Goal: Task Accomplishment & Management: Manage account settings

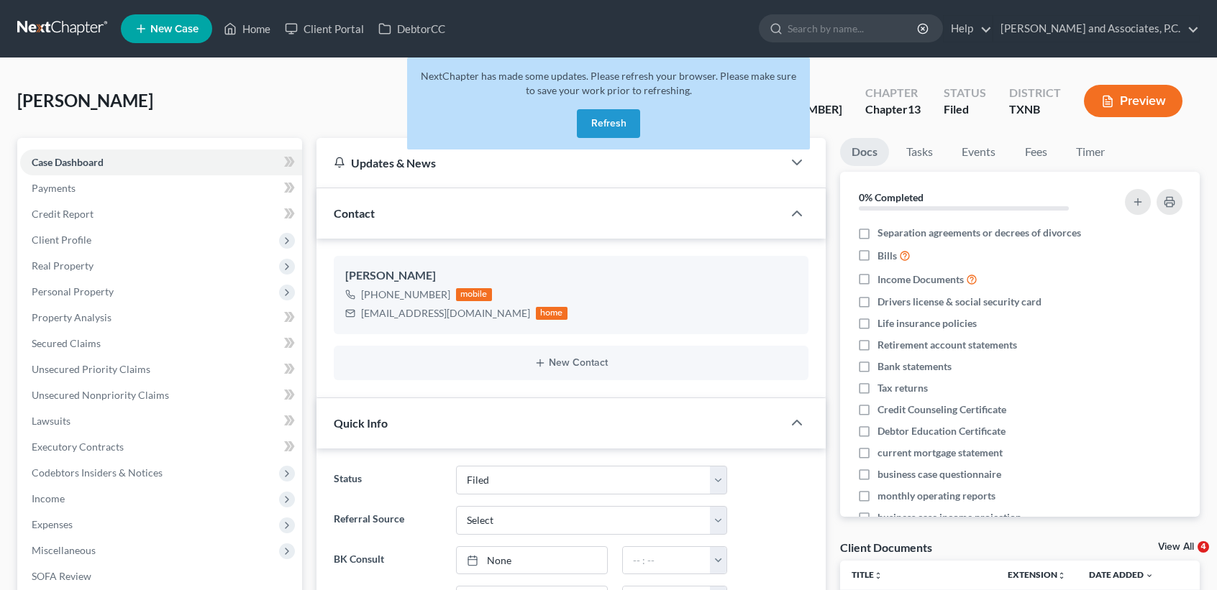
select select "5"
select select "0"
click at [608, 117] on button "Refresh" at bounding box center [608, 123] width 63 height 29
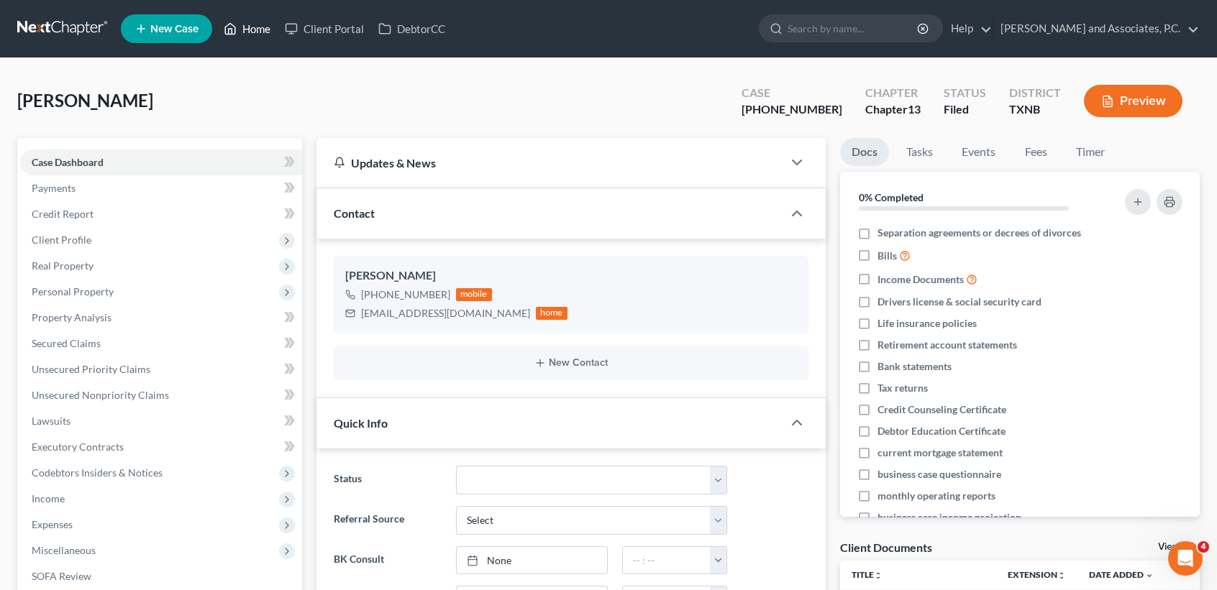
click at [252, 32] on link "Home" at bounding box center [246, 29] width 61 height 26
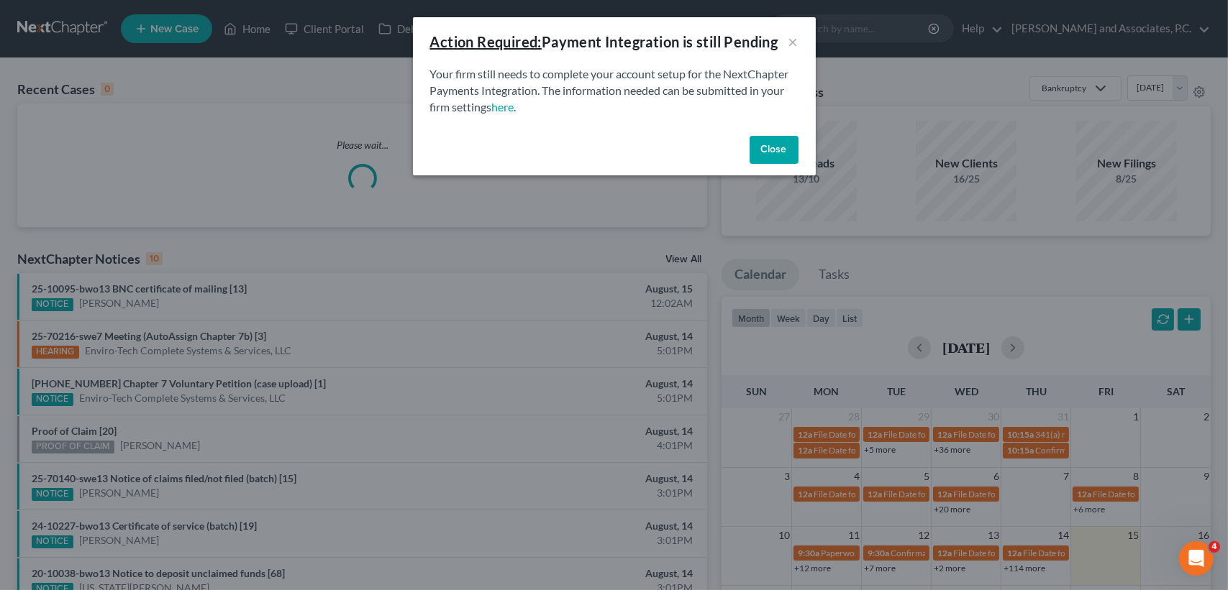
click at [767, 157] on button "Close" at bounding box center [773, 150] width 49 height 29
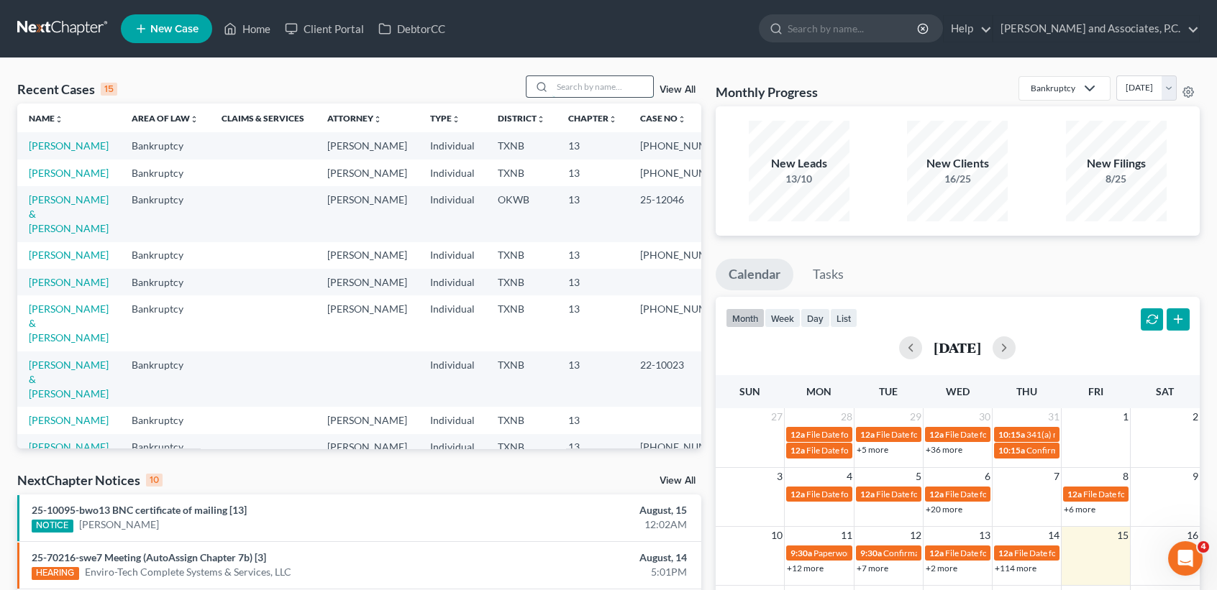
click at [632, 80] on input "search" at bounding box center [602, 86] width 101 height 21
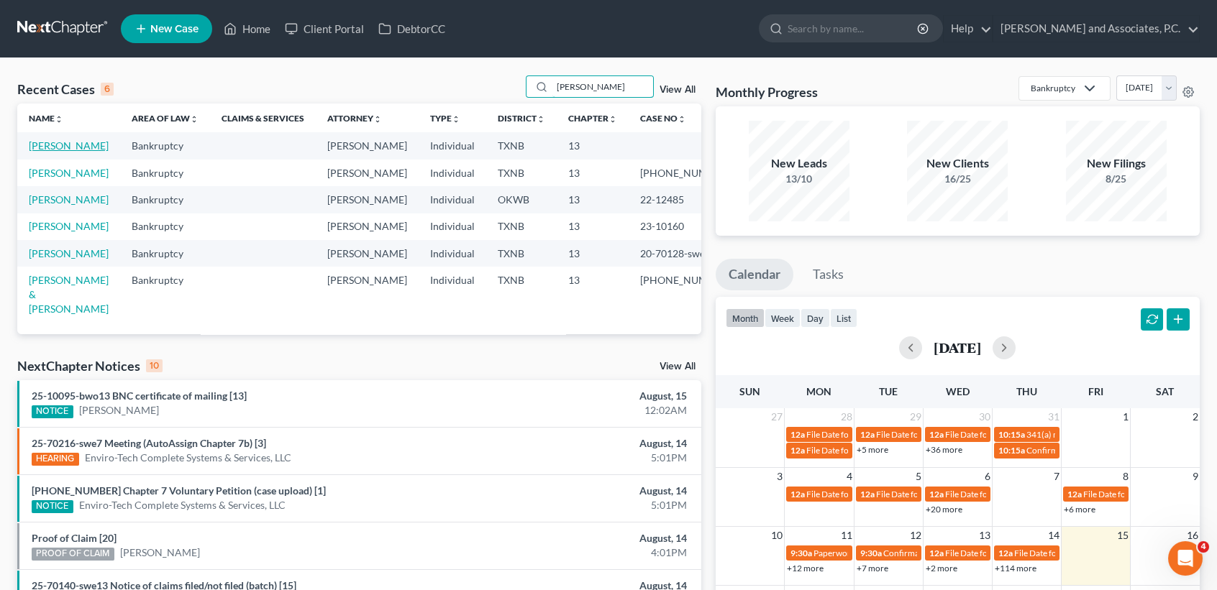
type input "[PERSON_NAME]"
click at [69, 151] on link "[PERSON_NAME]" at bounding box center [69, 146] width 80 height 12
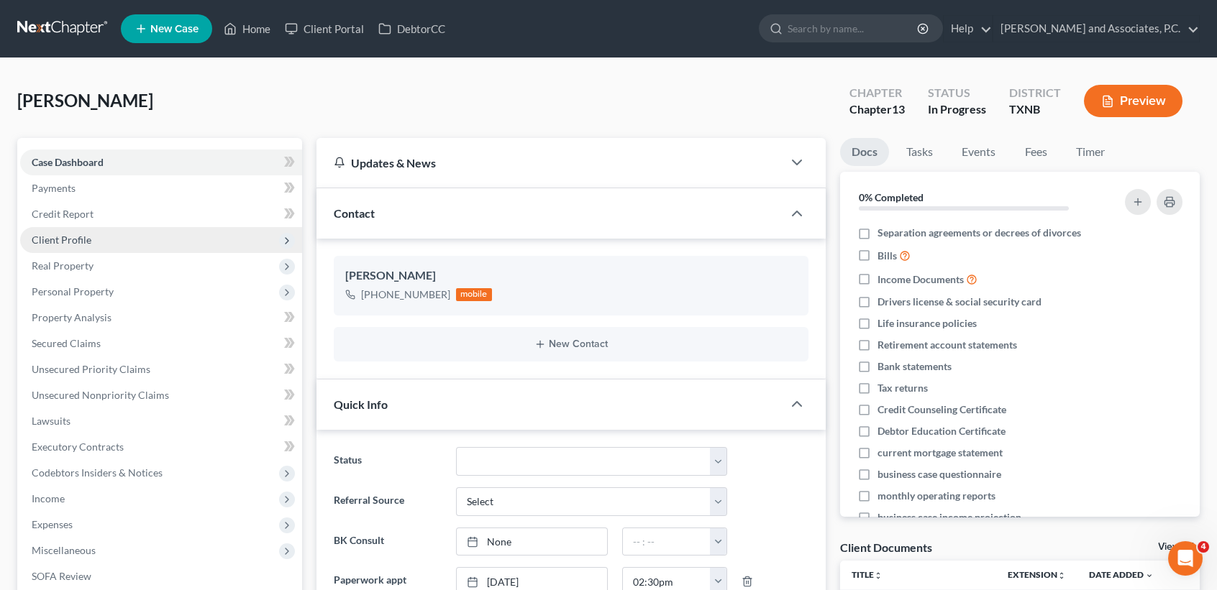
click at [78, 237] on span "Client Profile" at bounding box center [62, 240] width 60 height 12
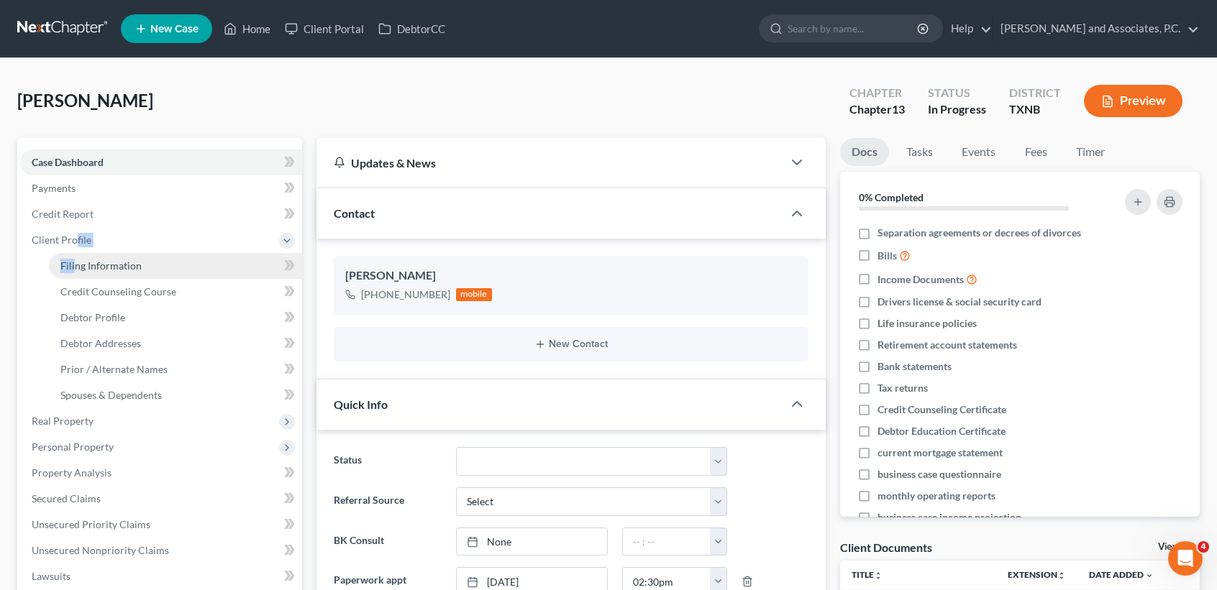
click at [75, 252] on li "Client Profile Filing Information Credit Counseling Course Debtor Profile Debto…" at bounding box center [161, 317] width 282 height 181
click at [86, 266] on span "Filing Information" at bounding box center [100, 266] width 81 height 12
select select "1"
select select "0"
select select "3"
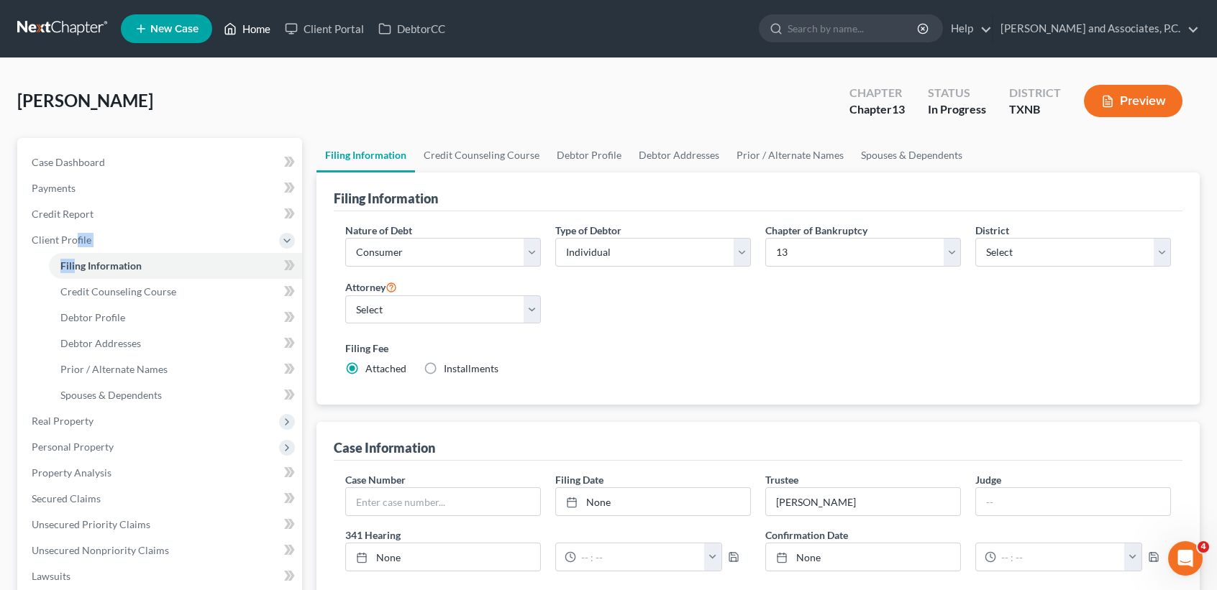
click at [246, 27] on link "Home" at bounding box center [246, 29] width 61 height 26
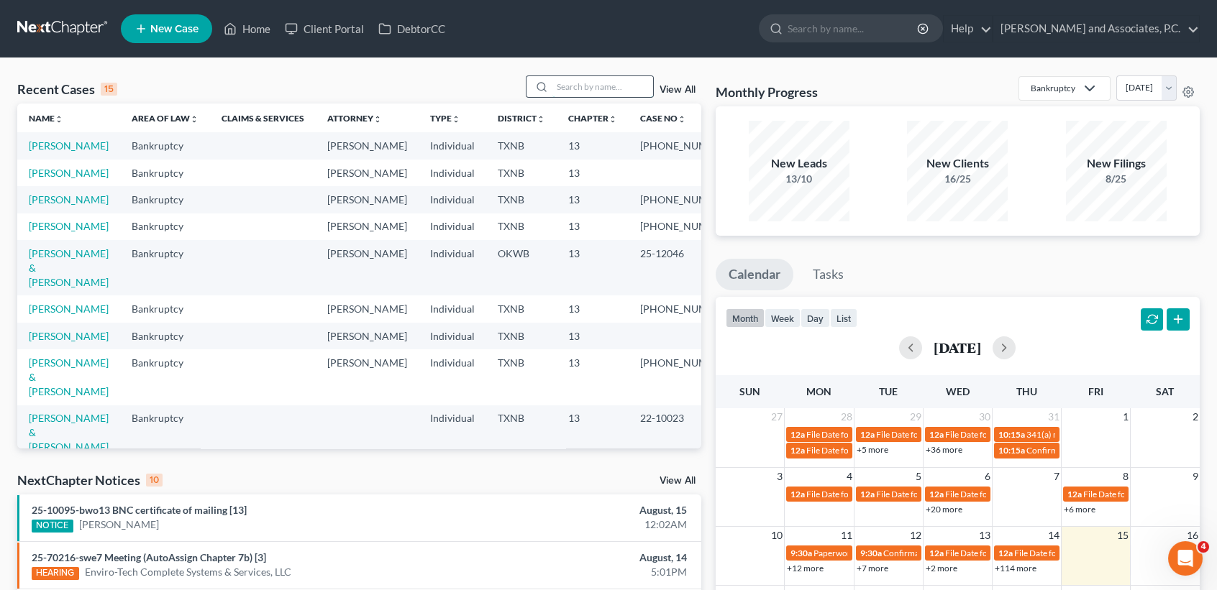
click at [576, 86] on input "search" at bounding box center [602, 86] width 101 height 21
type input "n"
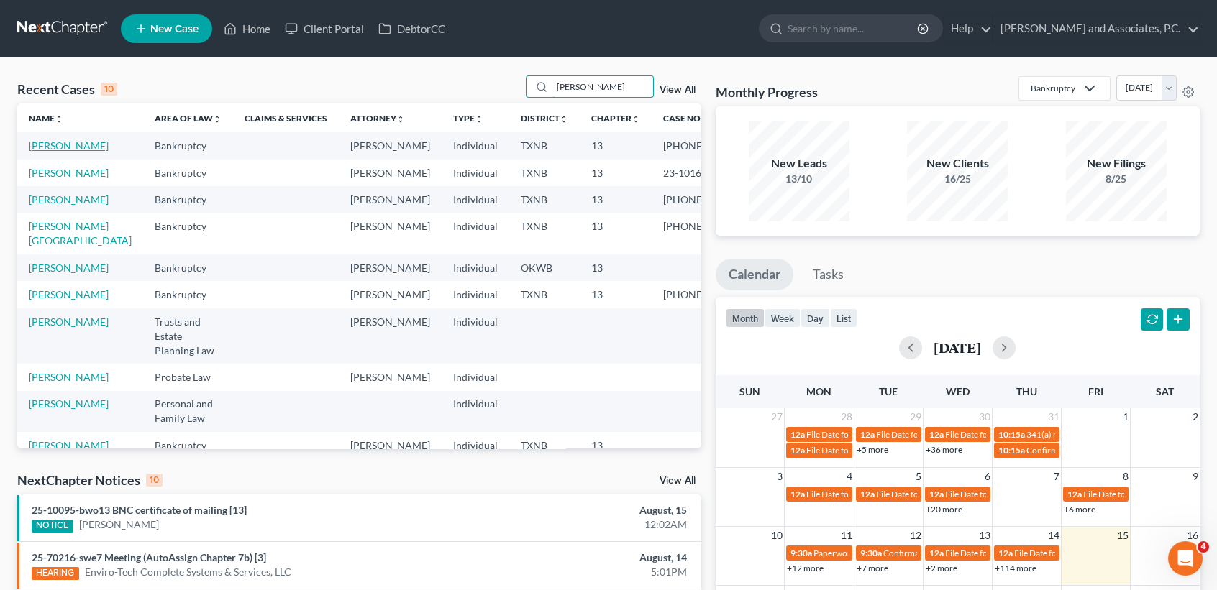
type input "andrews"
click at [45, 147] on link "Andrews, Ann" at bounding box center [69, 146] width 80 height 12
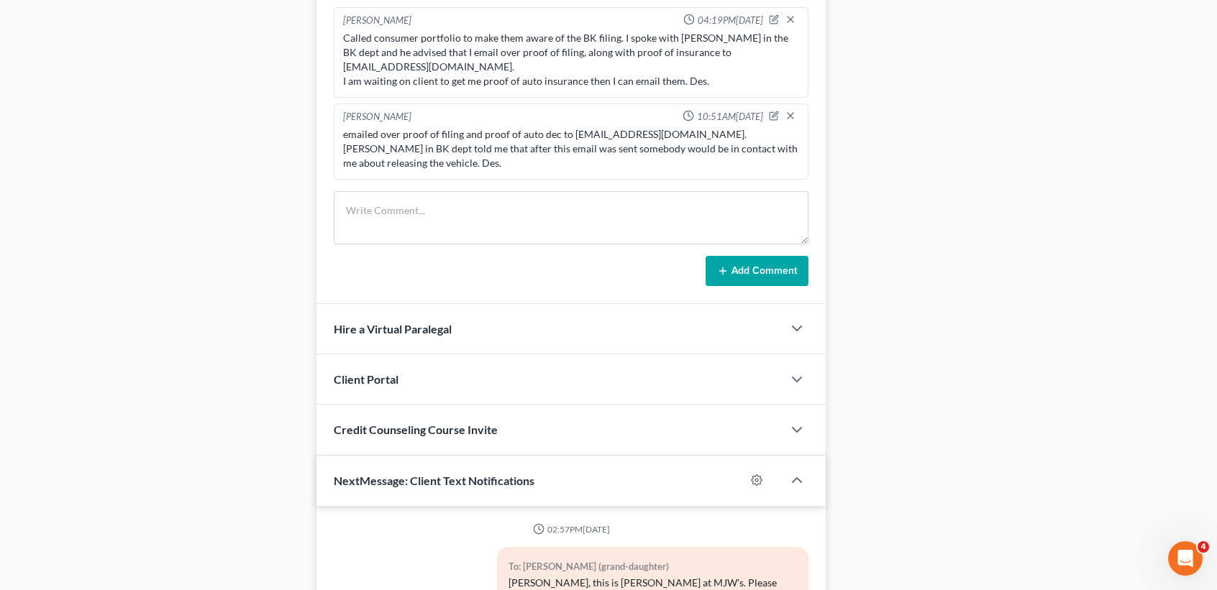
scroll to position [959, 0]
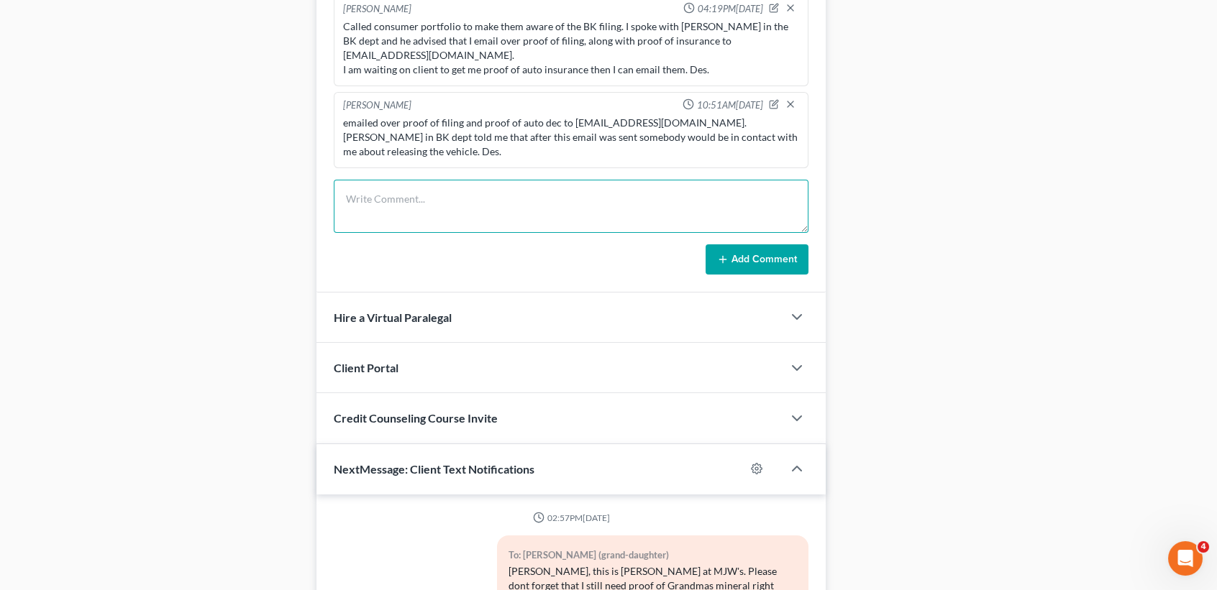
click at [527, 190] on textarea at bounding box center [571, 206] width 475 height 53
type textarea "sent a follow up email to bankruptcy@consumerportfolio.com. Des."
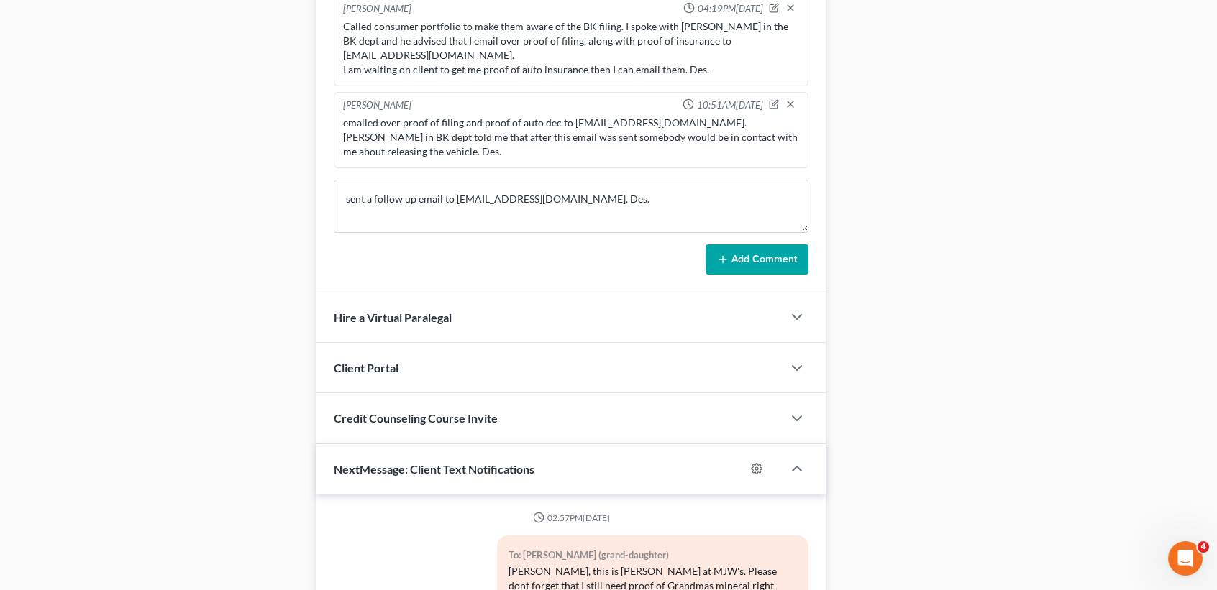
click at [716, 278] on div "Desiree H 04:19PM, 08/13/2025 Called consumer portfolio to make them aware of t…" at bounding box center [570, 135] width 509 height 314
click at [721, 262] on icon at bounding box center [723, 260] width 12 height 12
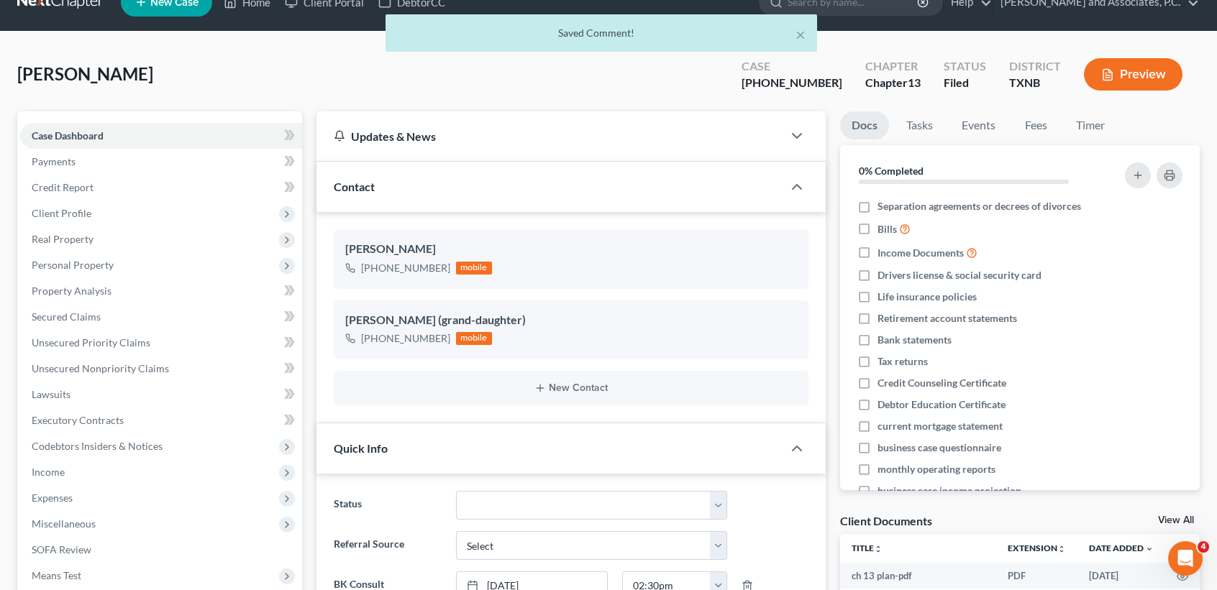
scroll to position [0, 0]
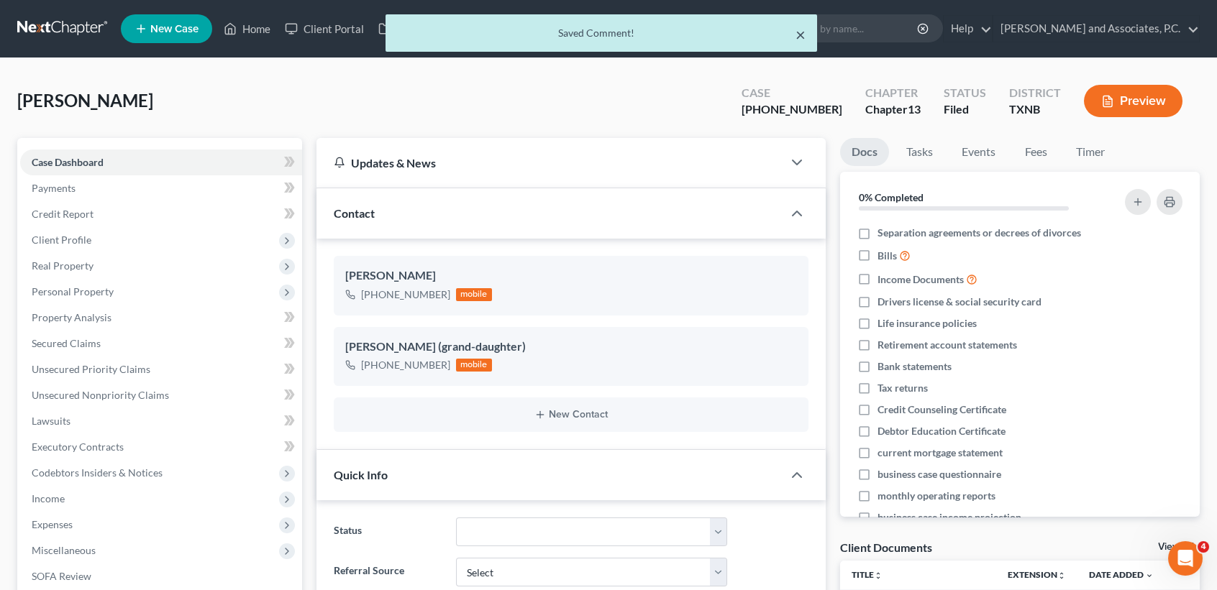
click at [787, 36] on div at bounding box center [773, 28] width 28 height 27
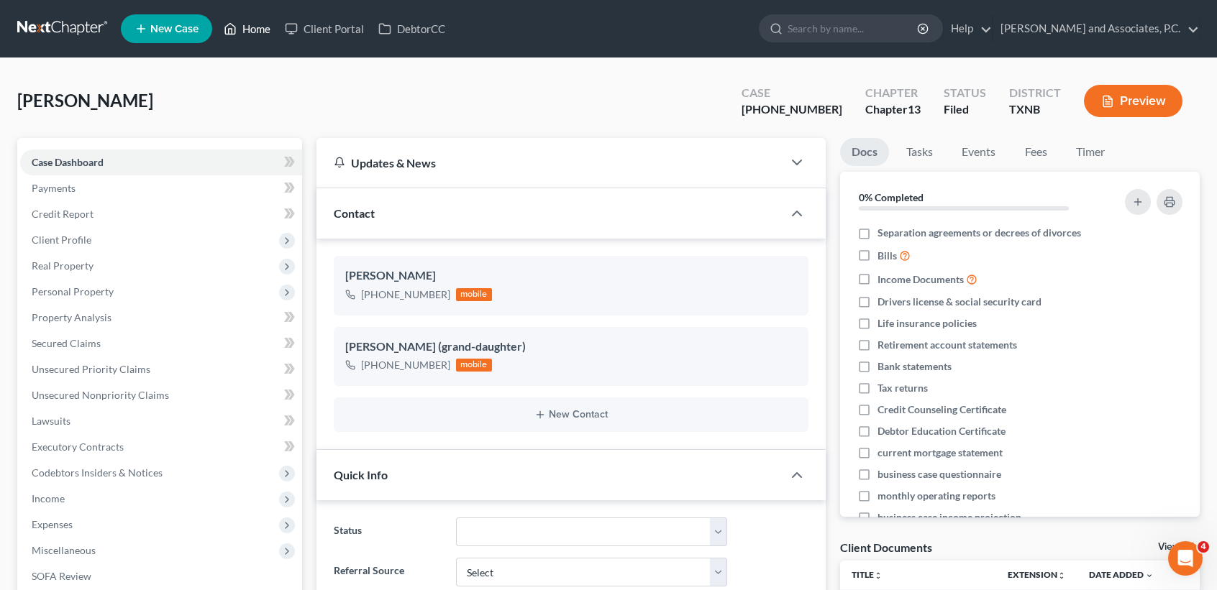
click at [269, 30] on link "Home" at bounding box center [246, 29] width 61 height 26
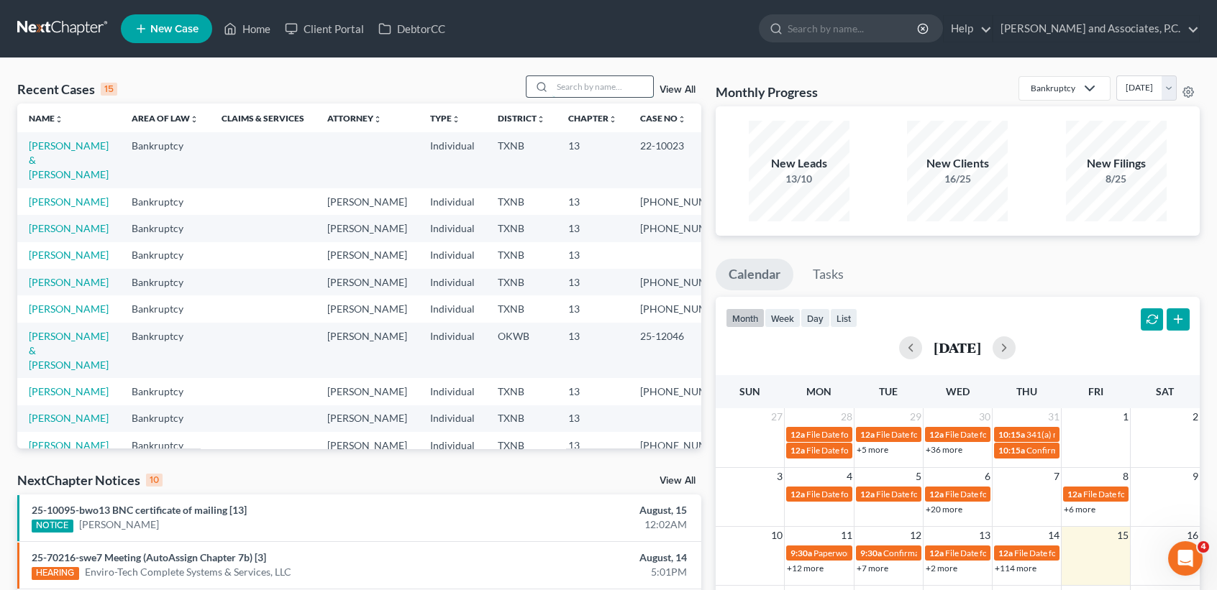
click at [604, 92] on input "search" at bounding box center [602, 86] width 101 height 21
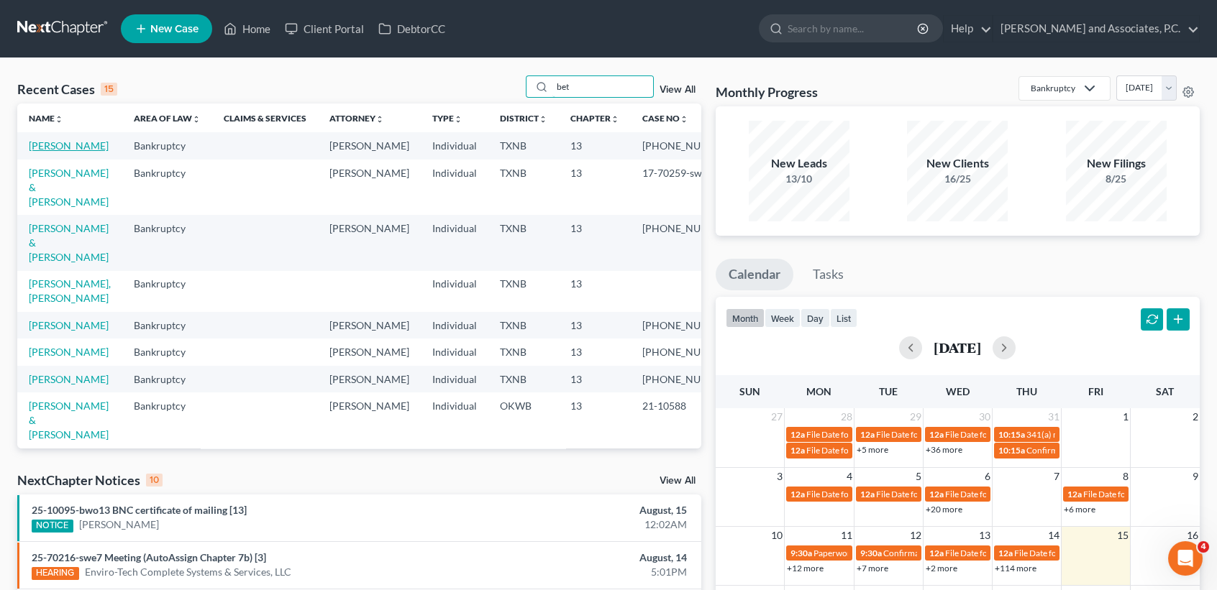
type input "bet"
click at [79, 150] on link "Betts, Jamie" at bounding box center [69, 146] width 80 height 12
select select "6"
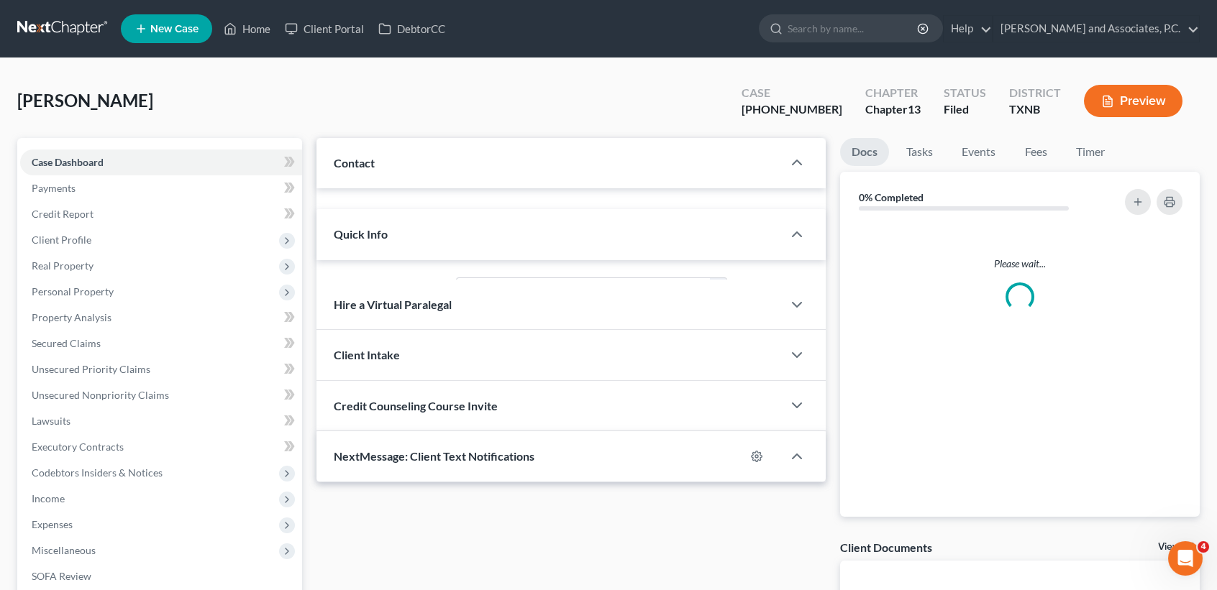
click at [47, 147] on div "Case Dashboard Payments Invoices Payments Payments Credit Report Client Profile…" at bounding box center [159, 408] width 285 height 541
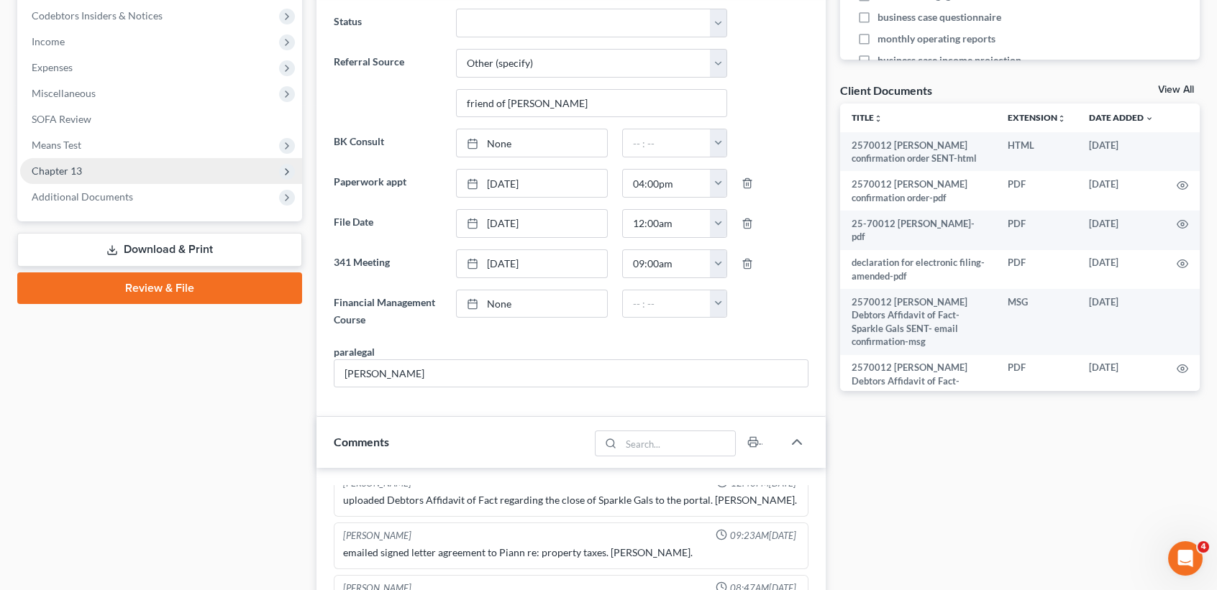
scroll to position [383, 0]
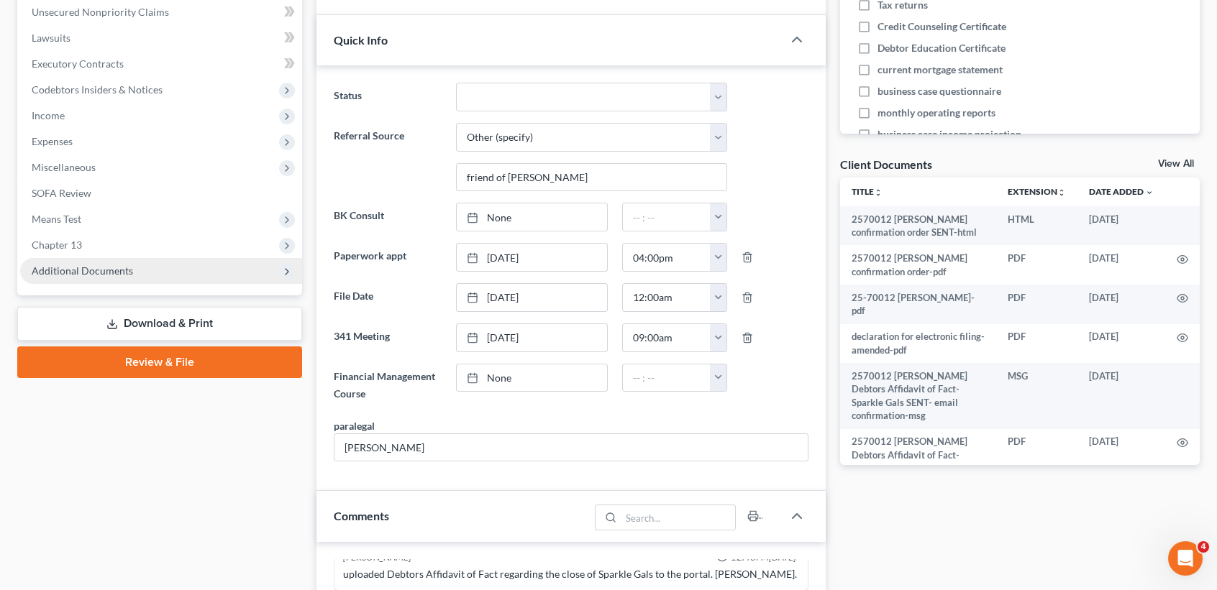
click at [82, 267] on span "Additional Documents" at bounding box center [82, 271] width 101 height 12
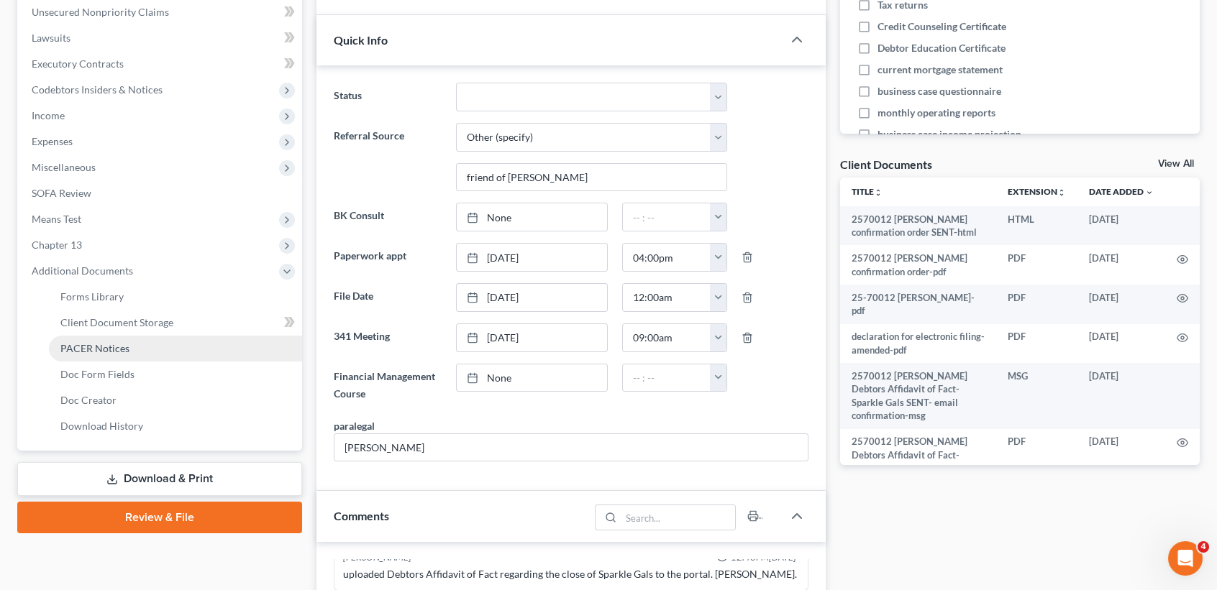
click at [81, 350] on span "PACER Notices" at bounding box center [94, 348] width 69 height 12
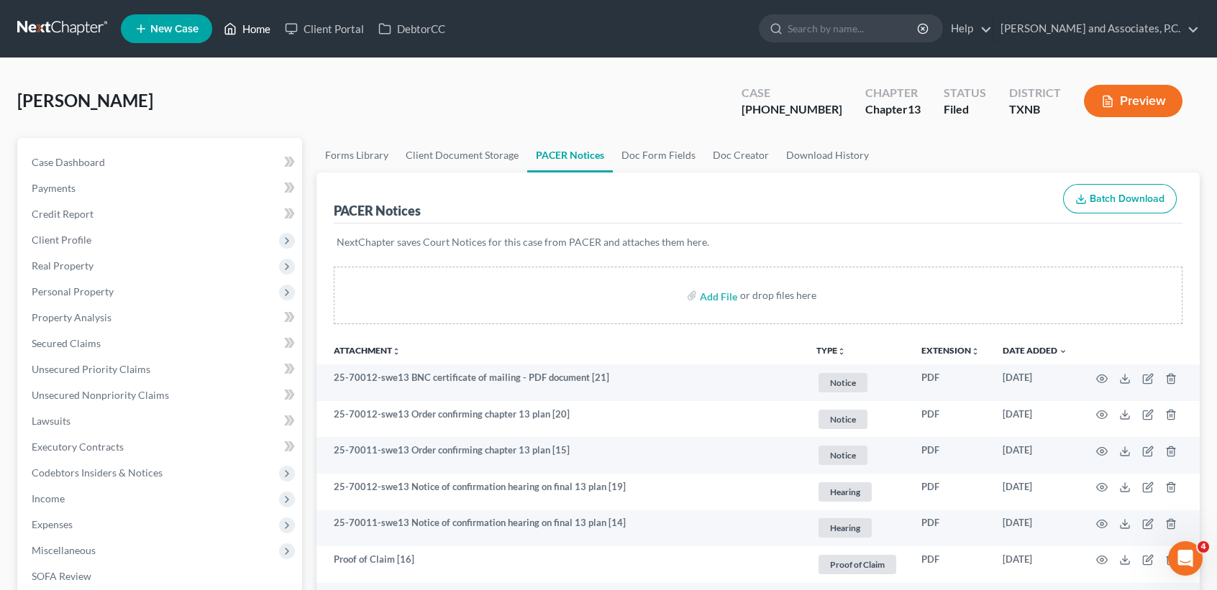
click at [268, 32] on link "Home" at bounding box center [246, 29] width 61 height 26
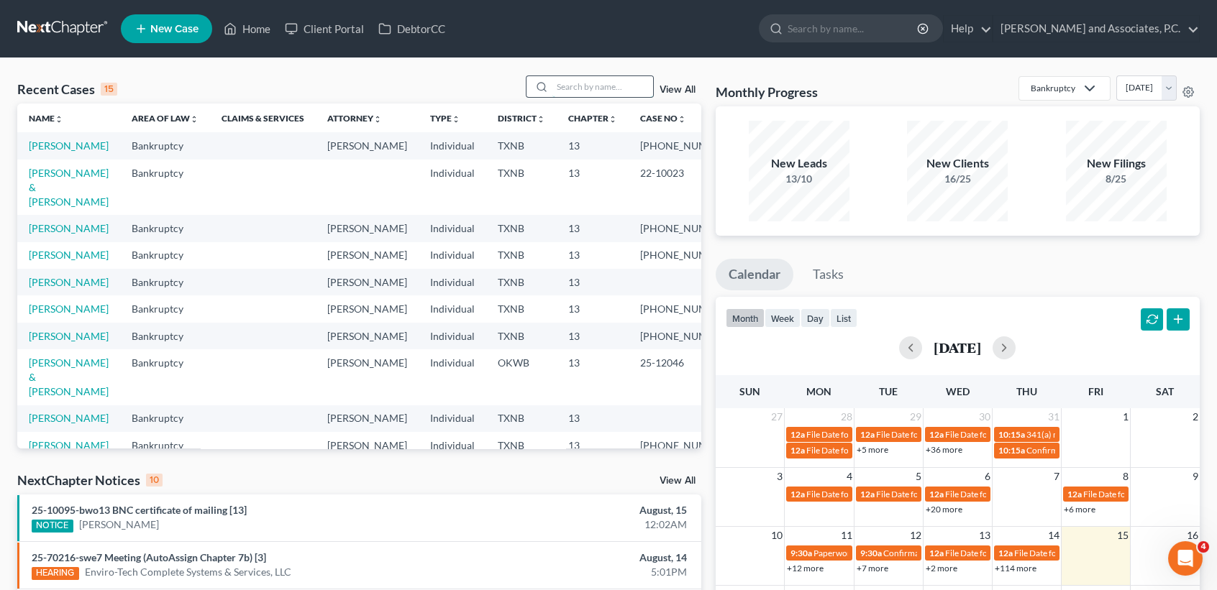
click at [584, 80] on input "search" at bounding box center [602, 86] width 101 height 21
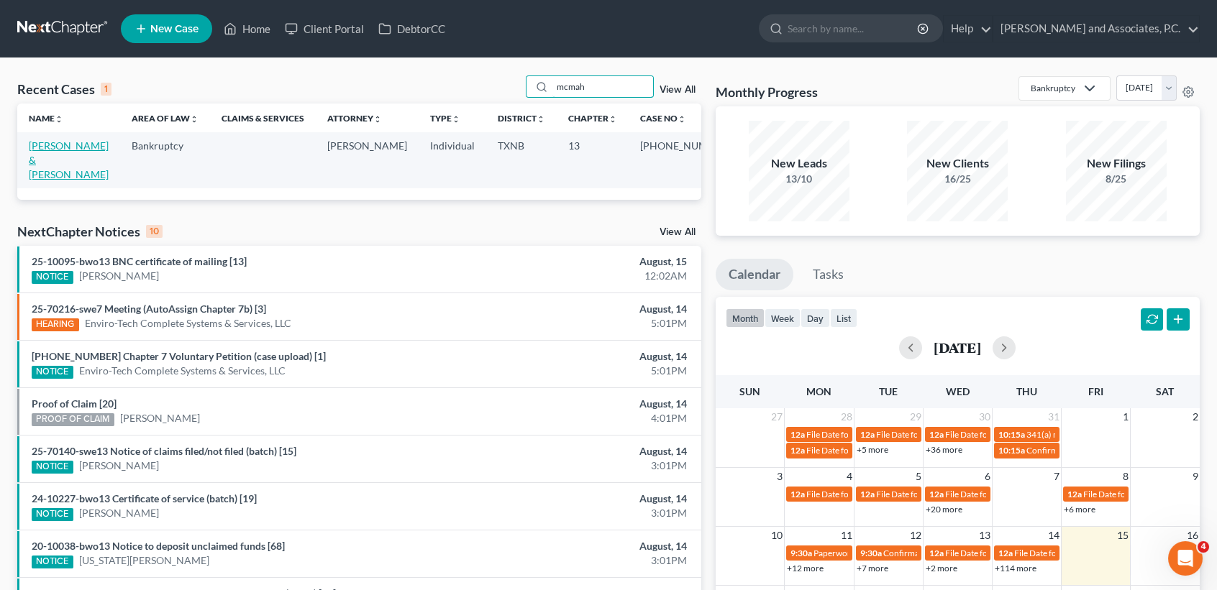
type input "mcmah"
click at [40, 145] on link "McMahen, Aron & Amy" at bounding box center [69, 160] width 80 height 41
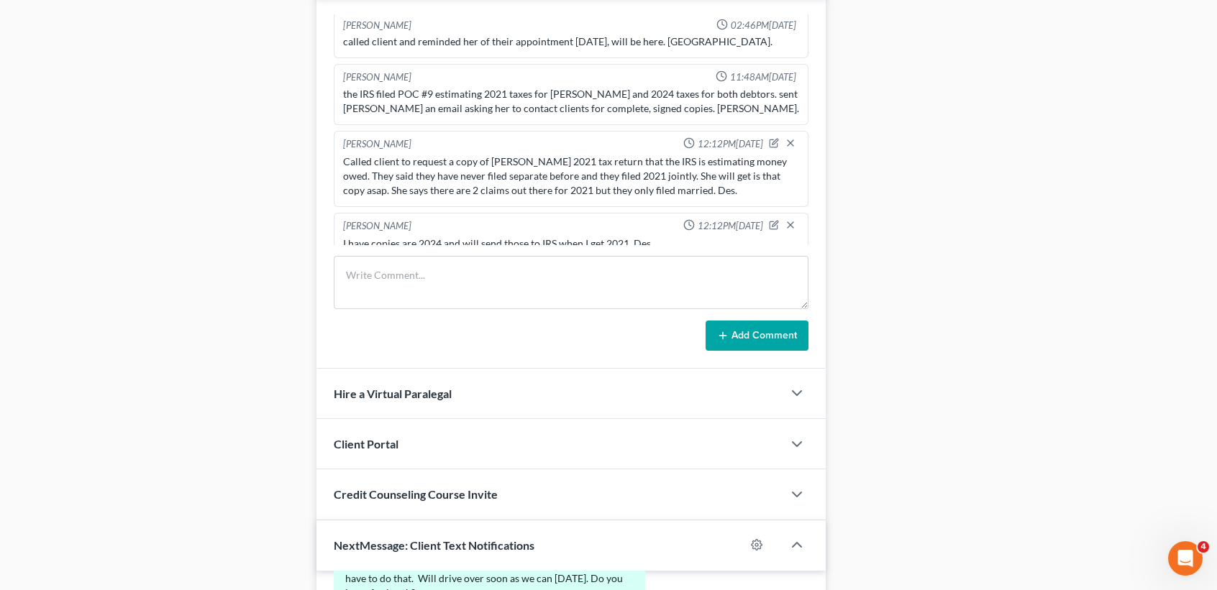
scroll to position [479, 0]
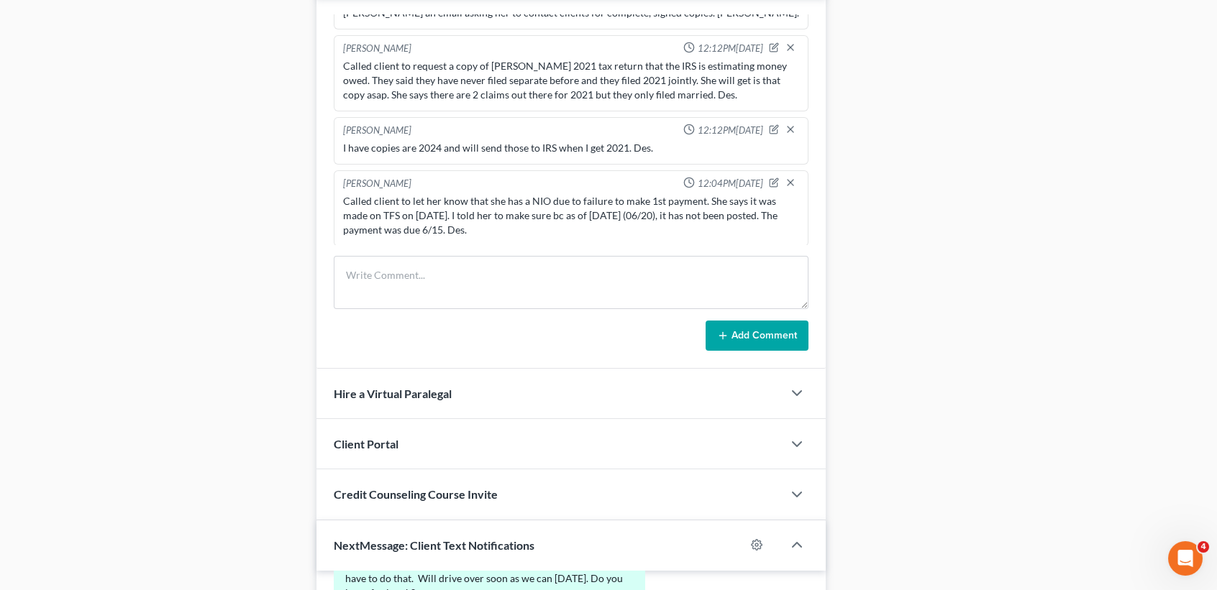
drag, startPoint x: 657, startPoint y: 176, endPoint x: 887, endPoint y: 83, distance: 247.7
click at [927, 68] on div "Docs Tasks Events Fees Timer 0% Completed Nothing here yet! Separation agreemen…" at bounding box center [1020, 36] width 374 height 1714
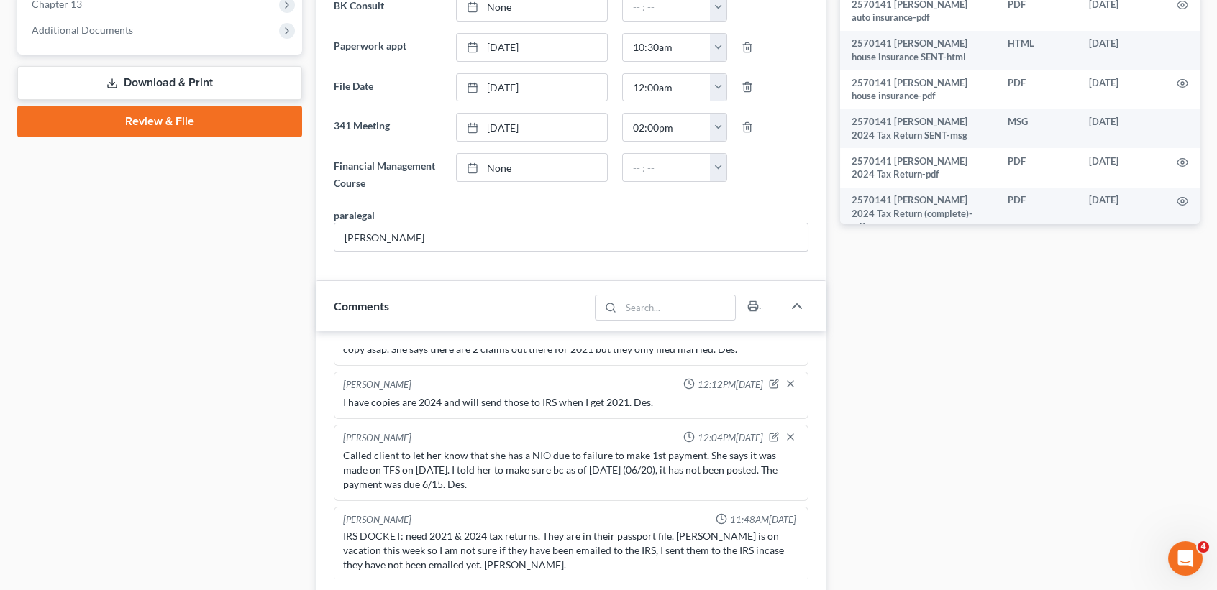
scroll to position [383, 0]
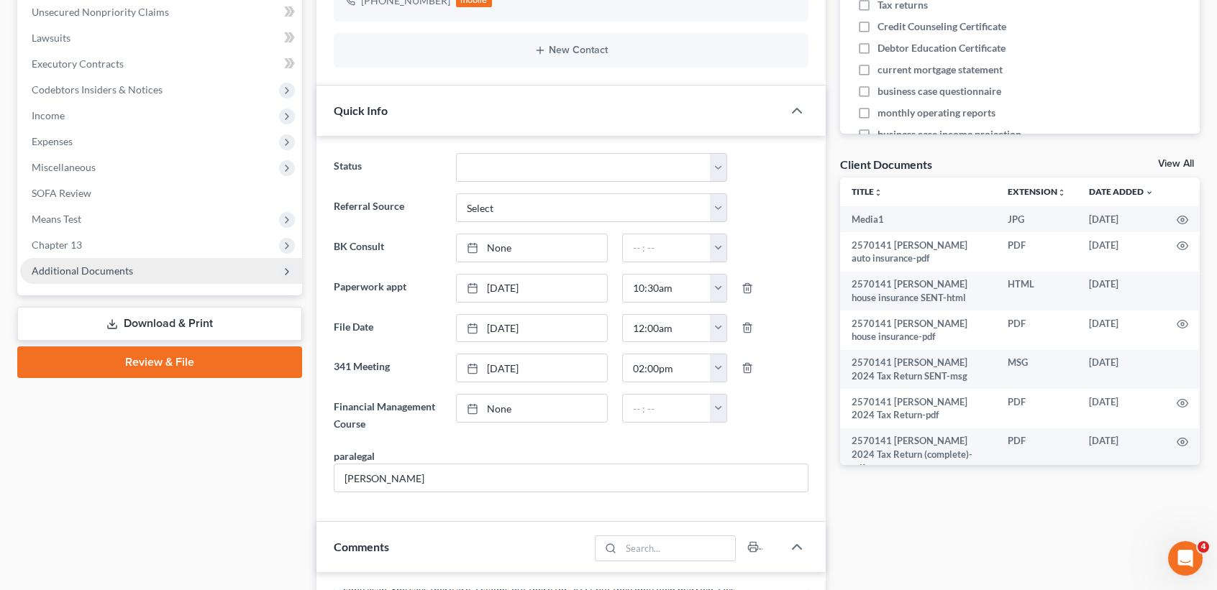
click at [72, 274] on span "Additional Documents" at bounding box center [82, 271] width 101 height 12
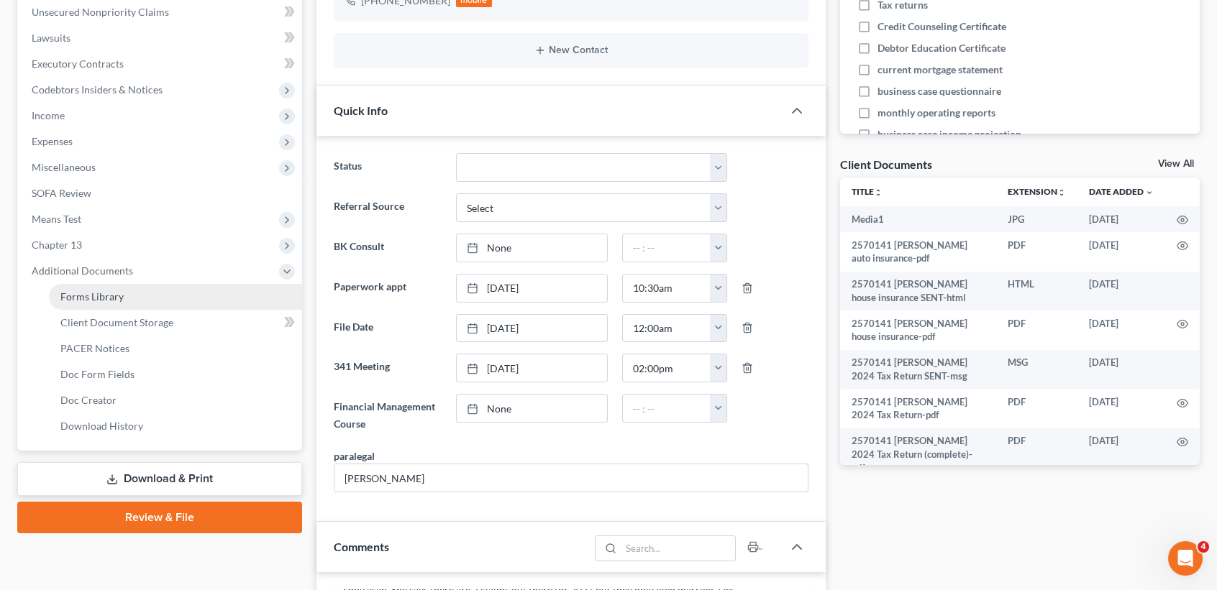
click at [125, 299] on link "Forms Library" at bounding box center [175, 297] width 253 height 26
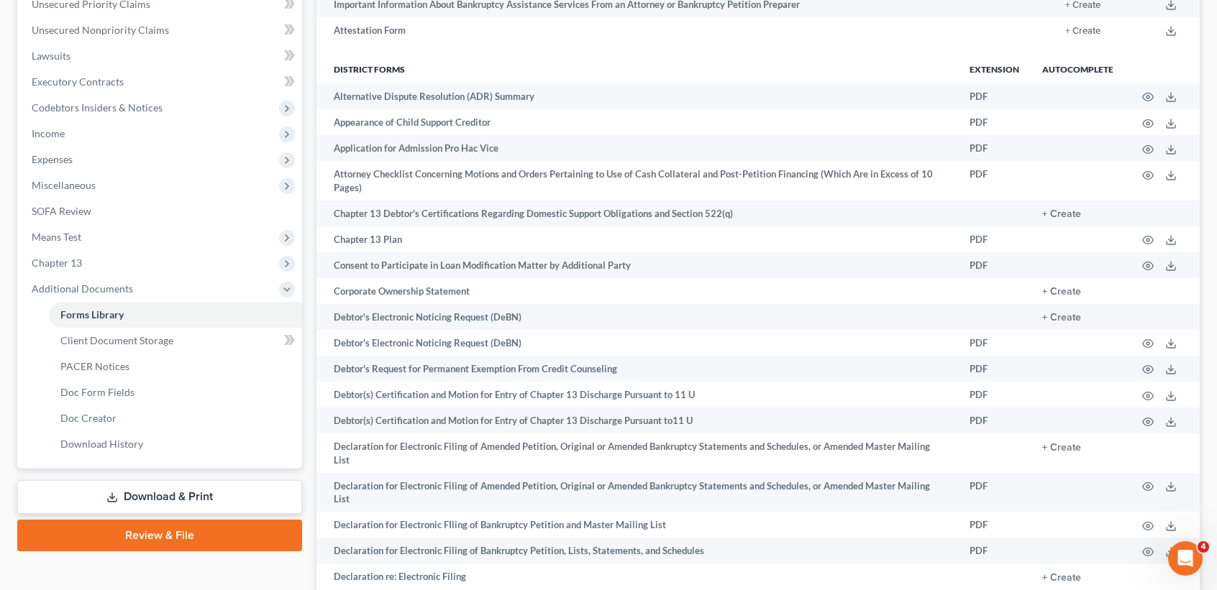
scroll to position [383, 0]
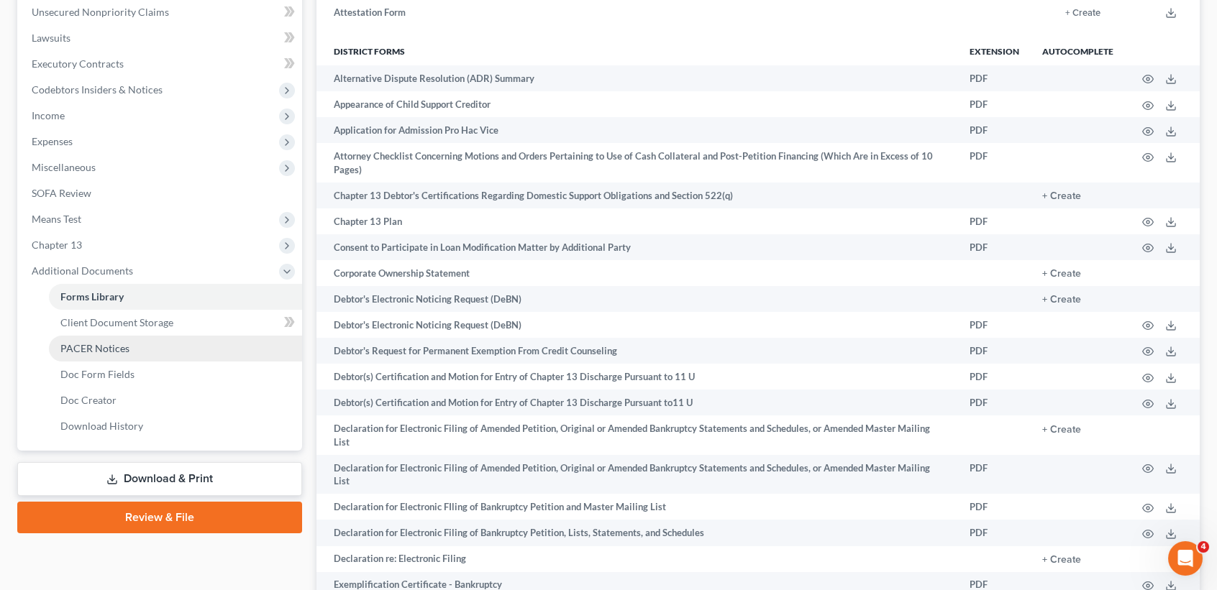
click at [126, 349] on span "PACER Notices" at bounding box center [94, 348] width 69 height 12
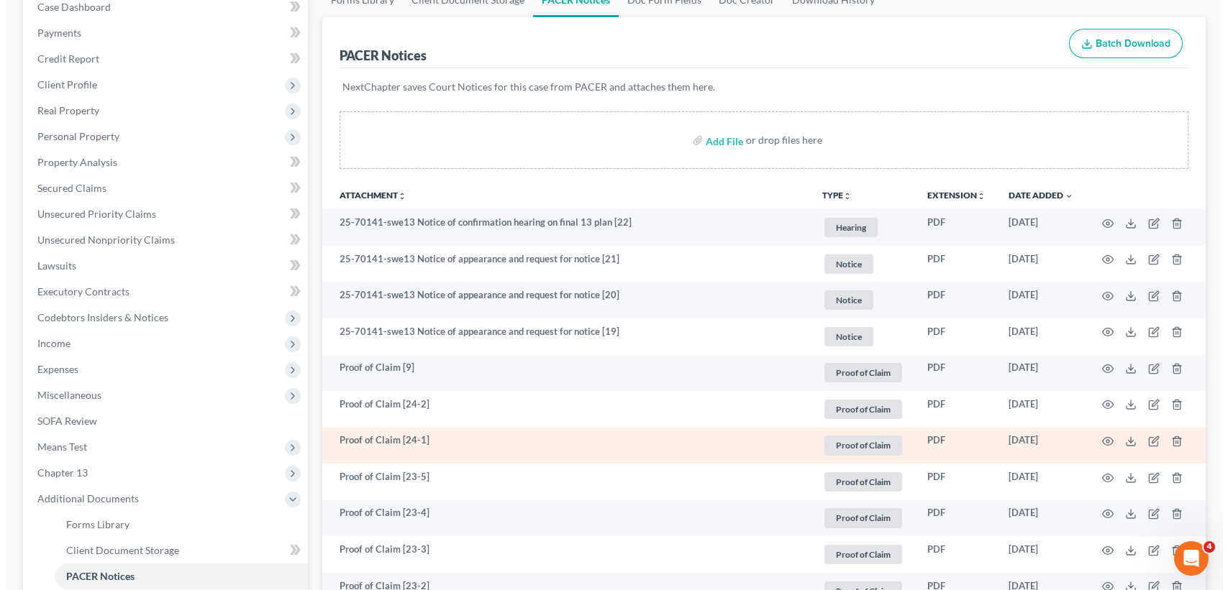
scroll to position [288, 0]
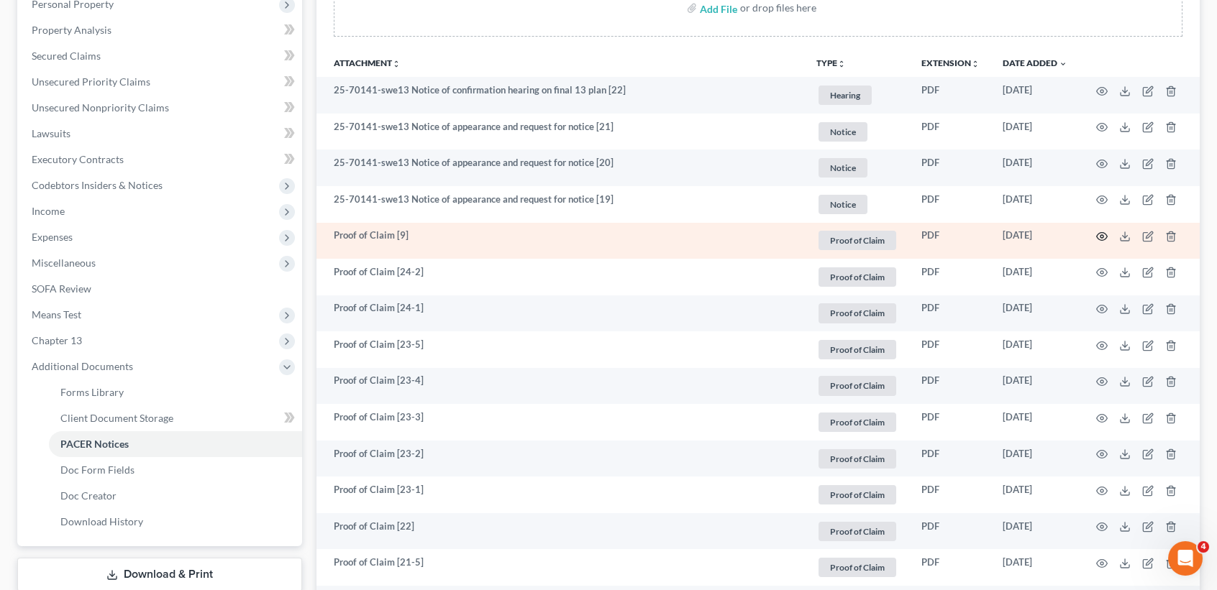
click at [1100, 237] on icon "button" at bounding box center [1102, 237] width 12 height 12
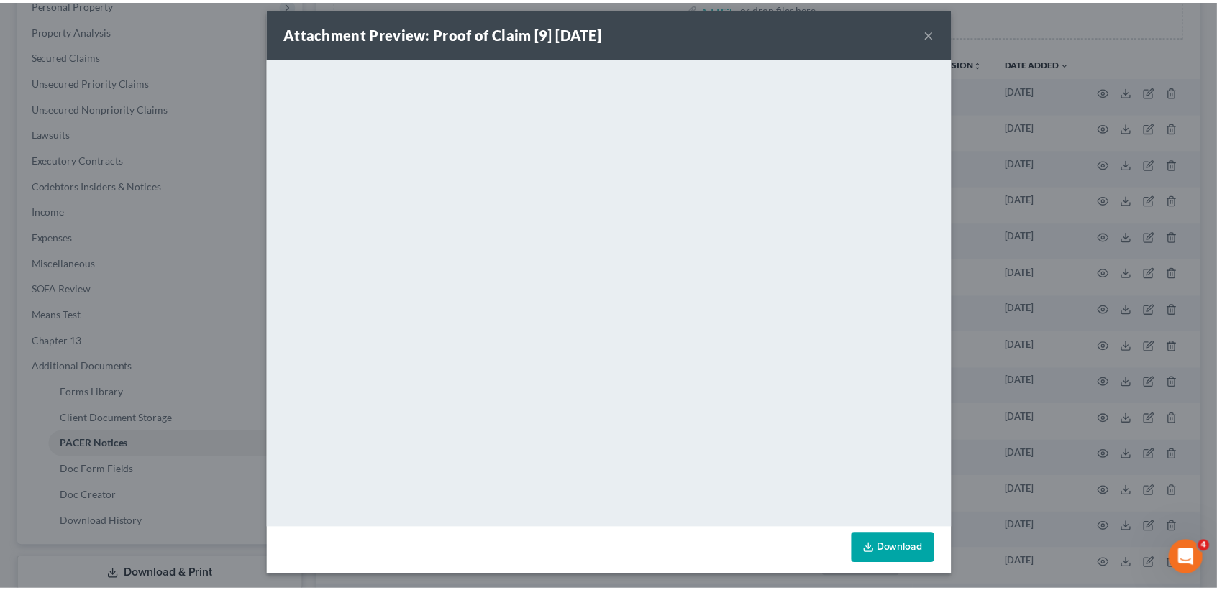
scroll to position [11, 0]
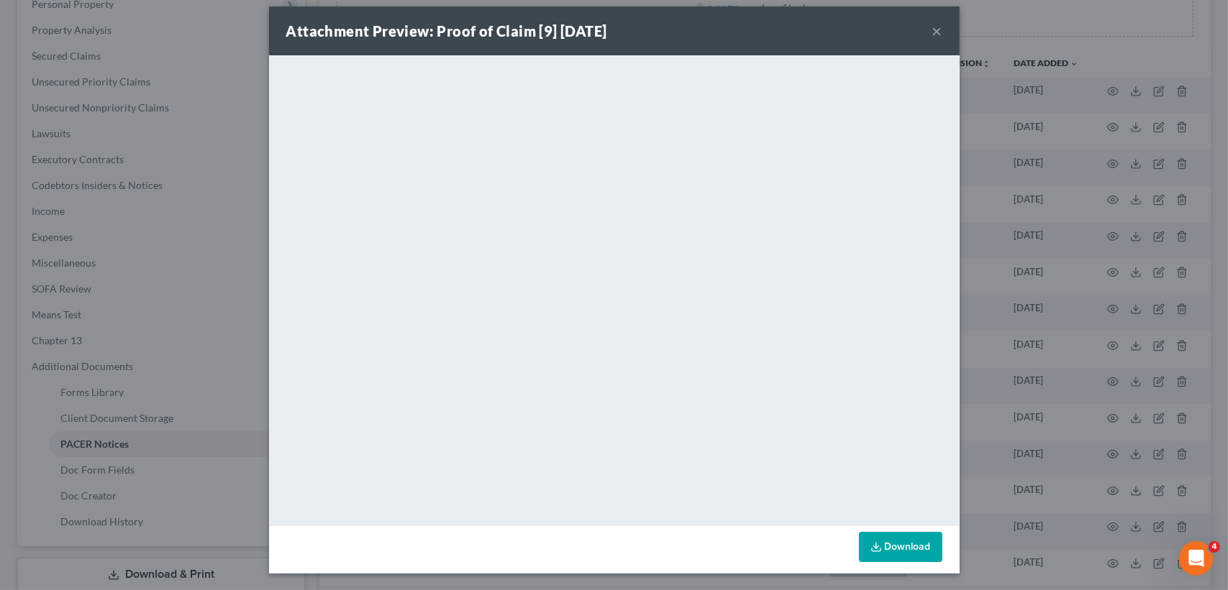
click at [932, 30] on button "×" at bounding box center [937, 30] width 10 height 17
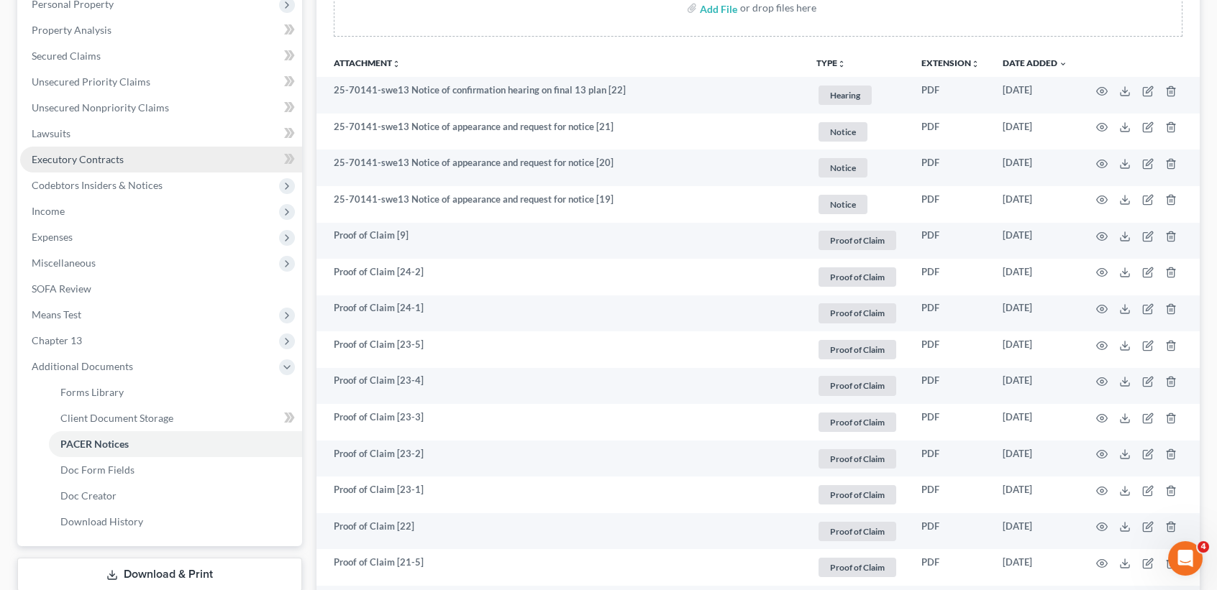
scroll to position [0, 0]
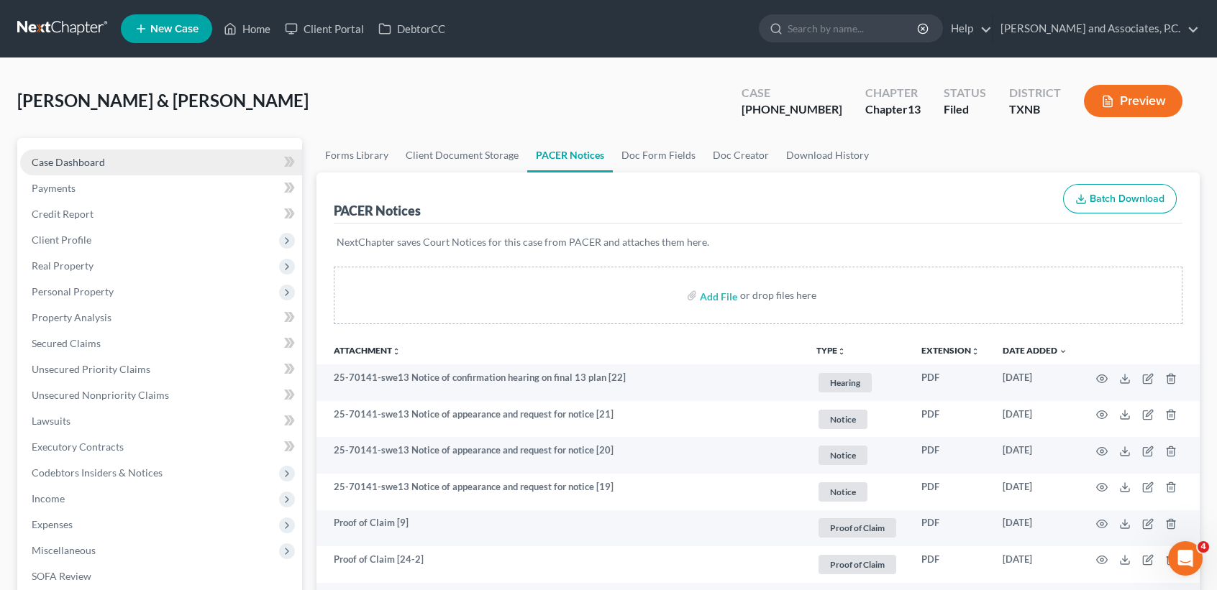
click at [84, 170] on link "Case Dashboard" at bounding box center [161, 163] width 282 height 26
click at [83, 164] on span "Case Dashboard" at bounding box center [68, 162] width 73 height 12
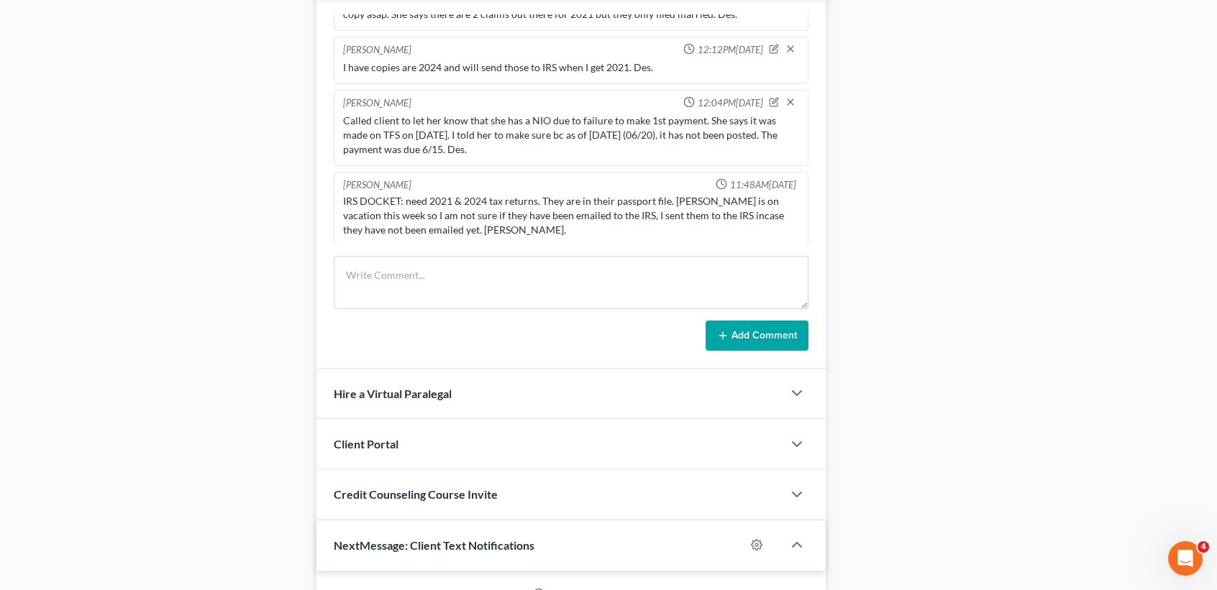
scroll to position [5548, 0]
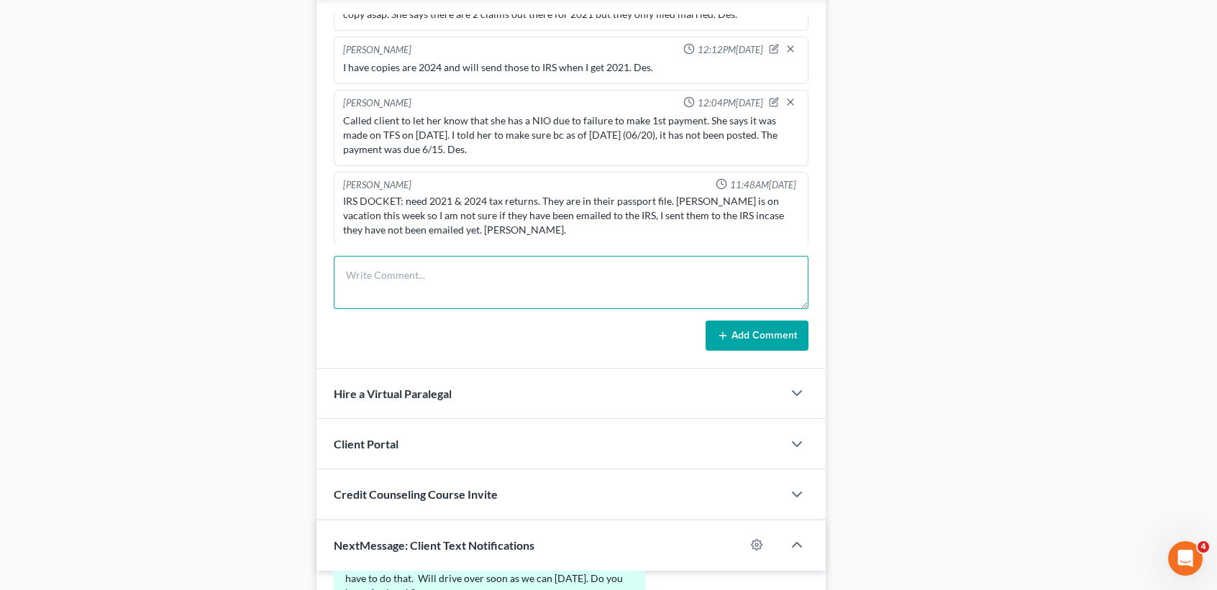
click at [475, 294] on textarea at bounding box center [571, 282] width 475 height 53
type textarea "u"
type textarea "emailed complete signed 2021 tax return to IRS. Des."
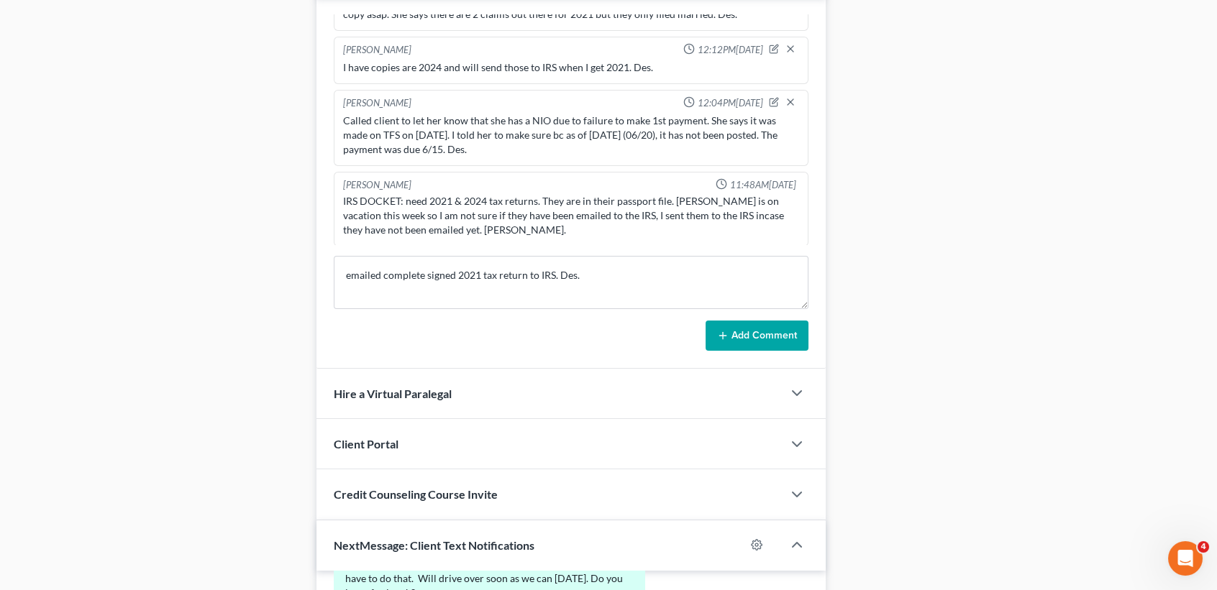
click at [770, 334] on button "Add Comment" at bounding box center [756, 336] width 103 height 30
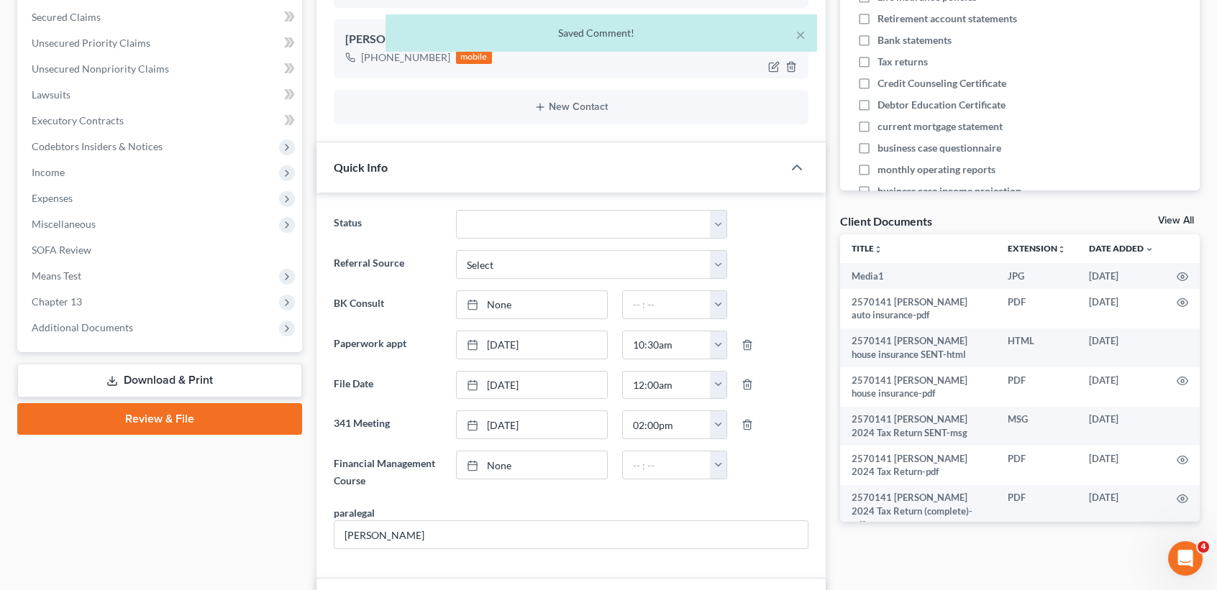
scroll to position [191, 0]
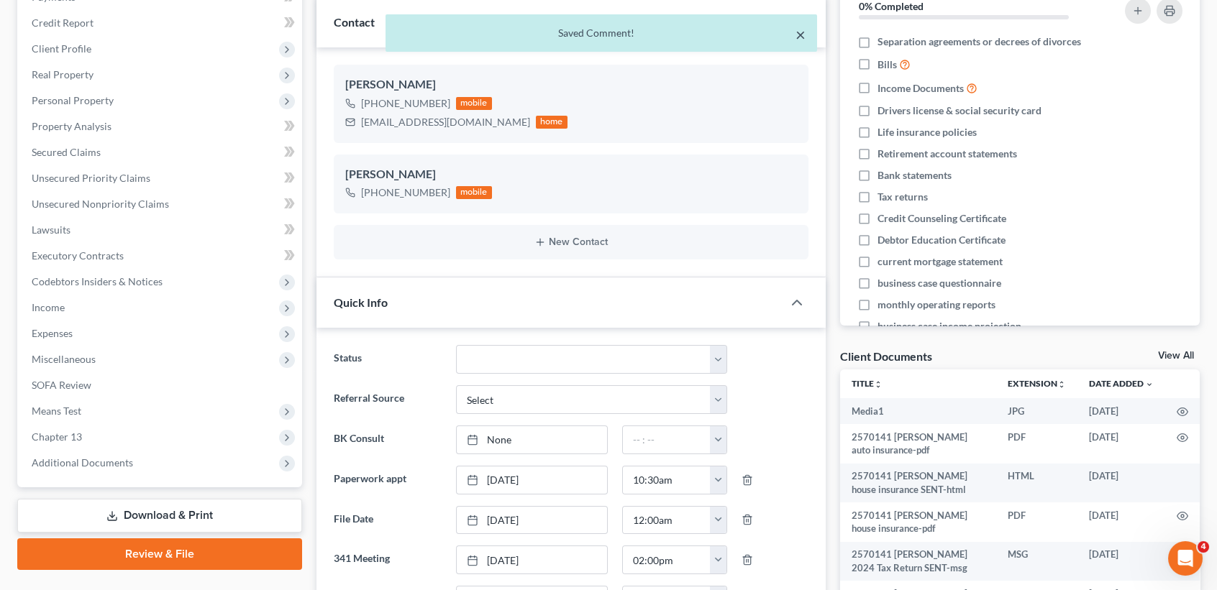
click at [800, 27] on button "×" at bounding box center [800, 34] width 10 height 17
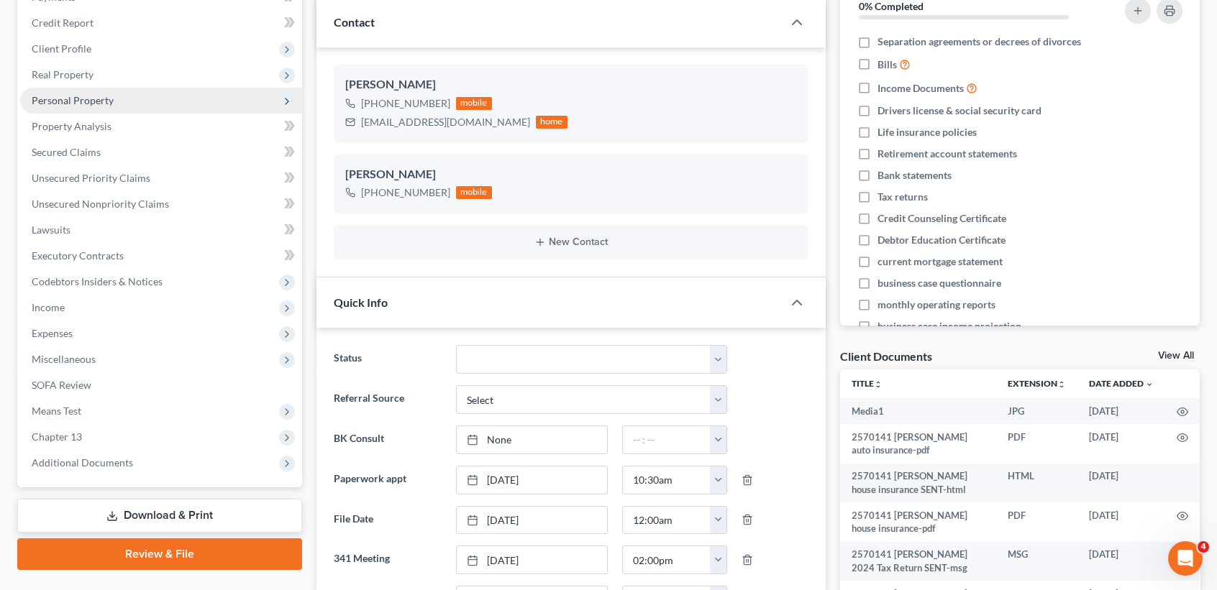
scroll to position [0, 0]
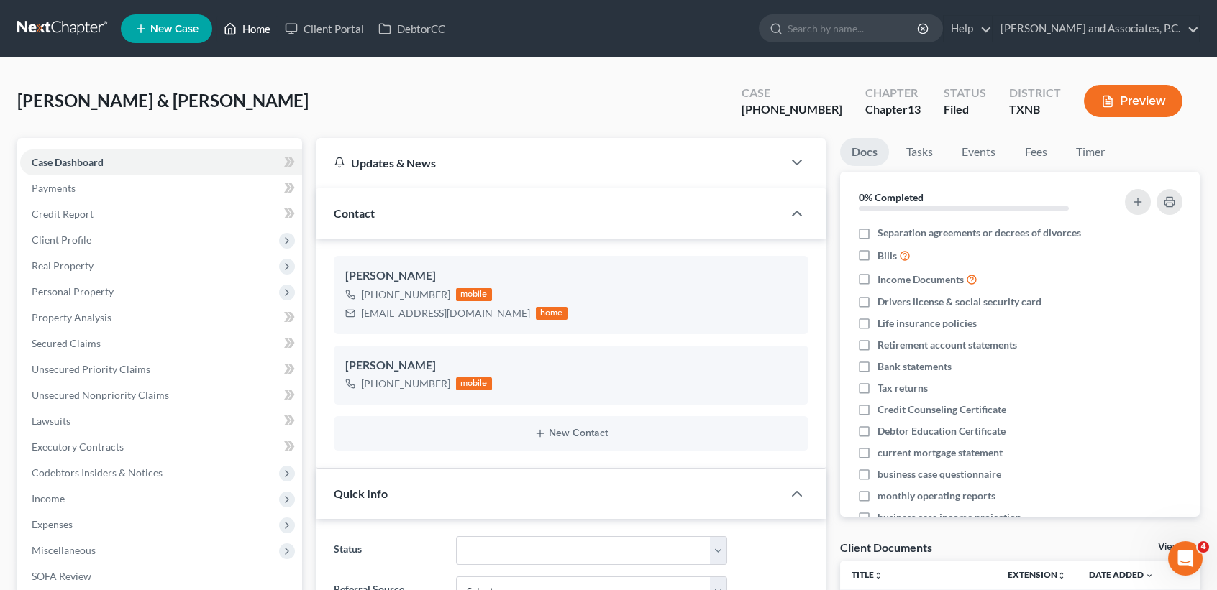
click at [224, 20] on icon at bounding box center [230, 28] width 13 height 17
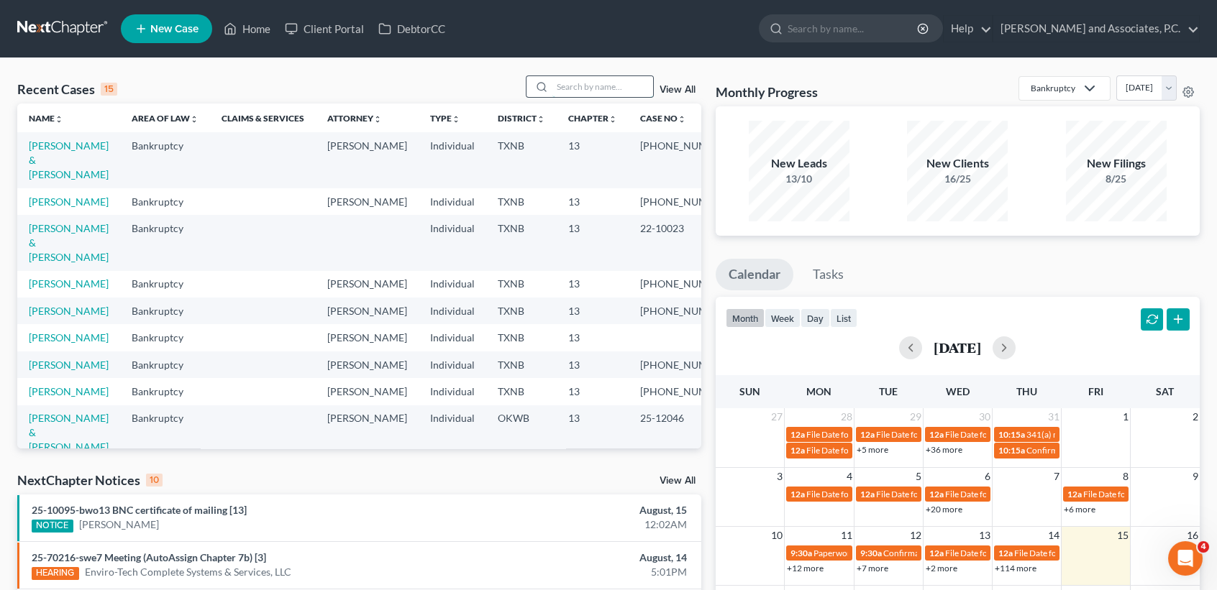
click at [619, 81] on input "search" at bounding box center [602, 86] width 101 height 21
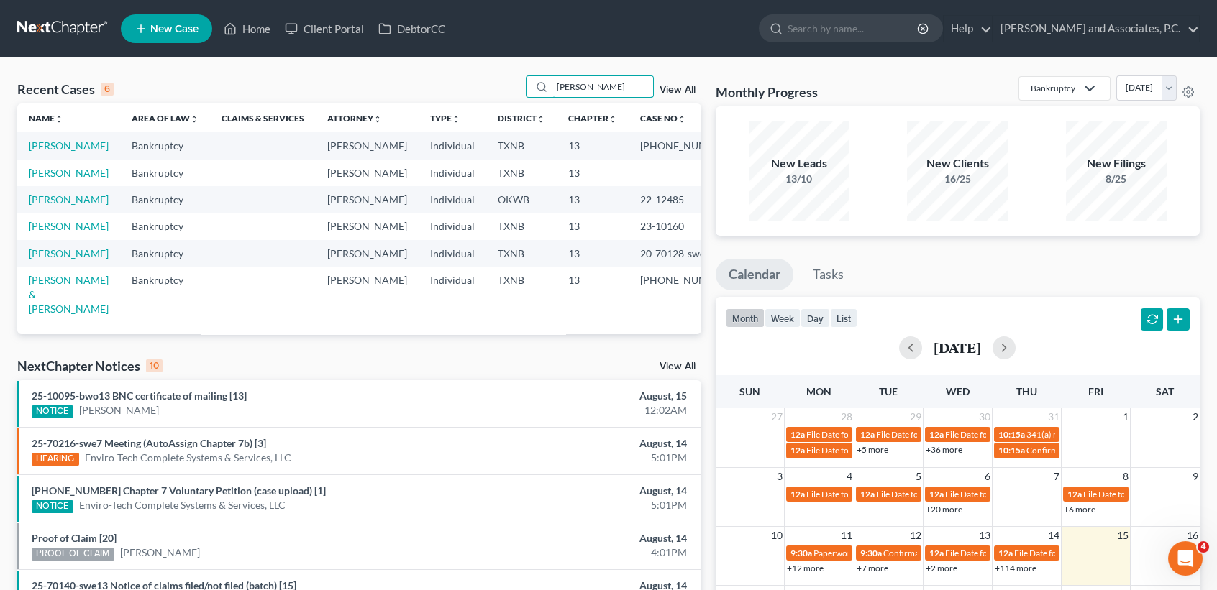
type input "powell"
click at [34, 172] on link "[PERSON_NAME]" at bounding box center [69, 173] width 80 height 12
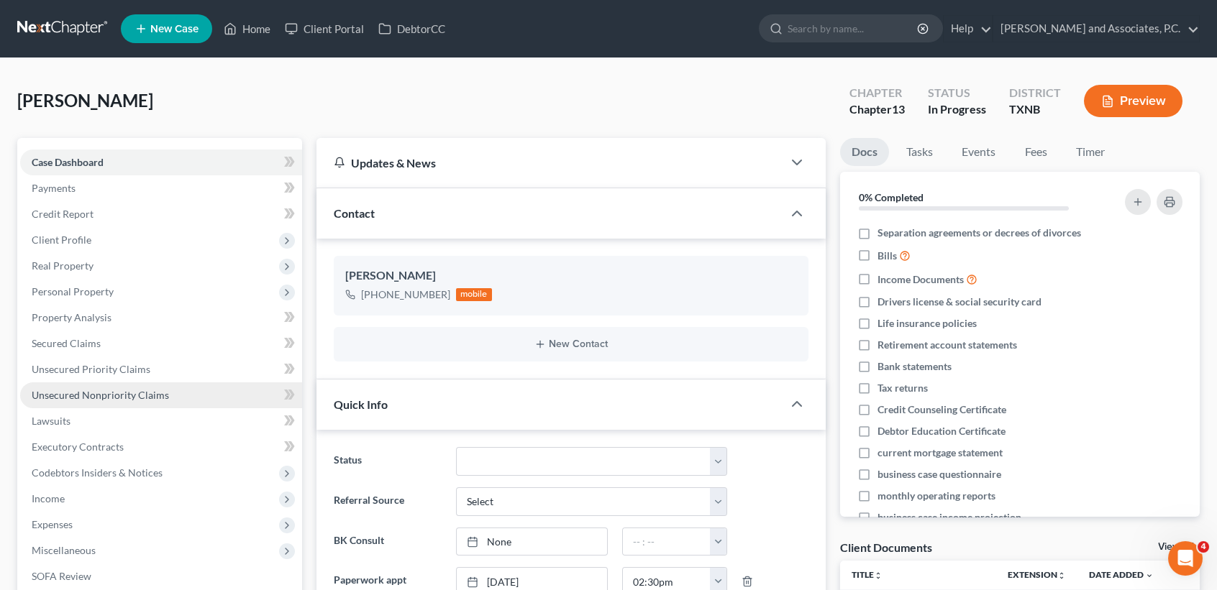
click at [161, 398] on span "Unsecured Nonpriority Claims" at bounding box center [100, 395] width 137 height 12
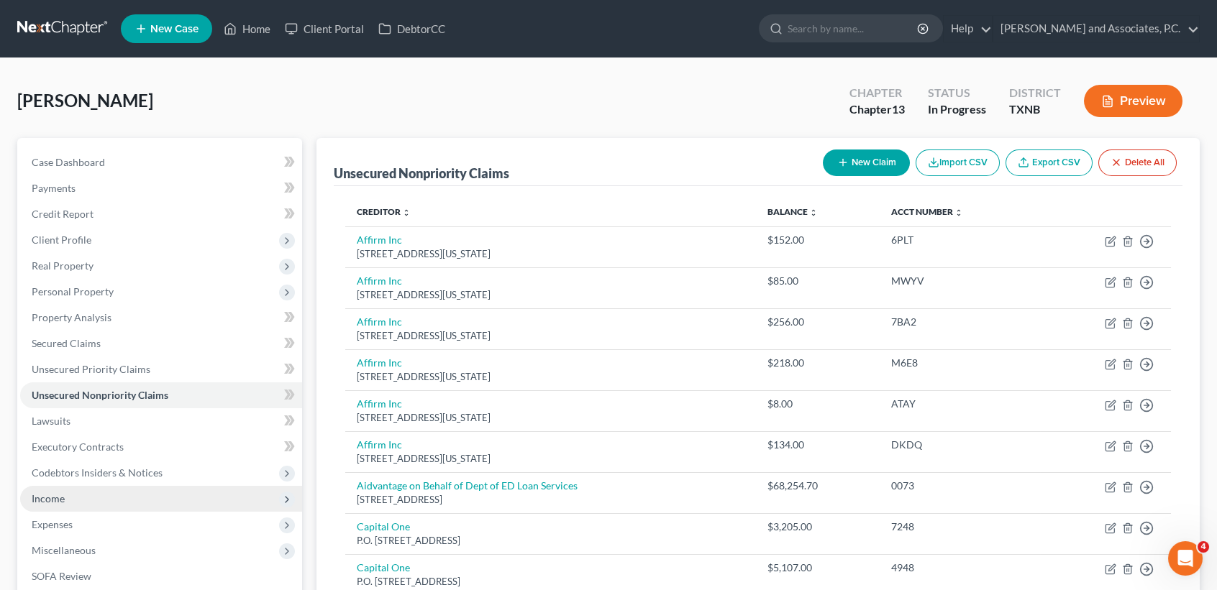
click at [86, 506] on span "Income" at bounding box center [161, 499] width 282 height 26
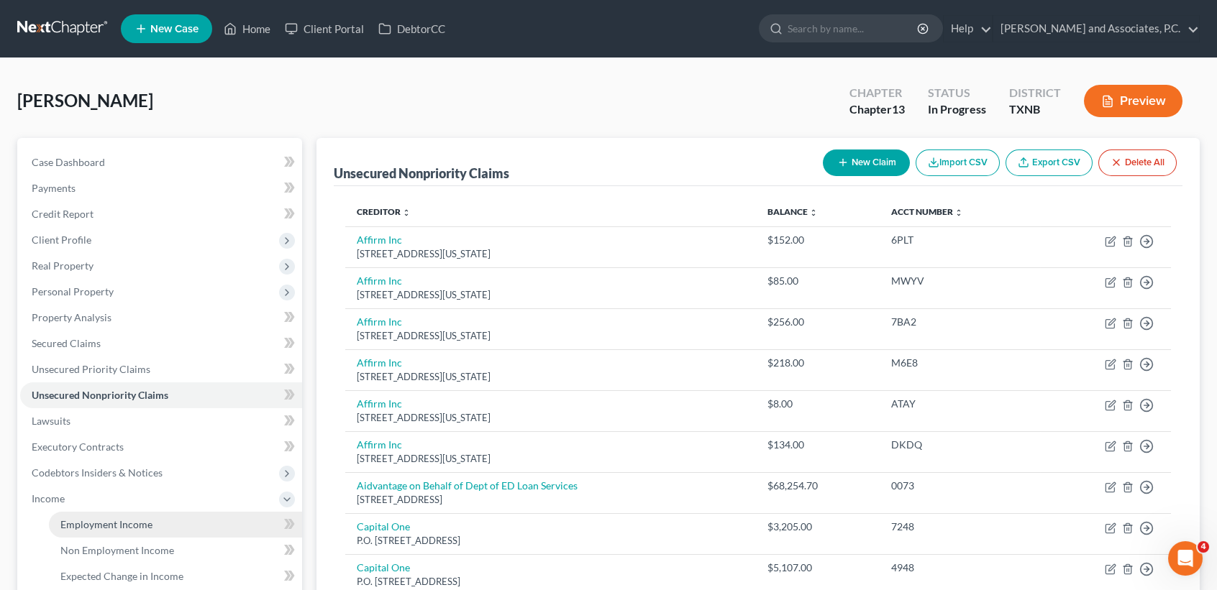
click at [81, 526] on span "Employment Income" at bounding box center [106, 525] width 92 height 12
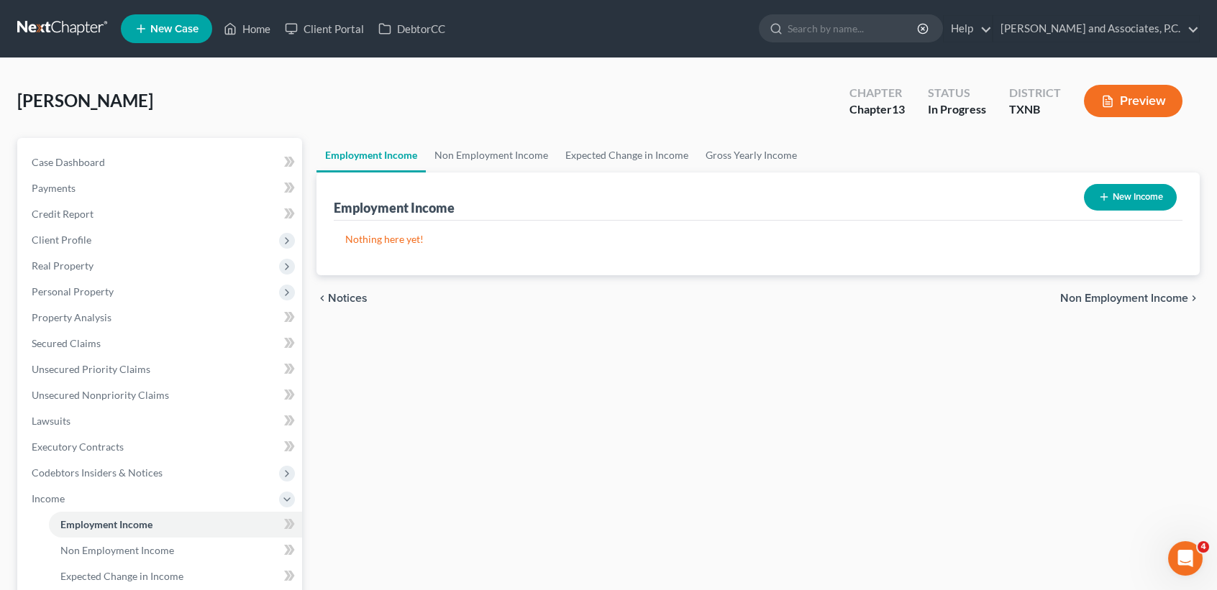
click at [1117, 201] on button "New Income" at bounding box center [1130, 197] width 93 height 27
select select "0"
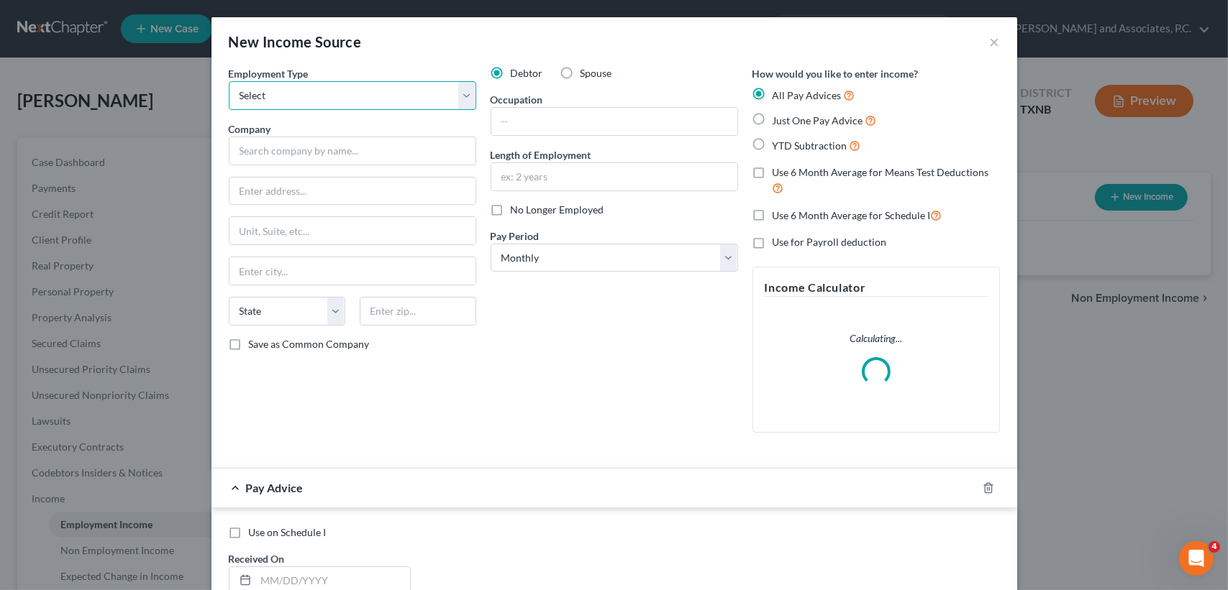
click at [345, 92] on select "Select Full or Part Time Employment Self Employment" at bounding box center [352, 95] width 247 height 29
select select "1"
click at [229, 81] on select "Select Full or Part Time Employment Self Employment" at bounding box center [352, 95] width 247 height 29
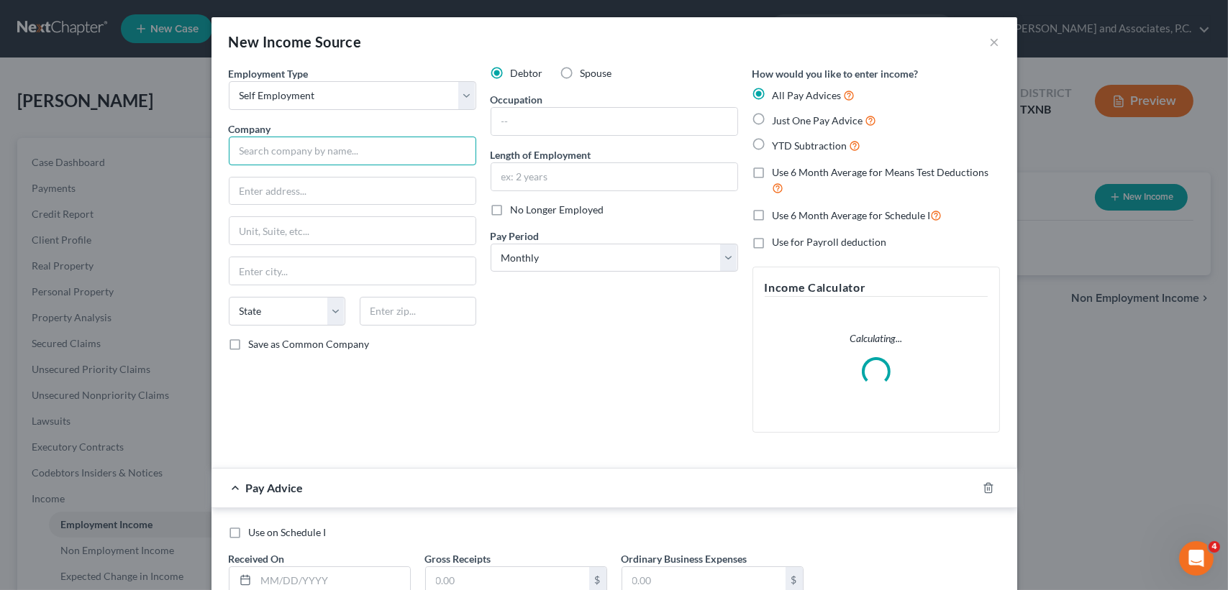
click at [295, 156] on input "text" at bounding box center [352, 151] width 247 height 29
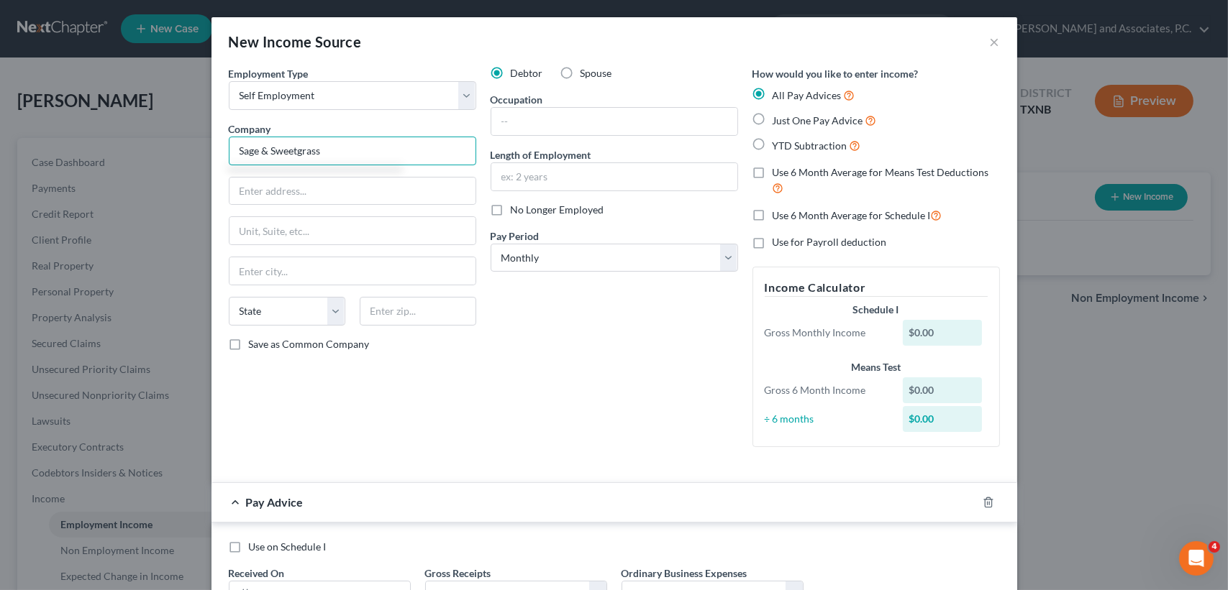
type input "Sage & Sweetgrass"
click at [628, 132] on input "text" at bounding box center [614, 121] width 246 height 27
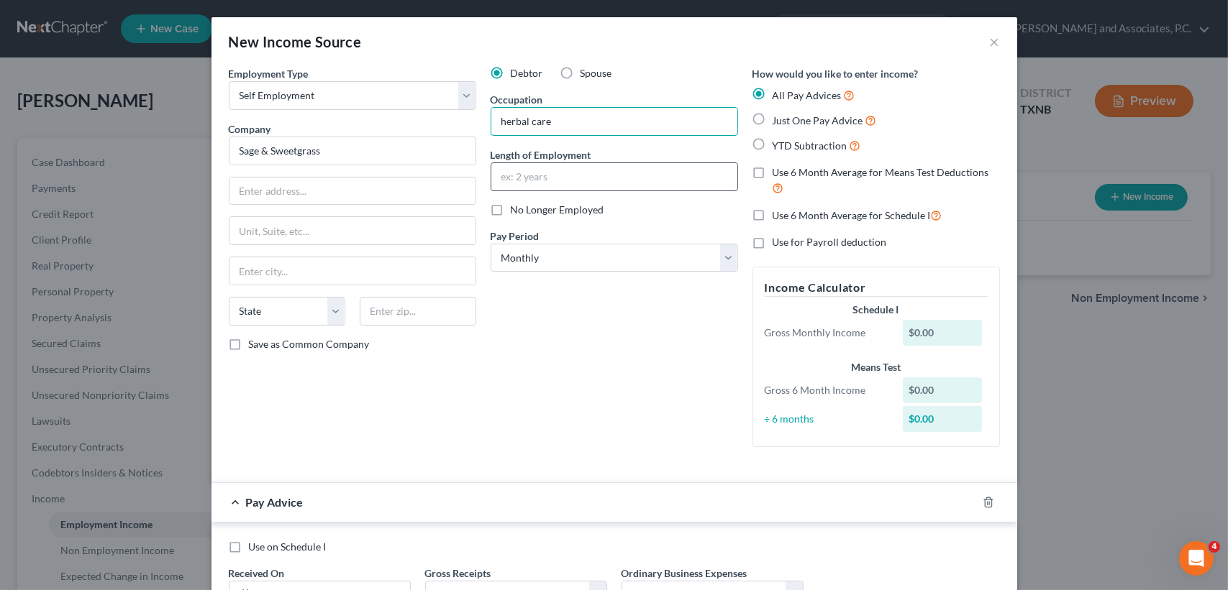
type input "herbal care"
click at [583, 179] on input "text" at bounding box center [614, 176] width 246 height 27
drag, startPoint x: 606, startPoint y: 478, endPoint x: 584, endPoint y: 444, distance: 40.5
click at [607, 477] on form "Employment Type * Select Full or Part Time Employment Self Employment Company *…" at bounding box center [614, 349] width 771 height 566
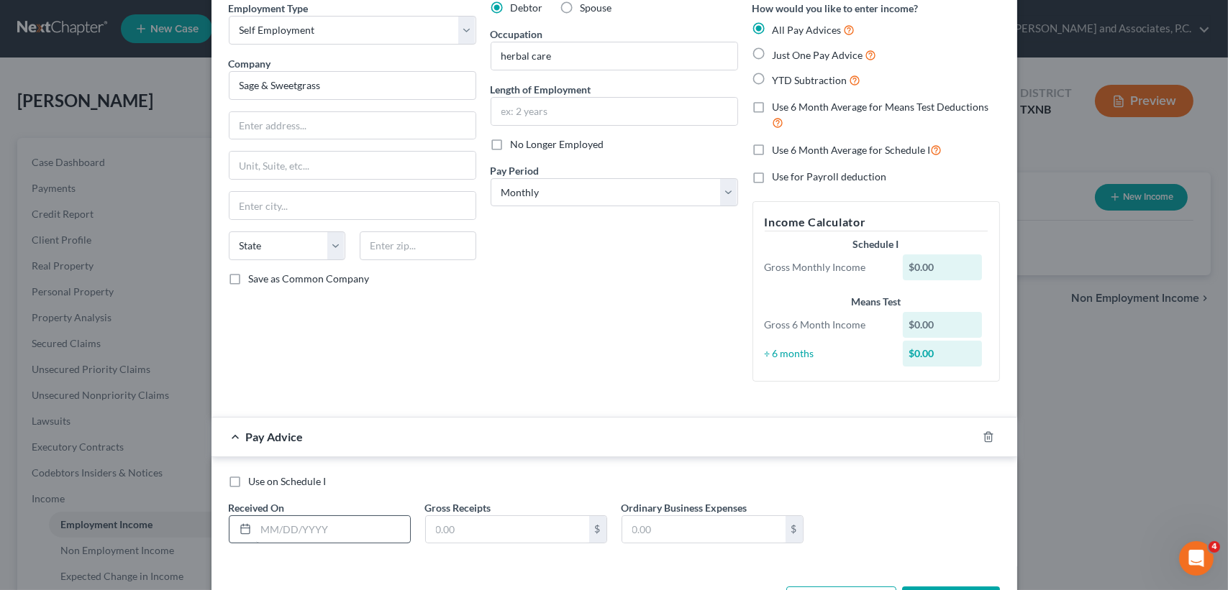
scroll to position [119, 0]
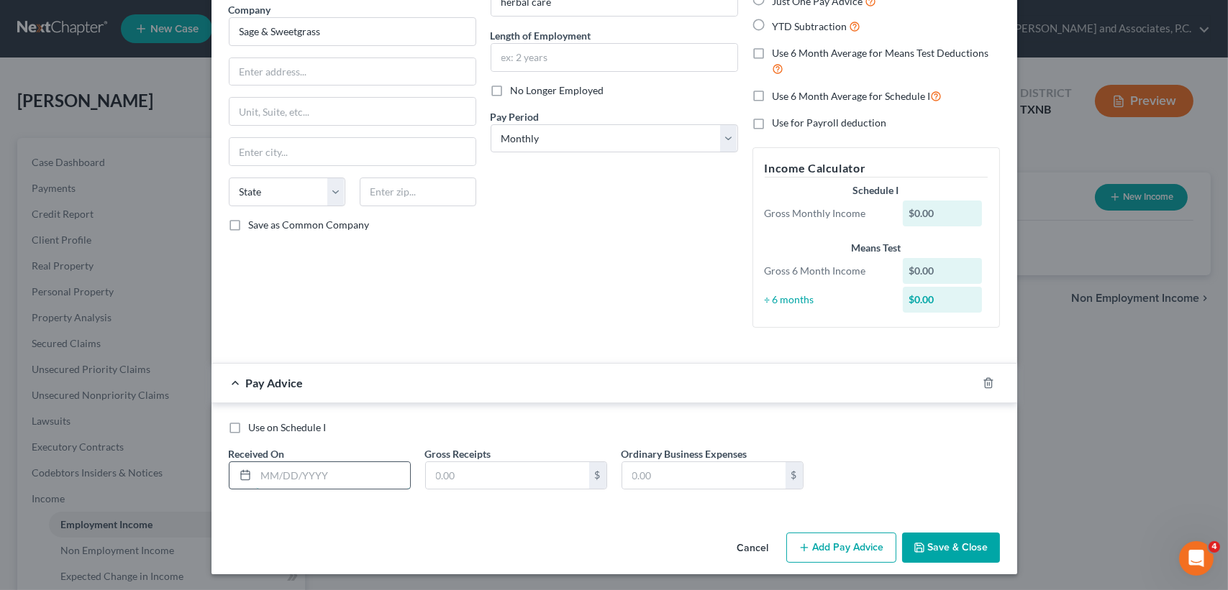
click at [334, 477] on input "text" at bounding box center [333, 475] width 154 height 27
type input "[DATE]"
type input "2,606.00"
type input "839.00"
click at [385, 377] on span "on [DATE]" at bounding box center [382, 383] width 47 height 14
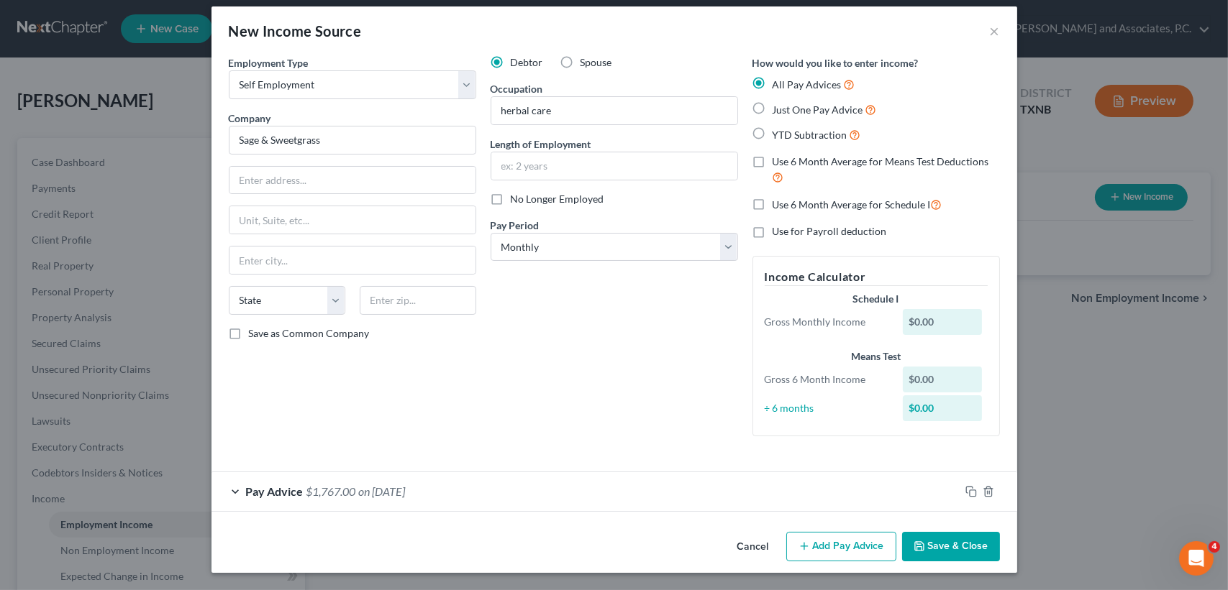
scroll to position [10, 0]
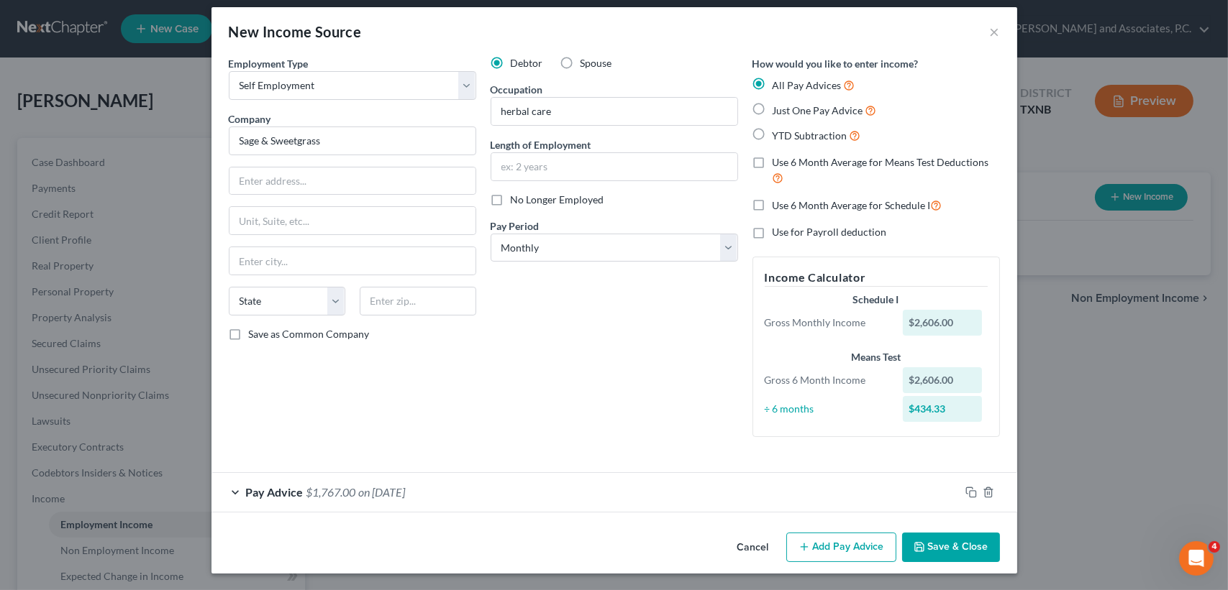
click at [870, 544] on button "Add Pay Advice" at bounding box center [841, 548] width 110 height 30
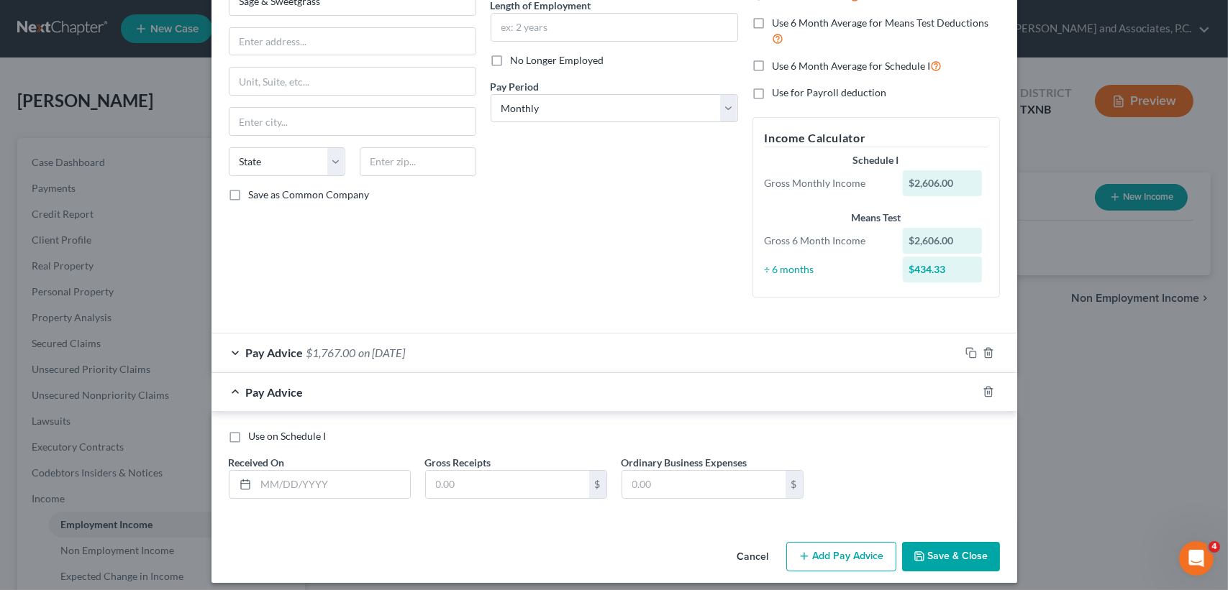
scroll to position [158, 0]
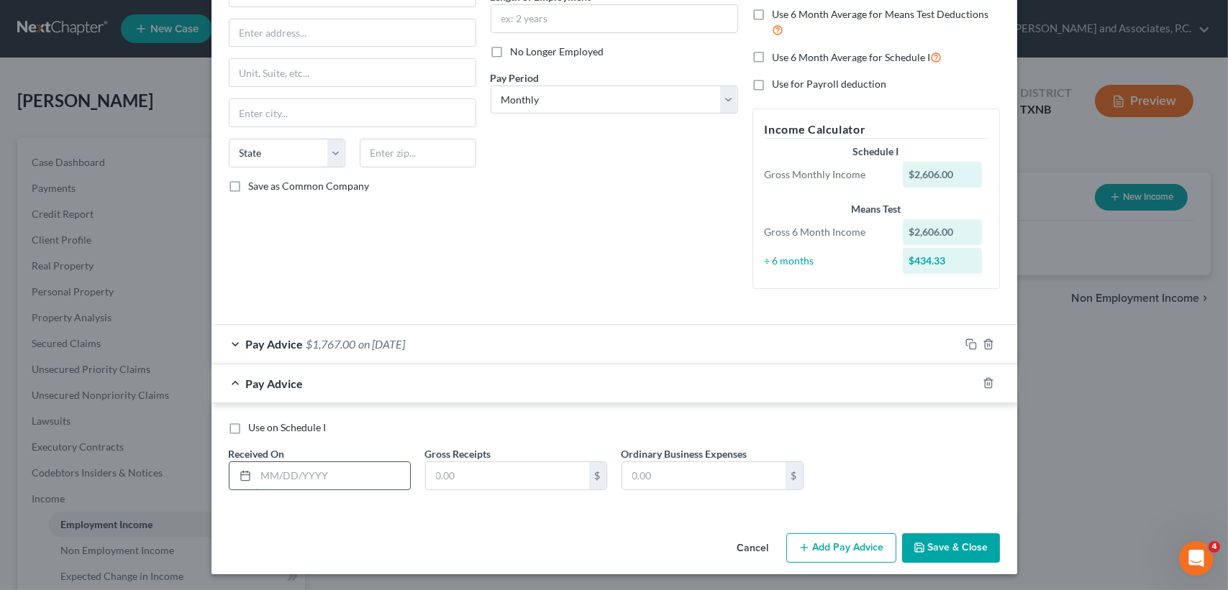
click at [316, 476] on input "text" at bounding box center [333, 475] width 154 height 27
type input "[DATE]"
type input "4,141.00"
type input "0.00"
click at [436, 388] on div "Pay Advice $4,141.00 on 03/01/2025" at bounding box center [585, 384] width 748 height 38
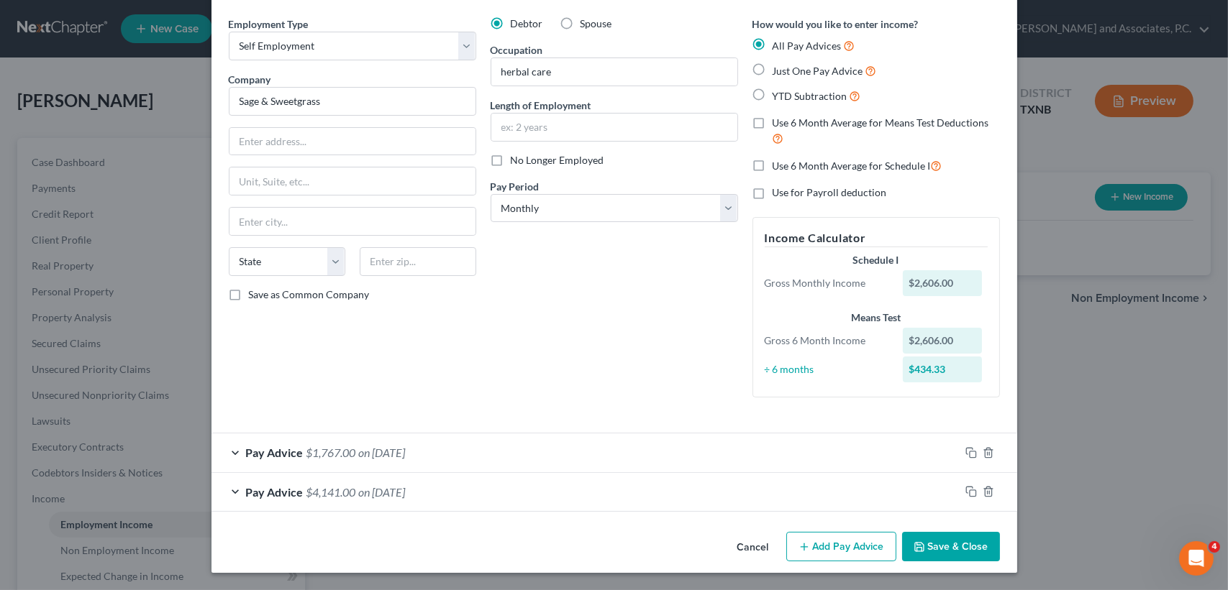
scroll to position [48, 0]
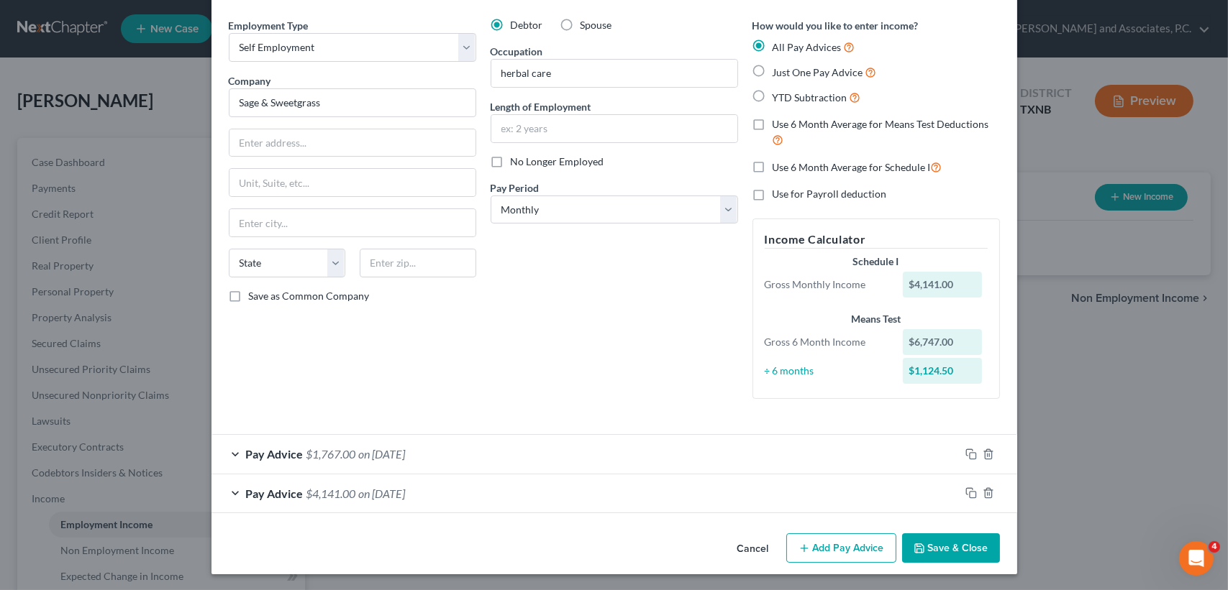
click at [842, 560] on button "Add Pay Advice" at bounding box center [841, 549] width 110 height 30
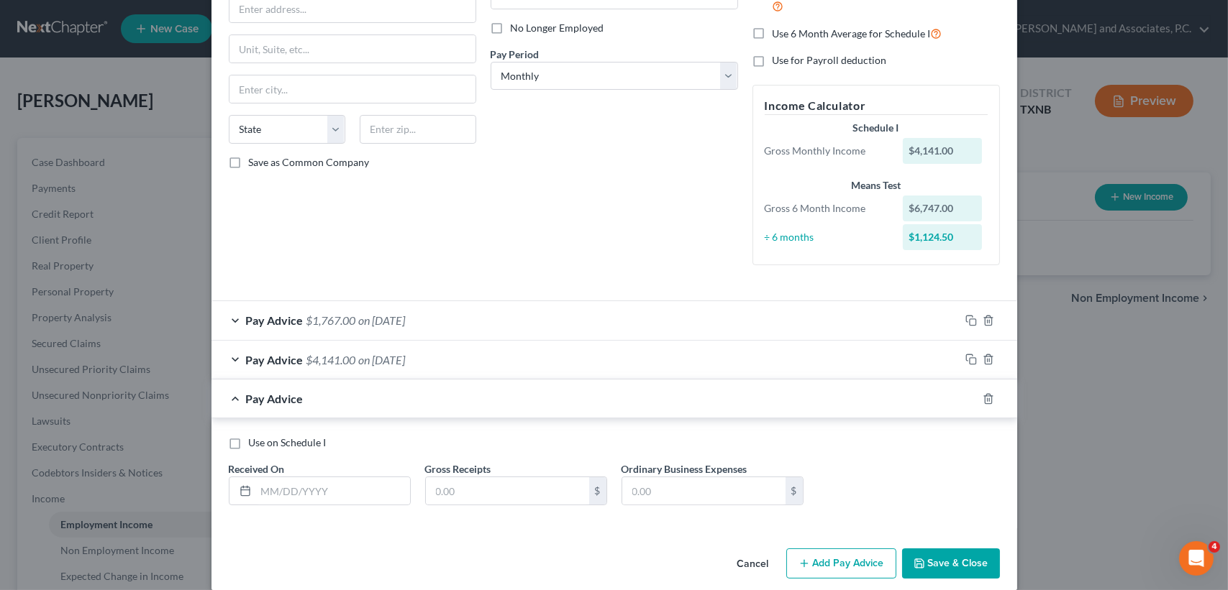
scroll to position [198, 0]
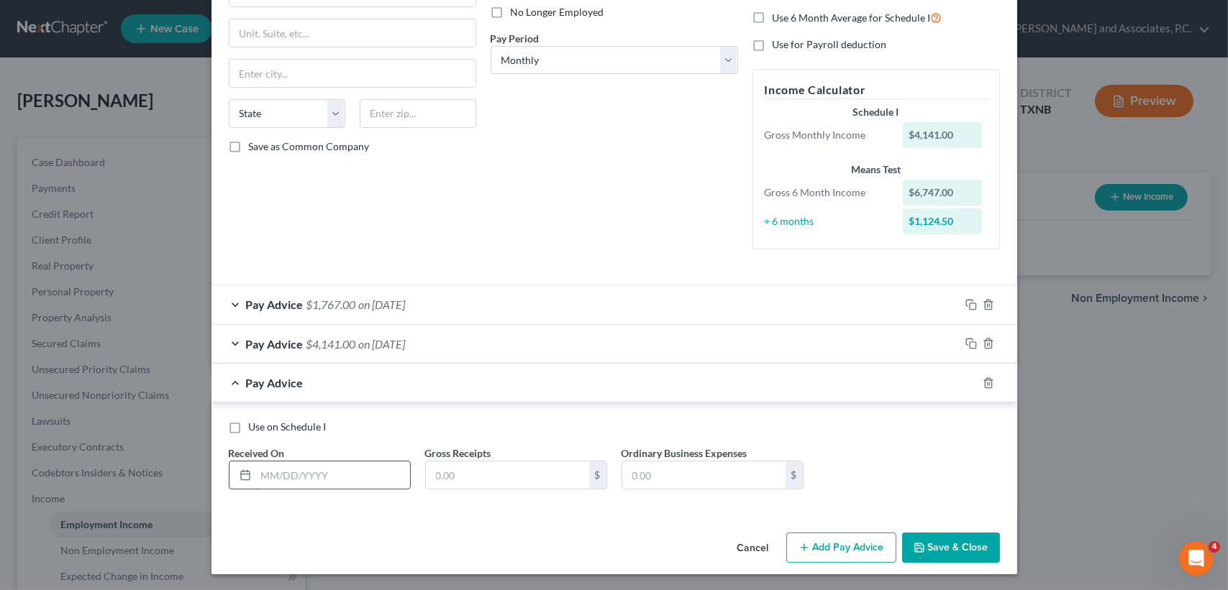
click at [350, 478] on input "text" at bounding box center [333, 475] width 154 height 27
type input "[DATE]"
type input "2,517.00"
type input "1,233.00"
click at [519, 377] on div "Pay Advice $1,284.00 on 04/01/2025" at bounding box center [585, 383] width 748 height 38
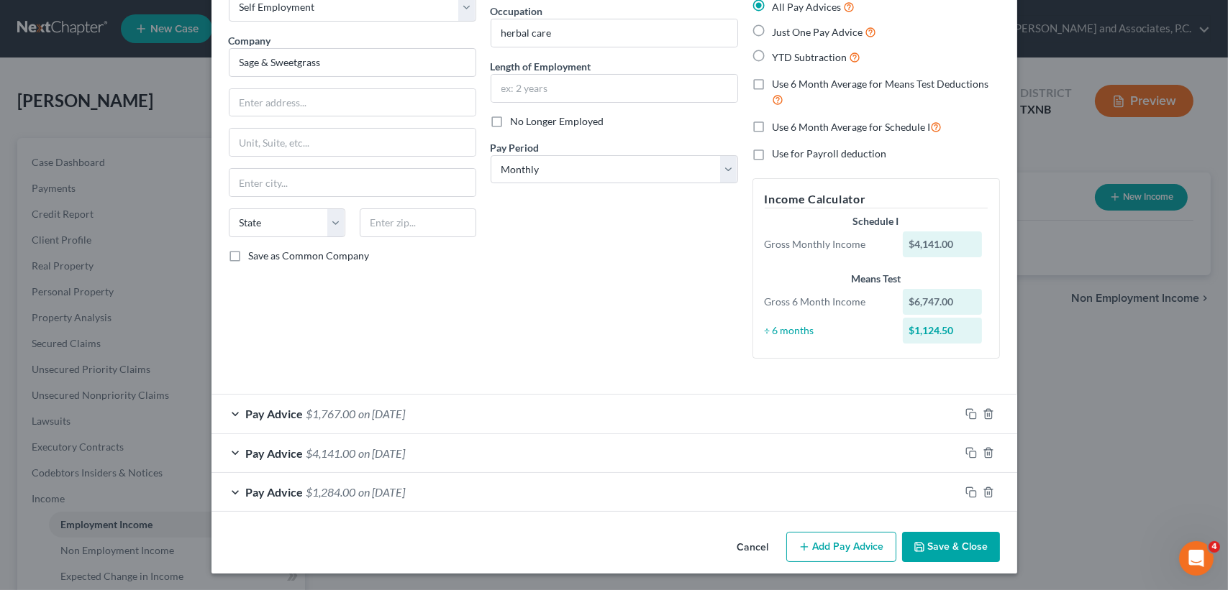
scroll to position [88, 0]
click at [808, 537] on button "Add Pay Advice" at bounding box center [841, 548] width 110 height 30
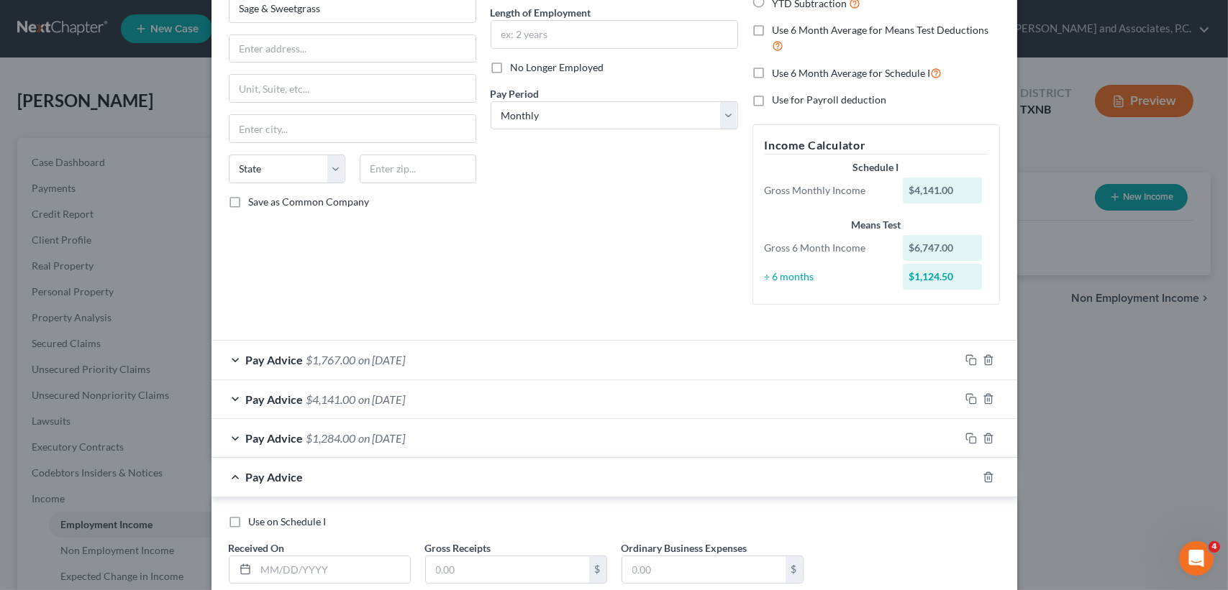
scroll to position [237, 0]
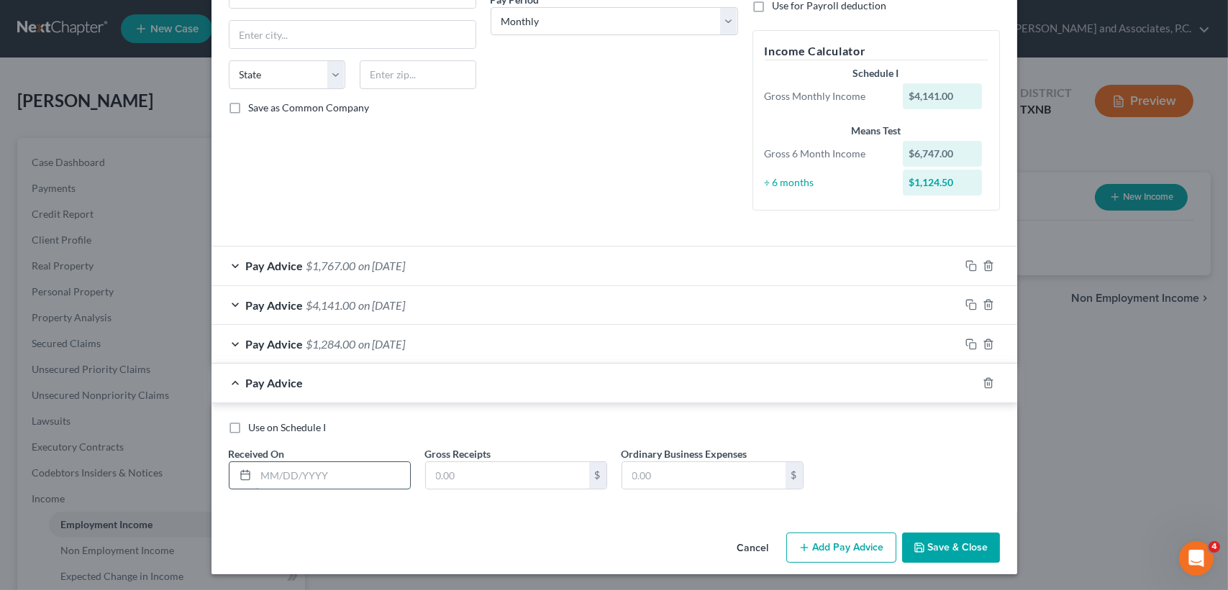
click at [335, 471] on input "text" at bounding box center [333, 475] width 154 height 27
type input "[DATE]"
type input "2,798.00"
type input "1,130.00"
click at [896, 380] on div "Pay Advice $1,668.00 on 05/01/2025" at bounding box center [585, 383] width 748 height 38
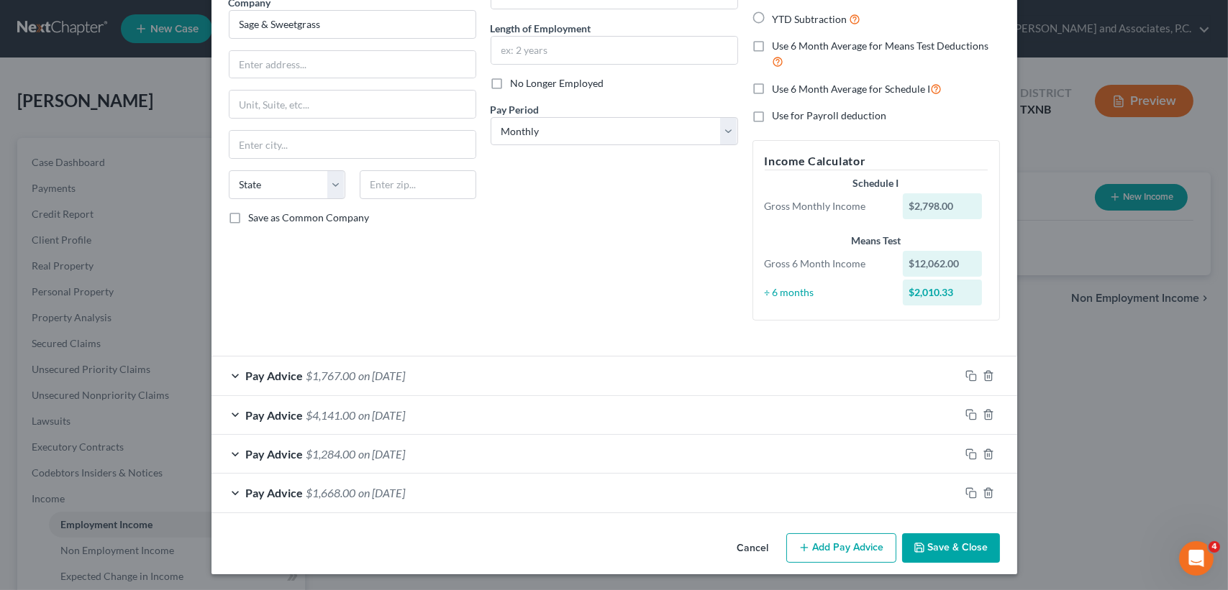
click at [848, 539] on button "Add Pay Advice" at bounding box center [841, 549] width 110 height 30
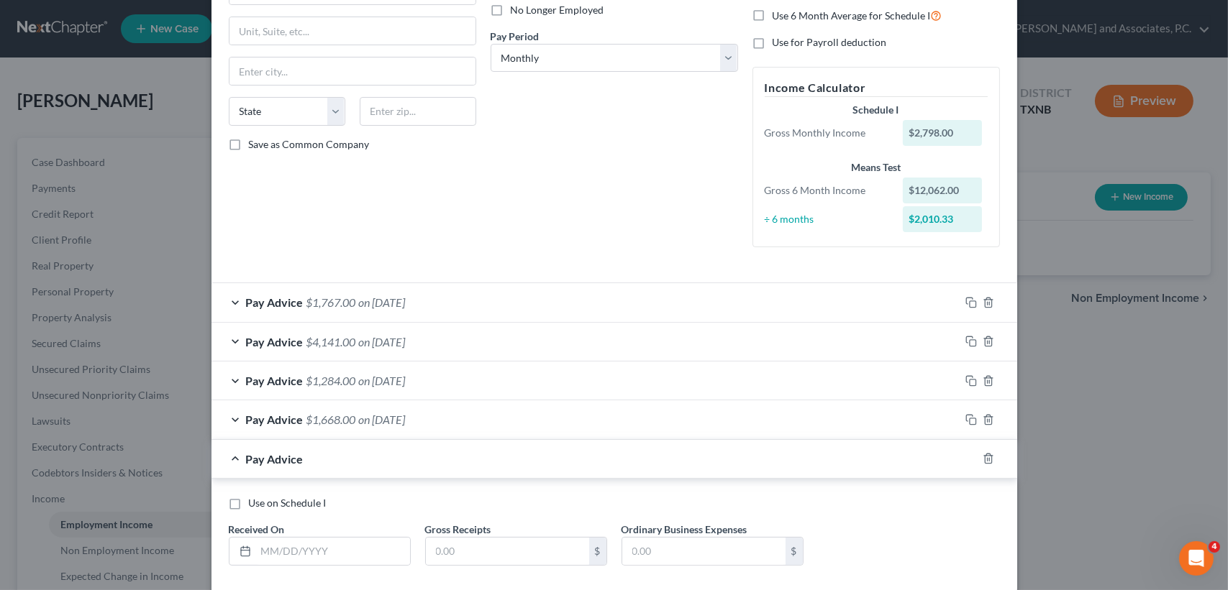
scroll to position [275, 0]
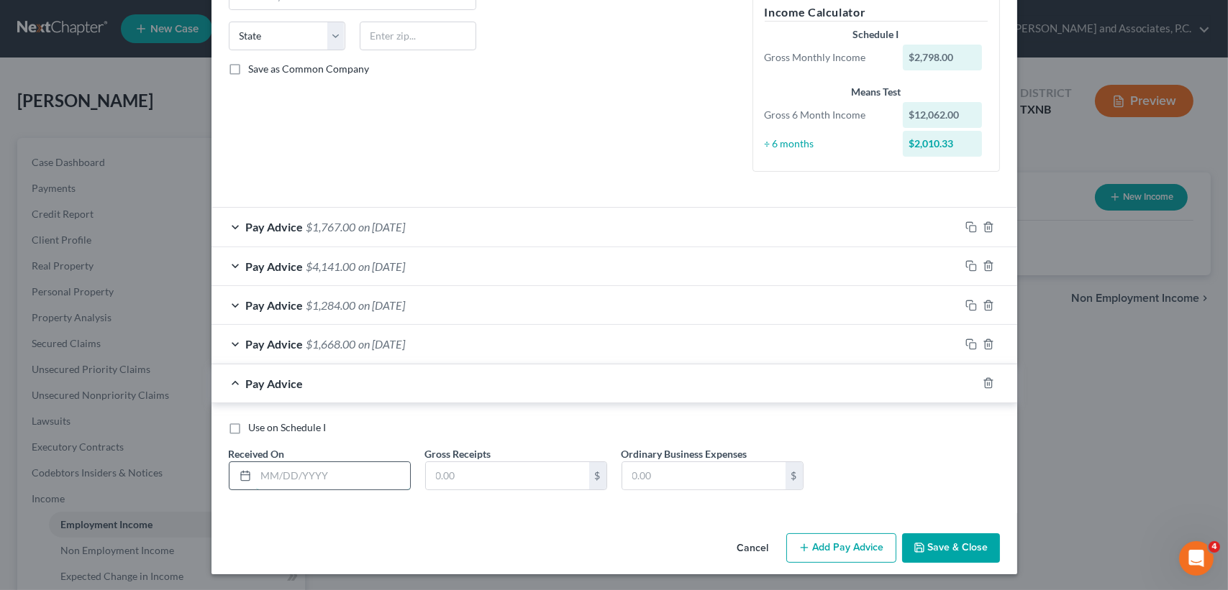
click at [353, 472] on input "text" at bounding box center [333, 475] width 154 height 27
type input "[DATE]"
type input "1,839.00"
type input "1,452.00"
click at [350, 374] on div "Pay Advice $387.00 on 06/01/2025" at bounding box center [585, 384] width 748 height 38
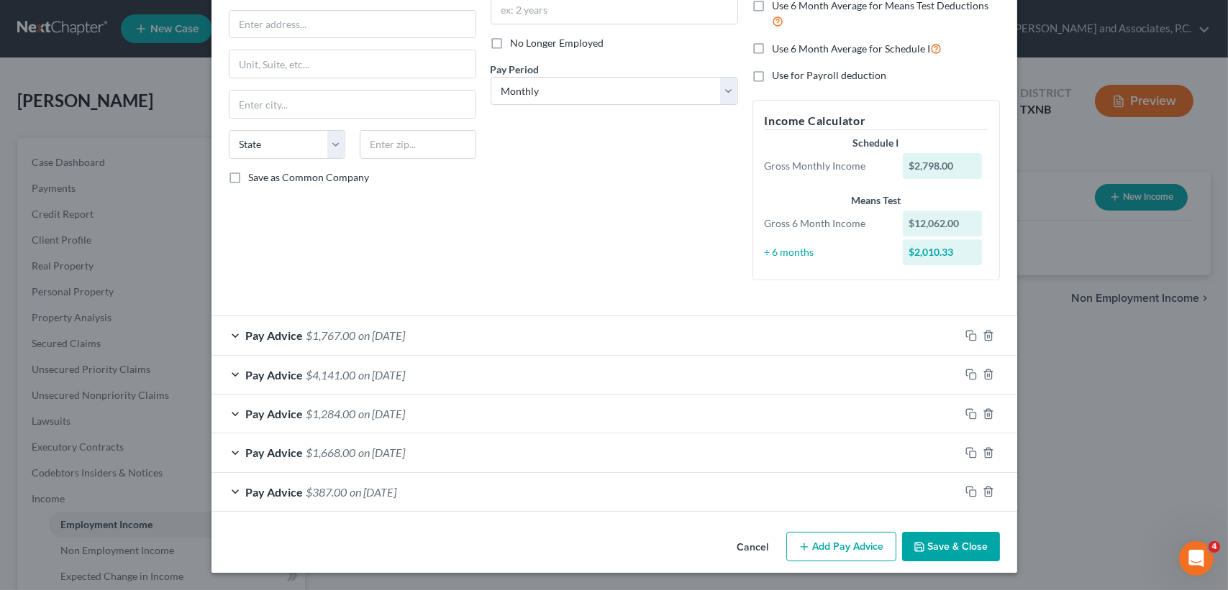
scroll to position [165, 0]
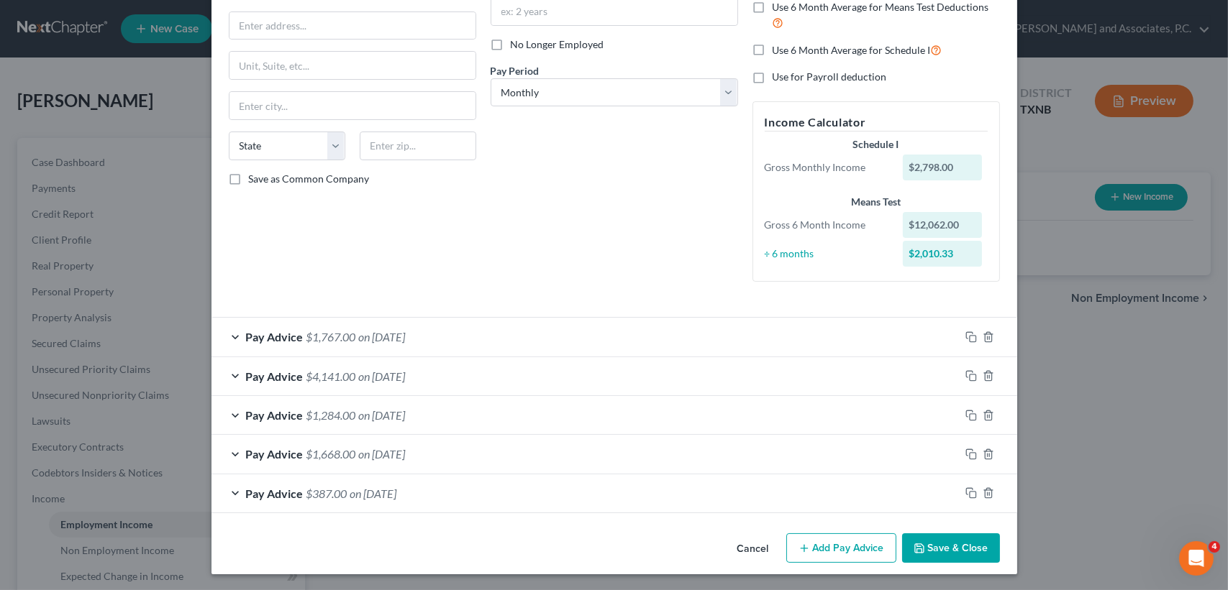
click at [834, 536] on button "Add Pay Advice" at bounding box center [841, 549] width 110 height 30
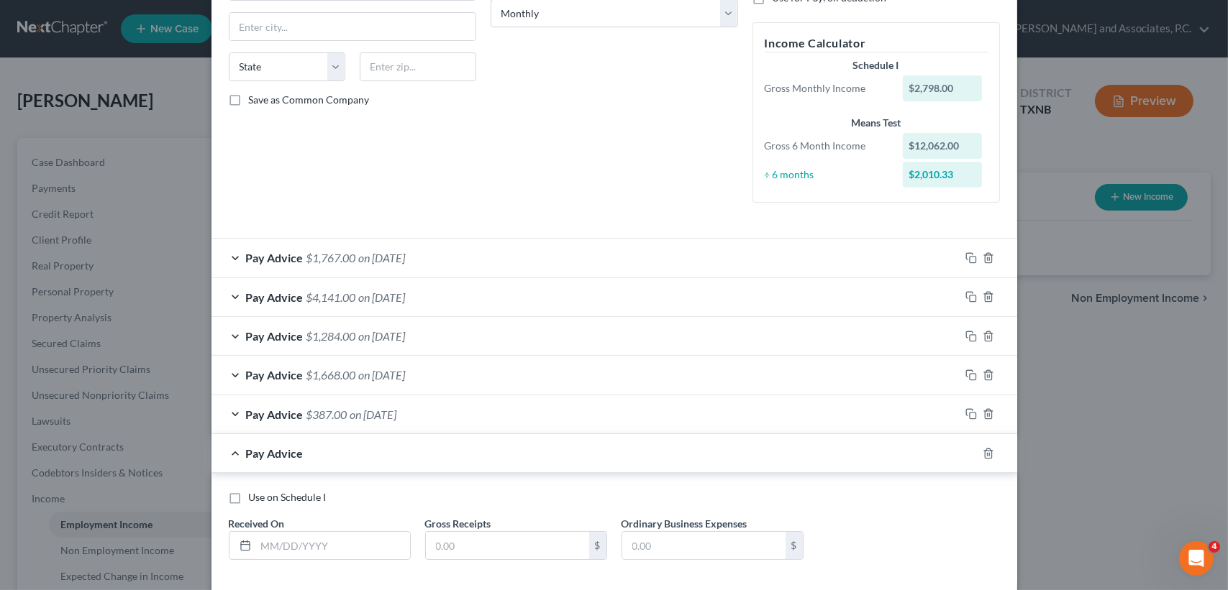
scroll to position [314, 0]
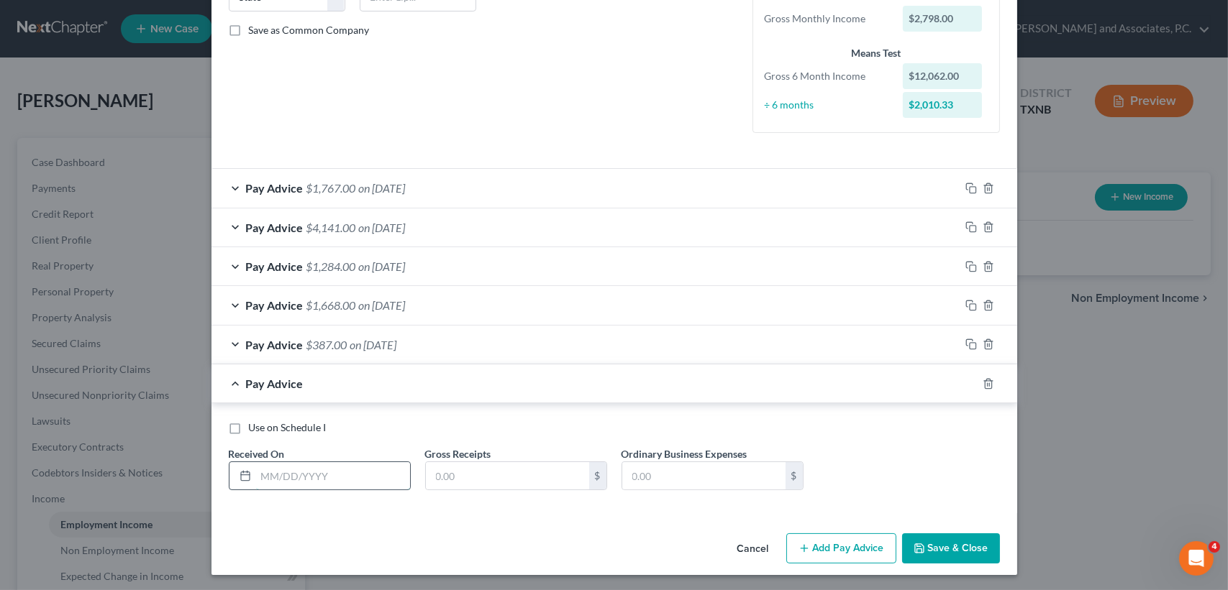
drag, startPoint x: 319, startPoint y: 476, endPoint x: 320, endPoint y: 469, distance: 7.2
click at [319, 476] on input "text" at bounding box center [333, 475] width 154 height 27
type input "[DATE]"
type input "1,037.00"
type input "856.00"
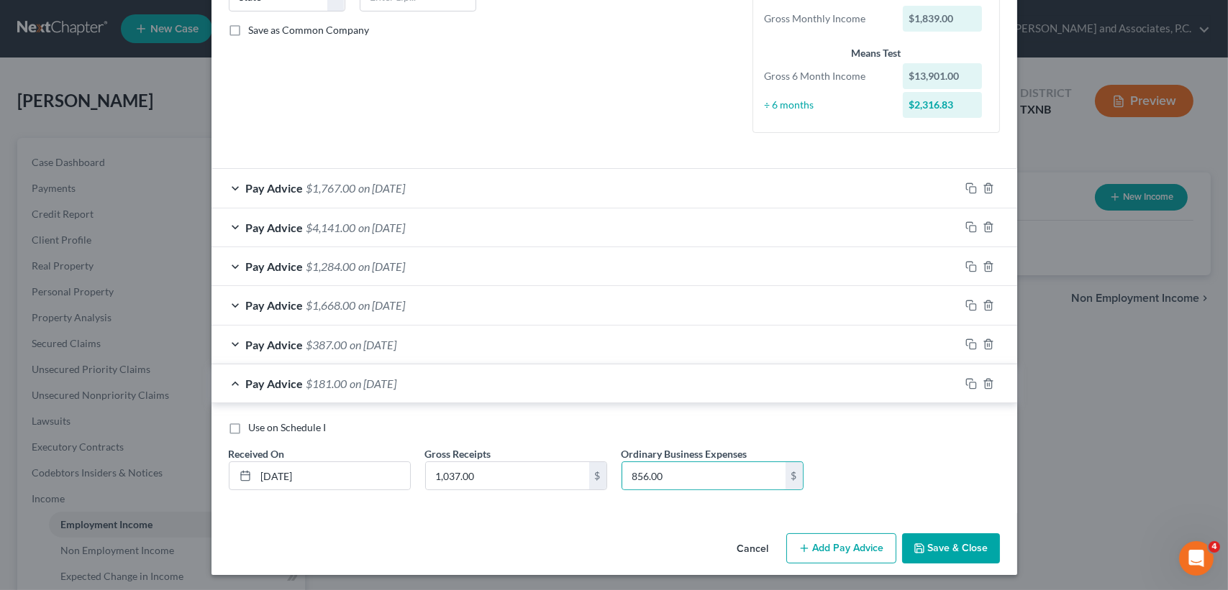
click at [321, 399] on div "Pay Advice $181.00 on 07/01/2025" at bounding box center [585, 384] width 748 height 38
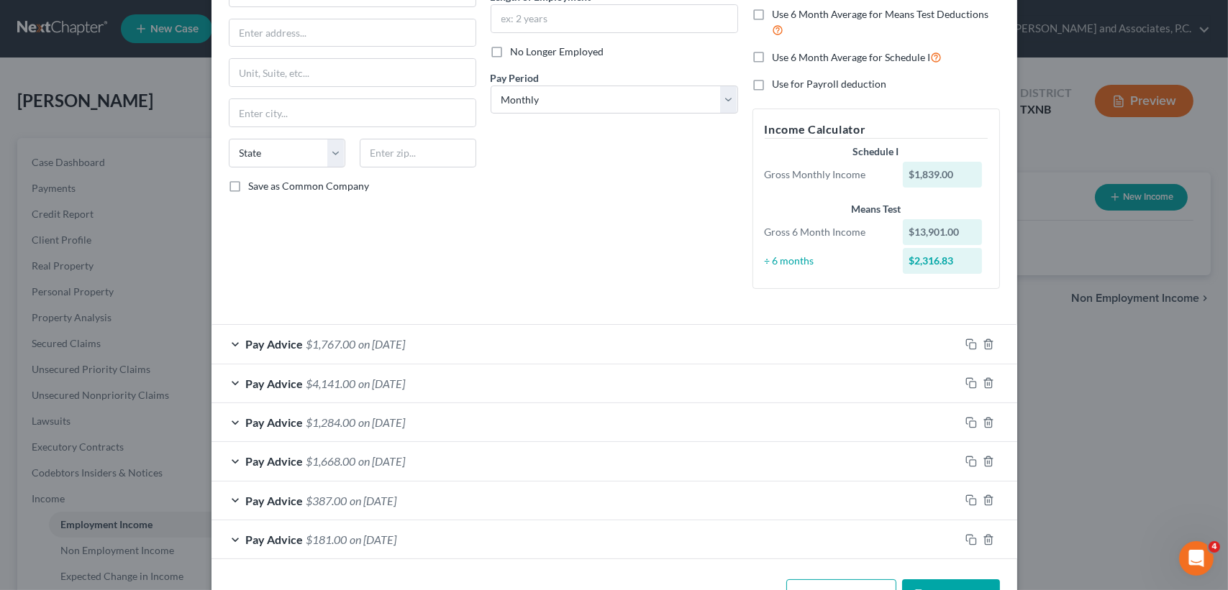
scroll to position [0, 0]
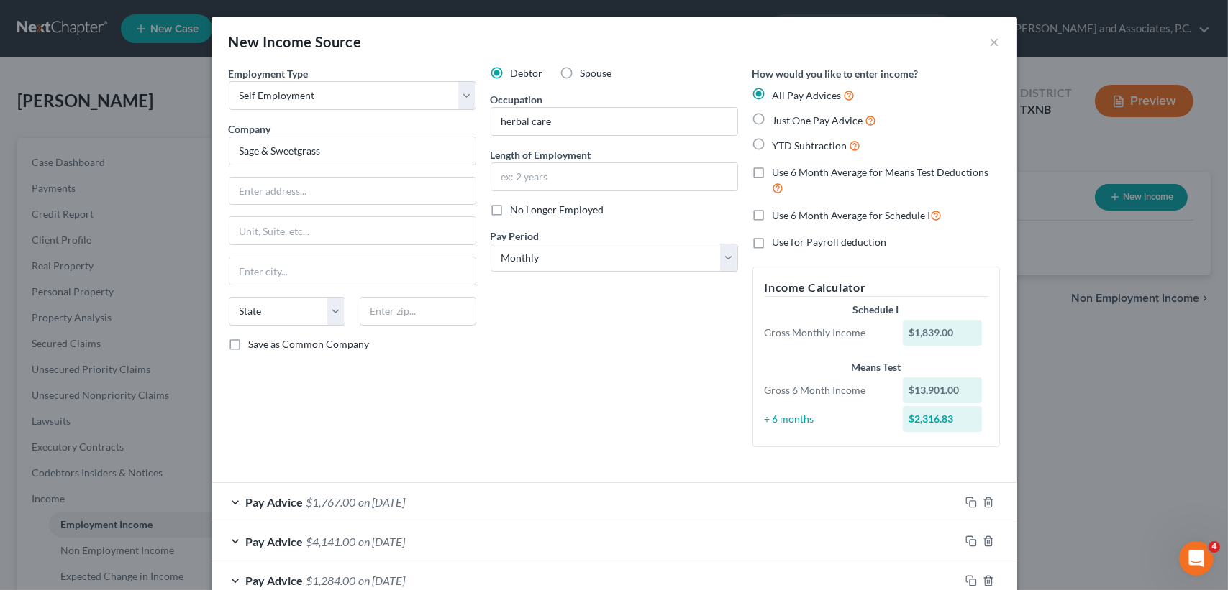
click at [772, 209] on label "Use 6 Month Average for Schedule I" at bounding box center [857, 215] width 170 height 17
click at [778, 209] on input "Use 6 Month Average for Schedule I" at bounding box center [782, 211] width 9 height 9
checkbox input "true"
click at [690, 419] on div "Debtor Spouse Occupation herbal care Length of Employment No Longer Employed Pa…" at bounding box center [614, 262] width 262 height 393
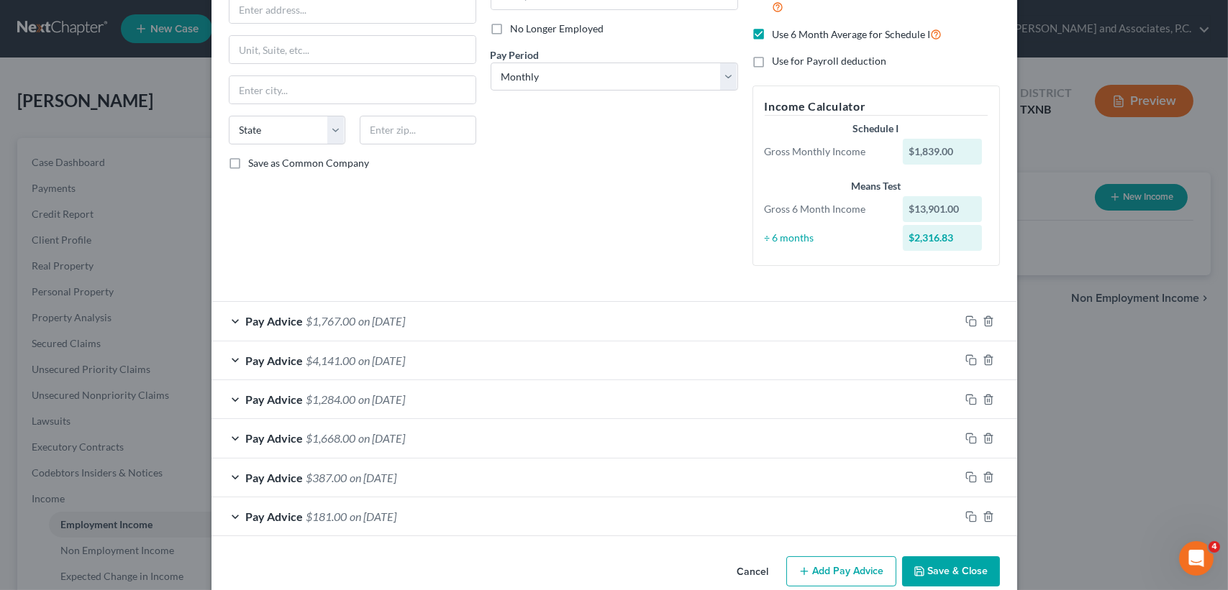
scroll to position [204, 0]
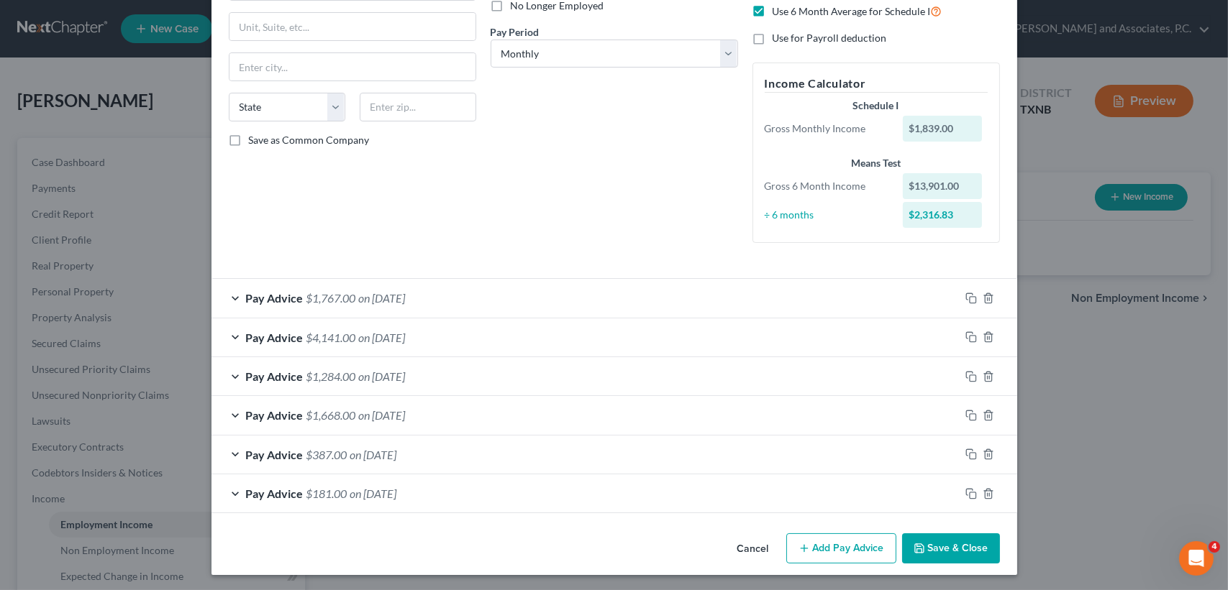
click at [959, 548] on button "Save & Close" at bounding box center [951, 549] width 98 height 30
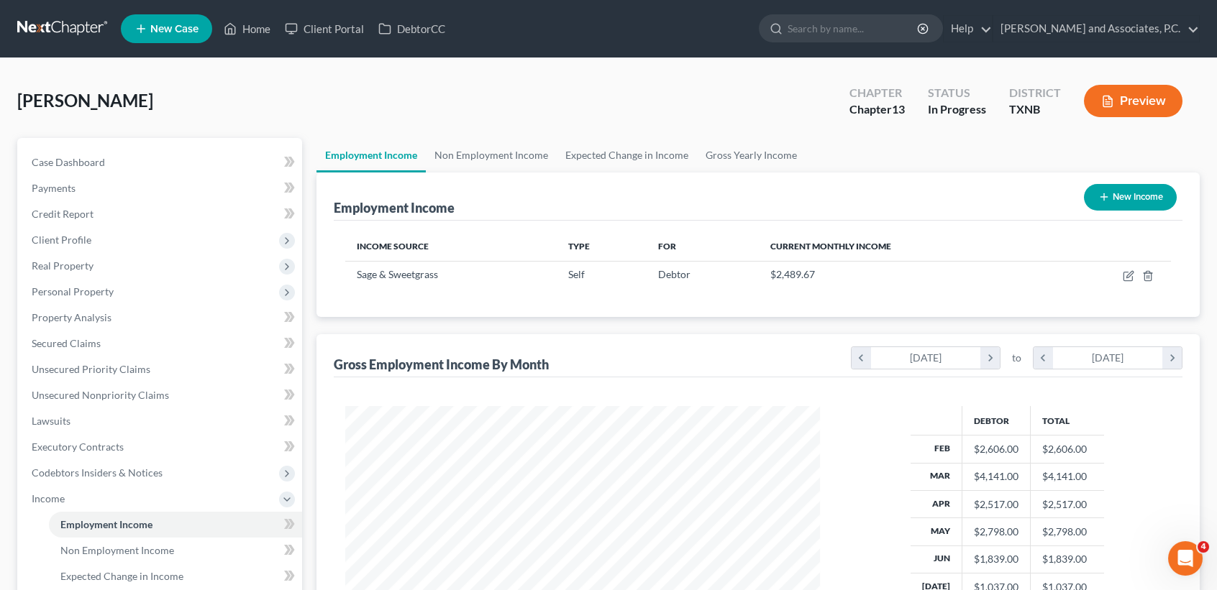
scroll to position [718899, 718659]
click at [502, 149] on link "Non Employment Income" at bounding box center [491, 155] width 131 height 35
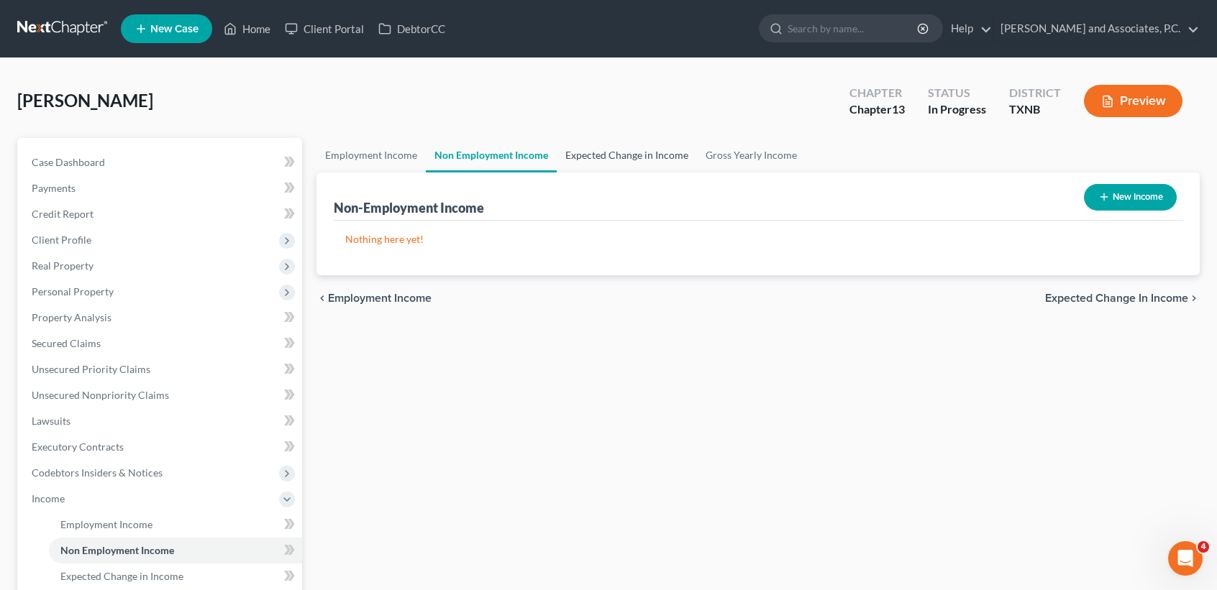
click at [677, 165] on link "Expected Change in Income" at bounding box center [627, 155] width 140 height 35
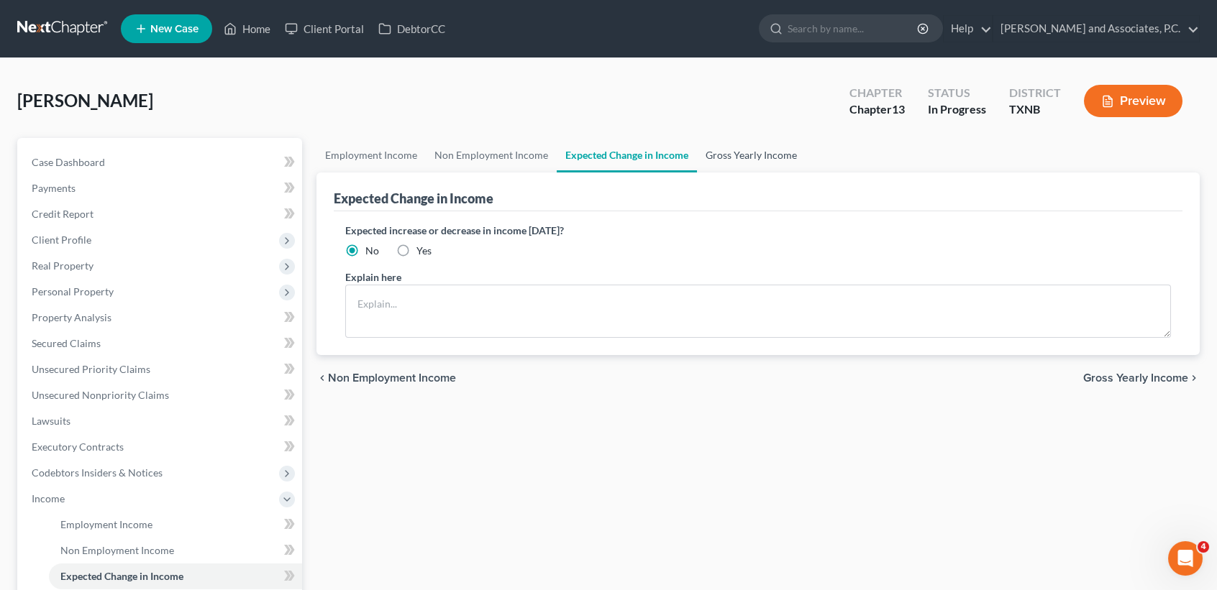
click at [712, 165] on link "Gross Yearly Income" at bounding box center [751, 155] width 109 height 35
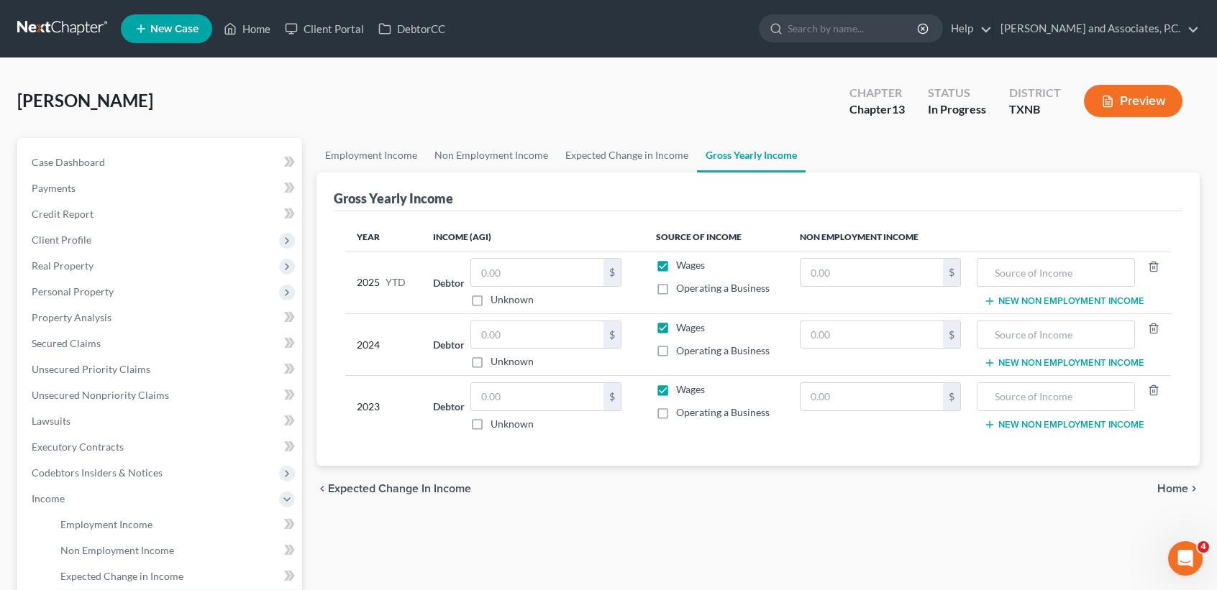
click at [676, 289] on label "Operating a Business" at bounding box center [722, 288] width 93 height 14
click at [682, 289] on input "Operating a Business" at bounding box center [686, 285] width 9 height 9
checkbox input "true"
click at [562, 276] on input "text" at bounding box center [537, 272] width 132 height 27
click at [676, 264] on label "Wages" at bounding box center [690, 265] width 29 height 14
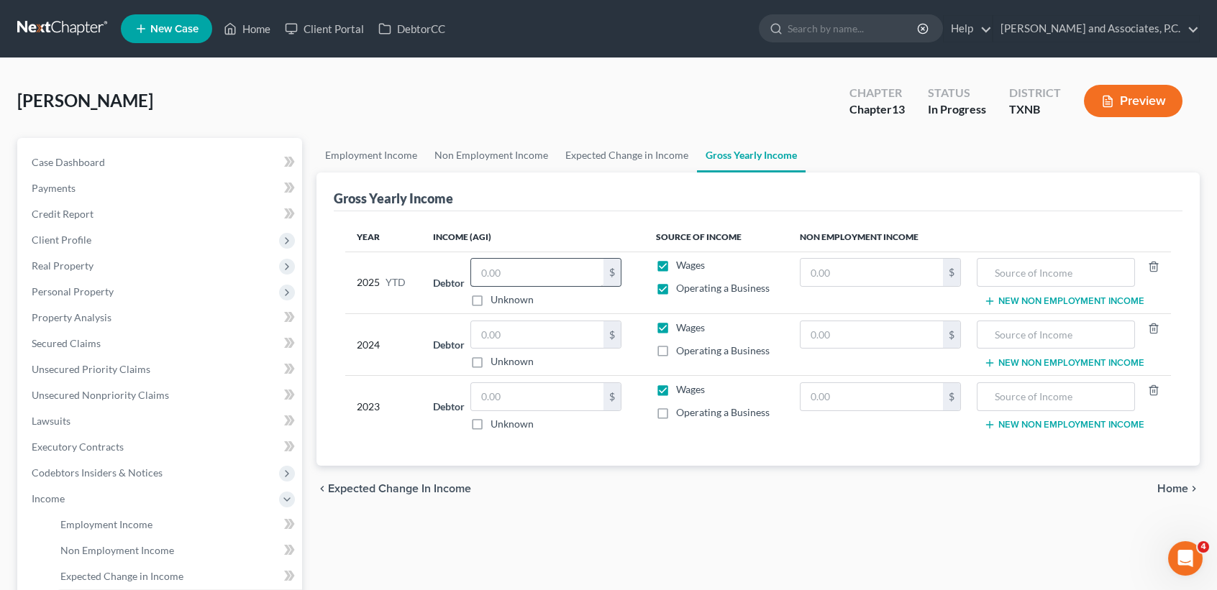
click at [682, 264] on input "Wages" at bounding box center [686, 262] width 9 height 9
checkbox input "false"
click at [542, 271] on input "text" at bounding box center [537, 272] width 132 height 27
type input "9,428.00"
click at [575, 326] on input "text" at bounding box center [537, 334] width 132 height 27
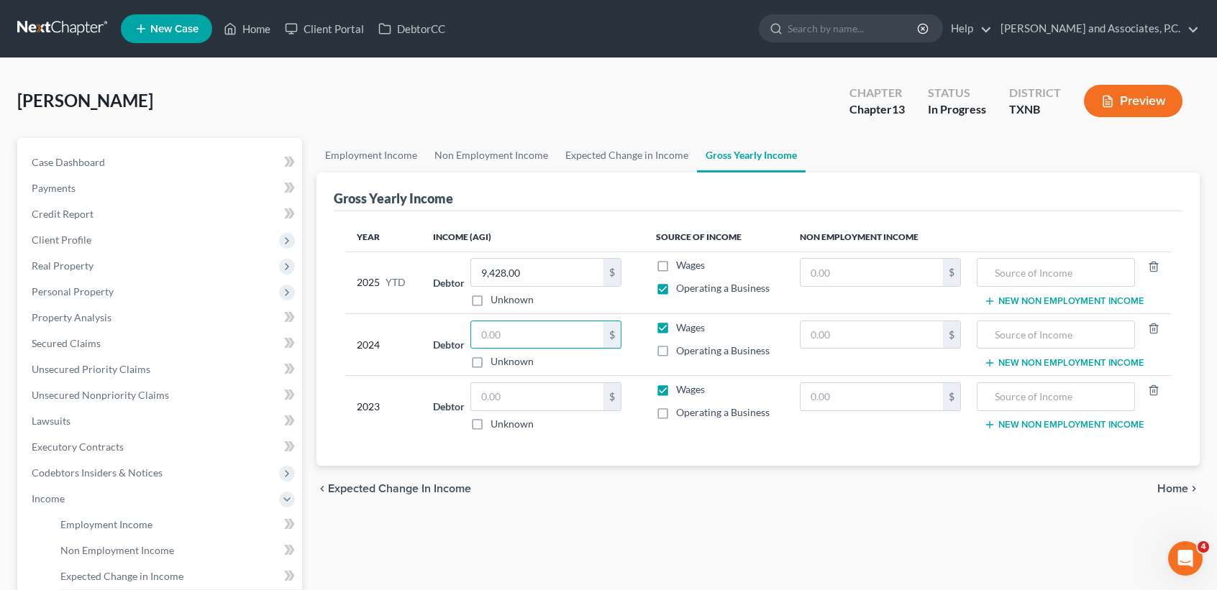
drag, startPoint x: 526, startPoint y: 412, endPoint x: 554, endPoint y: 388, distance: 36.7
click at [526, 411] on div "$ Unknown" at bounding box center [545, 407] width 151 height 49
click at [554, 388] on input "text" at bounding box center [537, 396] width 132 height 27
type input "3,203.00"
click at [676, 393] on label "Wages" at bounding box center [690, 390] width 29 height 14
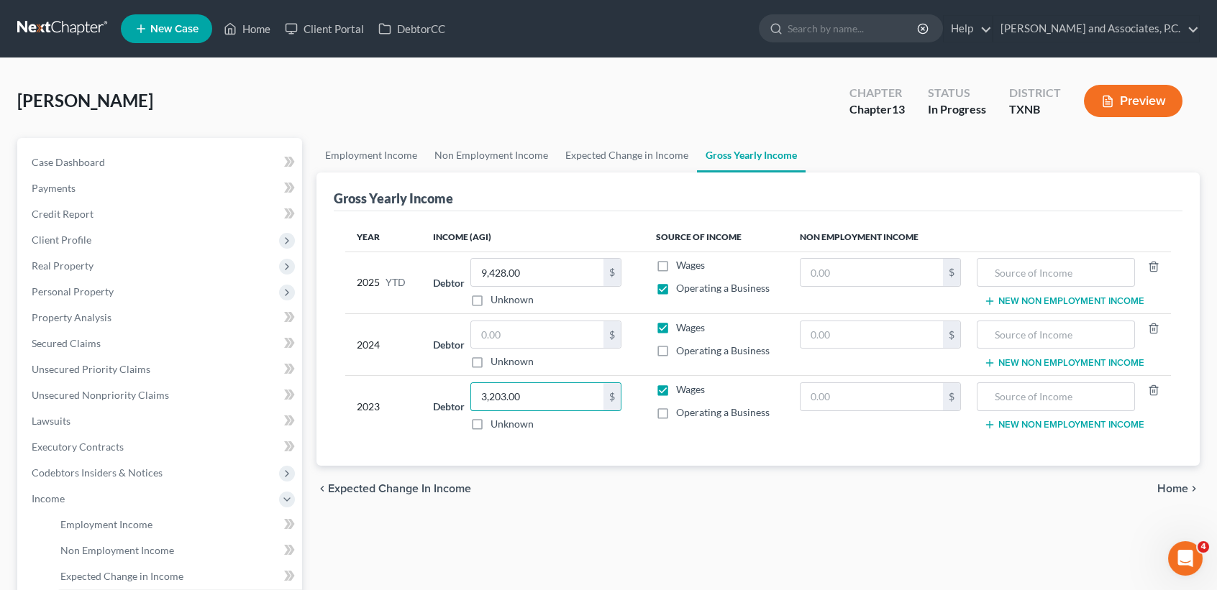
click at [682, 392] on input "Wages" at bounding box center [686, 387] width 9 height 9
checkbox input "false"
click at [676, 420] on label "Operating a Business" at bounding box center [722, 413] width 93 height 14
click at [682, 415] on input "Operating a Business" at bounding box center [686, 410] width 9 height 9
checkbox input "true"
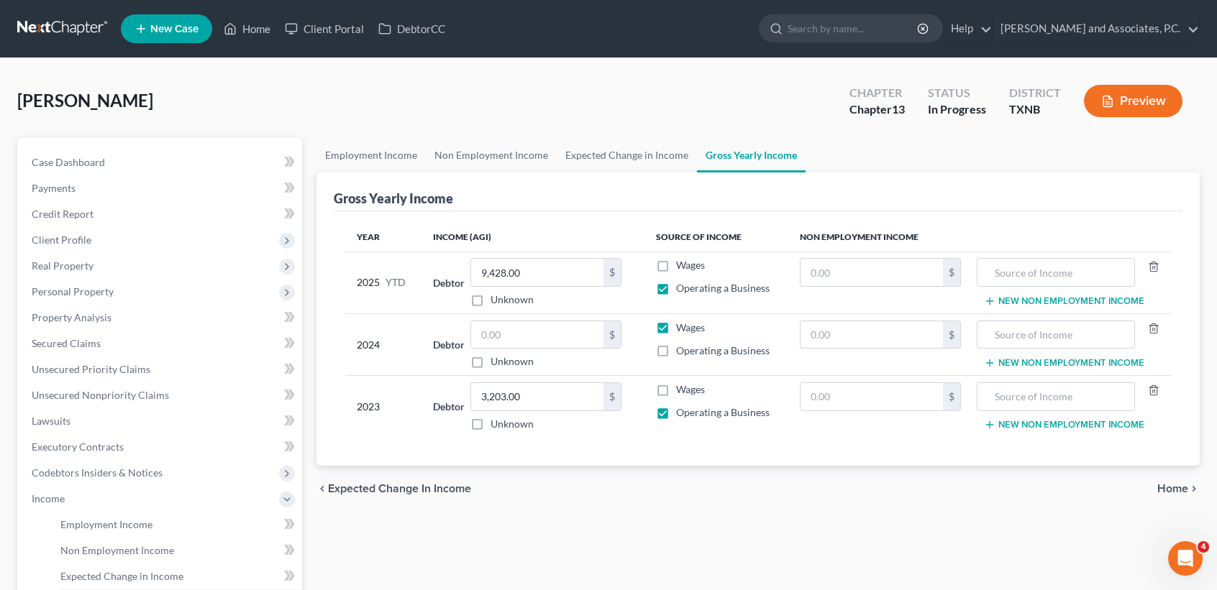
click at [676, 326] on label "Wages" at bounding box center [690, 328] width 29 height 14
click at [682, 326] on input "Wages" at bounding box center [686, 325] width 9 height 9
checkbox input "false"
click at [676, 358] on label "Operating a Business" at bounding box center [722, 351] width 93 height 14
click at [682, 353] on input "Operating a Business" at bounding box center [686, 348] width 9 height 9
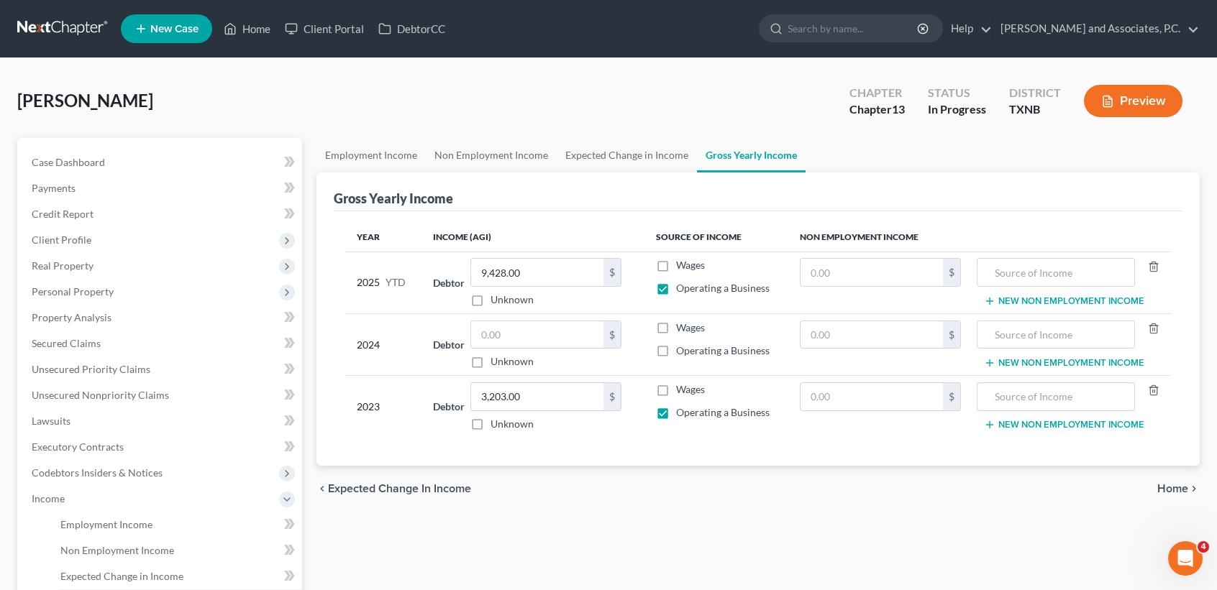
checkbox input "true"
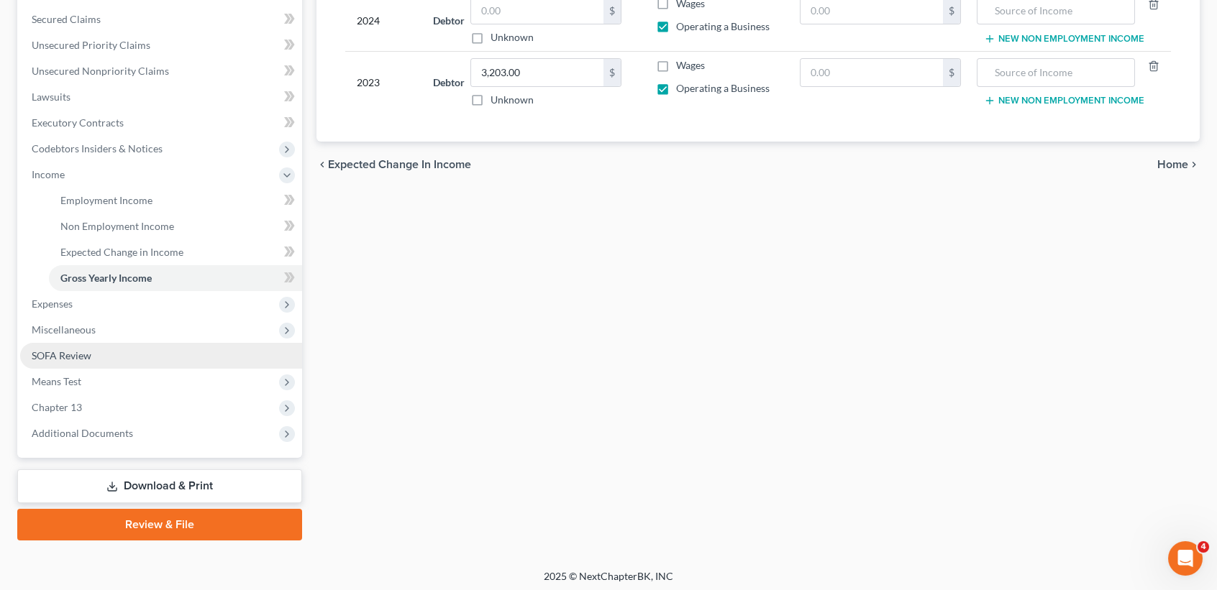
scroll to position [327, 0]
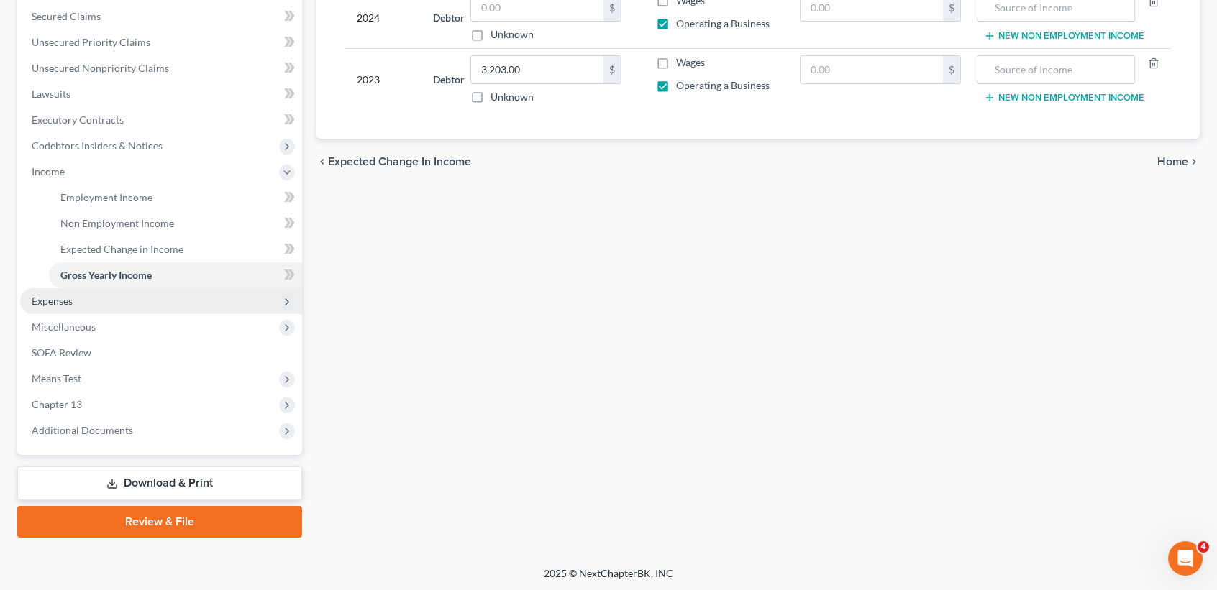
click at [59, 297] on span "Expenses" at bounding box center [52, 301] width 41 height 12
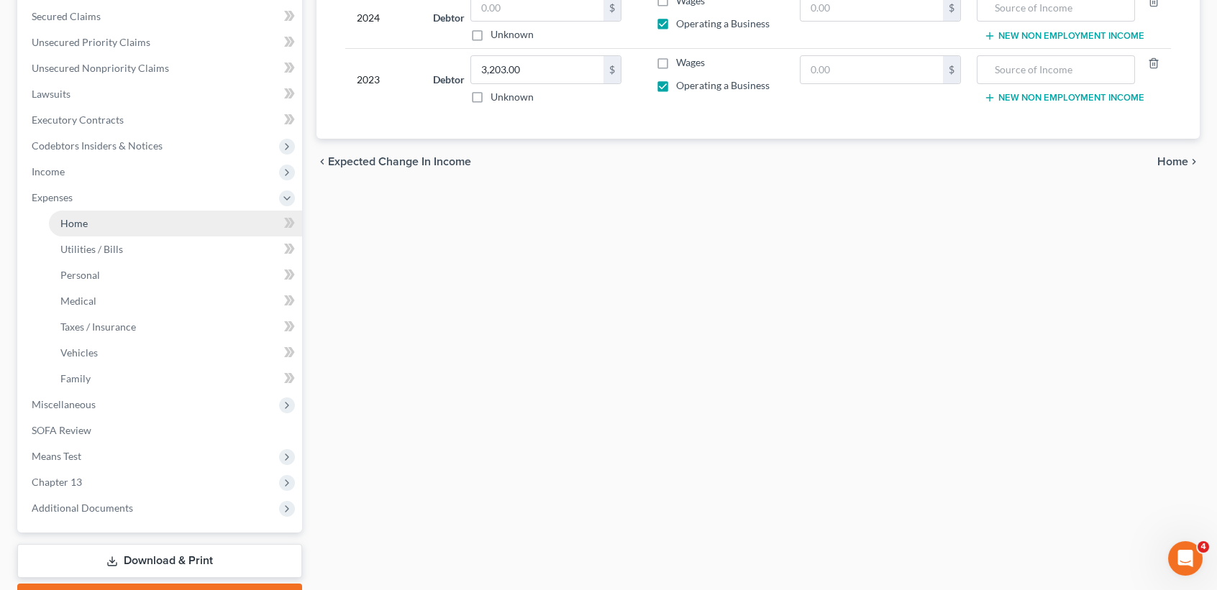
click at [88, 217] on link "Home" at bounding box center [175, 224] width 253 height 26
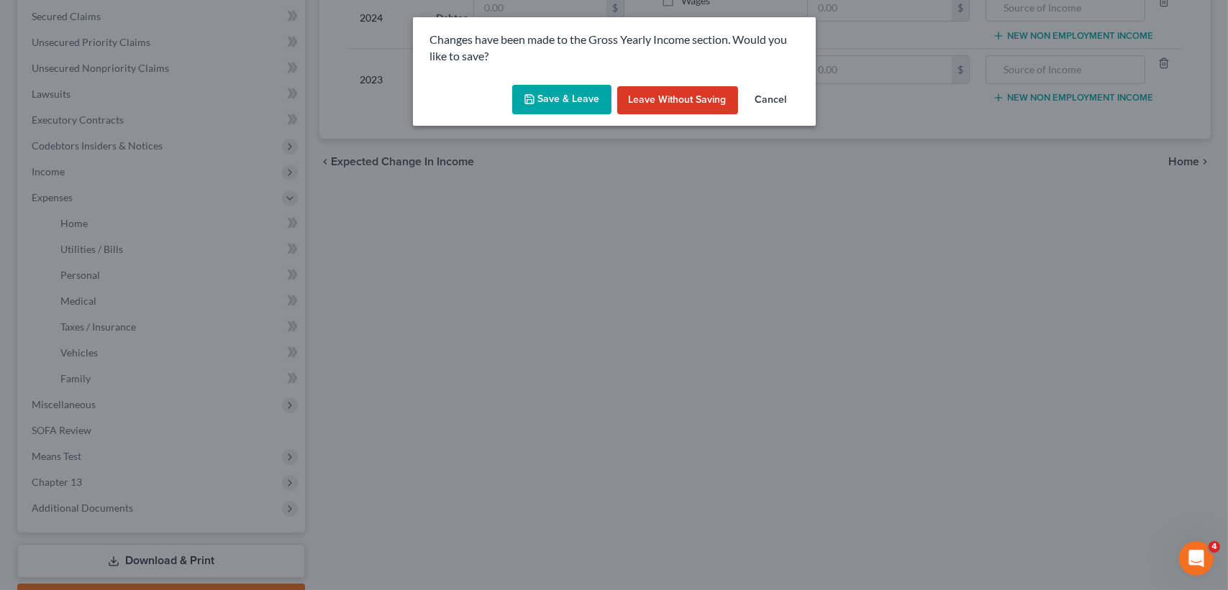
click at [558, 93] on button "Save & Leave" at bounding box center [561, 100] width 99 height 30
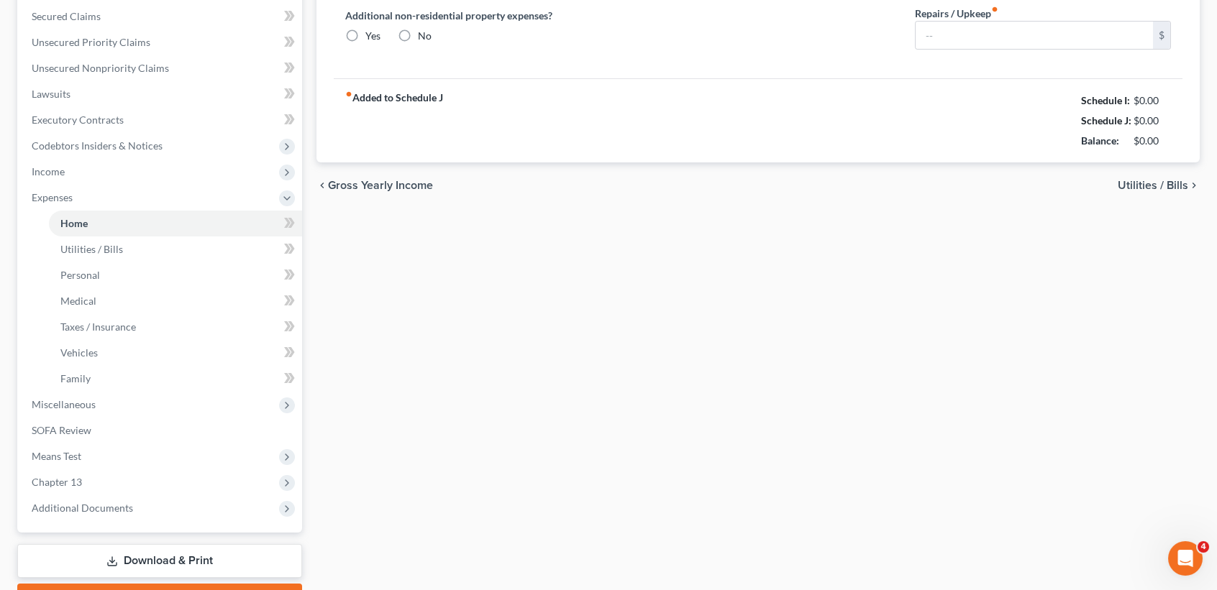
type input "0.00"
radio input "true"
type input "0.00"
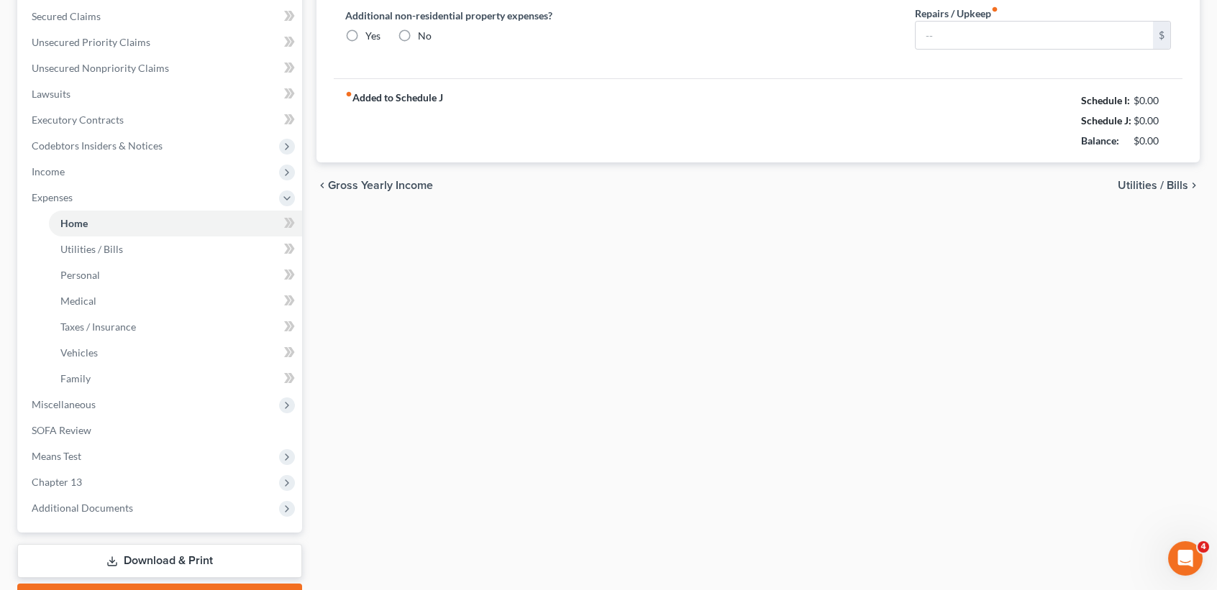
type input "0.00"
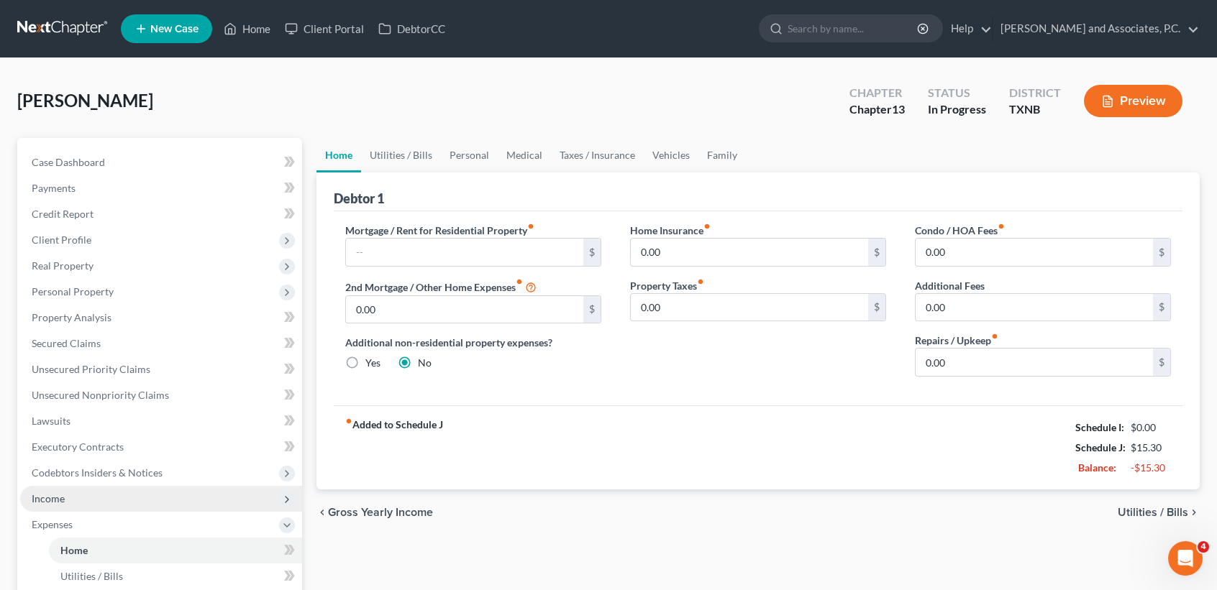
click at [52, 493] on span "Income" at bounding box center [48, 499] width 33 height 12
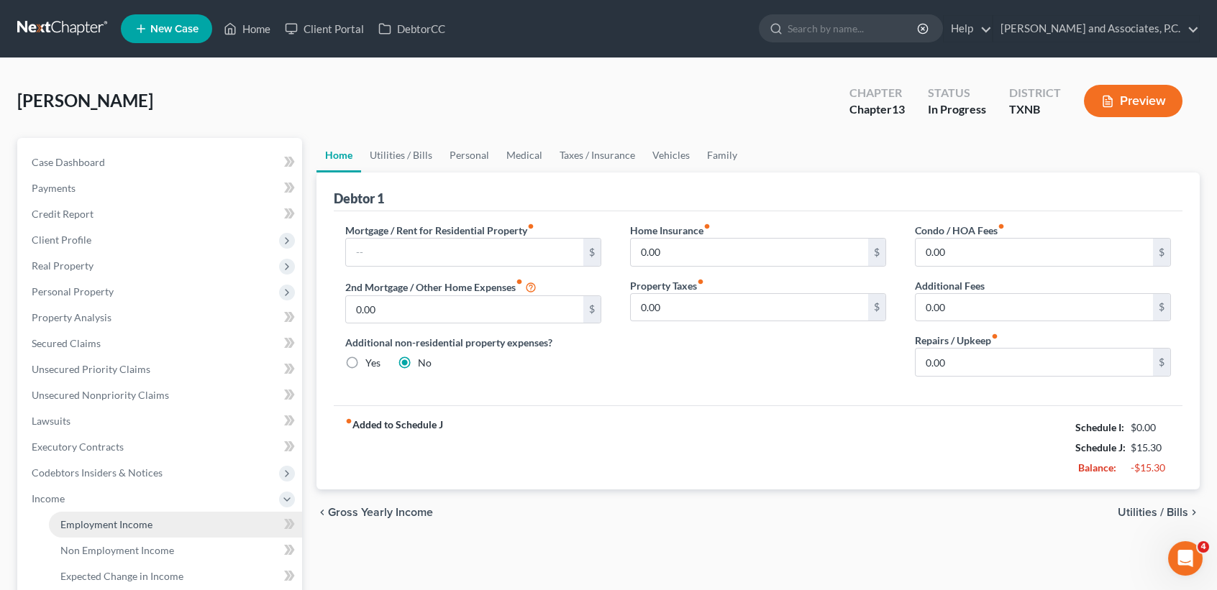
click at [81, 524] on span "Employment Income" at bounding box center [106, 525] width 92 height 12
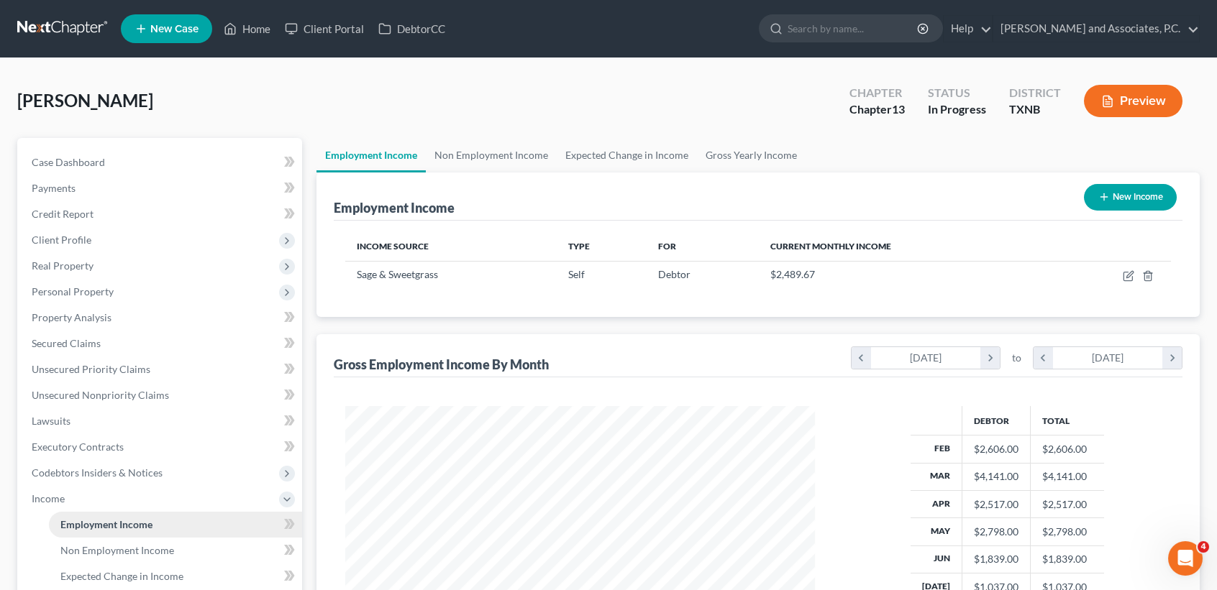
scroll to position [257, 498]
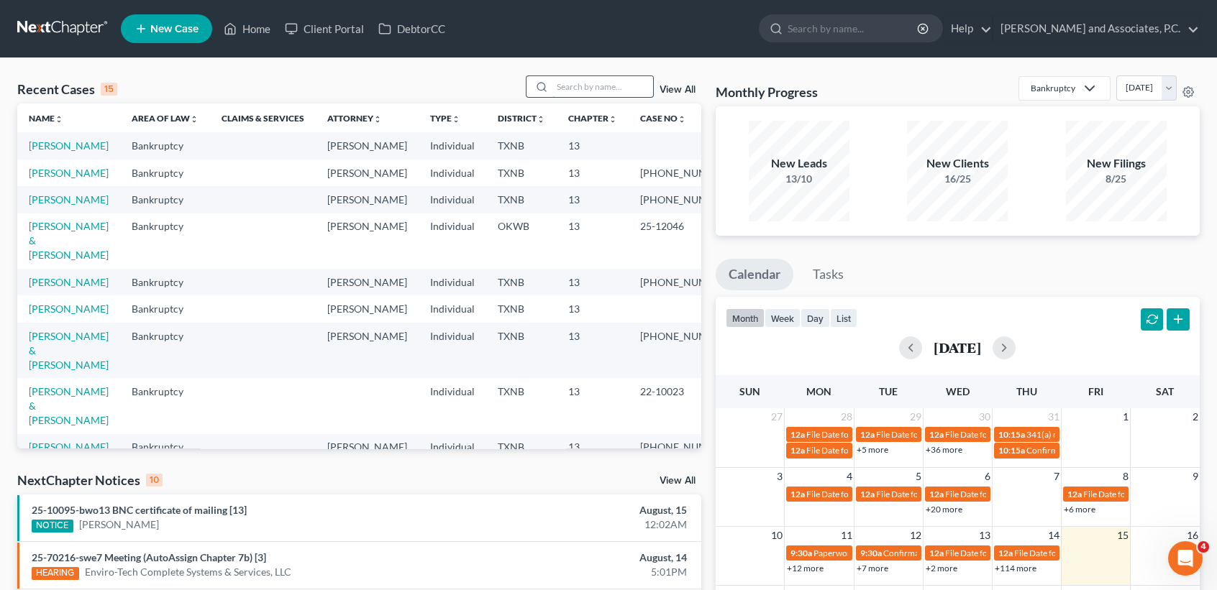
click at [603, 92] on input "search" at bounding box center [602, 86] width 101 height 21
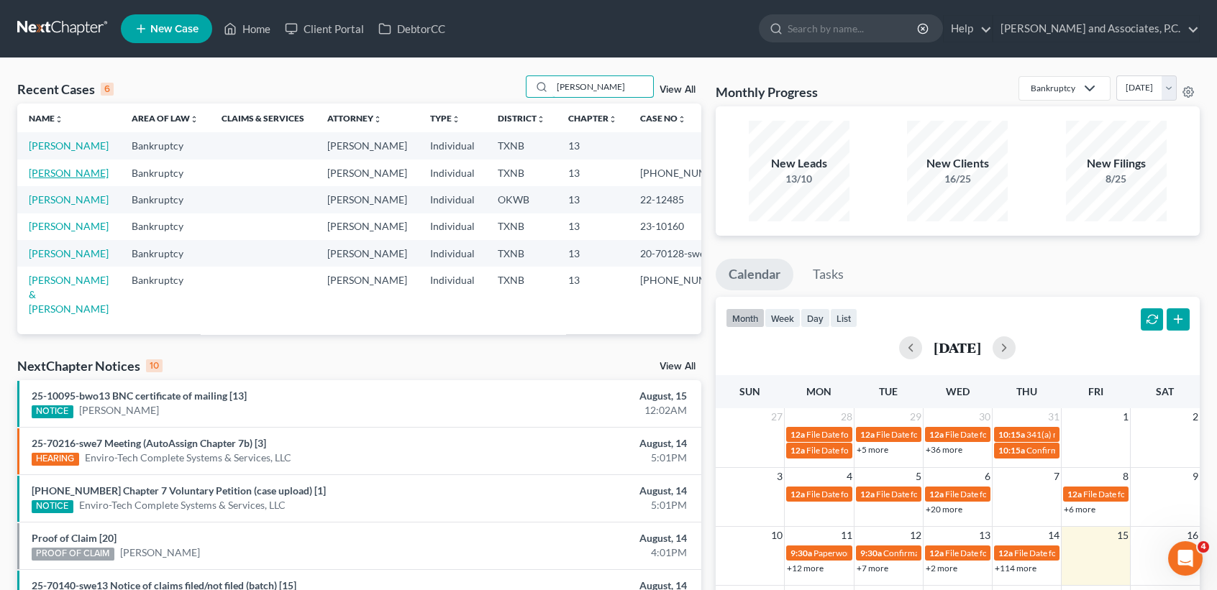
type input "[PERSON_NAME]"
click at [49, 170] on link "[PERSON_NAME]" at bounding box center [69, 173] width 80 height 12
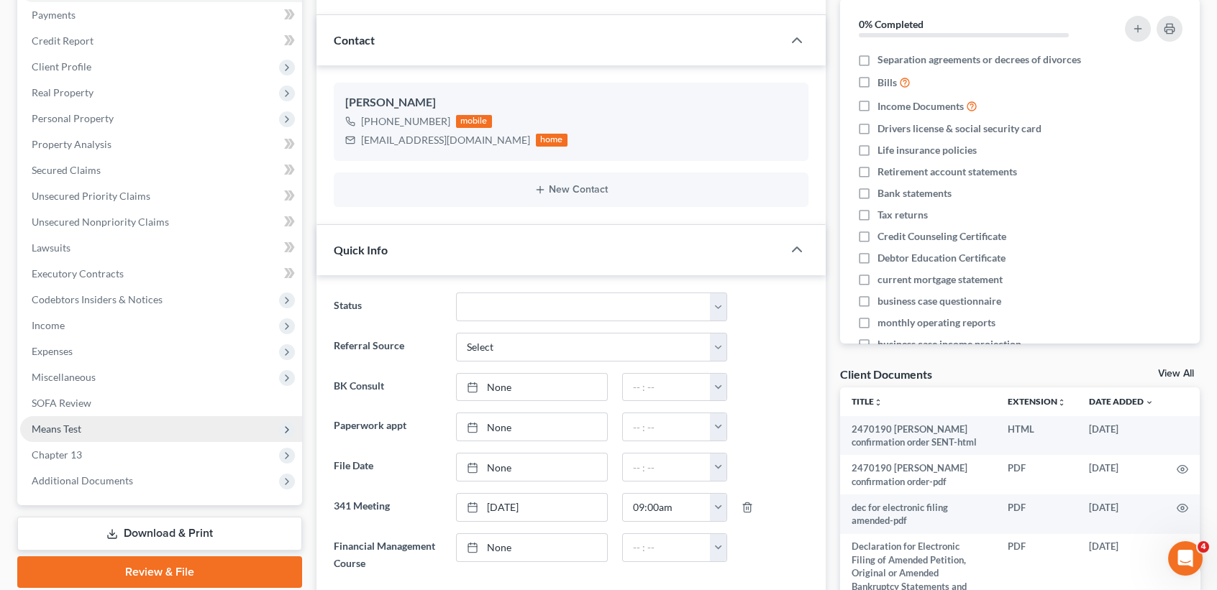
scroll to position [191, 0]
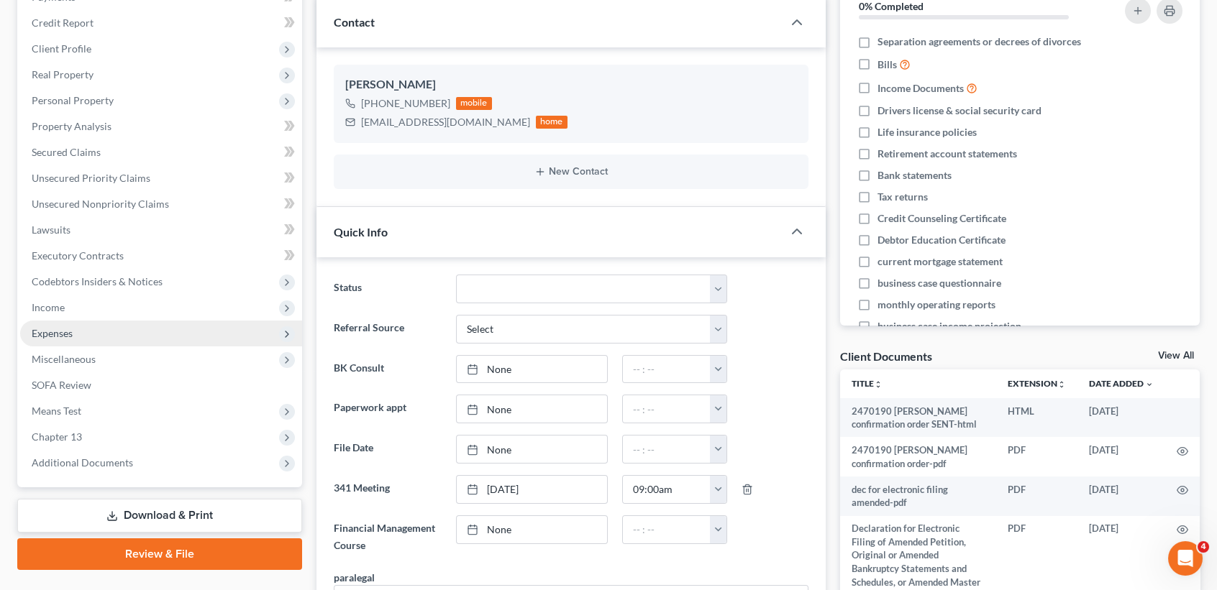
click at [101, 321] on span "Expenses" at bounding box center [161, 334] width 282 height 26
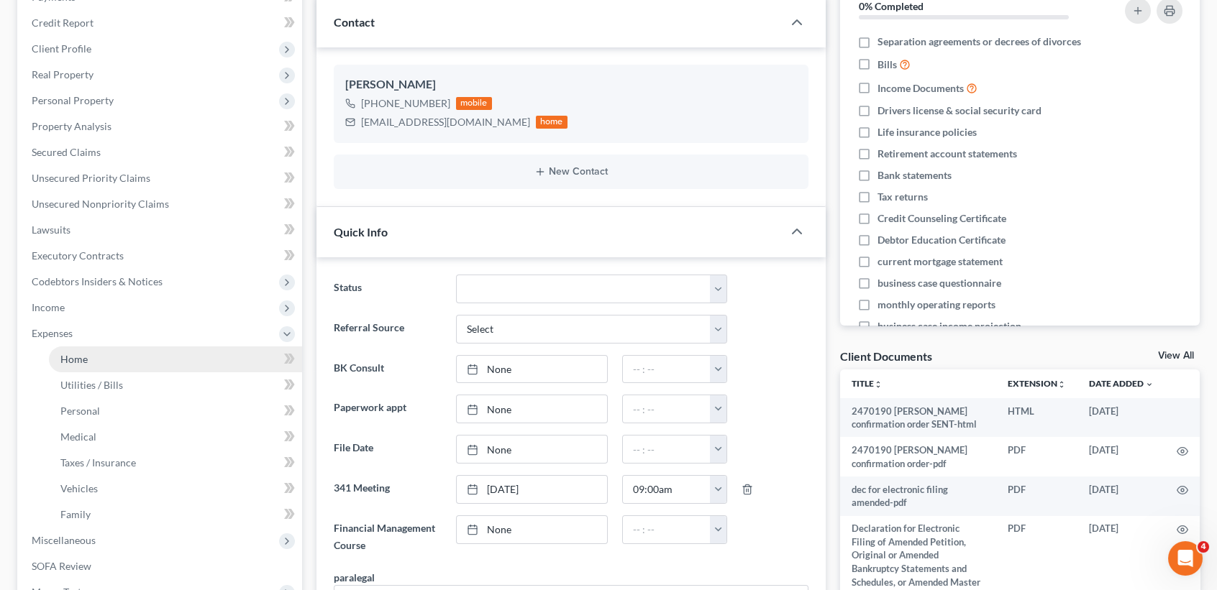
click at [104, 347] on link "Home" at bounding box center [175, 360] width 253 height 26
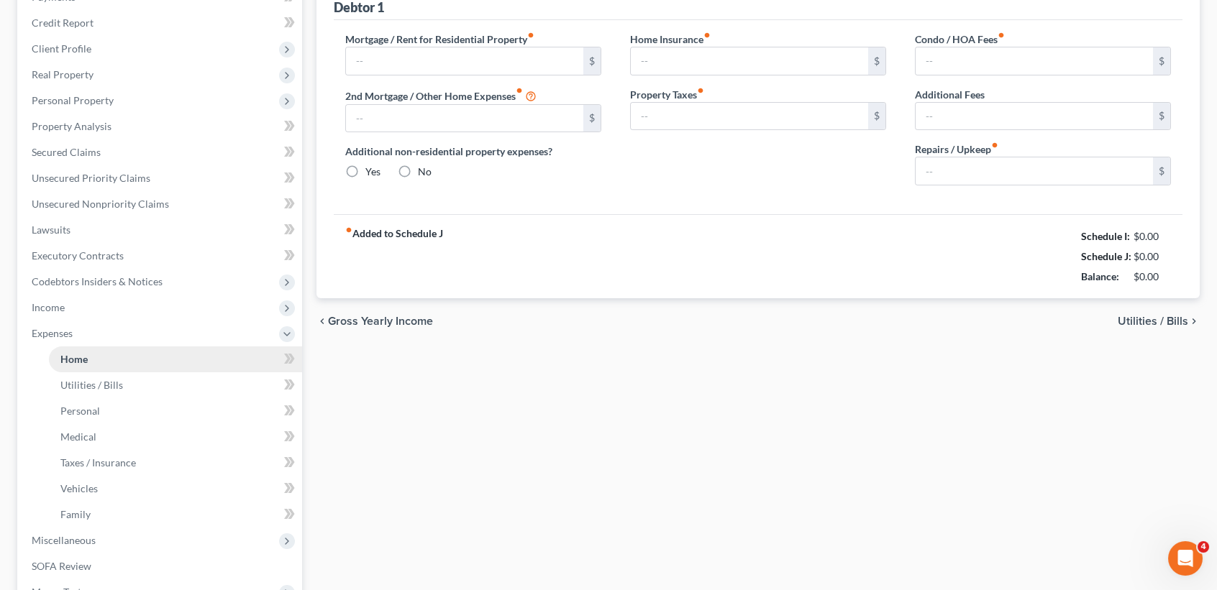
type input "400.00"
type input "0.00"
radio input "true"
type input "0.00"
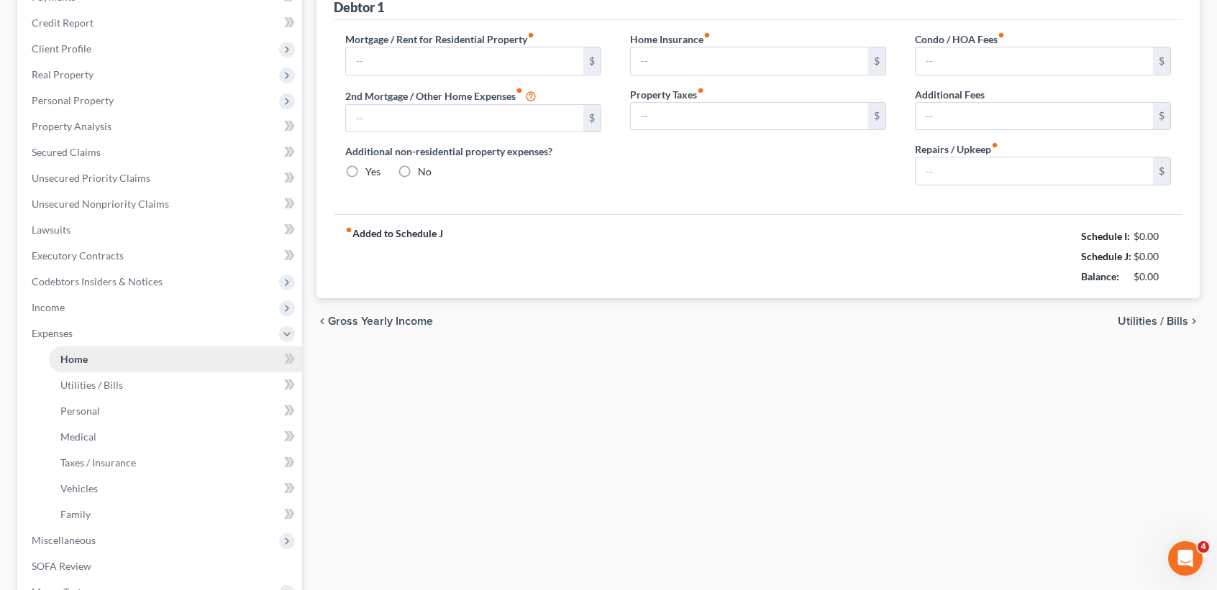
type input "0.00"
type input "20.00"
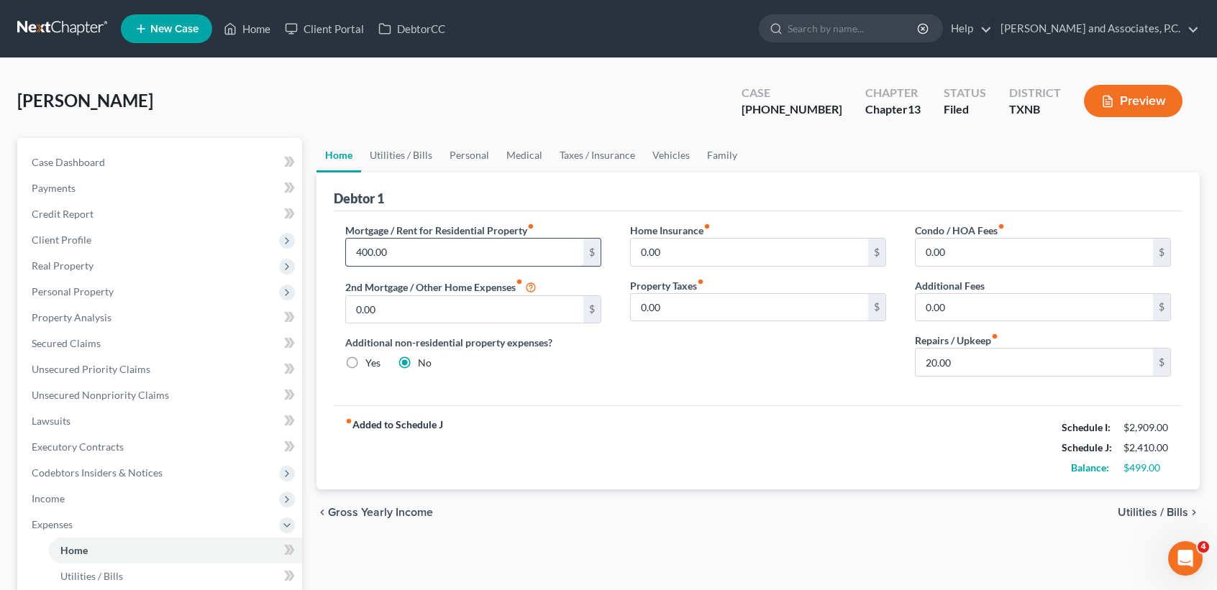
click at [475, 248] on input "400.00" at bounding box center [464, 252] width 237 height 27
click at [416, 153] on link "Utilities / Bills" at bounding box center [401, 155] width 80 height 35
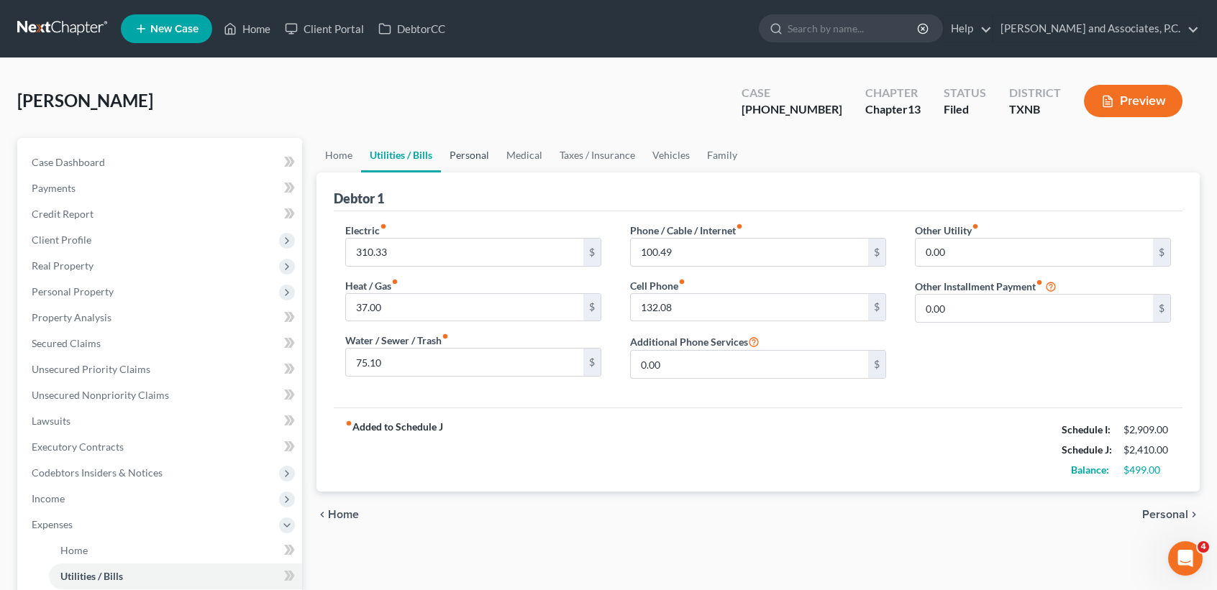
click at [487, 155] on link "Personal" at bounding box center [469, 155] width 57 height 35
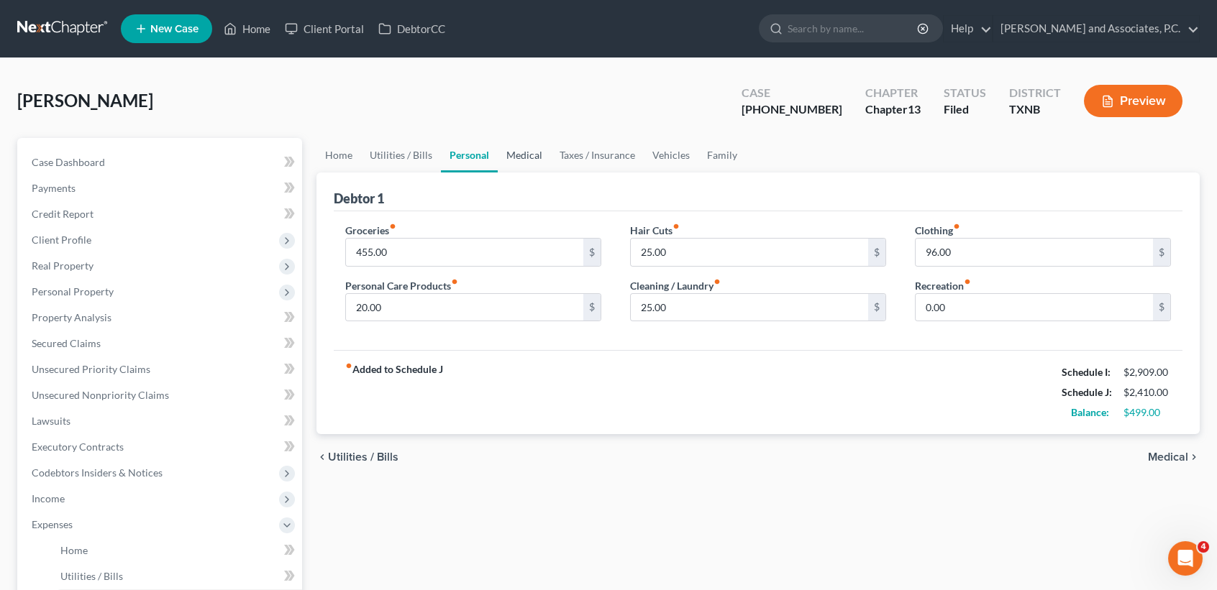
click at [529, 160] on link "Medical" at bounding box center [524, 155] width 53 height 35
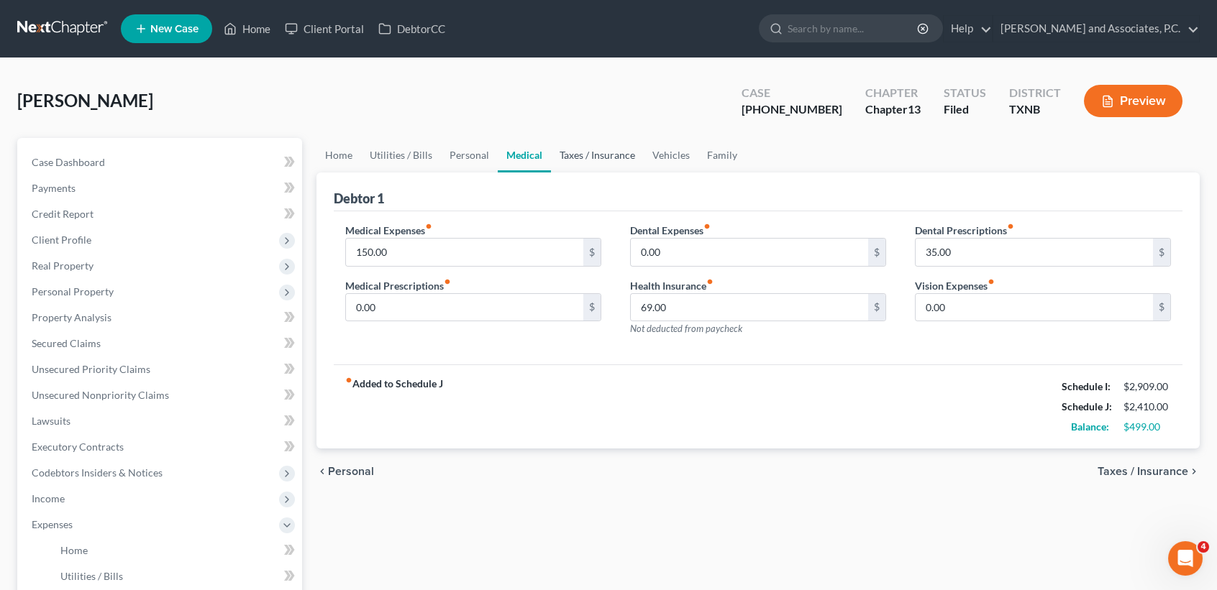
click at [579, 160] on link "Taxes / Insurance" at bounding box center [597, 155] width 93 height 35
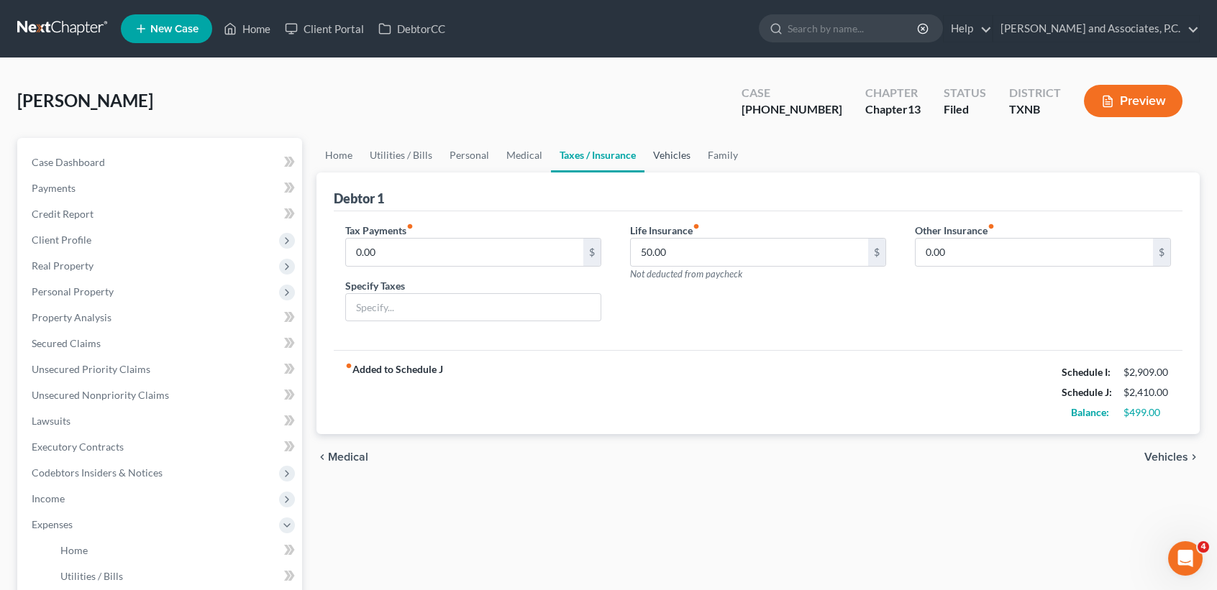
click at [682, 152] on link "Vehicles" at bounding box center [671, 155] width 55 height 35
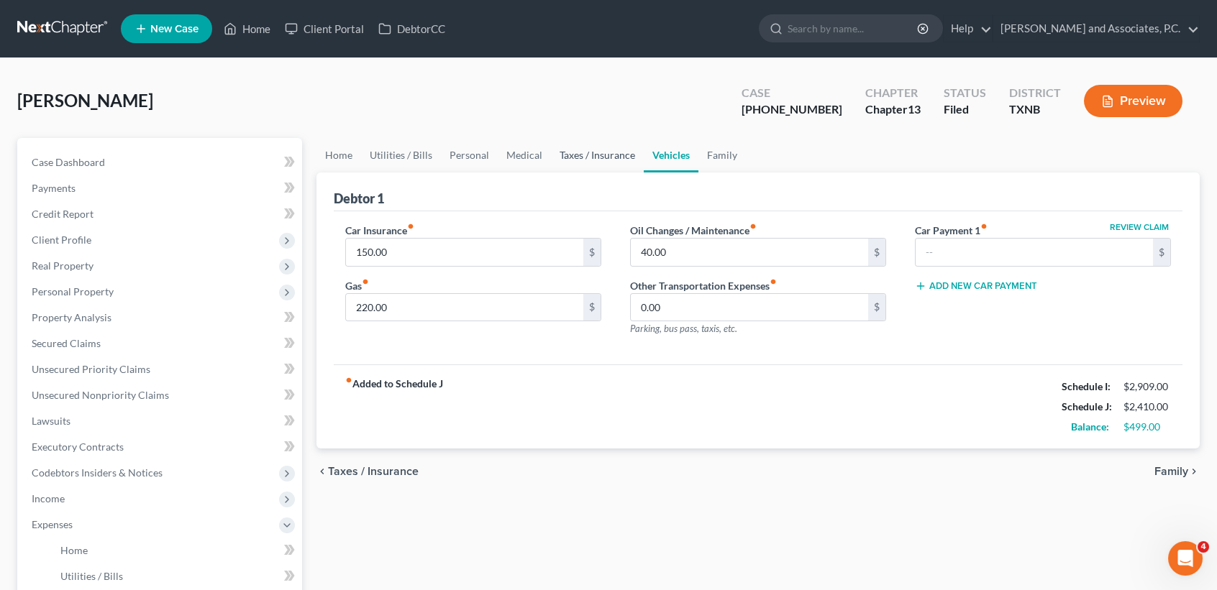
click at [607, 168] on link "Taxes / Insurance" at bounding box center [597, 155] width 93 height 35
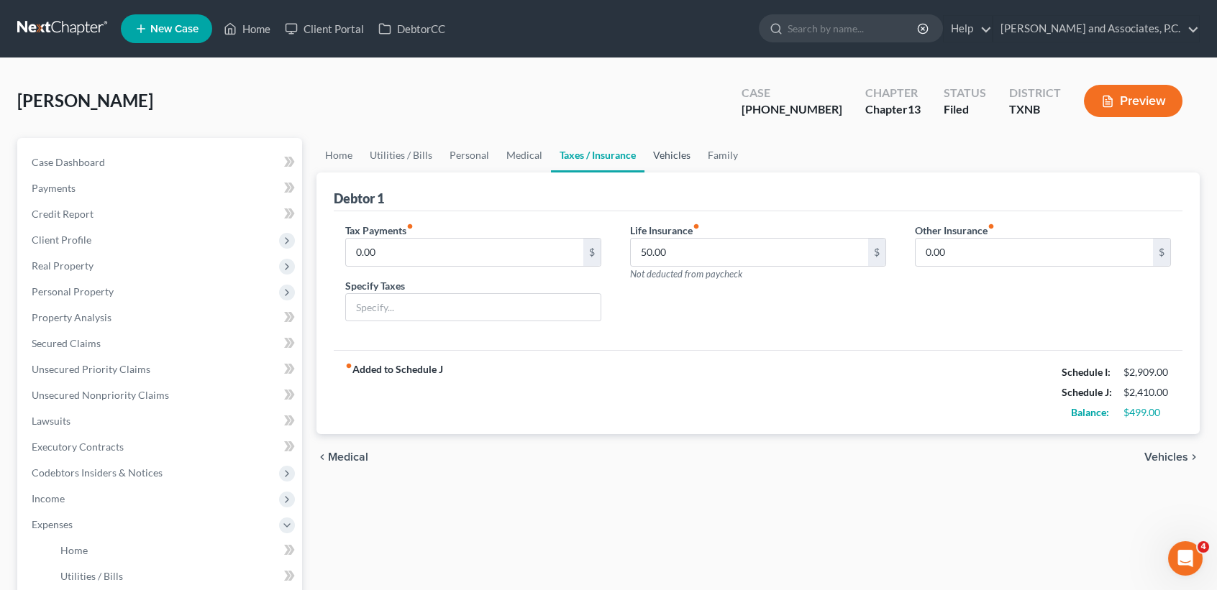
click at [676, 153] on link "Vehicles" at bounding box center [671, 155] width 55 height 35
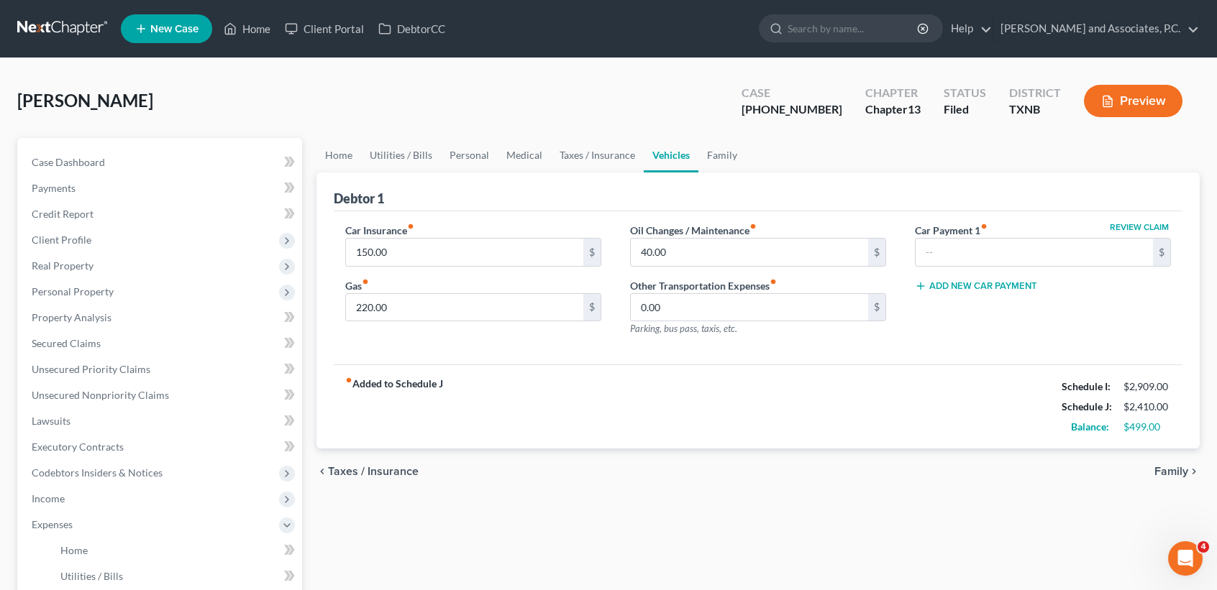
click at [676, 153] on link "Vehicles" at bounding box center [671, 155] width 55 height 35
click at [713, 159] on link "Family" at bounding box center [721, 155] width 47 height 35
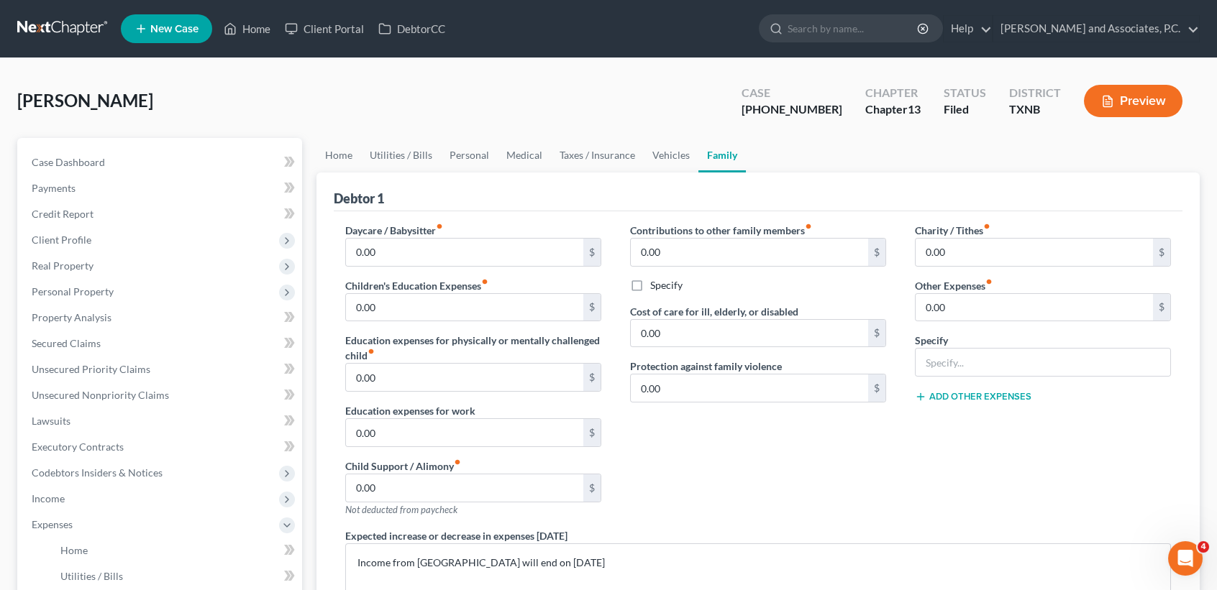
click at [713, 159] on link "Family" at bounding box center [721, 155] width 47 height 35
click at [350, 157] on link "Home" at bounding box center [338, 155] width 45 height 35
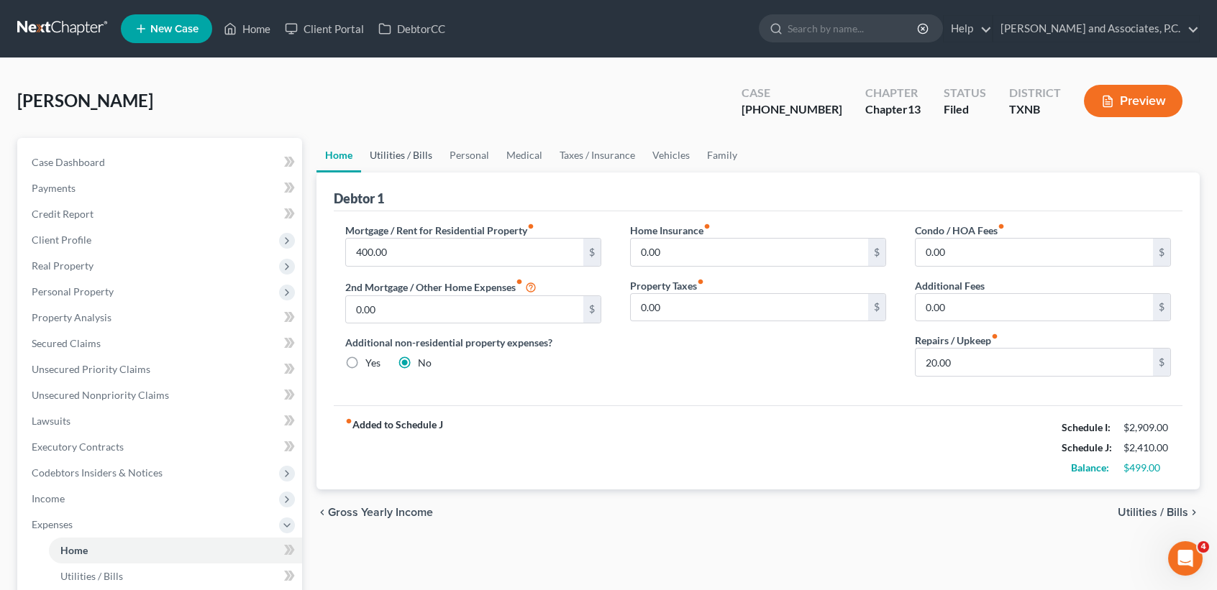
click at [414, 153] on link "Utilities / Bills" at bounding box center [401, 155] width 80 height 35
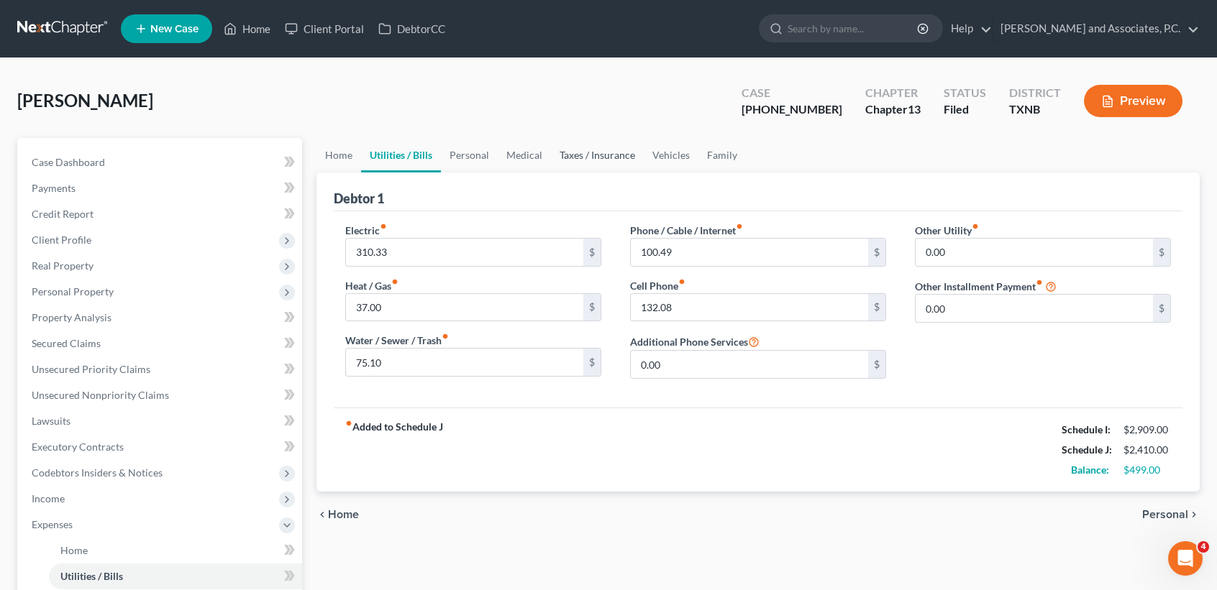
click at [577, 157] on link "Taxes / Insurance" at bounding box center [597, 155] width 93 height 35
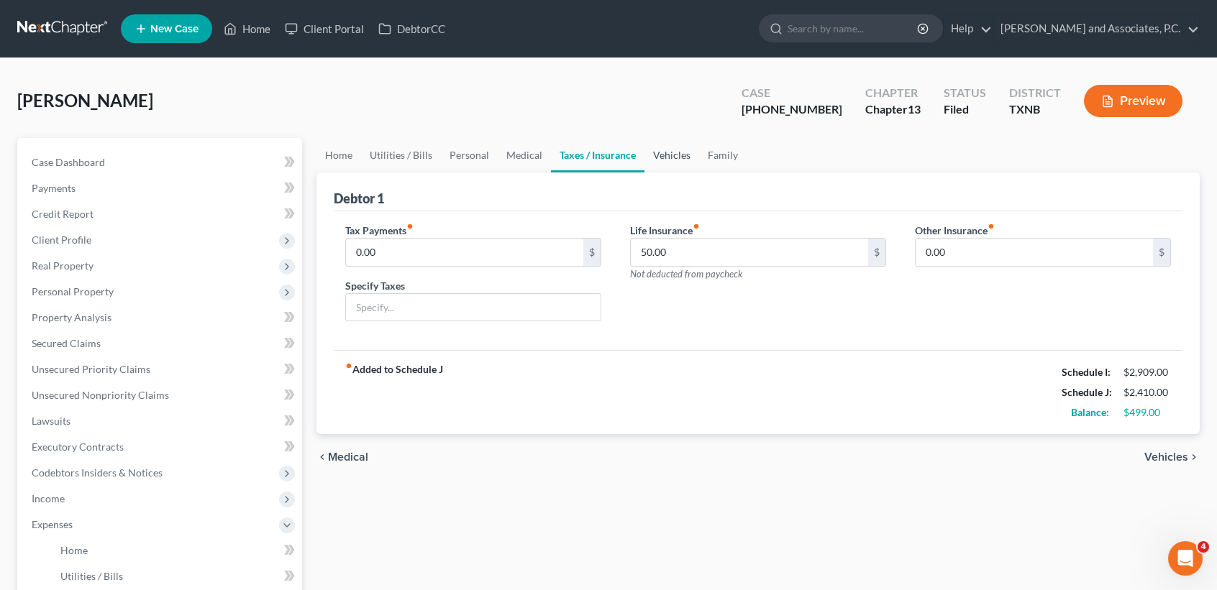
click at [666, 162] on link "Vehicles" at bounding box center [671, 155] width 55 height 35
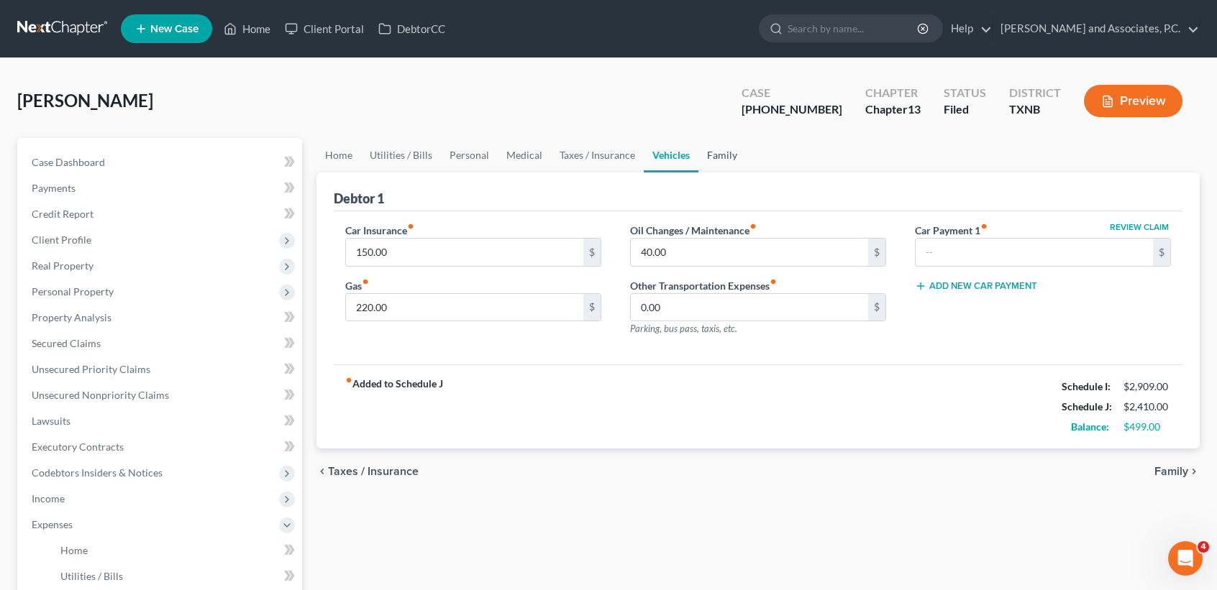
click at [716, 152] on link "Family" at bounding box center [721, 155] width 47 height 35
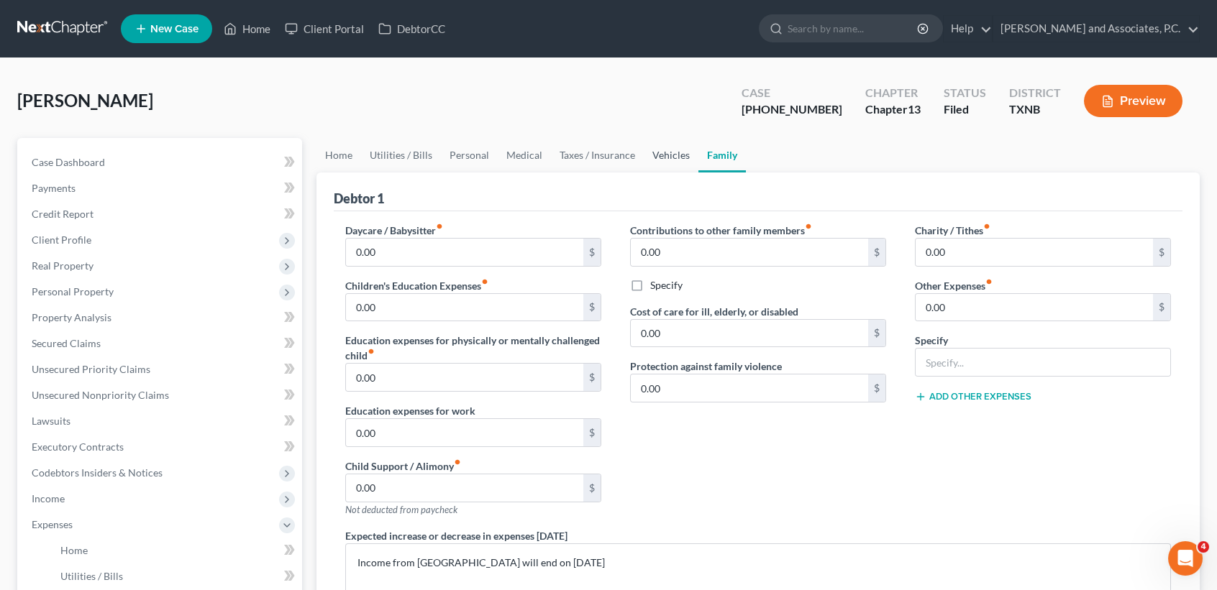
click at [667, 157] on link "Vehicles" at bounding box center [671, 155] width 55 height 35
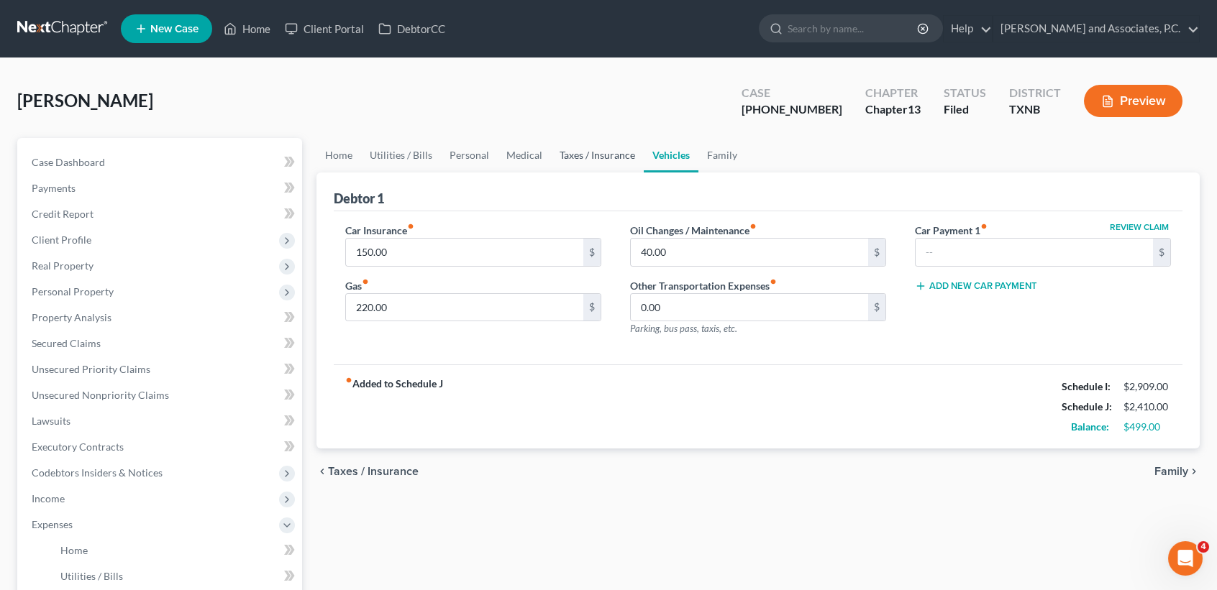
click at [600, 157] on link "Taxes / Insurance" at bounding box center [597, 155] width 93 height 35
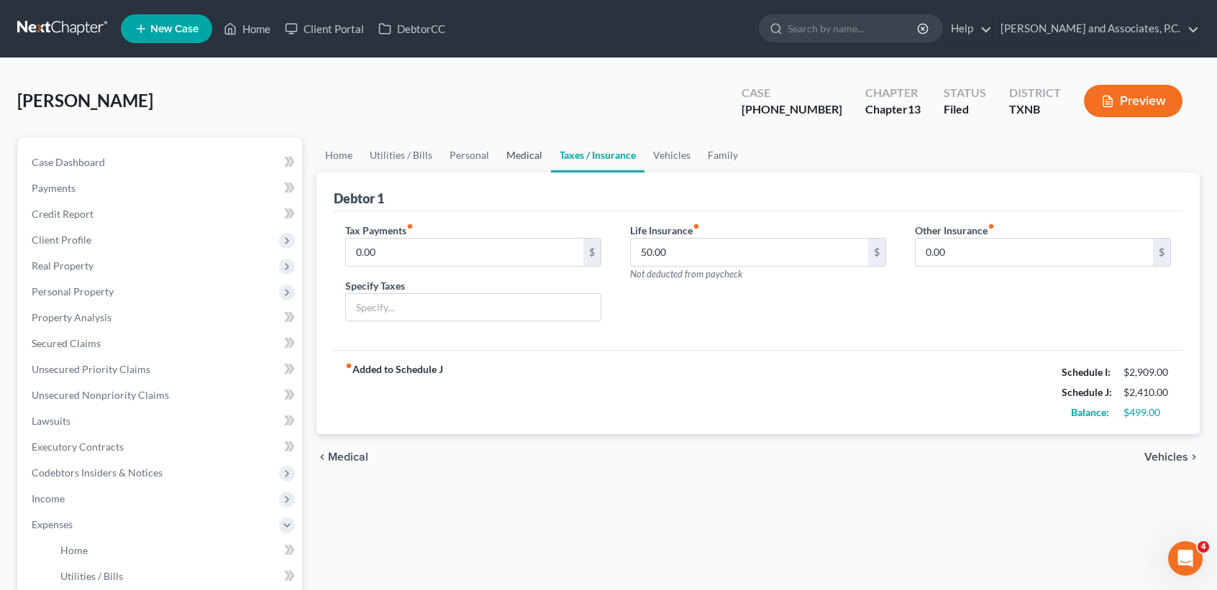
click at [538, 160] on link "Medical" at bounding box center [524, 155] width 53 height 35
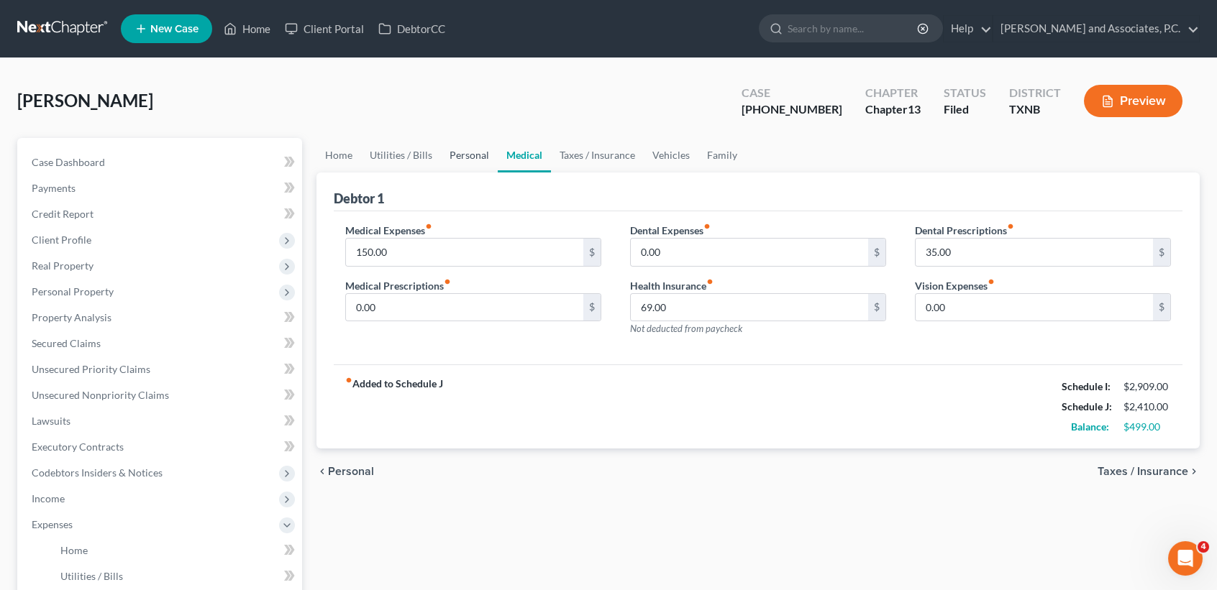
click at [457, 156] on link "Personal" at bounding box center [469, 155] width 57 height 35
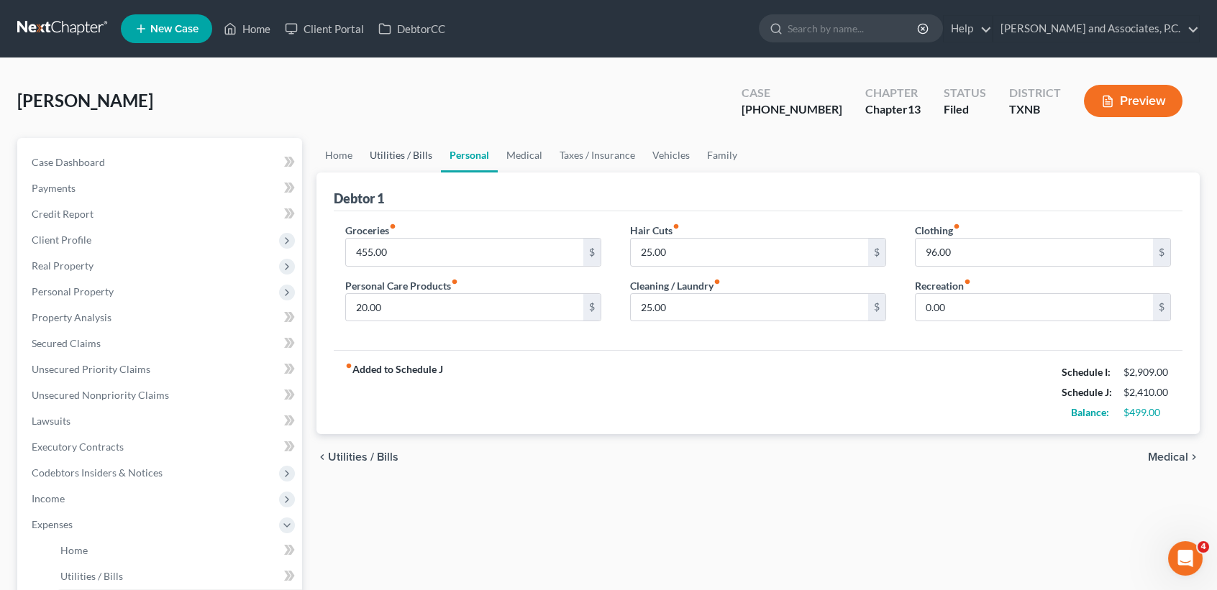
click at [406, 156] on link "Utilities / Bills" at bounding box center [401, 155] width 80 height 35
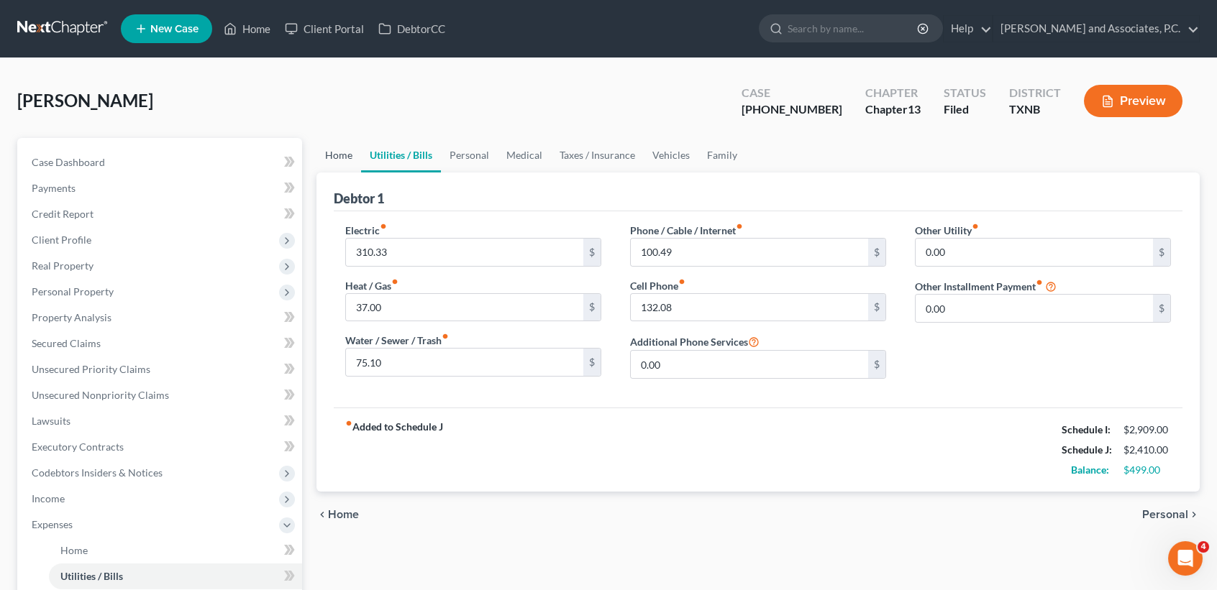
click at [333, 166] on link "Home" at bounding box center [338, 155] width 45 height 35
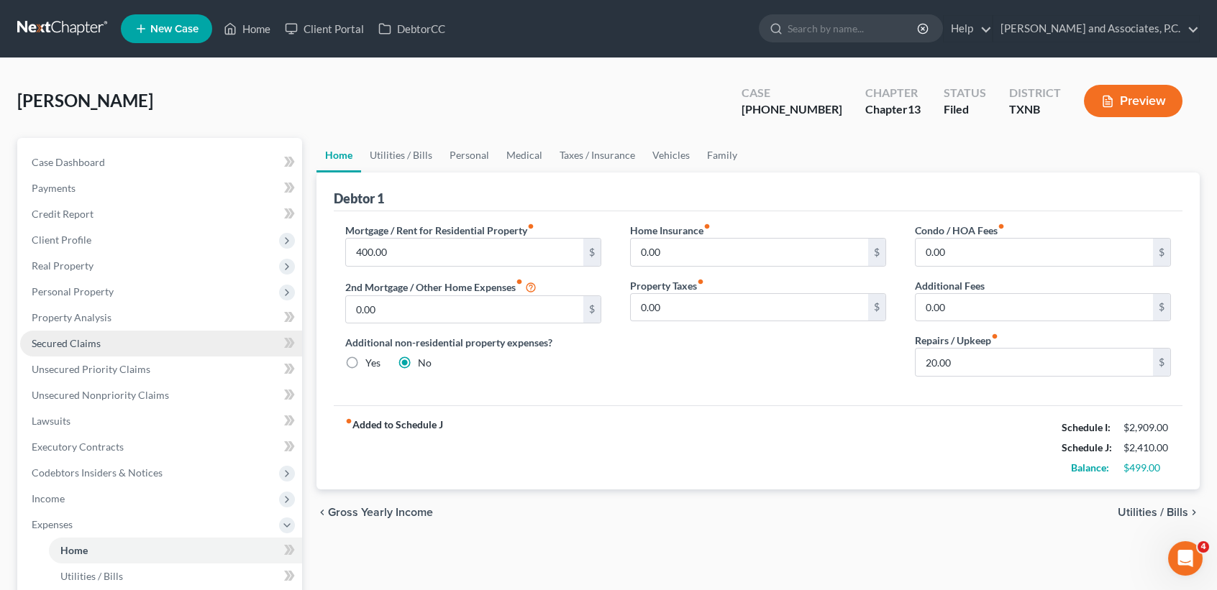
click at [117, 347] on link "Secured Claims" at bounding box center [161, 344] width 282 height 26
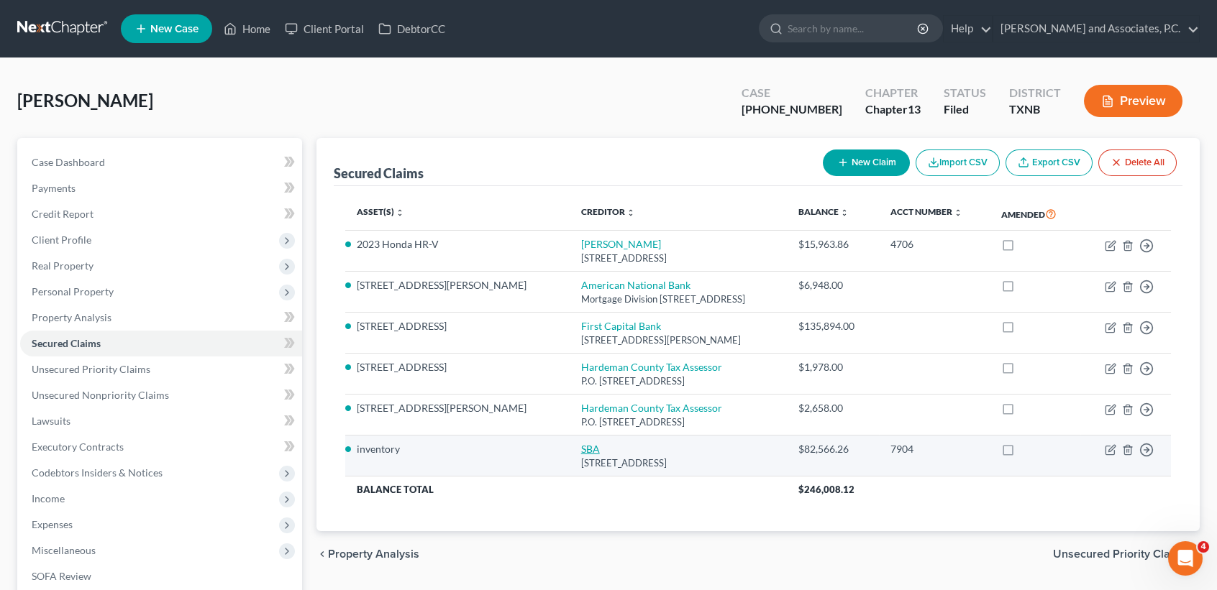
click at [581, 447] on link "SBA" at bounding box center [590, 449] width 19 height 12
select select "45"
select select "0"
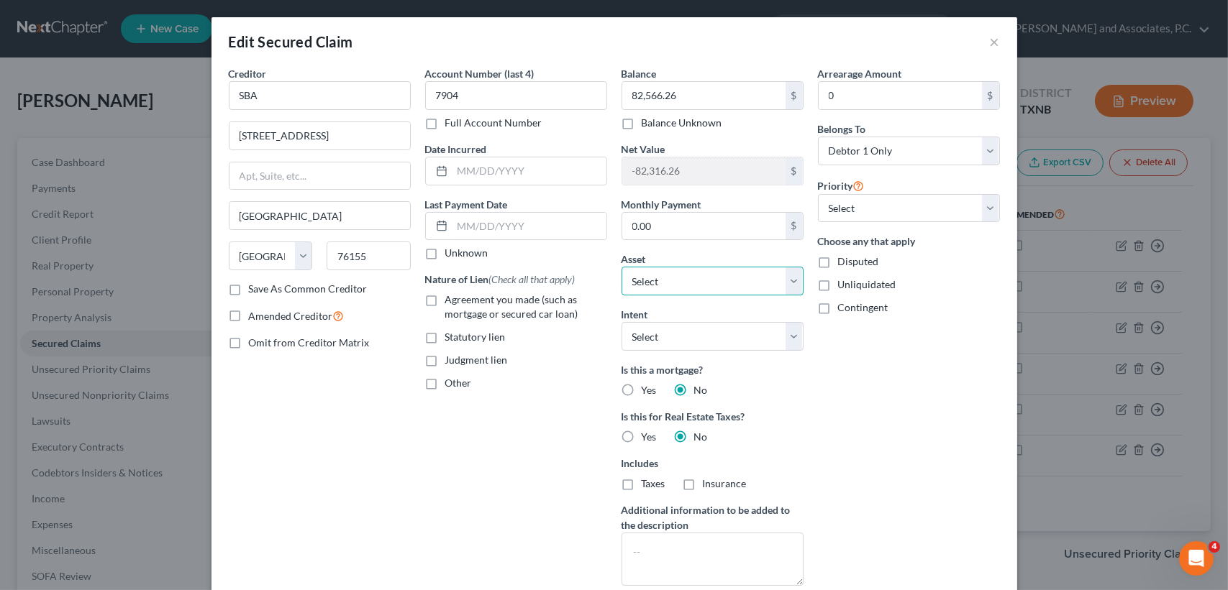
click at [710, 284] on select "Select Other Multiple Assets 2023 Honda HR-V - $18000.0 Capital One (Checking A…" at bounding box center [712, 281] width 182 height 29
drag, startPoint x: 992, startPoint y: 414, endPoint x: 950, endPoint y: 452, distance: 57.0
click at [992, 414] on div "Arrearage Amount 0 $ Belongs To * Select Debtor 1 Only Debtor 2 Only Debtor 1 A…" at bounding box center [908, 331] width 196 height 531
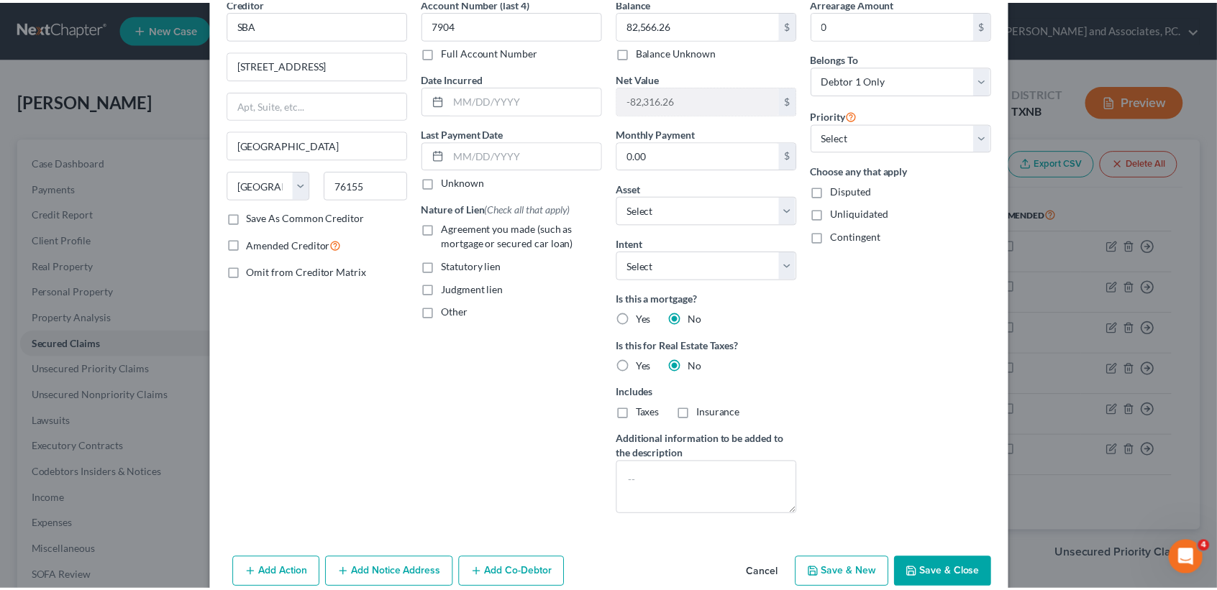
scroll to position [137, 0]
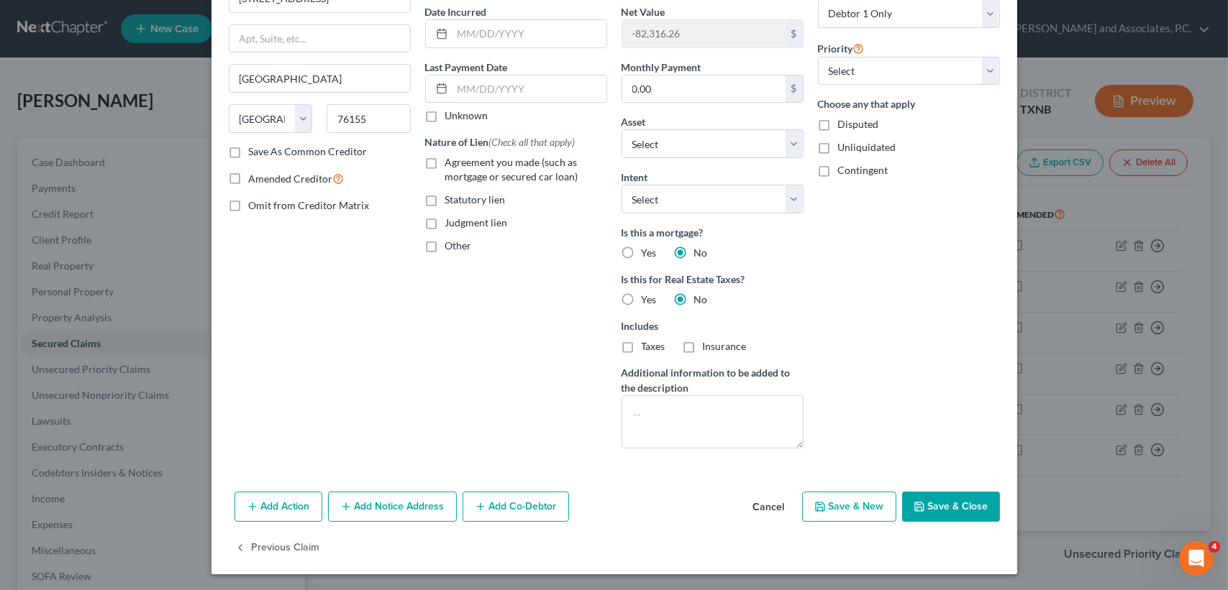
click at [950, 504] on button "Save & Close" at bounding box center [951, 507] width 98 height 30
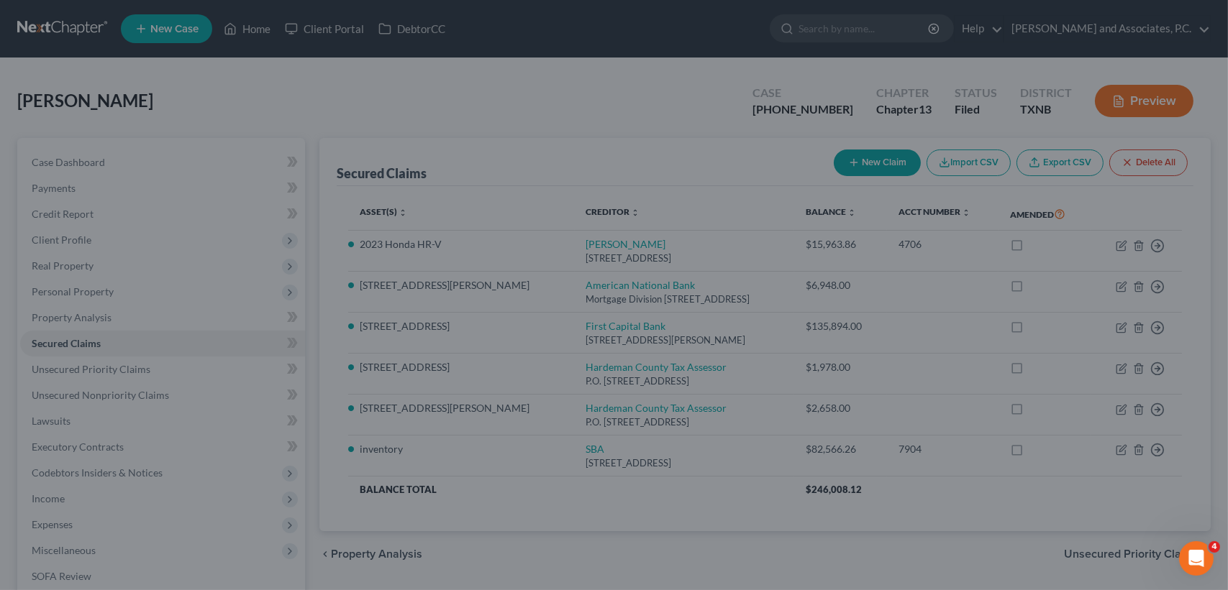
select select "5"
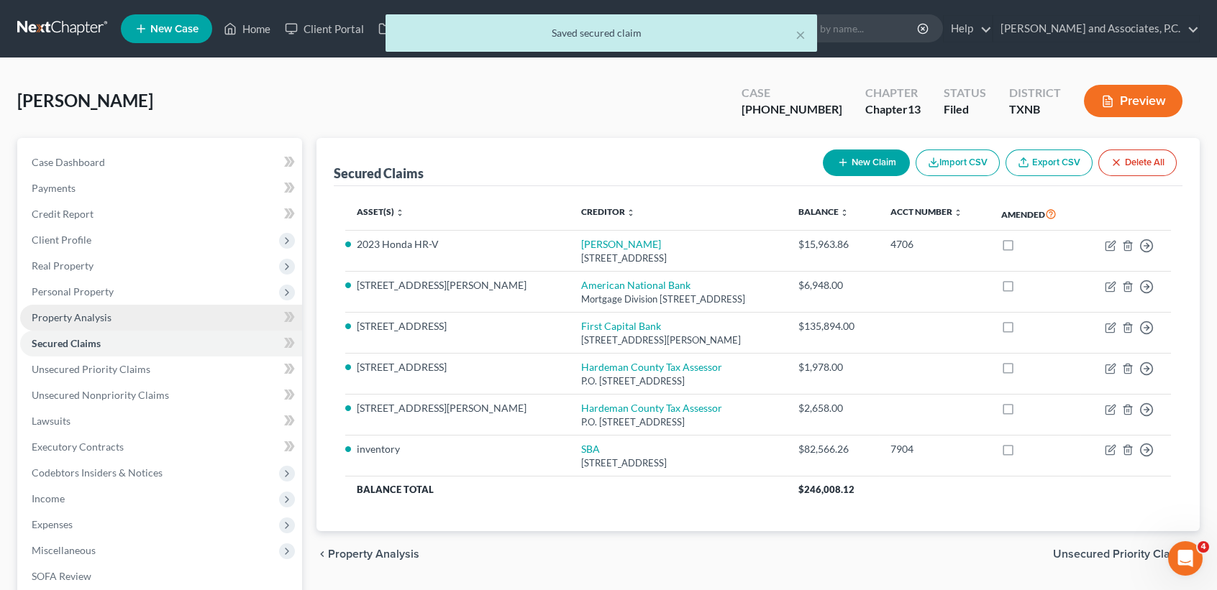
click at [97, 326] on link "Property Analysis" at bounding box center [161, 318] width 282 height 26
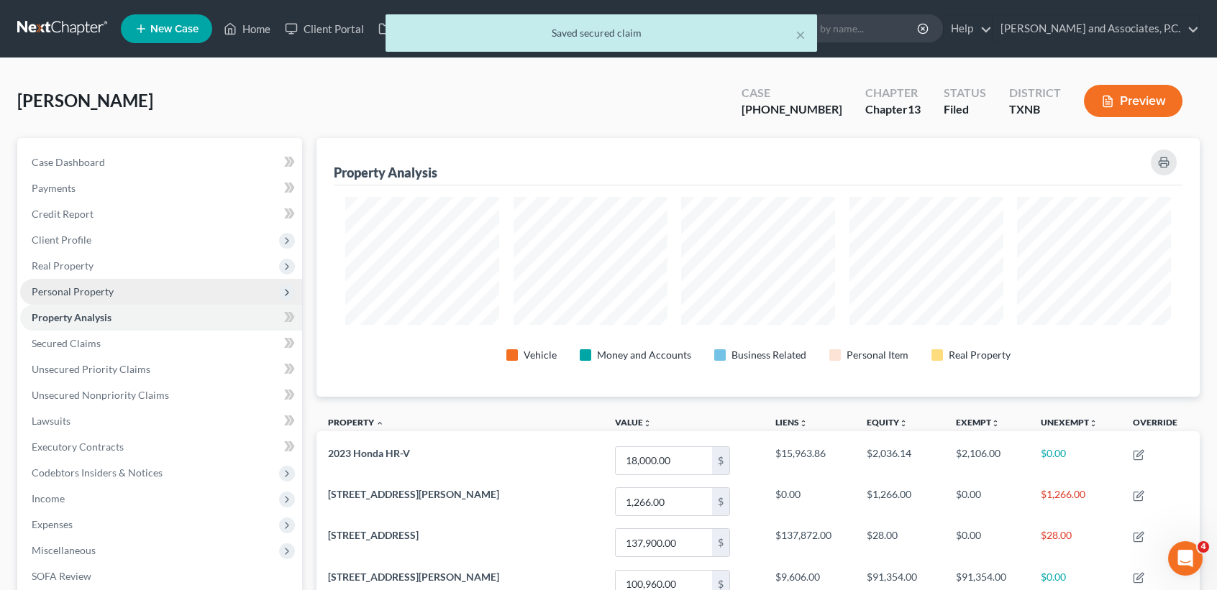
click at [108, 291] on span "Personal Property" at bounding box center [73, 292] width 82 height 12
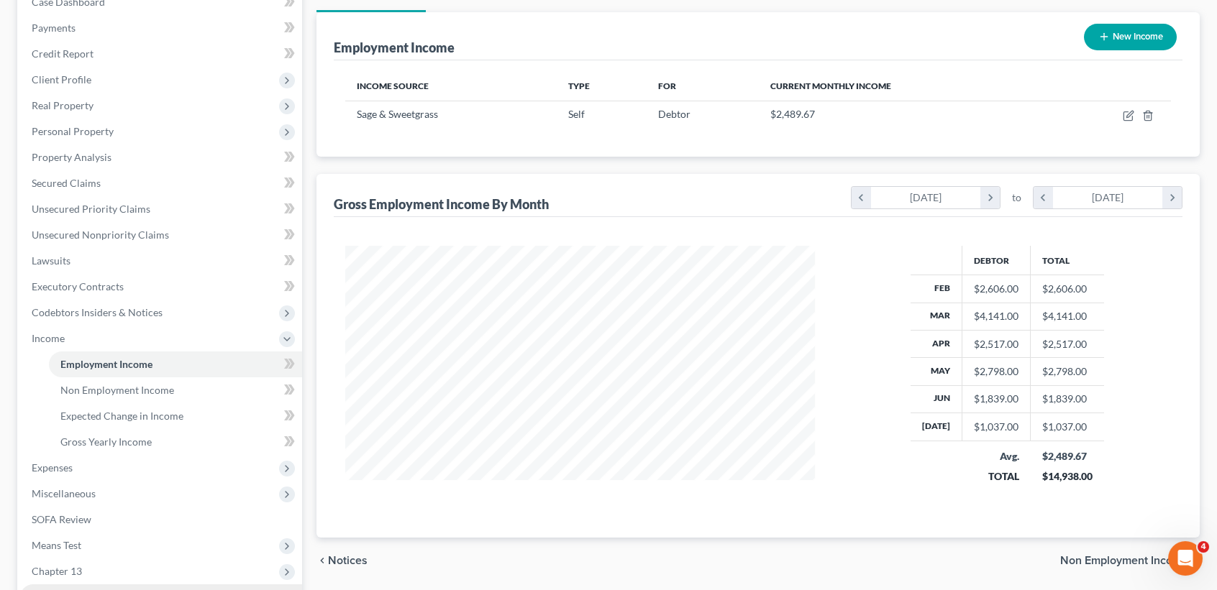
scroll to position [191, 0]
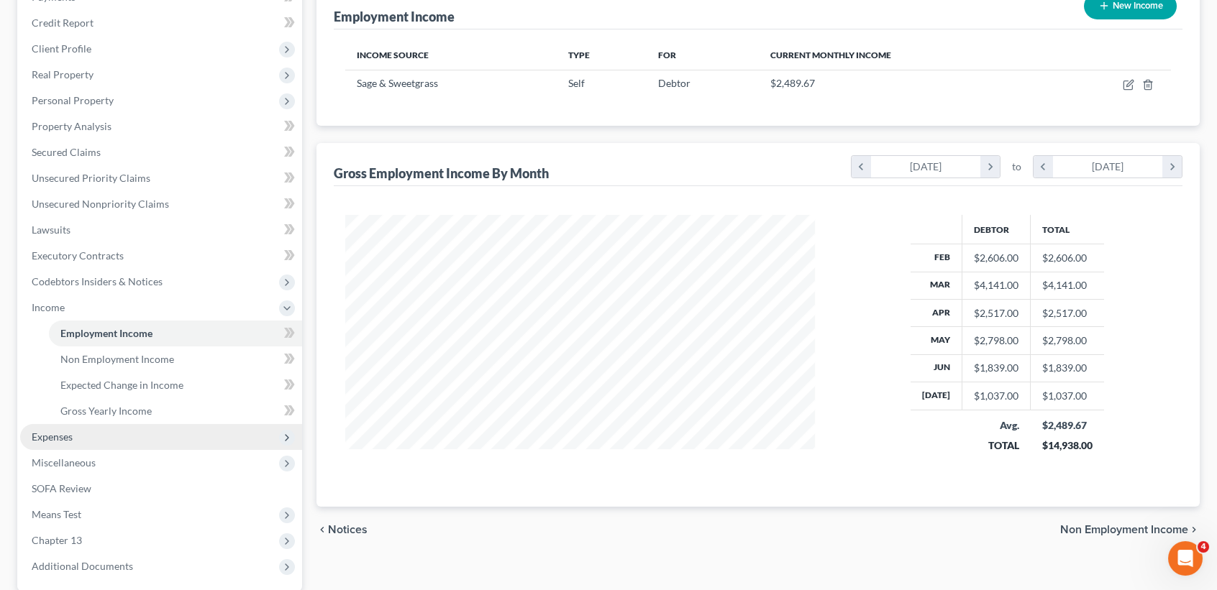
click at [63, 434] on span "Expenses" at bounding box center [52, 437] width 41 height 12
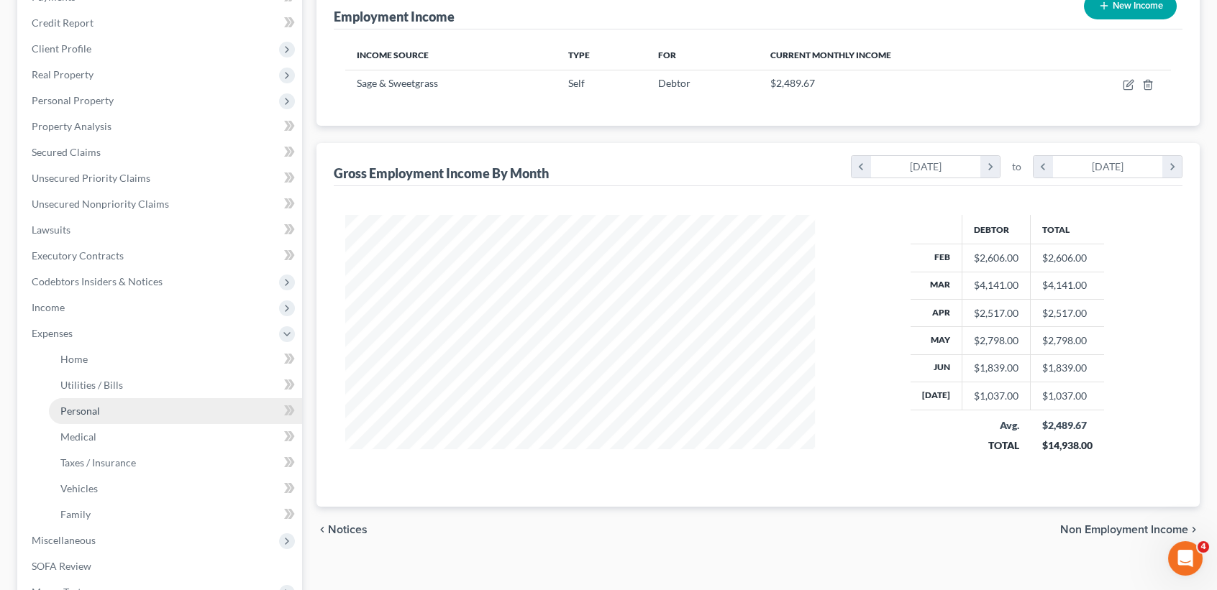
click at [73, 420] on link "Personal" at bounding box center [175, 411] width 253 height 26
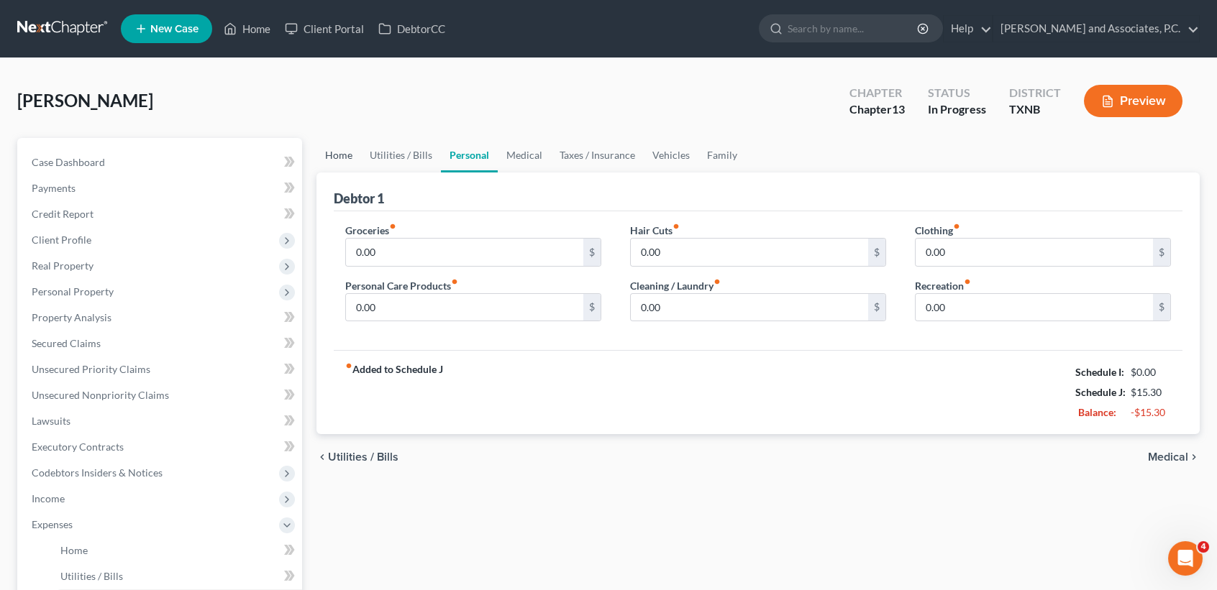
click at [355, 157] on link "Home" at bounding box center [338, 155] width 45 height 35
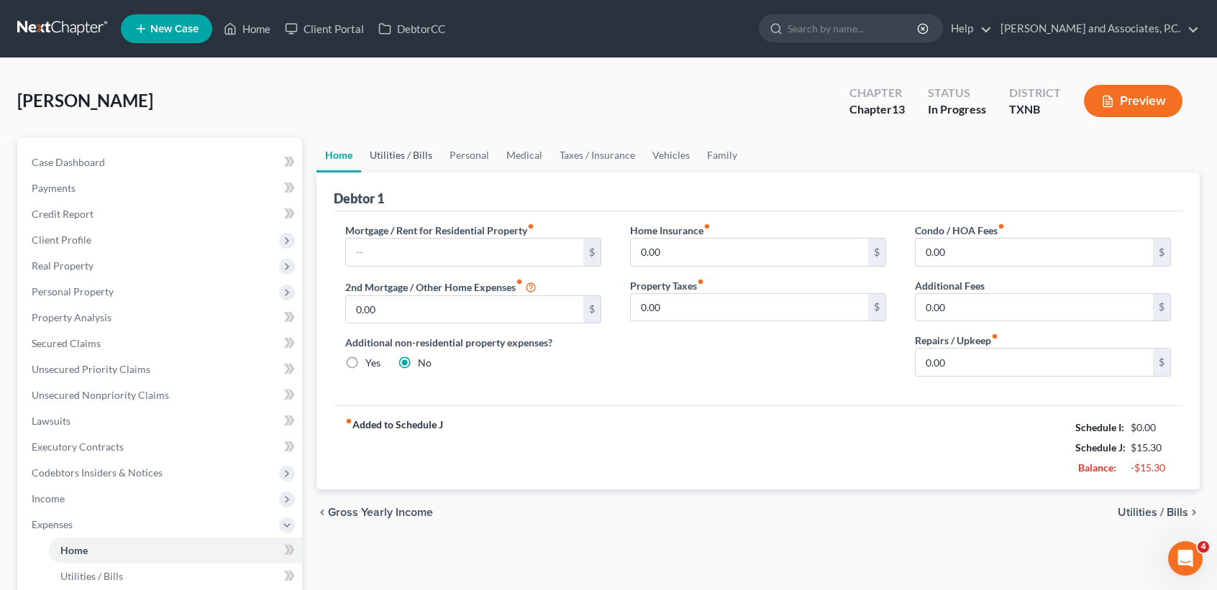
click at [396, 151] on link "Utilities / Bills" at bounding box center [401, 155] width 80 height 35
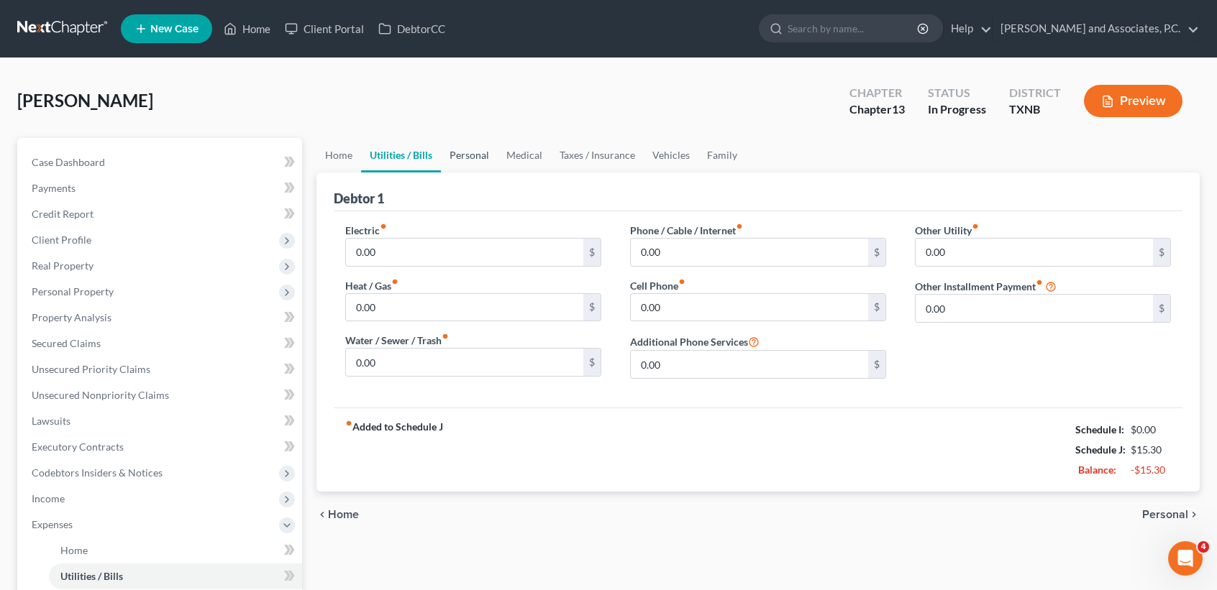
click at [483, 157] on link "Personal" at bounding box center [469, 155] width 57 height 35
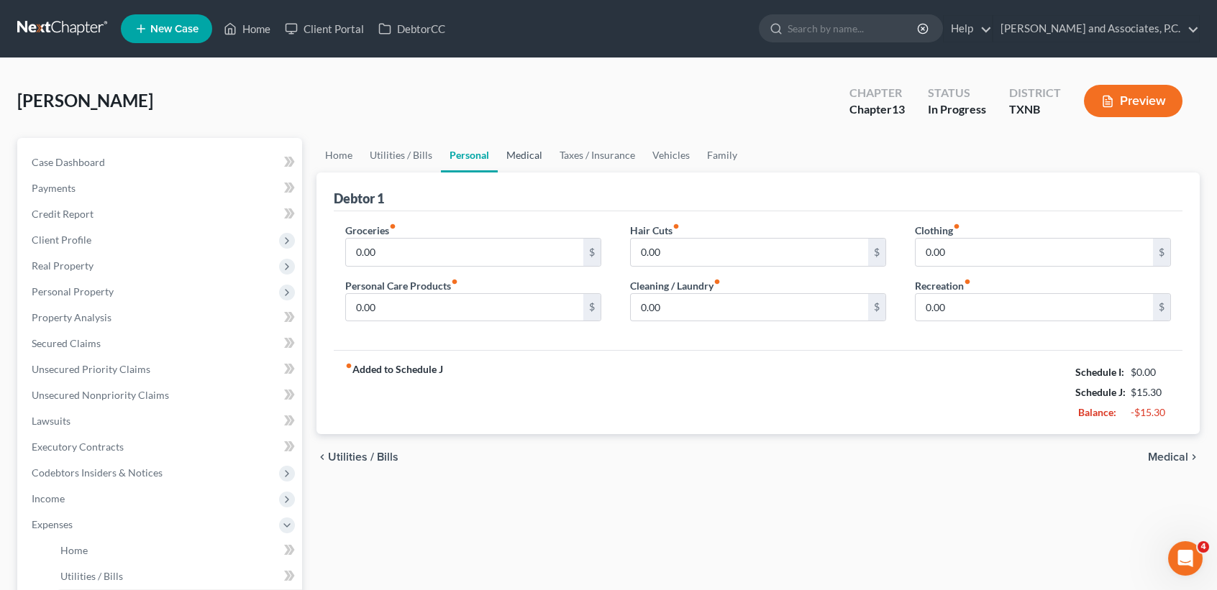
click at [519, 153] on link "Medical" at bounding box center [524, 155] width 53 height 35
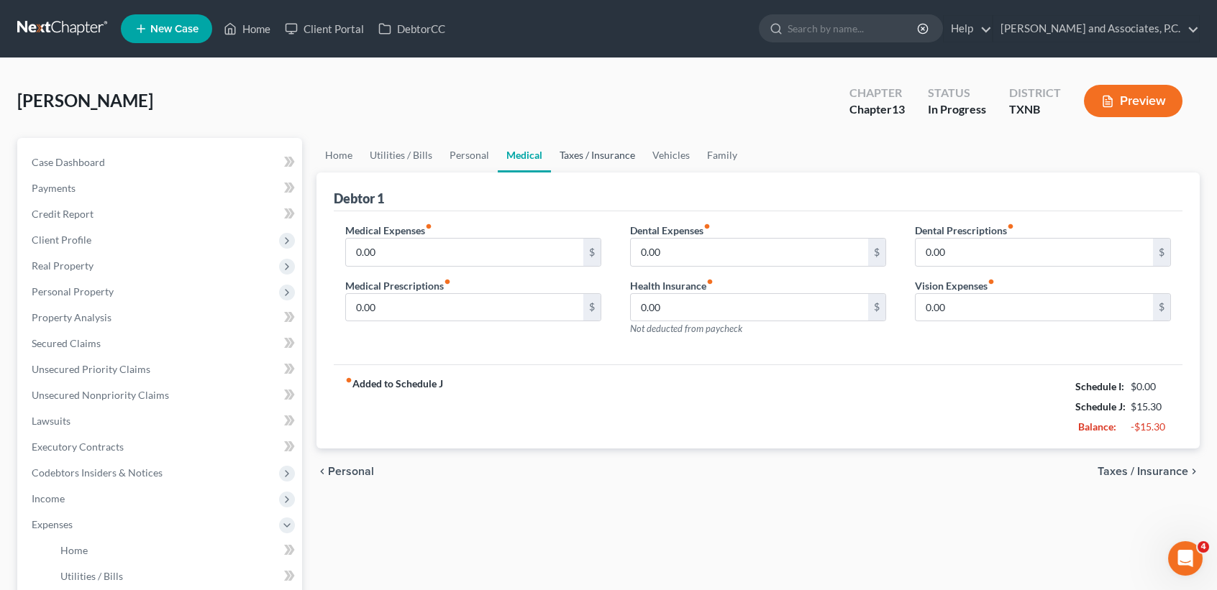
click at [578, 150] on link "Taxes / Insurance" at bounding box center [597, 155] width 93 height 35
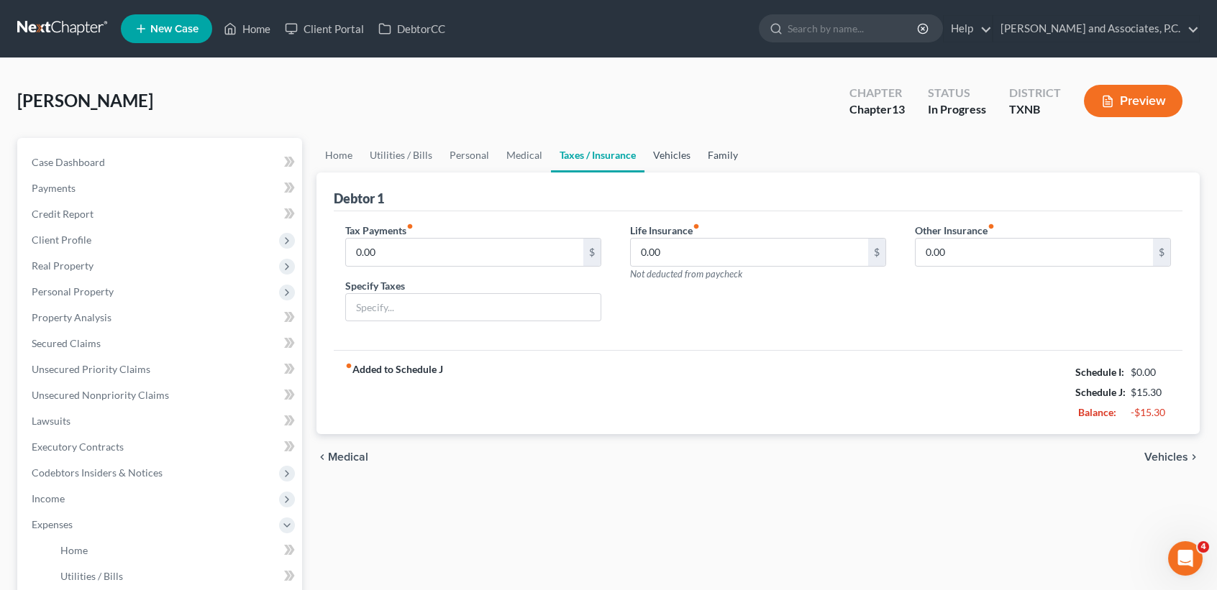
click at [691, 155] on link "Vehicles" at bounding box center [671, 155] width 55 height 35
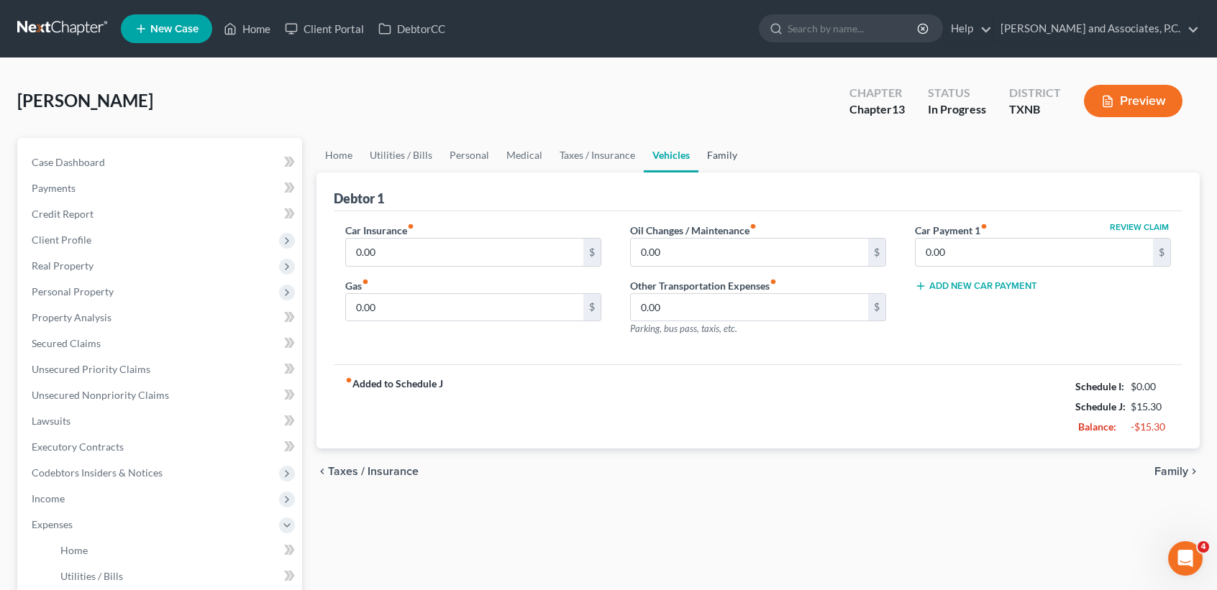
click at [720, 154] on link "Family" at bounding box center [721, 155] width 47 height 35
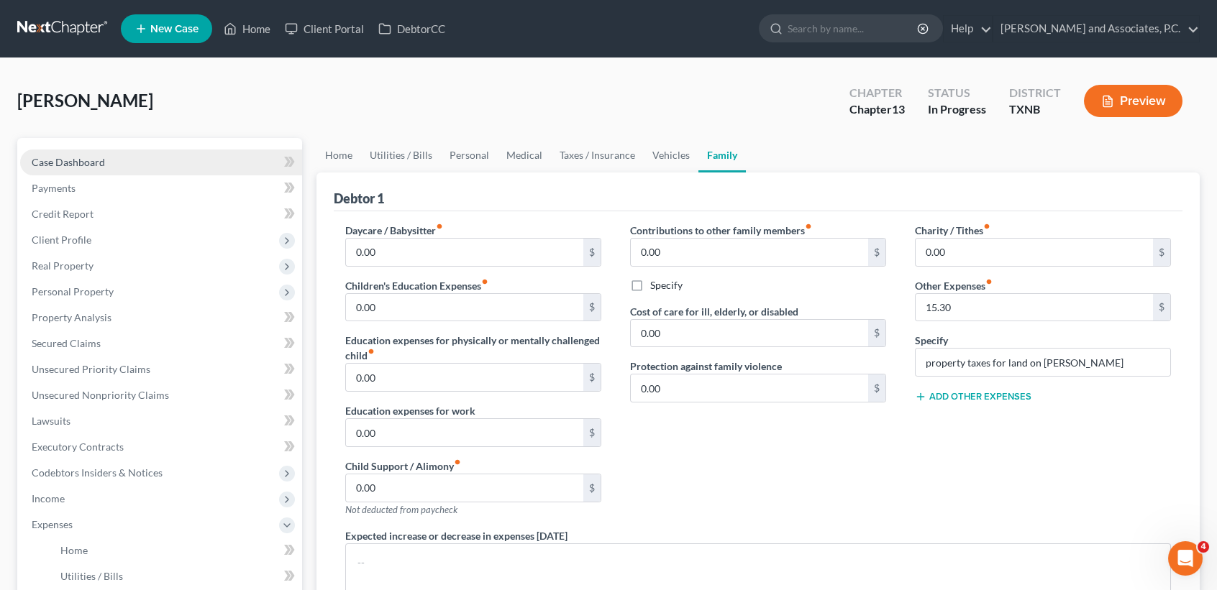
click at [142, 165] on link "Case Dashboard" at bounding box center [161, 163] width 282 height 26
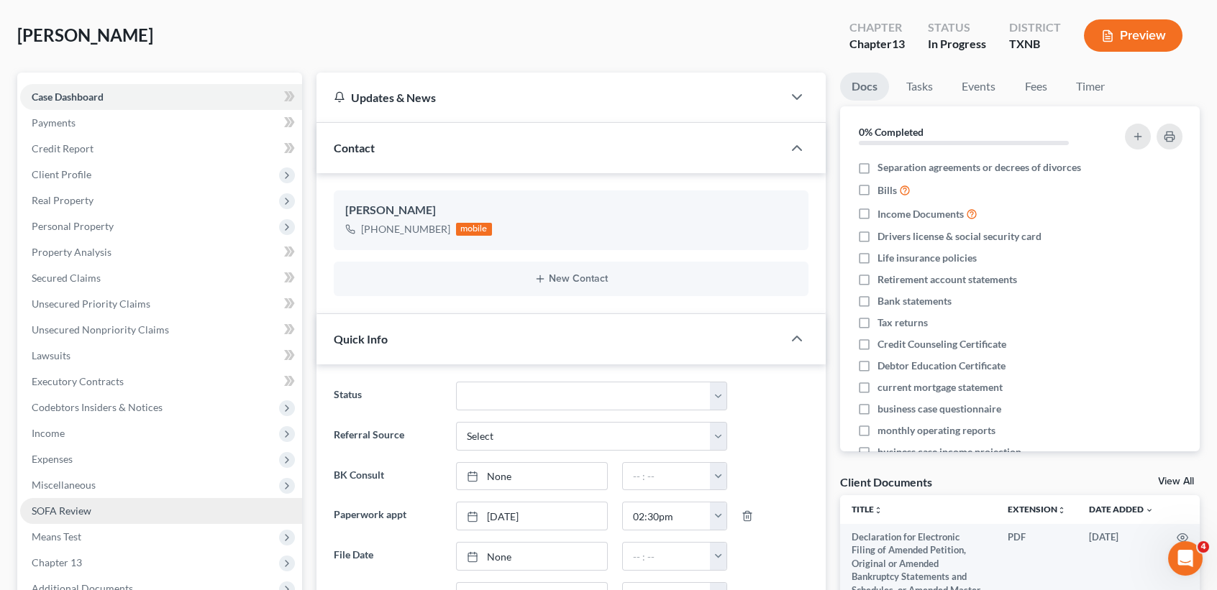
scroll to position [96, 0]
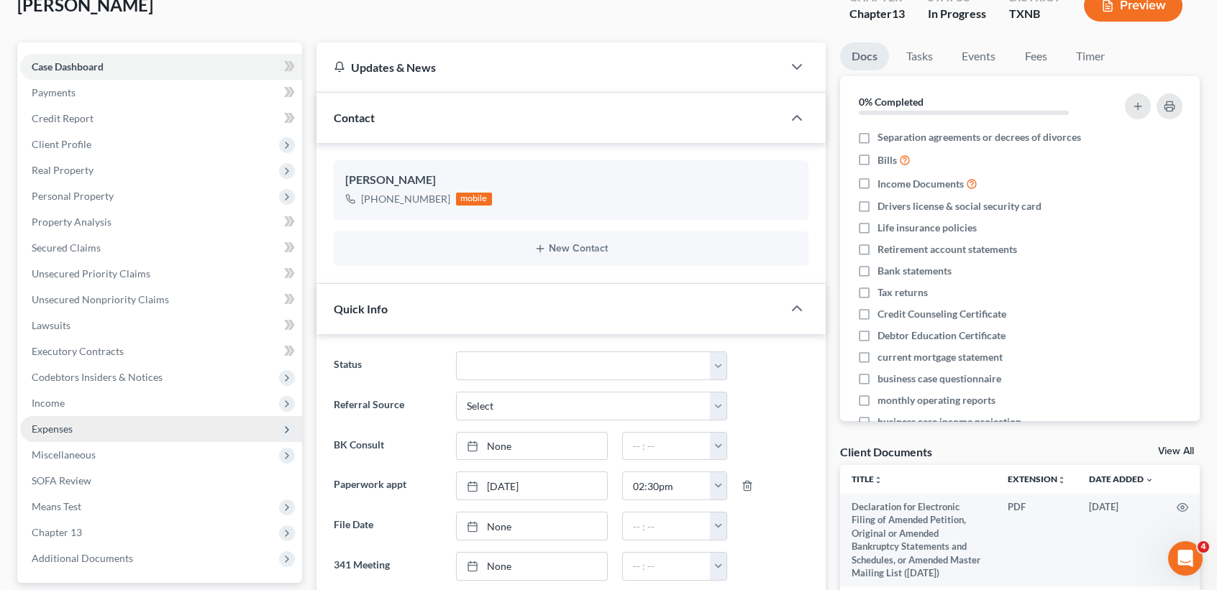
click at [89, 426] on span "Expenses" at bounding box center [161, 429] width 282 height 26
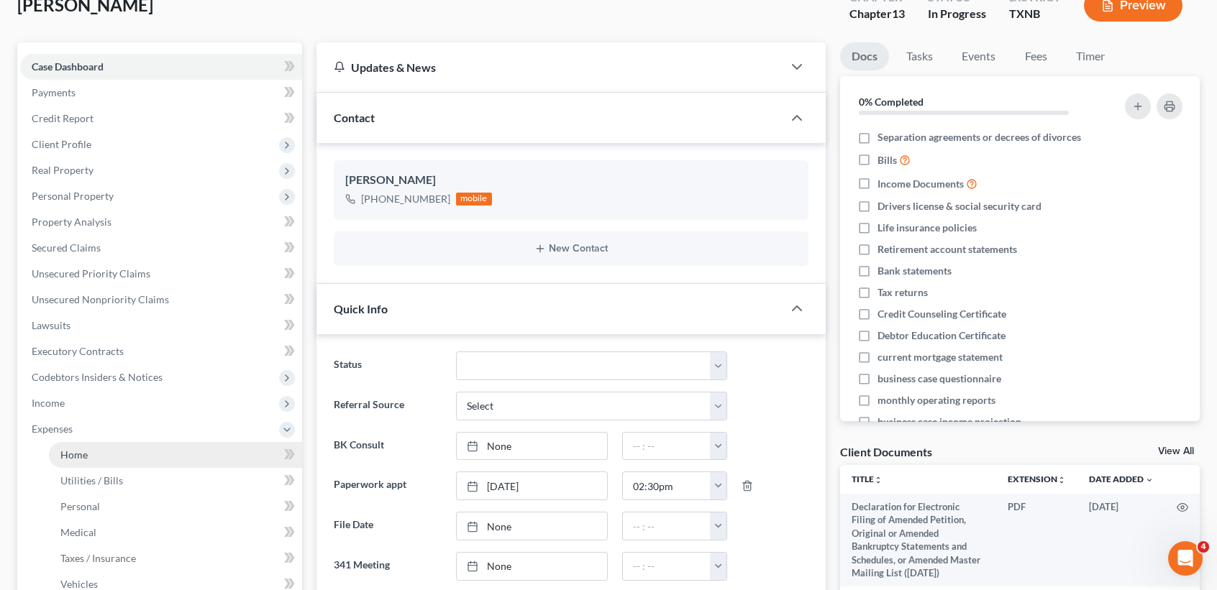
click at [81, 462] on link "Home" at bounding box center [175, 455] width 253 height 26
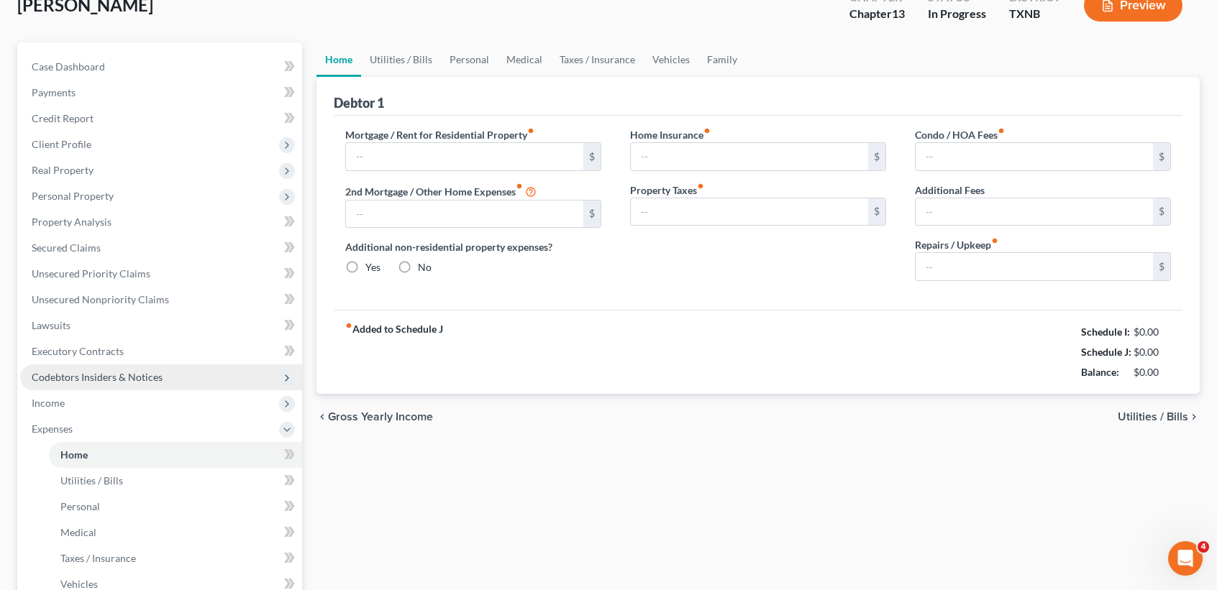
scroll to position [36, 0]
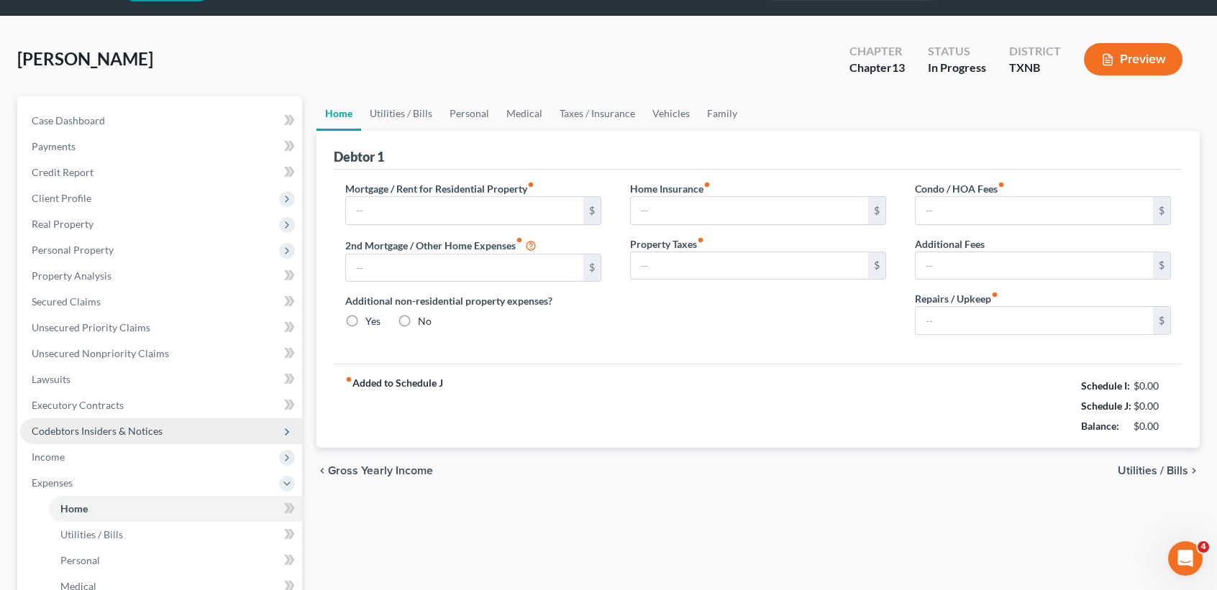
type input "0.00"
radio input "true"
type input "0.00"
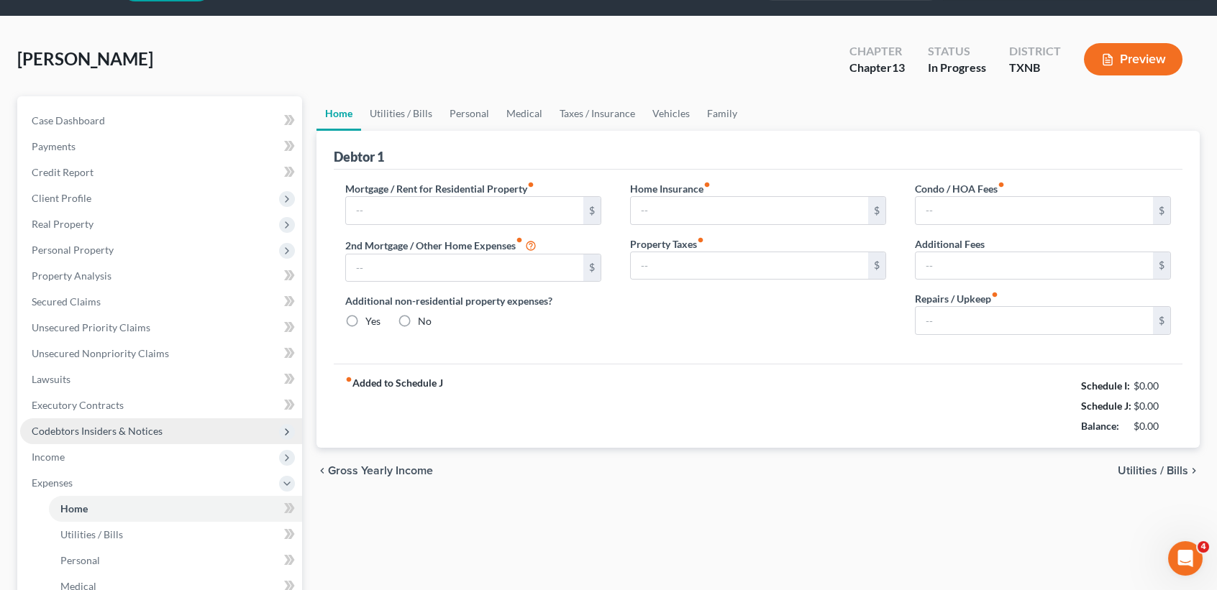
type input "0.00"
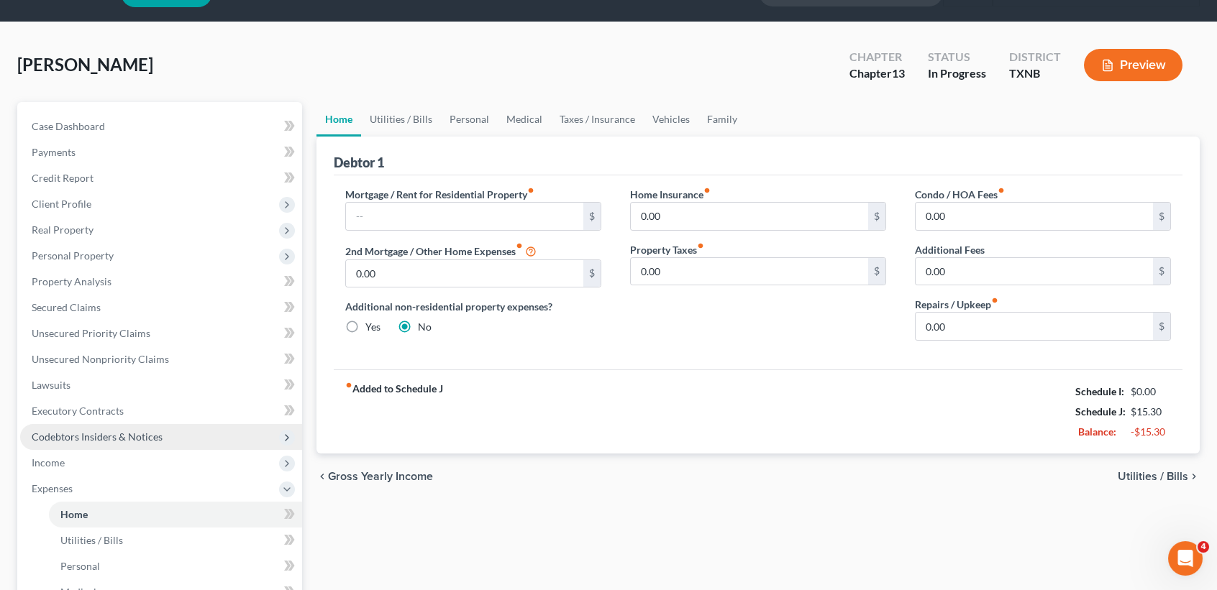
scroll to position [0, 0]
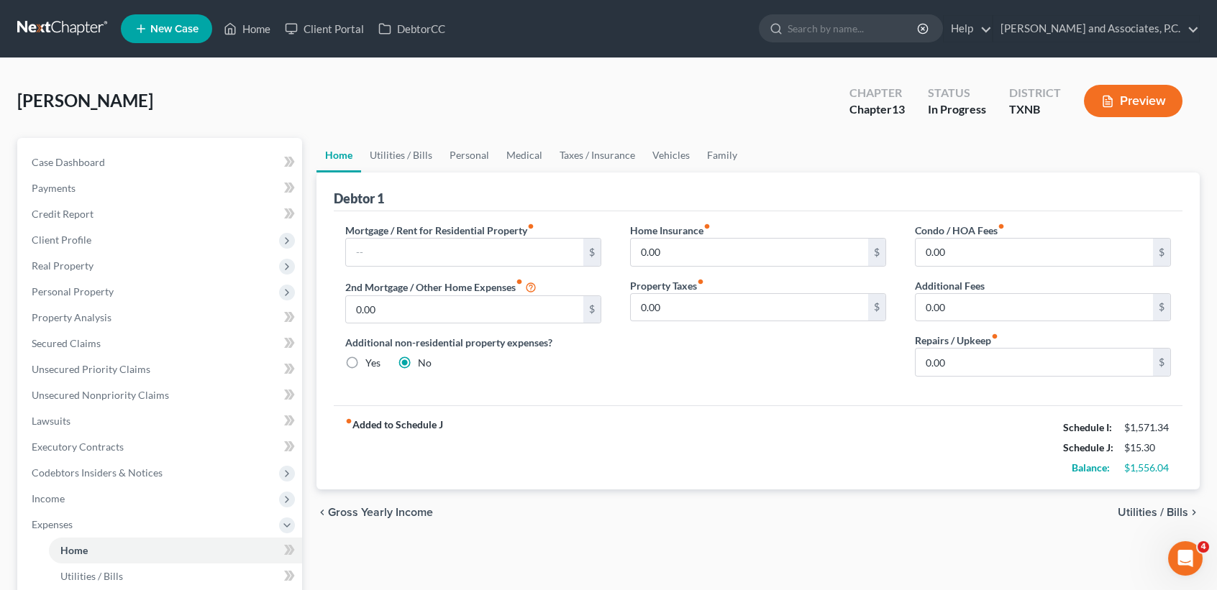
click at [398, 173] on div "Debtor 1" at bounding box center [758, 192] width 849 height 39
click at [398, 155] on link "Utilities / Bills" at bounding box center [401, 155] width 80 height 35
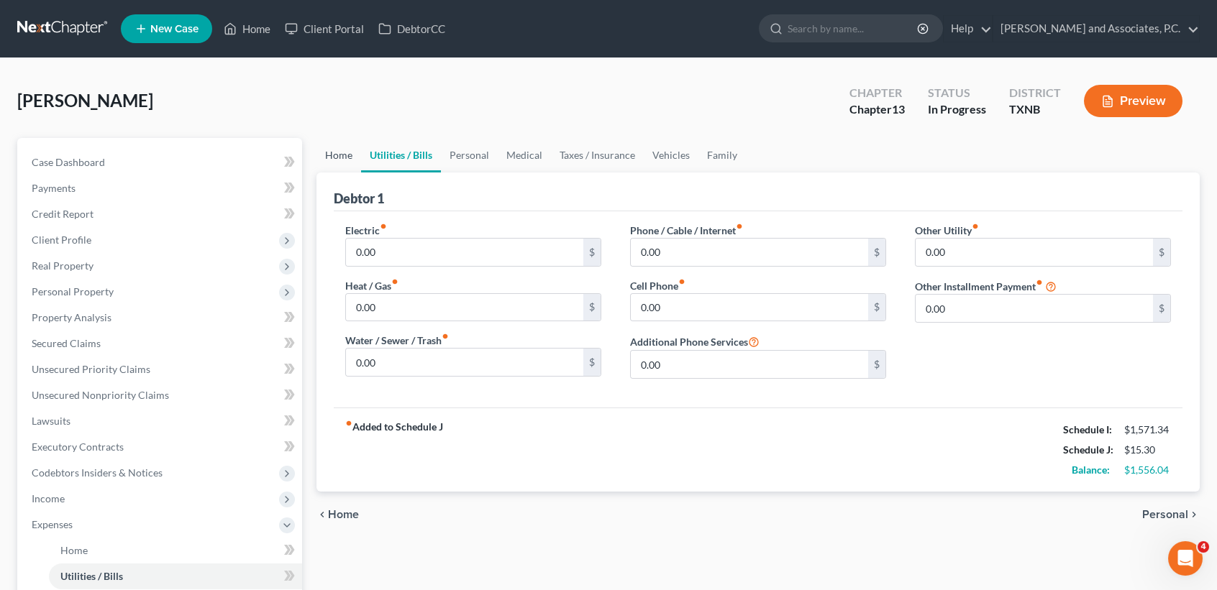
click at [347, 159] on link "Home" at bounding box center [338, 155] width 45 height 35
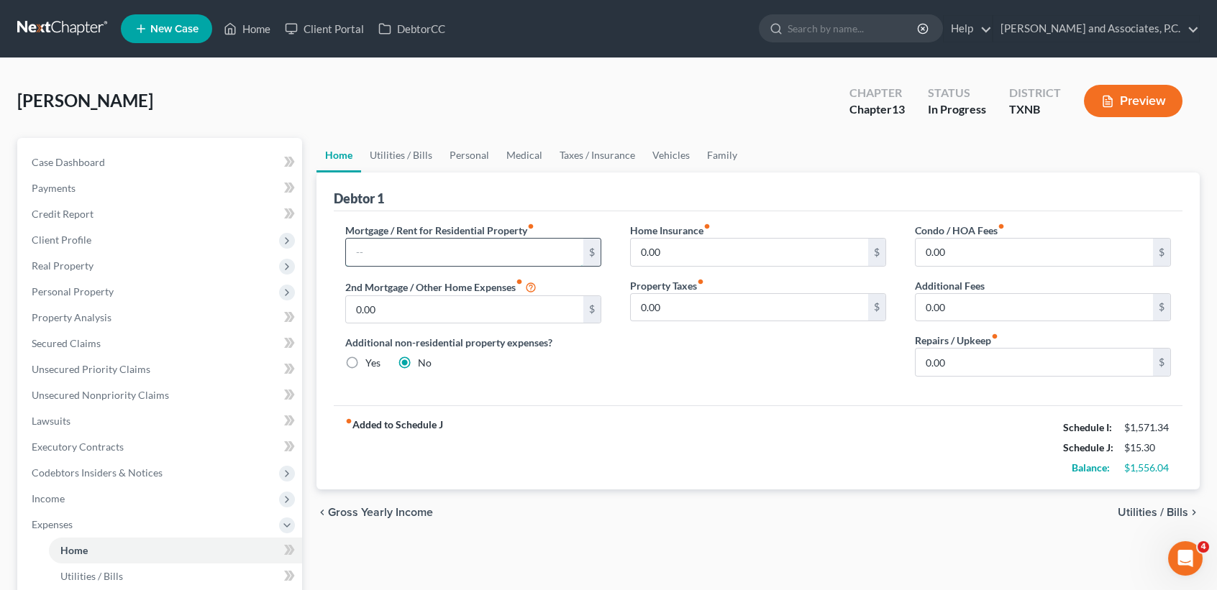
click at [391, 253] on input "text" at bounding box center [464, 252] width 237 height 27
click at [383, 245] on input "text" at bounding box center [464, 252] width 237 height 27
click at [396, 247] on input "text" at bounding box center [464, 252] width 237 height 27
type input "400.00"
click at [414, 161] on link "Utilities / Bills" at bounding box center [401, 155] width 80 height 35
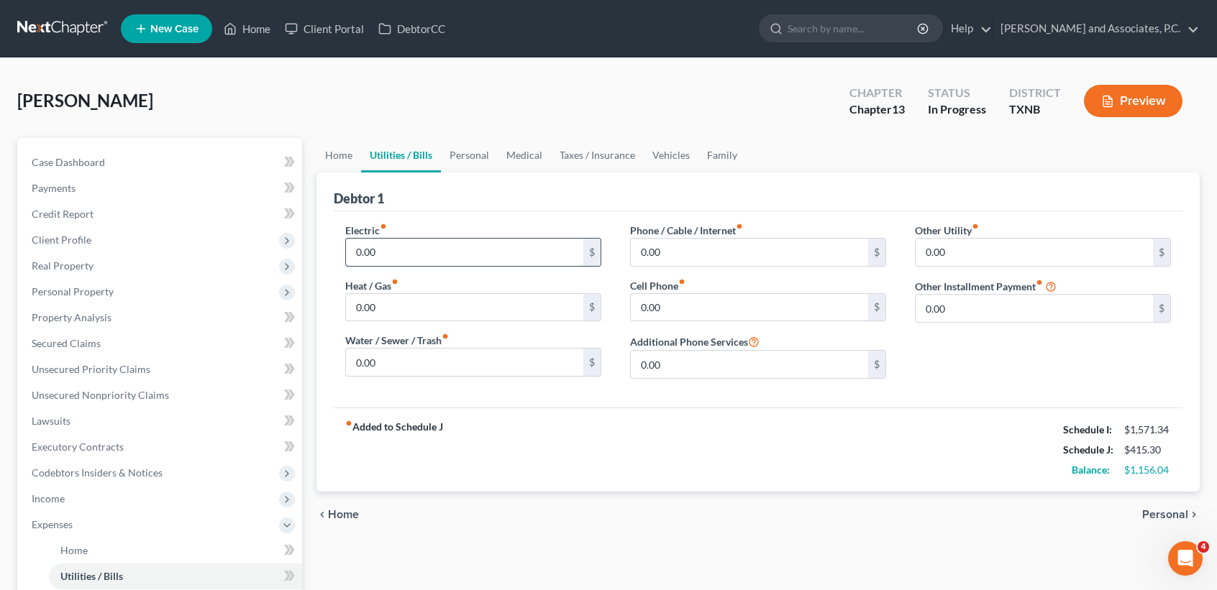
drag, startPoint x: 417, startPoint y: 266, endPoint x: 422, endPoint y: 260, distance: 7.6
click at [417, 266] on div "Electric fiber_manual_record 0.00 $ Heat / Gas fiber_manual_record 0.00 $ Water…" at bounding box center [473, 307] width 285 height 168
click at [439, 245] on input "0.00" at bounding box center [464, 252] width 237 height 27
type input "250.00"
type input "35.00"
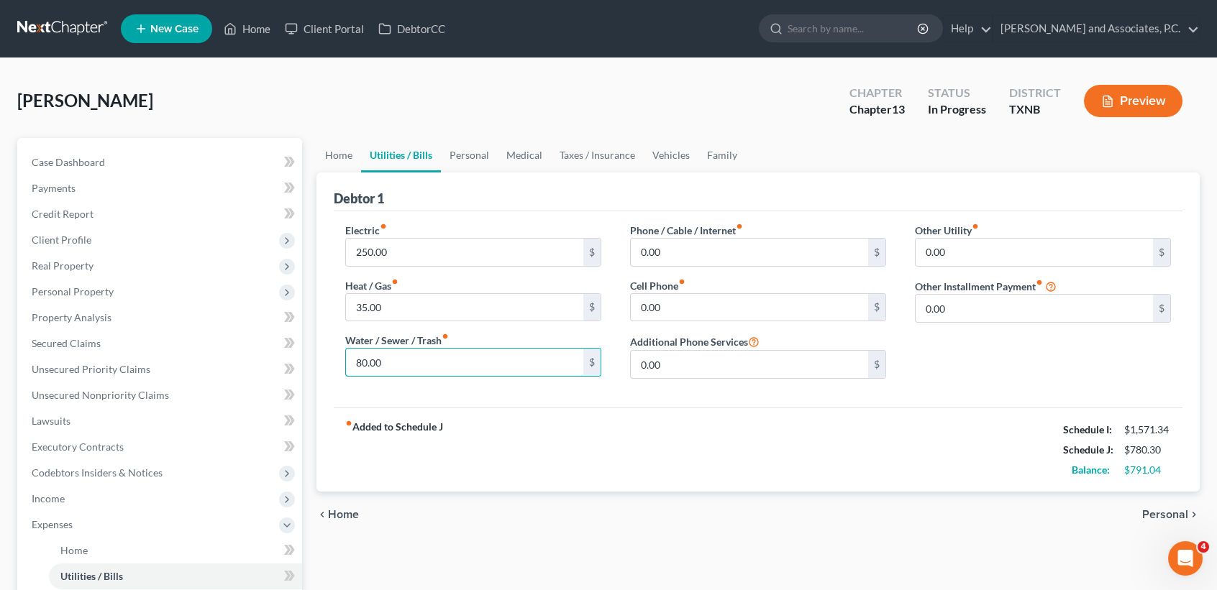
type input "80.00"
type input "100.00"
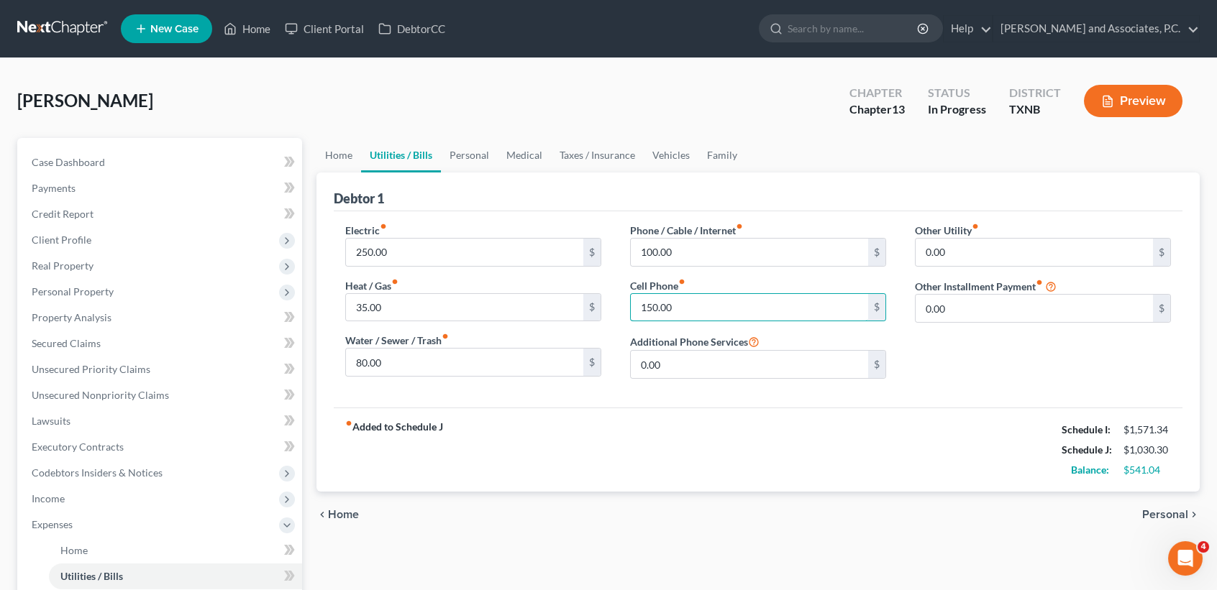
type input "150.00"
click at [492, 155] on link "Personal" at bounding box center [469, 155] width 57 height 35
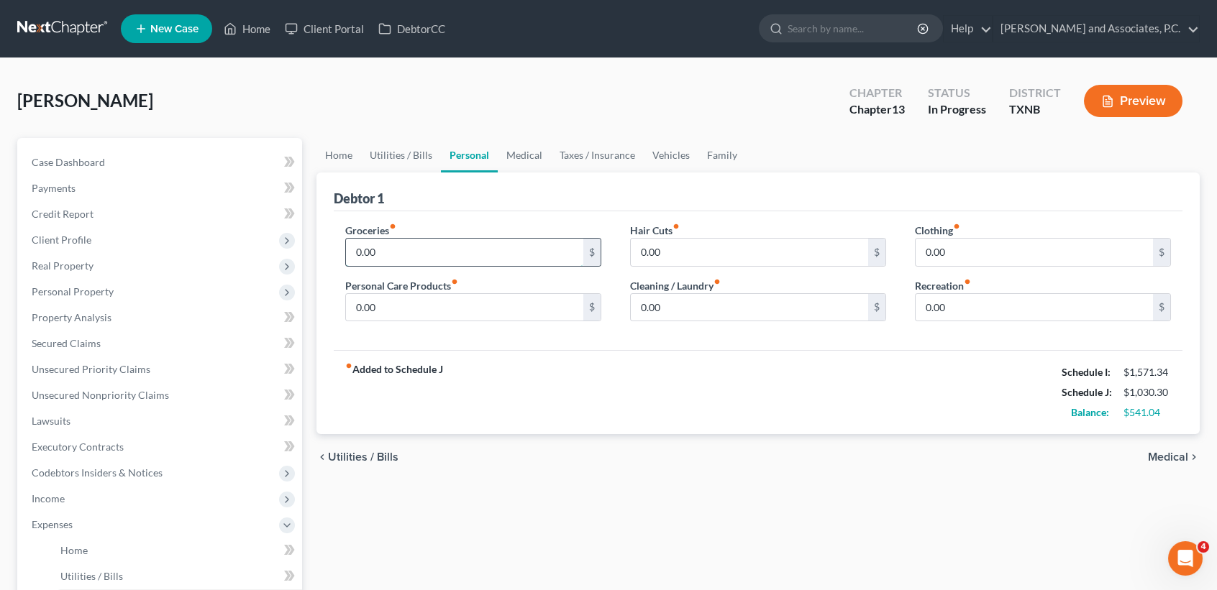
click at [503, 239] on input "0.00" at bounding box center [464, 252] width 237 height 27
type input "4"
type input "3"
type input "200.00"
click at [534, 150] on link "Medical" at bounding box center [524, 155] width 53 height 35
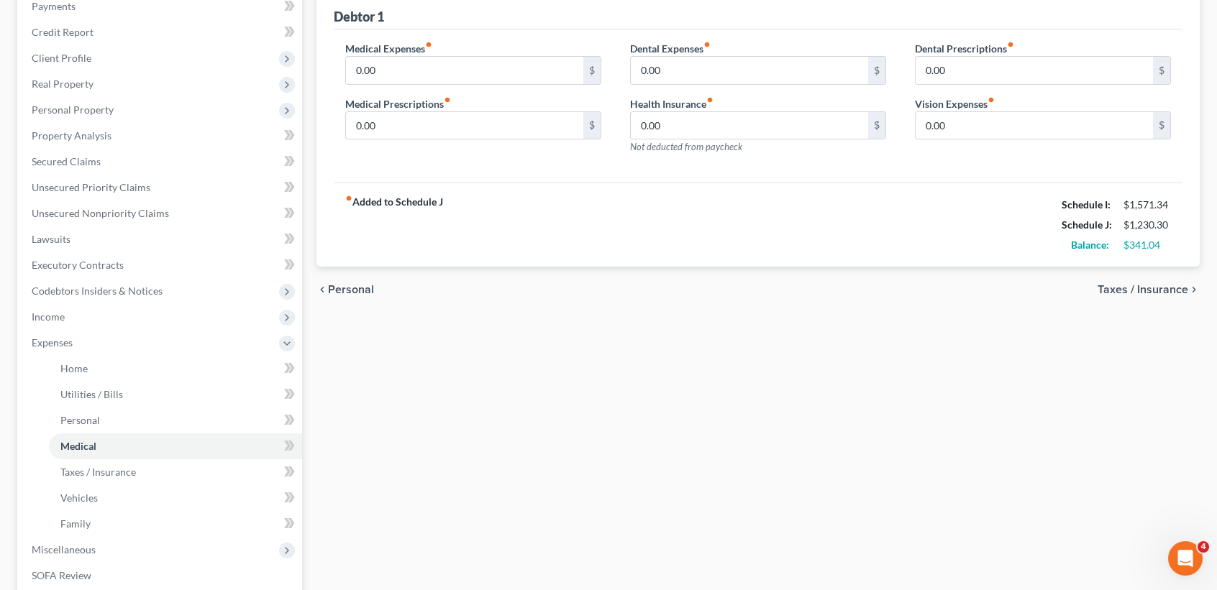
scroll to position [191, 0]
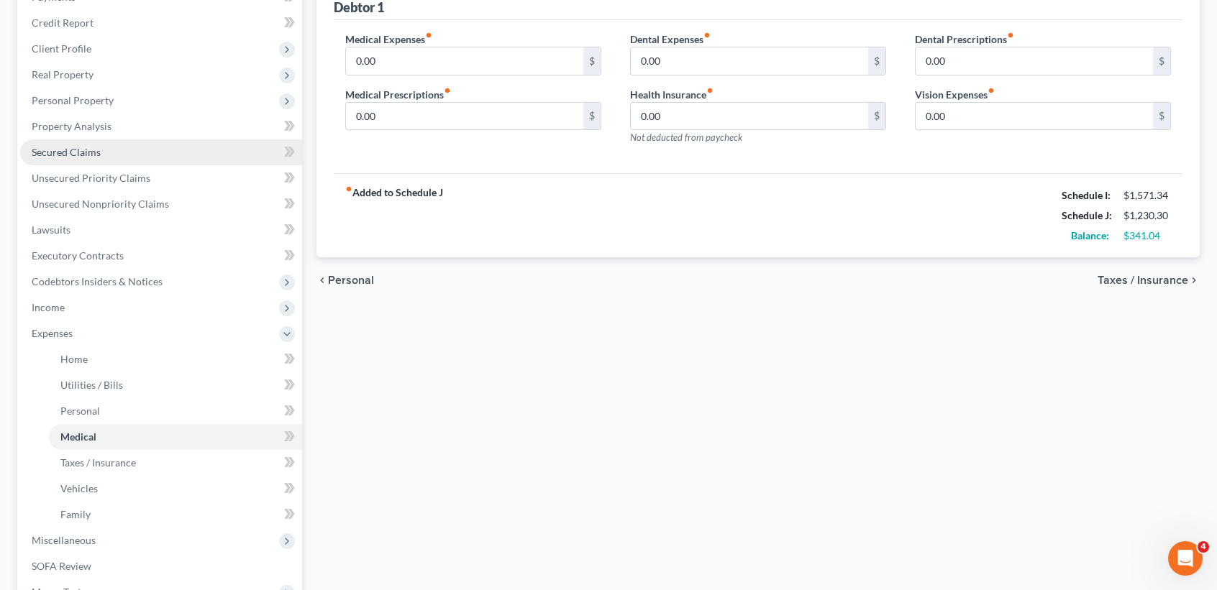
click at [78, 148] on span "Secured Claims" at bounding box center [66, 152] width 69 height 12
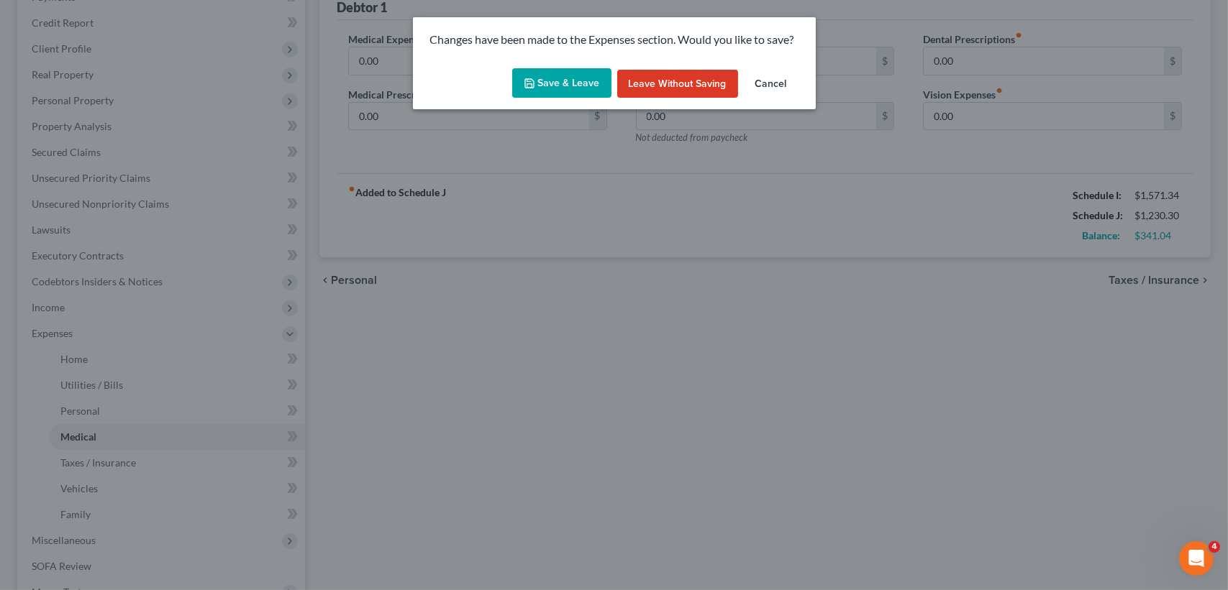
click at [624, 76] on button "Leave without Saving" at bounding box center [677, 84] width 121 height 29
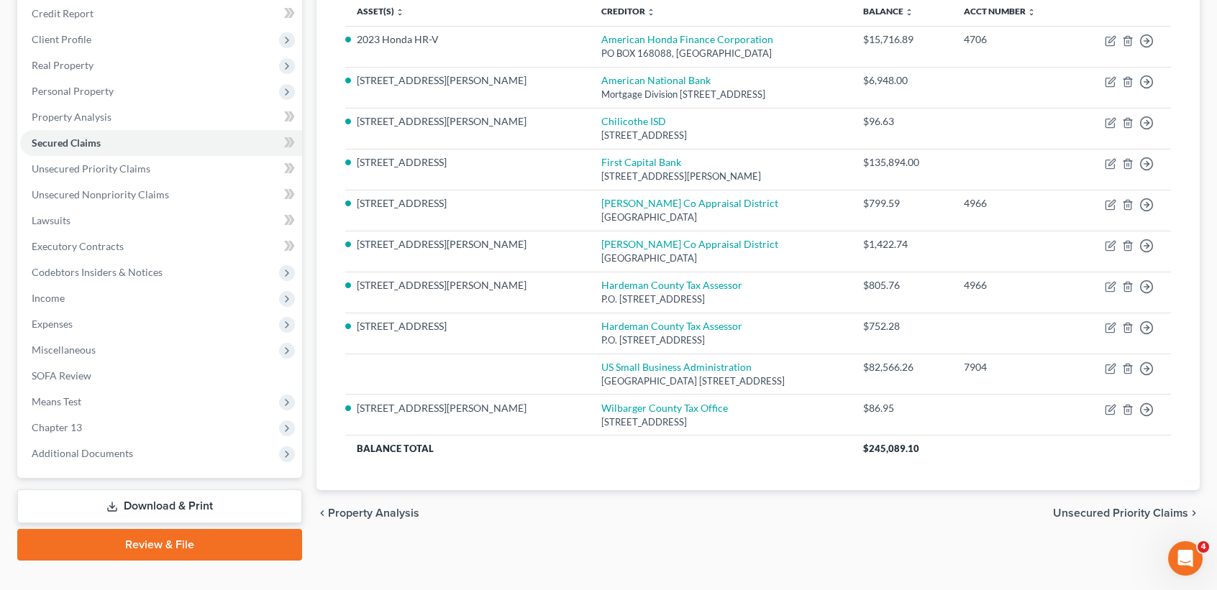
scroll to position [224, 0]
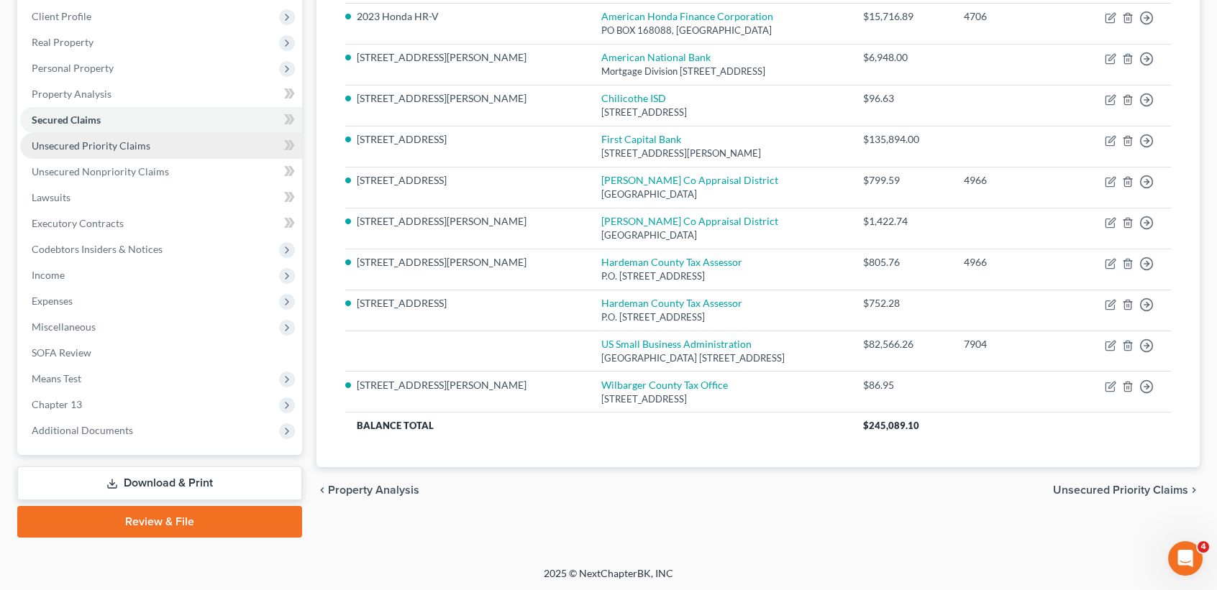
click at [32, 141] on span "Unsecured Priority Claims" at bounding box center [91, 146] width 119 height 12
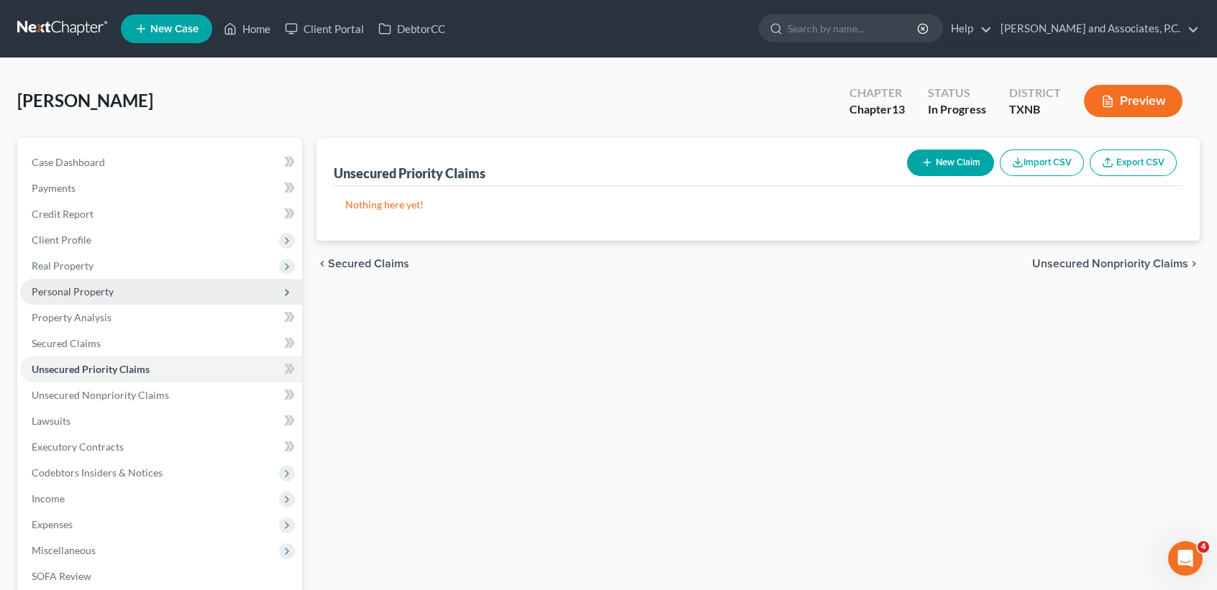
click at [78, 289] on span "Personal Property" at bounding box center [73, 292] width 82 height 12
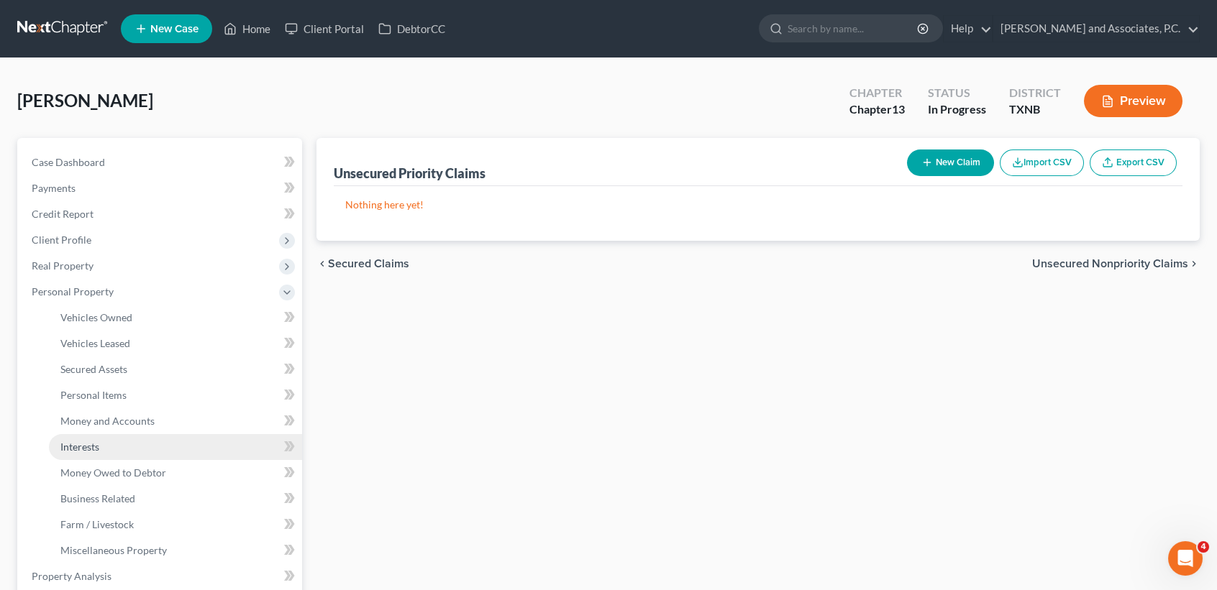
click at [79, 449] on span "Interests" at bounding box center [79, 447] width 39 height 12
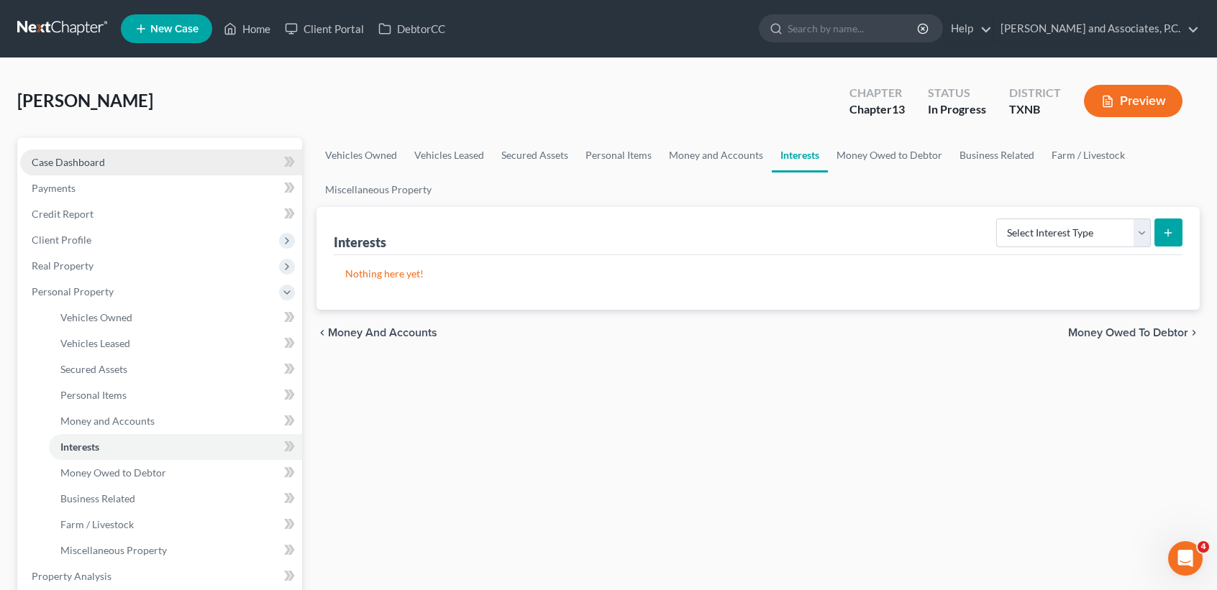
click at [63, 157] on span "Case Dashboard" at bounding box center [68, 162] width 73 height 12
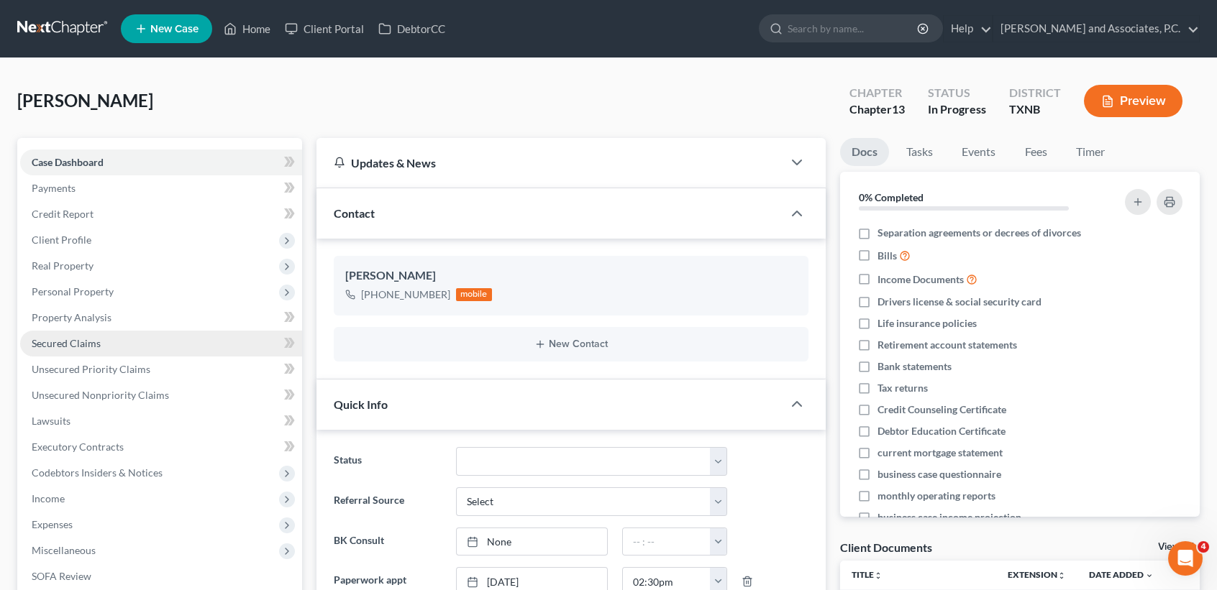
click at [60, 334] on link "Secured Claims" at bounding box center [161, 344] width 282 height 26
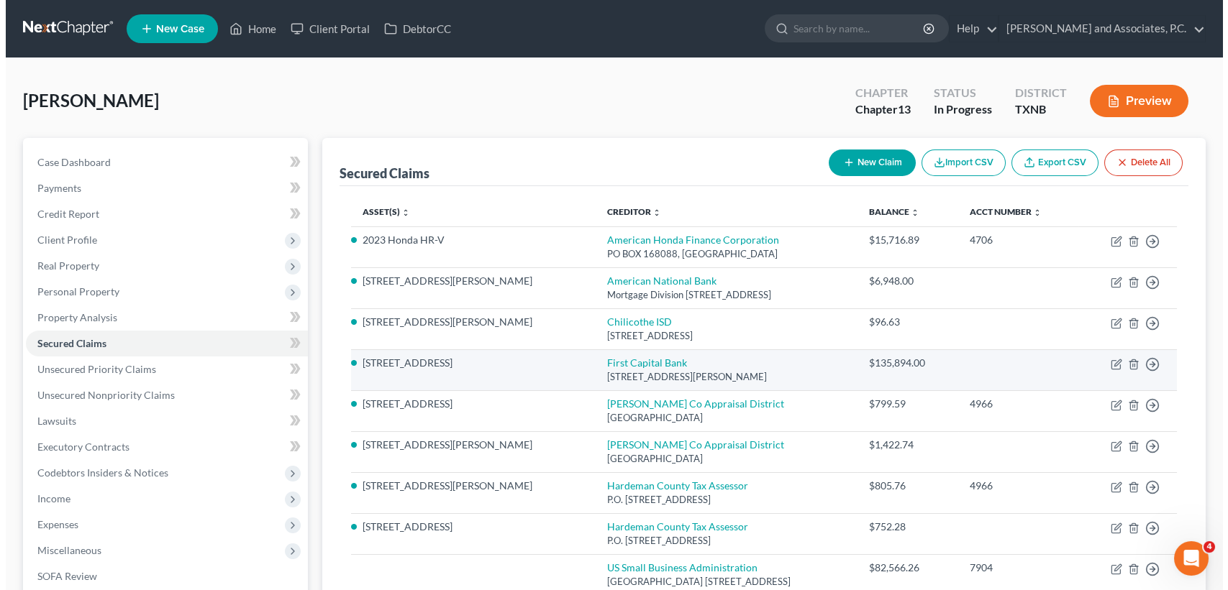
scroll to position [96, 0]
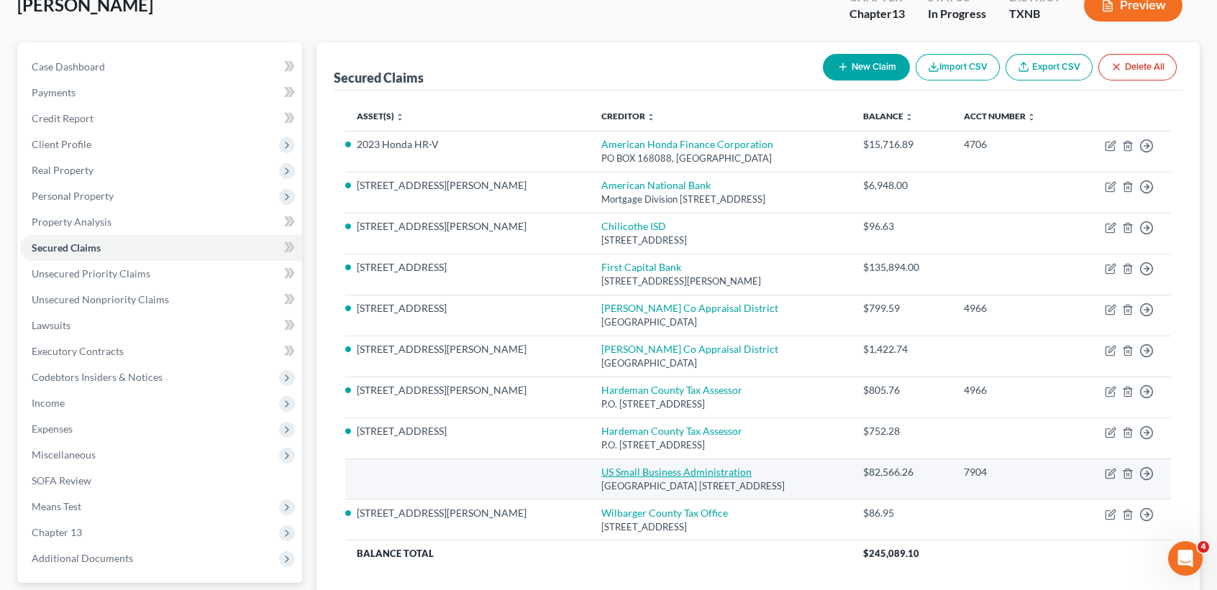
click at [600, 463] on td "US Small Business Administration Denver Finance Center 721 19th Street, Suite 3…" at bounding box center [721, 479] width 262 height 41
click at [601, 467] on link "US Small Business Administration" at bounding box center [676, 472] width 150 height 12
select select "5"
select select "0"
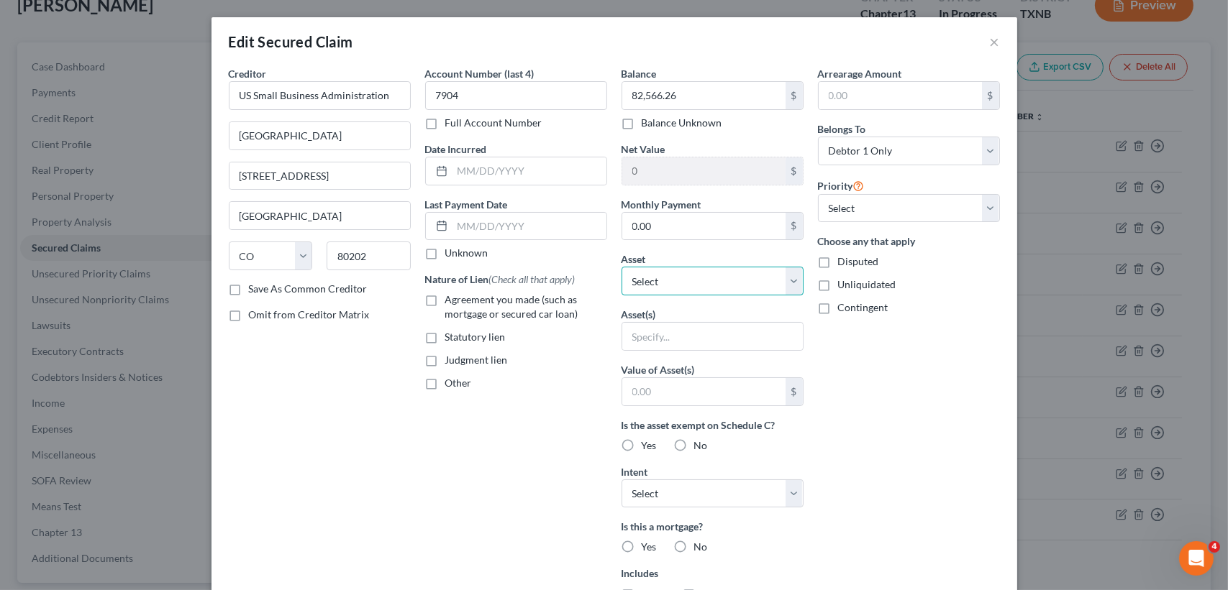
click at [688, 271] on select "Select Other Multiple Assets Capital One (Checking Account) - $37.0 2023 Honda …" at bounding box center [712, 281] width 182 height 29
select select "6"
click at [621, 267] on select "Select Other Multiple Assets Capital One (Checking Account) - $37.0 2023 Honda …" at bounding box center [712, 281] width 182 height 29
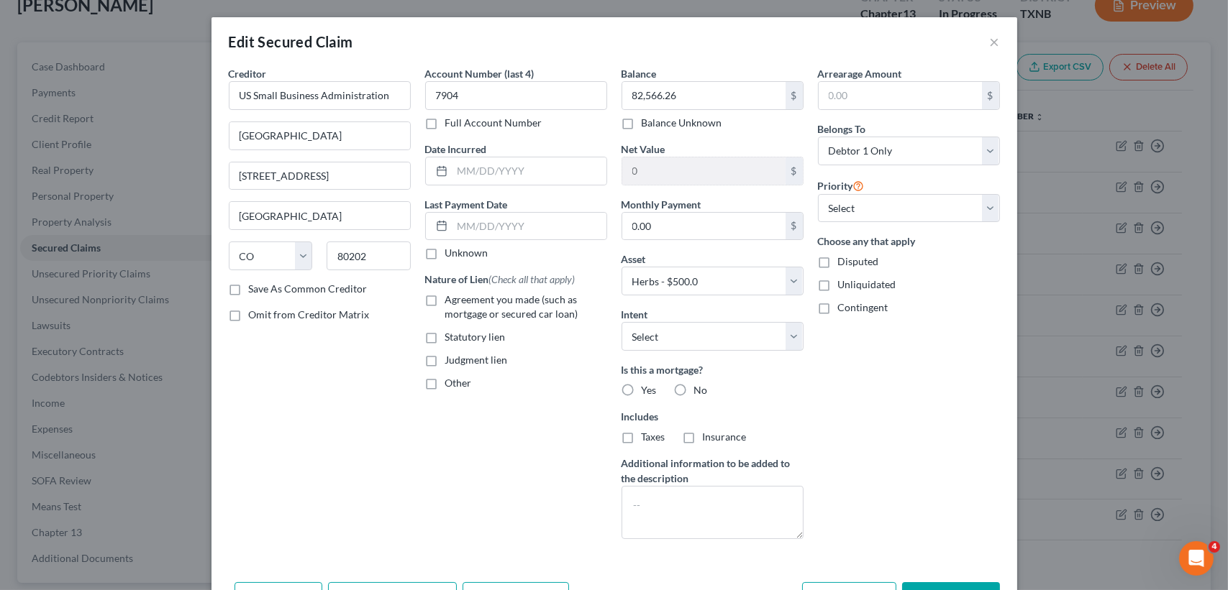
click at [877, 369] on div "Arrearage Amount $ Belongs To * Select Debtor 1 Only Debtor 2 Only Debtor 1 And…" at bounding box center [908, 308] width 196 height 485
click at [857, 421] on div "Arrearage Amount $ Belongs To * Select Debtor 1 Only Debtor 2 Only Debtor 1 And…" at bounding box center [908, 308] width 196 height 485
click at [746, 341] on select "Select Surrender Redeem Reaffirm Avoid Other" at bounding box center [712, 336] width 182 height 29
click at [901, 374] on div "Arrearage Amount $ Belongs To * Select Debtor 1 Only Debtor 2 Only Debtor 1 And…" at bounding box center [908, 308] width 196 height 485
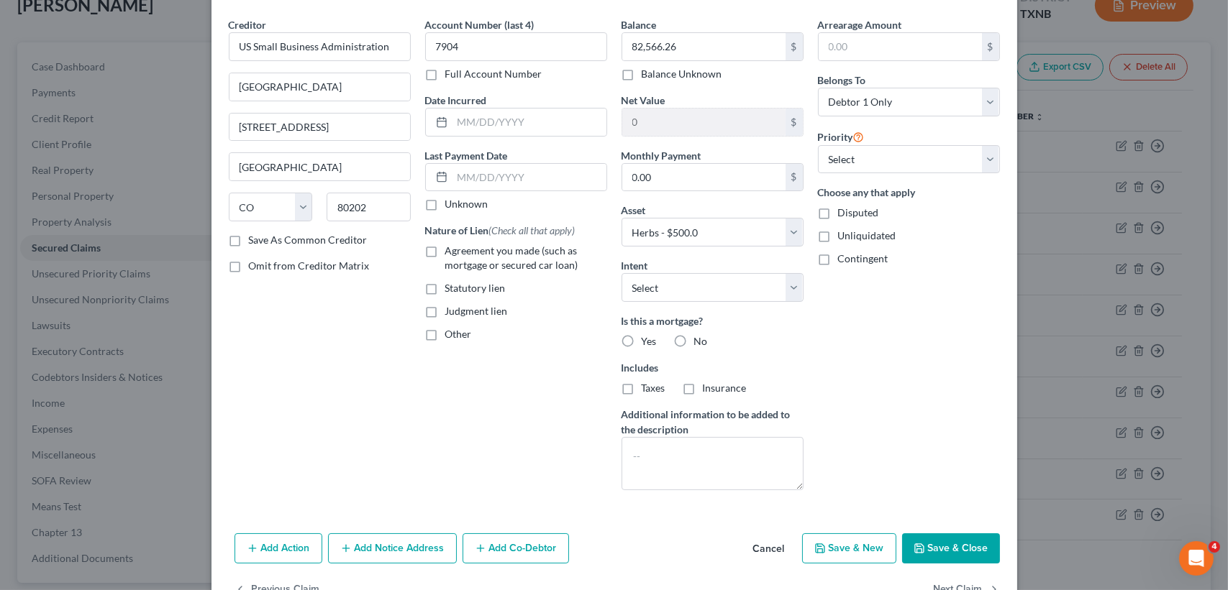
scroll to position [90, 0]
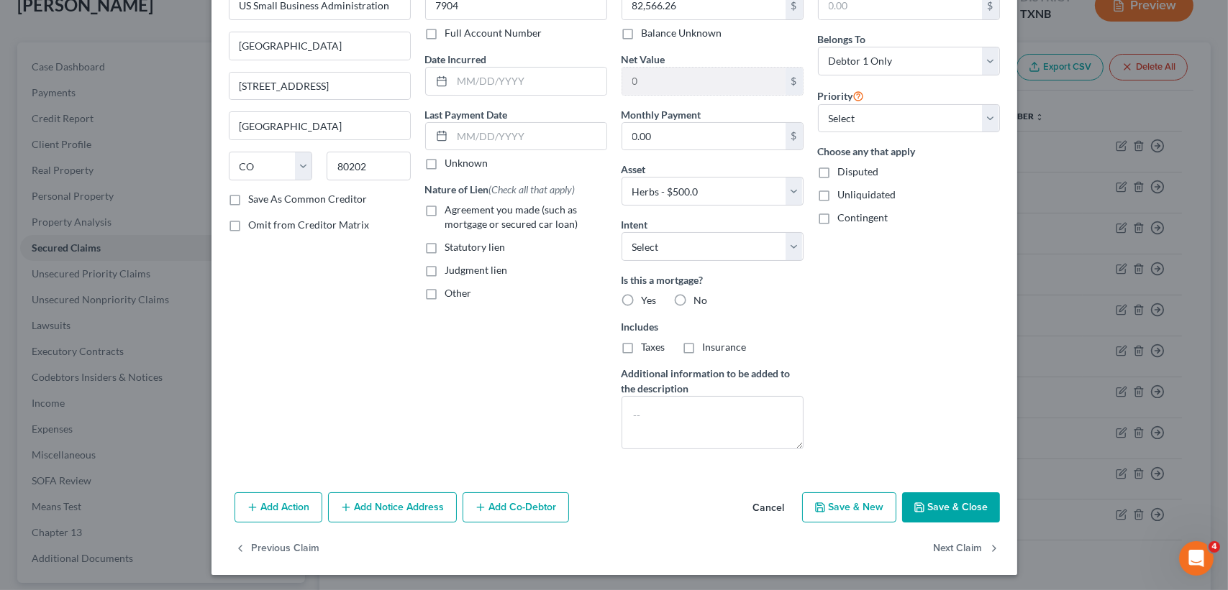
click at [941, 503] on button "Save & Close" at bounding box center [951, 508] width 98 height 30
select select
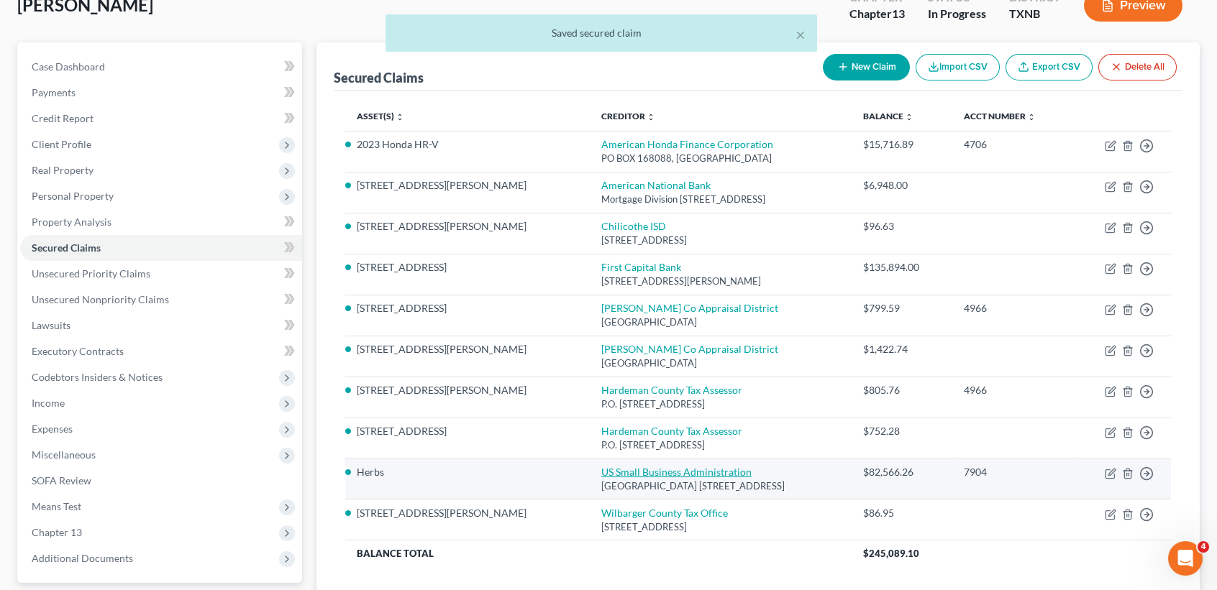
click at [601, 473] on link "US Small Business Administration" at bounding box center [676, 472] width 150 height 12
select select "5"
select select "0"
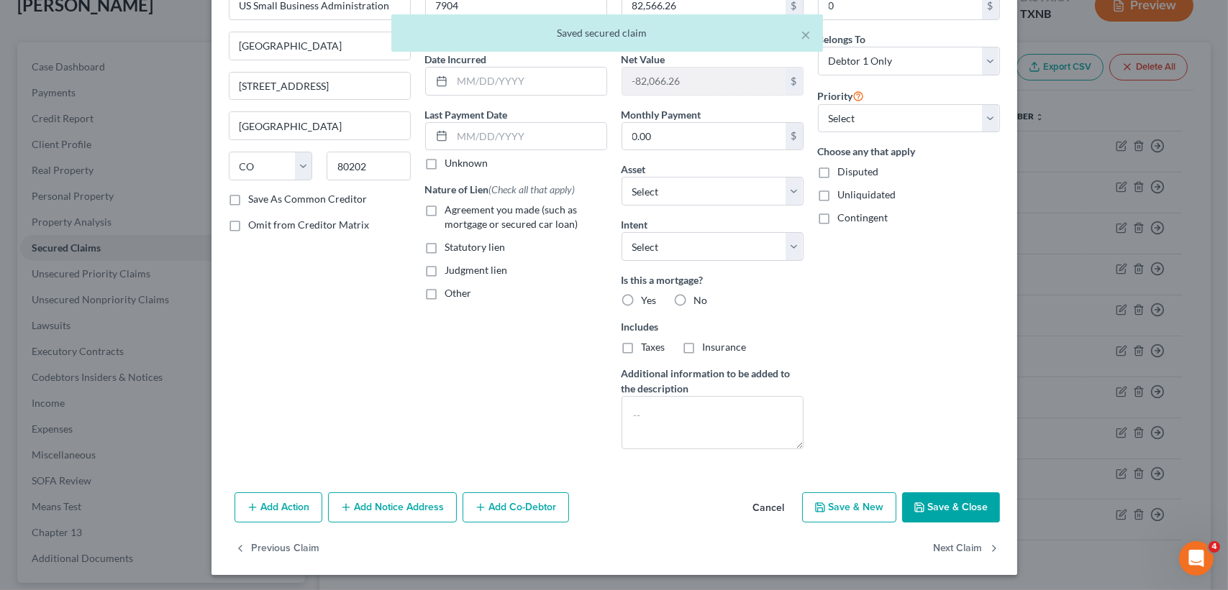
click at [921, 509] on button "Save & Close" at bounding box center [951, 508] width 98 height 30
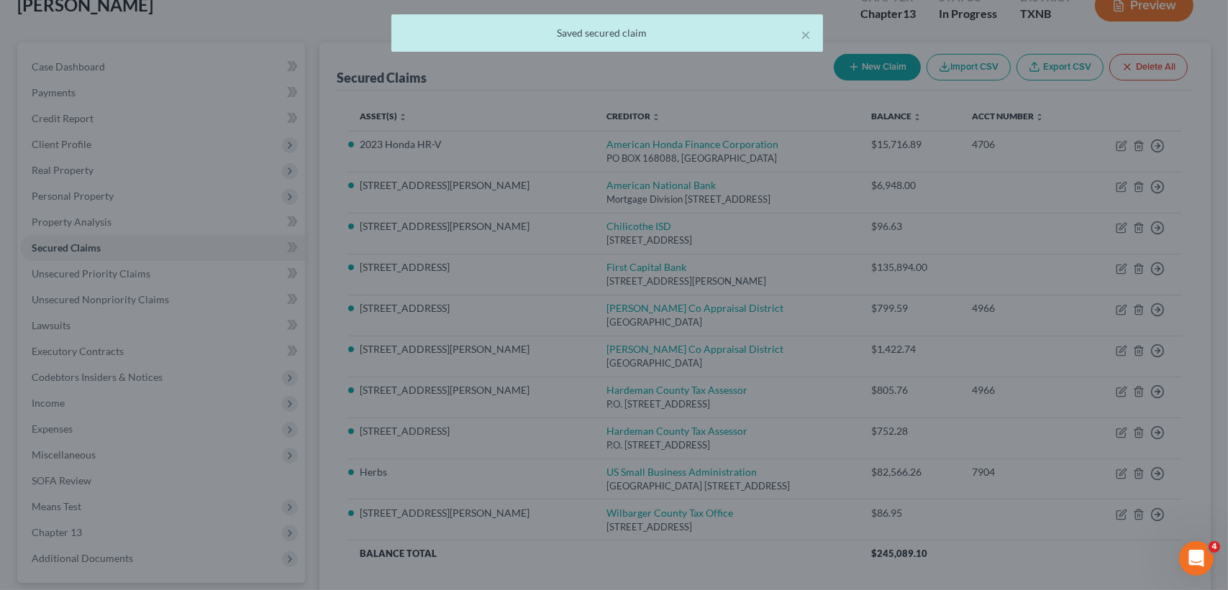
select select "6"
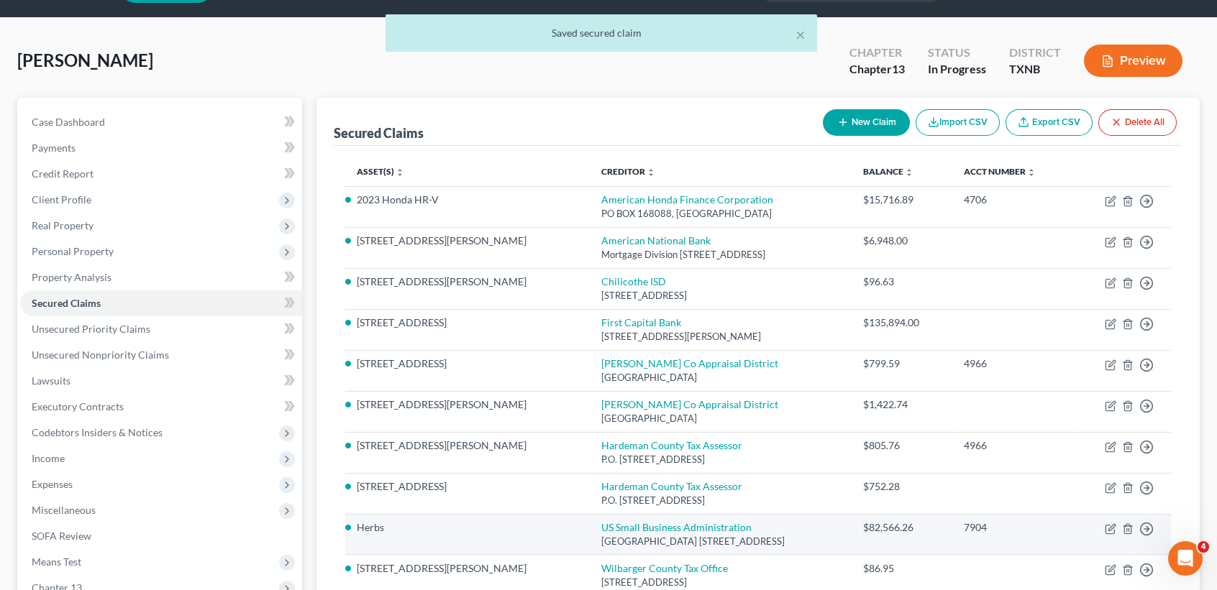
scroll to position [0, 0]
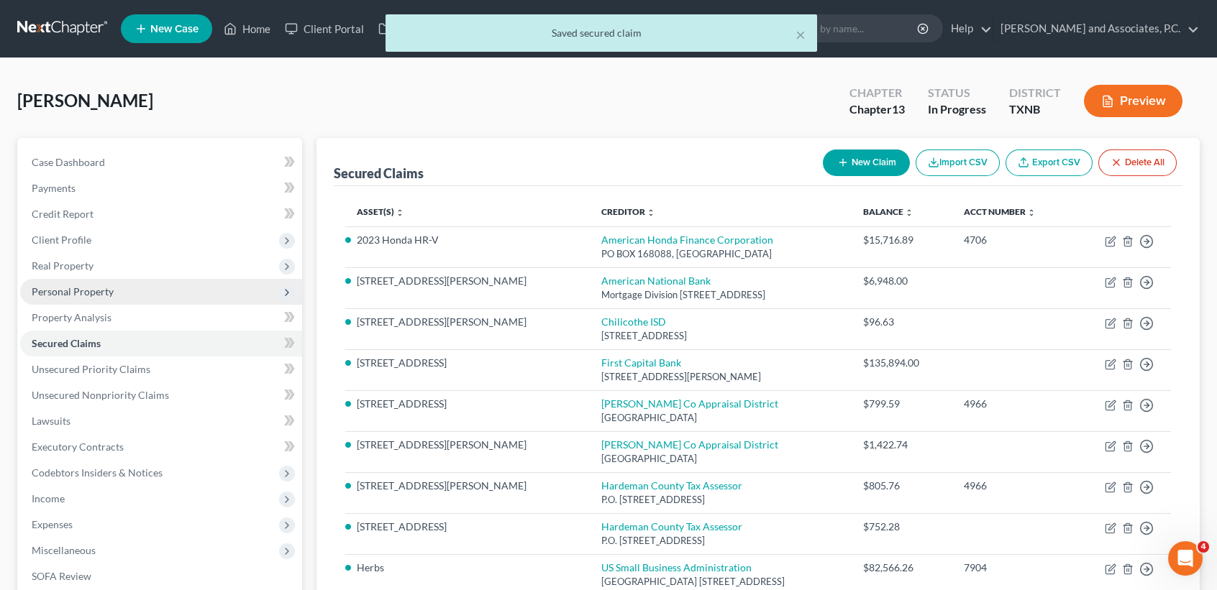
click at [117, 291] on span "Personal Property" at bounding box center [161, 292] width 282 height 26
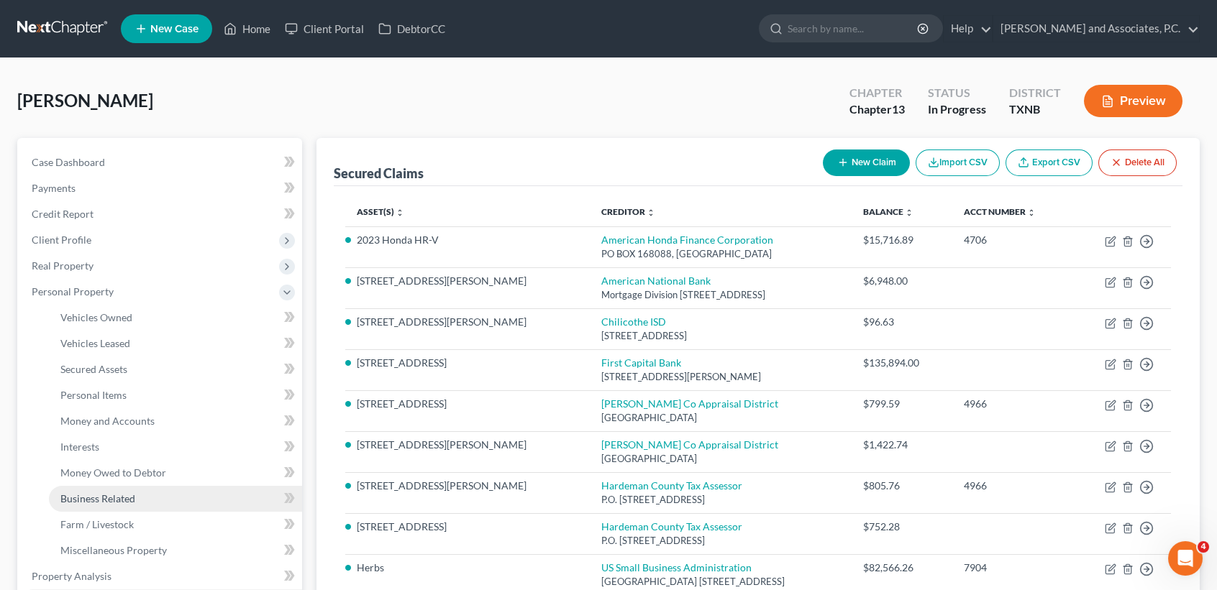
click at [107, 501] on span "Business Related" at bounding box center [97, 499] width 75 height 12
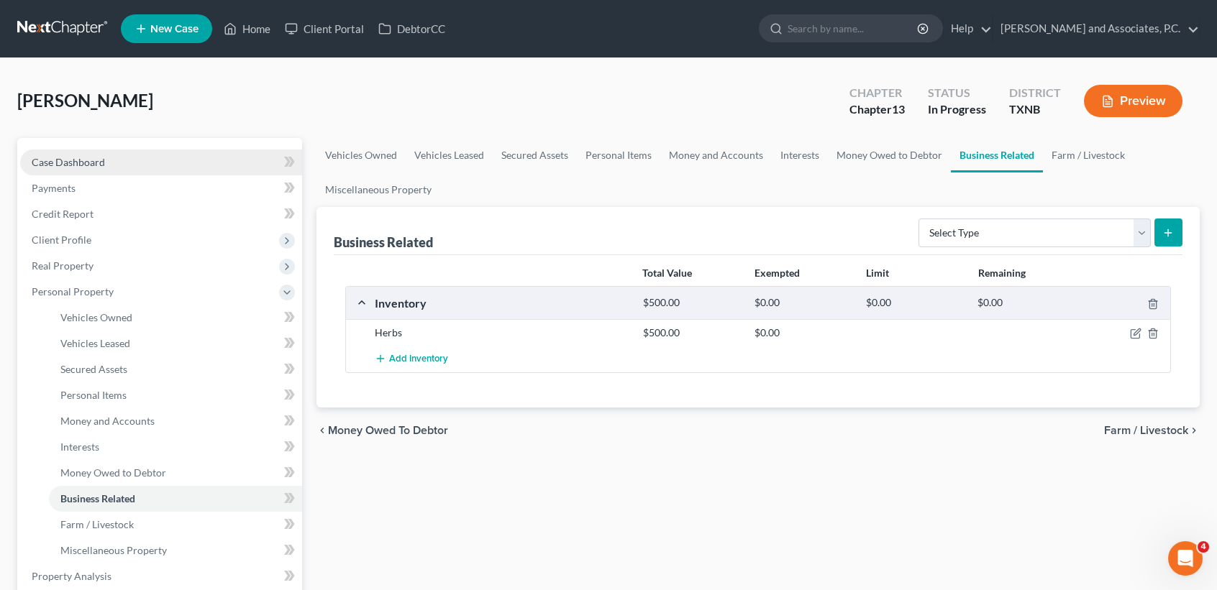
click at [50, 160] on span "Case Dashboard" at bounding box center [68, 162] width 73 height 12
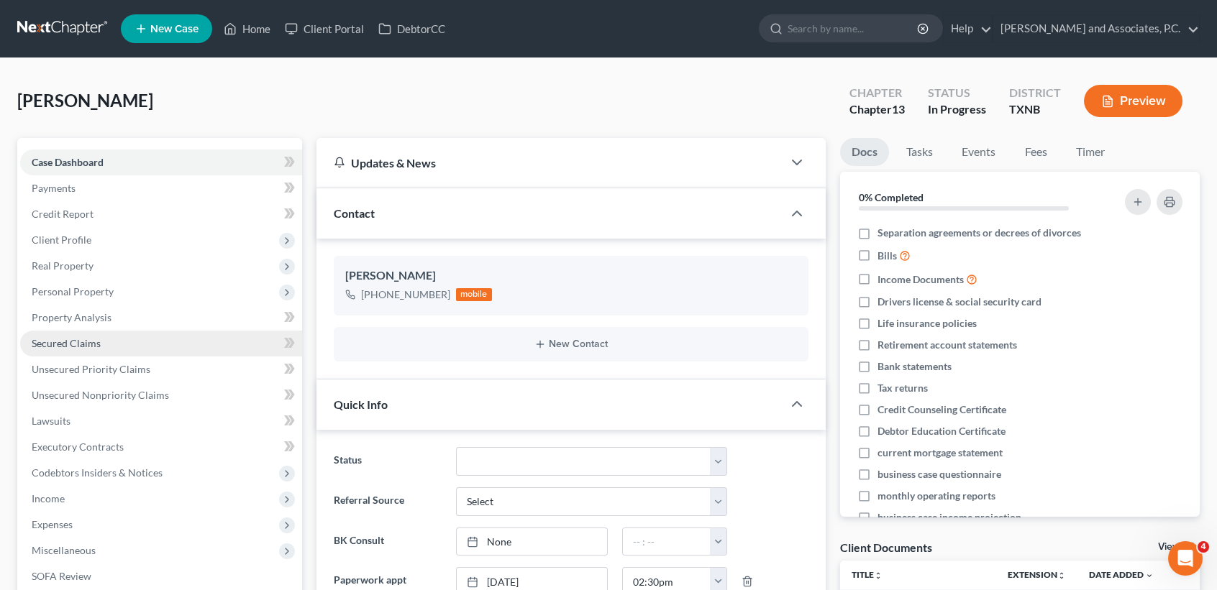
click at [101, 334] on link "Secured Claims" at bounding box center [161, 344] width 282 height 26
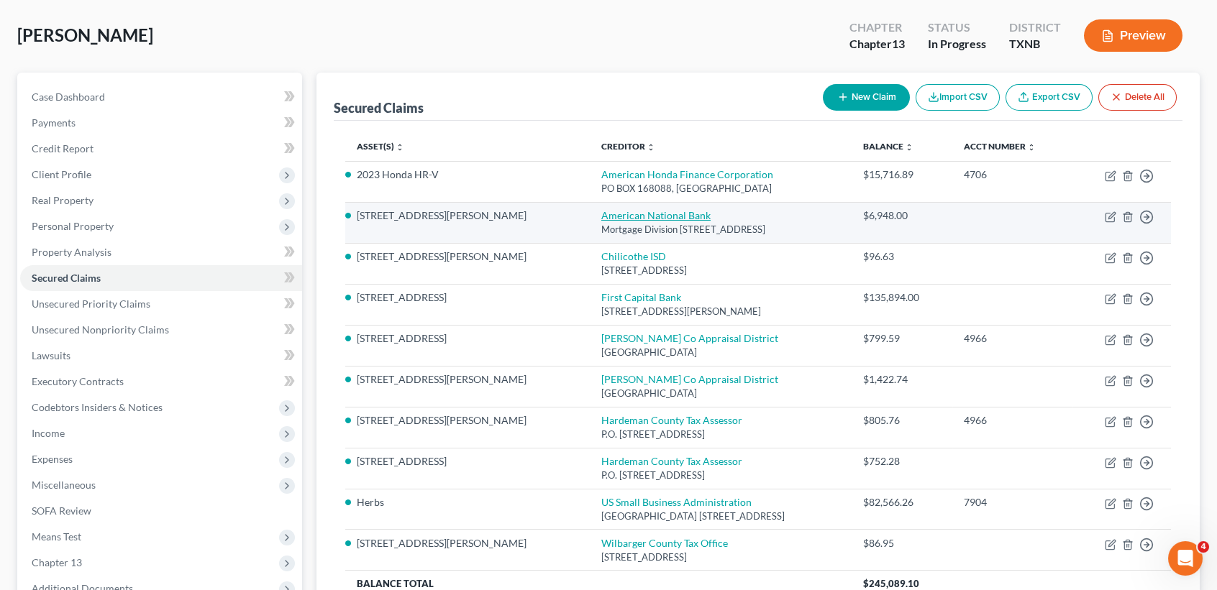
scroll to position [96, 0]
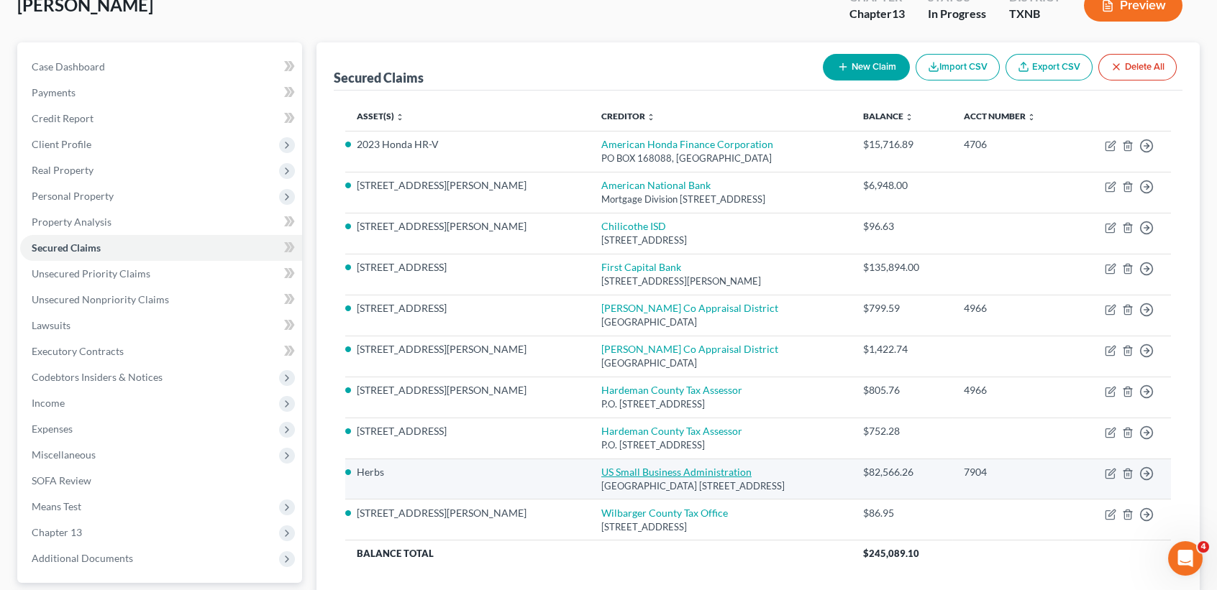
click at [601, 475] on link "US Small Business Administration" at bounding box center [676, 472] width 150 height 12
select select "5"
select select "0"
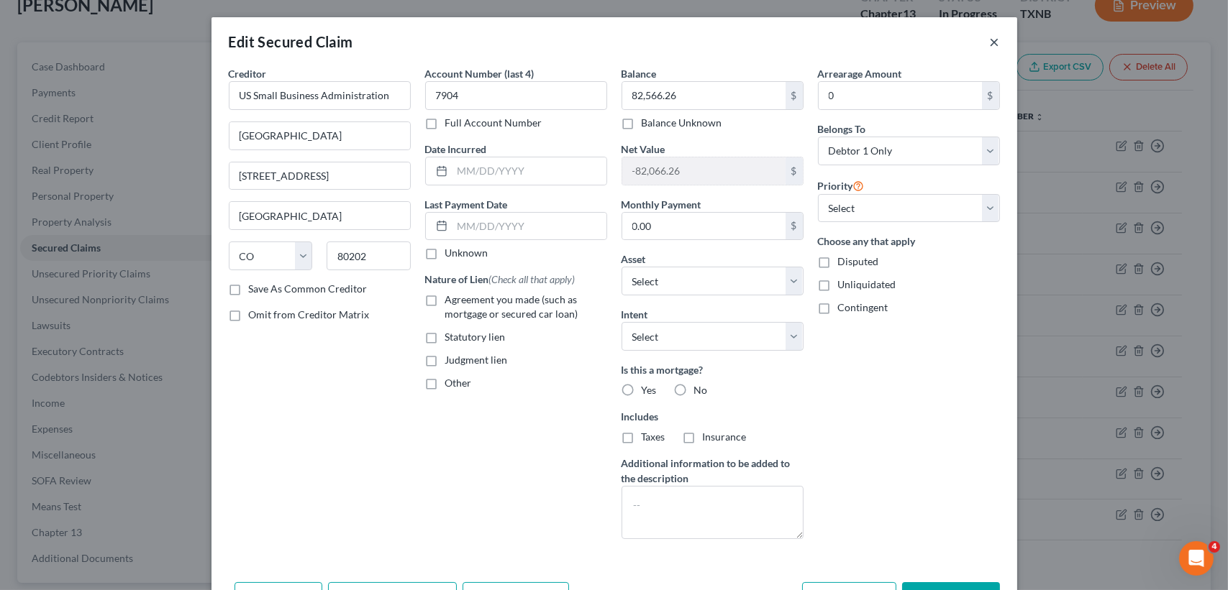
click at [990, 43] on button "×" at bounding box center [995, 41] width 10 height 17
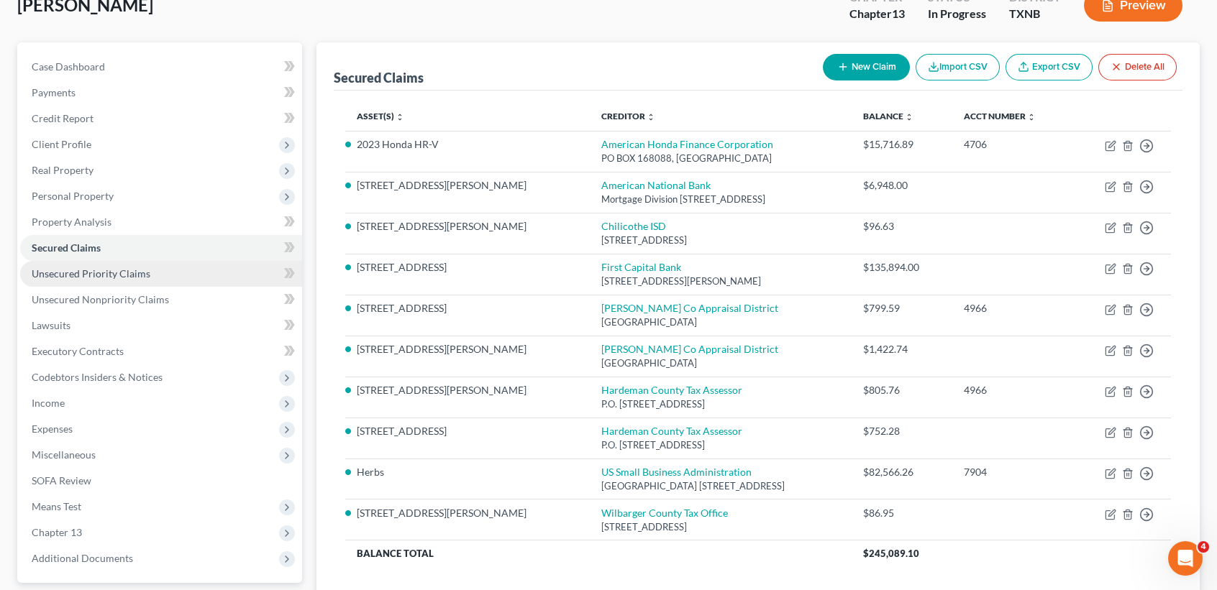
click at [169, 270] on link "Unsecured Priority Claims" at bounding box center [161, 274] width 282 height 26
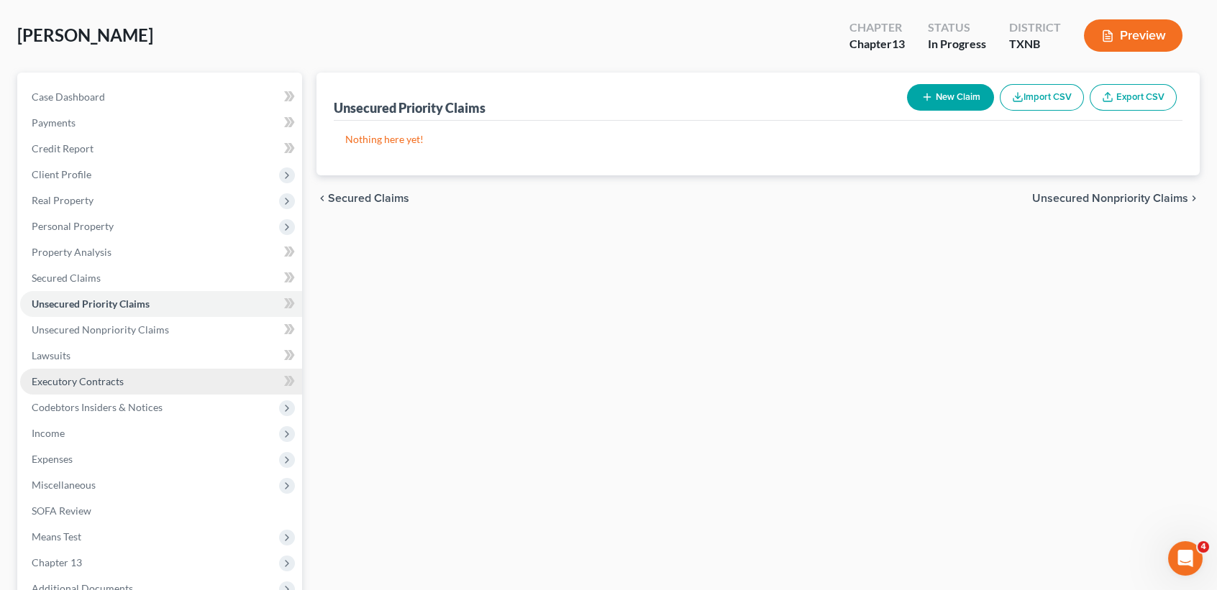
scroll to position [96, 0]
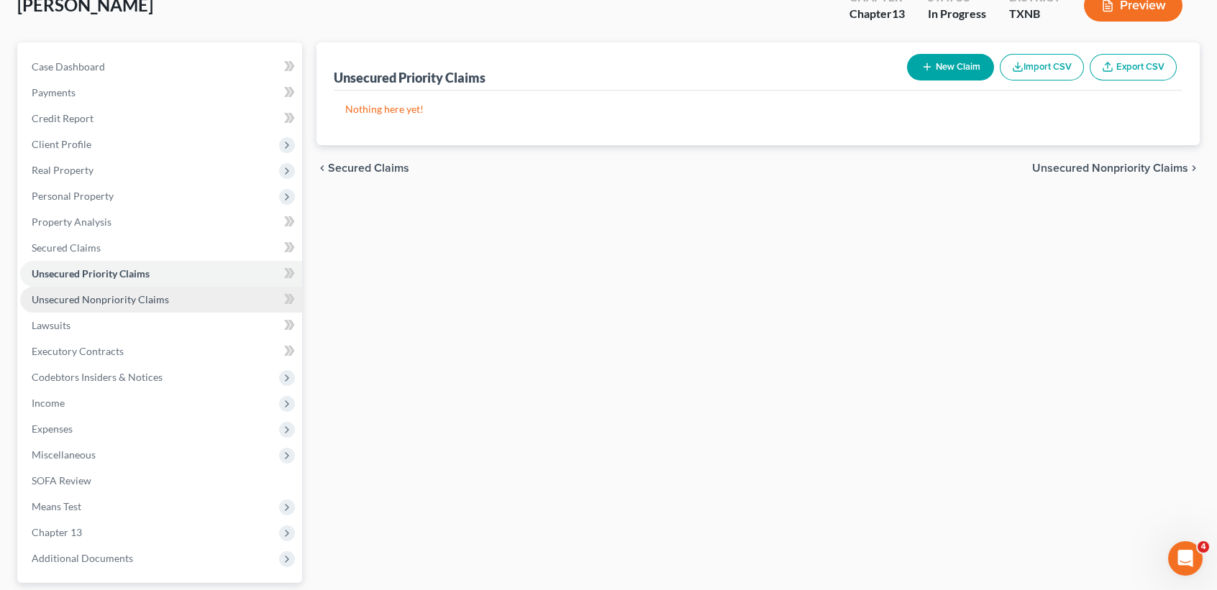
click at [157, 293] on span "Unsecured Nonpriority Claims" at bounding box center [100, 299] width 137 height 12
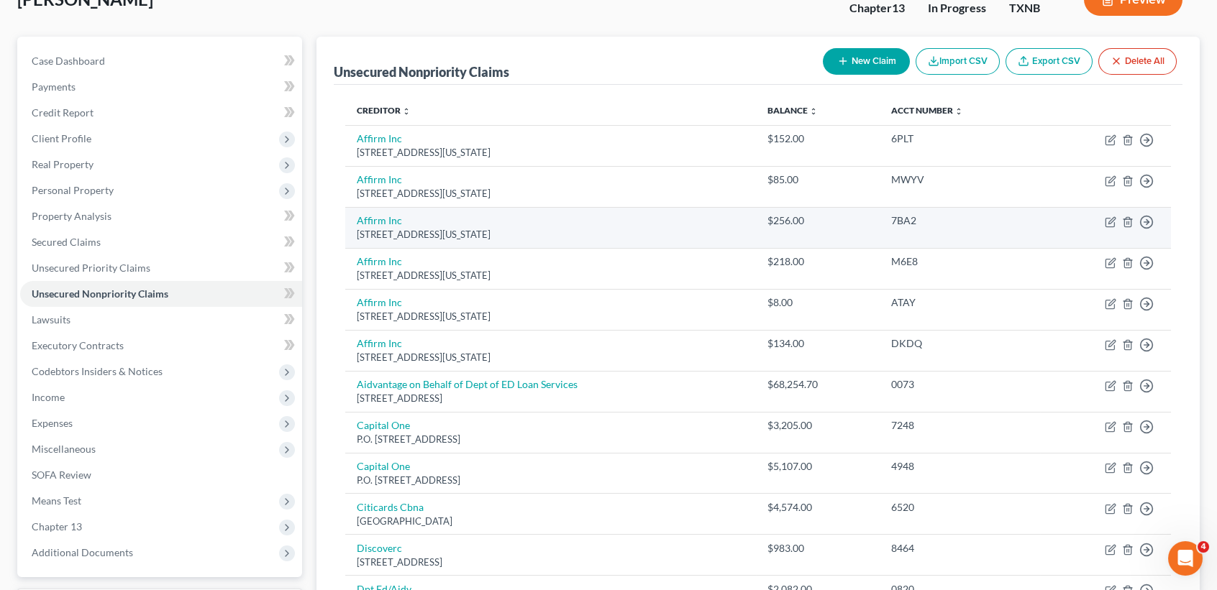
scroll to position [96, 0]
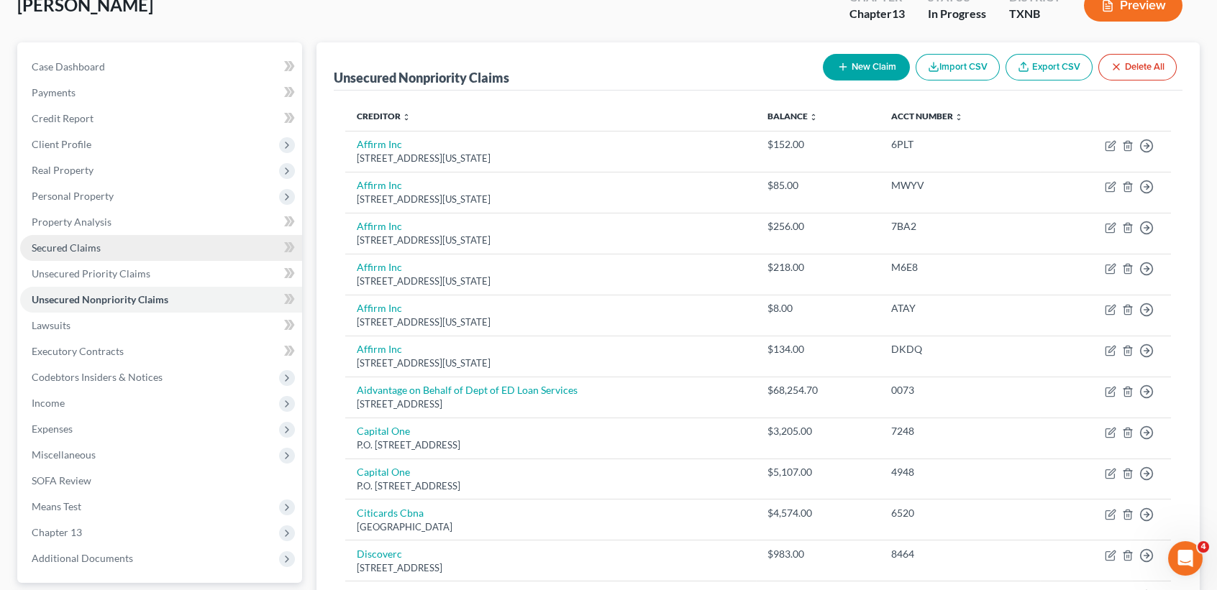
click at [117, 245] on link "Secured Claims" at bounding box center [161, 248] width 282 height 26
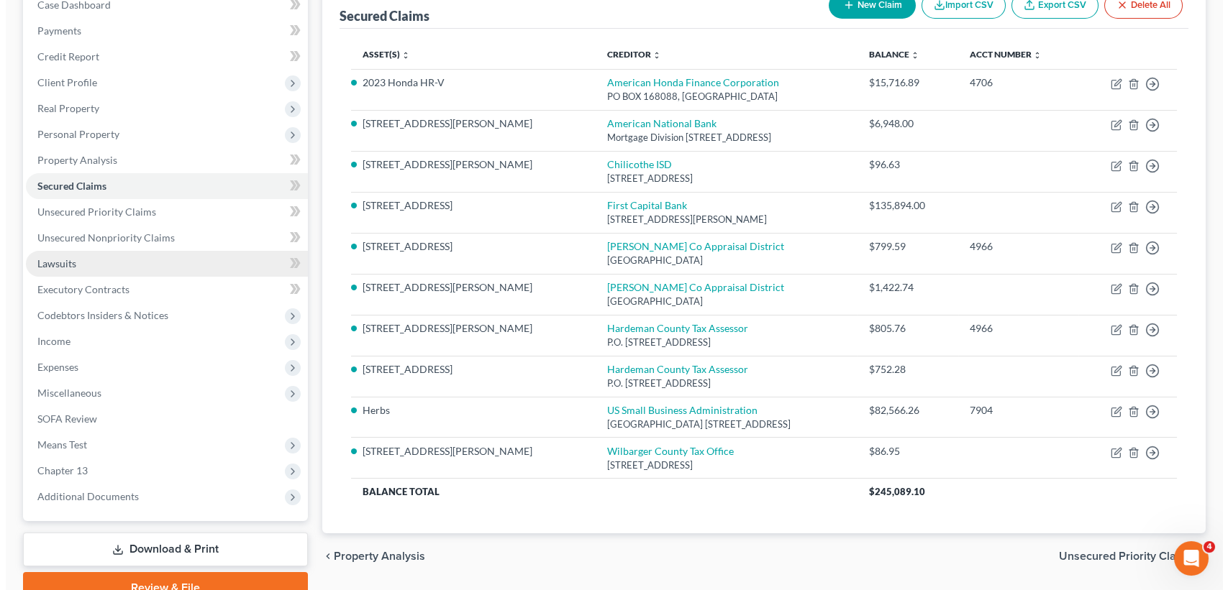
scroll to position [128, 0]
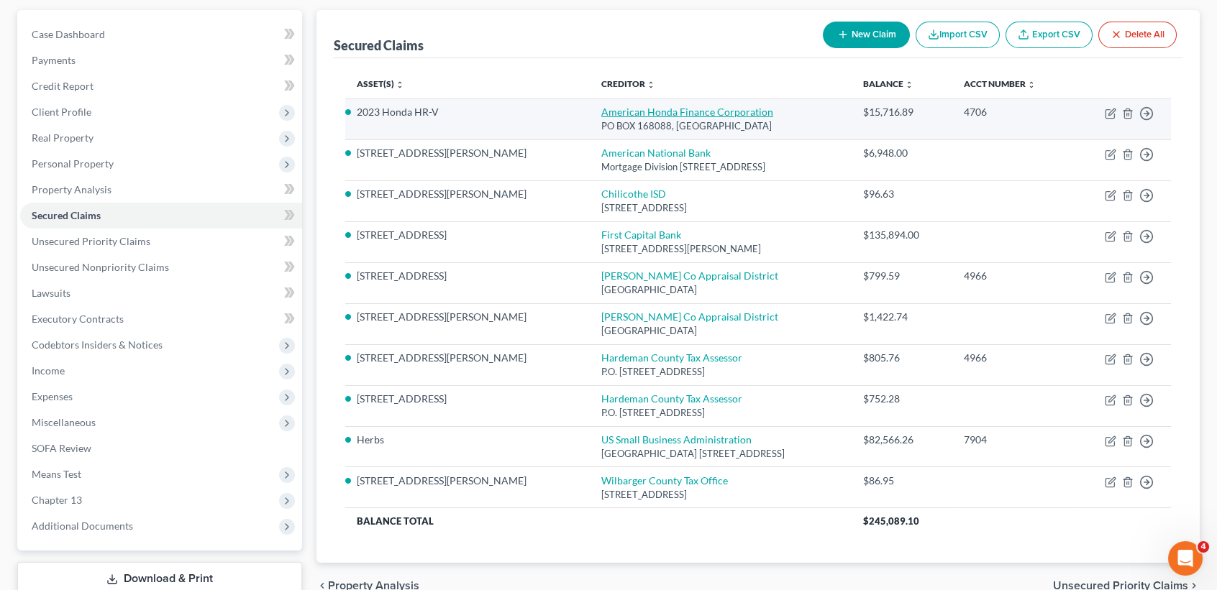
click at [601, 116] on link "American Honda Finance Corporation" at bounding box center [687, 112] width 172 height 12
select select "45"
select select "3"
select select "0"
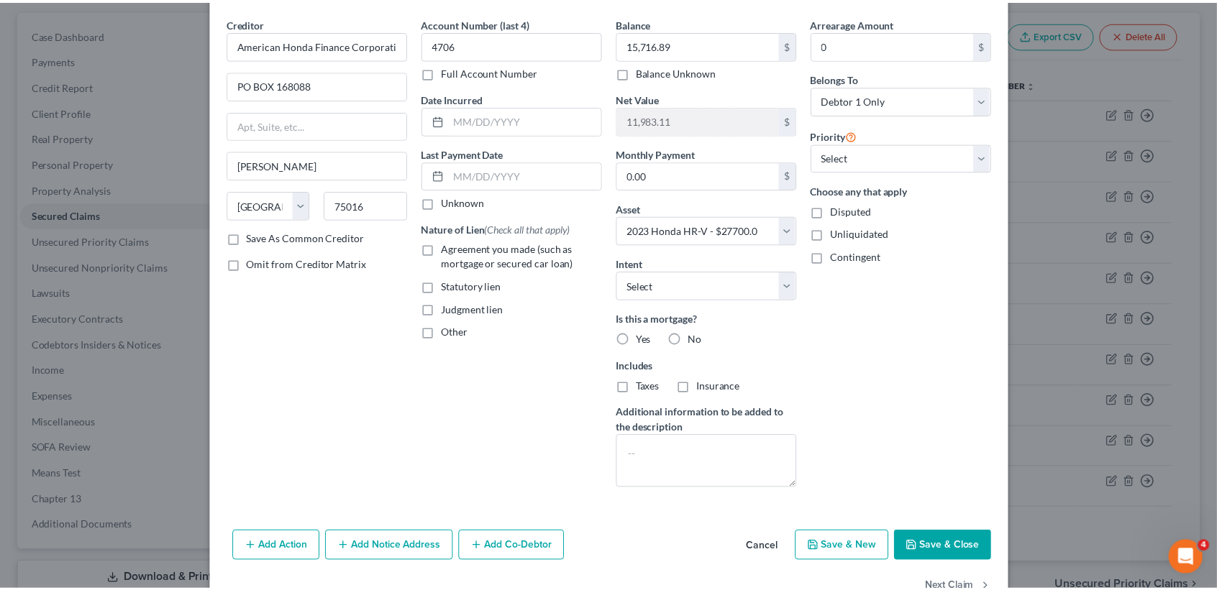
scroll to position [90, 0]
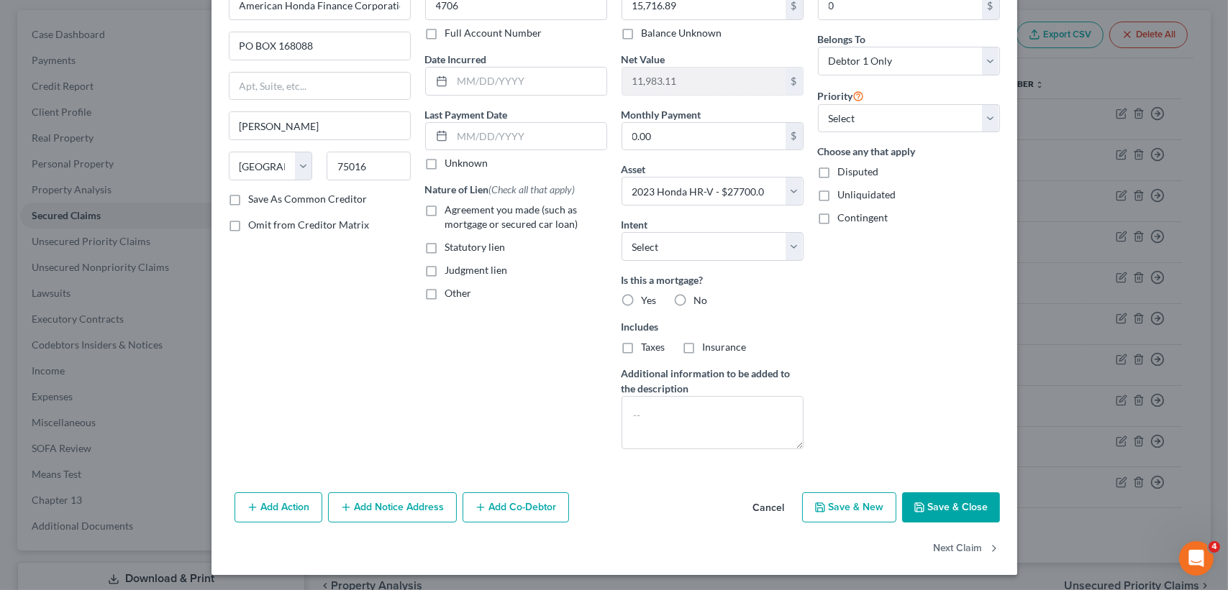
click at [977, 521] on div "Add Action Add Notice Address Add Co-Debtor Cancel Save & New Save & Close" at bounding box center [613, 510] width 805 height 47
click at [977, 519] on button "Save & Close" at bounding box center [951, 508] width 98 height 30
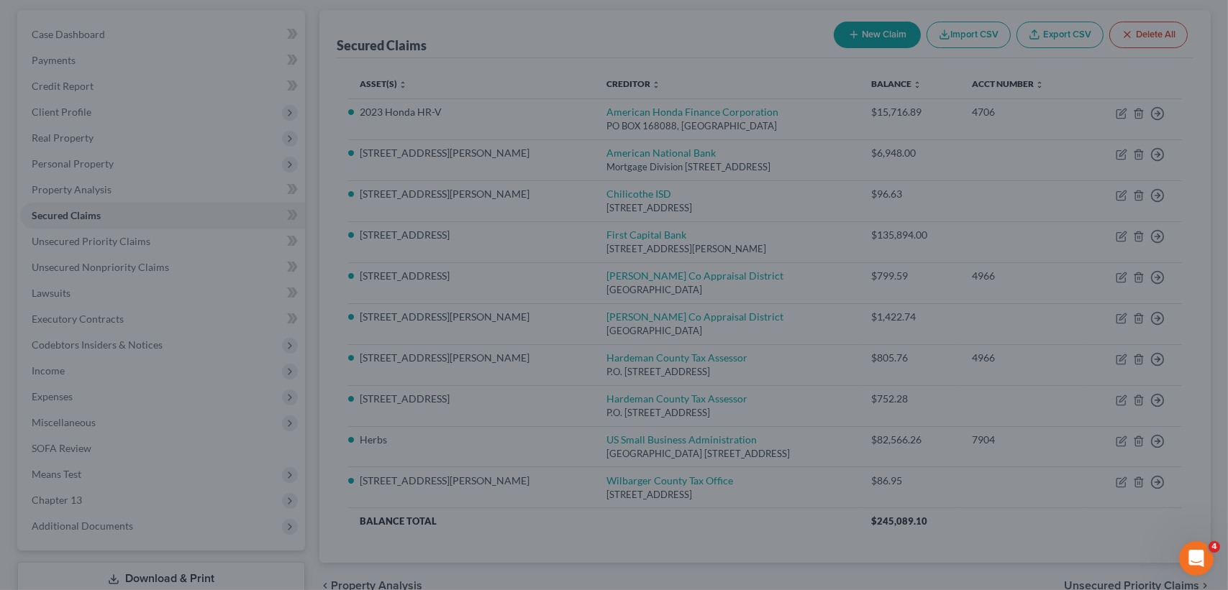
select select "3"
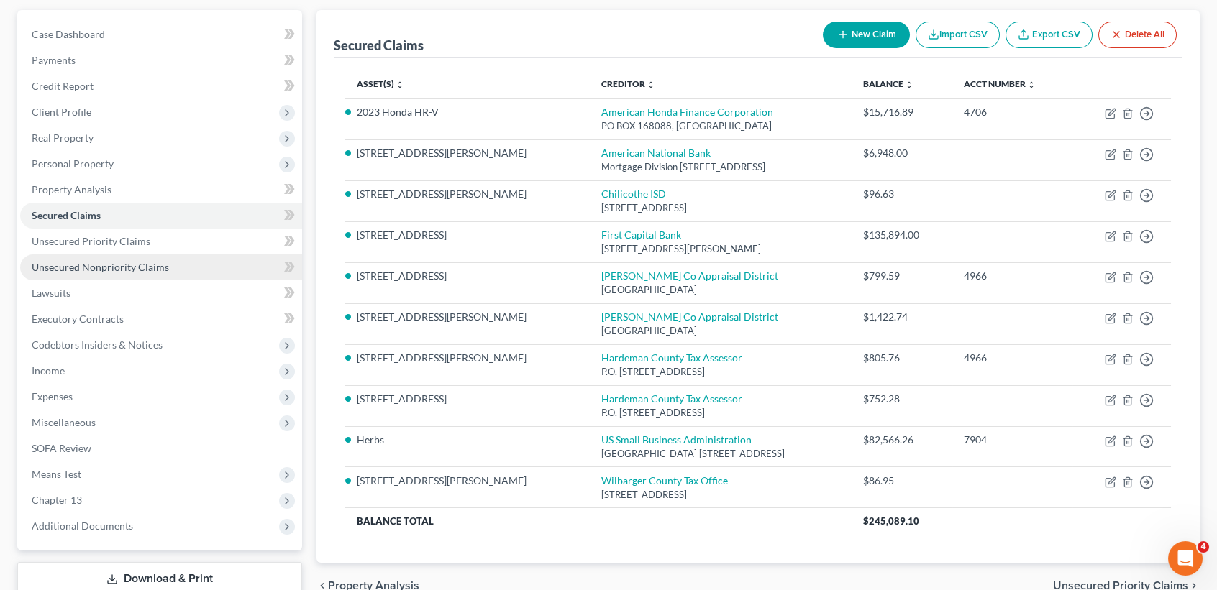
click at [201, 275] on link "Unsecured Nonpriority Claims" at bounding box center [161, 268] width 282 height 26
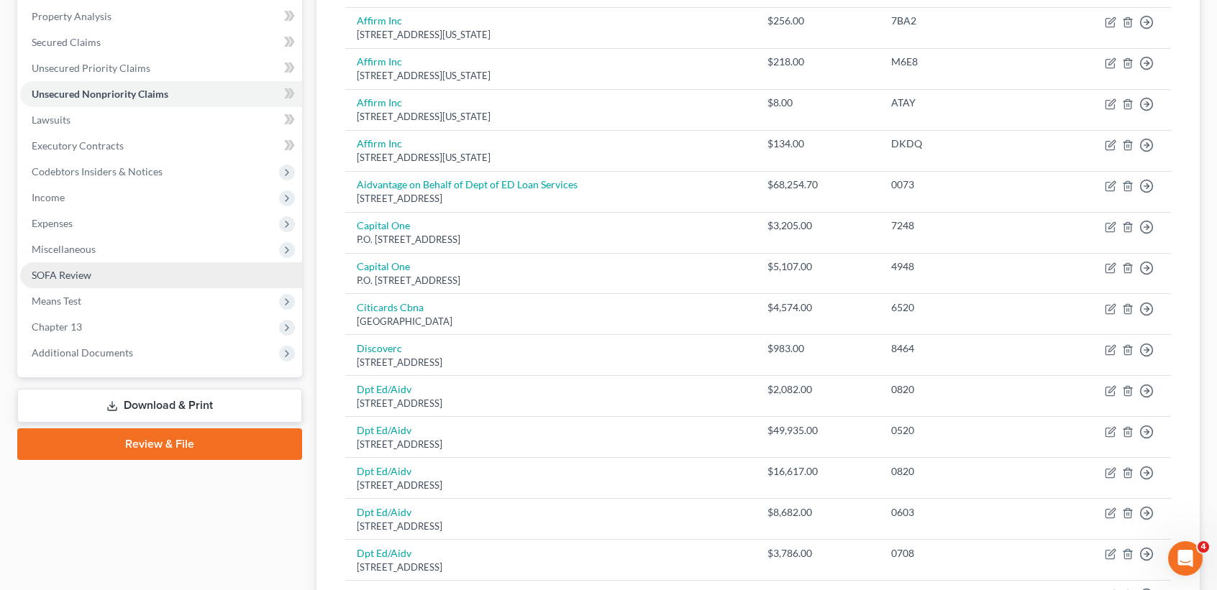
scroll to position [288, 0]
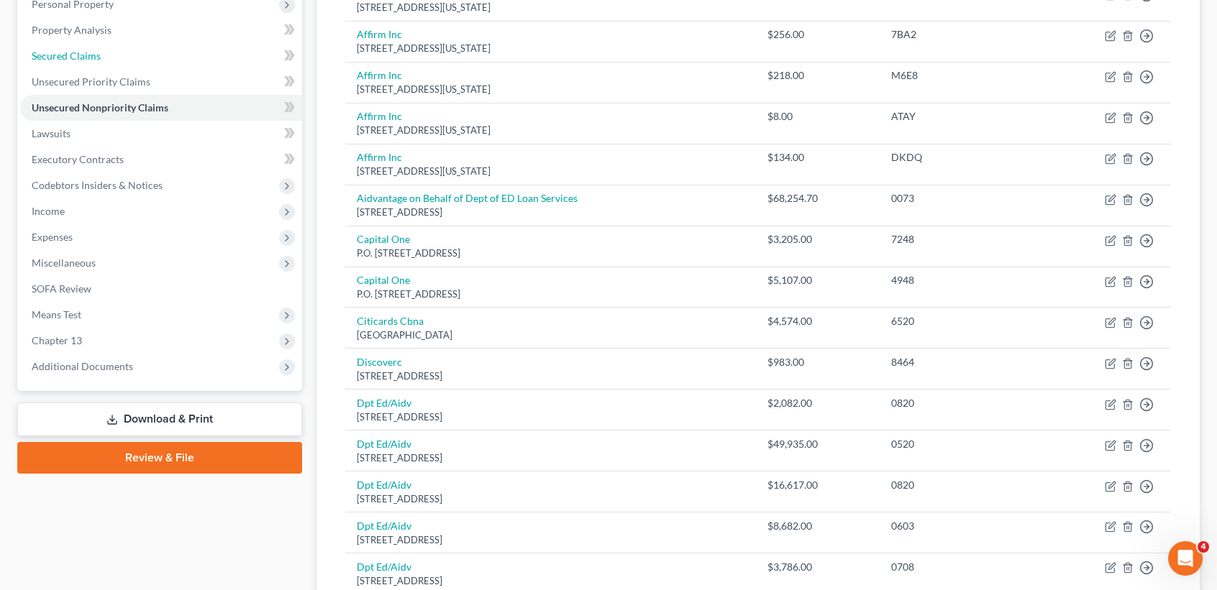
click at [70, 50] on span "Secured Claims" at bounding box center [66, 56] width 69 height 12
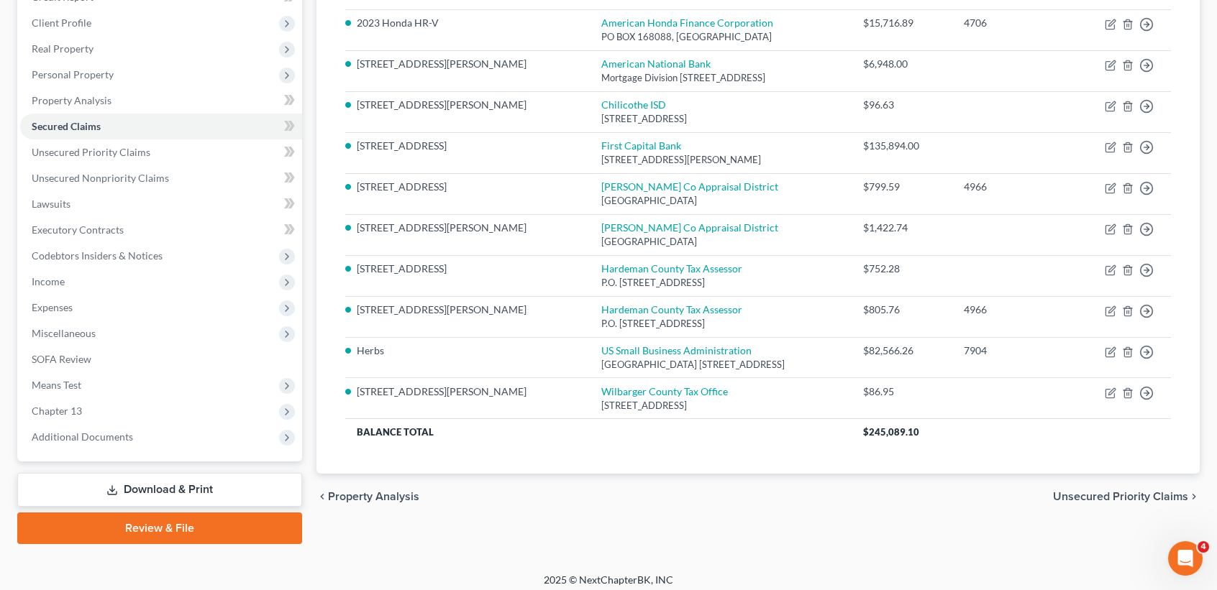
scroll to position [224, 0]
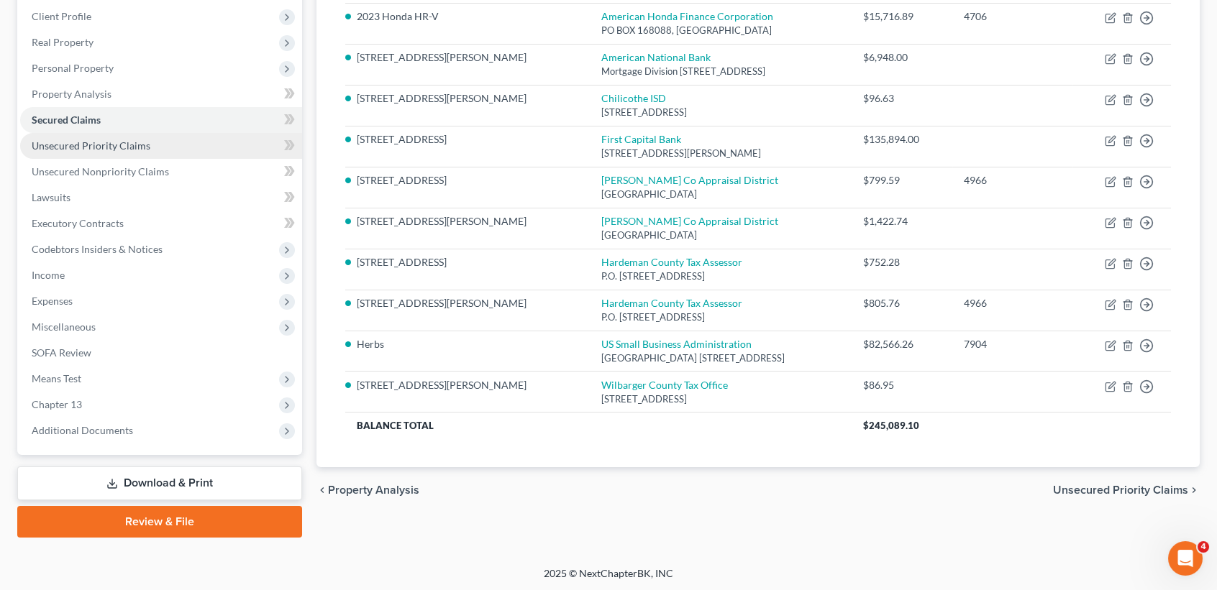
click at [127, 152] on link "Unsecured Priority Claims" at bounding box center [161, 146] width 282 height 26
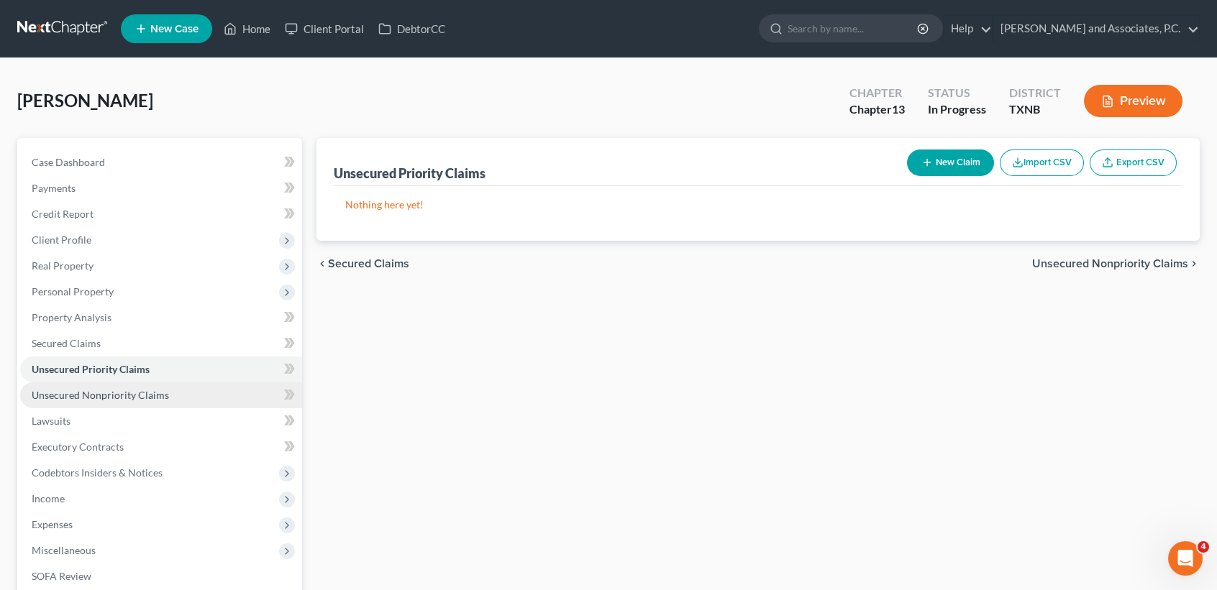
click at [114, 393] on span "Unsecured Nonpriority Claims" at bounding box center [100, 395] width 137 height 12
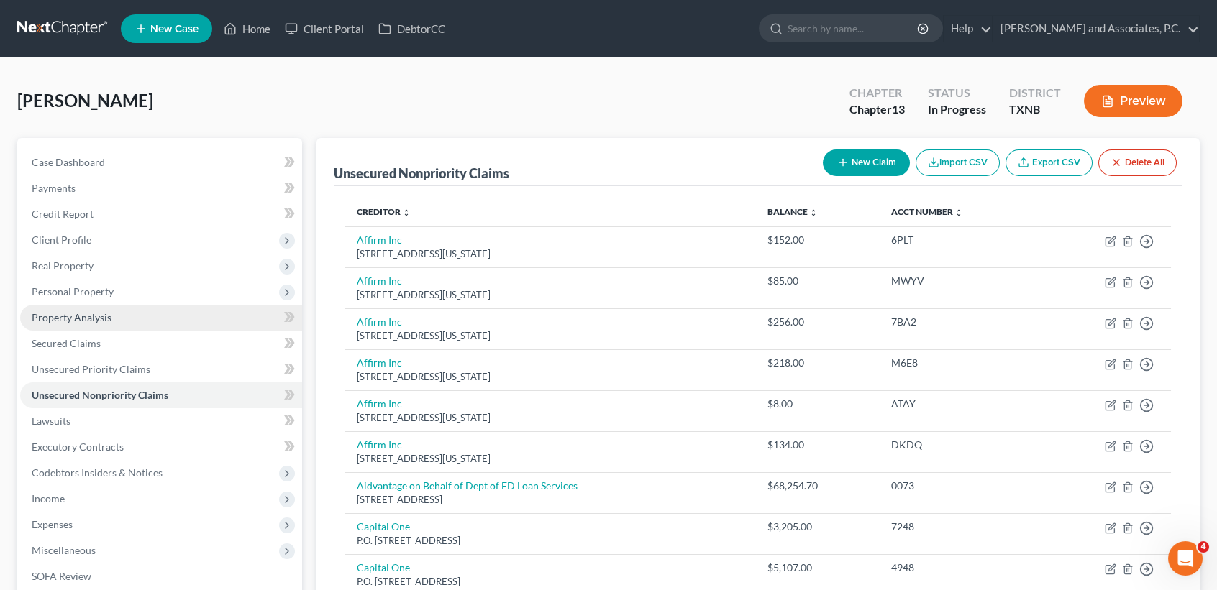
click at [89, 318] on span "Property Analysis" at bounding box center [72, 317] width 80 height 12
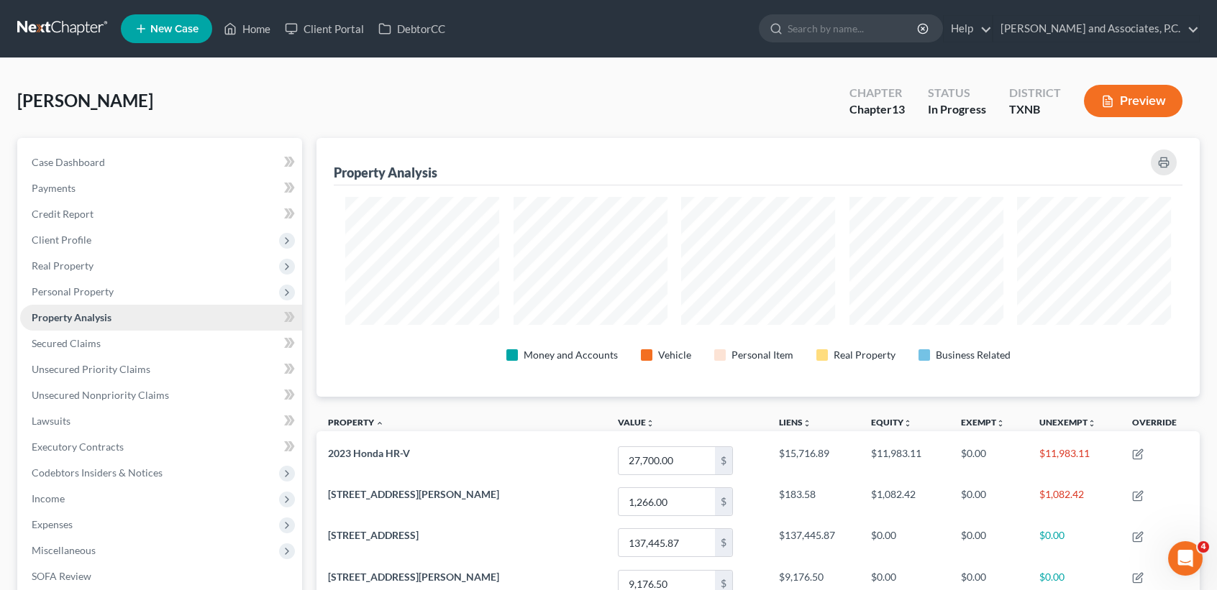
scroll to position [258, 883]
click at [63, 261] on span "Real Property" at bounding box center [63, 266] width 62 height 12
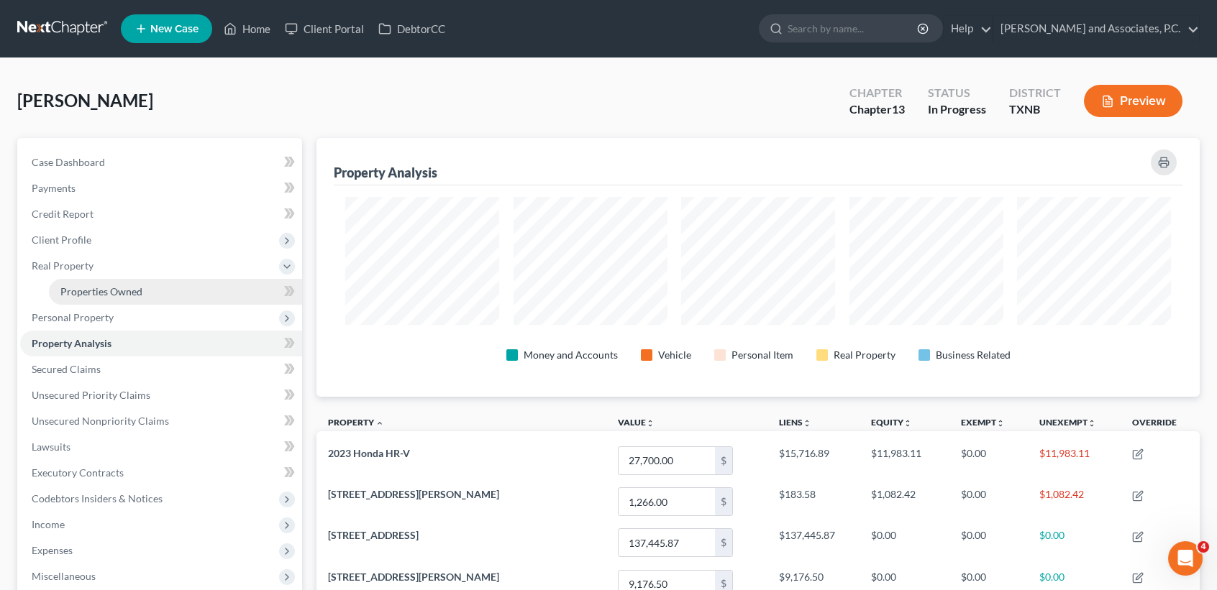
click at [68, 290] on span "Properties Owned" at bounding box center [101, 292] width 82 height 12
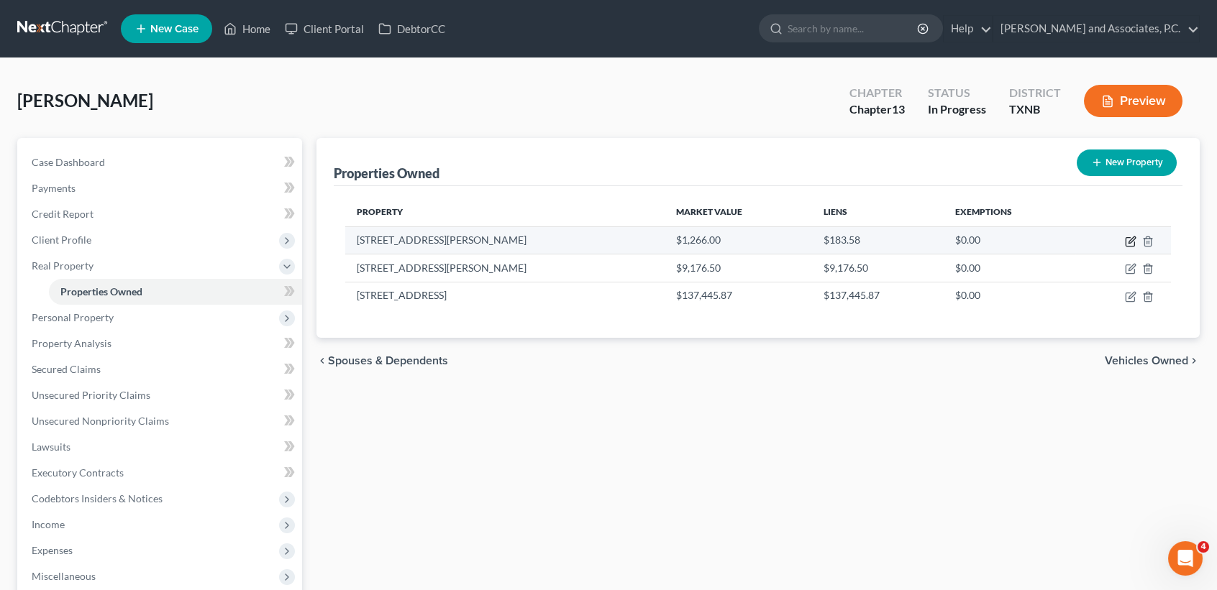
click at [1130, 240] on icon "button" at bounding box center [1131, 240] width 6 height 6
select select "45"
select select "0"
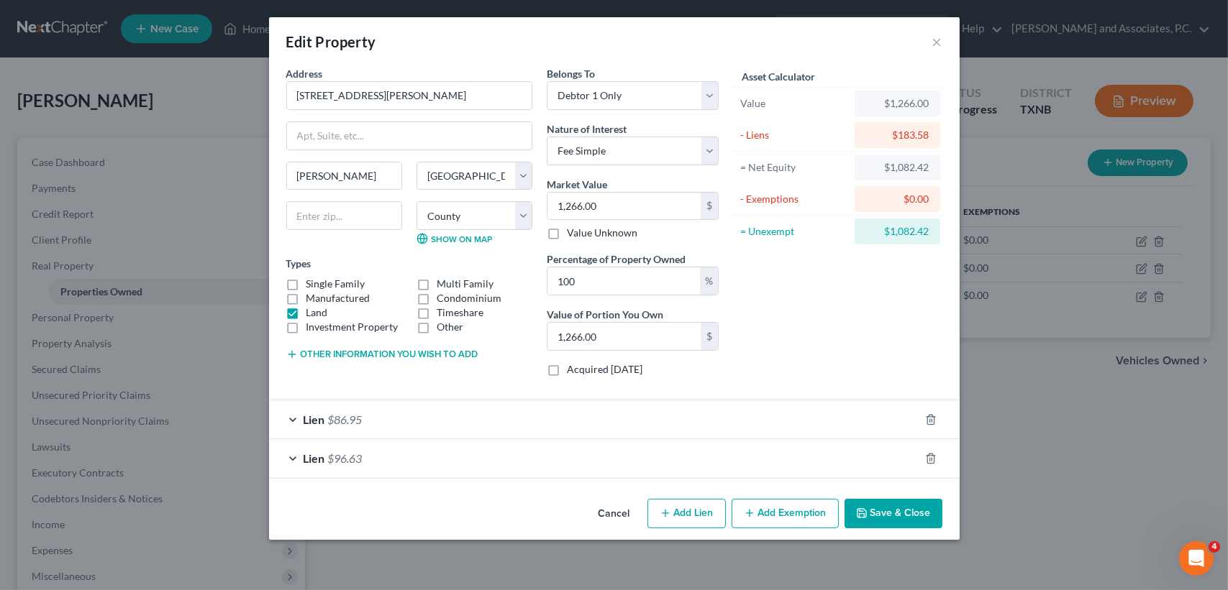
click at [621, 511] on button "Cancel" at bounding box center [614, 515] width 55 height 29
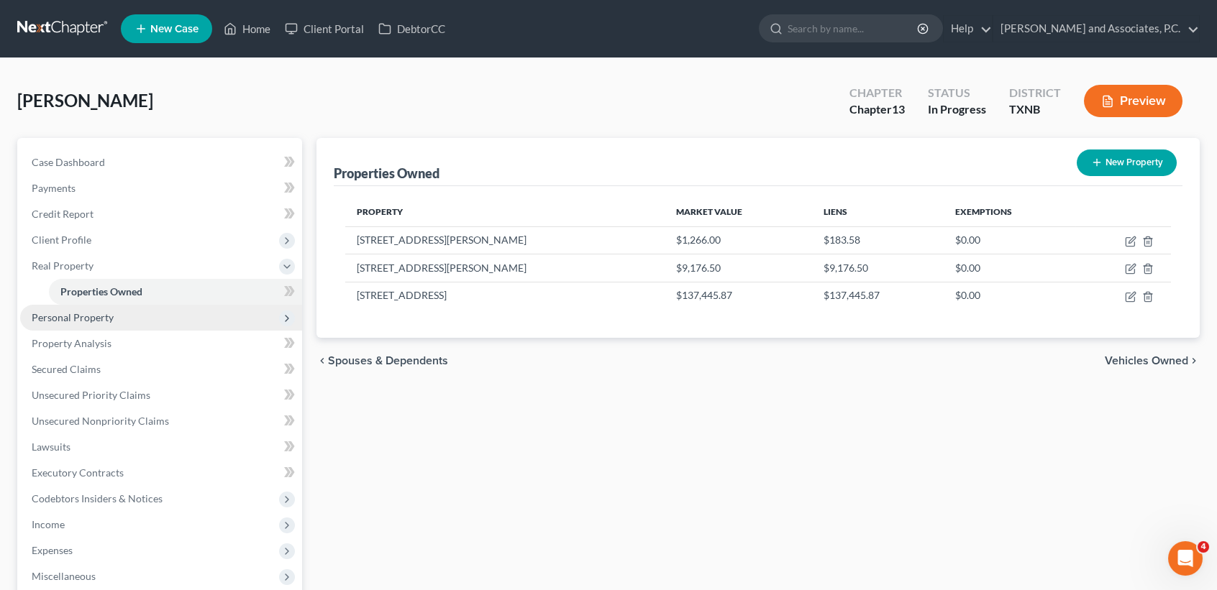
click at [76, 319] on span "Personal Property" at bounding box center [73, 317] width 82 height 12
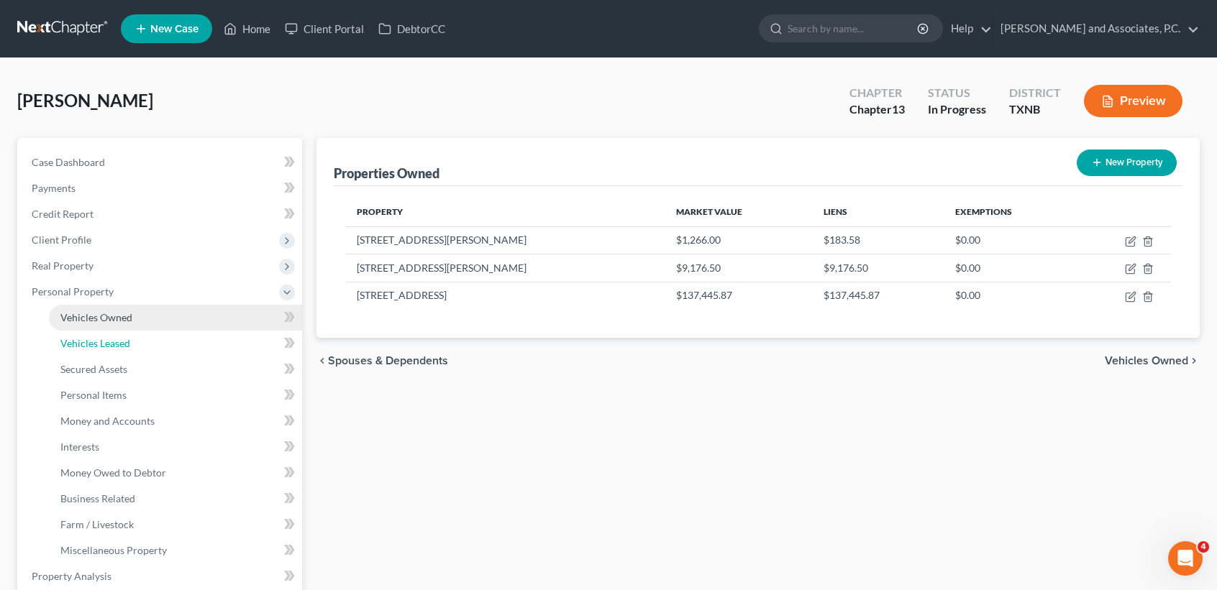
click at [78, 347] on span "Vehicles Leased" at bounding box center [95, 343] width 70 height 12
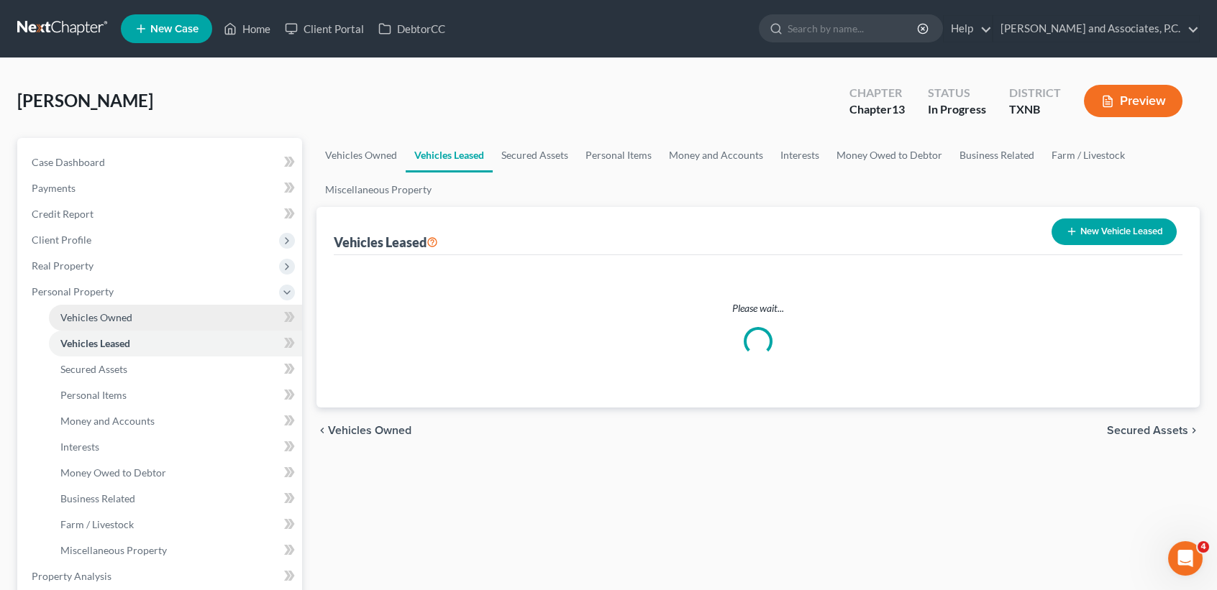
click at [81, 321] on span "Vehicles Owned" at bounding box center [96, 317] width 72 height 12
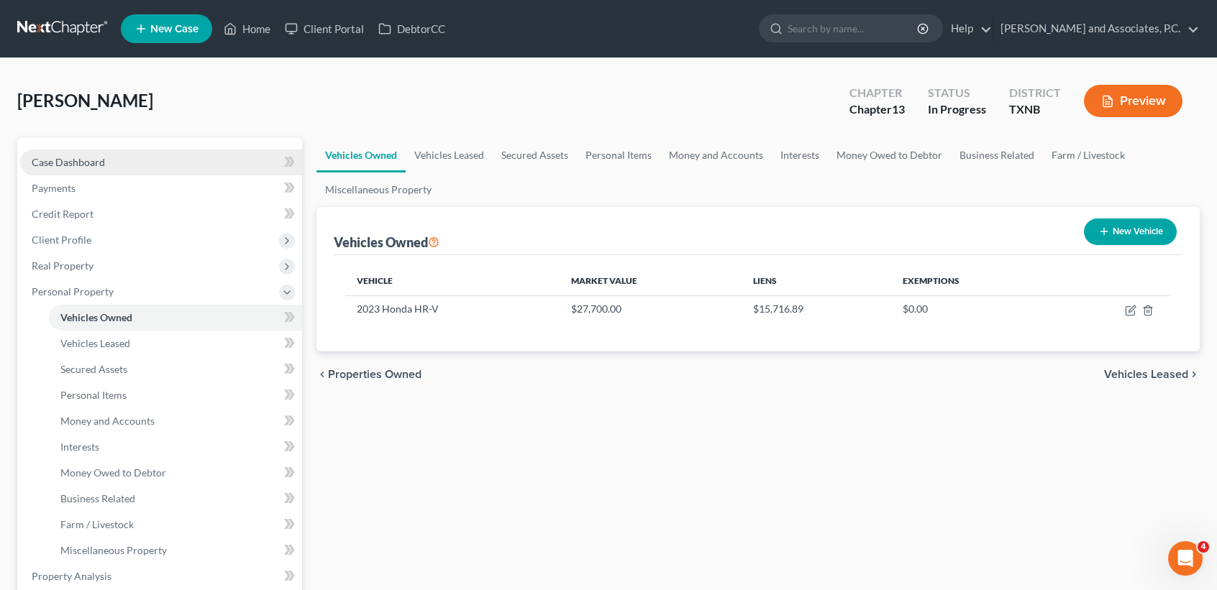
click at [60, 171] on link "Case Dashboard" at bounding box center [161, 163] width 282 height 26
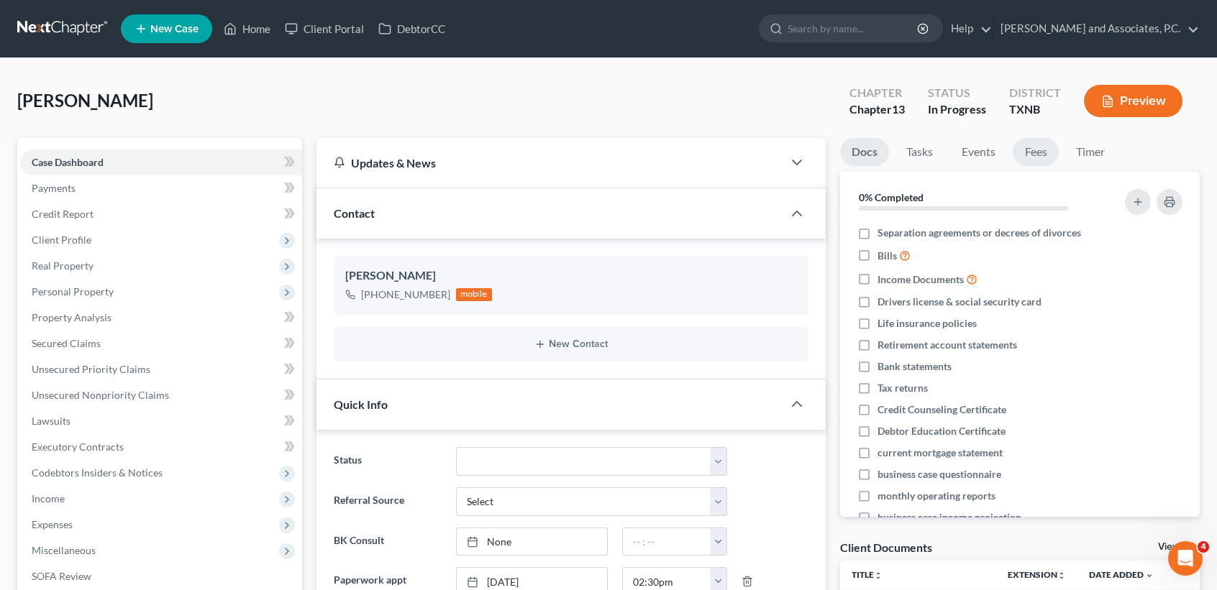
click at [1030, 159] on link "Fees" at bounding box center [1036, 152] width 46 height 28
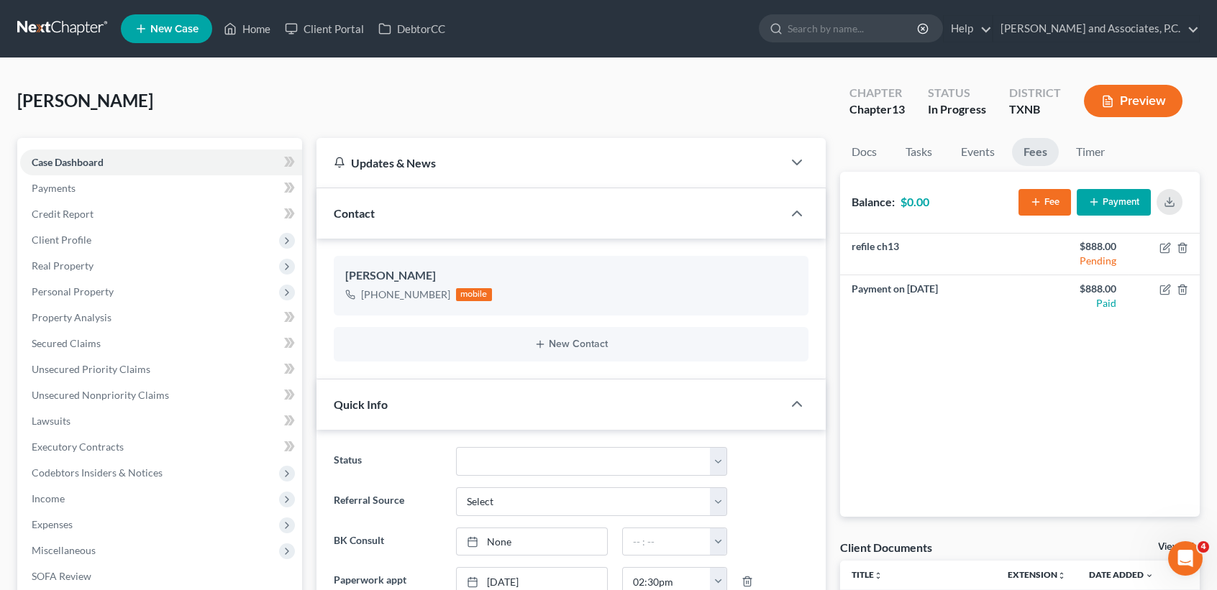
scroll to position [96, 0]
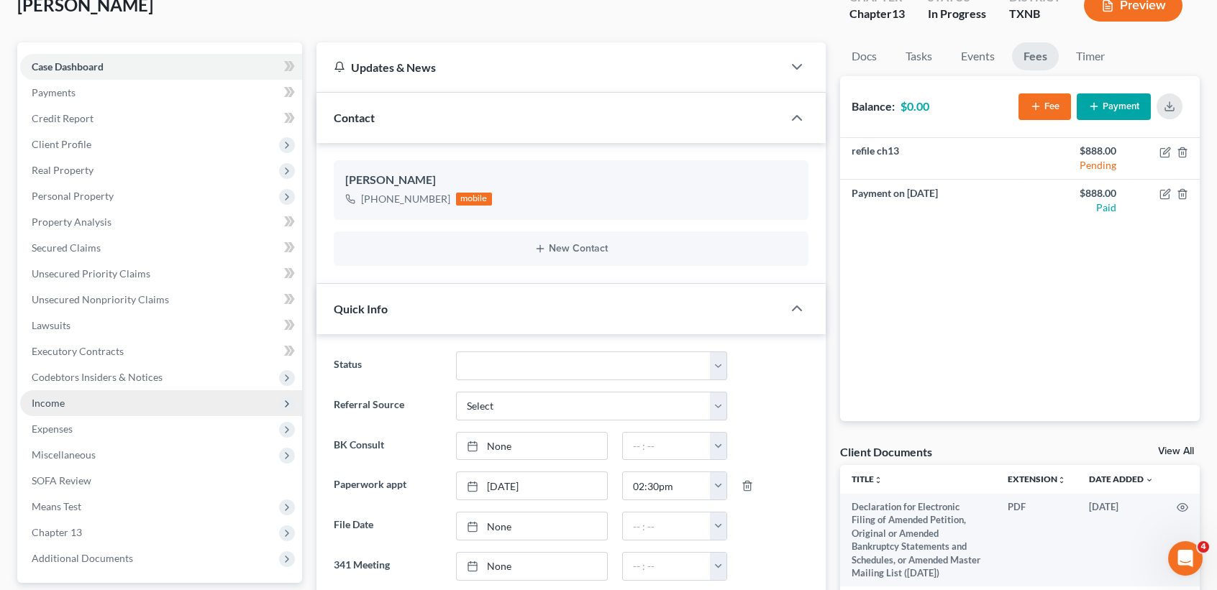
click at [50, 410] on span "Income" at bounding box center [161, 404] width 282 height 26
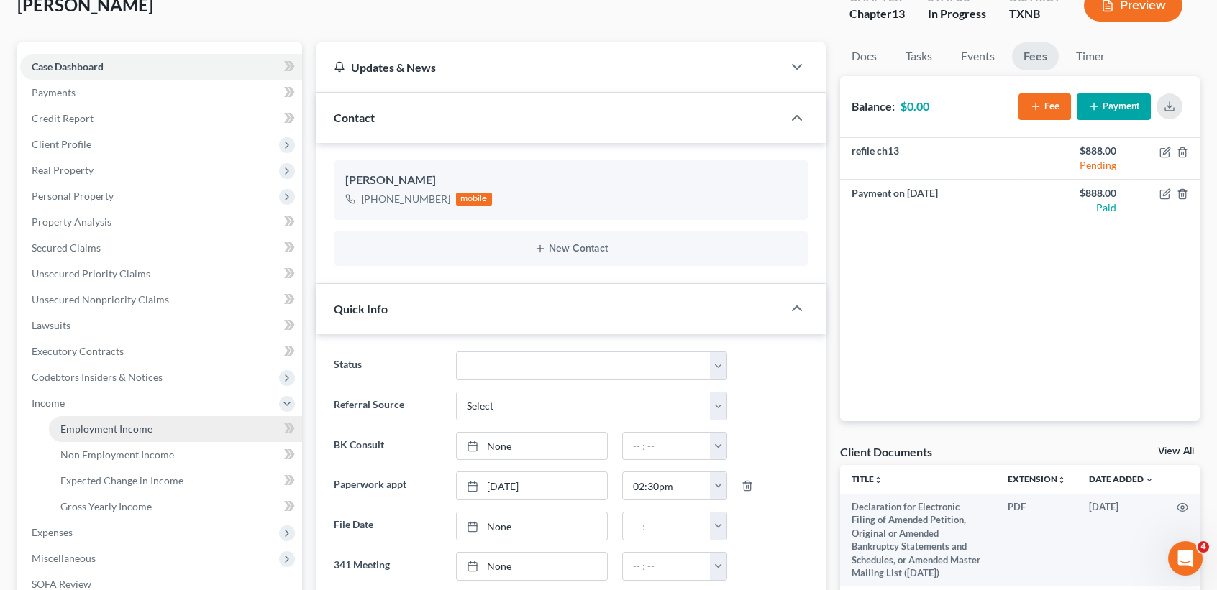
click at [88, 429] on span "Employment Income" at bounding box center [106, 429] width 92 height 12
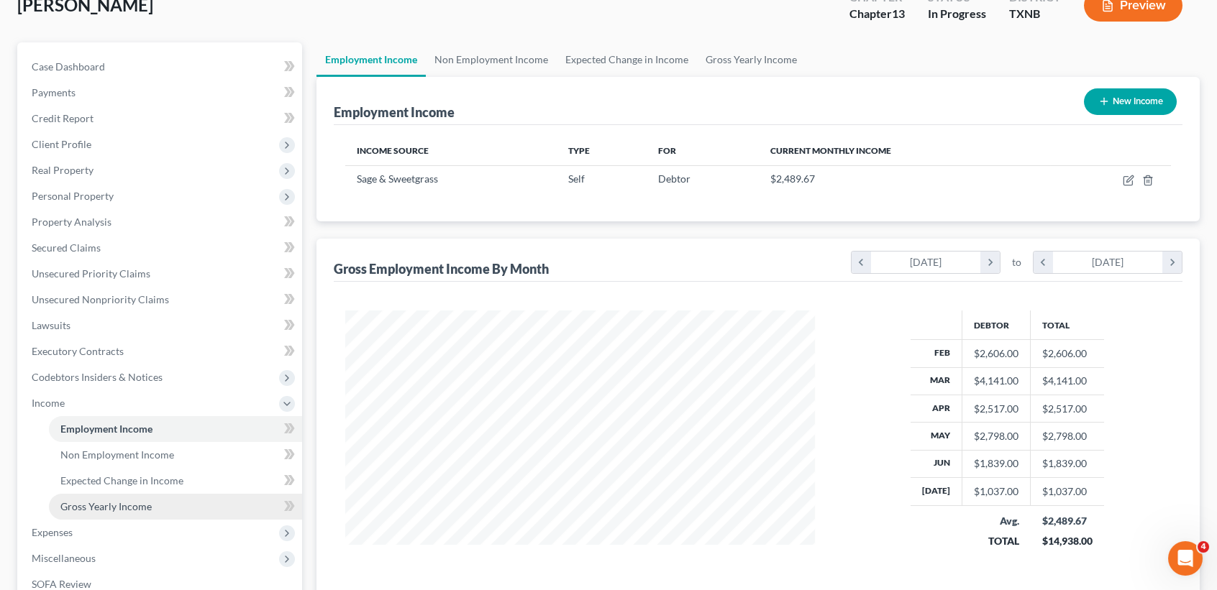
scroll to position [191, 0]
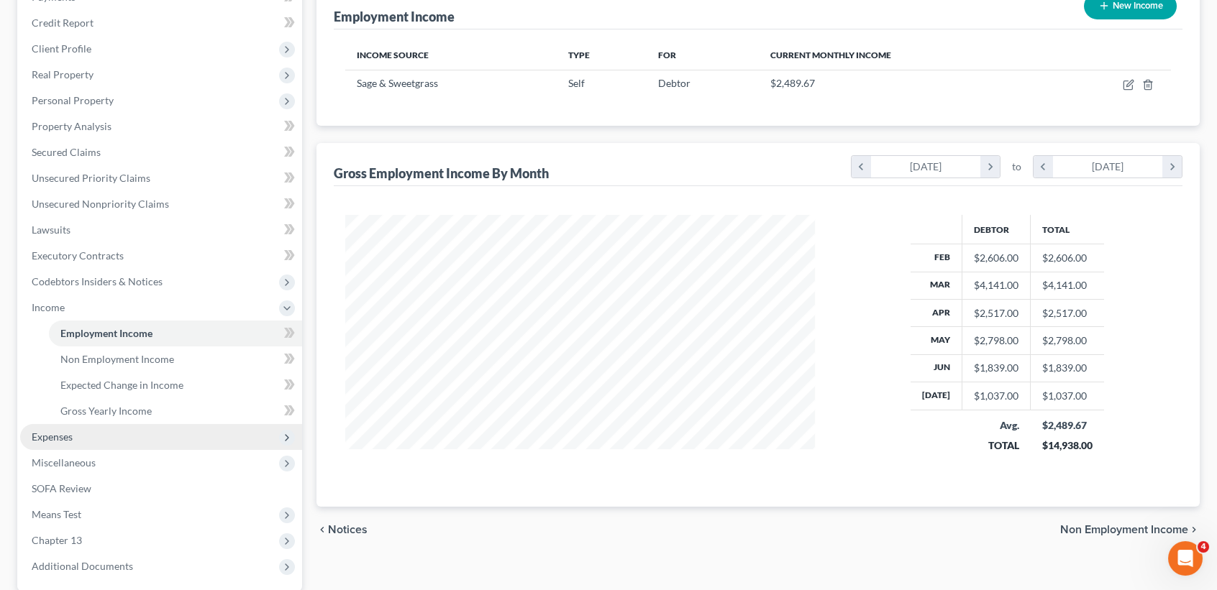
click at [61, 424] on span "Expenses" at bounding box center [161, 437] width 282 height 26
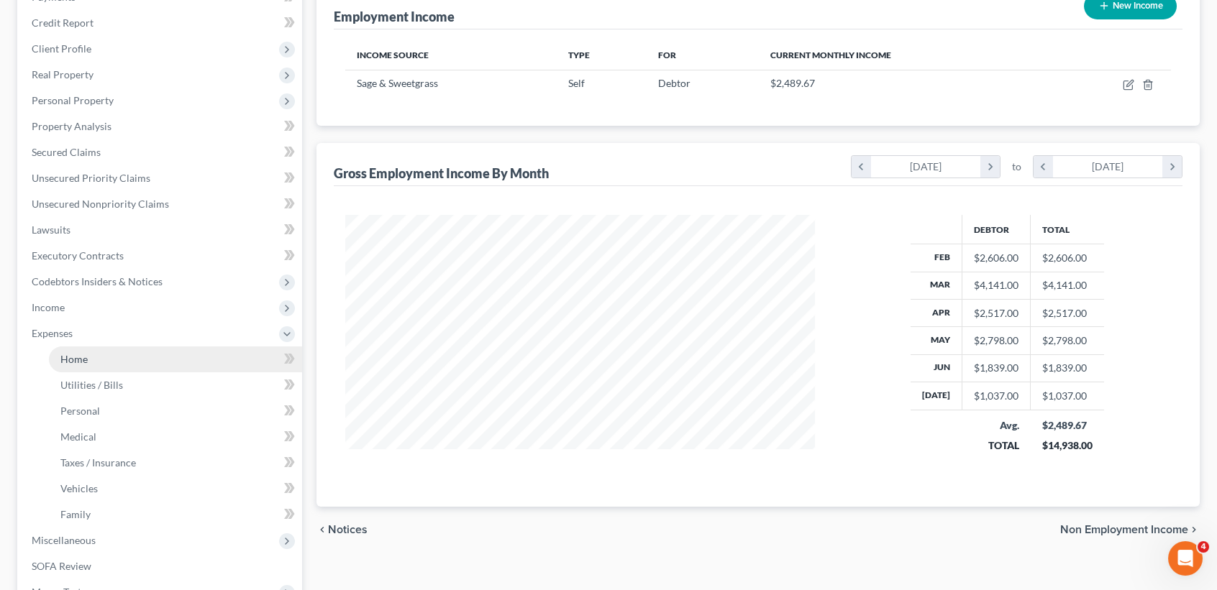
click at [95, 365] on link "Home" at bounding box center [175, 360] width 253 height 26
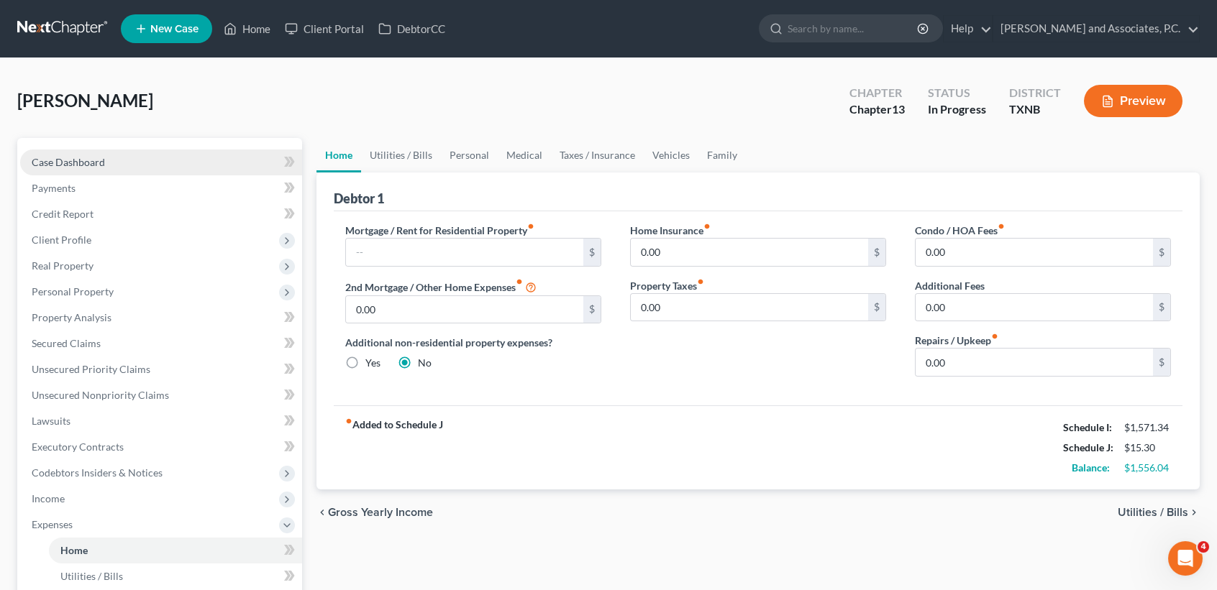
click at [48, 163] on span "Case Dashboard" at bounding box center [68, 162] width 73 height 12
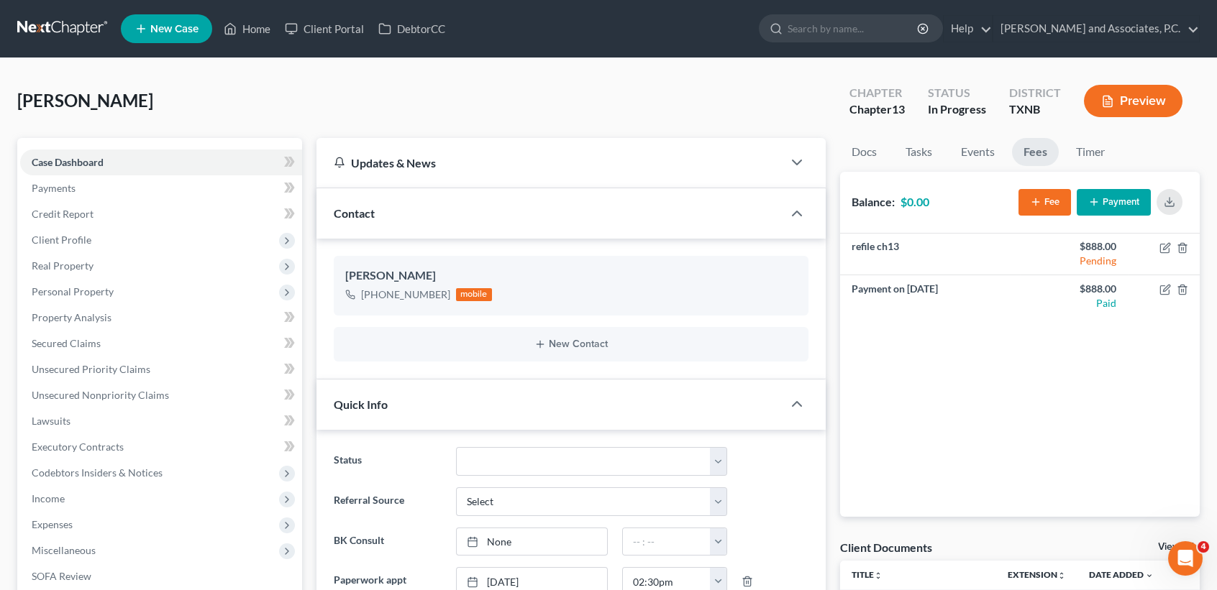
click at [254, 104] on div "[PERSON_NAME] Upgraded Chapter Chapter 13 Status In [GEOGRAPHIC_DATA] [GEOGRAPH…" at bounding box center [608, 107] width 1182 height 63
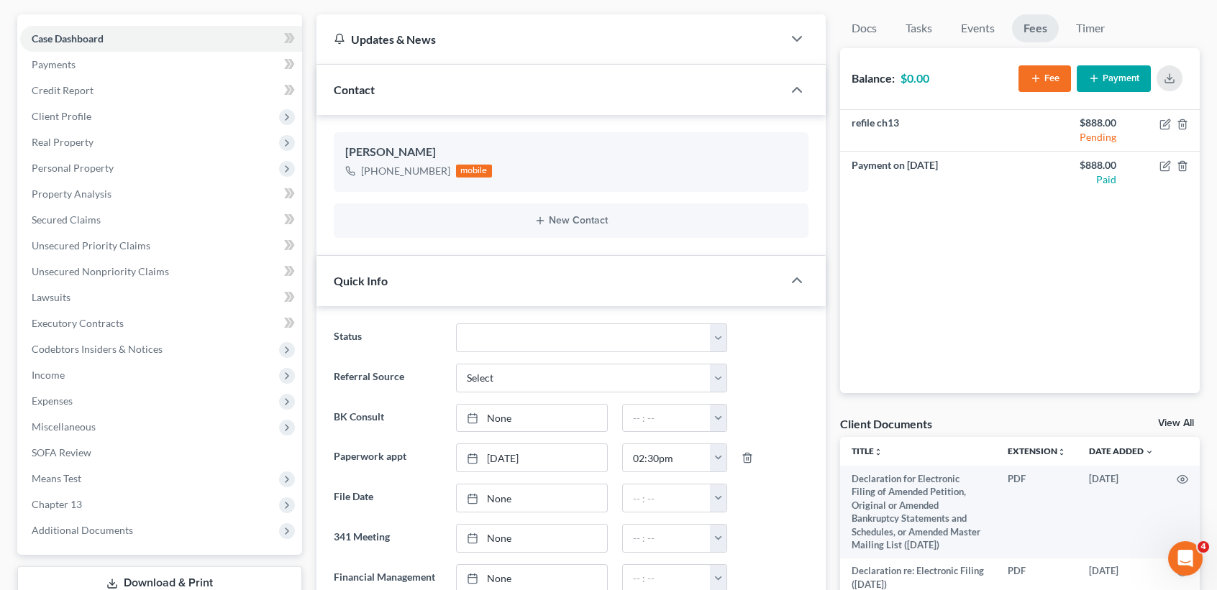
scroll to position [191, 0]
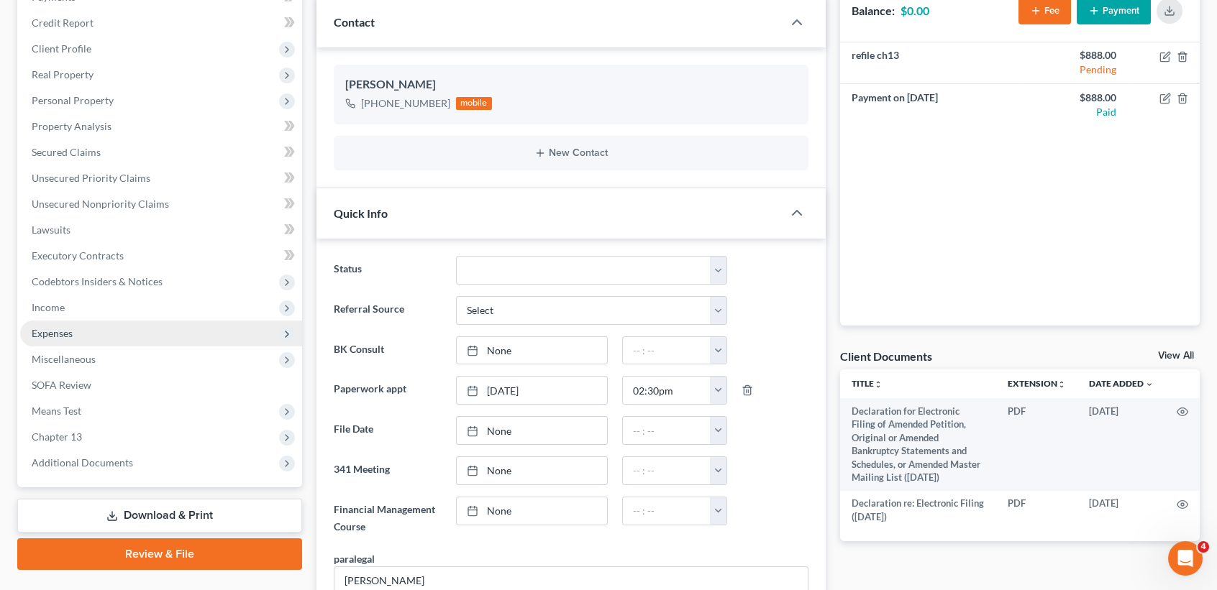
click at [78, 329] on span "Expenses" at bounding box center [161, 334] width 282 height 26
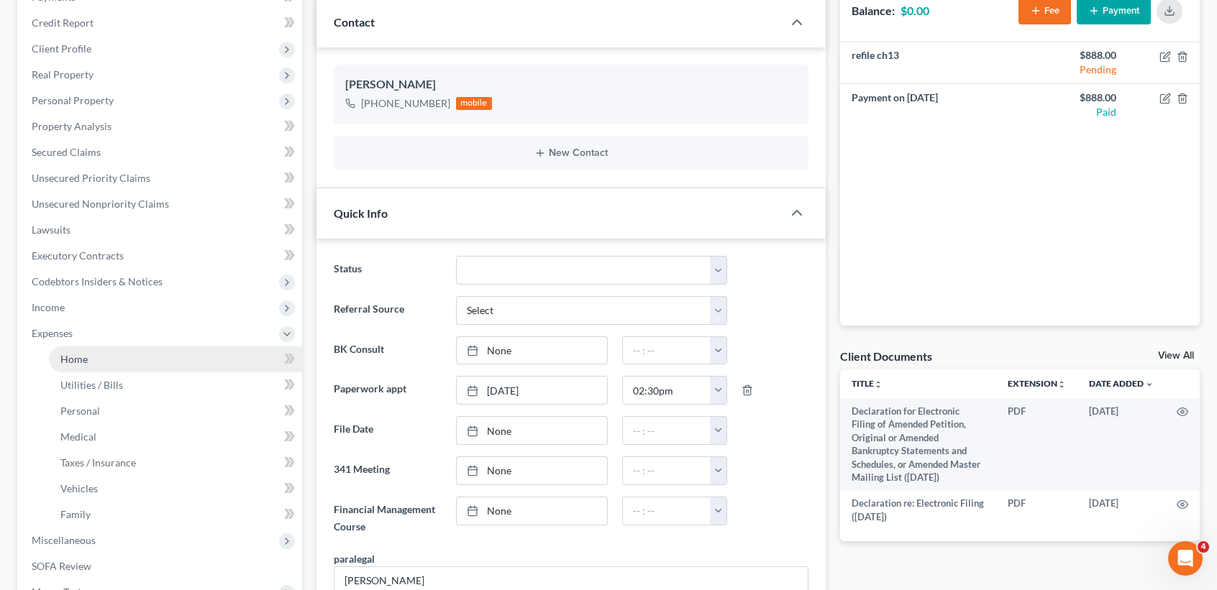
click at [61, 361] on span "Home" at bounding box center [73, 359] width 27 height 12
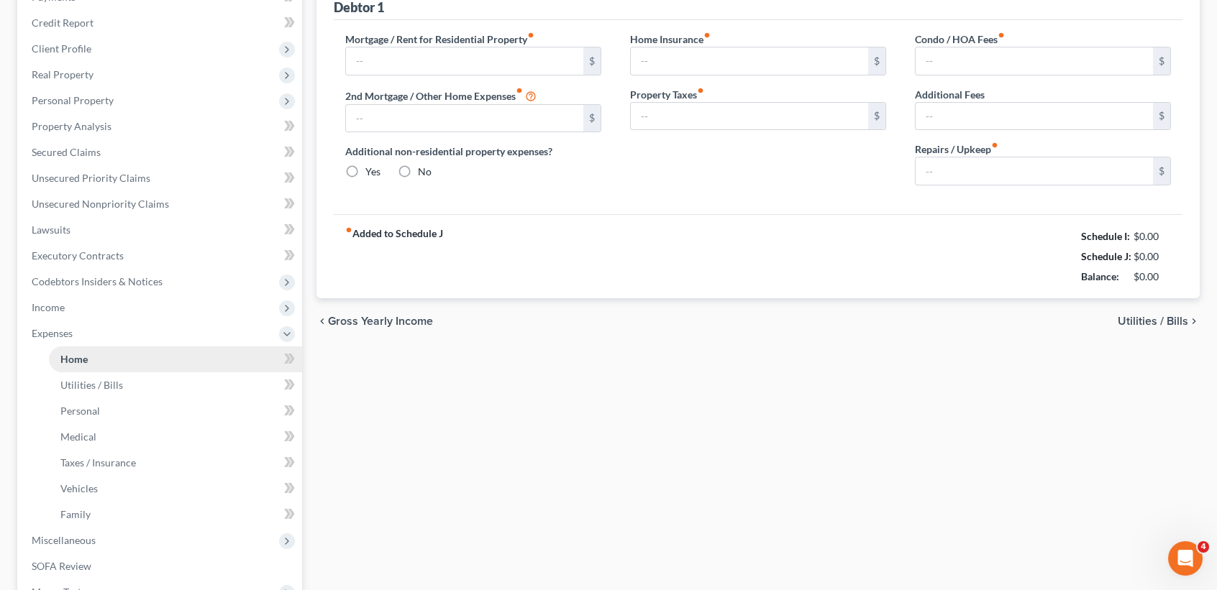
scroll to position [24, 0]
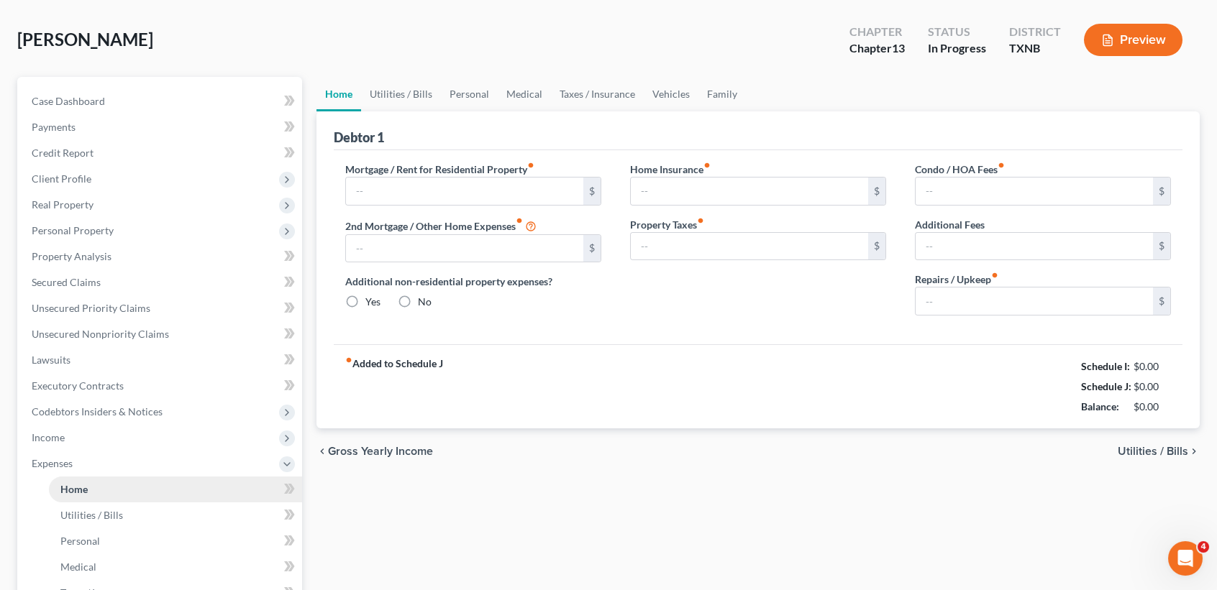
type input "0.00"
radio input "true"
type input "0.00"
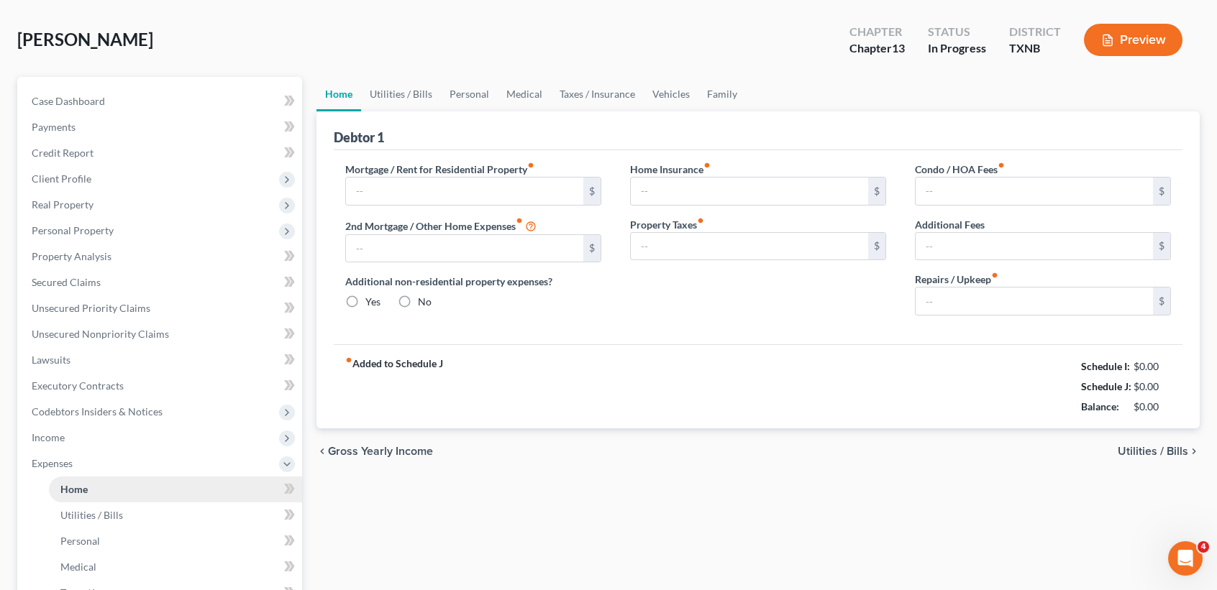
type input "0.00"
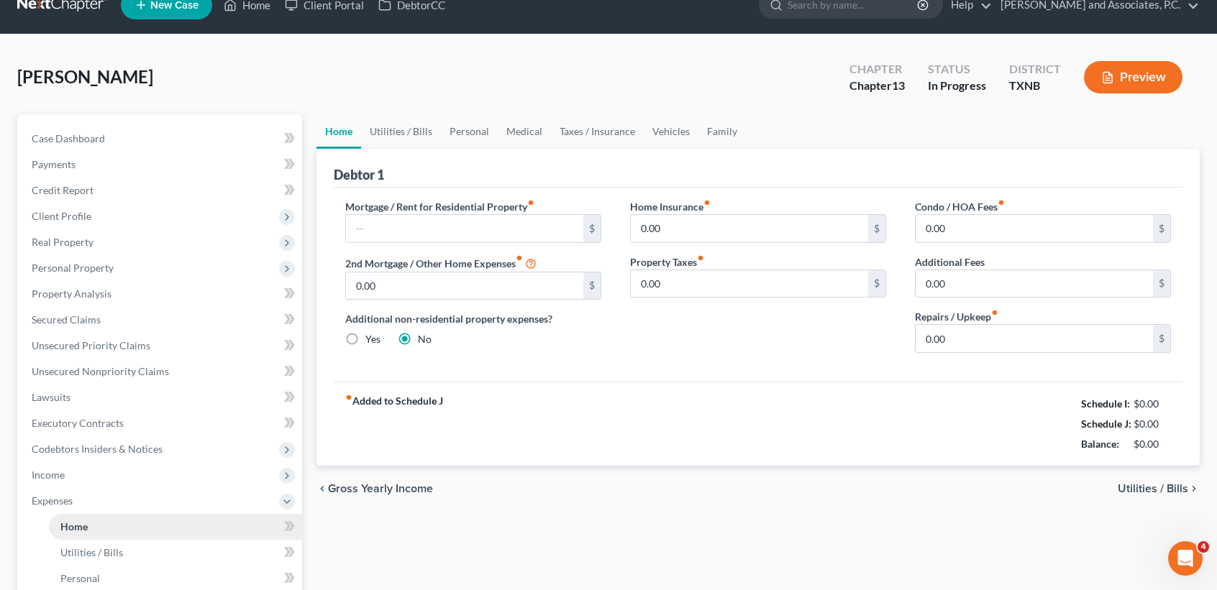
scroll to position [0, 0]
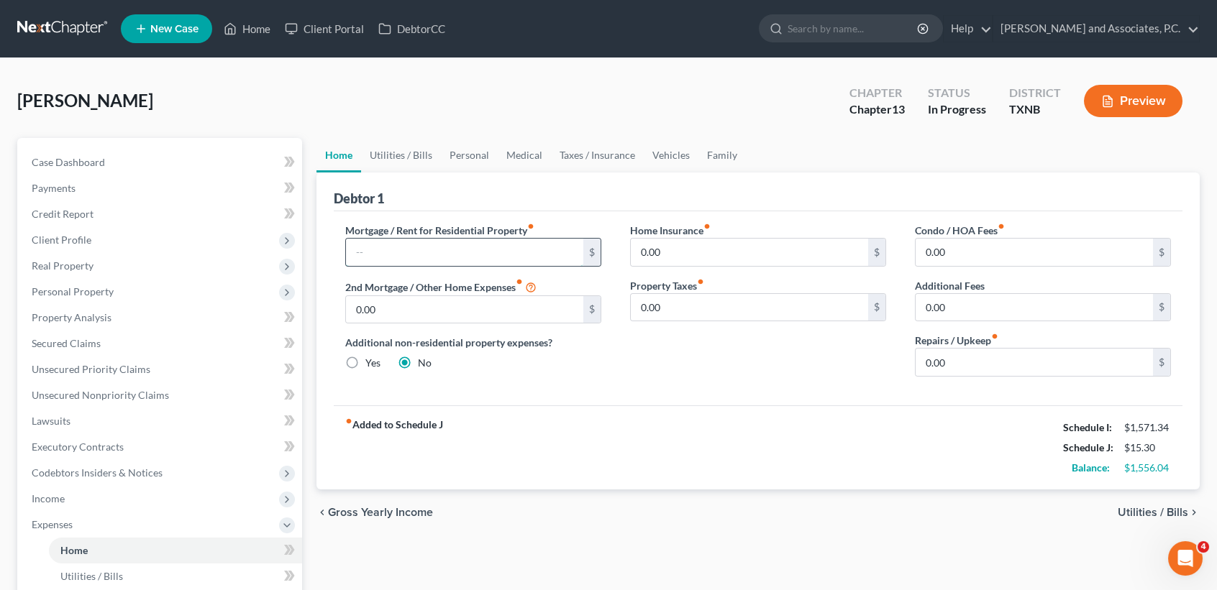
click at [521, 255] on input "text" at bounding box center [464, 252] width 237 height 27
type input "400.00"
click at [385, 144] on link "Utilities / Bills" at bounding box center [401, 155] width 80 height 35
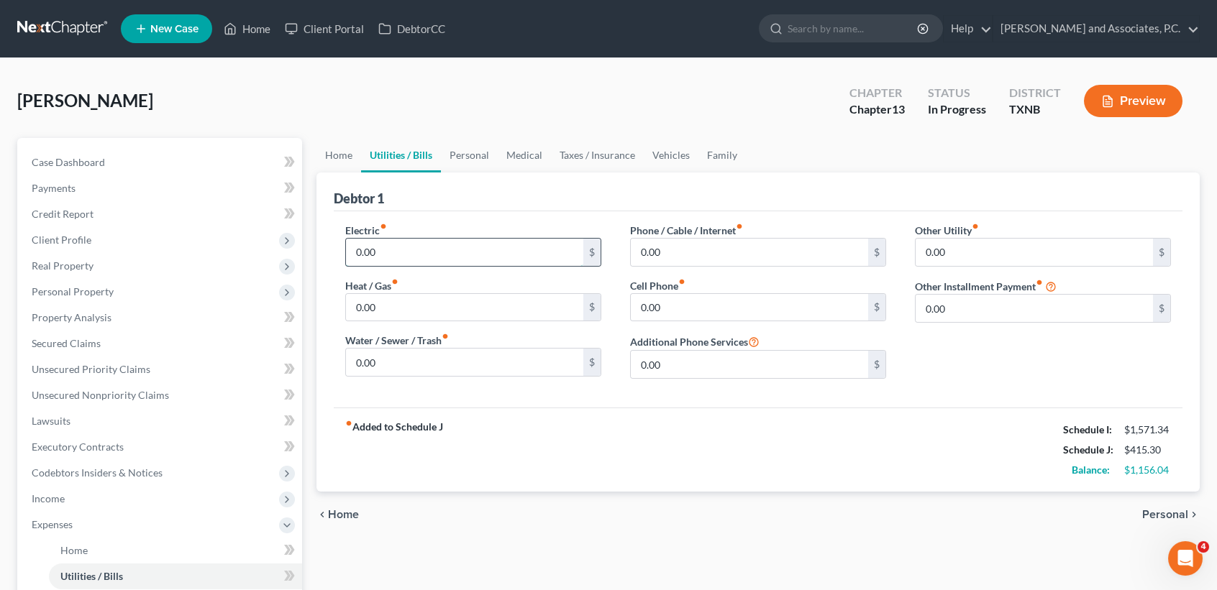
click at [416, 250] on input "0.00" at bounding box center [464, 252] width 237 height 27
type input "250.00"
type input "80.00"
type input "100.00"
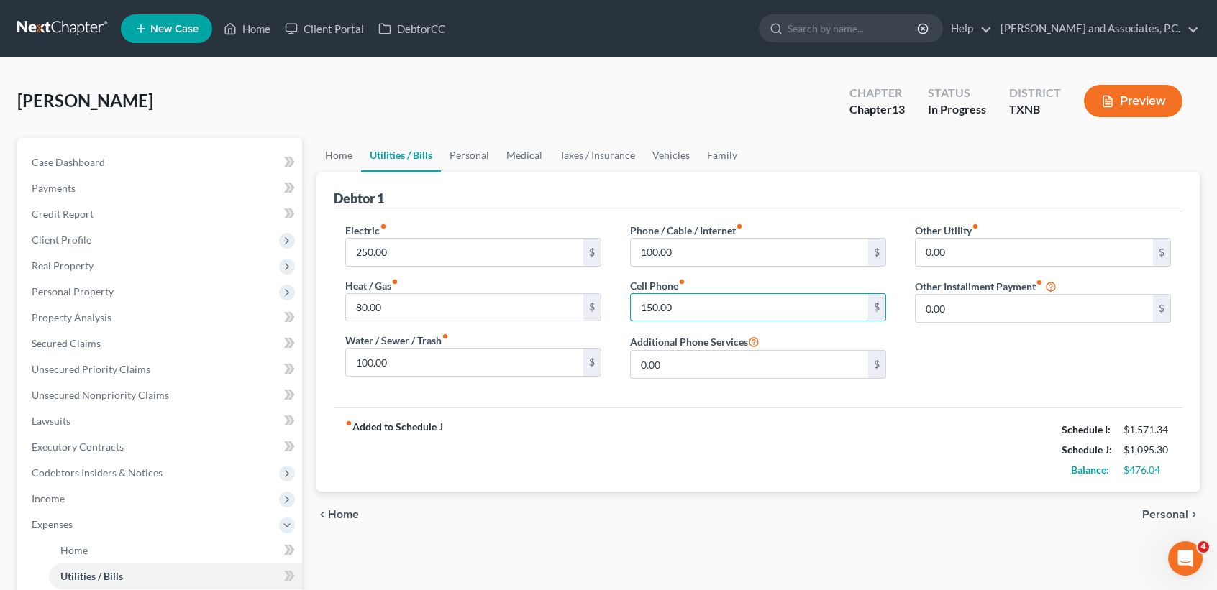
type input "150.00"
click at [480, 160] on link "Personal" at bounding box center [469, 155] width 57 height 35
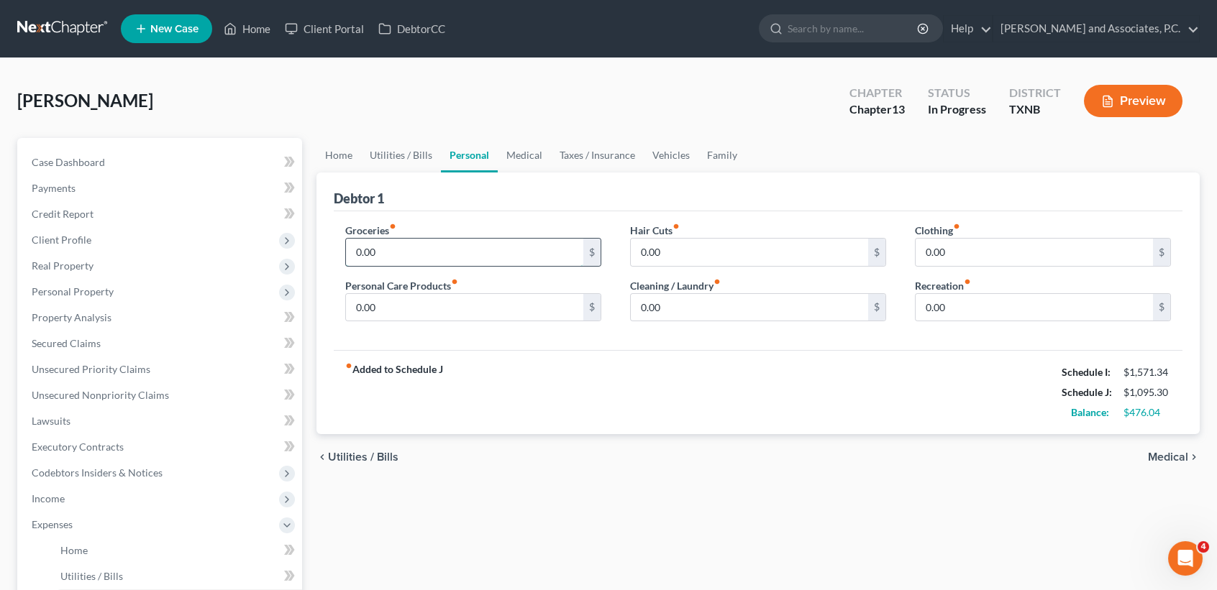
drag, startPoint x: 407, startPoint y: 248, endPoint x: 416, endPoint y: 250, distance: 9.6
click at [409, 248] on input "0.00" at bounding box center [464, 252] width 237 height 27
type input "200.00"
click at [324, 161] on link "Home" at bounding box center [338, 155] width 45 height 35
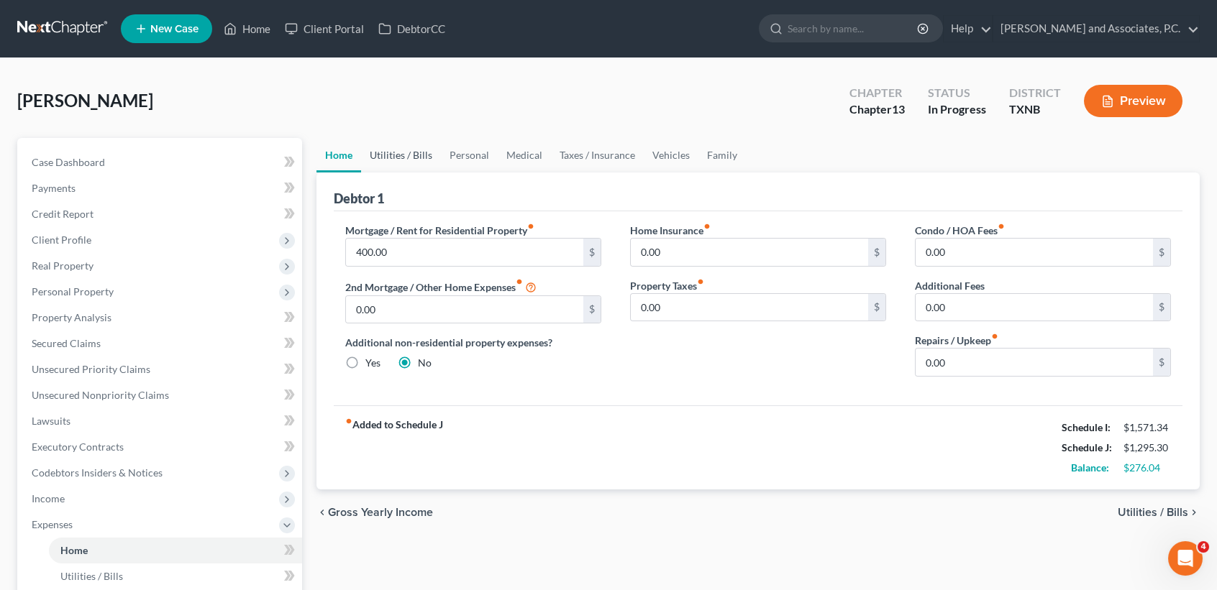
click at [414, 153] on link "Utilities / Bills" at bounding box center [401, 155] width 80 height 35
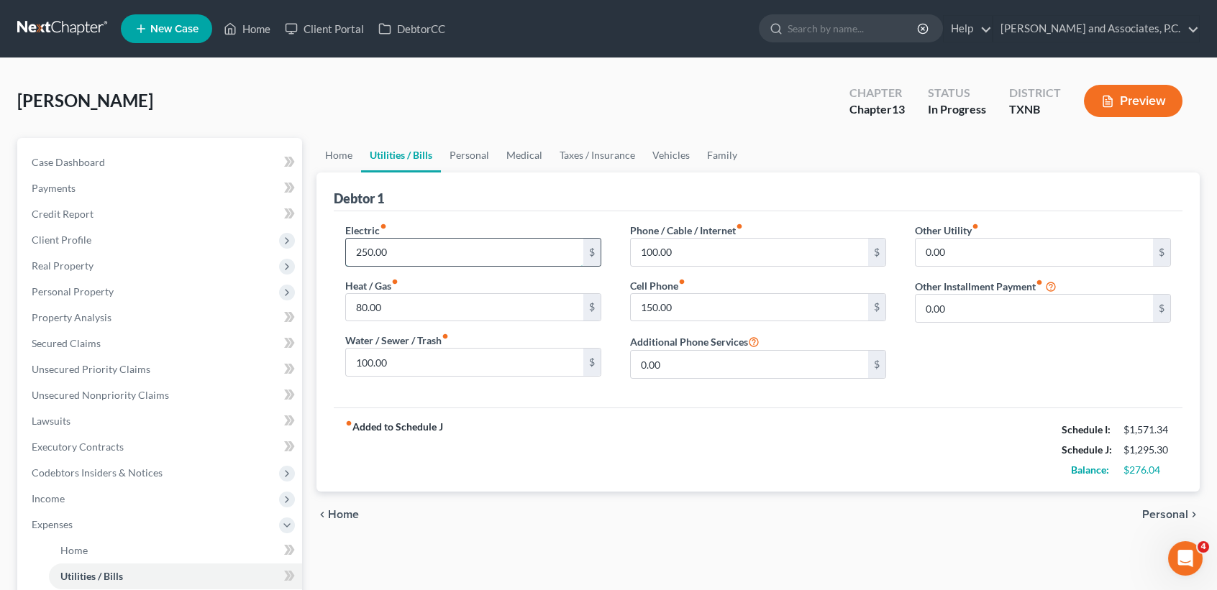
drag, startPoint x: 412, startPoint y: 264, endPoint x: 413, endPoint y: 255, distance: 9.4
click at [412, 262] on input "250.00" at bounding box center [464, 252] width 237 height 27
type input "150.00"
type input "50.00"
type input "60.00"
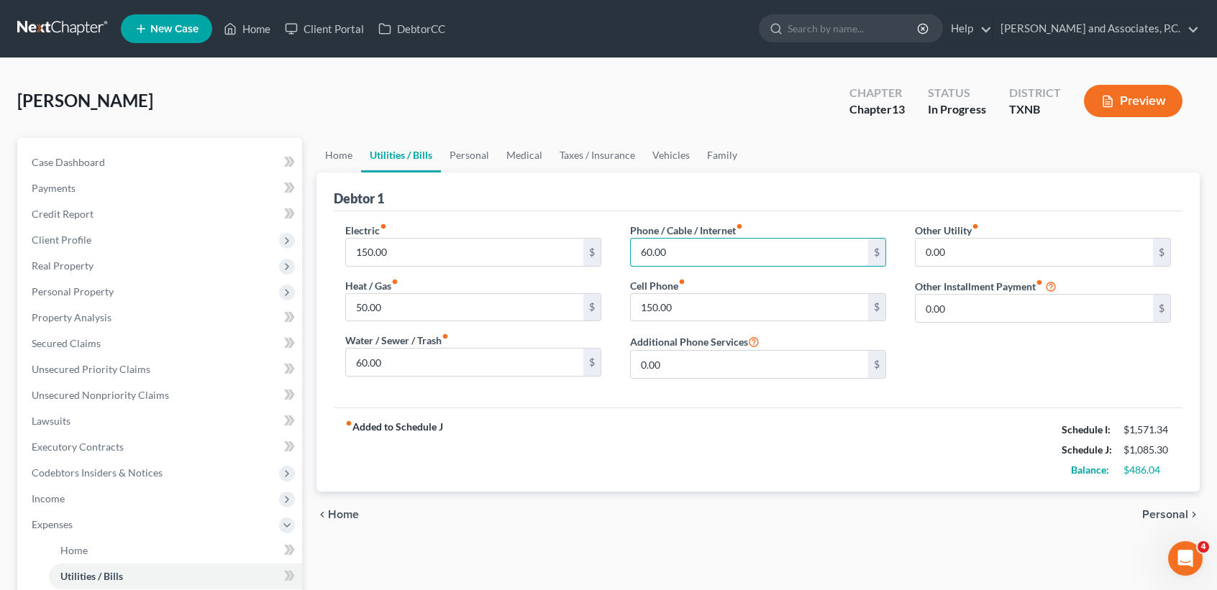
type input "60.00"
type input "100.04"
click at [476, 156] on link "Personal" at bounding box center [469, 155] width 57 height 35
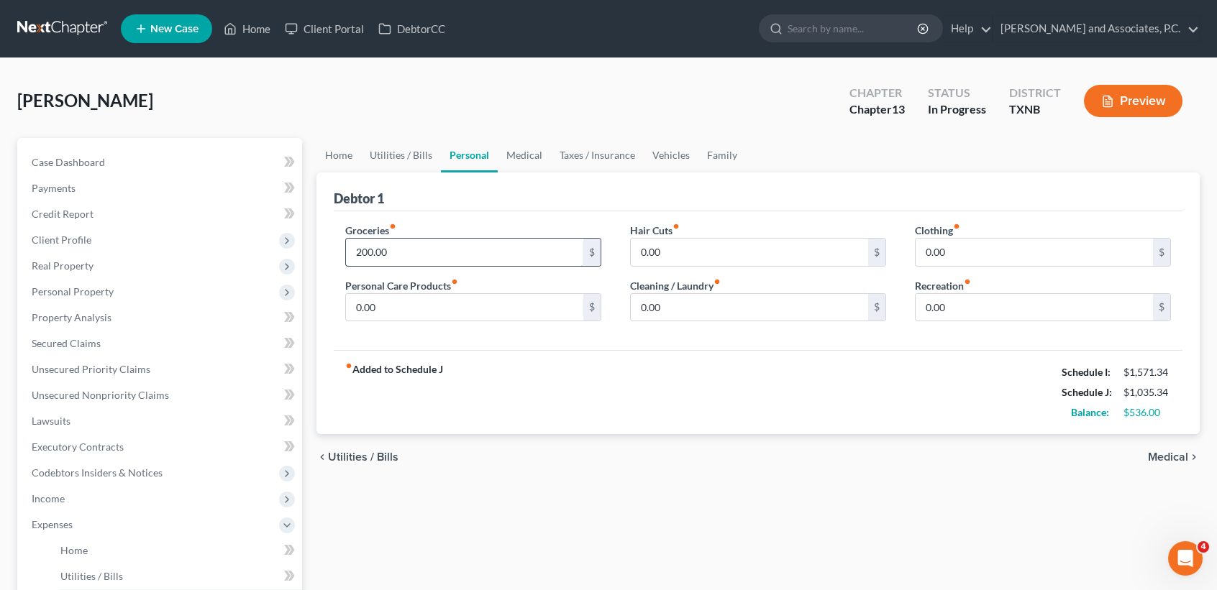
click at [475, 250] on input "200.00" at bounding box center [464, 252] width 237 height 27
type input "250.00"
click at [531, 155] on link "Medical" at bounding box center [524, 155] width 53 height 35
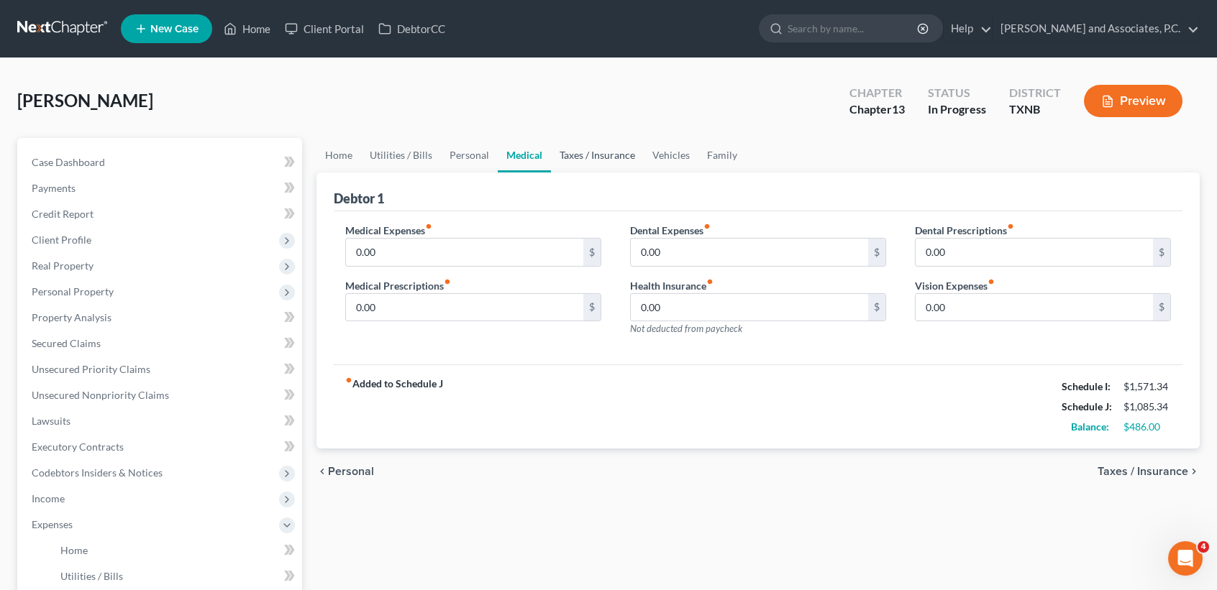
click at [613, 160] on link "Taxes / Insurance" at bounding box center [597, 155] width 93 height 35
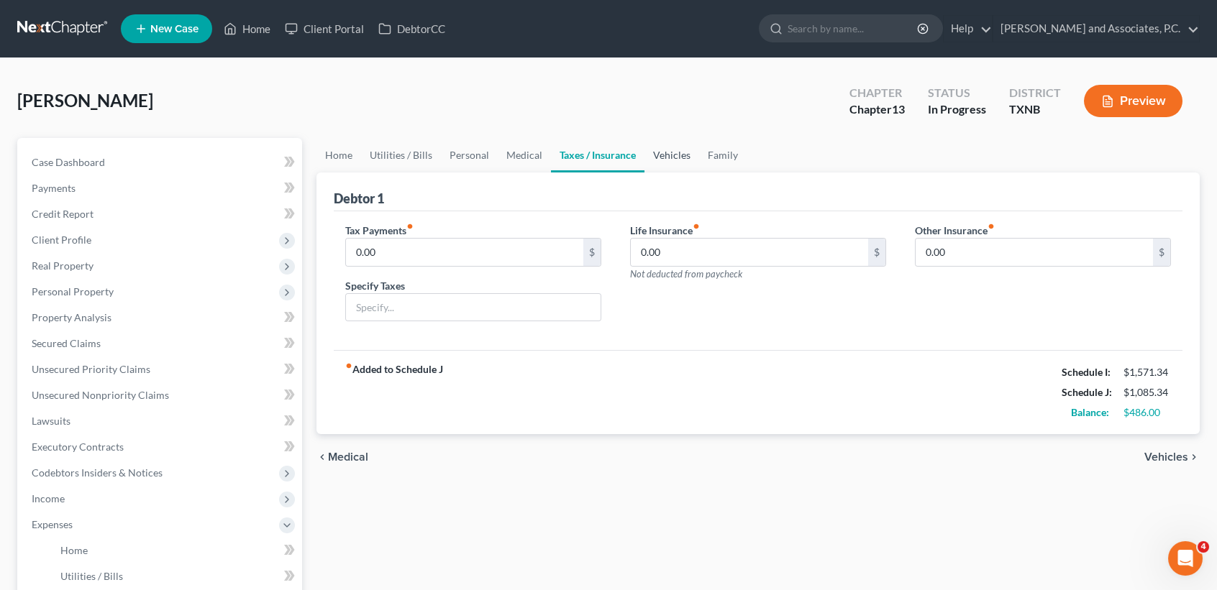
click at [673, 157] on link "Vehicles" at bounding box center [671, 155] width 55 height 35
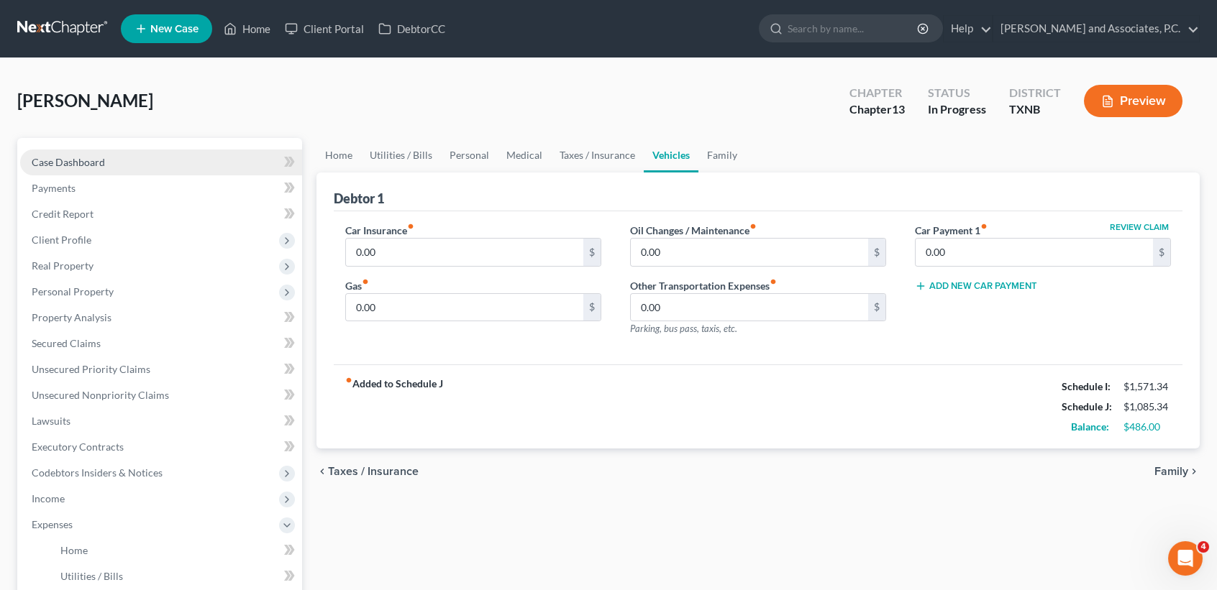
click at [102, 164] on span "Case Dashboard" at bounding box center [68, 162] width 73 height 12
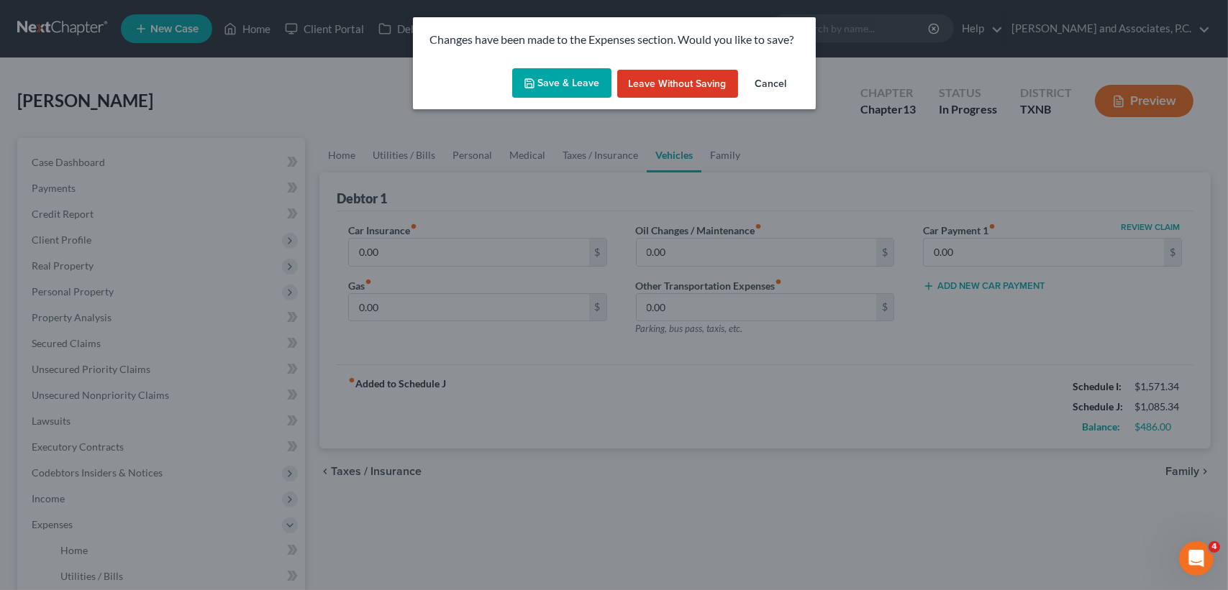
click at [559, 93] on button "Save & Leave" at bounding box center [561, 83] width 99 height 30
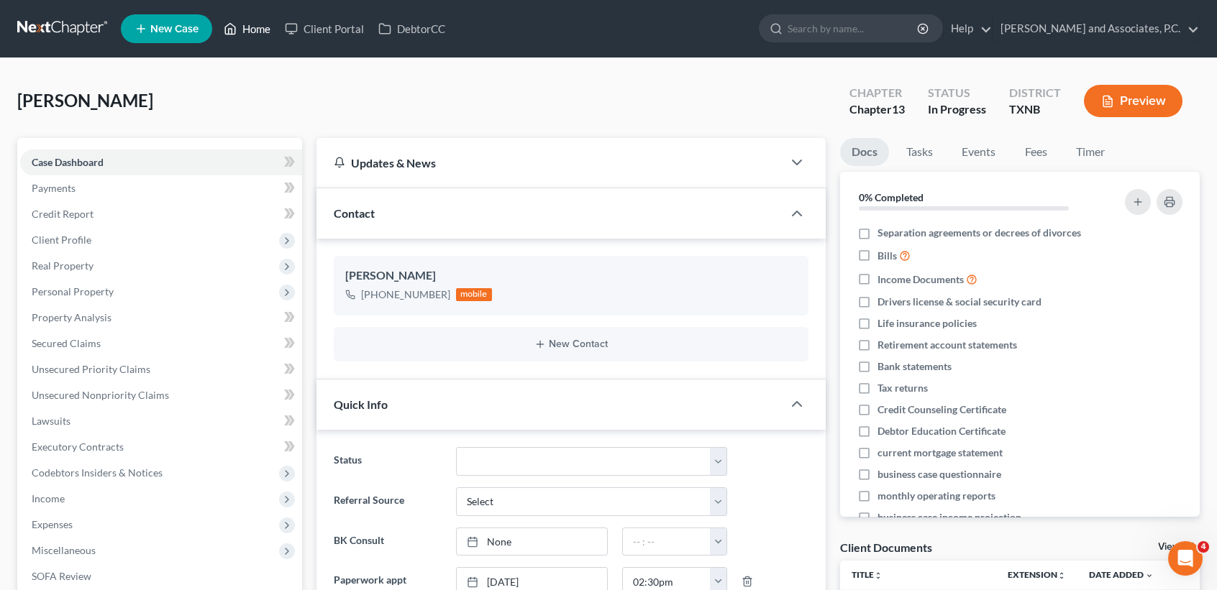
click at [252, 32] on link "Home" at bounding box center [246, 29] width 61 height 26
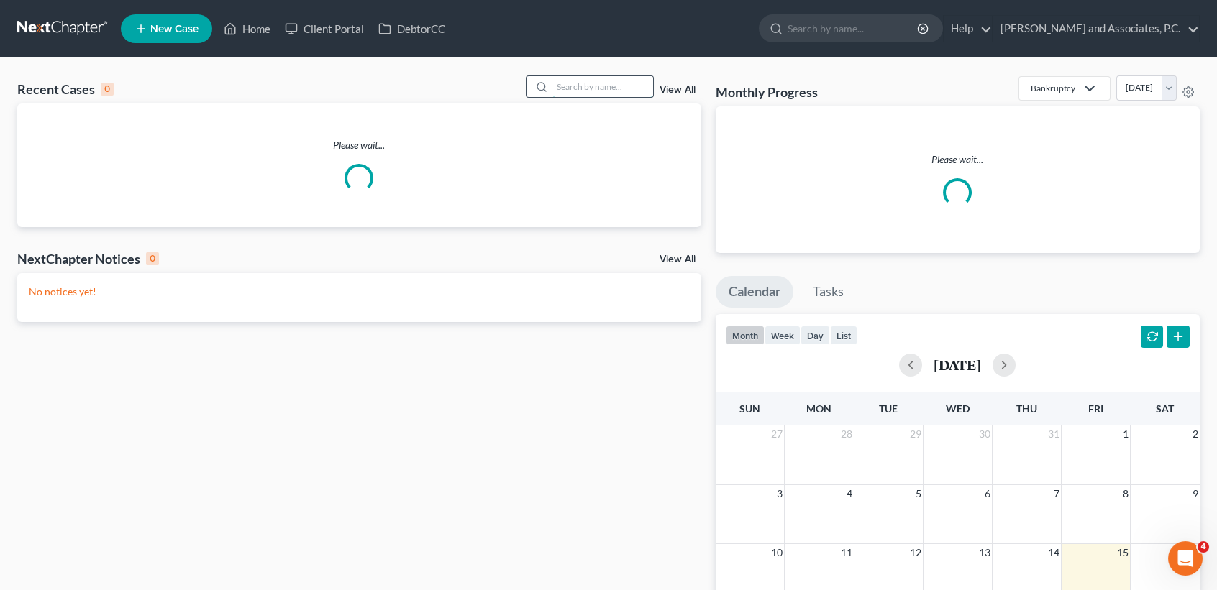
click at [569, 87] on input "search" at bounding box center [602, 86] width 101 height 21
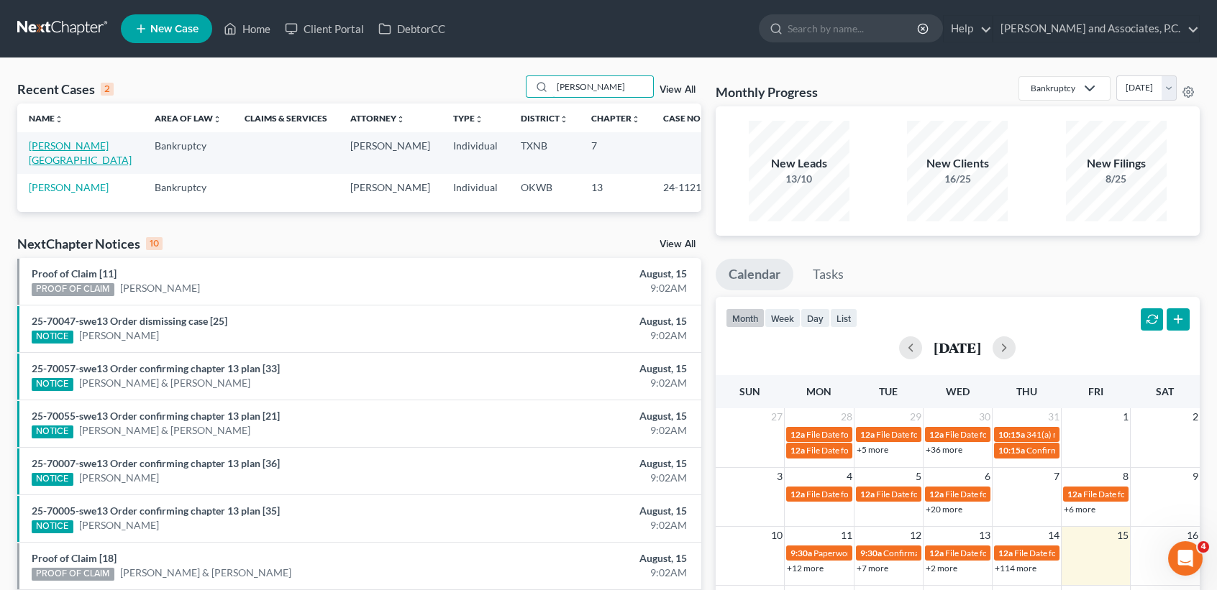
type input "reyes"
click at [66, 146] on link "Reyes, Elva" at bounding box center [80, 153] width 103 height 27
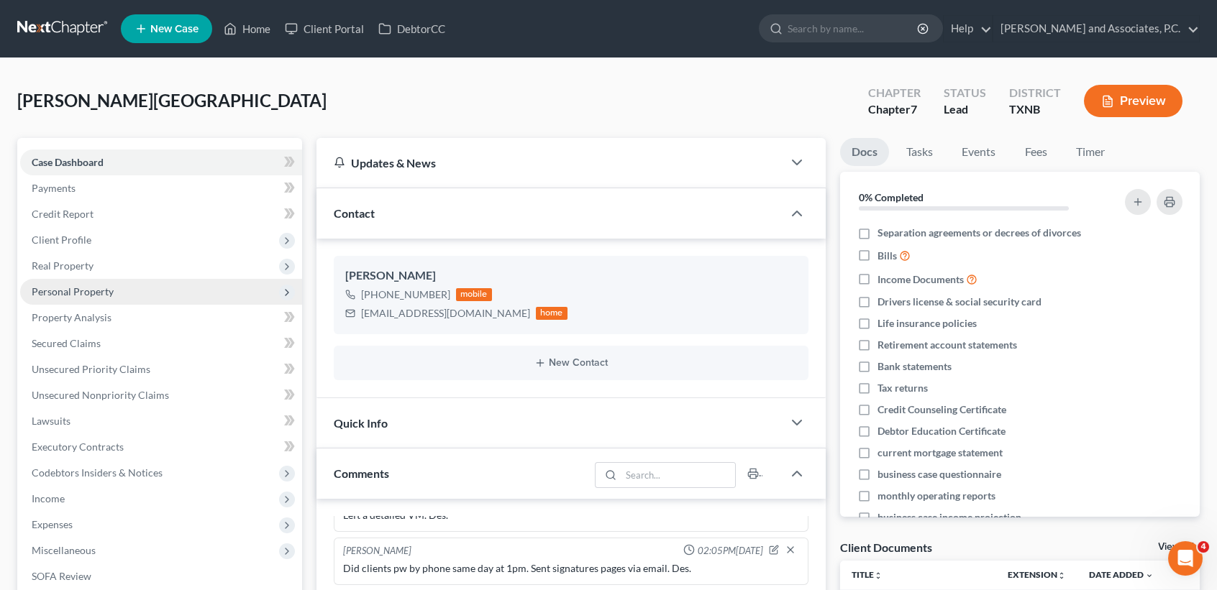
click at [94, 296] on span "Personal Property" at bounding box center [73, 292] width 82 height 12
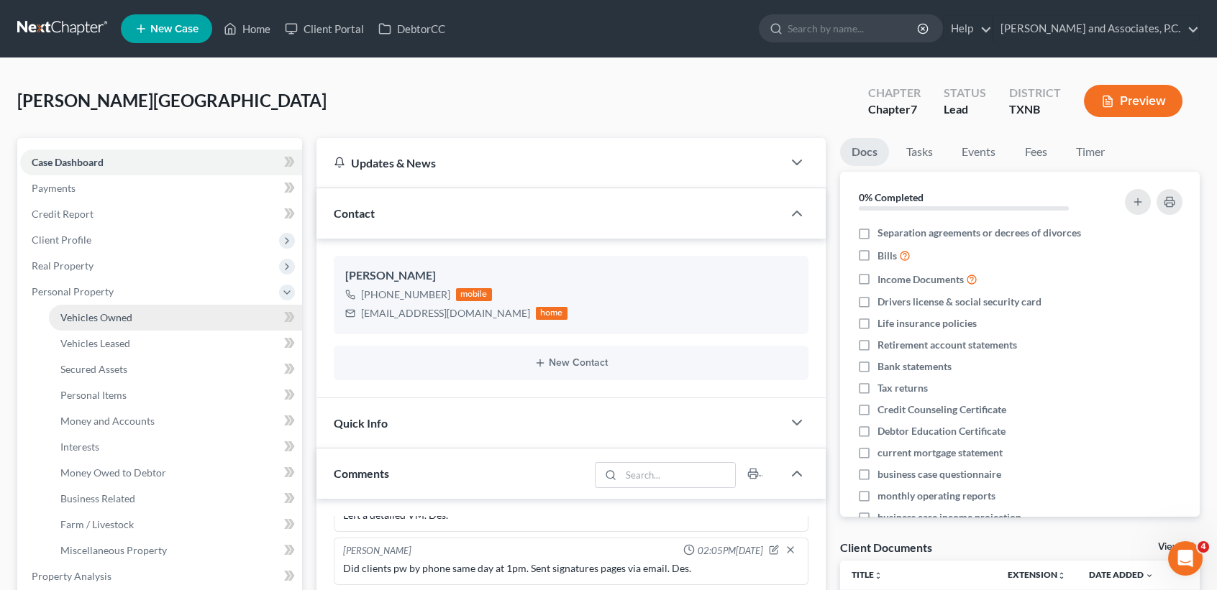
click at [98, 324] on link "Vehicles Owned" at bounding box center [175, 318] width 253 height 26
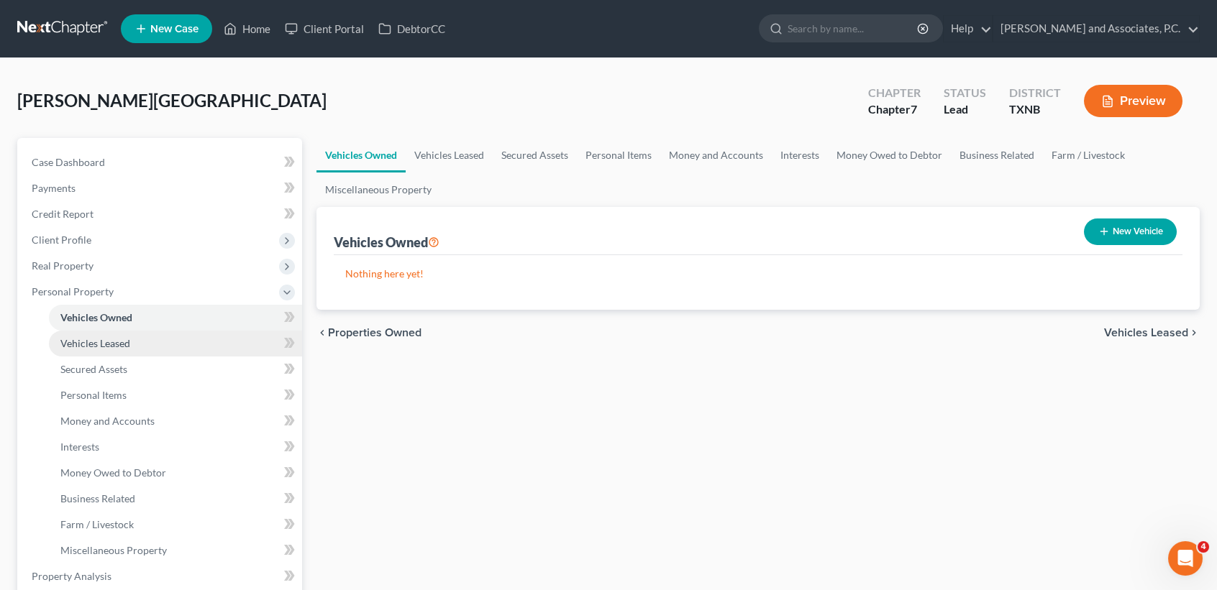
click at [85, 351] on link "Vehicles Leased" at bounding box center [175, 344] width 253 height 26
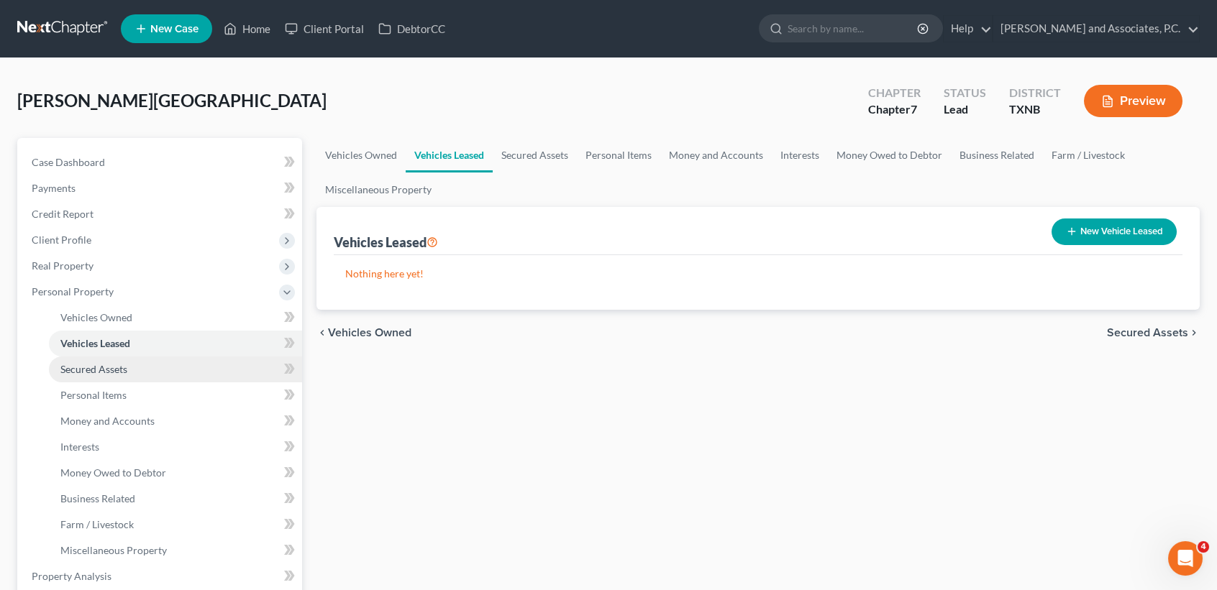
click at [65, 380] on link "Secured Assets" at bounding box center [175, 370] width 253 height 26
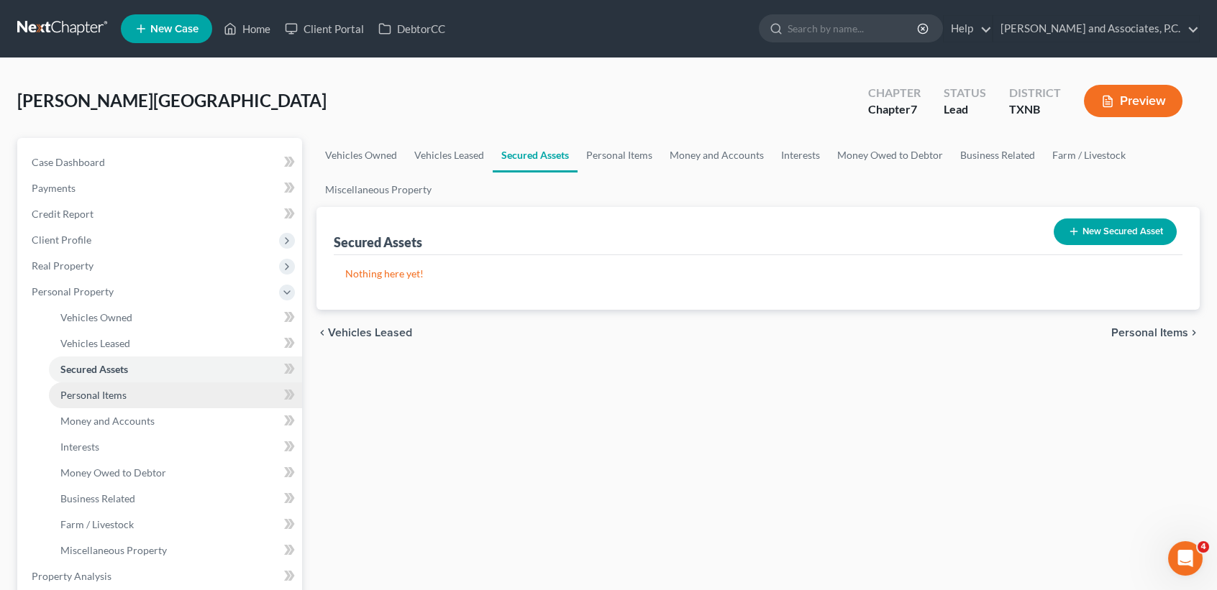
click at [76, 394] on span "Personal Items" at bounding box center [93, 395] width 66 height 12
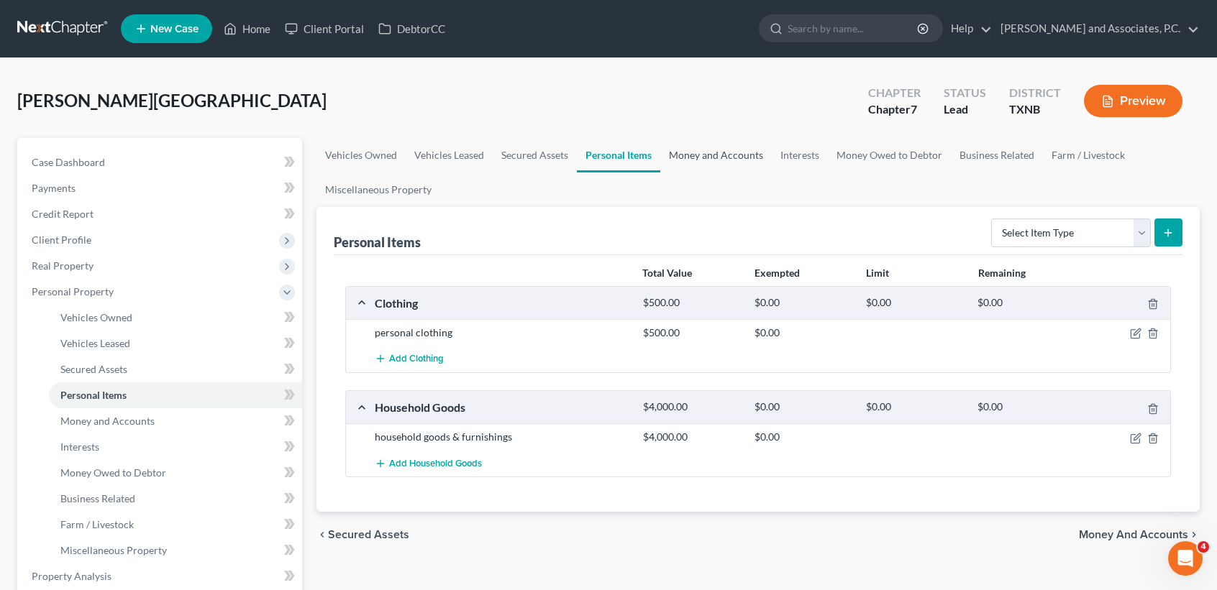
click at [695, 152] on link "Money and Accounts" at bounding box center [715, 155] width 111 height 35
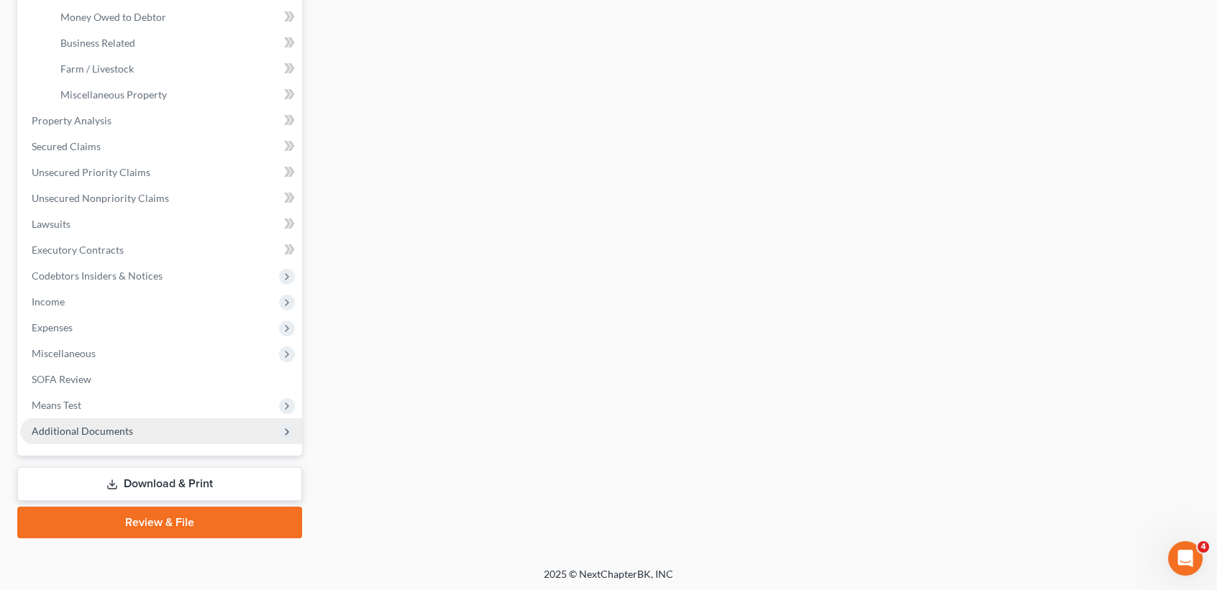
scroll to position [457, 0]
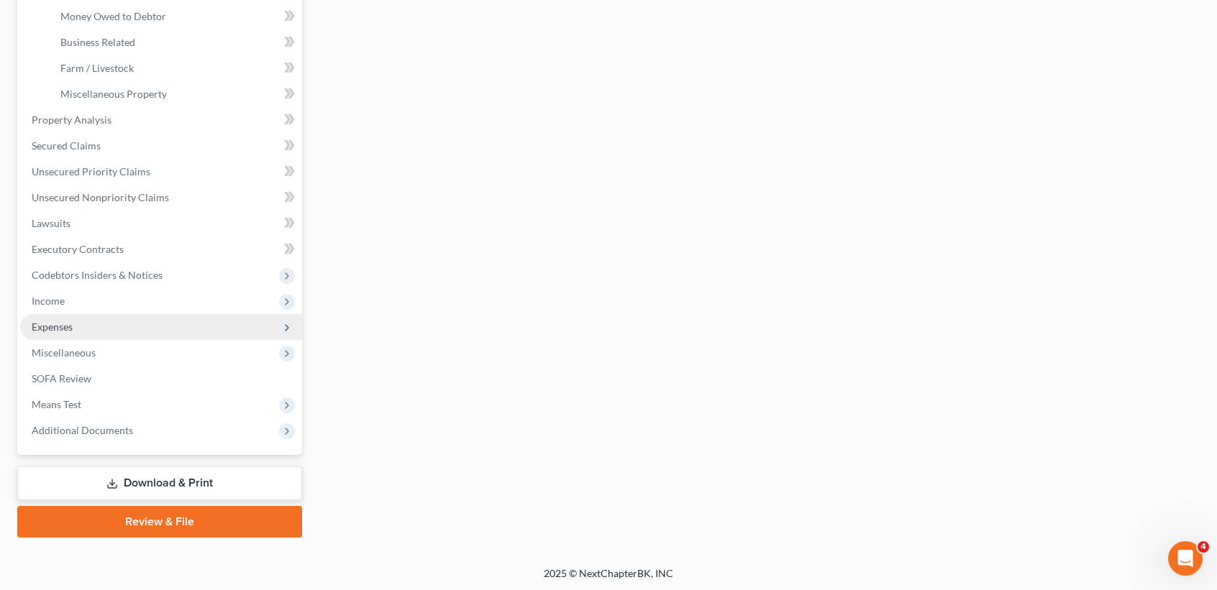
click at [71, 324] on span "Expenses" at bounding box center [52, 327] width 41 height 12
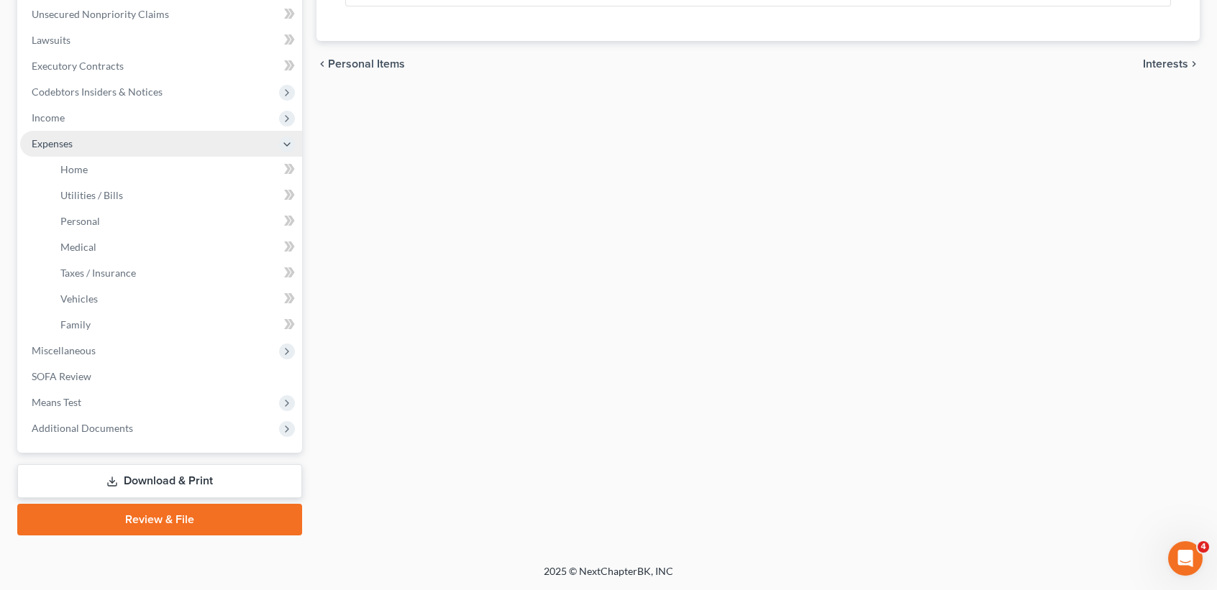
scroll to position [379, 0]
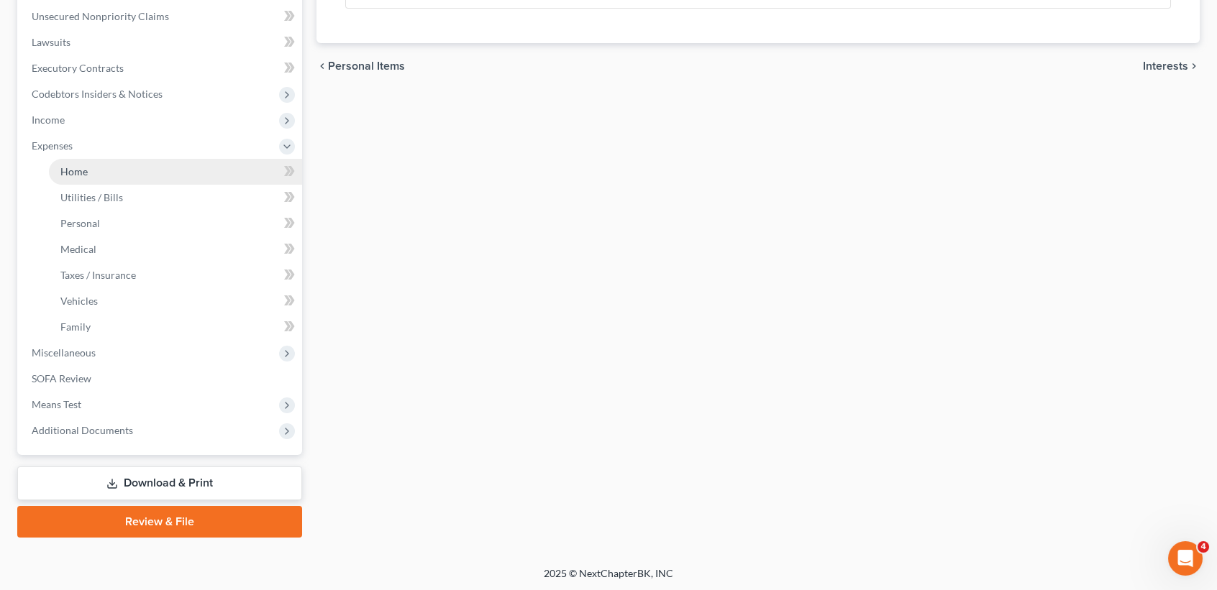
click at [67, 160] on link "Home" at bounding box center [175, 172] width 253 height 26
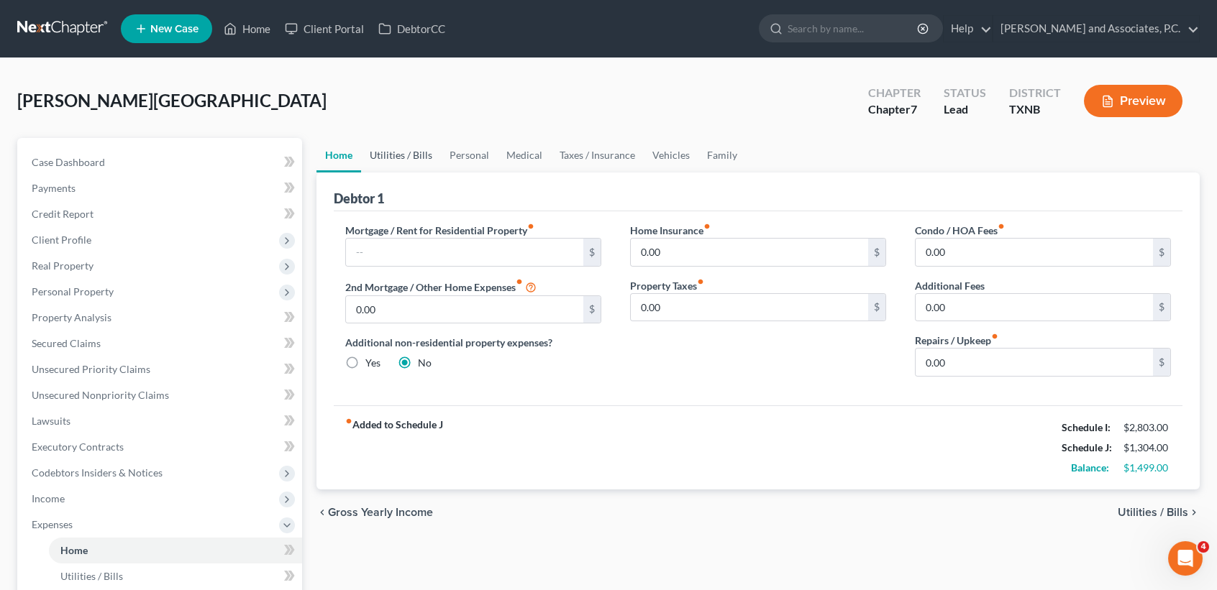
click at [400, 150] on link "Utilities / Bills" at bounding box center [401, 155] width 80 height 35
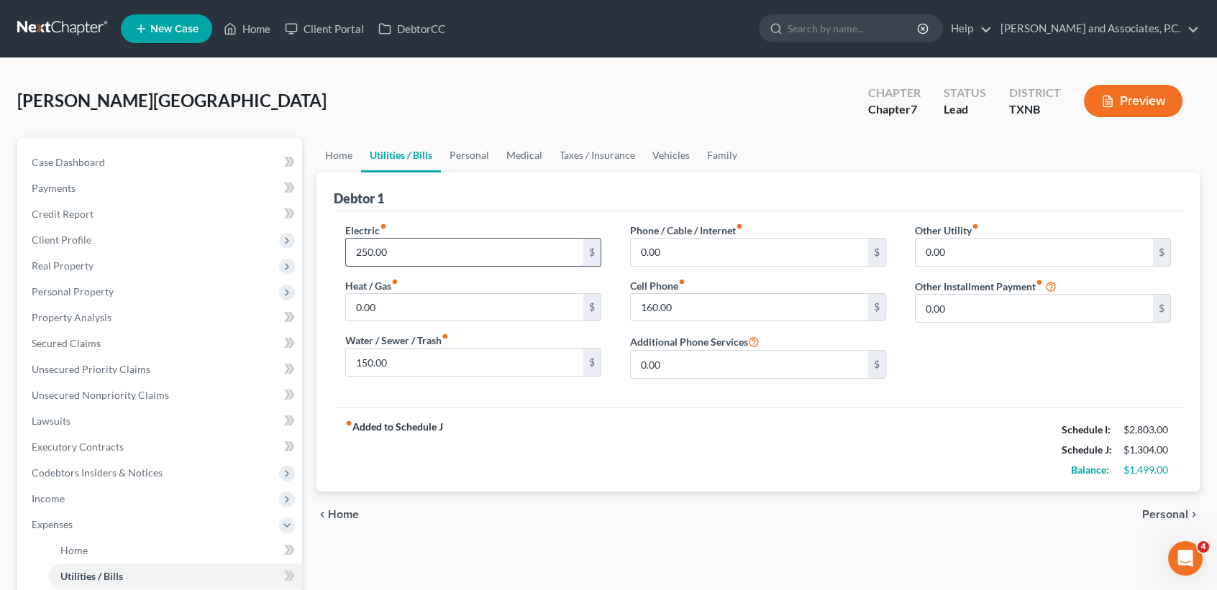
click at [437, 255] on input "250.00" at bounding box center [464, 252] width 237 height 27
drag, startPoint x: 336, startPoint y: 164, endPoint x: 343, endPoint y: 176, distance: 14.2
click at [336, 163] on link "Home" at bounding box center [338, 155] width 45 height 35
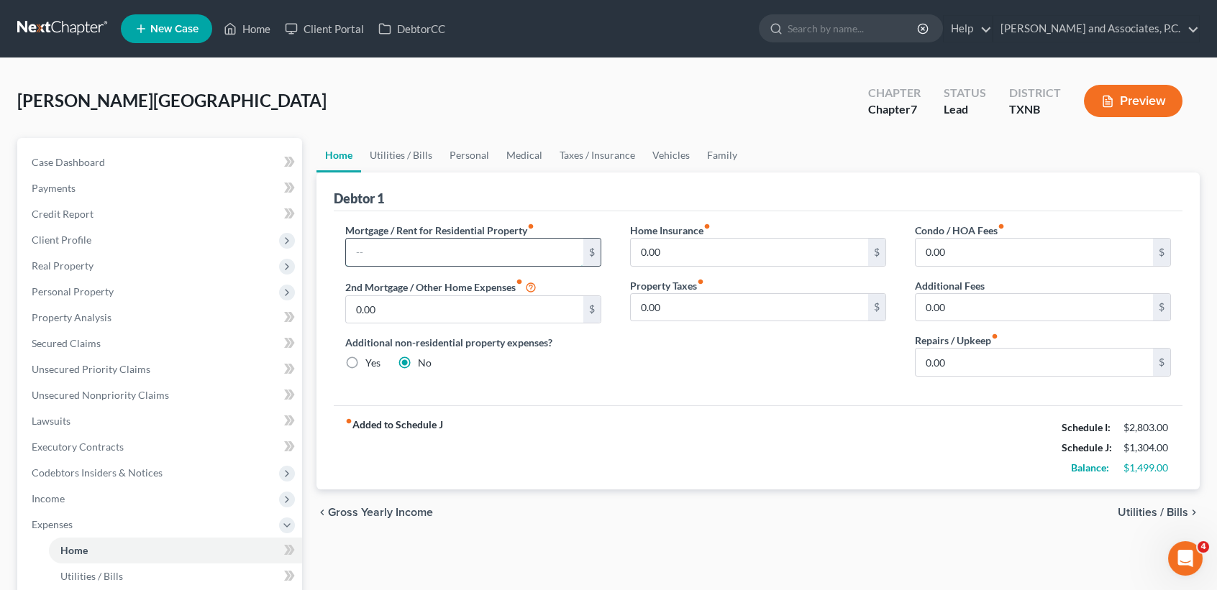
drag, startPoint x: 424, startPoint y: 251, endPoint x: 558, endPoint y: 255, distance: 134.5
click at [424, 251] on input "text" at bounding box center [464, 252] width 237 height 27
type input "400.00"
click at [622, 452] on div "fiber_manual_record Added to Schedule J Schedule I: $2,803.00 Schedule J: $1,70…" at bounding box center [758, 448] width 849 height 84
click at [416, 155] on link "Utilities / Bills" at bounding box center [401, 155] width 80 height 35
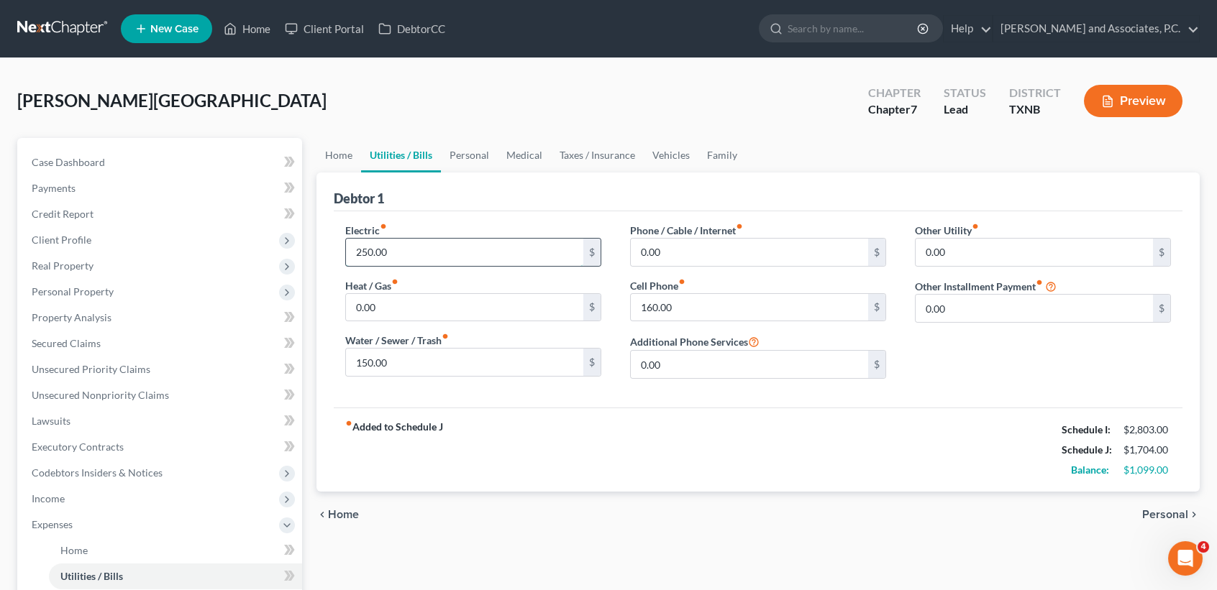
click at [411, 250] on input "250.00" at bounding box center [464, 252] width 237 height 27
drag, startPoint x: 452, startPoint y: 201, endPoint x: 440, endPoint y: 216, distance: 19.4
click at [452, 201] on div "Debtor 1" at bounding box center [758, 192] width 849 height 39
click at [408, 273] on div "Electric fiber_manual_record 250.00 $ Heat / Gas fiber_manual_record 0.00 $ Wat…" at bounding box center [473, 307] width 285 height 168
type input "100.00"
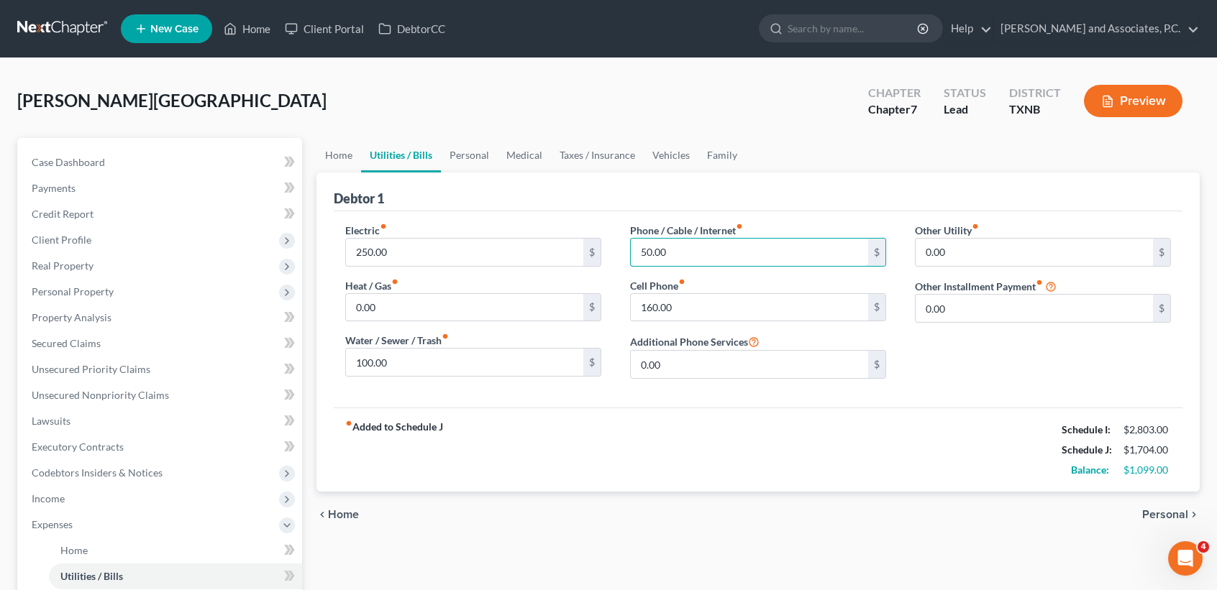
type input "50.00"
click at [1002, 449] on div "fiber_manual_record Added to Schedule J Schedule I: $2,803.00 Schedule J: $1,70…" at bounding box center [758, 450] width 849 height 84
click at [470, 157] on link "Personal" at bounding box center [469, 155] width 57 height 35
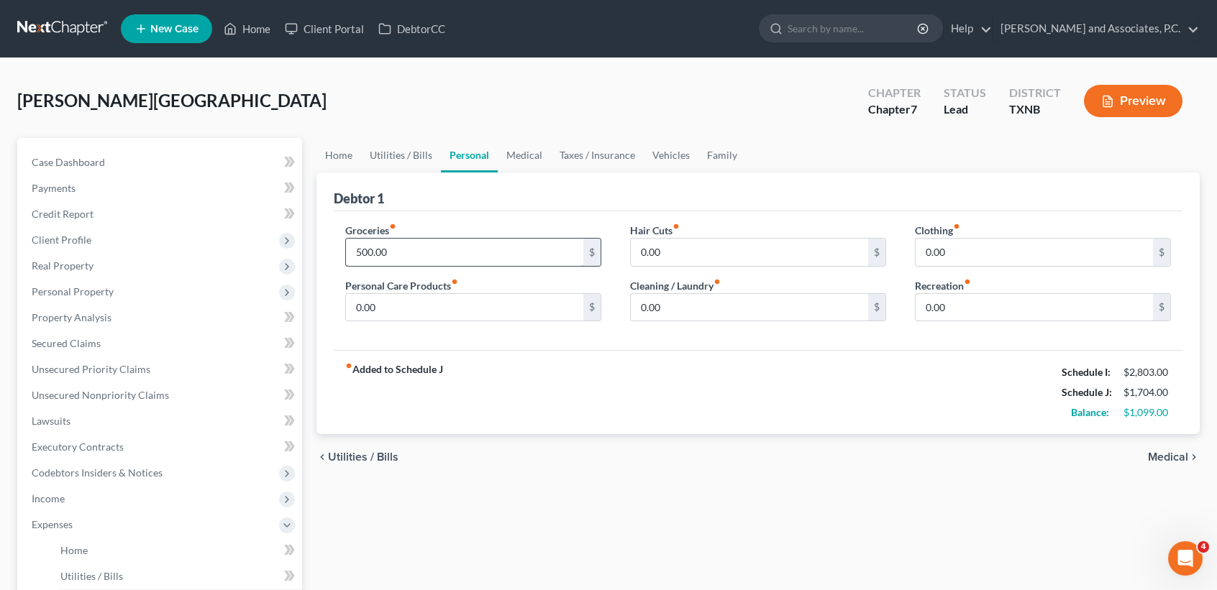
drag, startPoint x: 454, startPoint y: 266, endPoint x: 459, endPoint y: 255, distance: 11.9
click at [454, 266] on div "Groceries fiber_manual_record 500.00 $ Personal Care Products fiber_manual_reco…" at bounding box center [473, 278] width 285 height 111
click at [460, 251] on input "500.00" at bounding box center [464, 252] width 237 height 27
click at [119, 166] on link "Case Dashboard" at bounding box center [161, 163] width 282 height 26
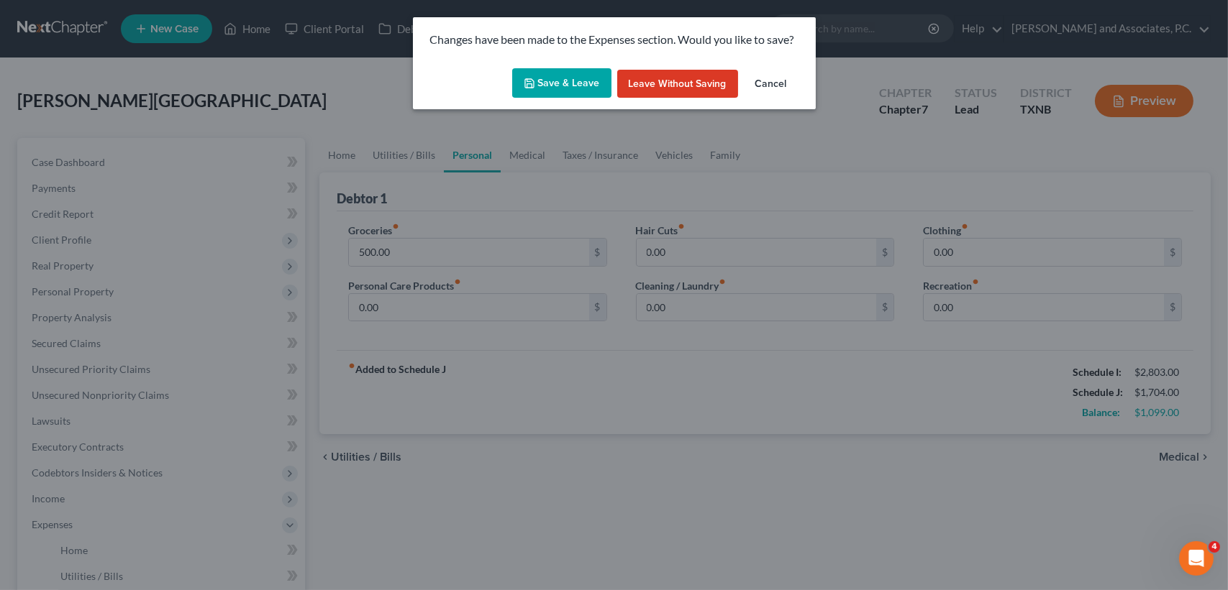
click at [692, 81] on button "Leave without Saving" at bounding box center [677, 84] width 121 height 29
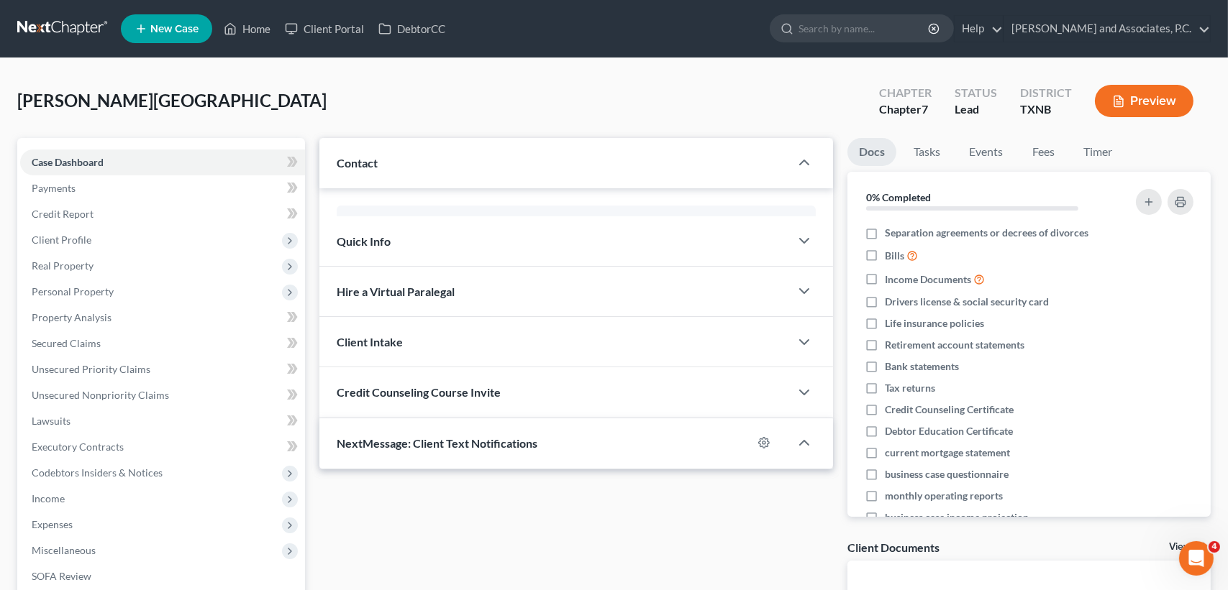
click at [246, 34] on div at bounding box center [614, 295] width 1228 height 590
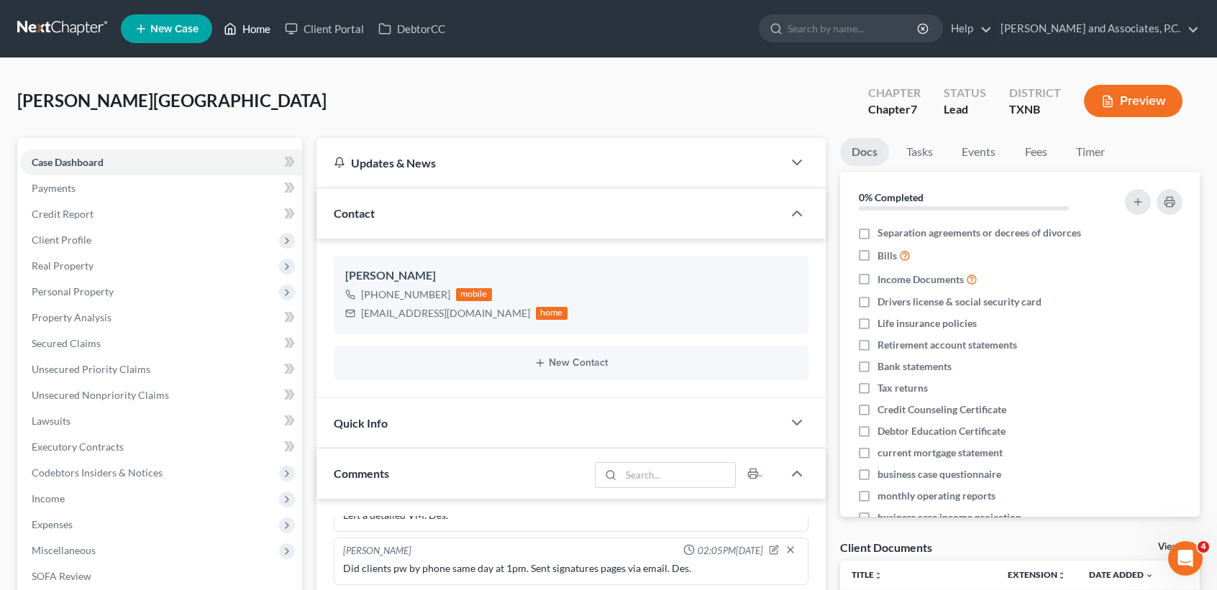
scroll to position [59, 0]
click at [252, 25] on link "Home" at bounding box center [246, 29] width 61 height 26
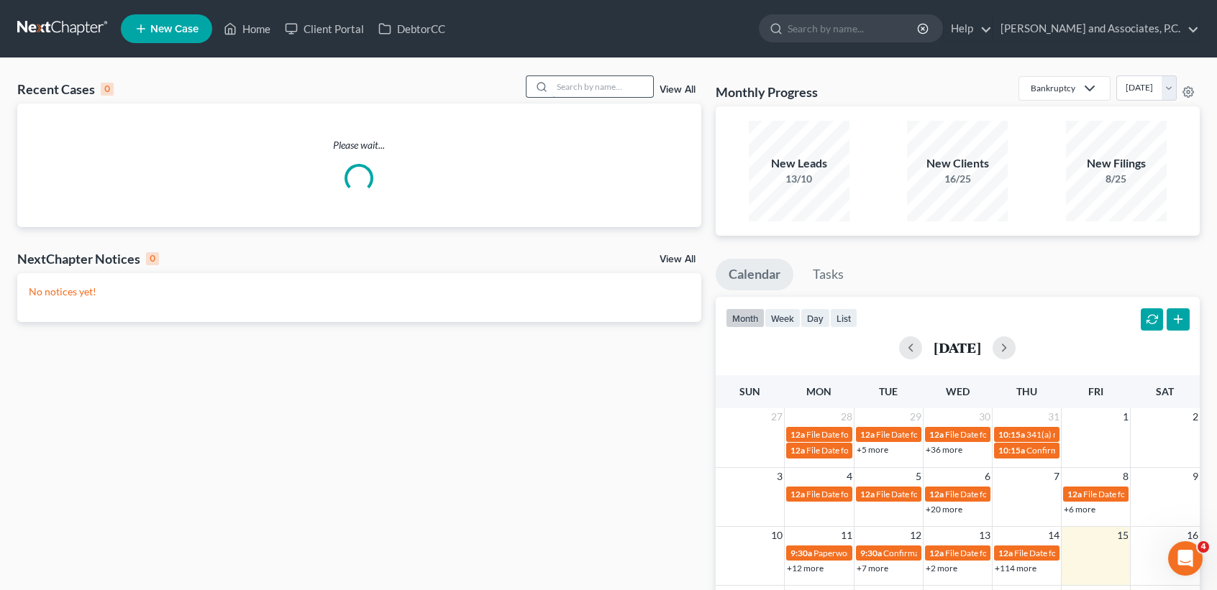
click at [620, 96] on input "search" at bounding box center [602, 86] width 101 height 21
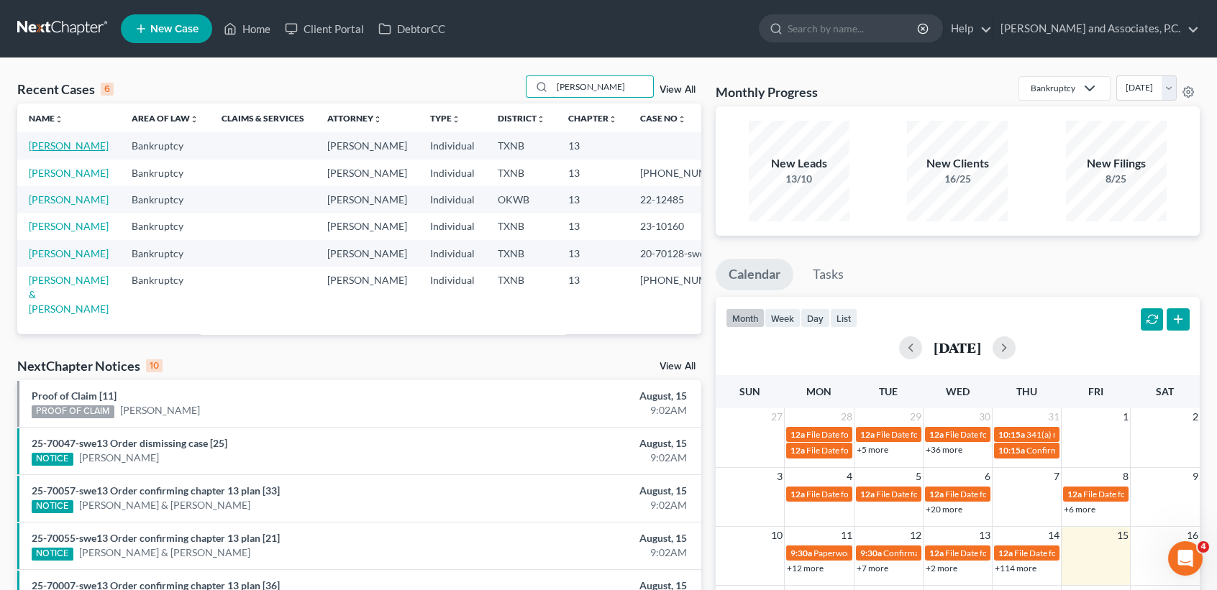
type input "powell"
click at [37, 143] on link "[PERSON_NAME]" at bounding box center [69, 146] width 80 height 12
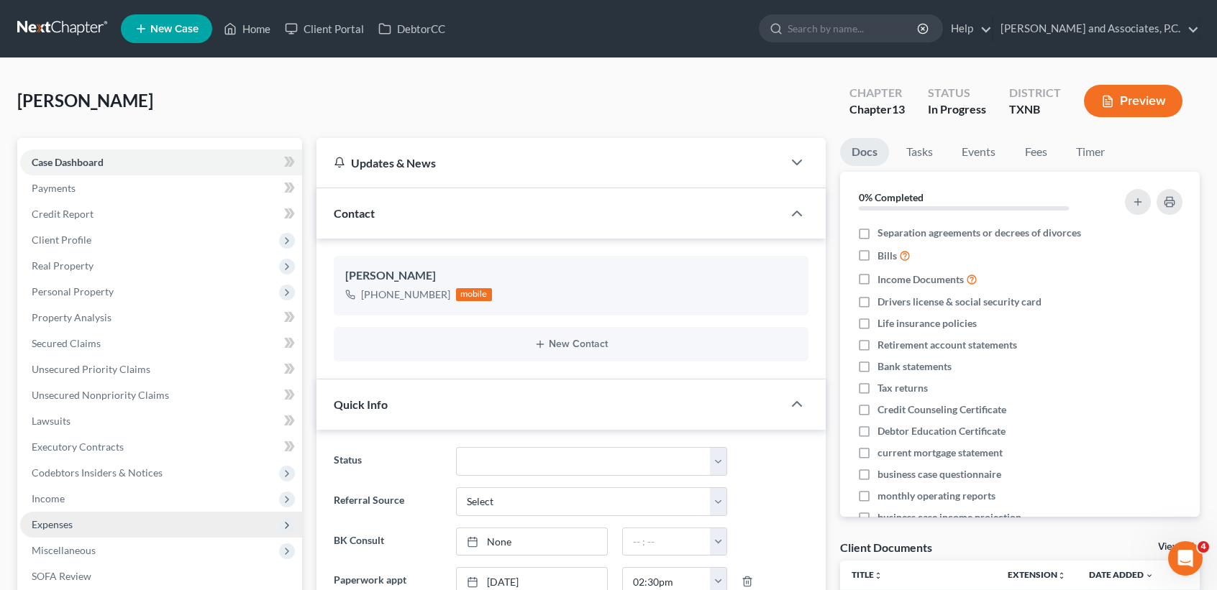
drag, startPoint x: 64, startPoint y: 525, endPoint x: 78, endPoint y: 549, distance: 28.4
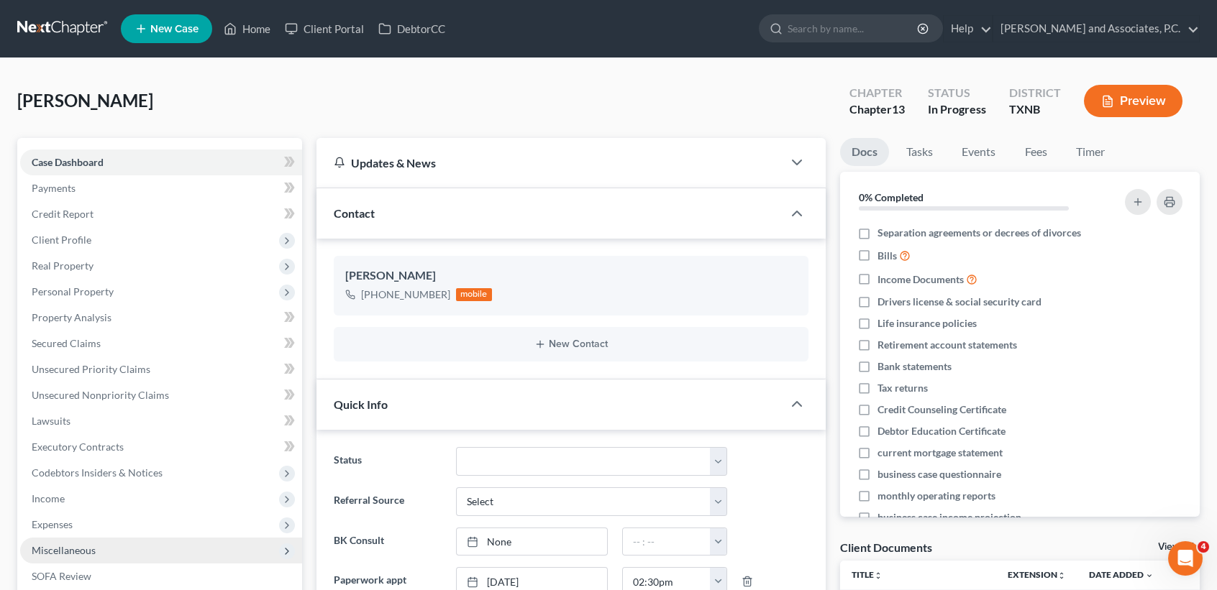
click at [63, 525] on span "Expenses" at bounding box center [52, 525] width 41 height 12
click at [86, 544] on span "Home" at bounding box center [73, 550] width 27 height 12
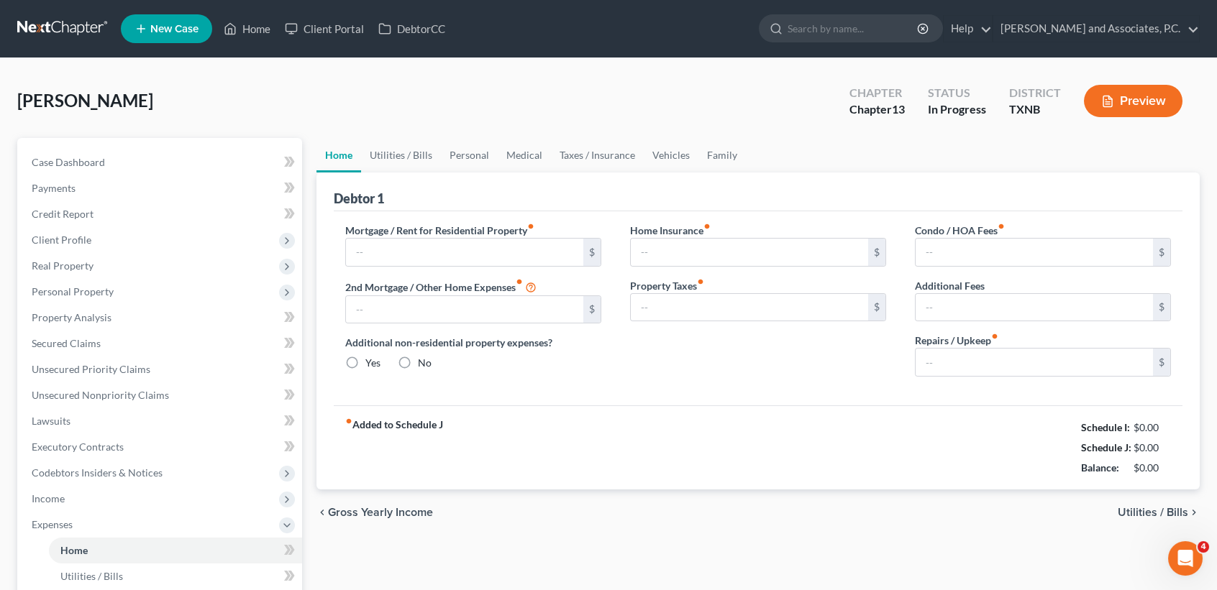
type input "400.00"
type input "0.00"
radio input "true"
type input "0.00"
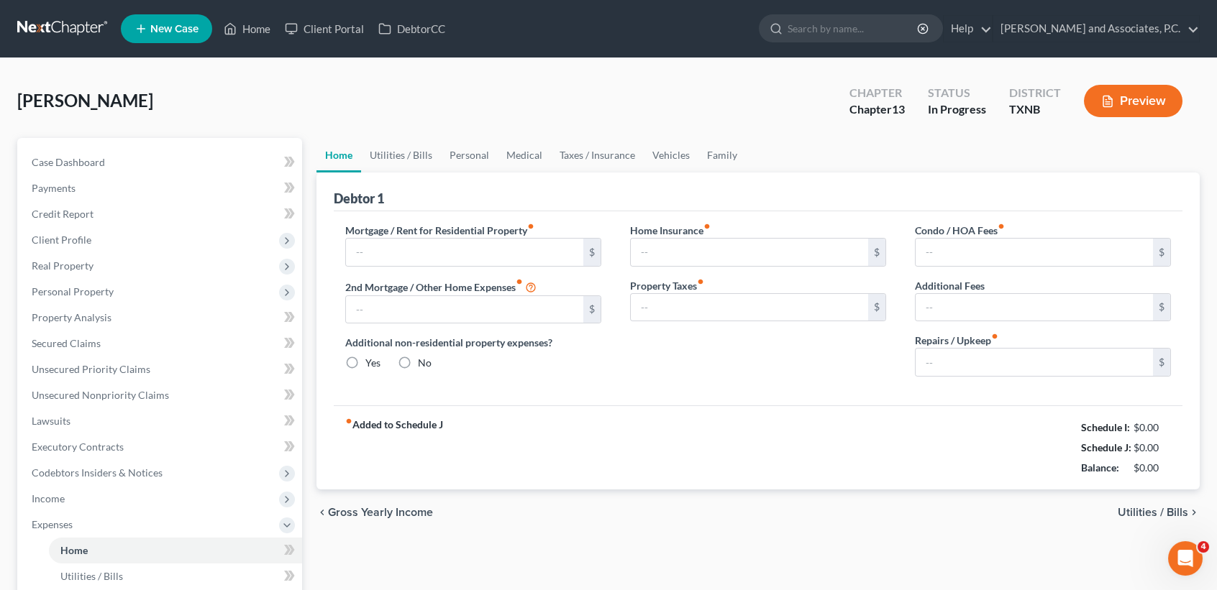
type input "0.00"
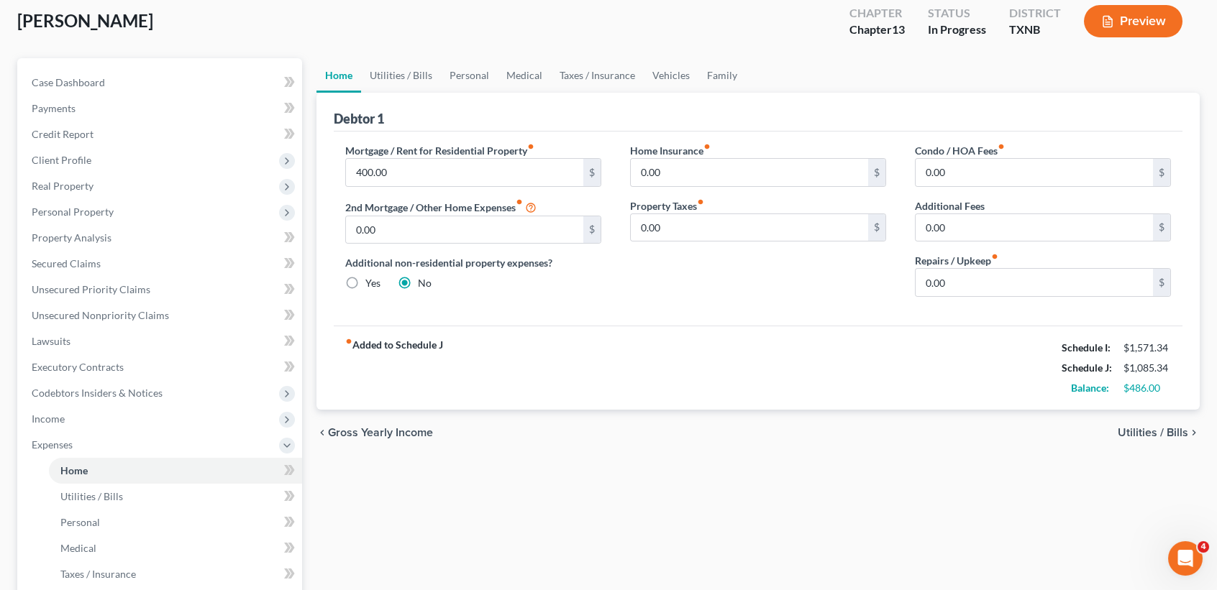
scroll to position [191, 0]
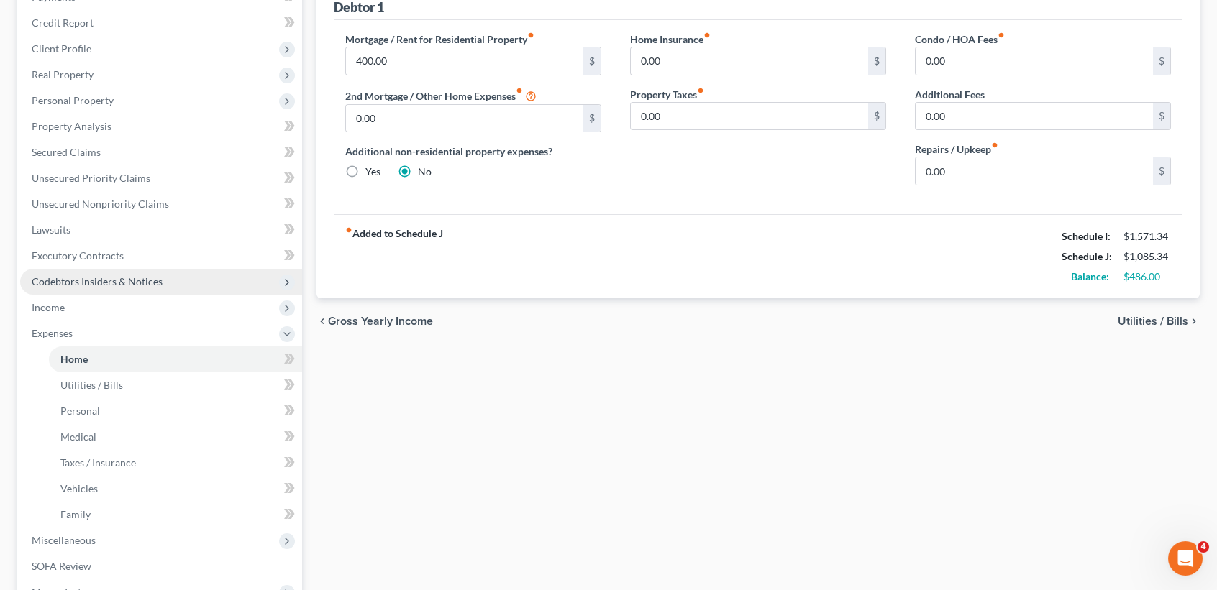
click at [68, 286] on span "Codebtors Insiders & Notices" at bounding box center [161, 282] width 282 height 26
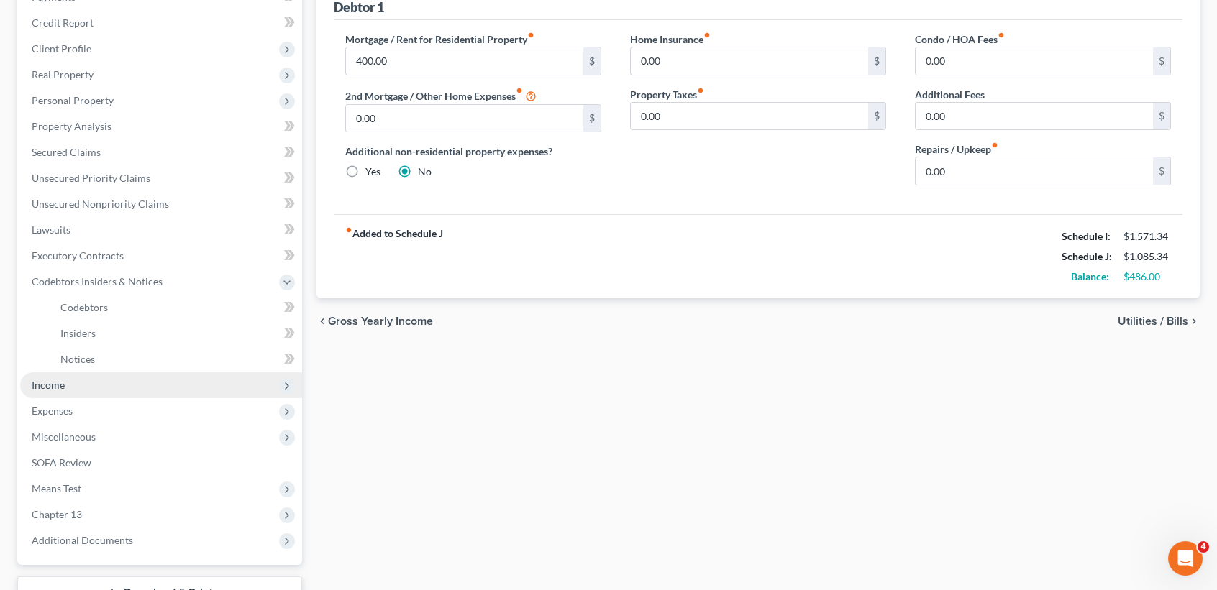
click at [68, 391] on span "Income" at bounding box center [161, 386] width 282 height 26
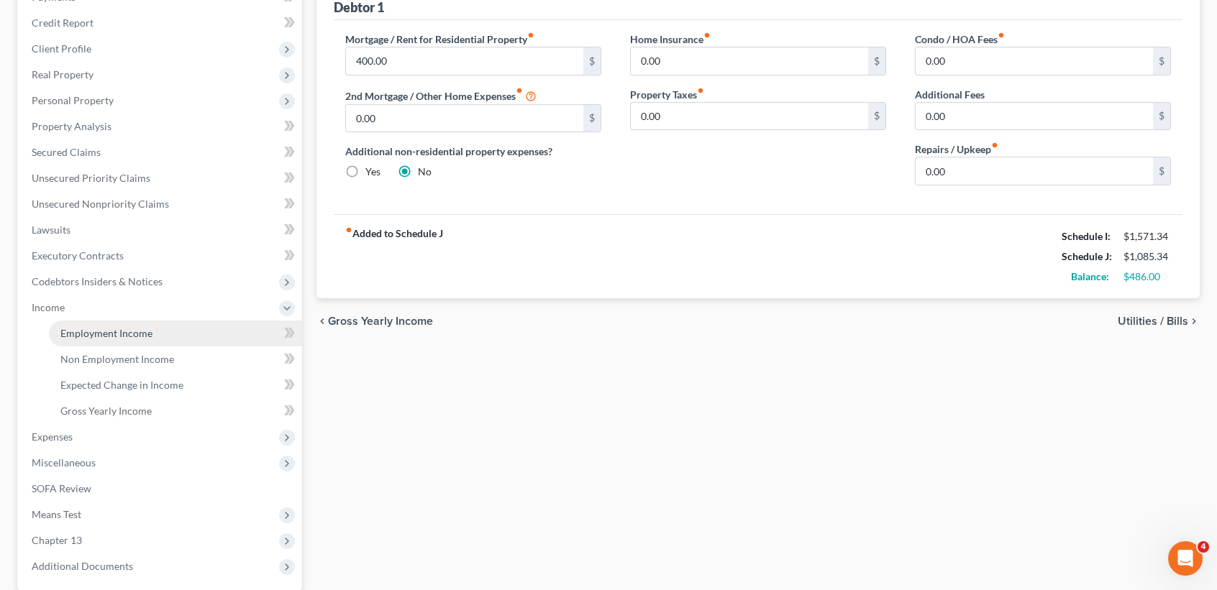
click at [90, 340] on link "Employment Income" at bounding box center [175, 334] width 253 height 26
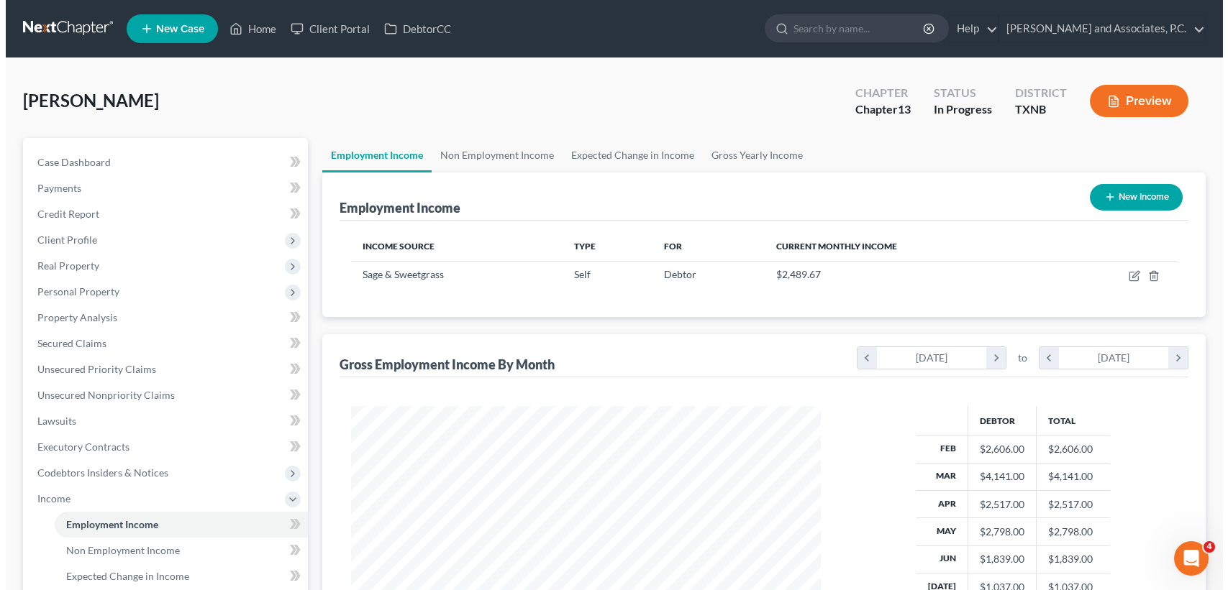
scroll to position [257, 498]
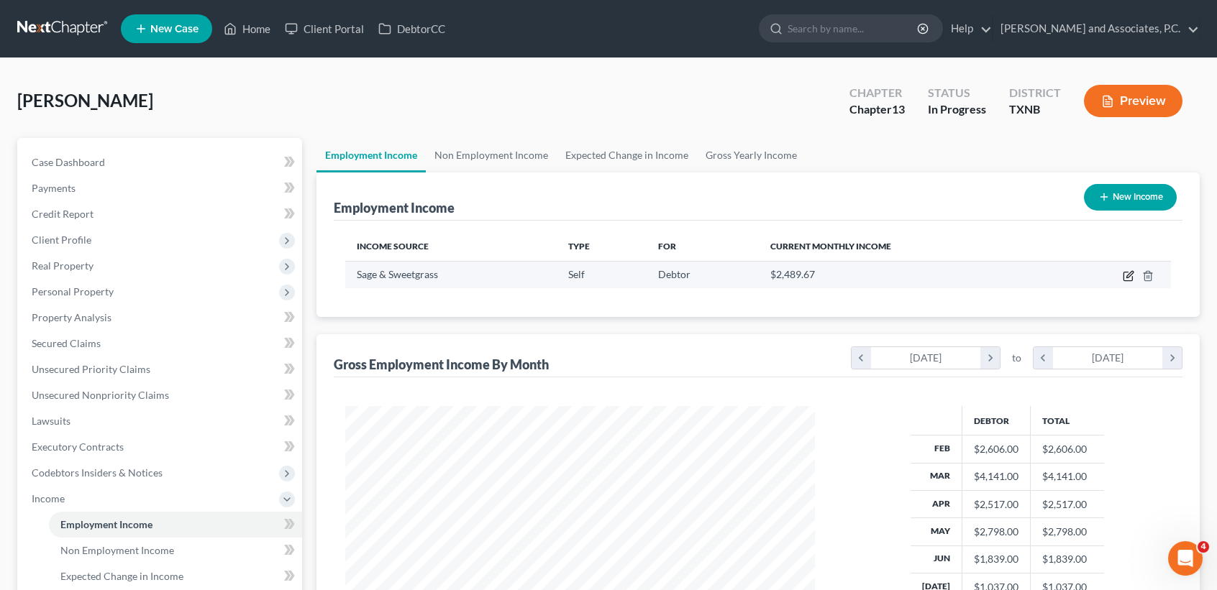
click at [1129, 274] on icon "button" at bounding box center [1129, 274] width 6 height 6
select select "1"
select select "0"
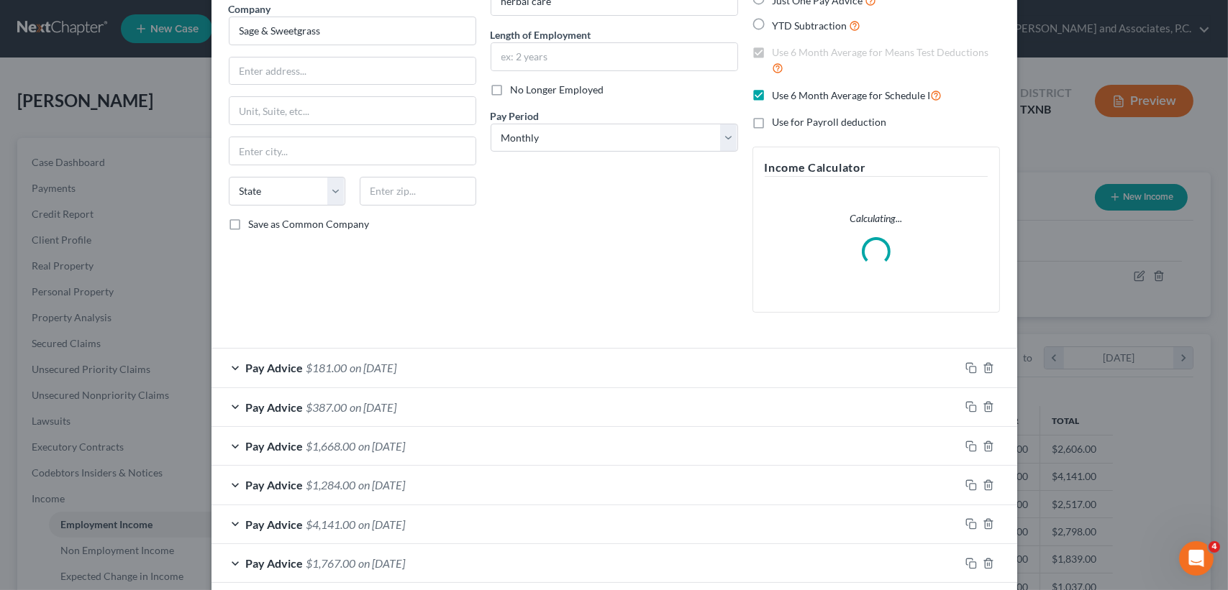
scroll to position [191, 0]
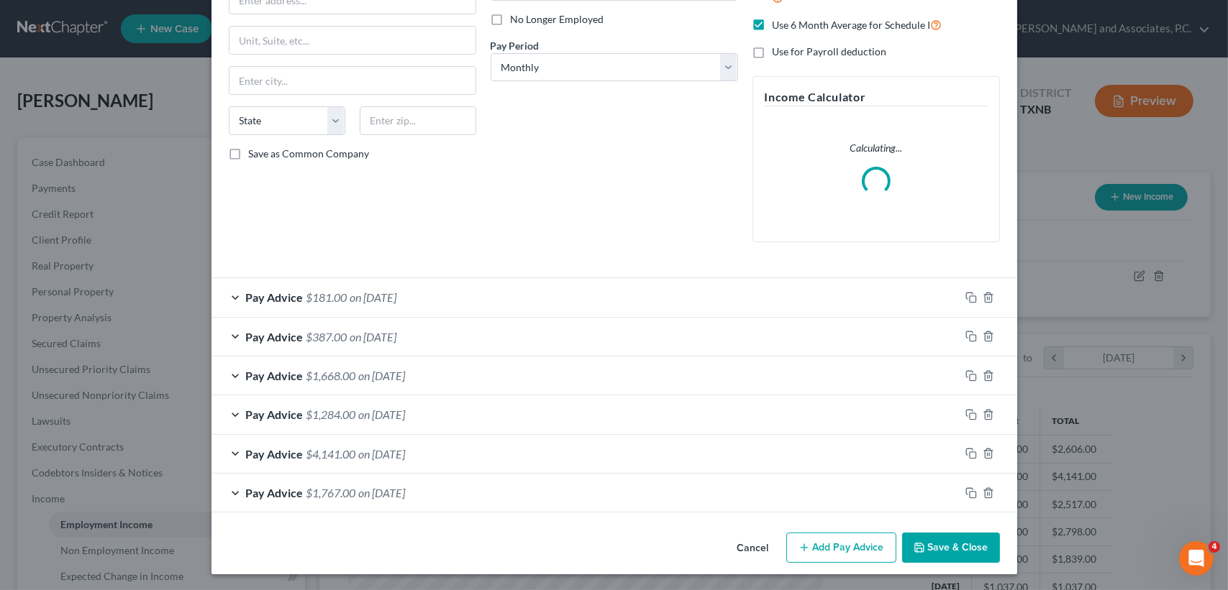
click at [384, 301] on span "on [DATE]" at bounding box center [373, 298] width 47 height 14
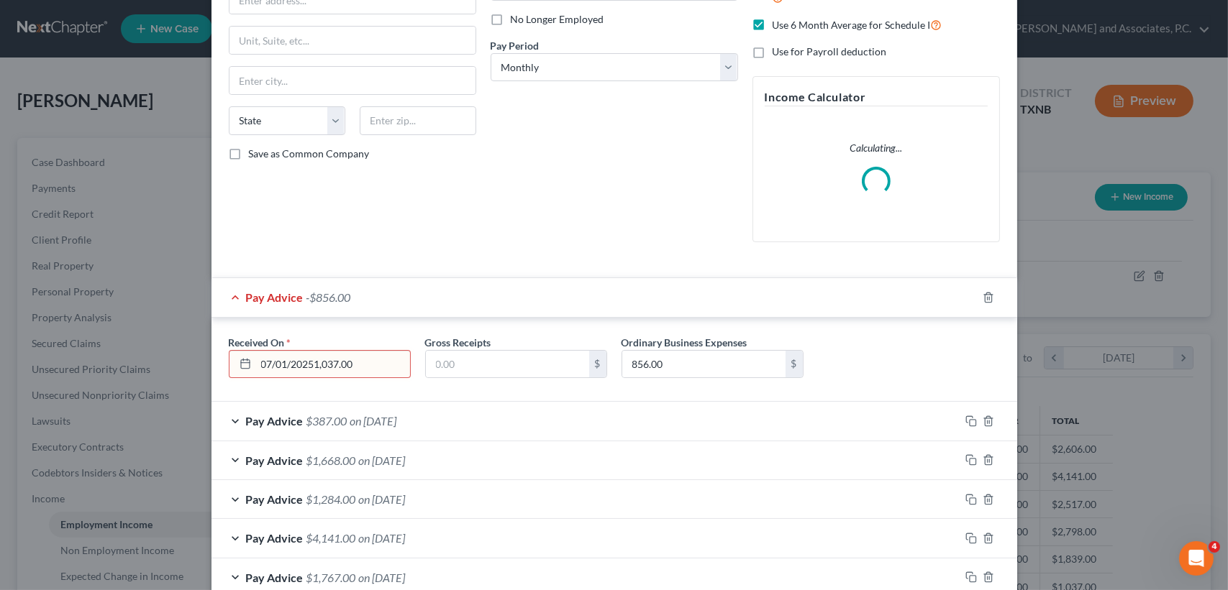
type input "[DATE]"
click at [457, 352] on input "text" at bounding box center [507, 364] width 163 height 27
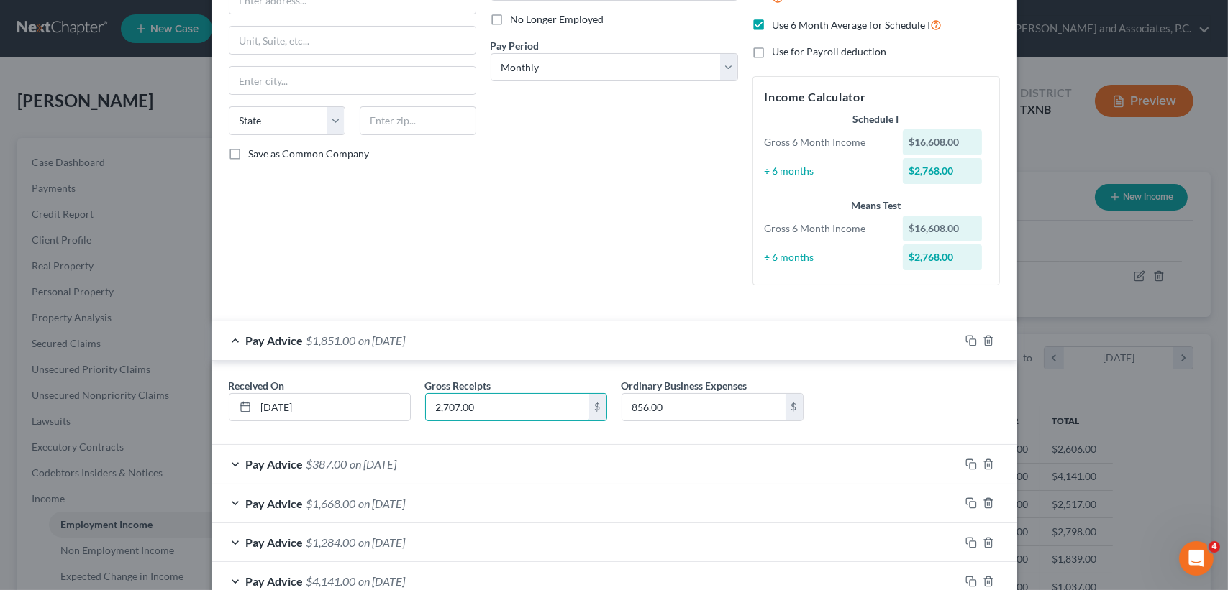
type input "2,707.00"
click at [465, 240] on div "Employment Type * Select Full or Part Time Employment Self Employment Company *…" at bounding box center [353, 86] width 262 height 421
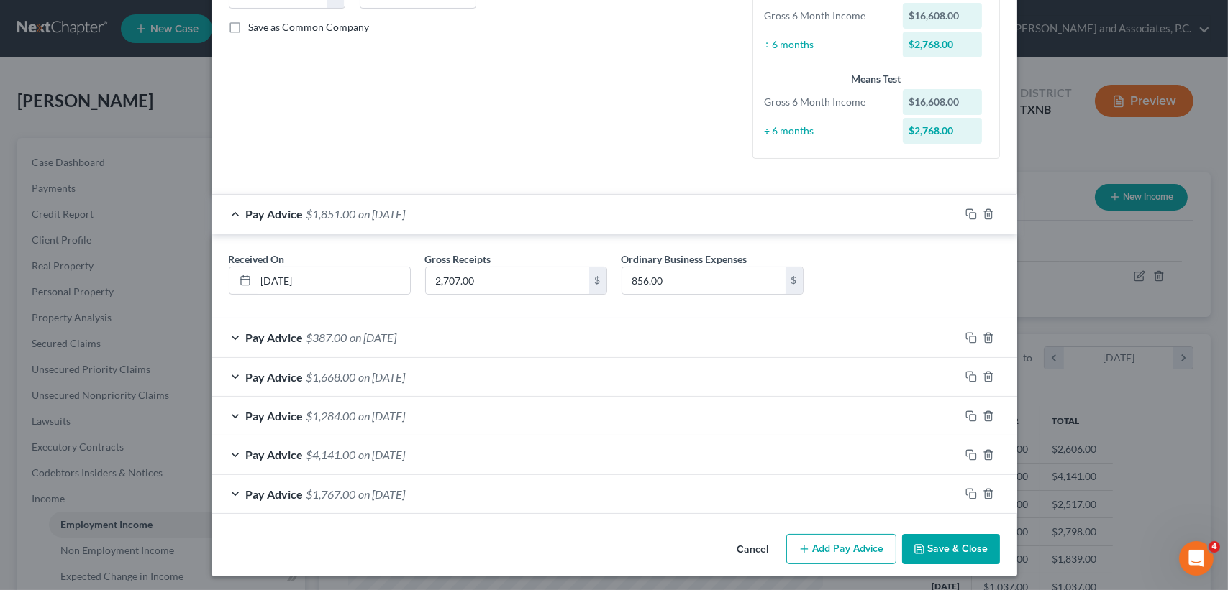
click at [406, 487] on div "Pay Advice $1,767.00 on 02/01/2025" at bounding box center [585, 494] width 748 height 38
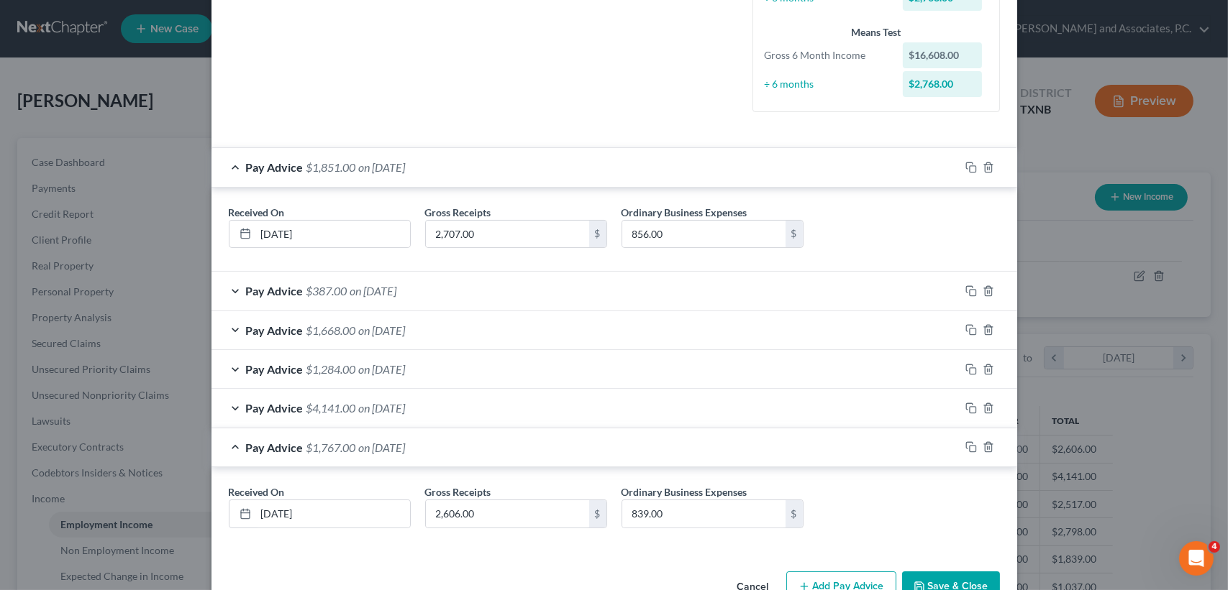
scroll to position [401, 0]
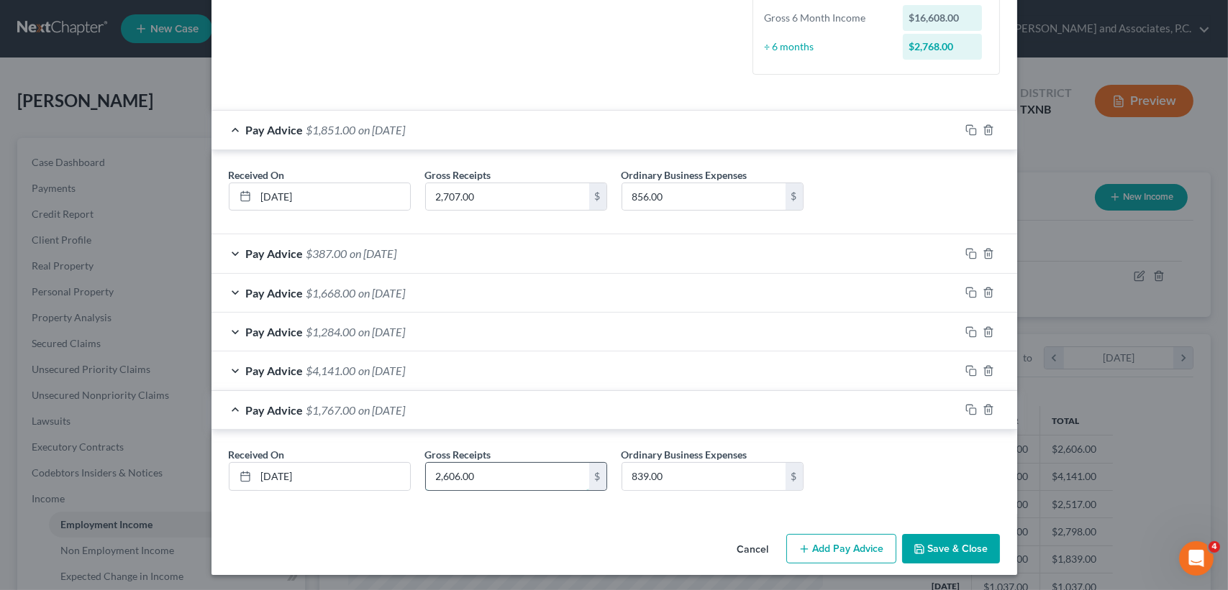
click at [518, 476] on input "2,606.00" at bounding box center [507, 476] width 163 height 27
type input "2,707.00"
click at [596, 416] on div "Pay Advice $1,868.00 on 02/01/2025" at bounding box center [585, 410] width 748 height 38
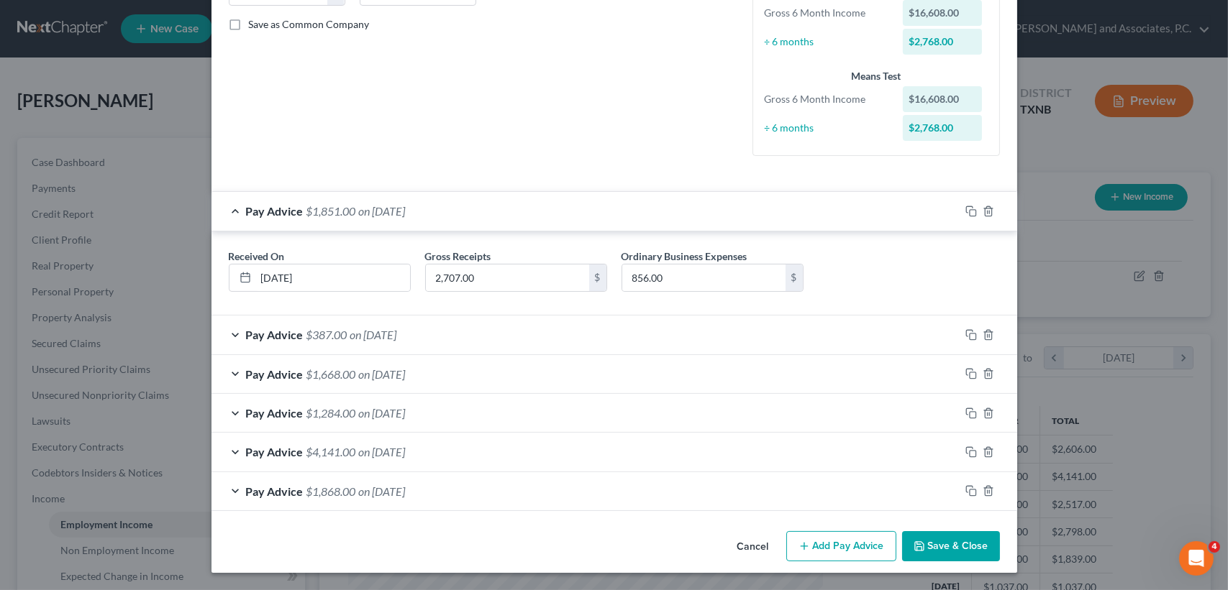
scroll to position [317, 0]
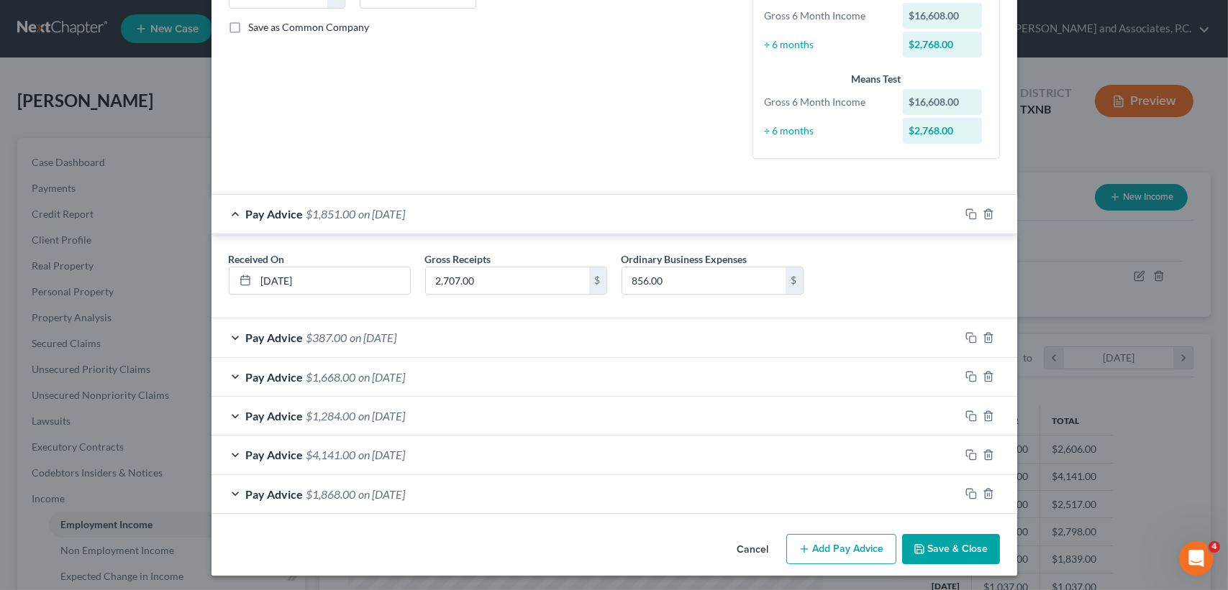
click at [406, 455] on span "on [DATE]" at bounding box center [382, 455] width 47 height 14
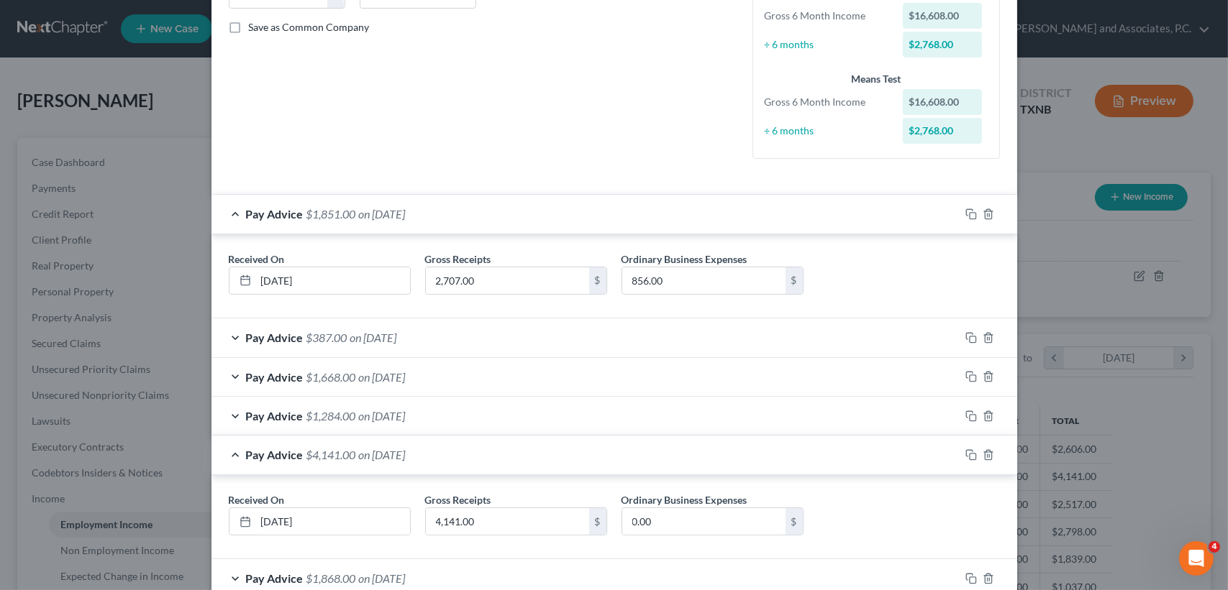
scroll to position [401, 0]
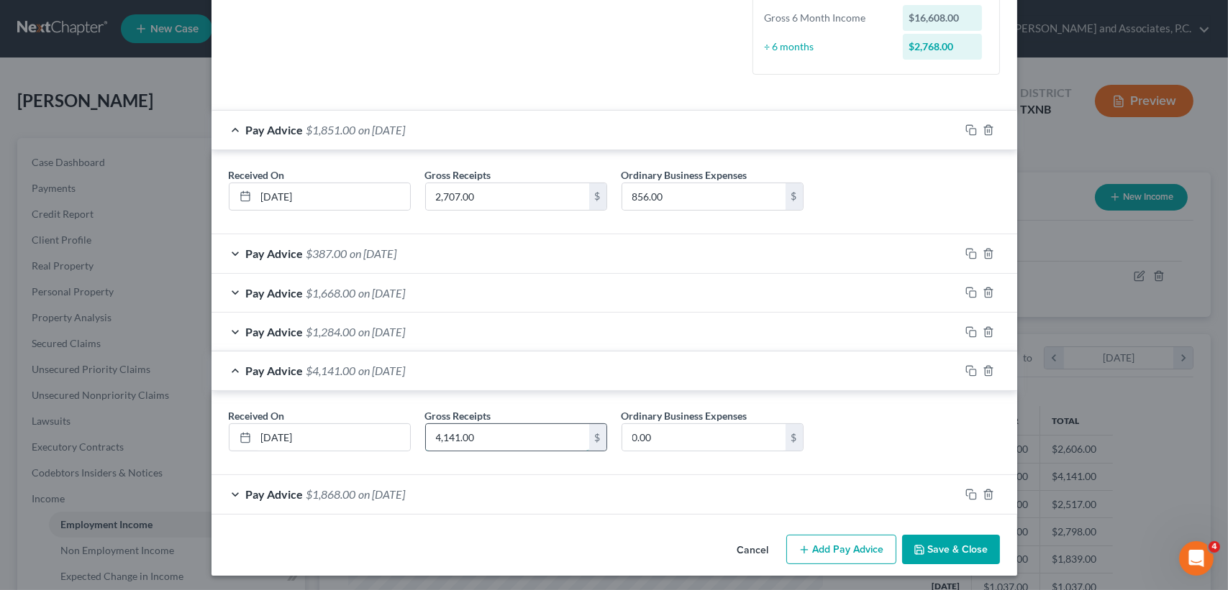
click at [508, 447] on input "4,141.00" at bounding box center [507, 437] width 163 height 27
type input "4,214.00"
click at [279, 370] on span "Pay Advice" at bounding box center [275, 371] width 58 height 14
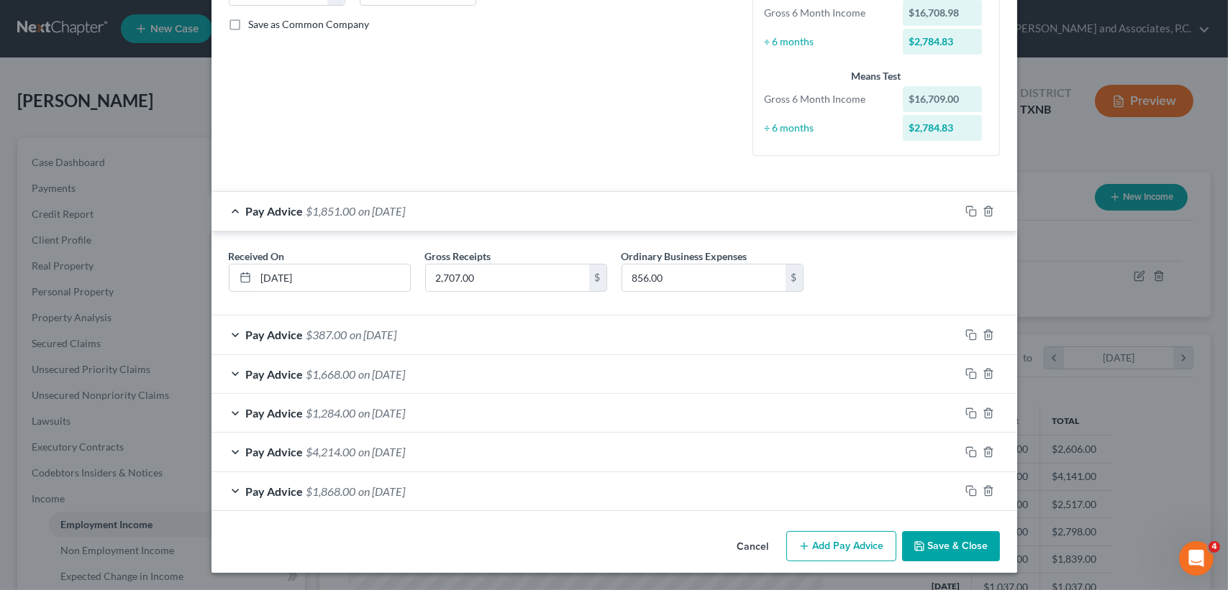
scroll to position [317, 0]
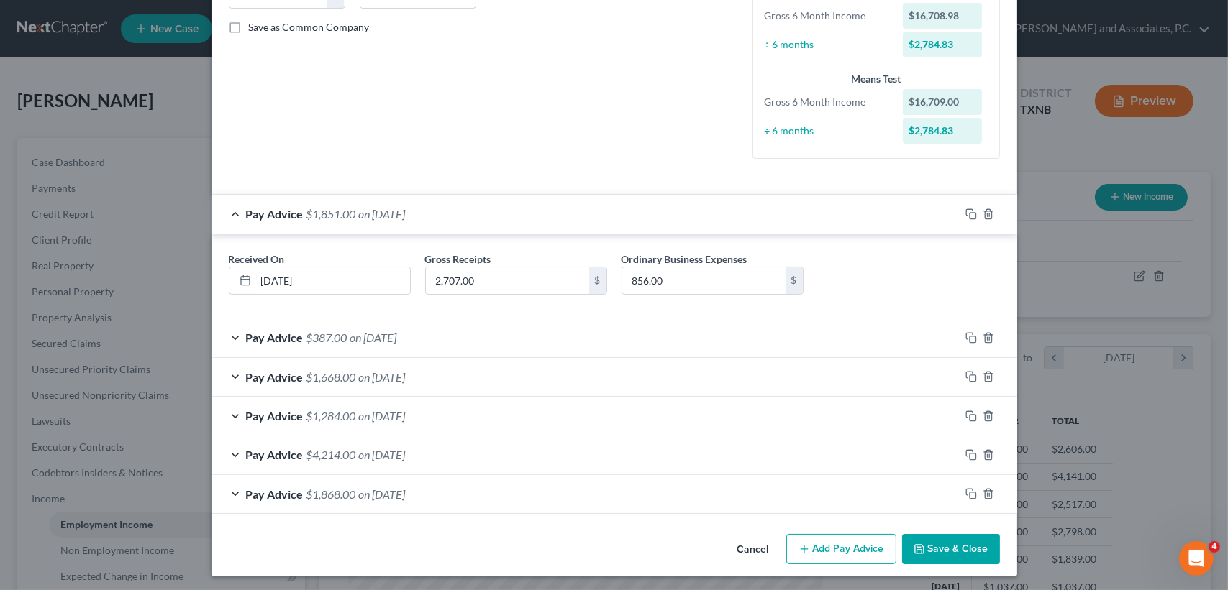
drag, startPoint x: 329, startPoint y: 408, endPoint x: 329, endPoint y: 384, distance: 24.5
click at [329, 405] on div "Pay Advice $1,284.00 on 04/01/2025" at bounding box center [585, 416] width 748 height 38
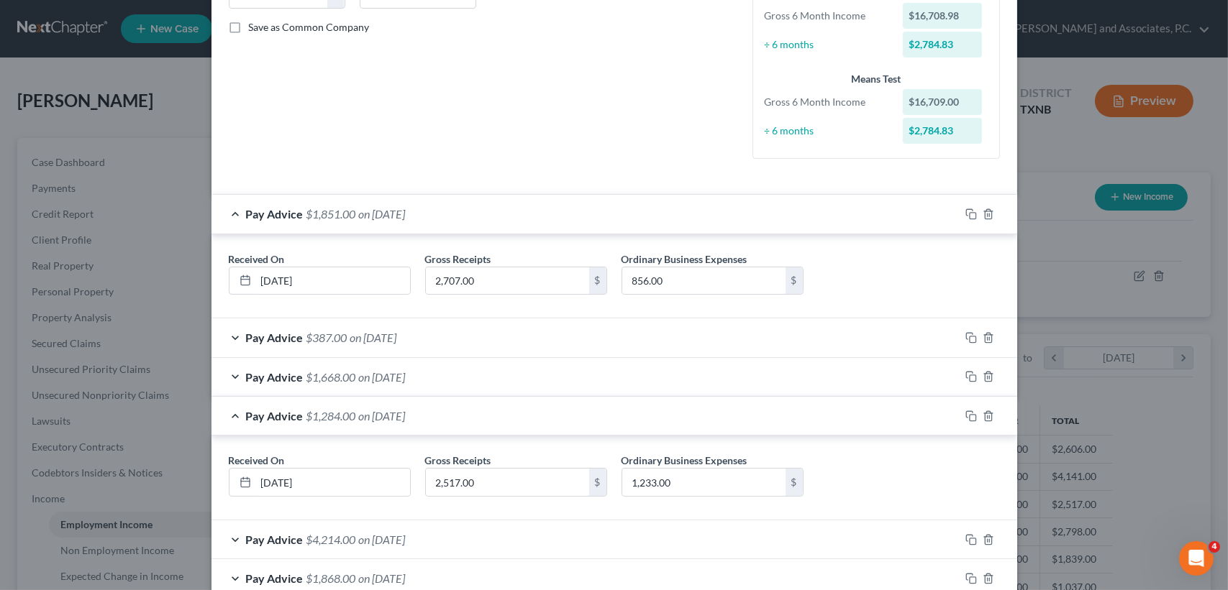
scroll to position [401, 0]
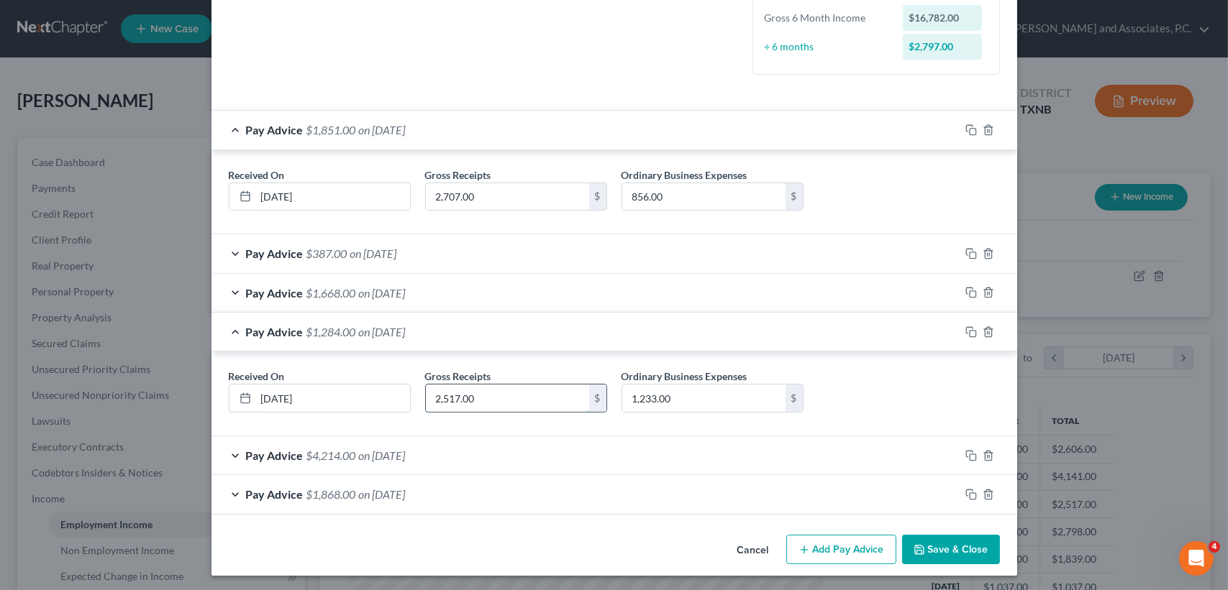
click at [488, 403] on input "2,517.00" at bounding box center [507, 398] width 163 height 27
type input "2,617.00"
click at [476, 335] on div "Pay Advice $1,384.00 on 04/01/2025" at bounding box center [585, 332] width 748 height 38
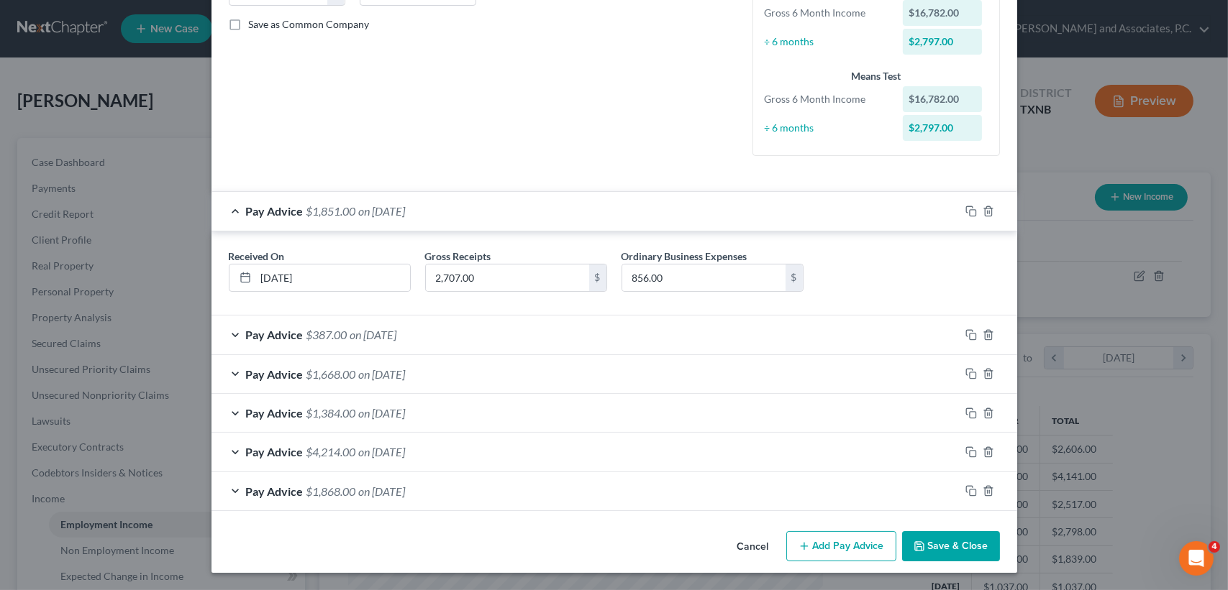
scroll to position [317, 0]
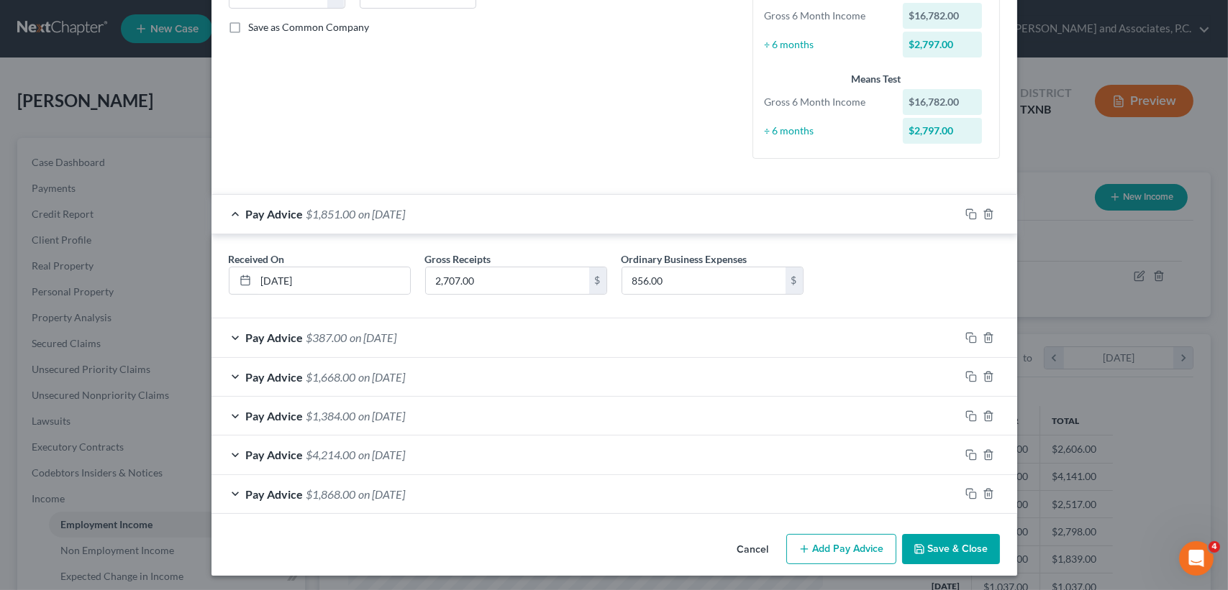
click at [429, 386] on div "Pay Advice $1,668.00 on 05/01/2025" at bounding box center [585, 377] width 748 height 38
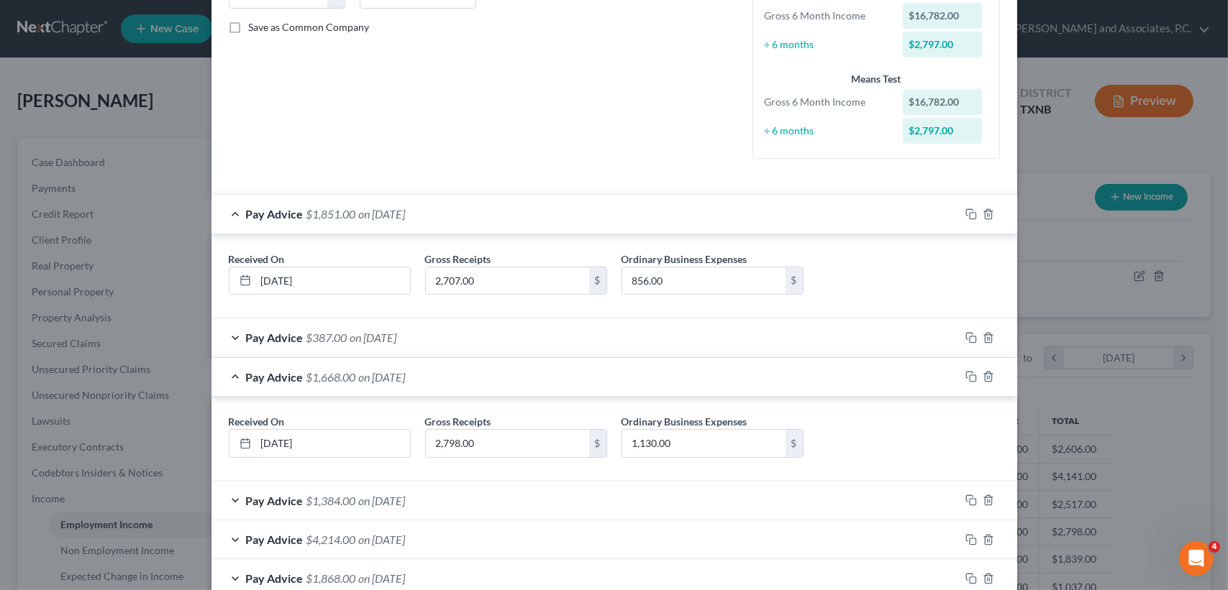
scroll to position [401, 0]
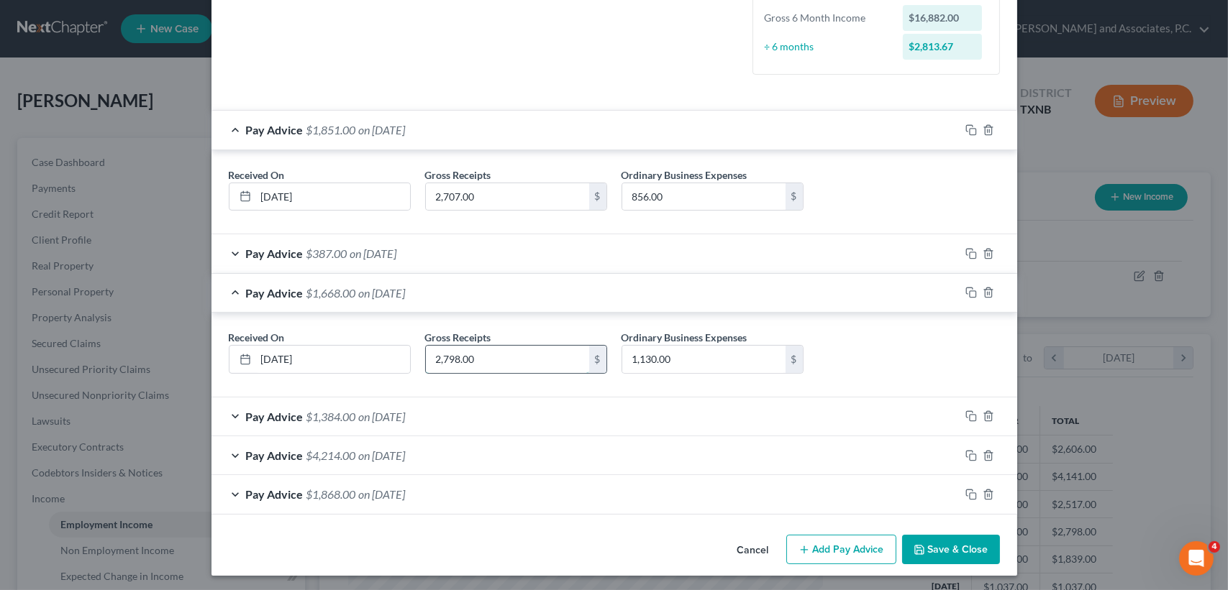
click at [511, 357] on input "2,798.00" at bounding box center [507, 359] width 163 height 27
type input "2,989.00"
click at [422, 298] on div "Pay Advice $1,859.00 on 05/01/2025" at bounding box center [585, 293] width 748 height 38
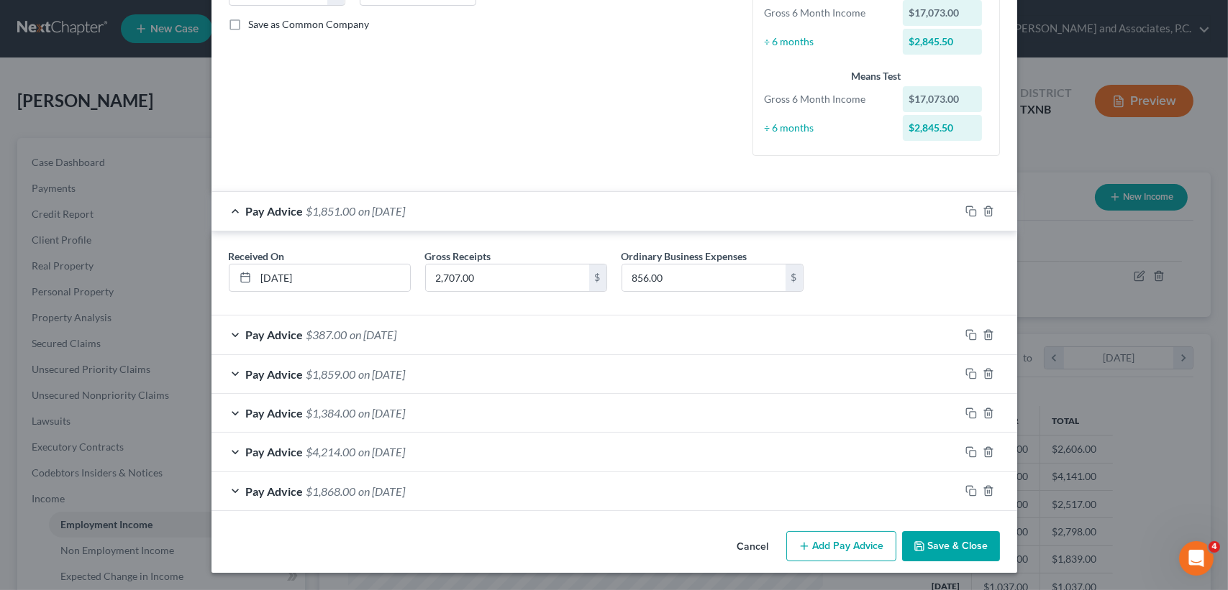
scroll to position [317, 0]
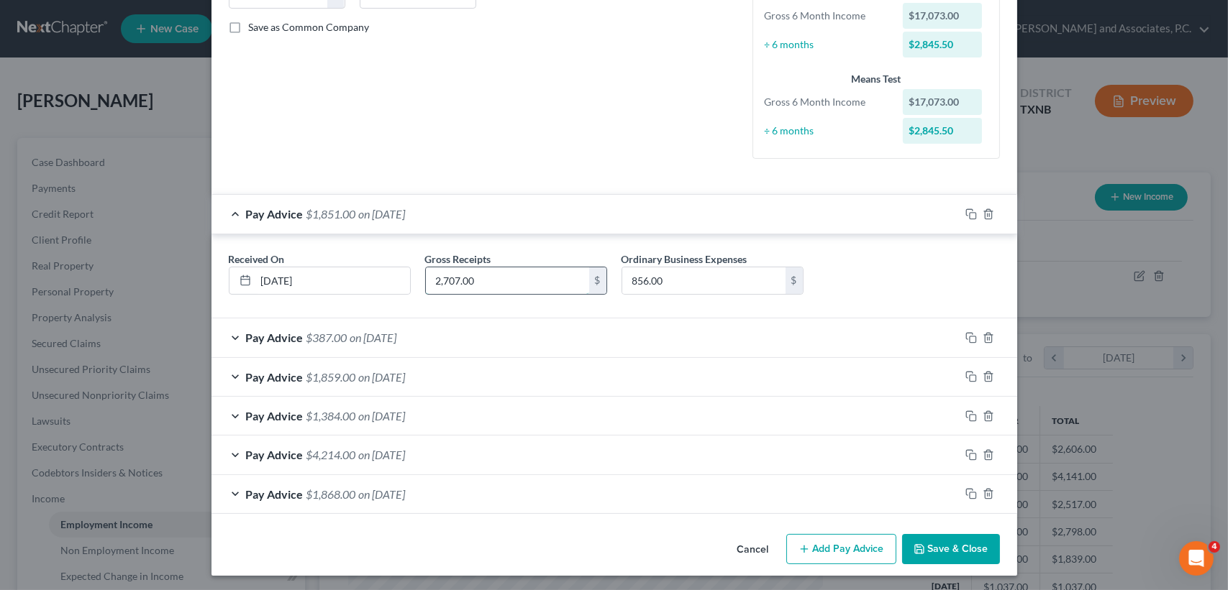
click at [493, 278] on input "2,707.00" at bounding box center [507, 281] width 163 height 27
type input "1,939.00"
click at [399, 347] on div "Pay Advice $387.00 on 06/01/2025" at bounding box center [585, 338] width 748 height 38
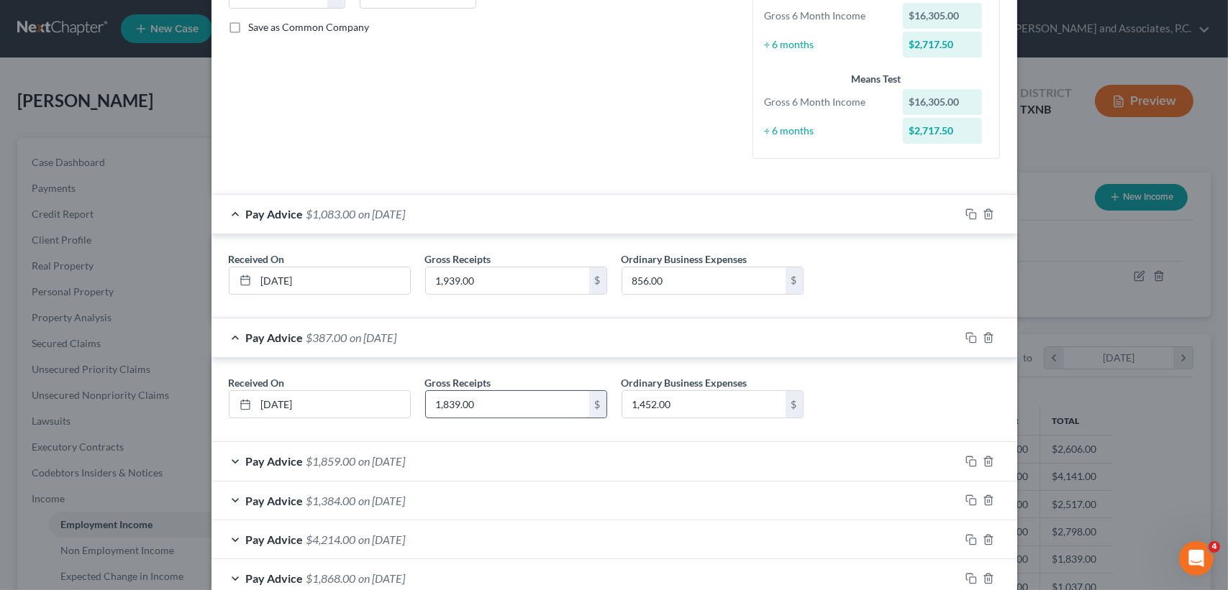
click at [501, 401] on input "1,839.00" at bounding box center [507, 404] width 163 height 27
type input "1,939.00"
click at [503, 336] on div "Pay Advice $487.00 on [DATE]" at bounding box center [585, 338] width 748 height 38
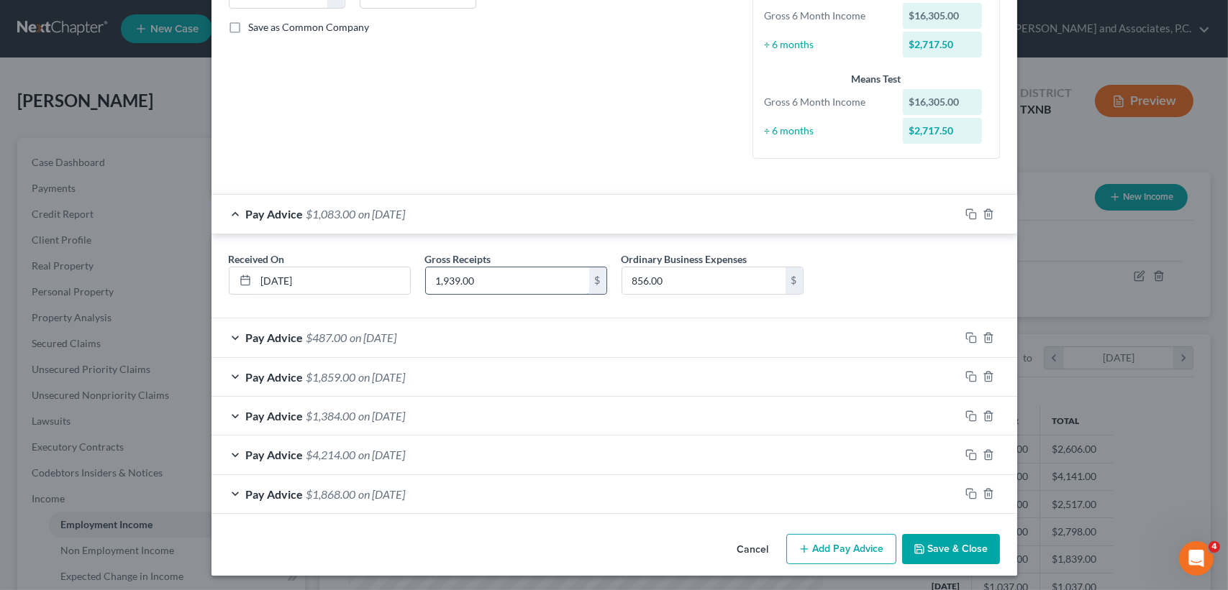
click at [562, 268] on input "1,939.00" at bounding box center [507, 281] width 163 height 27
type input "1,137.00"
click at [612, 222] on div "Pay Advice $281.00 on 07/01/2025" at bounding box center [585, 214] width 748 height 38
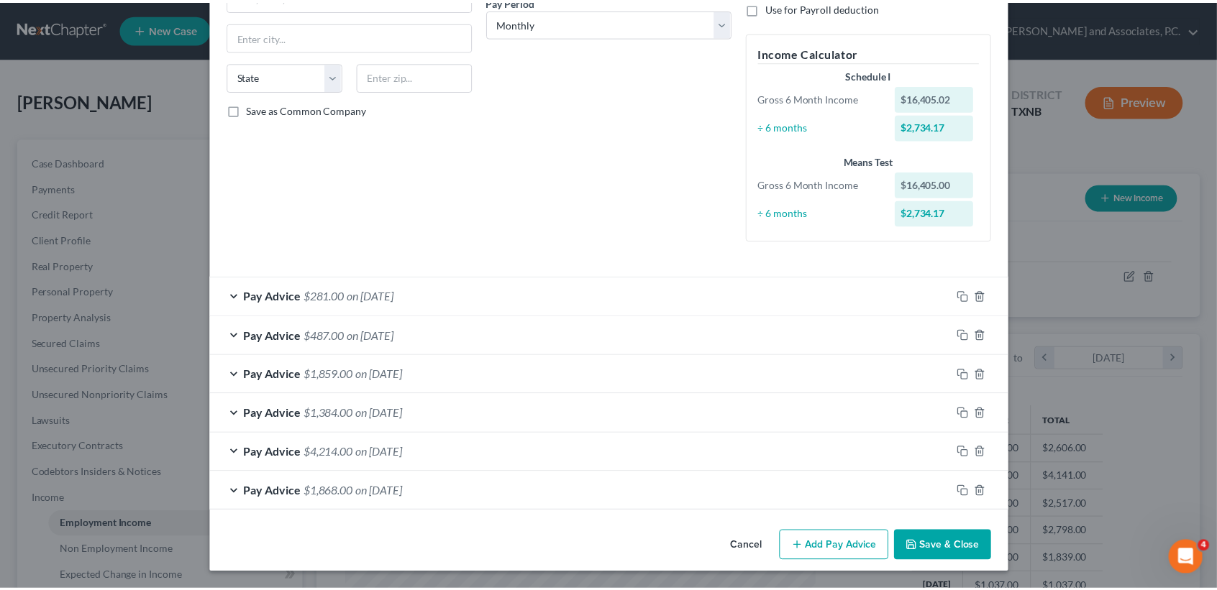
scroll to position [234, 0]
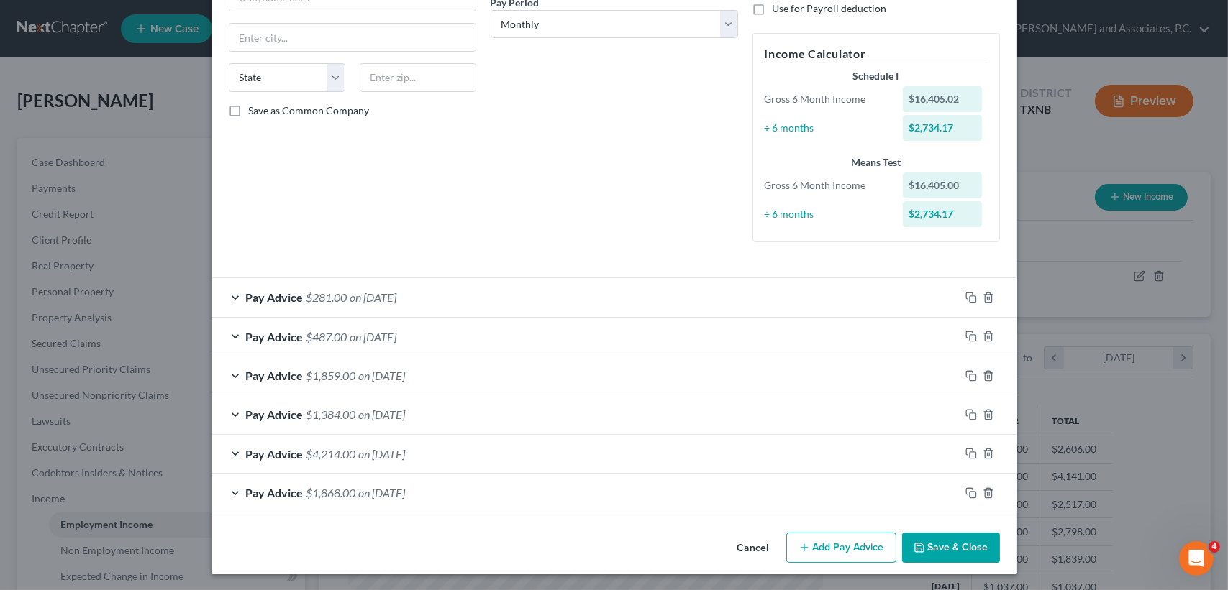
click at [974, 554] on button "Save & Close" at bounding box center [951, 548] width 98 height 30
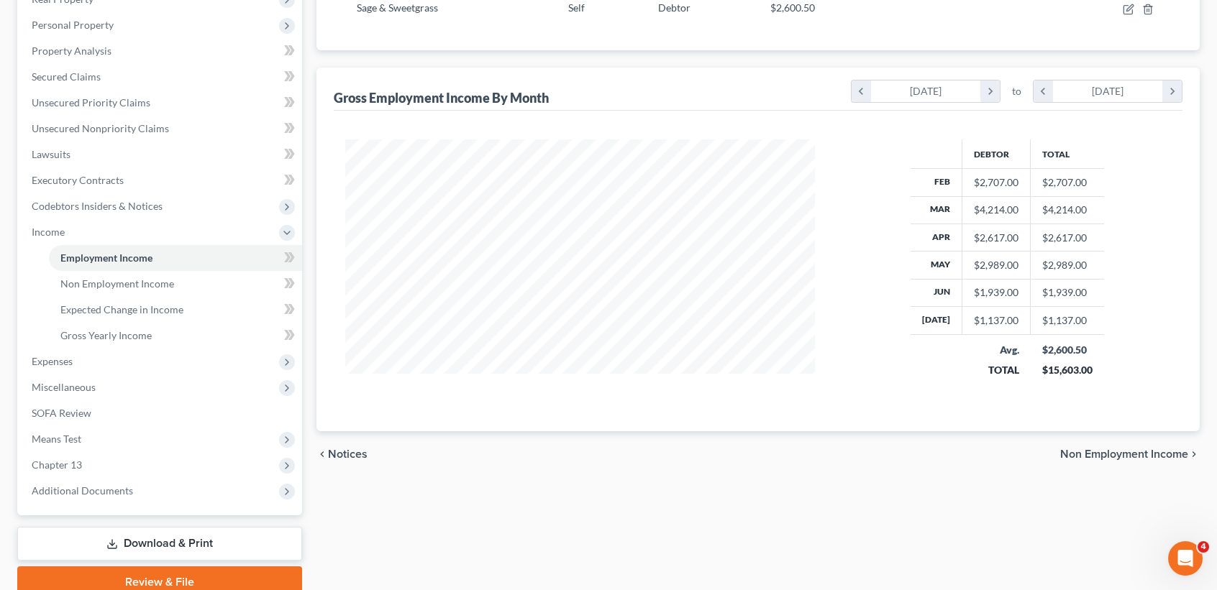
scroll to position [327, 0]
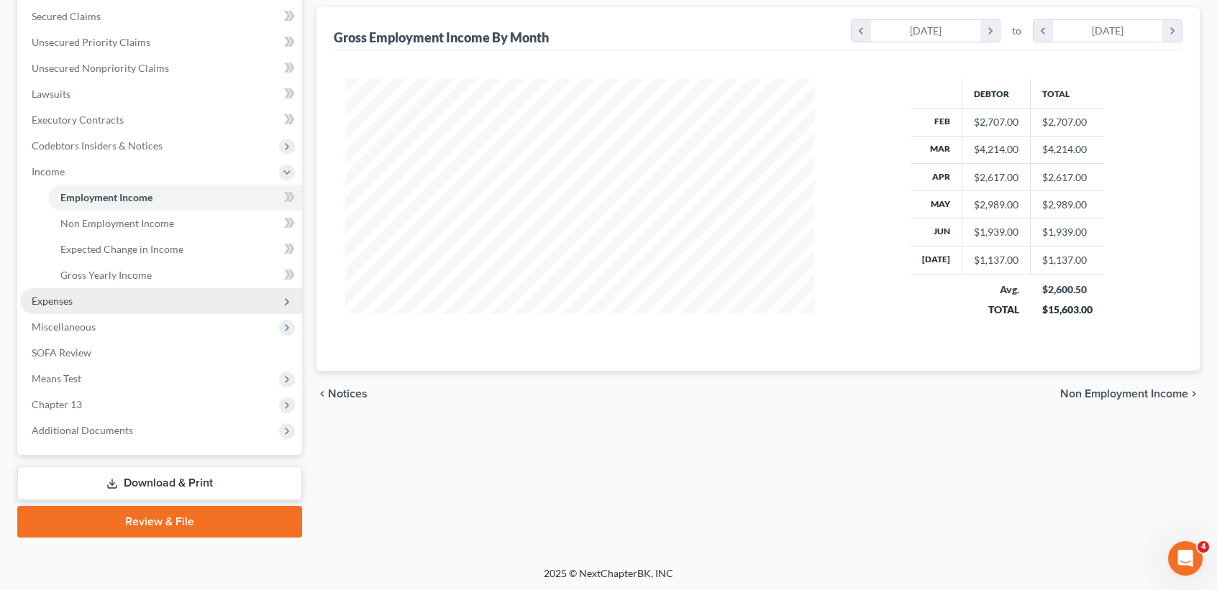
click at [114, 308] on span "Expenses" at bounding box center [161, 301] width 282 height 26
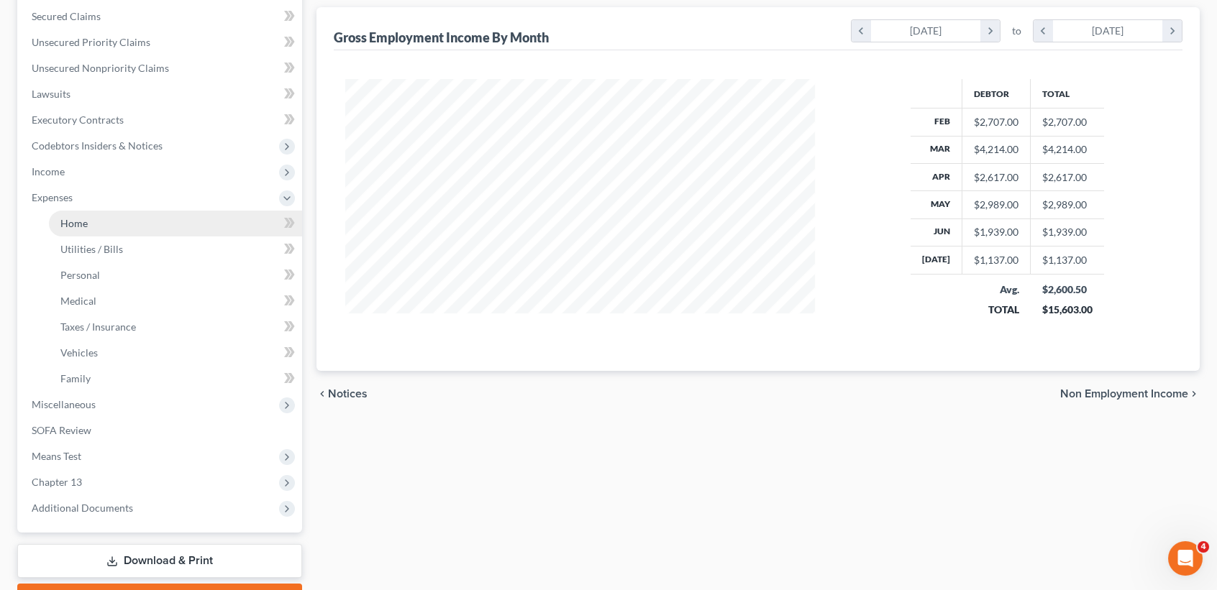
click at [100, 222] on link "Home" at bounding box center [175, 224] width 253 height 26
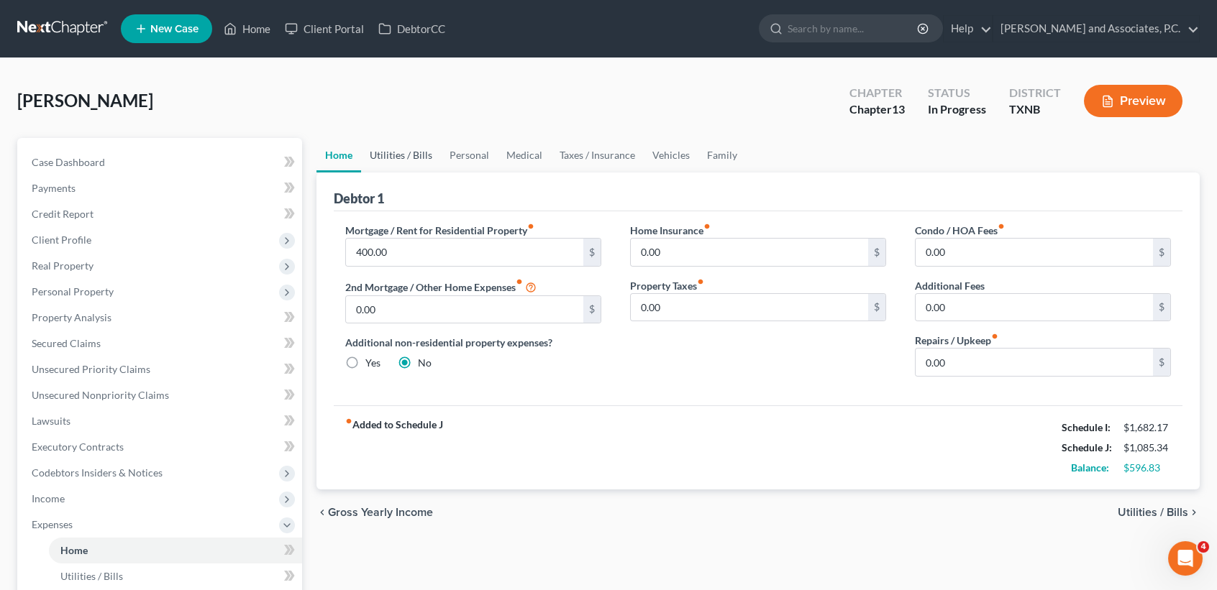
click at [401, 161] on link "Utilities / Bills" at bounding box center [401, 155] width 80 height 35
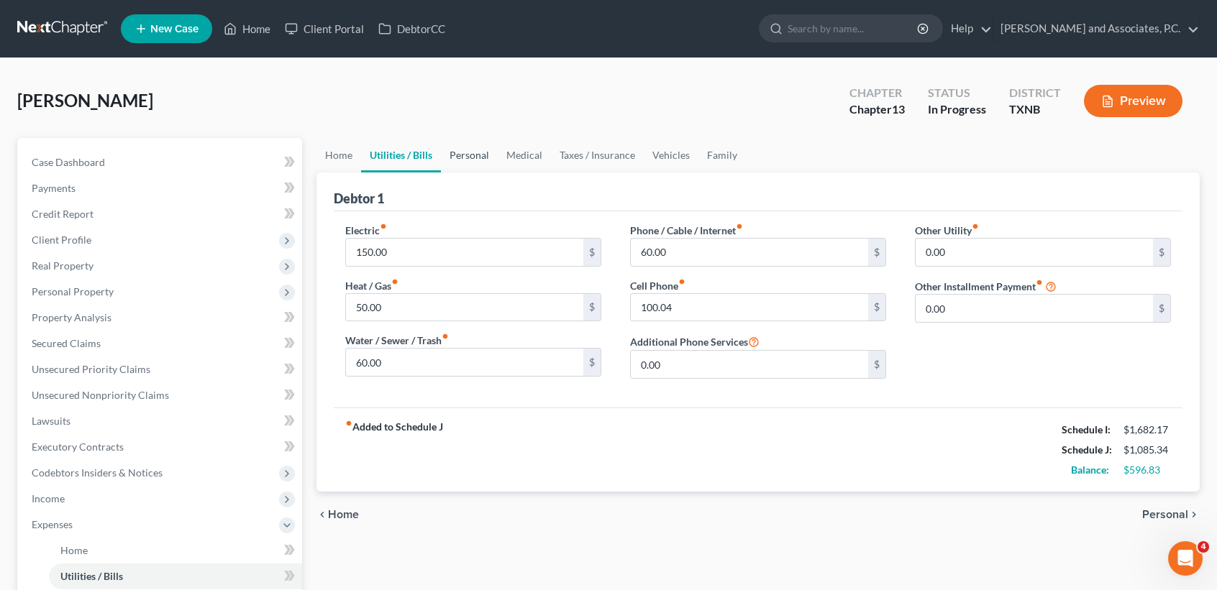
click at [474, 163] on link "Personal" at bounding box center [469, 155] width 57 height 35
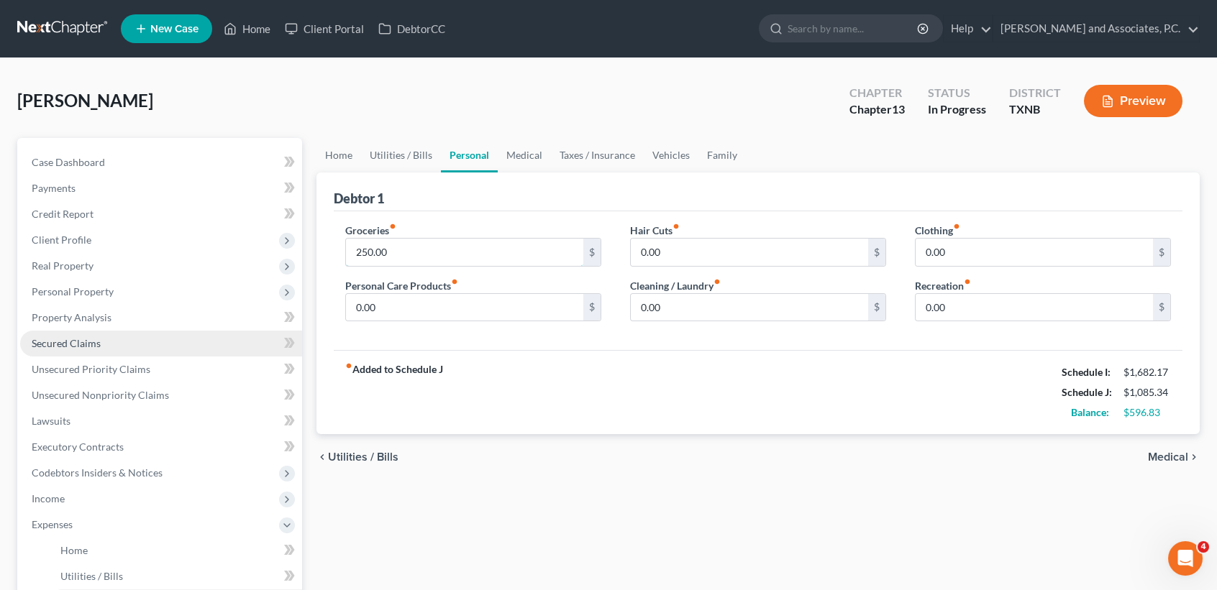
click at [447, 257] on input "250.00" at bounding box center [464, 252] width 237 height 27
type input "300.00"
click at [534, 160] on link "Medical" at bounding box center [524, 155] width 53 height 35
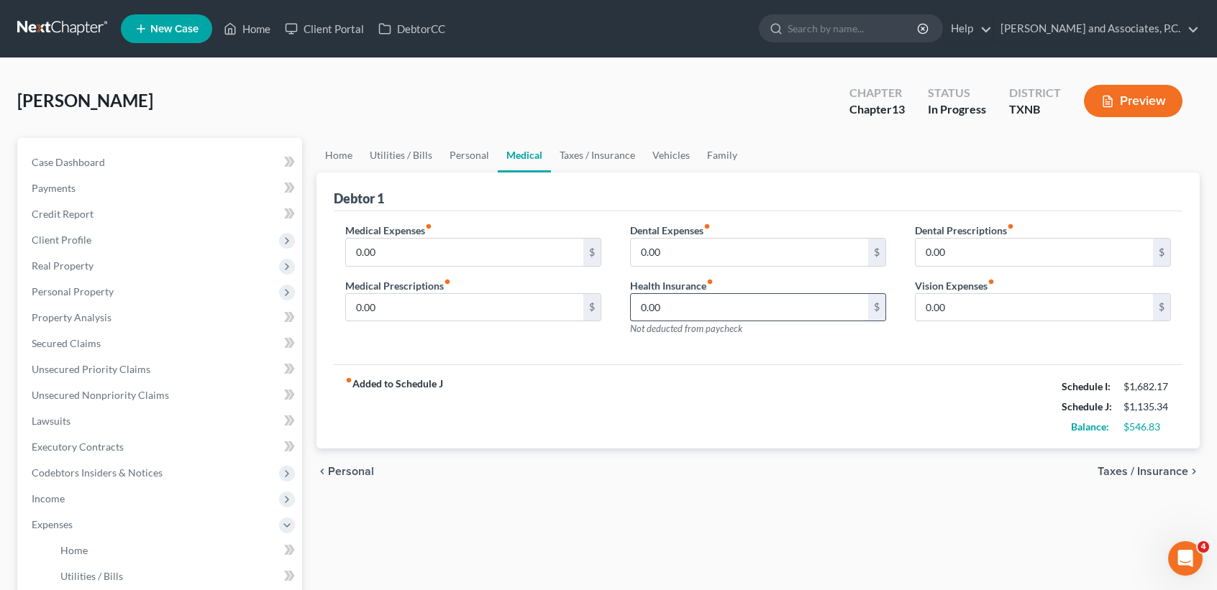
click at [749, 307] on input "0.00" at bounding box center [749, 307] width 237 height 27
type input "24.00"
click at [694, 536] on div "Home Utilities / Bills Personal Medical Taxes / Insurance Vehicles Family Debto…" at bounding box center [758, 540] width 898 height 805
click at [665, 164] on link "Vehicles" at bounding box center [671, 155] width 55 height 35
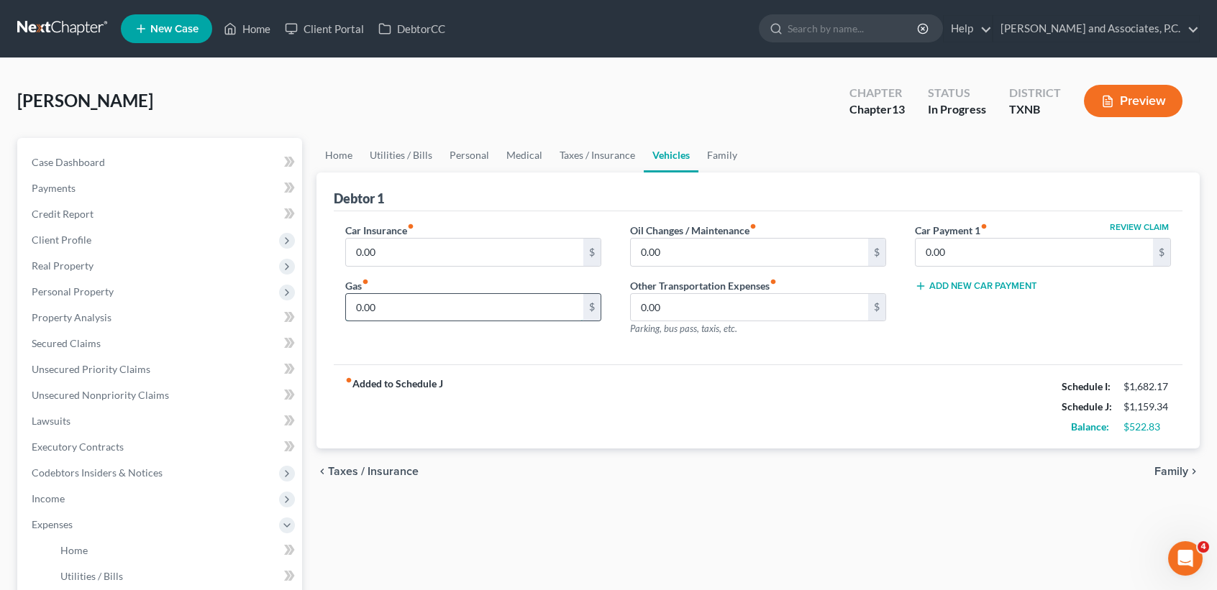
click at [404, 297] on input "0.00" at bounding box center [464, 307] width 237 height 27
type input "144.17"
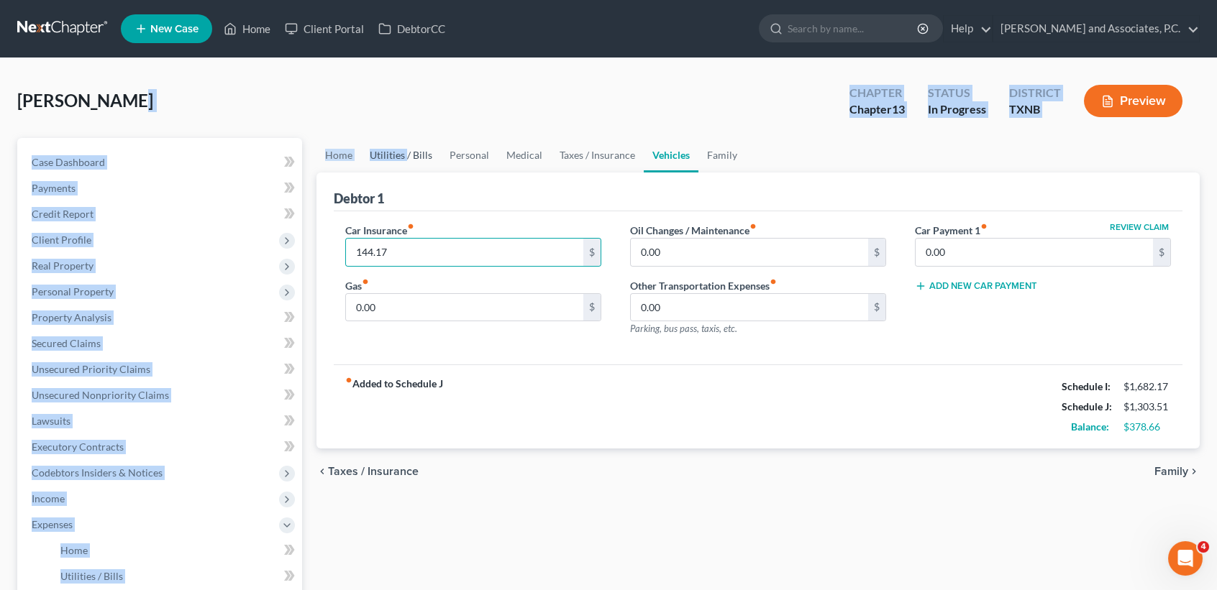
click at [406, 138] on div "Powell, Teri Upgraded Chapter Chapter 13 Status In Progress District TXNB Previ…" at bounding box center [608, 515] width 1182 height 879
click at [408, 138] on link "Utilities / Bills" at bounding box center [401, 155] width 80 height 35
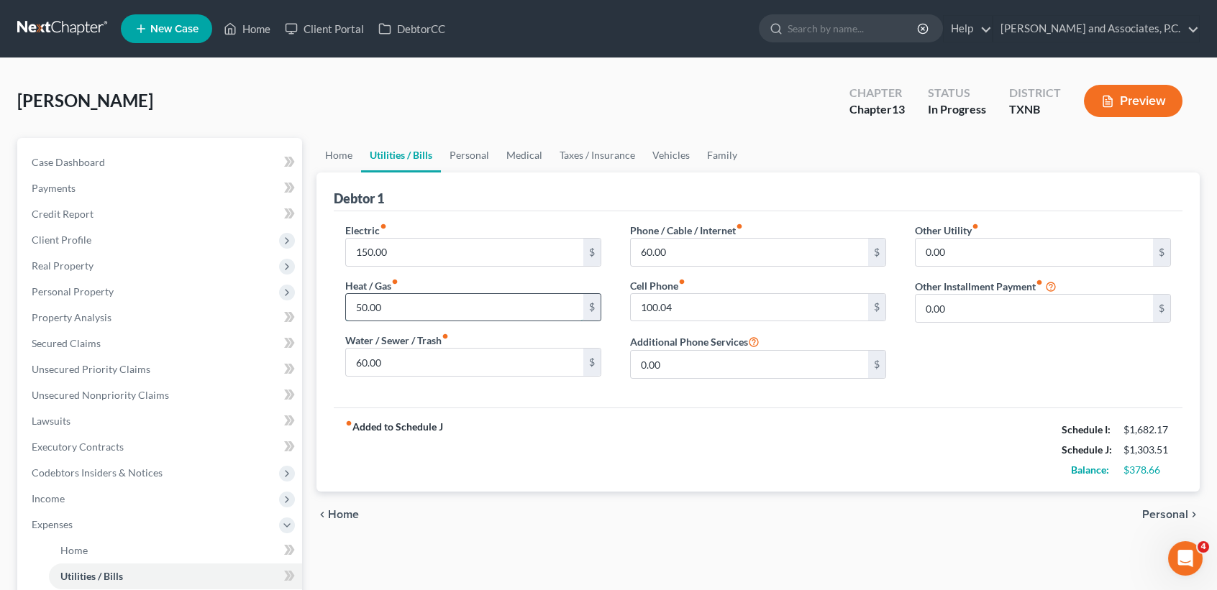
click at [447, 308] on input "50.00" at bounding box center [464, 307] width 237 height 27
click at [447, 257] on input "150.00" at bounding box center [464, 252] width 237 height 27
drag, startPoint x: 458, startPoint y: 403, endPoint x: 464, endPoint y: 379, distance: 25.1
click at [457, 403] on div "Electric fiber_manual_record 150.00 $ Heat / Gas fiber_manual_record 50.00 $ Wa…" at bounding box center [758, 309] width 849 height 196
click at [691, 252] on input "60.00" at bounding box center [749, 252] width 237 height 27
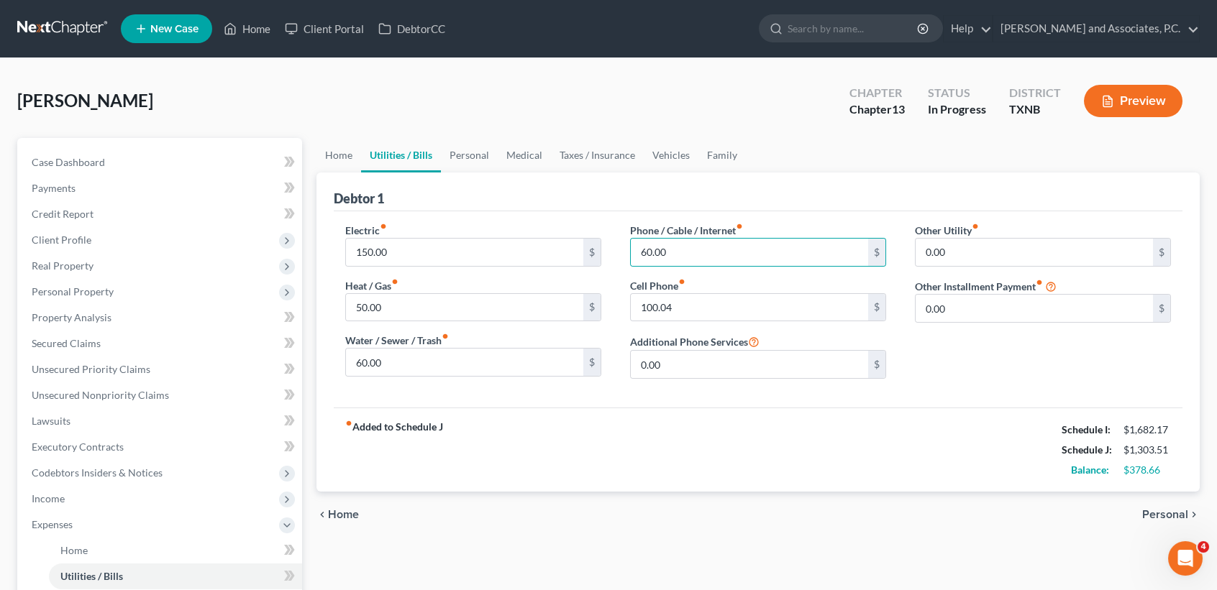
click at [617, 319] on div "Phone / Cable / Internet fiber_manual_record 60.00 $ Cell Phone fiber_manual_re…" at bounding box center [758, 307] width 285 height 168
click at [484, 150] on link "Personal" at bounding box center [469, 155] width 57 height 35
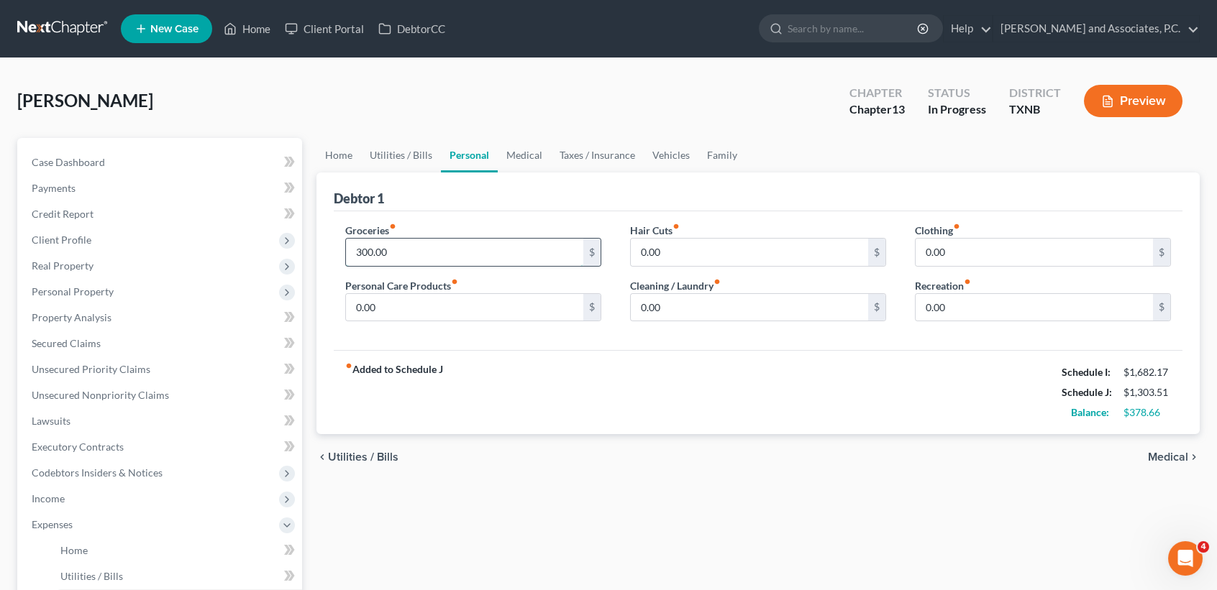
click at [463, 251] on input "300.00" at bounding box center [464, 252] width 237 height 27
type input "250.00"
drag, startPoint x: 622, startPoint y: 378, endPoint x: 654, endPoint y: 157, distance: 223.7
click at [622, 377] on div "fiber_manual_record Added to Schedule J Schedule I: $1,682.17 Schedule J: $1,25…" at bounding box center [758, 392] width 849 height 84
click at [667, 147] on link "Vehicles" at bounding box center [671, 155] width 55 height 35
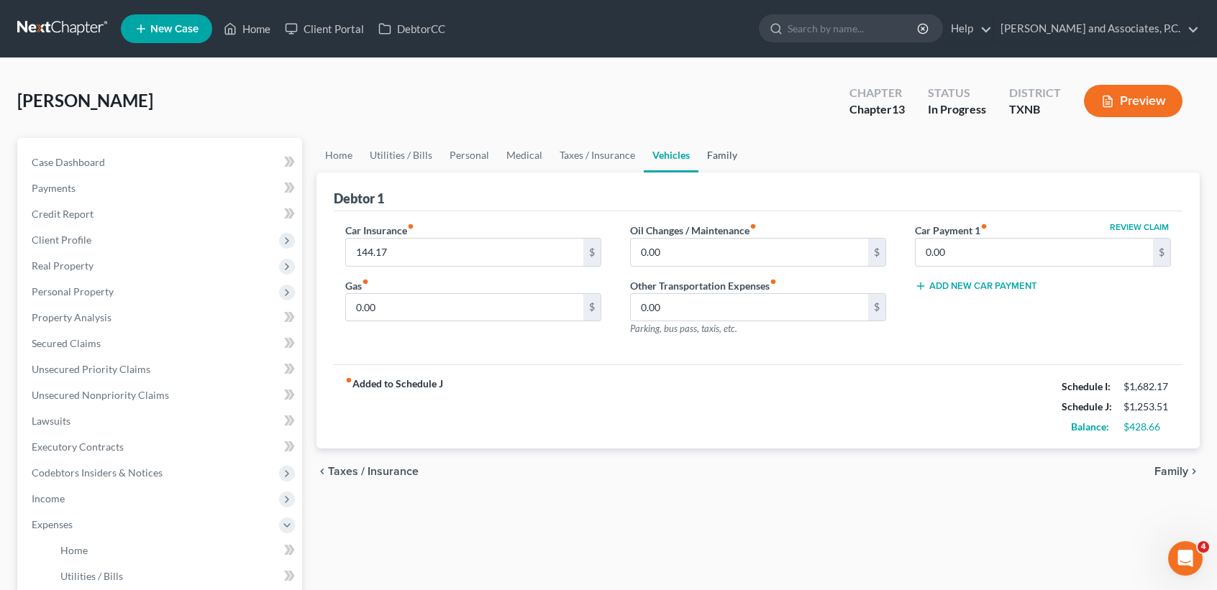
click at [709, 150] on link "Family" at bounding box center [721, 155] width 47 height 35
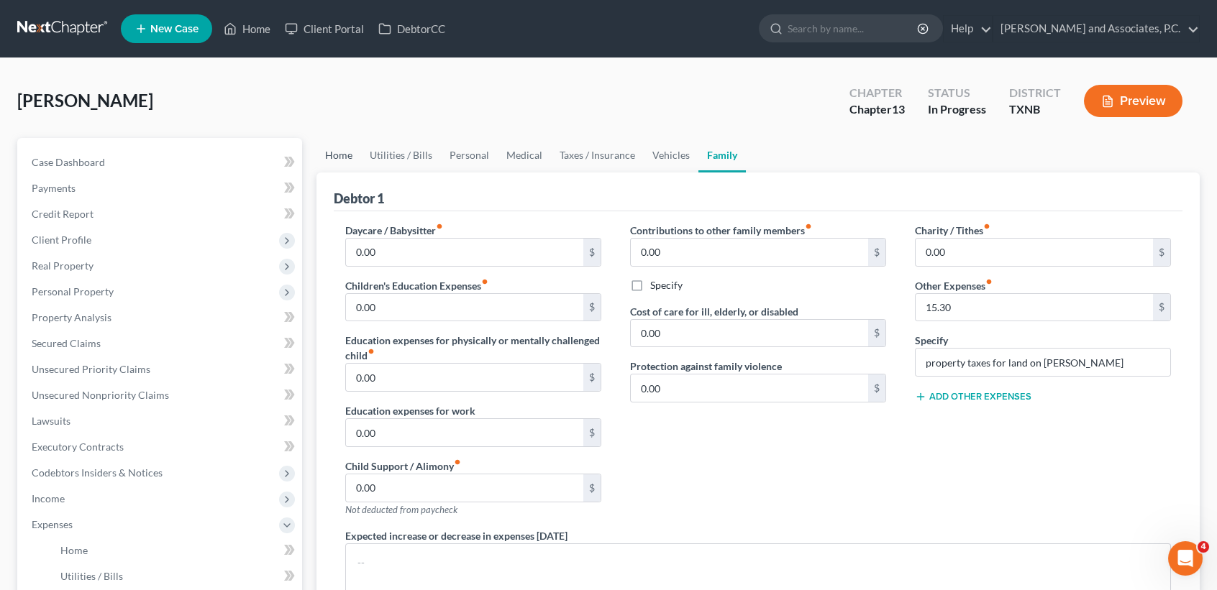
click at [339, 157] on link "Home" at bounding box center [338, 155] width 45 height 35
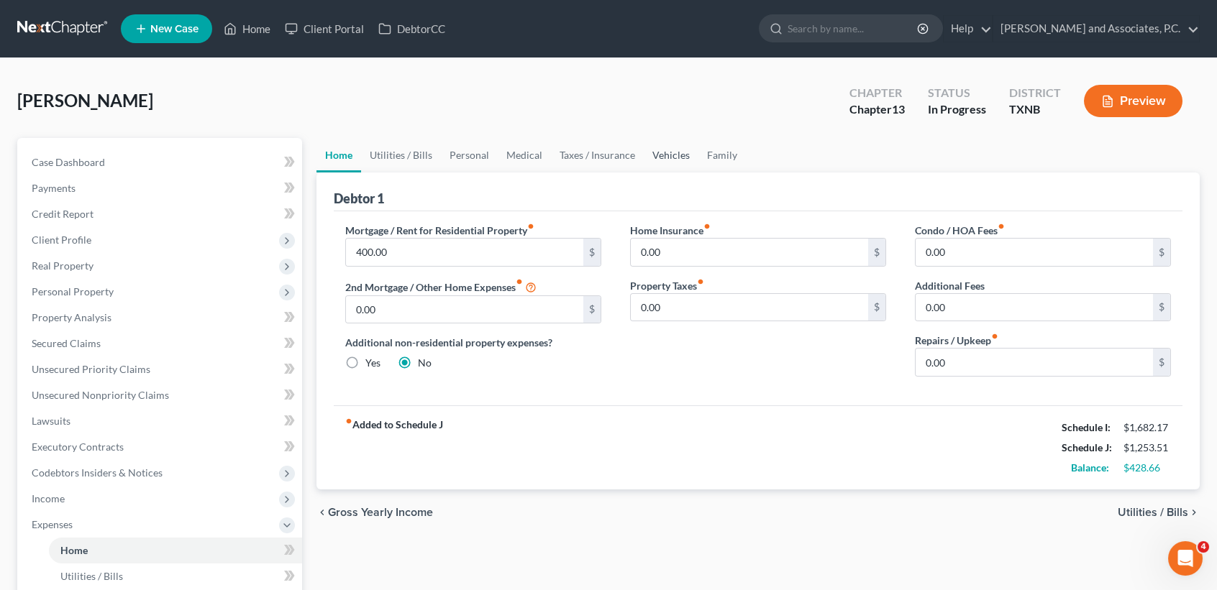
click at [662, 160] on link "Vehicles" at bounding box center [671, 155] width 55 height 35
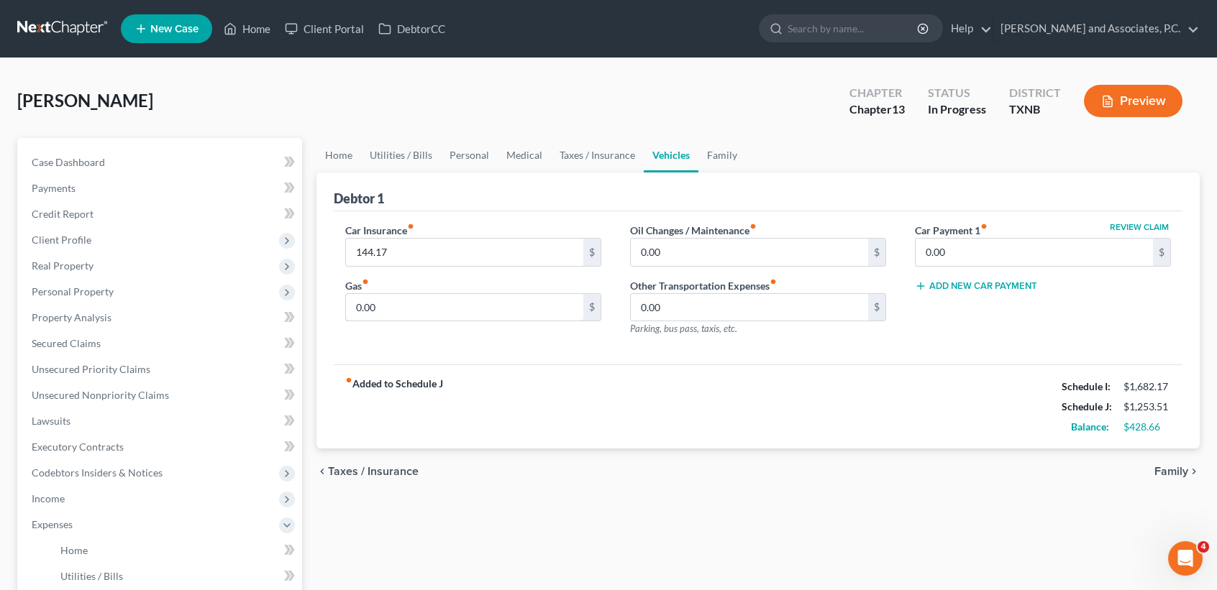
click at [462, 312] on input "0.00" at bounding box center [464, 307] width 237 height 27
type input "150.00"
click at [504, 357] on div "Car Insurance fiber_manual_record 144.17 $ Gas fiber_manual_record 150.00 $ Oil…" at bounding box center [758, 288] width 849 height 154
click at [716, 161] on link "Family" at bounding box center [721, 155] width 47 height 35
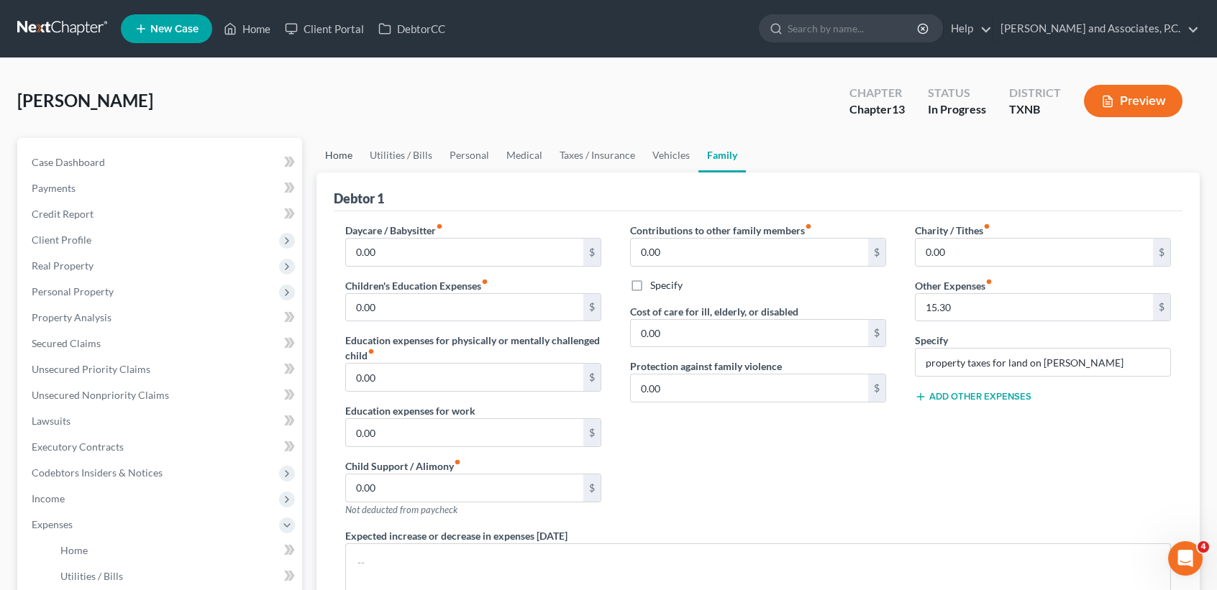
click at [347, 164] on link "Home" at bounding box center [338, 155] width 45 height 35
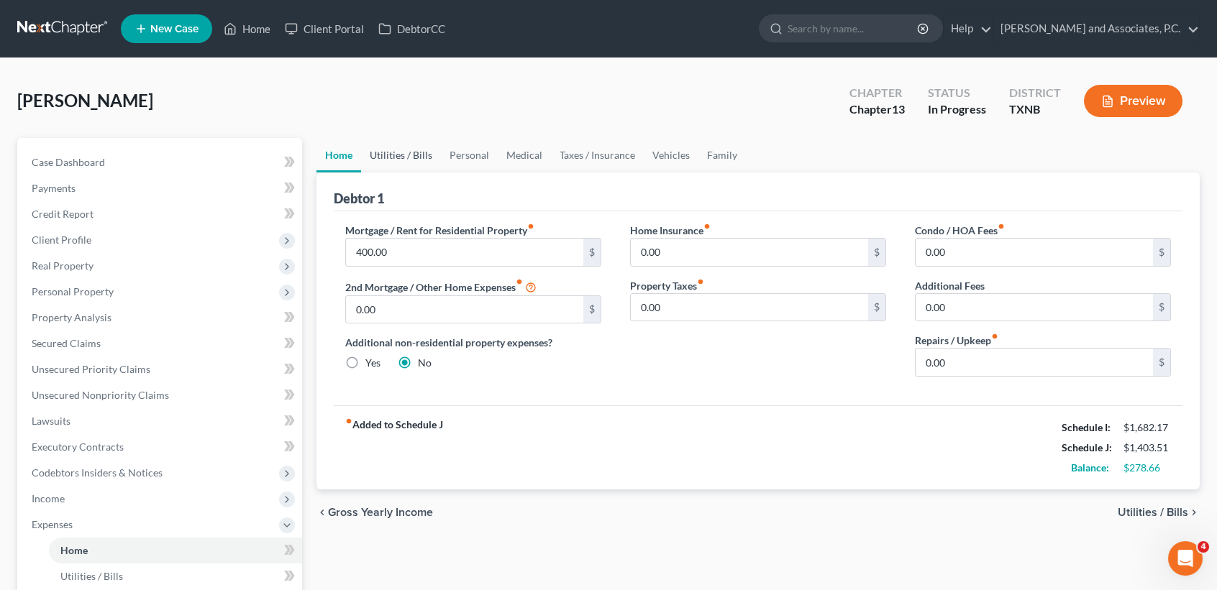
click at [416, 162] on link "Utilities / Bills" at bounding box center [401, 155] width 80 height 35
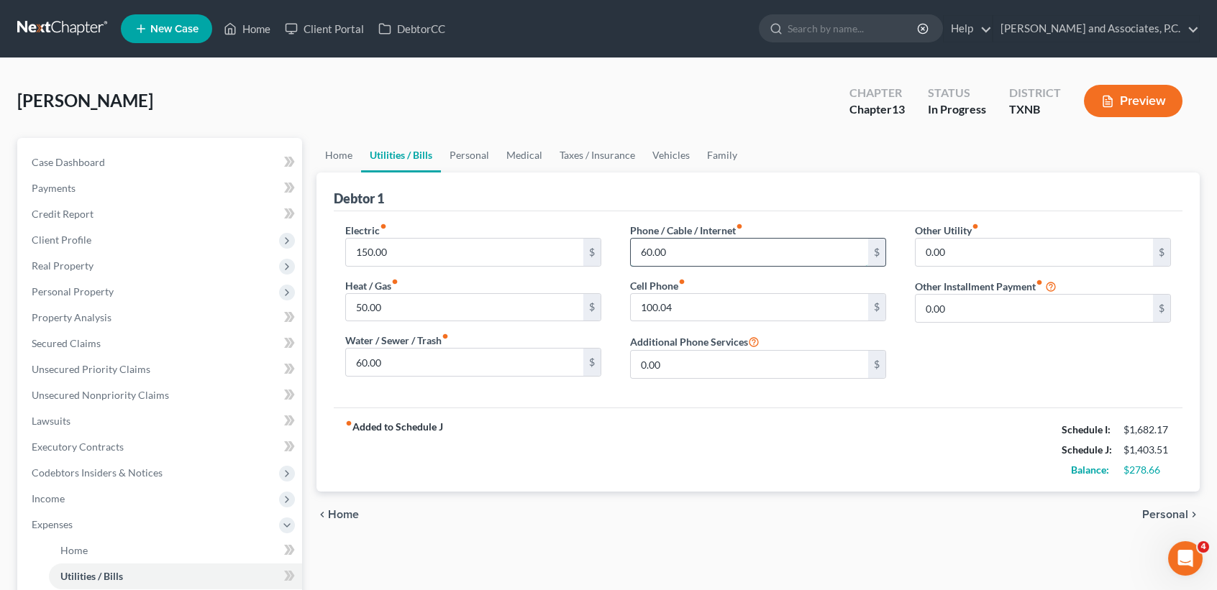
click at [696, 255] on input "60.00" at bounding box center [749, 252] width 237 height 27
type input "50.00"
click at [584, 464] on div "fiber_manual_record Added to Schedule J Schedule I: $1,682.17 Schedule J: $1,39…" at bounding box center [758, 450] width 849 height 84
click at [466, 158] on link "Personal" at bounding box center [469, 155] width 57 height 35
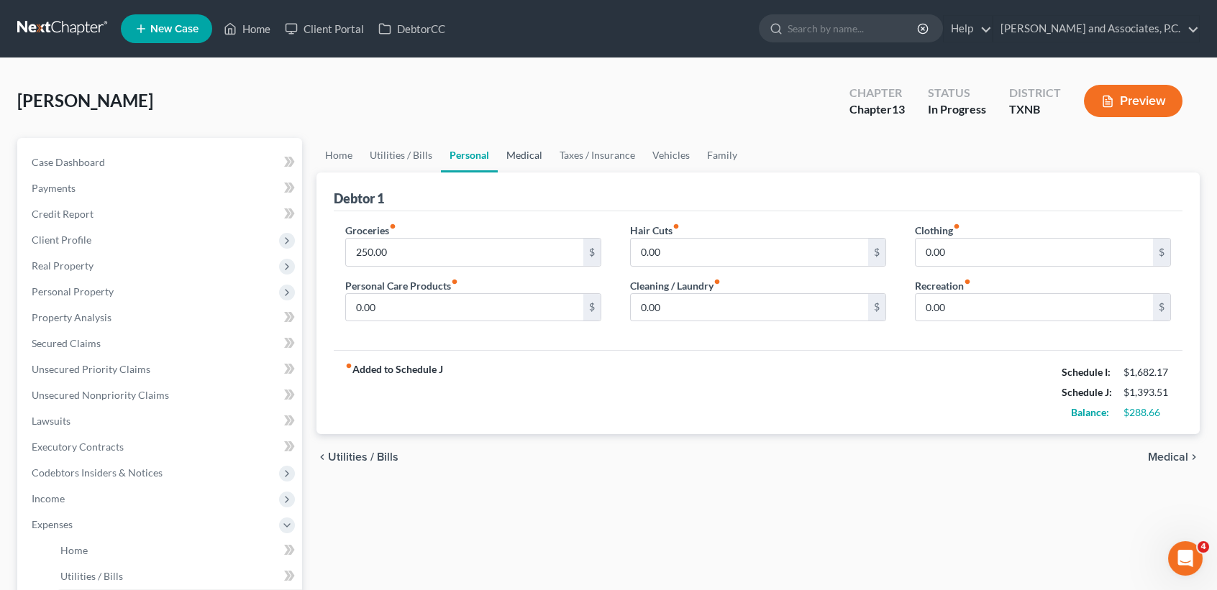
click at [539, 159] on link "Medical" at bounding box center [524, 155] width 53 height 35
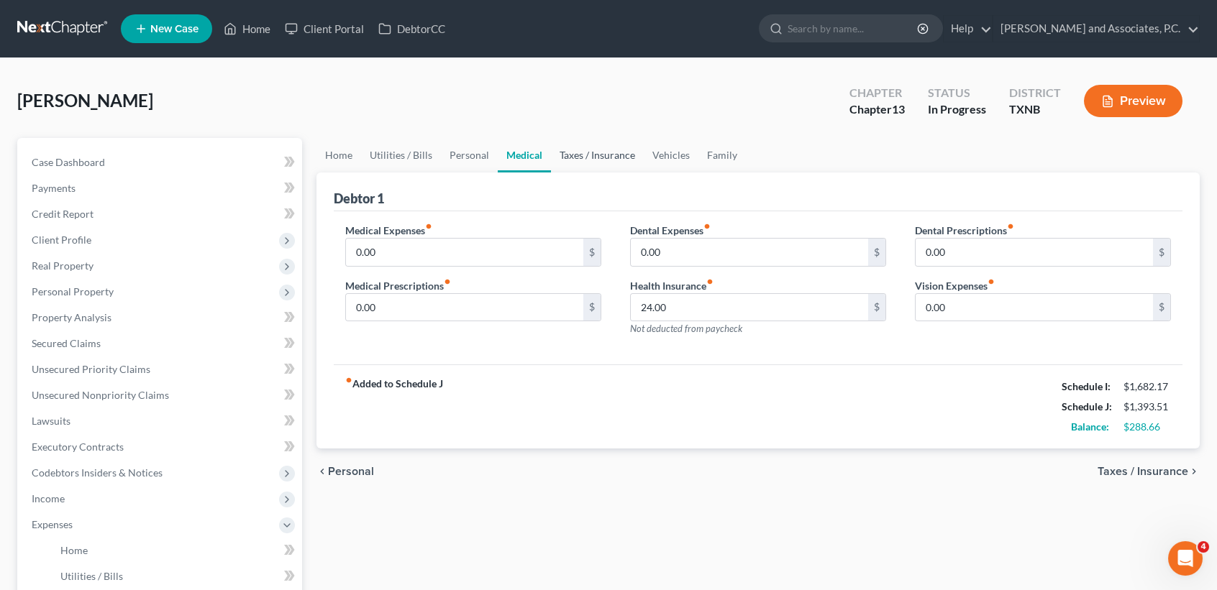
click at [570, 163] on link "Taxes / Insurance" at bounding box center [597, 155] width 93 height 35
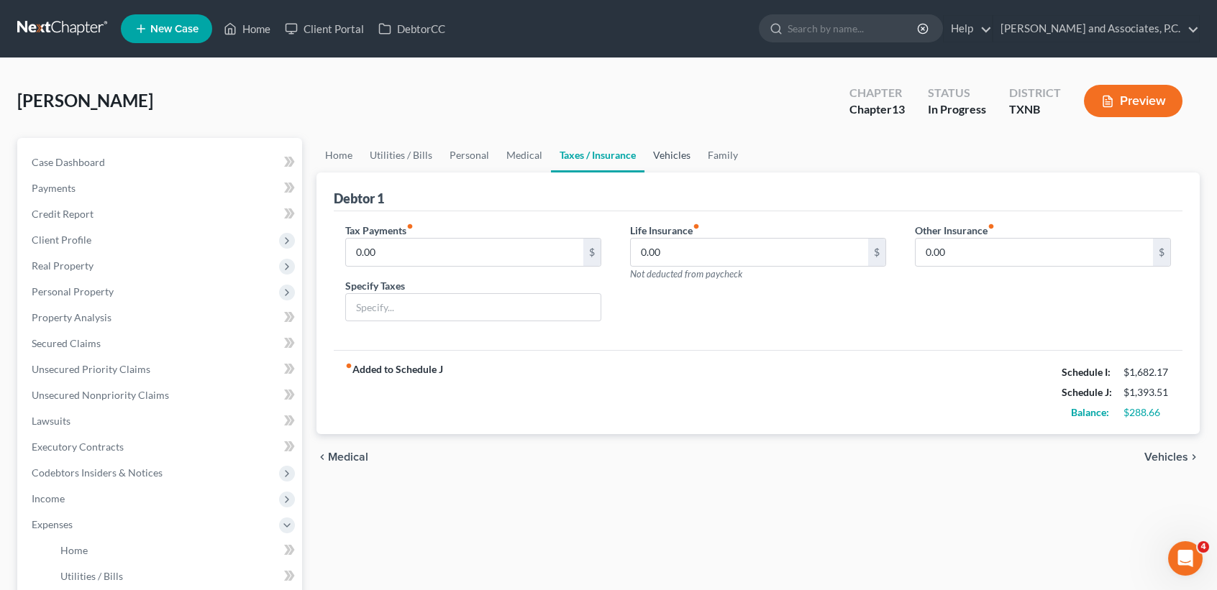
click at [658, 156] on link "Vehicles" at bounding box center [671, 155] width 55 height 35
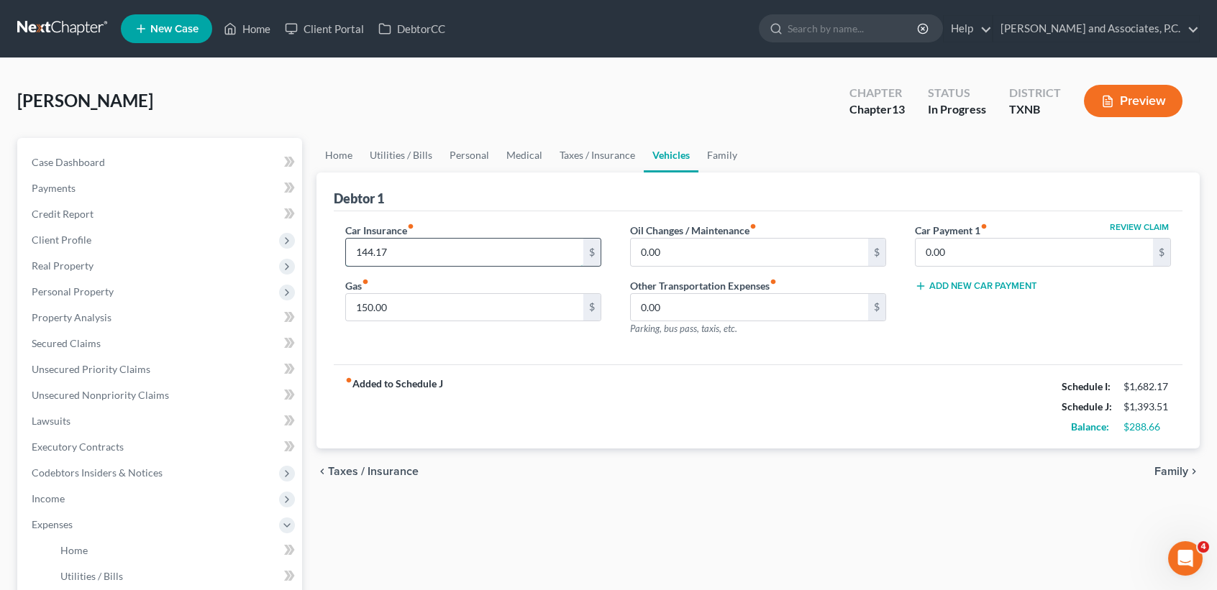
click at [516, 252] on input "144.17" at bounding box center [464, 252] width 237 height 27
drag, startPoint x: 525, startPoint y: 462, endPoint x: 431, endPoint y: 352, distance: 144.4
click at [524, 462] on div "chevron_left Taxes / Insurance Family chevron_right" at bounding box center [757, 472] width 883 height 46
click at [445, 316] on input "150.00" at bounding box center [464, 307] width 237 height 27
type input "100.00"
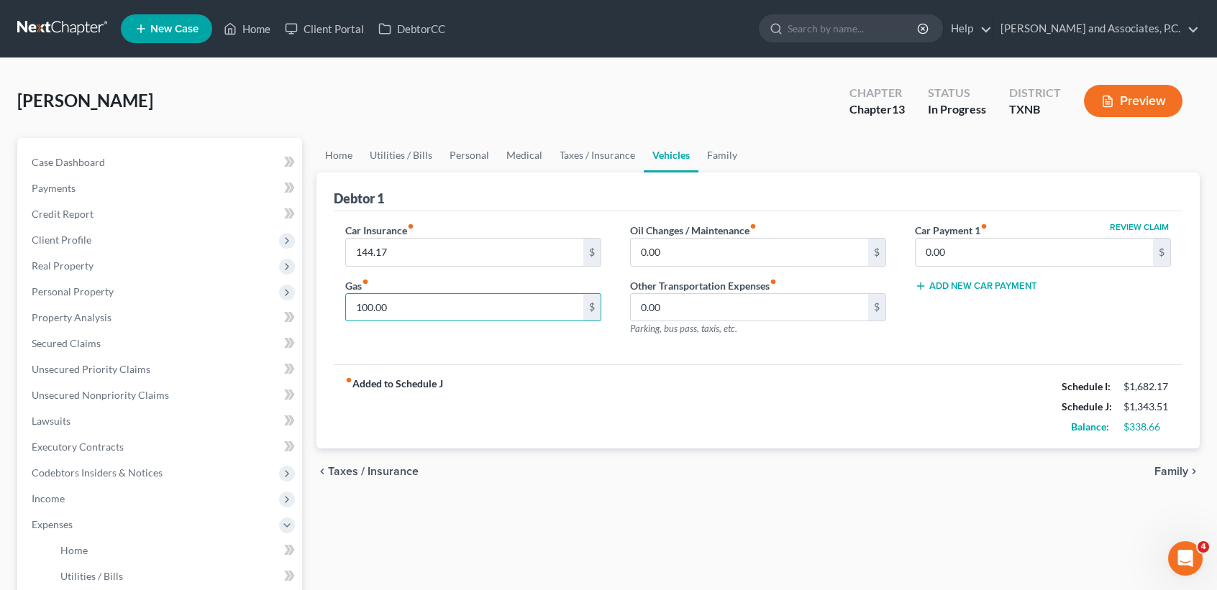
drag, startPoint x: 506, startPoint y: 469, endPoint x: 563, endPoint y: 209, distance: 266.5
click at [508, 470] on div "chevron_left Taxes / Insurance Family chevron_right" at bounding box center [757, 472] width 883 height 46
click at [718, 154] on link "Family" at bounding box center [721, 155] width 47 height 35
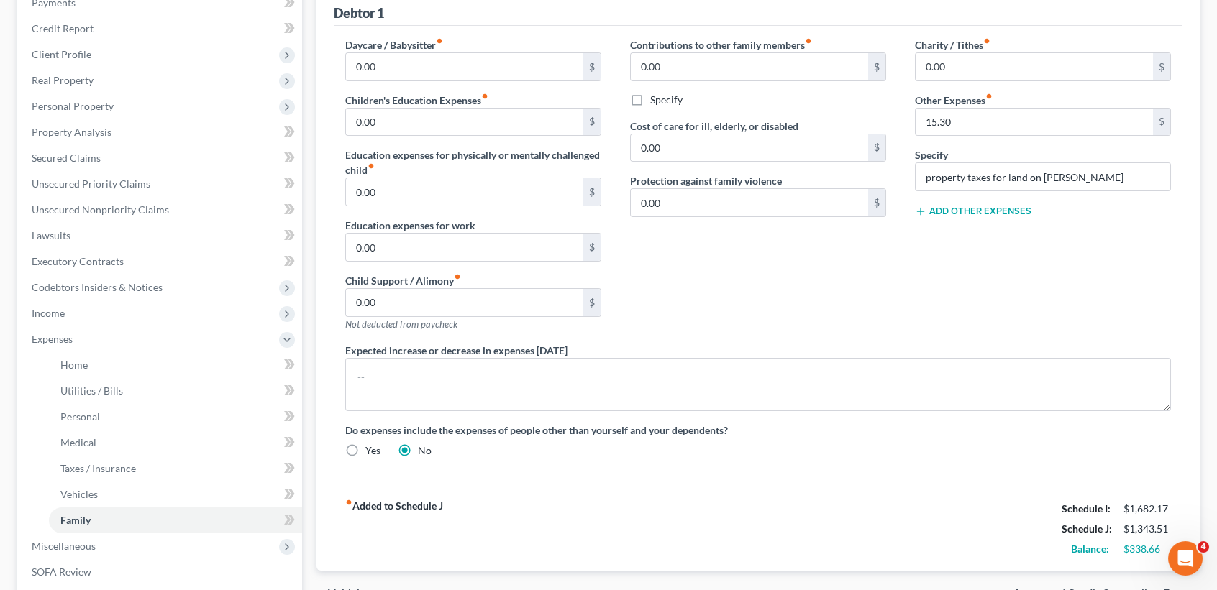
scroll to position [191, 0]
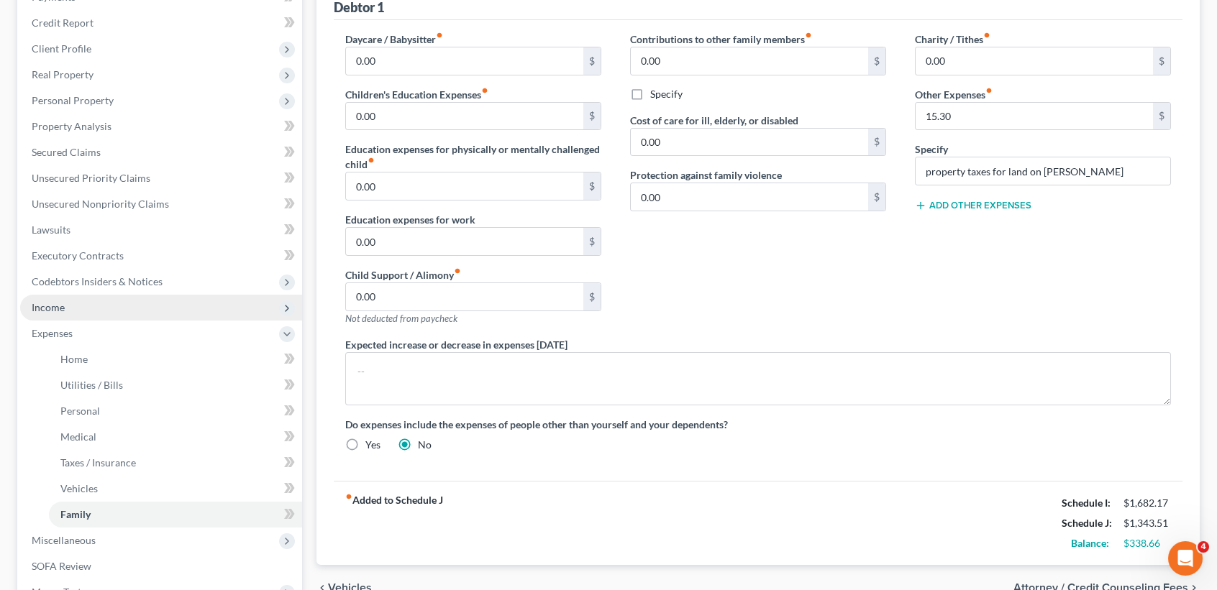
click at [135, 300] on span "Income" at bounding box center [161, 308] width 282 height 26
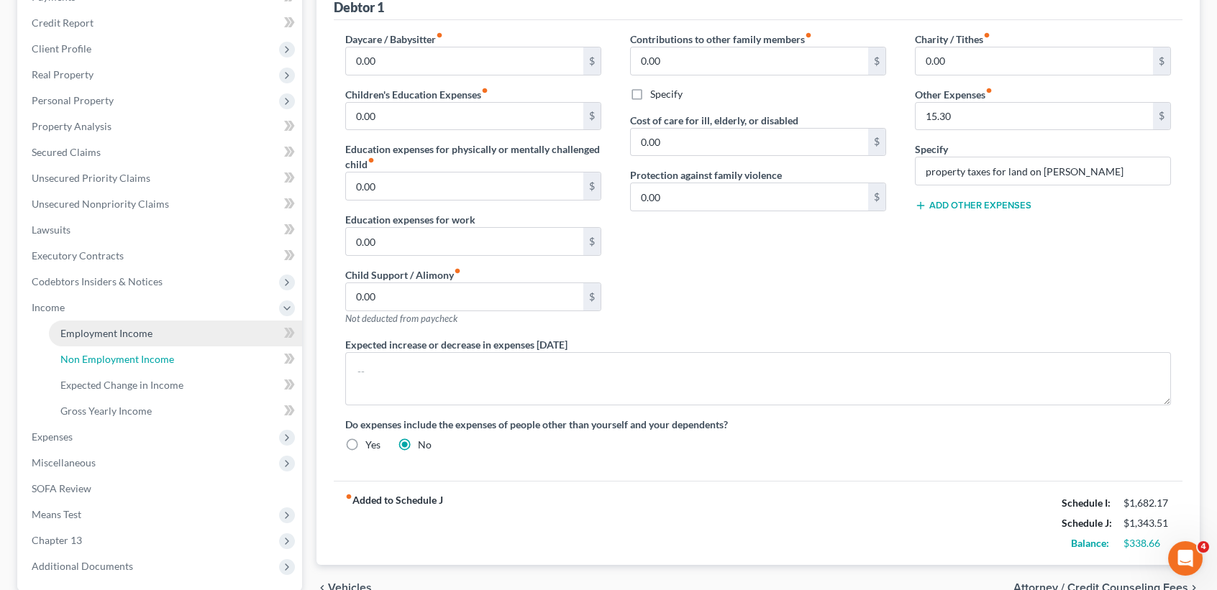
click at [109, 347] on link "Non Employment Income" at bounding box center [175, 360] width 253 height 26
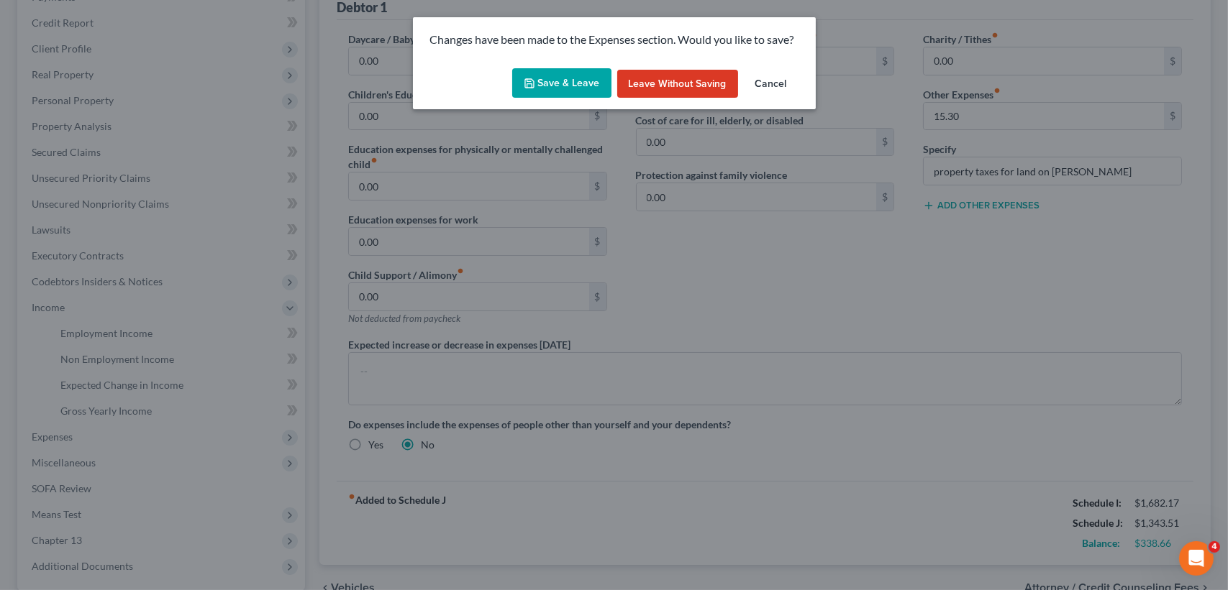
click at [575, 93] on button "Save & Leave" at bounding box center [561, 83] width 99 height 30
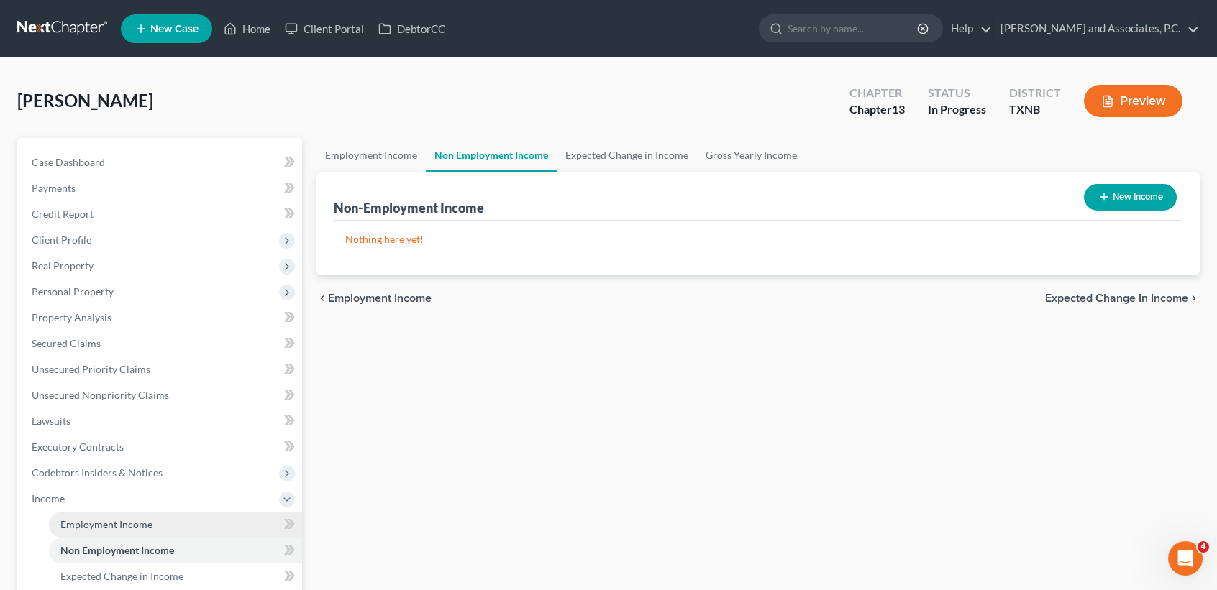
click at [149, 528] on span "Employment Income" at bounding box center [106, 525] width 92 height 12
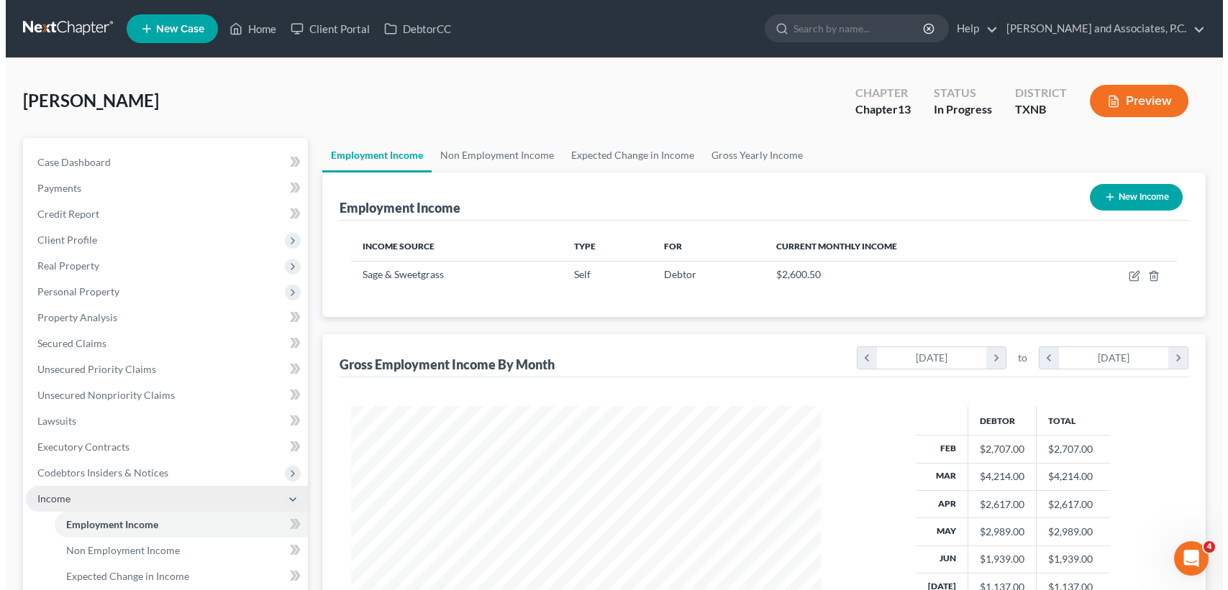
scroll to position [257, 498]
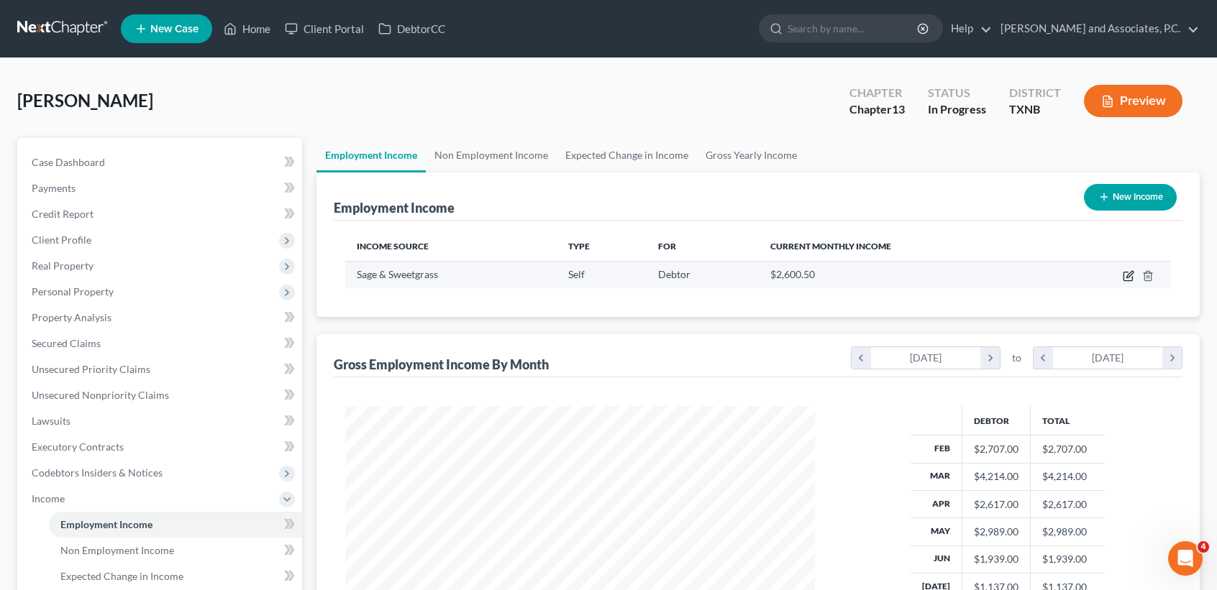
click at [1130, 274] on icon "button" at bounding box center [1129, 276] width 12 height 12
select select "1"
select select "0"
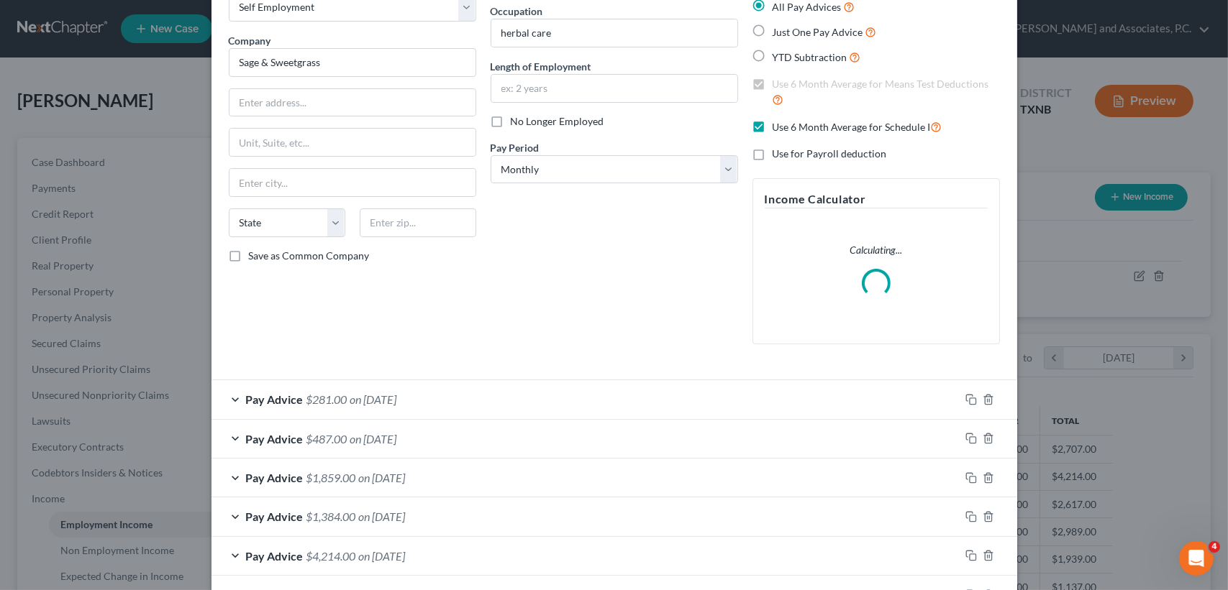
scroll to position [191, 0]
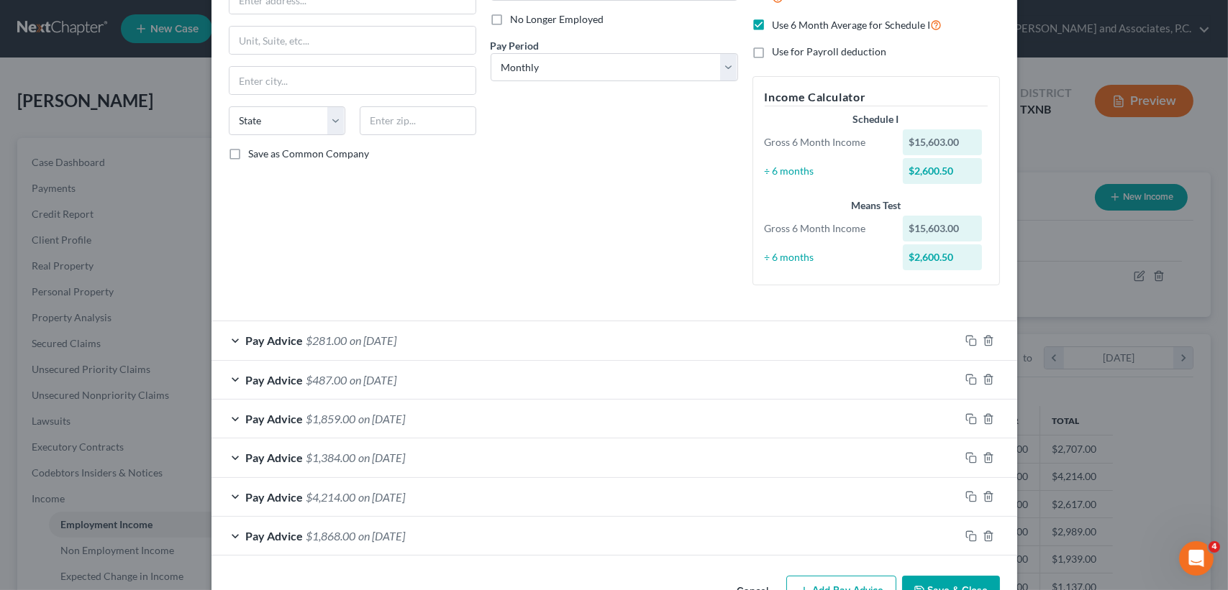
click at [332, 331] on div "Pay Advice $281.00 on 07/01/2025" at bounding box center [585, 340] width 748 height 38
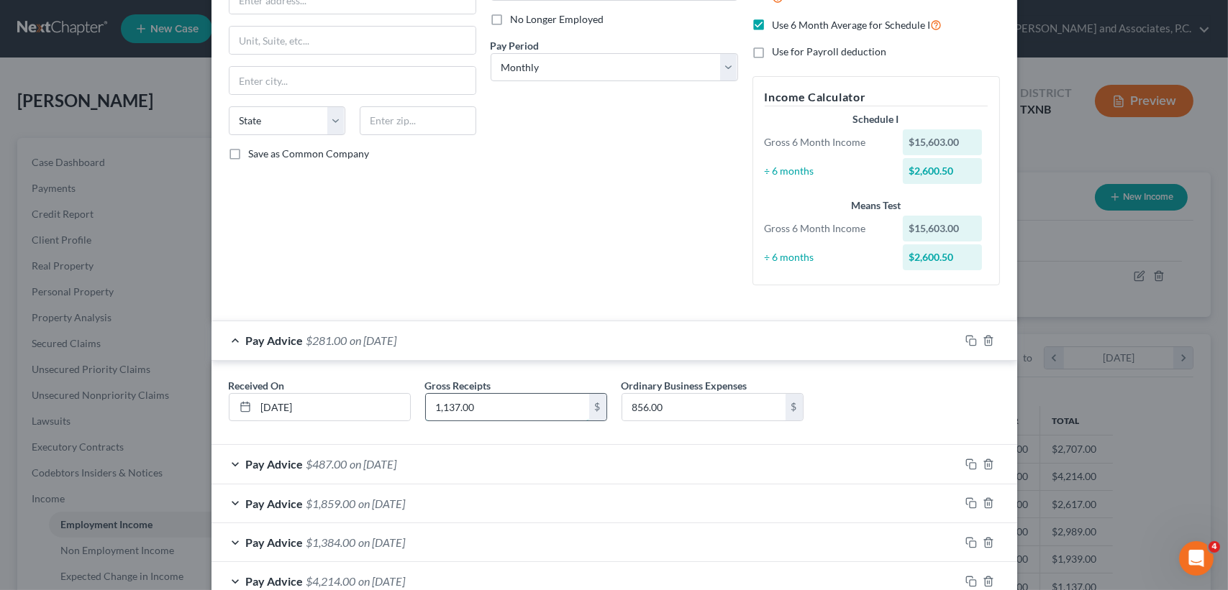
drag, startPoint x: 513, startPoint y: 408, endPoint x: 521, endPoint y: 398, distance: 12.4
click at [513, 408] on input "1,137.00" at bounding box center [507, 407] width 163 height 27
type input "1,337.00"
drag, startPoint x: 530, startPoint y: 330, endPoint x: 391, endPoint y: 589, distance: 293.8
click at [530, 326] on div "Pay Advice $481.00 on 07/01/2025" at bounding box center [585, 340] width 748 height 38
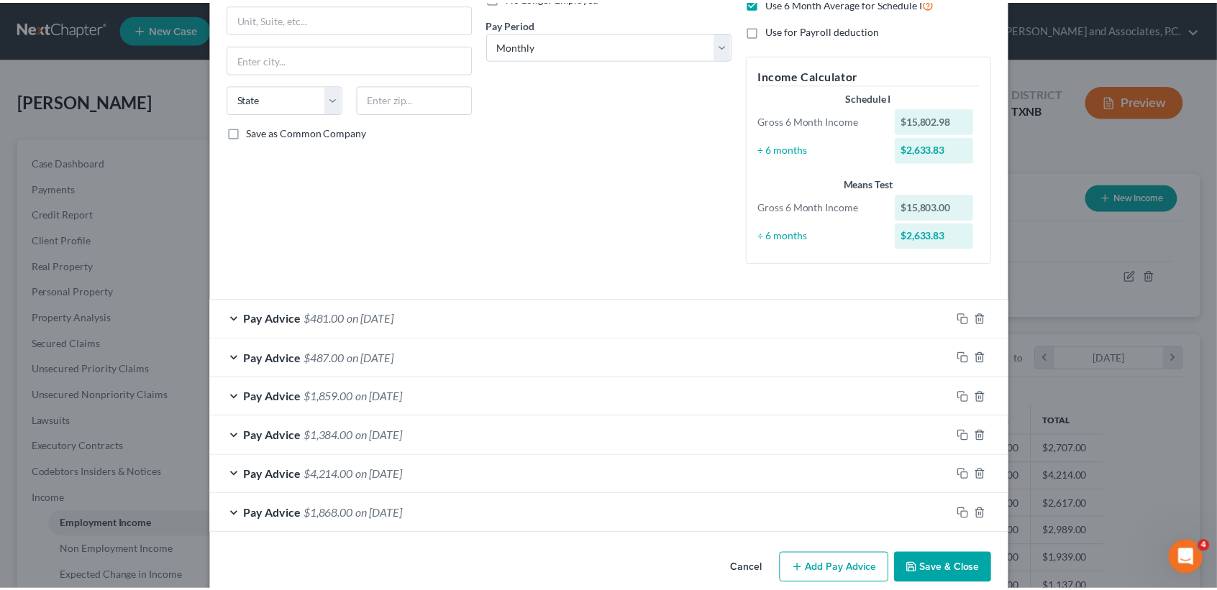
scroll to position [234, 0]
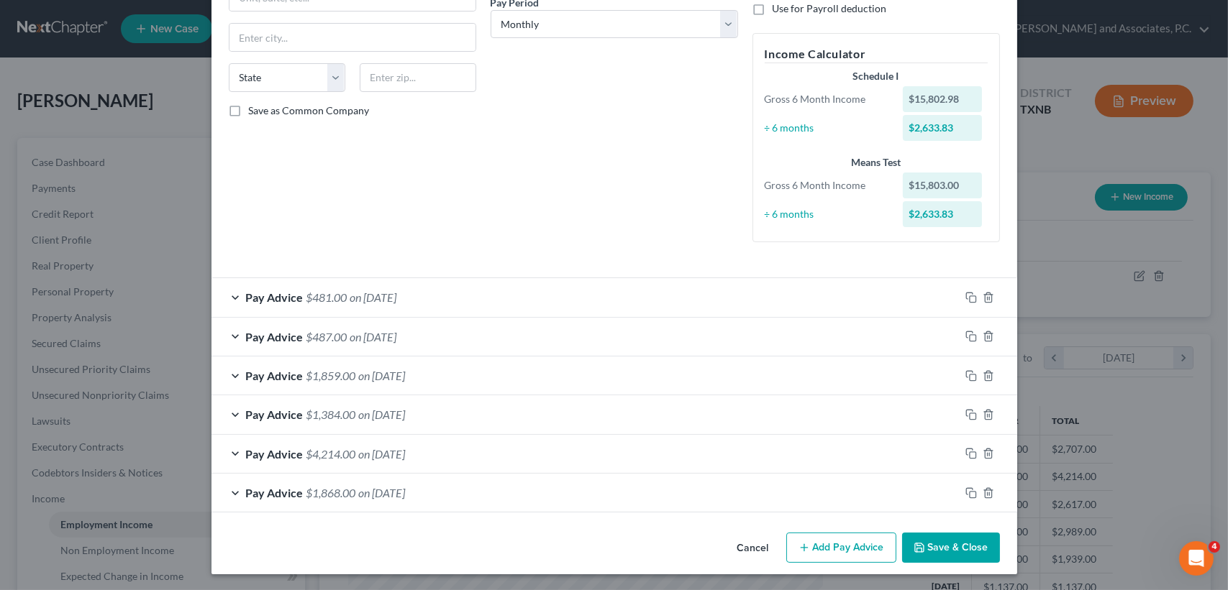
click at [951, 544] on button "Save & Close" at bounding box center [951, 548] width 98 height 30
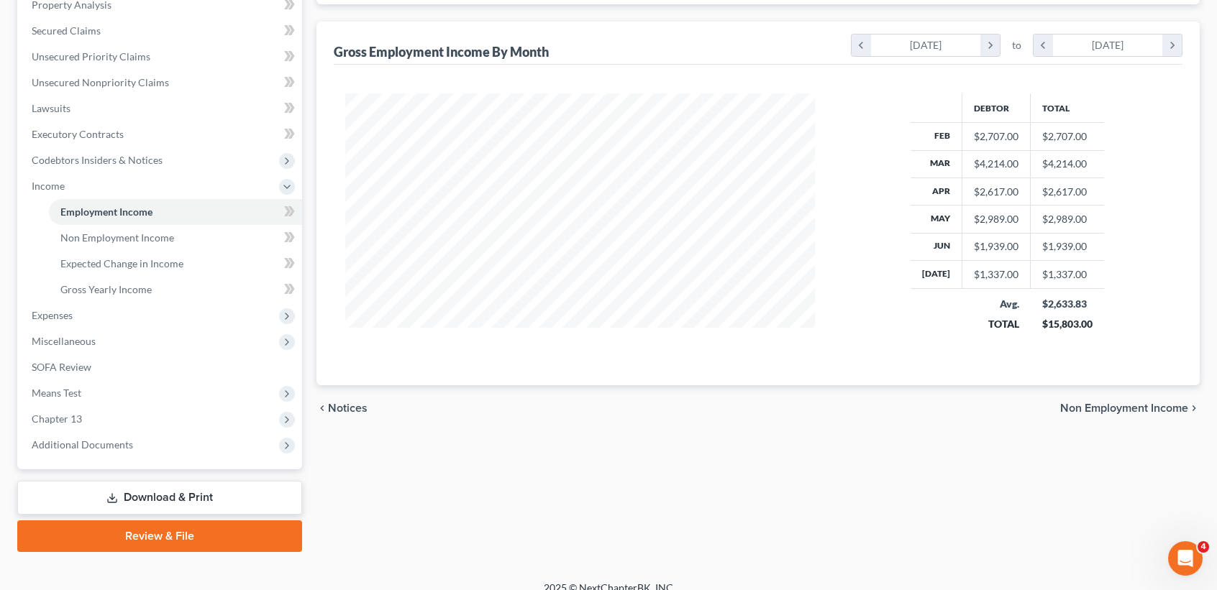
scroll to position [327, 0]
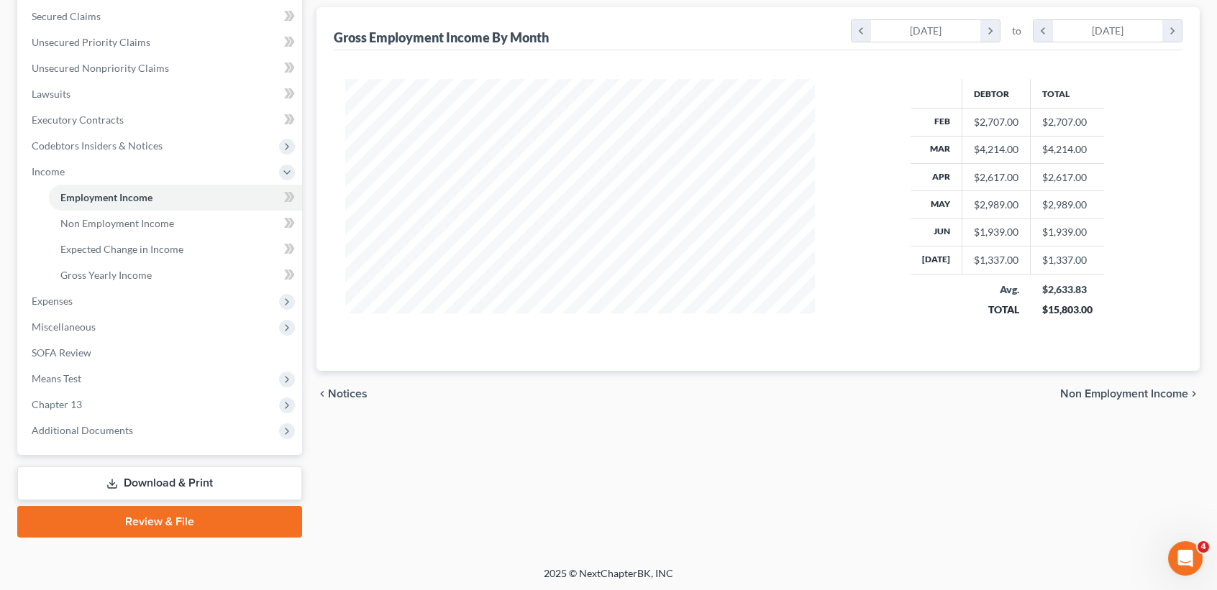
click at [51, 285] on li "Gross Yearly Income" at bounding box center [175, 275] width 253 height 26
click at [51, 296] on span "Expenses" at bounding box center [52, 301] width 41 height 12
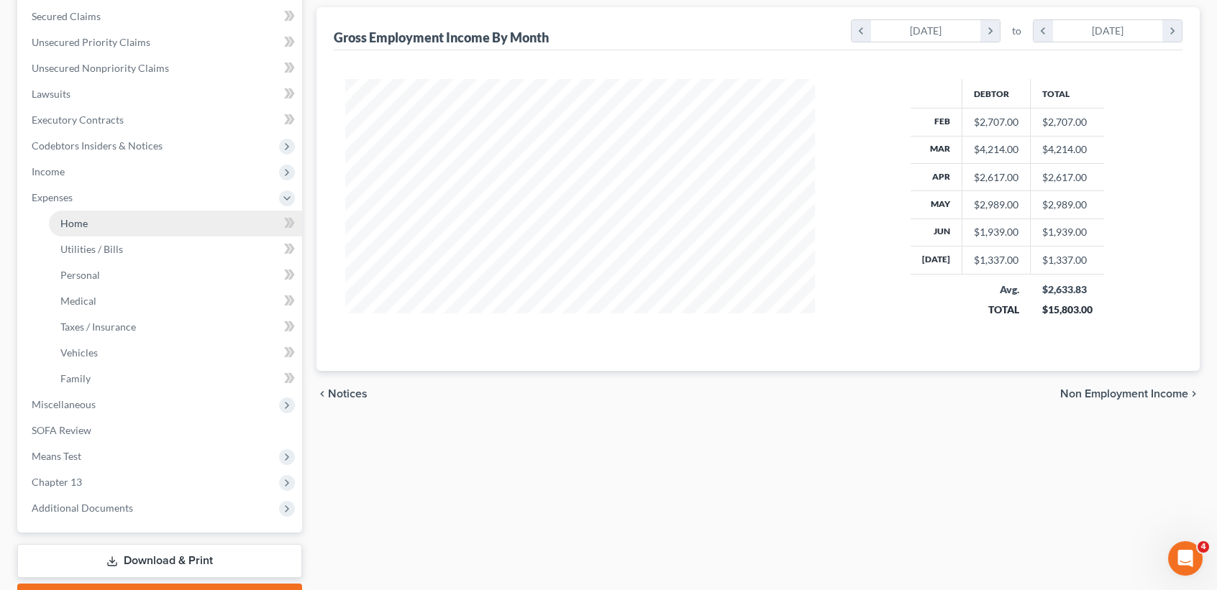
click at [113, 217] on link "Home" at bounding box center [175, 224] width 253 height 26
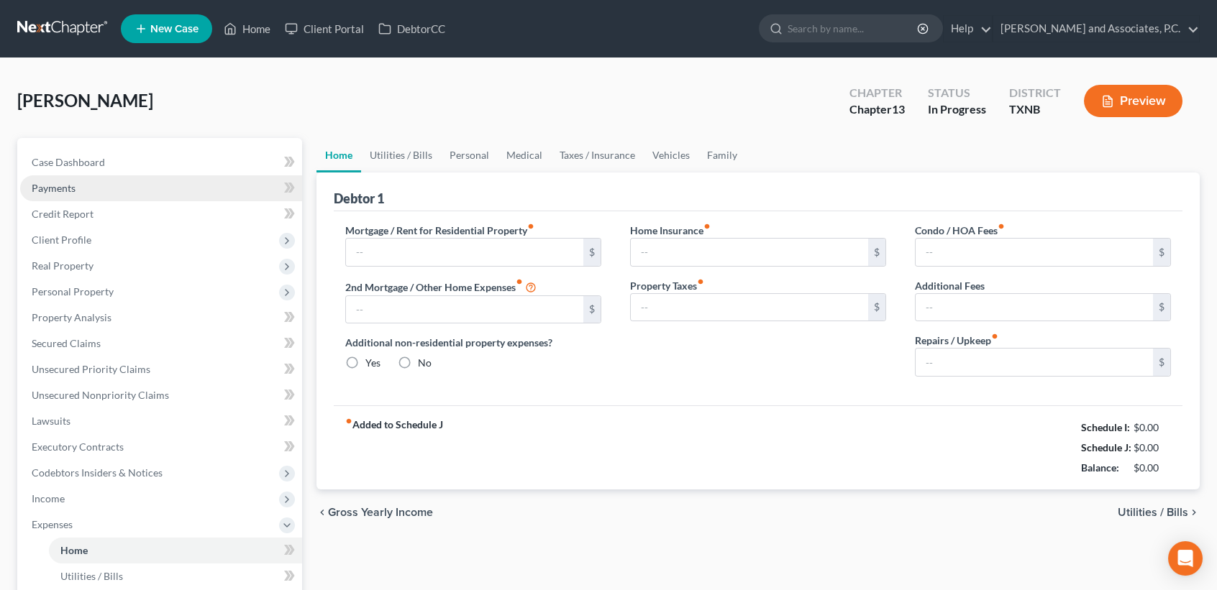
type input "400.00"
type input "0.00"
radio input "true"
type input "0.00"
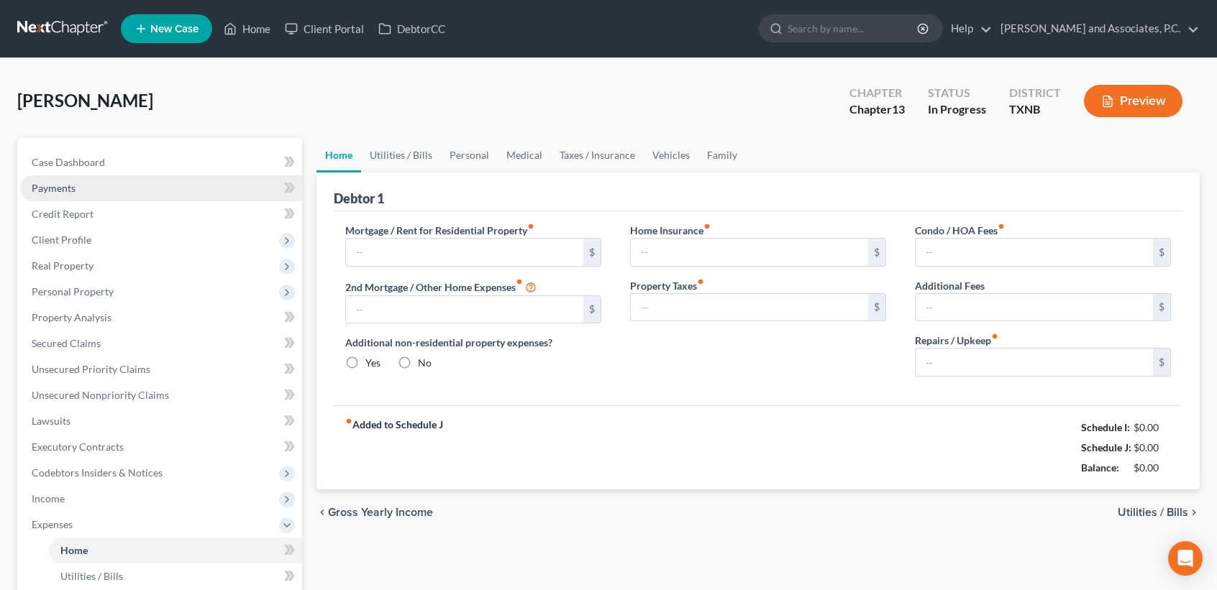
type input "0.00"
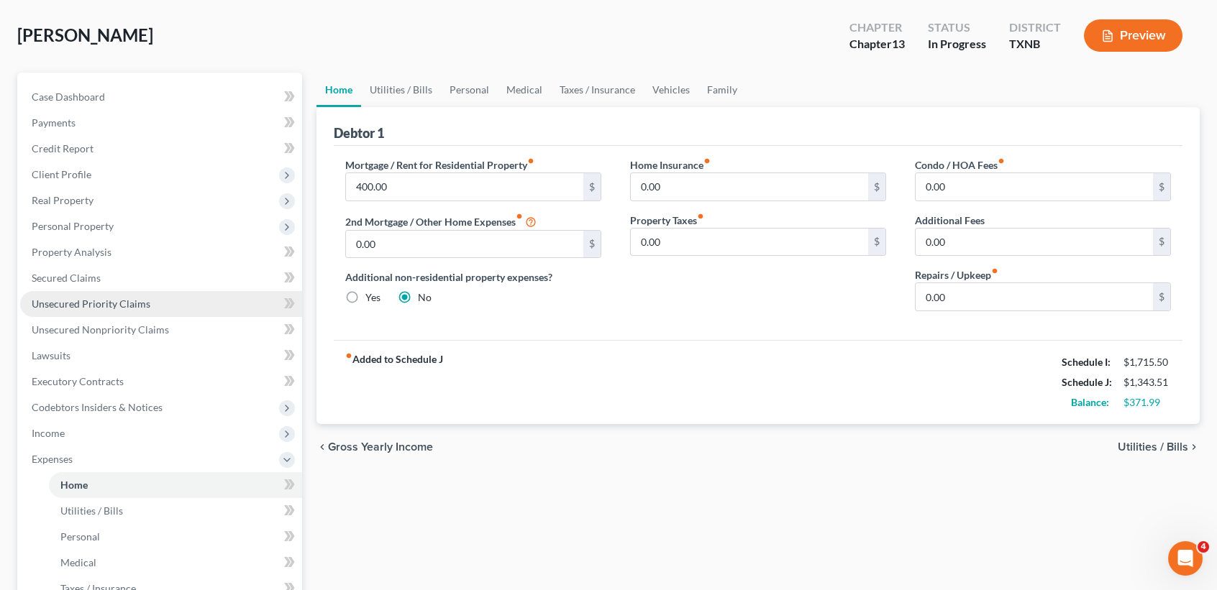
scroll to position [96, 0]
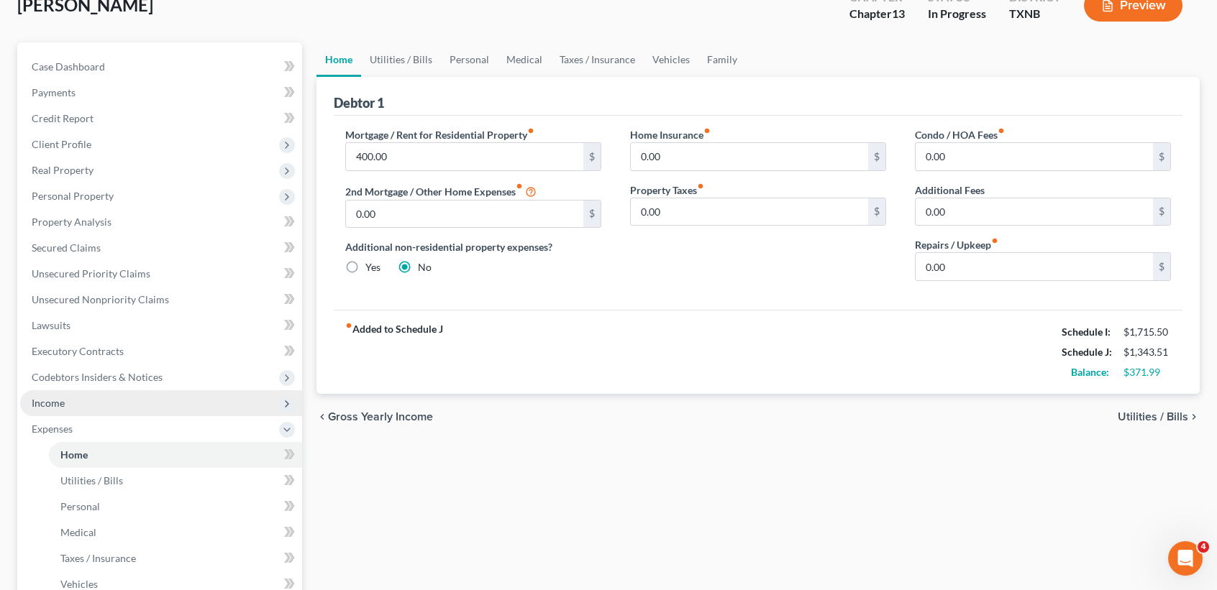
click at [92, 414] on span "Income" at bounding box center [161, 404] width 282 height 26
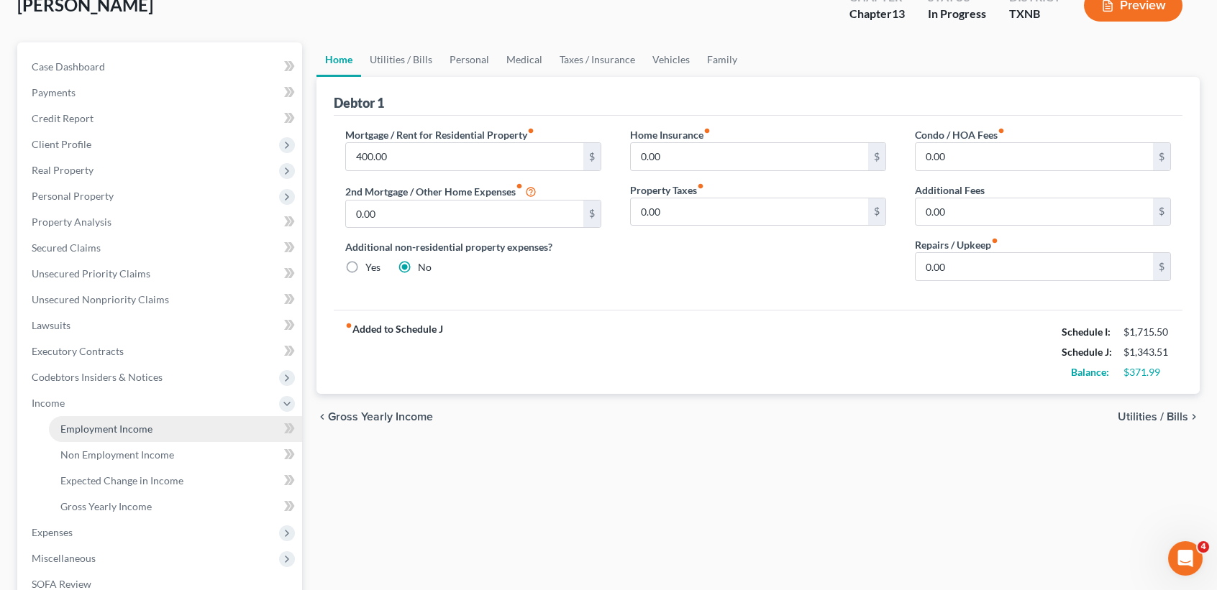
click at [96, 431] on span "Employment Income" at bounding box center [106, 429] width 92 height 12
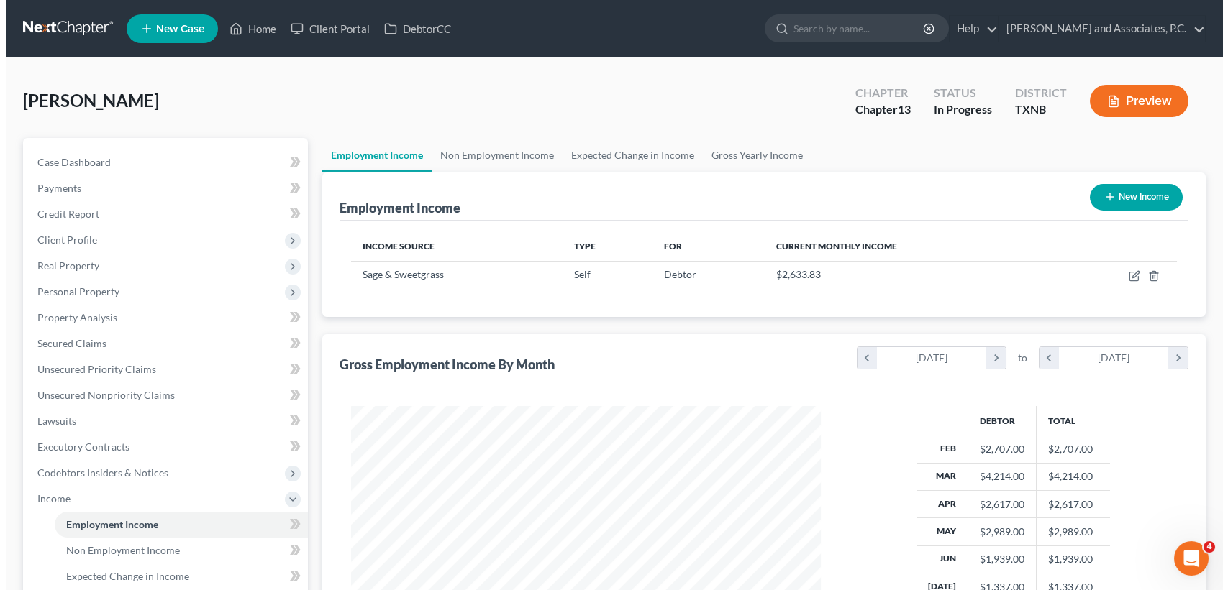
scroll to position [257, 498]
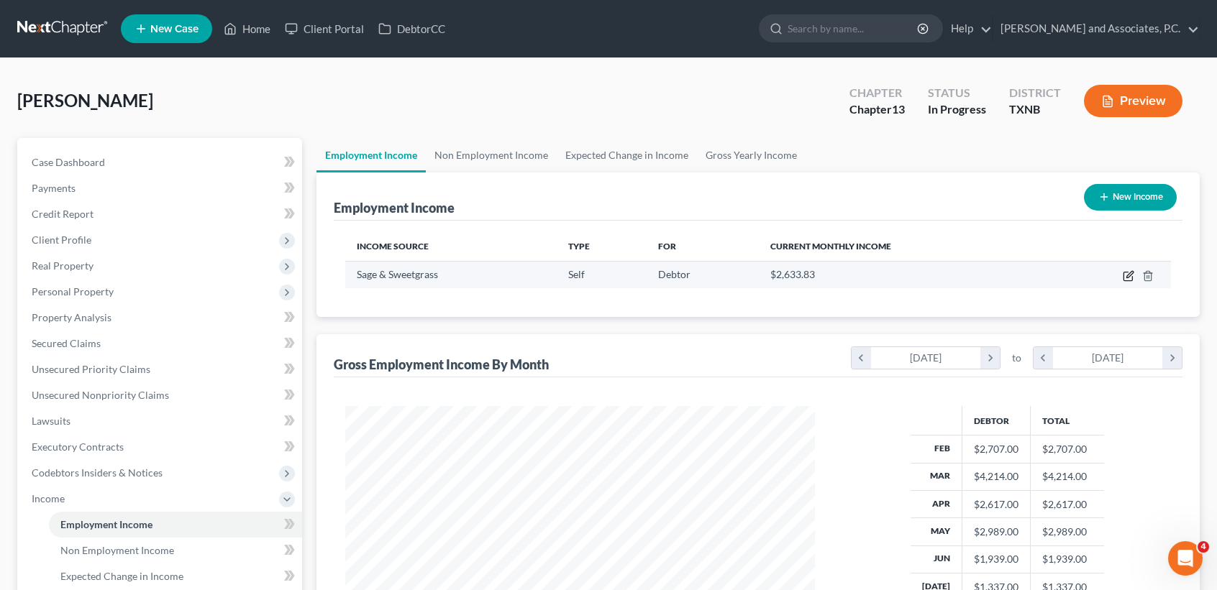
click at [1133, 278] on icon "button" at bounding box center [1129, 276] width 12 height 12
select select "1"
select select "0"
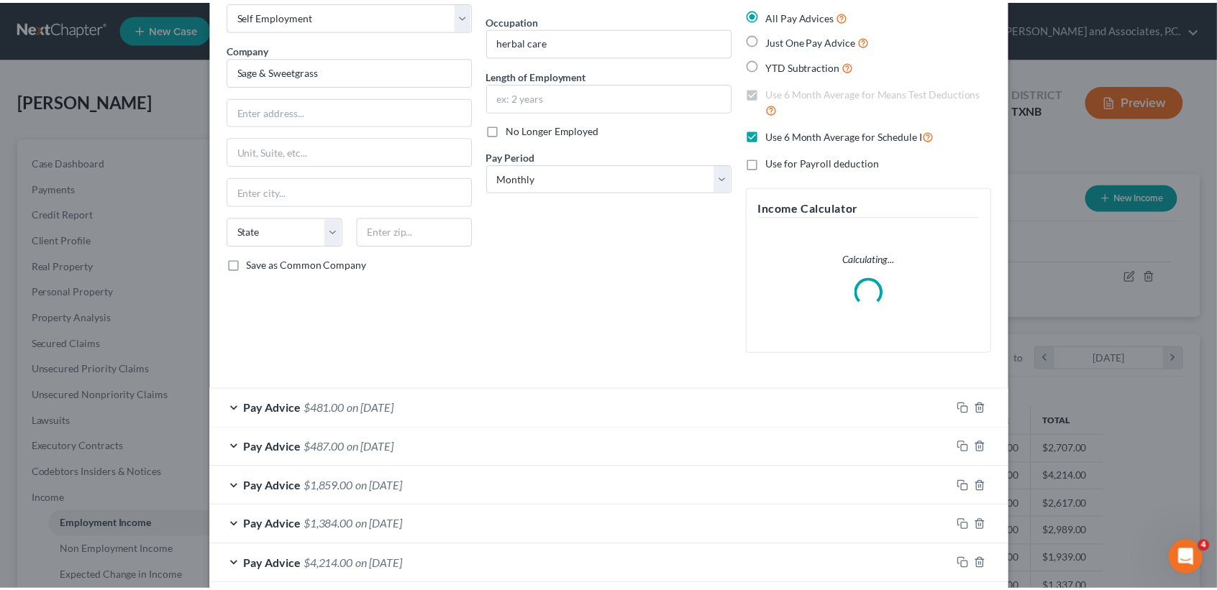
scroll to position [191, 0]
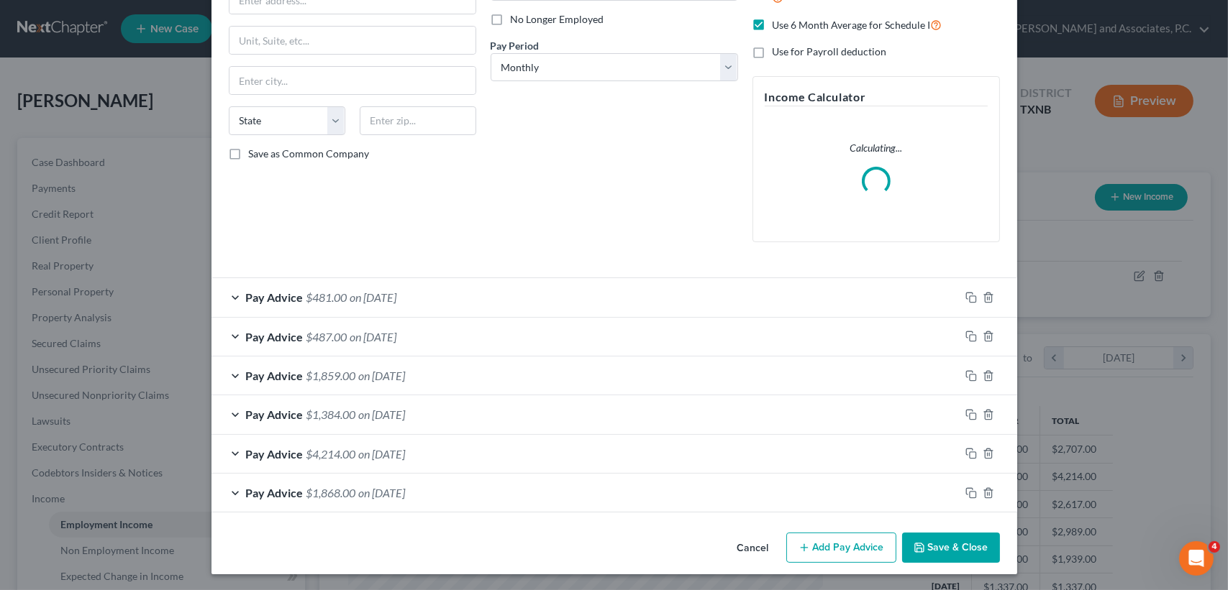
click at [397, 295] on span "on [DATE]" at bounding box center [373, 298] width 47 height 14
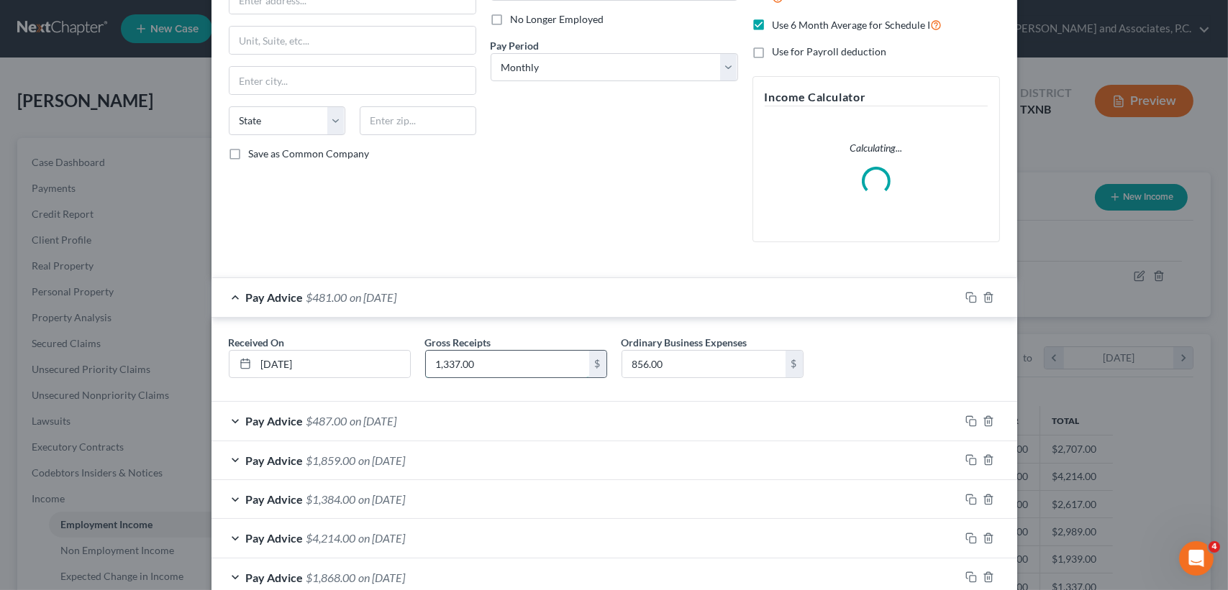
click at [536, 357] on input "1,337.00" at bounding box center [507, 364] width 163 height 27
type input "1,637.00"
click at [622, 297] on div "Pay Advice $781.00 on [DATE]" at bounding box center [585, 297] width 748 height 38
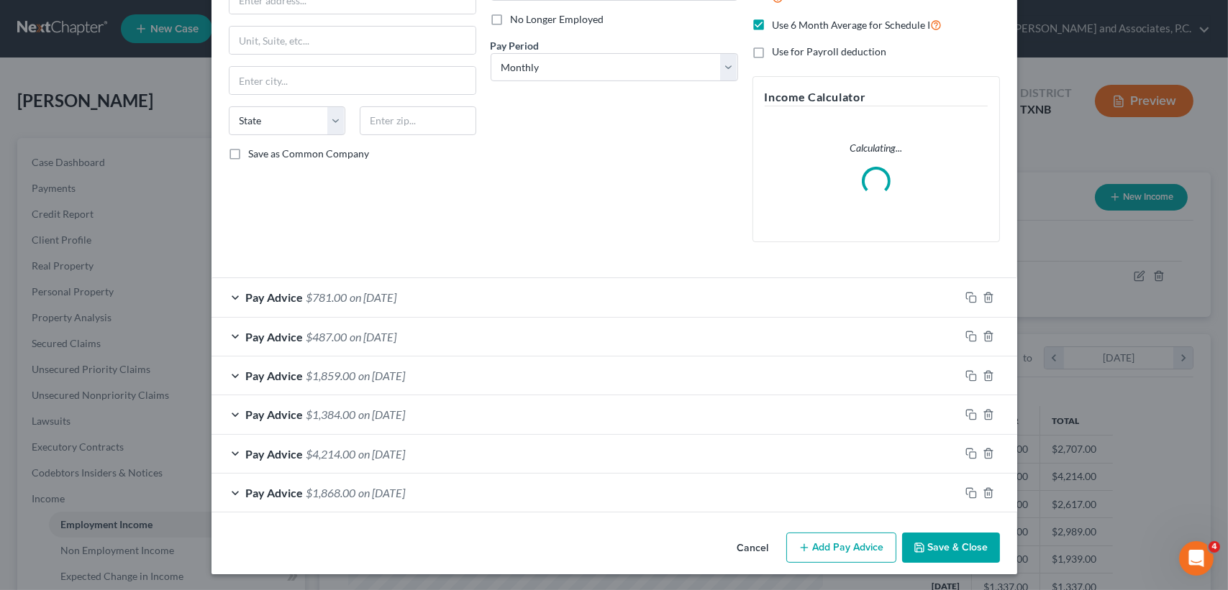
click at [958, 554] on button "Save & Close" at bounding box center [951, 548] width 98 height 30
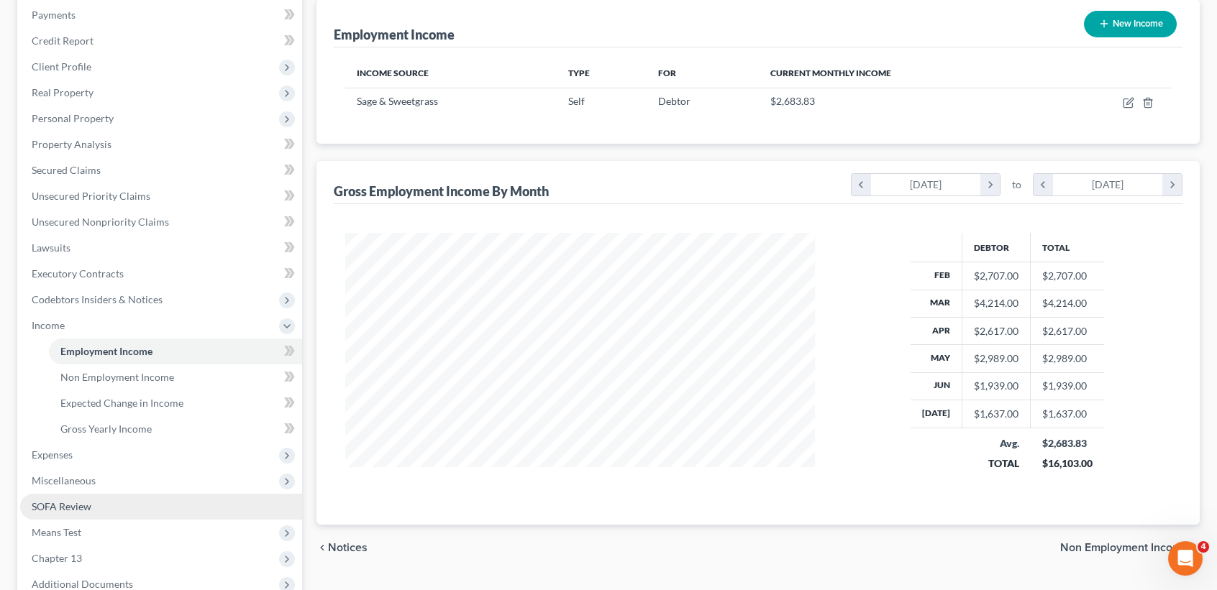
scroll to position [191, 0]
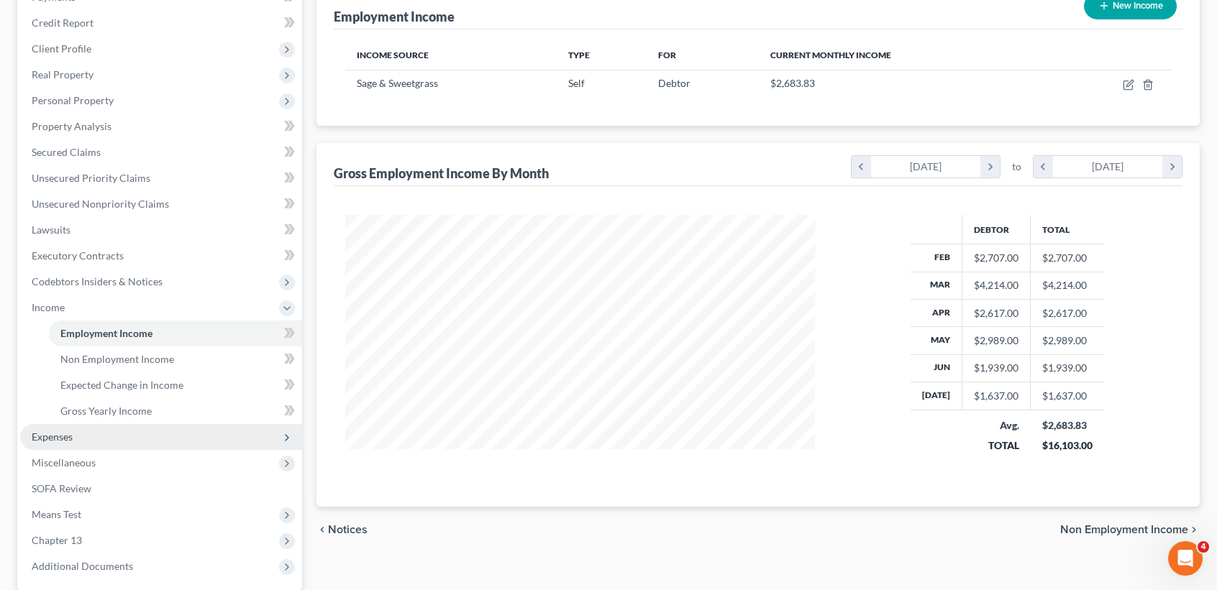
click at [92, 437] on span "Expenses" at bounding box center [161, 437] width 282 height 26
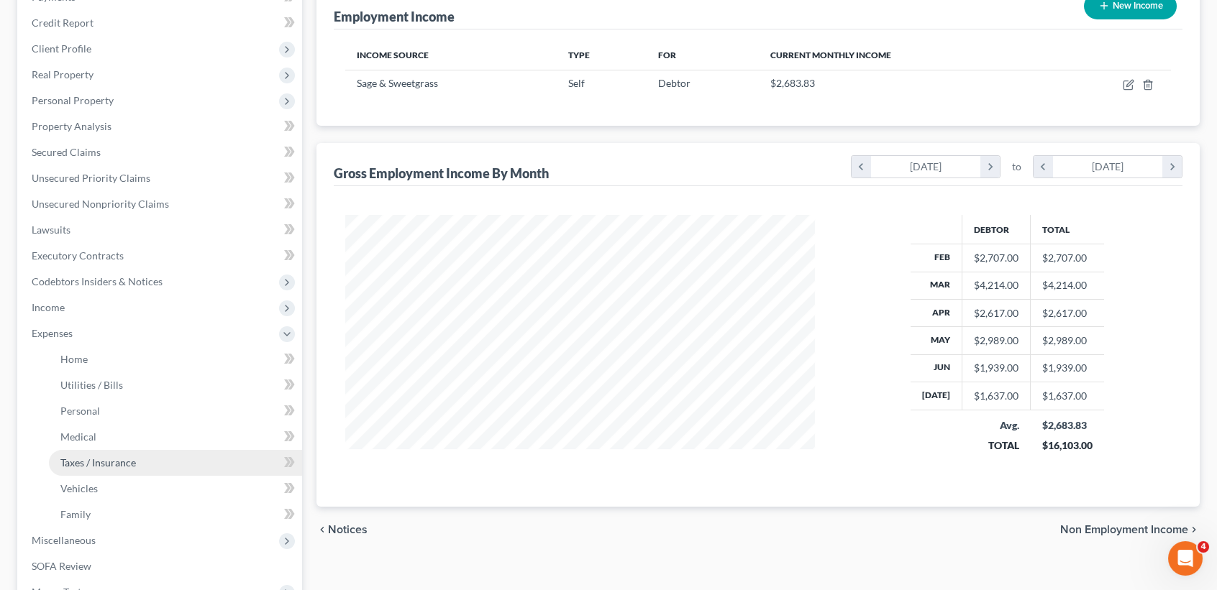
click at [90, 472] on link "Taxes / Insurance" at bounding box center [175, 463] width 253 height 26
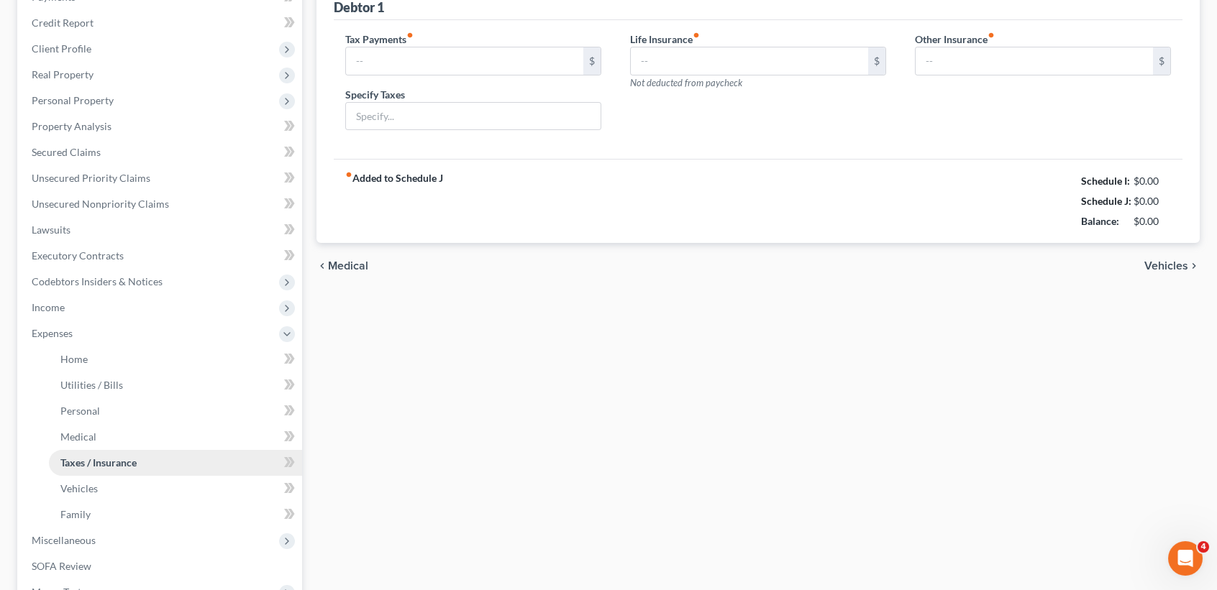
type input "0.00"
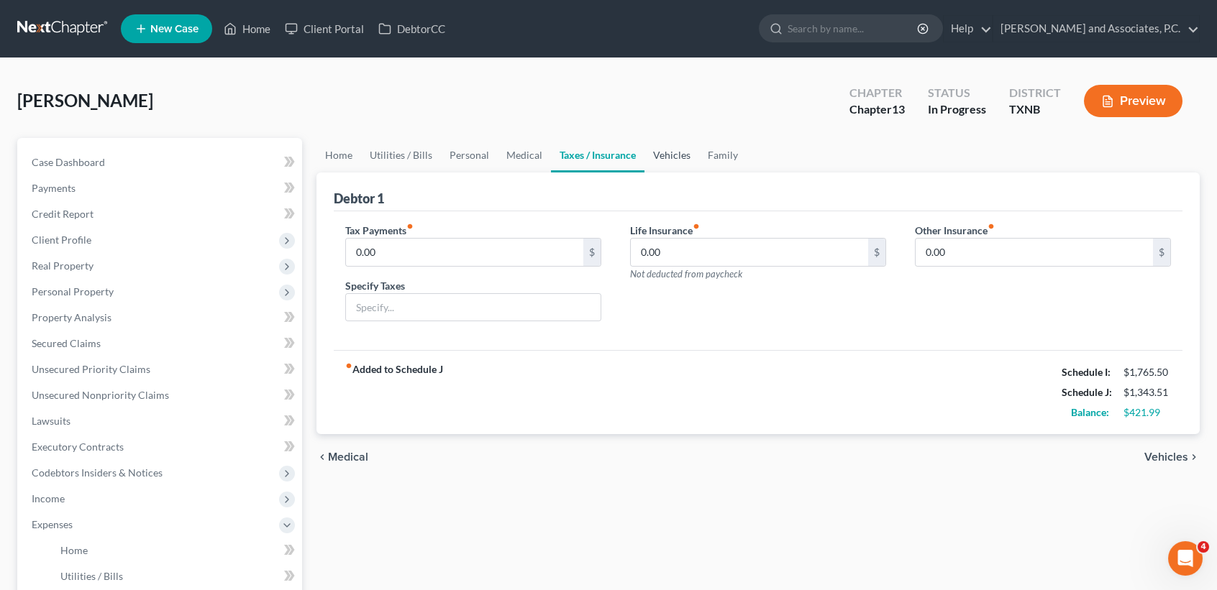
click at [680, 148] on link "Vehicles" at bounding box center [671, 155] width 55 height 35
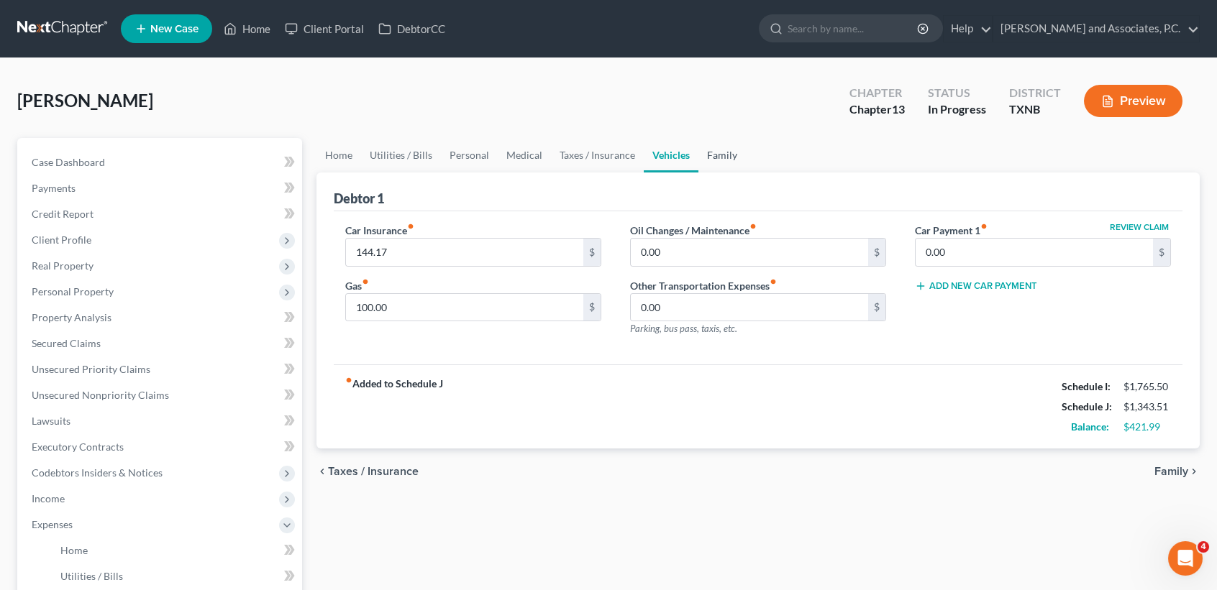
click at [716, 152] on link "Family" at bounding box center [721, 155] width 47 height 35
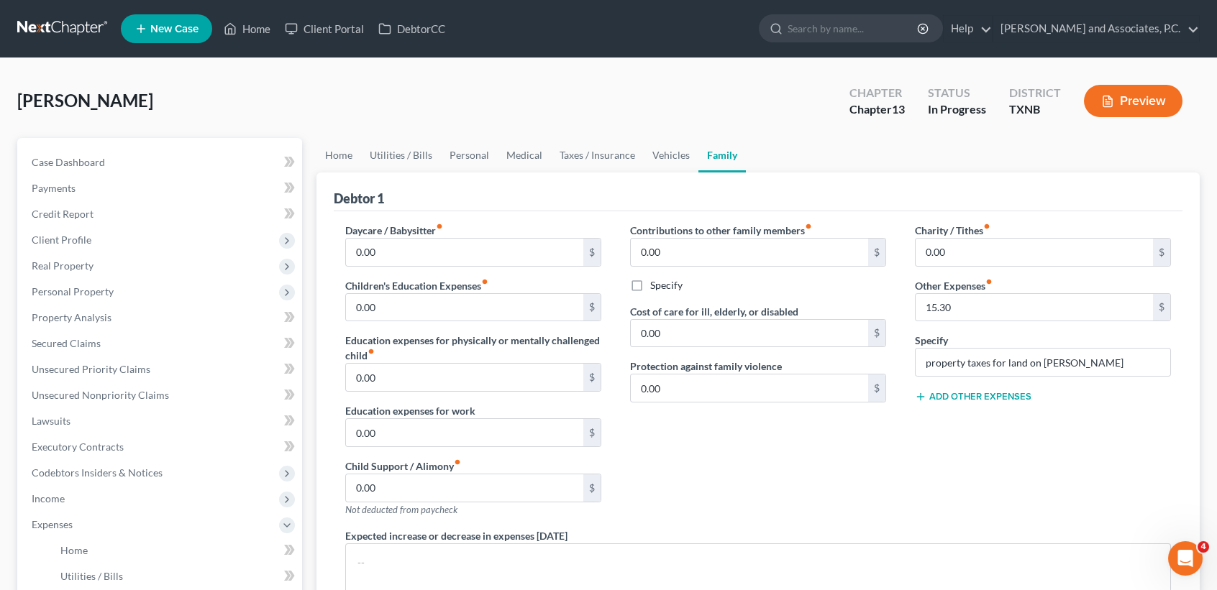
click at [298, 144] on div "Case Dashboard Payments Invoices Payments Payments Credit Report Client Profile…" at bounding box center [159, 499] width 285 height 722
click at [334, 155] on link "Home" at bounding box center [338, 155] width 45 height 35
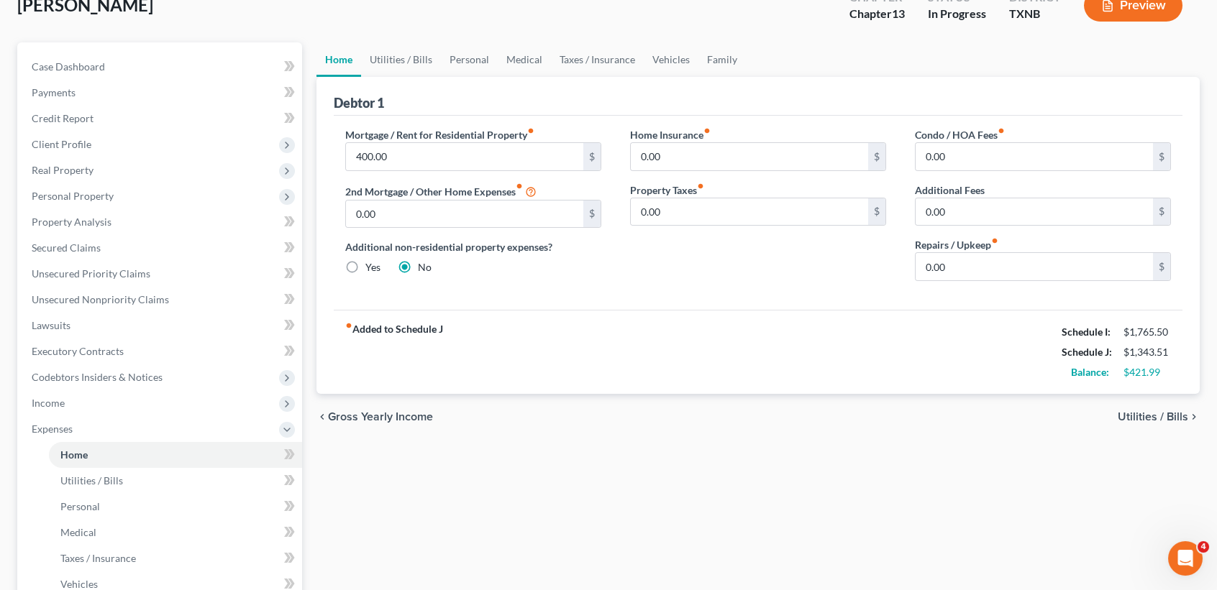
scroll to position [96, 0]
click at [427, 68] on link "Utilities / Bills" at bounding box center [401, 59] width 80 height 35
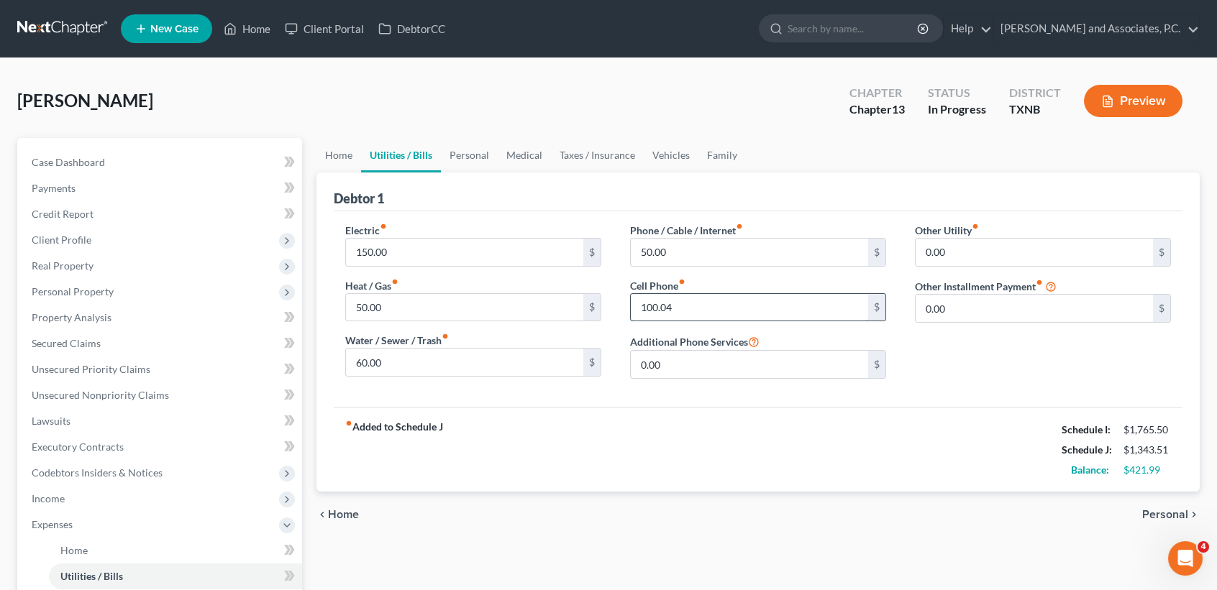
drag, startPoint x: 704, startPoint y: 296, endPoint x: 711, endPoint y: 292, distance: 7.8
click at [704, 296] on input "100.04" at bounding box center [749, 307] width 237 height 27
type input "80.03"
click at [488, 159] on link "Personal" at bounding box center [469, 155] width 57 height 35
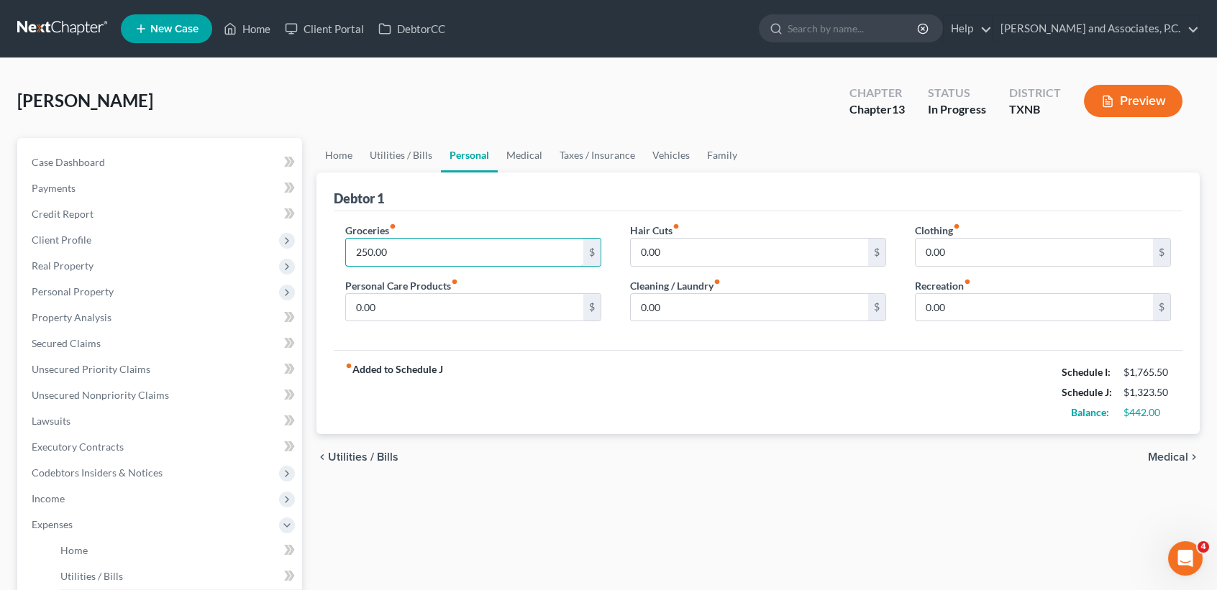
drag, startPoint x: 472, startPoint y: 244, endPoint x: 482, endPoint y: 206, distance: 38.7
click at [472, 242] on input "250.00" at bounding box center [464, 252] width 237 height 27
type input "200.00"
click at [531, 152] on link "Medical" at bounding box center [524, 155] width 53 height 35
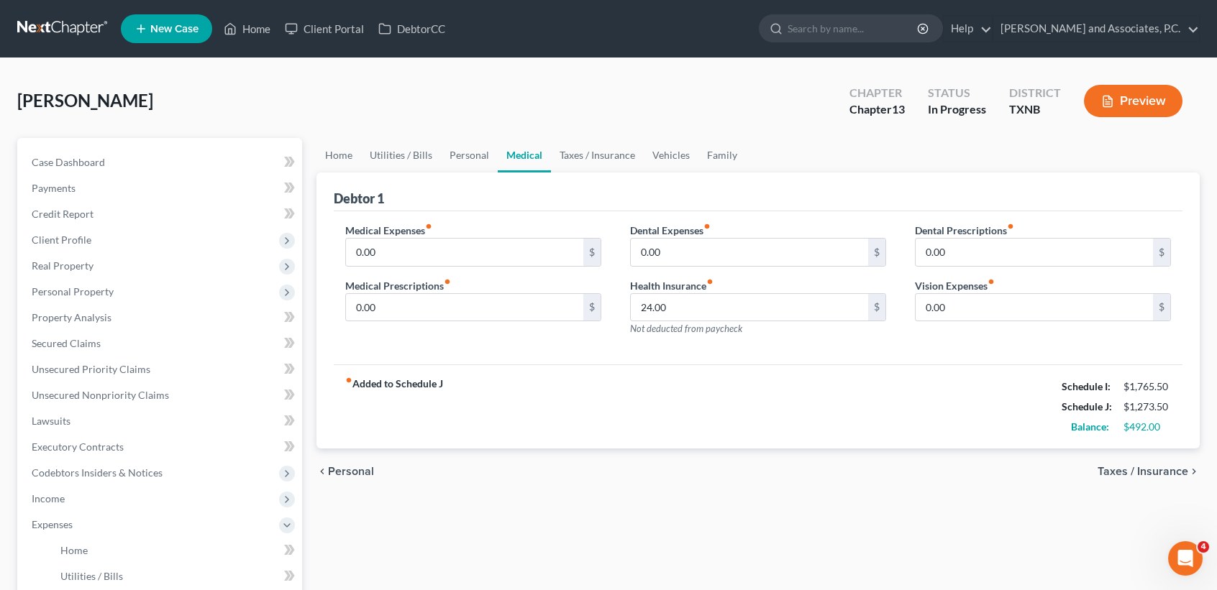
click at [531, 152] on link "Medical" at bounding box center [524, 155] width 53 height 35
click at [580, 160] on link "Taxes / Insurance" at bounding box center [597, 155] width 93 height 35
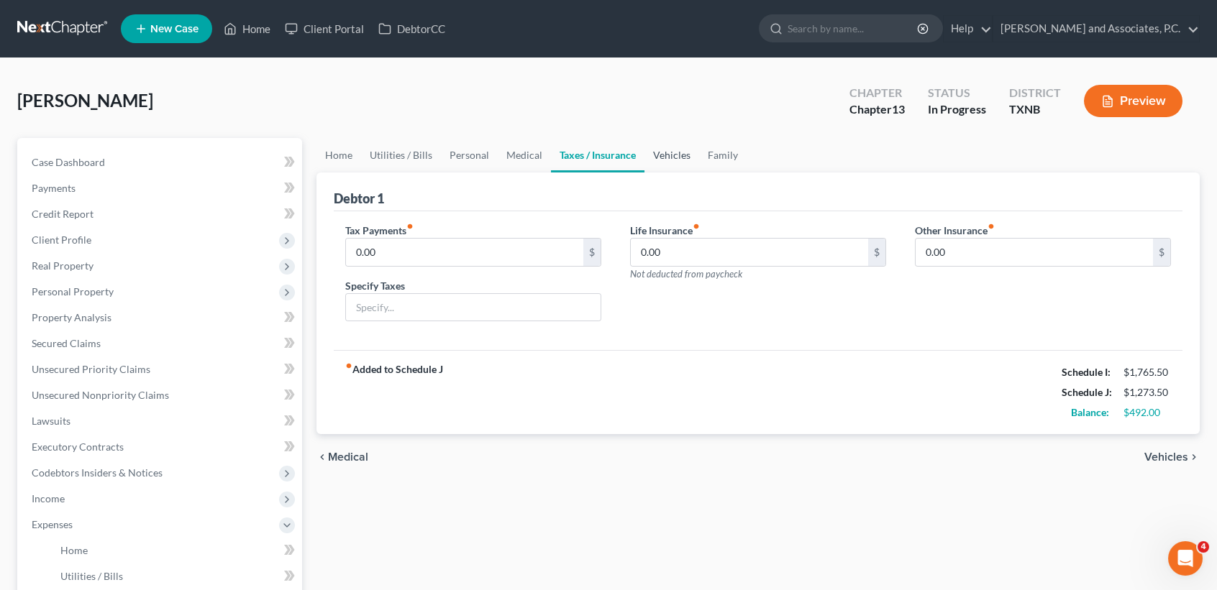
click at [680, 152] on link "Vehicles" at bounding box center [671, 155] width 55 height 35
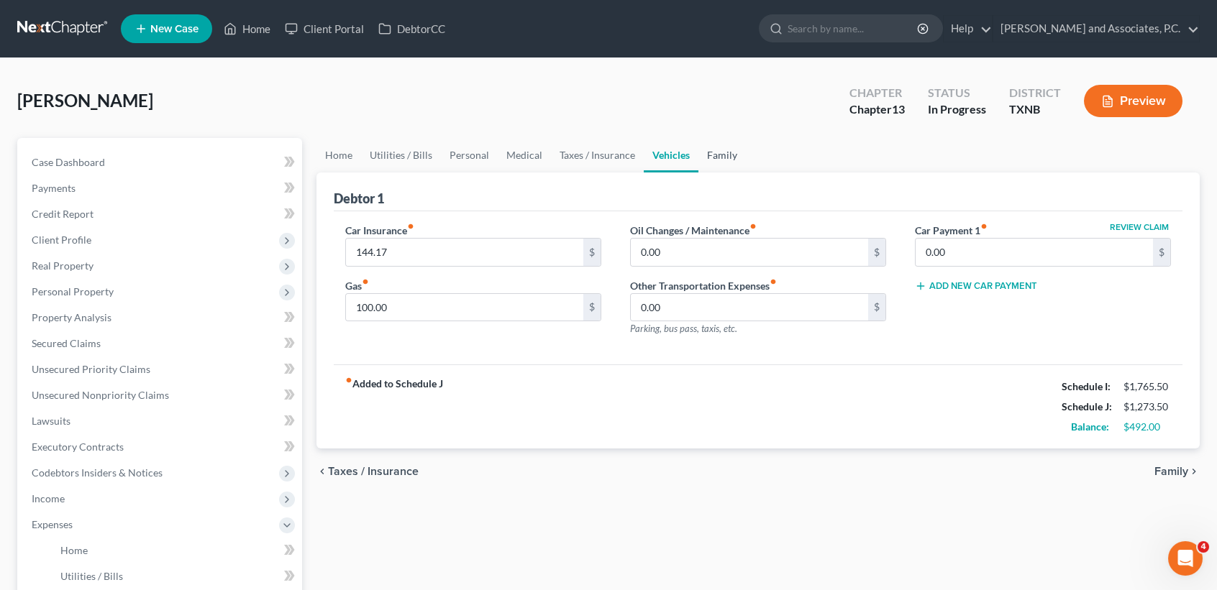
click at [728, 159] on link "Family" at bounding box center [721, 155] width 47 height 35
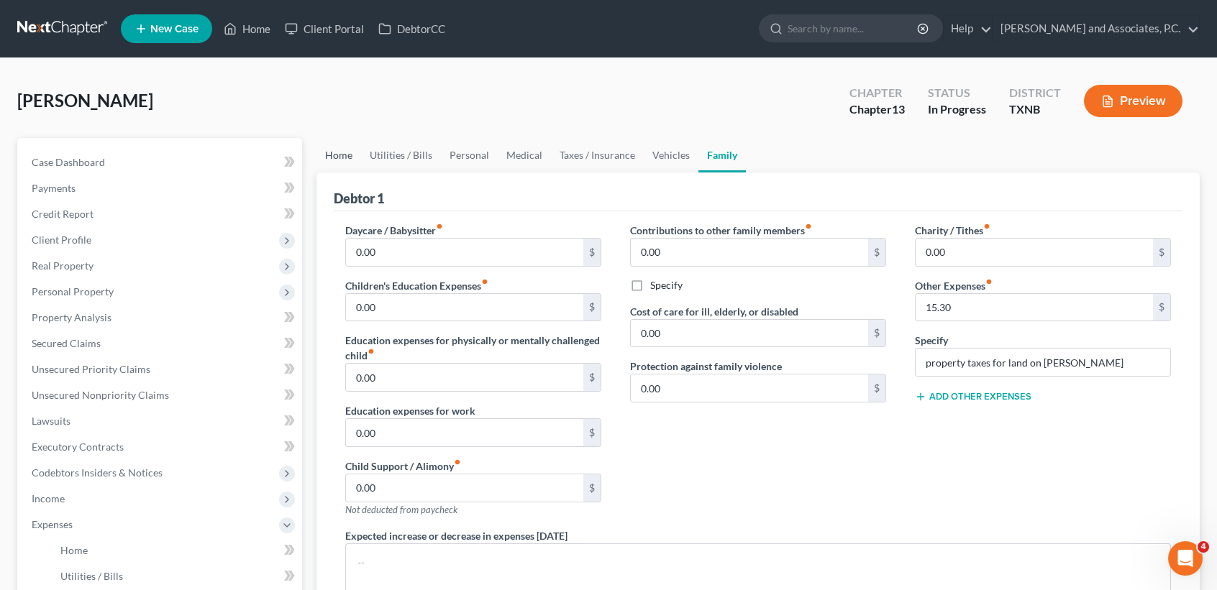
click at [337, 162] on link "Home" at bounding box center [338, 155] width 45 height 35
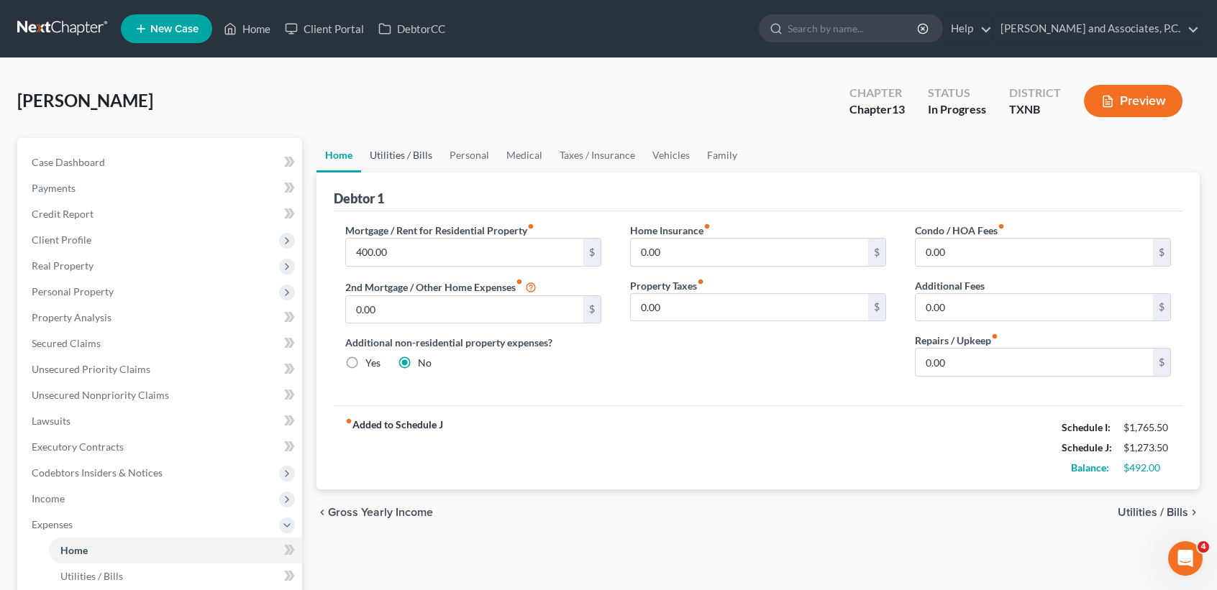
click at [411, 150] on link "Utilities / Bills" at bounding box center [401, 155] width 80 height 35
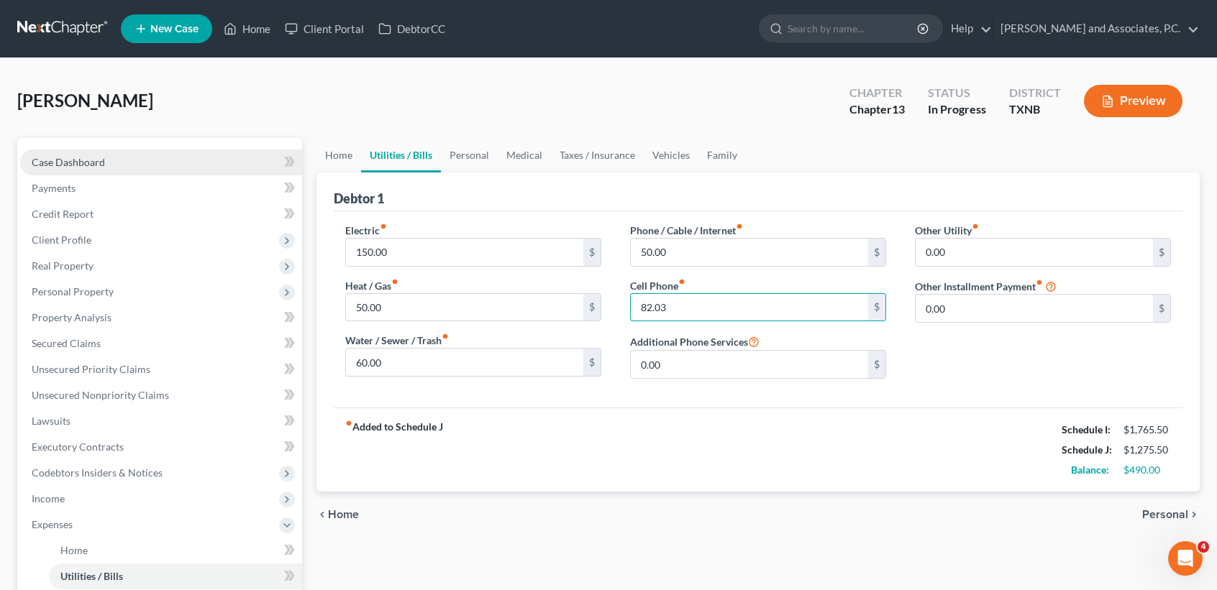
type input "82.03"
click at [106, 162] on link "Case Dashboard" at bounding box center [161, 163] width 282 height 26
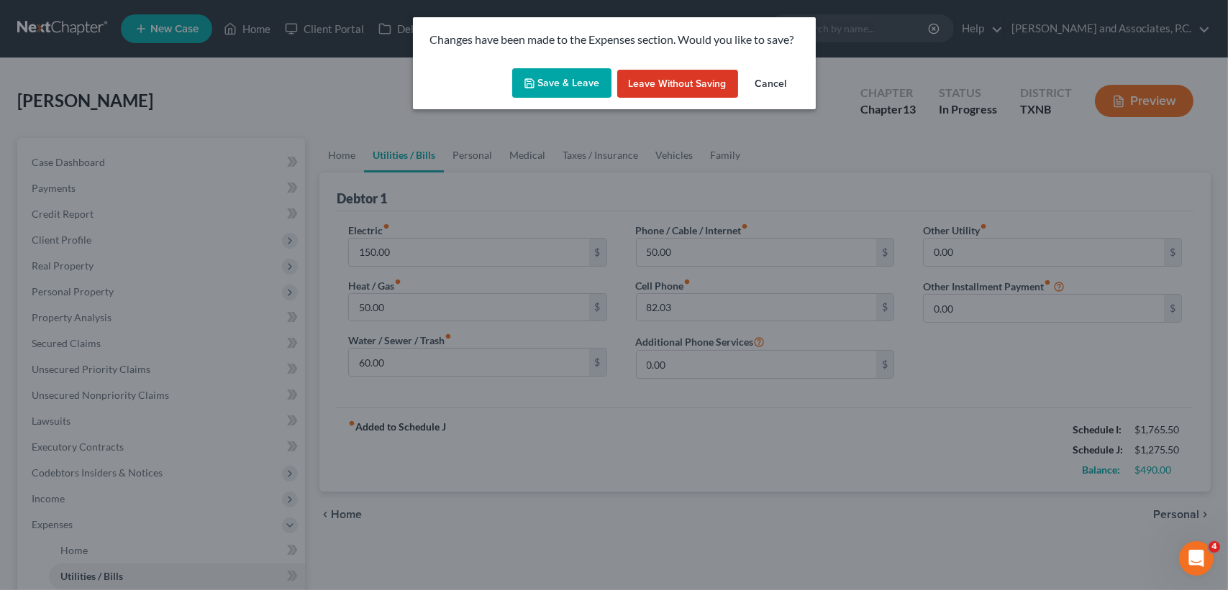
drag, startPoint x: 525, startPoint y: 81, endPoint x: 532, endPoint y: 78, distance: 7.5
click at [526, 81] on icon "button" at bounding box center [530, 84] width 12 height 12
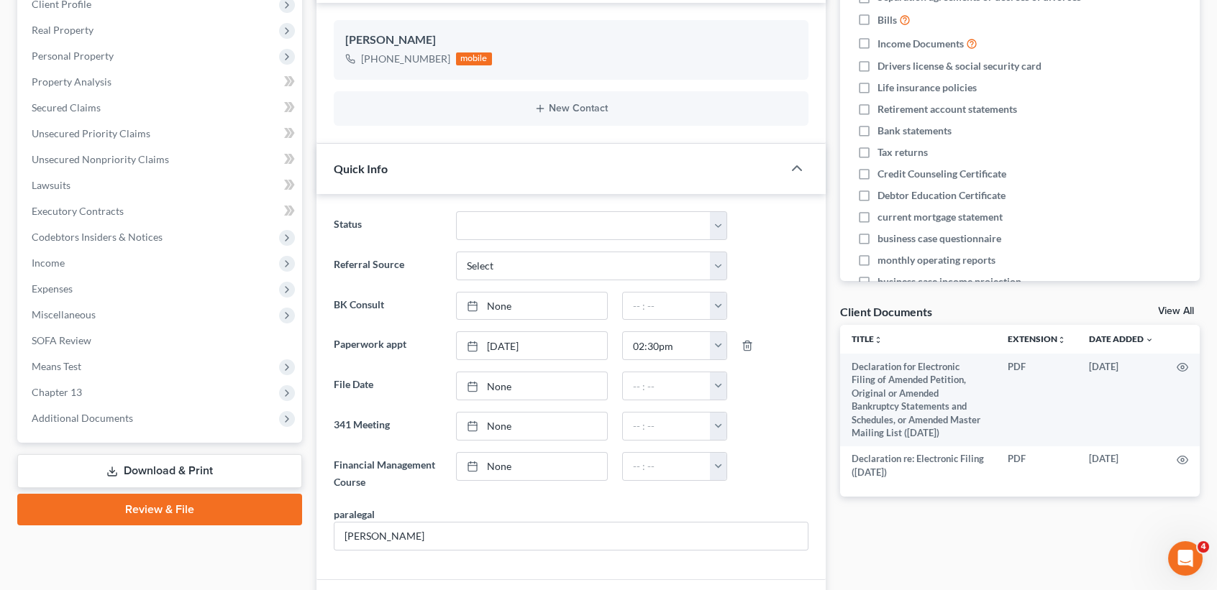
scroll to position [288, 0]
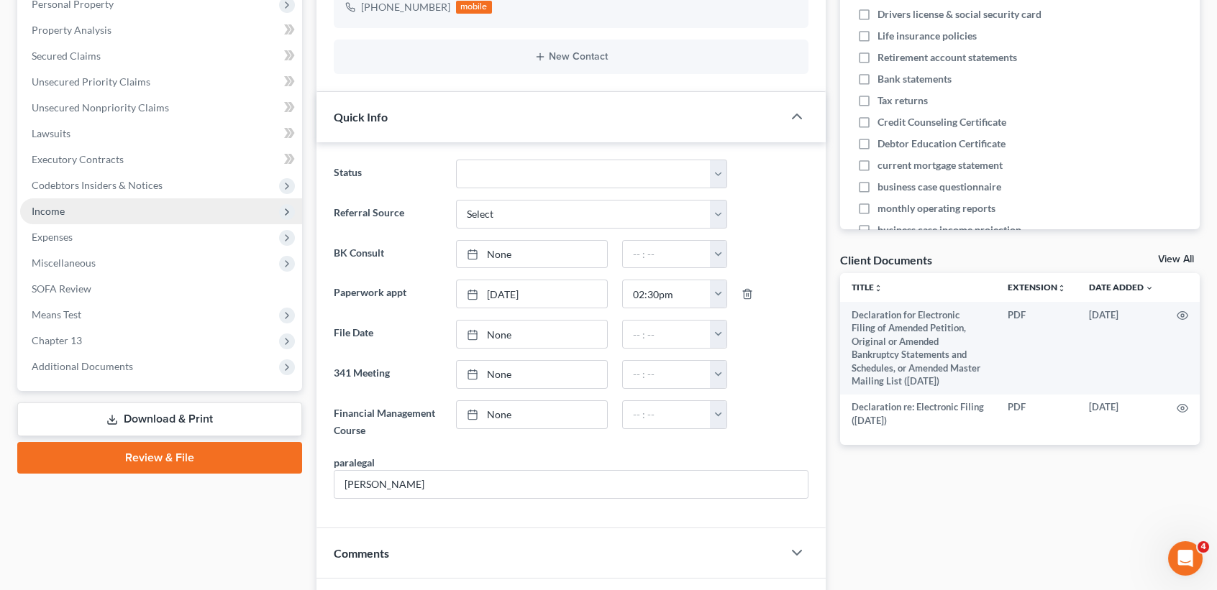
click at [91, 212] on span "Income" at bounding box center [161, 211] width 282 height 26
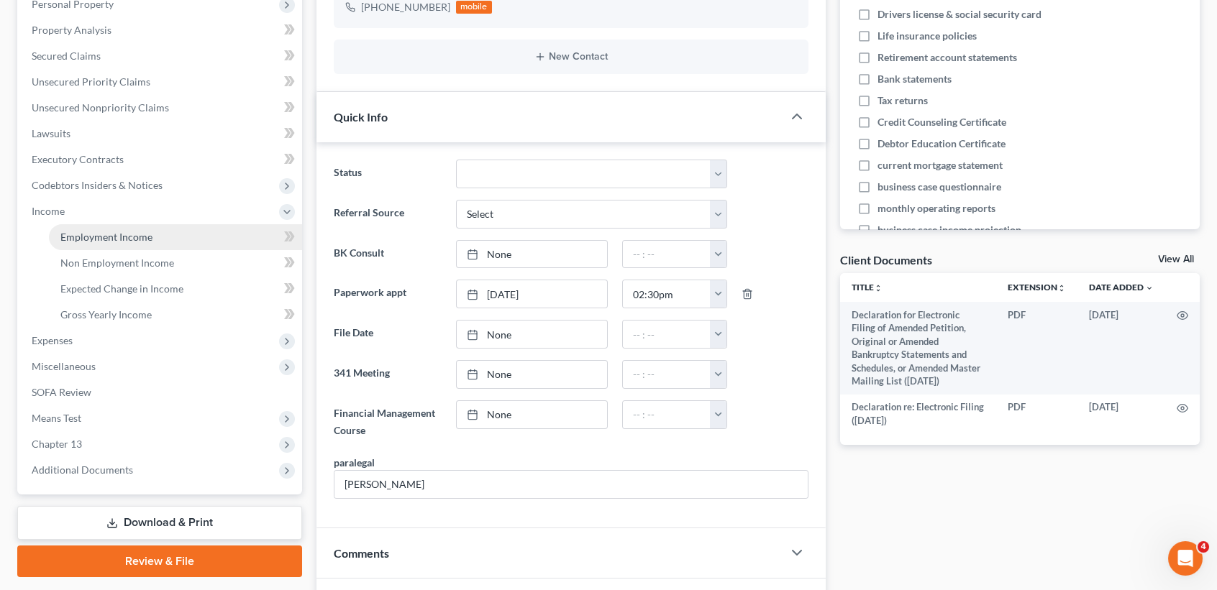
click at [81, 234] on span "Employment Income" at bounding box center [106, 237] width 92 height 12
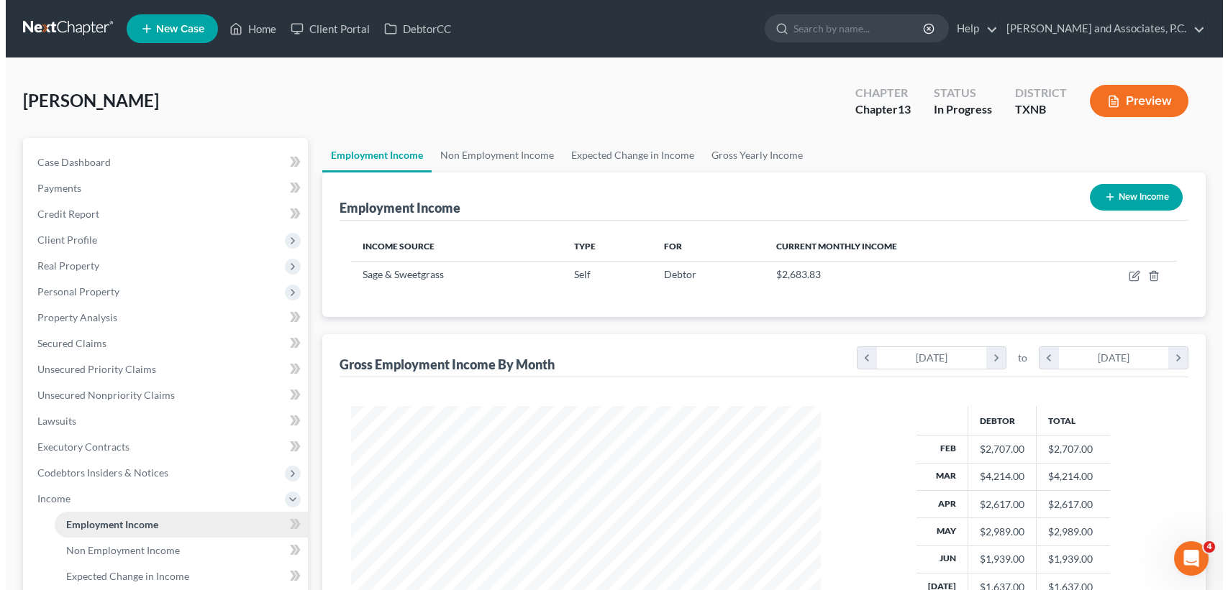
scroll to position [257, 498]
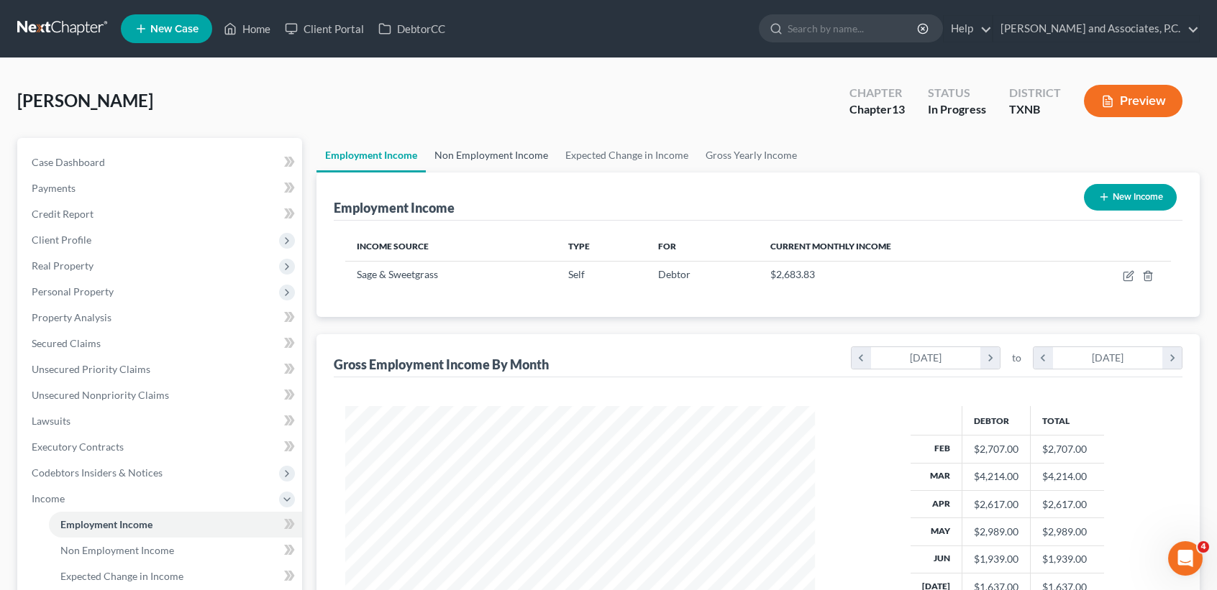
click at [435, 150] on link "Non Employment Income" at bounding box center [491, 155] width 131 height 35
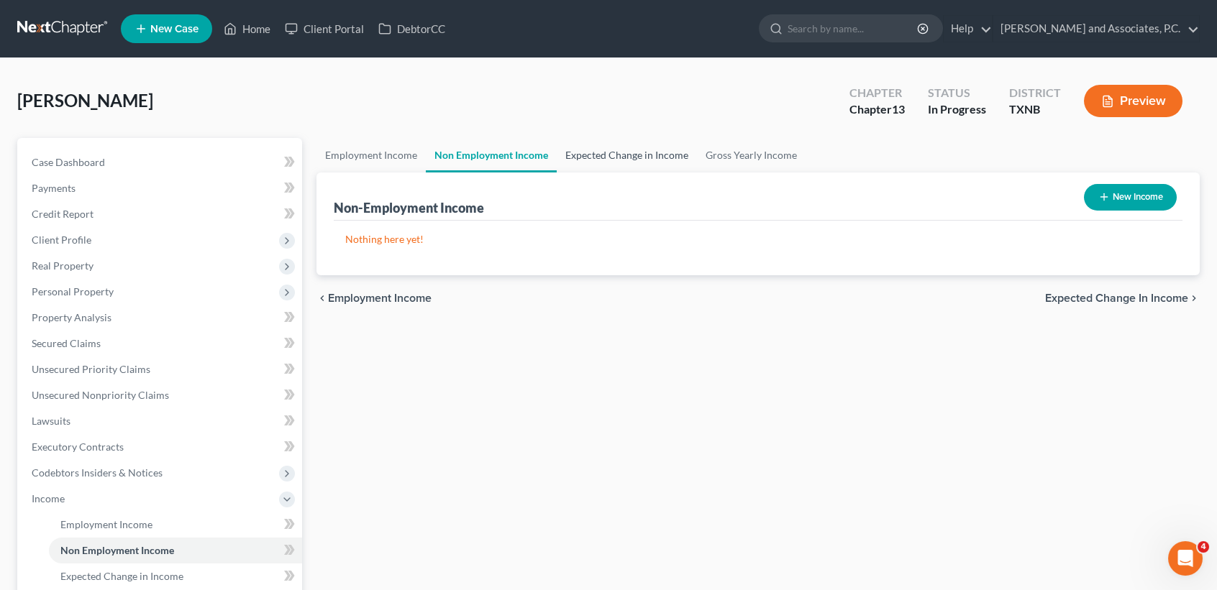
click at [619, 156] on link "Expected Change in Income" at bounding box center [627, 155] width 140 height 35
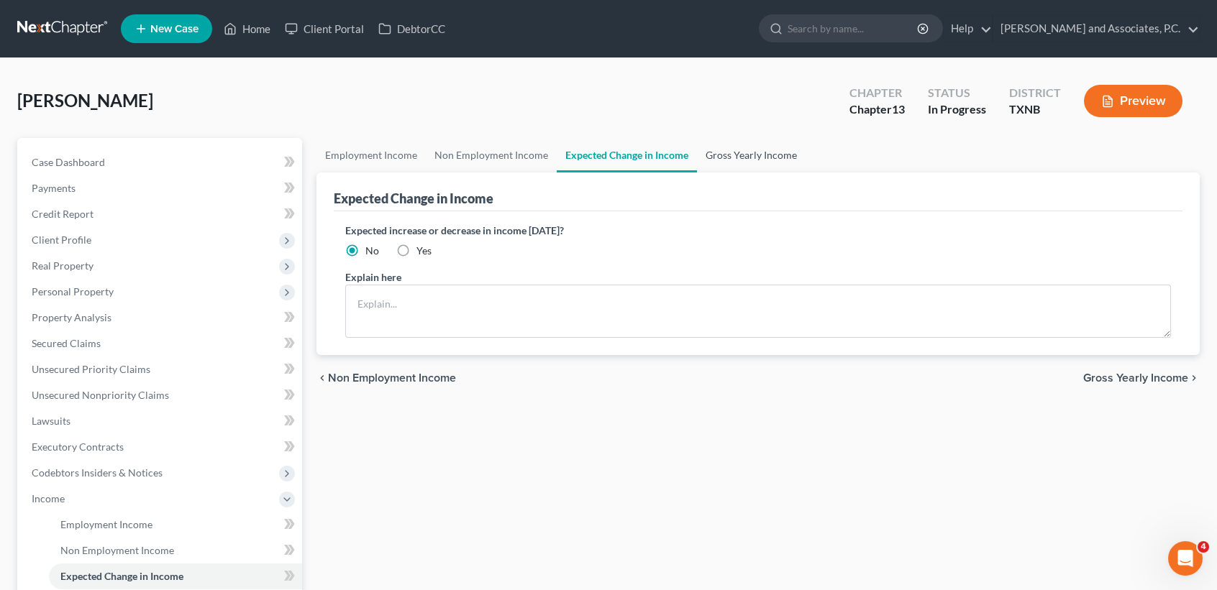
click at [782, 158] on link "Gross Yearly Income" at bounding box center [751, 155] width 109 height 35
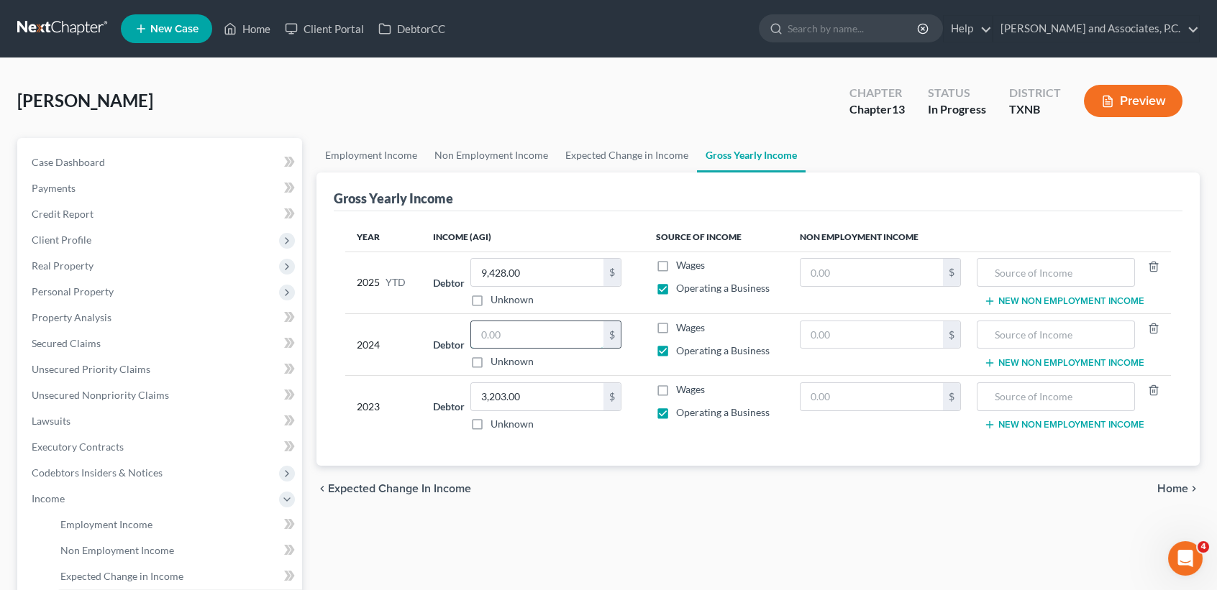
click at [521, 339] on input "text" at bounding box center [537, 334] width 132 height 27
click at [133, 159] on link "Case Dashboard" at bounding box center [161, 163] width 282 height 26
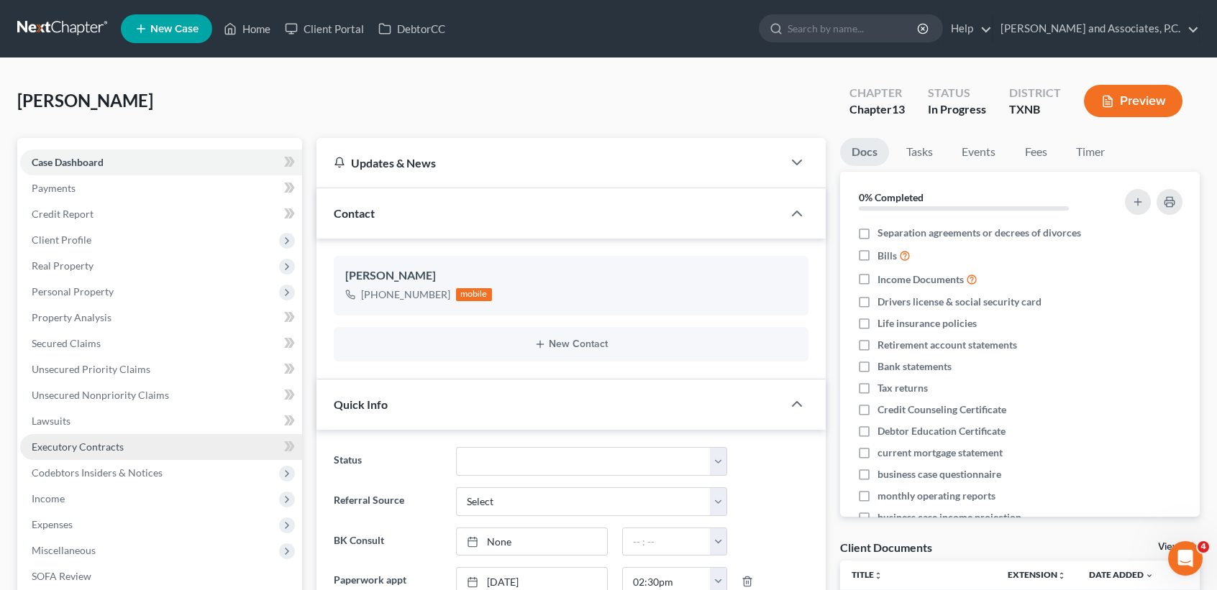
click at [93, 455] on link "Executory Contracts" at bounding box center [161, 447] width 282 height 26
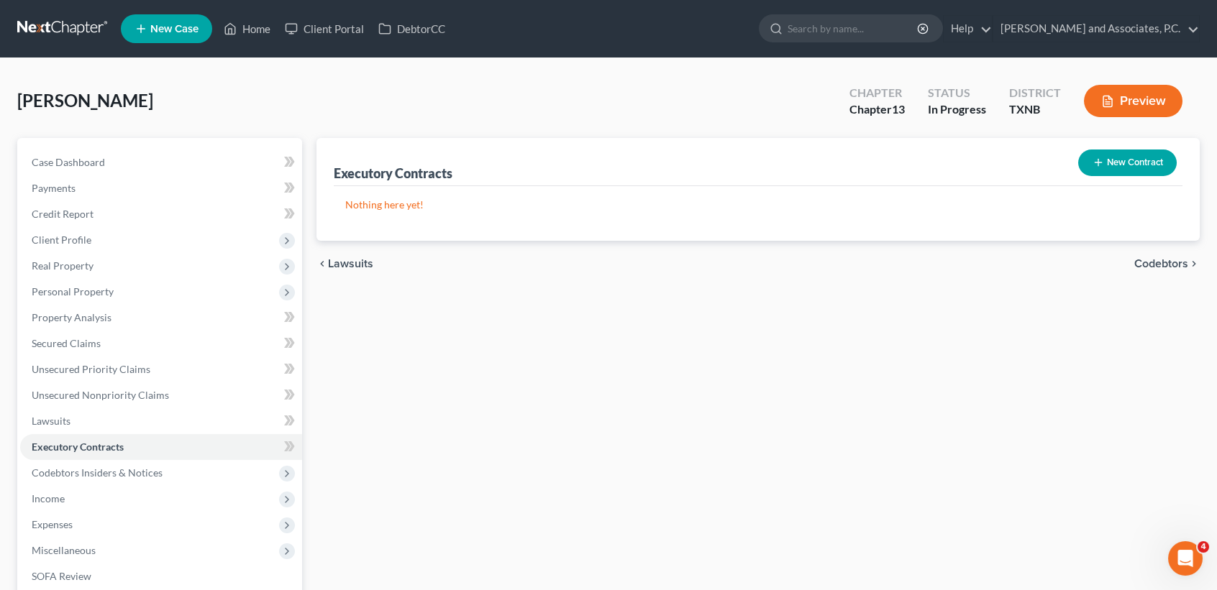
click at [1141, 159] on button "New Contract" at bounding box center [1127, 163] width 99 height 27
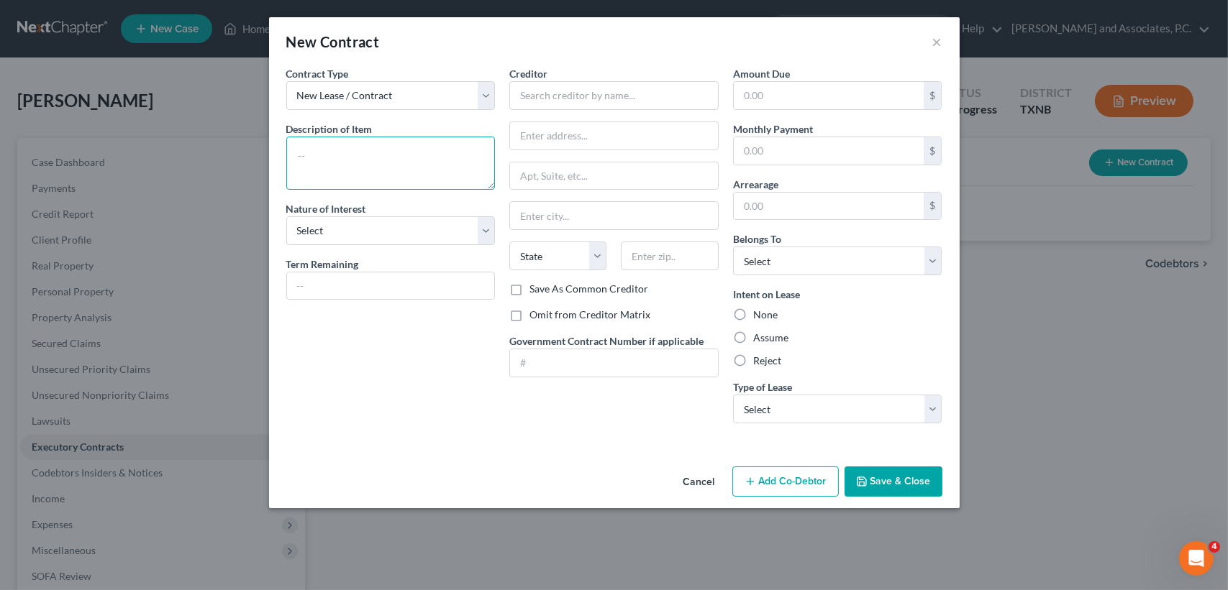
click at [427, 183] on textarea at bounding box center [390, 163] width 209 height 53
type textarea "S"
type textarea "s"
type textarea "small storage building"
click at [465, 403] on div "Contract Type New Lease / Contract New Timeshare Description of non-residential…" at bounding box center [391, 250] width 224 height 369
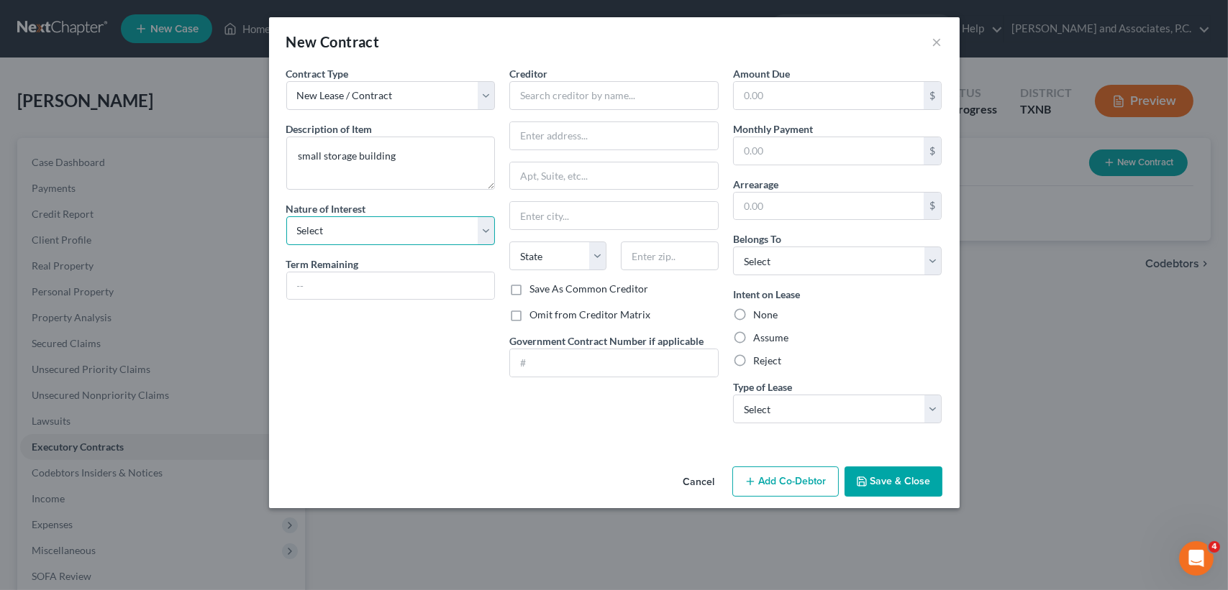
click at [466, 227] on select "Select Purchaser Agent Lessor Lessee" at bounding box center [390, 230] width 209 height 29
drag, startPoint x: 786, startPoint y: 404, endPoint x: 783, endPoint y: 396, distance: 9.1
click at [785, 401] on select "Select Real Estate Car Other" at bounding box center [837, 409] width 209 height 29
click at [776, 337] on label "Assume" at bounding box center [770, 338] width 35 height 14
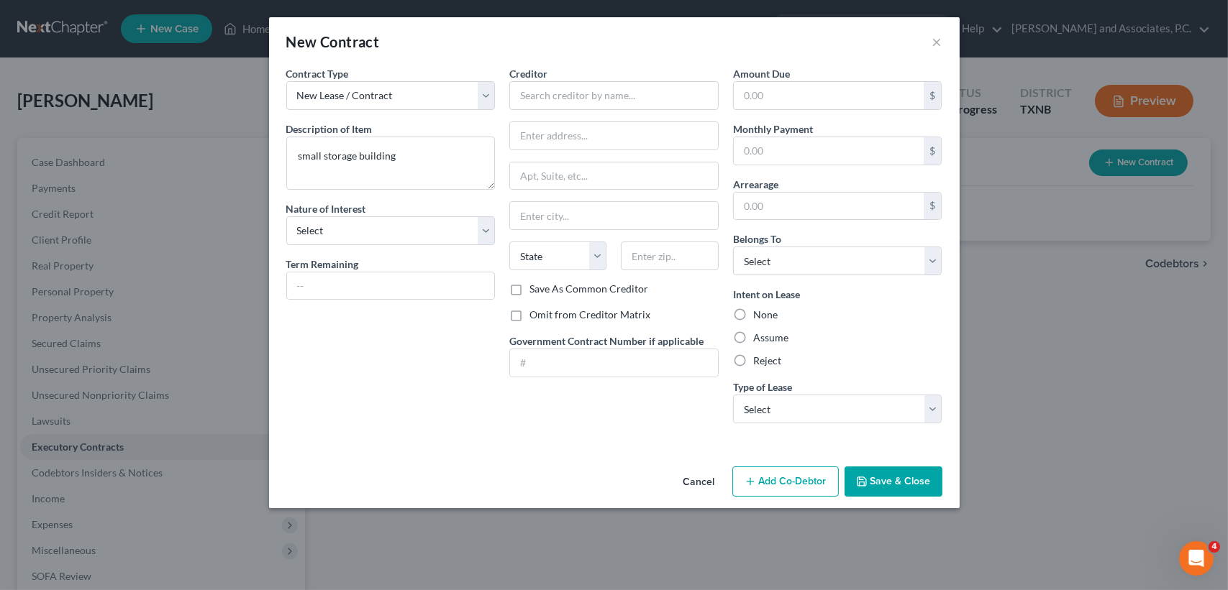
click at [768, 337] on input "Assume" at bounding box center [763, 335] width 9 height 9
radio input "true"
click at [436, 166] on textarea "small storage building" at bounding box center [390, 163] width 209 height 53
type textarea "small storage building - month to month rental - not leasing to buy"
click at [614, 110] on div "Creditor * State [US_STATE] AK AR AZ CA CO [GEOGRAPHIC_DATA] DE DC [GEOGRAPHIC_…" at bounding box center [613, 174] width 209 height 216
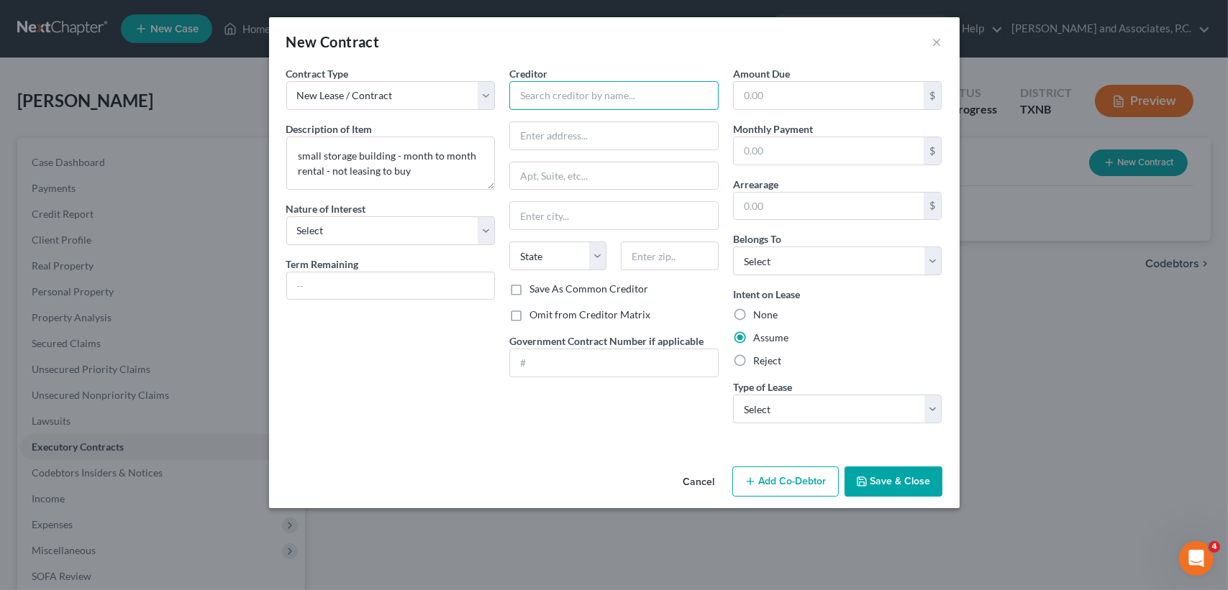
click at [621, 96] on input "text" at bounding box center [613, 95] width 209 height 29
type input "Three T Rentals"
type input "PO BOX 5117"
type input "38257"
type input "[GEOGRAPHIC_DATA][PERSON_NAME]"
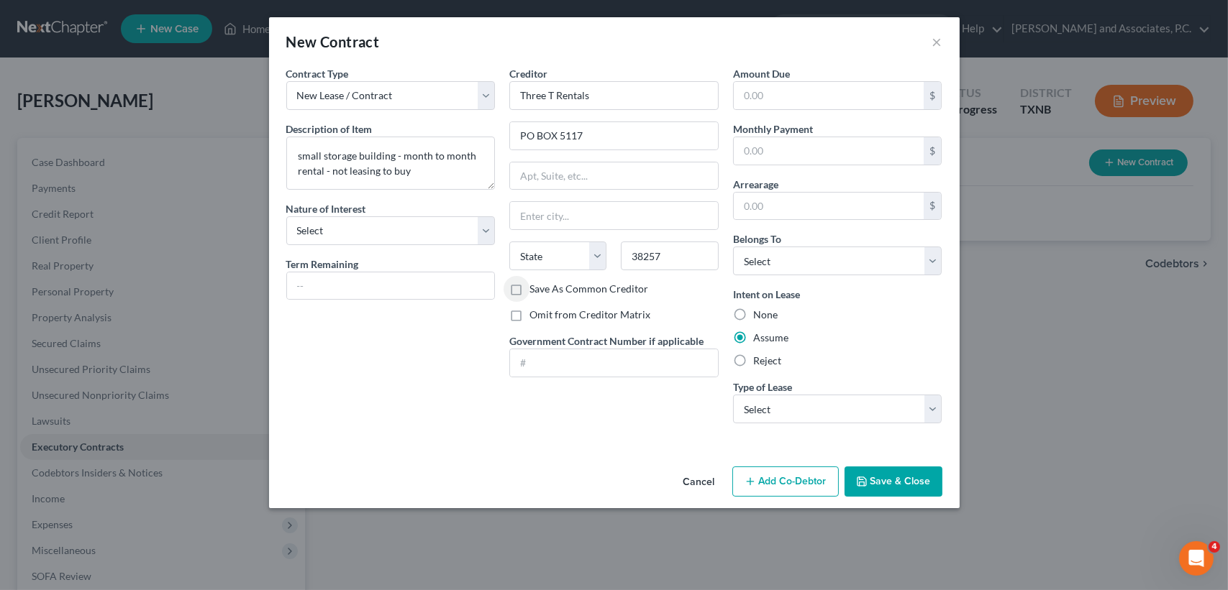
select select "44"
click at [817, 86] on input "text" at bounding box center [829, 95] width 191 height 27
click at [770, 24] on div "New Contract ×" at bounding box center [614, 41] width 690 height 49
drag, startPoint x: 764, startPoint y: 161, endPoint x: 799, endPoint y: 132, distance: 45.9
click at [764, 160] on input "text" at bounding box center [829, 150] width 191 height 27
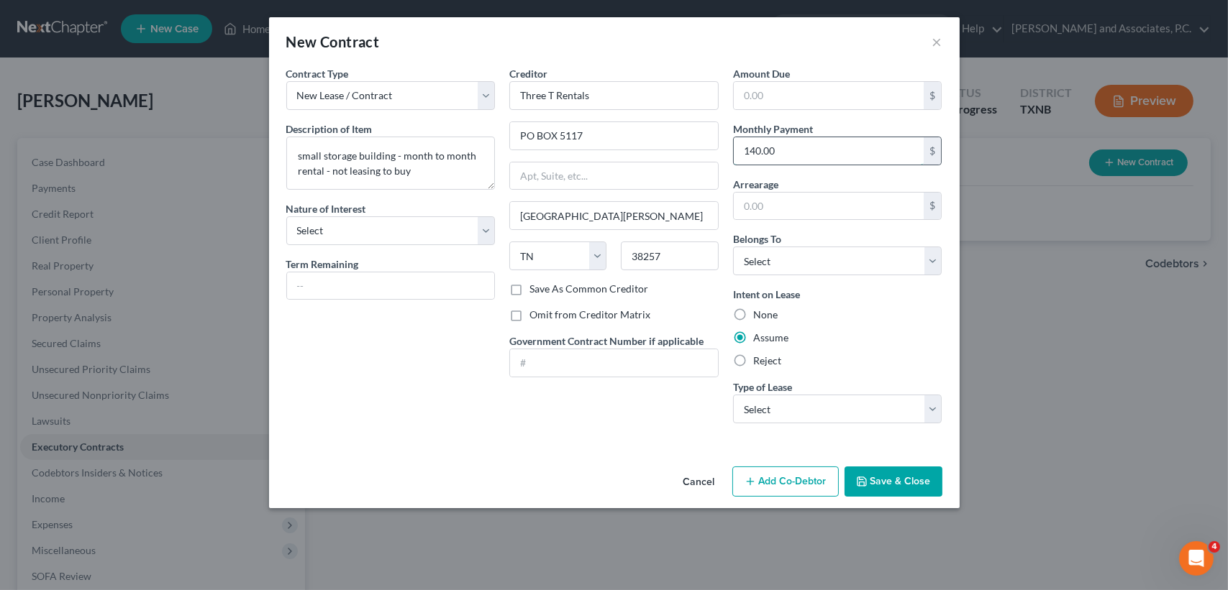
type input "140.00"
drag, startPoint x: 800, startPoint y: 257, endPoint x: 787, endPoint y: 274, distance: 21.6
click at [800, 257] on select "Select Debtor 1 Only Debtor 2 Only Debtor 1 And Debtor 2 Only At Least One Of T…" at bounding box center [837, 261] width 209 height 29
select select "0"
click at [733, 247] on select "Select Debtor 1 Only Debtor 2 Only Debtor 1 And Debtor 2 Only At Least One Of T…" at bounding box center [837, 261] width 209 height 29
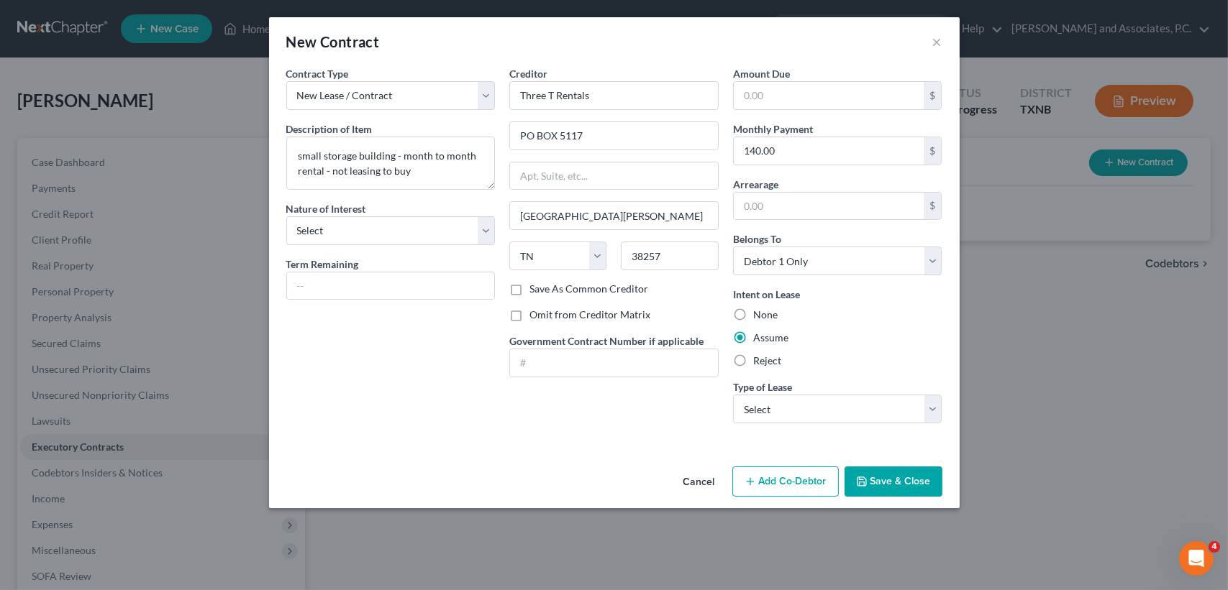
click at [836, 308] on div "None" at bounding box center [837, 315] width 209 height 14
click at [834, 414] on select "Select Real Estate Car Other" at bounding box center [837, 409] width 209 height 29
click at [859, 357] on div "Reject" at bounding box center [837, 361] width 209 height 14
click at [439, 165] on textarea "small storage building - month to month rental - not leasing to buy" at bounding box center [390, 163] width 209 height 53
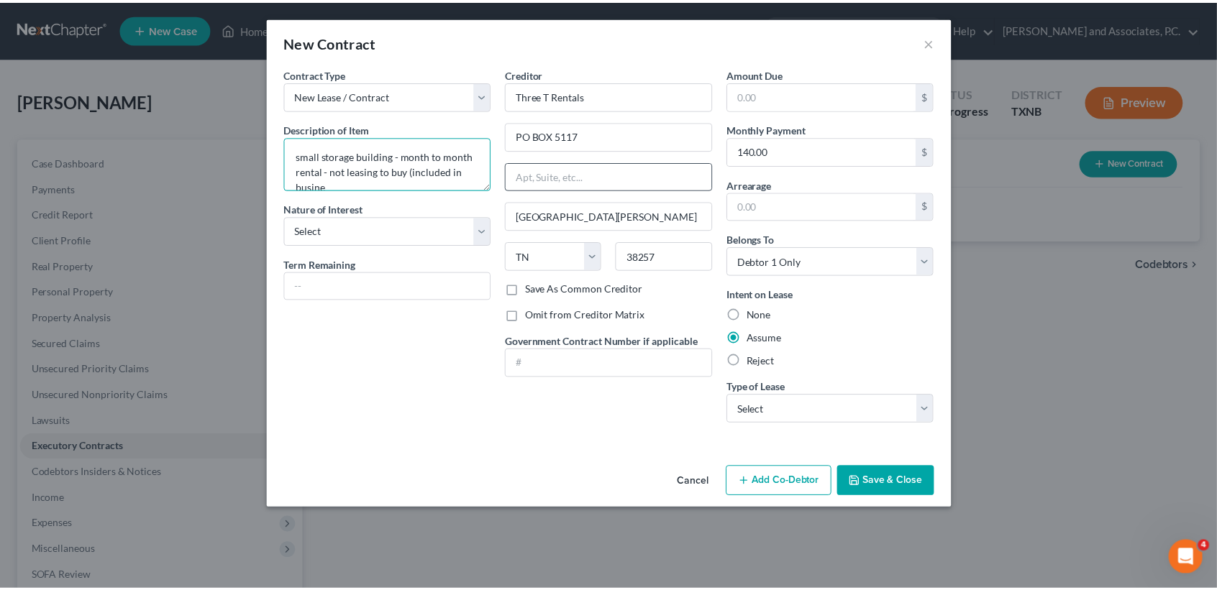
scroll to position [2, 0]
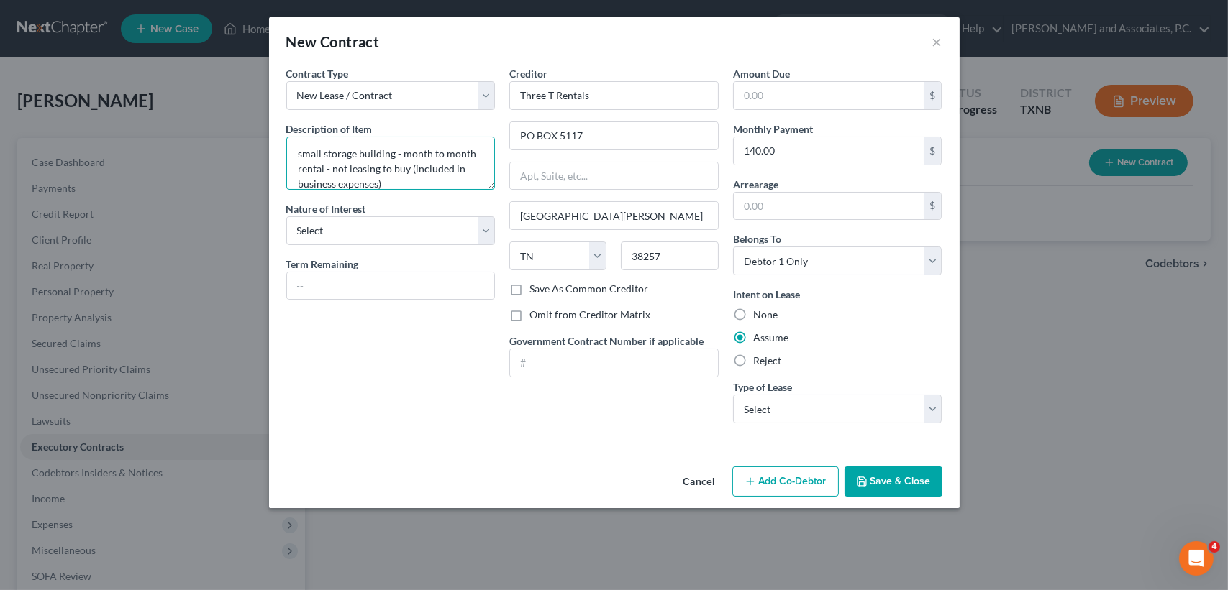
type textarea "small storage building - month to month rental - not leasing to buy (included i…"
click at [892, 474] on button "Save & Close" at bounding box center [893, 482] width 98 height 30
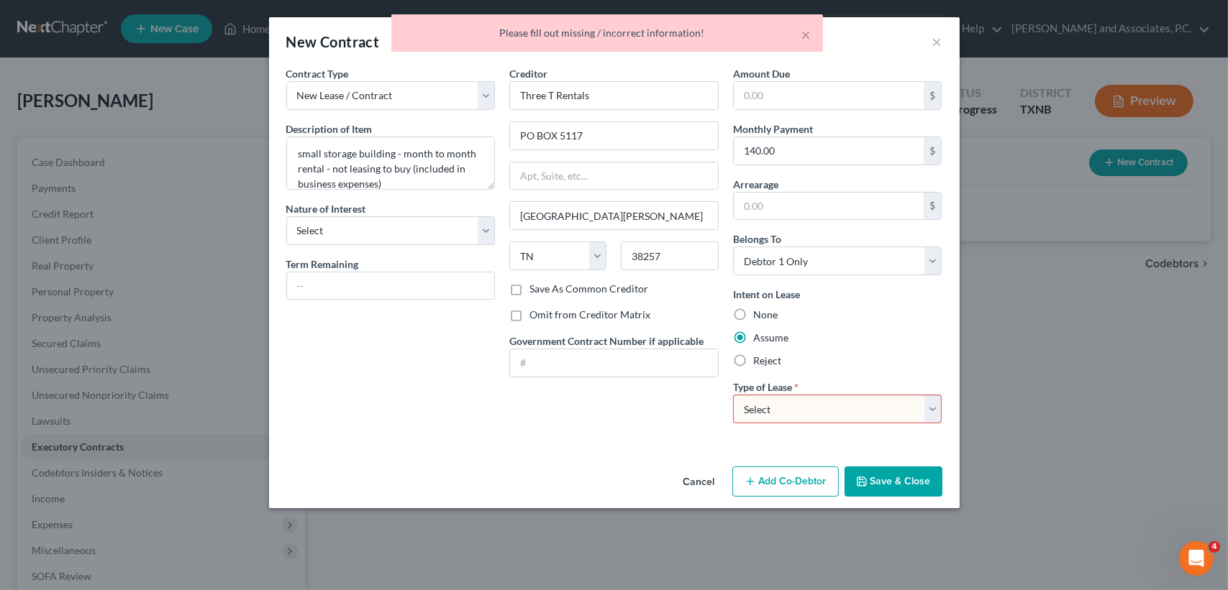
click at [862, 405] on select "Select Real Estate Car Other" at bounding box center [837, 409] width 209 height 29
select select "2"
click at [733, 395] on select "Select Real Estate Car Other" at bounding box center [837, 409] width 209 height 29
click at [908, 476] on button "Save & Close" at bounding box center [893, 482] width 98 height 30
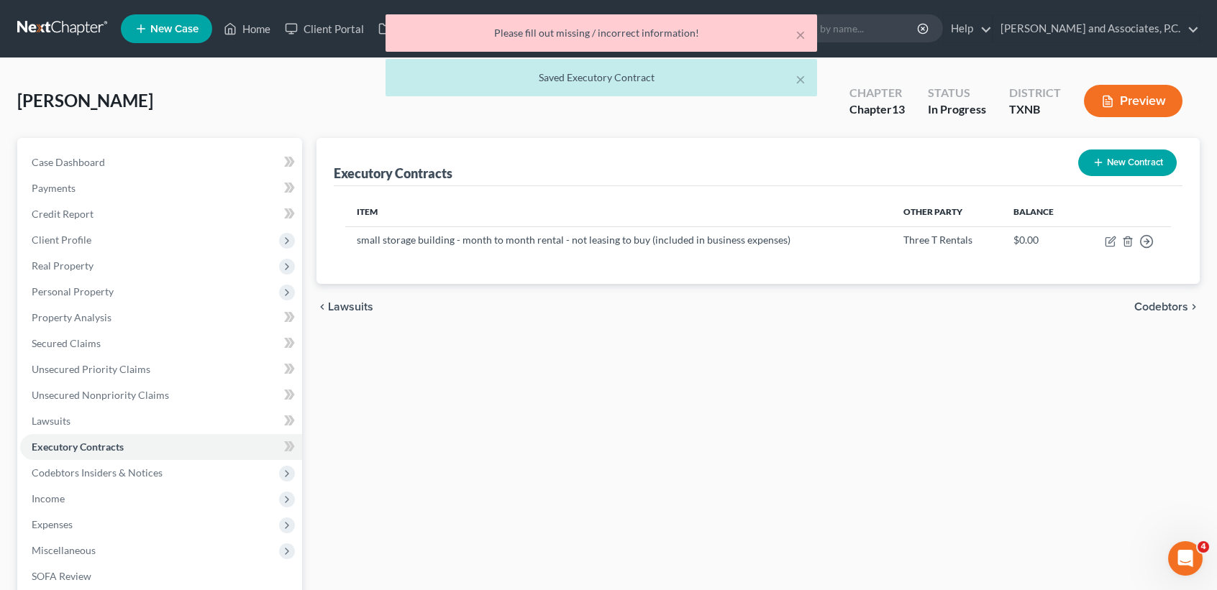
drag, startPoint x: 908, startPoint y: 476, endPoint x: 506, endPoint y: 380, distance: 413.2
click at [908, 476] on div "Executory Contracts New Contract Item Other Party Balance small storage buildin…" at bounding box center [758, 450] width 898 height 624
click at [102, 164] on span "Case Dashboard" at bounding box center [68, 162] width 73 height 12
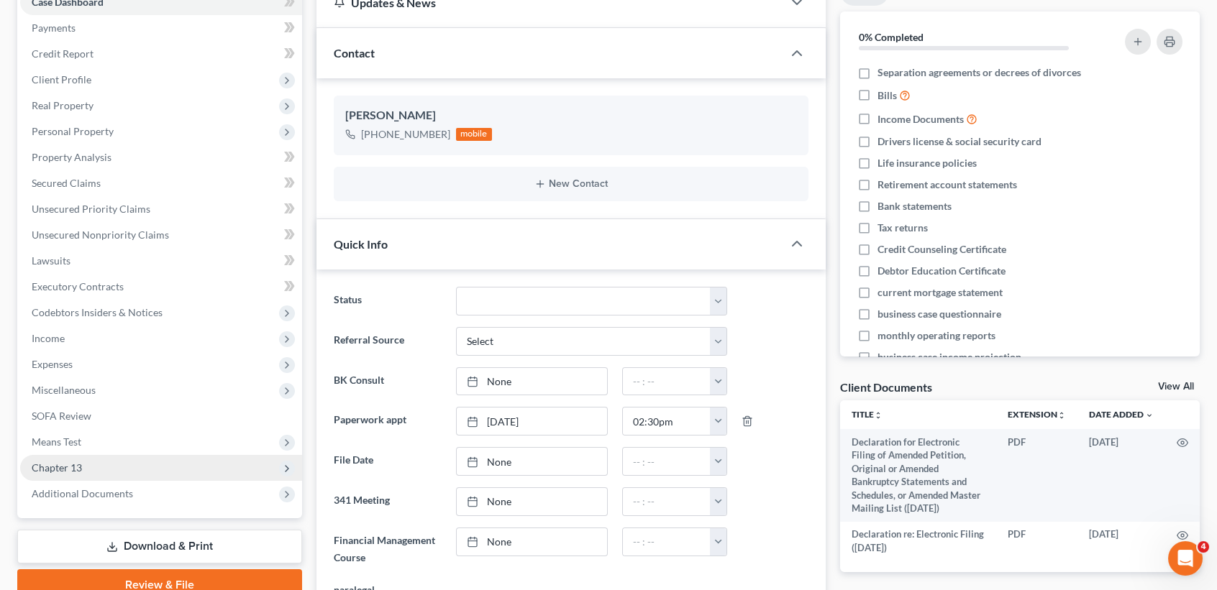
scroll to position [191, 0]
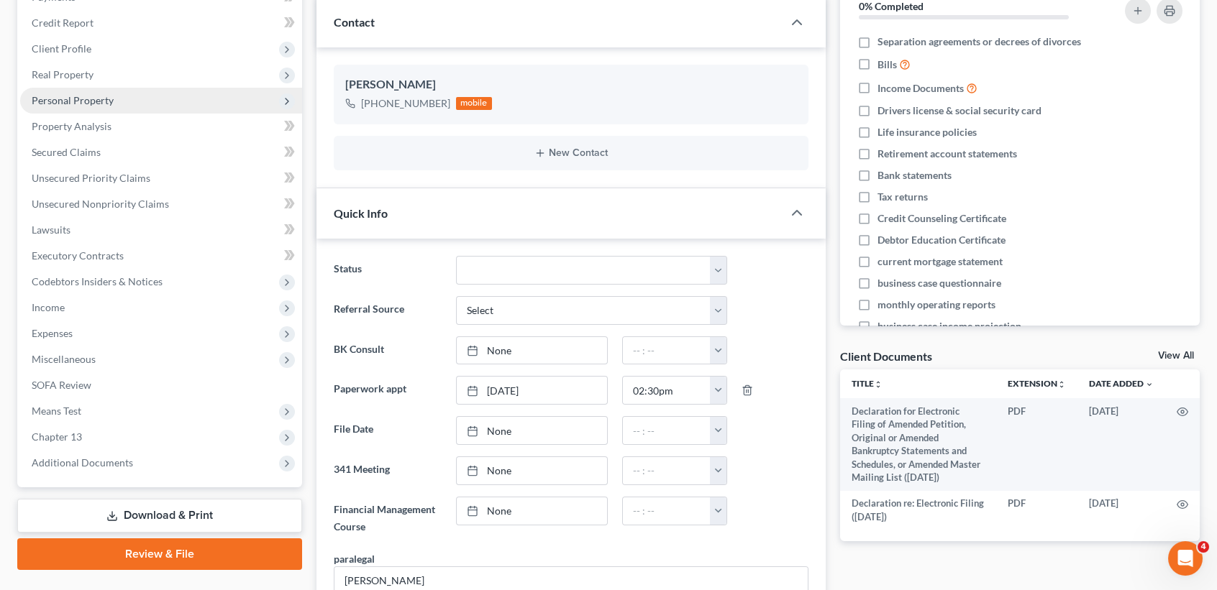
click at [86, 104] on span "Personal Property" at bounding box center [73, 100] width 82 height 12
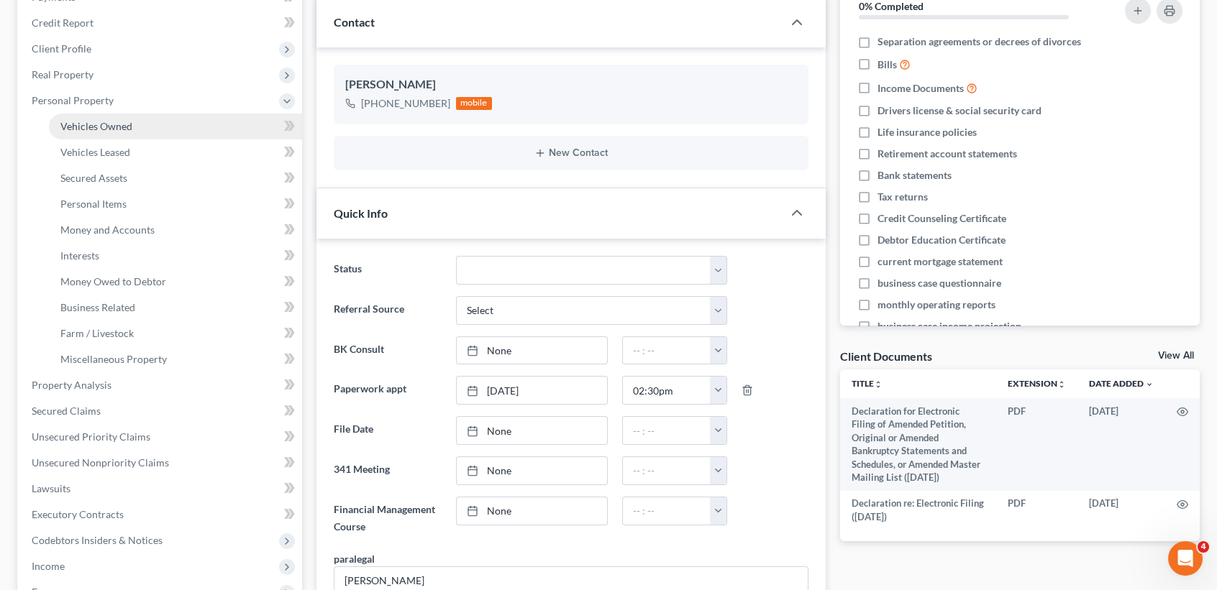
click at [89, 122] on span "Vehicles Owned" at bounding box center [96, 126] width 72 height 12
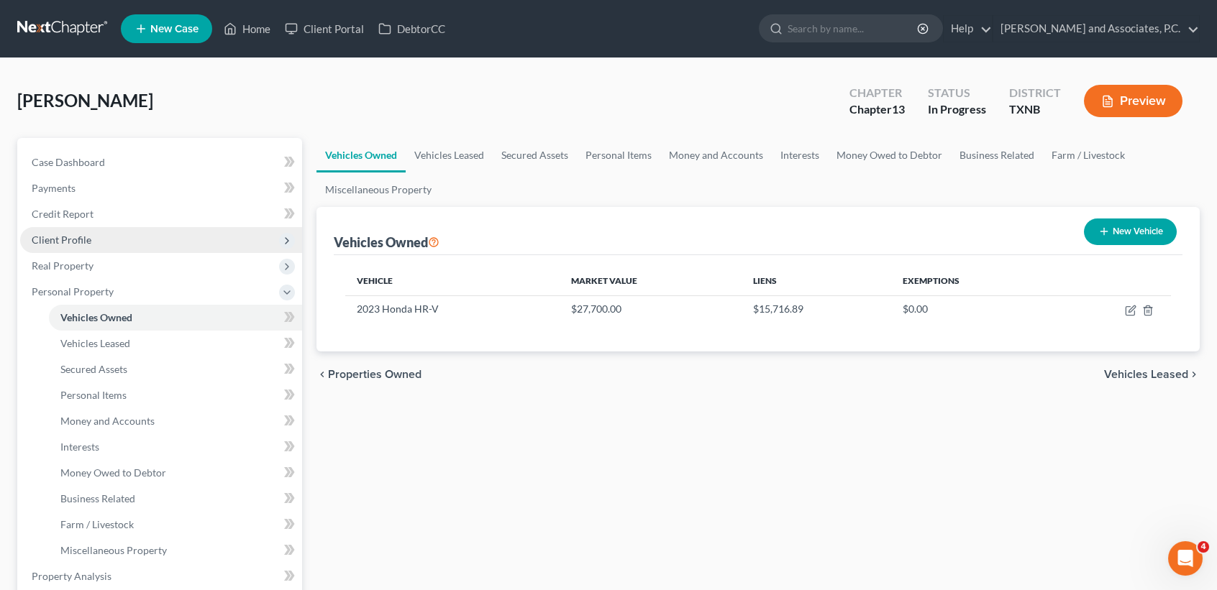
click at [85, 242] on span "Client Profile" at bounding box center [62, 240] width 60 height 12
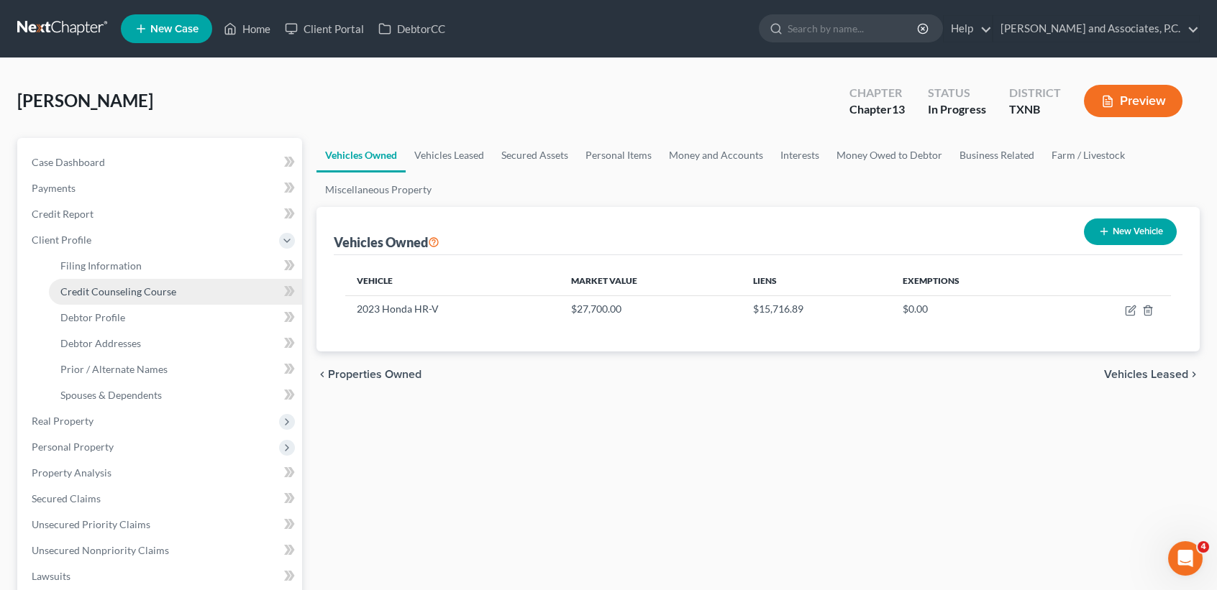
click at [104, 279] on link "Credit Counseling Course" at bounding box center [175, 292] width 253 height 26
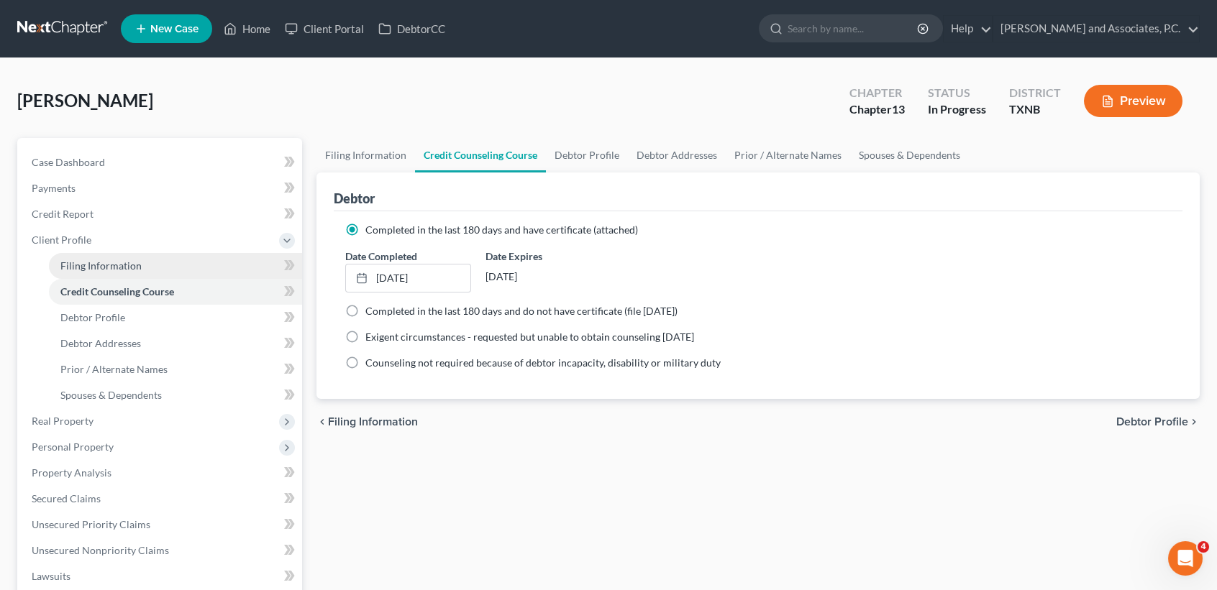
click at [103, 270] on span "Filing Information" at bounding box center [100, 266] width 81 height 12
select select "1"
select select "0"
select select "3"
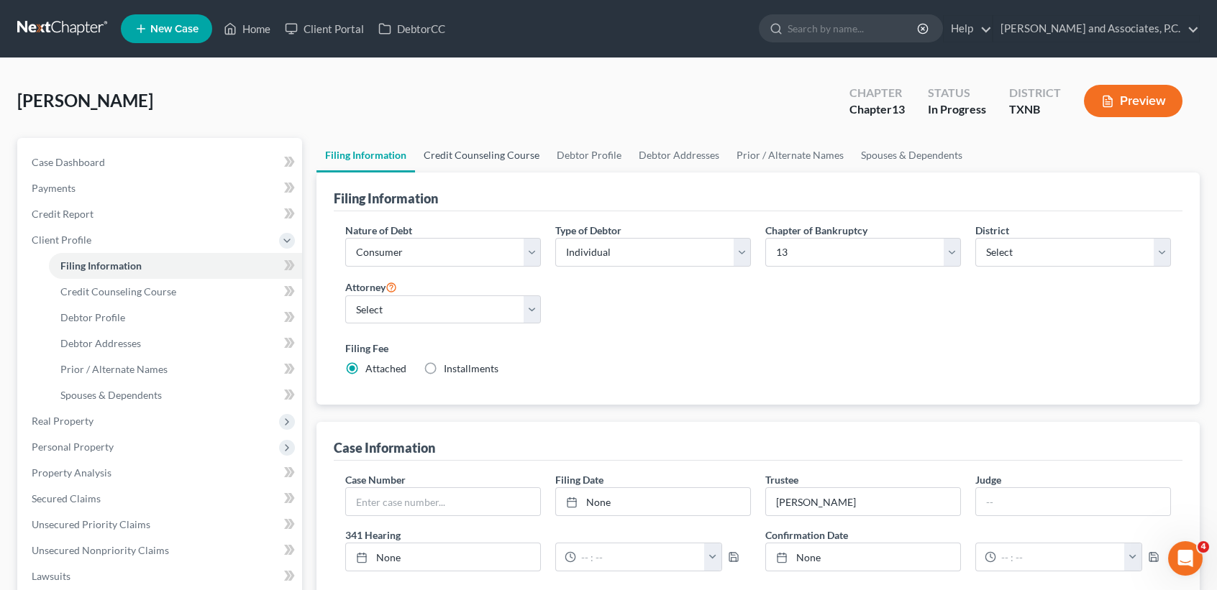
click at [505, 155] on link "Credit Counseling Course" at bounding box center [481, 155] width 133 height 35
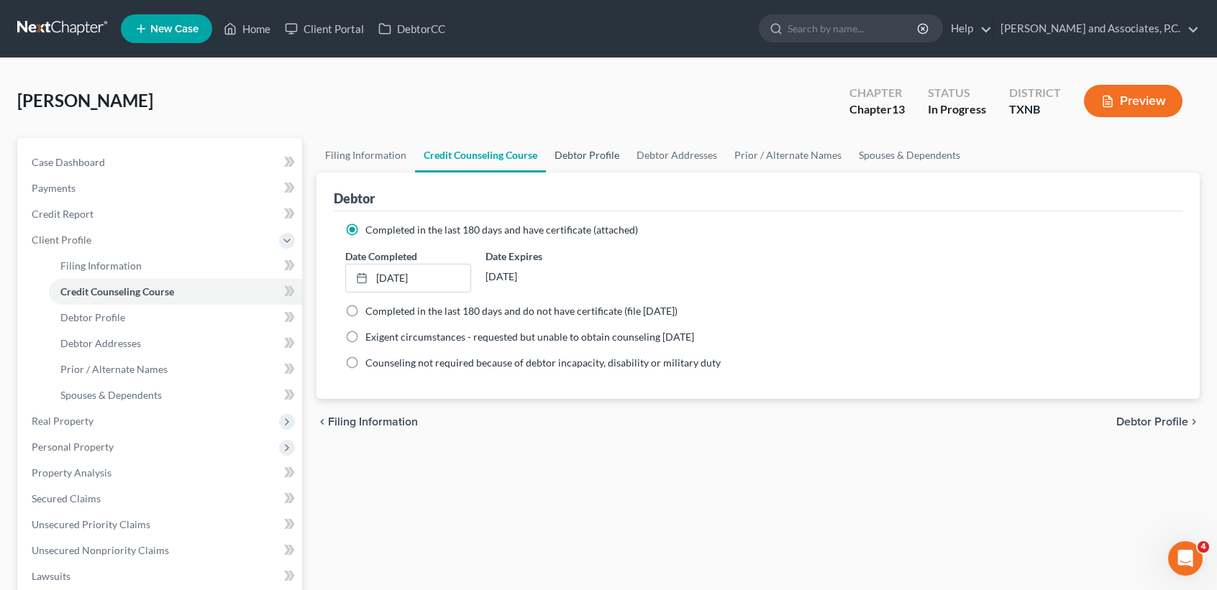
click at [577, 154] on link "Debtor Profile" at bounding box center [587, 155] width 82 height 35
select select "3"
select select "0"
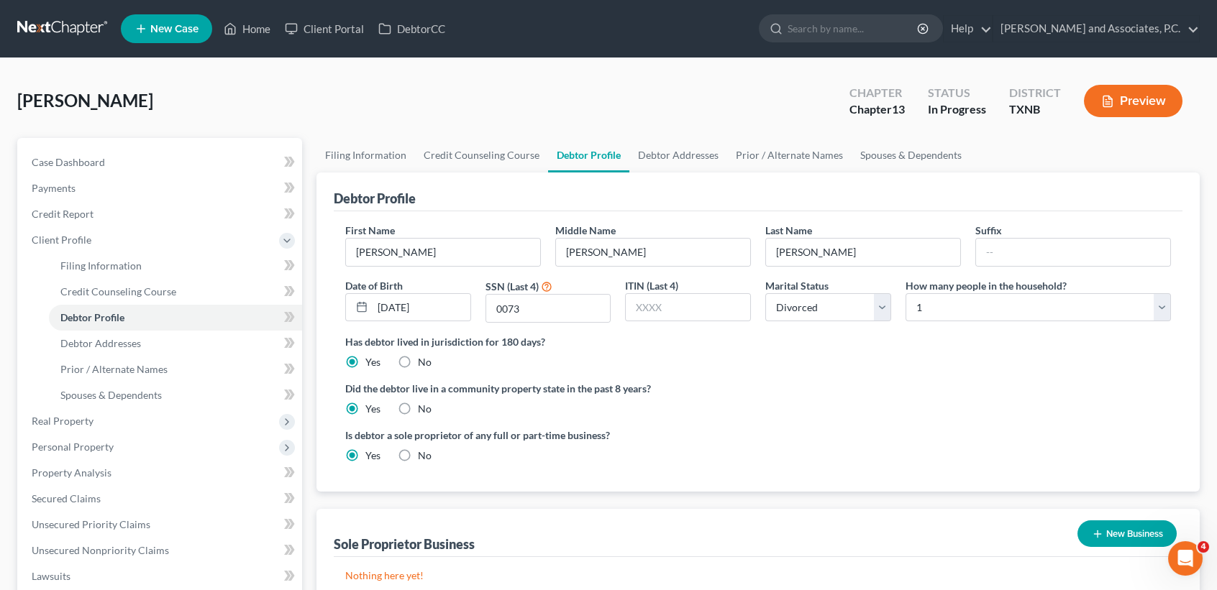
radio input "true"
click at [663, 160] on link "Debtor Addresses" at bounding box center [678, 155] width 98 height 35
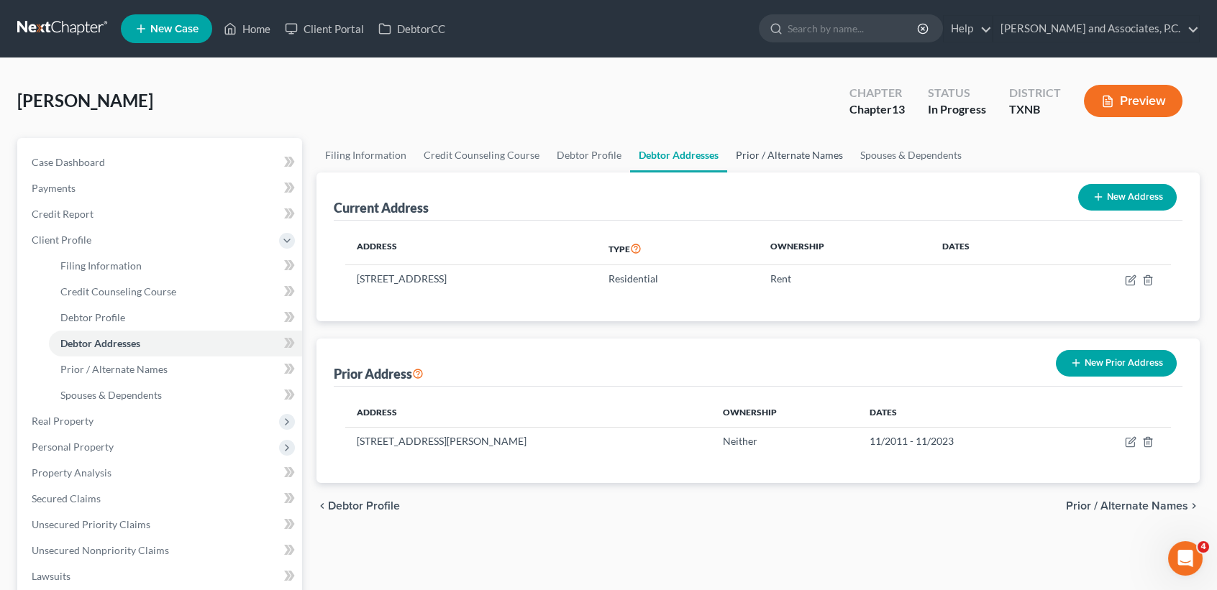
click at [740, 157] on link "Prior / Alternate Names" at bounding box center [789, 155] width 124 height 35
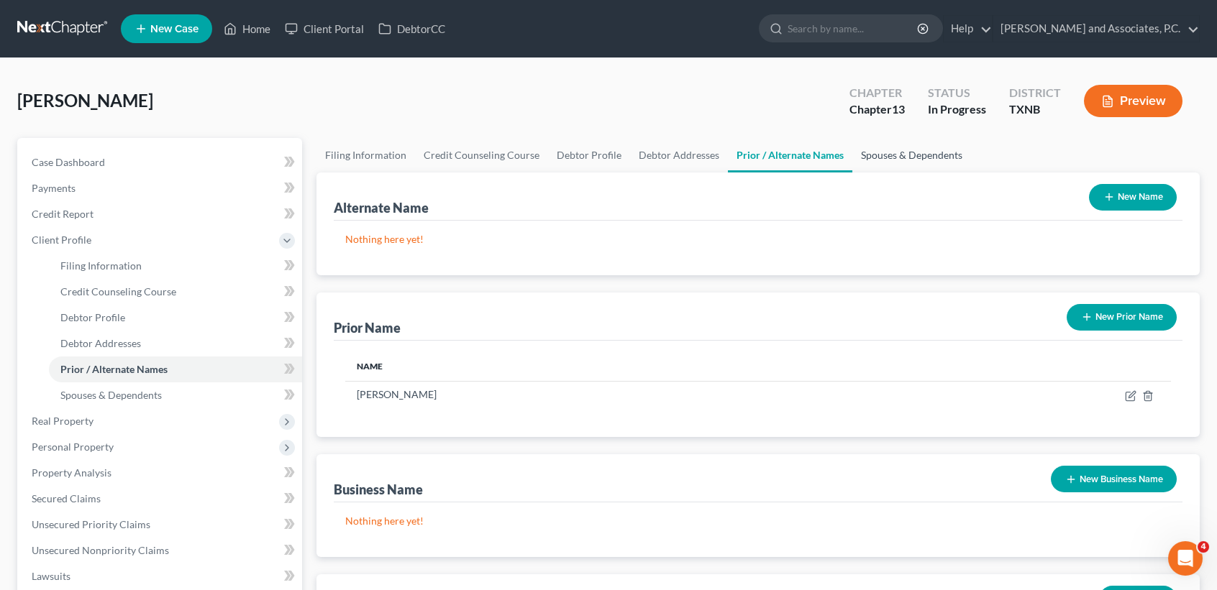
click at [890, 159] on link "Spouses & Dependents" at bounding box center [911, 155] width 119 height 35
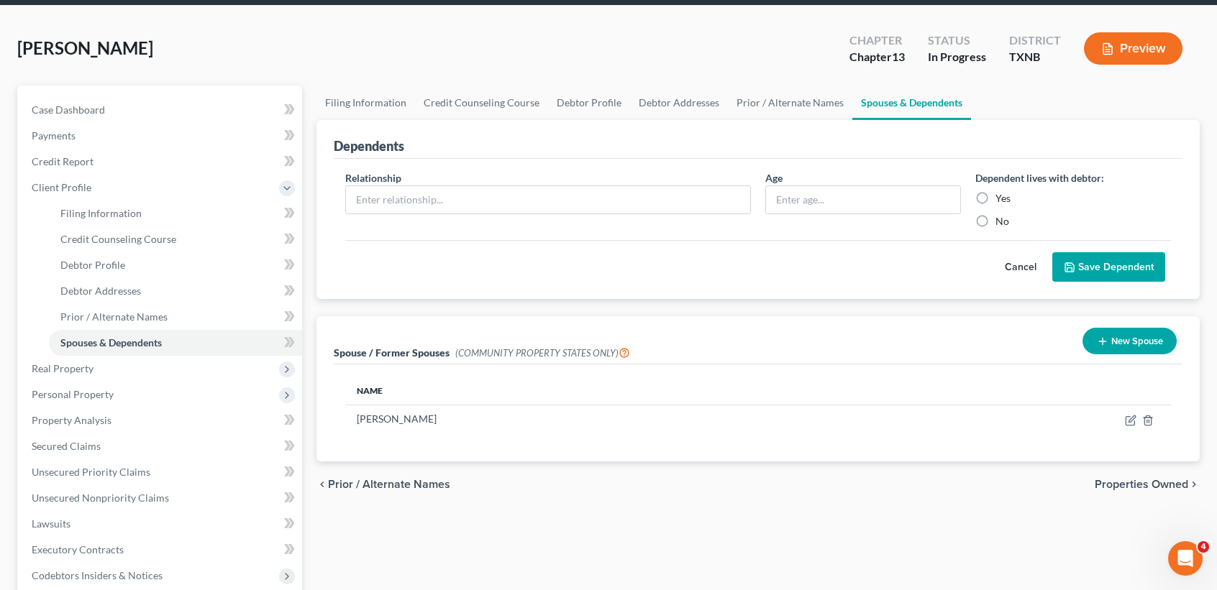
scroll to position [96, 0]
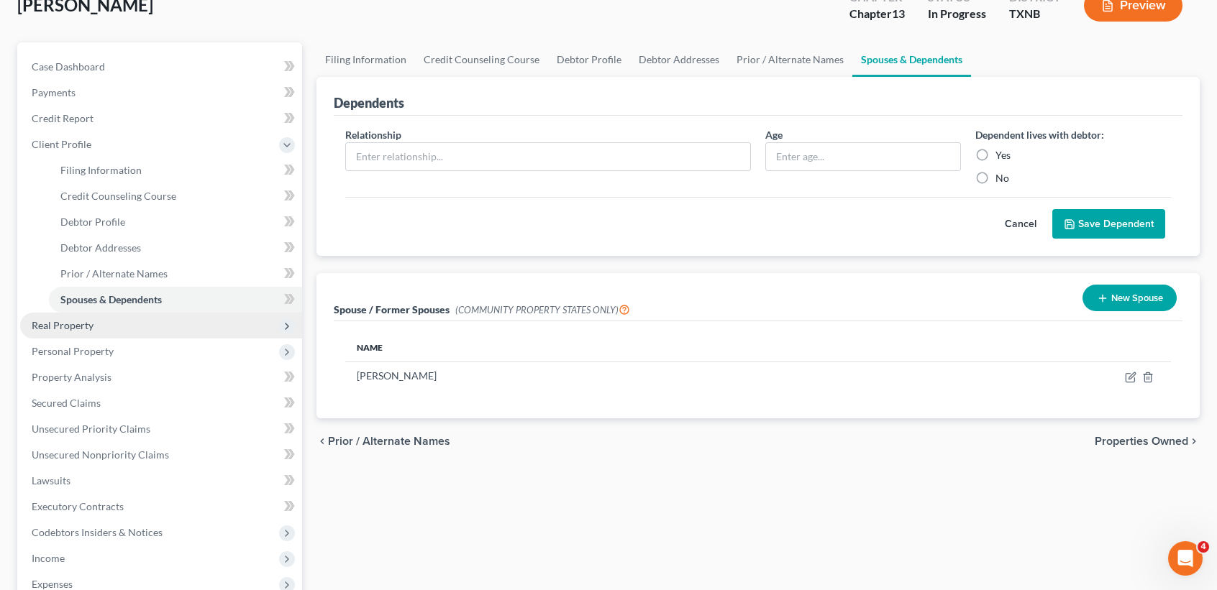
click at [72, 326] on span "Real Property" at bounding box center [63, 325] width 62 height 12
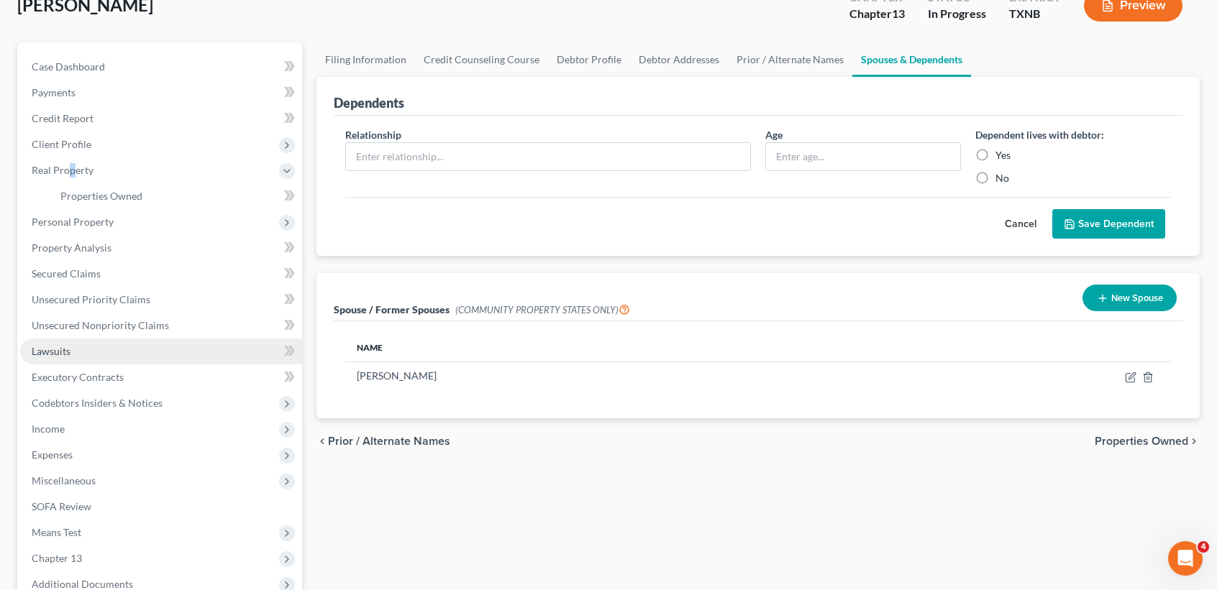
click at [88, 352] on link "Lawsuits" at bounding box center [161, 352] width 282 height 26
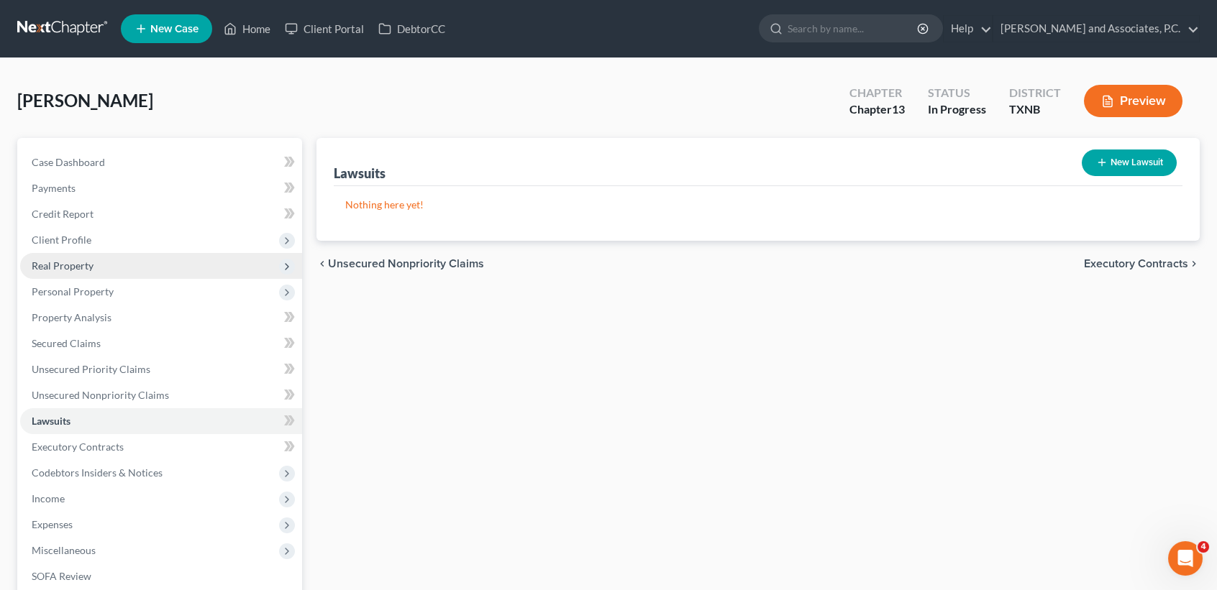
click at [88, 267] on span "Real Property" at bounding box center [63, 266] width 62 height 12
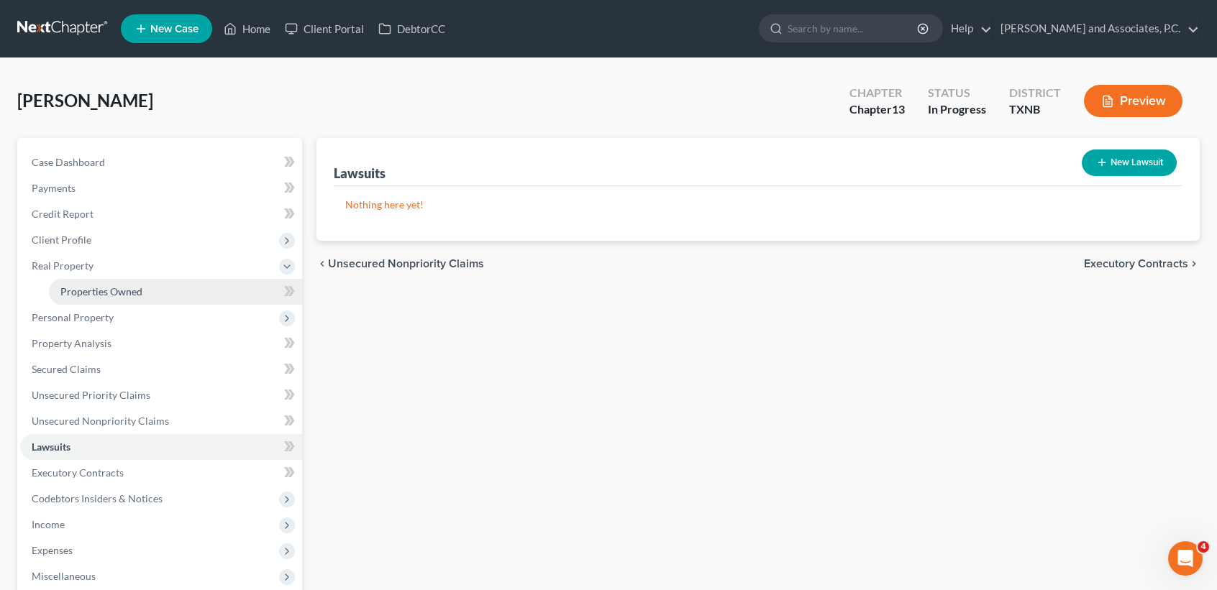
click at [87, 295] on span "Properties Owned" at bounding box center [101, 292] width 82 height 12
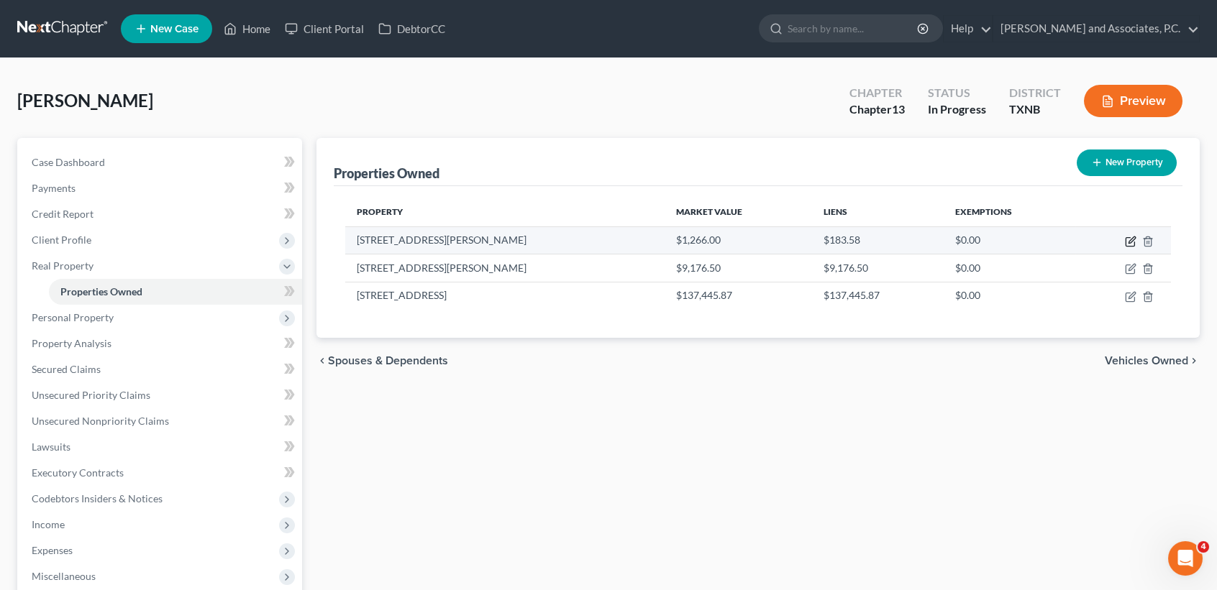
click at [1129, 241] on icon "button" at bounding box center [1131, 242] width 12 height 12
select select "45"
select select "0"
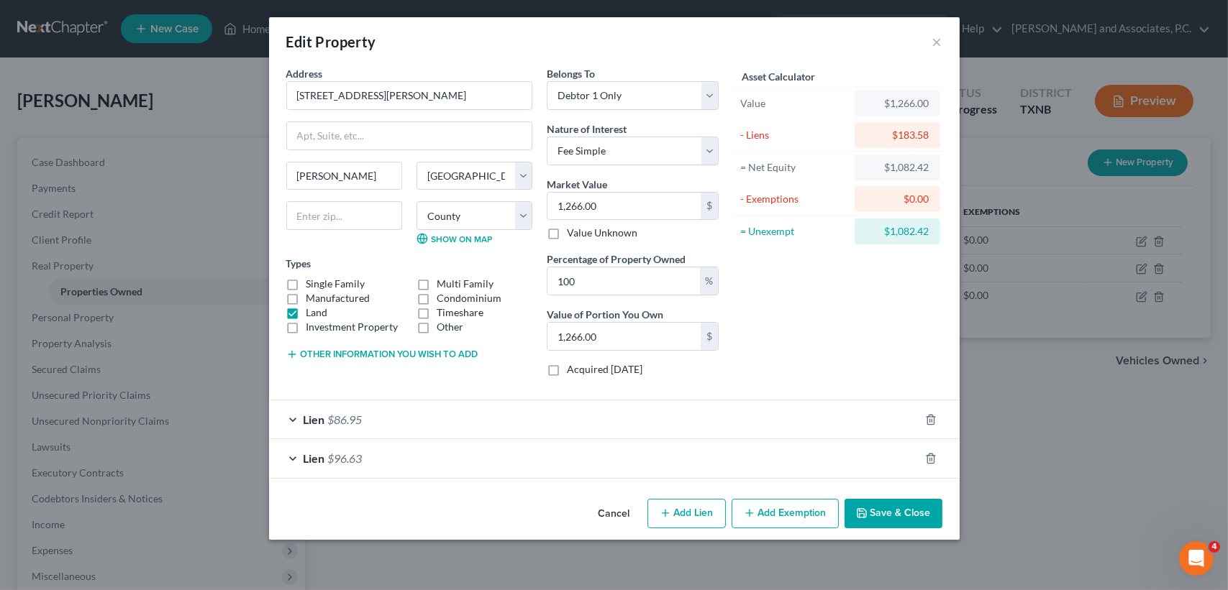
click at [818, 519] on button "Add Exemption" at bounding box center [784, 514] width 107 height 30
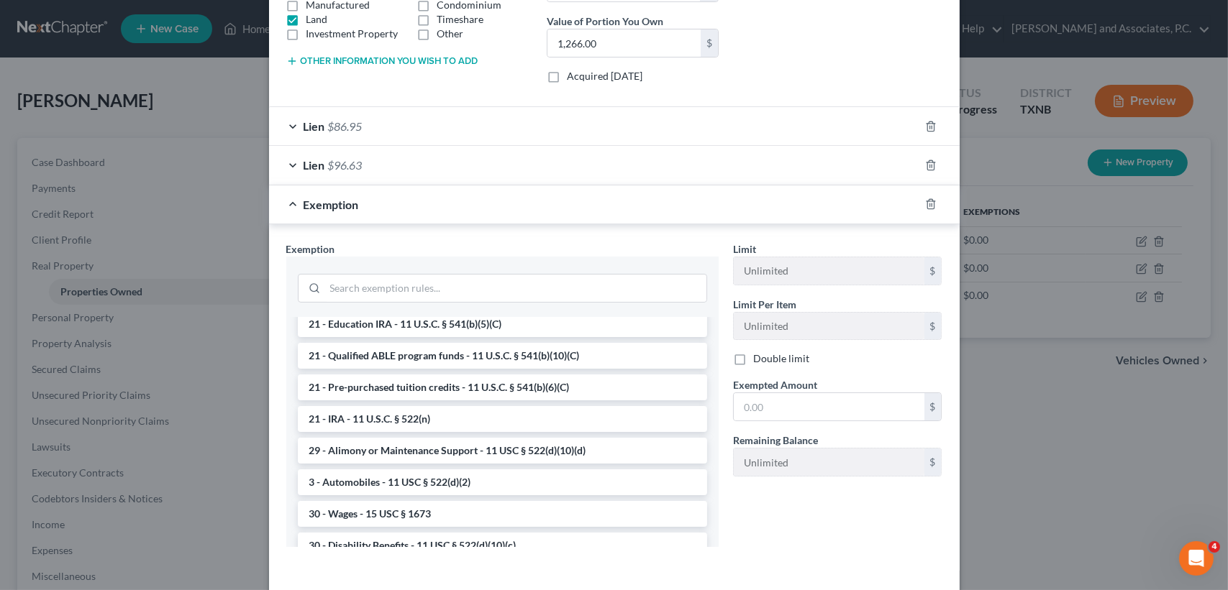
scroll to position [350, 0]
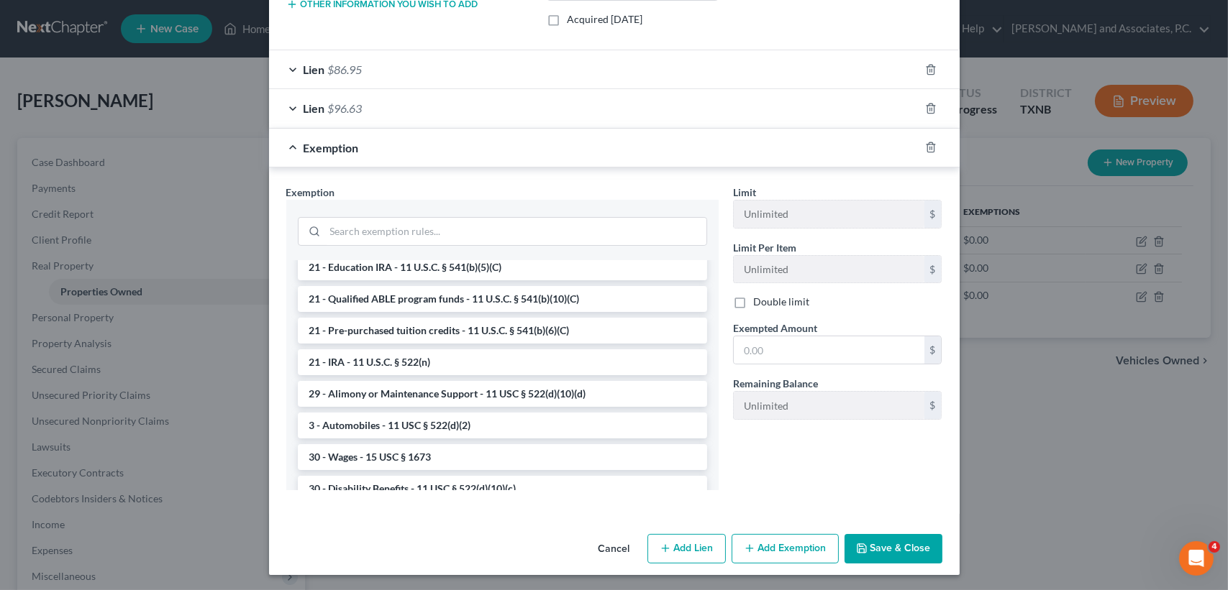
click at [625, 551] on button "Cancel" at bounding box center [614, 550] width 55 height 29
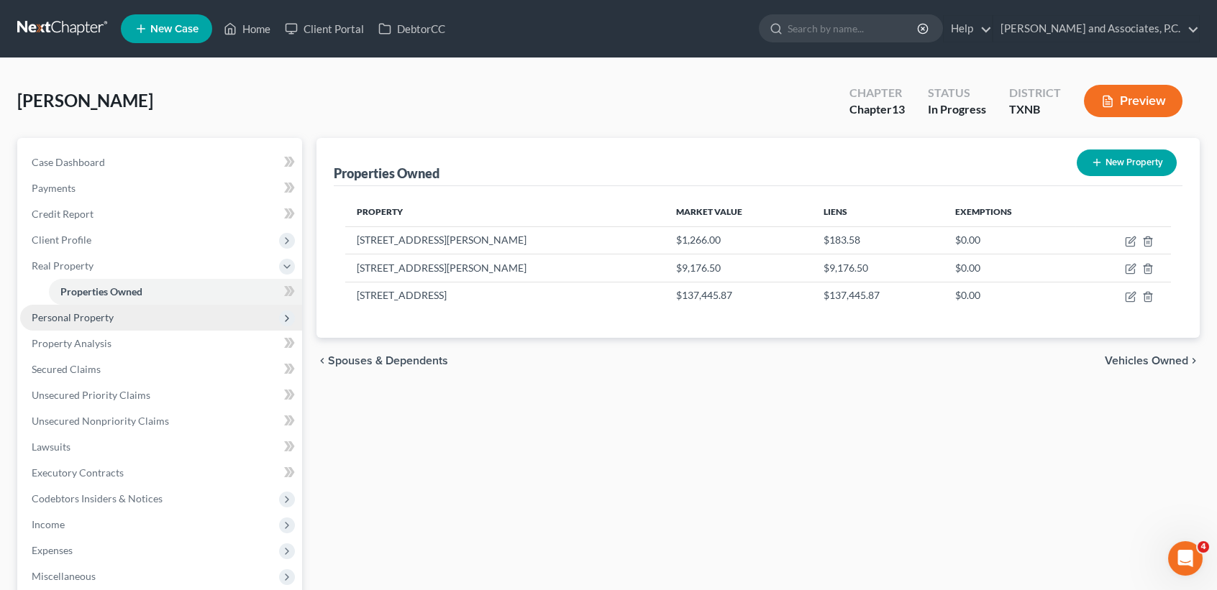
click at [79, 313] on span "Personal Property" at bounding box center [73, 317] width 82 height 12
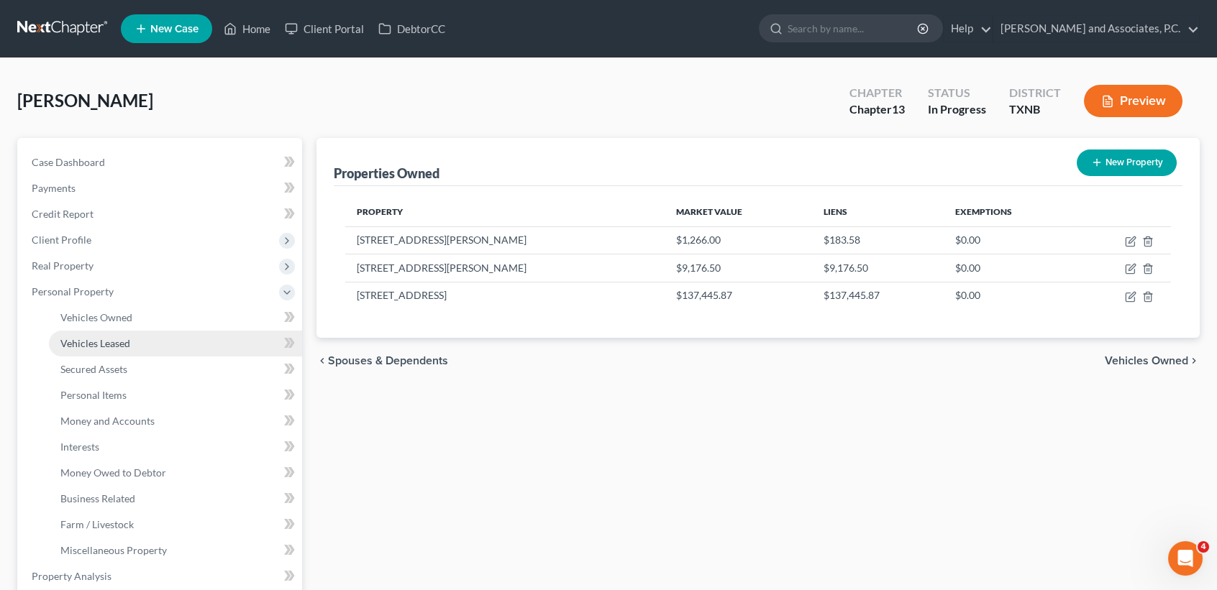
click at [92, 334] on link "Vehicles Leased" at bounding box center [175, 344] width 253 height 26
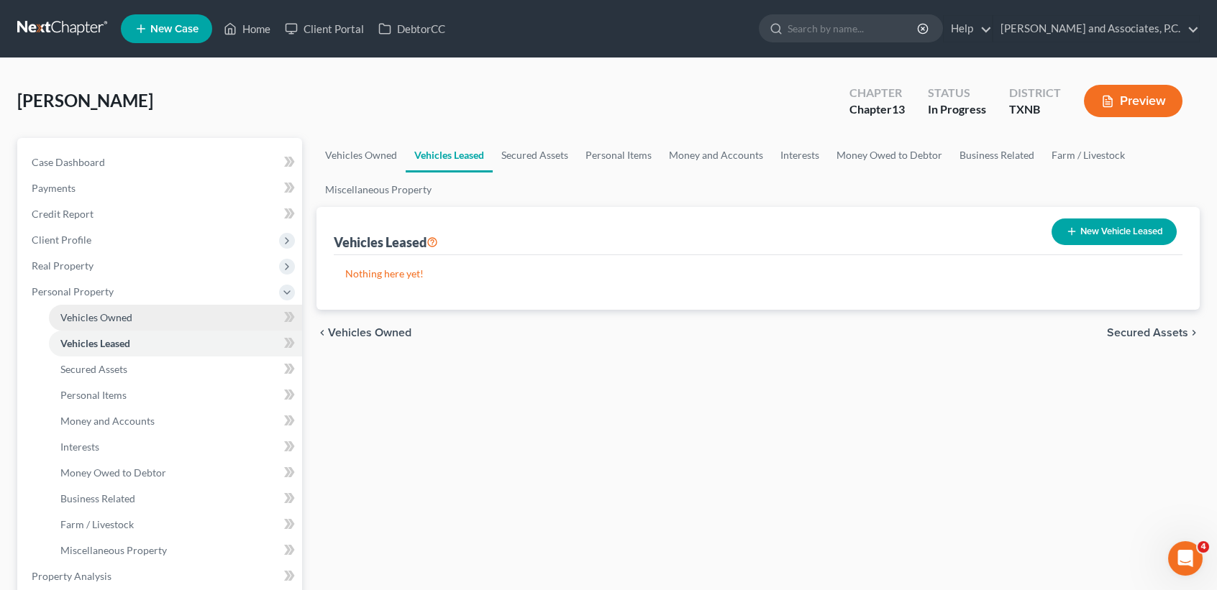
click at [107, 315] on span "Vehicles Owned" at bounding box center [96, 317] width 72 height 12
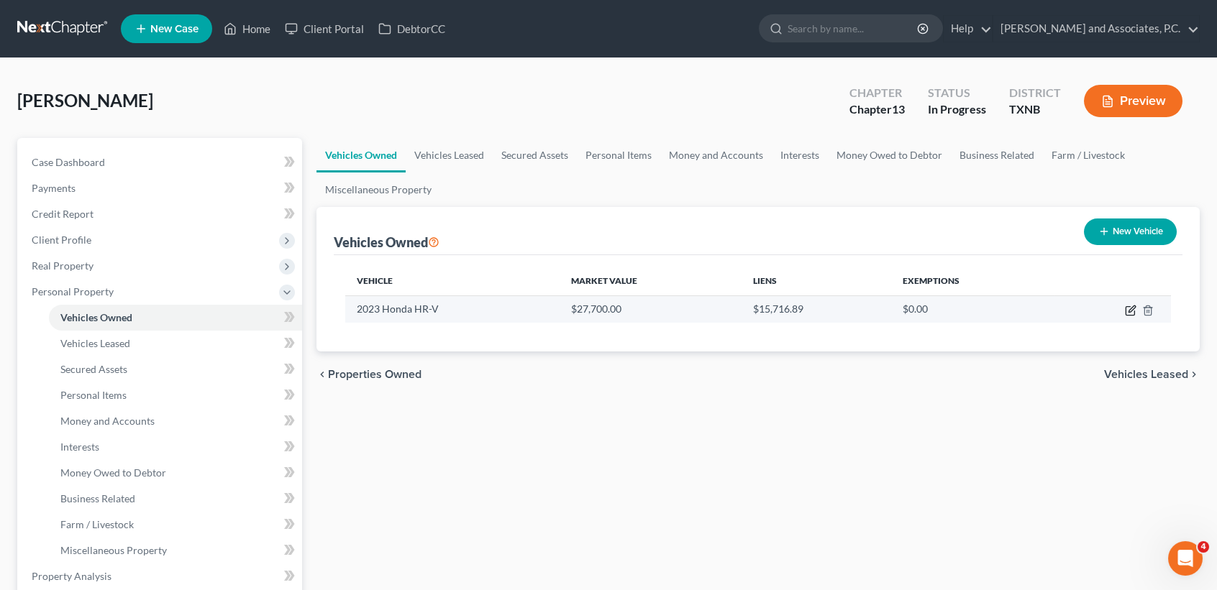
click at [1127, 312] on icon "button" at bounding box center [1131, 311] width 12 height 12
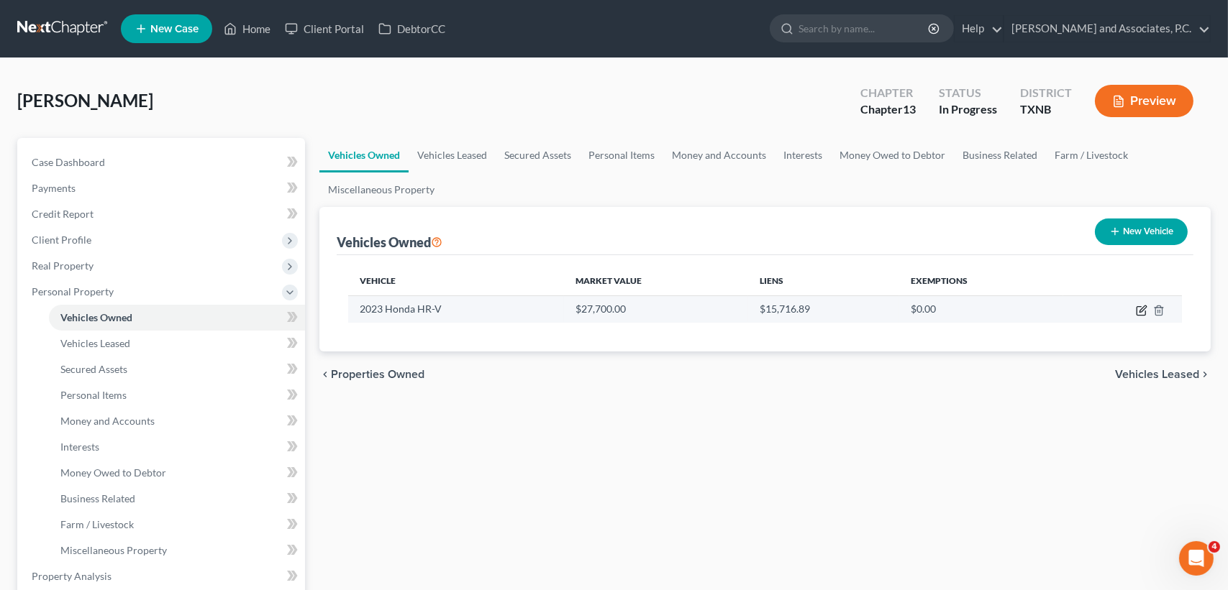
select select "0"
select select "3"
select select "0"
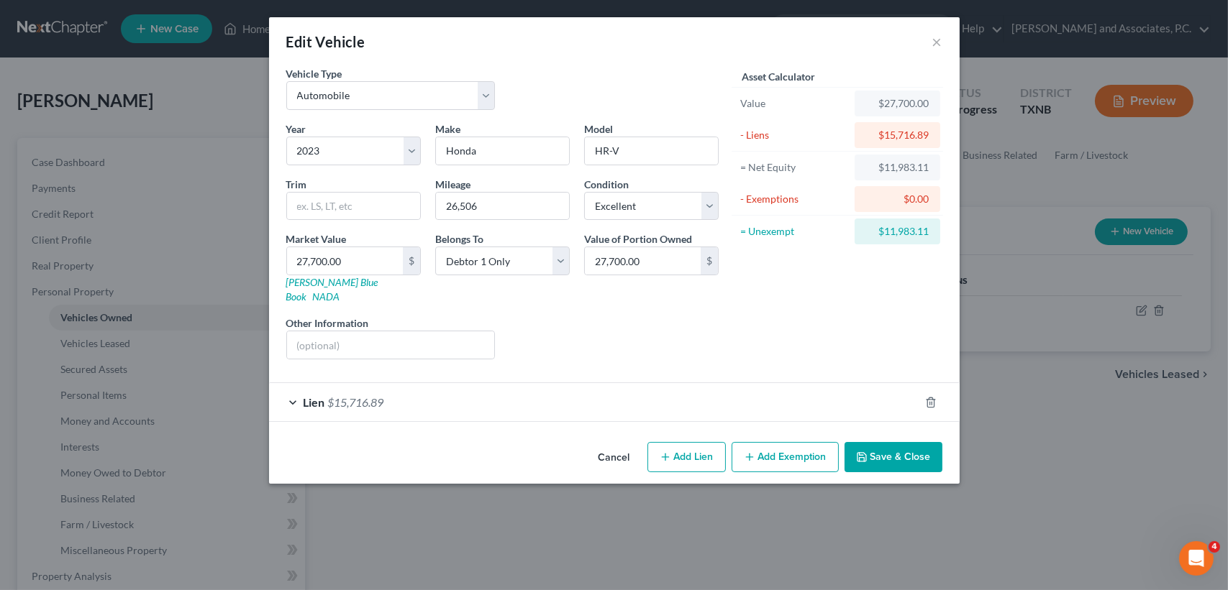
click at [798, 447] on button "Add Exemption" at bounding box center [784, 457] width 107 height 30
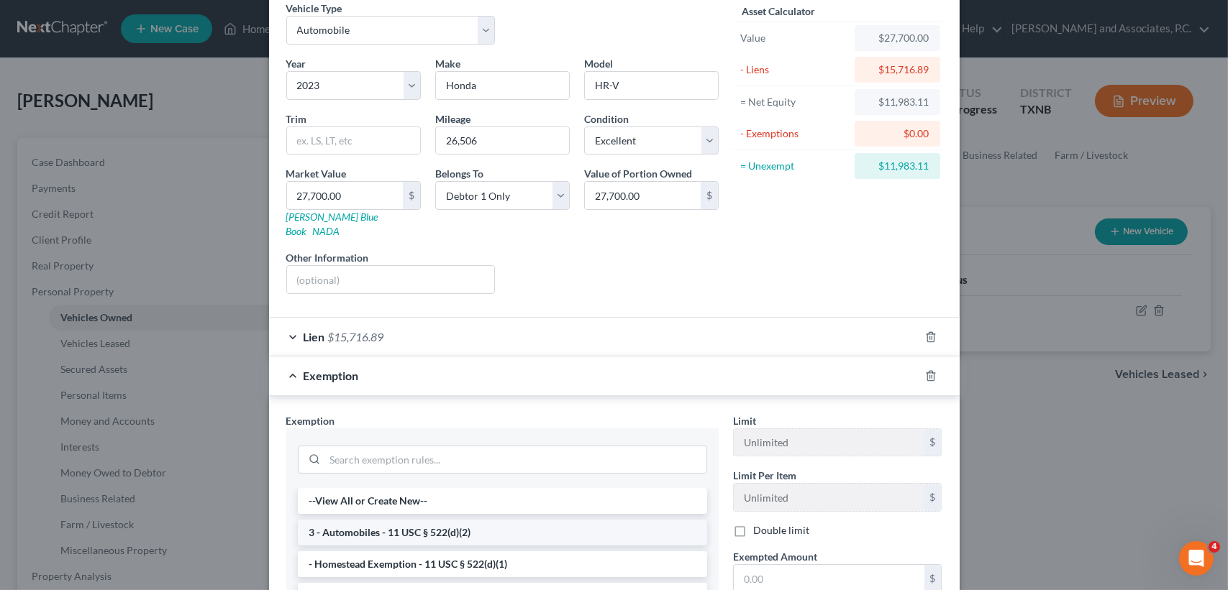
scroll to position [96, 0]
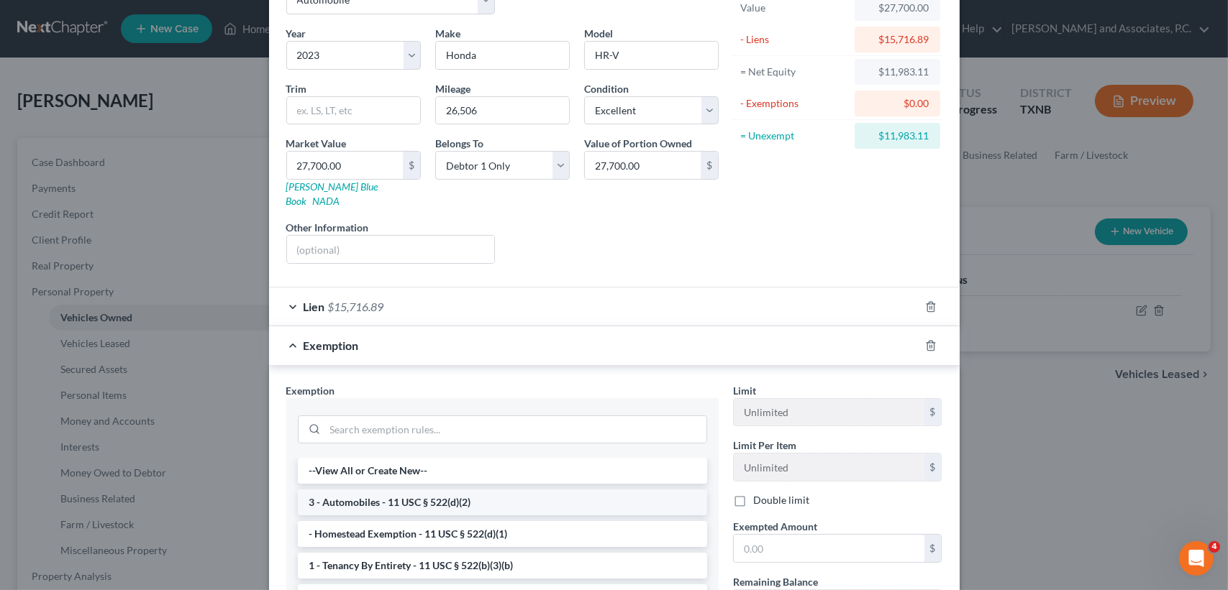
click at [393, 494] on li "3 - Automobiles - 11 USC § 522(d)(2)" at bounding box center [502, 503] width 409 height 26
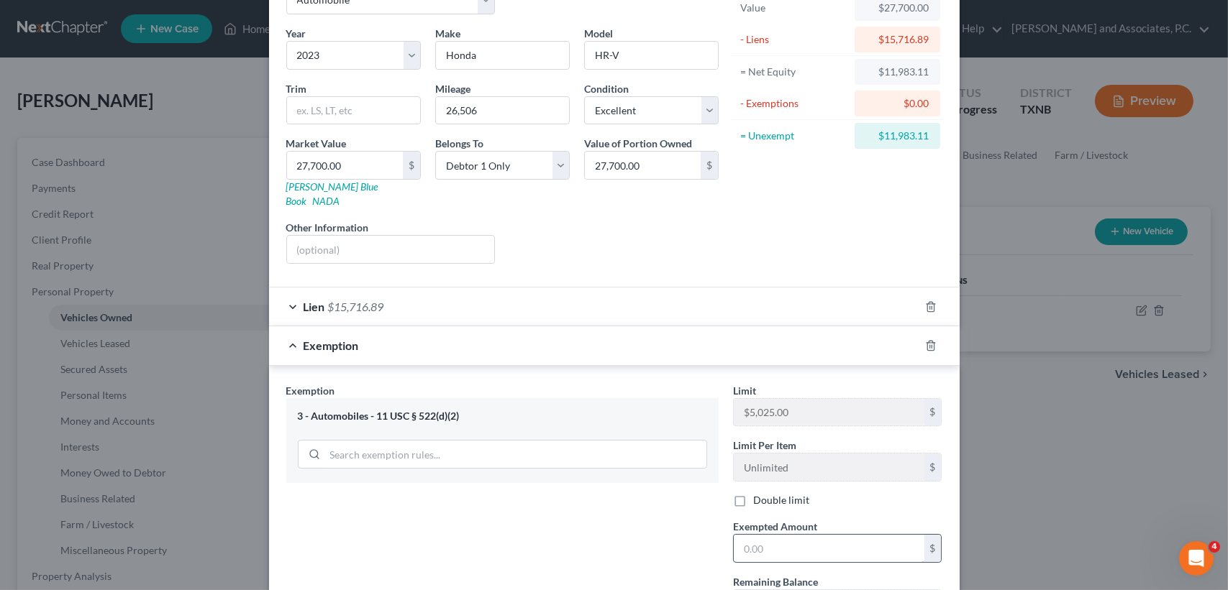
click at [726, 534] on div "Exempted Amount * $" at bounding box center [838, 541] width 224 height 44
click at [752, 535] on input "text" at bounding box center [829, 548] width 191 height 27
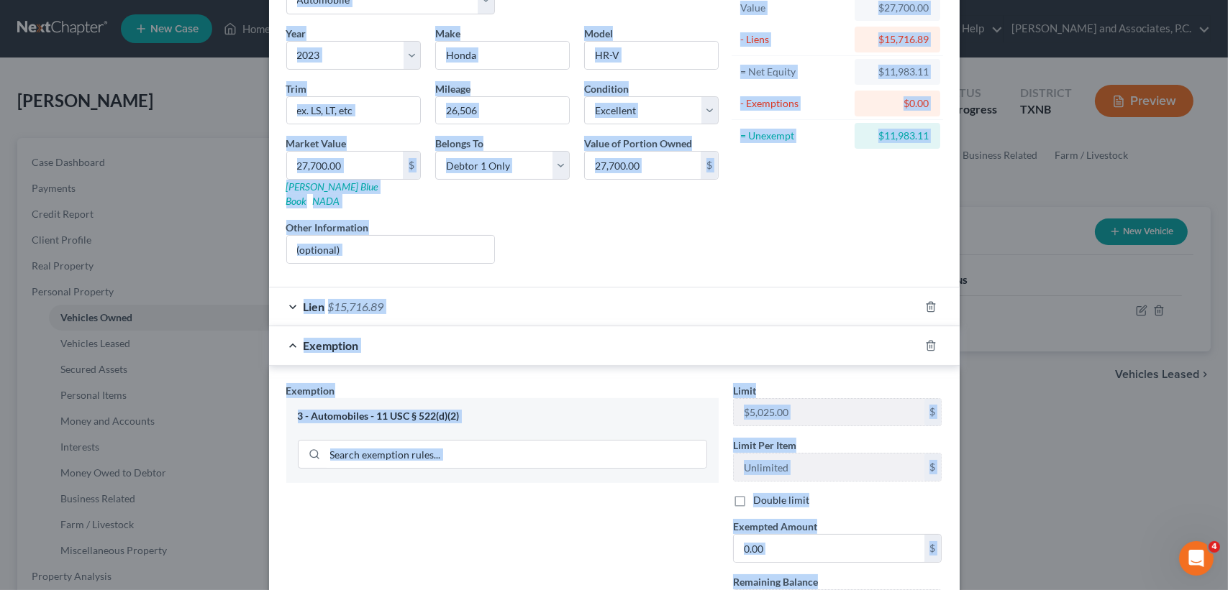
click at [1176, 590] on html "Home New Case Client Portal DebtorCC [PERSON_NAME] and Associates, P.C. [PERSON…" at bounding box center [614, 537] width 1228 height 1075
click at [928, 341] on icon "button" at bounding box center [930, 345] width 6 height 9
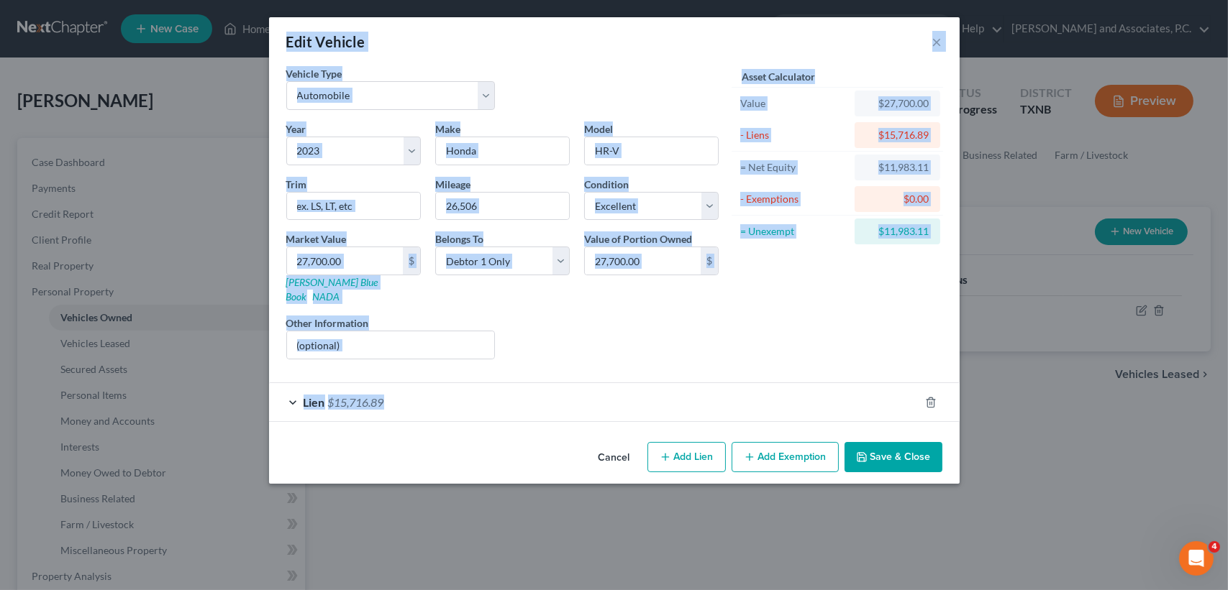
scroll to position [0, 0]
click at [926, 335] on div "Asset Calculator Value $27,700.00 - Liens $15,716.89 = Net Equity $11,983.11 - …" at bounding box center [838, 218] width 224 height 305
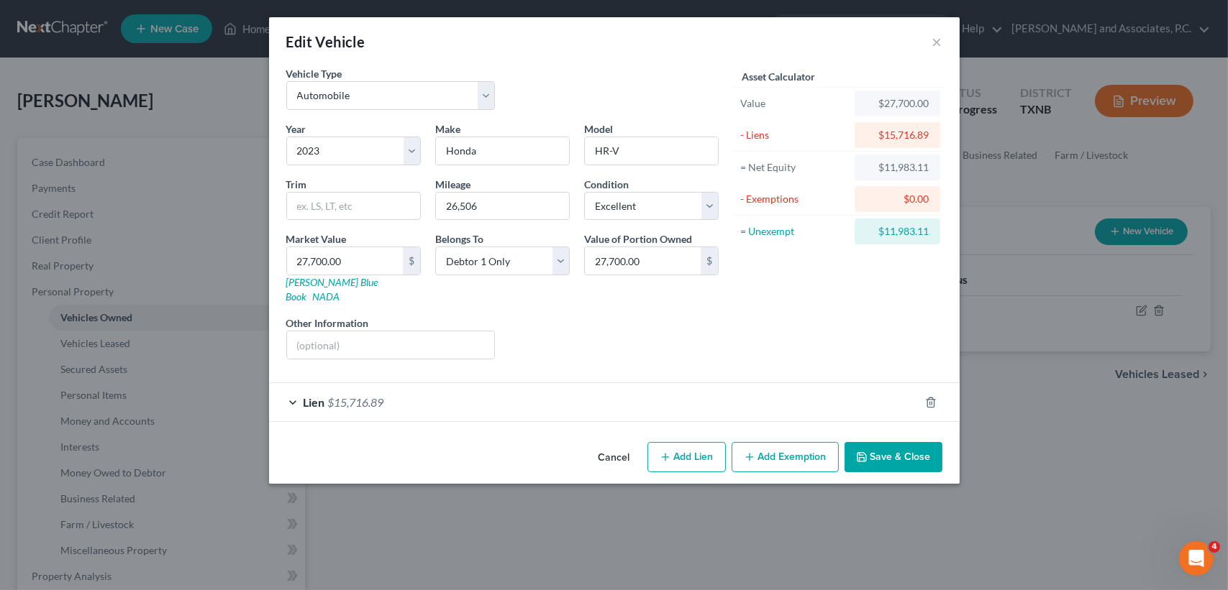
click at [881, 447] on button "Save & Close" at bounding box center [893, 457] width 98 height 30
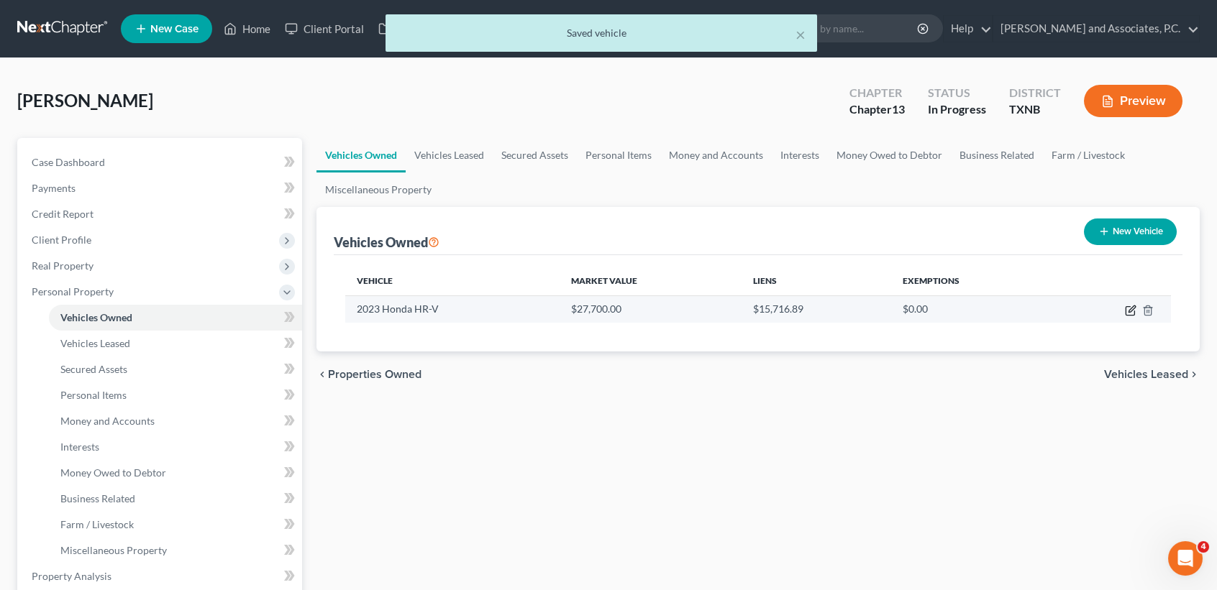
click at [1132, 309] on icon "button" at bounding box center [1131, 311] width 12 height 12
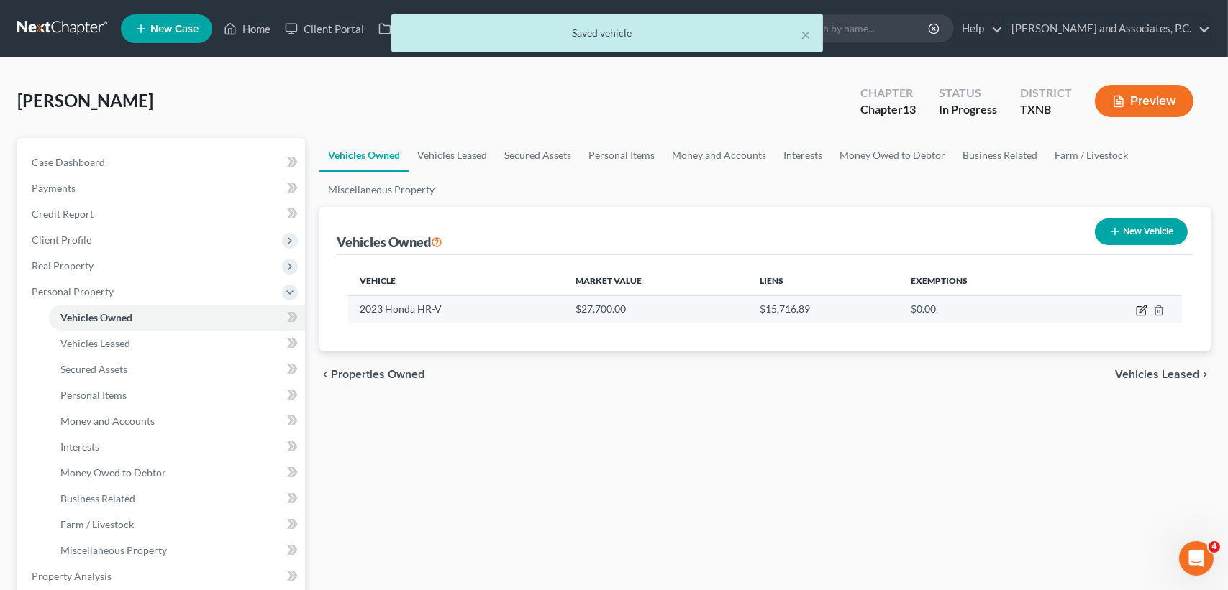
select select "0"
select select "3"
select select "0"
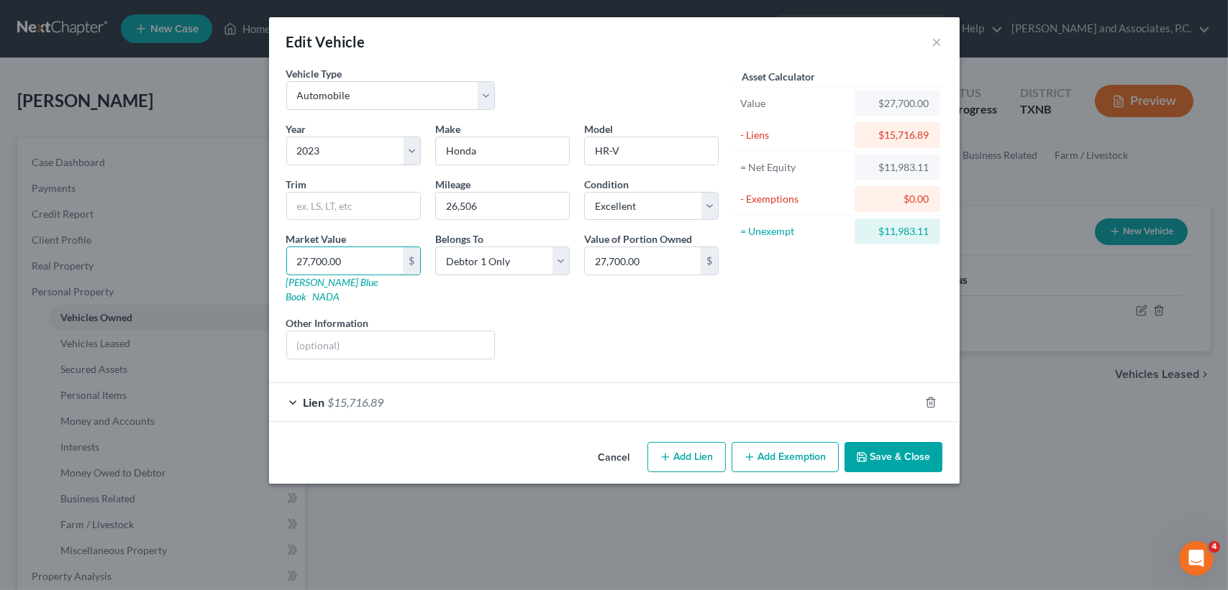
type input "0"
type input "0.00"
type input "0"
type input "1"
type input "1.00"
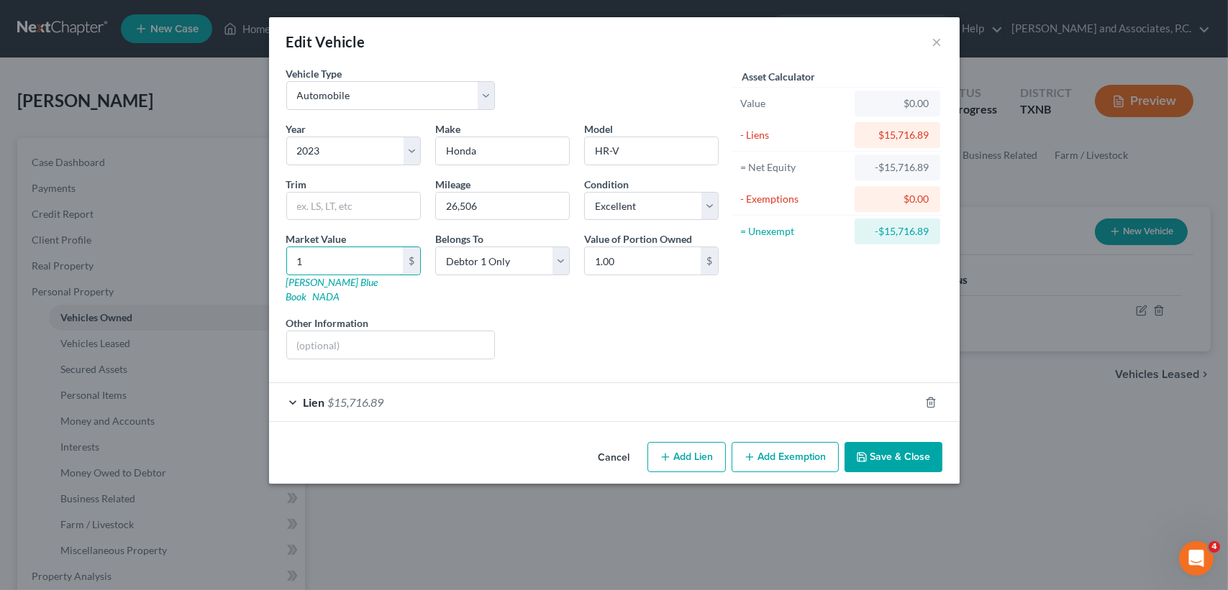
type input "16"
type input "16.00"
type input "162"
type input "162.00"
type input "1620"
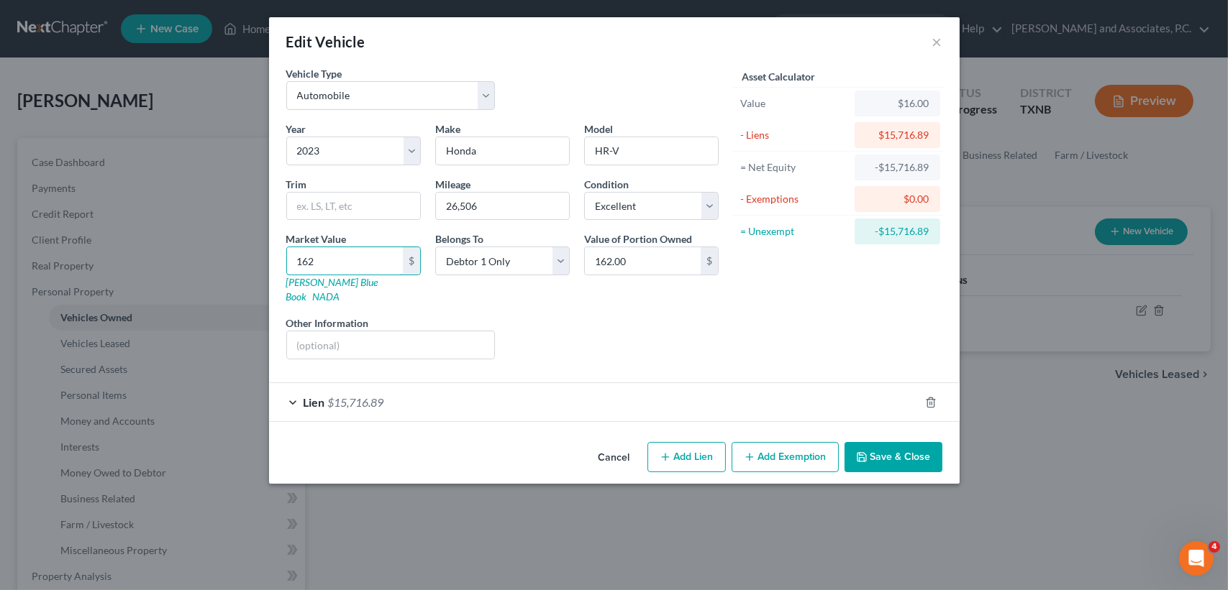
type input "1,620.00"
type input "1,6200"
type input "16,200.00"
drag, startPoint x: 869, startPoint y: 434, endPoint x: 1177, endPoint y: 348, distance: 319.5
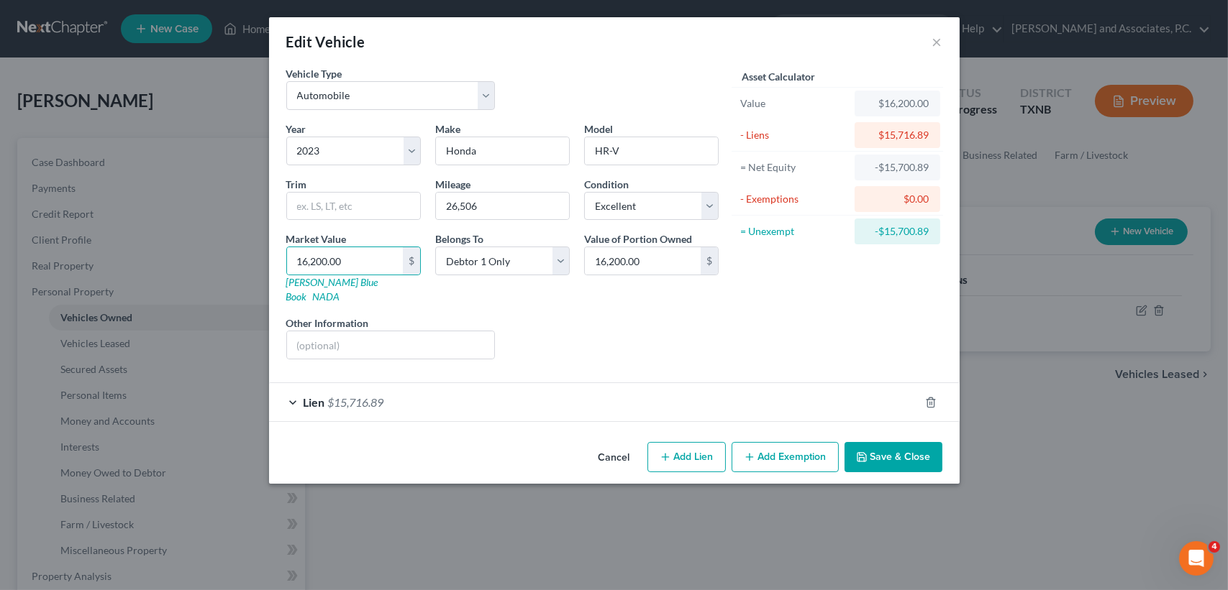
click at [869, 442] on button "Save & Close" at bounding box center [893, 457] width 98 height 30
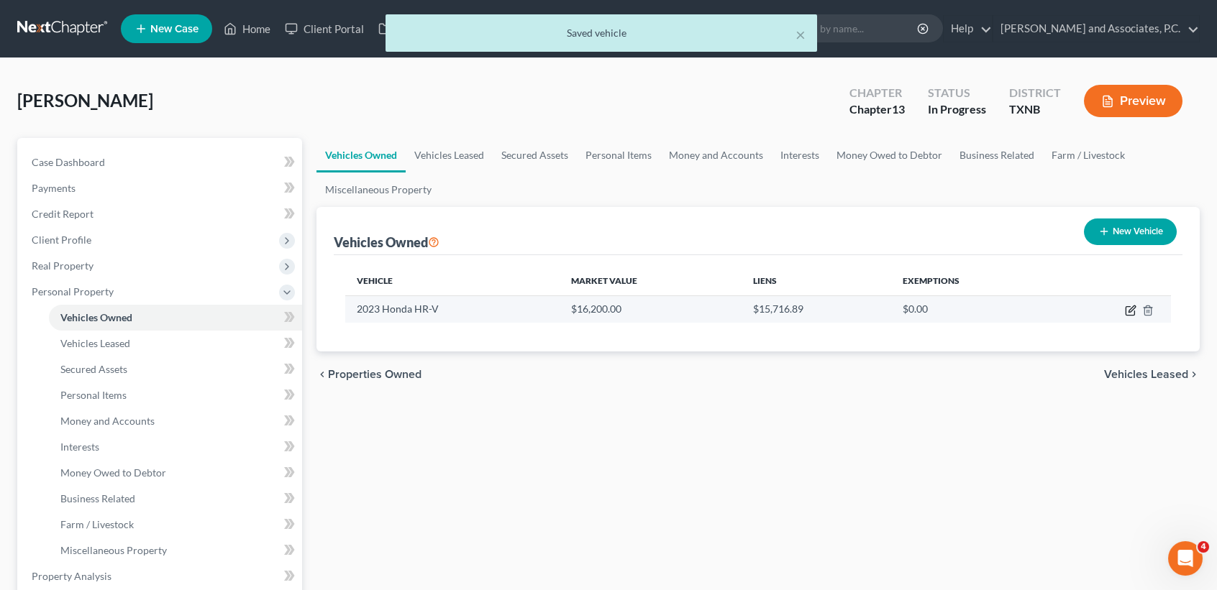
click at [1130, 309] on icon "button" at bounding box center [1131, 309] width 6 height 6
select select "0"
select select "3"
select select "0"
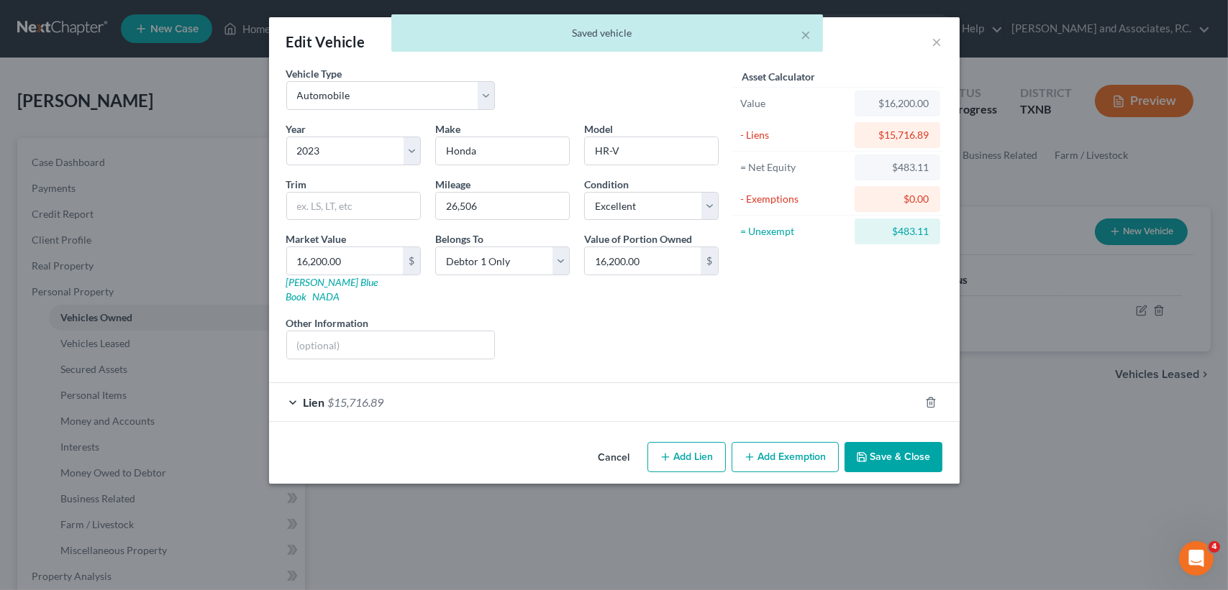
click at [880, 319] on div "Asset Calculator Value $16,200.00 - Liens $15,716.89 = Net Equity $483.11 - Exe…" at bounding box center [838, 218] width 224 height 305
click at [750, 452] on button "Add Exemption" at bounding box center [784, 457] width 107 height 30
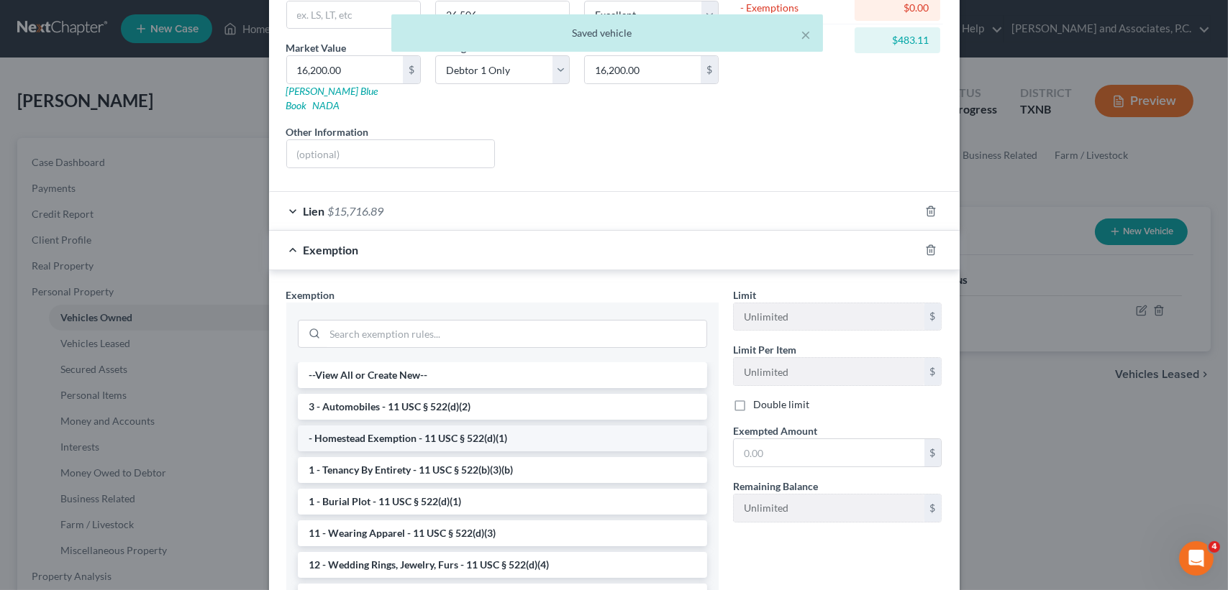
scroll to position [191, 0]
click at [368, 394] on li "3 - Automobiles - 11 USC § 522(d)(2)" at bounding box center [502, 407] width 409 height 26
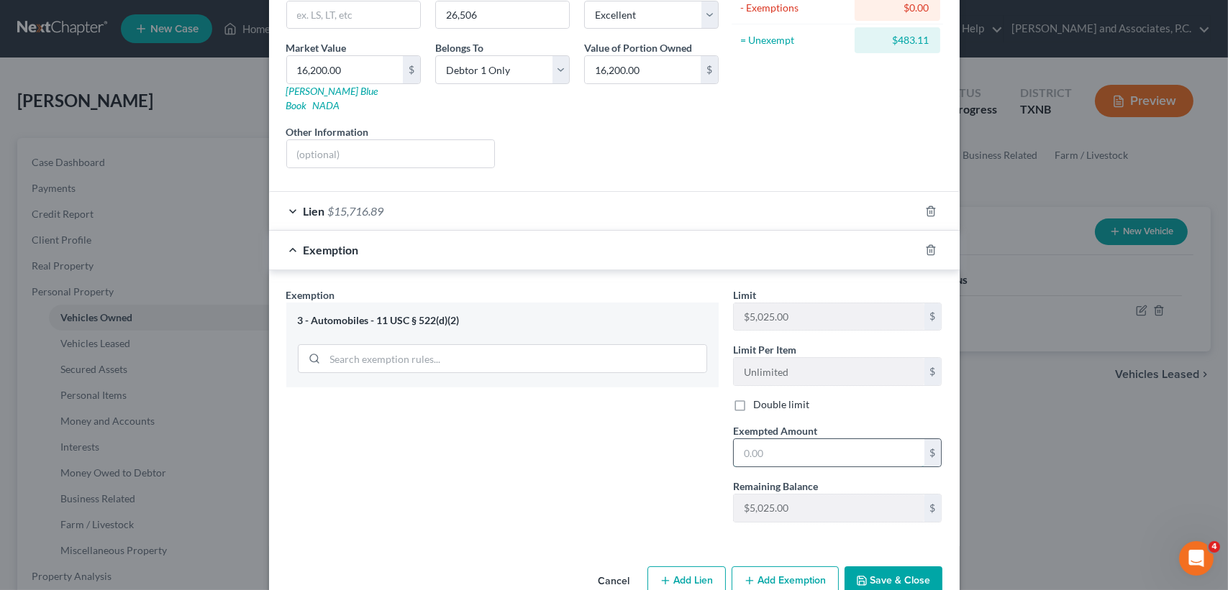
click at [802, 439] on input "text" at bounding box center [829, 452] width 191 height 27
type input "483.11"
click at [874, 567] on button "Save & Close" at bounding box center [893, 582] width 98 height 30
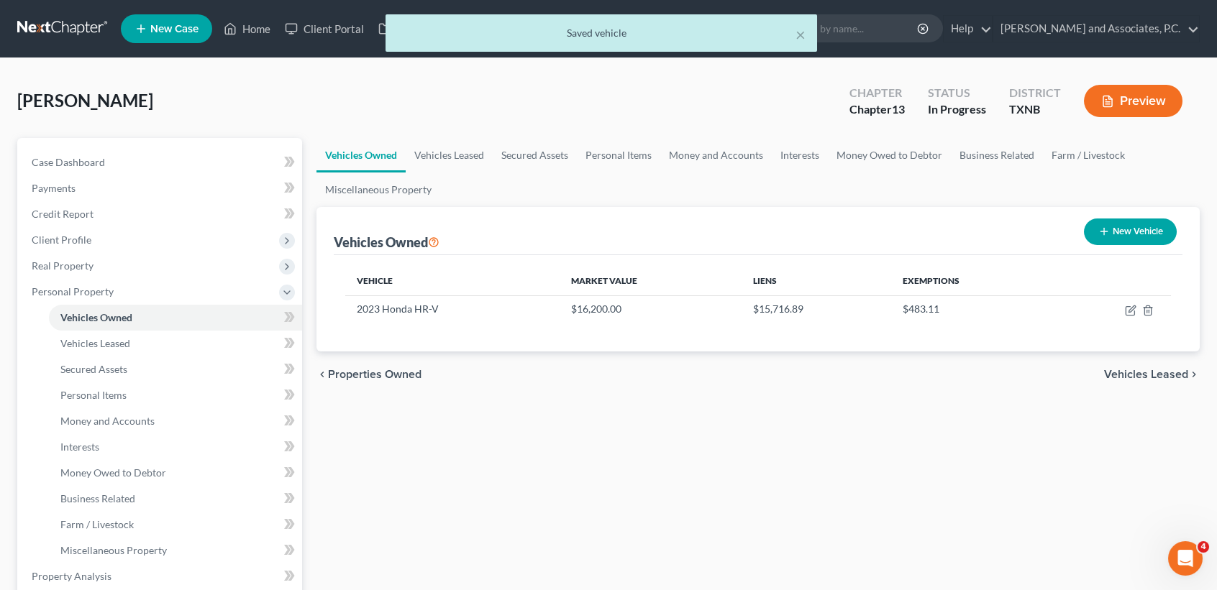
click at [870, 554] on div "Vehicles Owned Vehicles Leased Secured Assets Personal Items Money and Accounts…" at bounding box center [758, 579] width 898 height 882
click at [452, 155] on link "Vehicles Leased" at bounding box center [449, 155] width 87 height 35
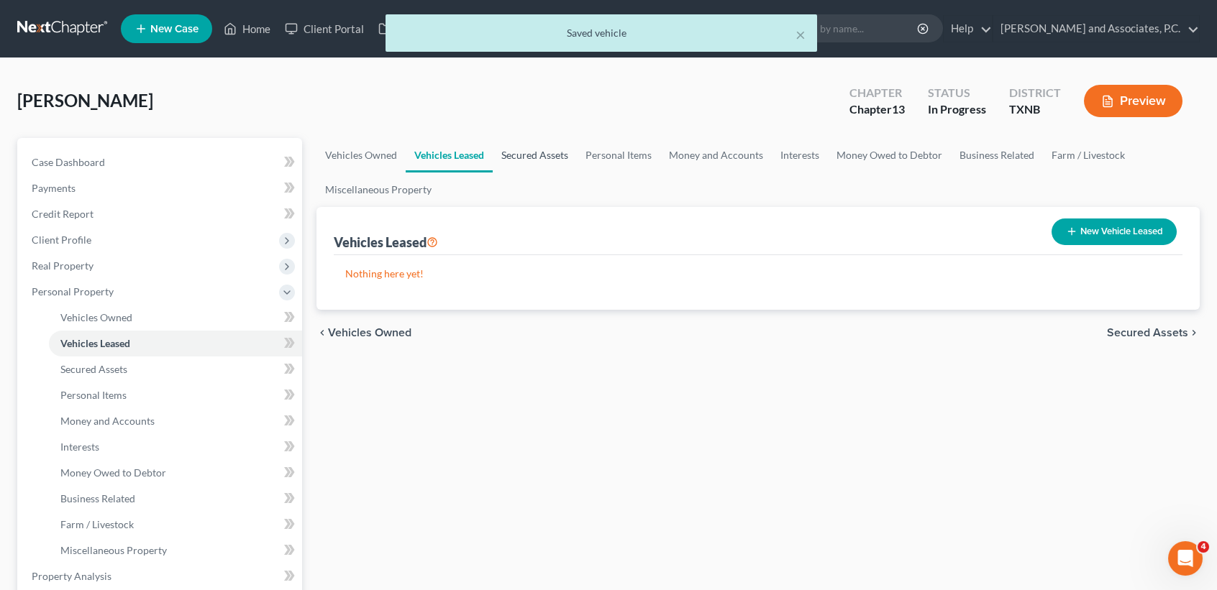
click at [534, 163] on link "Secured Assets" at bounding box center [535, 155] width 84 height 35
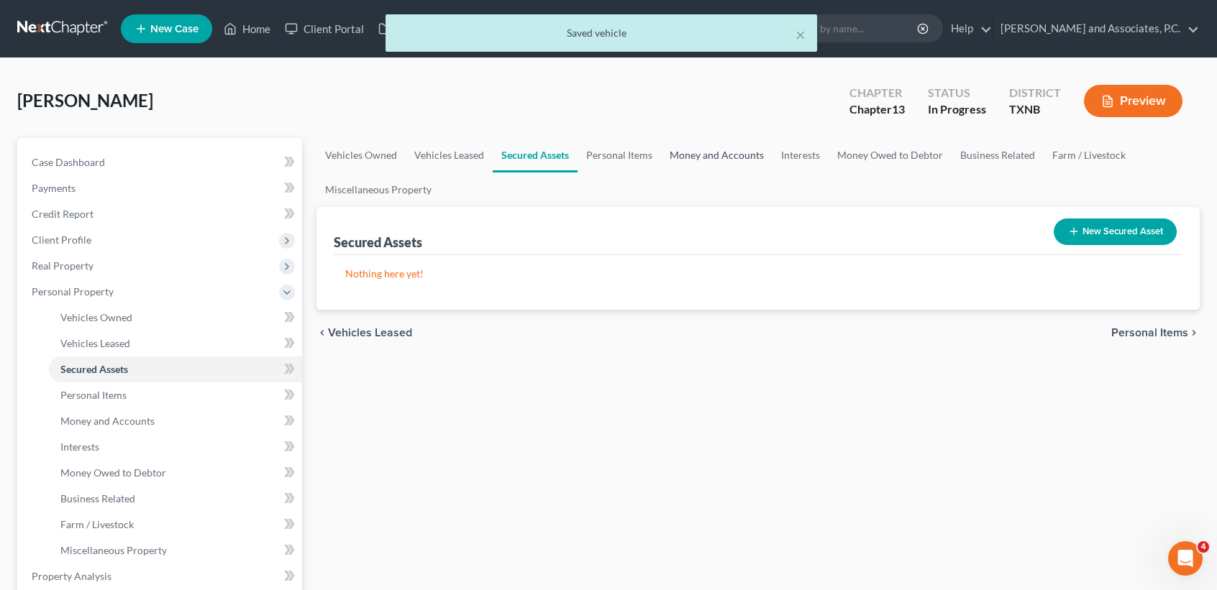
click at [670, 154] on link "Money and Accounts" at bounding box center [716, 155] width 111 height 35
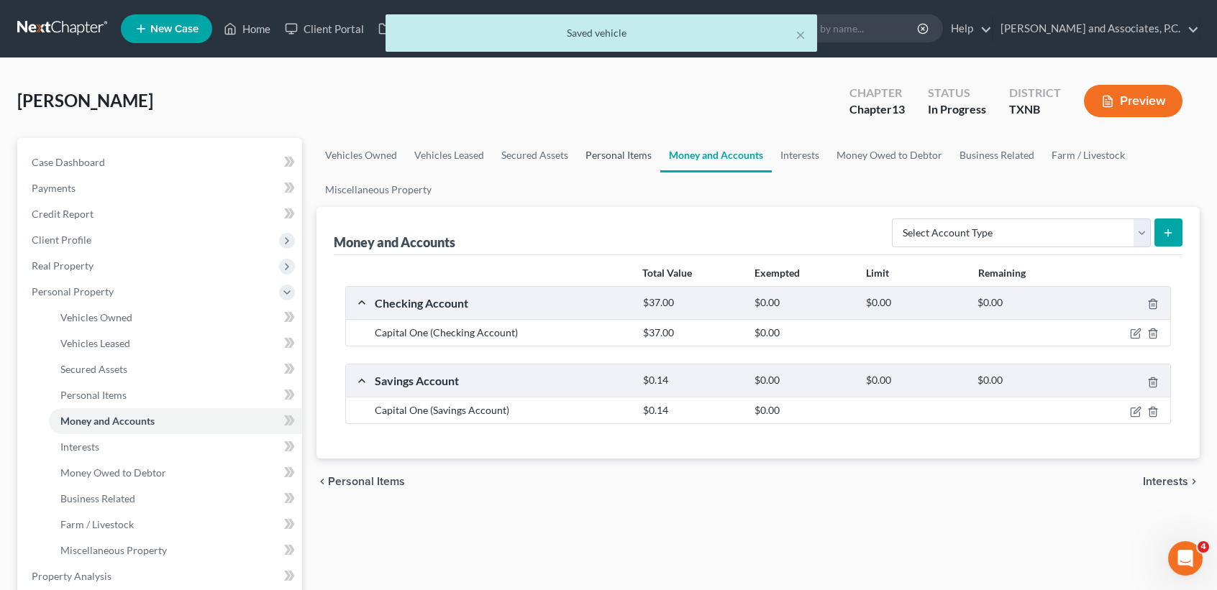
click at [612, 162] on link "Personal Items" at bounding box center [618, 155] width 83 height 35
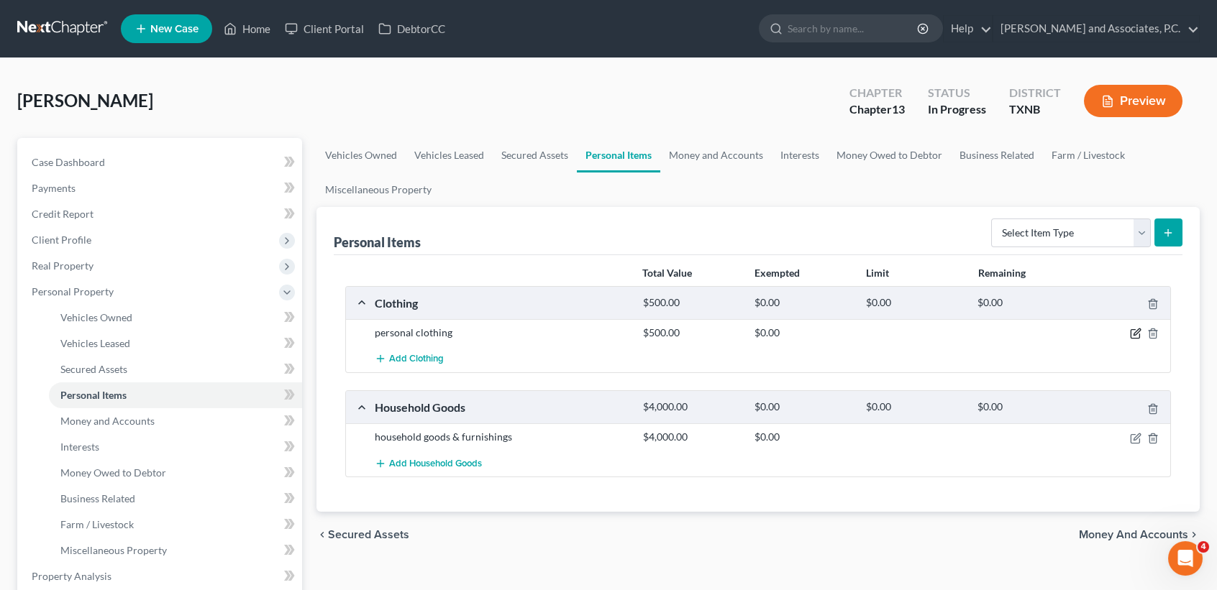
click at [1133, 331] on icon "button" at bounding box center [1136, 334] width 12 height 12
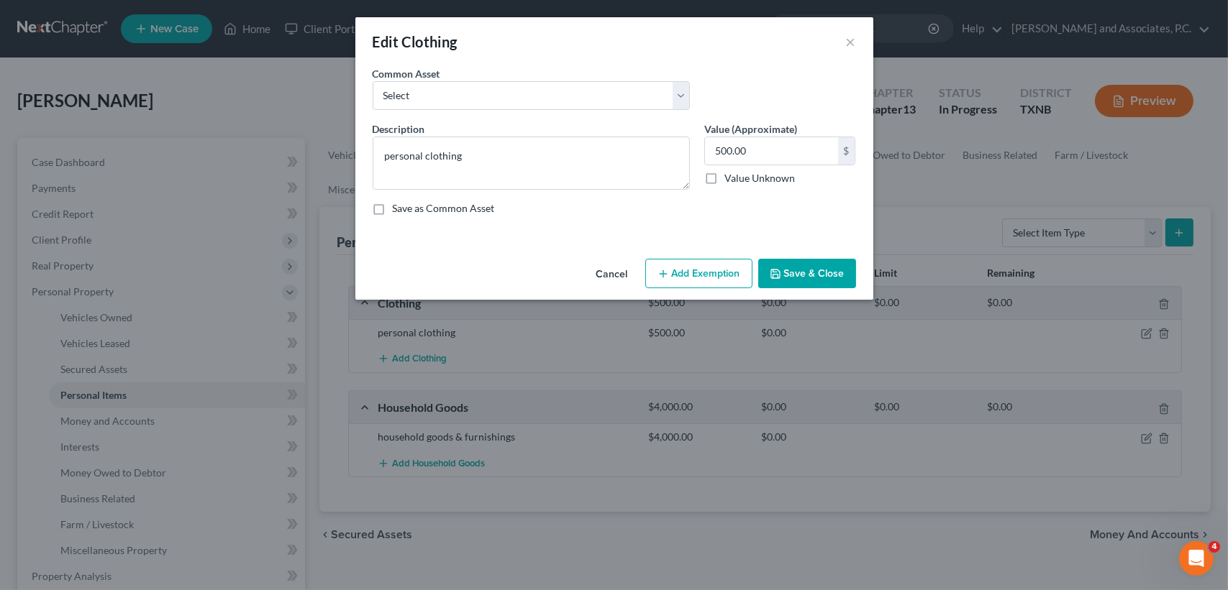
click at [712, 281] on button "Add Exemption" at bounding box center [698, 274] width 107 height 30
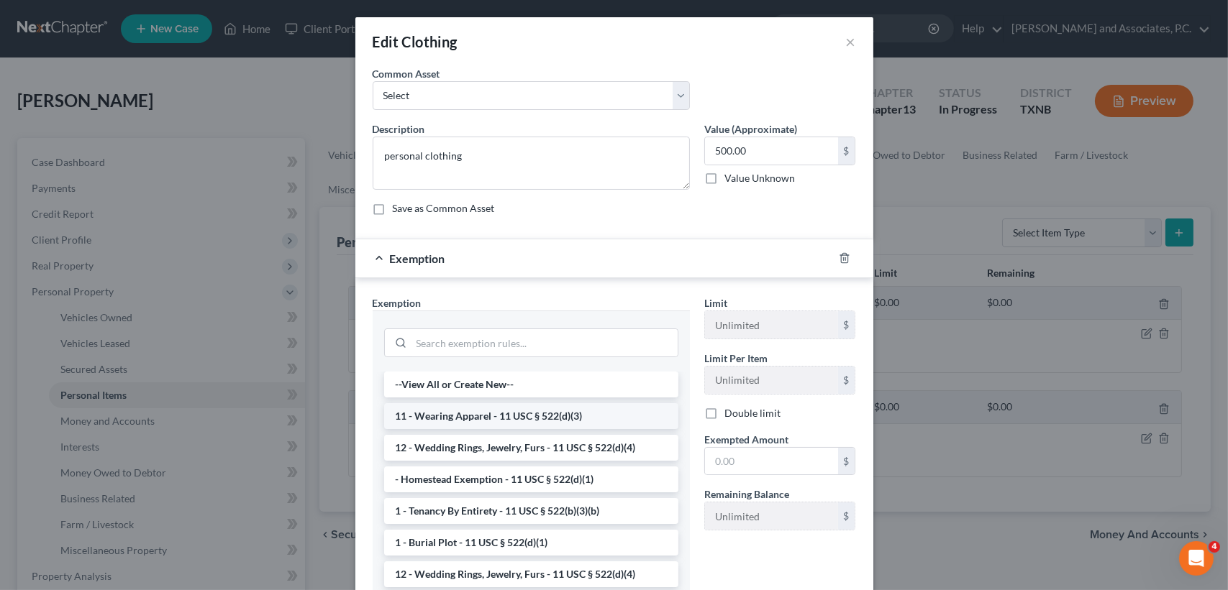
click at [465, 421] on li "11 - Wearing Apparel - 11 USC § 522(d)(3)" at bounding box center [531, 416] width 294 height 26
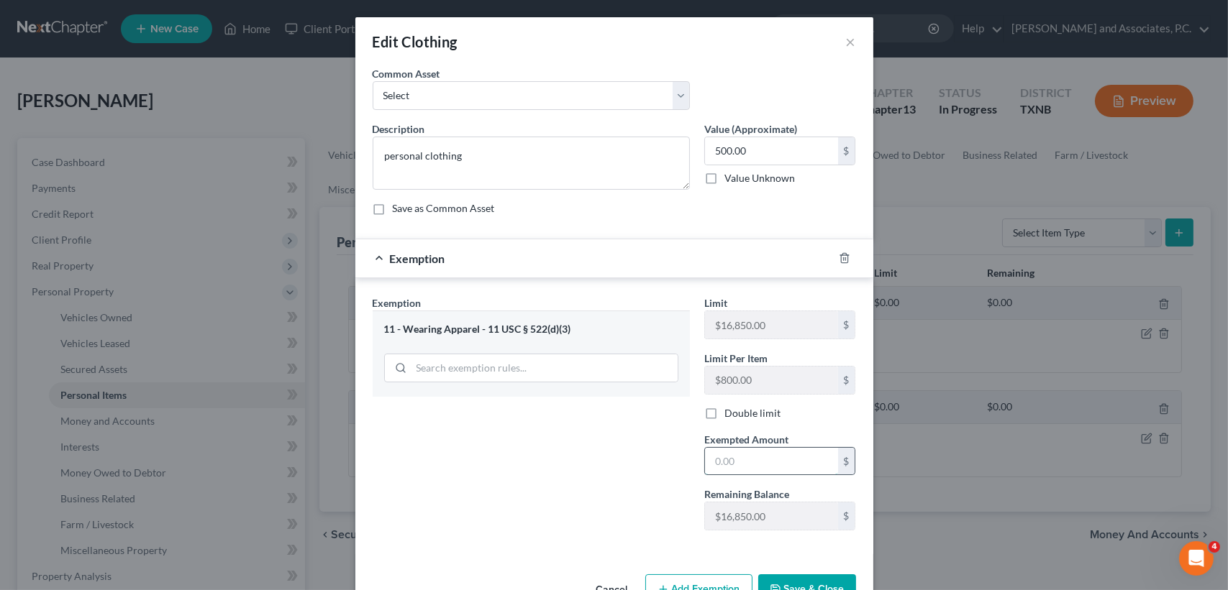
click at [796, 470] on input "text" at bounding box center [771, 461] width 133 height 27
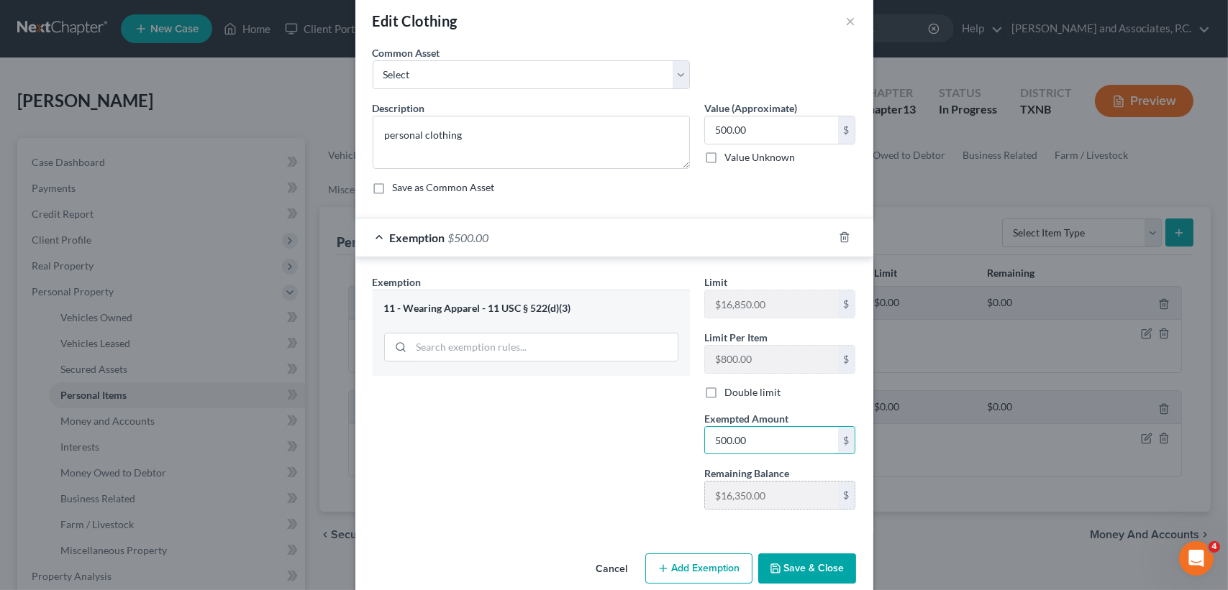
scroll to position [42, 0]
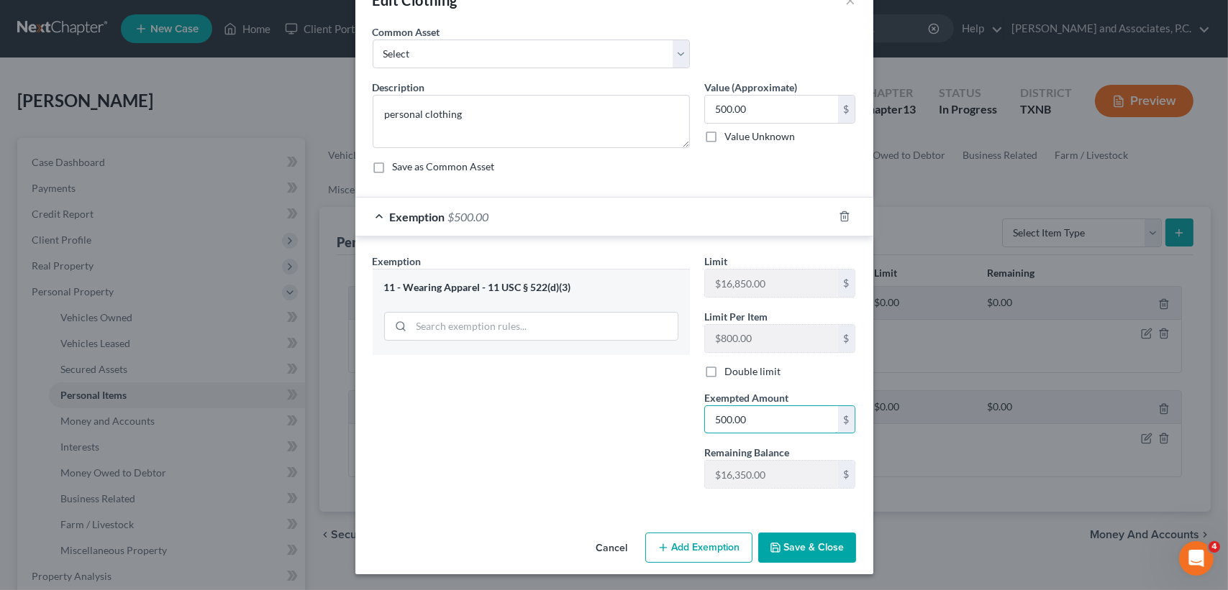
type input "500.00"
click at [808, 544] on button "Save & Close" at bounding box center [807, 548] width 98 height 30
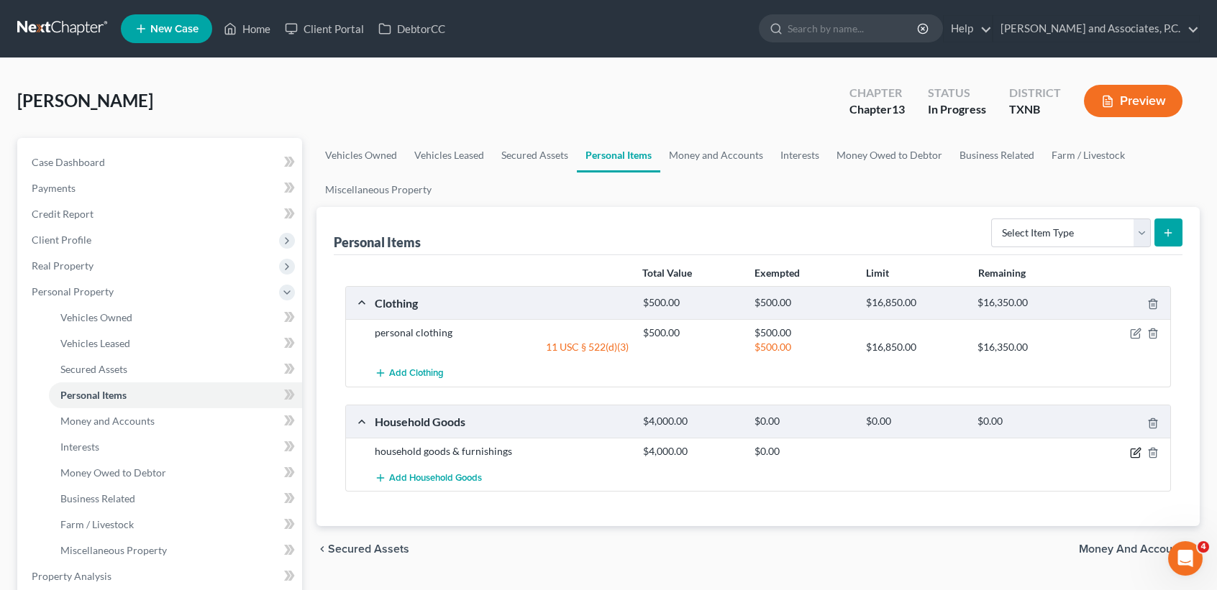
click at [1140, 452] on icon "button" at bounding box center [1136, 453] width 12 height 12
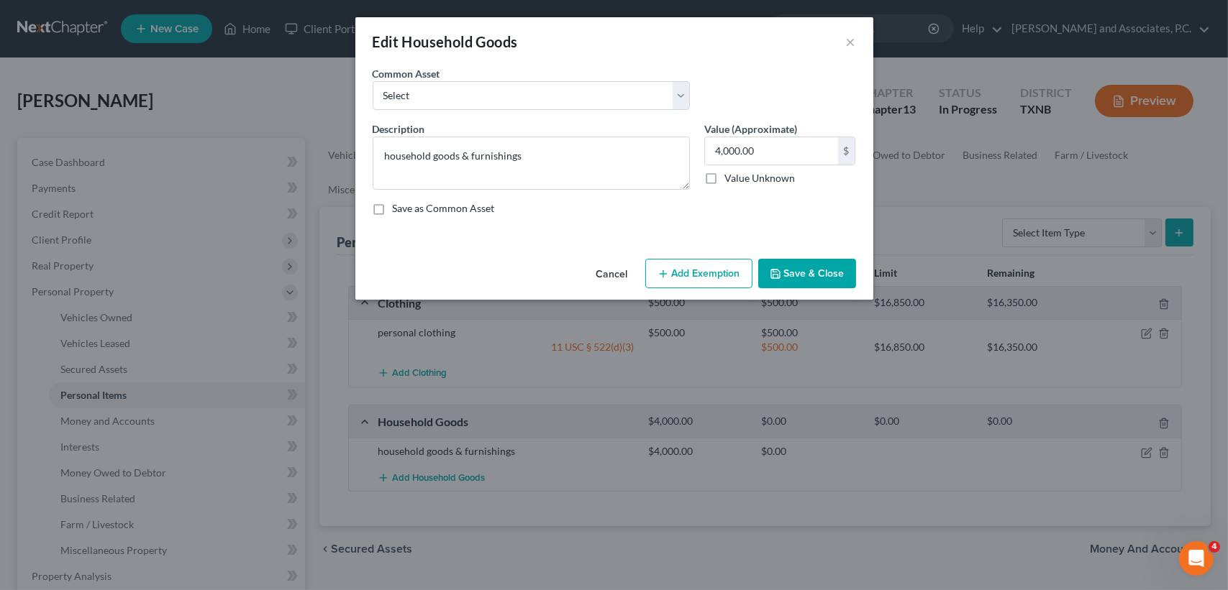
click at [718, 280] on button "Add Exemption" at bounding box center [698, 274] width 107 height 30
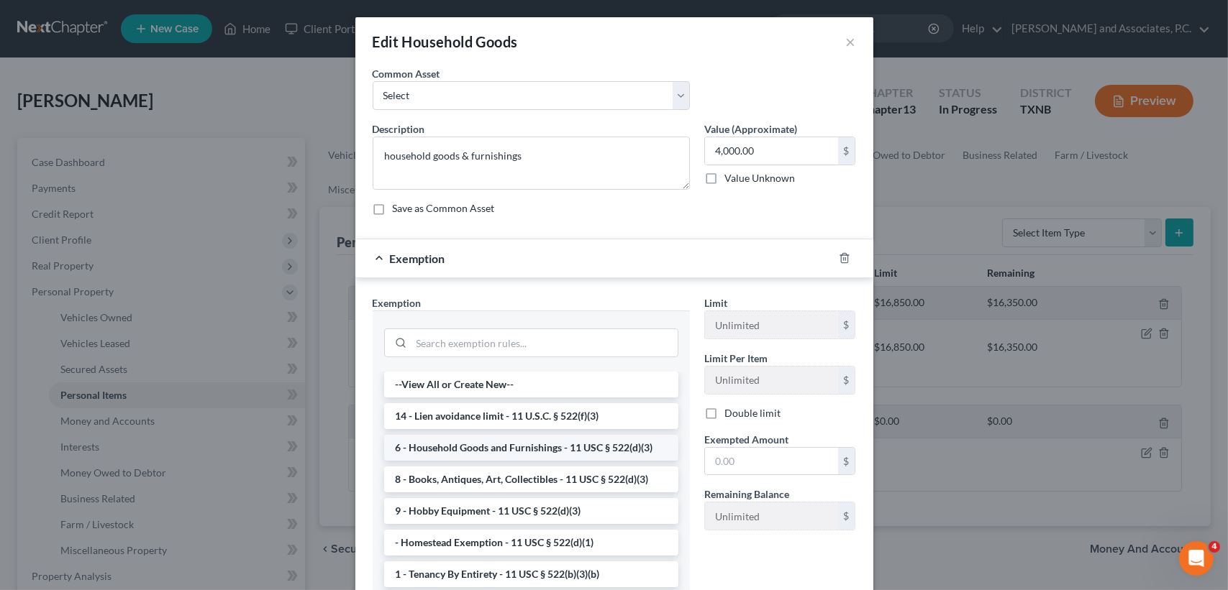
click at [488, 455] on li "6 - Household Goods and Furnishings - 11 USC § 522(d)(3)" at bounding box center [531, 448] width 294 height 26
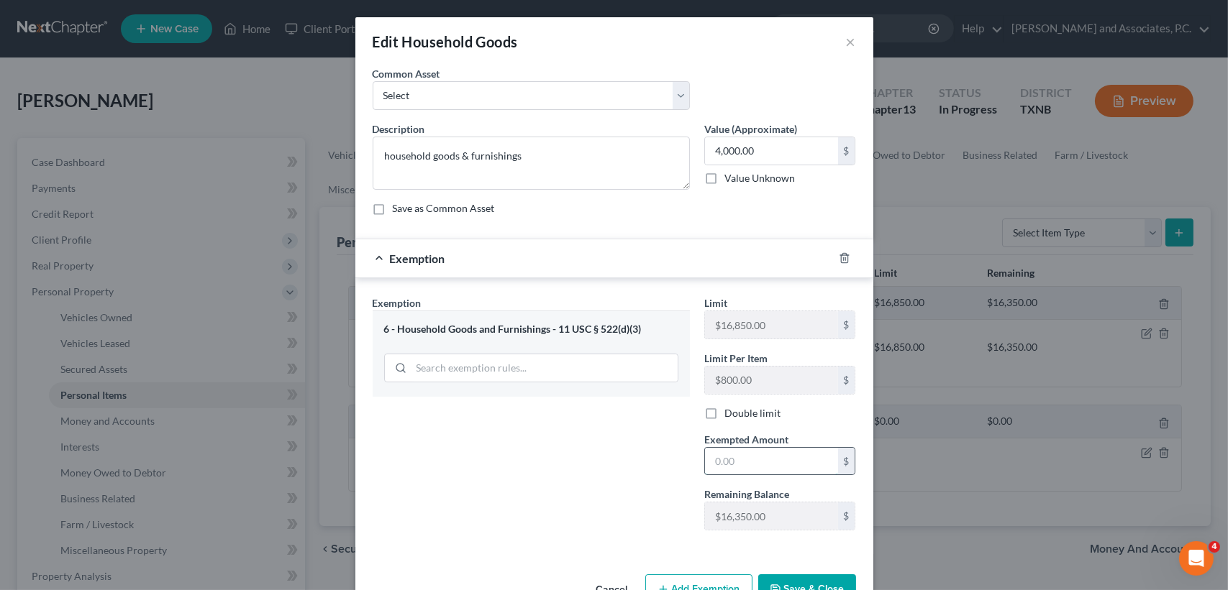
click at [808, 462] on input "text" at bounding box center [771, 461] width 133 height 27
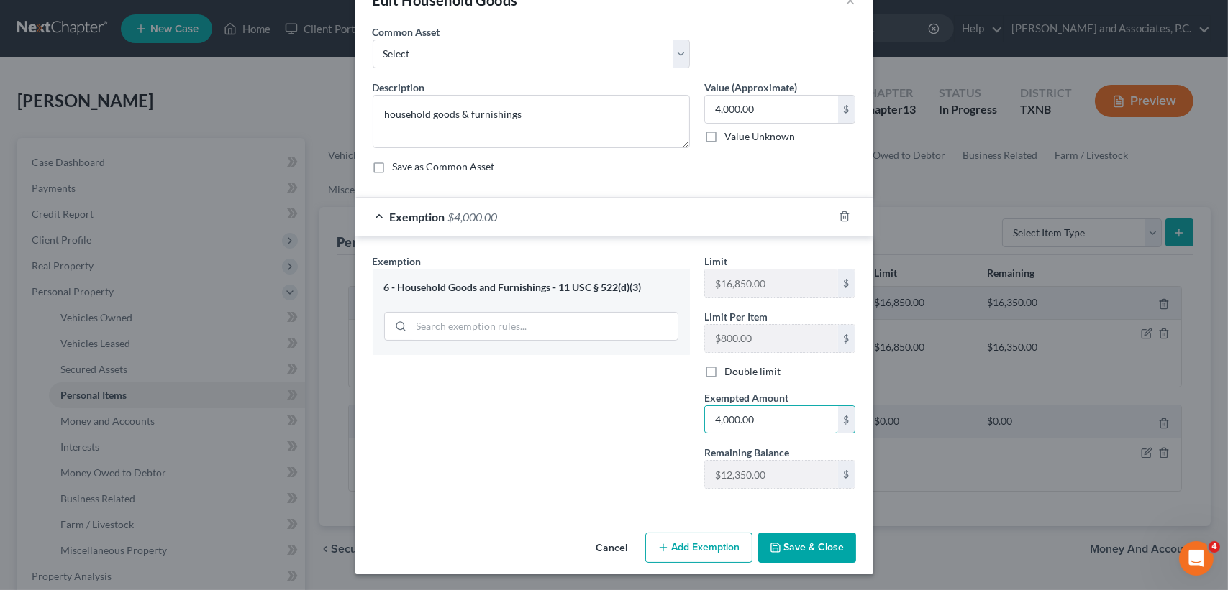
type input "4,000.00"
click at [784, 552] on button "Save & Close" at bounding box center [807, 548] width 98 height 30
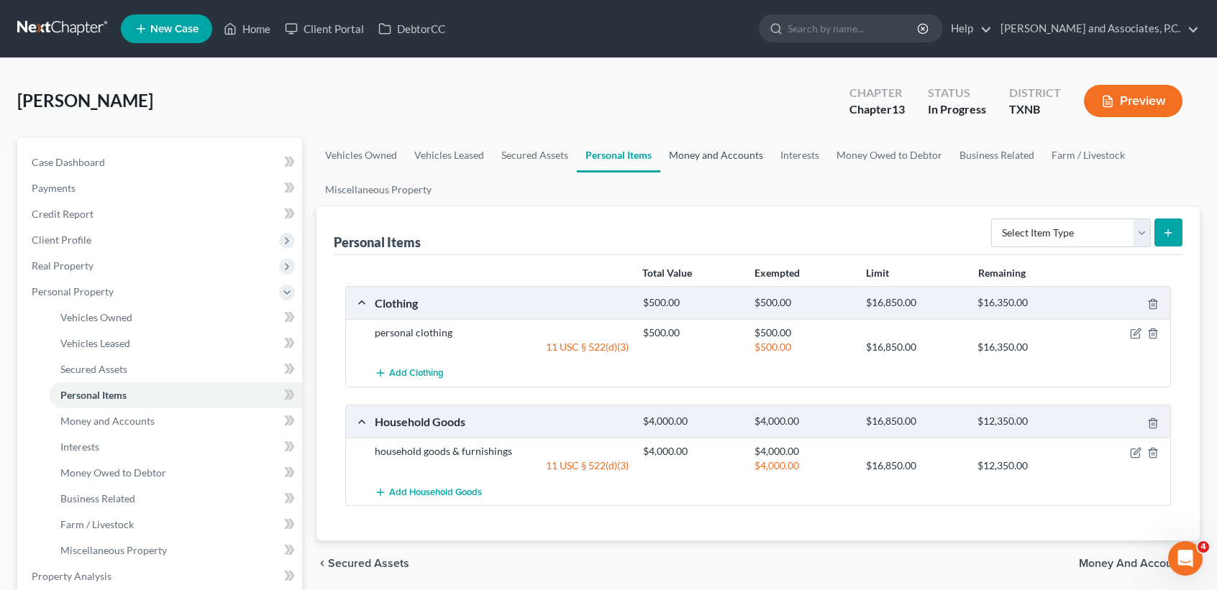
click at [751, 157] on link "Money and Accounts" at bounding box center [715, 155] width 111 height 35
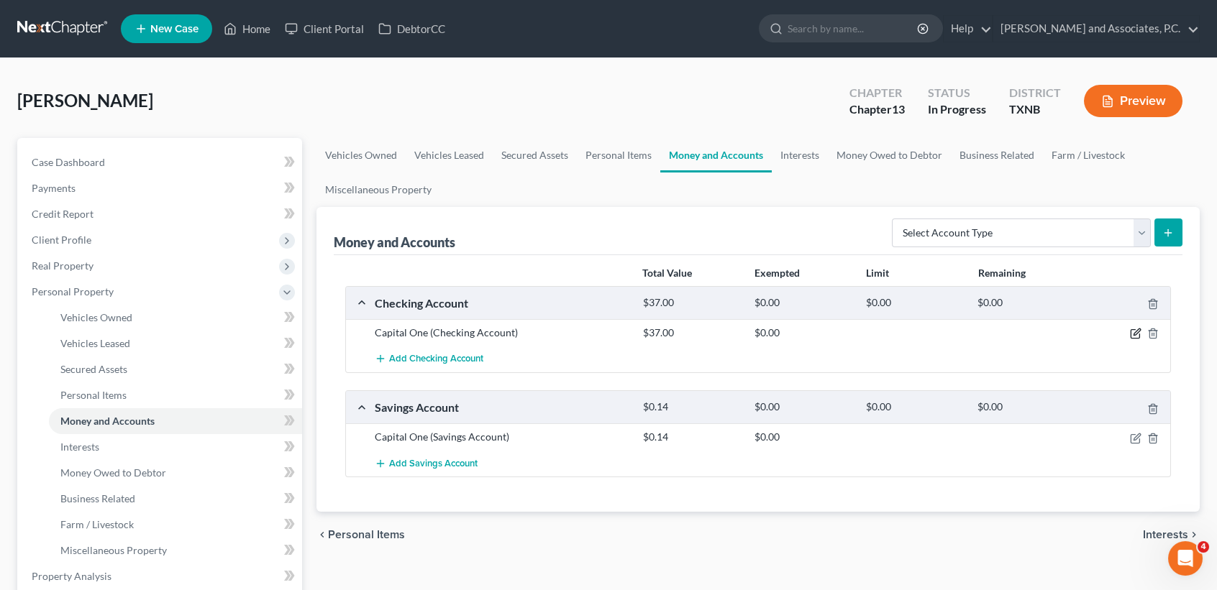
click at [1137, 333] on icon "button" at bounding box center [1136, 334] width 12 height 12
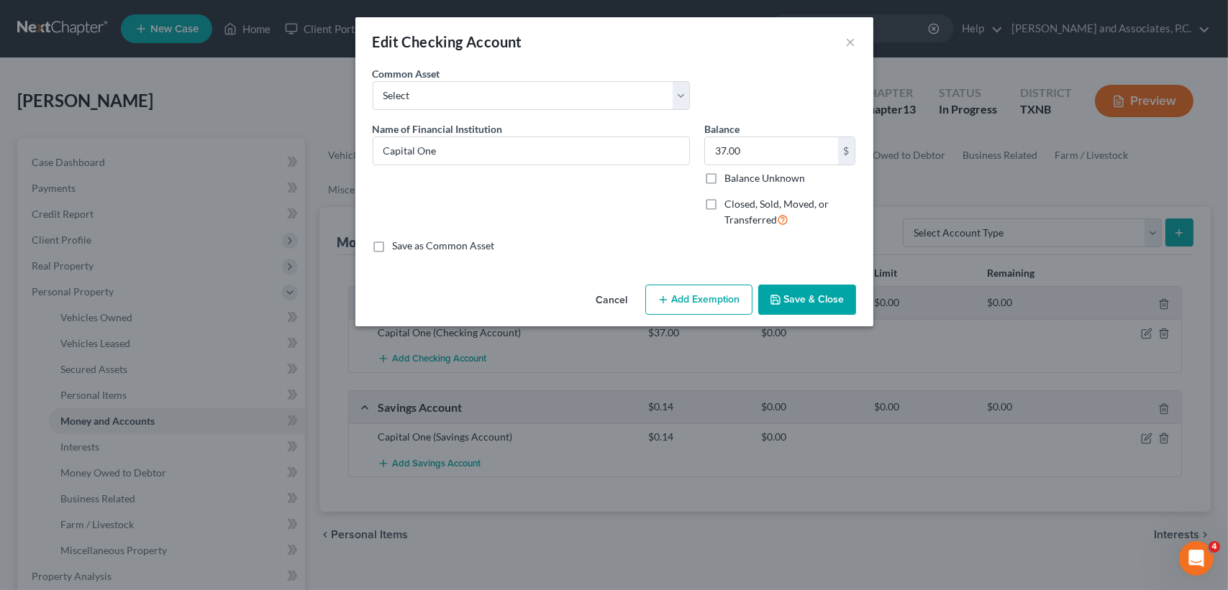
click at [732, 284] on div "Cancel Add Exemption Save & Close" at bounding box center [614, 302] width 518 height 47
drag, startPoint x: 723, startPoint y: 298, endPoint x: 717, endPoint y: 306, distance: 10.2
click at [723, 306] on button "Add Exemption" at bounding box center [698, 300] width 107 height 30
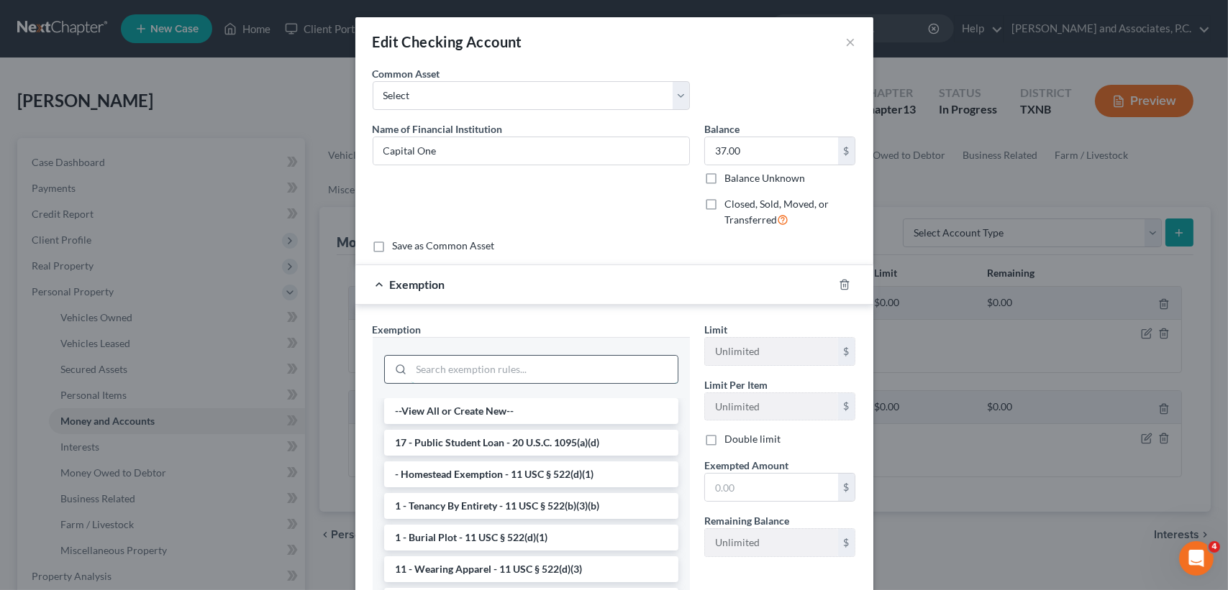
click at [505, 374] on input "search" at bounding box center [544, 369] width 266 height 27
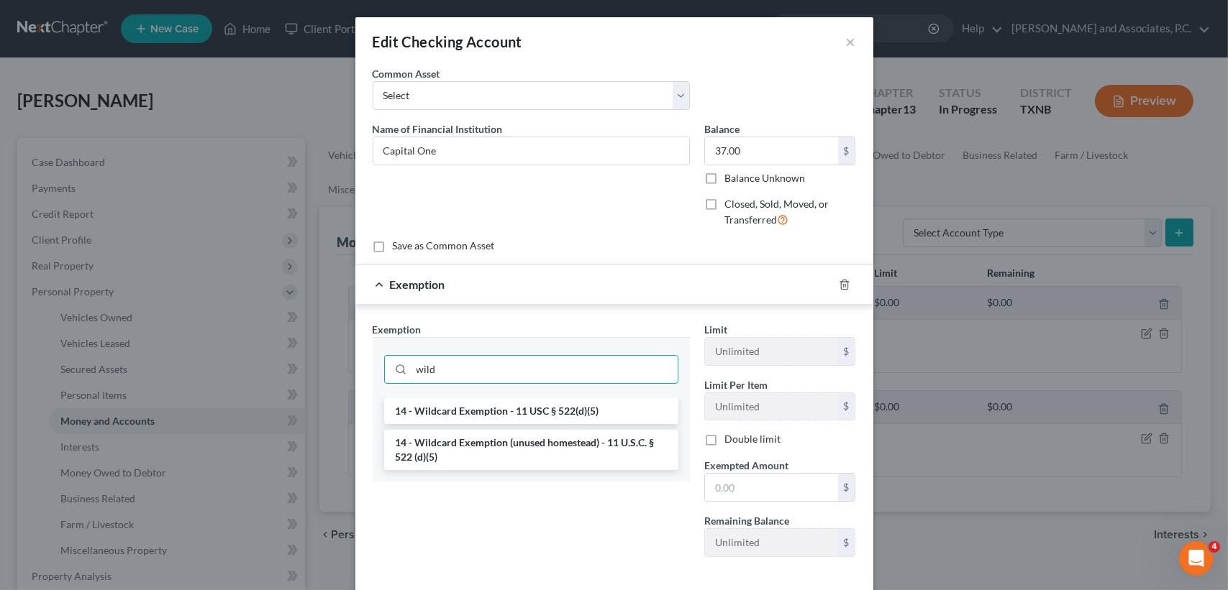
type input "wild"
click at [588, 414] on li "14 - Wildcard Exemption - 11 USC § 522(d)(5)" at bounding box center [531, 411] width 294 height 26
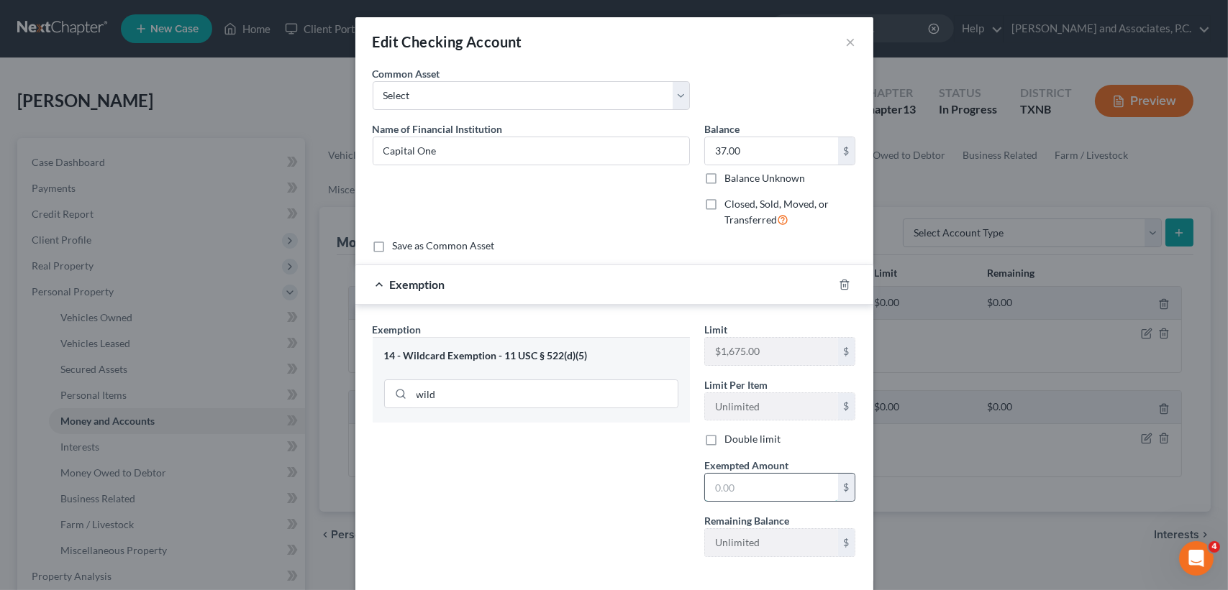
click at [788, 486] on input "text" at bounding box center [771, 487] width 133 height 27
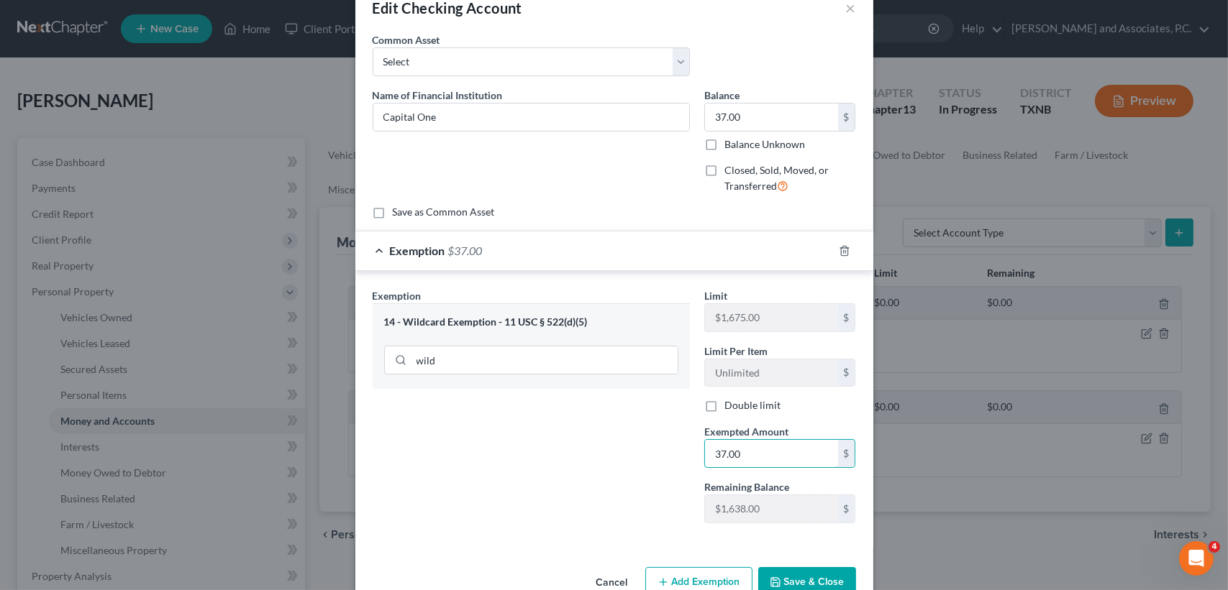
scroll to position [68, 0]
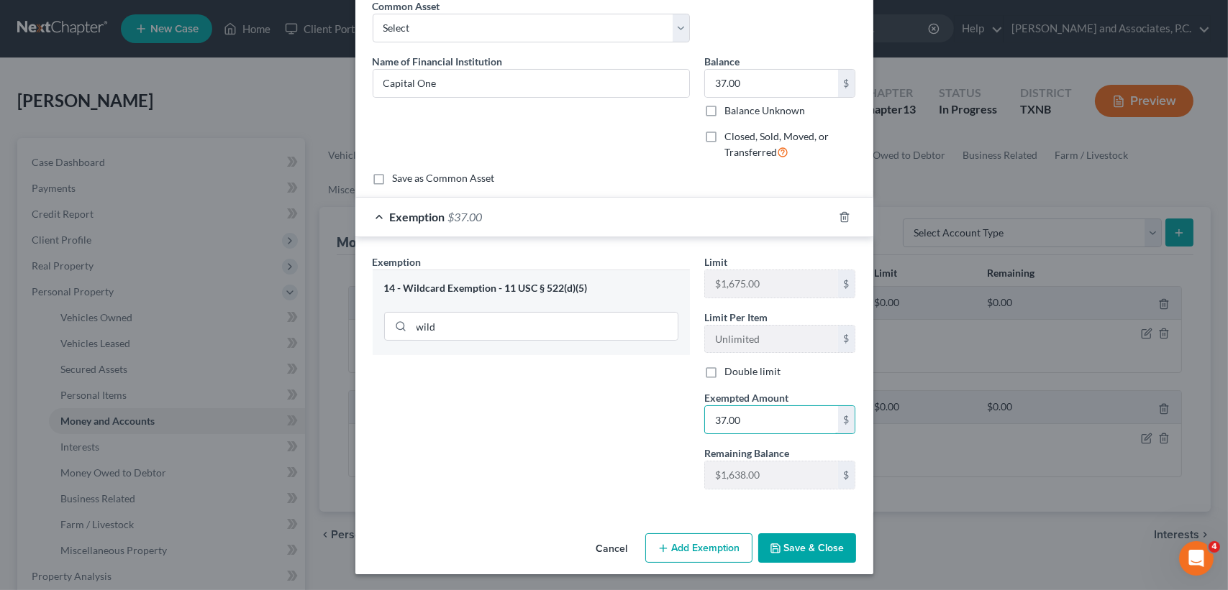
type input "37.00"
click at [830, 553] on button "Save & Close" at bounding box center [807, 549] width 98 height 30
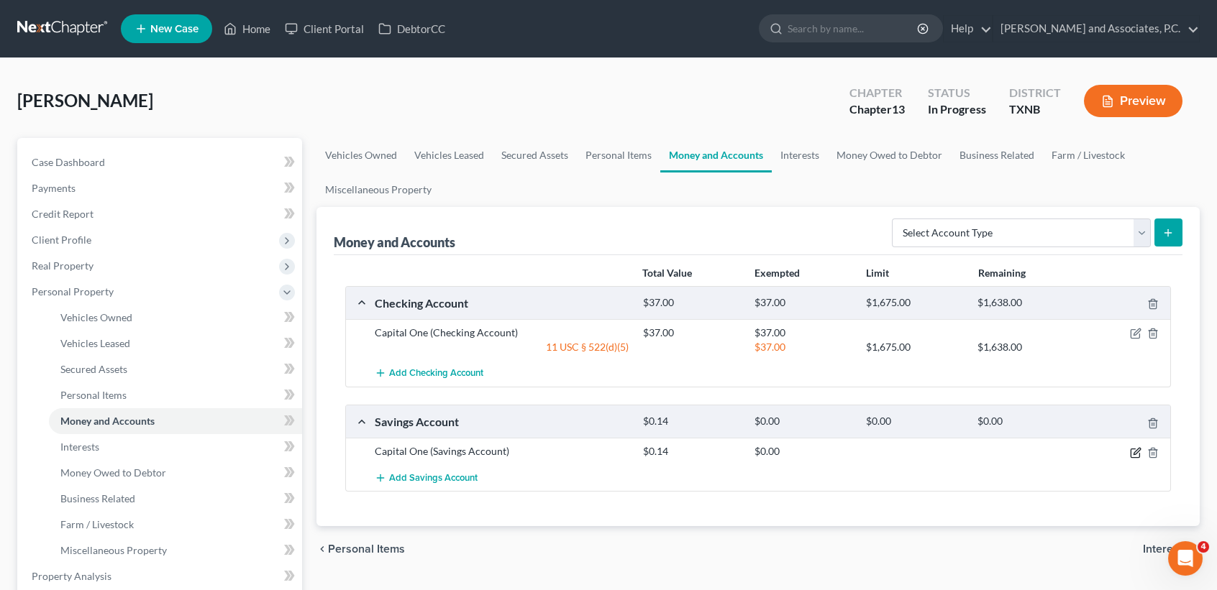
click at [1138, 452] on icon "button" at bounding box center [1136, 453] width 12 height 12
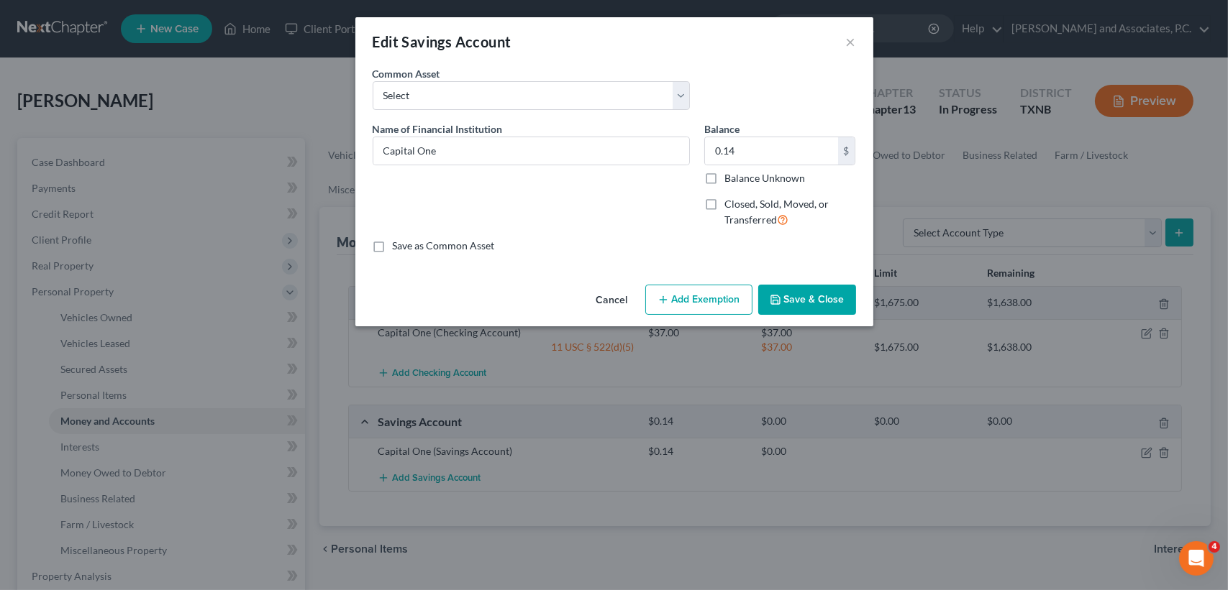
click at [753, 309] on div "Cancel Add Exemption Save & Close" at bounding box center [614, 302] width 518 height 47
click at [722, 300] on button "Add Exemption" at bounding box center [698, 300] width 107 height 30
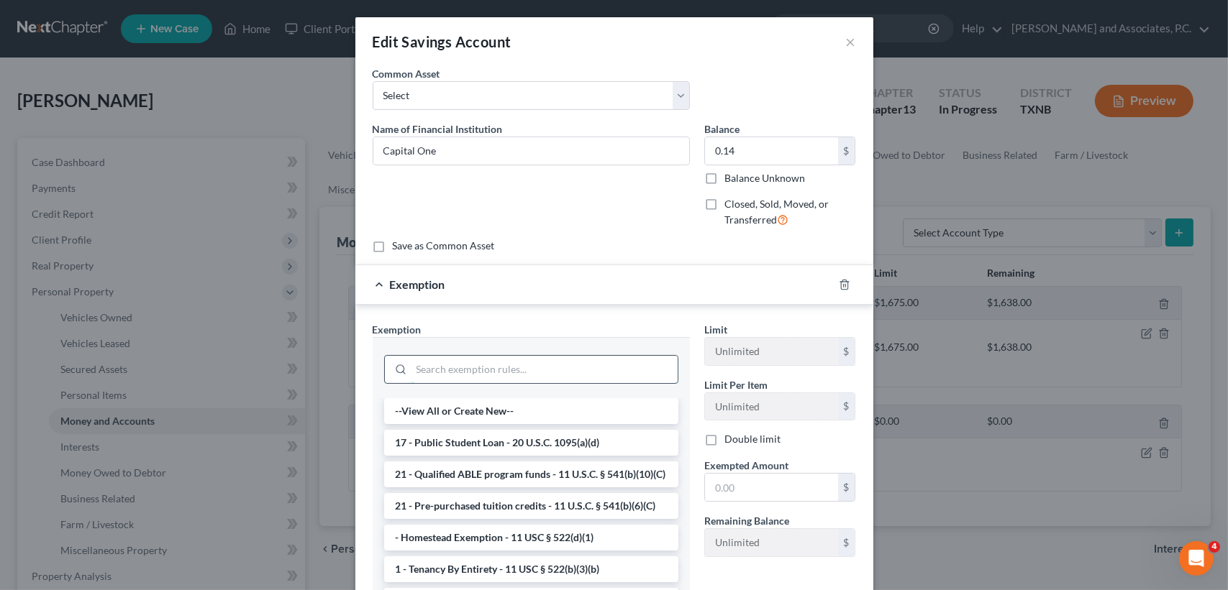
click at [483, 374] on input "search" at bounding box center [544, 369] width 266 height 27
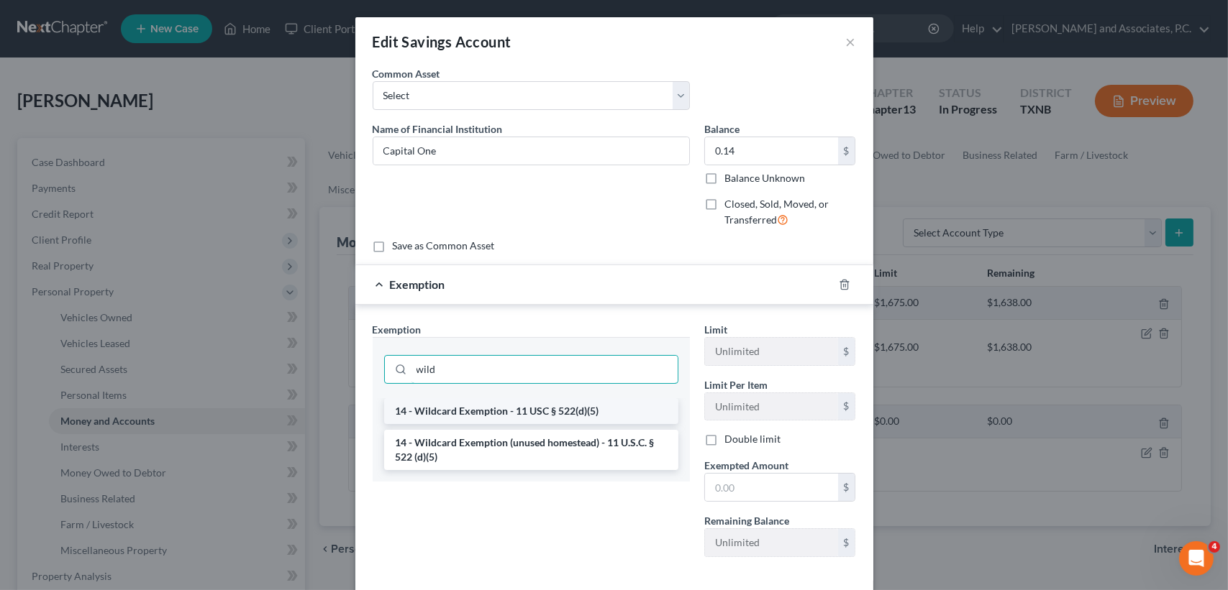
type input "wild"
drag, startPoint x: 406, startPoint y: 417, endPoint x: 647, endPoint y: 434, distance: 240.8
click at [406, 417] on li "14 - Wildcard Exemption - 11 USC § 522(d)(5)" at bounding box center [531, 411] width 294 height 26
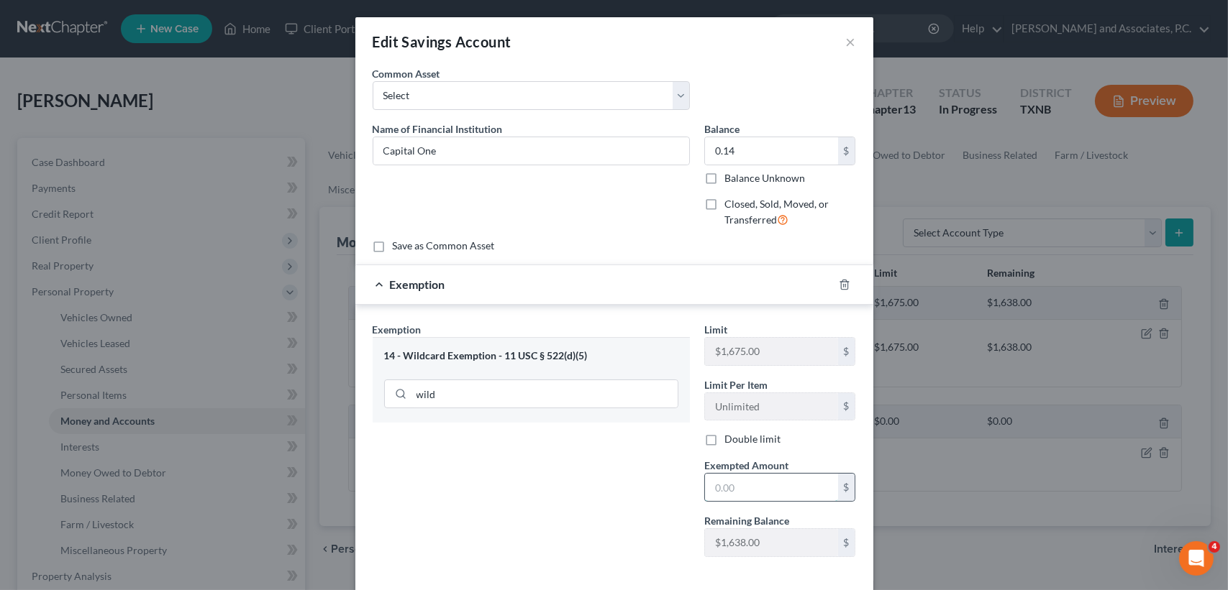
click at [767, 491] on input "text" at bounding box center [771, 487] width 133 height 27
type input "0.14"
click at [544, 516] on div "Exemption Set must be selected for CA. Exemption * 14 - Wildcard Exemption - 11…" at bounding box center [531, 445] width 332 height 247
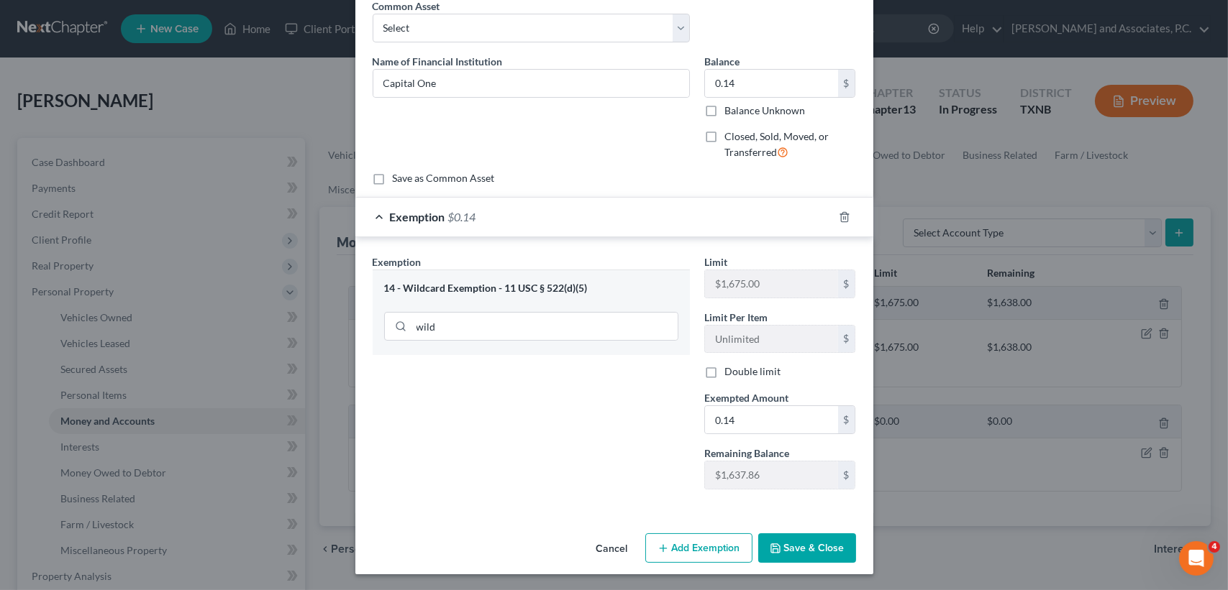
click at [824, 542] on button "Save & Close" at bounding box center [807, 549] width 98 height 30
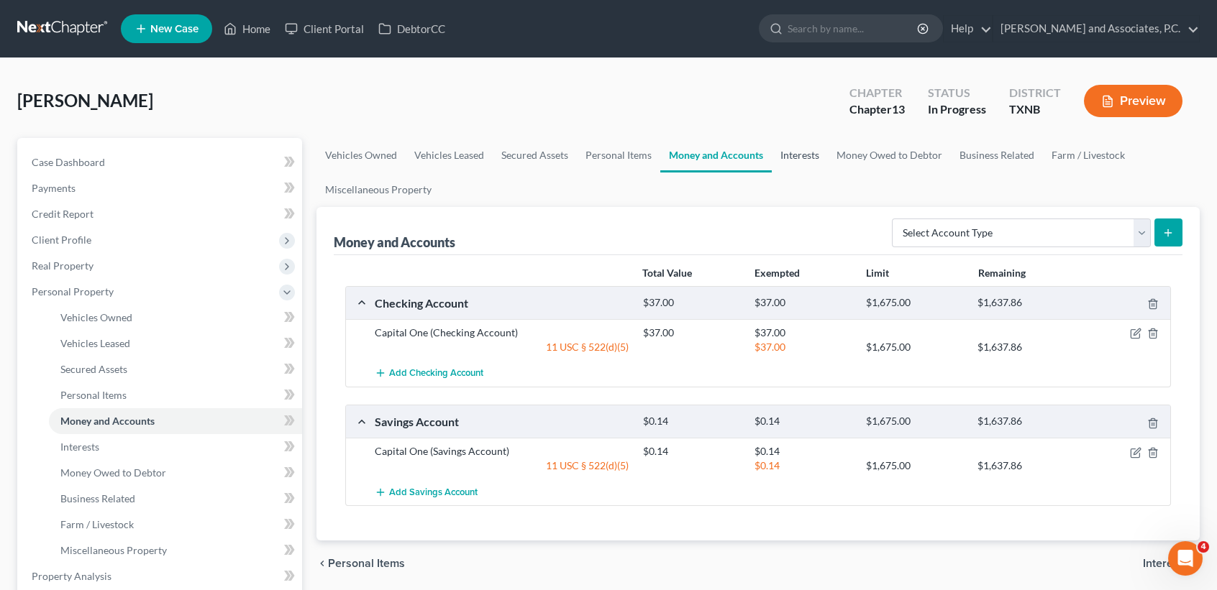
click at [803, 149] on link "Interests" at bounding box center [800, 155] width 56 height 35
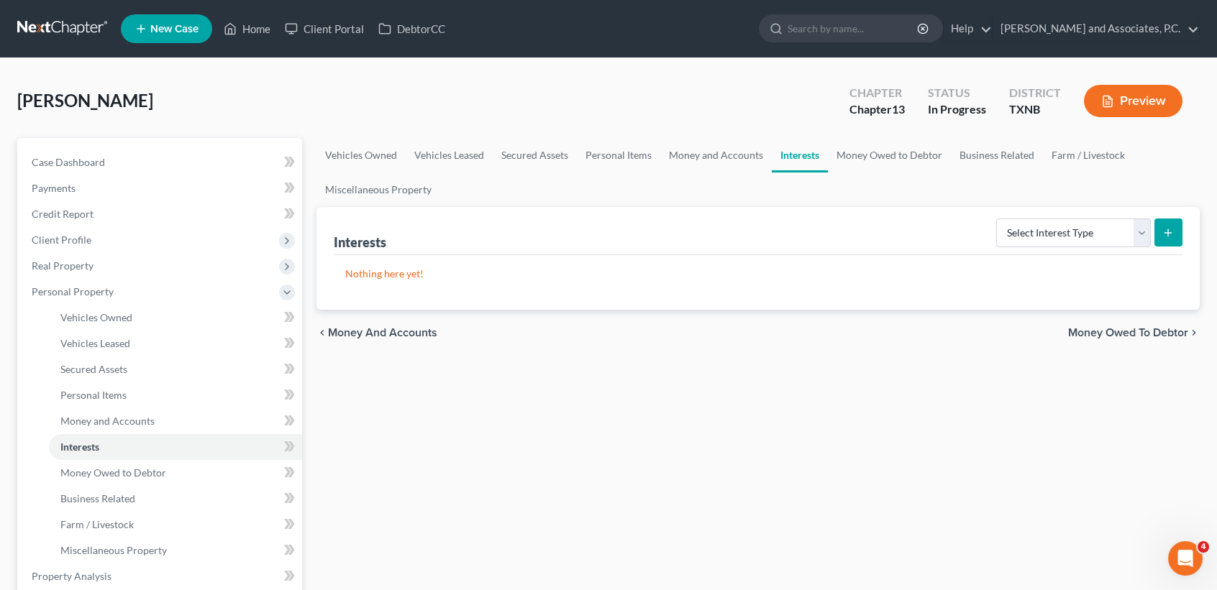
click at [872, 130] on div "Powell, Teri Upgraded Chapter Chapter 13 Status In Progress District TXNB Previ…" at bounding box center [608, 107] width 1182 height 63
click at [870, 147] on link "Money Owed to Debtor" at bounding box center [889, 155] width 123 height 35
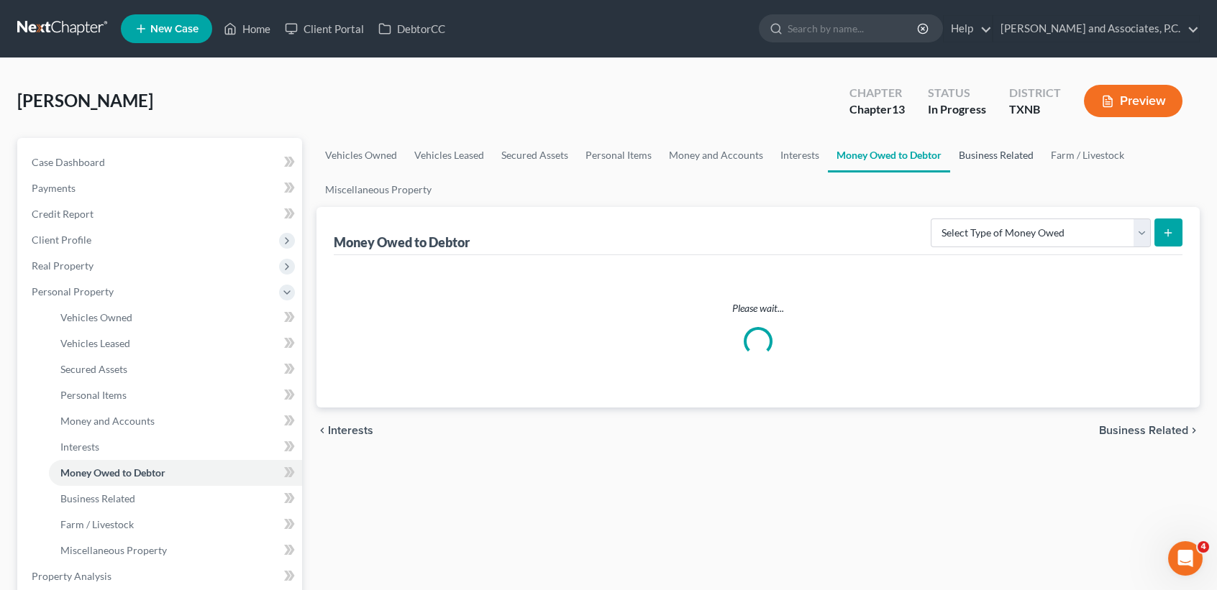
click at [980, 142] on link "Business Related" at bounding box center [996, 155] width 92 height 35
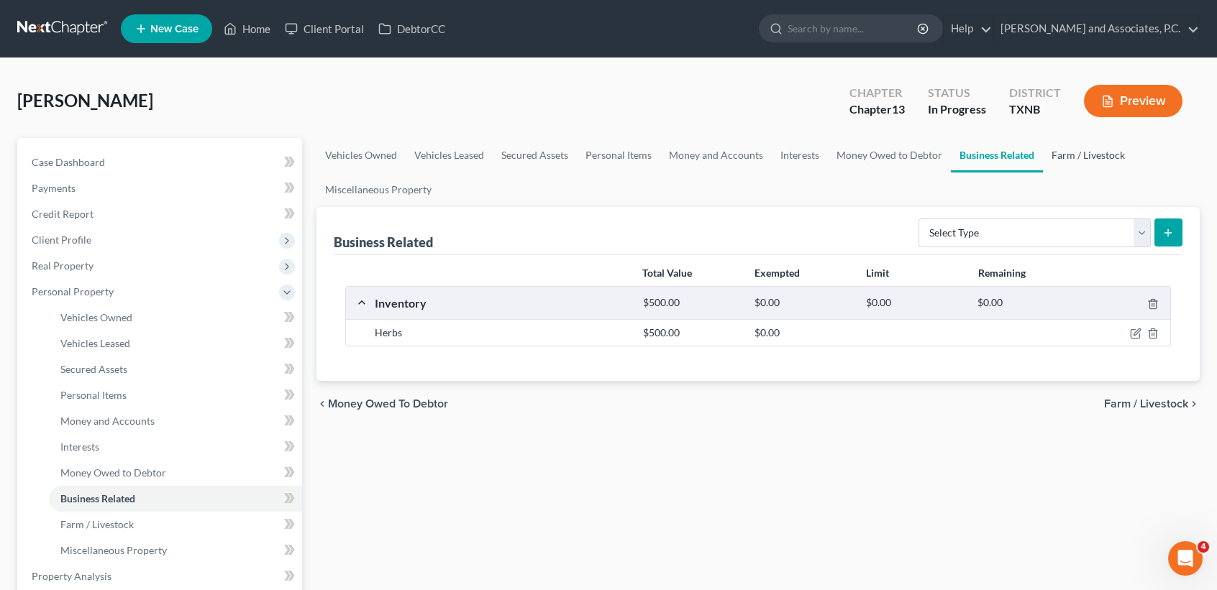
click at [1048, 150] on link "Farm / Livestock" at bounding box center [1088, 155] width 91 height 35
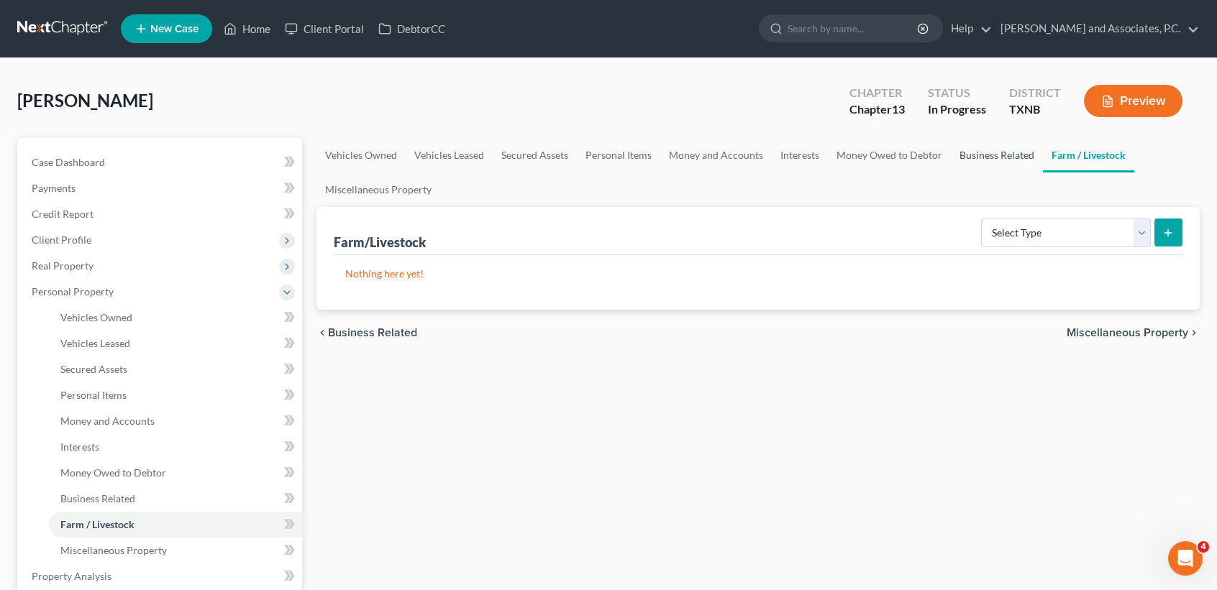
drag, startPoint x: 1014, startPoint y: 148, endPoint x: 1018, endPoint y: 159, distance: 11.6
click at [1014, 147] on link "Business Related" at bounding box center [997, 155] width 92 height 35
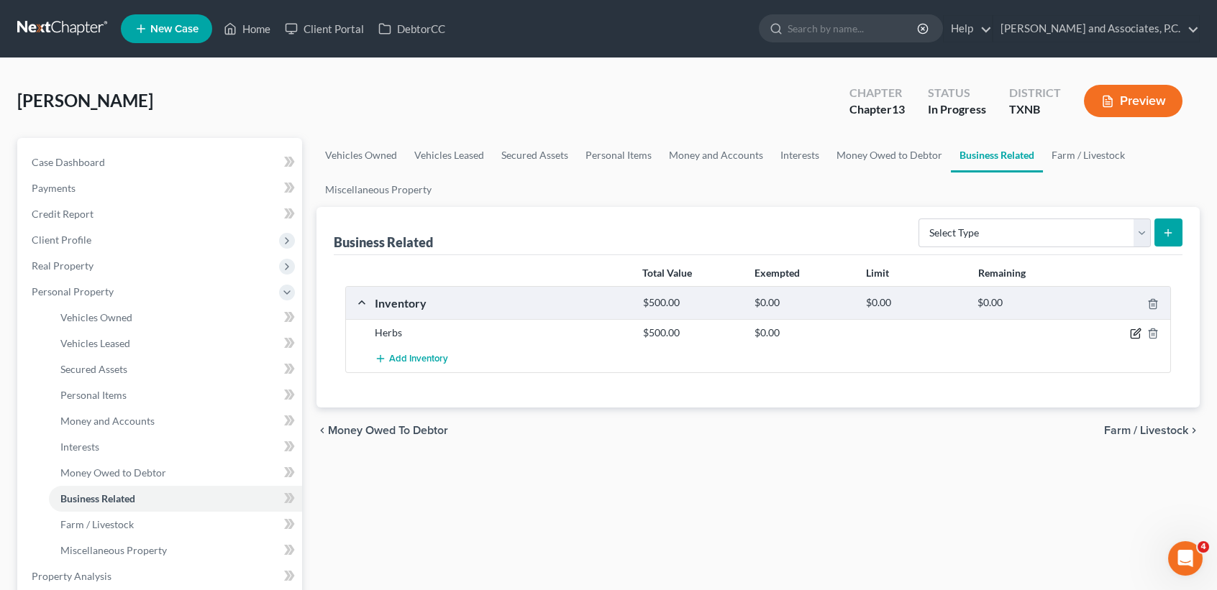
click at [1138, 328] on icon "button" at bounding box center [1136, 334] width 12 height 12
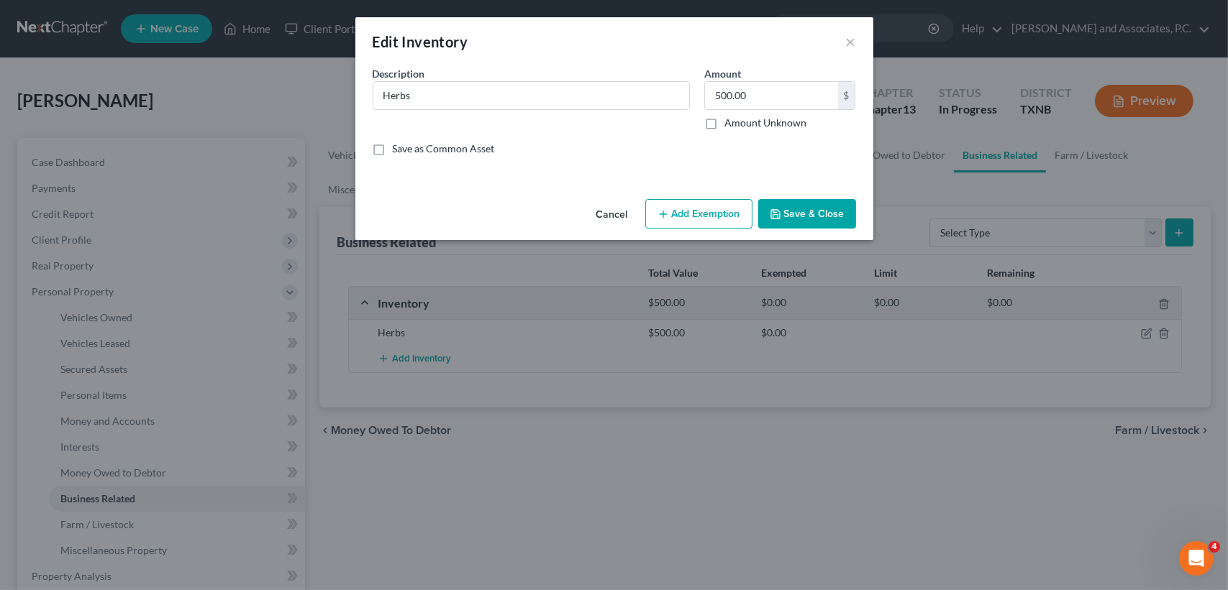
click at [657, 205] on button "Add Exemption" at bounding box center [698, 214] width 107 height 30
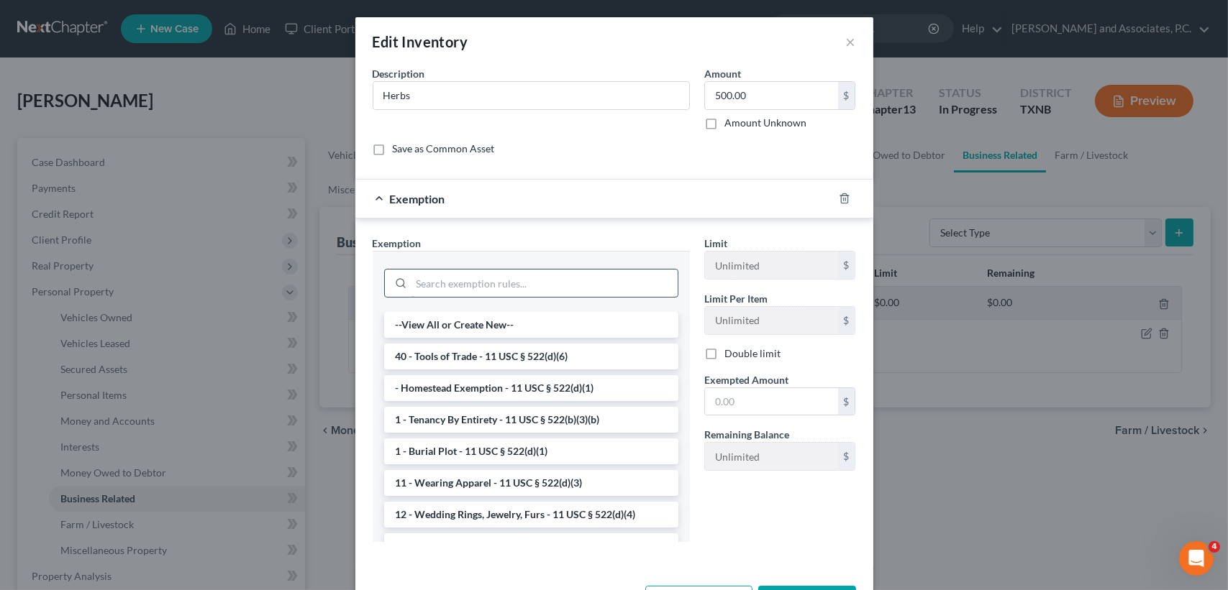
click at [483, 270] on div at bounding box center [531, 281] width 294 height 37
click at [509, 275] on input "search" at bounding box center [544, 283] width 266 height 27
click at [570, 256] on div at bounding box center [531, 281] width 317 height 61
click at [587, 289] on input "search" at bounding box center [544, 283] width 266 height 27
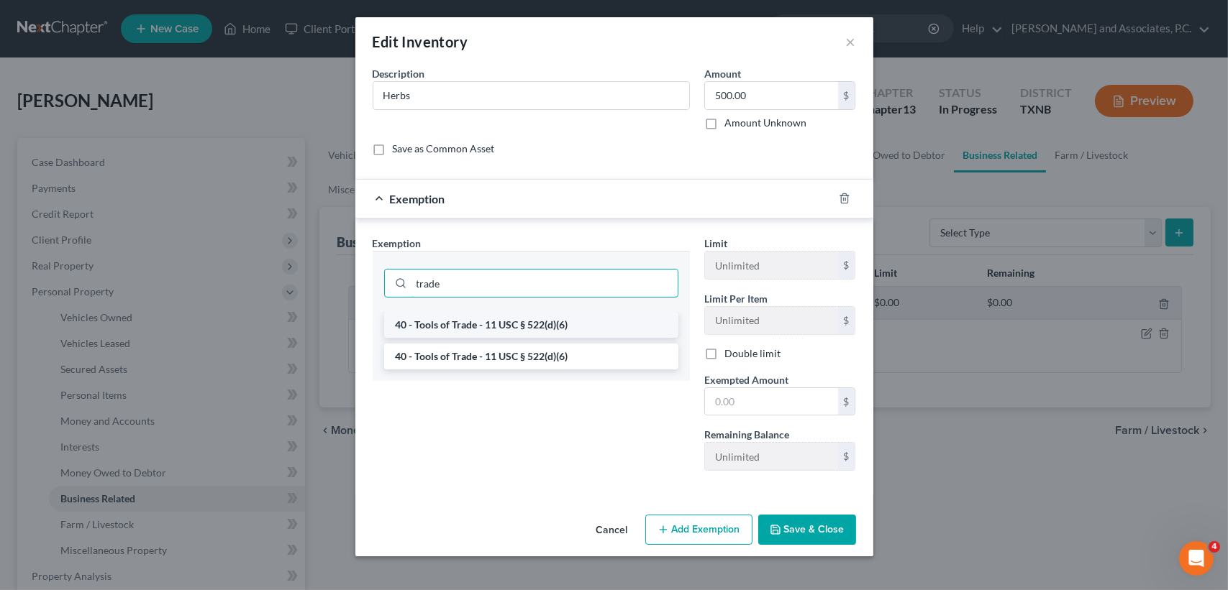
type input "trade"
click at [500, 319] on li "40 - Tools of Trade - 11 USC § 522(d)(6)" at bounding box center [531, 325] width 294 height 26
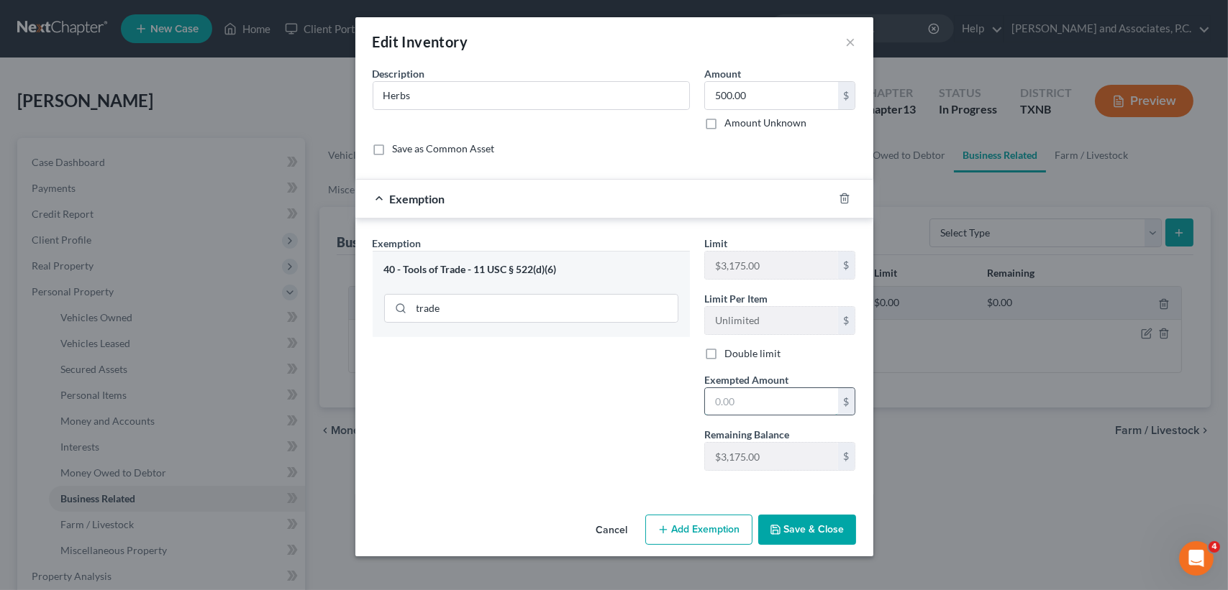
click at [775, 402] on input "text" at bounding box center [771, 401] width 133 height 27
type input "500.00"
click at [659, 447] on div "Exemption Set must be selected for CA. Exemption * 40 - Tools of Trade - 11 USC…" at bounding box center [531, 359] width 332 height 247
click at [793, 525] on button "Save & Close" at bounding box center [807, 530] width 98 height 30
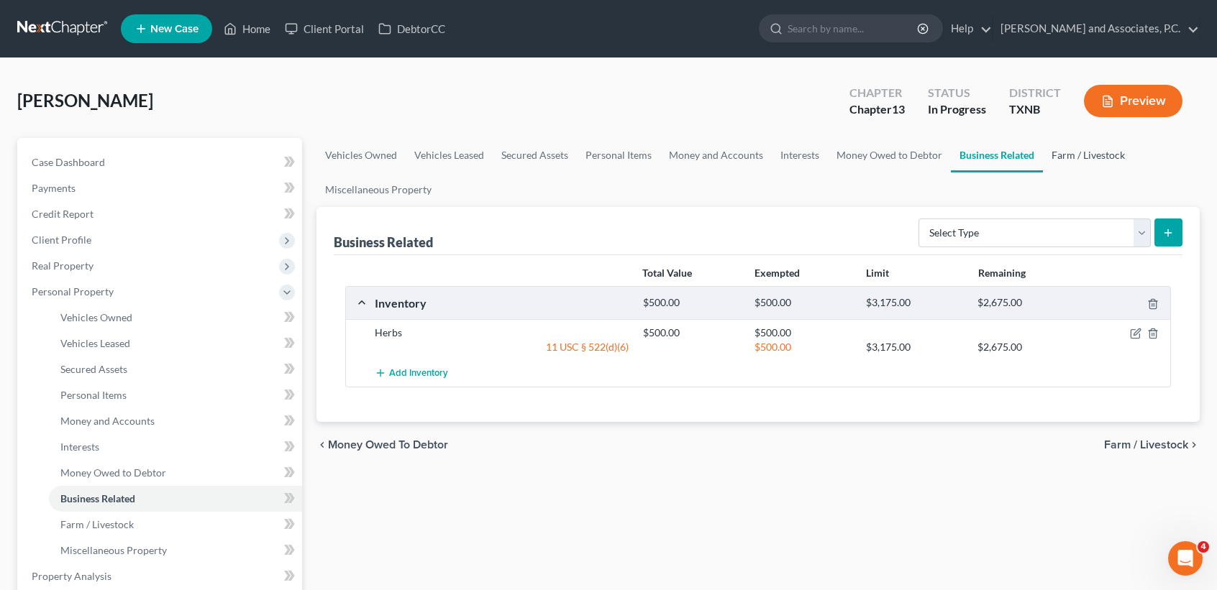
click at [1064, 153] on link "Farm / Livestock" at bounding box center [1088, 155] width 91 height 35
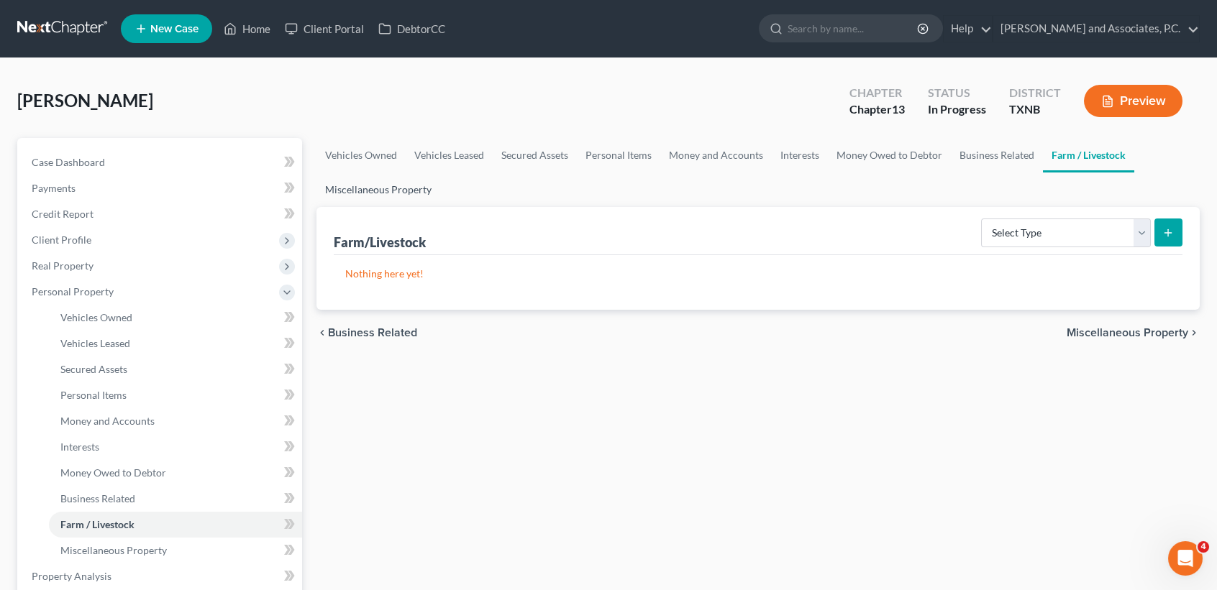
click at [391, 196] on link "Miscellaneous Property" at bounding box center [378, 190] width 124 height 35
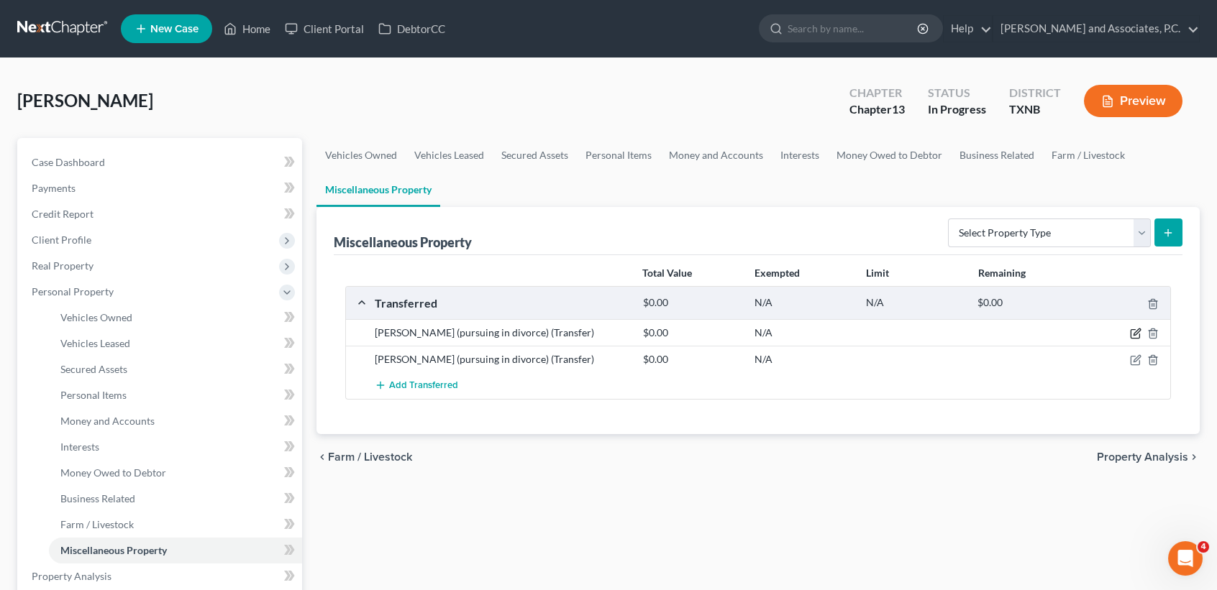
click at [1140, 329] on icon "button" at bounding box center [1136, 332] width 6 height 6
select select "Ordinary (within 2 years)"
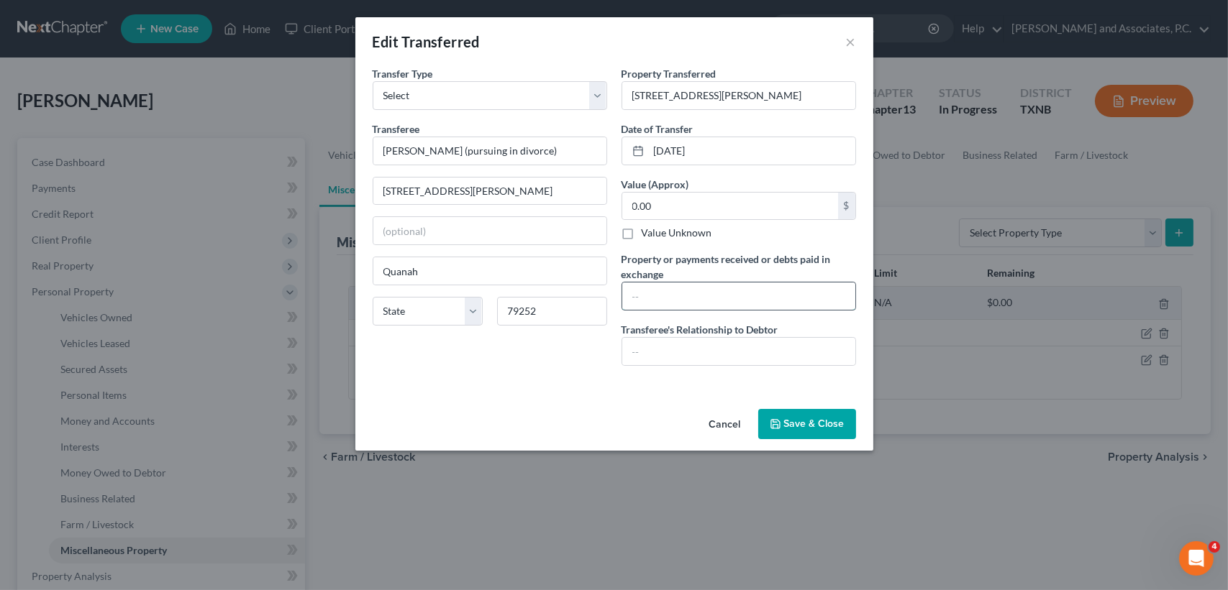
click at [772, 294] on input "text" at bounding box center [738, 296] width 233 height 27
type input "0.00"
click at [812, 444] on div "Cancel Save & Close" at bounding box center [614, 426] width 518 height 47
click at [811, 428] on button "Save & Close" at bounding box center [807, 424] width 98 height 30
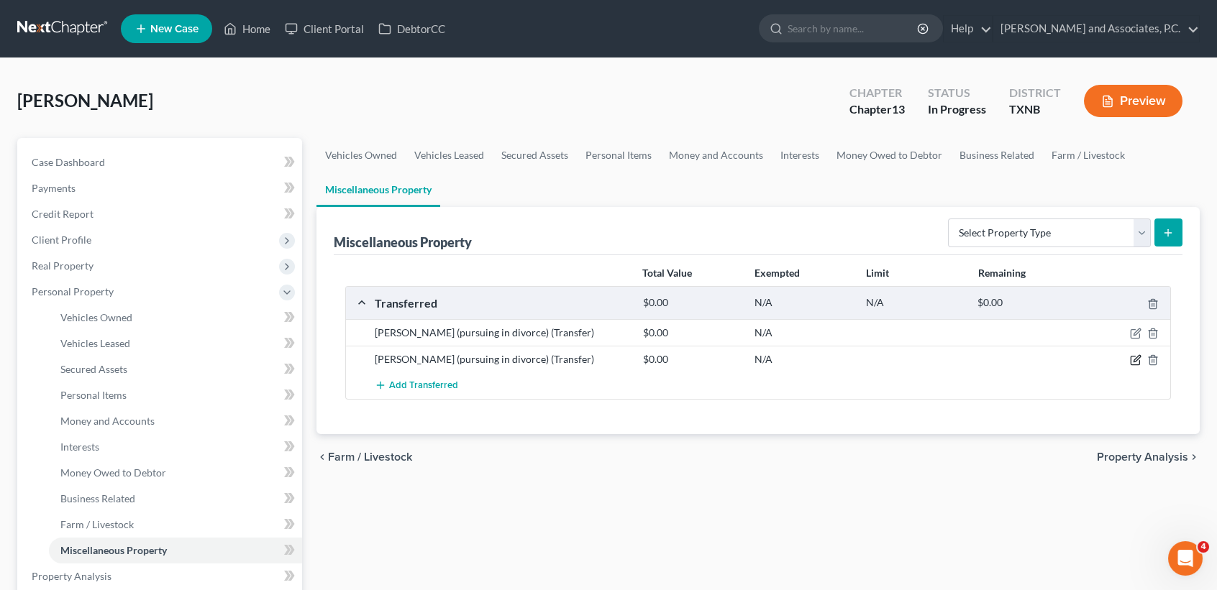
click at [1136, 359] on icon "button" at bounding box center [1136, 361] width 12 height 12
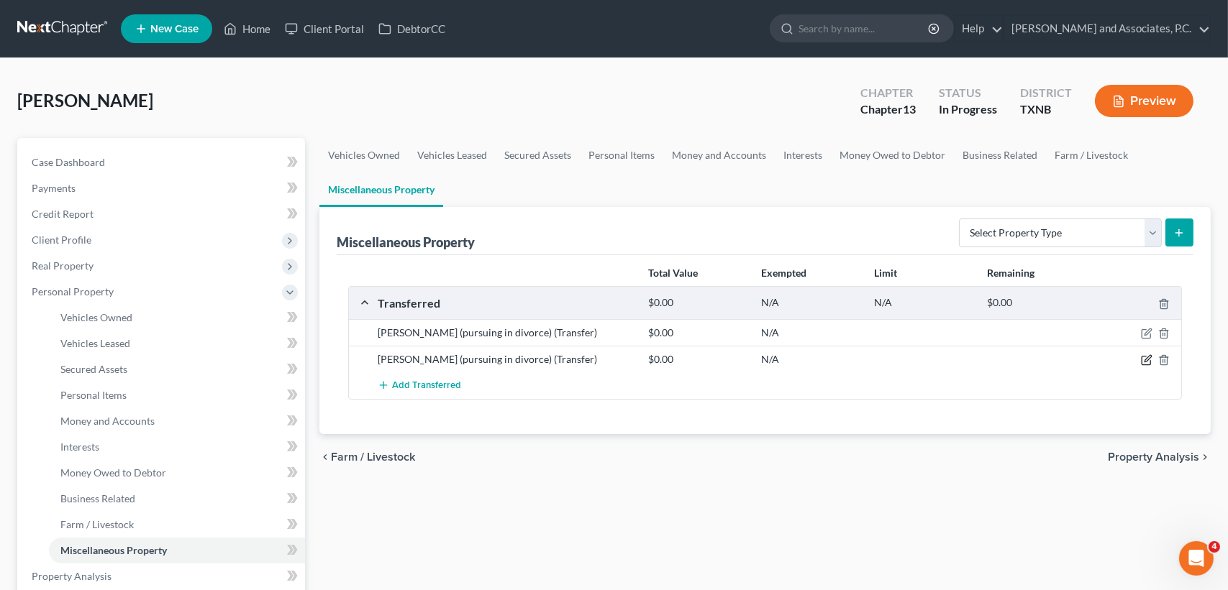
select select "Ordinary (within 2 years)"
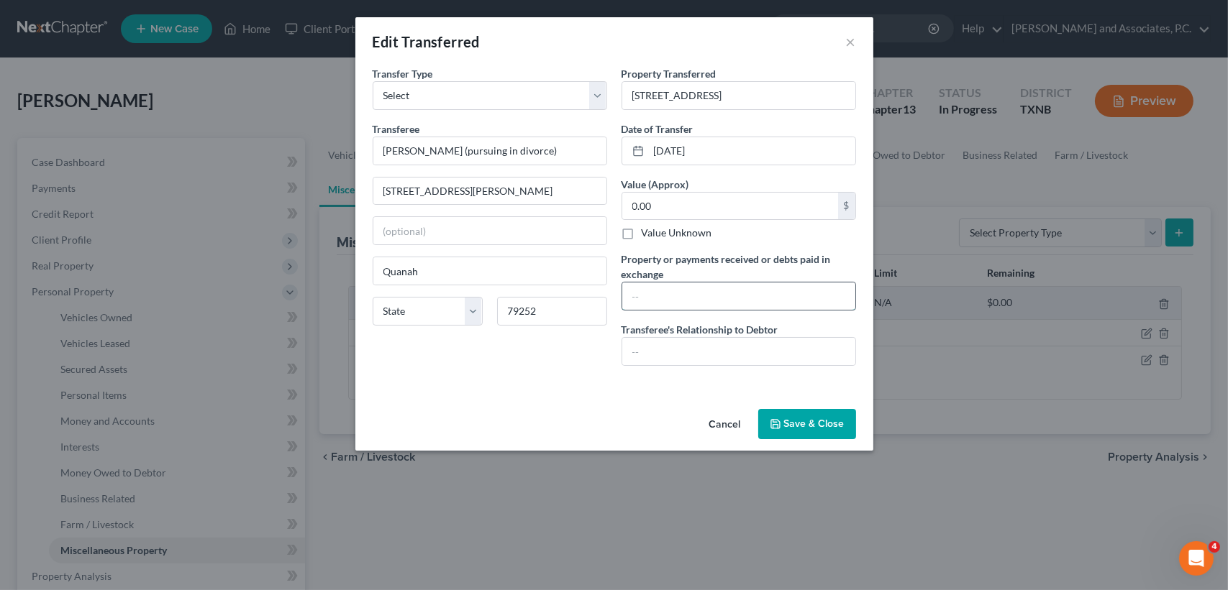
drag, startPoint x: 754, startPoint y: 298, endPoint x: 704, endPoint y: 307, distance: 50.4
click at [754, 296] on input "text" at bounding box center [738, 296] width 233 height 27
type input "0.00"
click at [510, 408] on div "Cancel Save & Close" at bounding box center [614, 426] width 518 height 47
click at [808, 415] on button "Save & Close" at bounding box center [807, 424] width 98 height 30
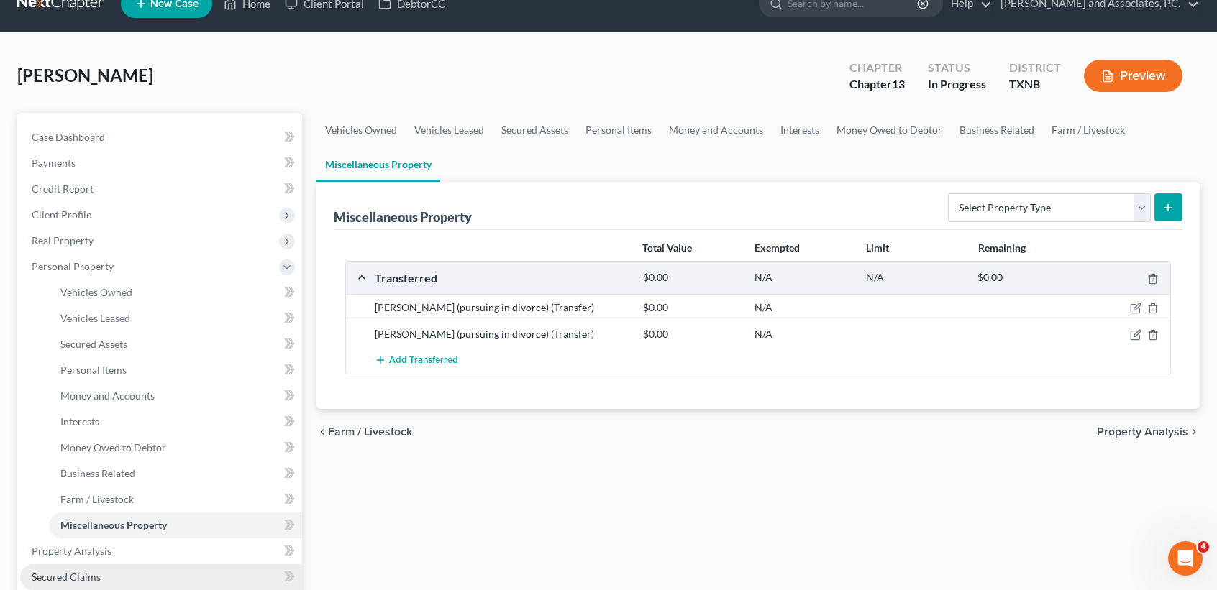
scroll to position [96, 0]
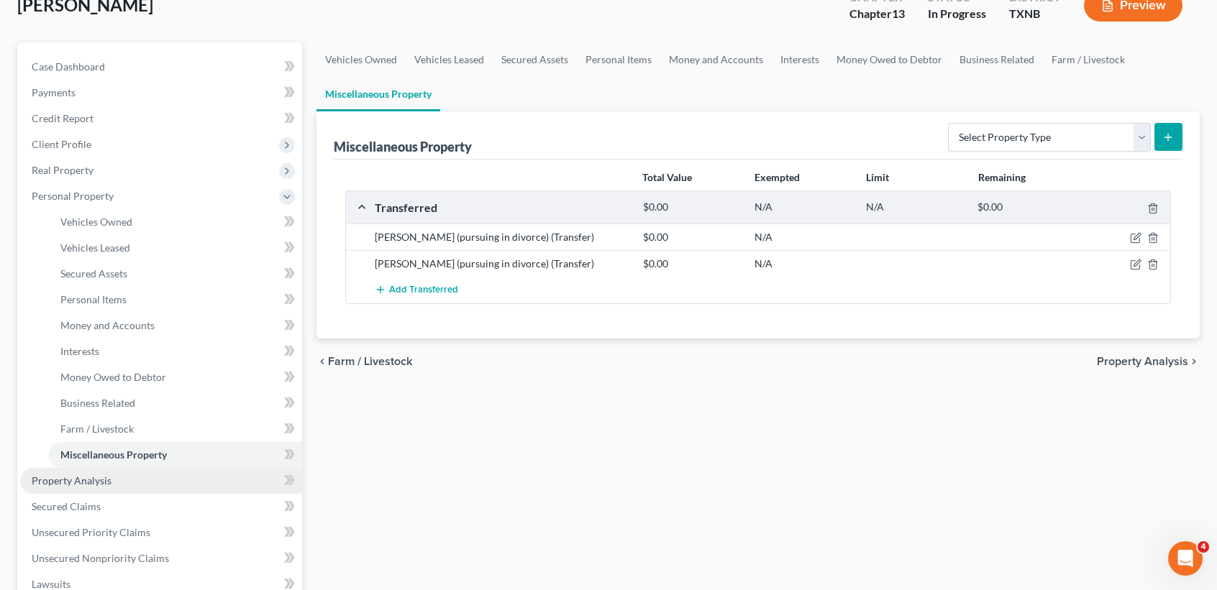
click at [122, 480] on link "Property Analysis" at bounding box center [161, 481] width 282 height 26
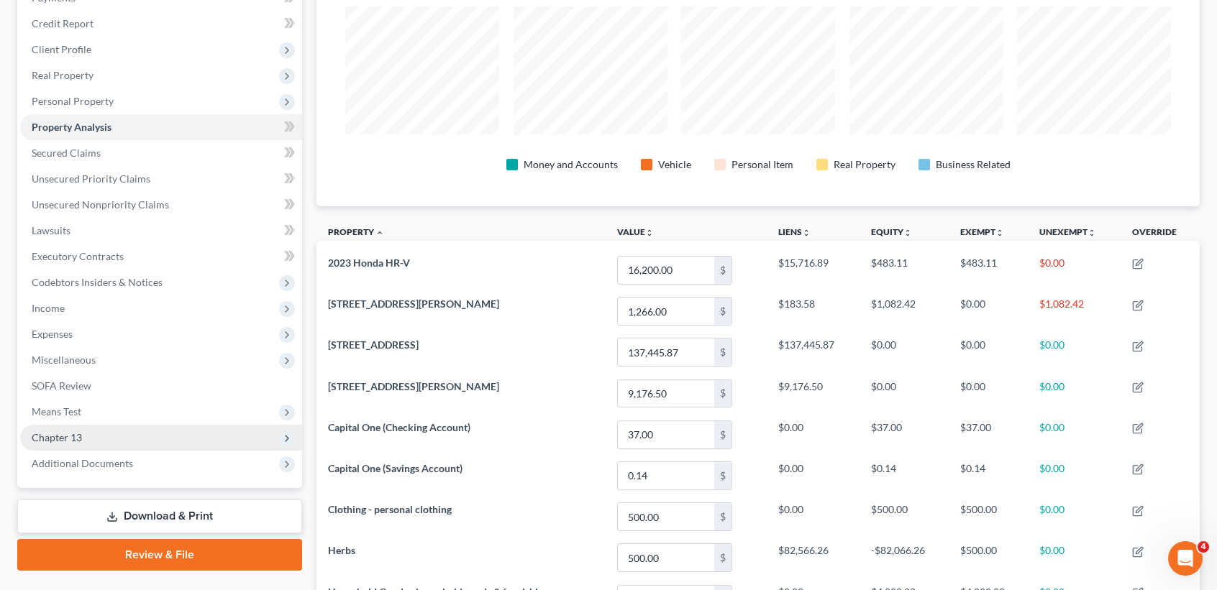
scroll to position [191, 0]
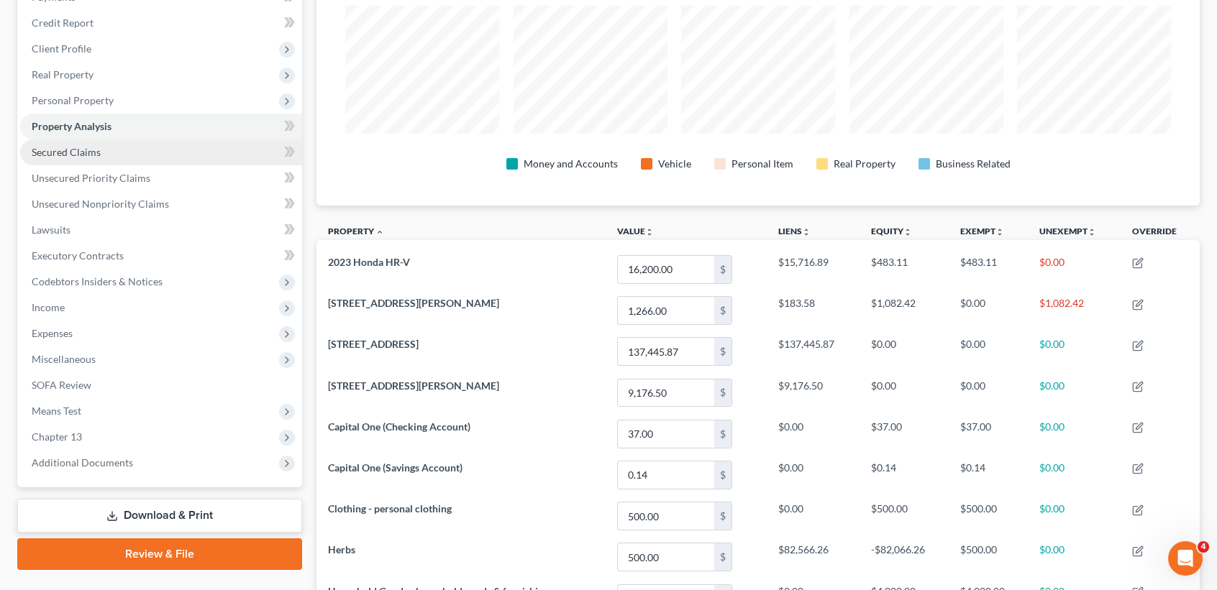
click at [74, 151] on span "Secured Claims" at bounding box center [66, 152] width 69 height 12
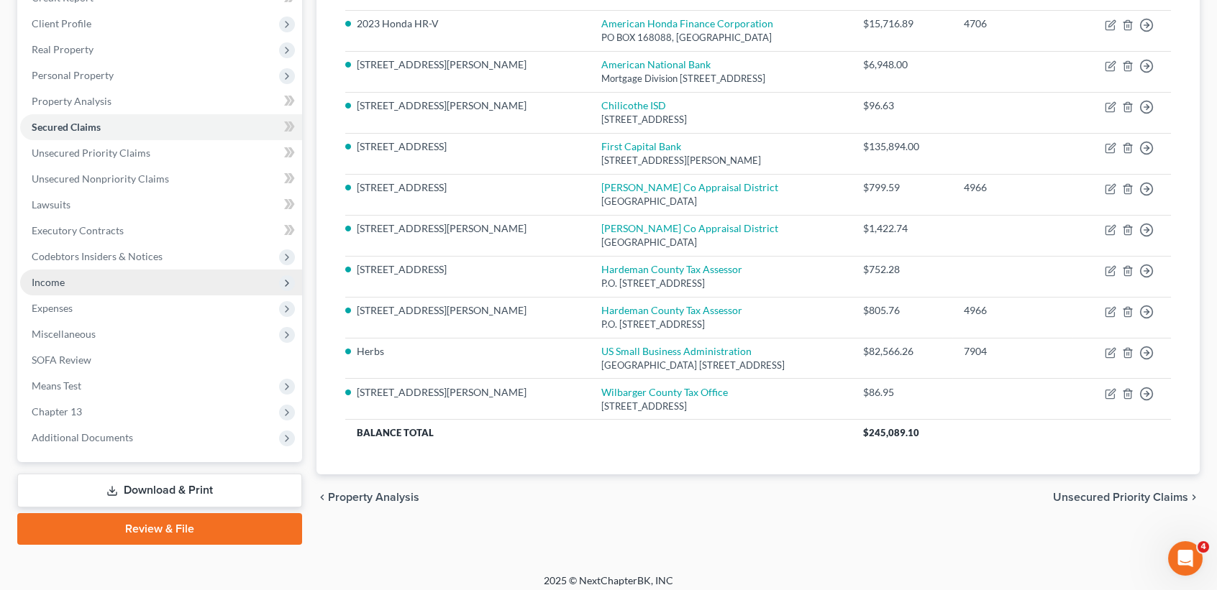
scroll to position [224, 0]
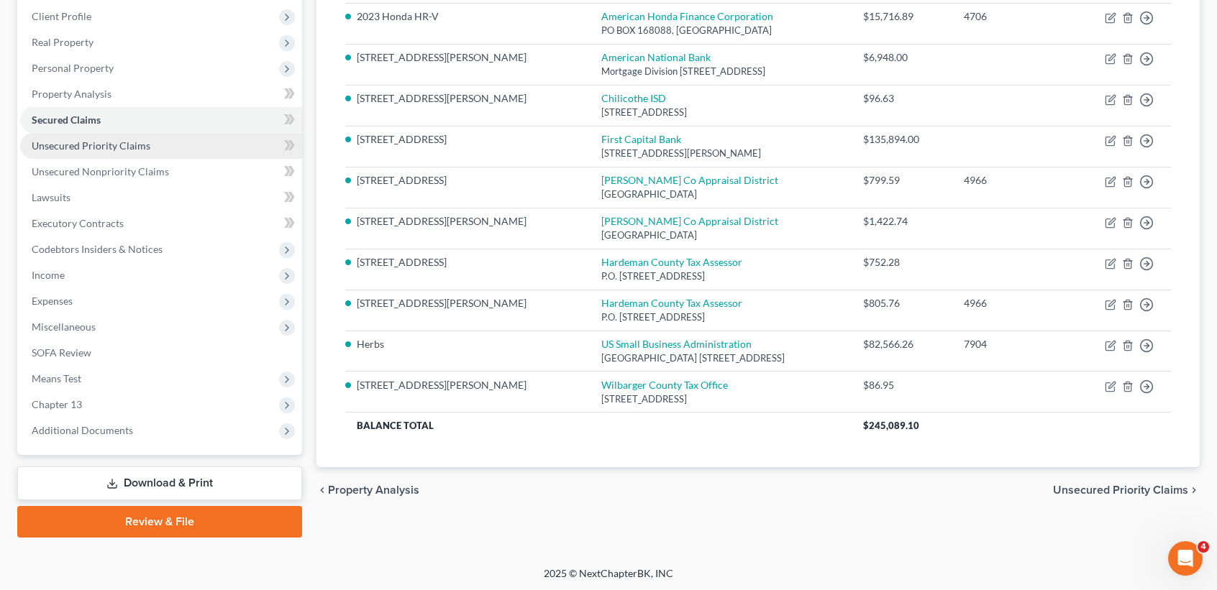
click at [107, 152] on link "Unsecured Priority Claims" at bounding box center [161, 146] width 282 height 26
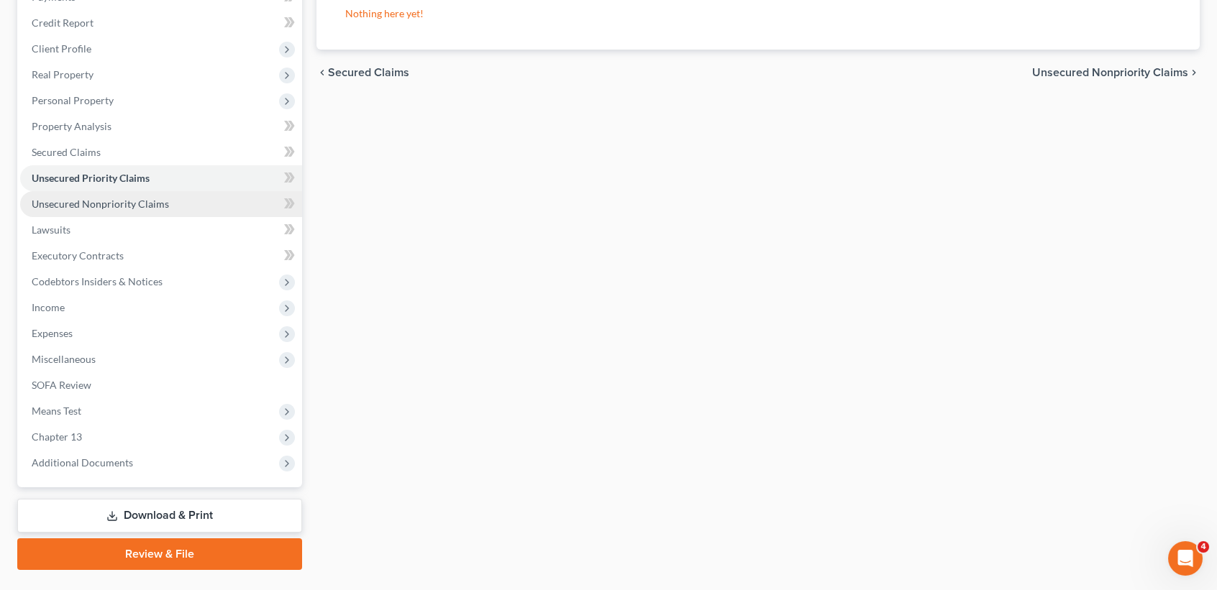
click at [89, 199] on span "Unsecured Nonpriority Claims" at bounding box center [100, 204] width 137 height 12
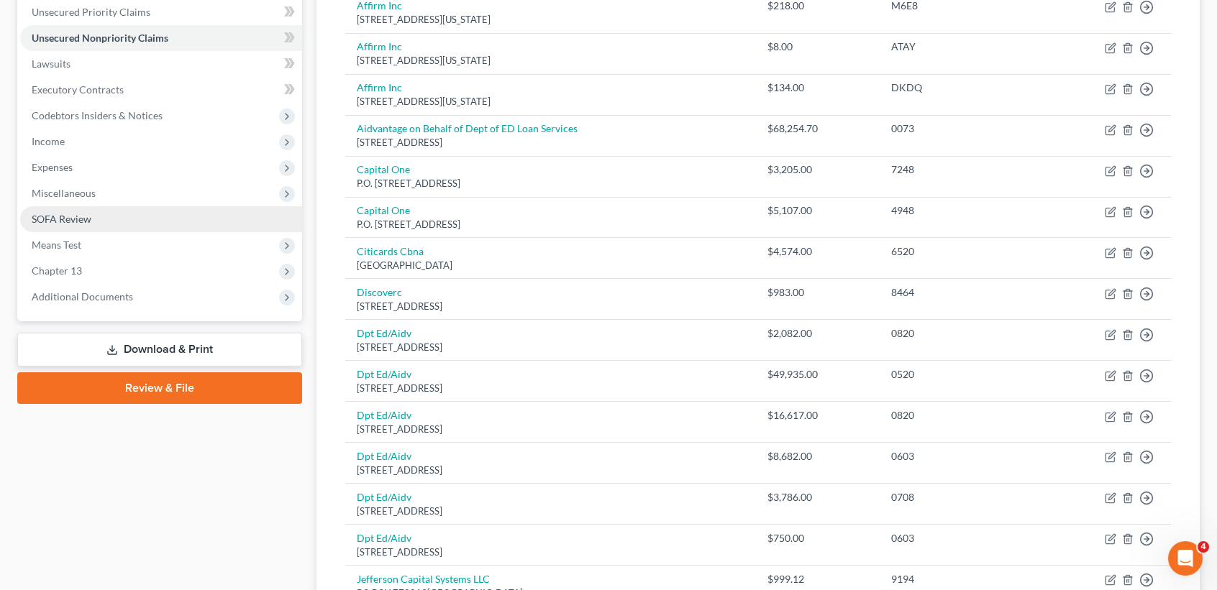
scroll to position [288, 0]
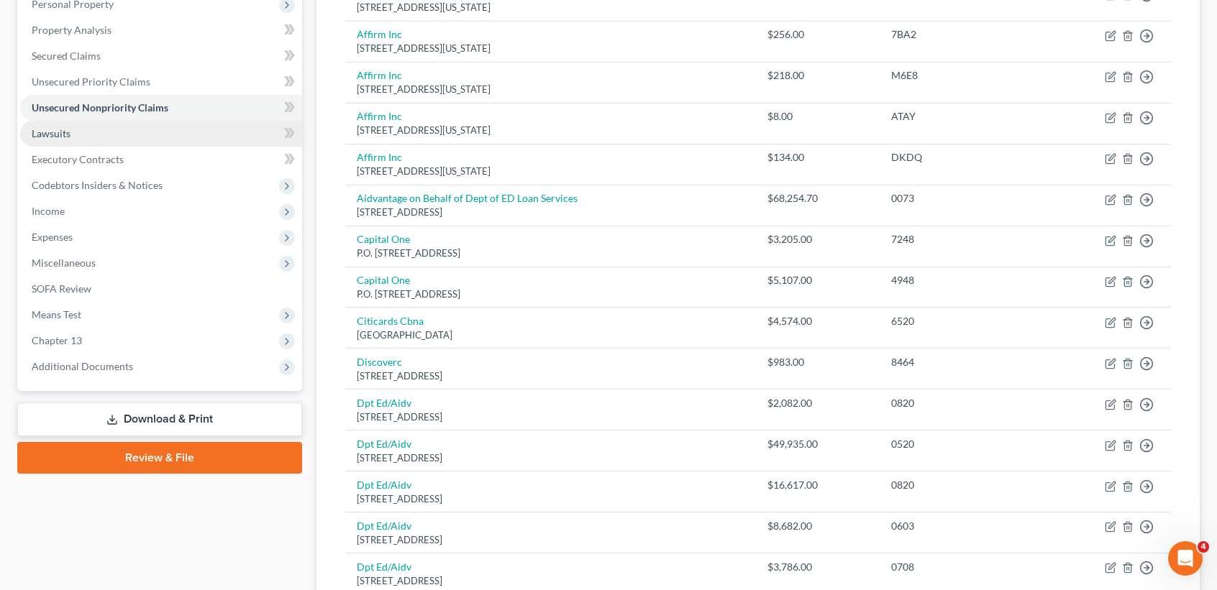
click at [75, 132] on link "Lawsuits" at bounding box center [161, 134] width 282 height 26
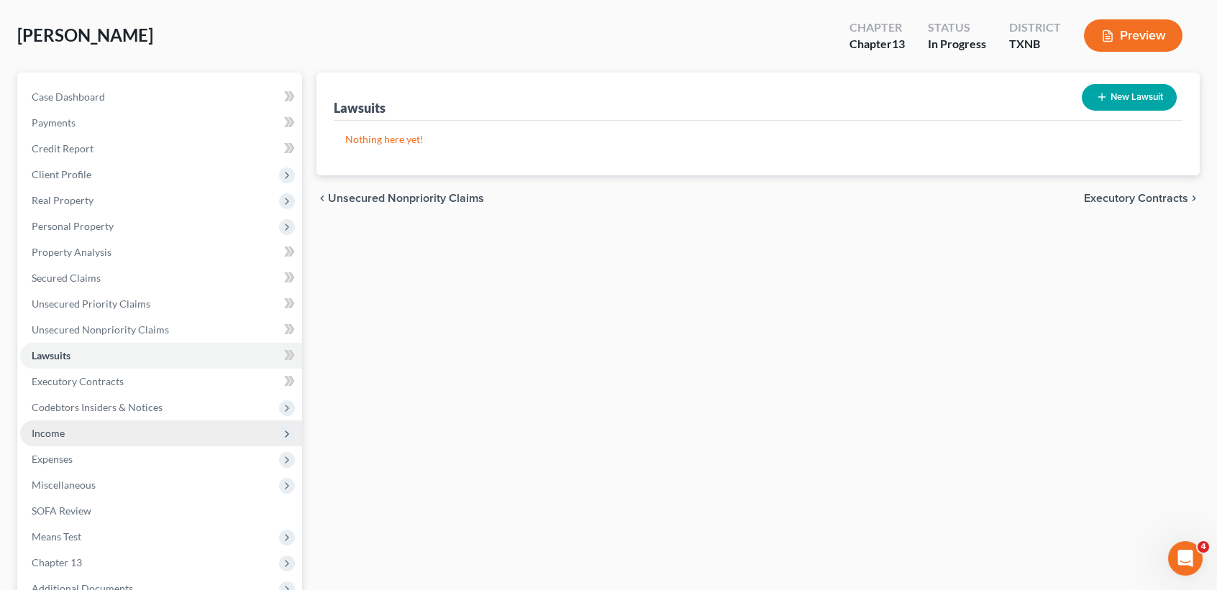
scroll to position [96, 0]
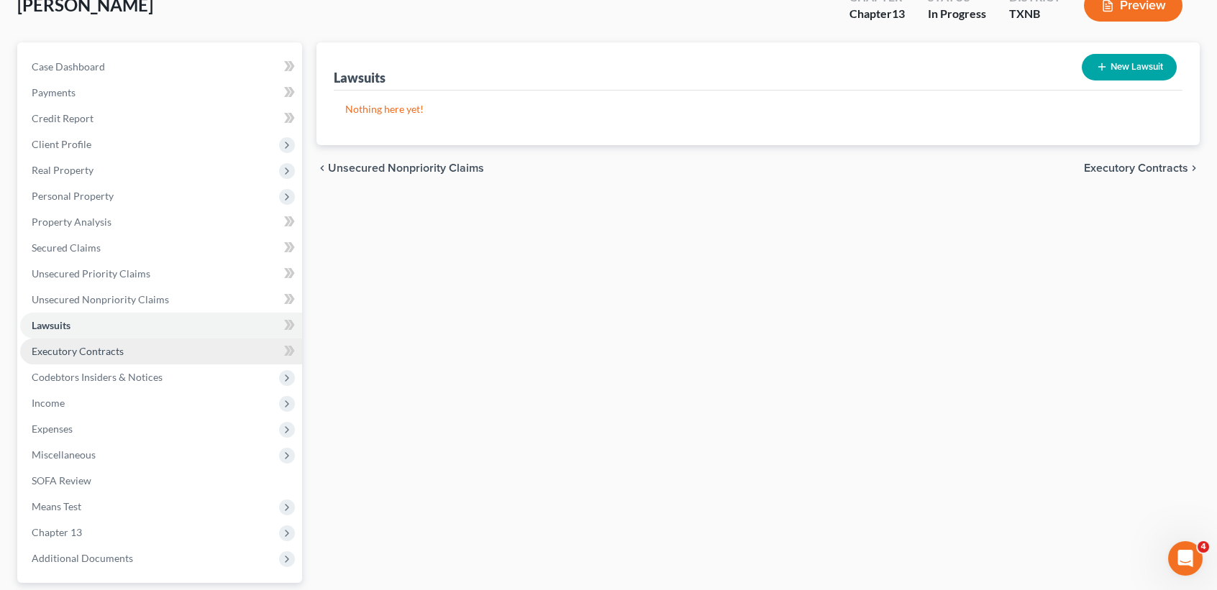
click at [94, 355] on span "Executory Contracts" at bounding box center [78, 351] width 92 height 12
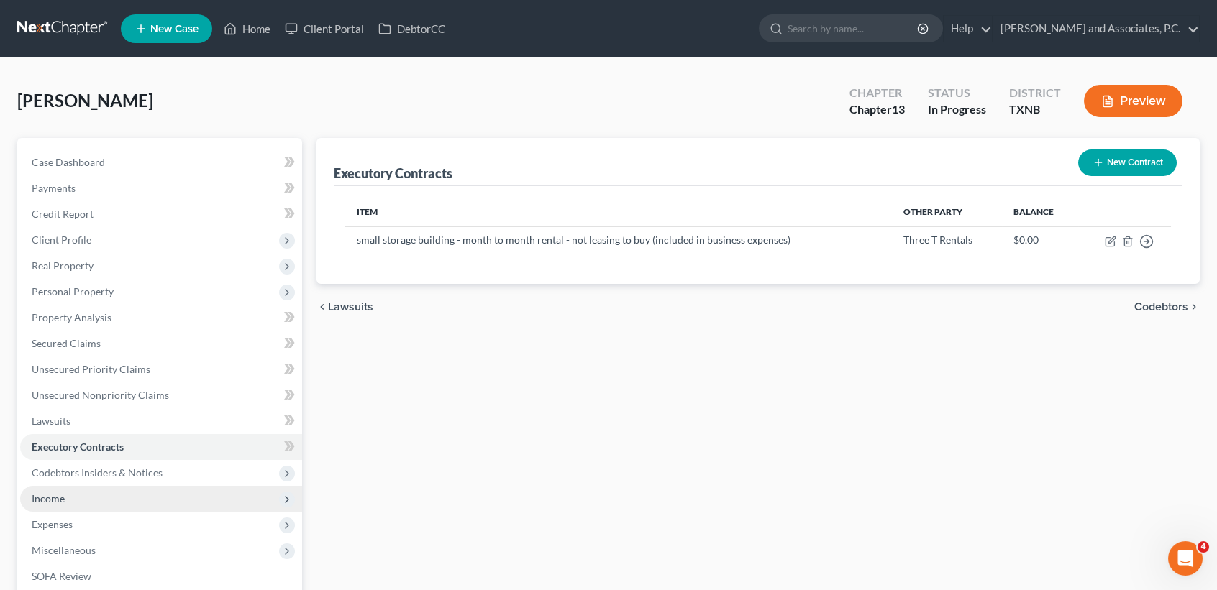
click at [107, 498] on span "Income" at bounding box center [161, 499] width 282 height 26
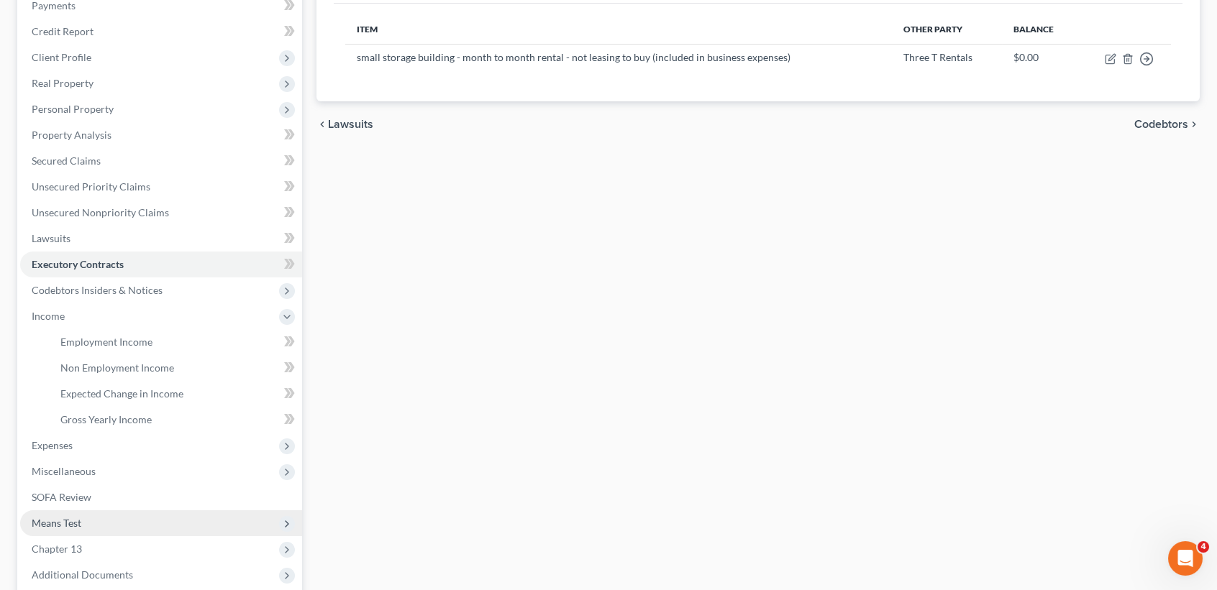
scroll to position [191, 0]
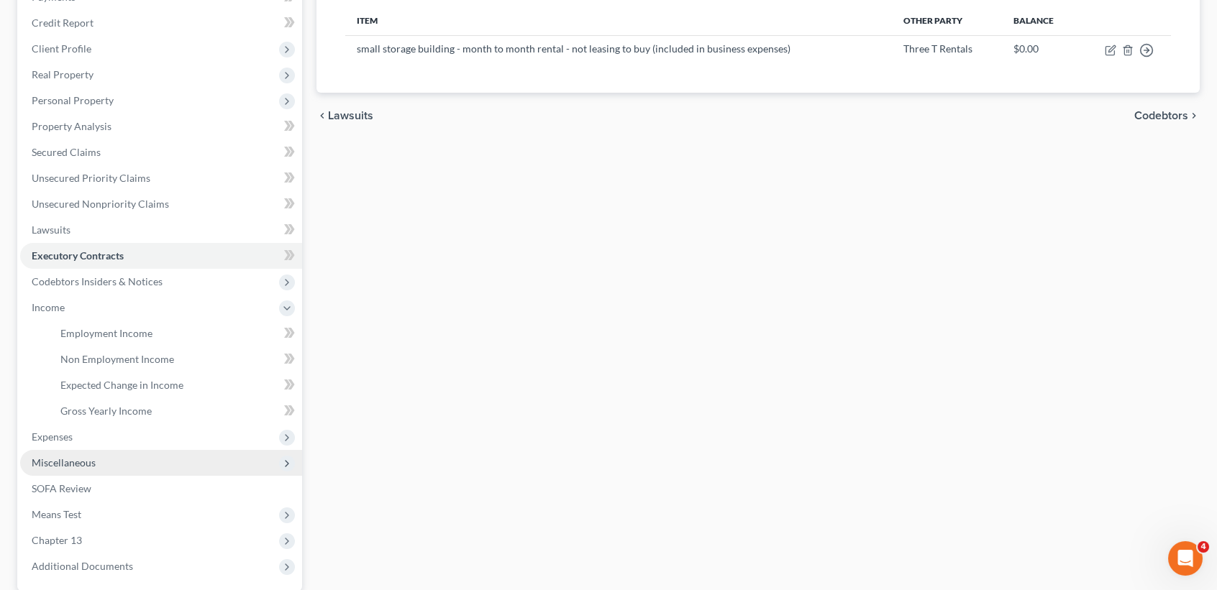
click at [53, 453] on span "Miscellaneous" at bounding box center [161, 463] width 282 height 26
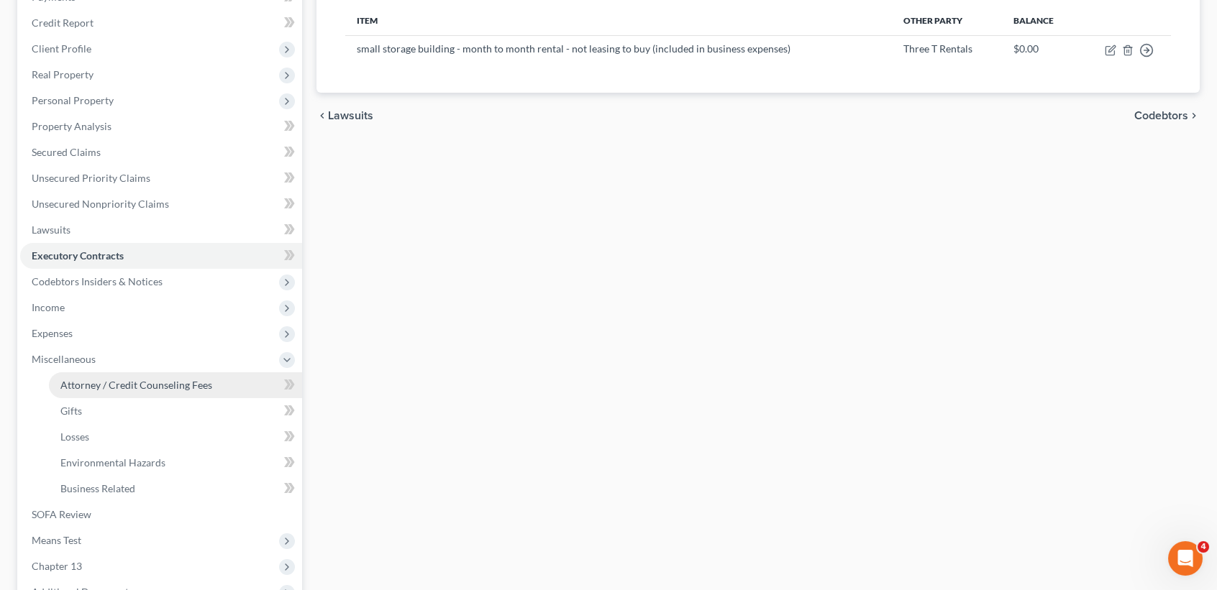
click at [86, 386] on span "Attorney / Credit Counseling Fees" at bounding box center [136, 385] width 152 height 12
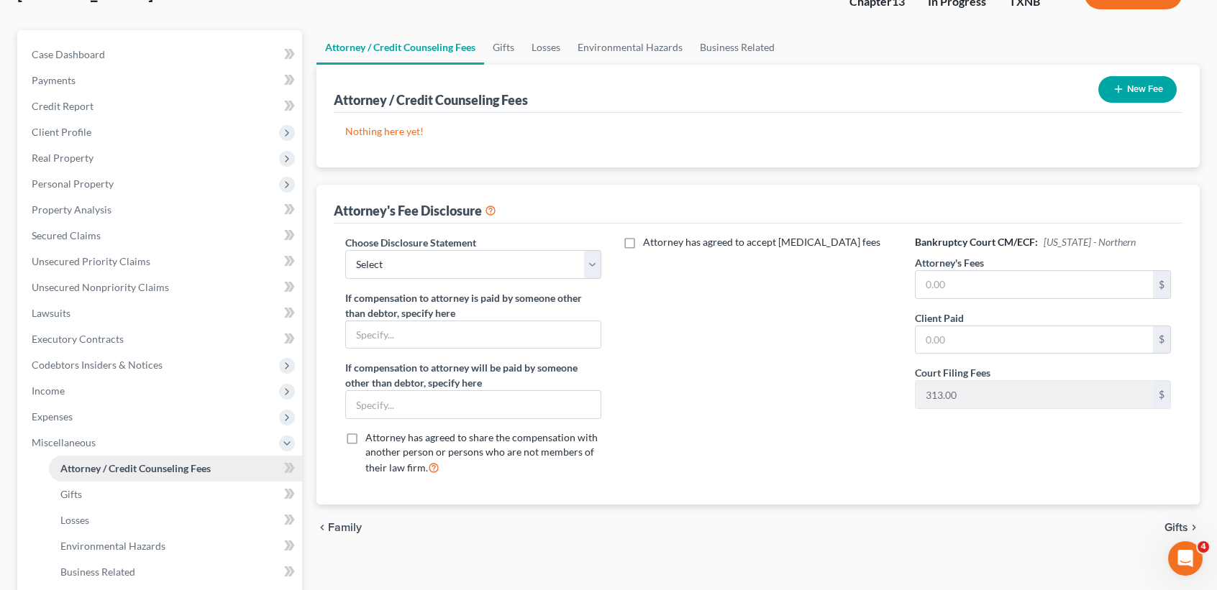
scroll to position [6, 0]
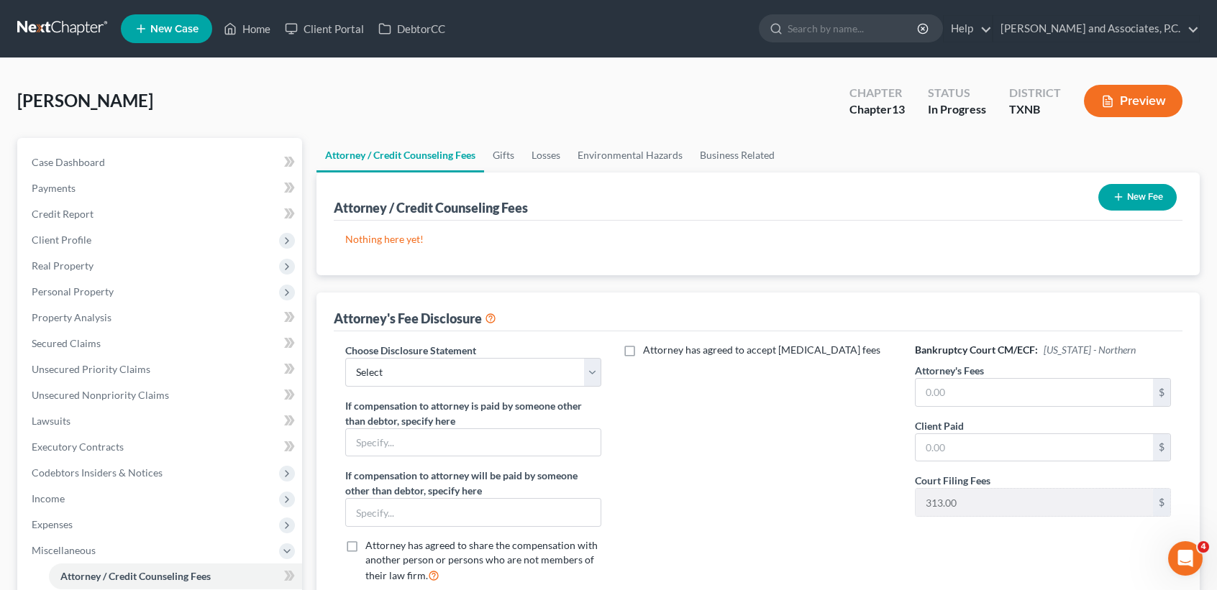
click at [1151, 198] on button "New Fee" at bounding box center [1137, 197] width 78 height 27
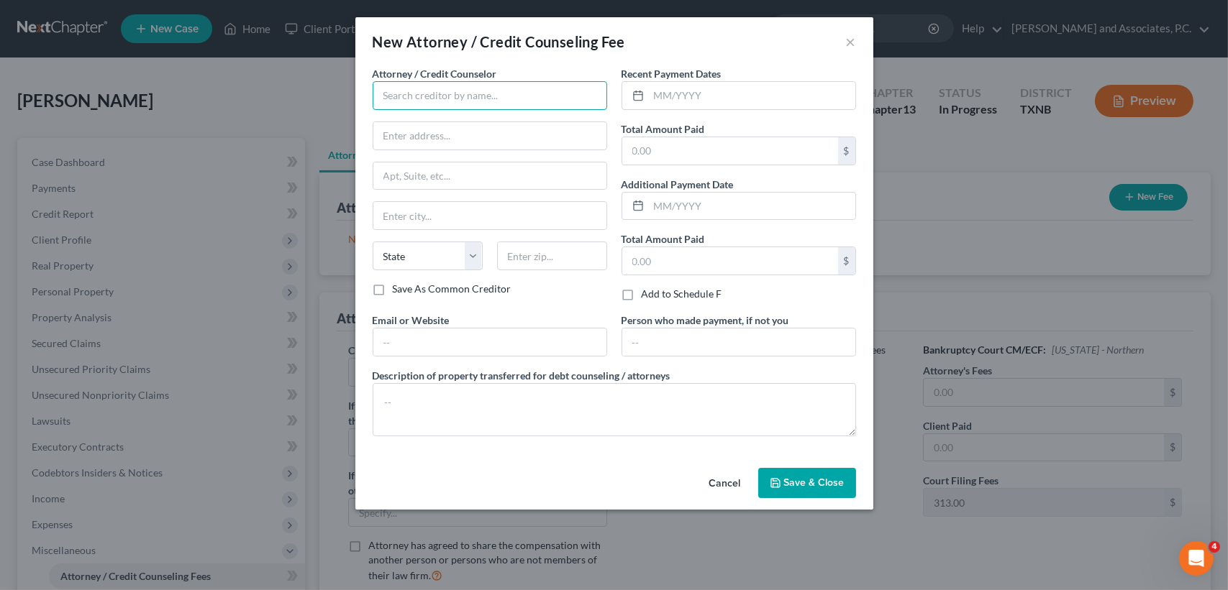
drag, startPoint x: 452, startPoint y: 98, endPoint x: 455, endPoint y: 68, distance: 29.6
click at [452, 96] on input "text" at bounding box center [490, 95] width 234 height 29
type input "Monte J White & Associates"
type input "1106 Brook Ave"
type input "Wichita Falls"
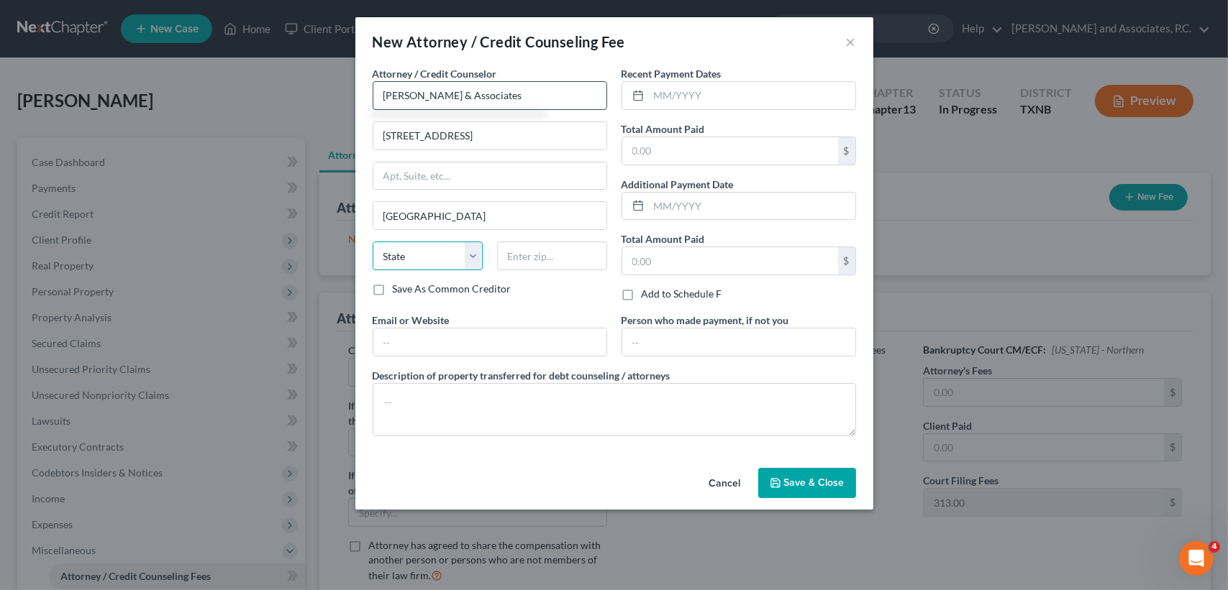
select select "45"
type input "76301"
drag, startPoint x: 746, startPoint y: 141, endPoint x: 675, endPoint y: 147, distance: 70.7
click at [746, 141] on input "text" at bounding box center [730, 150] width 216 height 27
type input "515.10"
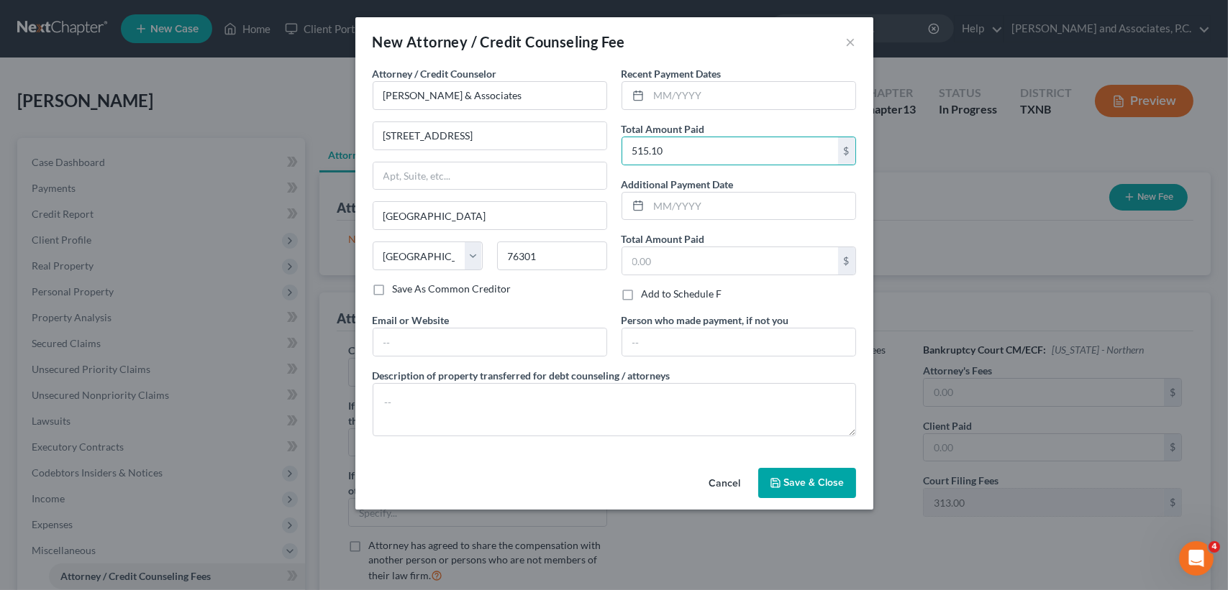
click at [781, 483] on icon "button" at bounding box center [775, 484] width 12 height 12
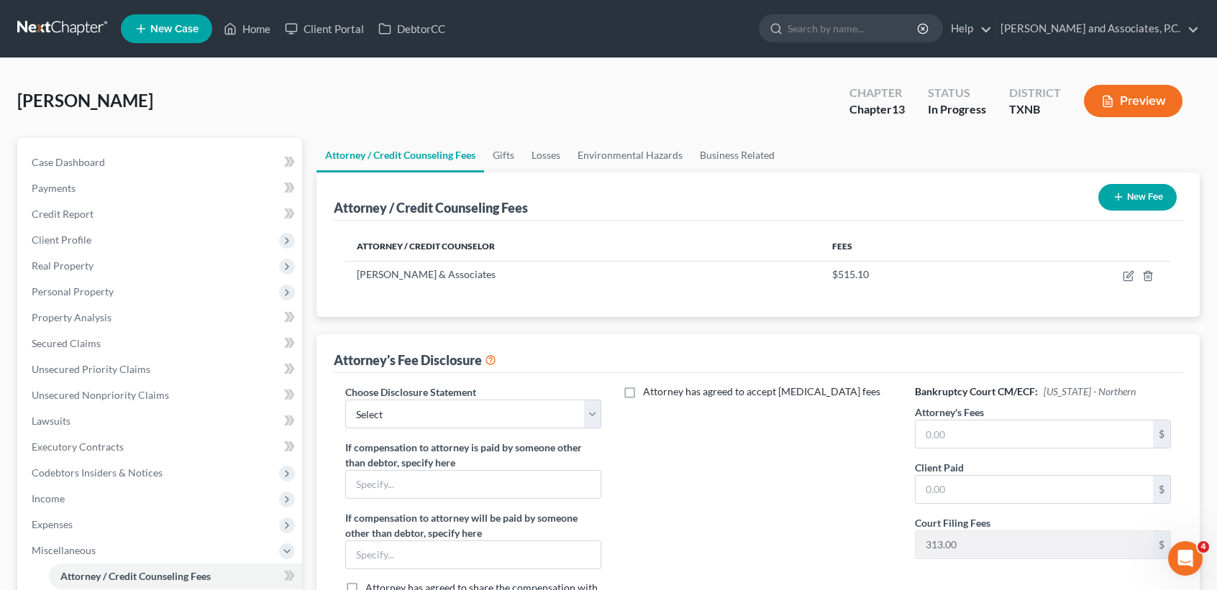
click at [1125, 192] on button "New Fee" at bounding box center [1137, 197] width 78 height 27
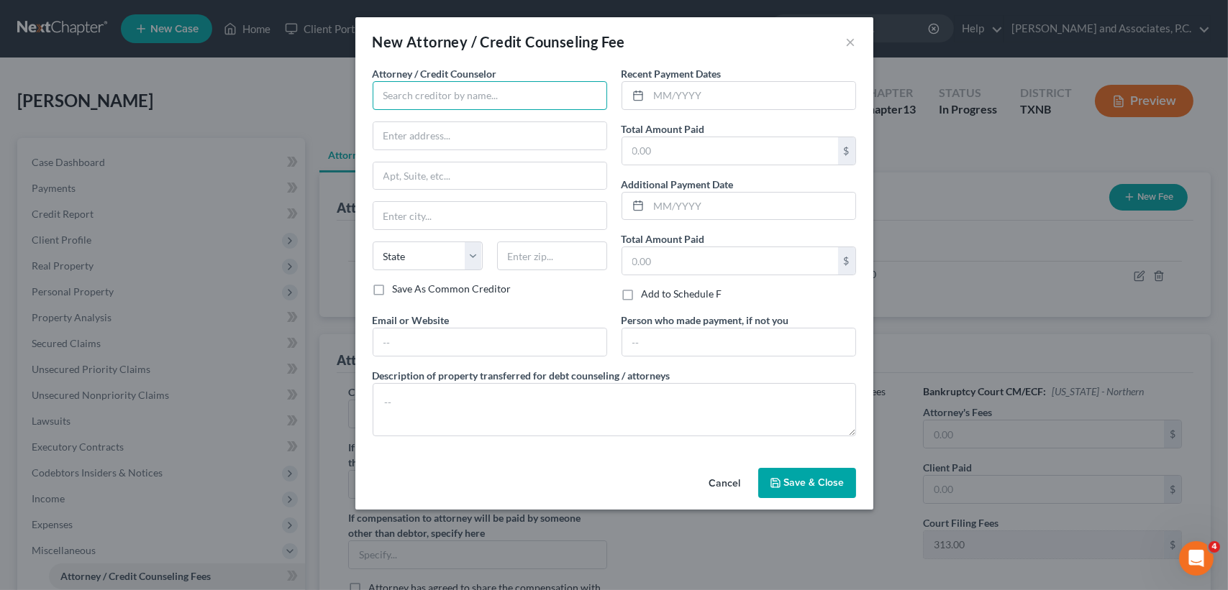
drag, startPoint x: 459, startPoint y: 95, endPoint x: 469, endPoint y: 62, distance: 34.6
click at [459, 95] on input "text" at bounding box center [490, 95] width 234 height 29
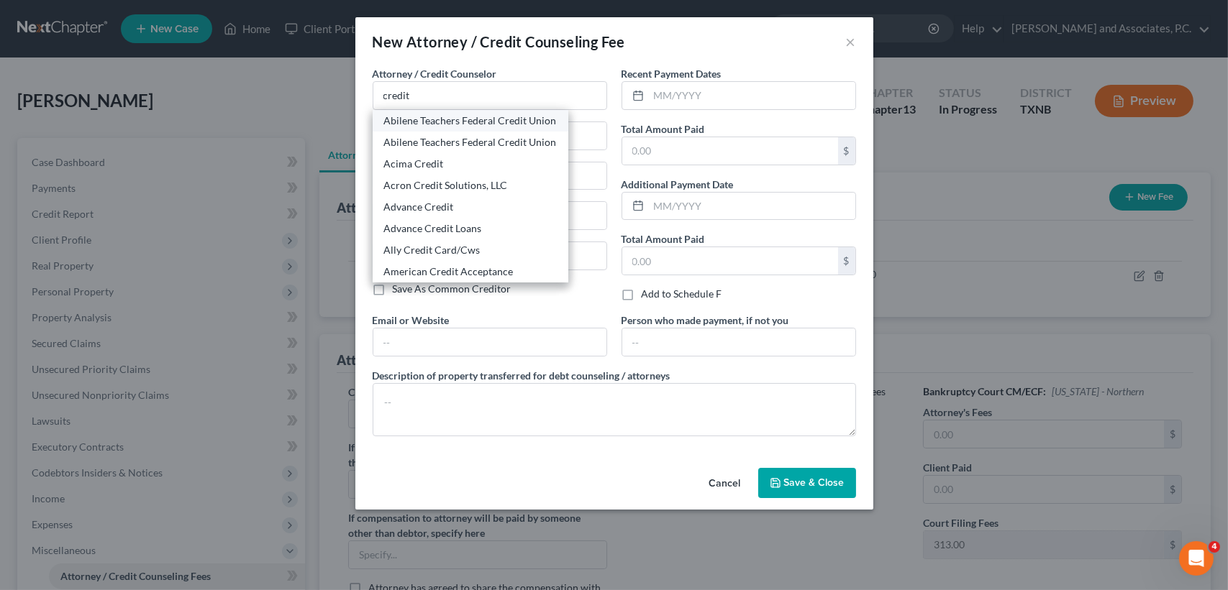
click at [446, 121] on div "Abilene Teachers Federal Credit Union" at bounding box center [470, 121] width 173 height 14
type input "Abilene Teachers Federal Credit Union"
type input "PO box 5706"
type input "Abilene"
select select "45"
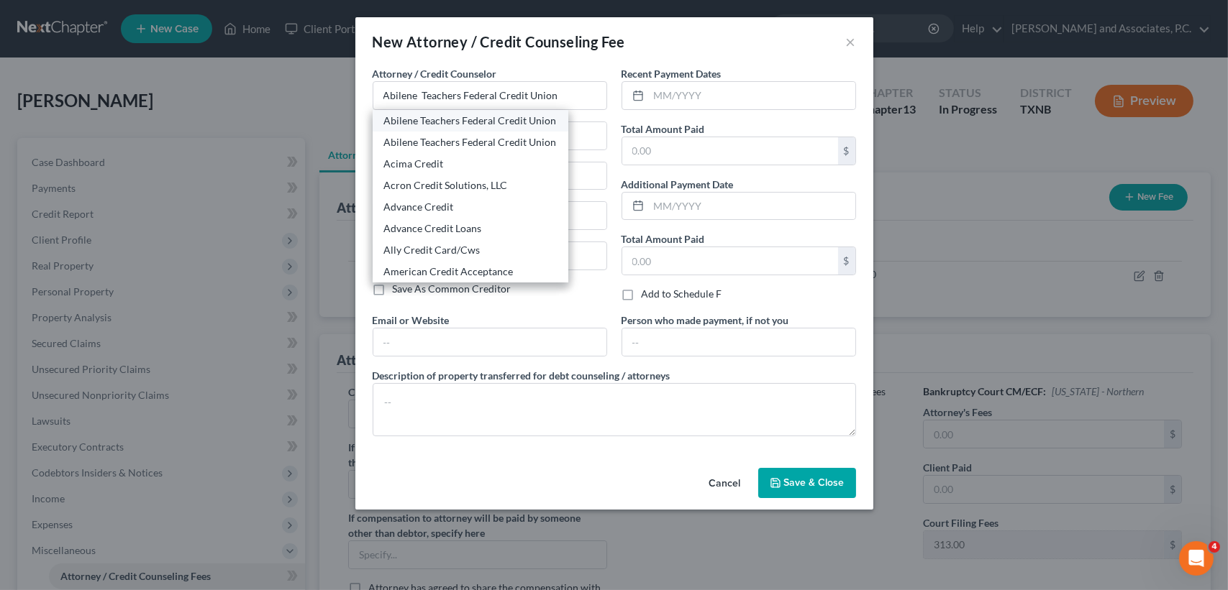
type input "79608"
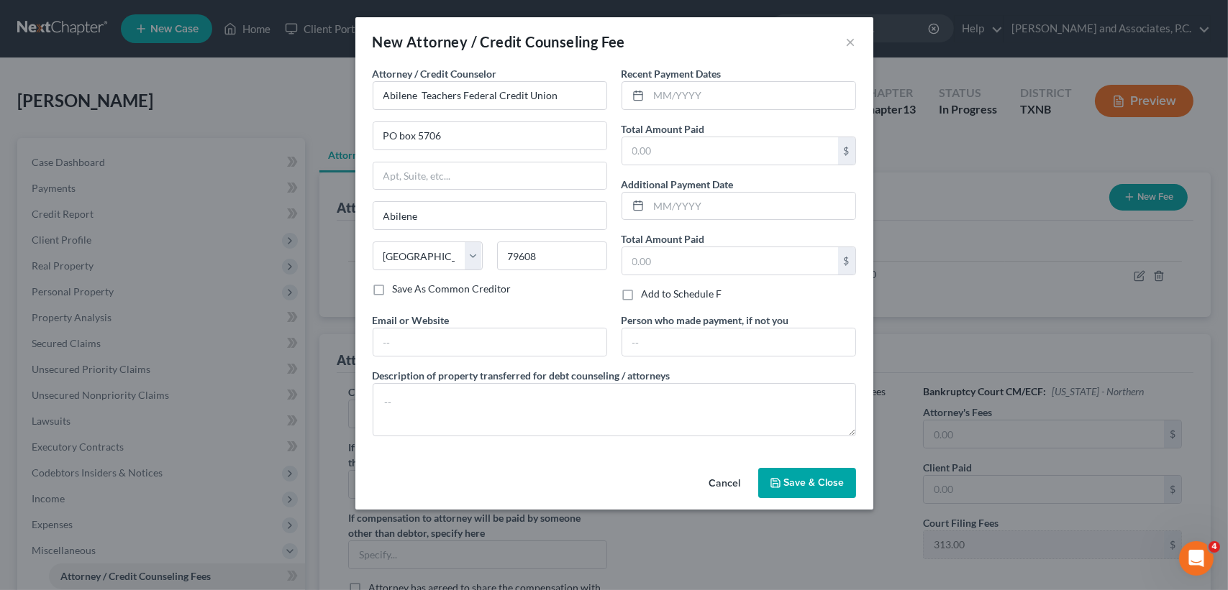
click at [446, 122] on div "PO box 5706" at bounding box center [490, 136] width 234 height 29
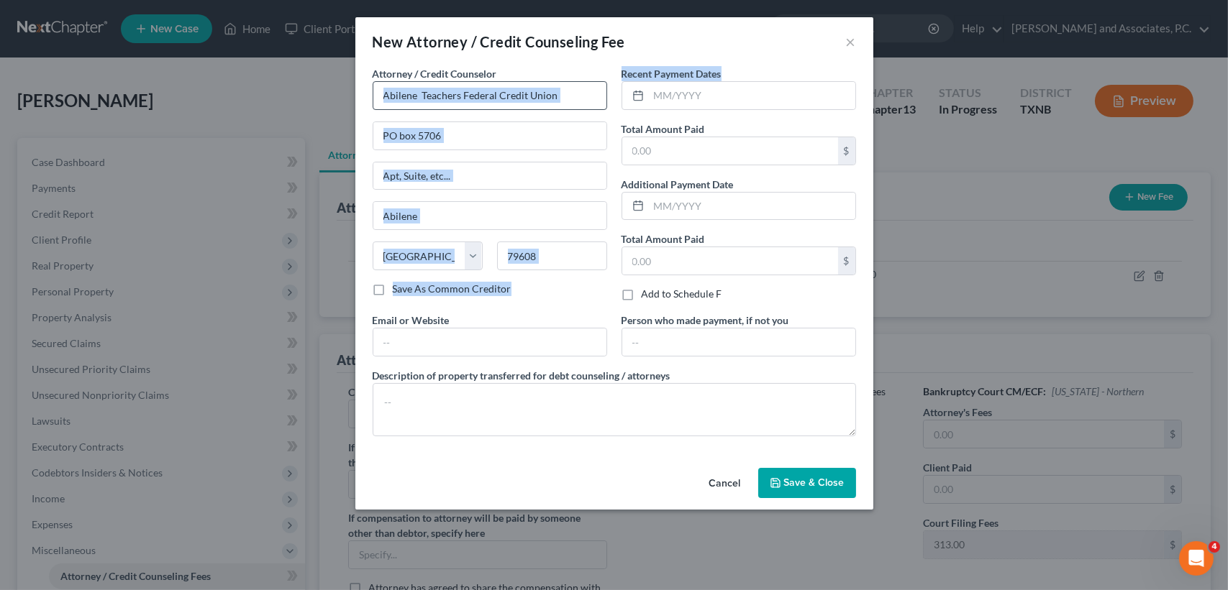
drag, startPoint x: 585, startPoint y: 92, endPoint x: 593, endPoint y: 93, distance: 8.7
click at [470, 96] on div "Attorney / Credit Counselor * Abilene Teachers Federal Credit Union PO box 5706…" at bounding box center [614, 257] width 498 height 382
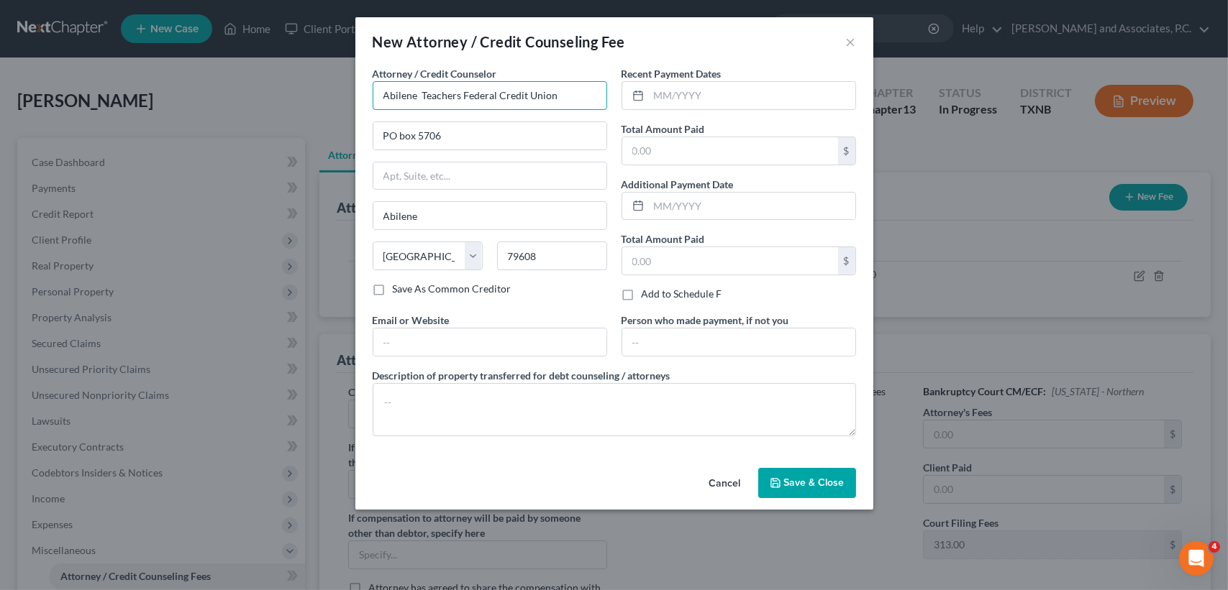
click at [593, 93] on input "Abilene Teachers Federal Credit Union" at bounding box center [490, 95] width 234 height 29
drag, startPoint x: 505, startPoint y: 98, endPoint x: 265, endPoint y: 81, distance: 240.8
click at [268, 83] on div "New Attorney / Credit Counseling Fee × Attorney / Credit Counselor * Abilene Te…" at bounding box center [614, 295] width 1228 height 590
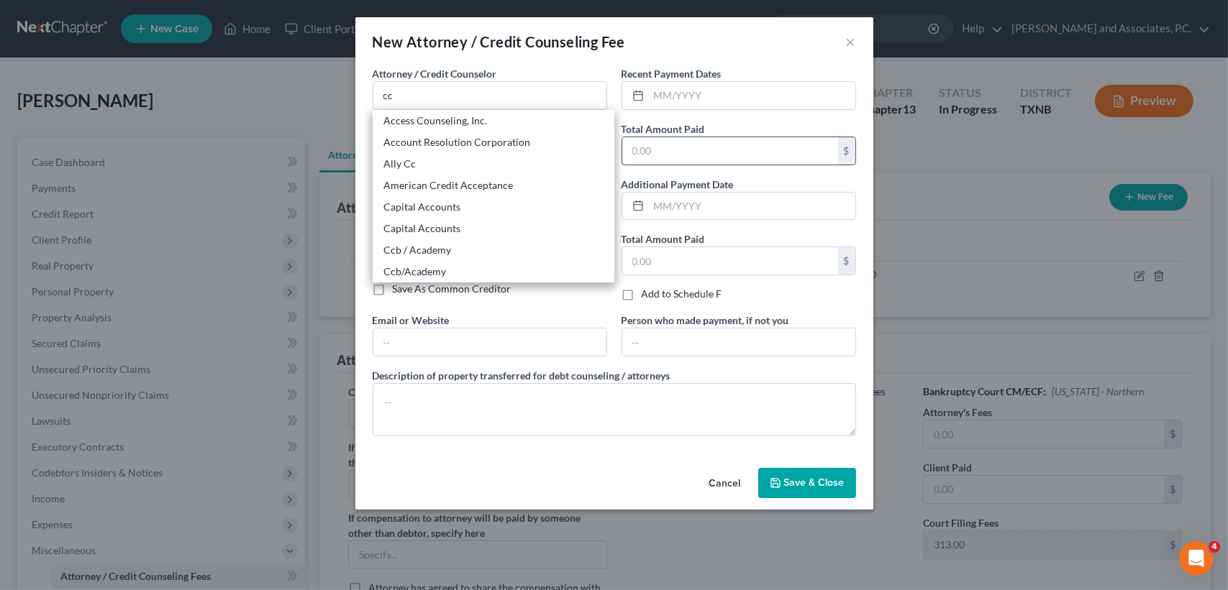
drag, startPoint x: 449, startPoint y: 119, endPoint x: 626, endPoint y: 152, distance: 180.8
click at [449, 118] on div "Access Counseling, Inc." at bounding box center [493, 121] width 219 height 14
type input "Access Counseling, Inc."
type input "633 W. 5th Street"
type input "Los Angeles"
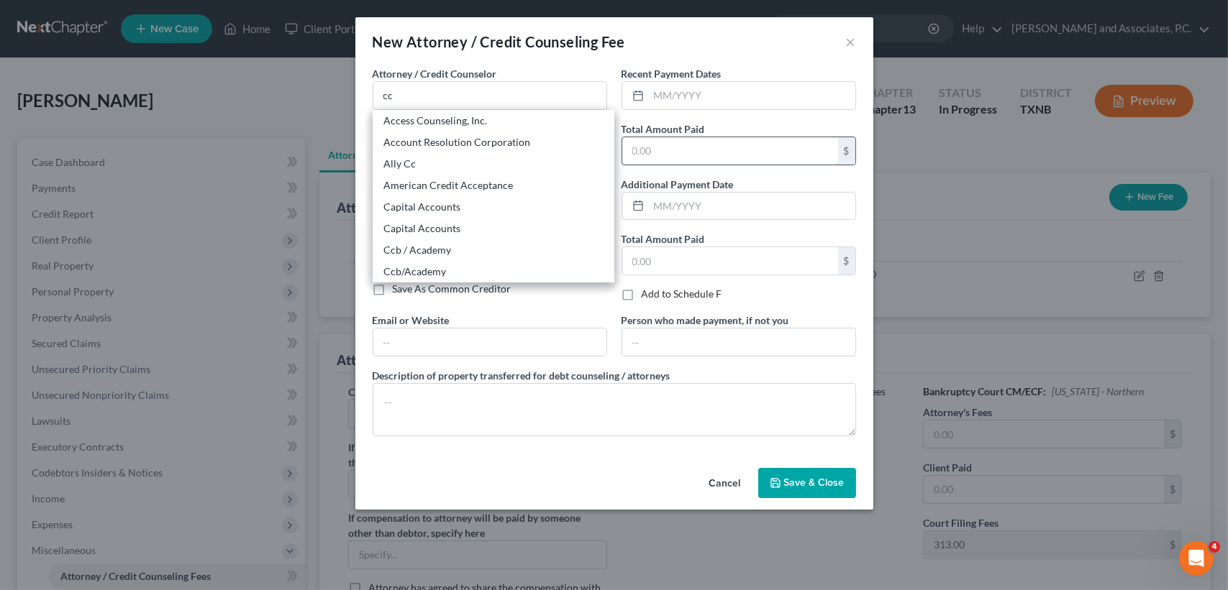
select select "4"
type input "90071"
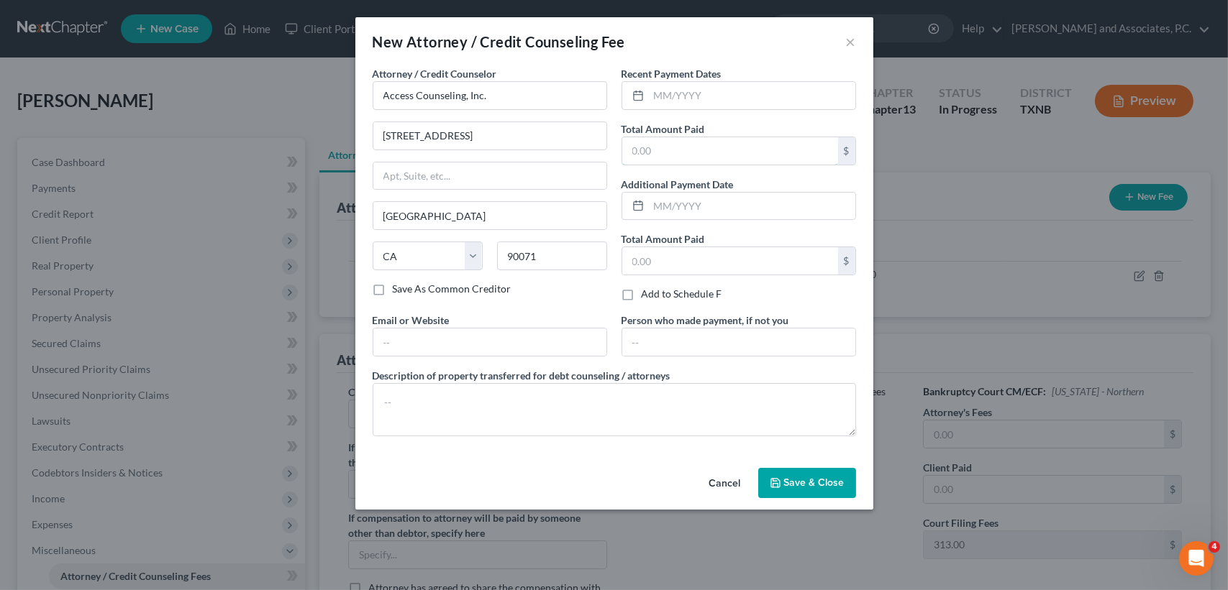
click at [732, 149] on input "text" at bounding box center [730, 150] width 216 height 27
type input "24.90"
drag, startPoint x: 772, startPoint y: 487, endPoint x: 753, endPoint y: 493, distance: 20.3
click at [772, 488] on icon "button" at bounding box center [775, 484] width 12 height 12
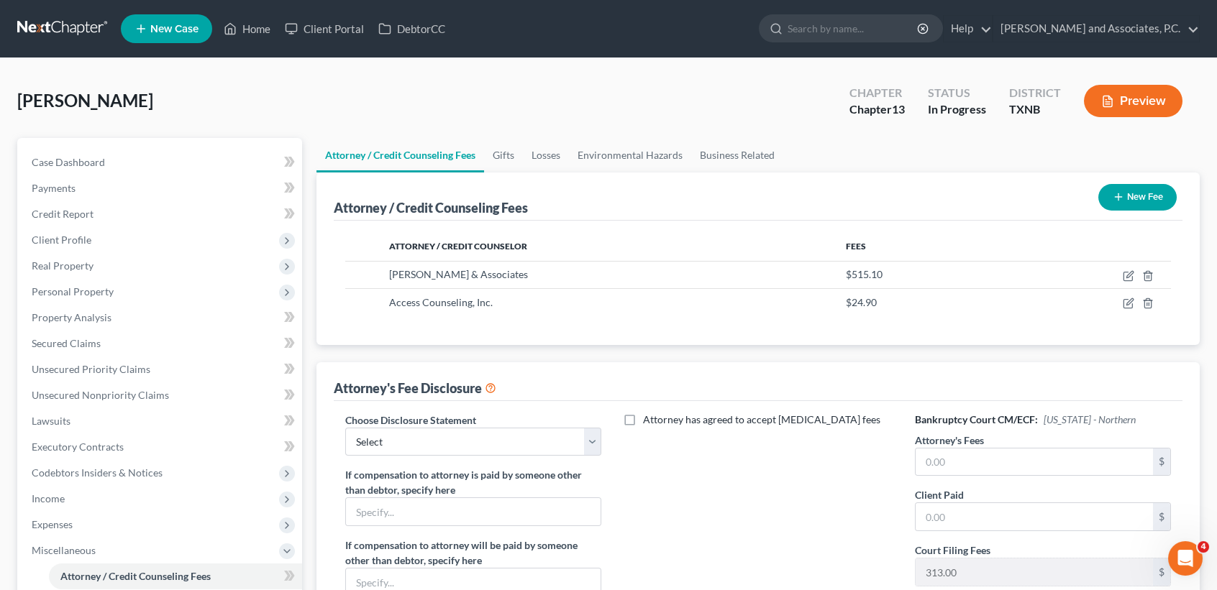
click at [1149, 196] on button "New Fee" at bounding box center [1137, 197] width 78 height 27
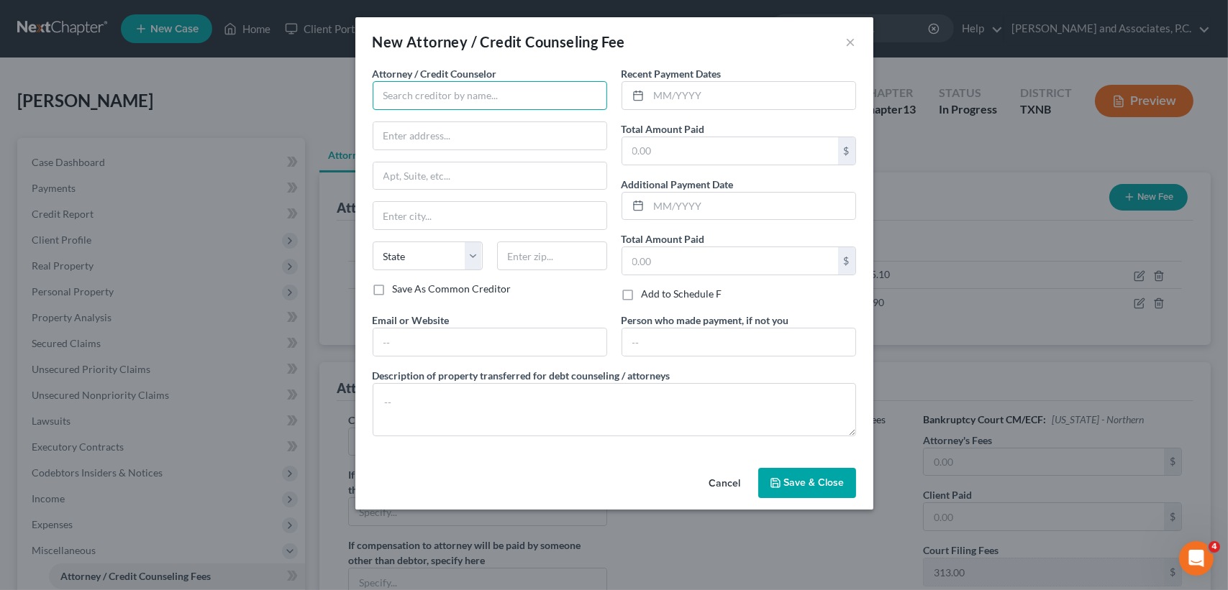
drag, startPoint x: 419, startPoint y: 88, endPoint x: 368, endPoint y: 51, distance: 63.3
click at [419, 88] on input "text" at bounding box center [490, 95] width 234 height 29
type input "Universal Credit Service"
type input "1106 Brook Ave"
type input "Wichita Falls"
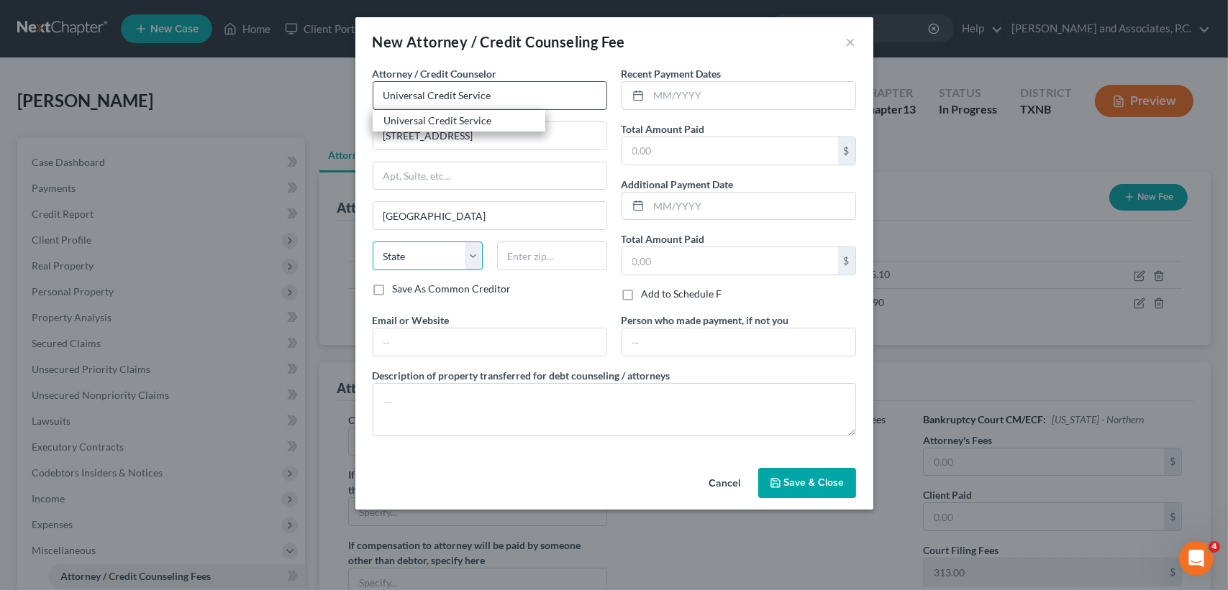
select select "45"
type input "76301"
drag, startPoint x: 674, startPoint y: 152, endPoint x: 583, endPoint y: 56, distance: 132.3
click at [675, 139] on input "text" at bounding box center [730, 150] width 216 height 27
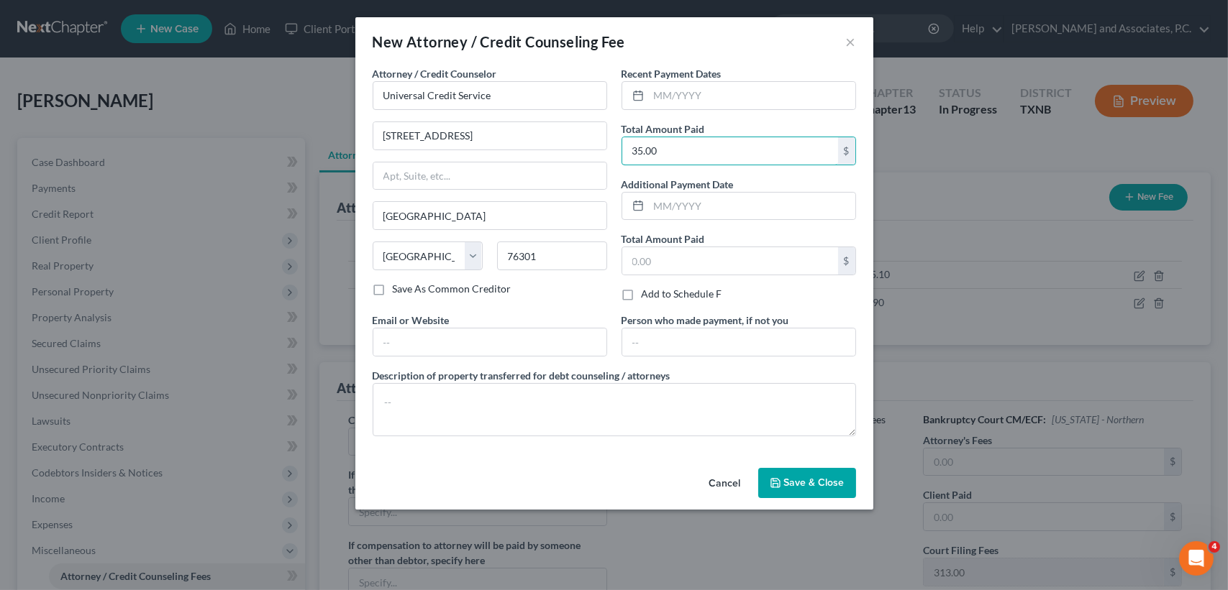
type input "35.00"
click at [807, 500] on div "Cancel Save & Close" at bounding box center [614, 485] width 518 height 47
click at [818, 484] on span "Save & Close" at bounding box center [814, 483] width 60 height 12
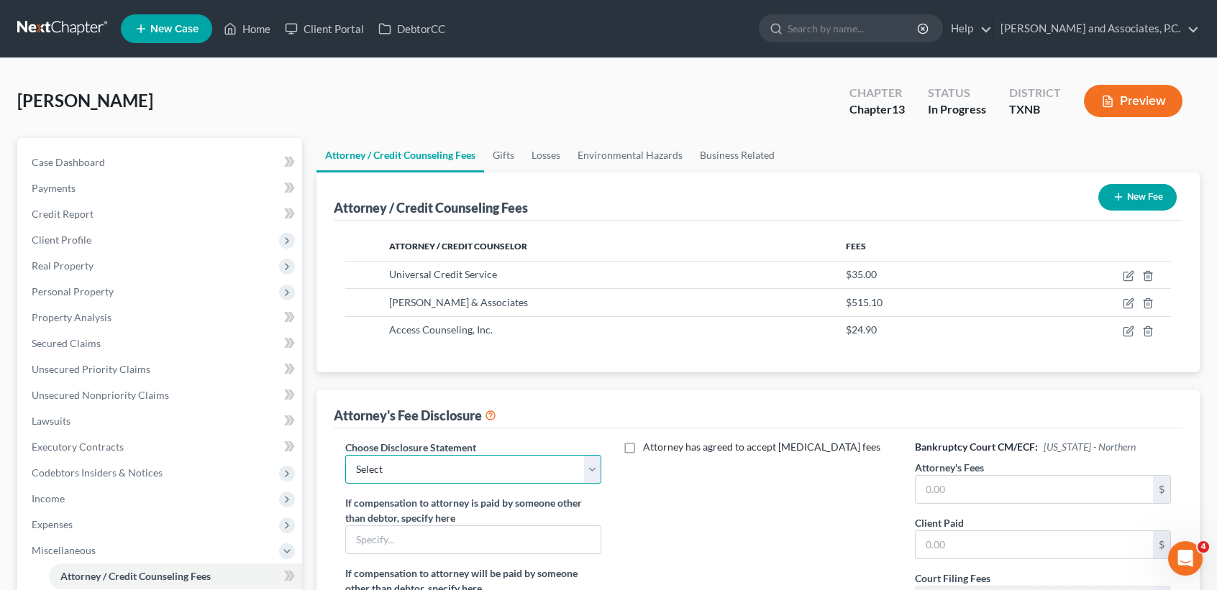
drag, startPoint x: 479, startPoint y: 483, endPoint x: 452, endPoint y: 485, distance: 27.4
click at [479, 483] on select "Select attorney disclosure-Oklahoma attorney disclosure-Texas" at bounding box center [473, 469] width 256 height 29
click at [345, 455] on select "Select attorney disclosure-Oklahoma attorney disclosure-Texas" at bounding box center [473, 469] width 256 height 29
drag, startPoint x: 458, startPoint y: 455, endPoint x: 465, endPoint y: 483, distance: 28.8
click at [458, 455] on select "Select attorney disclosure-Oklahoma attorney disclosure-Texas" at bounding box center [473, 469] width 256 height 29
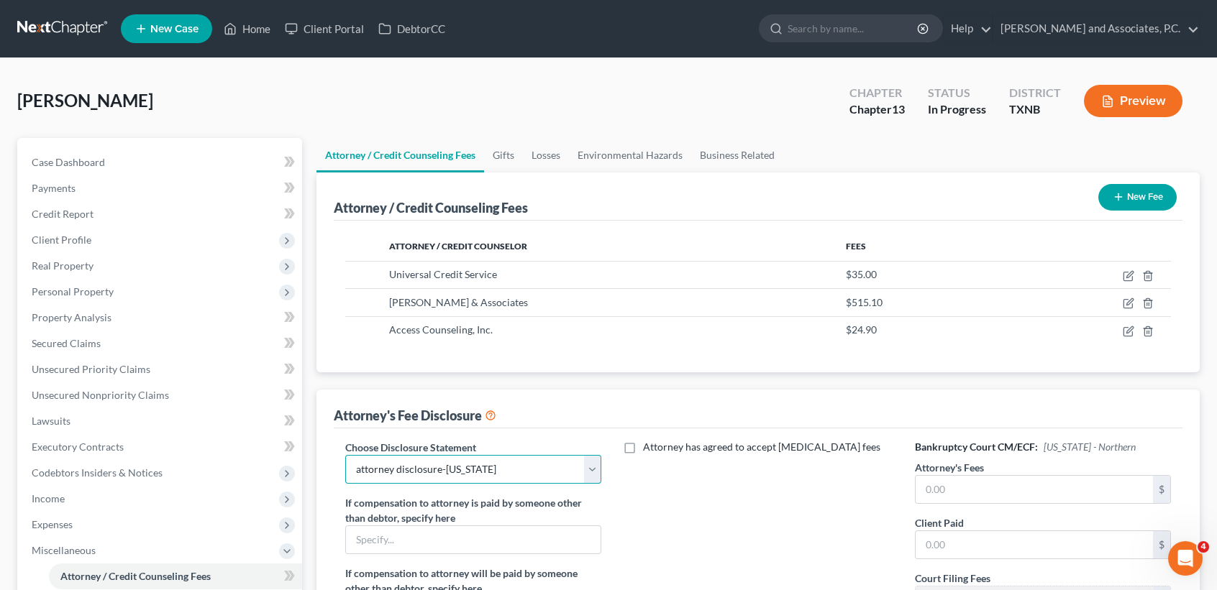
select select "1"
click at [345, 455] on select "Select attorney disclosure-Oklahoma attorney disclosure-Texas" at bounding box center [473, 469] width 256 height 29
drag, startPoint x: 818, startPoint y: 503, endPoint x: 746, endPoint y: 203, distance: 309.3
click at [819, 499] on div "Attorney has agreed to accept retainer fees" at bounding box center [758, 566] width 285 height 252
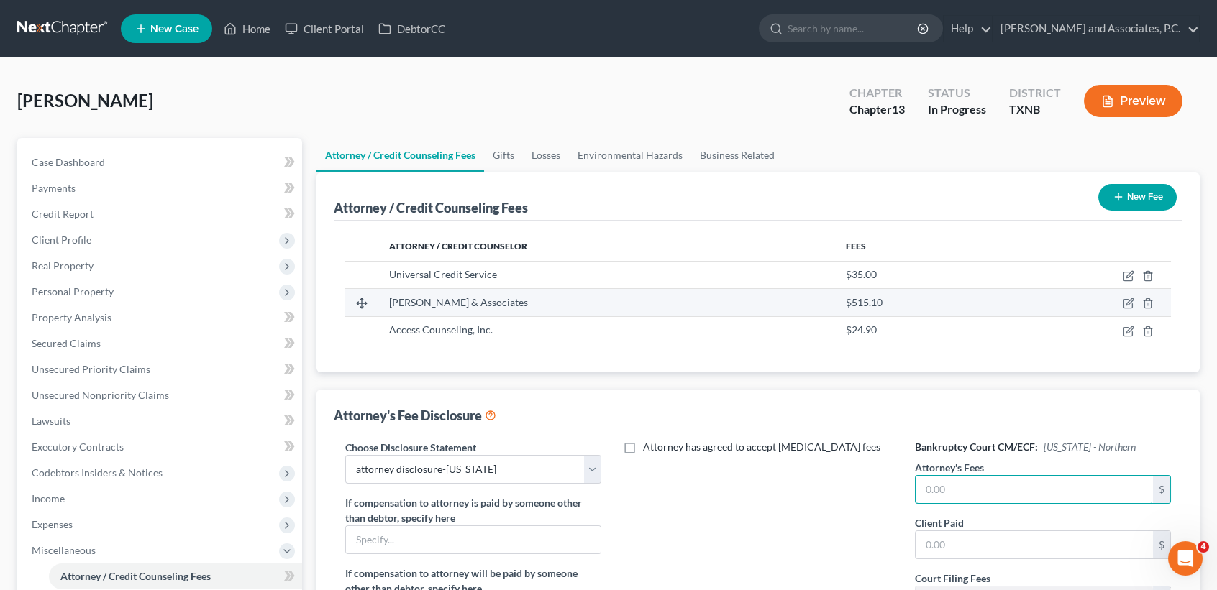
drag, startPoint x: 950, startPoint y: 494, endPoint x: 995, endPoint y: 296, distance: 202.9
click at [950, 493] on input "text" at bounding box center [1033, 489] width 237 height 27
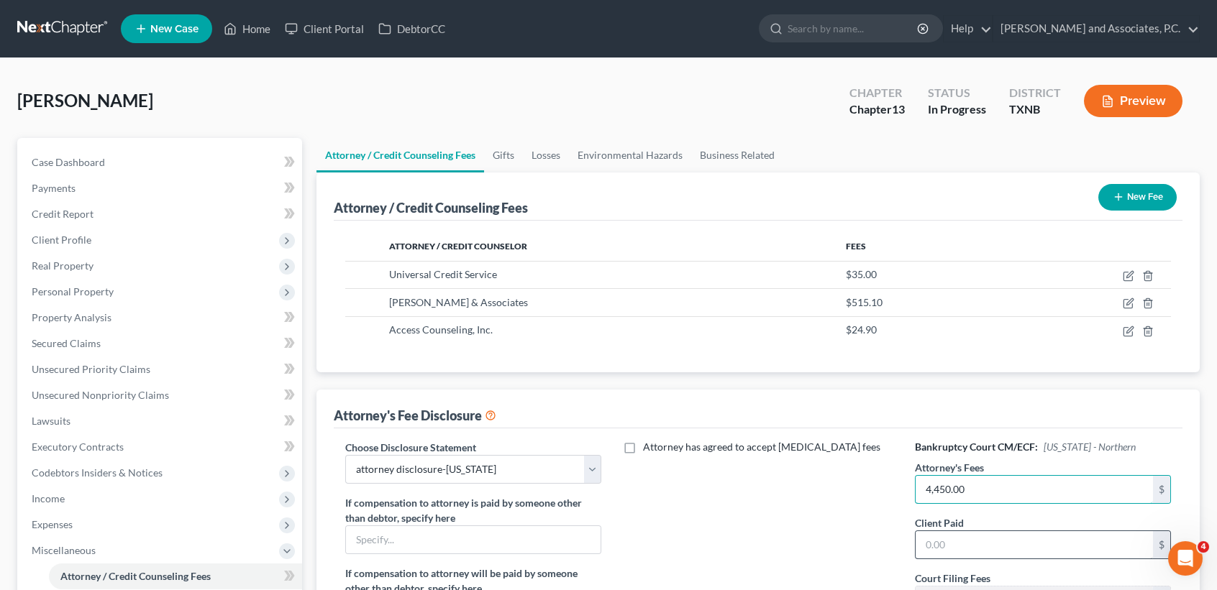
type input "4,450.00"
drag, startPoint x: 1012, startPoint y: 544, endPoint x: 941, endPoint y: 360, distance: 197.4
click at [1013, 544] on input "text" at bounding box center [1033, 544] width 237 height 27
type input "515.10"
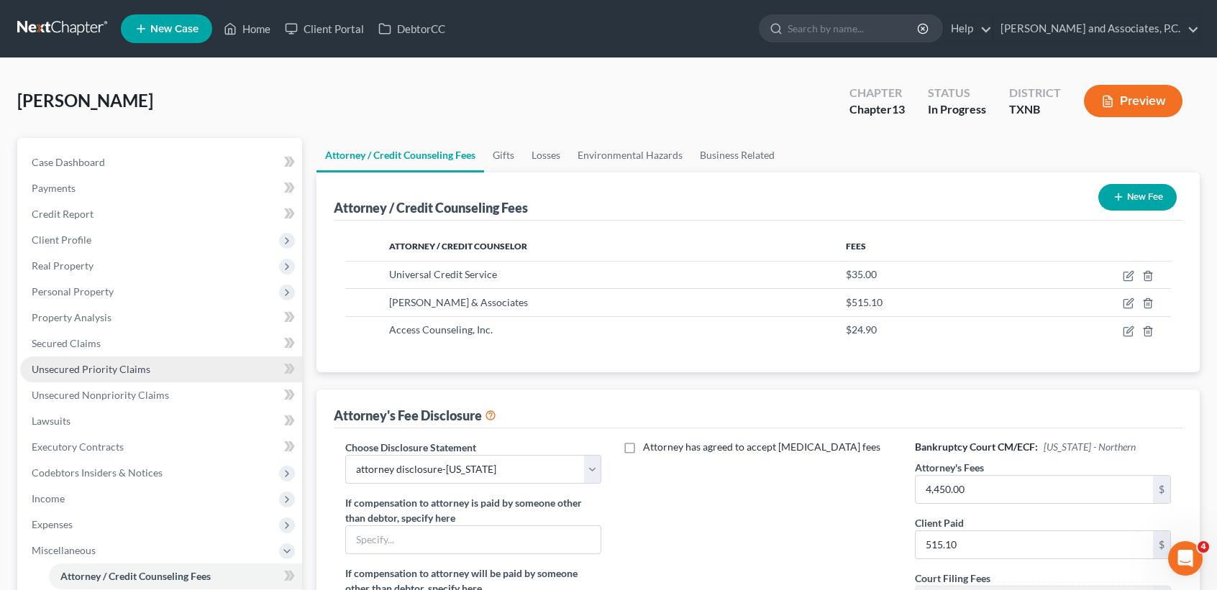
click at [66, 364] on span "Unsecured Priority Claims" at bounding box center [91, 369] width 119 height 12
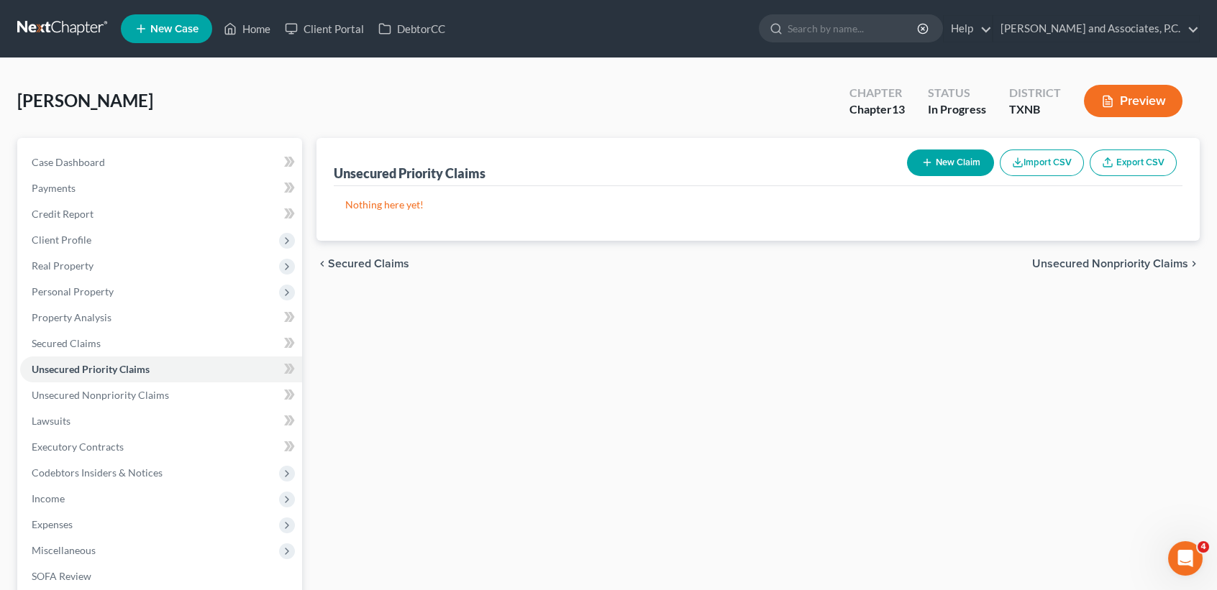
click at [1012, 157] on icon "button" at bounding box center [1018, 163] width 12 height 12
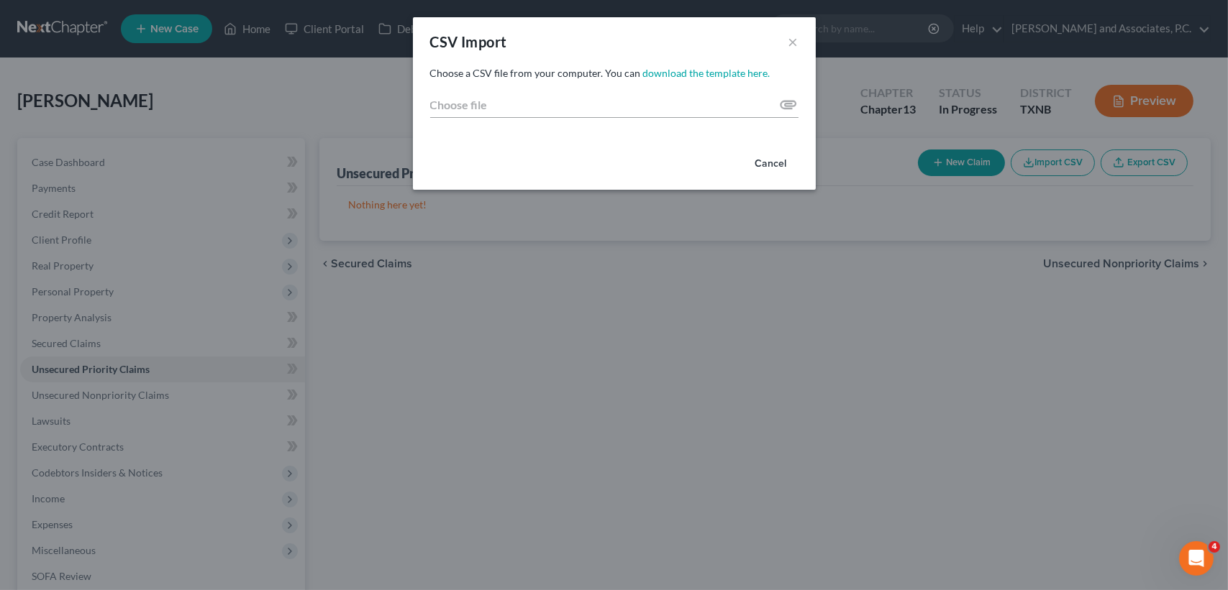
drag, startPoint x: 769, startPoint y: 152, endPoint x: 937, endPoint y: 160, distance: 168.5
click at [770, 153] on button "Cancel" at bounding box center [771, 164] width 55 height 29
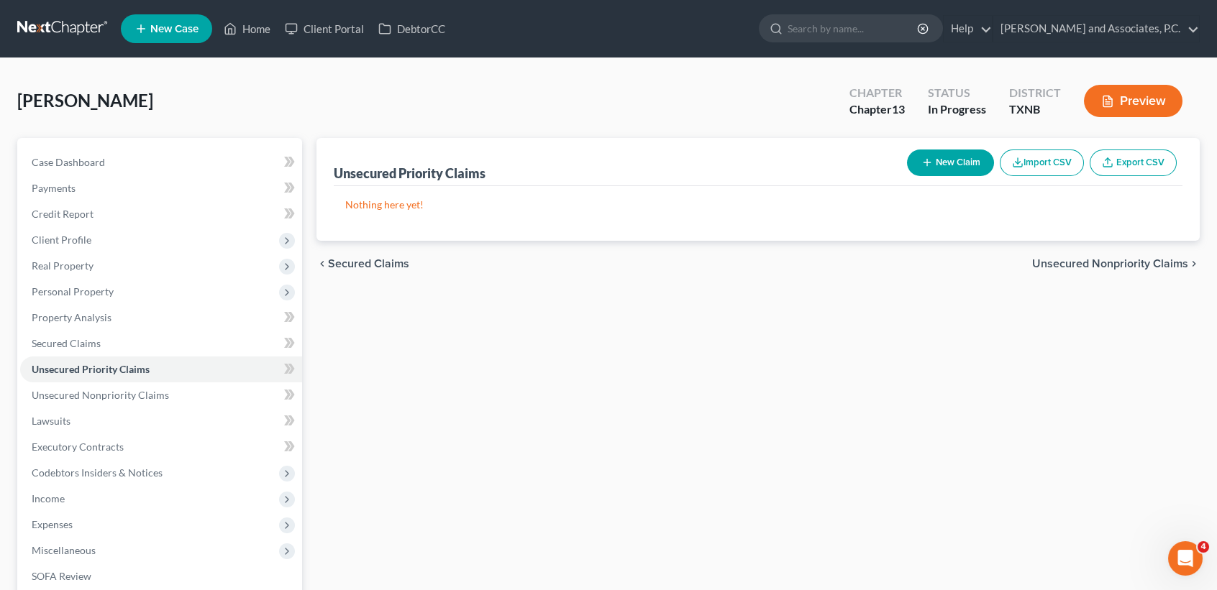
click at [936, 160] on button "New Claim" at bounding box center [950, 163] width 87 height 27
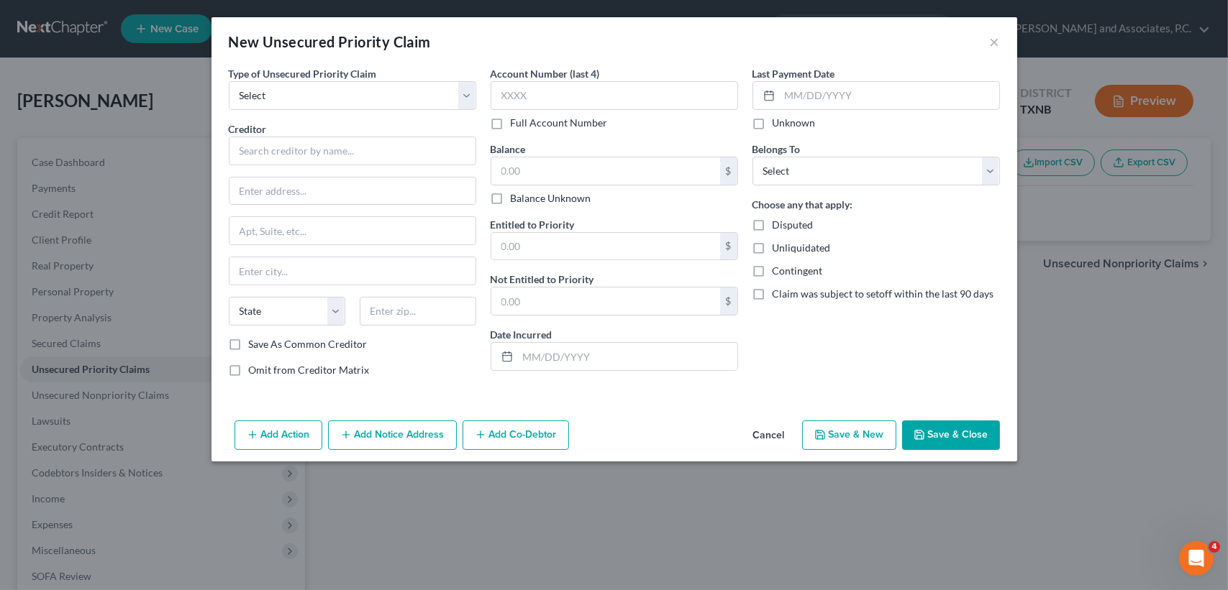
drag, startPoint x: 375, startPoint y: 155, endPoint x: 339, endPoint y: 123, distance: 48.4
click at [345, 145] on div "Creditor * State AL AK AR AZ CA CO CT DE DC FL GA GU HI ID IL IN IA KS KY LA ME…" at bounding box center [352, 230] width 247 height 216
click at [343, 101] on select "Select Taxes & Other Government Units Domestic Support Obligations Extensions o…" at bounding box center [352, 95] width 247 height 29
select select "9"
click at [229, 81] on select "Select Taxes & Other Government Units Domestic Support Obligations Extensions o…" at bounding box center [352, 95] width 247 height 29
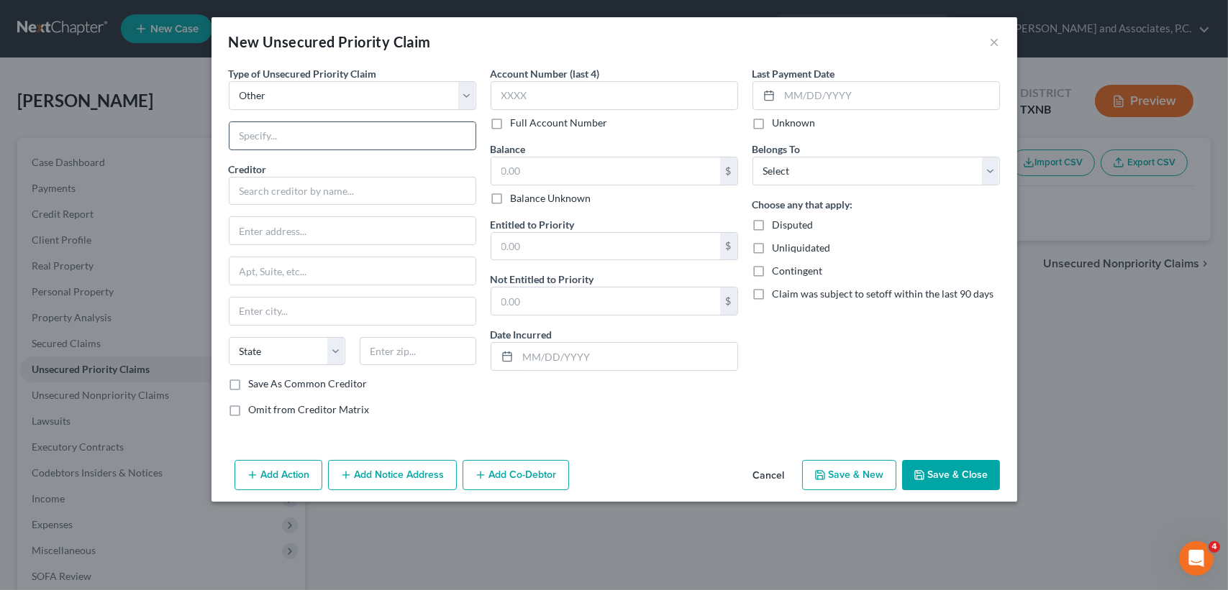
click at [308, 134] on input "text" at bounding box center [352, 135] width 246 height 27
type input "Attorney Fees"
click at [314, 188] on input "text" at bounding box center [352, 191] width 247 height 29
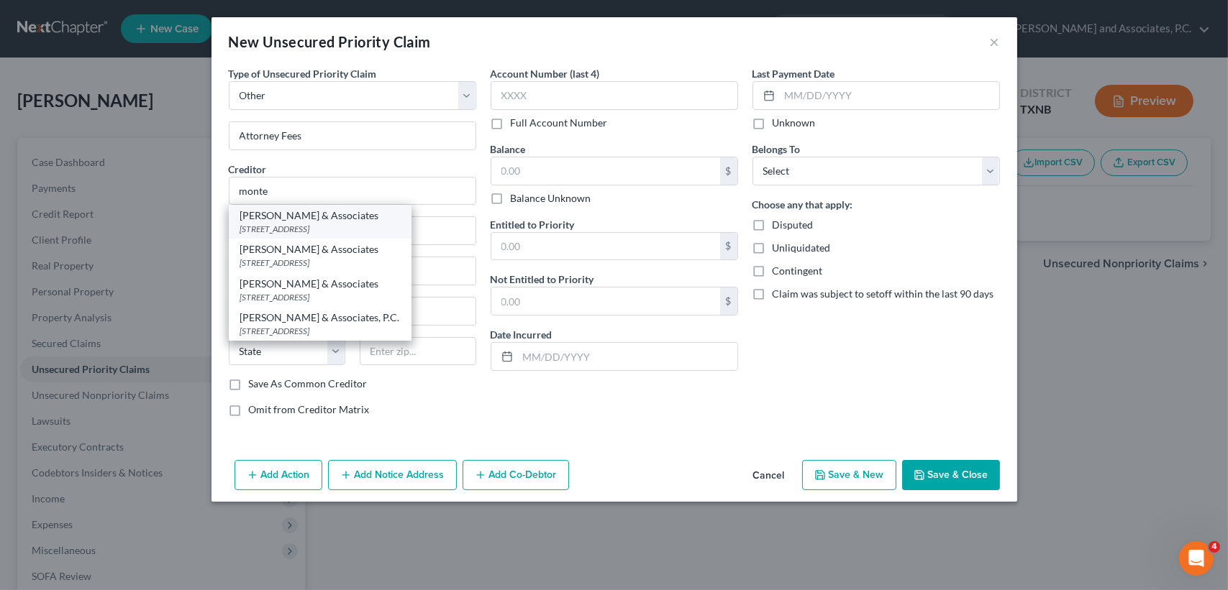
click at [332, 212] on div "Monte J White & Associates" at bounding box center [320, 216] width 160 height 14
type input "Monte J White & Associates"
type input "1106 Brook Ave"
type input "Wichita Falls"
select select "45"
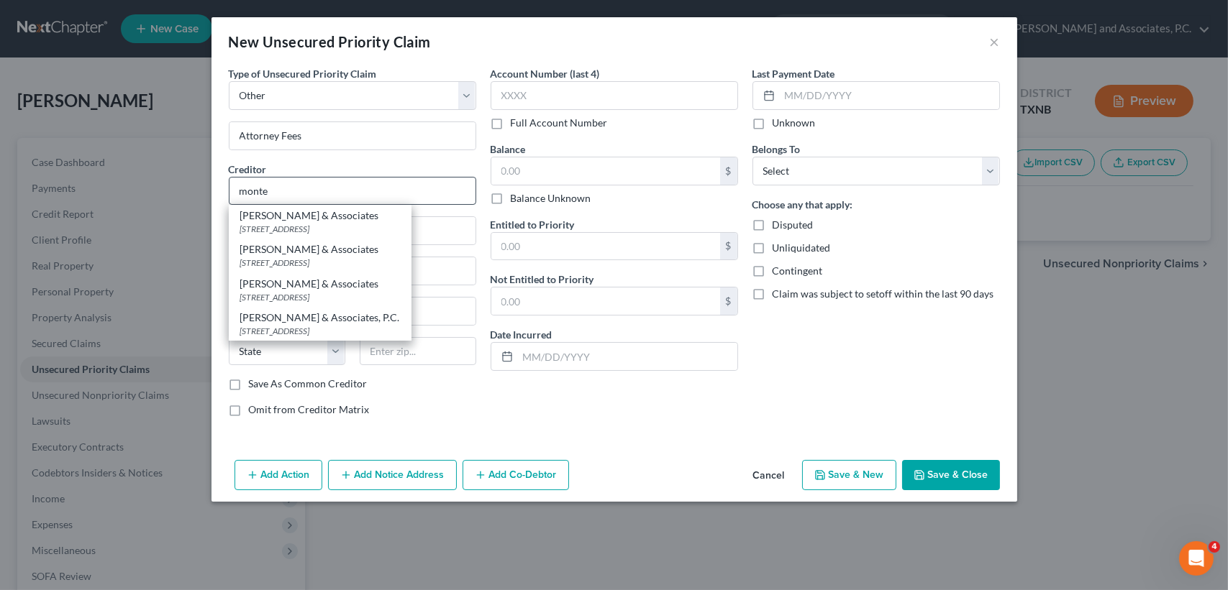
type input "76301"
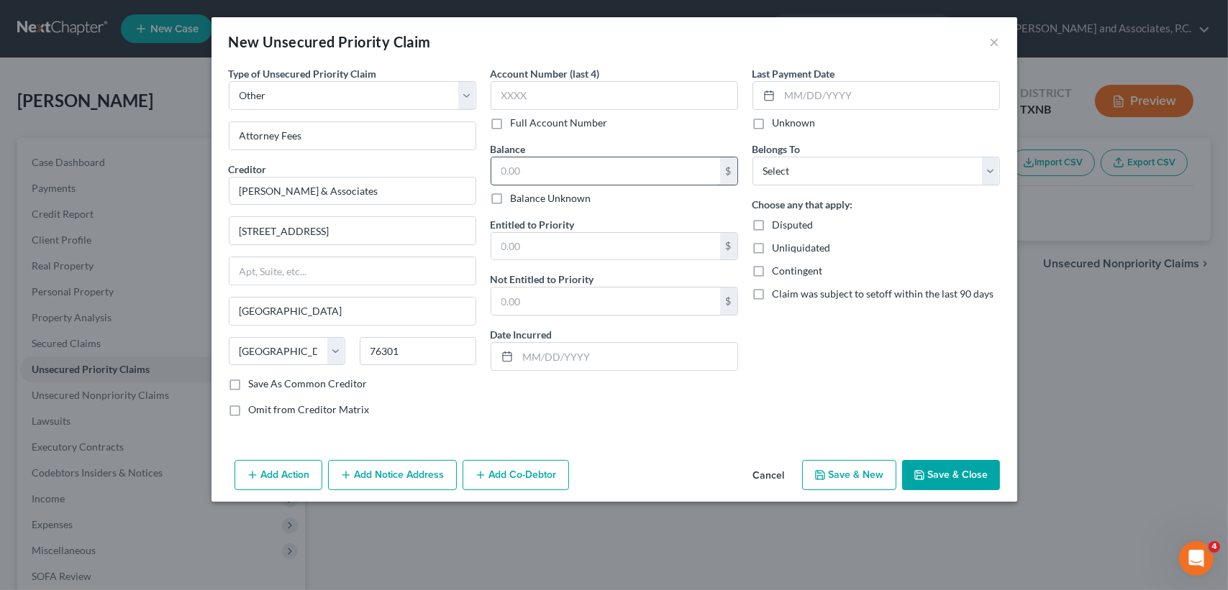
click at [526, 176] on input "text" at bounding box center [605, 170] width 229 height 27
type input "3,934.90"
click at [831, 168] on select "Select Debtor 1 Only Debtor 2 Only Debtor 1 And Debtor 2 Only At Least One Of T…" at bounding box center [875, 171] width 247 height 29
select select "0"
click at [752, 157] on select "Select Debtor 1 Only Debtor 2 Only Debtor 1 And Debtor 2 Only At Least One Of T…" at bounding box center [875, 171] width 247 height 29
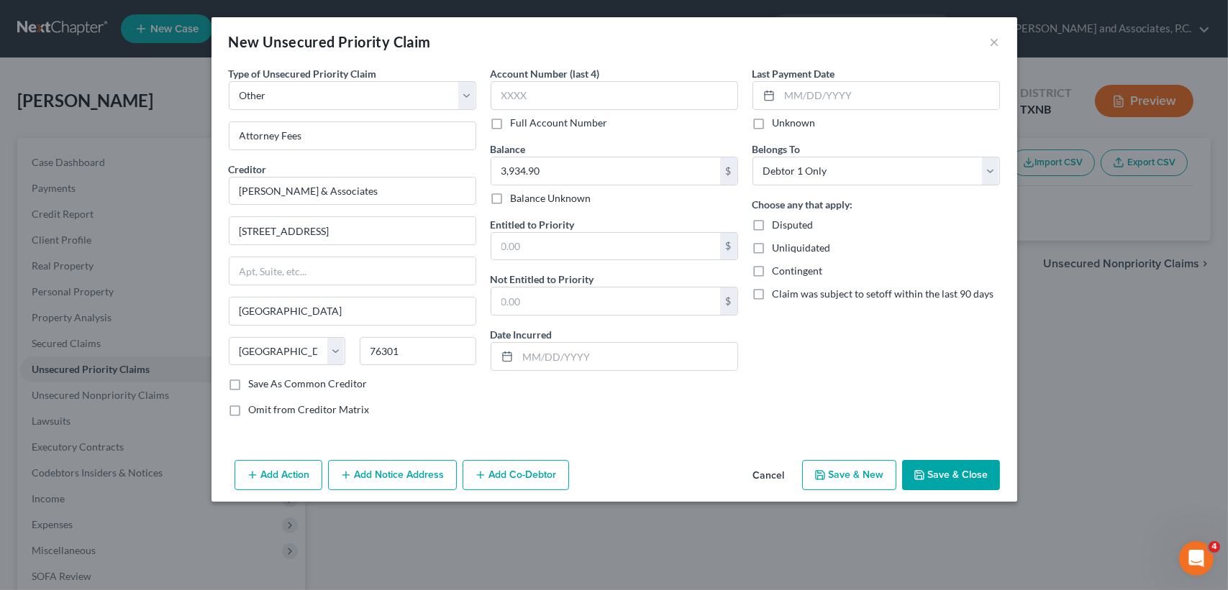
click at [960, 477] on button "Save & Close" at bounding box center [951, 475] width 98 height 30
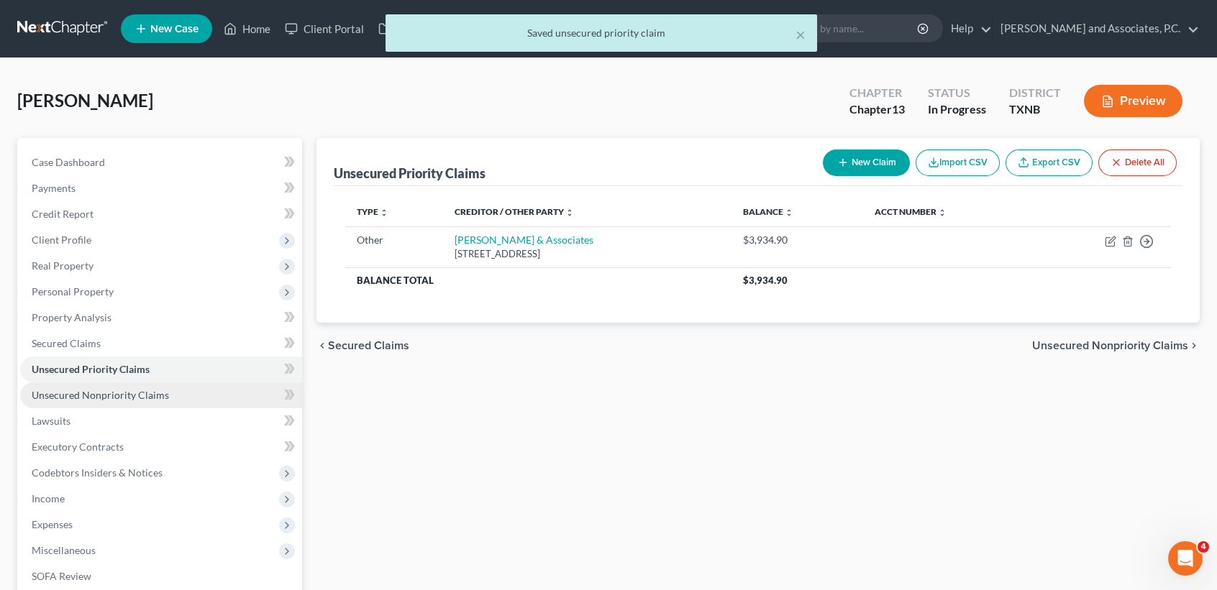
scroll to position [191, 0]
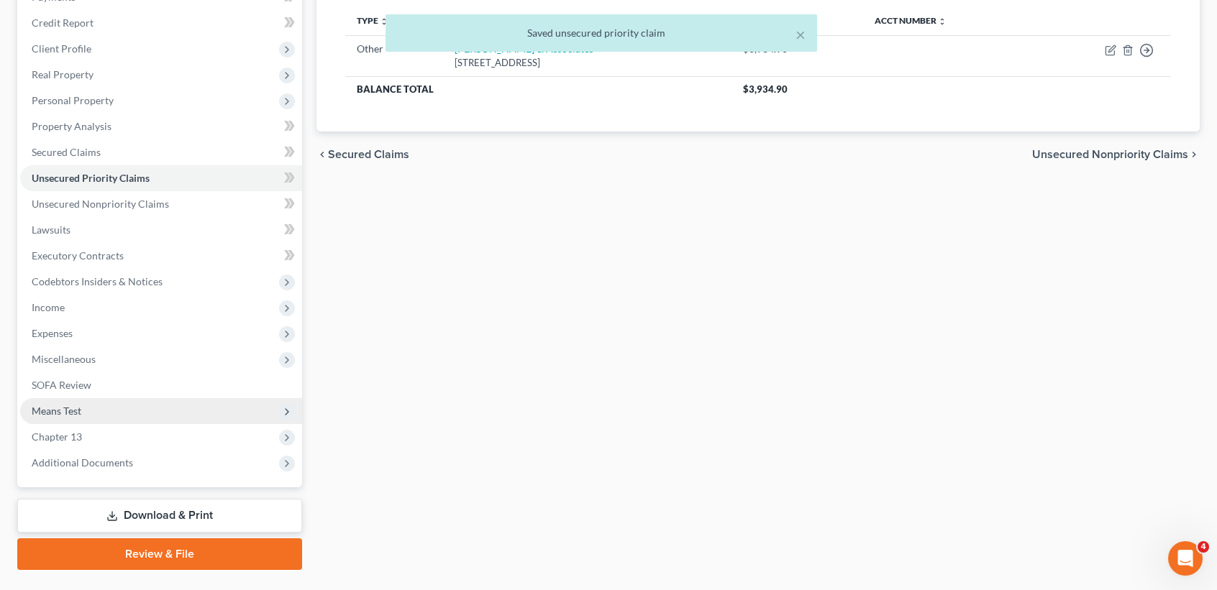
click at [82, 409] on span "Means Test" at bounding box center [161, 411] width 282 height 26
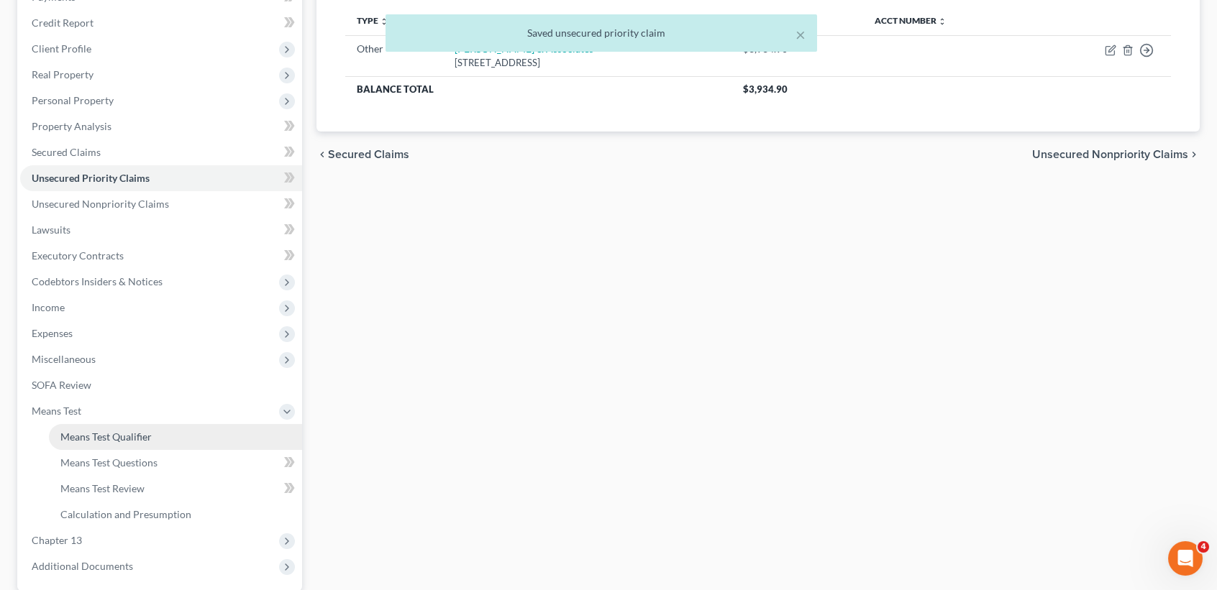
click at [150, 438] on span "Means Test Qualifier" at bounding box center [105, 437] width 91 height 12
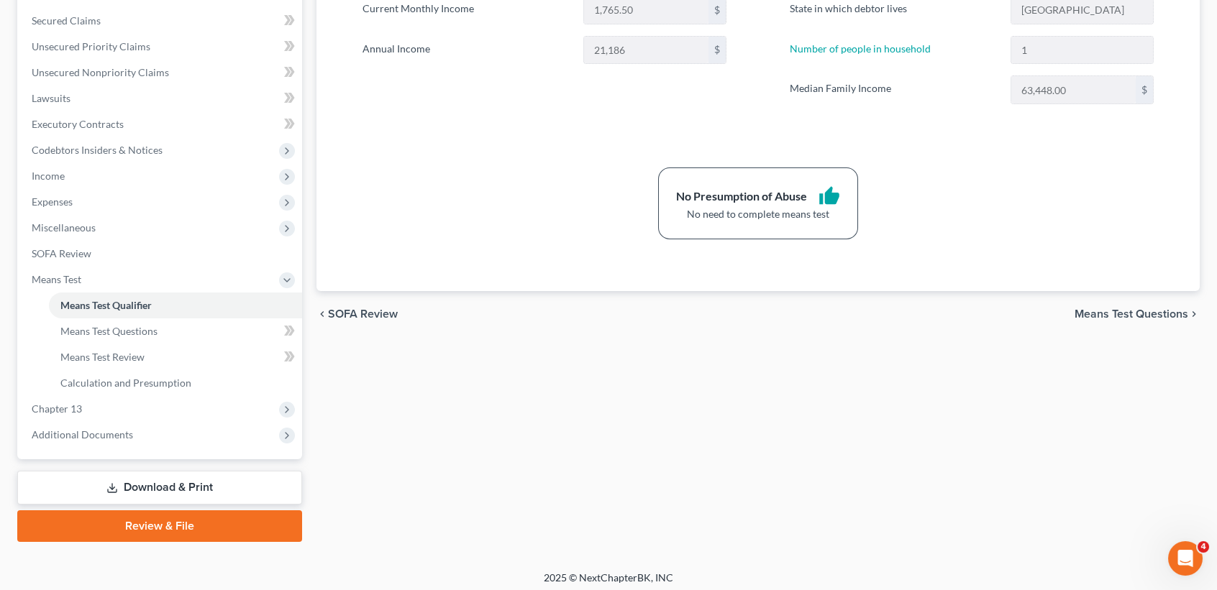
scroll to position [327, 0]
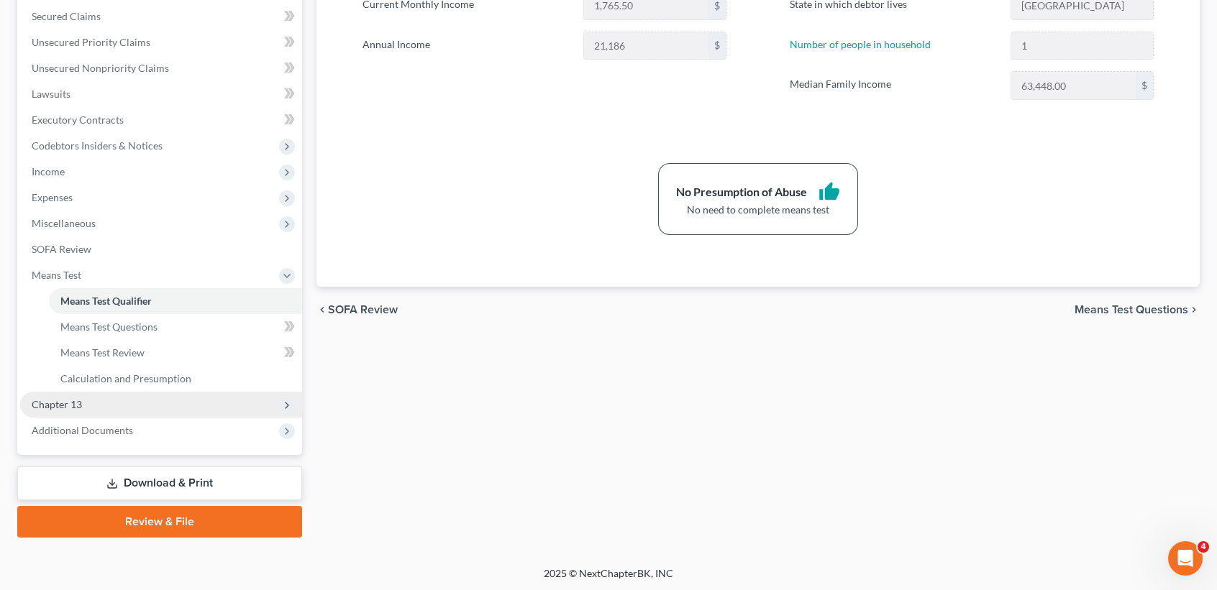
click at [83, 395] on span "Chapter 13" at bounding box center [161, 405] width 282 height 26
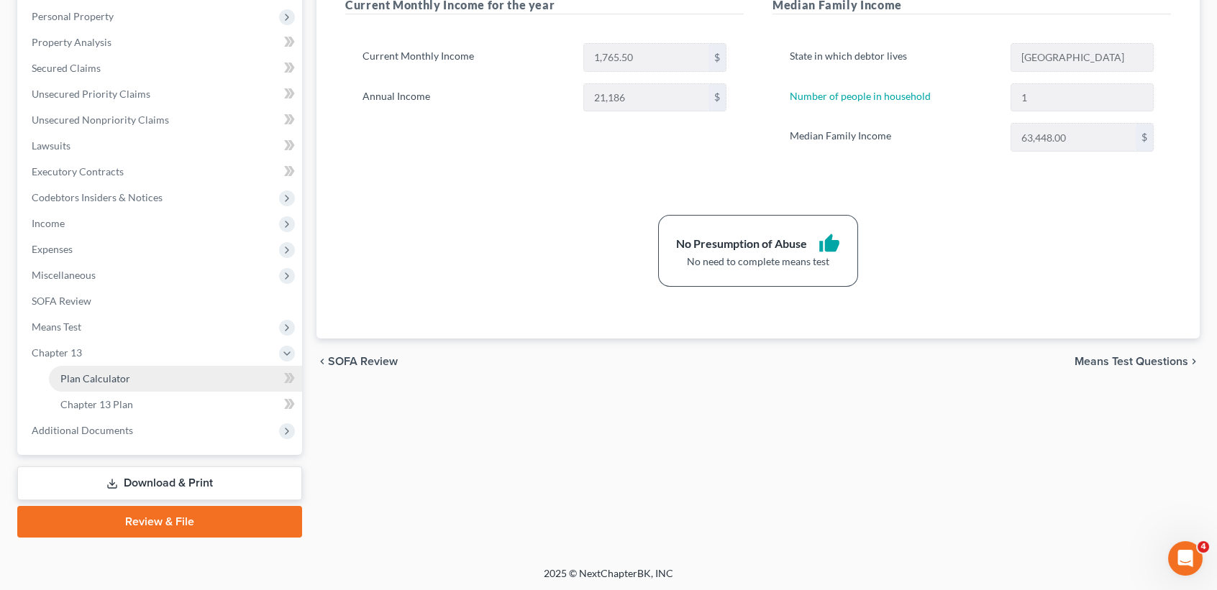
click at [117, 380] on span "Plan Calculator" at bounding box center [95, 379] width 70 height 12
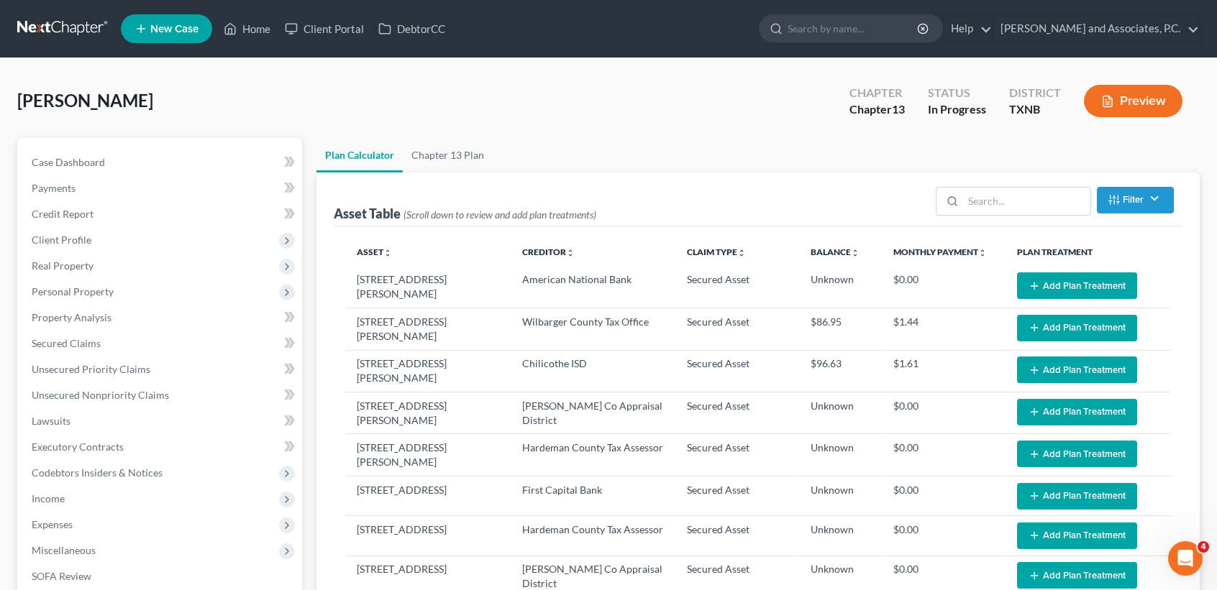
select select "59"
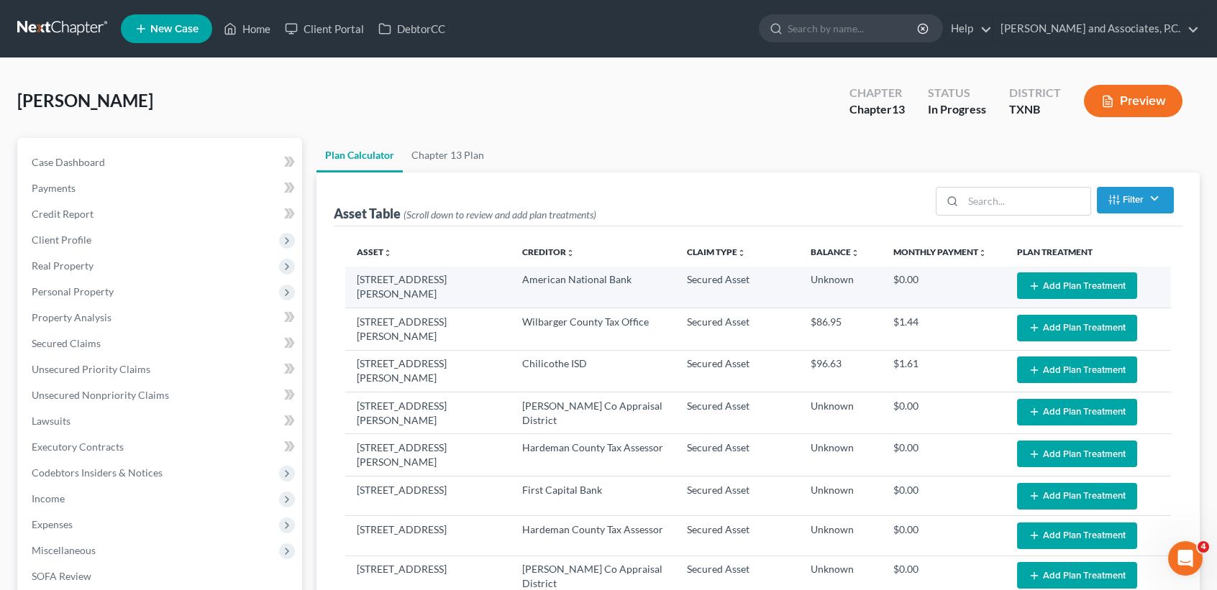
click at [1049, 288] on button "Add Plan Treatment" at bounding box center [1077, 286] width 120 height 27
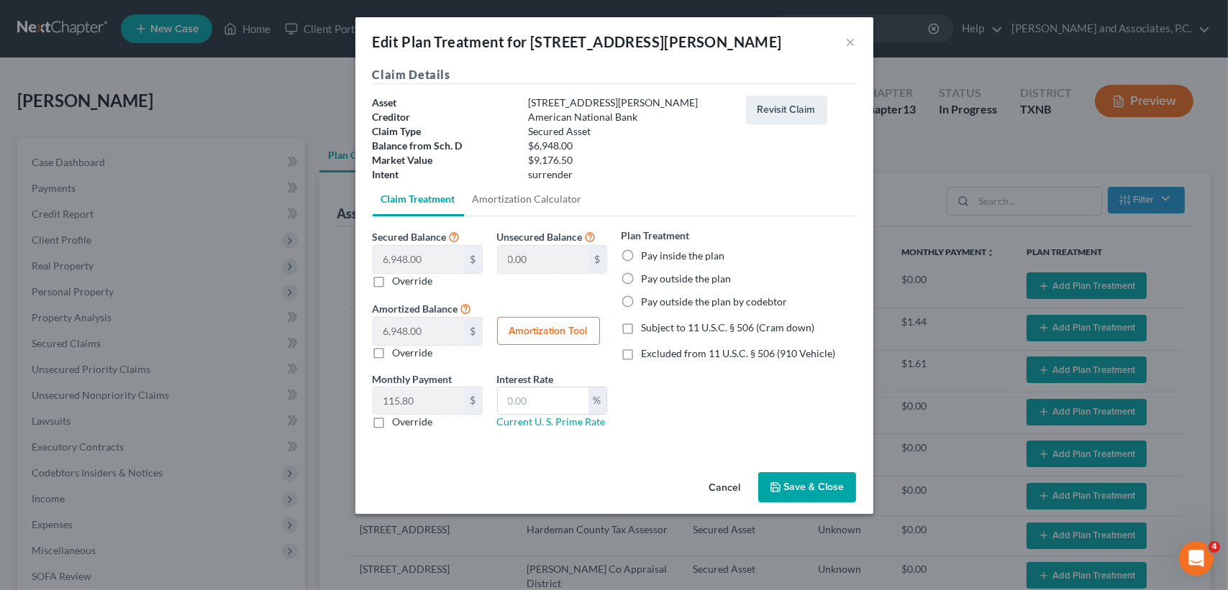
click at [810, 480] on button "Save & Close" at bounding box center [807, 487] width 98 height 30
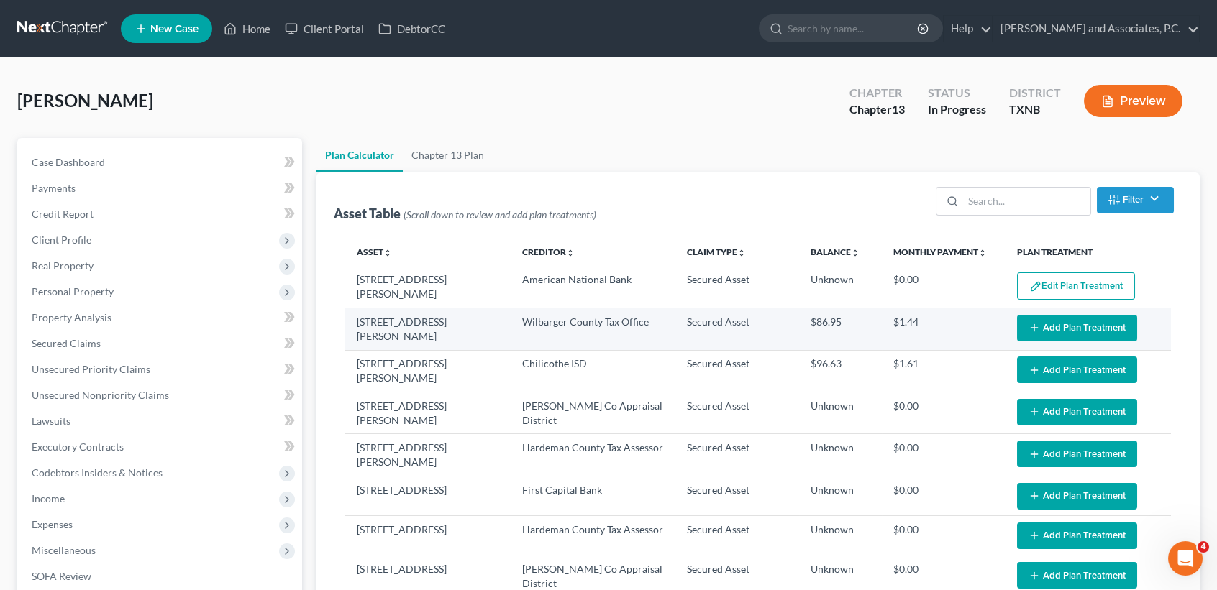
click at [1104, 317] on button "Add Plan Treatment" at bounding box center [1077, 328] width 120 height 27
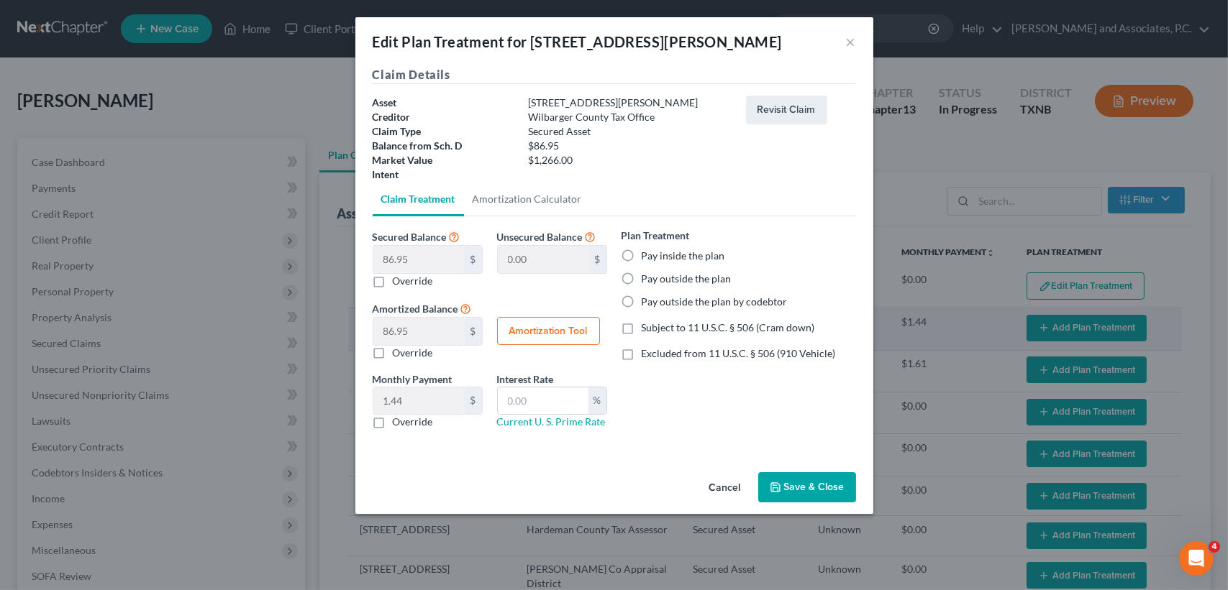
select select "59"
click at [641, 277] on label "Pay outside the plan" at bounding box center [686, 279] width 90 height 14
click at [647, 277] on input "Pay outside the plan" at bounding box center [651, 276] width 9 height 9
radio input "true"
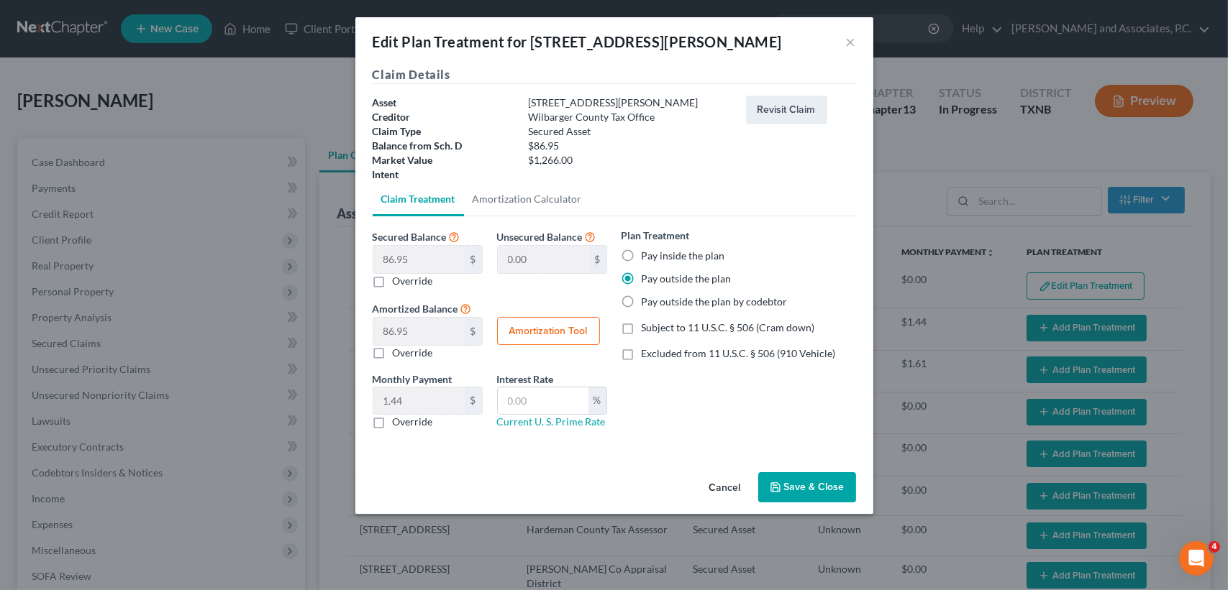
click at [788, 495] on button "Save & Close" at bounding box center [807, 487] width 98 height 30
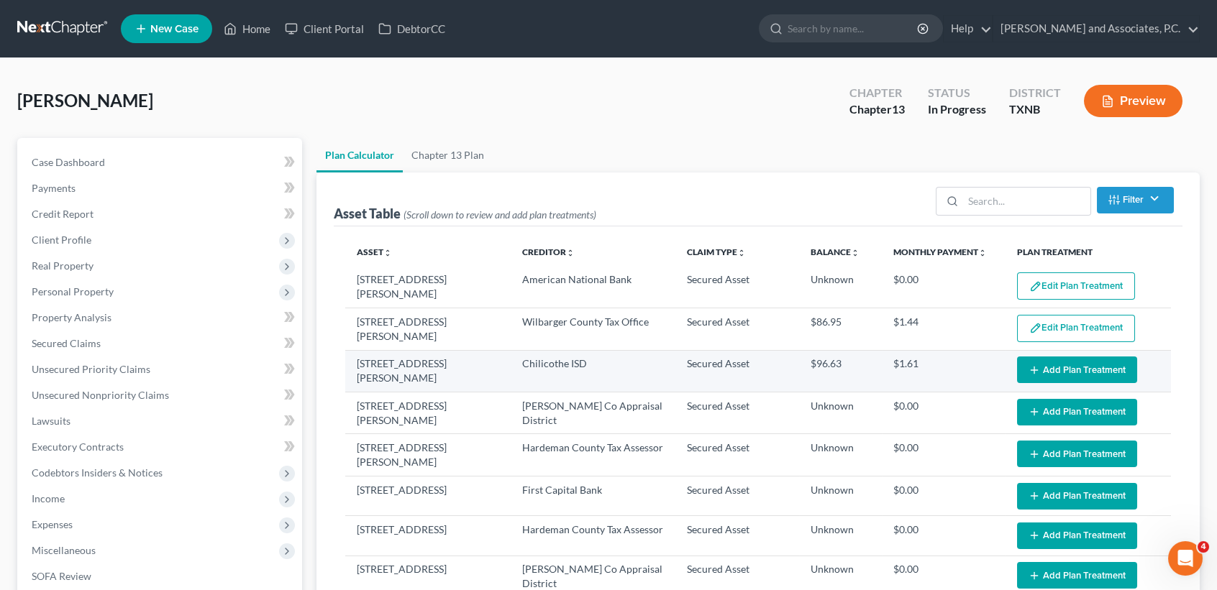
click at [1046, 373] on button "Add Plan Treatment" at bounding box center [1077, 370] width 120 height 27
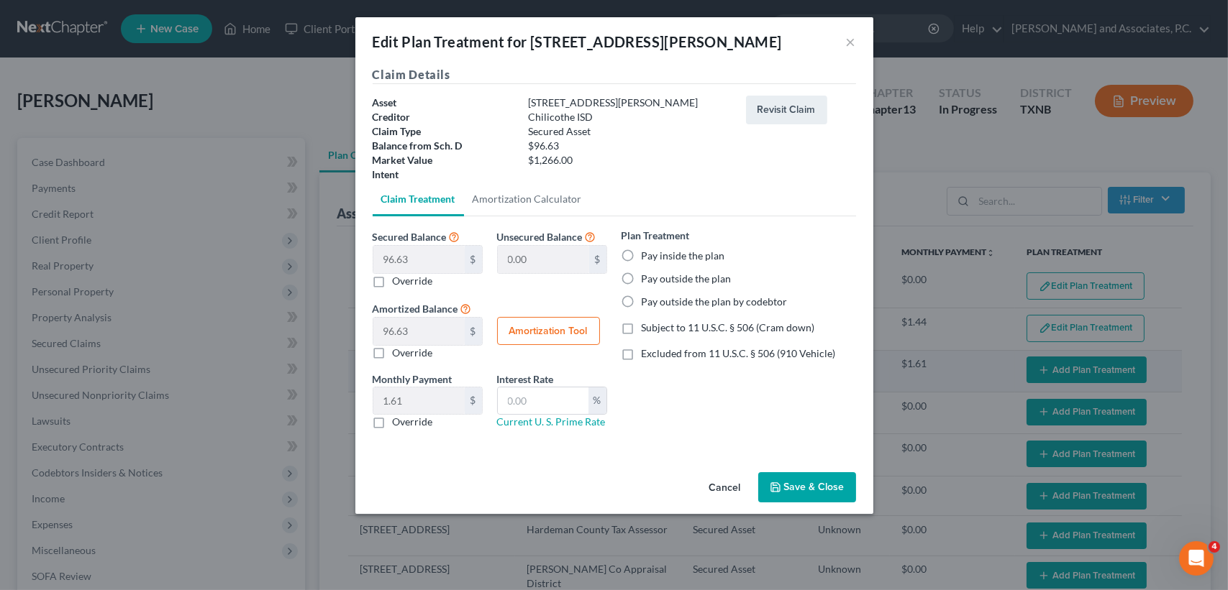
select select "59"
click at [847, 45] on button "×" at bounding box center [851, 41] width 10 height 17
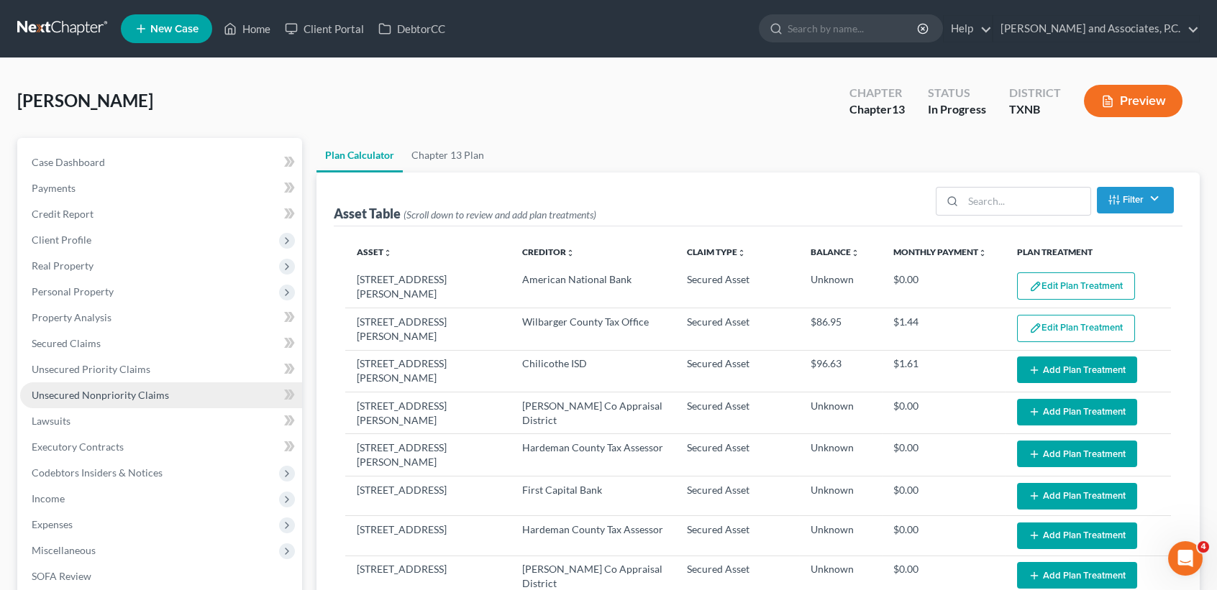
click at [115, 393] on span "Unsecured Nonpriority Claims" at bounding box center [100, 395] width 137 height 12
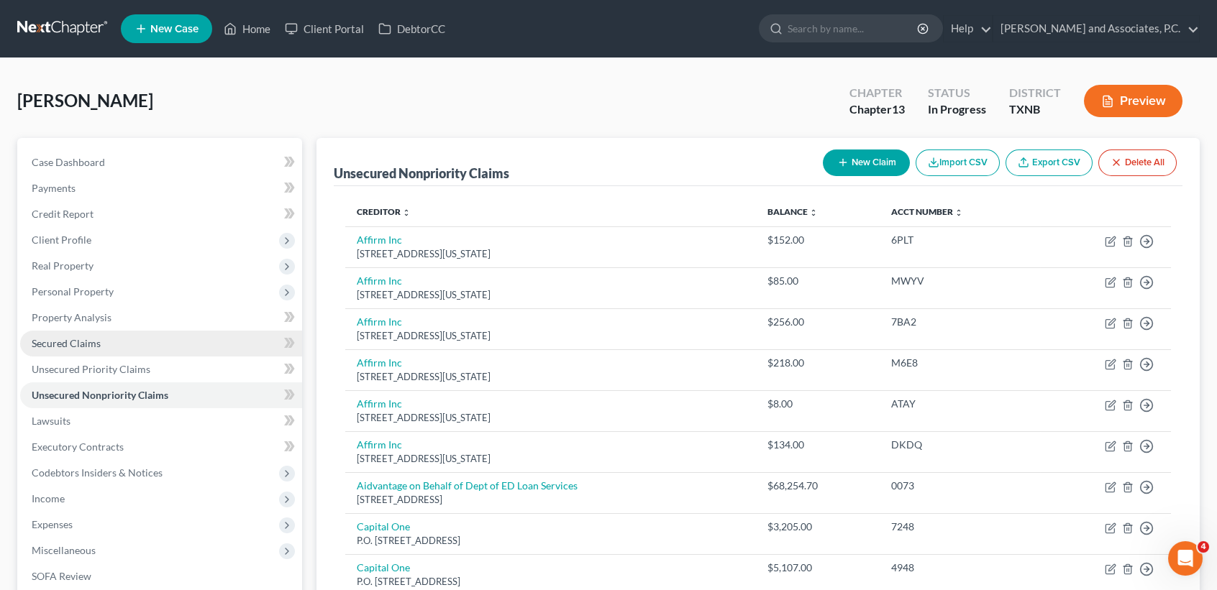
click at [105, 334] on link "Secured Claims" at bounding box center [161, 344] width 282 height 26
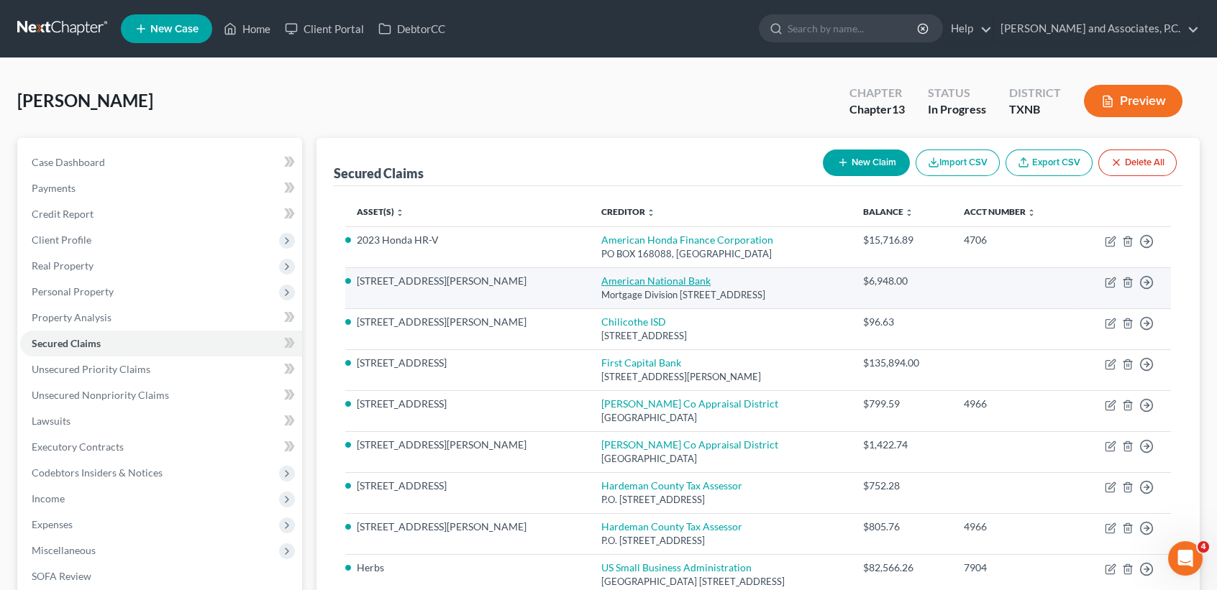
click at [601, 278] on link "American National Bank" at bounding box center [655, 281] width 109 height 12
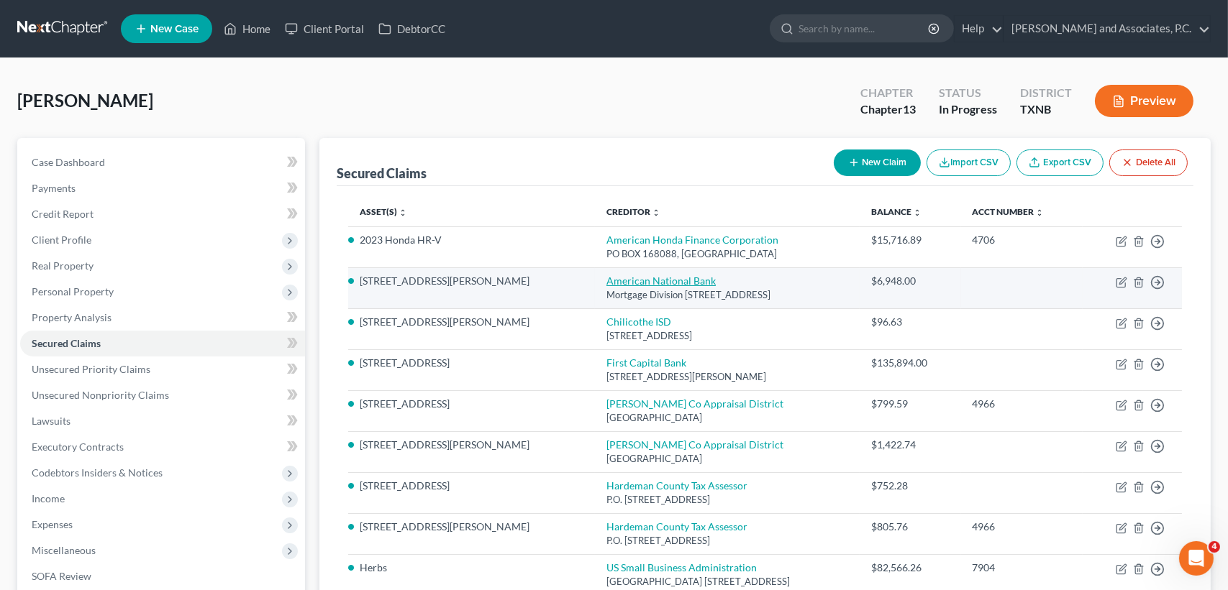
select select "45"
select select "0"
select select "4"
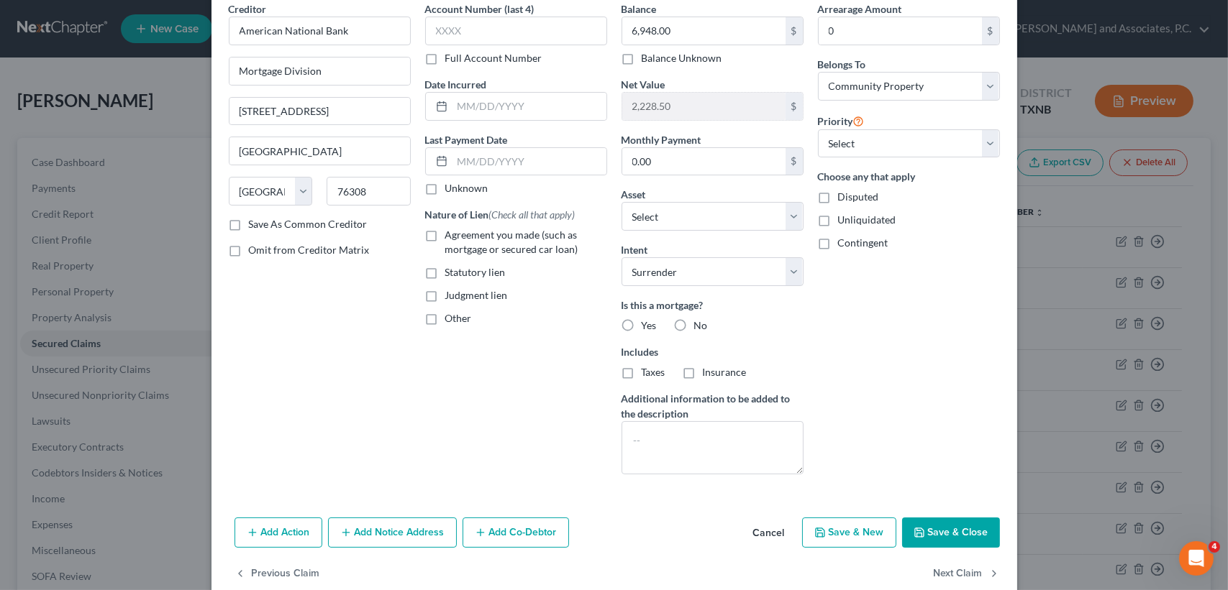
scroll to position [90, 0]
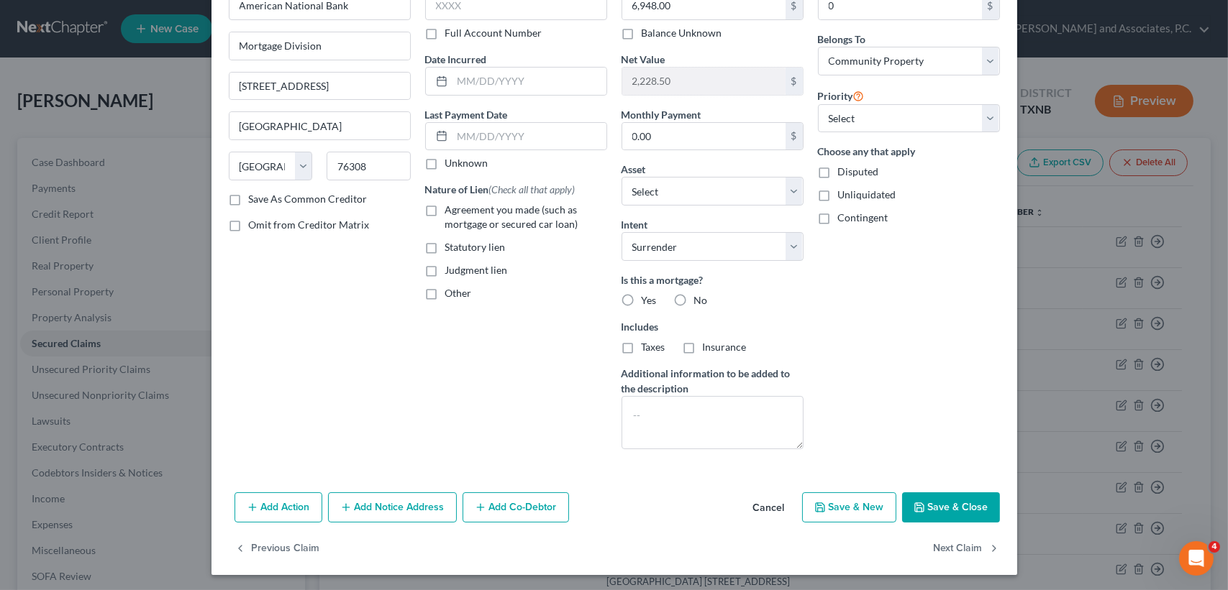
click at [949, 506] on button "Save & Close" at bounding box center [951, 508] width 98 height 30
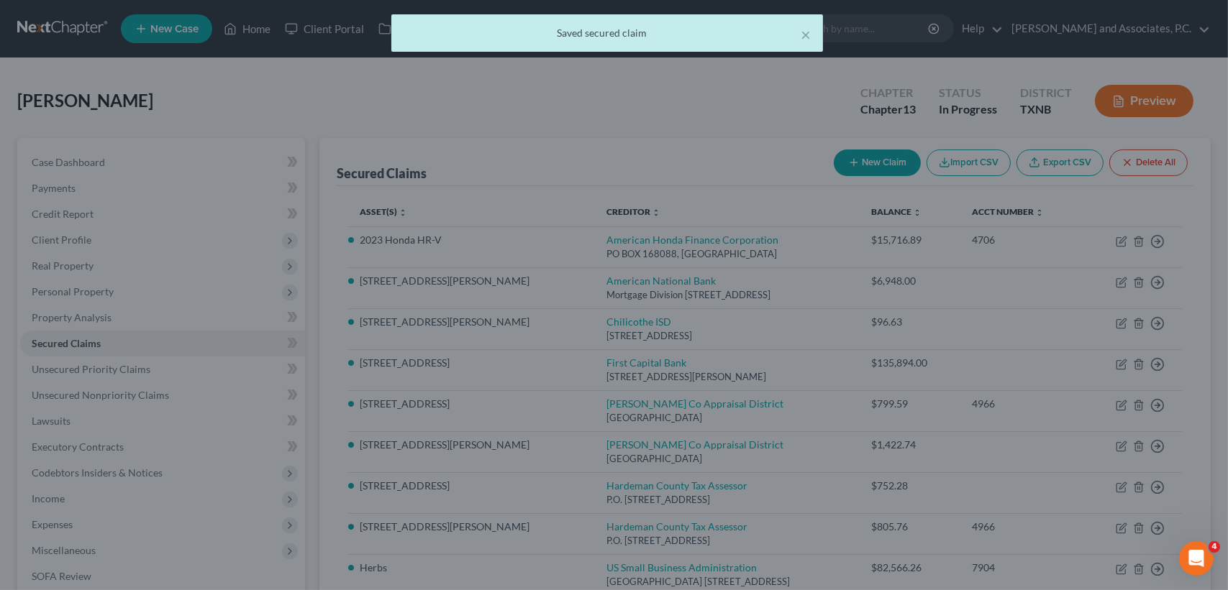
select select "11"
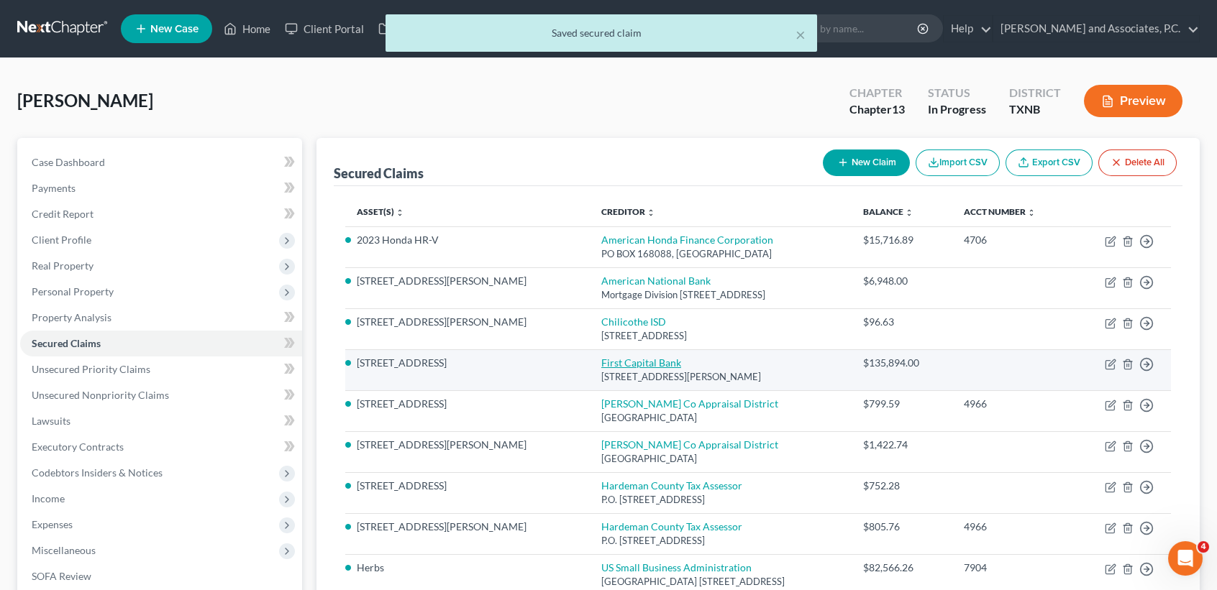
click at [601, 361] on link "First Capital Bank" at bounding box center [641, 363] width 80 height 12
select select "45"
select select "0"
select select "4"
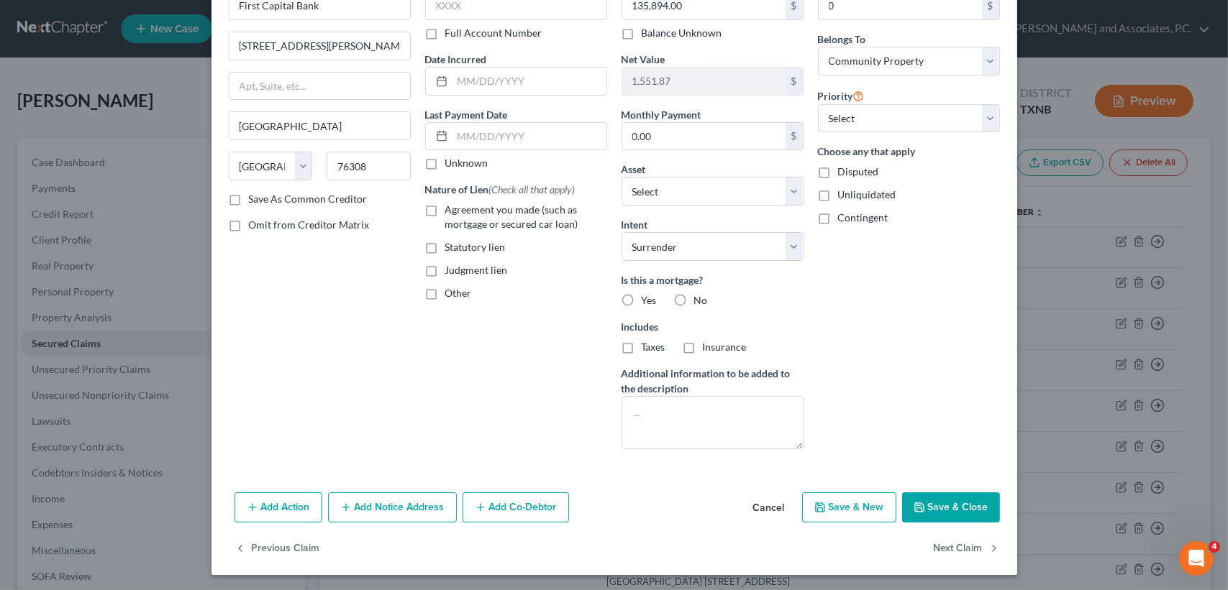
click at [949, 511] on button "Save & Close" at bounding box center [951, 508] width 98 height 30
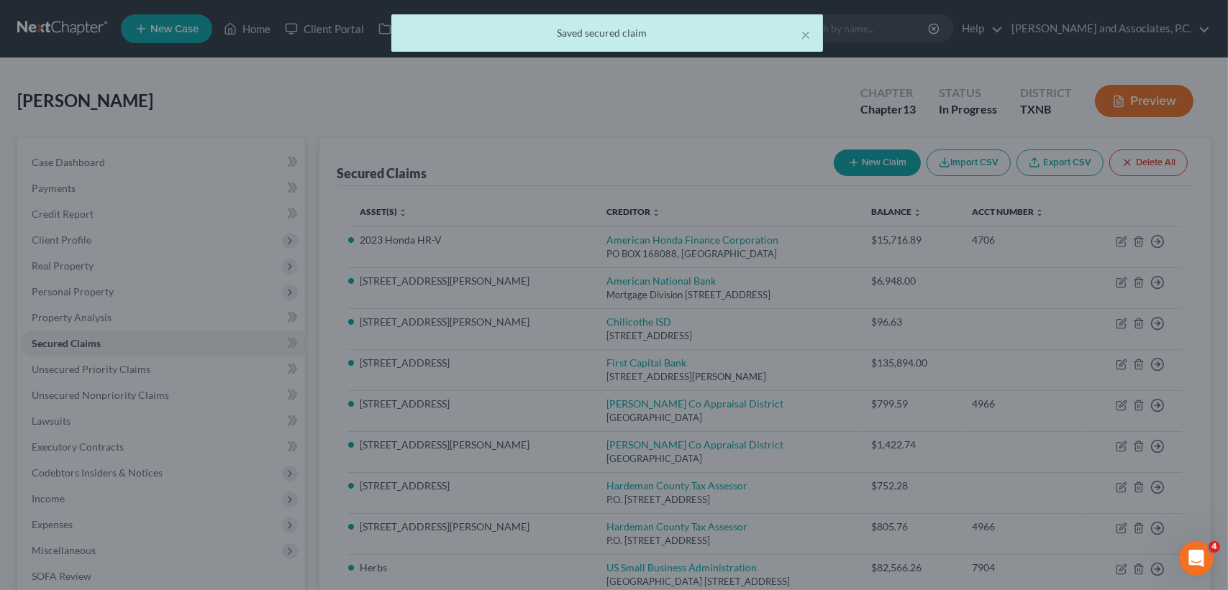
select select "12"
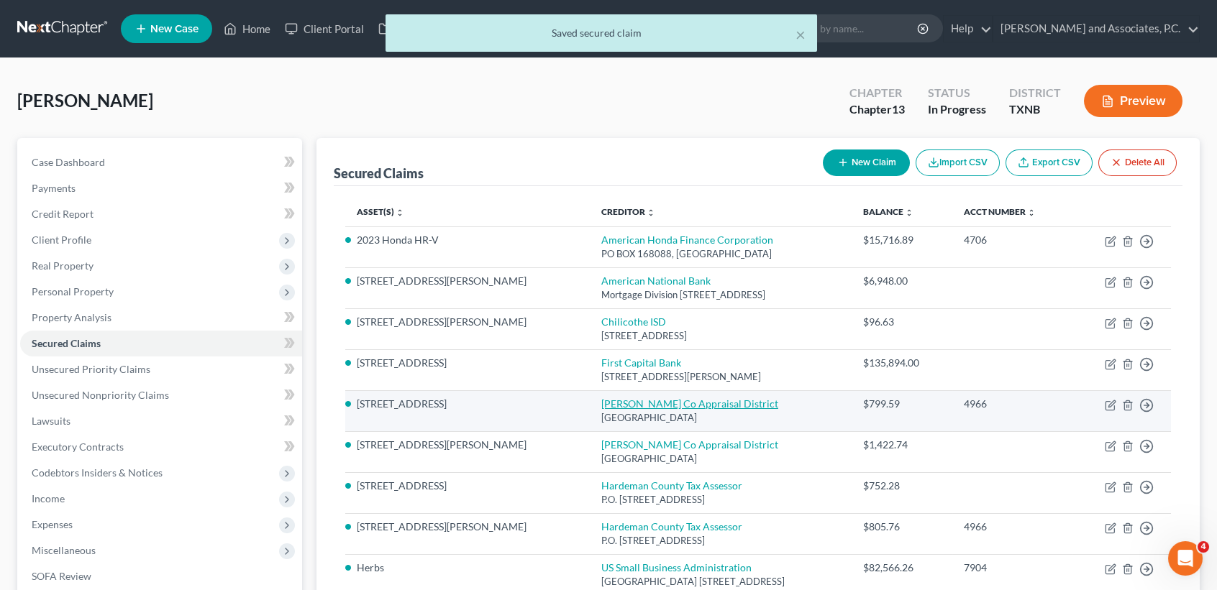
click at [601, 406] on link "Hardeman Co Appraisal District" at bounding box center [689, 404] width 177 height 12
select select "45"
select select "0"
select select "4"
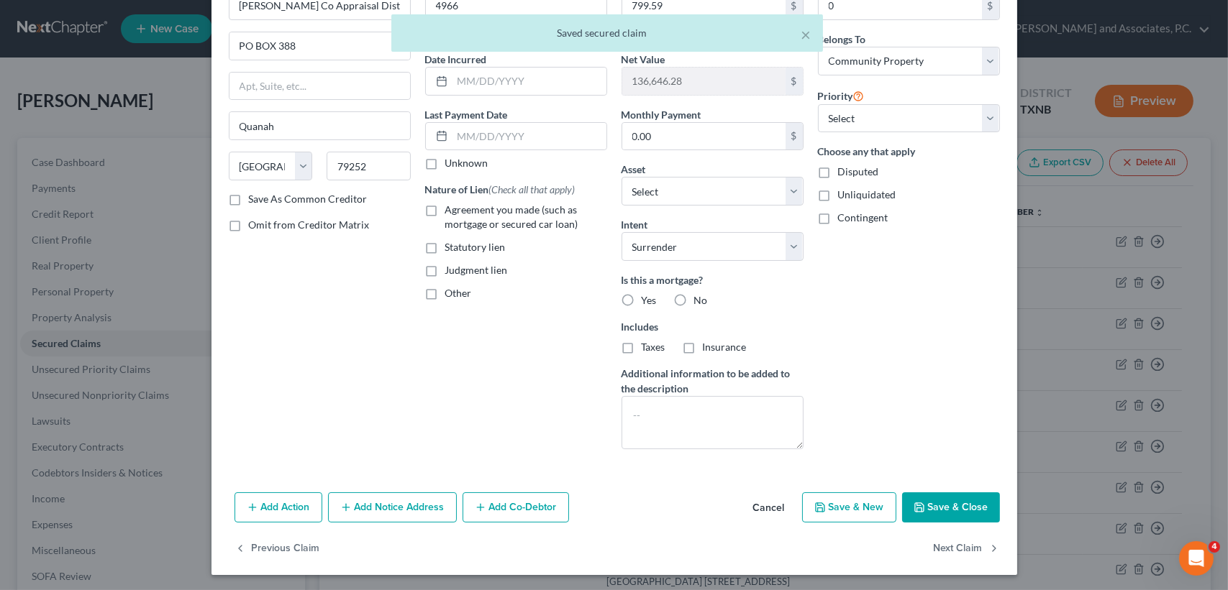
click at [962, 506] on button "Save & Close" at bounding box center [951, 508] width 98 height 30
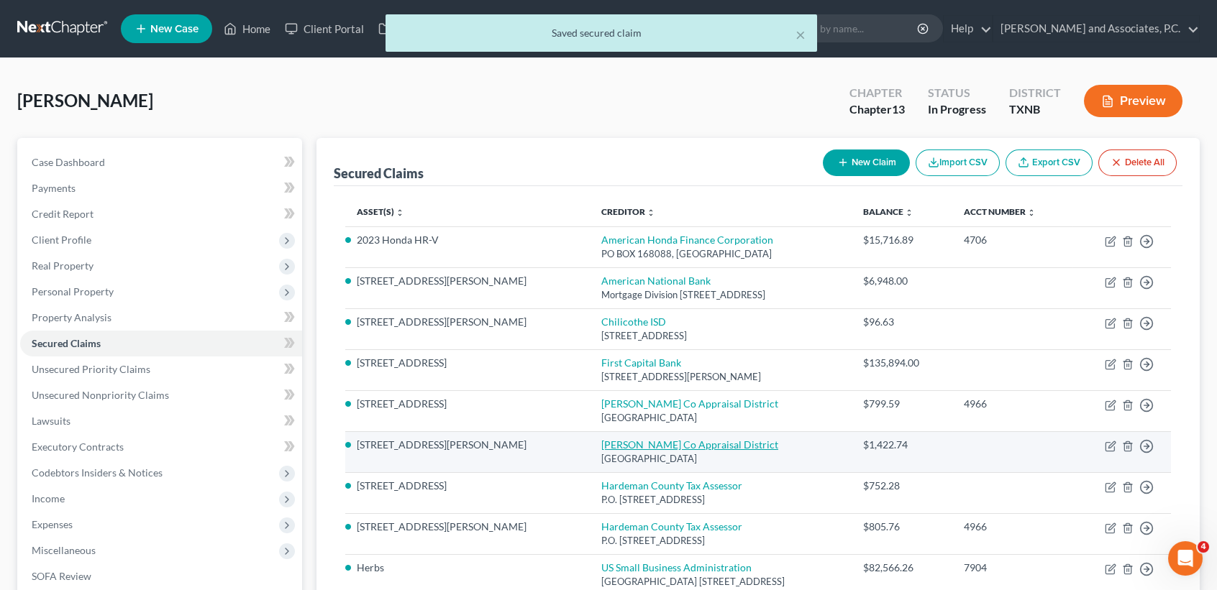
click at [601, 439] on link "Hardeman Co Appraisal District" at bounding box center [689, 445] width 177 height 12
select select "45"
select select "0"
select select "4"
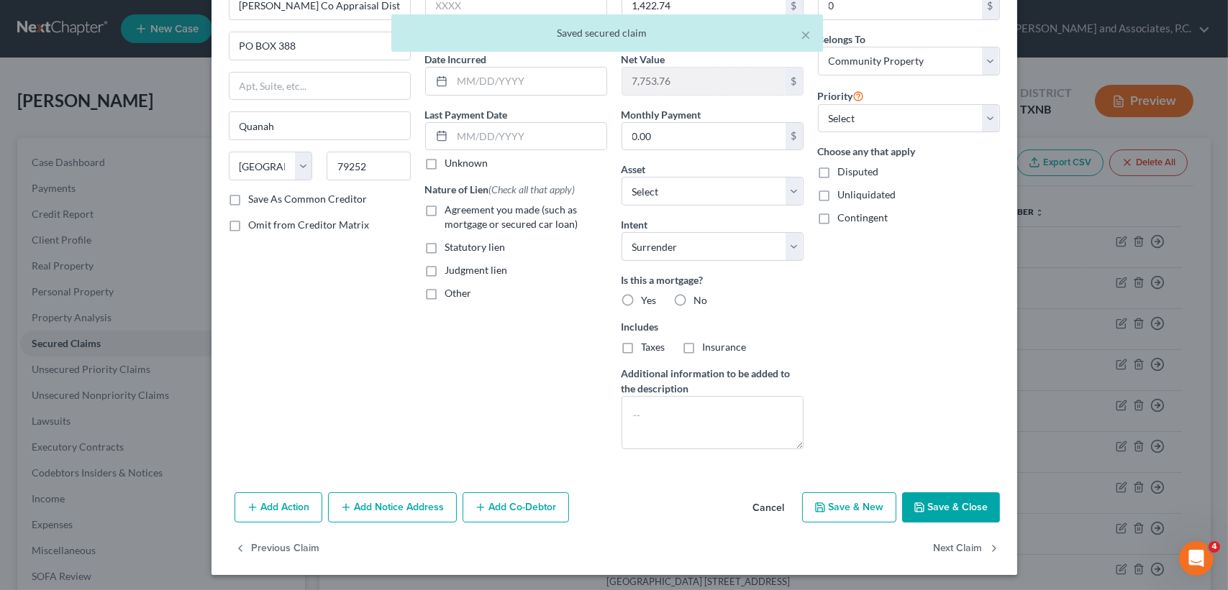
click at [951, 528] on div "Add Action Add Notice Address Add Co-Debtor Cancel Save & New Save & Close" at bounding box center [613, 510] width 805 height 47
click at [951, 525] on div "Add Action Add Notice Address Add Co-Debtor Cancel Save & New Save & Close" at bounding box center [613, 510] width 805 height 47
click at [950, 501] on button "Save & Close" at bounding box center [951, 508] width 98 height 30
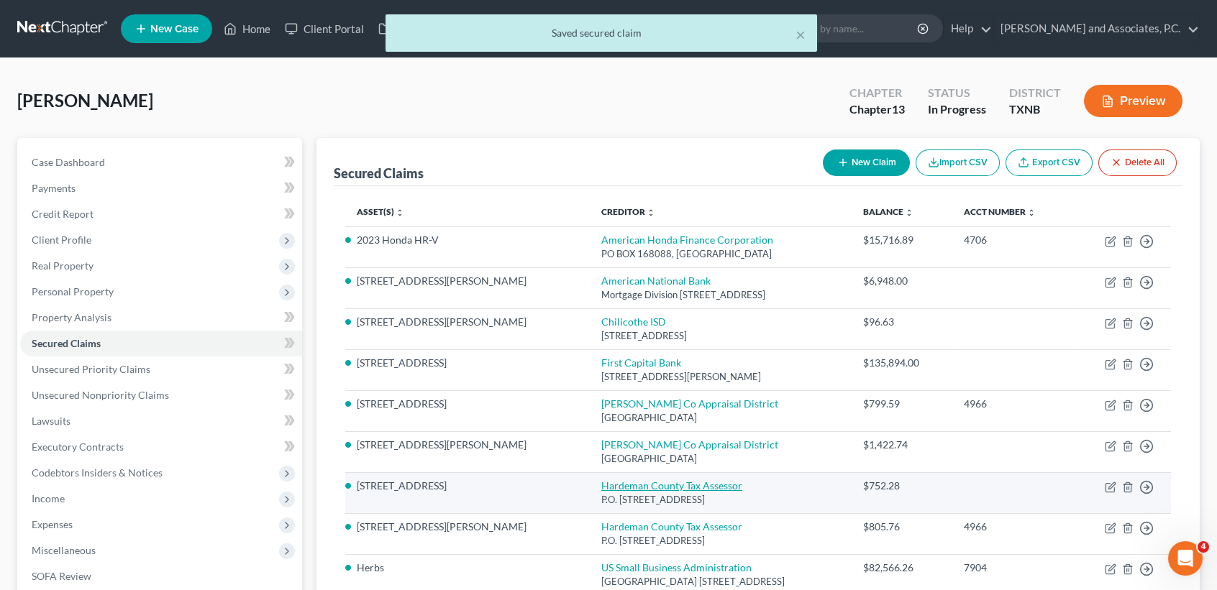
click at [601, 486] on link "Hardeman County Tax Assessor" at bounding box center [671, 486] width 141 height 12
select select "45"
select select "0"
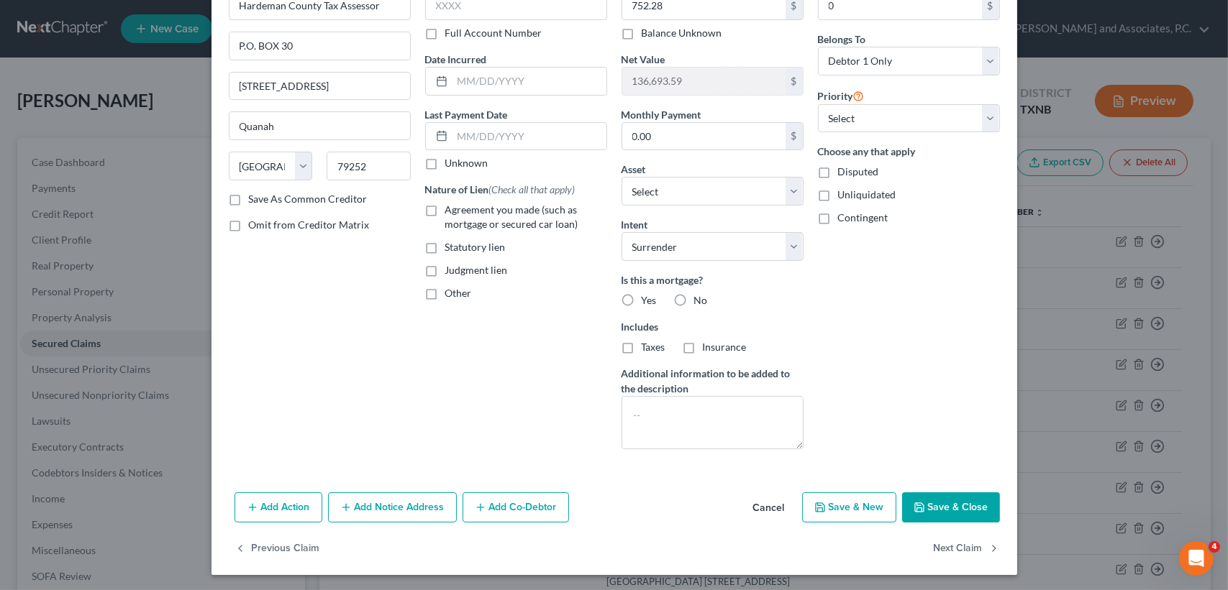
click at [949, 500] on button "Save & Close" at bounding box center [951, 508] width 98 height 30
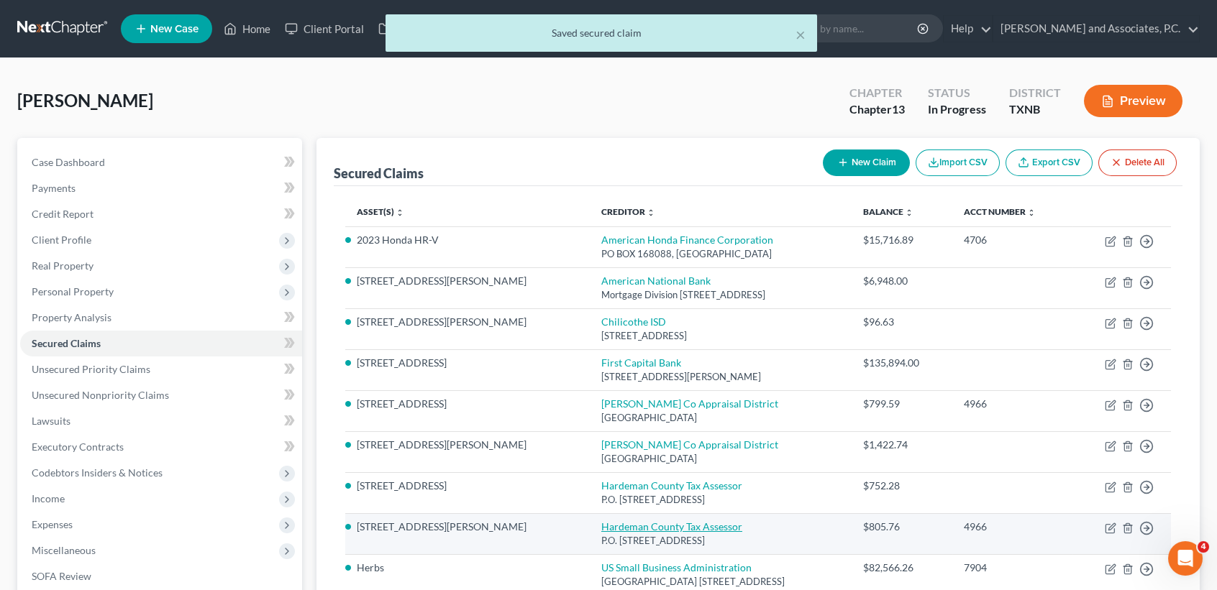
click at [601, 524] on link "Hardeman County Tax Assessor" at bounding box center [671, 527] width 141 height 12
select select "45"
select select "0"
select select "4"
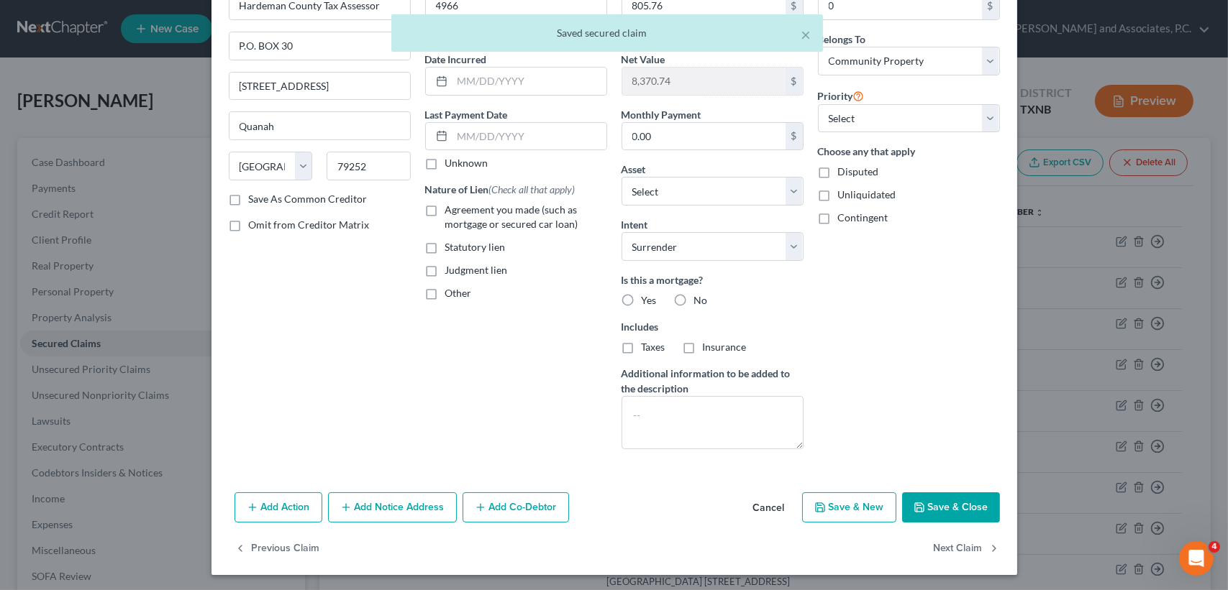
click at [944, 511] on button "Save & Close" at bounding box center [951, 508] width 98 height 30
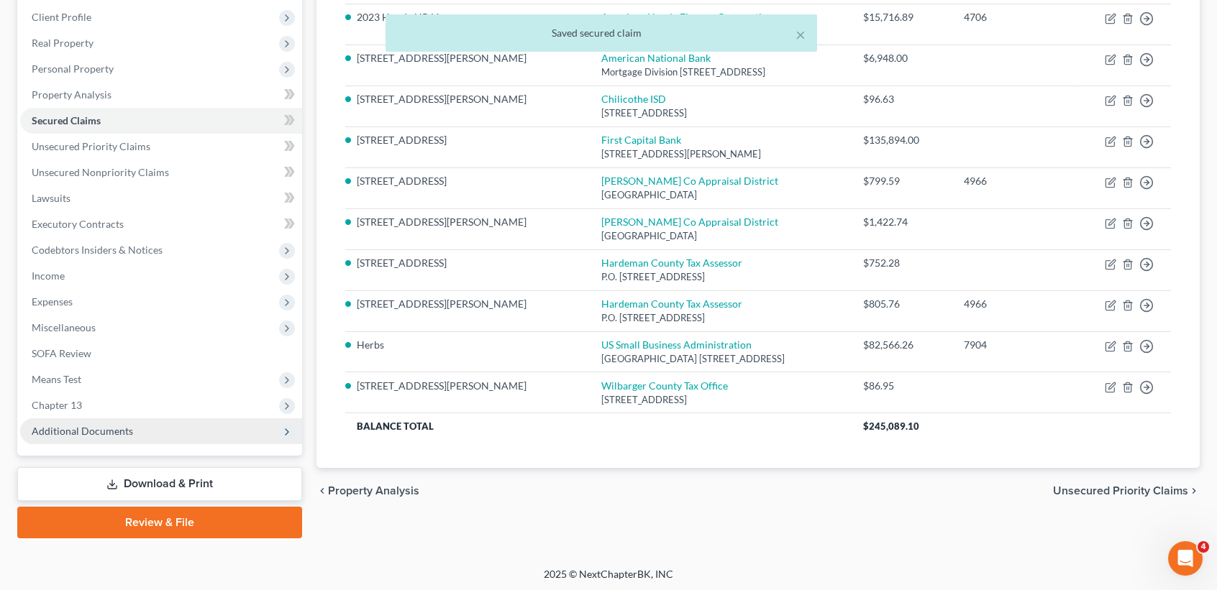
scroll to position [224, 0]
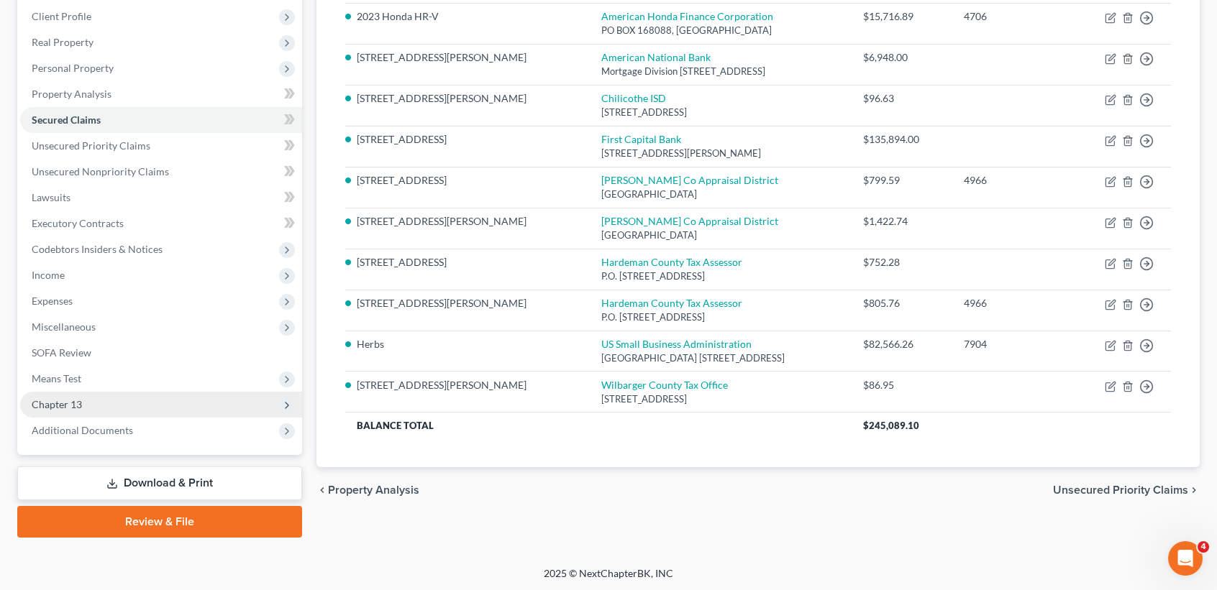
click at [87, 402] on span "Chapter 13" at bounding box center [161, 405] width 282 height 26
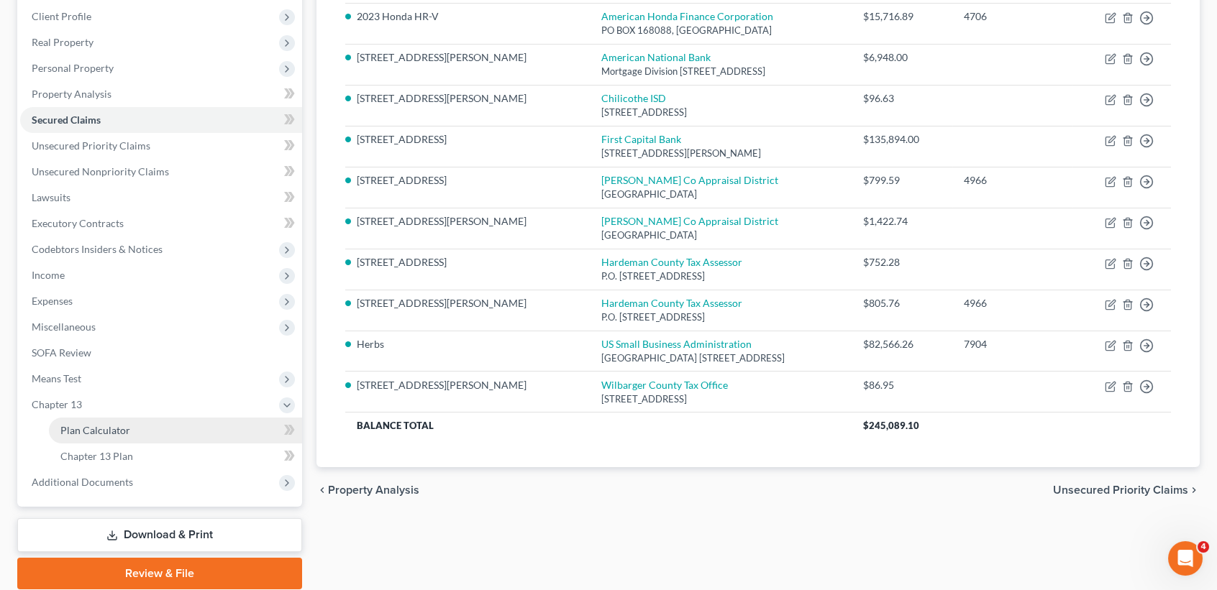
click at [88, 436] on link "Plan Calculator" at bounding box center [175, 431] width 253 height 26
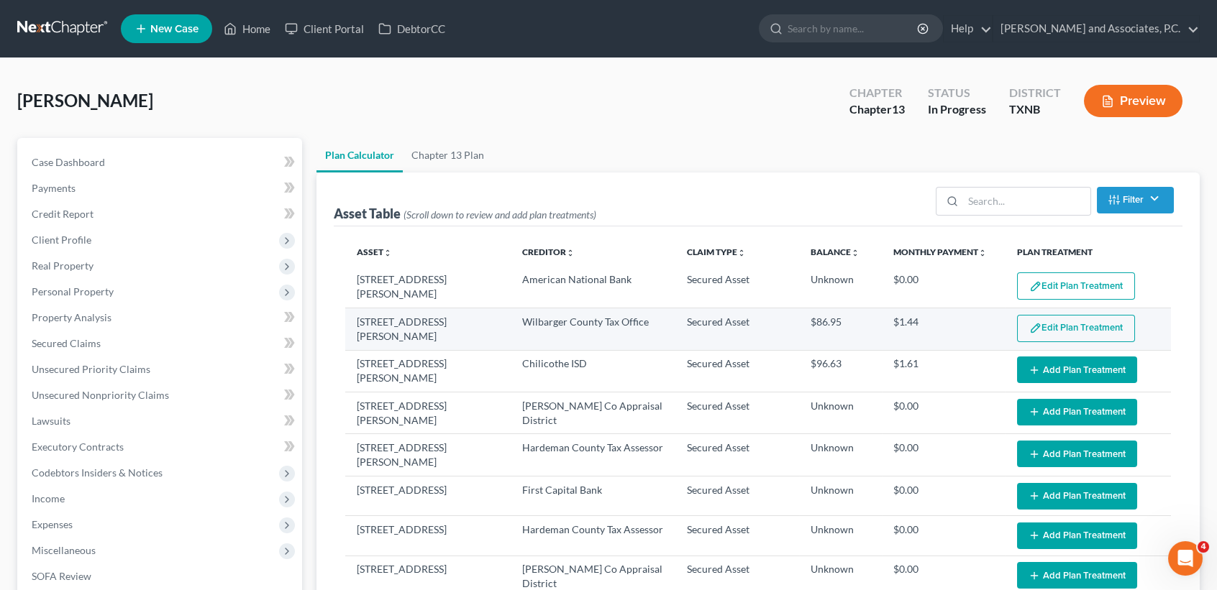
click at [1100, 316] on button "Edit Plan Treatment" at bounding box center [1076, 328] width 118 height 27
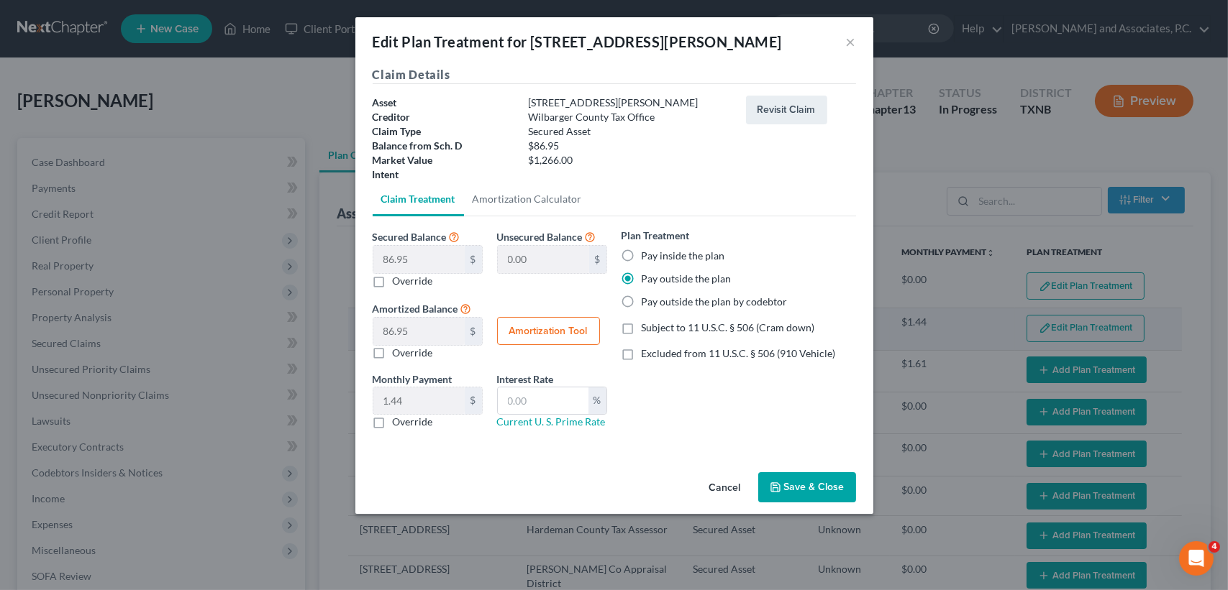
select select "59"
drag, startPoint x: 836, startPoint y: 499, endPoint x: 831, endPoint y: 488, distance: 12.6
click at [834, 499] on button "Save & Close" at bounding box center [807, 487] width 98 height 30
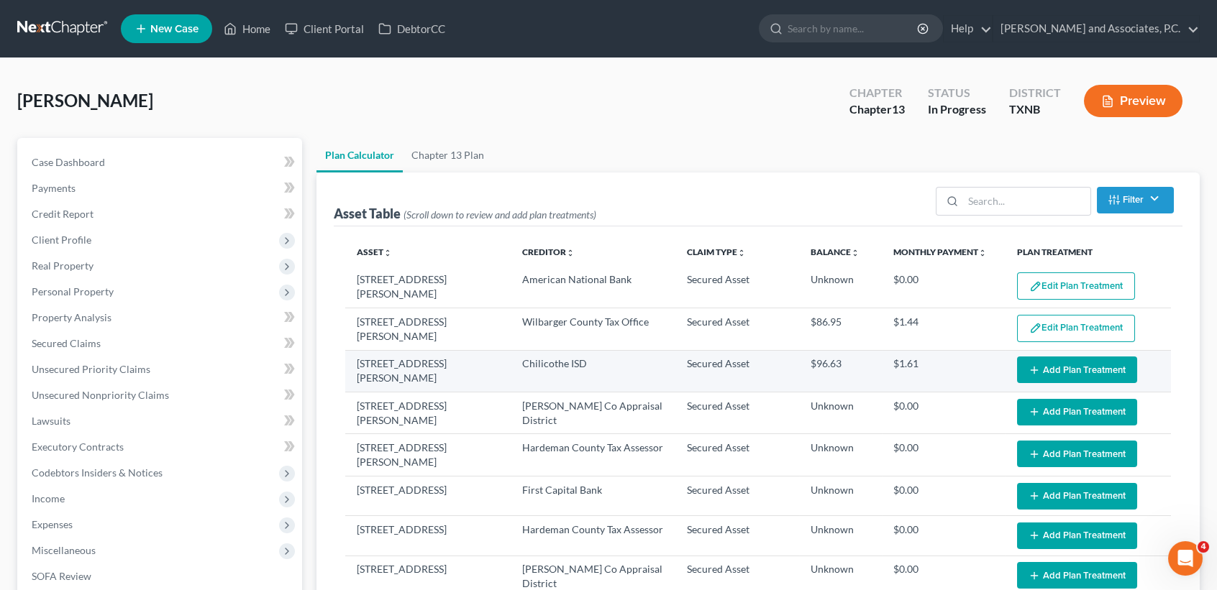
click at [1029, 367] on icon "button" at bounding box center [1034, 371] width 12 height 12
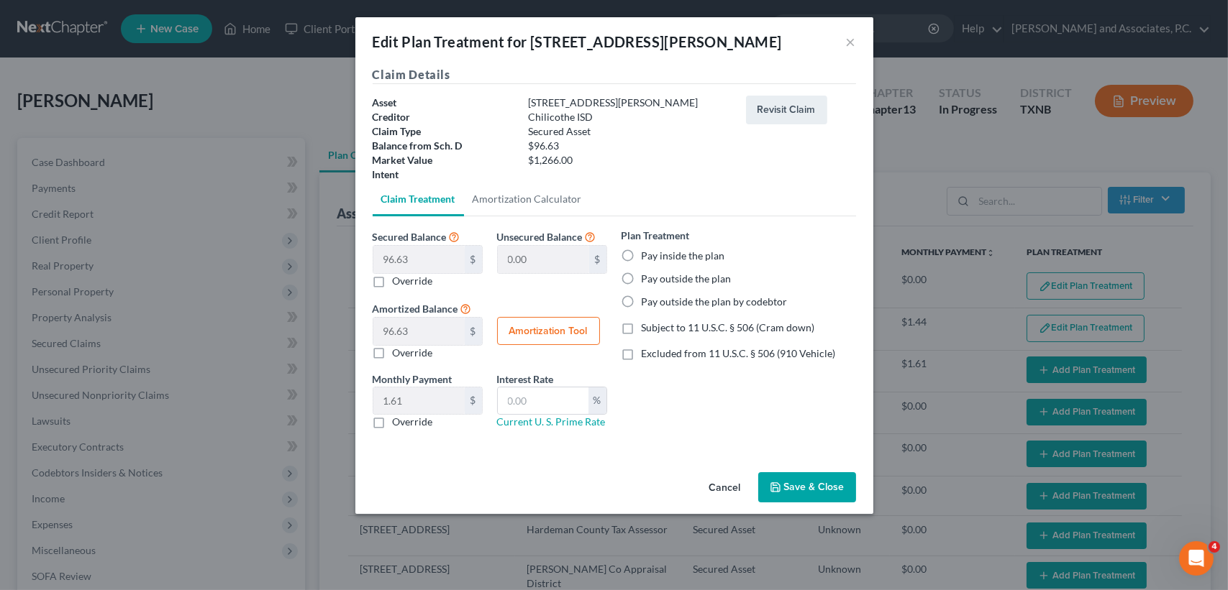
select select "59"
click at [560, 175] on div at bounding box center [630, 175] width 218 height 14
click at [783, 115] on button "Revisit Claim" at bounding box center [786, 110] width 81 height 29
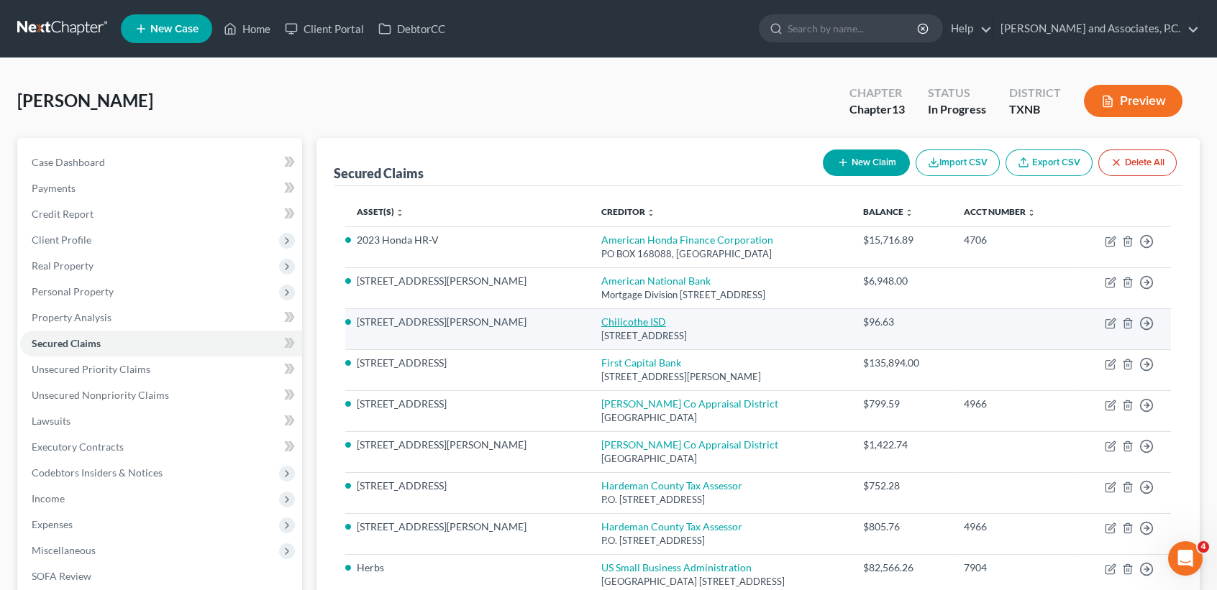
click at [601, 319] on link "Chilicothe ISD" at bounding box center [633, 322] width 65 height 12
select select "45"
select select "0"
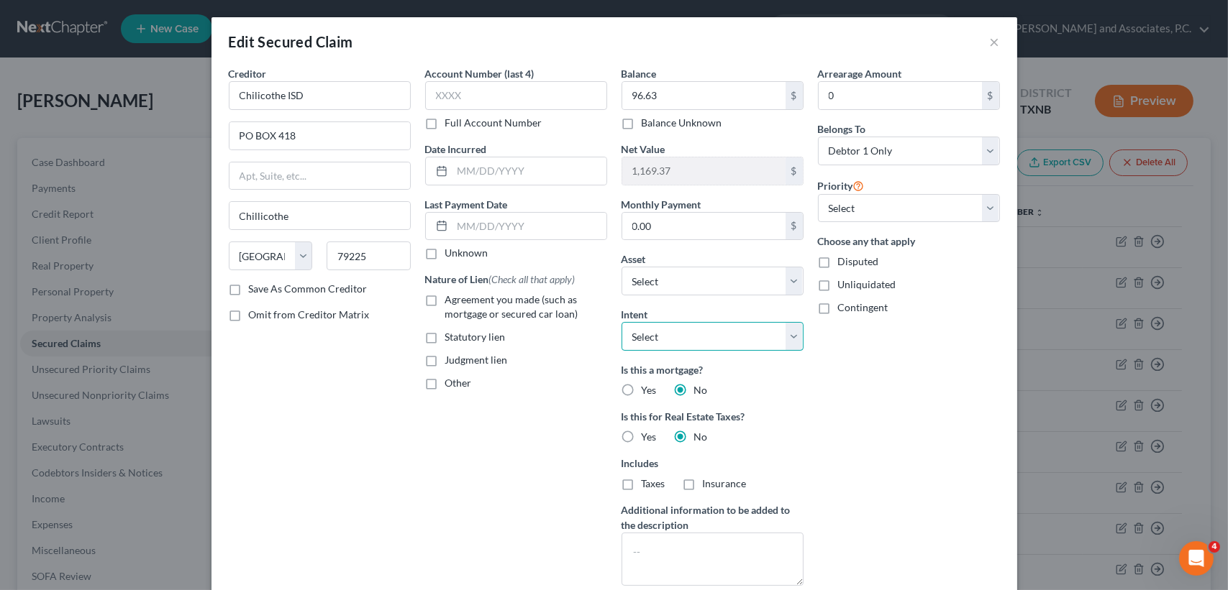
drag, startPoint x: 651, startPoint y: 332, endPoint x: 654, endPoint y: 350, distance: 17.5
click at [651, 332] on select "Select Surrender Redeem Reaffirm Avoid Other" at bounding box center [712, 336] width 182 height 29
select select "0"
click at [621, 322] on select "Select Surrender Redeem Reaffirm Avoid Other" at bounding box center [712, 336] width 182 height 29
click at [832, 408] on div "Arrearage Amount 0 $ Belongs To * Select Debtor 1 Only Debtor 2 Only Debtor 1 A…" at bounding box center [908, 331] width 196 height 531
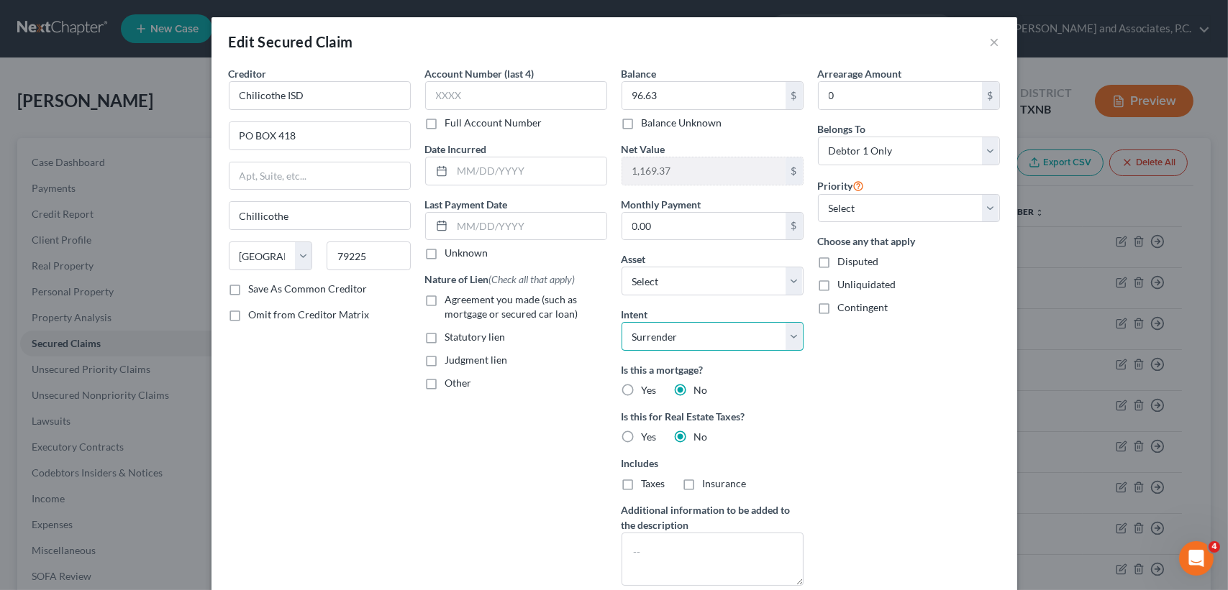
click at [762, 332] on select "Select Surrender Redeem Reaffirm Avoid Other" at bounding box center [712, 336] width 182 height 29
select select
click at [621, 322] on select "Select Surrender Redeem Reaffirm Avoid Other" at bounding box center [712, 336] width 182 height 29
click at [877, 395] on div "Arrearage Amount 0 $ Belongs To * Select Debtor 1 Only Debtor 2 Only Debtor 1 A…" at bounding box center [908, 331] width 196 height 531
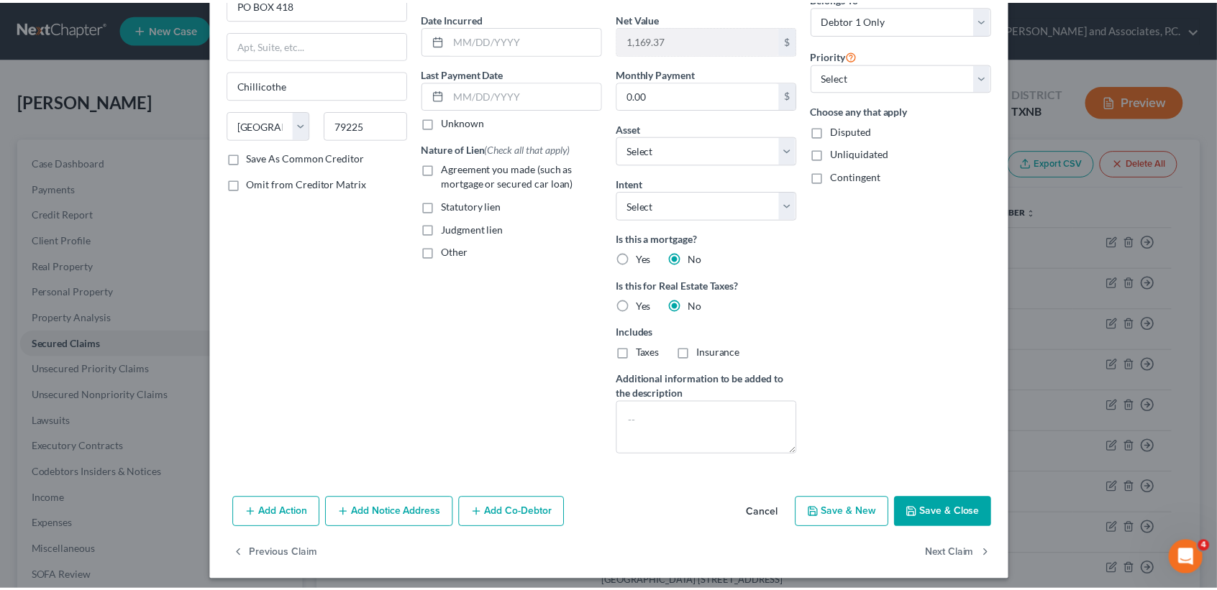
scroll to position [137, 0]
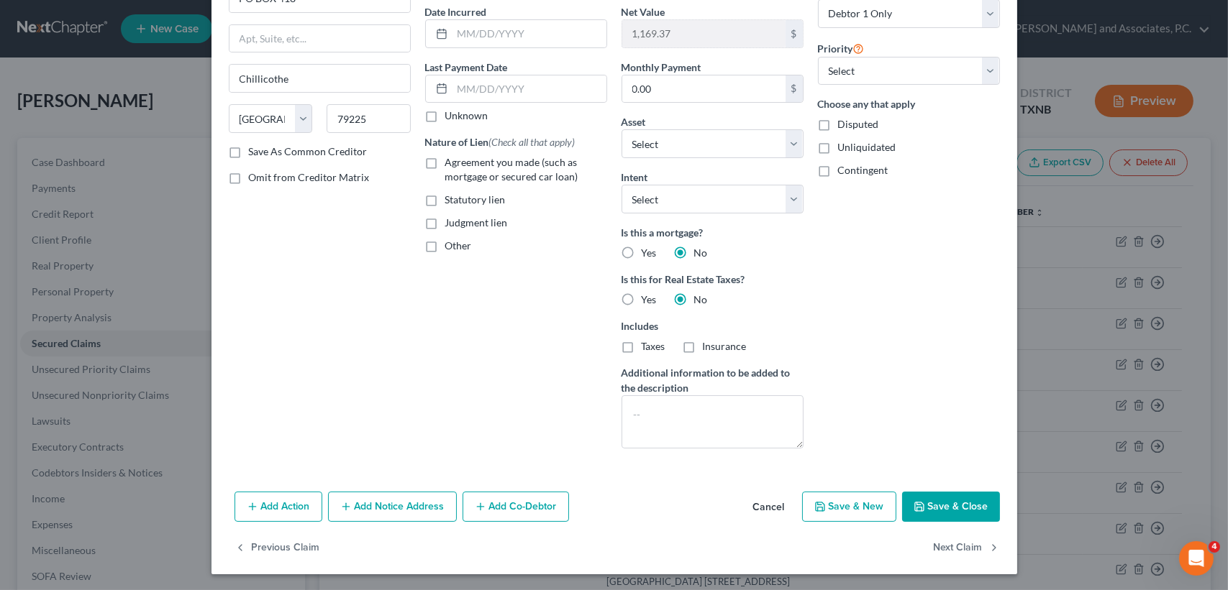
click at [954, 510] on button "Save & Close" at bounding box center [951, 507] width 98 height 30
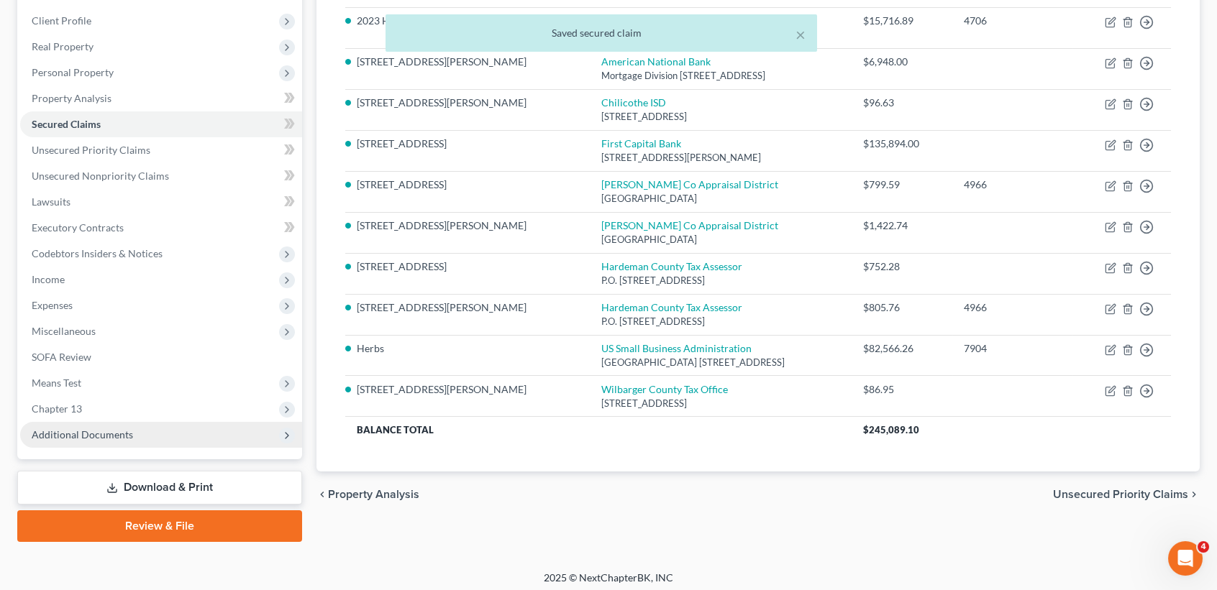
scroll to position [224, 0]
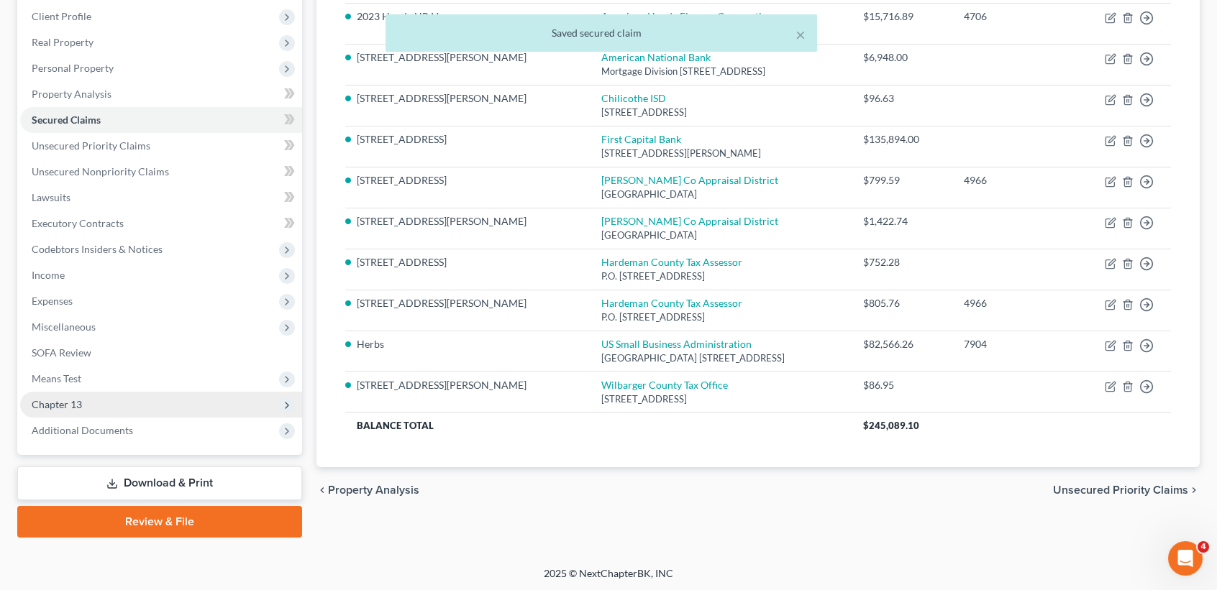
click at [149, 399] on span "Chapter 13" at bounding box center [161, 405] width 282 height 26
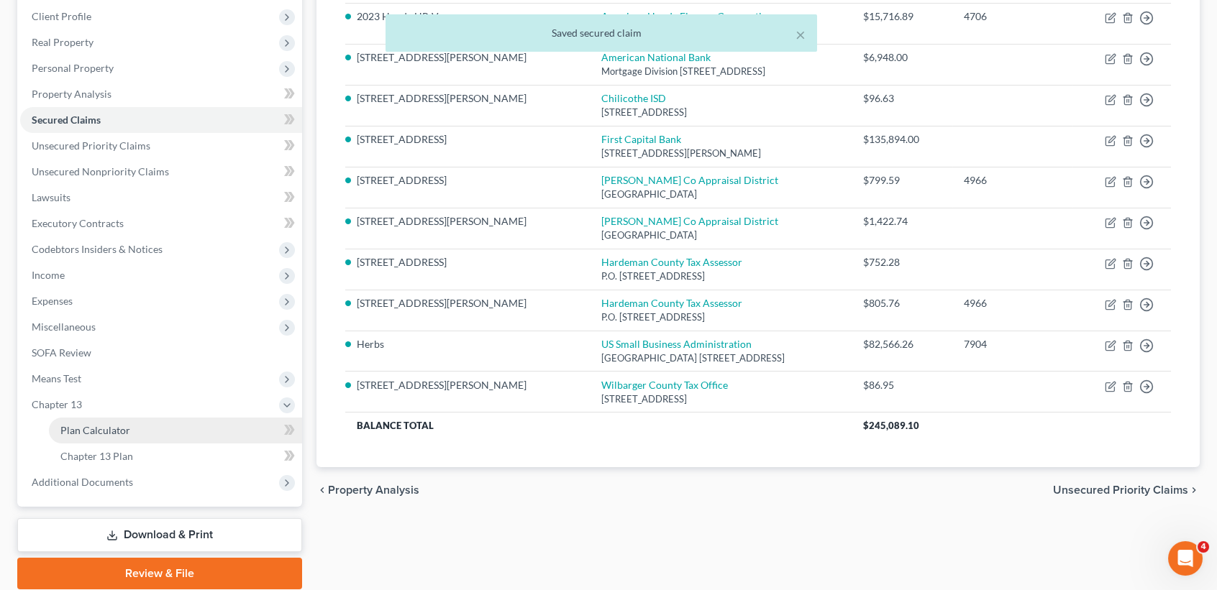
click at [150, 420] on link "Plan Calculator" at bounding box center [175, 431] width 253 height 26
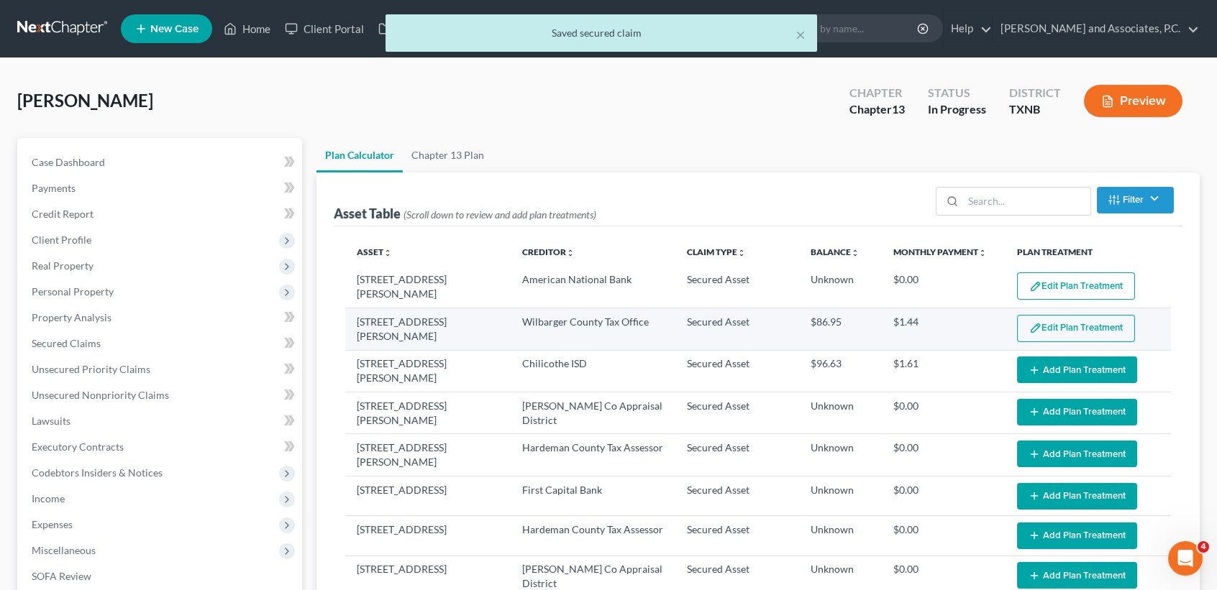
select select "59"
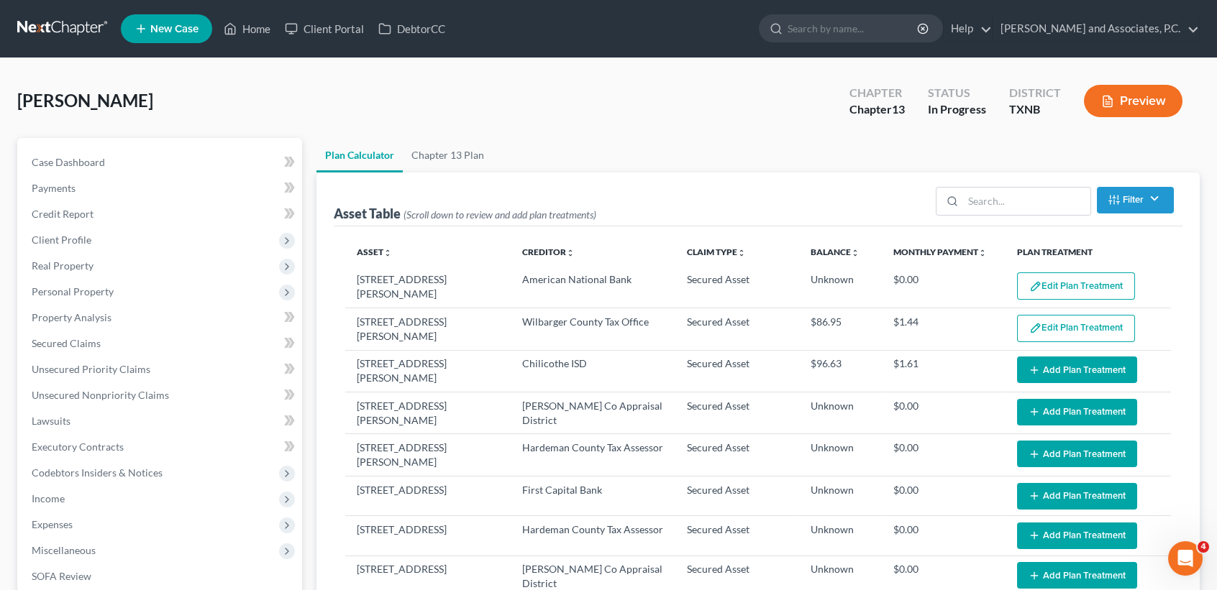
click at [1072, 357] on button "Add Plan Treatment" at bounding box center [1077, 370] width 120 height 27
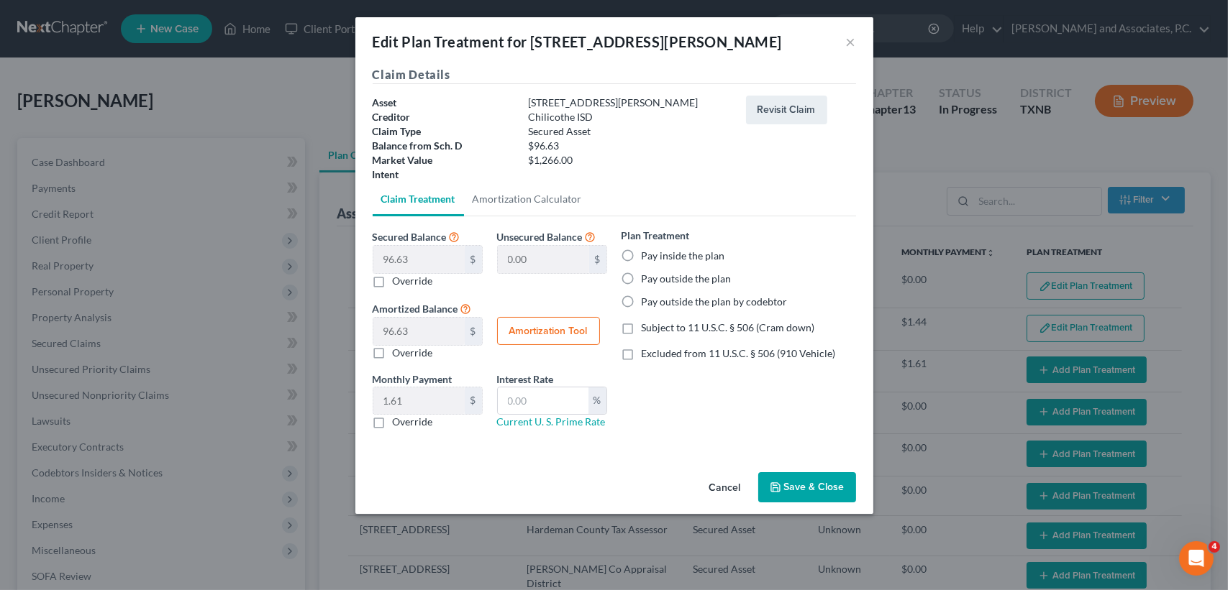
click at [676, 250] on label "Pay inside the plan" at bounding box center [682, 256] width 83 height 14
click at [657, 250] on input "Pay inside the plan" at bounding box center [651, 253] width 9 height 9
radio input "true"
click at [675, 267] on div "Plan Treatment Pay inside the plan Pay outside the plan Pay outside the plan by…" at bounding box center [738, 268] width 234 height 81
drag, startPoint x: 677, startPoint y: 276, endPoint x: 804, endPoint y: 495, distance: 253.2
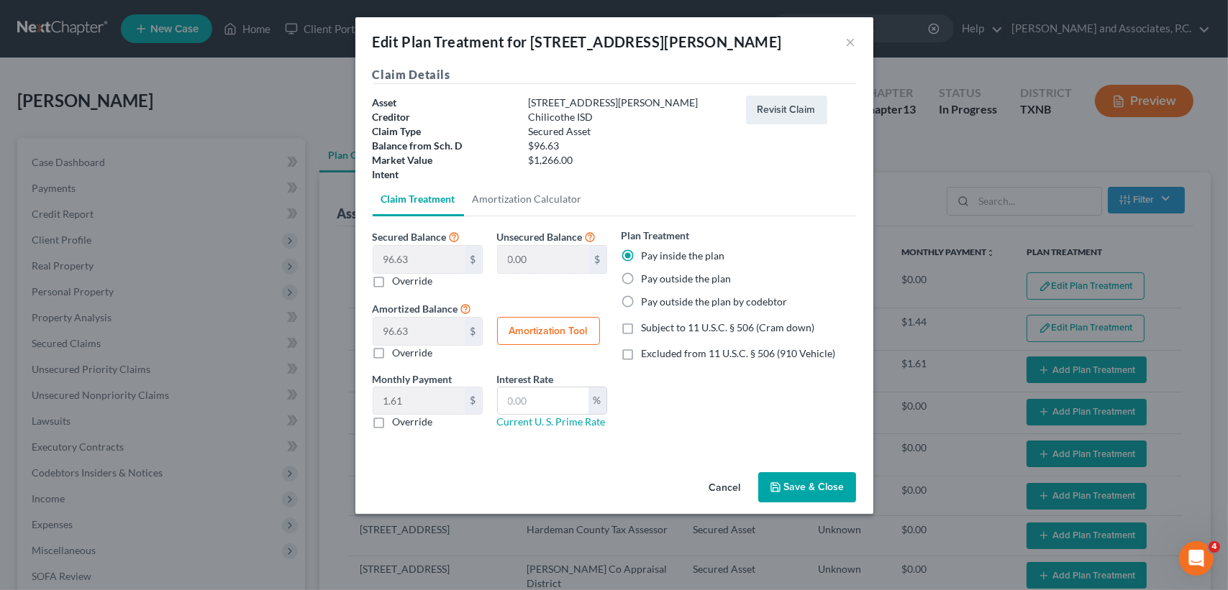
click at [677, 277] on label "Pay outside the plan" at bounding box center [686, 279] width 90 height 14
click at [657, 277] on input "Pay outside the plan" at bounding box center [651, 276] width 9 height 9
radio input "true"
click at [808, 485] on button "Save & Close" at bounding box center [807, 487] width 98 height 30
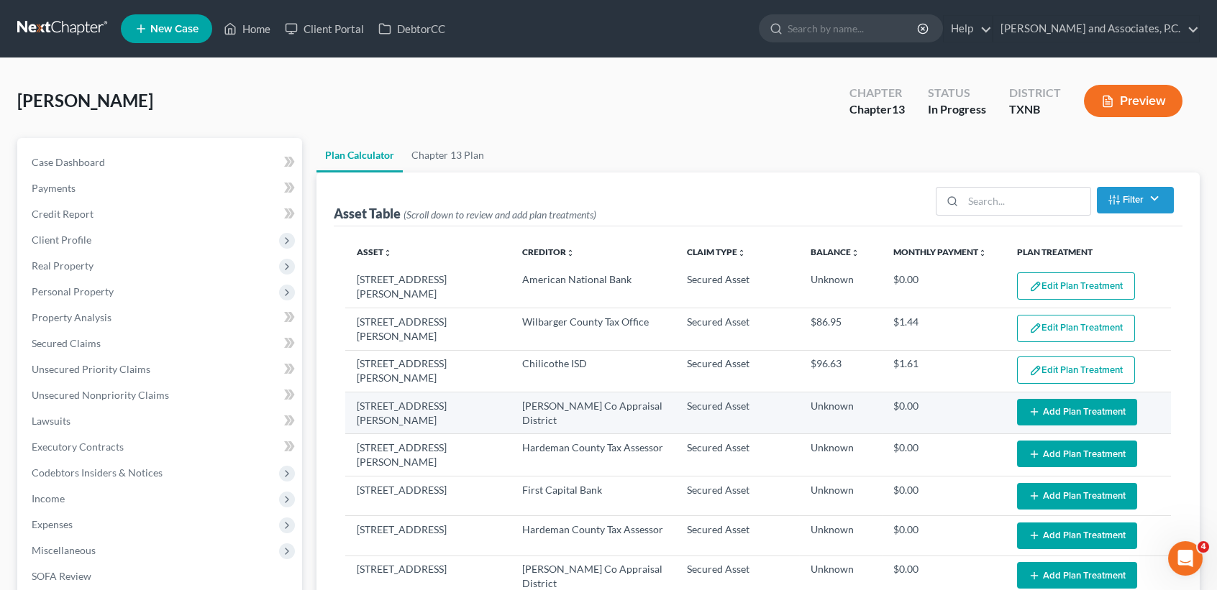
click at [1061, 399] on button "Add Plan Treatment" at bounding box center [1077, 412] width 120 height 27
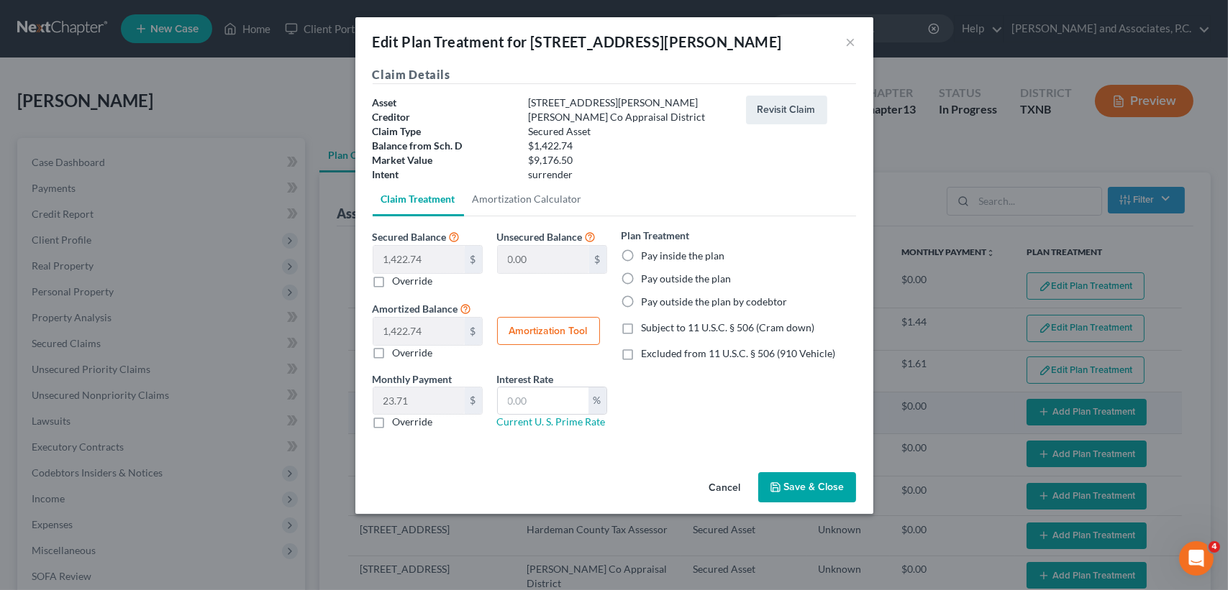
select select "59"
drag, startPoint x: 787, startPoint y: 492, endPoint x: 847, endPoint y: 483, distance: 61.1
click at [788, 491] on button "Save & Close" at bounding box center [807, 487] width 98 height 30
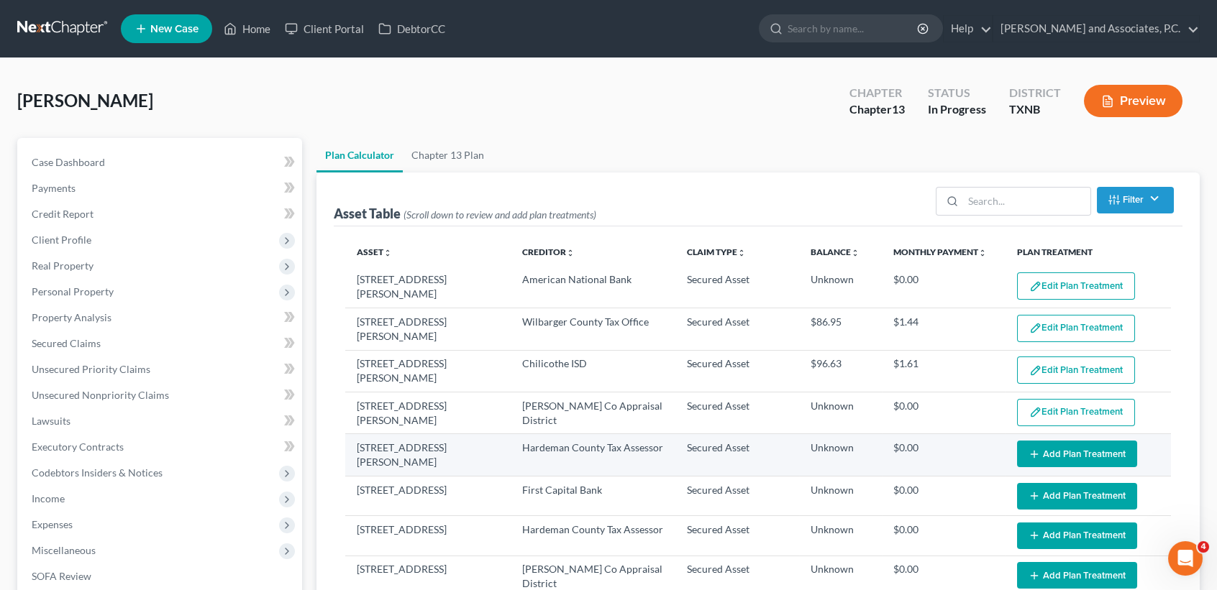
click at [1072, 444] on button "Add Plan Treatment" at bounding box center [1077, 454] width 120 height 27
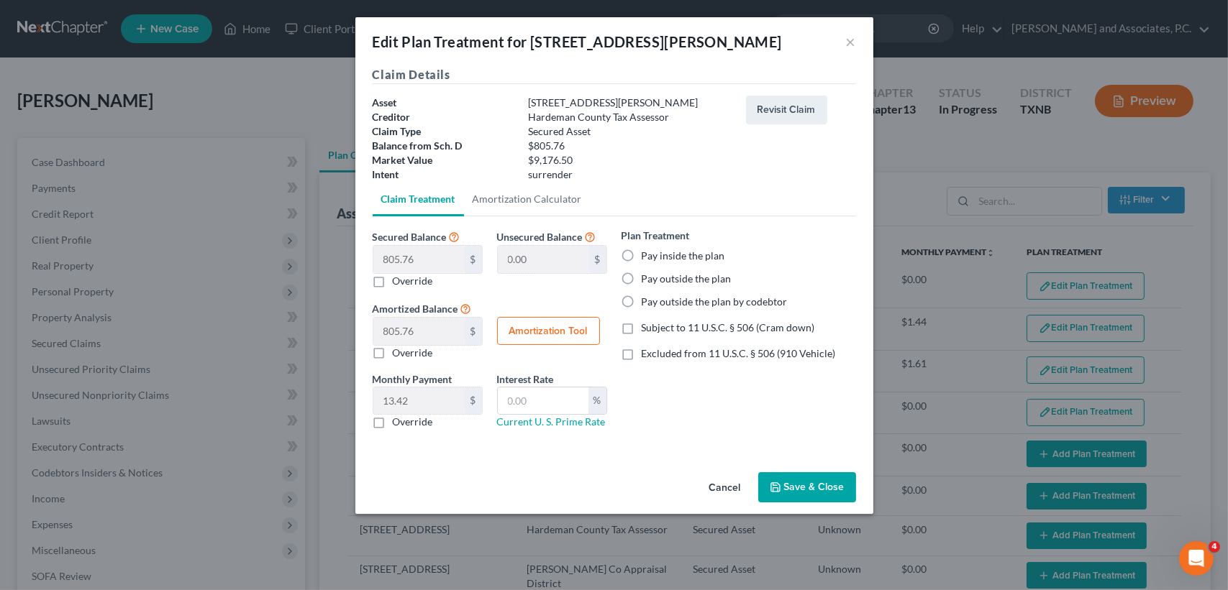
select select "59"
drag, startPoint x: 798, startPoint y: 486, endPoint x: 1059, endPoint y: 484, distance: 260.3
click at [800, 486] on button "Save & Close" at bounding box center [807, 487] width 98 height 30
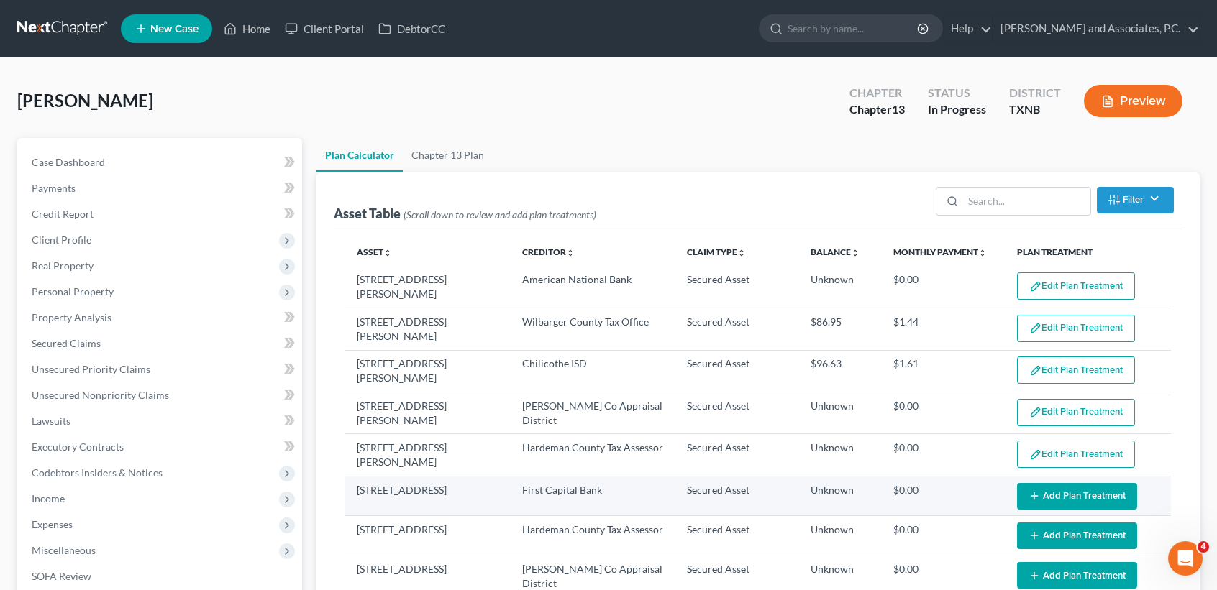
click at [1079, 485] on button "Add Plan Treatment" at bounding box center [1077, 496] width 120 height 27
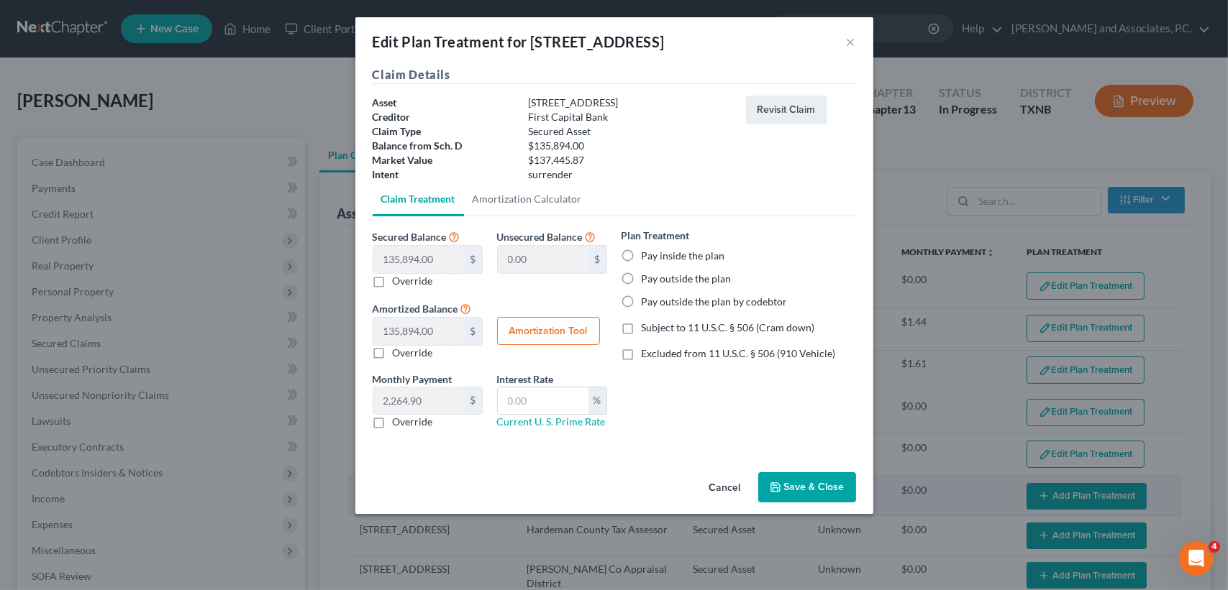
select select "59"
click at [830, 489] on button "Save & Close" at bounding box center [807, 487] width 98 height 30
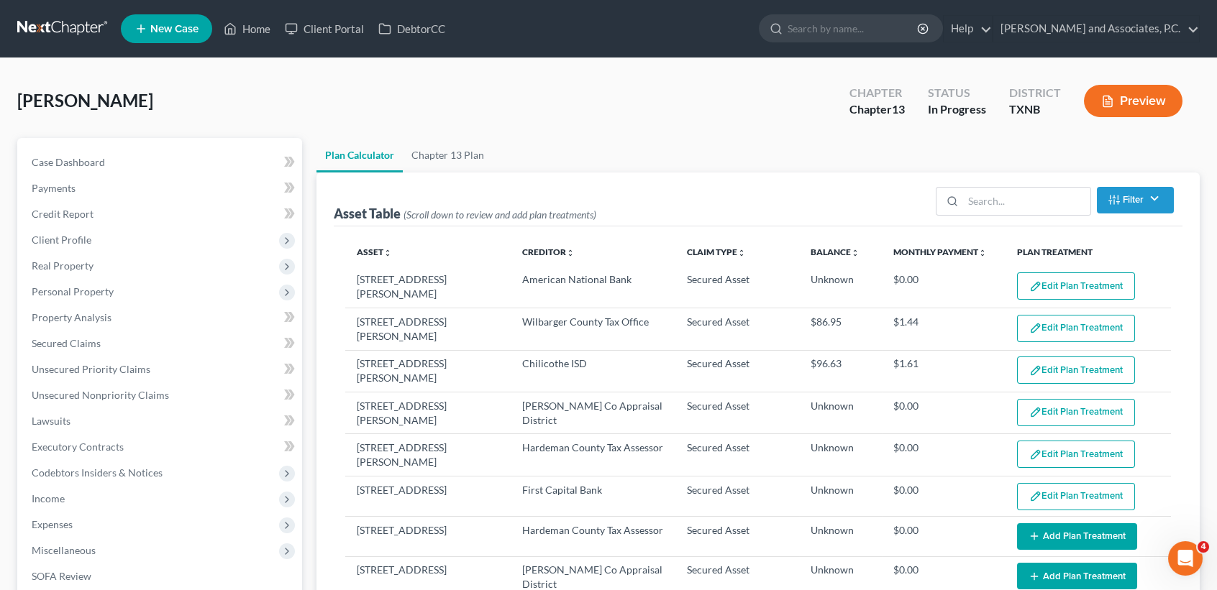
click at [1079, 530] on button "Add Plan Treatment" at bounding box center [1077, 537] width 120 height 27
select select "59"
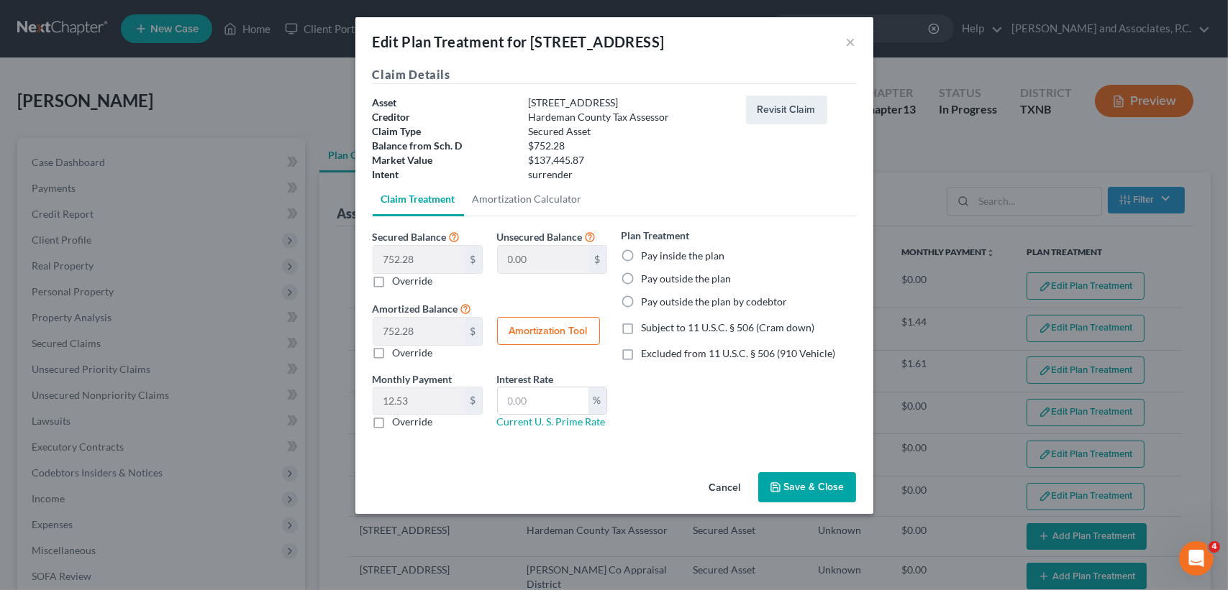
click at [811, 483] on button "Save & Close" at bounding box center [807, 487] width 98 height 30
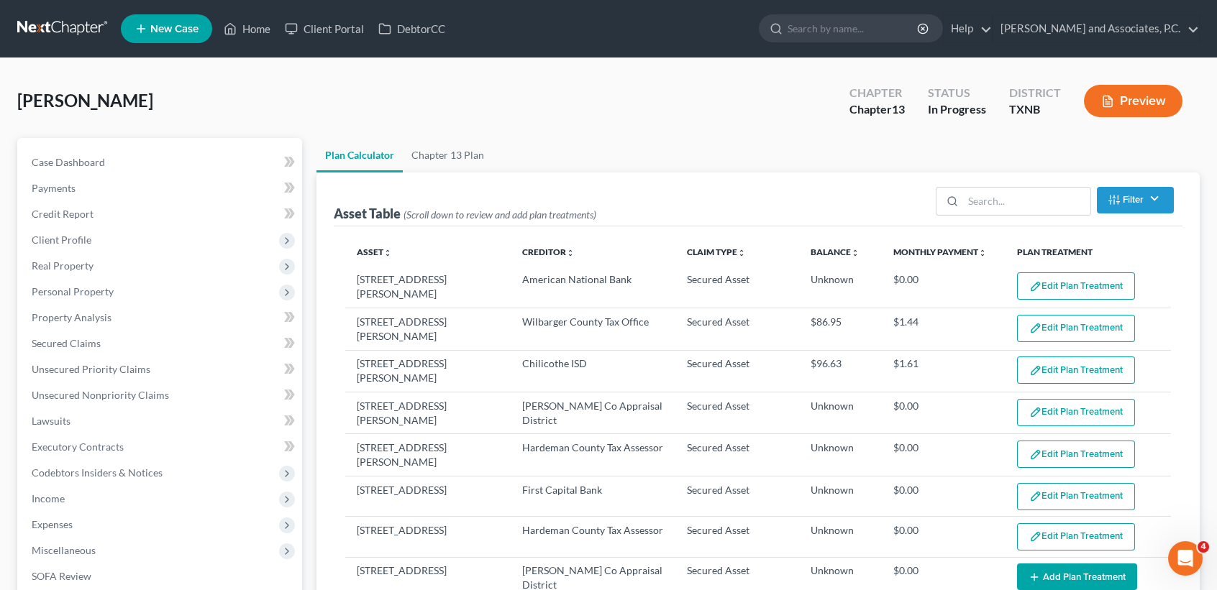
click at [1028, 572] on icon "button" at bounding box center [1034, 578] width 12 height 12
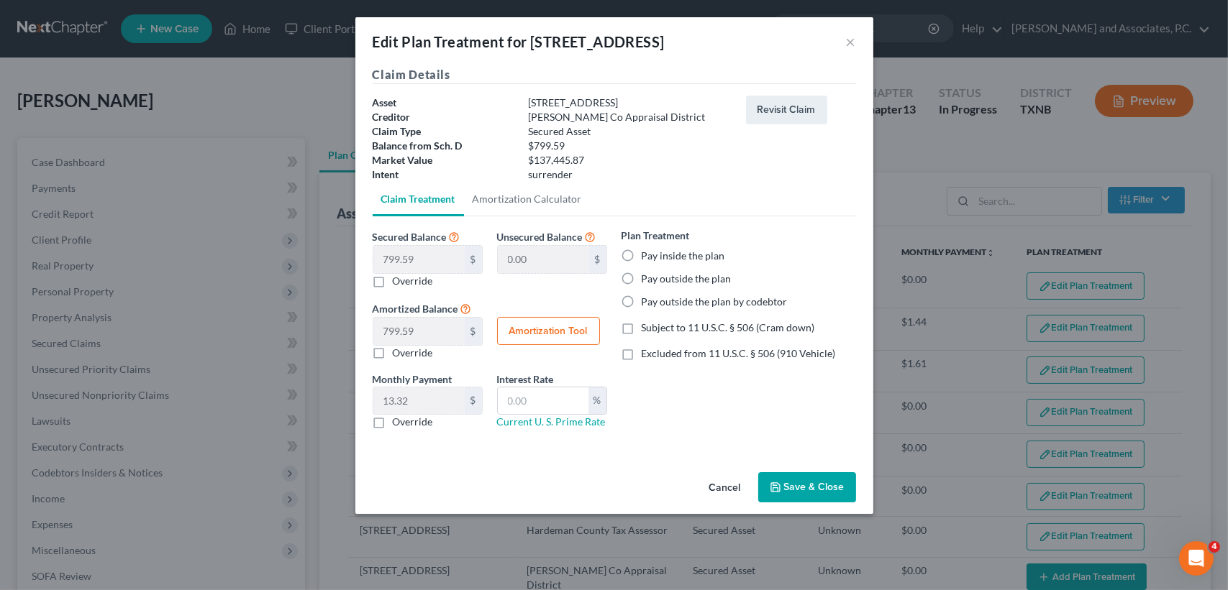
select select "59"
click at [826, 491] on button "Save & Close" at bounding box center [807, 487] width 98 height 30
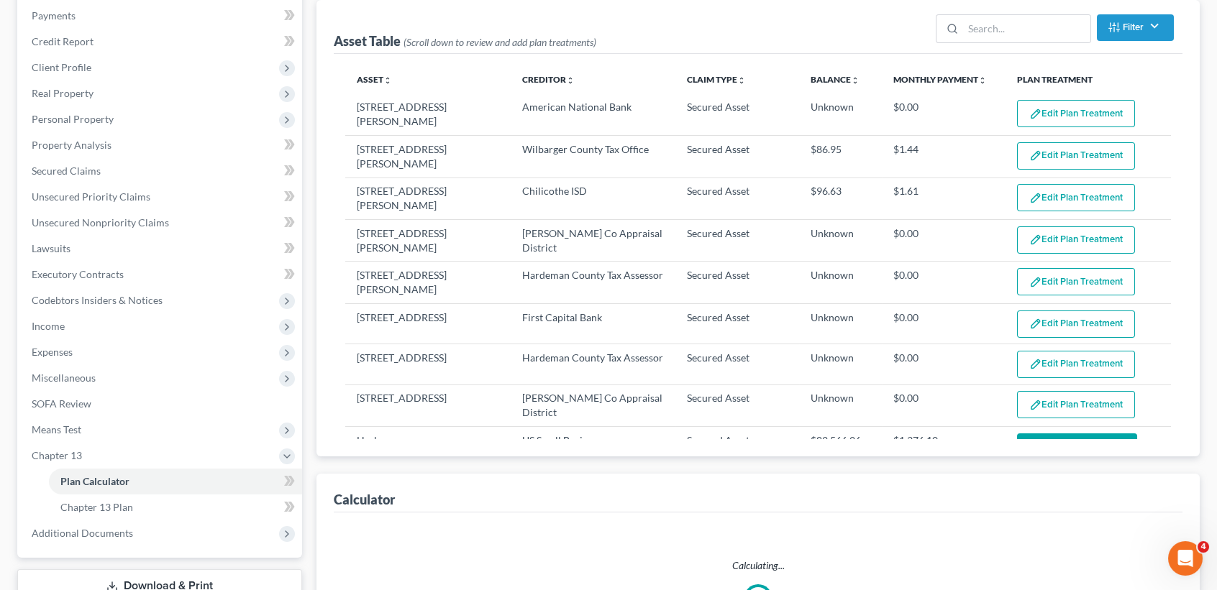
scroll to position [191, 0]
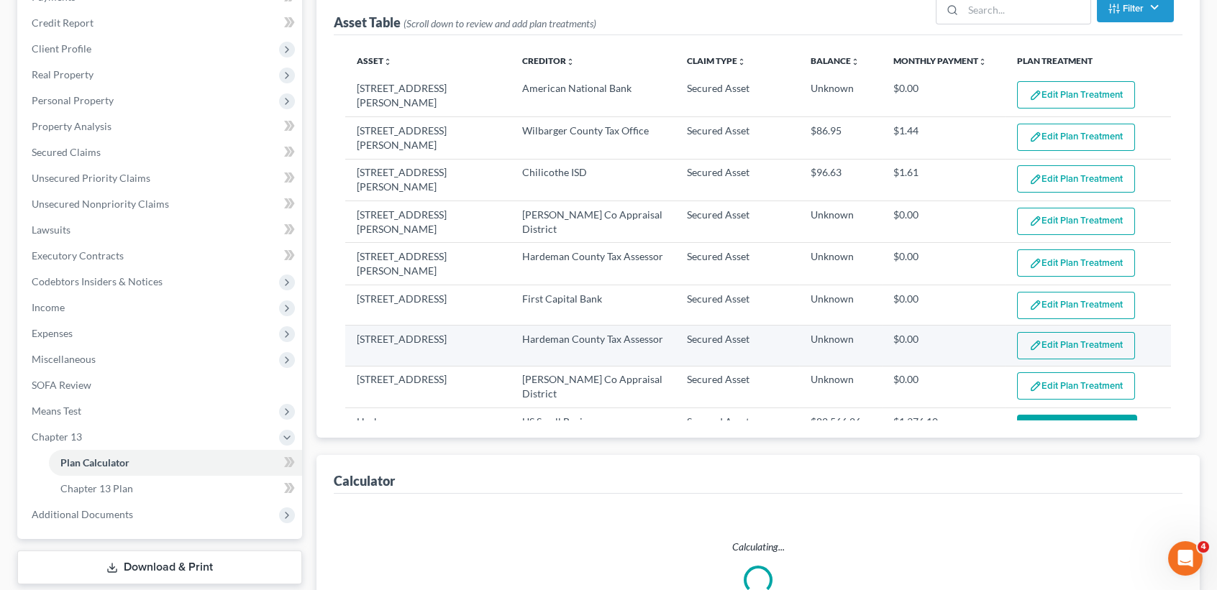
select select "59"
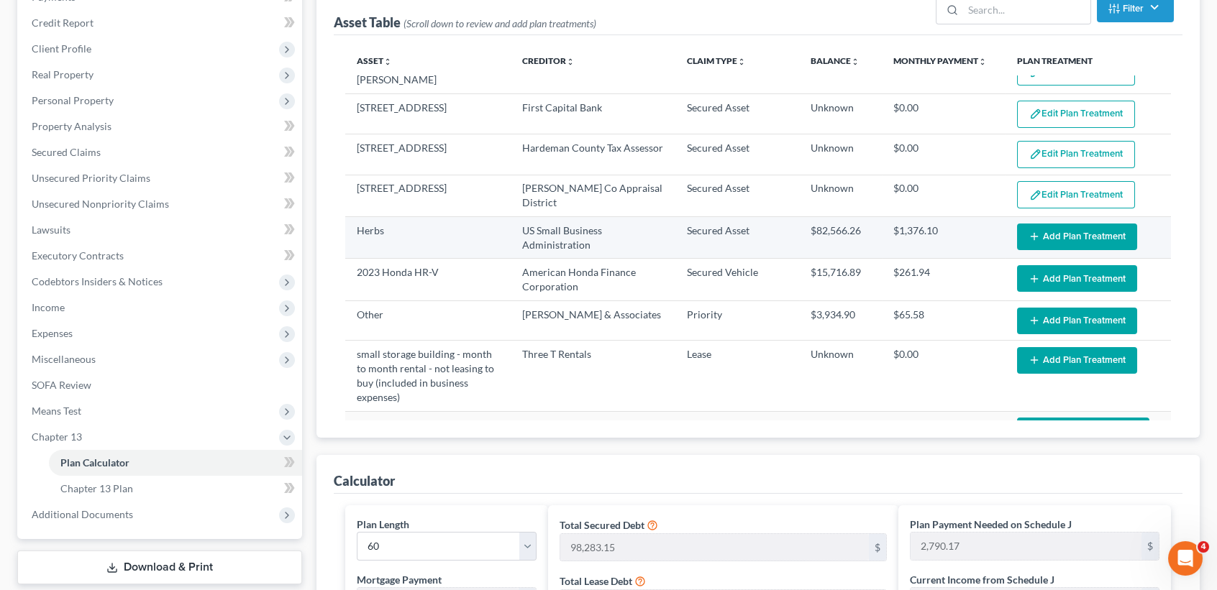
click at [1074, 229] on button "Add Plan Treatment" at bounding box center [1077, 237] width 120 height 27
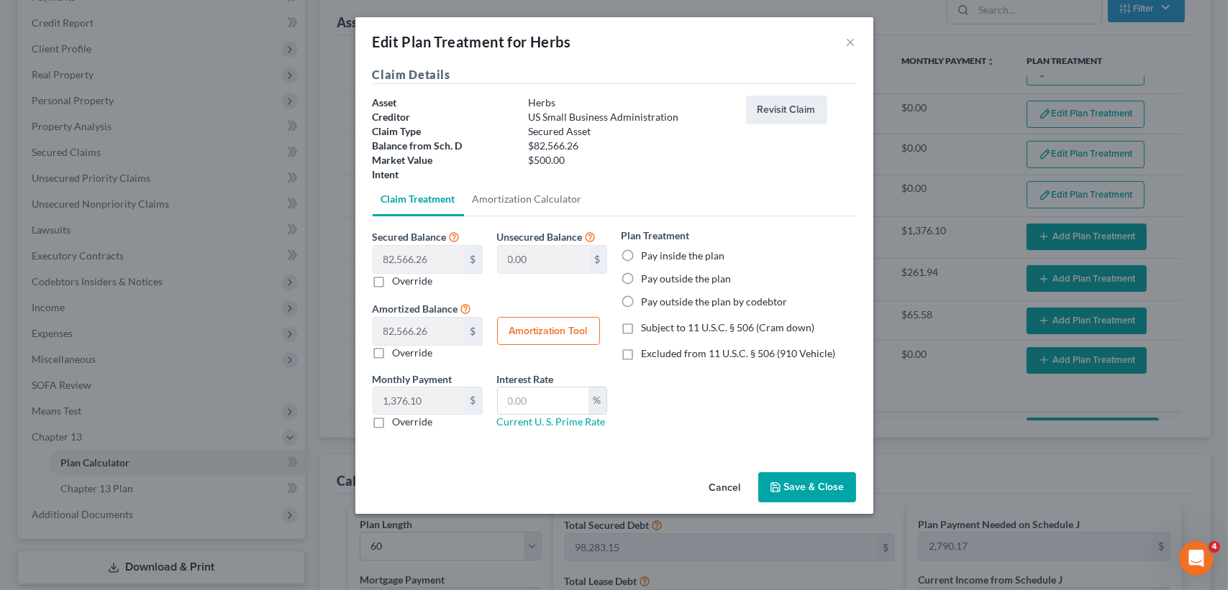
click at [694, 252] on label "Pay inside the plan" at bounding box center [682, 256] width 83 height 14
click at [657, 252] on input "Pay inside the plan" at bounding box center [651, 253] width 9 height 9
radio input "true"
click at [816, 485] on button "Save & Close" at bounding box center [807, 487] width 98 height 30
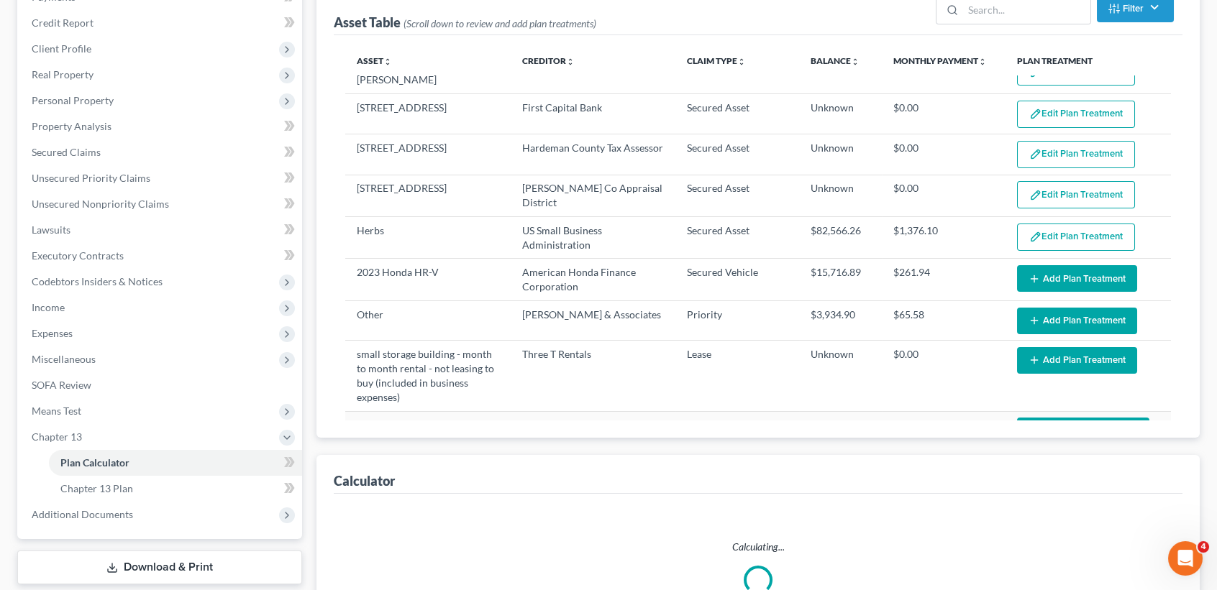
select select "59"
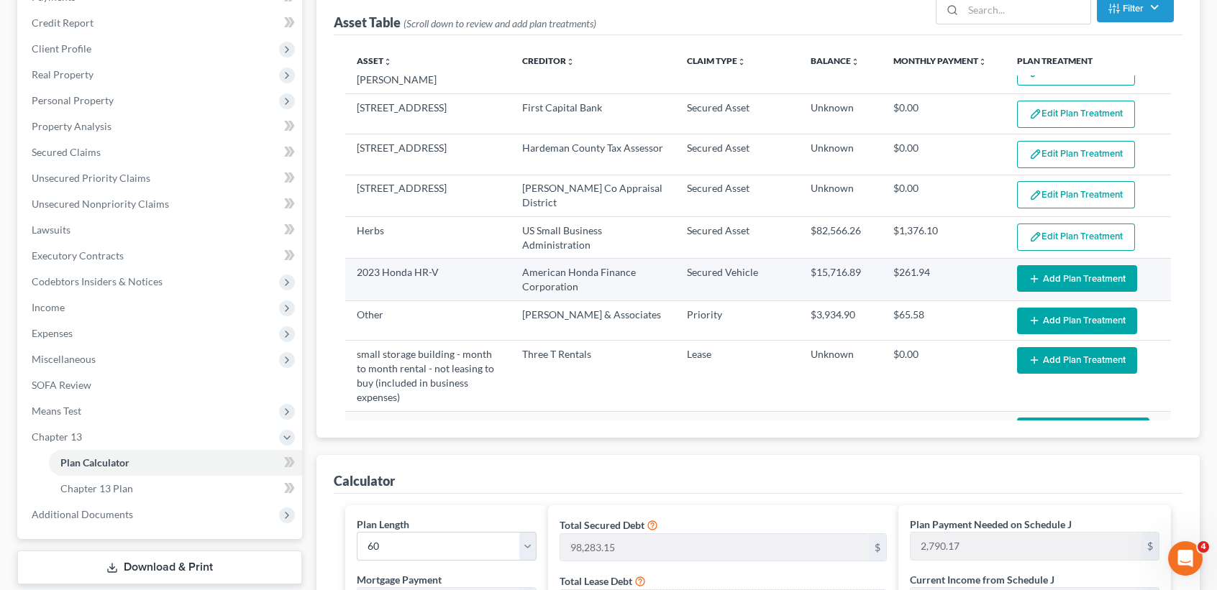
click at [1057, 274] on button "Add Plan Treatment" at bounding box center [1077, 278] width 120 height 27
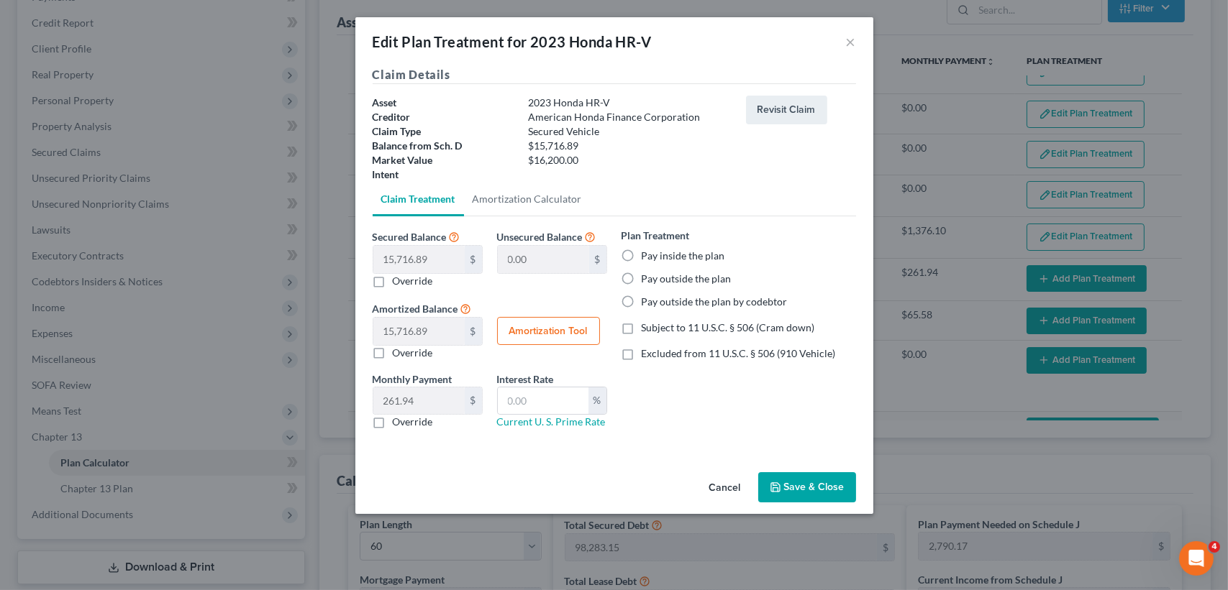
click at [695, 260] on label "Pay inside the plan" at bounding box center [682, 256] width 83 height 14
click at [657, 258] on input "Pay inside the plan" at bounding box center [651, 253] width 9 height 9
radio input "true"
click at [564, 334] on button "Amortization Tool" at bounding box center [548, 331] width 103 height 29
type input "15,716.89"
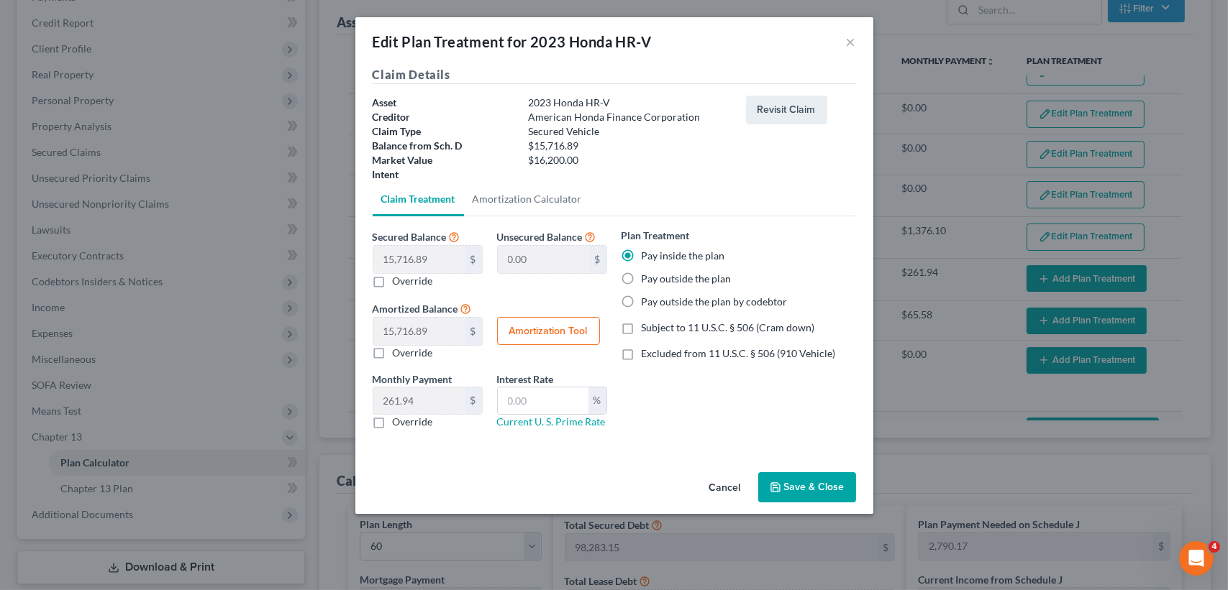
type input "60"
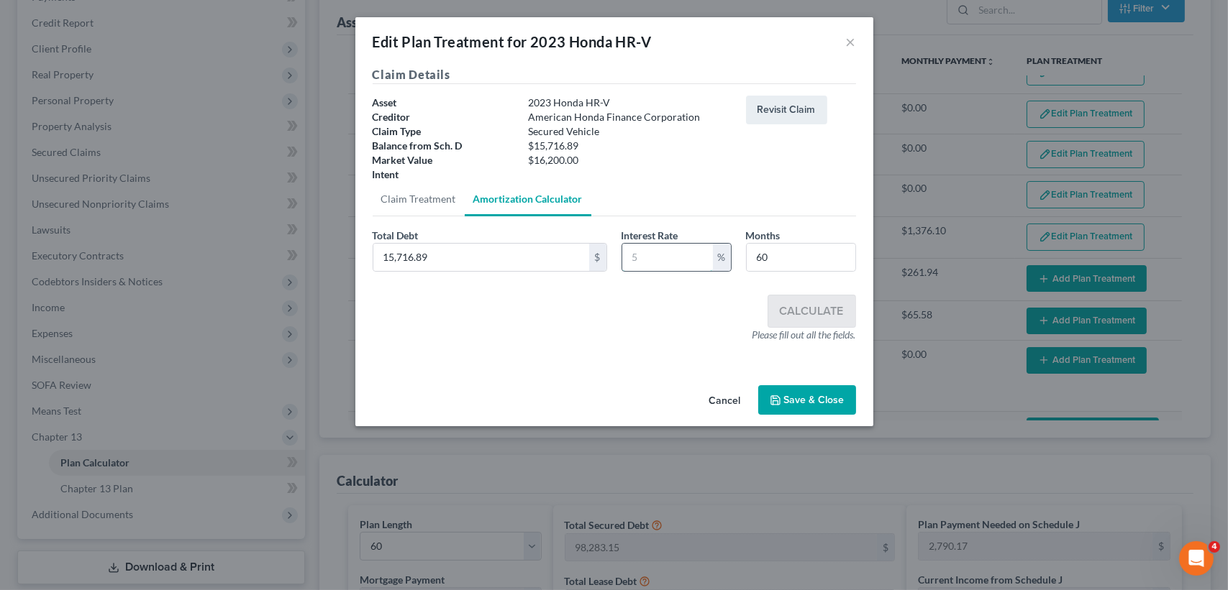
click at [698, 245] on input "text" at bounding box center [667, 257] width 91 height 27
click at [483, 260] on input "15,716.89" at bounding box center [481, 257] width 216 height 27
click at [679, 264] on input "text" at bounding box center [667, 257] width 91 height 27
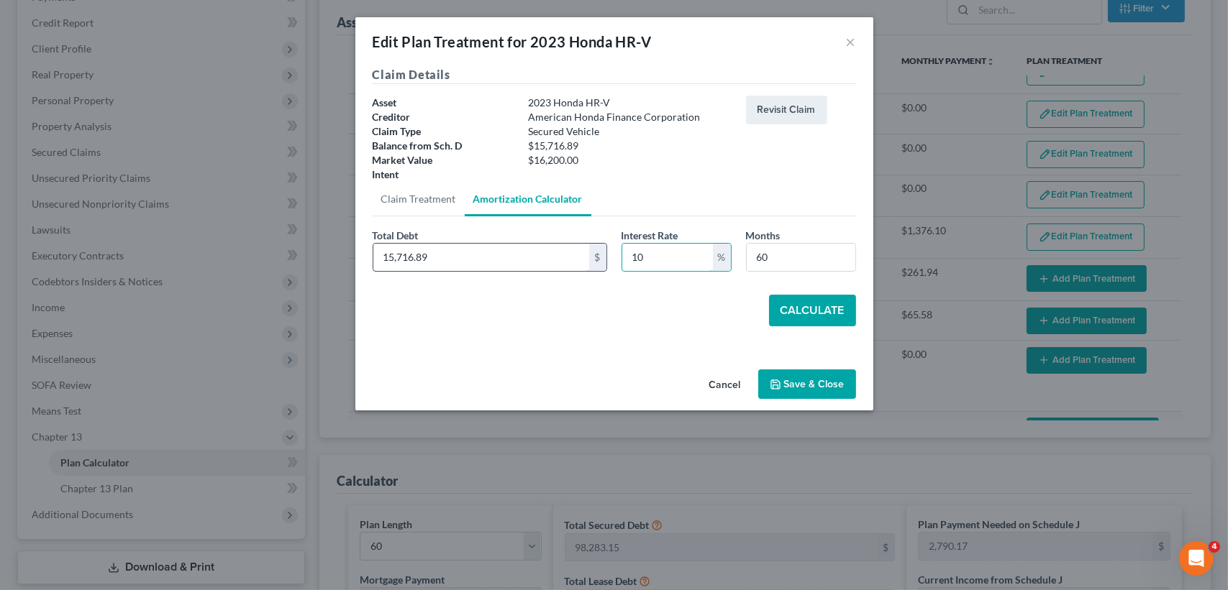
type input "10"
click at [535, 249] on input "15,716.89" at bounding box center [481, 257] width 216 height 27
click at [678, 267] on input "10" at bounding box center [667, 257] width 91 height 27
click at [501, 250] on input "16,200.00" at bounding box center [481, 257] width 216 height 27
type input "15,716.89"
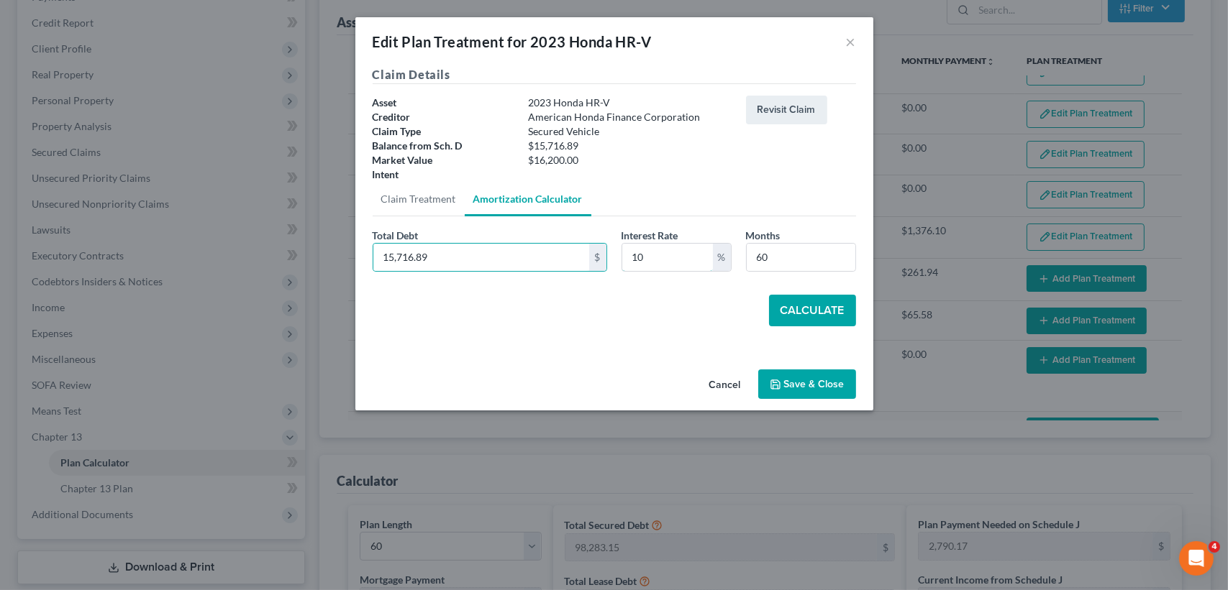
drag, startPoint x: 675, startPoint y: 243, endPoint x: 679, endPoint y: 234, distance: 9.6
click at [675, 243] on div "10 %" at bounding box center [676, 257] width 110 height 29
click at [808, 321] on button "Calculate" at bounding box center [812, 311] width 87 height 32
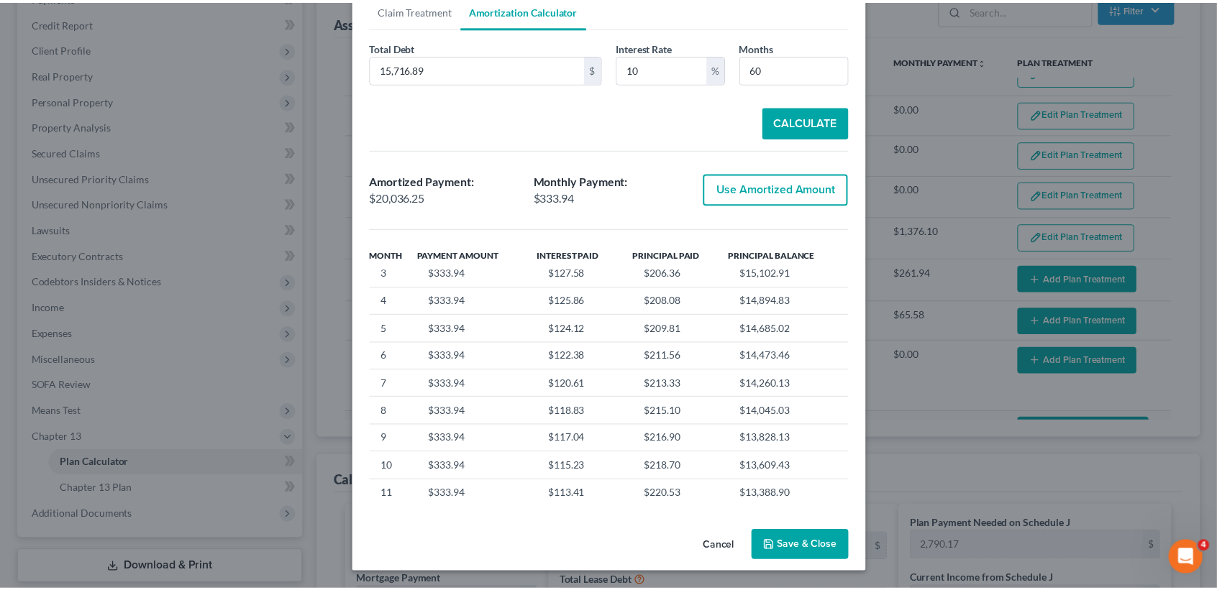
scroll to position [96, 0]
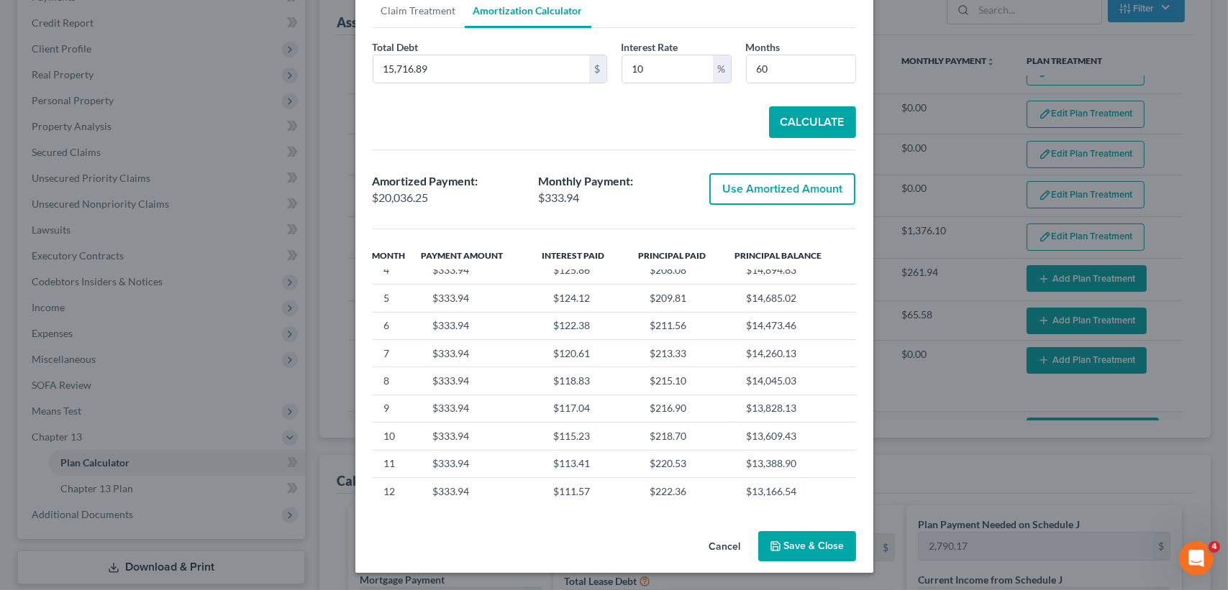
click at [816, 549] on button "Save & Close" at bounding box center [807, 546] width 98 height 30
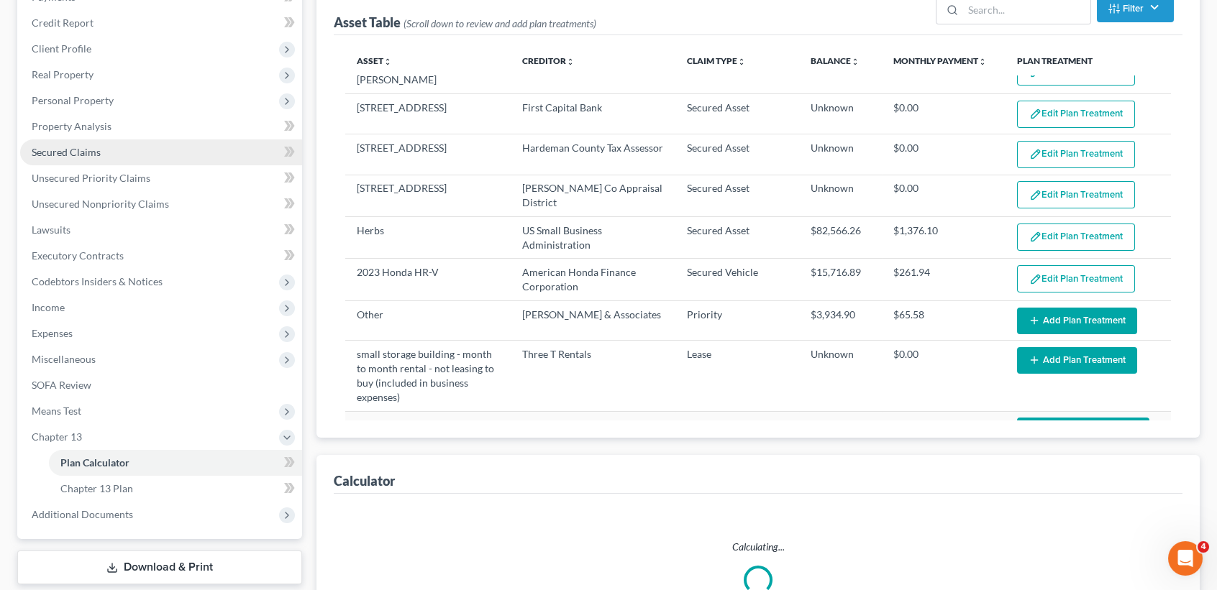
select select "59"
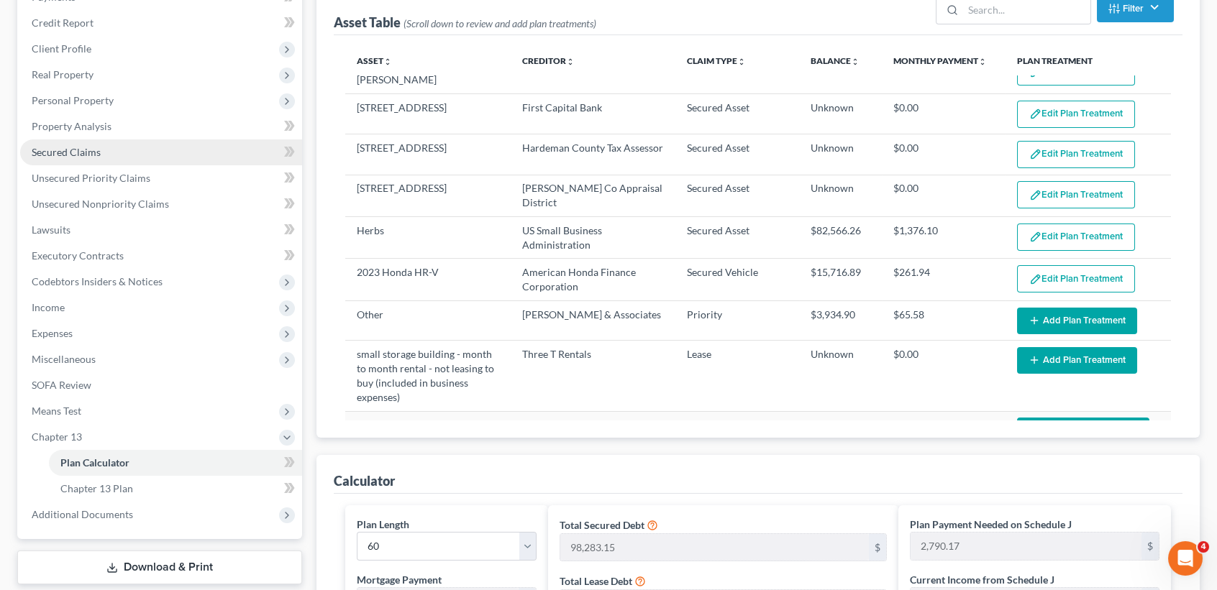
click at [77, 155] on span "Secured Claims" at bounding box center [66, 152] width 69 height 12
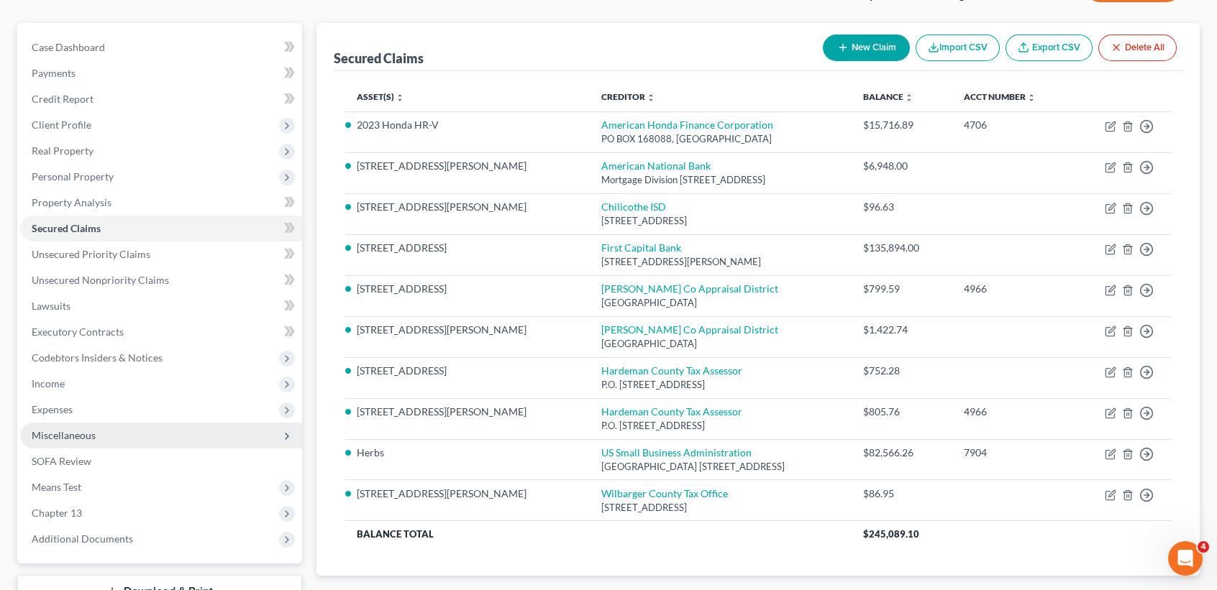
scroll to position [191, 0]
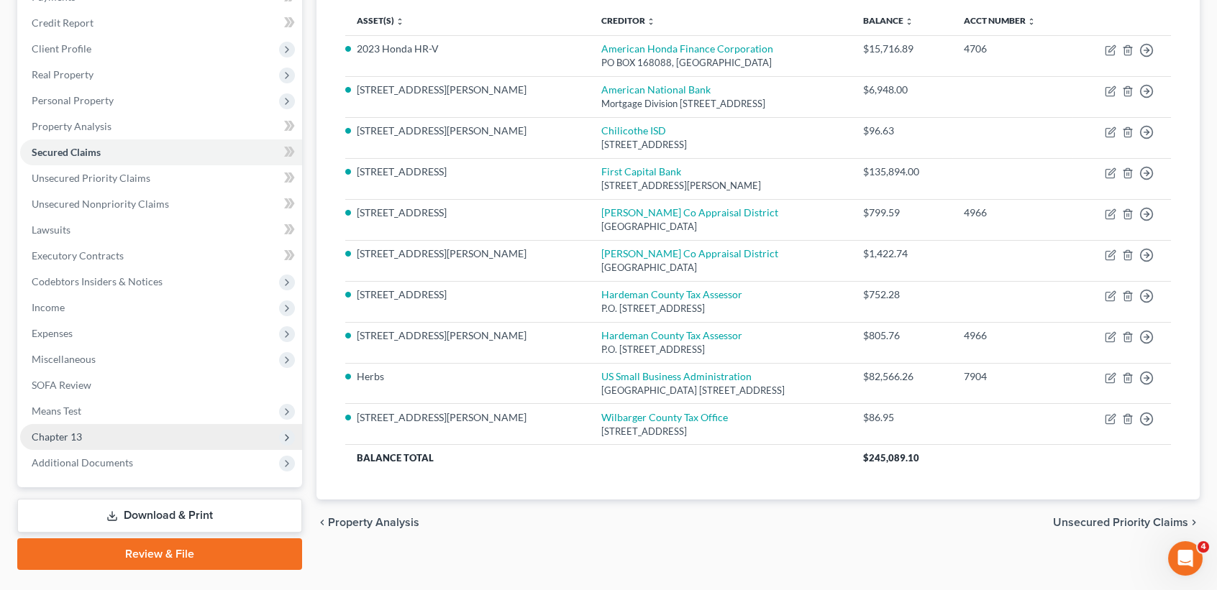
click at [76, 438] on span "Chapter 13" at bounding box center [57, 437] width 50 height 12
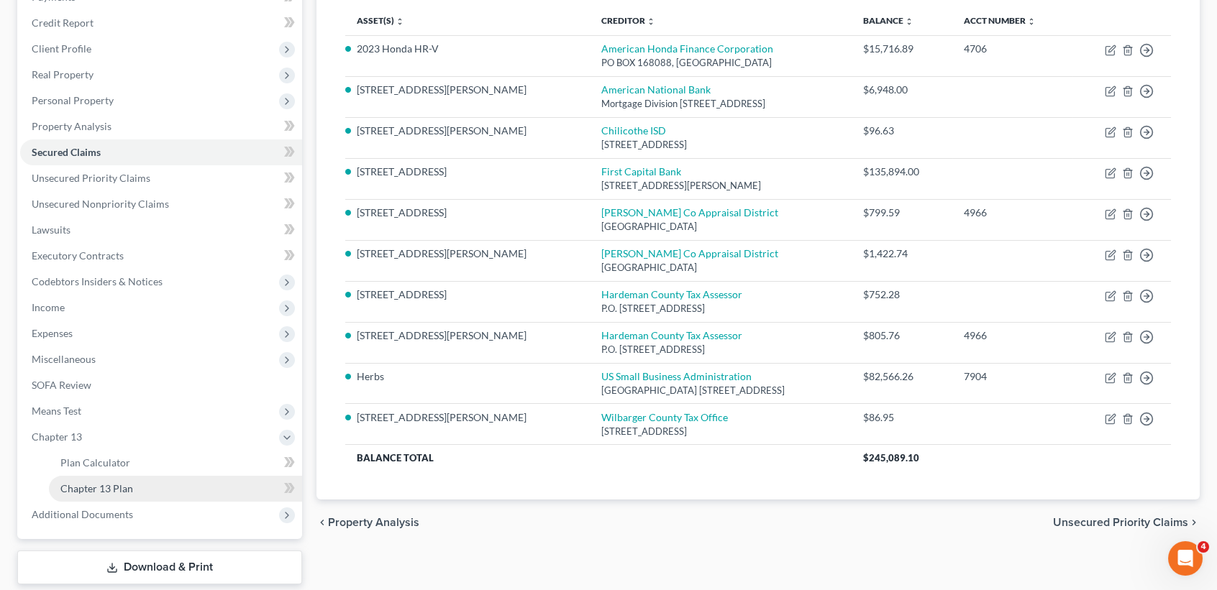
click at [81, 489] on span "Chapter 13 Plan" at bounding box center [96, 489] width 73 height 12
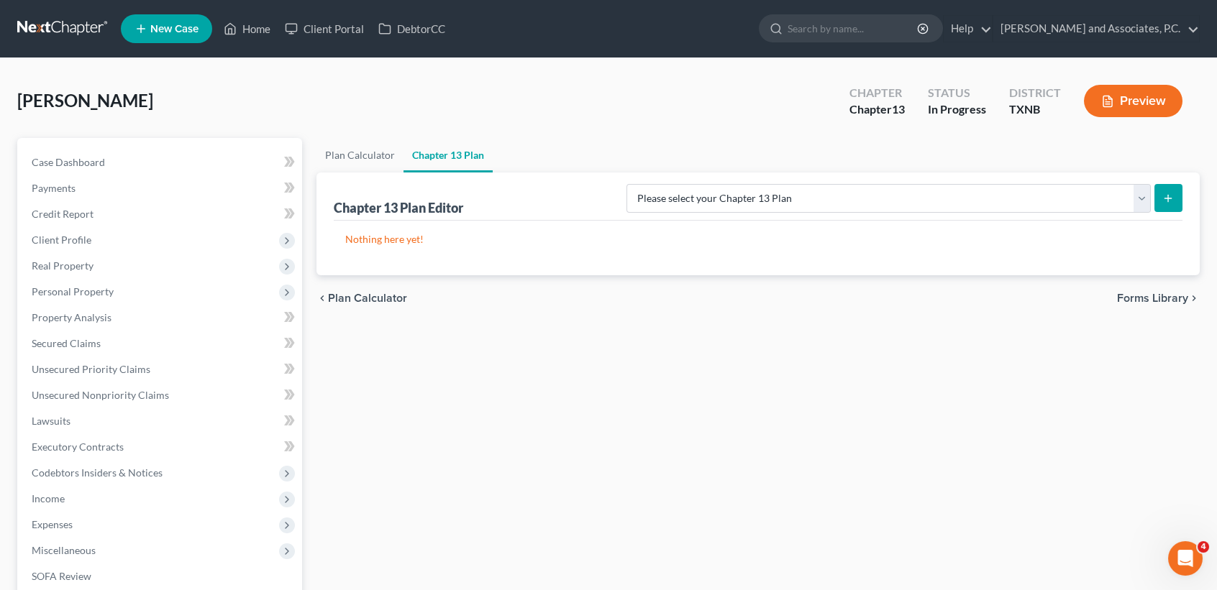
click at [389, 132] on div "Powell, Teri Upgraded Chapter Chapter 13 Status In Progress District TXNB Previ…" at bounding box center [608, 107] width 1182 height 63
click at [379, 148] on link "Plan Calculator" at bounding box center [359, 155] width 87 height 35
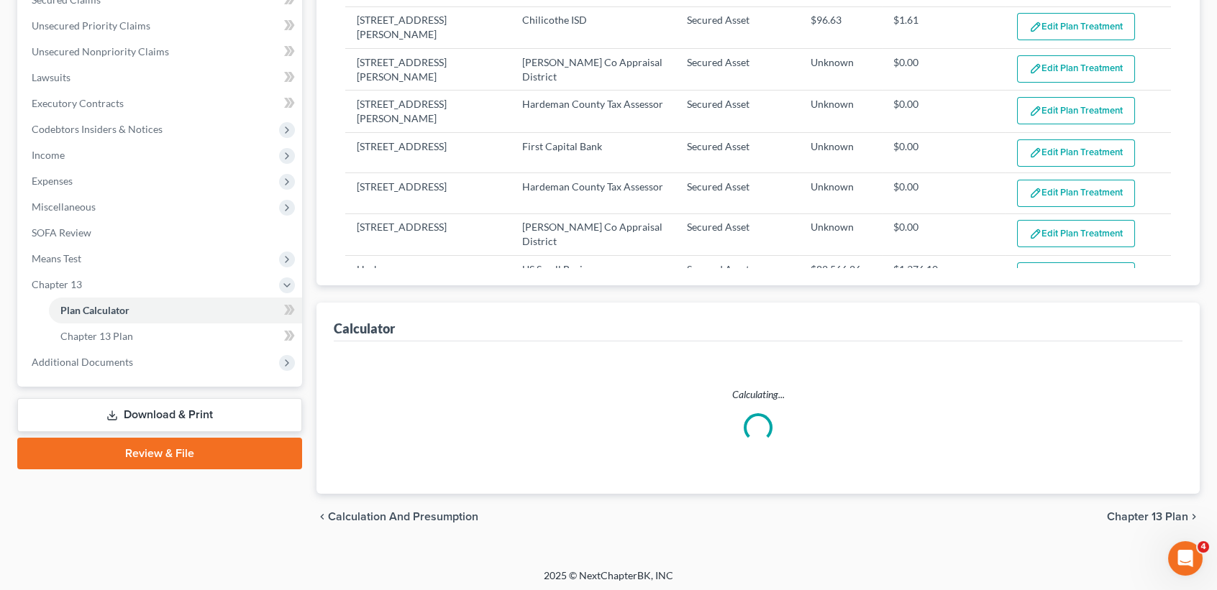
scroll to position [347, 0]
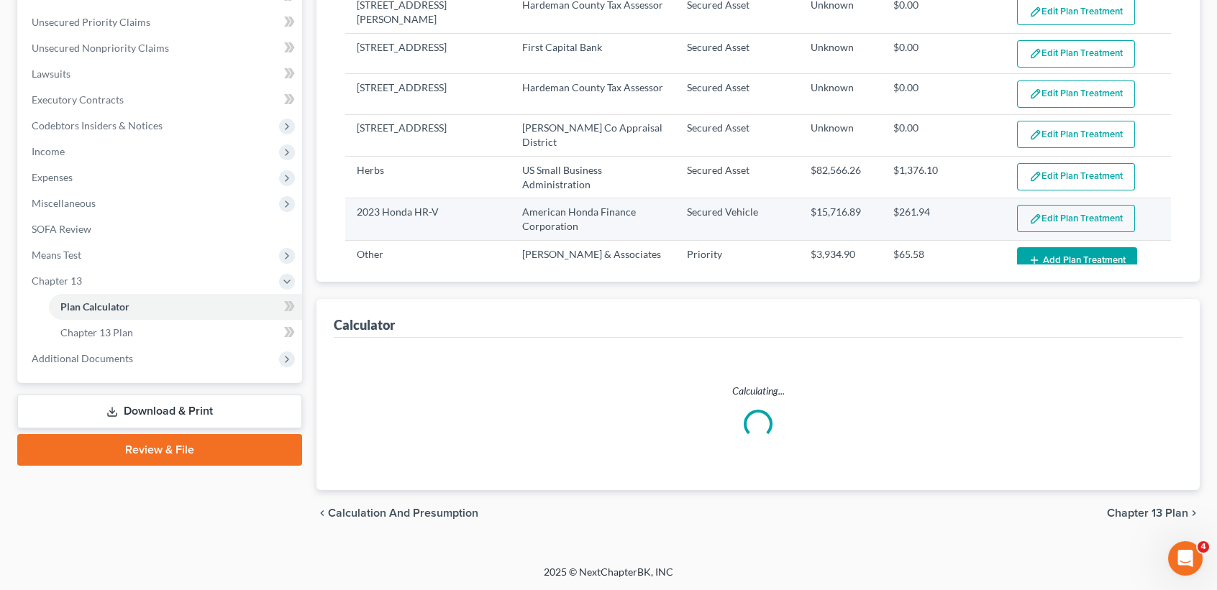
select select "59"
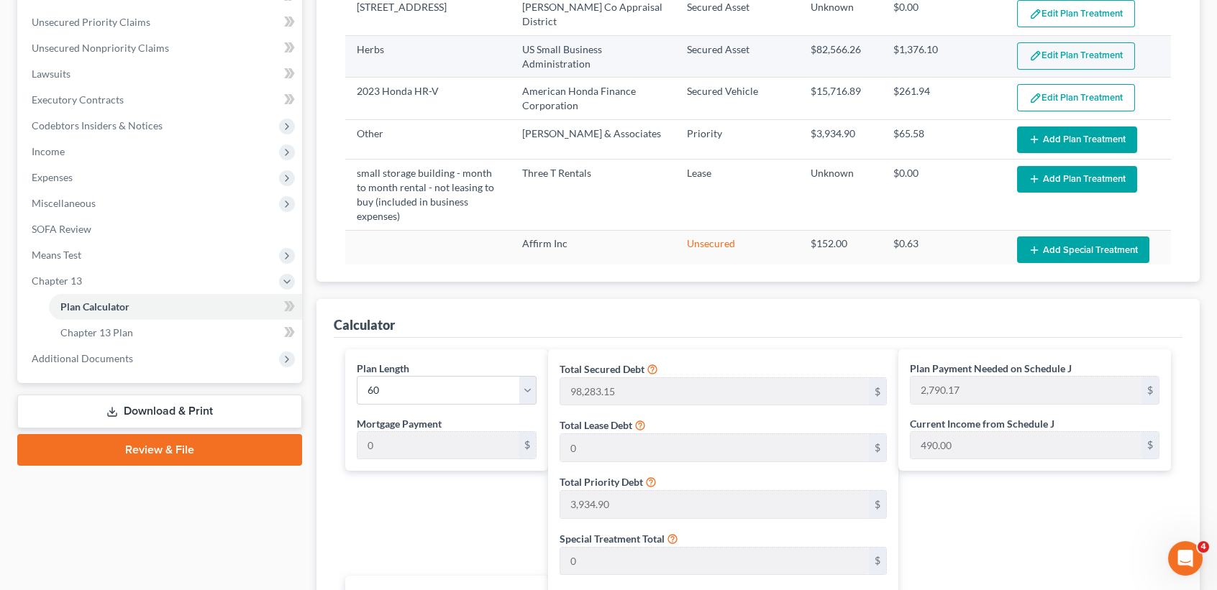
scroll to position [96, 0]
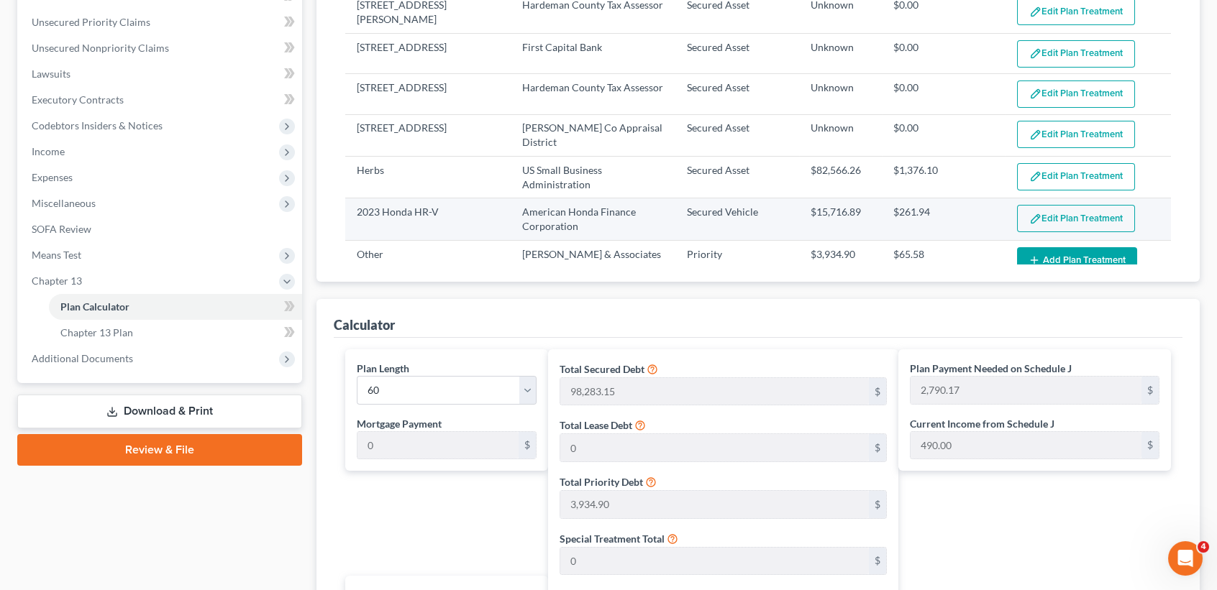
click at [1087, 214] on button "Edit Plan Treatment" at bounding box center [1076, 218] width 118 height 27
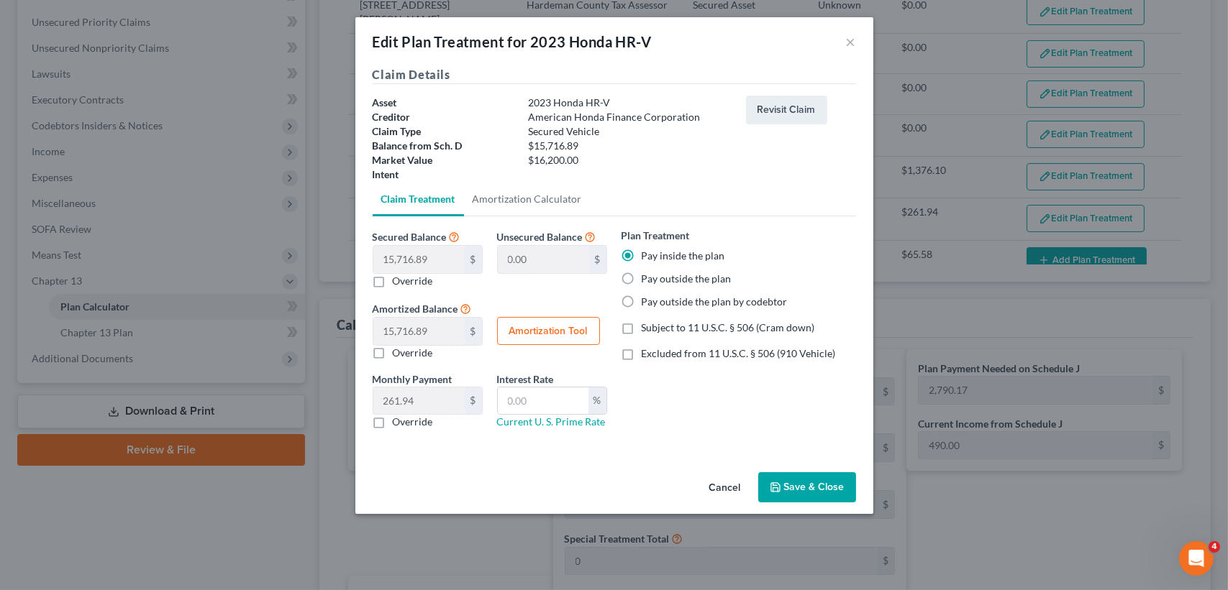
click at [550, 331] on button "Amortization Tool" at bounding box center [548, 331] width 103 height 29
type input "15,716.89"
type input "60"
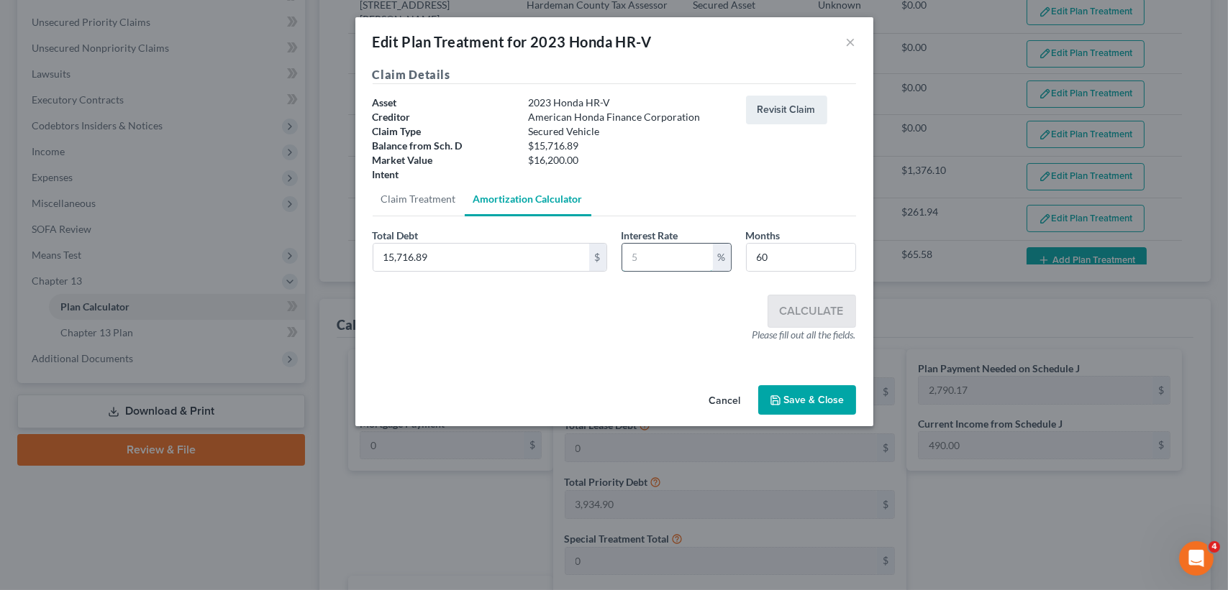
click at [652, 259] on input "text" at bounding box center [667, 257] width 91 height 27
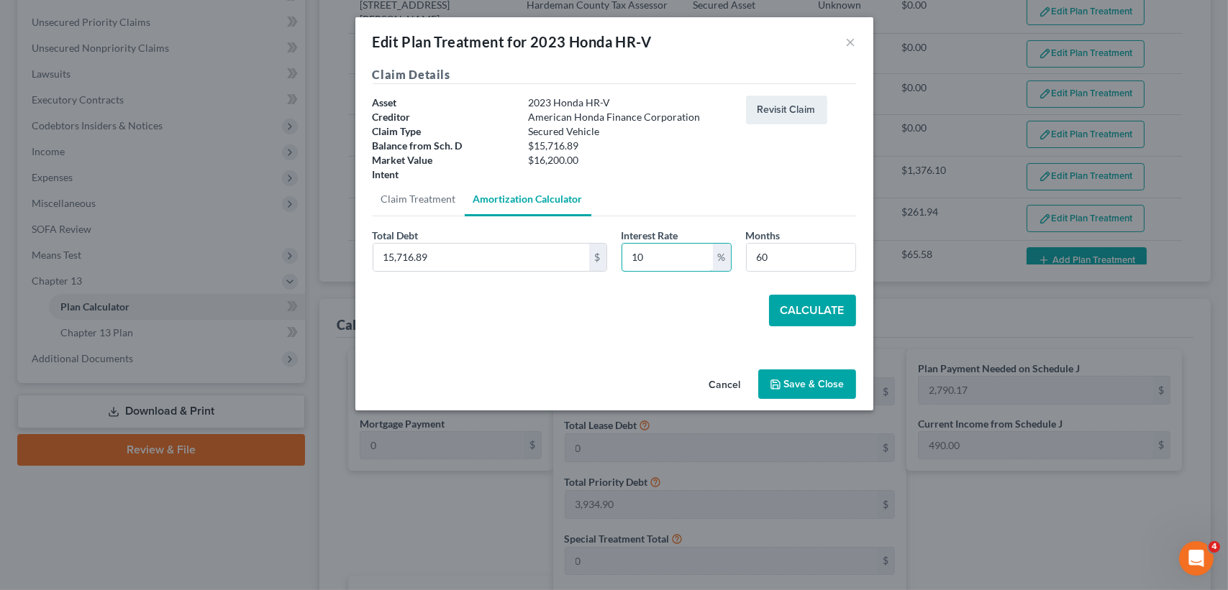
type input "10"
drag, startPoint x: 596, startPoint y: 331, endPoint x: 796, endPoint y: 334, distance: 200.0
click at [596, 331] on div "Secured Balance 15,716.89 $ 0.00 $ Override Unsecured Balance 0.00 $ Amortized …" at bounding box center [614, 282] width 483 height 133
click at [833, 314] on button "Calculate" at bounding box center [812, 311] width 87 height 32
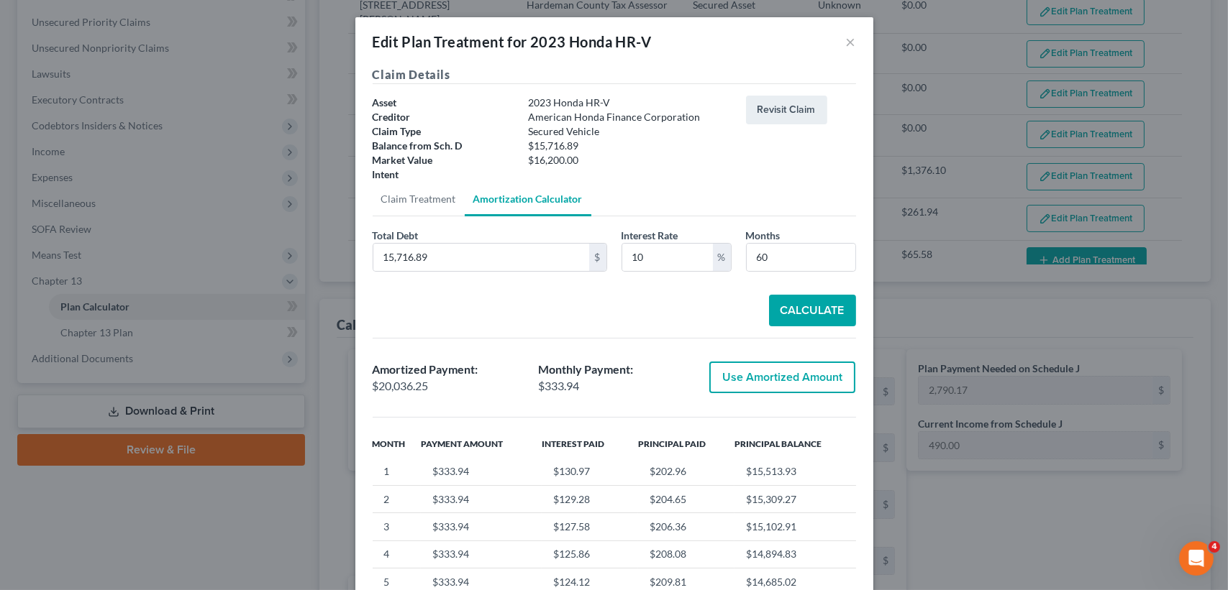
drag, startPoint x: 810, startPoint y: 353, endPoint x: 773, endPoint y: 414, distance: 70.7
click at [808, 353] on div "Amortized Payment: $20,036.25 Monthly Payment: $333.94 Use Amortized Amount" at bounding box center [614, 378] width 498 height 56
click at [773, 414] on div "Amortized Payment: $20,036.25 Monthly Payment: $333.94 Use Amortized Amount Mon…" at bounding box center [614, 513] width 483 height 351
click at [782, 384] on button "Use Amortized Amount" at bounding box center [782, 378] width 146 height 32
type input "20,036.24"
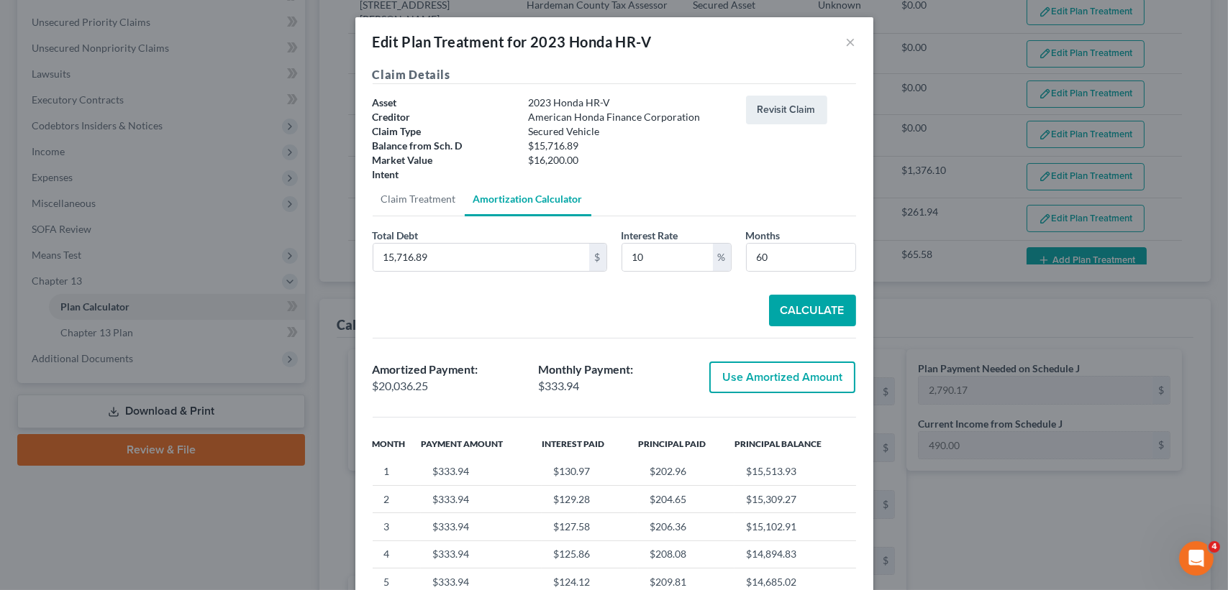
checkbox input "true"
type input "333.93"
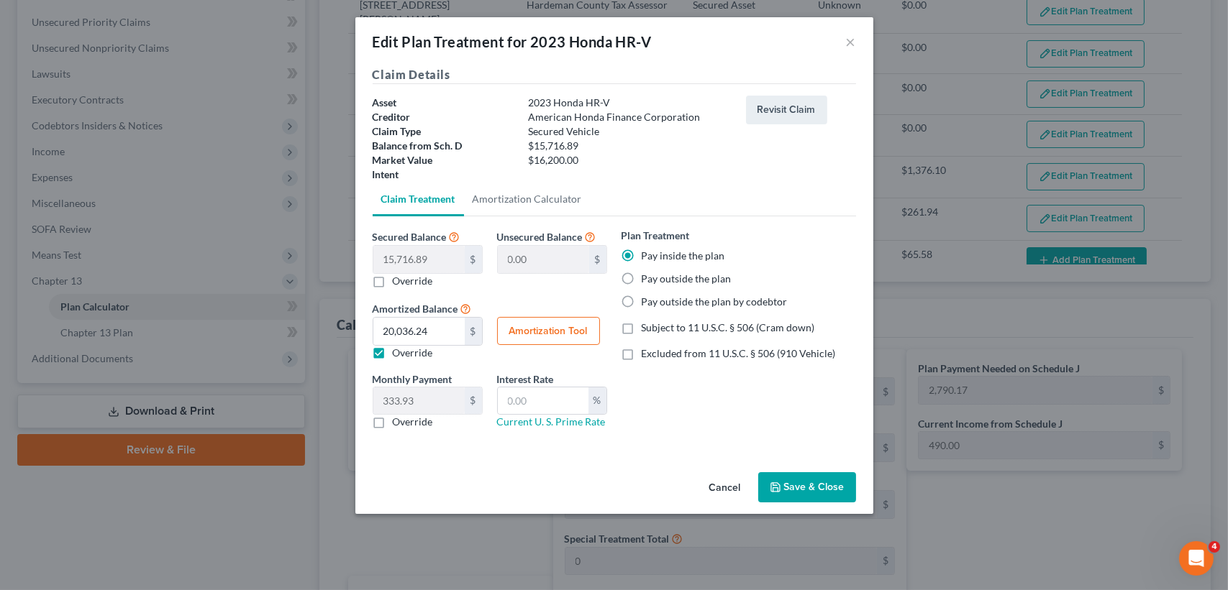
click at [805, 492] on button "Save & Close" at bounding box center [807, 487] width 98 height 30
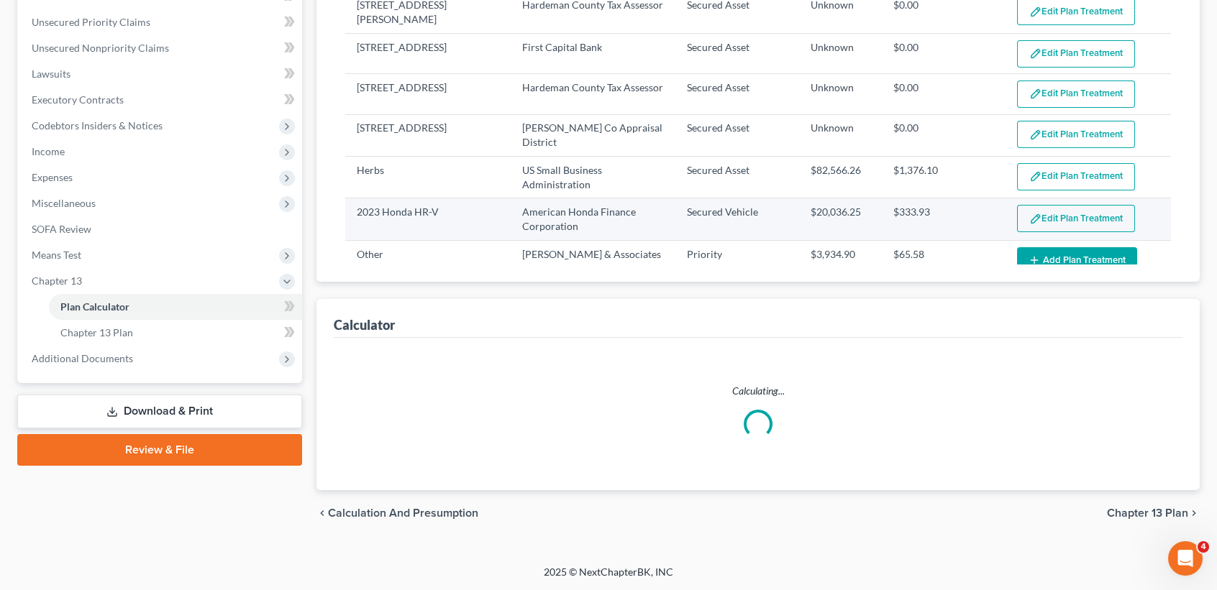
scroll to position [191, 0]
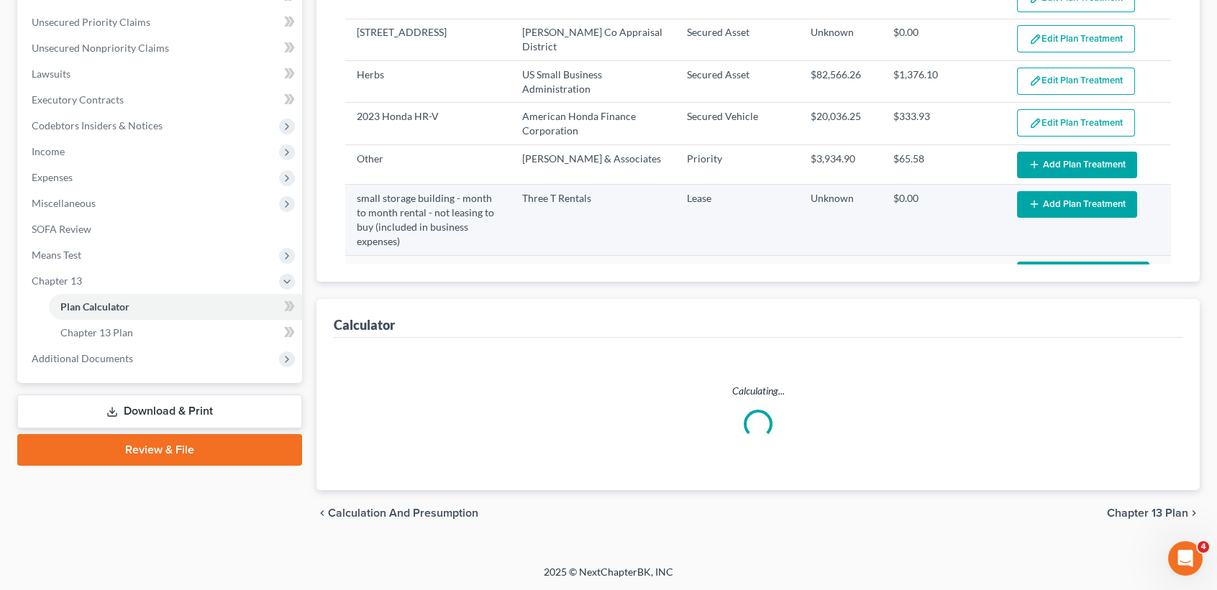
select select "59"
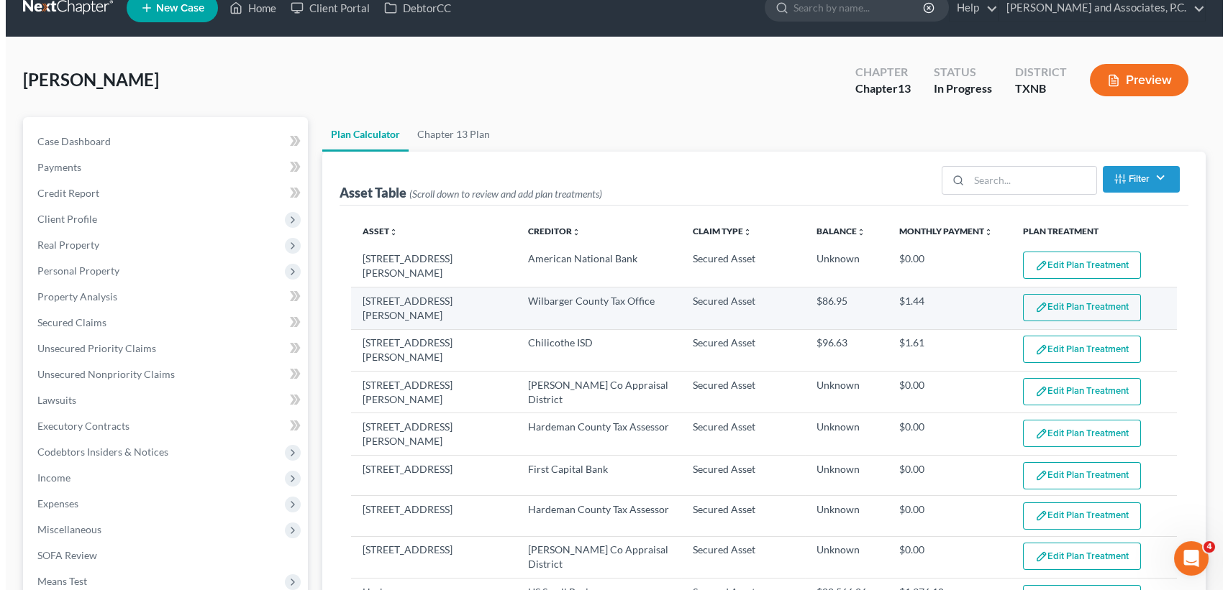
scroll to position [0, 0]
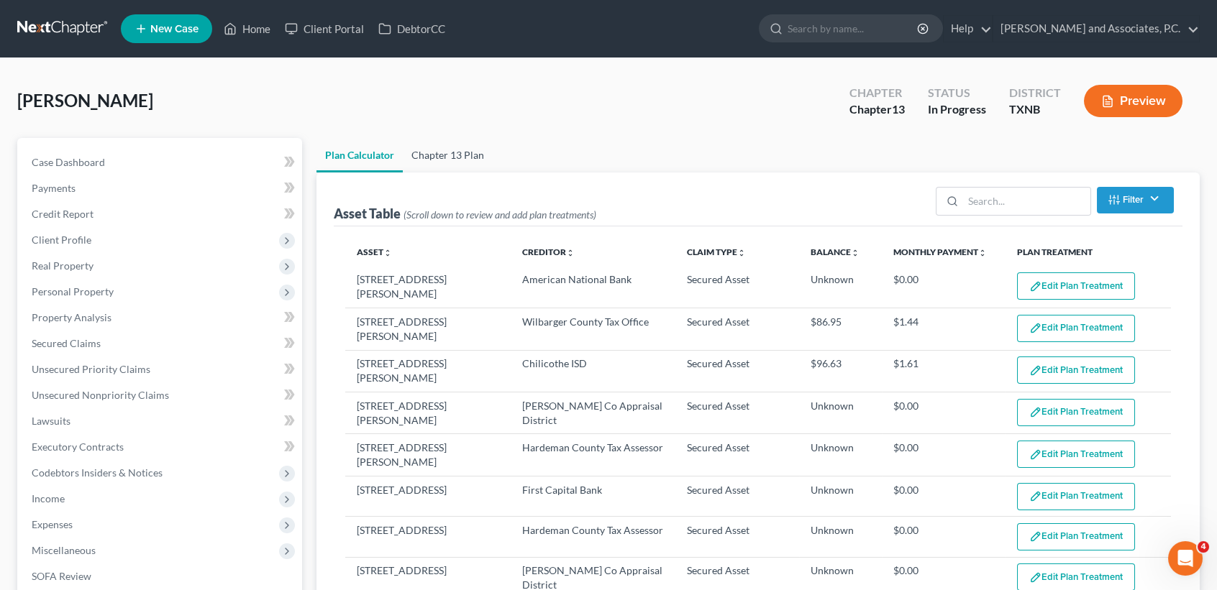
click at [467, 159] on link "Chapter 13 Plan" at bounding box center [448, 155] width 90 height 35
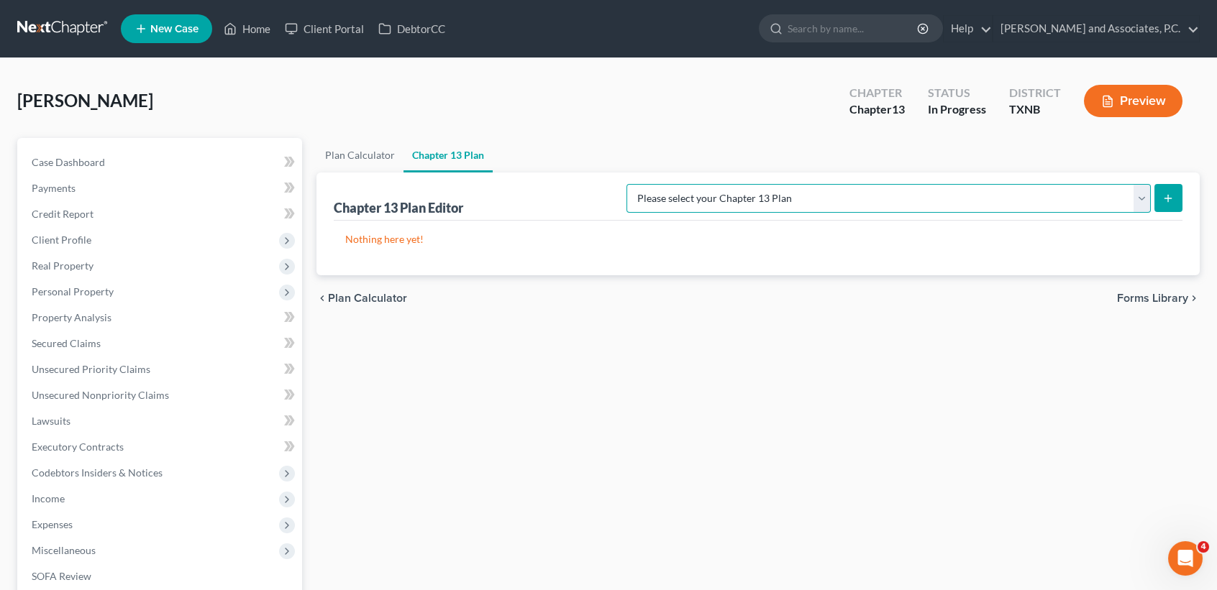
drag, startPoint x: 1023, startPoint y: 195, endPoint x: 1000, endPoint y: 211, distance: 27.3
click at [1023, 195] on select "Please select your Chapter 13 Plan AUTHORIZATION FOR ADEQUATE PROTECTION DISBUR…" at bounding box center [888, 198] width 524 height 29
select select "5"
click at [641, 184] on select "Please select your Chapter 13 Plan AUTHORIZATION FOR ADEQUATE PROTECTION DISBUR…" at bounding box center [888, 198] width 524 height 29
click at [1172, 200] on icon "submit" at bounding box center [1168, 199] width 12 height 12
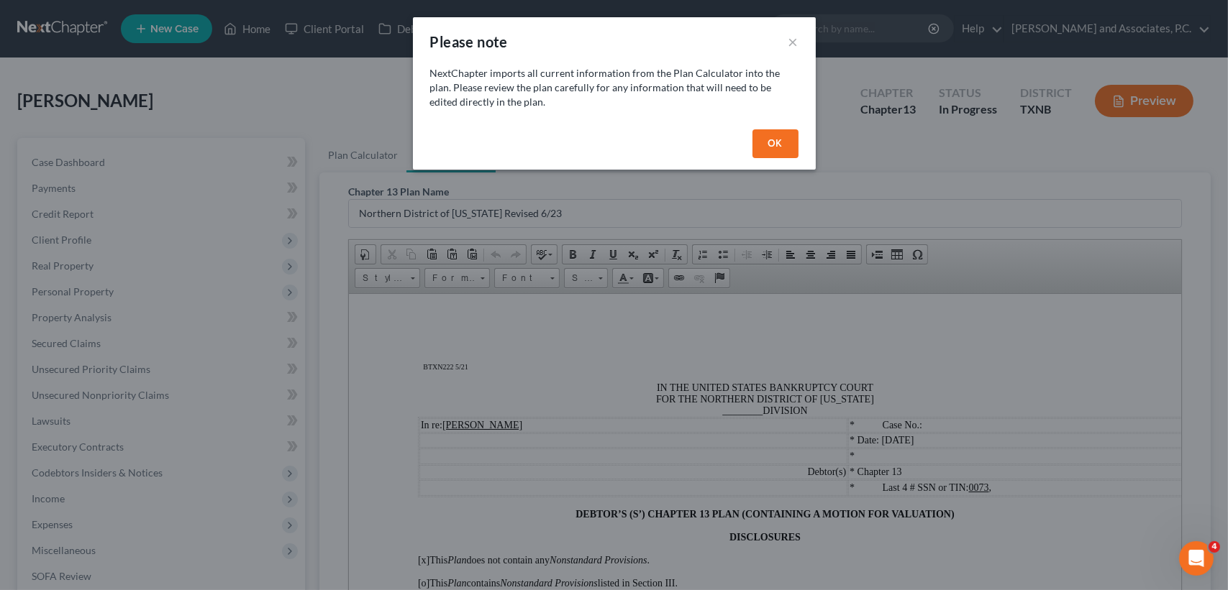
click at [788, 147] on button "OK" at bounding box center [775, 143] width 46 height 29
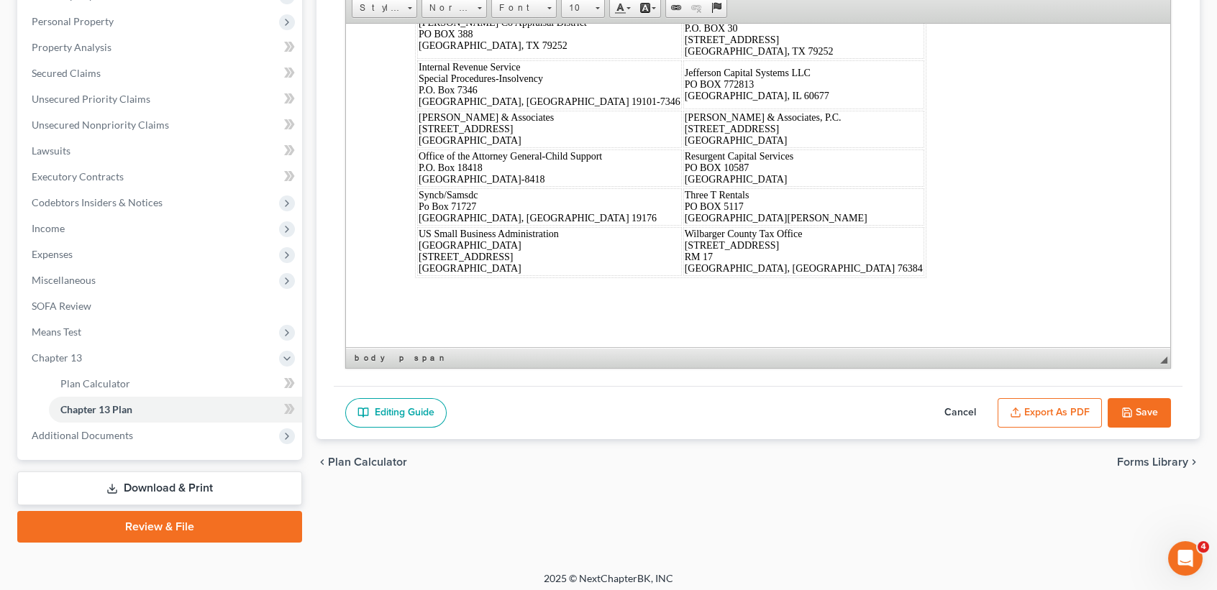
scroll to position [275, 0]
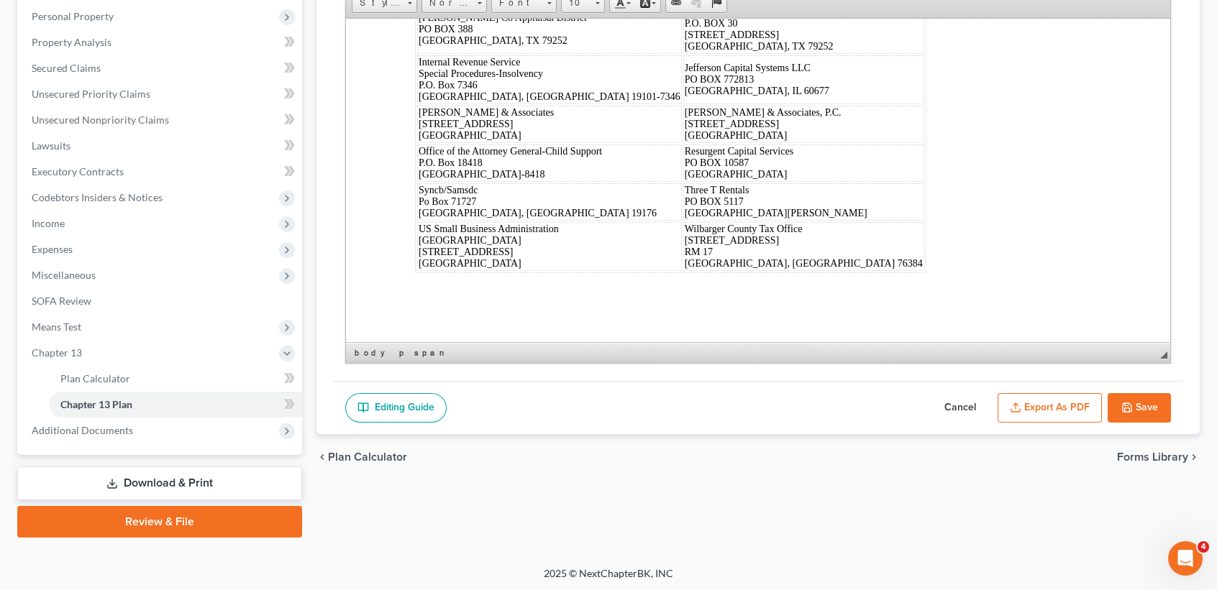
drag, startPoint x: 407, startPoint y: 97, endPoint x: 980, endPoint y: 606, distance: 766.2
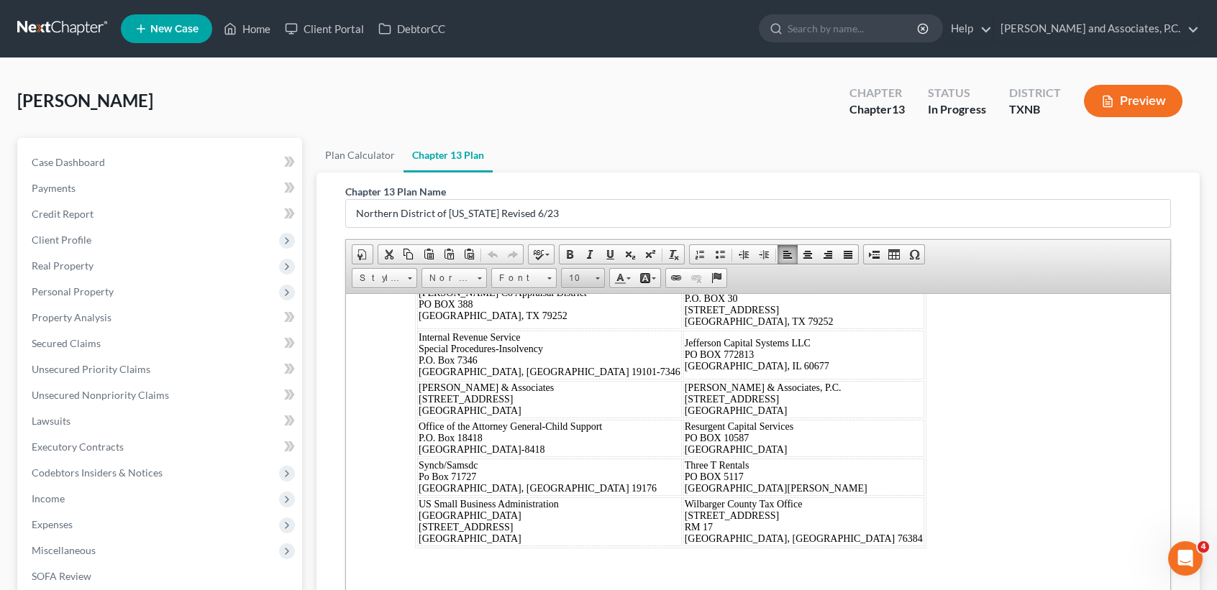
click at [579, 274] on span "10" at bounding box center [576, 278] width 29 height 19
click at [584, 344] on link "16" at bounding box center [604, 334] width 82 height 19
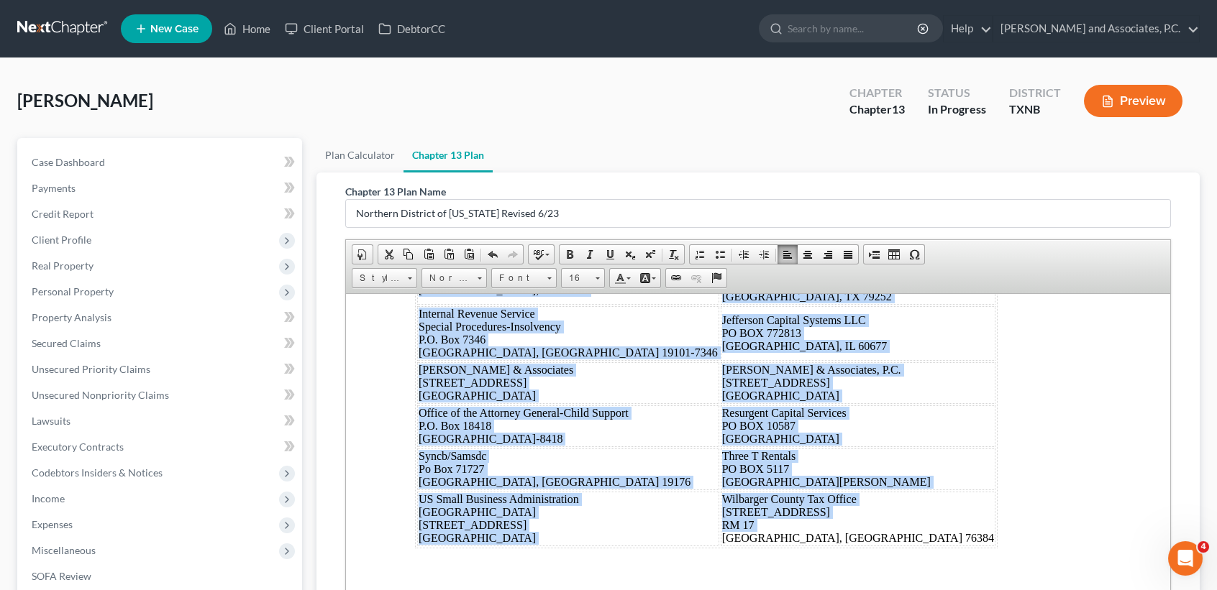
scroll to position [14, 0]
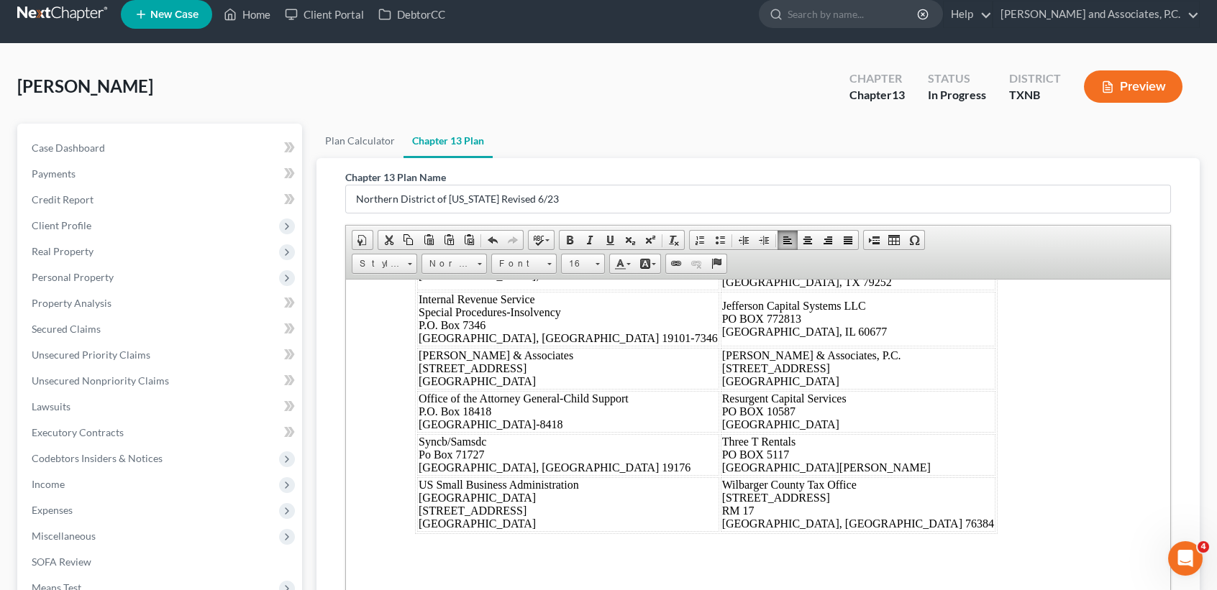
click at [923, 416] on div "Dated: 08/15/2025 /s/ Monte White Debtor's(s') Counsel Affirm Inc 650 Californi…" at bounding box center [758, 227] width 686 height 611
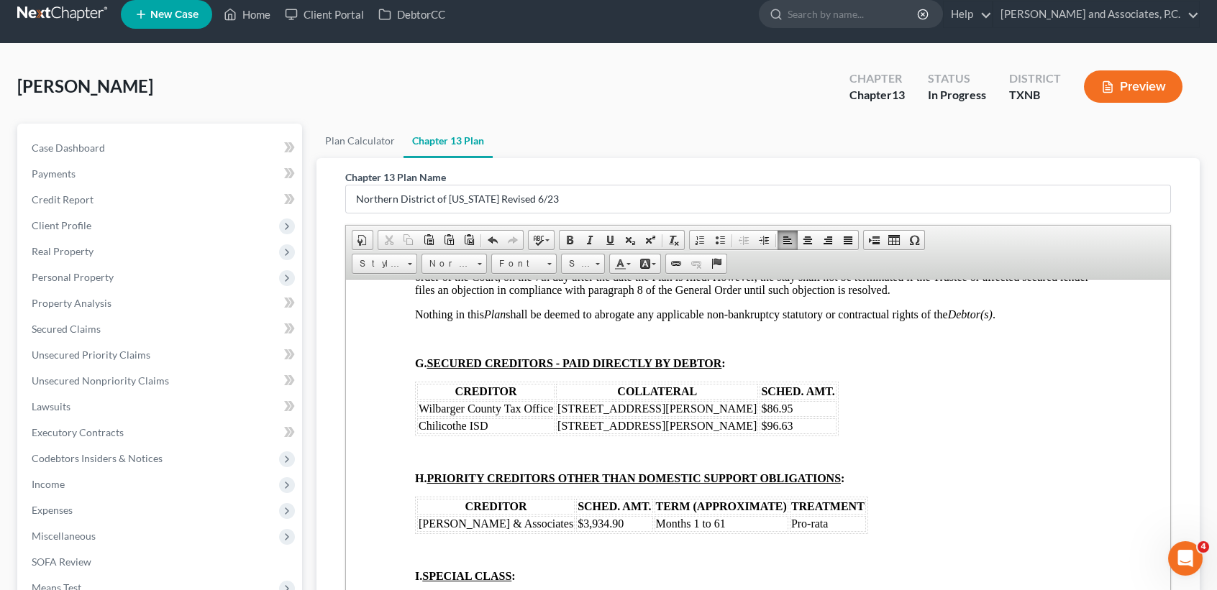
scroll to position [0, 0]
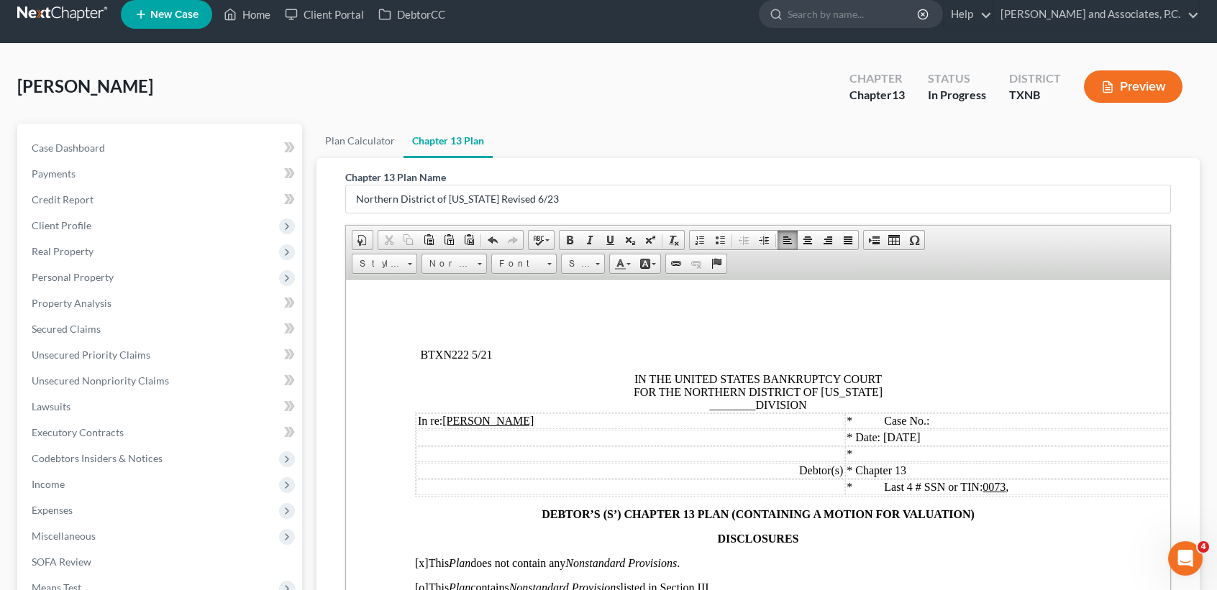
drag, startPoint x: 1166, startPoint y: 565, endPoint x: 1527, endPoint y: 557, distance: 360.4
click at [749, 405] on span "IN THE UNITED STATES BANKRUPTCY COURT FOR THE NORTHERN DISTRICT OF TEXAS ______…" at bounding box center [758, 392] width 249 height 38
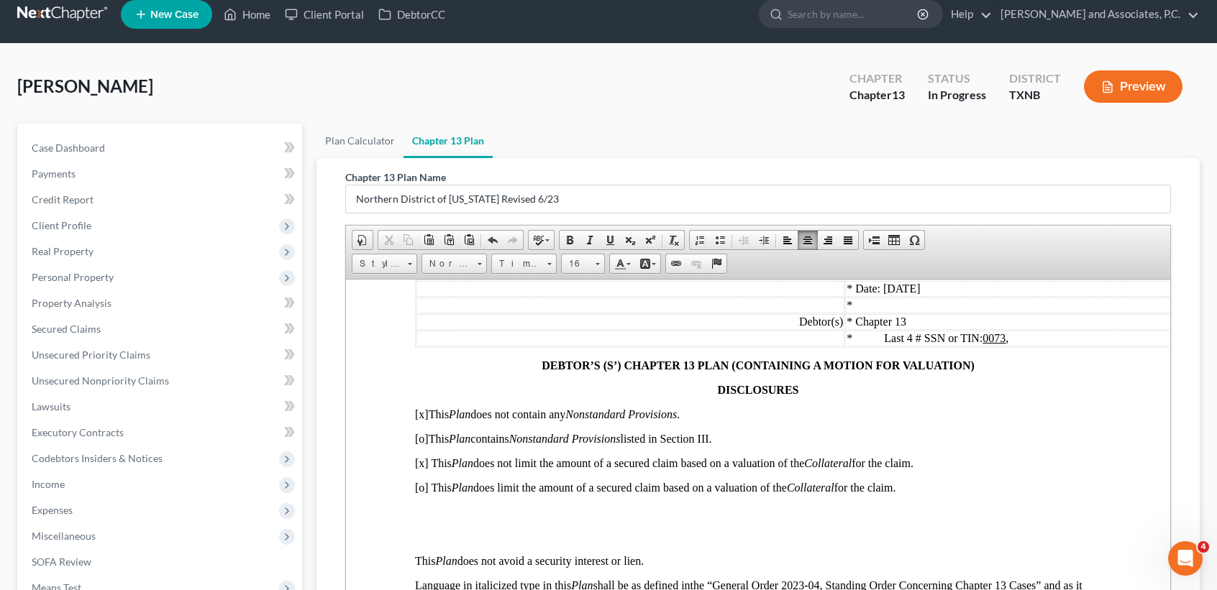
scroll to position [191, 0]
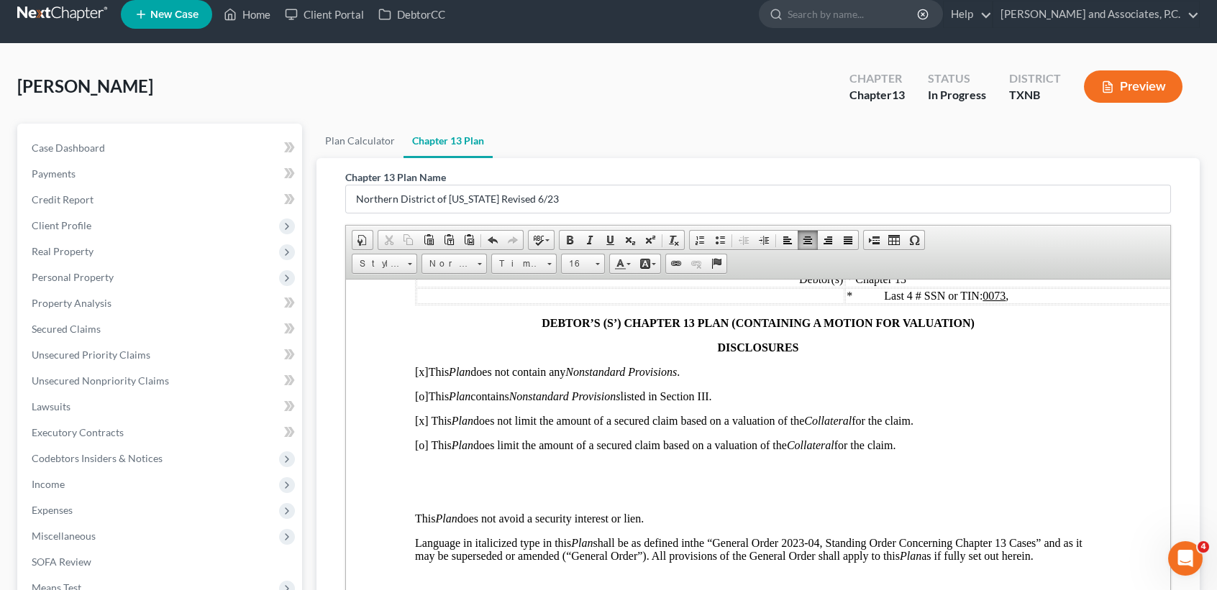
drag, startPoint x: 423, startPoint y: 455, endPoint x: 470, endPoint y: 440, distance: 49.6
click at [423, 451] on span "[o] This Plan does limit the amount of a secured claim based on a valuation of …" at bounding box center [655, 445] width 480 height 12
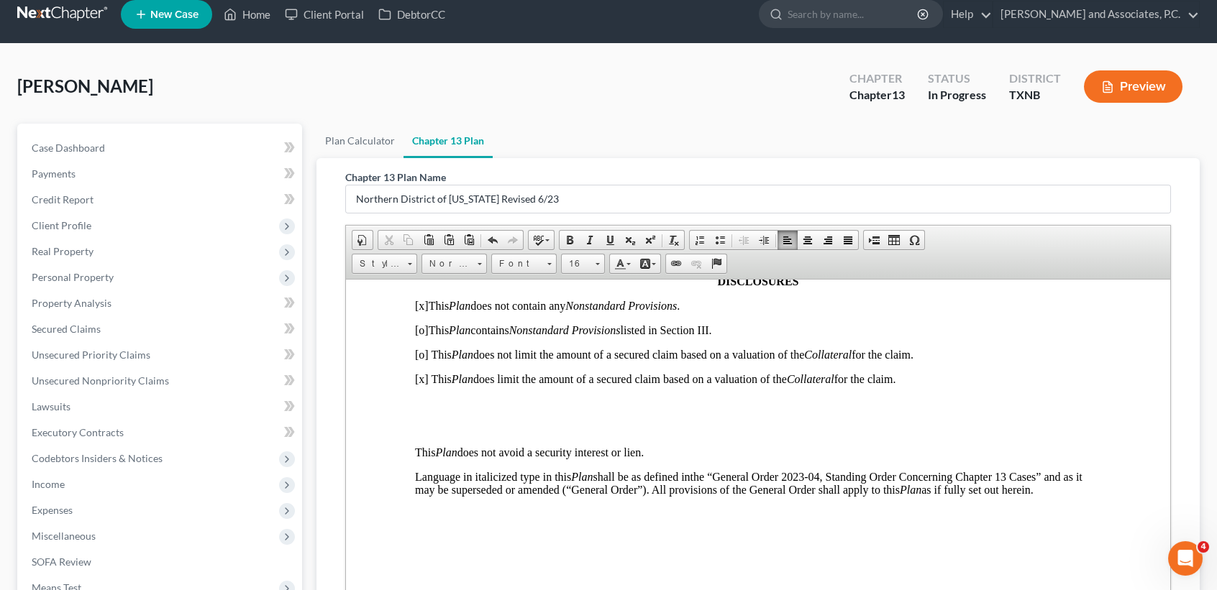
scroll to position [288, 0]
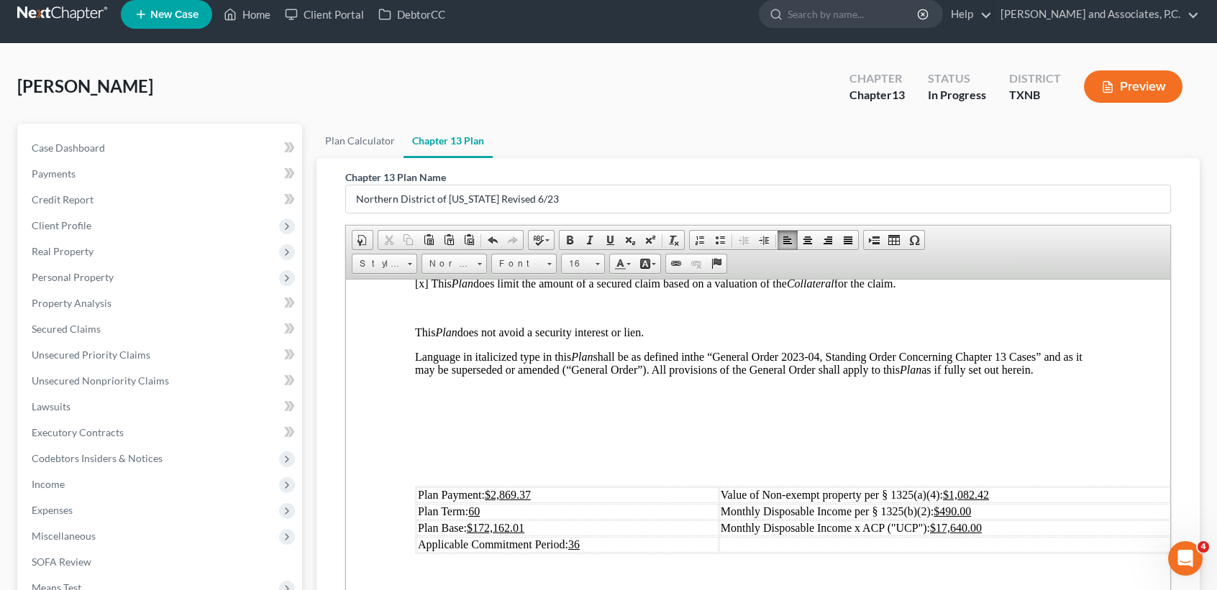
scroll to position [383, 0]
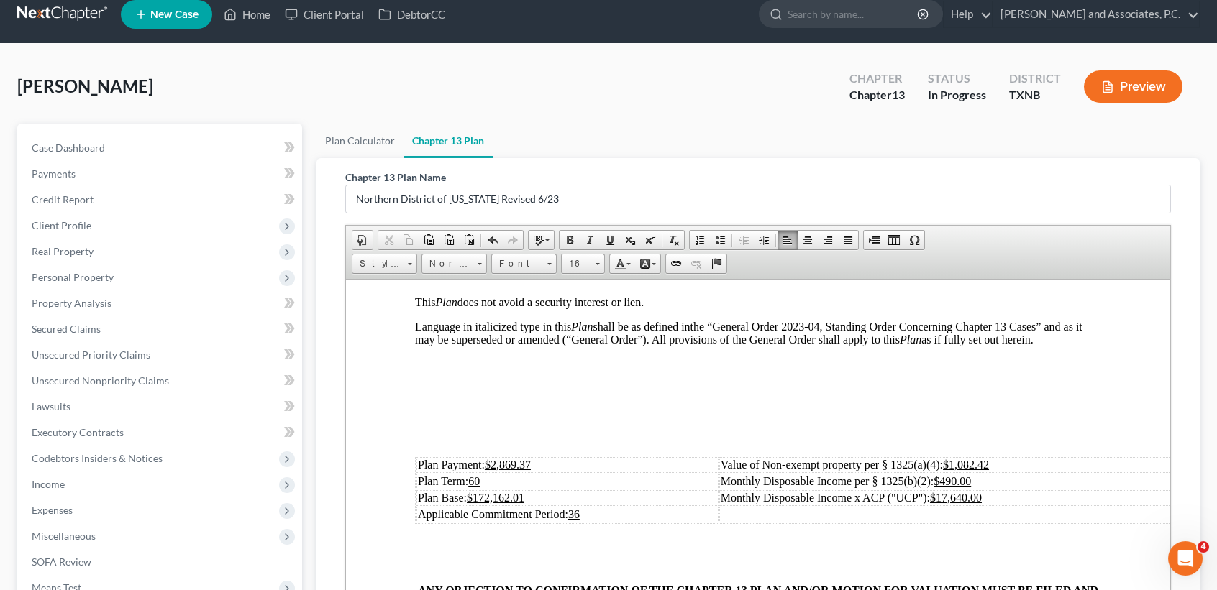
click at [572, 444] on p at bounding box center [758, 437] width 686 height 13
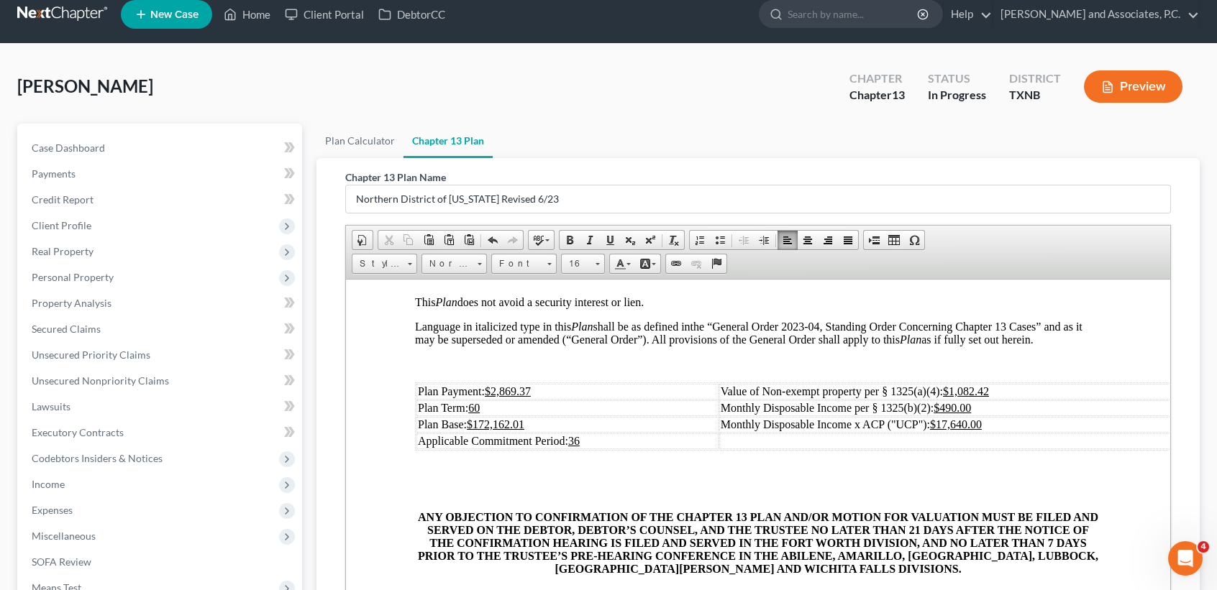
click at [571, 399] on td "Plan Payment: $2,869.37" at bounding box center [567, 391] width 302 height 16
click at [560, 432] on td "Plan Base: $172,162.01" at bounding box center [567, 424] width 302 height 16
click at [1030, 416] on td "Monthly Disposable Income per § 1325(b)(2): $490.00" at bounding box center [968, 408] width 498 height 16
drag, startPoint x: 1028, startPoint y: 465, endPoint x: 945, endPoint y: 459, distance: 83.7
click at [945, 432] on td "Monthly Disposable Income x ACP ("UCP"): $17,640.00" at bounding box center [968, 424] width 498 height 16
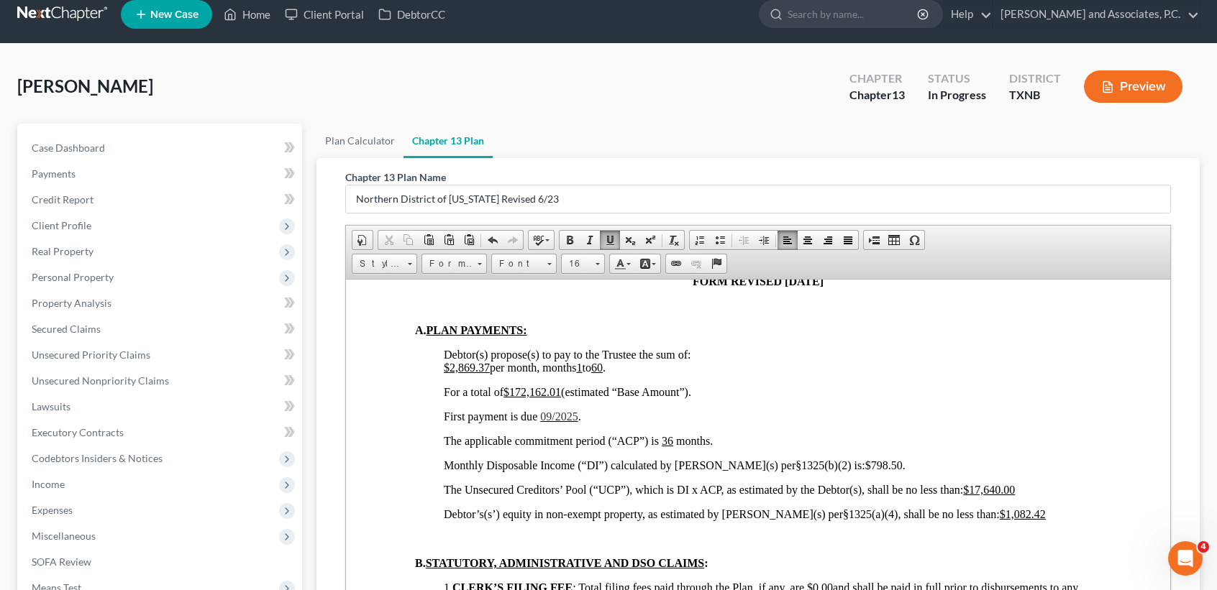
scroll to position [863, 0]
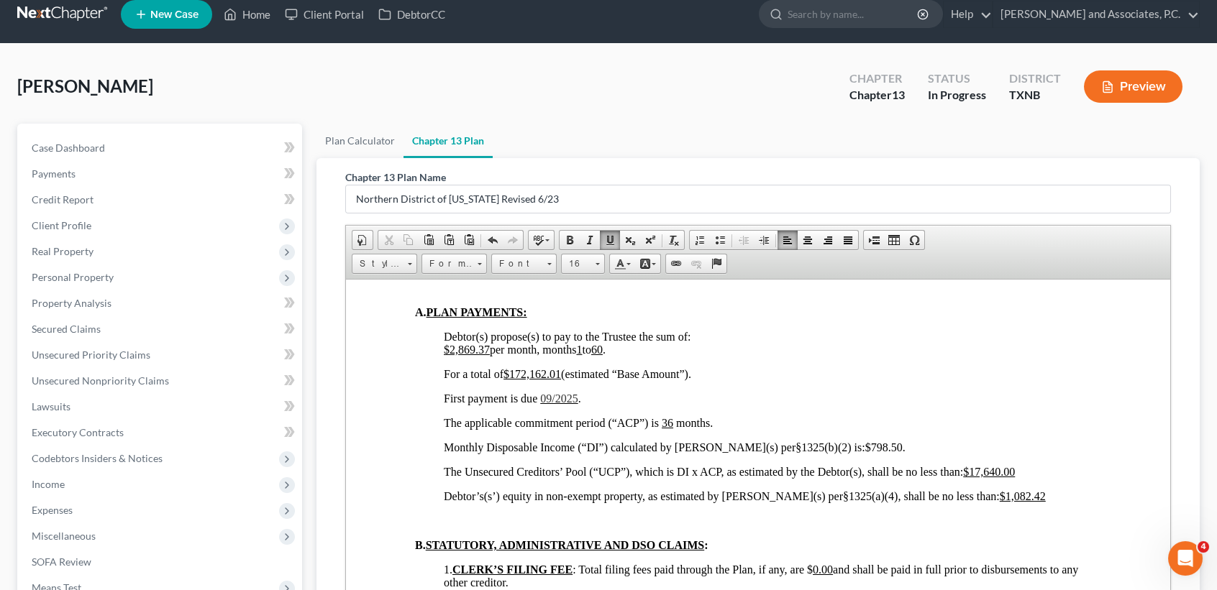
click at [487, 355] on u "$2,869.37" at bounding box center [467, 349] width 46 height 12
drag, startPoint x: 562, startPoint y: 440, endPoint x: 609, endPoint y: 430, distance: 47.8
click at [561, 380] on u "$172,162.01" at bounding box center [532, 373] width 58 height 12
click at [560, 404] on span "09/2025" at bounding box center [558, 398] width 37 height 12
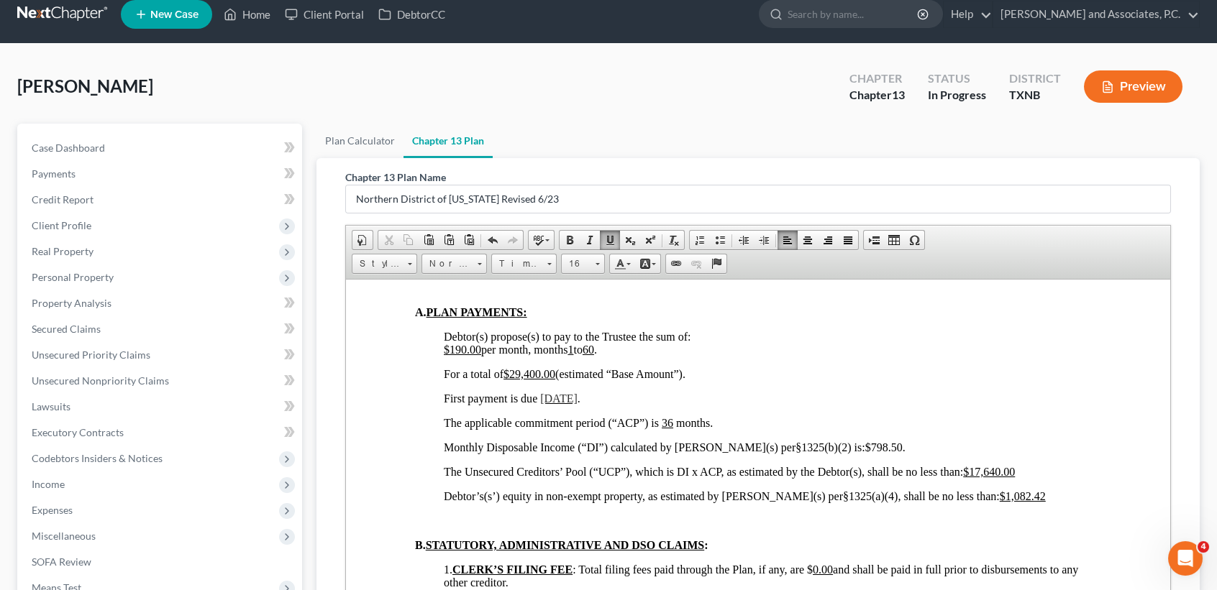
click at [787, 429] on p "The applicable commitment period (“ACP”) is 36 months." at bounding box center [772, 422] width 657 height 13
drag, startPoint x: 895, startPoint y: 518, endPoint x: 855, endPoint y: 513, distance: 39.8
click at [852, 454] on p "Monthly Disposable Income (“DI”) calculated by Debtor(s) per§1325(b)(2) is: $79…" at bounding box center [772, 447] width 657 height 13
click at [874, 454] on p "Monthly Disposable Income (“DI”) calculated by Debtor(s) per§1325(b)(2) is: $0.…" at bounding box center [772, 447] width 657 height 13
drag, startPoint x: 847, startPoint y: 521, endPoint x: 876, endPoint y: 512, distance: 30.0
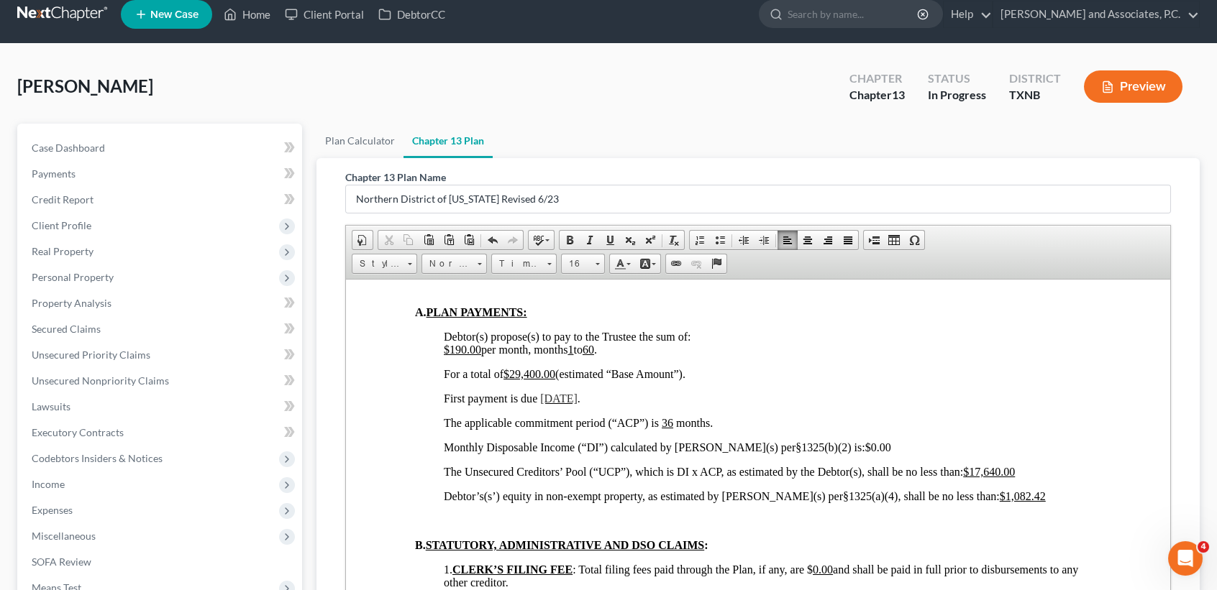
click at [865, 453] on span "$0.00" at bounding box center [878, 447] width 26 height 12
drag, startPoint x: 882, startPoint y: 511, endPoint x: 839, endPoint y: 518, distance: 44.3
click at [615, 241] on link "Underline" at bounding box center [610, 240] width 20 height 19
click at [931, 356] on p "Debtor(s) propose(s) to pay to the Trustee the sum of: $190.00 per month, month…" at bounding box center [772, 343] width 657 height 26
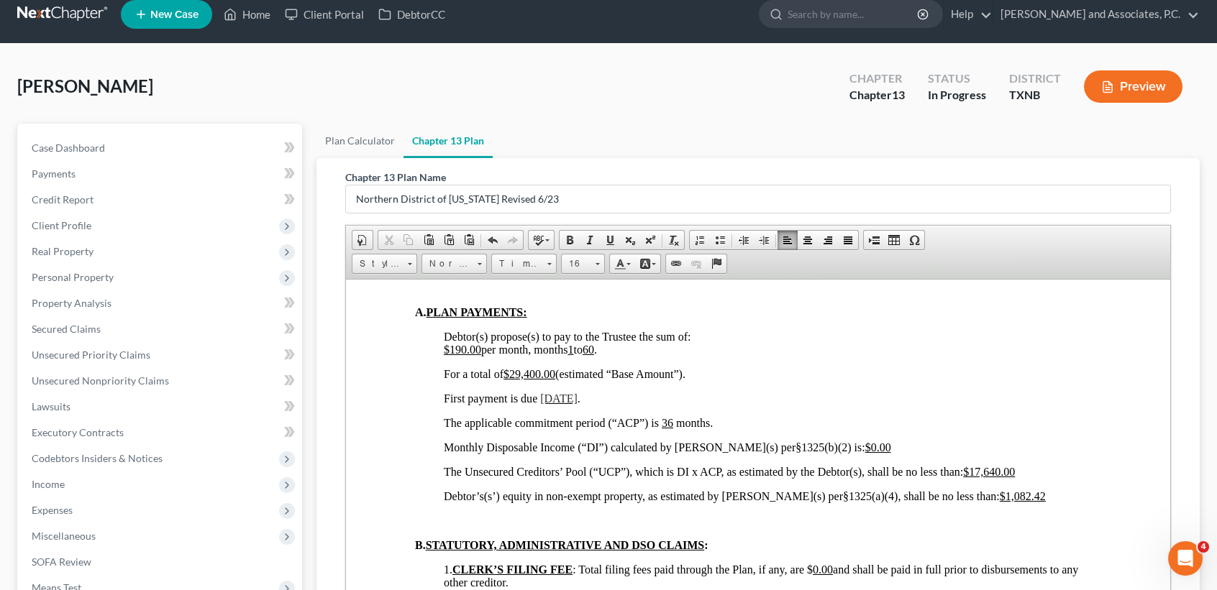
click at [1069, 478] on p "The Unsecured Creditors’ Pool (“UCP”), which is DI x ACP, as estimated by the D…" at bounding box center [772, 471] width 657 height 13
drag, startPoint x: 1010, startPoint y: 545, endPoint x: 1038, endPoint y: 547, distance: 28.1
click at [1015, 478] on span "The Unsecured Creditors’ Pool (“UCP”), which is DI x ACP, as estimated by the D…" at bounding box center [729, 471] width 571 height 12
click at [1015, 478] on u "$17,640.00" at bounding box center [989, 471] width 52 height 12
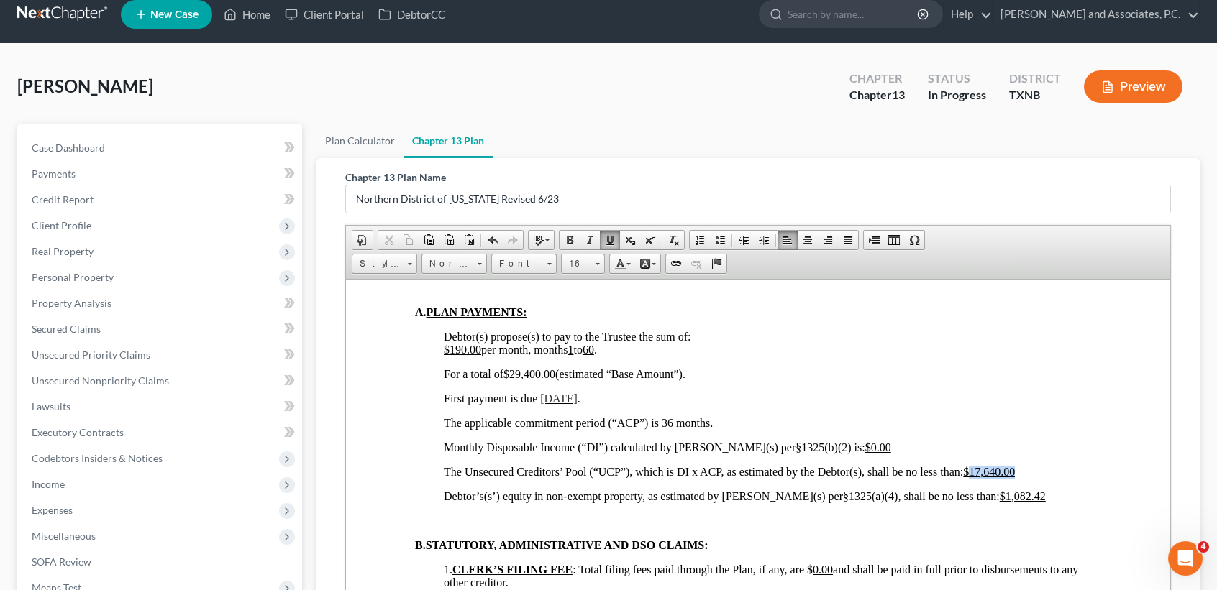
drag, startPoint x: 1069, startPoint y: 548, endPoint x: 1016, endPoint y: 548, distance: 53.2
click at [1016, 478] on p "The Unsecured Creditors’ Pool (“UCP”), which is DI x ACP, as estimated by the D…" at bounding box center [772, 471] width 657 height 13
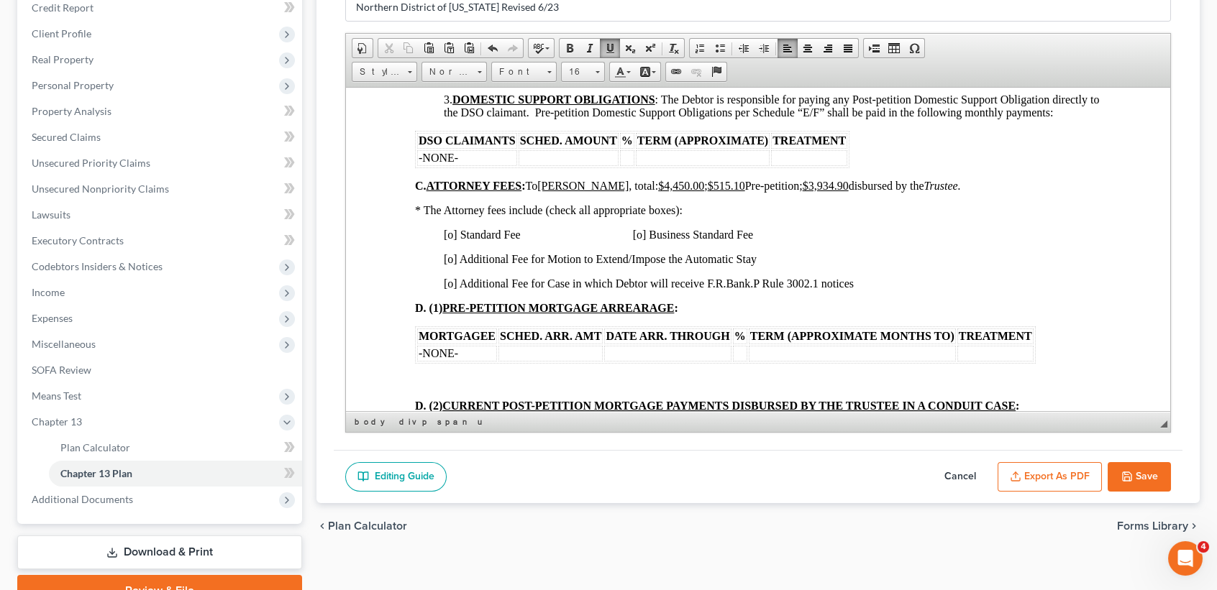
scroll to position [1246, 0]
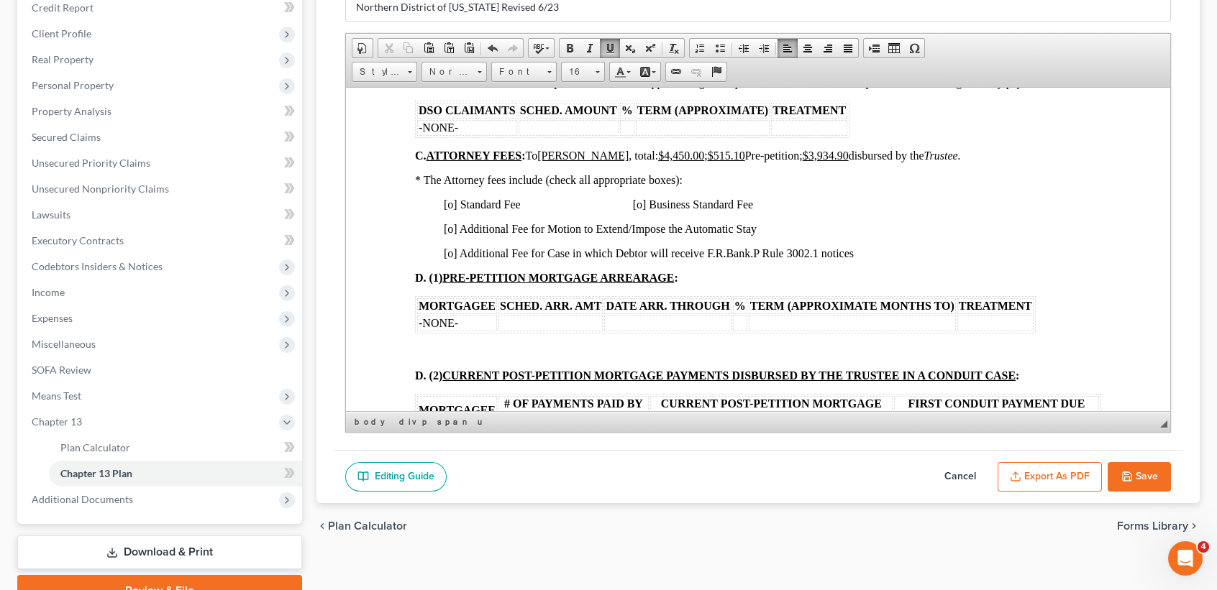
click at [452, 210] on span "[o] Standard Fee [o] Business Standard Fee" at bounding box center [598, 204] width 309 height 12
click at [455, 234] on span "[o] Additional Fee for Motion to Extend/Impose the Automatic Stay" at bounding box center [600, 228] width 313 height 12
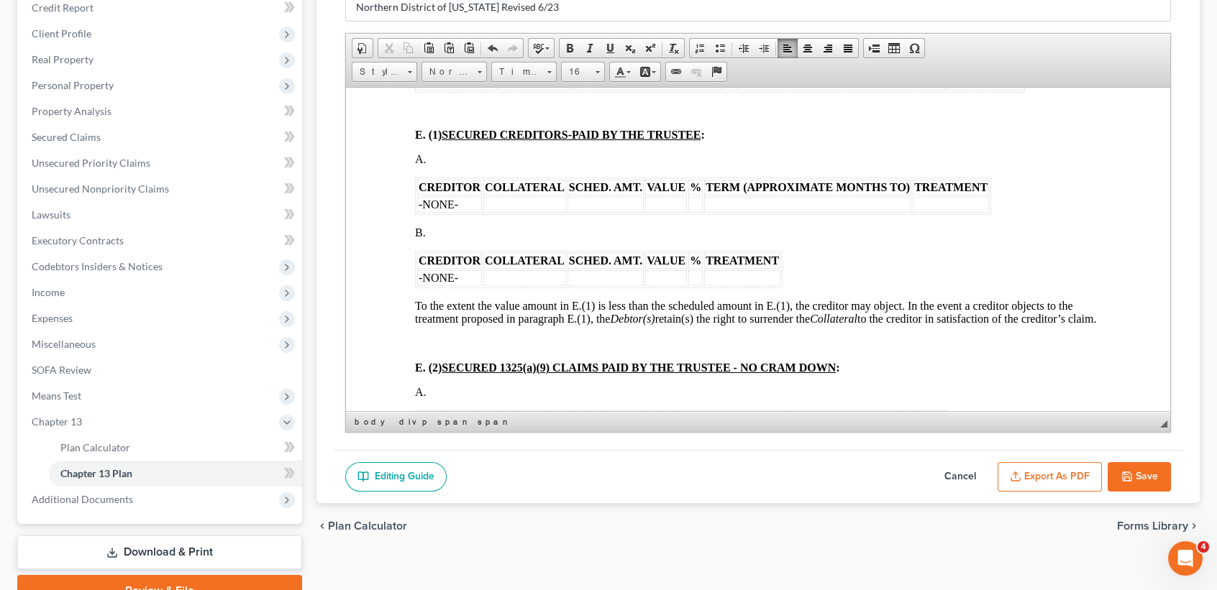
scroll to position [1726, 0]
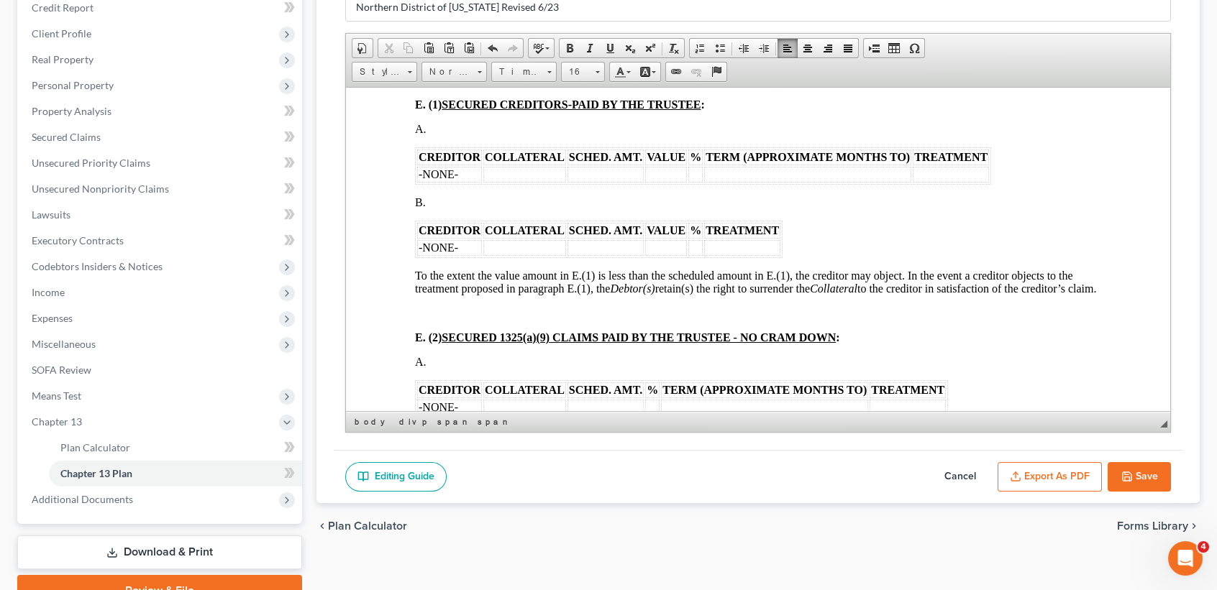
drag, startPoint x: 433, startPoint y: 326, endPoint x: 410, endPoint y: 280, distance: 50.8
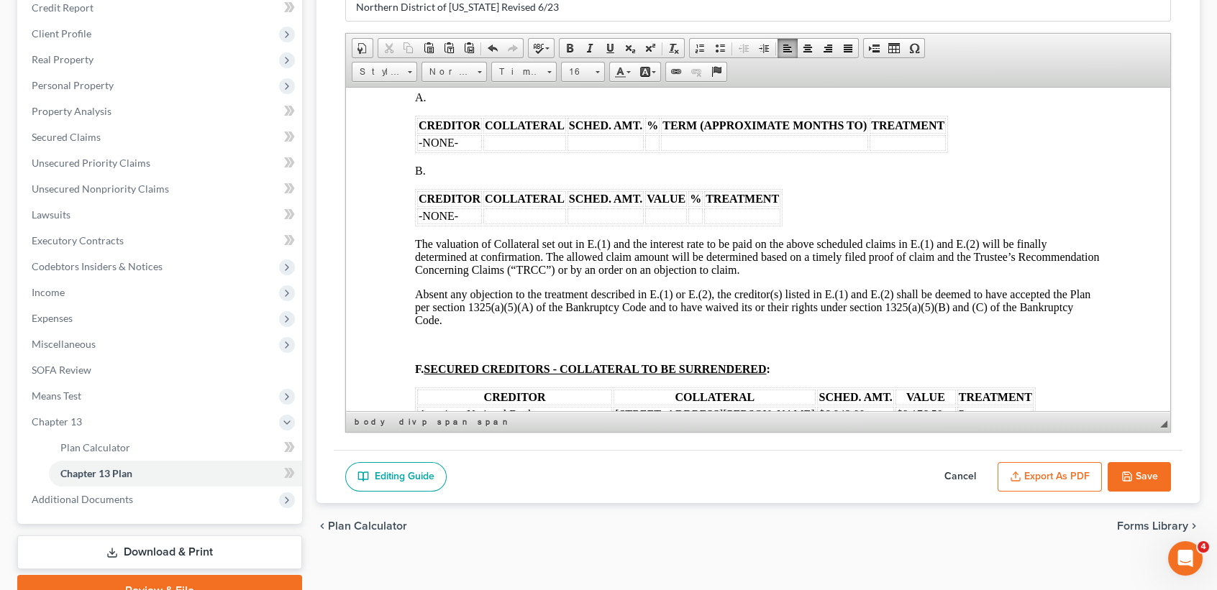
scroll to position [1917, 0]
drag, startPoint x: 435, startPoint y: 311, endPoint x: 405, endPoint y: 270, distance: 50.9
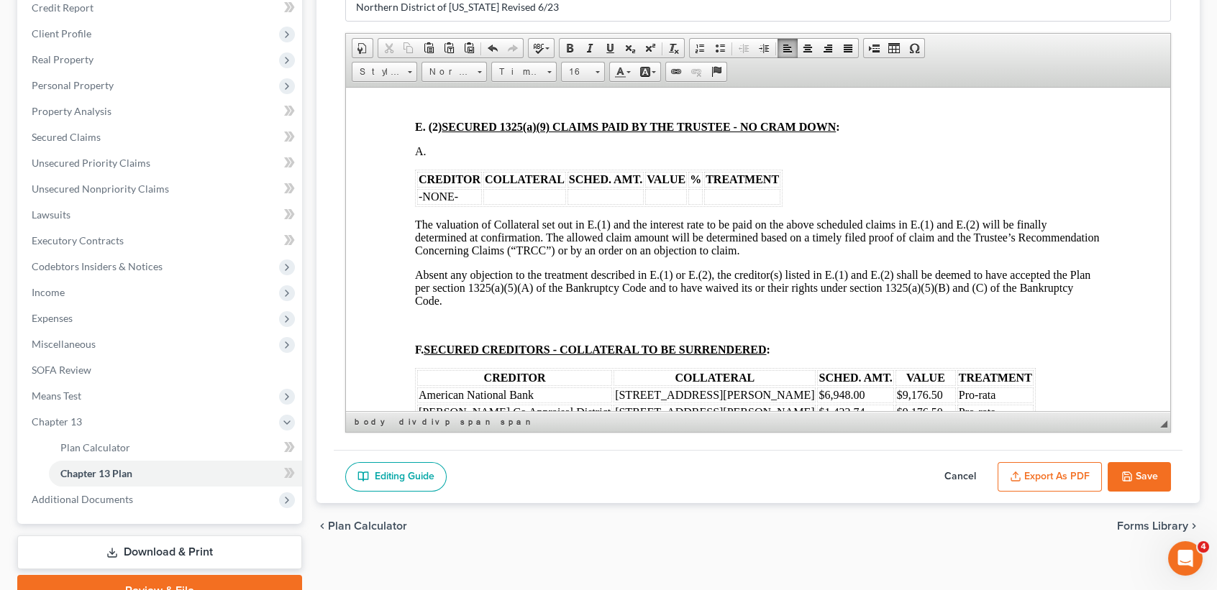
scroll to position [1822, 0]
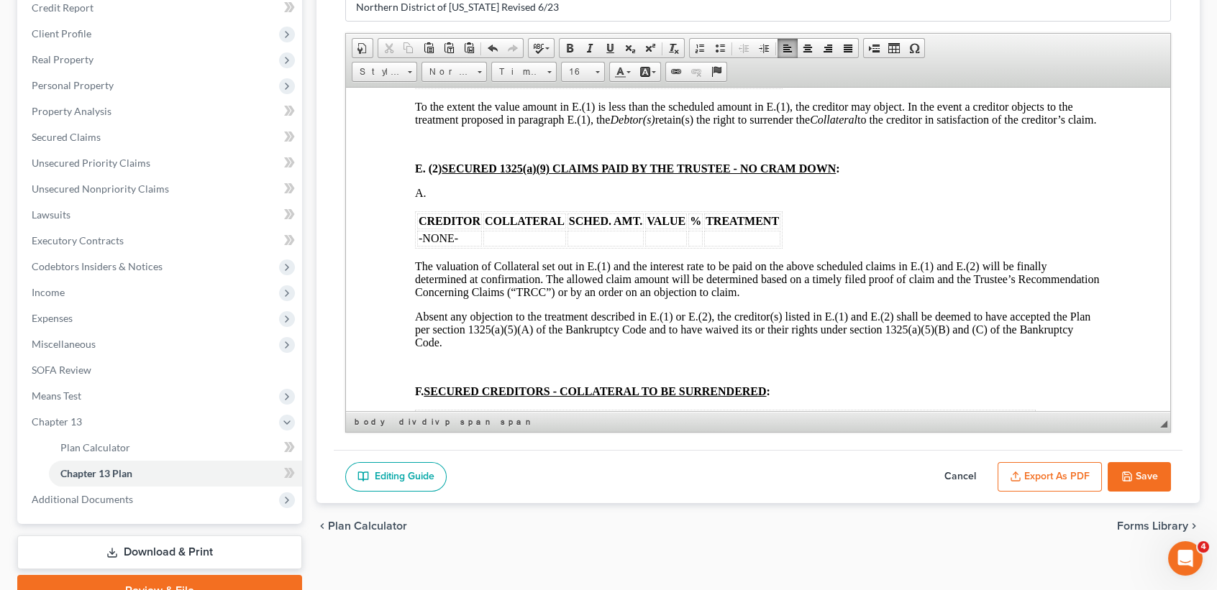
click at [474, 86] on td "-NONE-" at bounding box center [449, 78] width 65 height 16
click at [451, 86] on td at bounding box center [449, 78] width 65 height 16
click at [469, 84] on font "Amer Honad" at bounding box center [464, 78] width 91 height 12
click at [605, 69] on th "SCHED. AMT." at bounding box center [643, 61] width 76 height 16
click at [605, 86] on td at bounding box center [643, 78] width 76 height 16
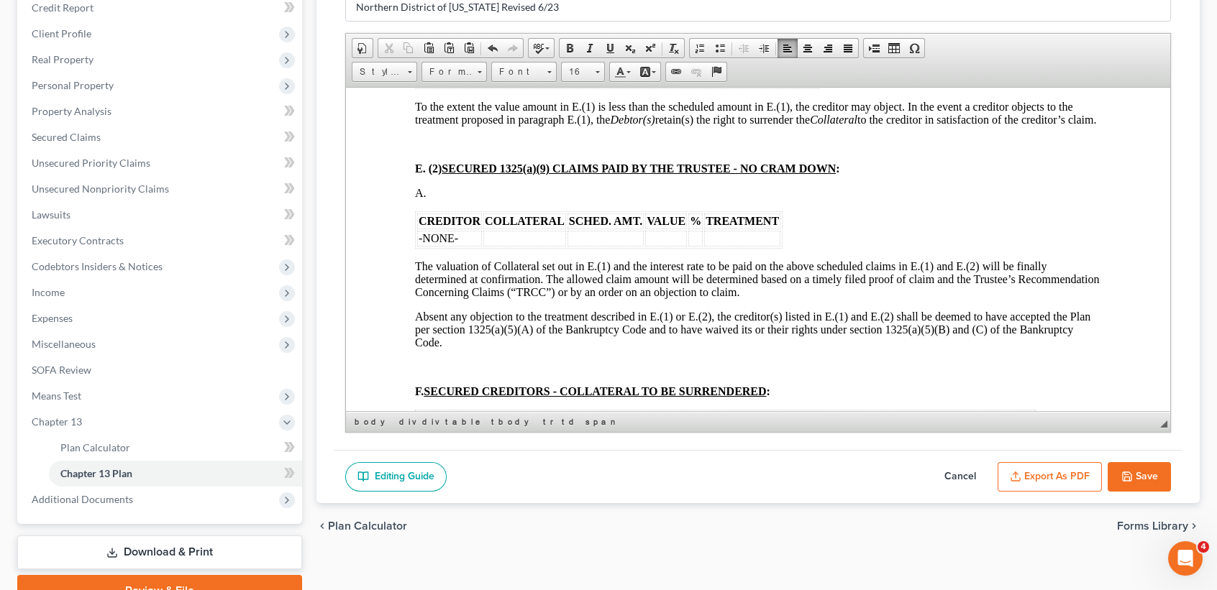
click at [636, 86] on td "$15," at bounding box center [643, 78] width 76 height 16
click at [682, 86] on td at bounding box center [703, 78] width 42 height 16
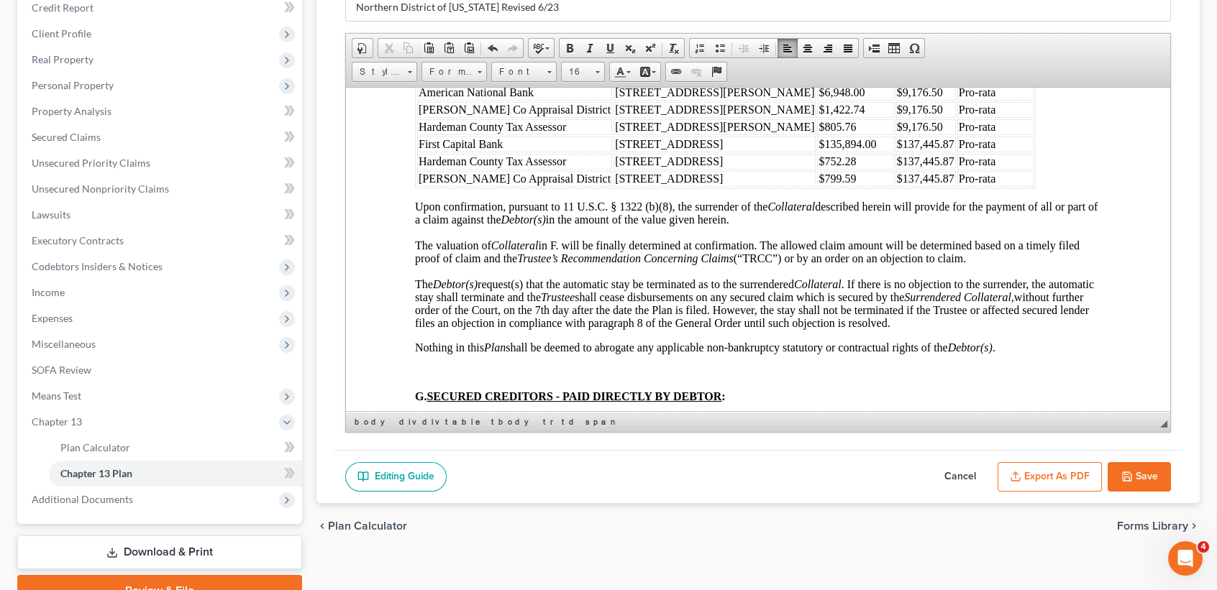
scroll to position [2205, 0]
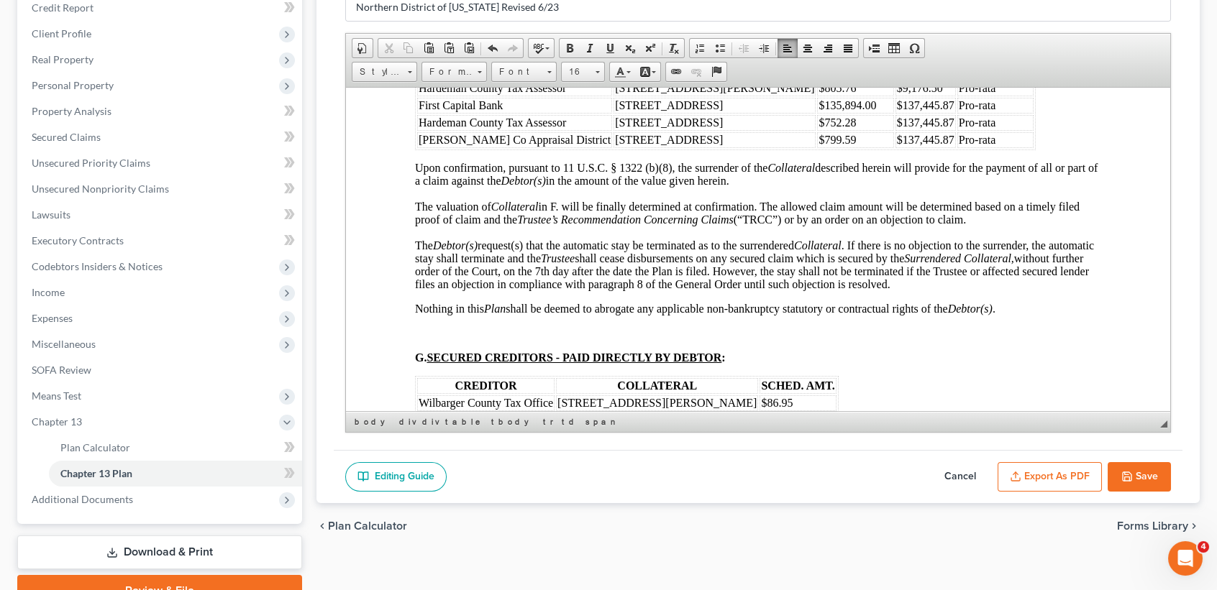
click at [957, 61] on td "Pro-rata" at bounding box center [995, 53] width 76 height 16
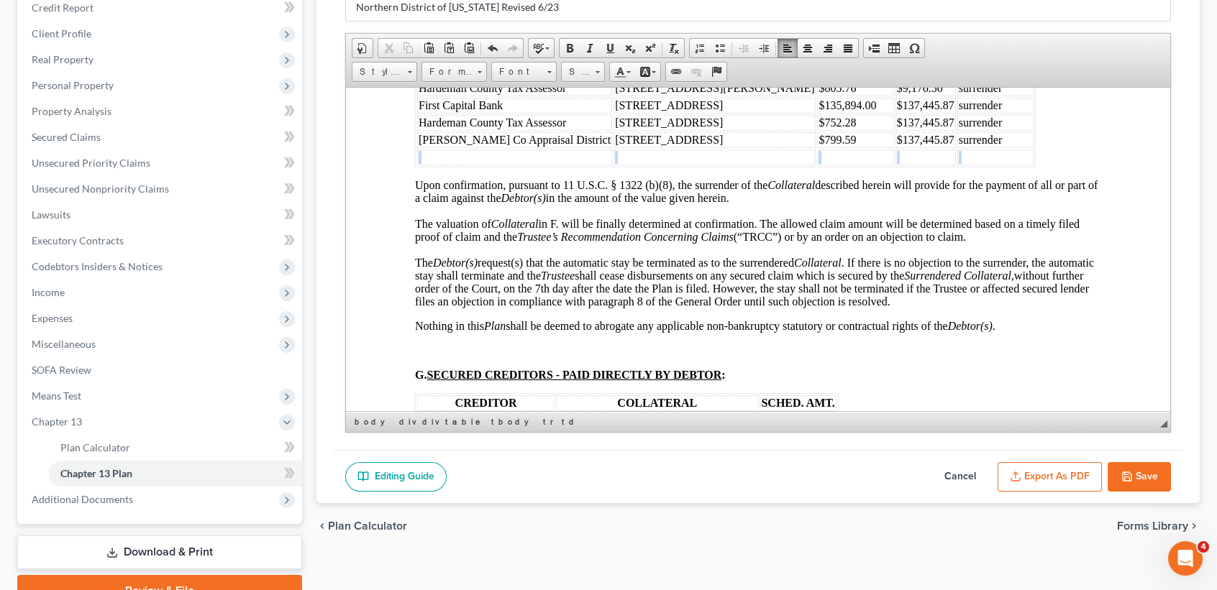
drag, startPoint x: 861, startPoint y: 302, endPoint x: 488, endPoint y: 301, distance: 373.2
click at [477, 165] on tr at bounding box center [725, 157] width 616 height 16
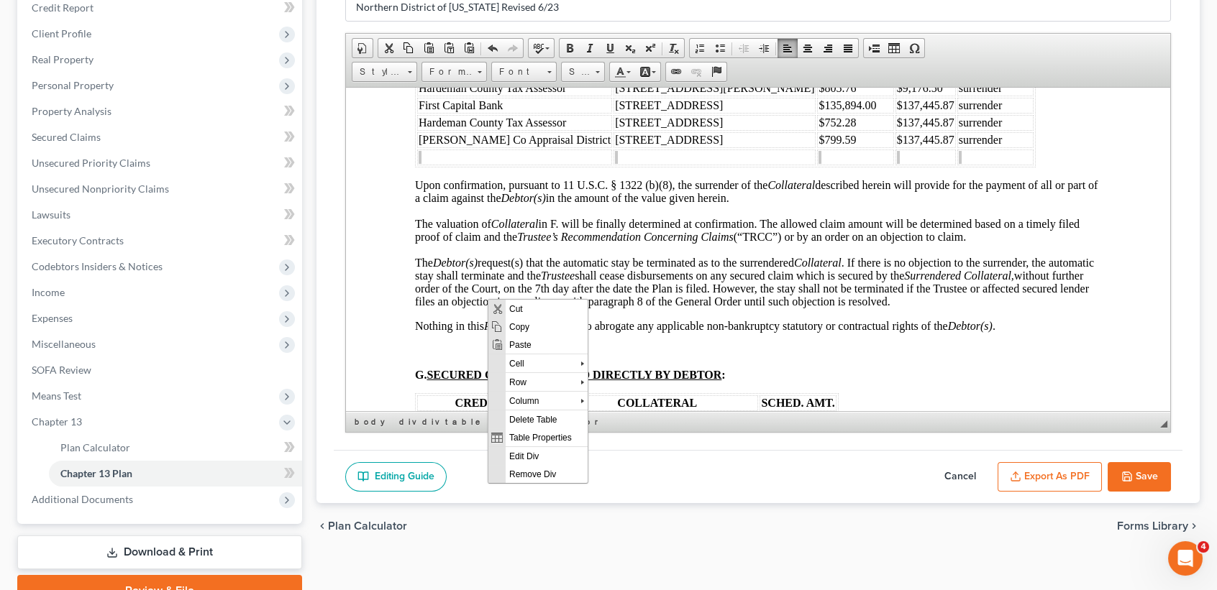
scroll to position [0, 0]
click at [543, 376] on span "Row" at bounding box center [542, 382] width 75 height 18
click at [634, 411] on span "Delete Rows" at bounding box center [648, 418] width 89 height 18
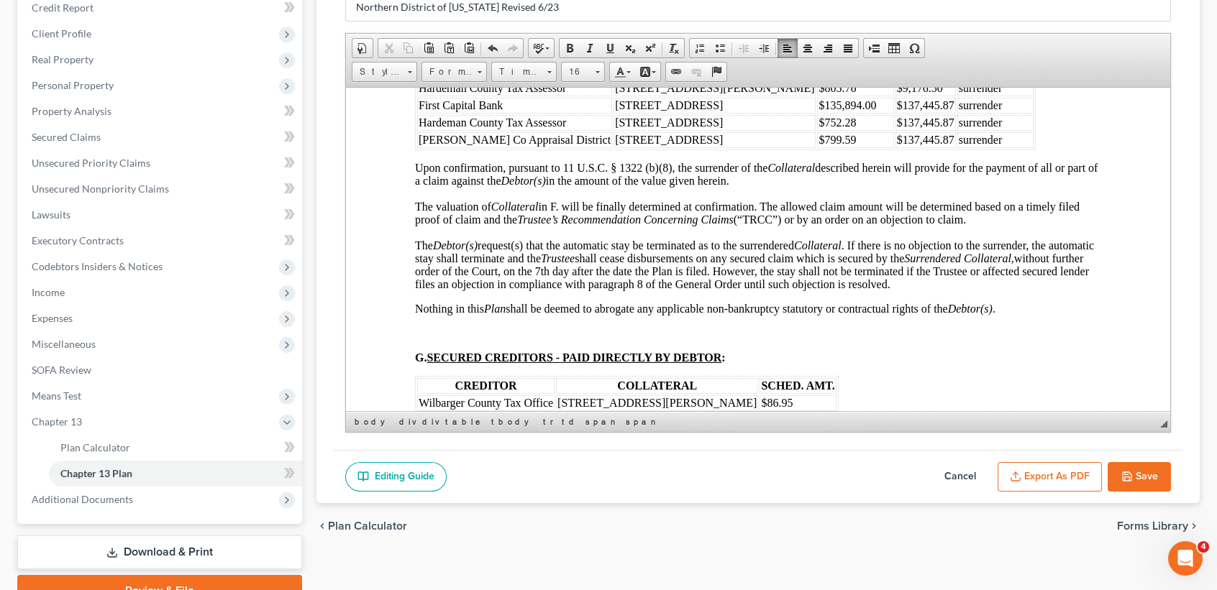
click at [1003, 260] on div "CREDITOR COLLATERAL SCHED. AMT. VALUE % TREATMENT Amer Honda 2023 Honda HR-V $1…" at bounding box center [758, 49] width 686 height 762
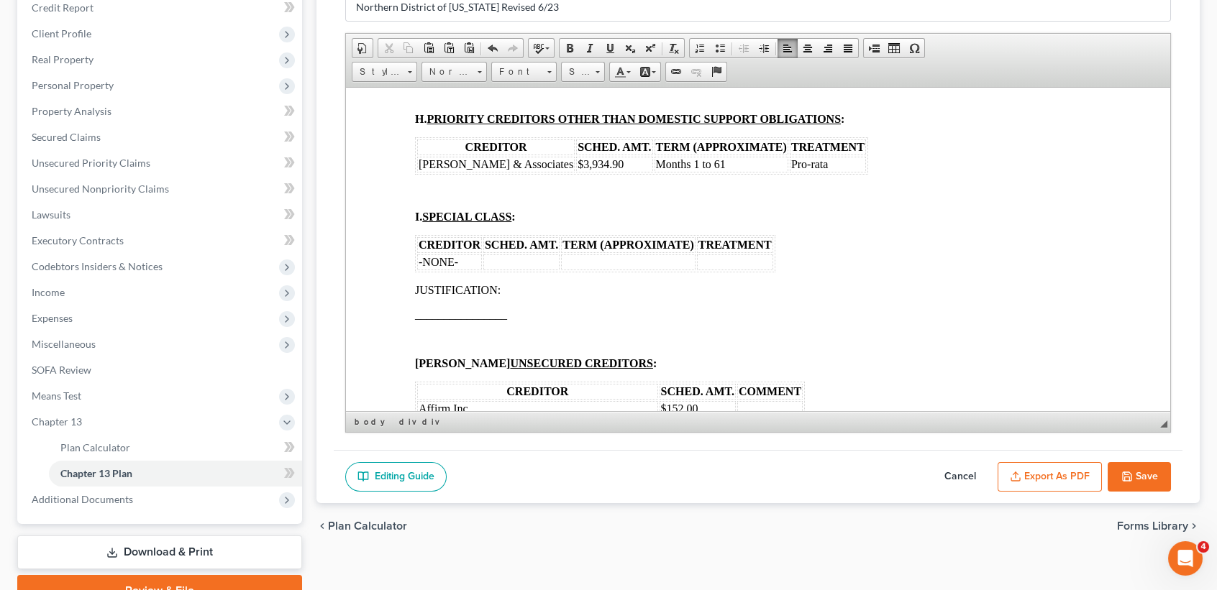
scroll to position [2589, 0]
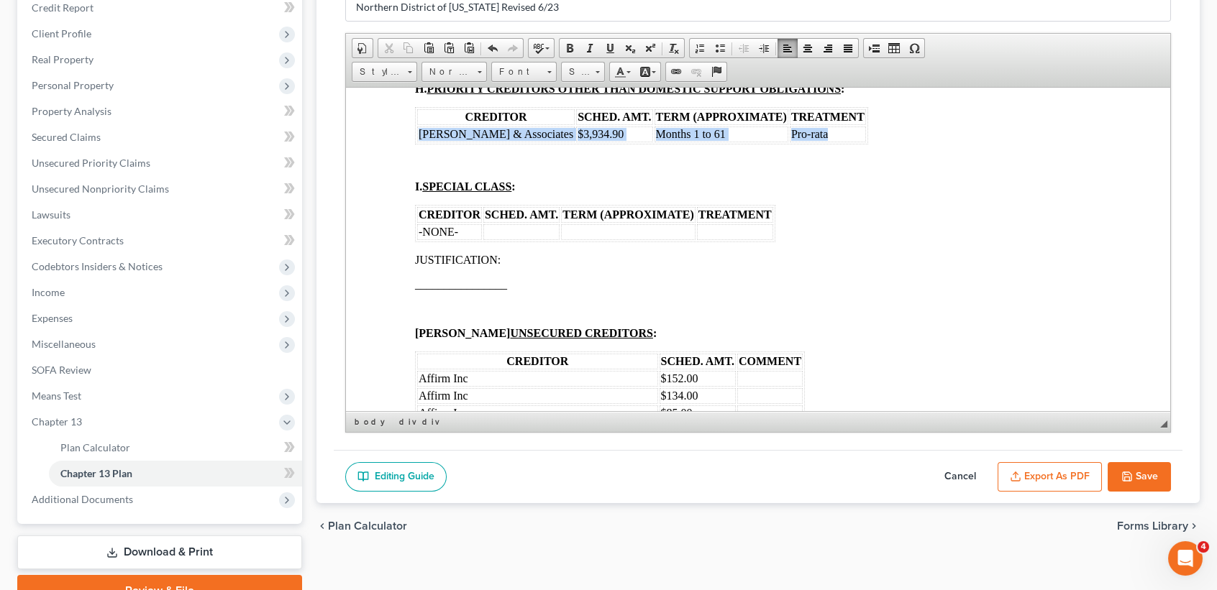
drag, startPoint x: 805, startPoint y: 292, endPoint x: 421, endPoint y: 283, distance: 384.1
click at [419, 142] on tr "Monte J White & Associates $3,934.90 Months 1 to 61 Pro-rata" at bounding box center [641, 134] width 449 height 16
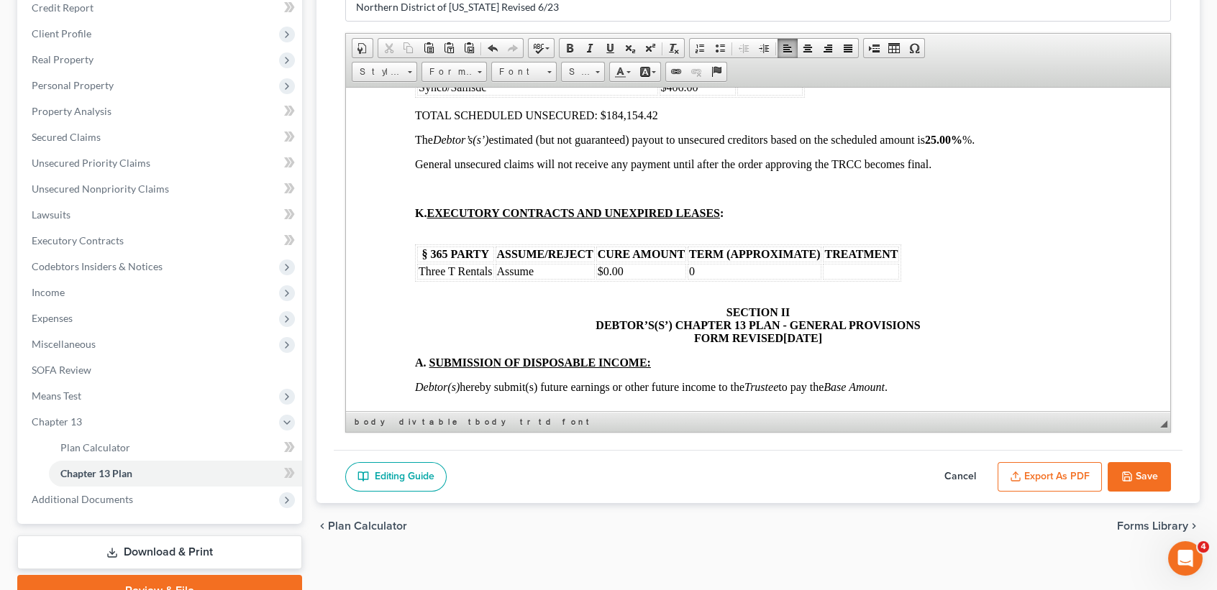
scroll to position [3452, 0]
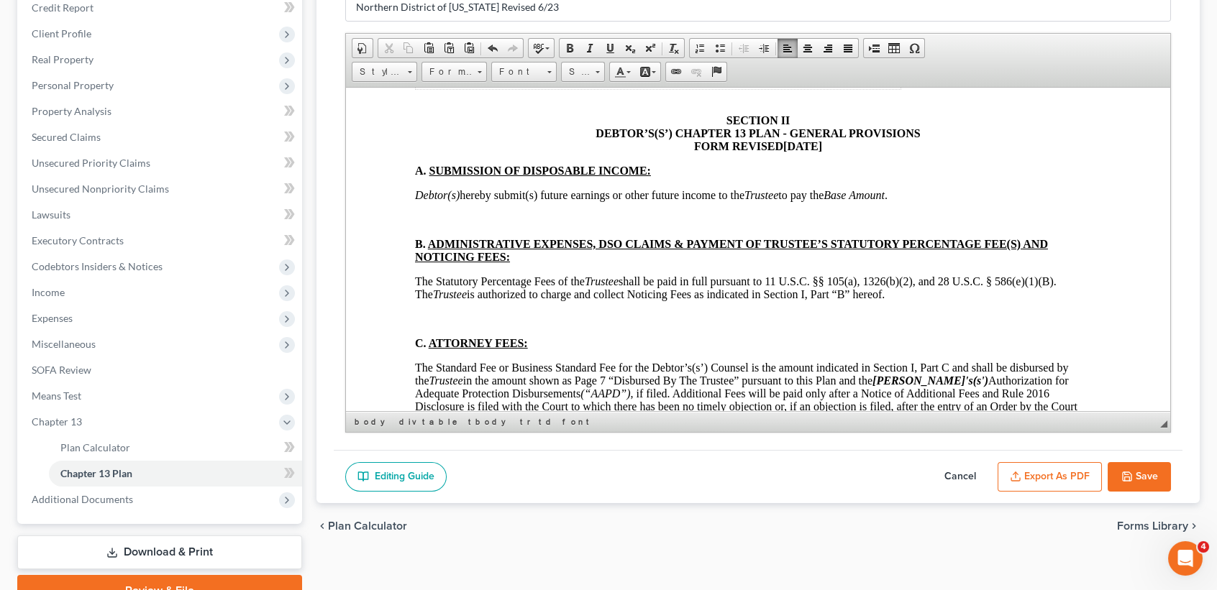
click at [651, 87] on td "$0.00" at bounding box center [641, 79] width 90 height 16
click at [780, 87] on td "0" at bounding box center [755, 79] width 134 height 16
click at [858, 87] on td at bounding box center [861, 79] width 76 height 16
click at [631, 87] on td "$0.00" at bounding box center [641, 79] width 90 height 16
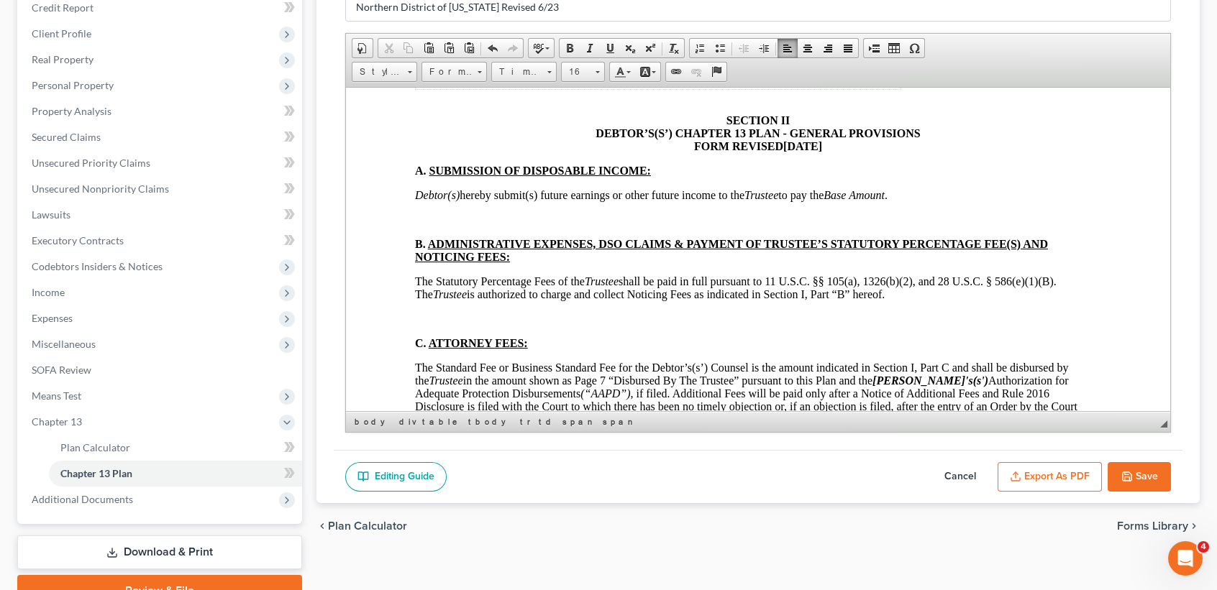
scroll to position [3548, 0]
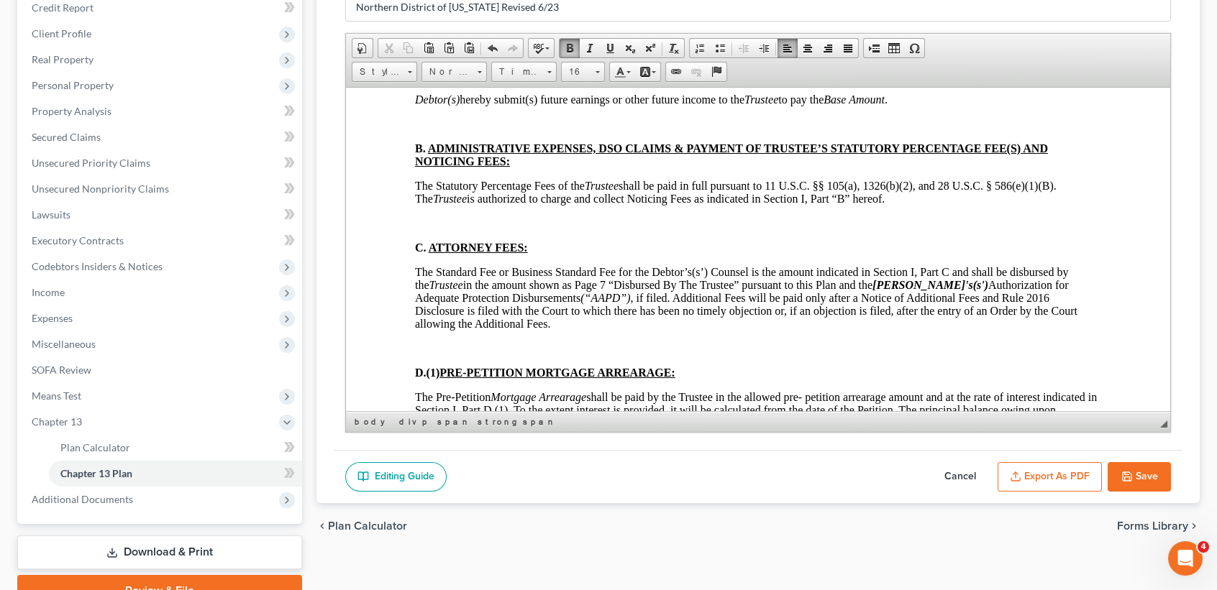
drag, startPoint x: 408, startPoint y: 342, endPoint x: 506, endPoint y: 288, distance: 111.7
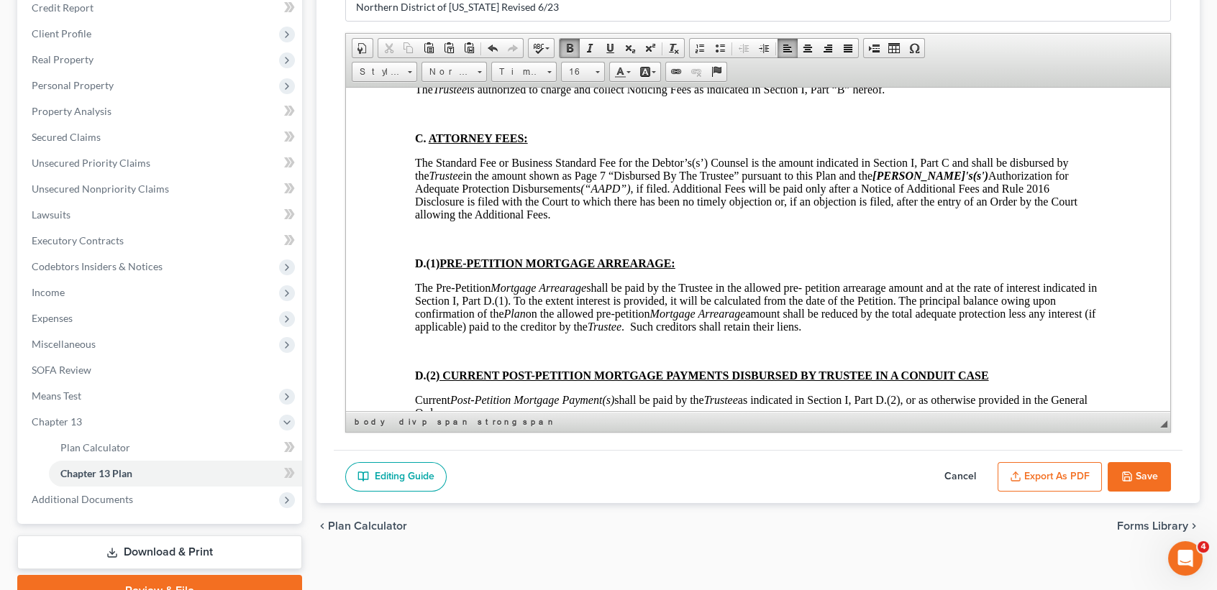
scroll to position [3740, 0]
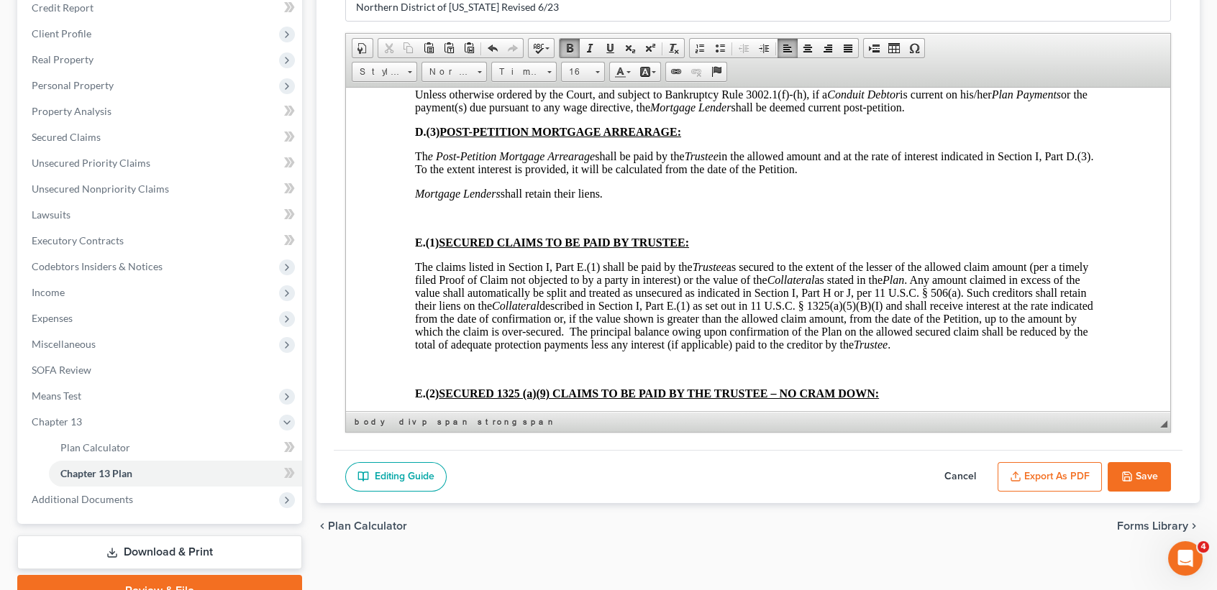
scroll to position [4219, 0]
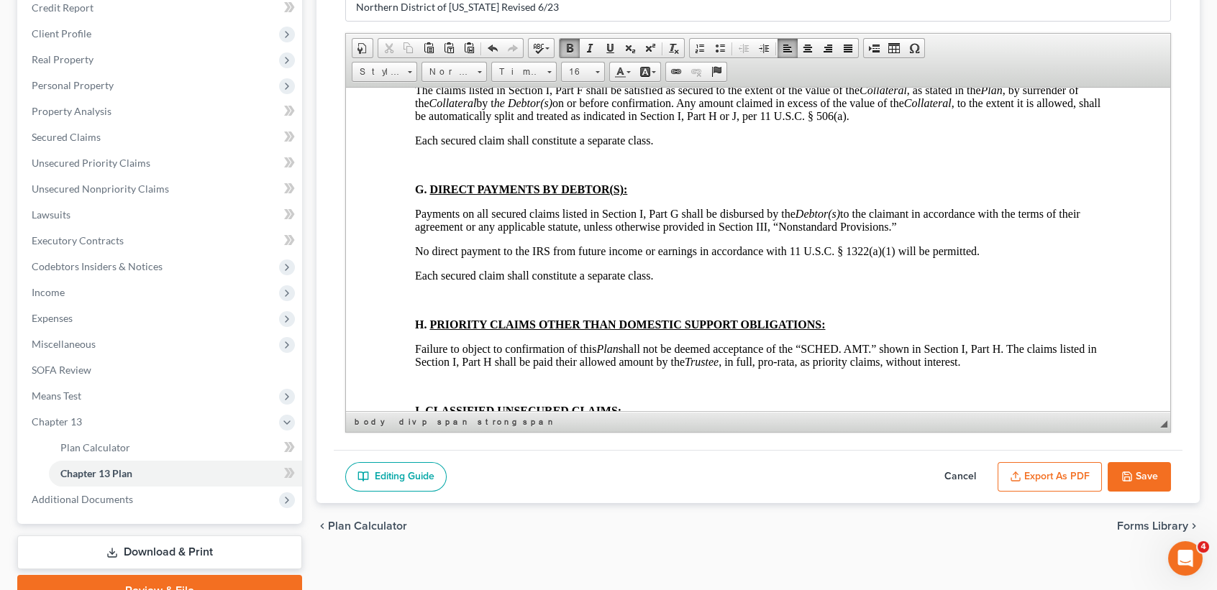
scroll to position [4698, 0]
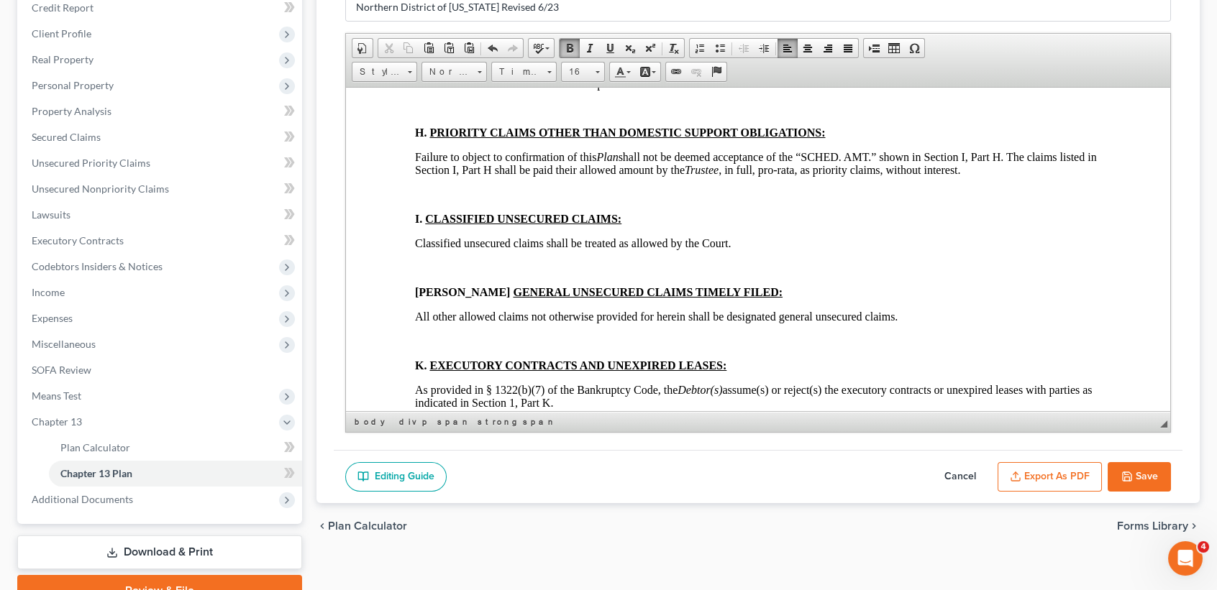
click at [410, 249] on html "BTXN222 5/21 IN THE UNITED STATES BANKRUPTCY COURT FOR THE NORTHERN DISTRICT OF…" at bounding box center [758, 498] width 824 height 10219
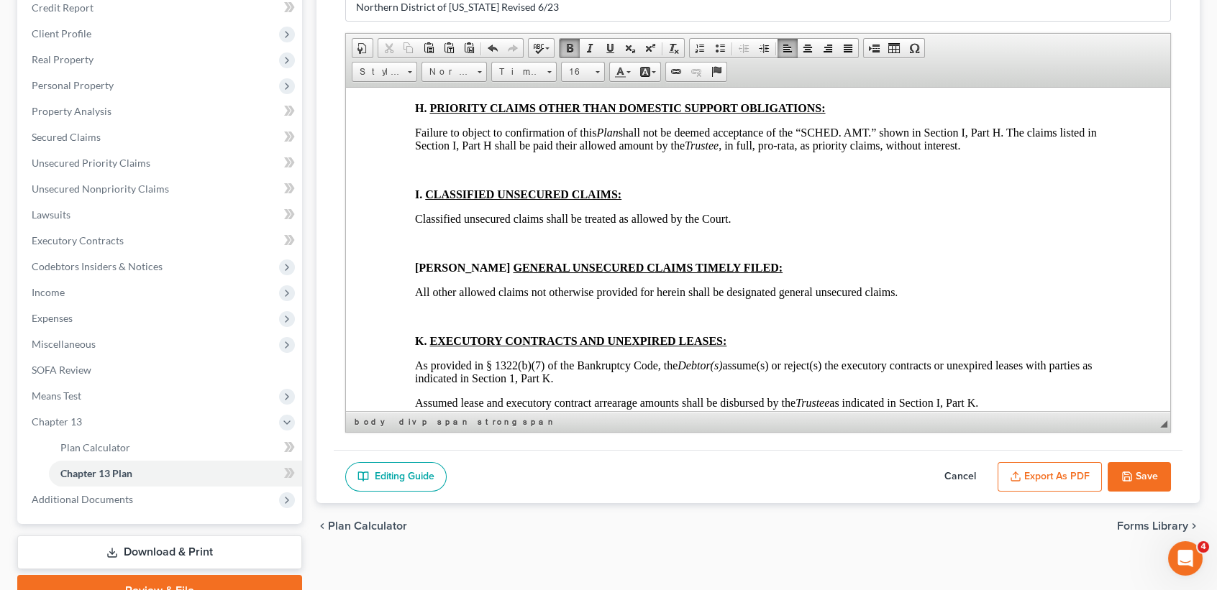
click at [403, 358] on html "BTXN222 5/21 IN THE UNITED STATES BANKRUPTCY COURT FOR THE NORTHERN DISTRICT OF…" at bounding box center [758, 486] width 824 height 10195
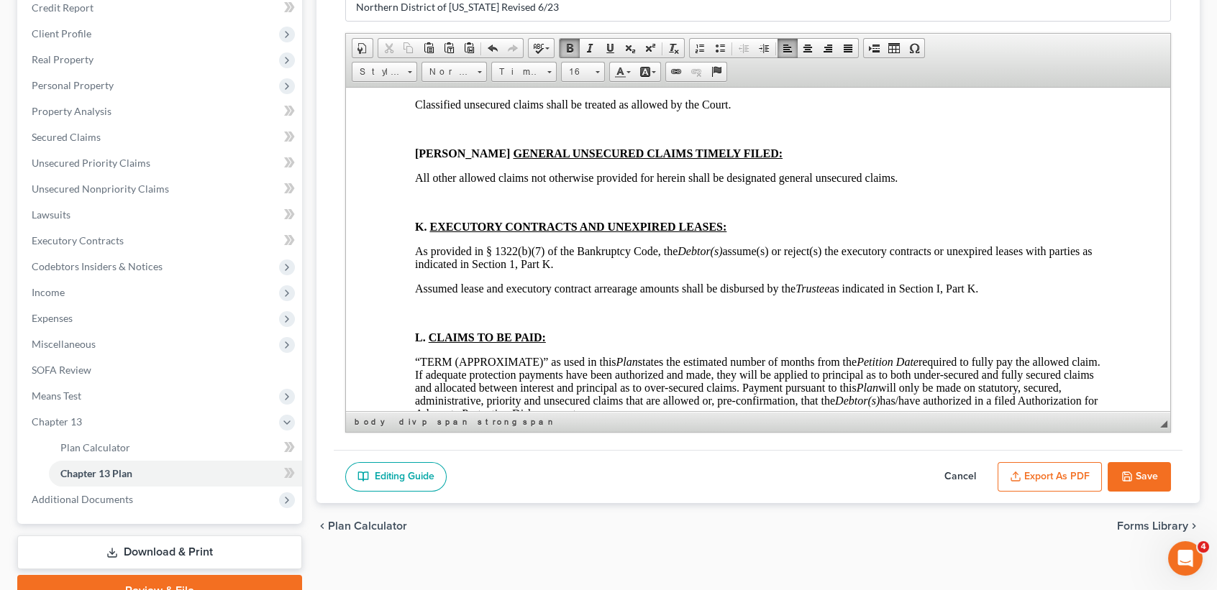
scroll to position [4890, 0]
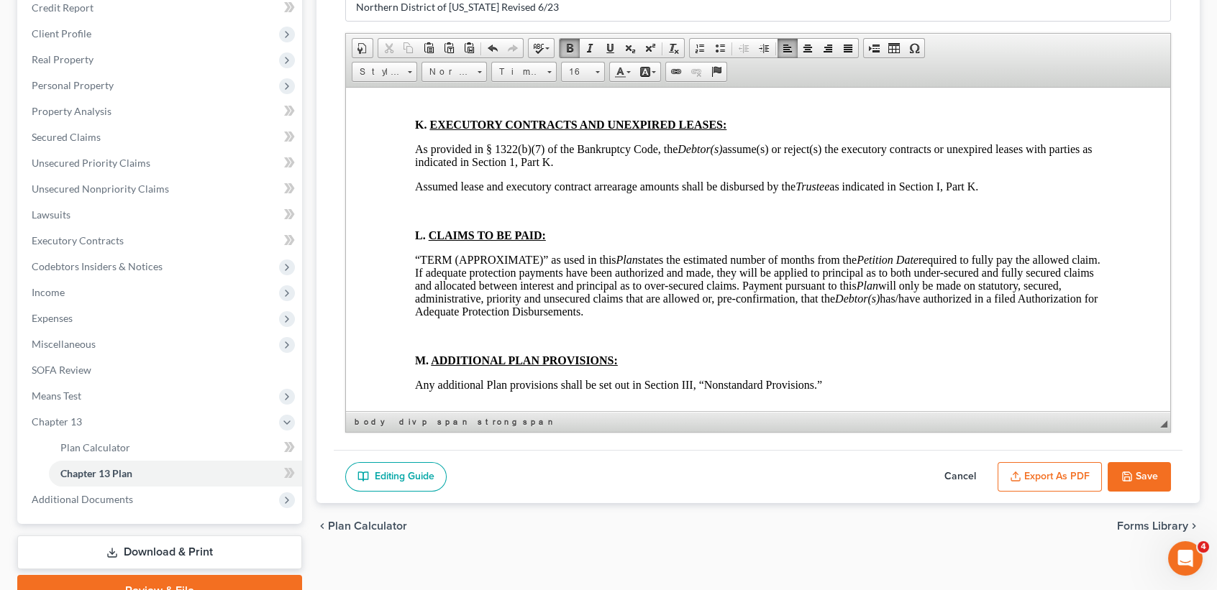
click at [403, 234] on html "BTXN222 5/21 IN THE UNITED STATES BANKRUPTCY COURT FOR THE NORTHERN DISTRICT OF…" at bounding box center [758, 282] width 824 height 10170
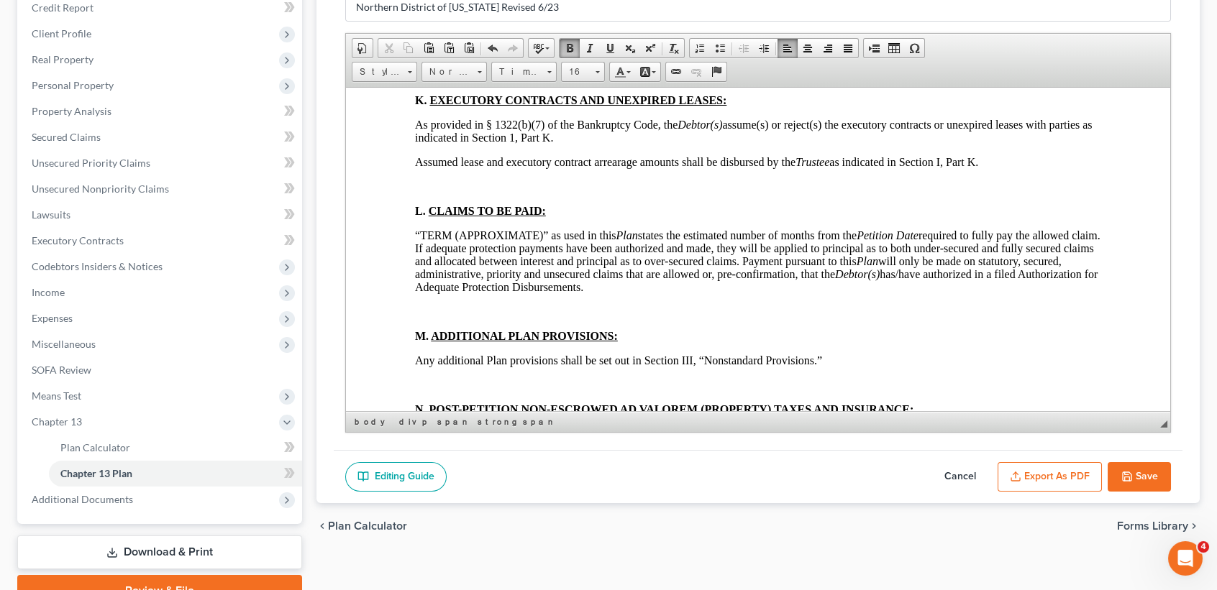
click at [398, 278] on html "BTXN222 5/21 IN THE UNITED STATES BANKRUPTCY COURT FOR THE NORTHERN DISTRICT OF…" at bounding box center [758, 270] width 824 height 10146
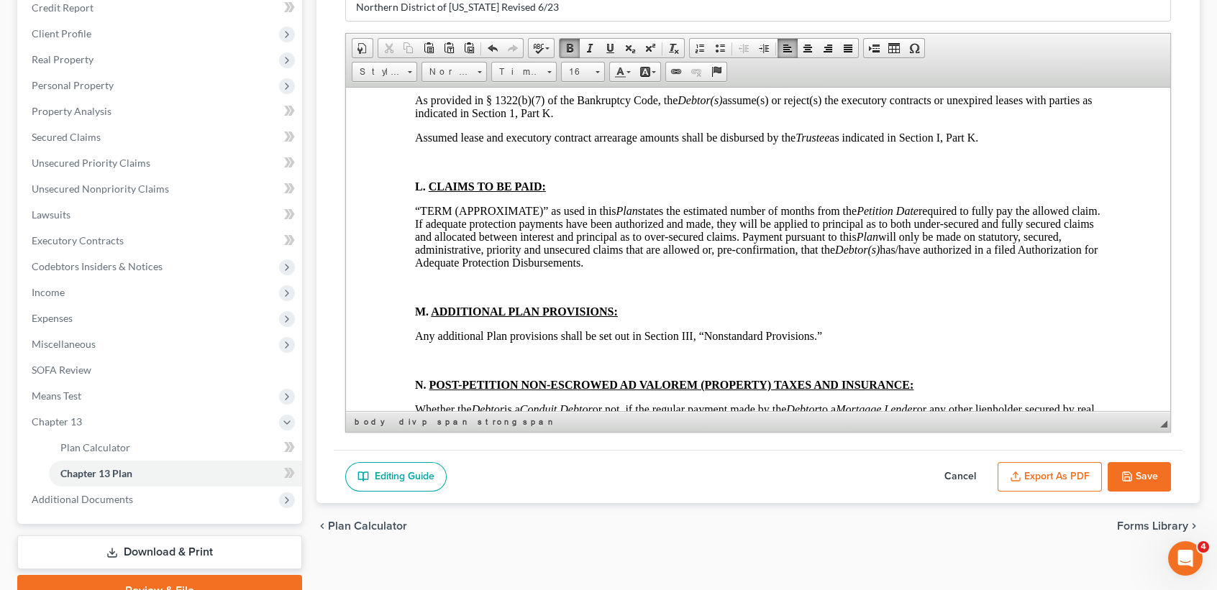
click at [403, 329] on html "BTXN222 5/21 IN THE UNITED STATES BANKRUPTCY COURT FOR THE NORTHERN DISTRICT OF…" at bounding box center [758, 257] width 824 height 10121
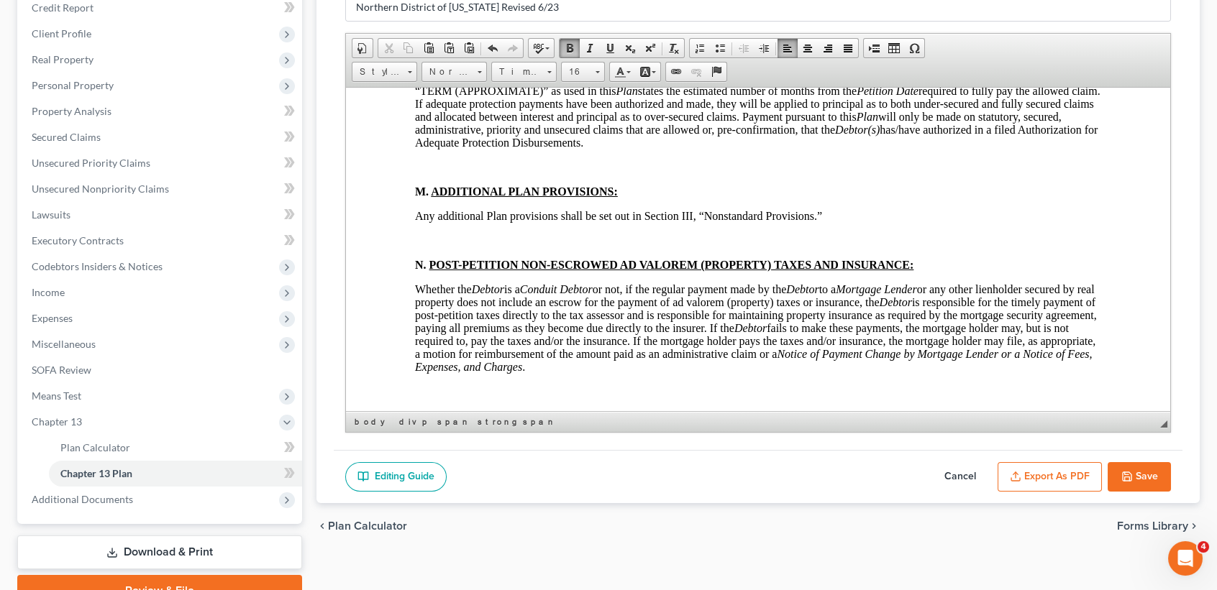
click at [399, 326] on html "BTXN222 5/21 IN THE UNITED STATES BANKRUPTCY COURT FOR THE NORTHERN DISTRICT OF…" at bounding box center [758, 149] width 824 height 10097
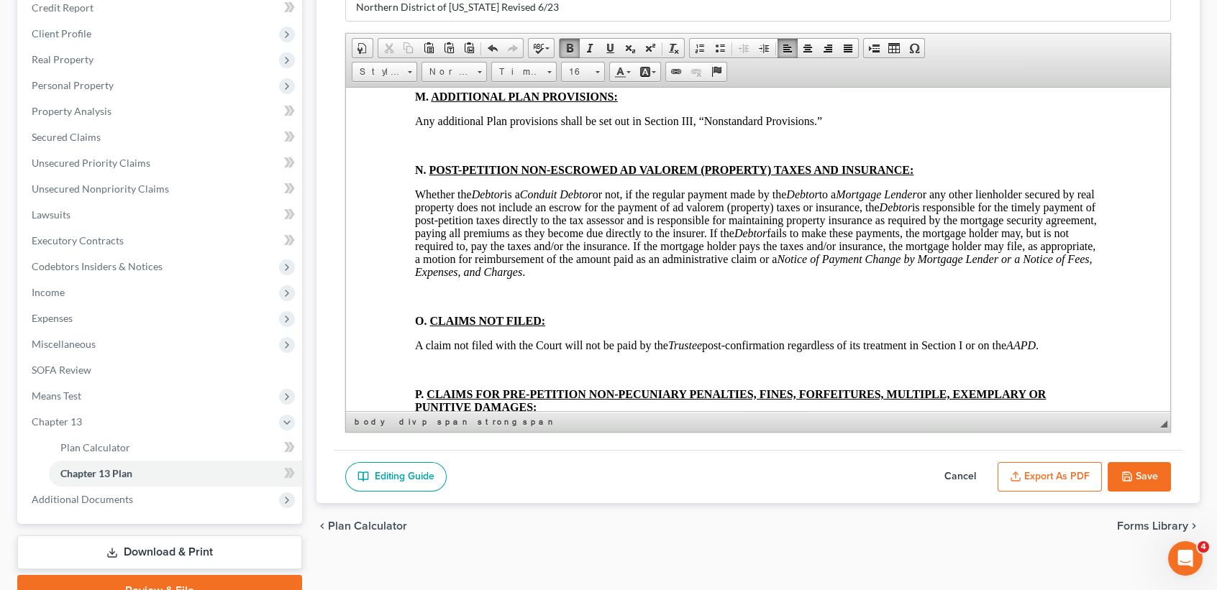
scroll to position [5178, 0]
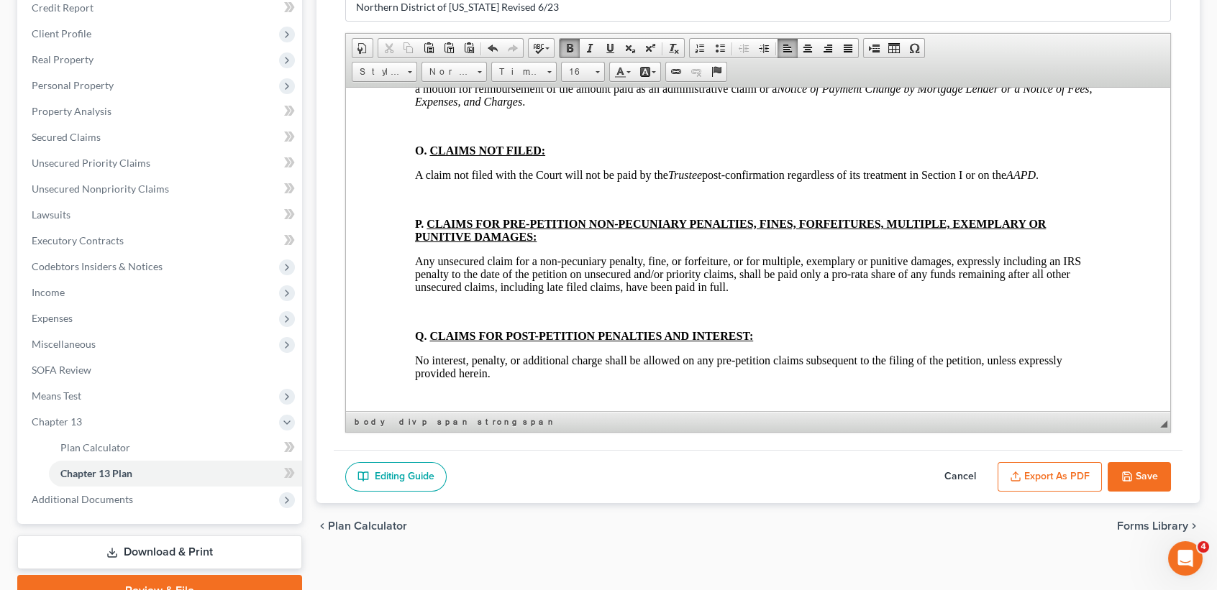
scroll to position [5369, 0]
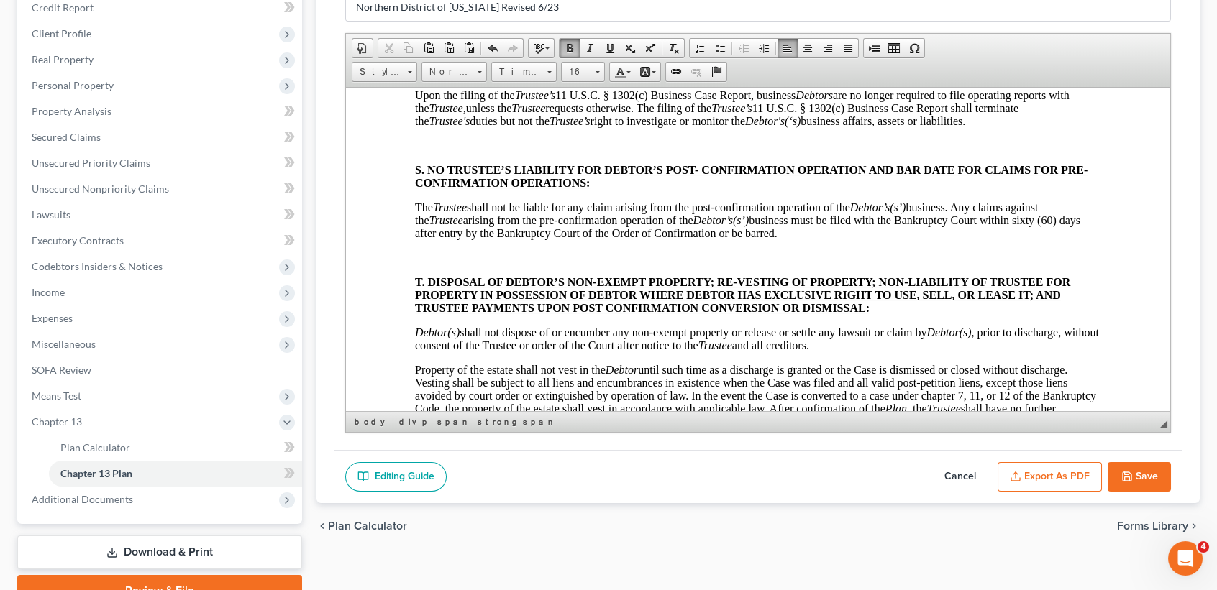
scroll to position [5561, 0]
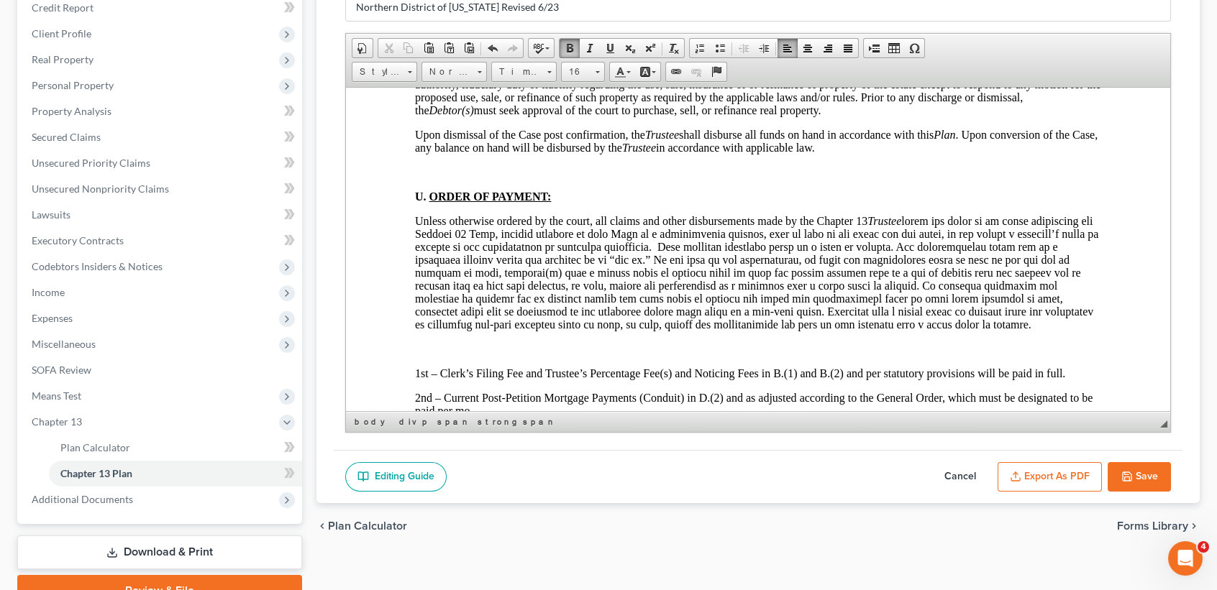
scroll to position [5753, 0]
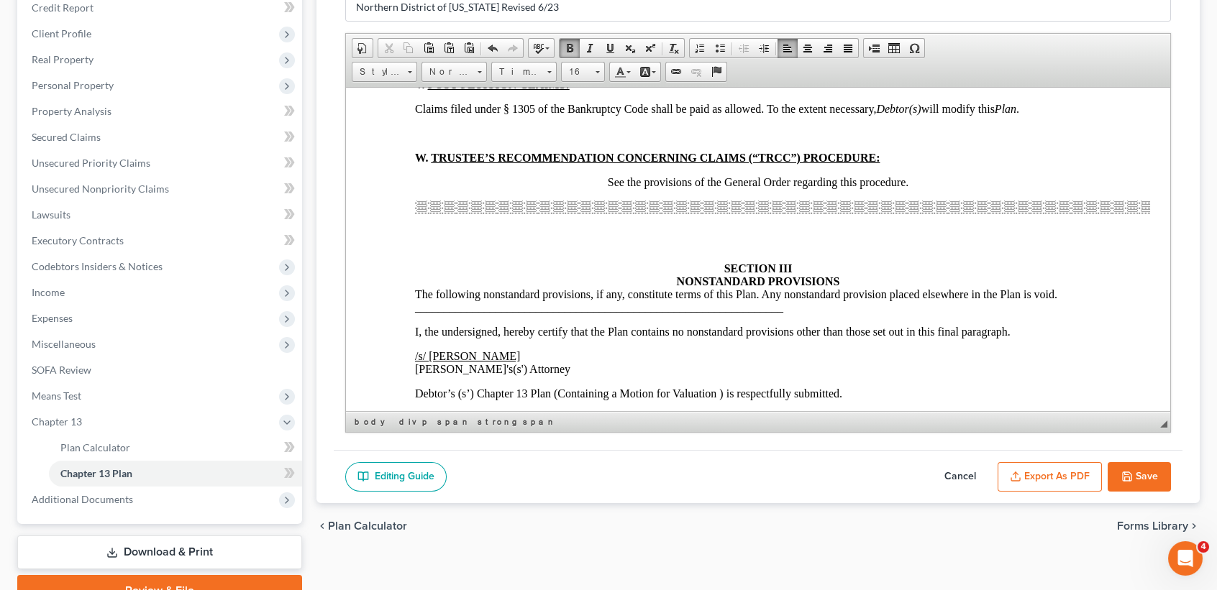
scroll to position [6712, 0]
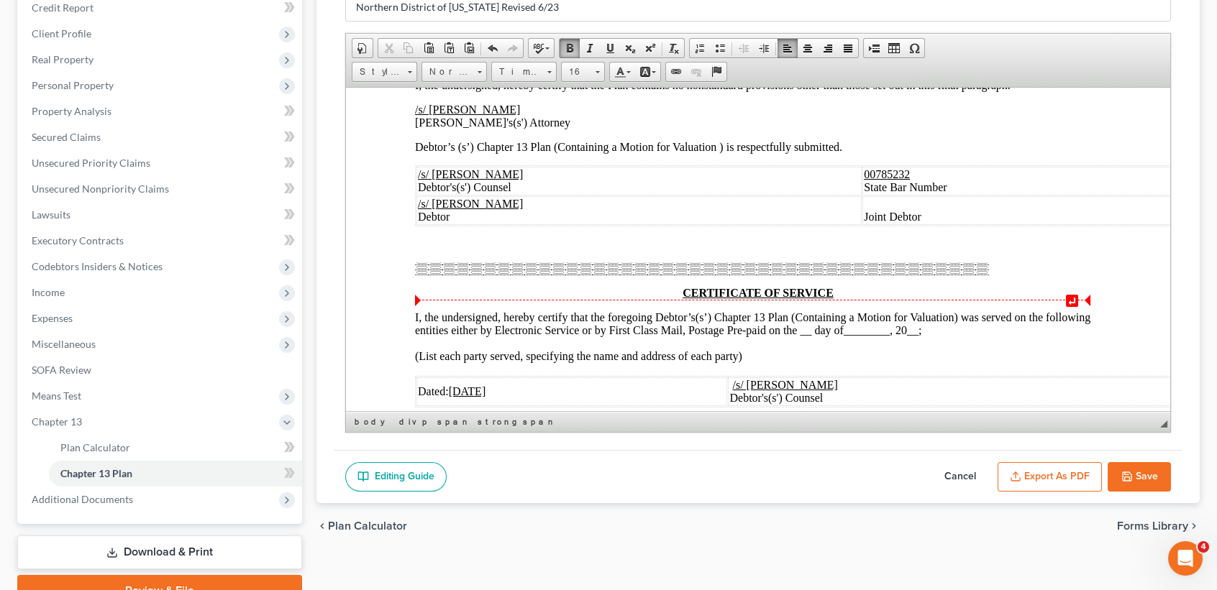
drag, startPoint x: 841, startPoint y: 310, endPoint x: 820, endPoint y: 302, distance: 22.3
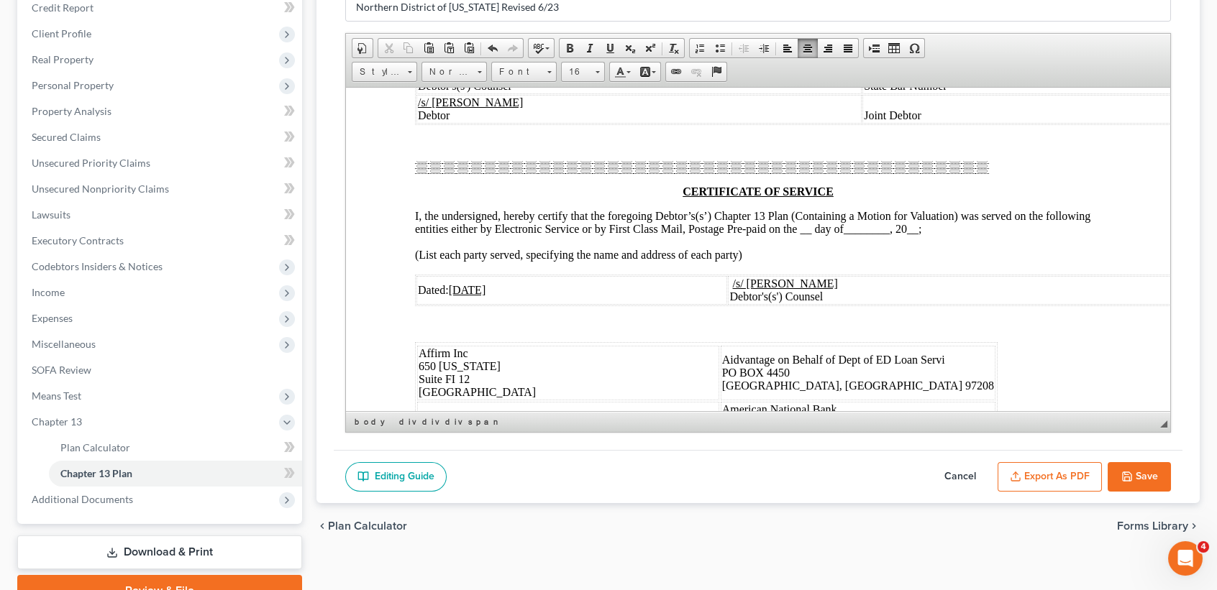
scroll to position [6904, 0]
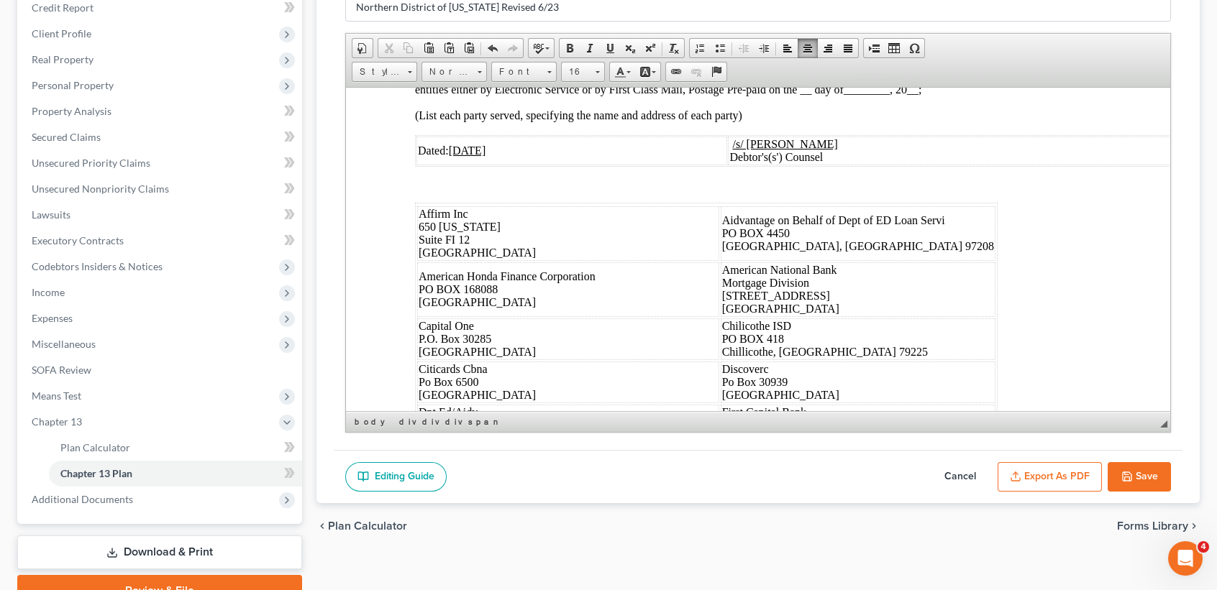
drag, startPoint x: 914, startPoint y: 290, endPoint x: 825, endPoint y: 288, distance: 89.2
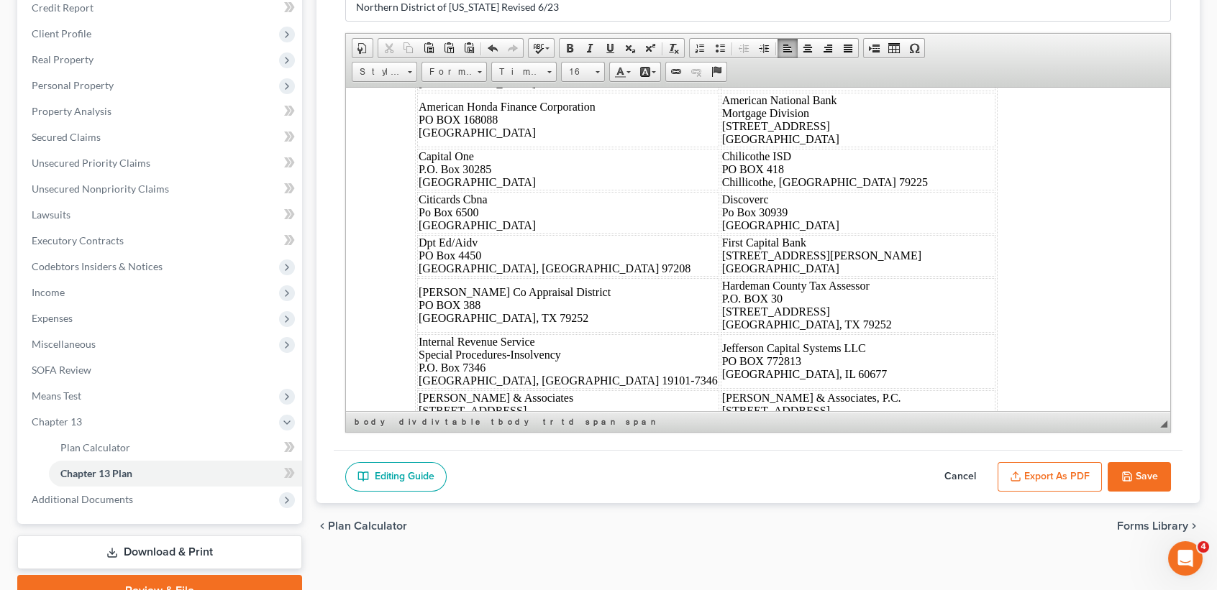
scroll to position [7000, 0]
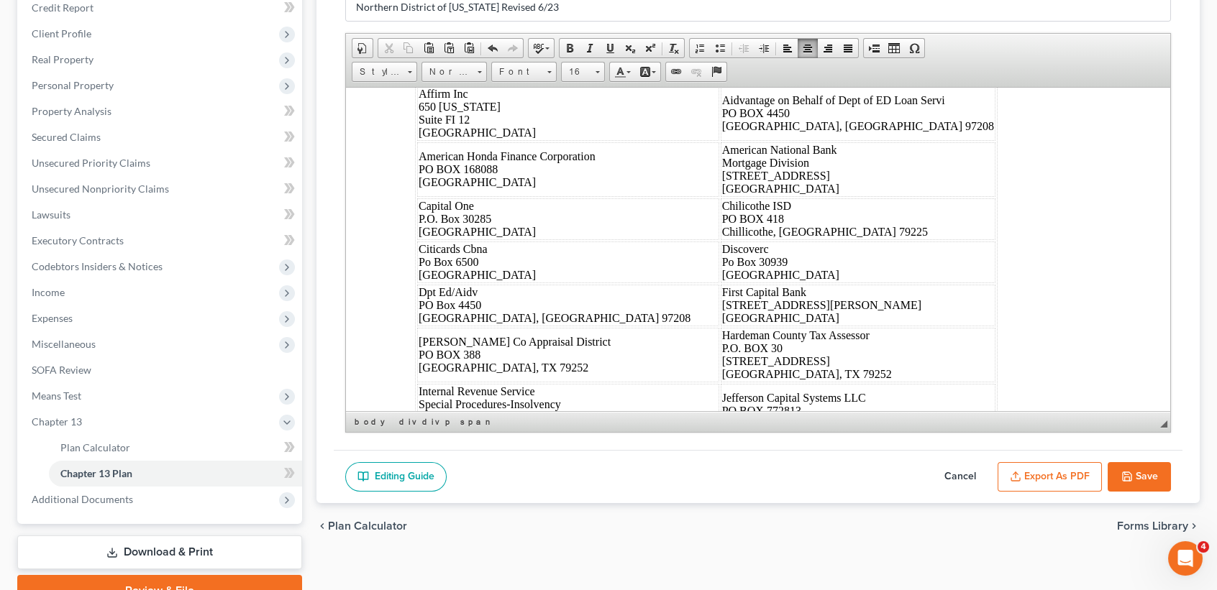
drag, startPoint x: 809, startPoint y: 282, endPoint x: 830, endPoint y: 280, distance: 21.0
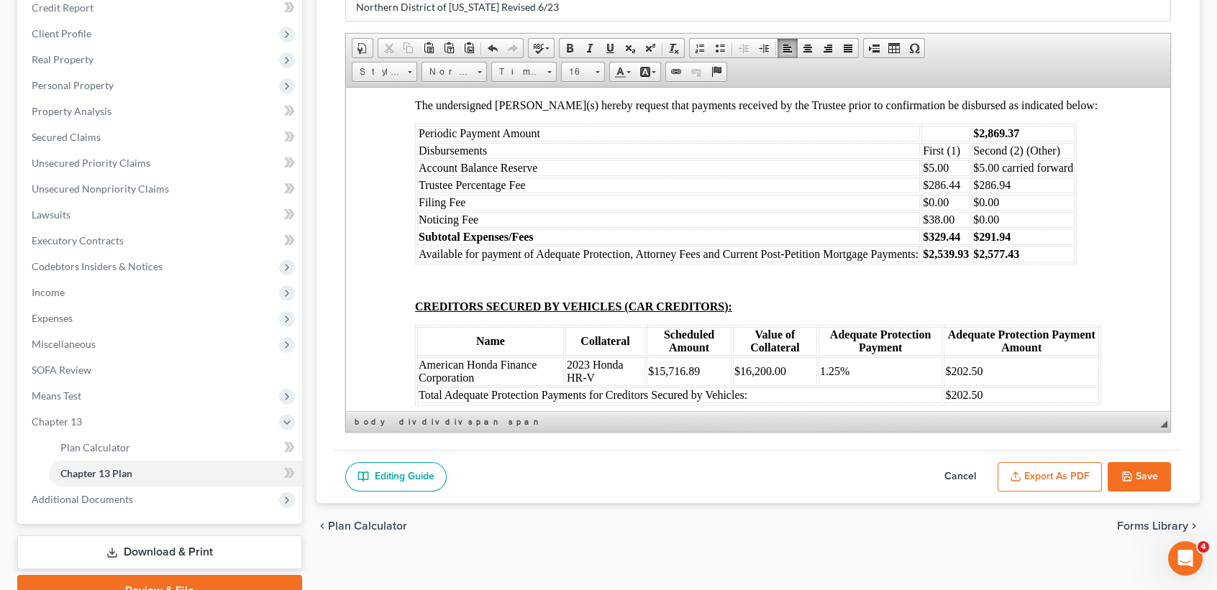
scroll to position [7767, 0]
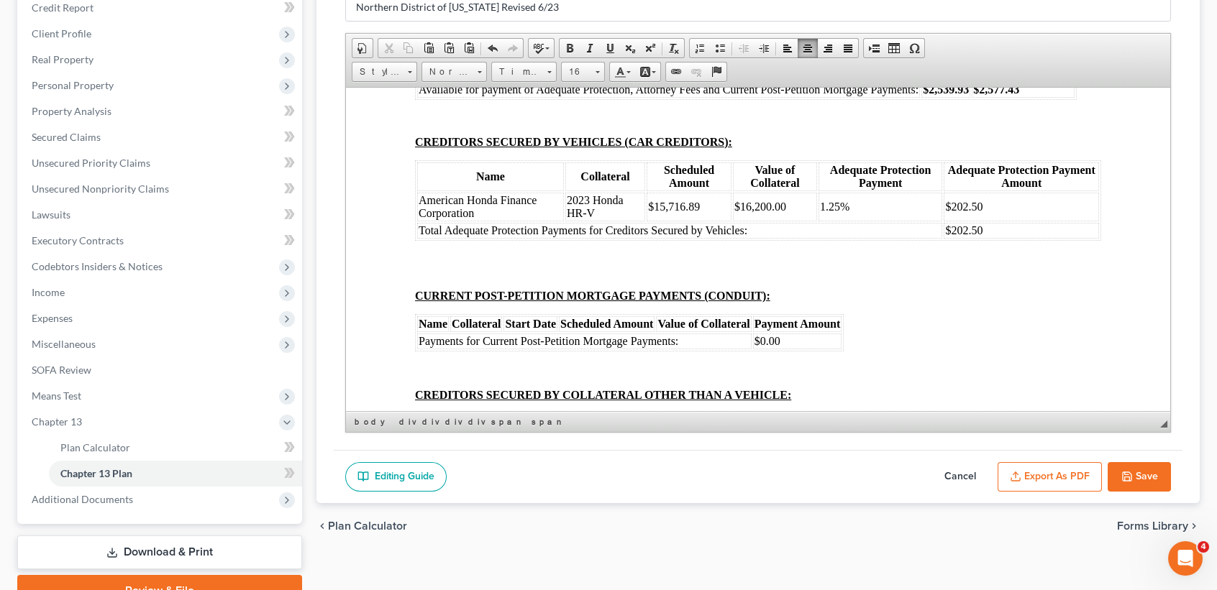
scroll to position [7958, 0]
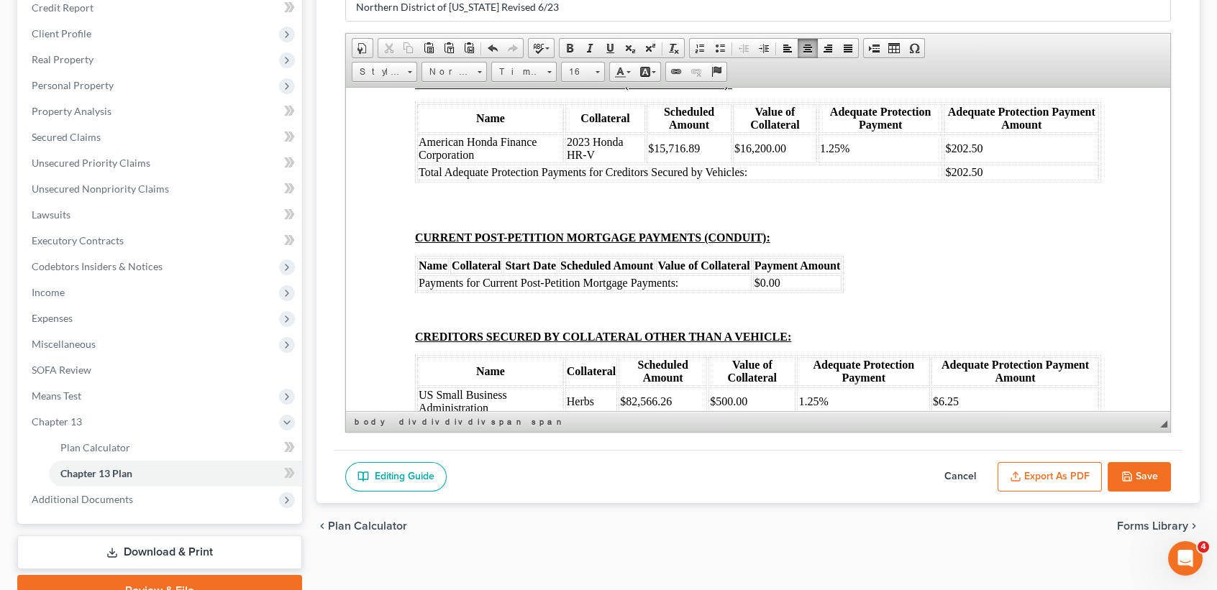
drag, startPoint x: 962, startPoint y: 305, endPoint x: 927, endPoint y: 309, distance: 34.7
drag, startPoint x: 1019, startPoint y: 309, endPoint x: 977, endPoint y: 309, distance: 41.7
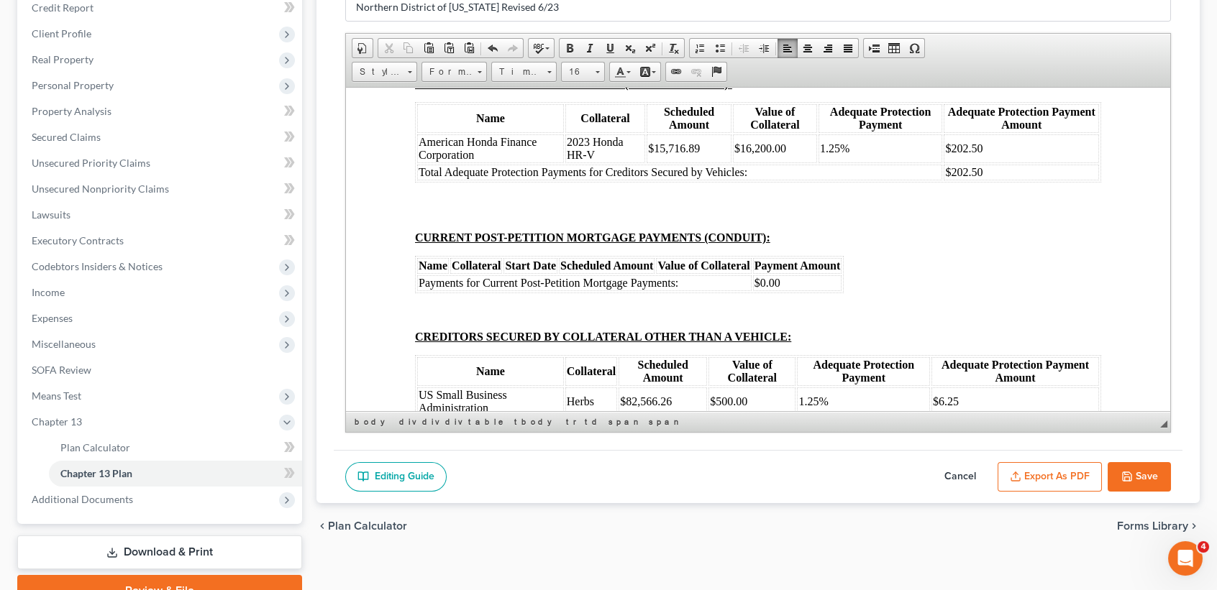
drag, startPoint x: 1009, startPoint y: 364, endPoint x: 985, endPoint y: 364, distance: 24.5
click at [979, 22] on td "$291.94" at bounding box center [1023, 14] width 103 height 16
drag, startPoint x: 1018, startPoint y: 379, endPoint x: 980, endPoint y: 380, distance: 38.1
click at [980, 39] on td "$2,577.43" at bounding box center [1023, 31] width 103 height 16
drag, startPoint x: 962, startPoint y: 363, endPoint x: 926, endPoint y: 362, distance: 36.0
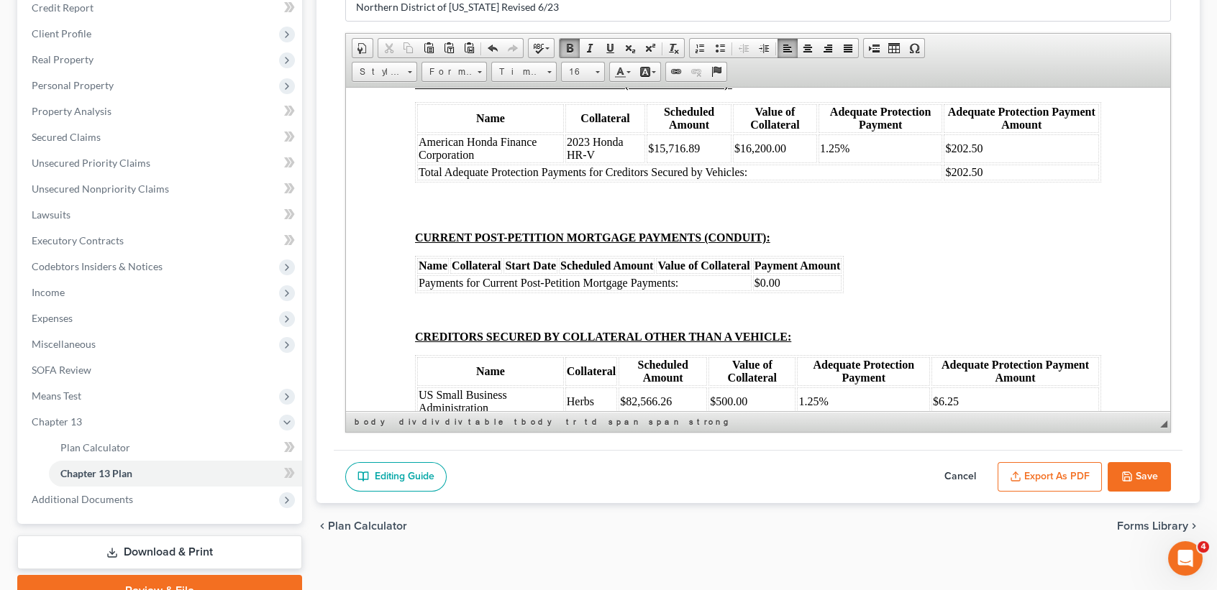
click at [926, 22] on td "$329.44" at bounding box center [945, 14] width 49 height 16
drag, startPoint x: 969, startPoint y: 377, endPoint x: 926, endPoint y: 380, distance: 42.6
click at [926, 39] on td "$2,539.93" at bounding box center [945, 31] width 49 height 16
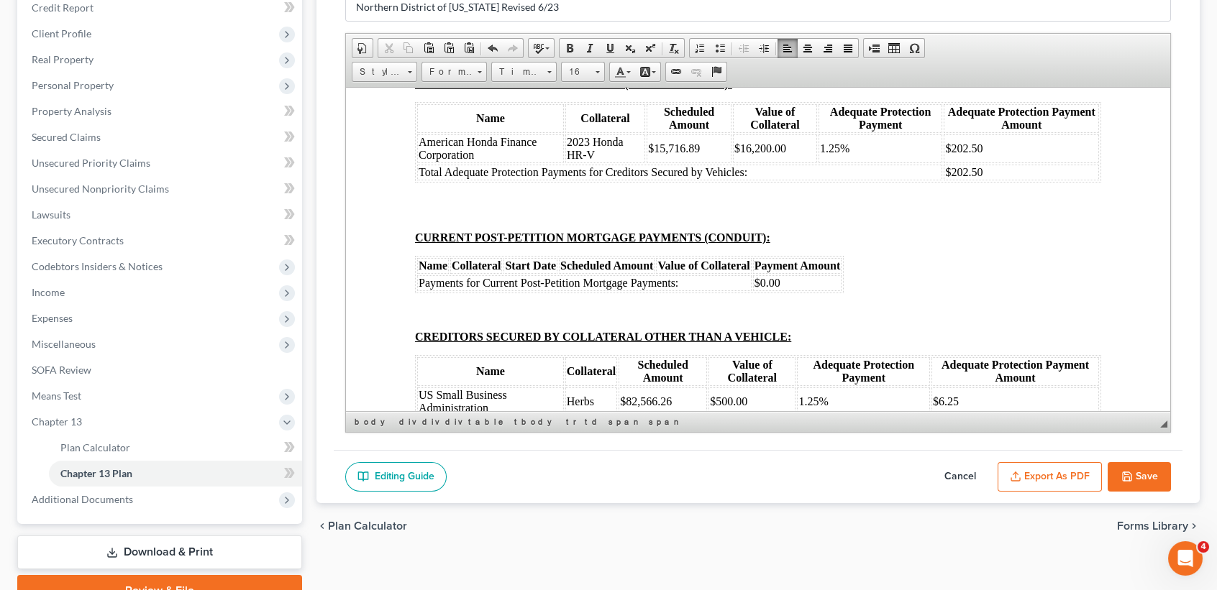
click at [939, 22] on td "$" at bounding box center [941, 14] width 40 height 16
click at [944, 39] on td "$" at bounding box center [941, 31] width 40 height 16
click at [1005, 22] on td "$" at bounding box center [1014, 14] width 103 height 16
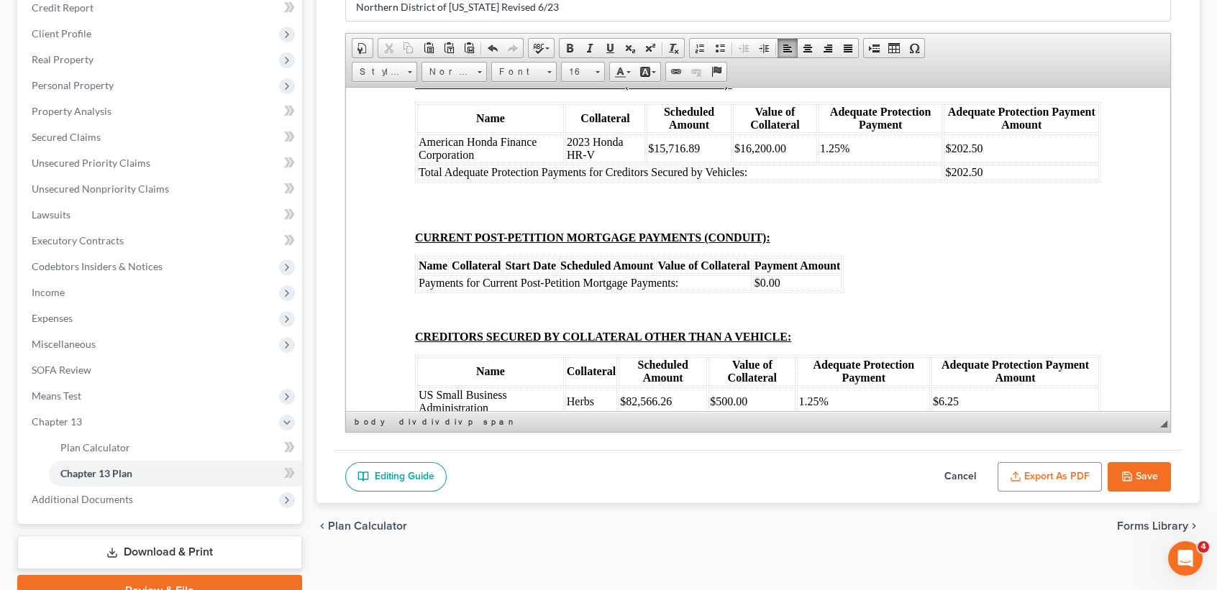
click at [1028, 39] on td "$2" at bounding box center [1014, 31] width 103 height 16
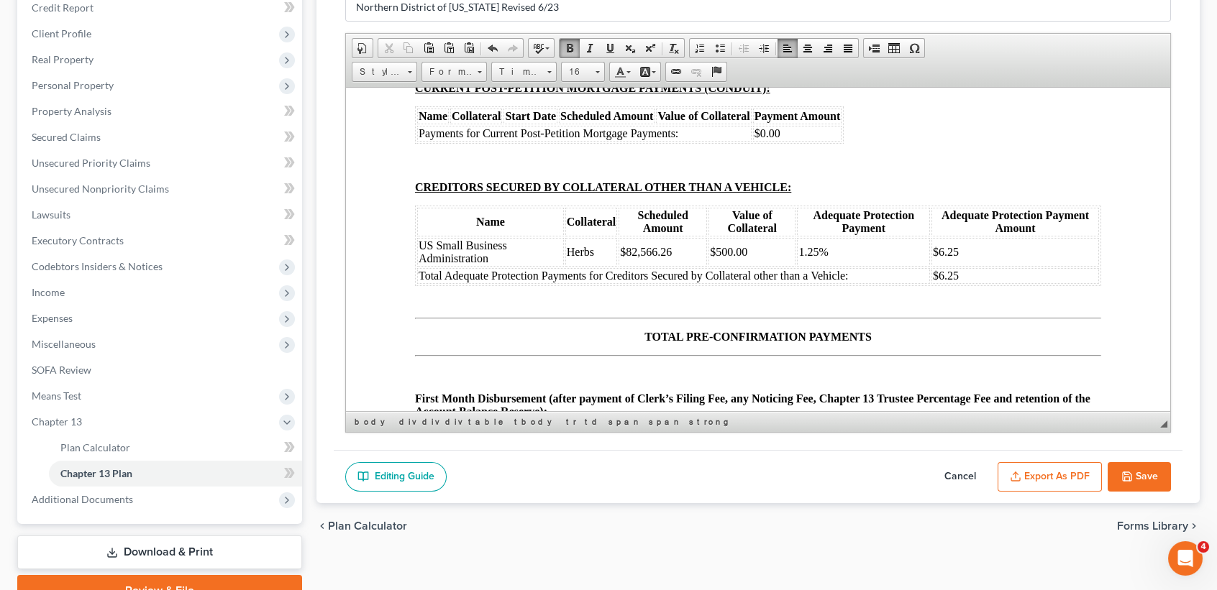
scroll to position [8150, 0]
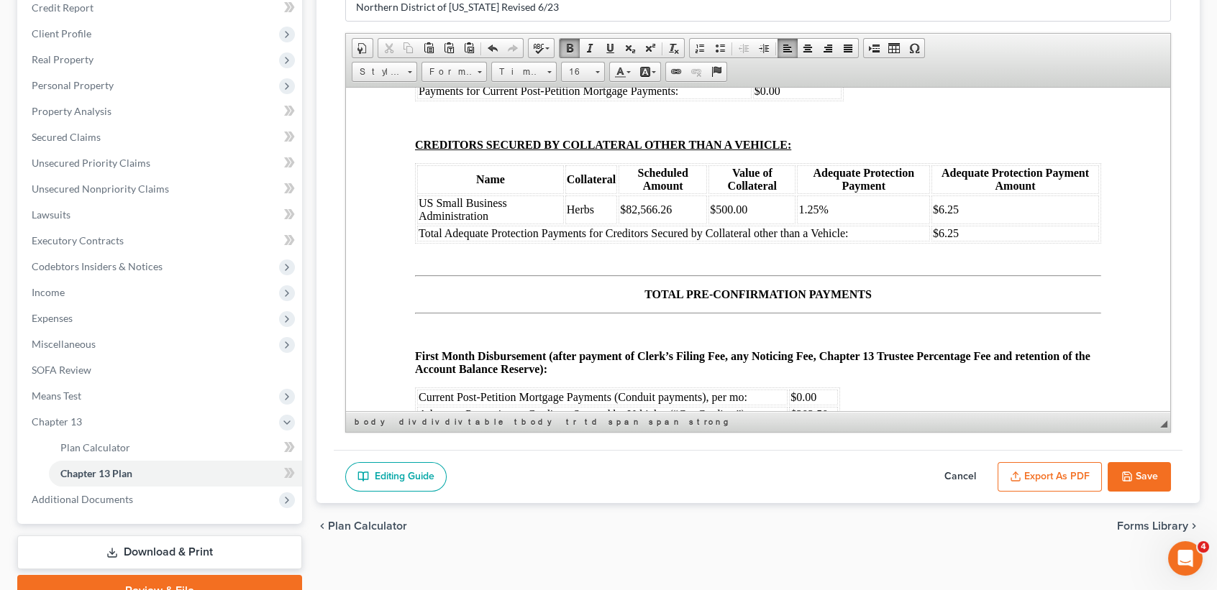
drag, startPoint x: 983, startPoint y: 309, endPoint x: 423, endPoint y: 303, distance: 560.2
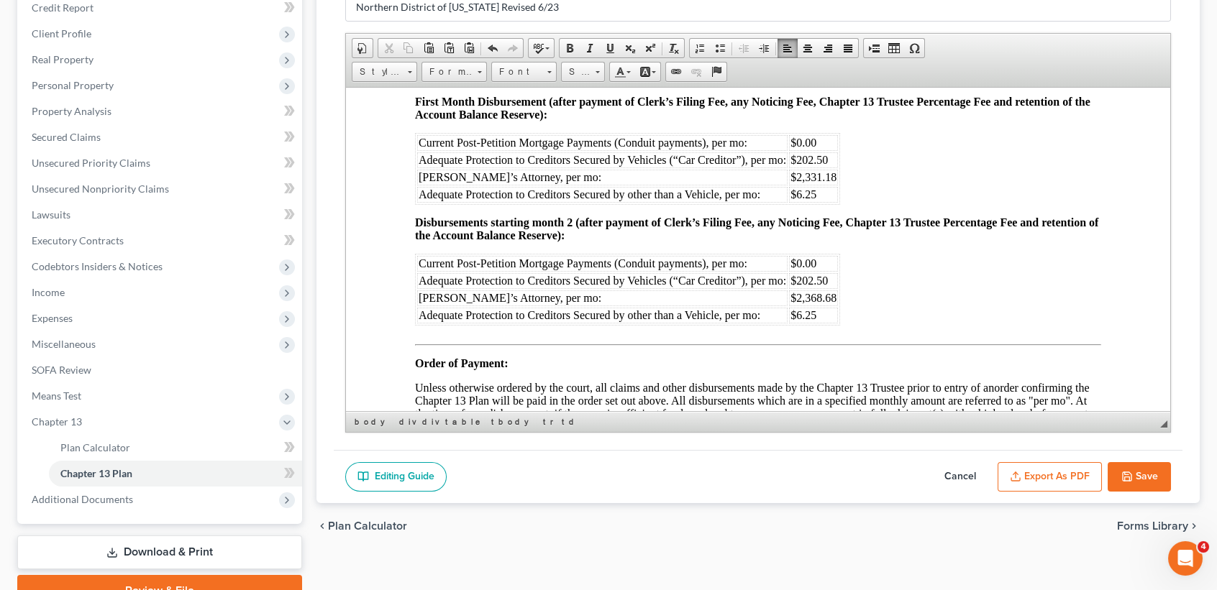
scroll to position [8438, 0]
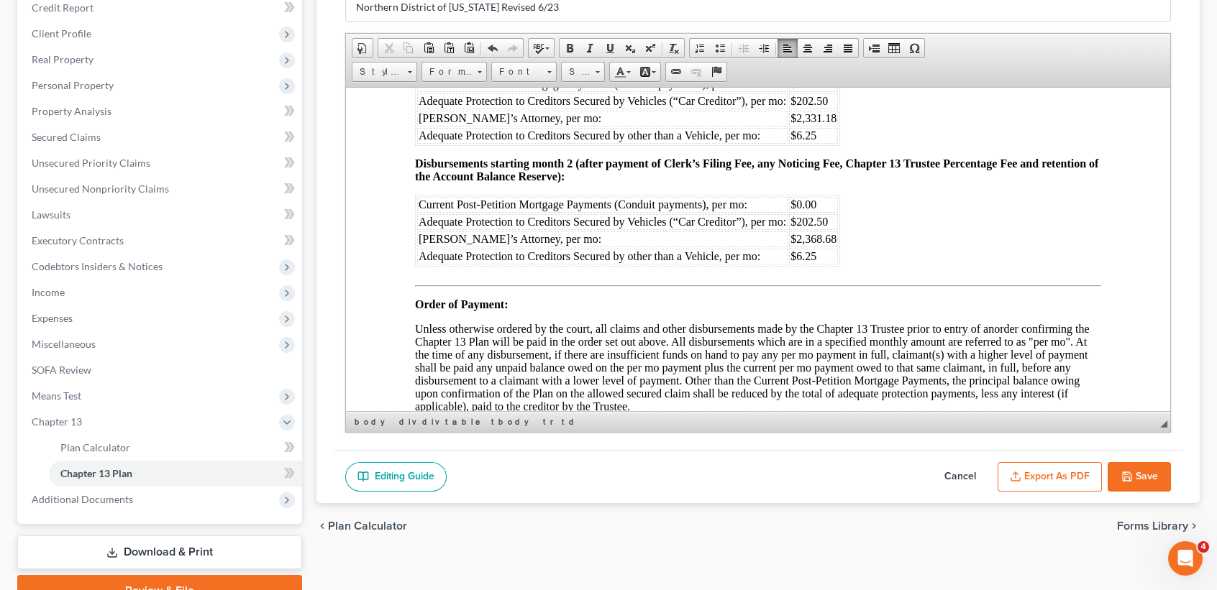
drag, startPoint x: 985, startPoint y: 257, endPoint x: 421, endPoint y: 238, distance: 564.9
drag, startPoint x: 935, startPoint y: 254, endPoint x: 423, endPoint y: 248, distance: 512.1
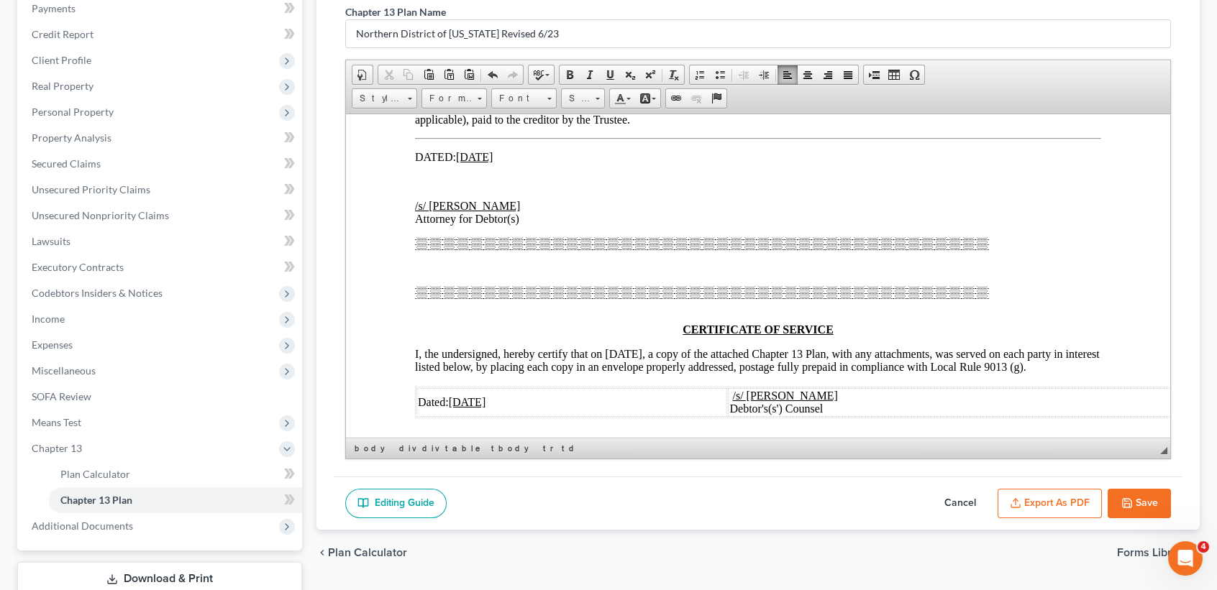
scroll to position [8534, 0]
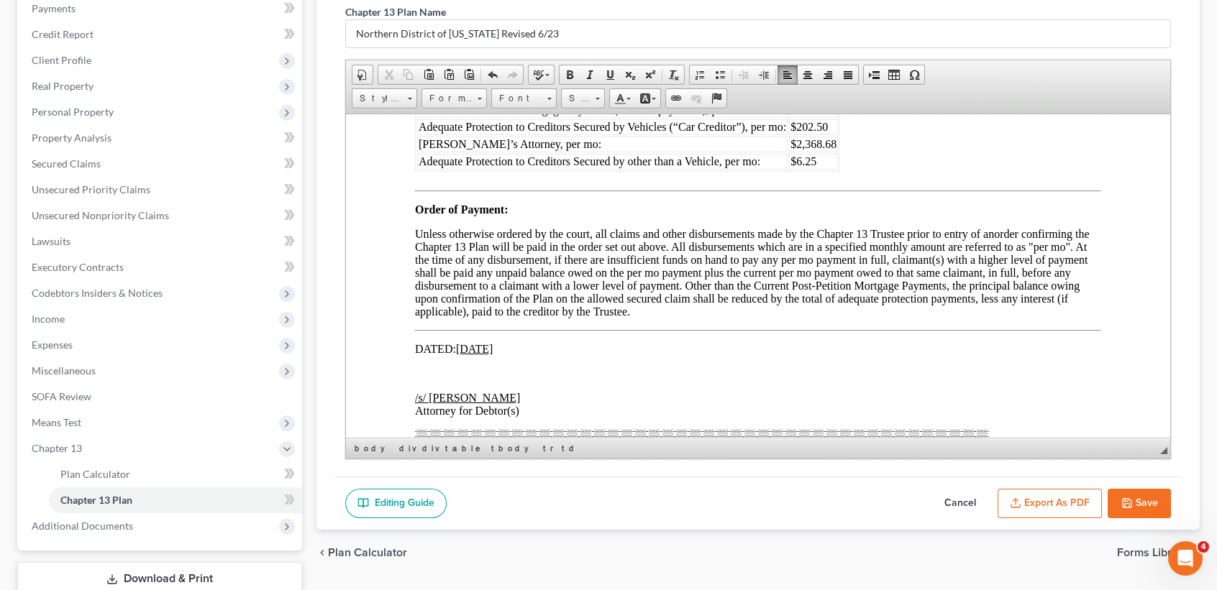
drag, startPoint x: 831, startPoint y: 367, endPoint x: 865, endPoint y: 370, distance: 34.7
click at [826, 12] on span "$202.50" at bounding box center [808, 5] width 37 height 12
click at [833, 29] on span "$2,331.18" at bounding box center [813, 23] width 46 height 12
click at [813, 46] on span "$6.25" at bounding box center [803, 40] width 26 height 12
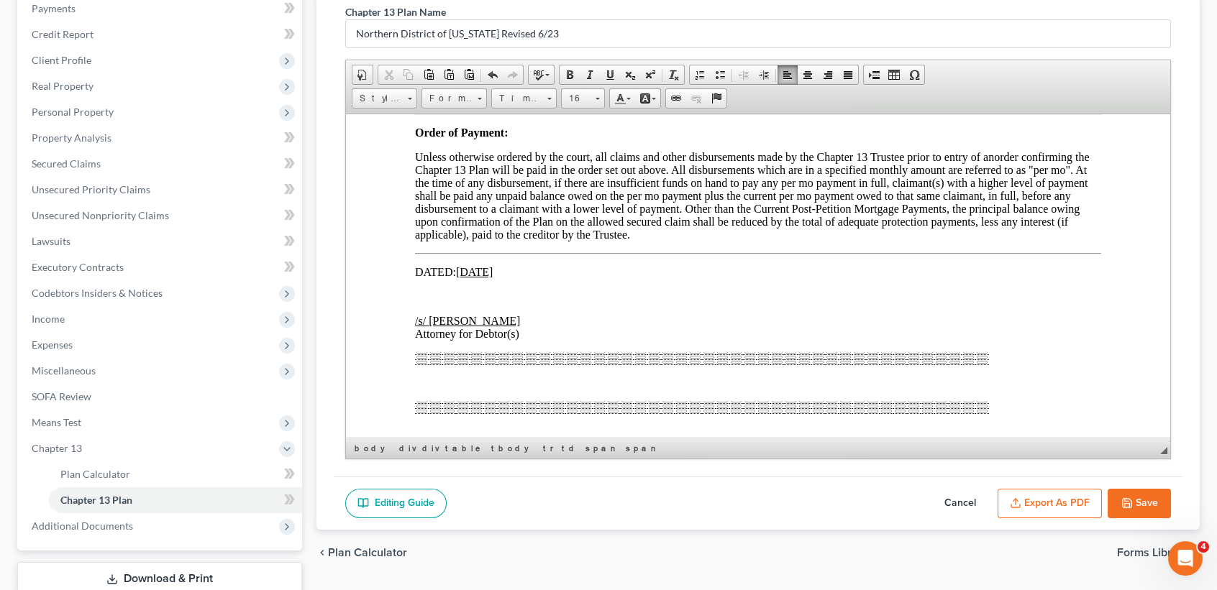
scroll to position [8630, 0]
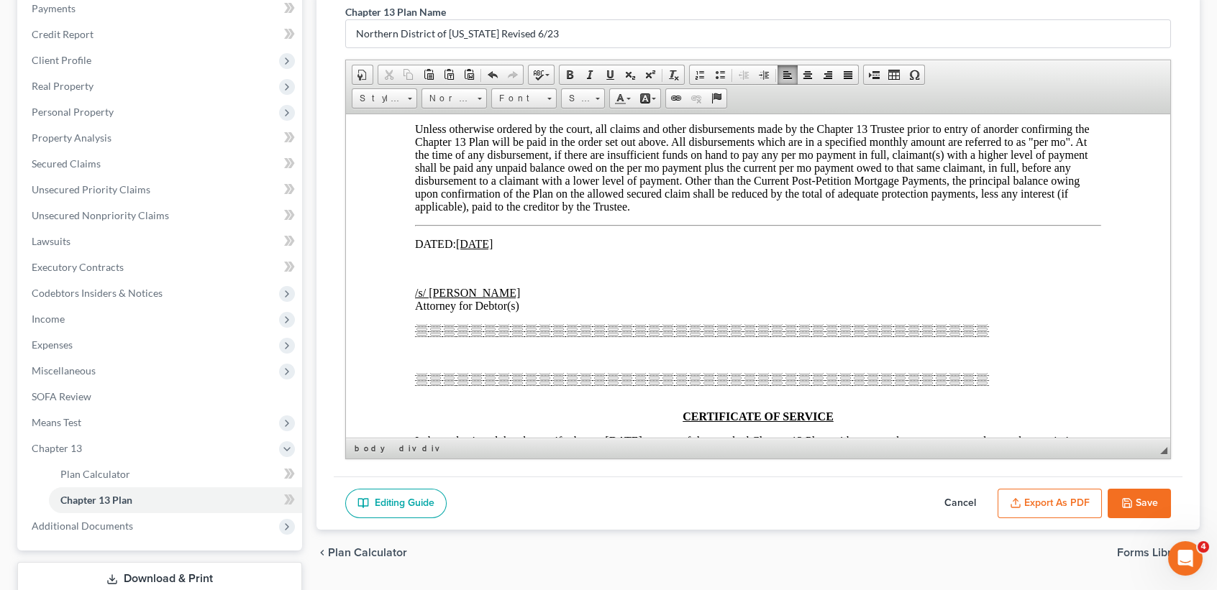
scroll to position [8726, 0]
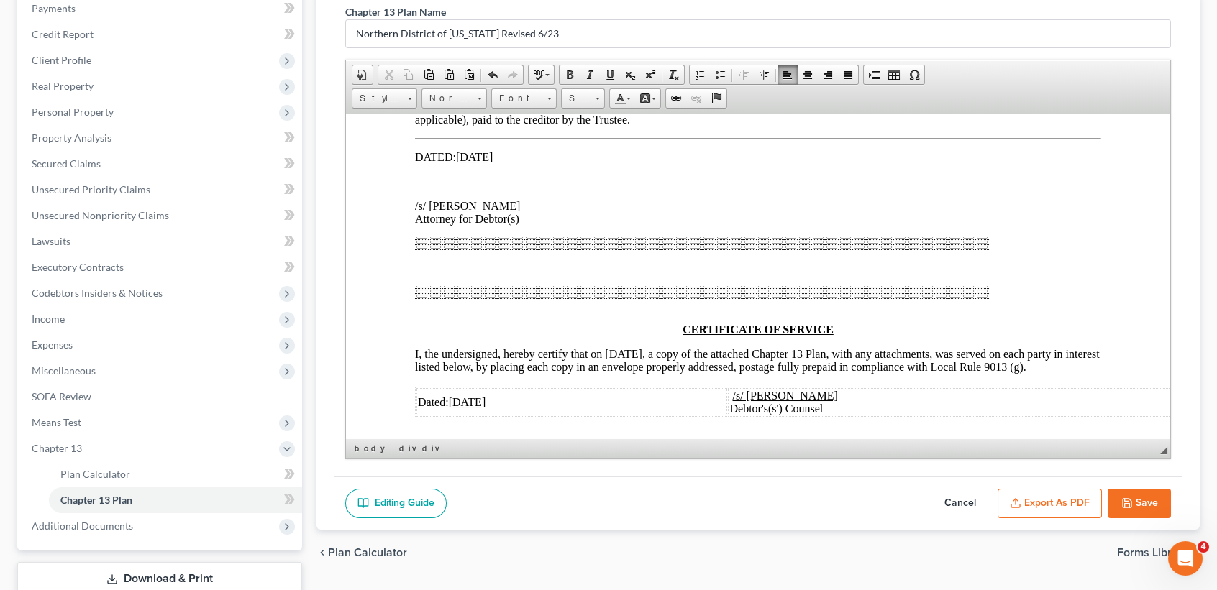
drag, startPoint x: 832, startPoint y: 316, endPoint x: 891, endPoint y: 293, distance: 63.6
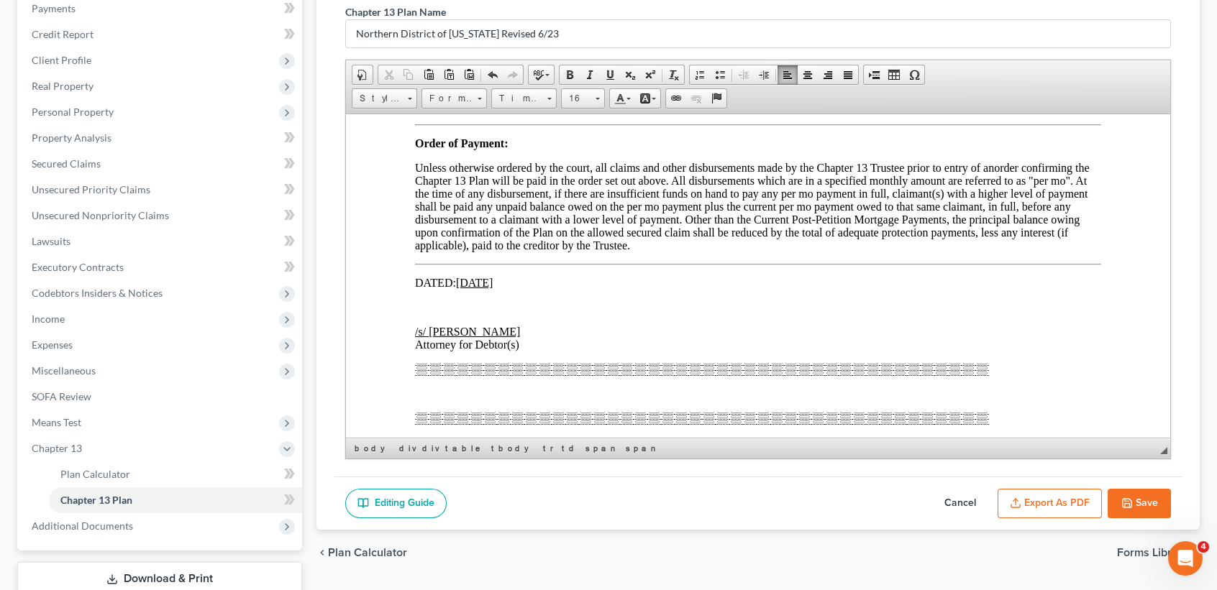
scroll to position [8630, 0]
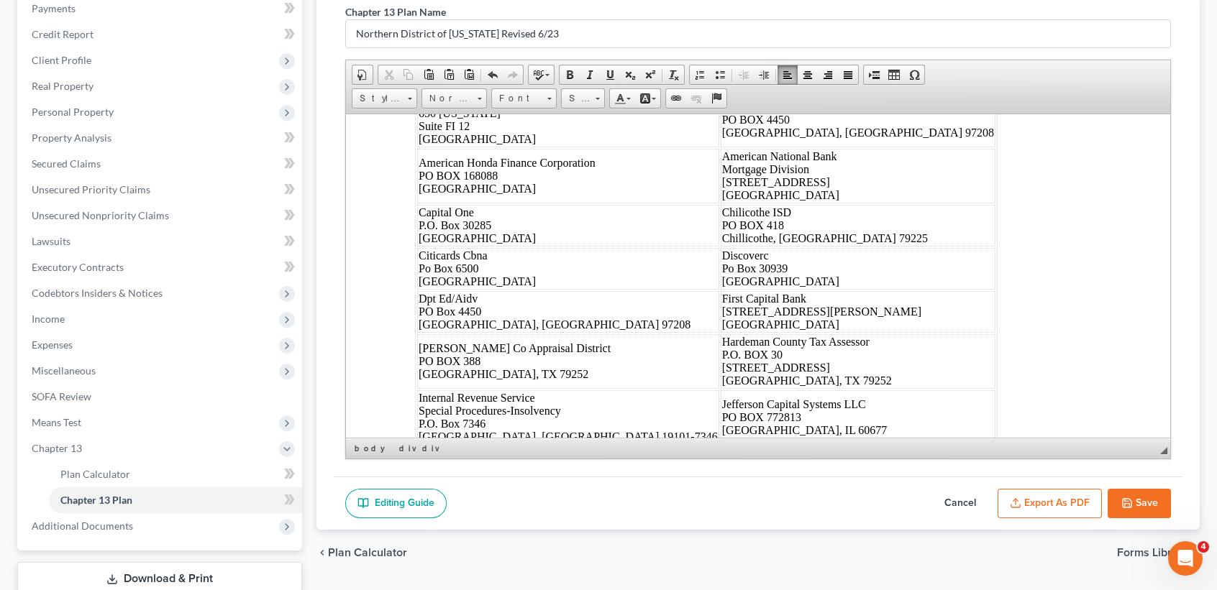
scroll to position [9109, 0]
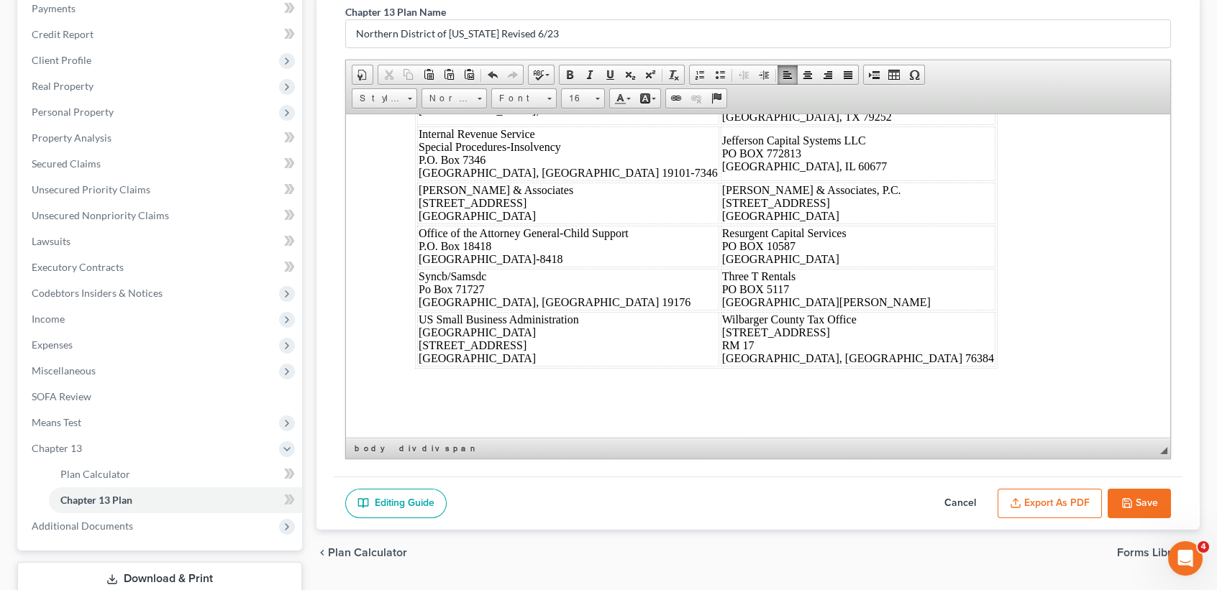
scroll to position [9711, 0]
click at [1161, 511] on button "Save" at bounding box center [1139, 504] width 63 height 30
select select "5"
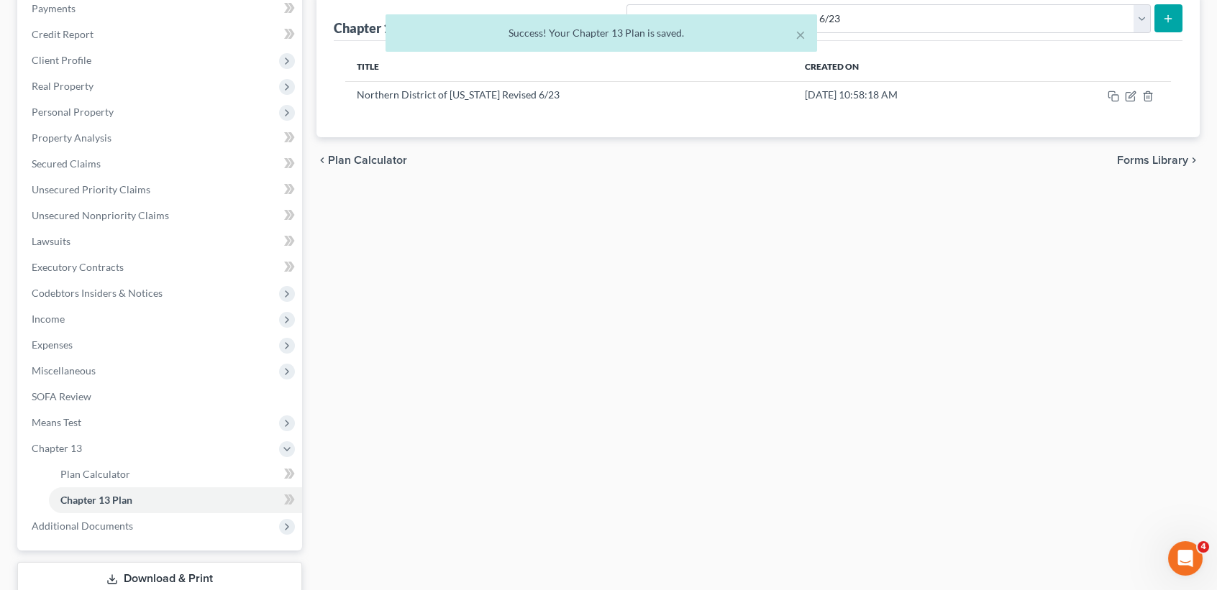
scroll to position [0, 0]
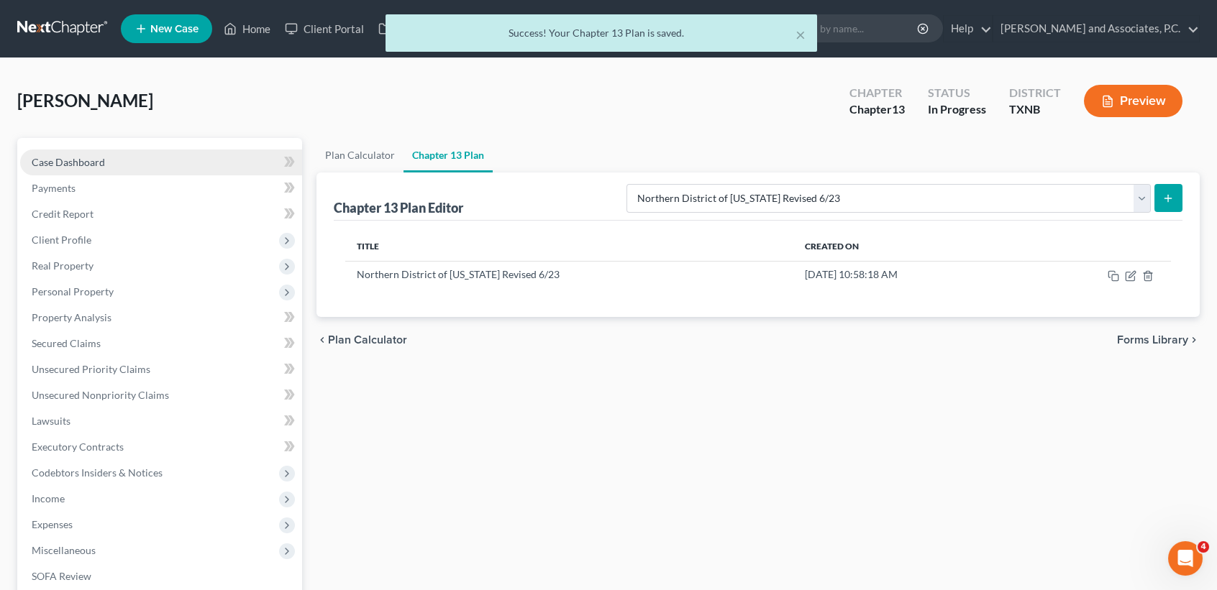
click at [105, 163] on link "Case Dashboard" at bounding box center [161, 163] width 282 height 26
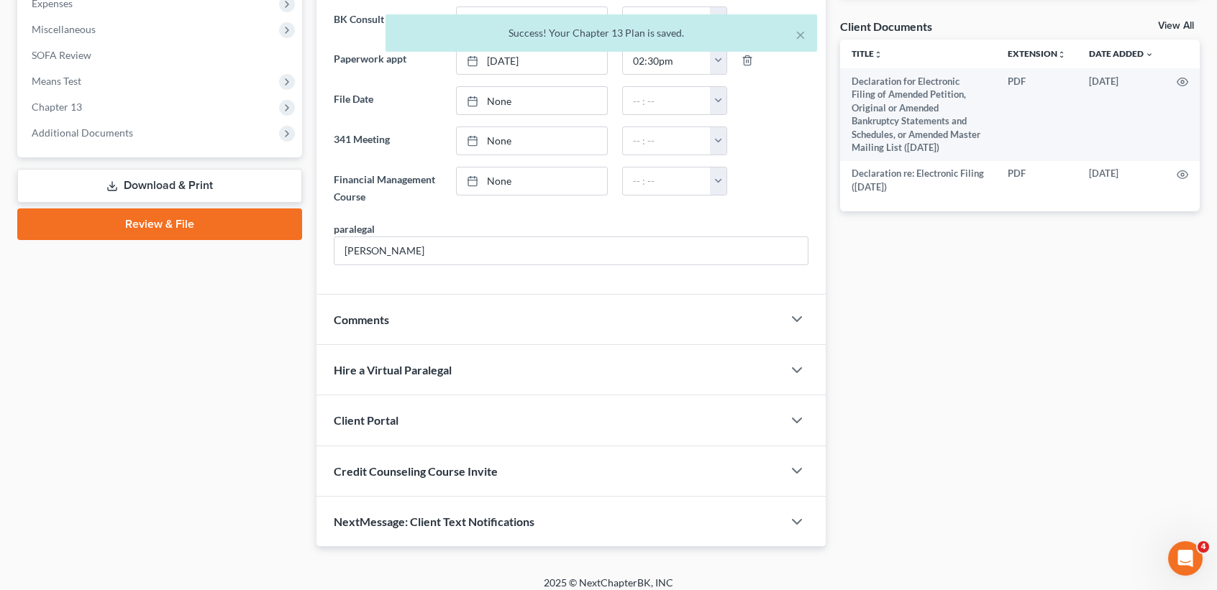
scroll to position [530, 0]
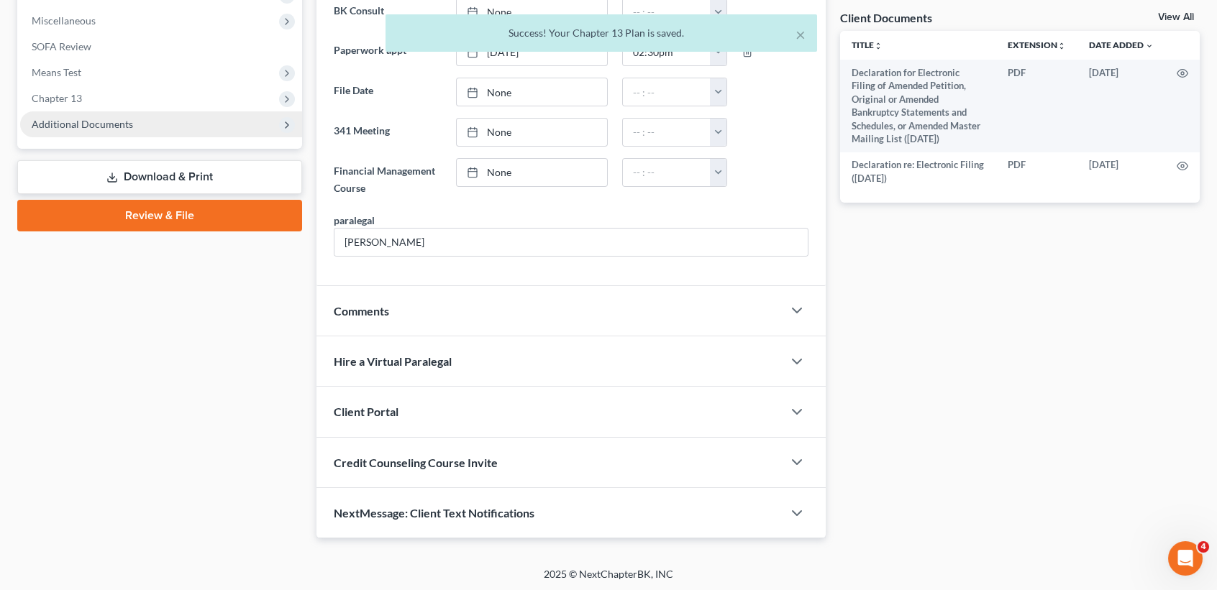
click at [91, 126] on span "Additional Documents" at bounding box center [82, 124] width 101 height 12
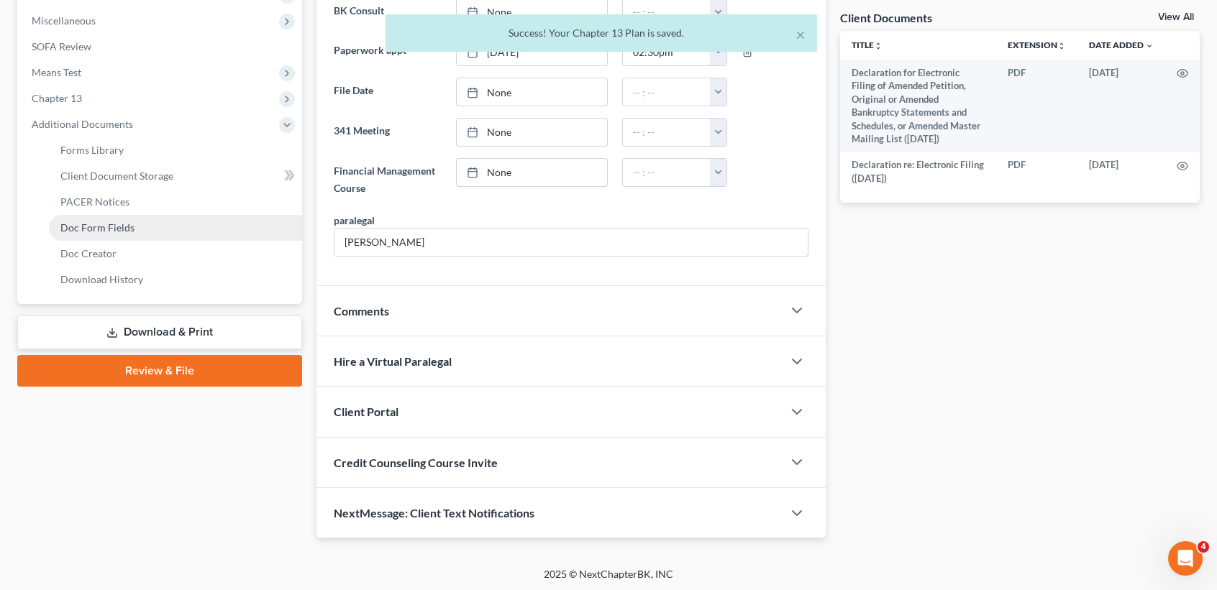
click at [114, 237] on link "Doc Form Fields" at bounding box center [175, 228] width 253 height 26
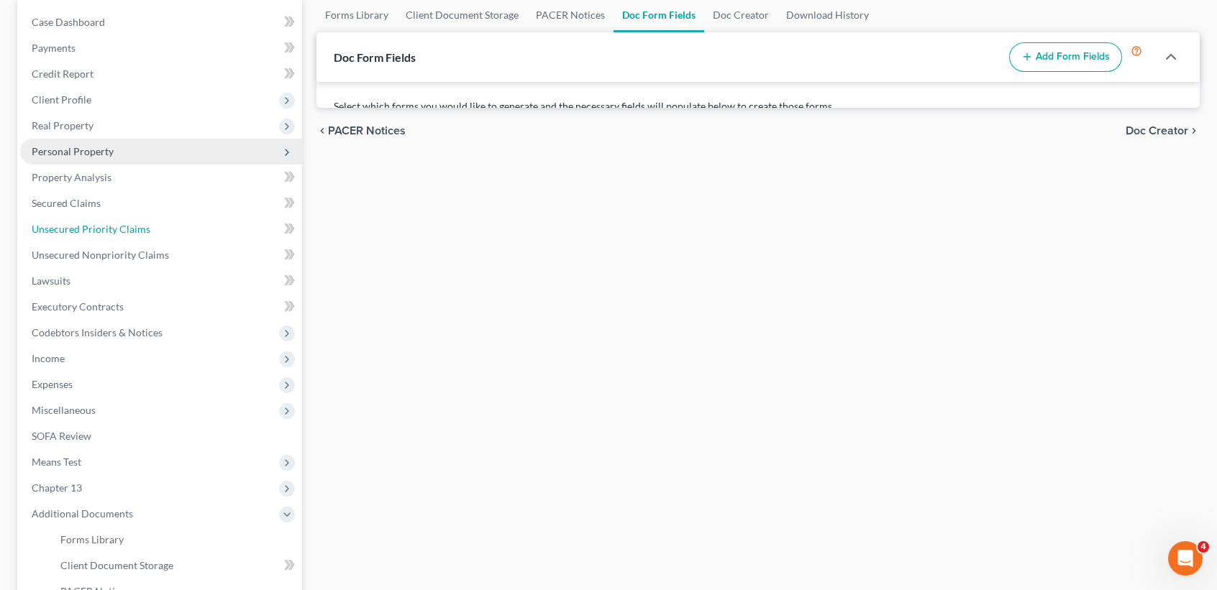
scroll to position [14, 0]
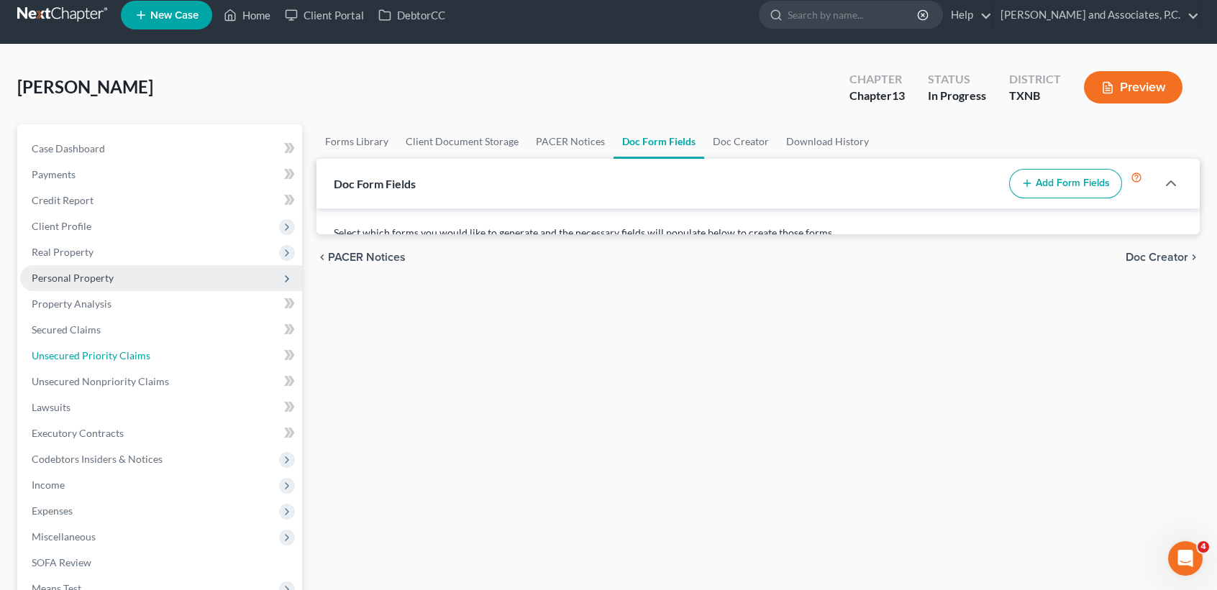
click at [140, 267] on ul "Case Dashboard Payments Invoices Payments Payments Credit Report Client Profile" at bounding box center [161, 472] width 282 height 673
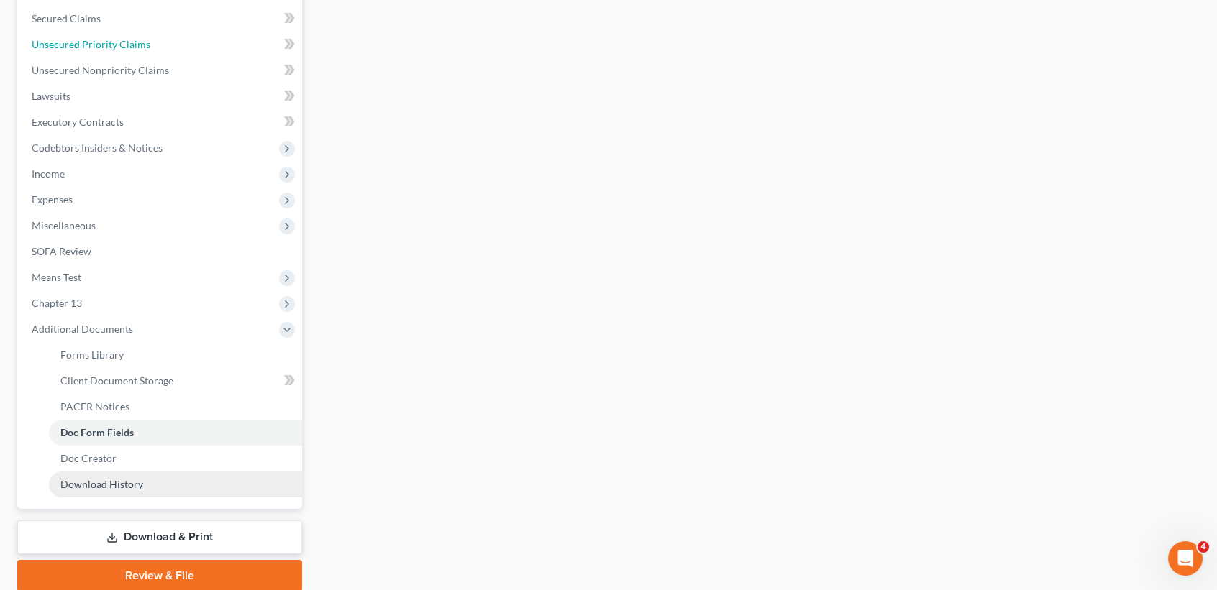
scroll to position [379, 0]
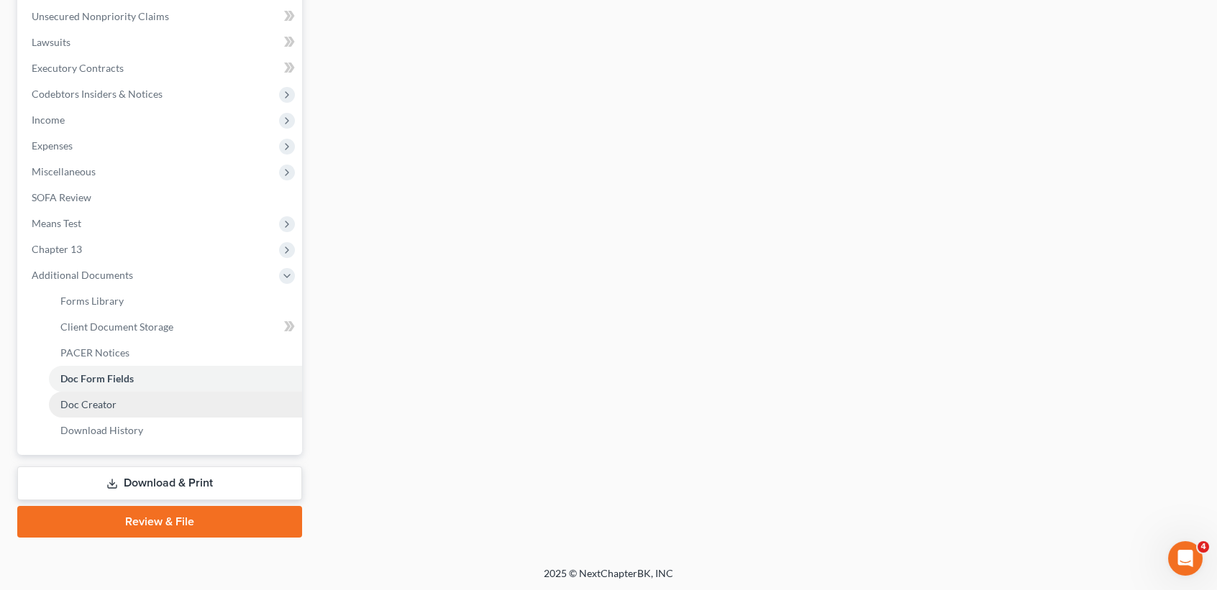
click at [134, 409] on link "Doc Creator" at bounding box center [175, 405] width 253 height 26
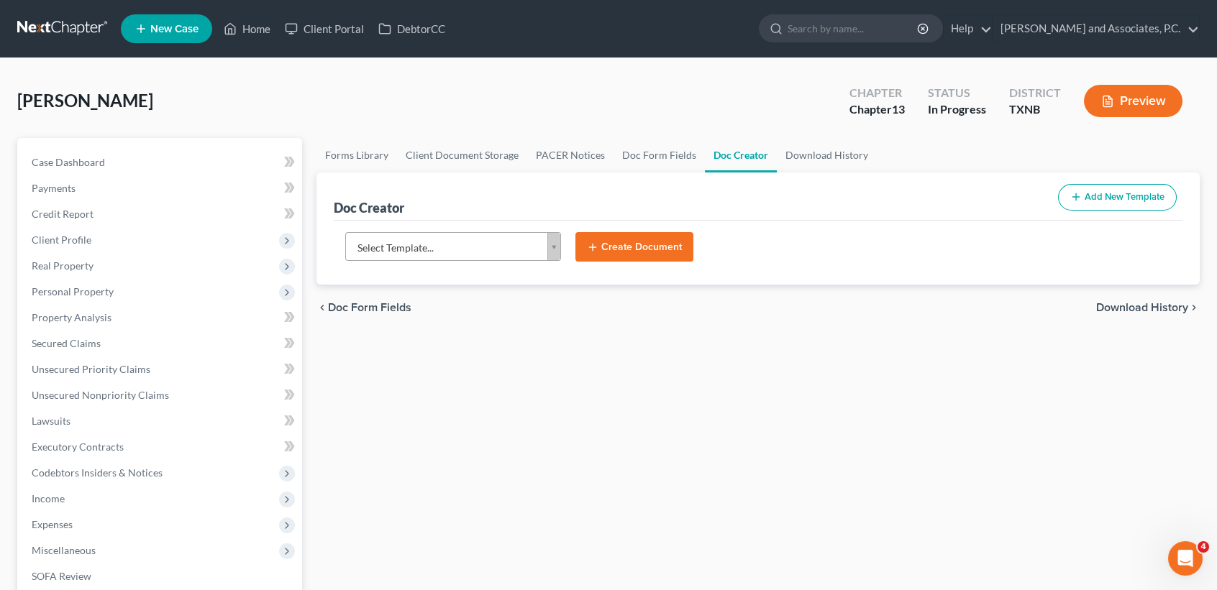
click at [395, 242] on body "Home New Case Client Portal DebtorCC Monte J. White and Associates, P.C. desire…" at bounding box center [608, 486] width 1217 height 972
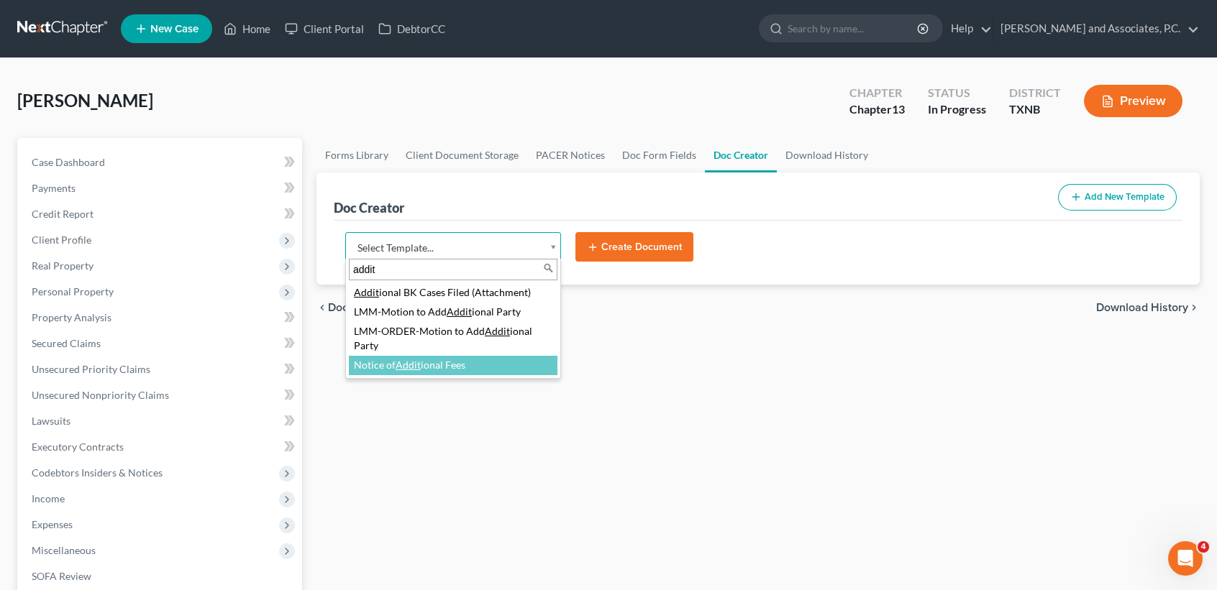
type input "addit"
select select "89269"
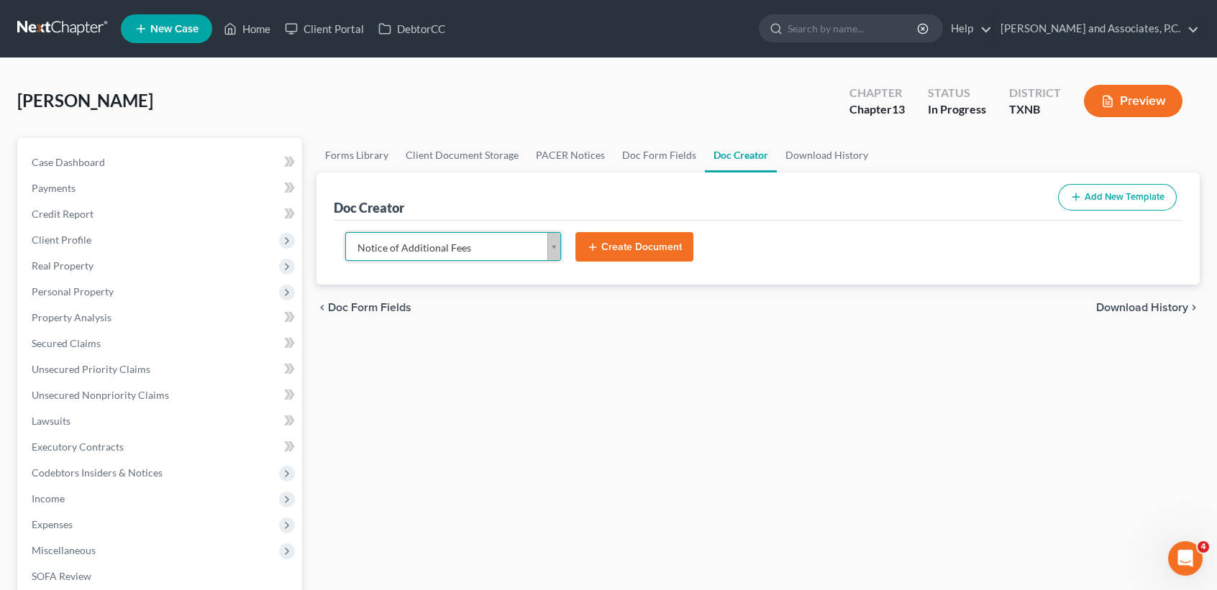
click at [652, 257] on button "Create Document" at bounding box center [634, 247] width 118 height 30
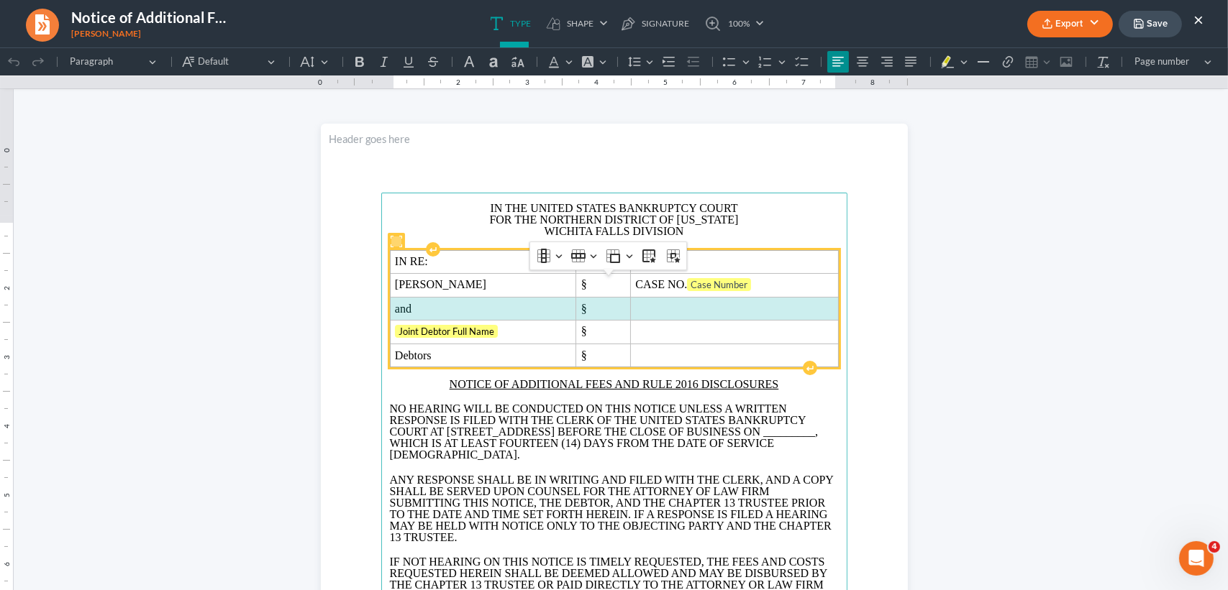
drag, startPoint x: 398, startPoint y: 332, endPoint x: 671, endPoint y: 342, distance: 272.7
click at [671, 321] on tr "and §" at bounding box center [614, 309] width 448 height 23
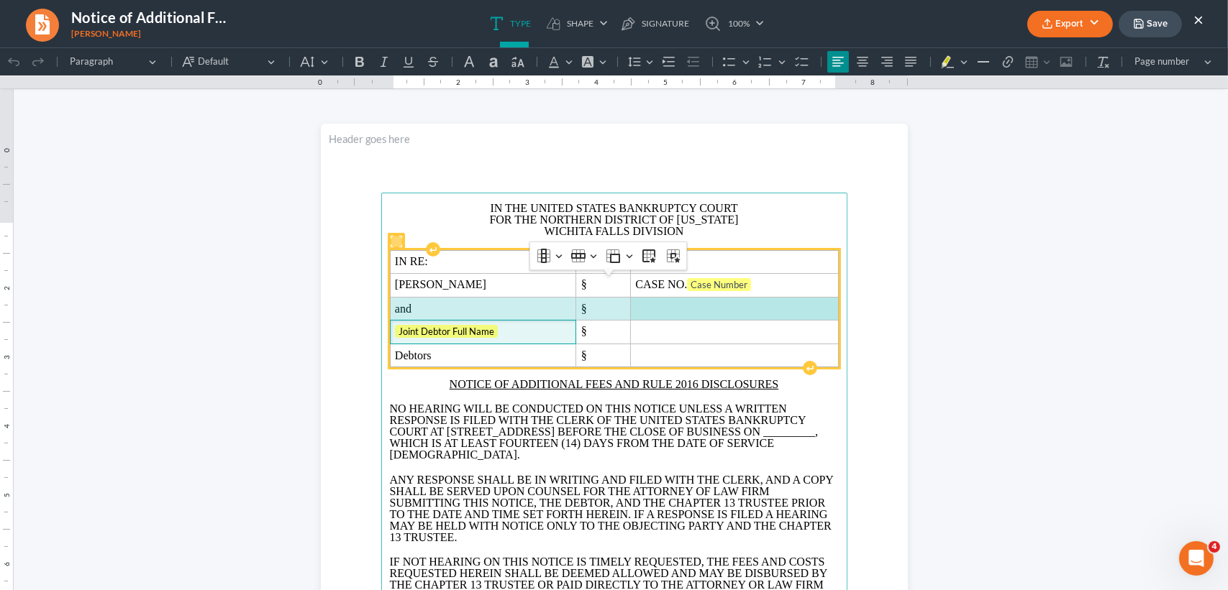
click at [537, 344] on td "Joint Debtor Full Name" at bounding box center [483, 332] width 186 height 24
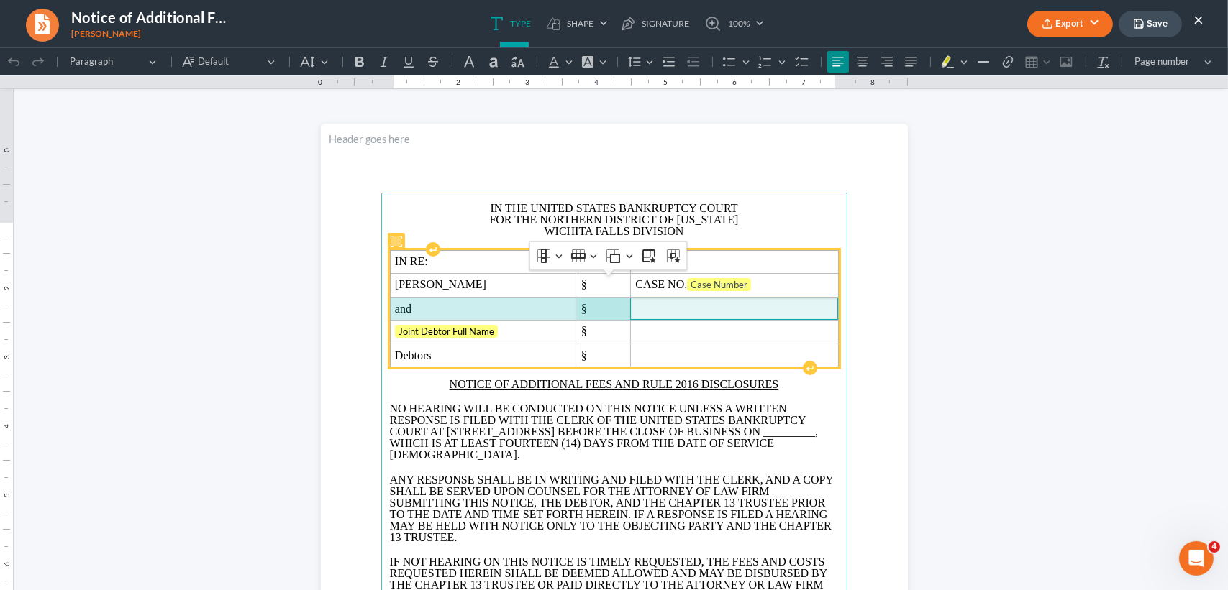
drag, startPoint x: 400, startPoint y: 331, endPoint x: 648, endPoint y: 338, distance: 248.2
click at [648, 321] on tr "and §" at bounding box center [614, 309] width 448 height 23
click at [639, 316] on span "Rich Text Editor, page-0-main" at bounding box center [734, 309] width 198 height 13
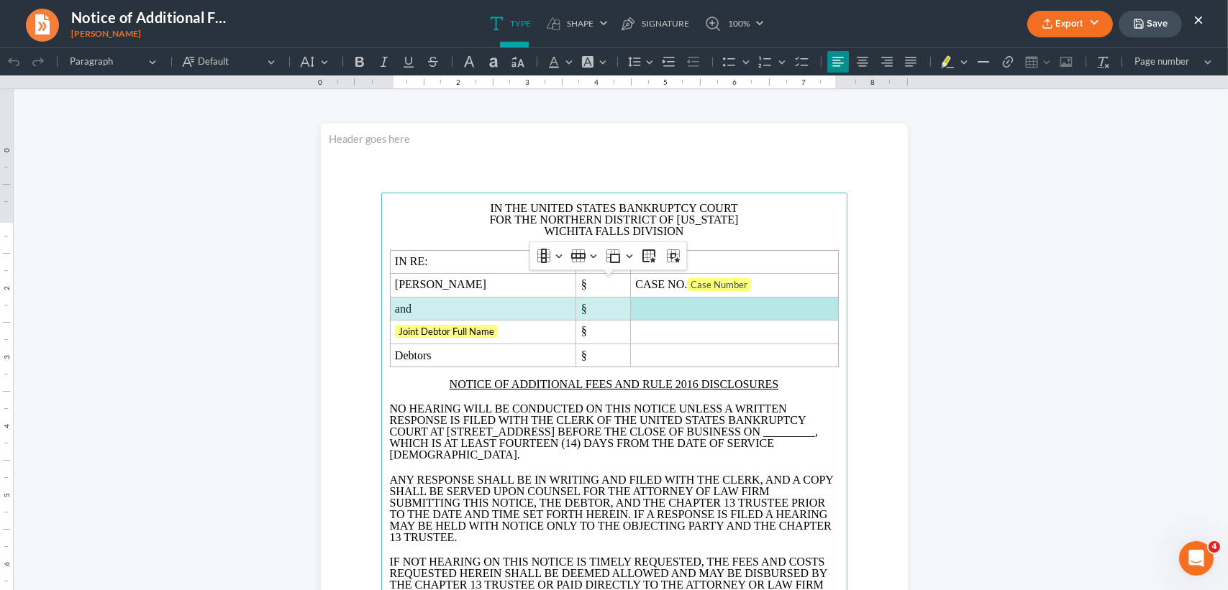
click at [347, 362] on section "IN THE UNITED STATES BANKRUPTCY COURT FOR THE NORTHERN DISTRICT OF TEXAS WICHIT…" at bounding box center [614, 503] width 587 height 759
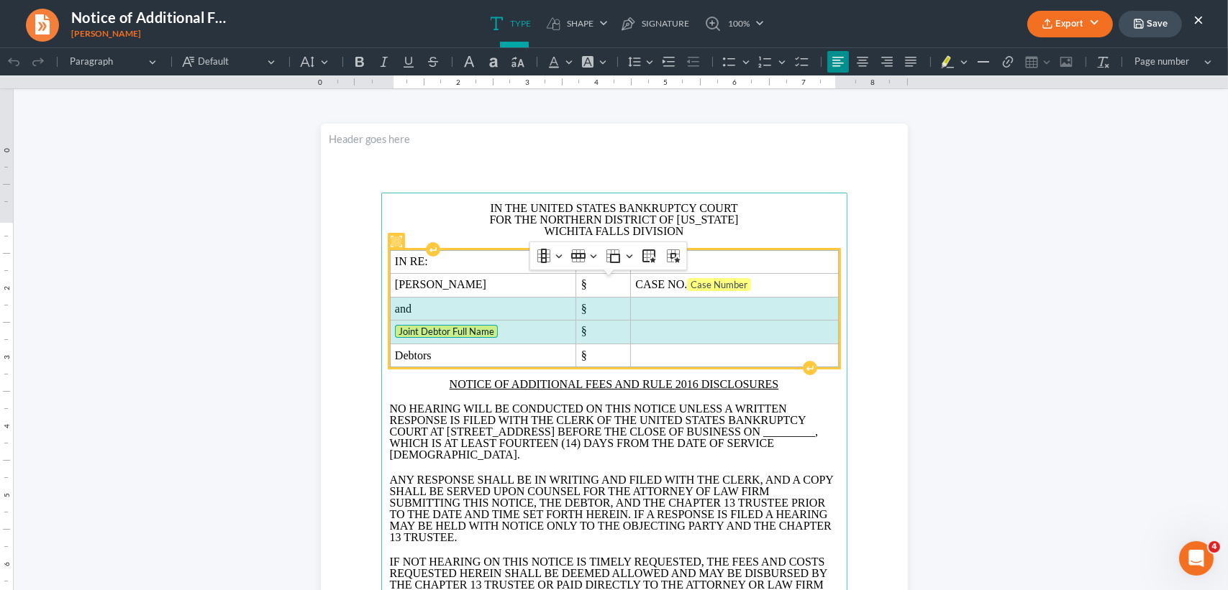
drag, startPoint x: 446, startPoint y: 340, endPoint x: 685, endPoint y: 365, distance: 240.8
click at [685, 365] on tbody "IN RE: § Teri Lyn Powell § CASE NO. Case Number and § Joint Debtor Full Name § …" at bounding box center [614, 309] width 448 height 117
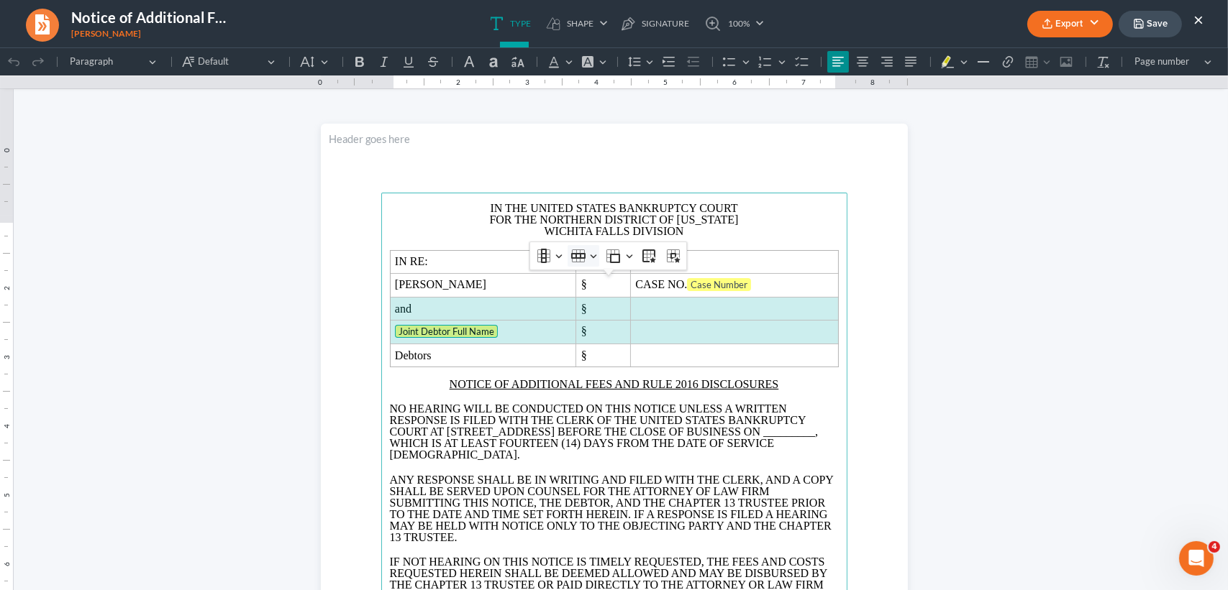
click at [580, 263] on button "Row Row" at bounding box center [583, 256] width 32 height 22
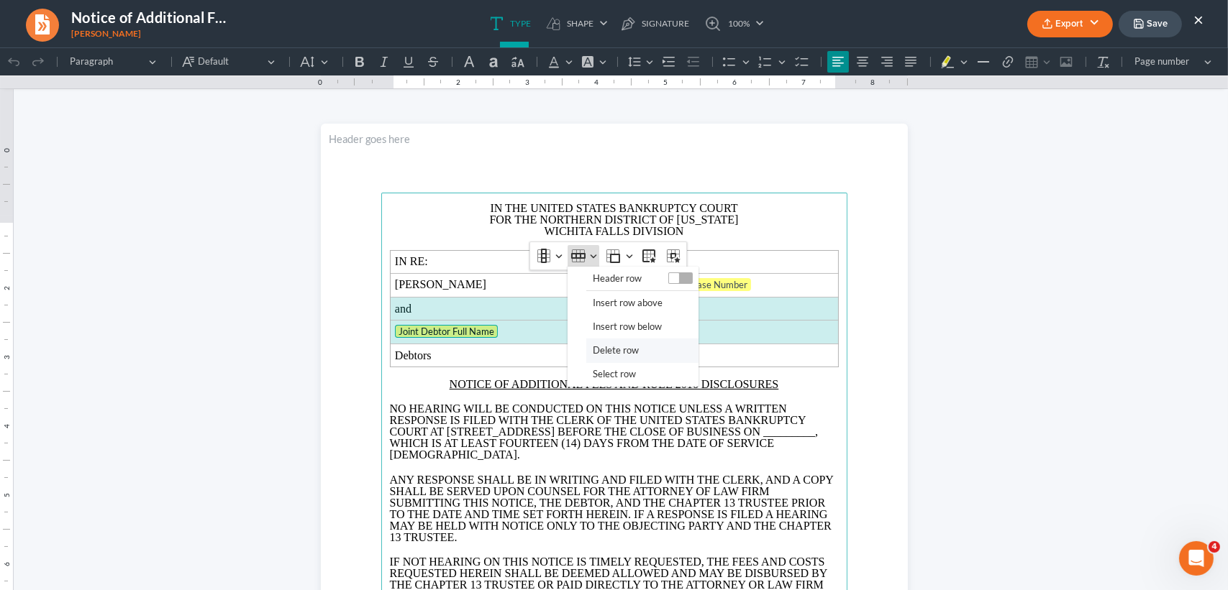
click at [598, 352] on span "Delete row" at bounding box center [616, 350] width 46 height 17
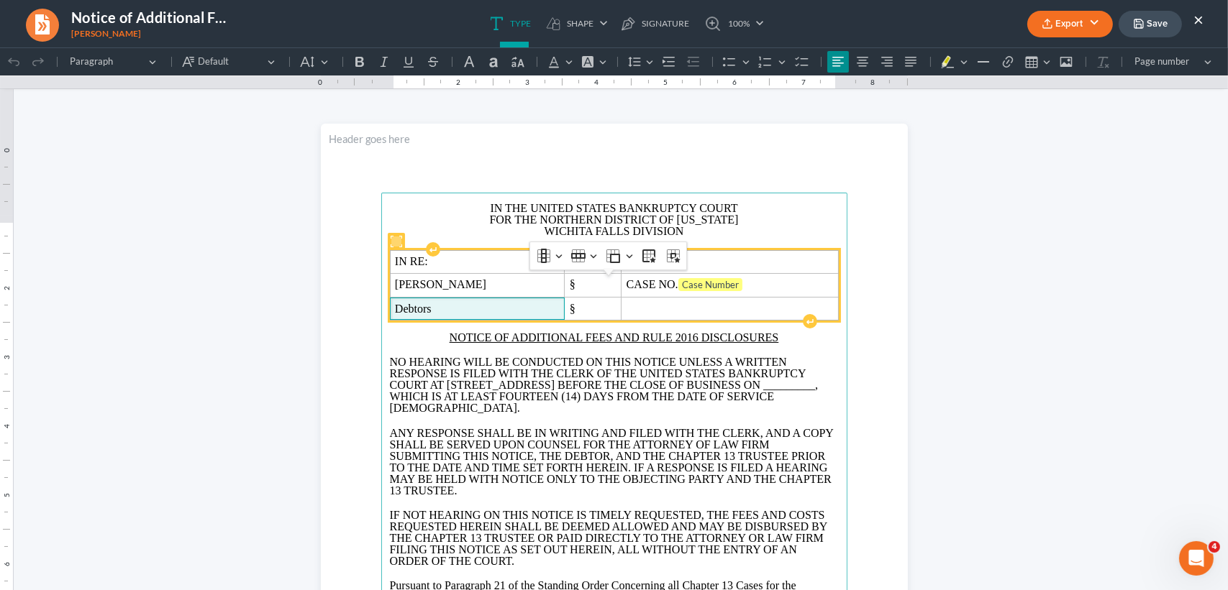
click at [486, 316] on span "Debtors" at bounding box center [477, 309] width 165 height 13
click at [525, 291] on span "Teri Lyn Powell" at bounding box center [477, 284] width 165 height 13
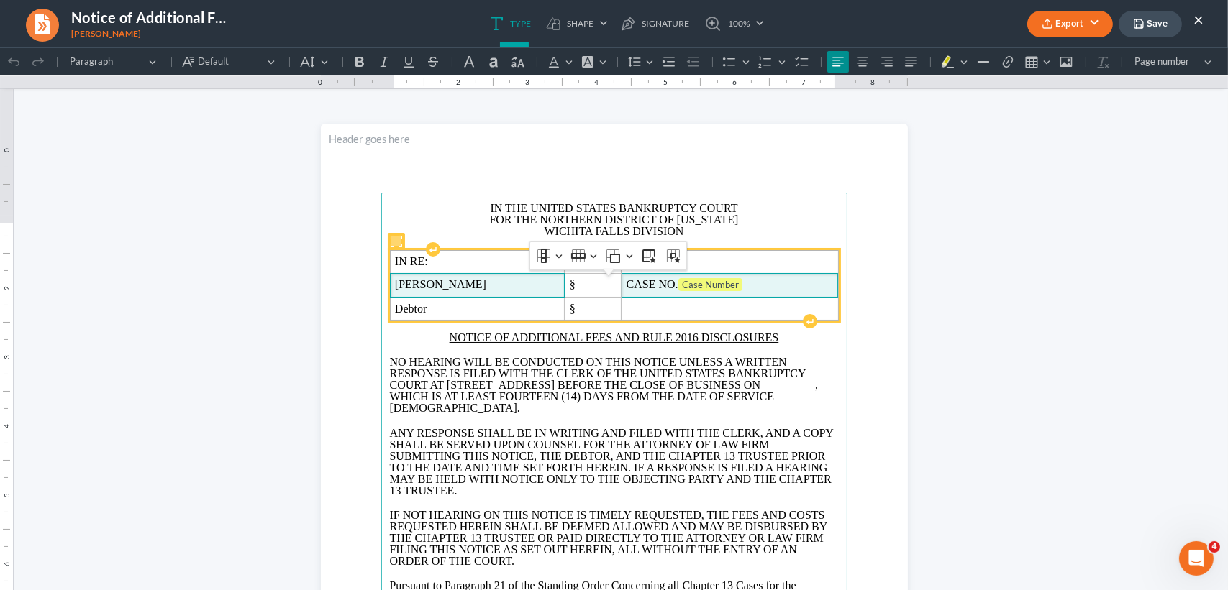
click at [820, 293] on span "CASE NO. Case Number" at bounding box center [729, 285] width 206 height 14
click at [616, 291] on span "Teri Lyn Powell" at bounding box center [506, 284] width 222 height 13
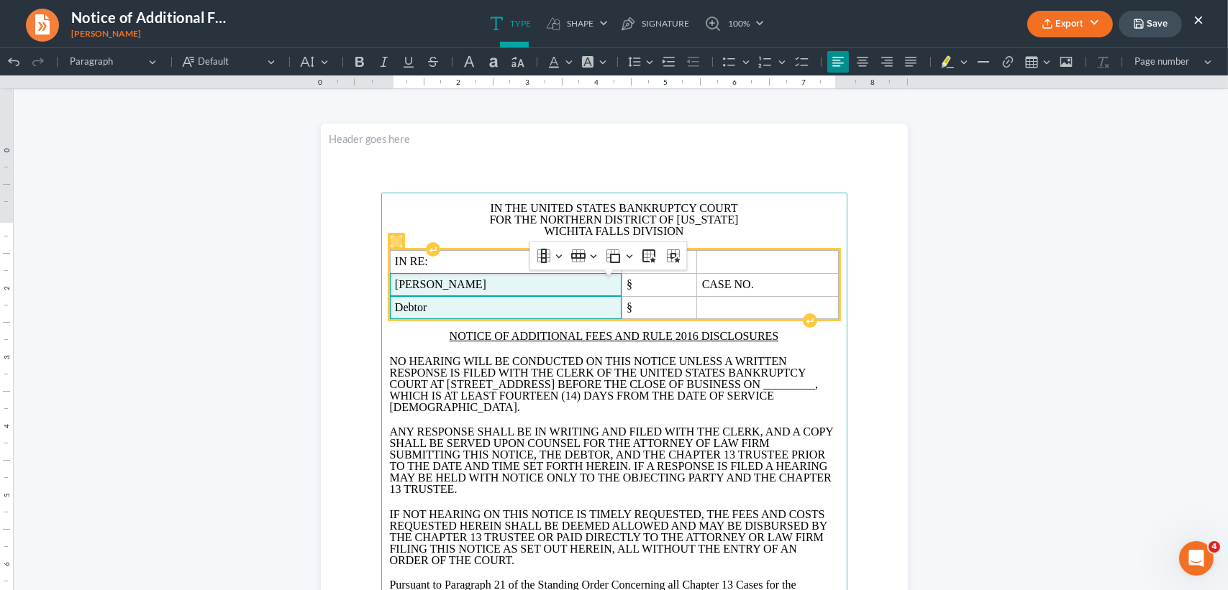
drag, startPoint x: 555, startPoint y: 335, endPoint x: 571, endPoint y: 333, distance: 16.0
click at [556, 314] on span "Debtor" at bounding box center [506, 307] width 222 height 13
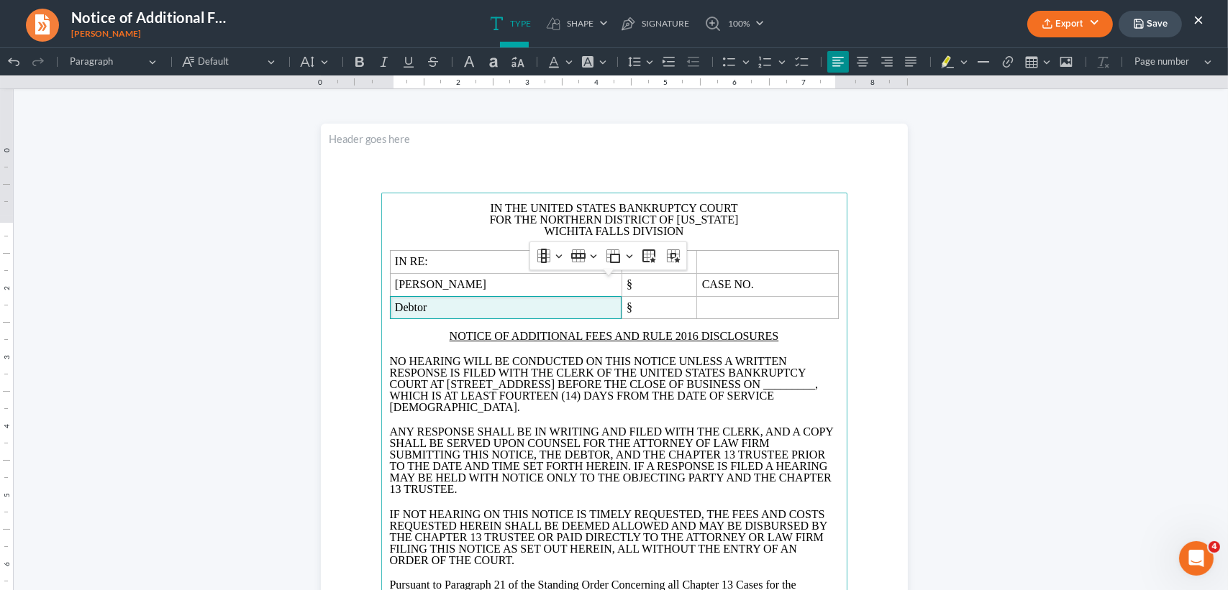
click at [731, 237] on p "WICHITA FALLS DIVISION" at bounding box center [614, 232] width 449 height 12
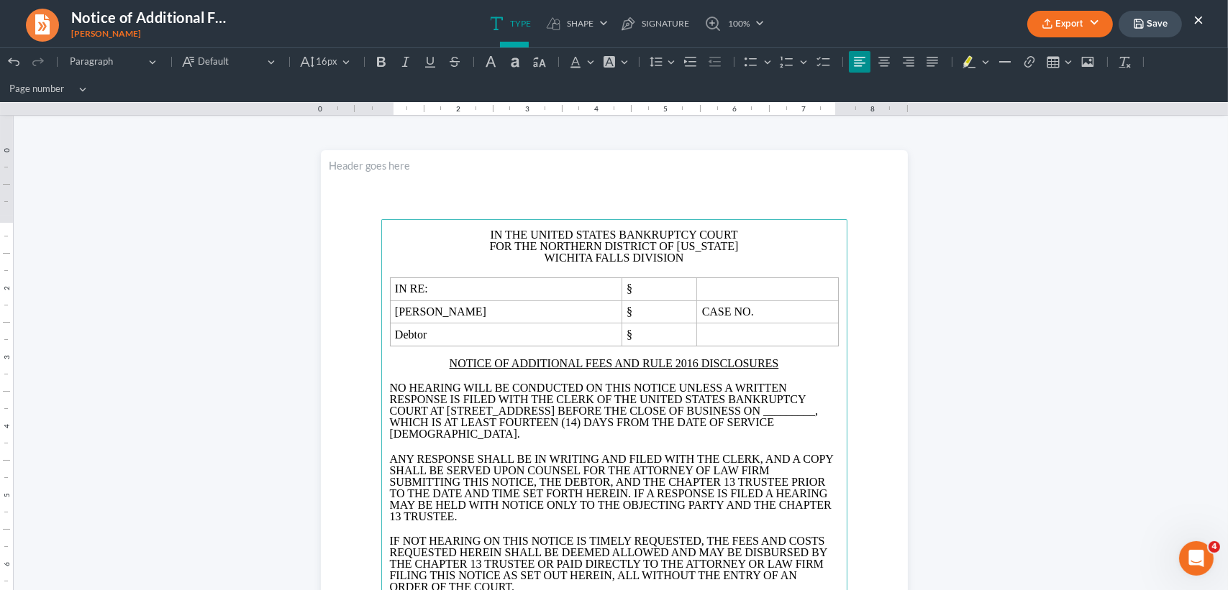
click at [567, 428] on p "NO HEARING WILL BE CONDUCTED ON THIS NOTICE UNLESS A WRITTEN RESPONSE IS FILED …" at bounding box center [614, 412] width 449 height 58
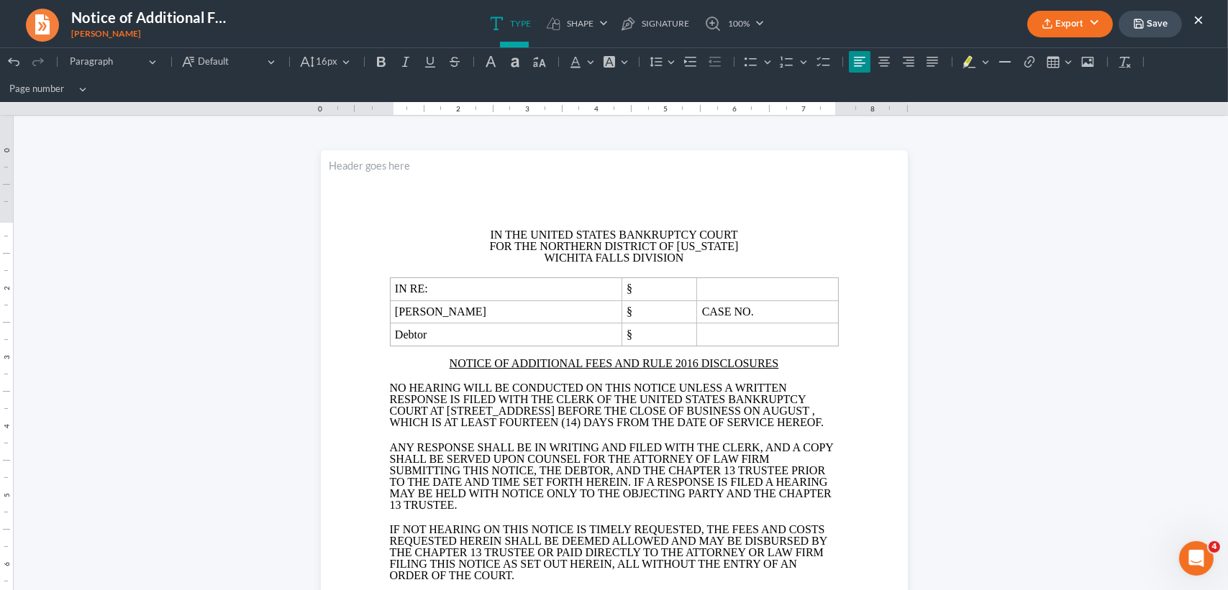
click at [562, 418] on span "NO HEARING WILL BE CONDUCTED ON THIS NOTICE UNLESS A WRITTEN RESPONSE IS FILED …" at bounding box center [607, 405] width 434 height 47
click at [524, 511] on p "ANY RESPONSE SHALL BE IN WRITING AND FILED WITH THE CLERK, AND A COPY SHALL BE …" at bounding box center [614, 476] width 449 height 69
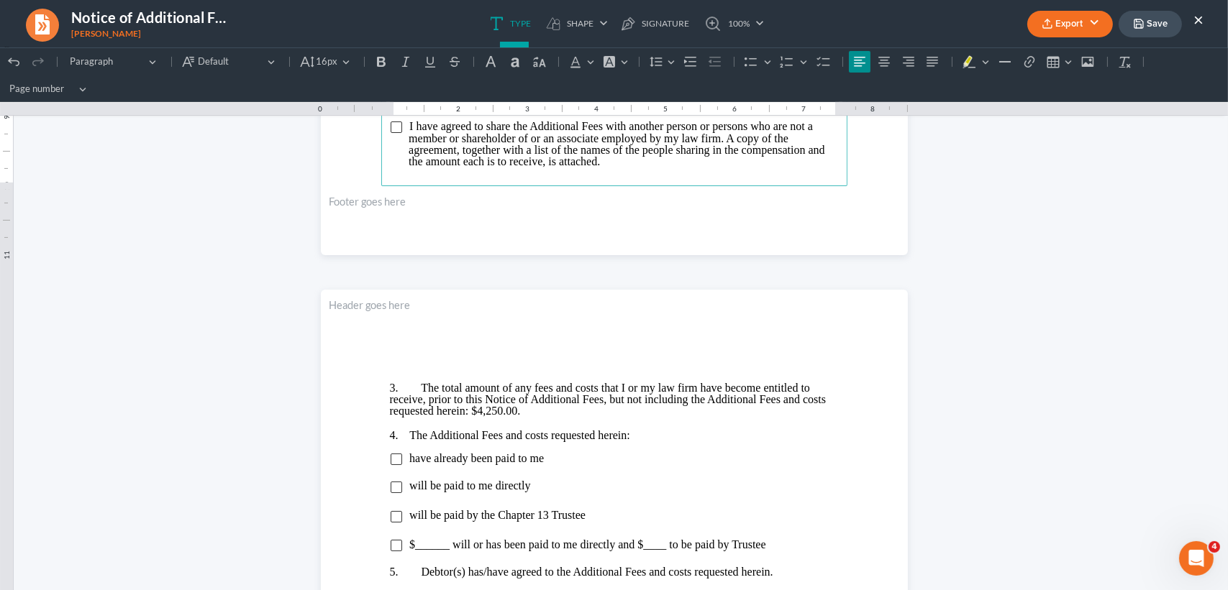
scroll to position [671, 0]
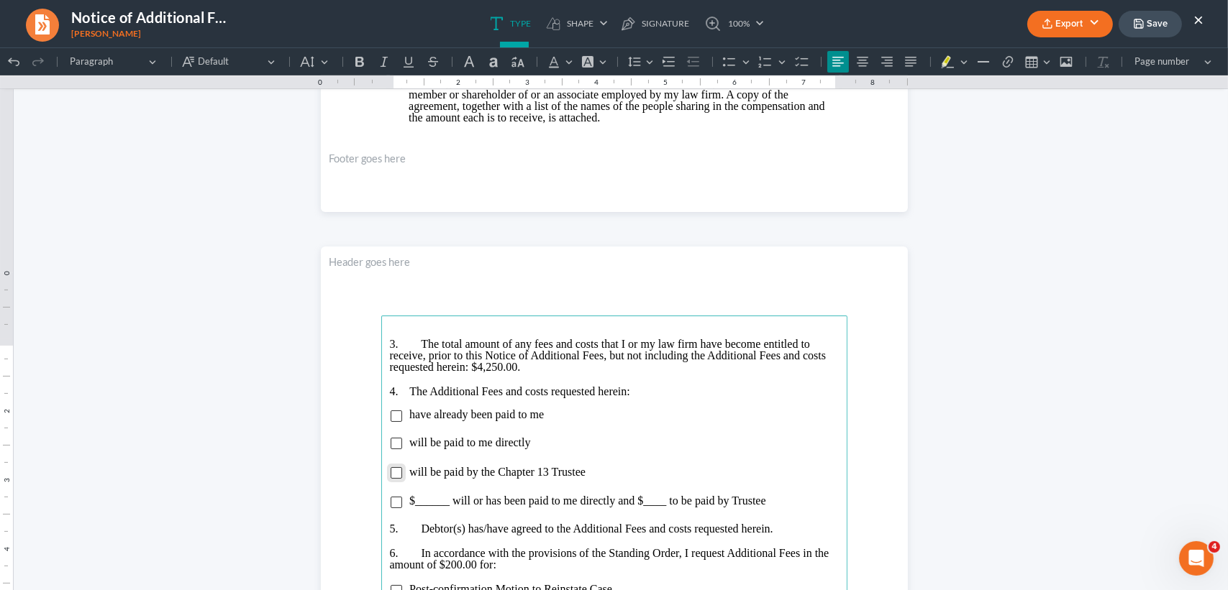
click at [394, 479] on input "Rich Text Editor, page-1-main" at bounding box center [397, 473] width 12 height 12
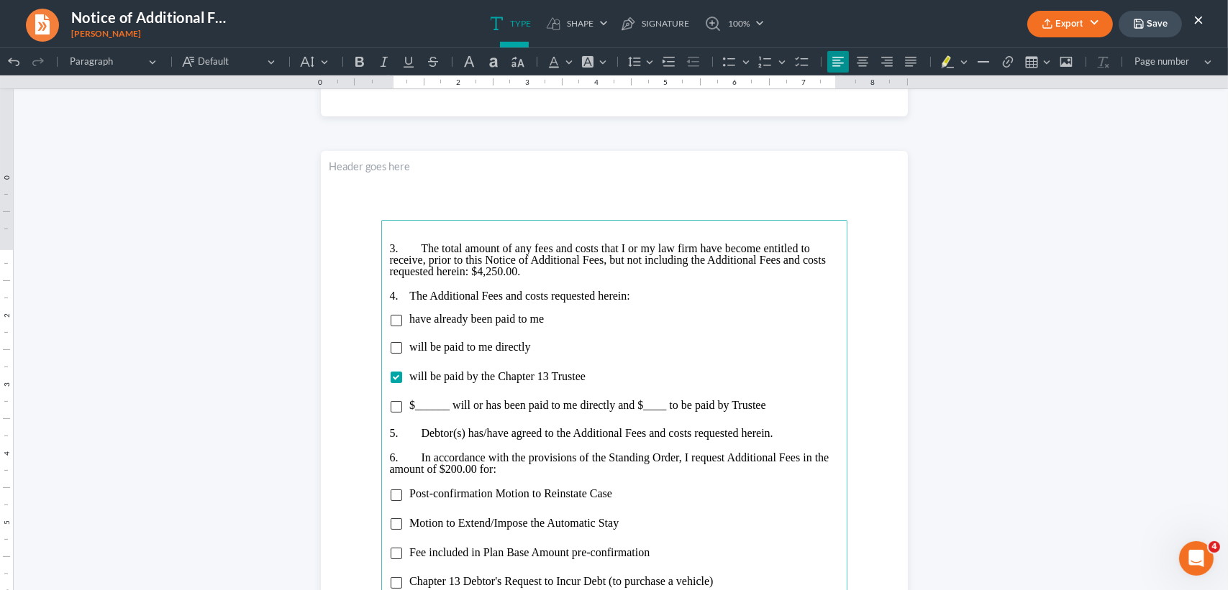
scroll to position [863, 0]
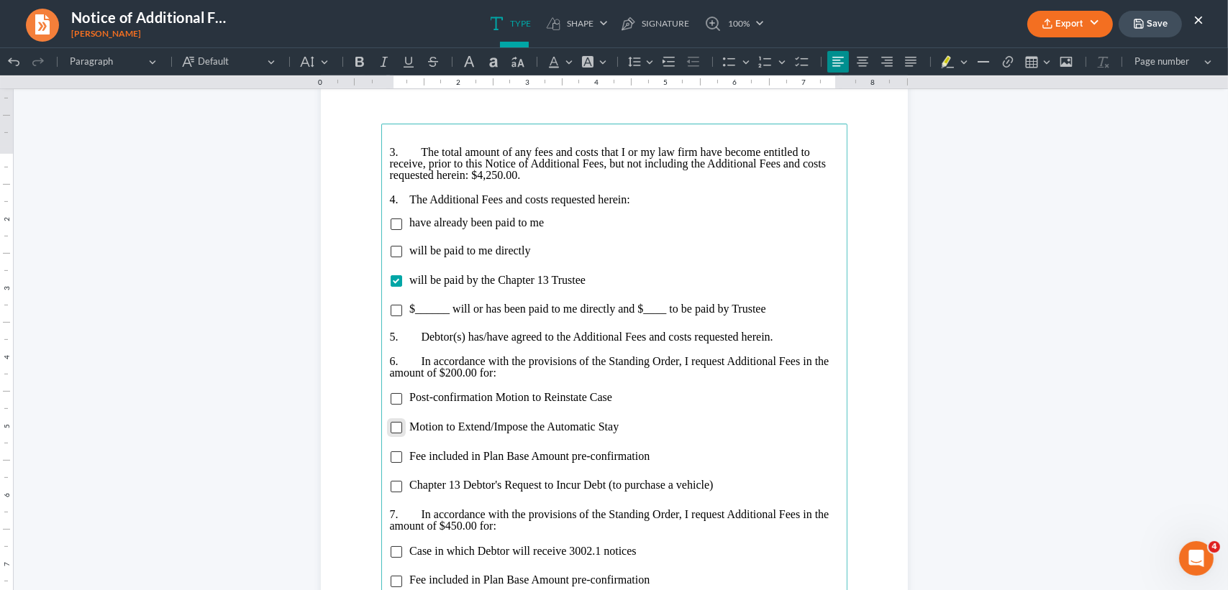
click at [395, 434] on input "Rich Text Editor, page-1-main" at bounding box center [397, 428] width 12 height 12
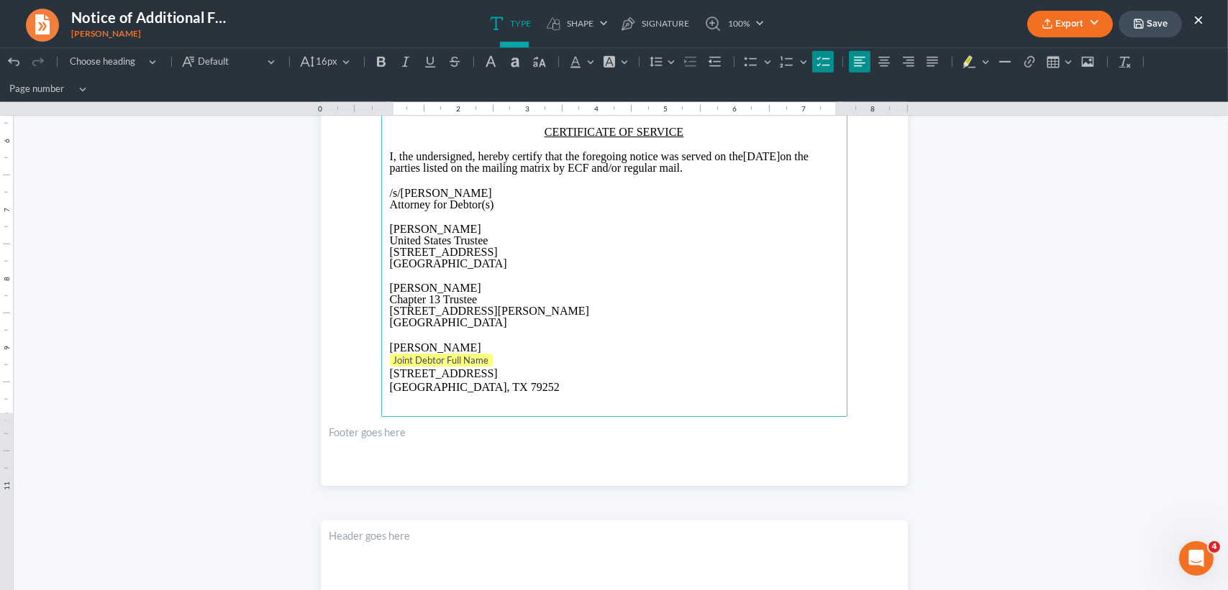
scroll to position [2014, 0]
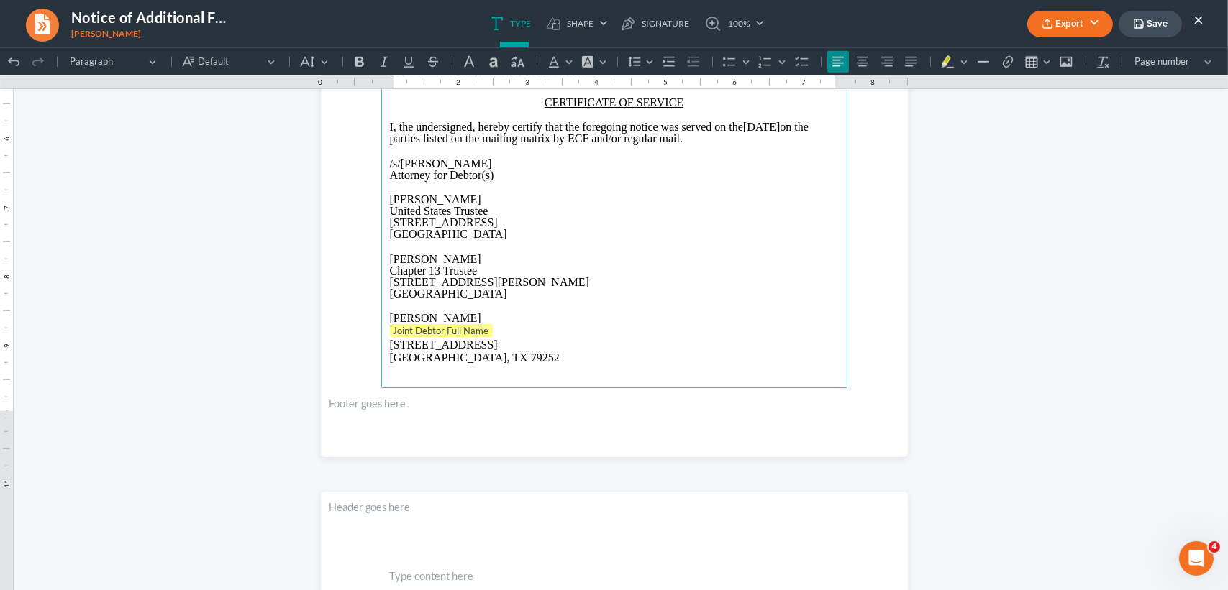
click at [491, 339] on p "Joint Debtor Full Name" at bounding box center [614, 331] width 449 height 14
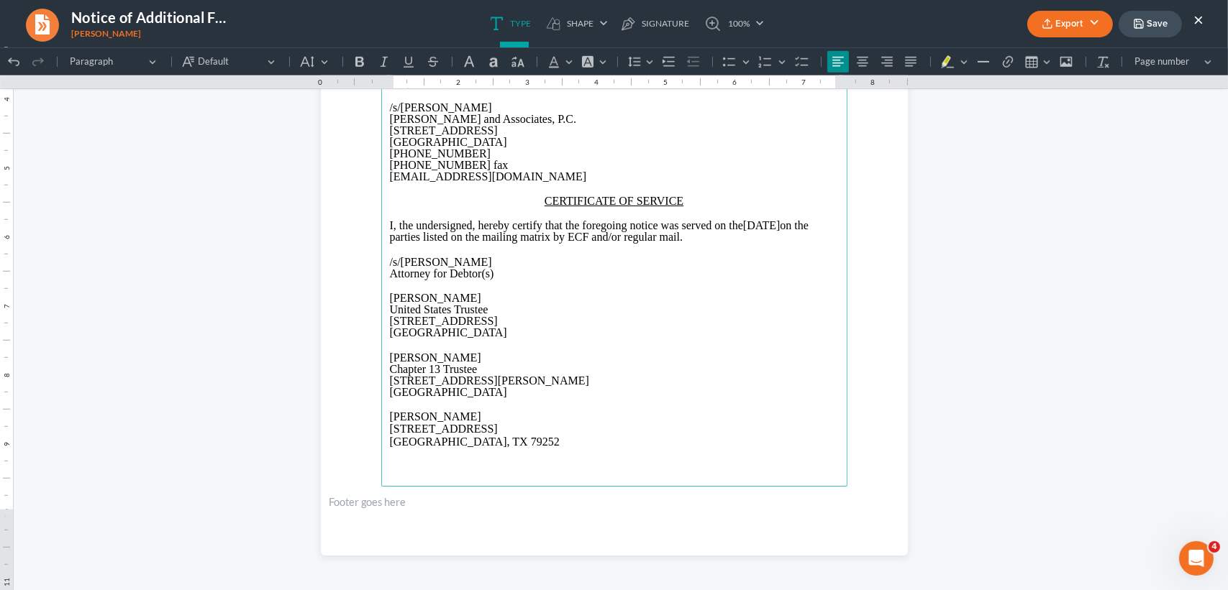
click at [500, 304] on p "Kevin N. Epstein" at bounding box center [614, 299] width 449 height 12
click at [1056, 31] on button "Export" at bounding box center [1070, 24] width 86 height 27
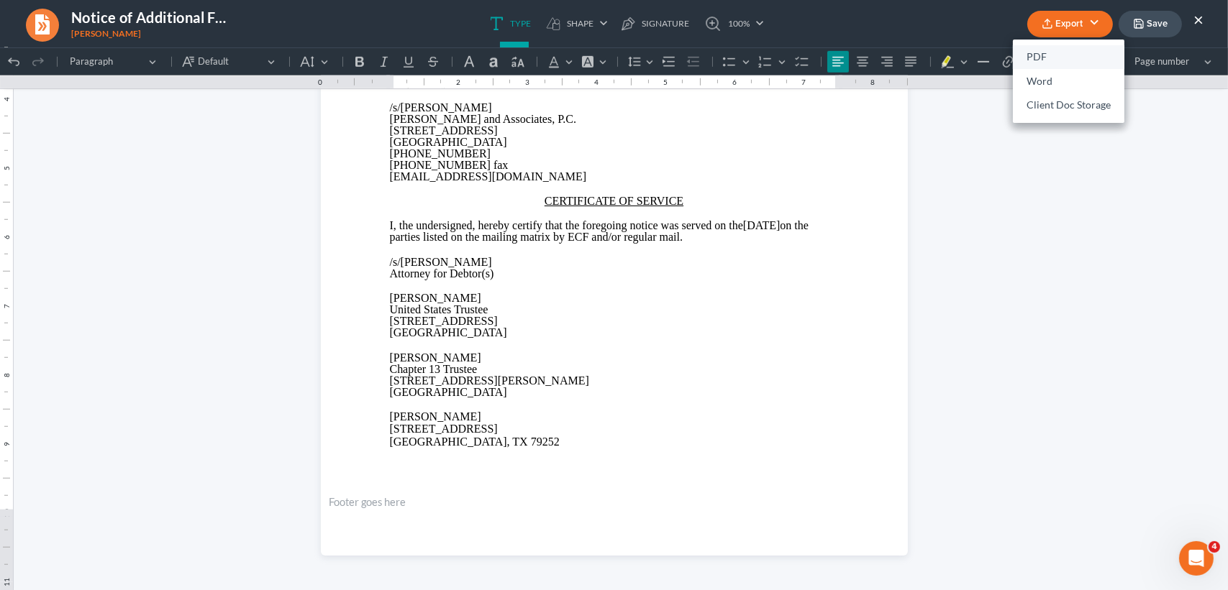
click at [1049, 53] on link "PDF" at bounding box center [1068, 57] width 111 height 24
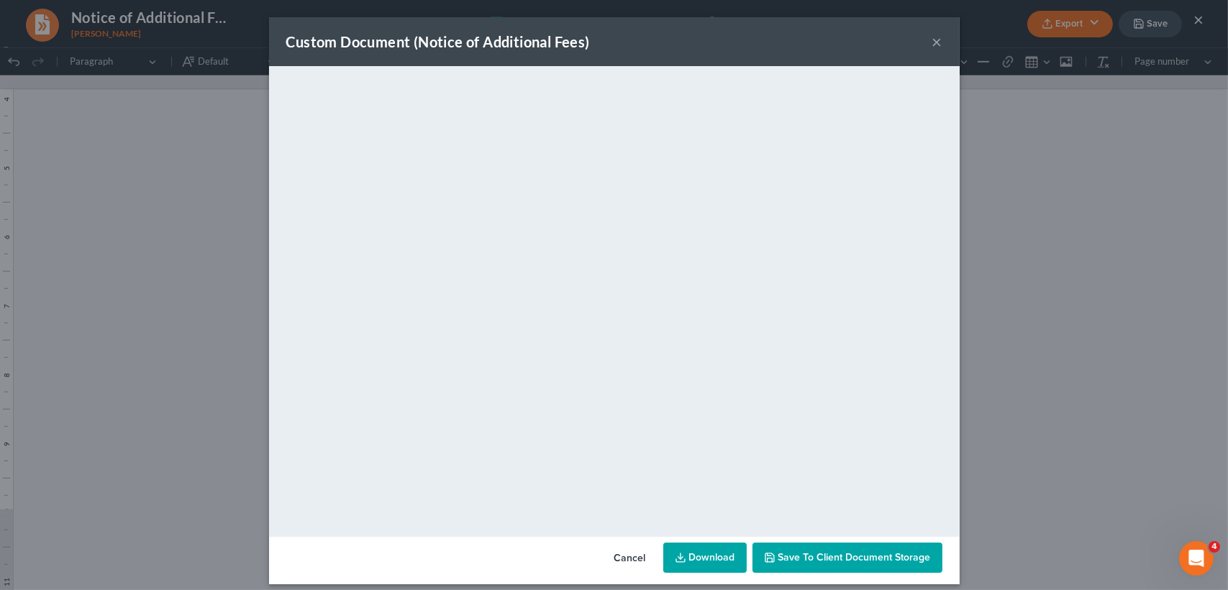
click at [932, 40] on button "×" at bounding box center [937, 41] width 10 height 17
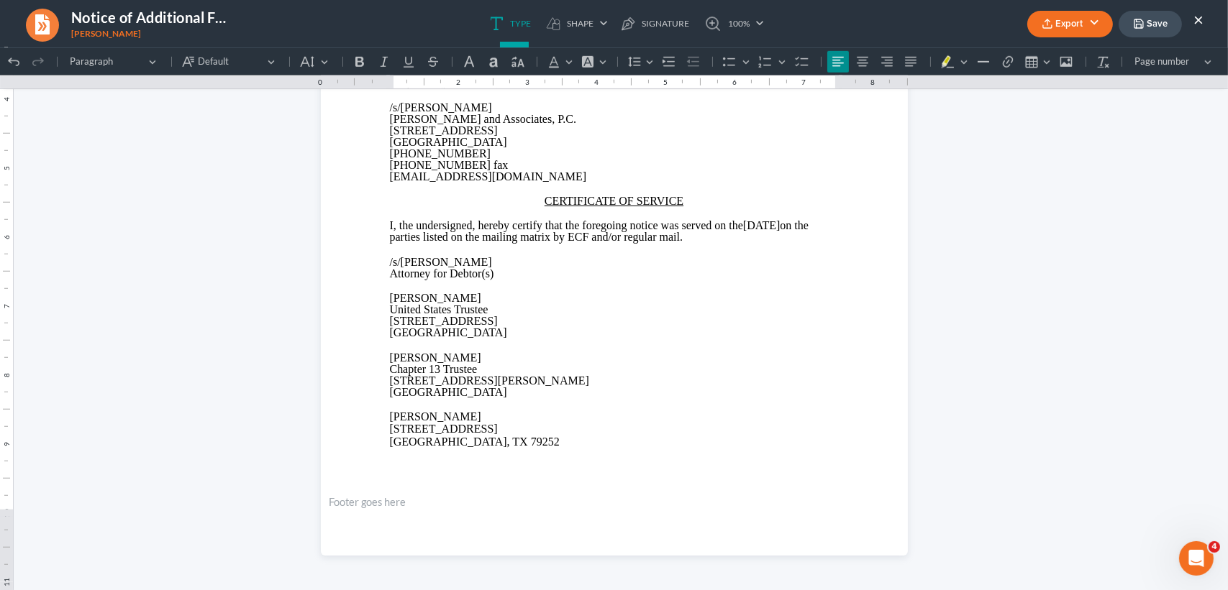
click at [1150, 33] on button "Save" at bounding box center [1149, 24] width 63 height 27
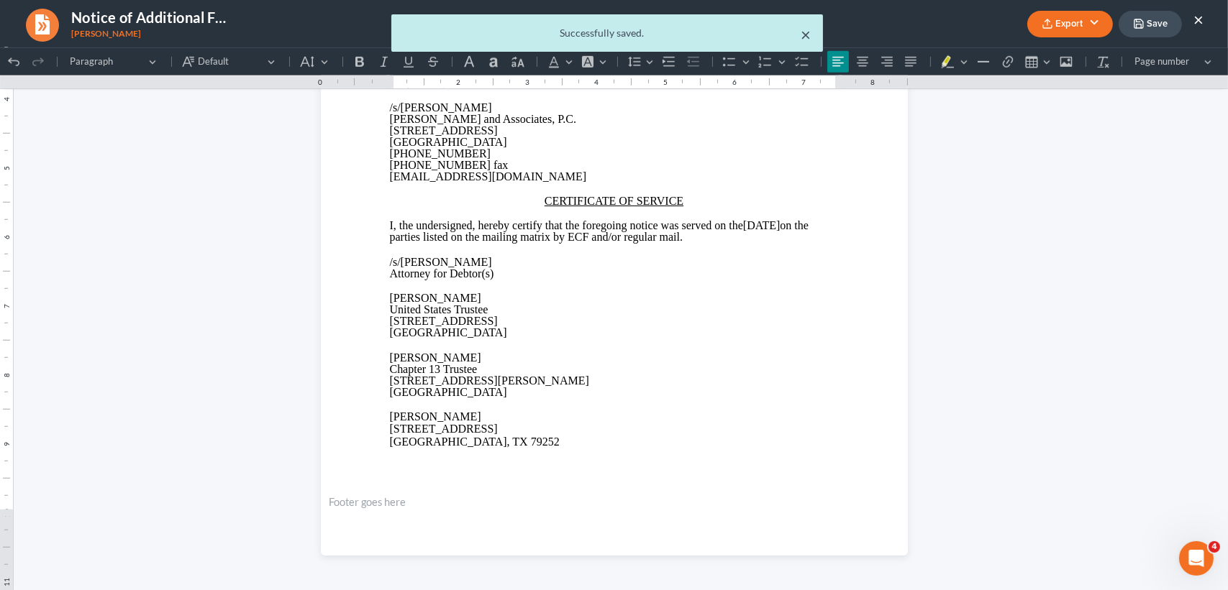
click at [801, 37] on button "×" at bounding box center [806, 34] width 10 height 17
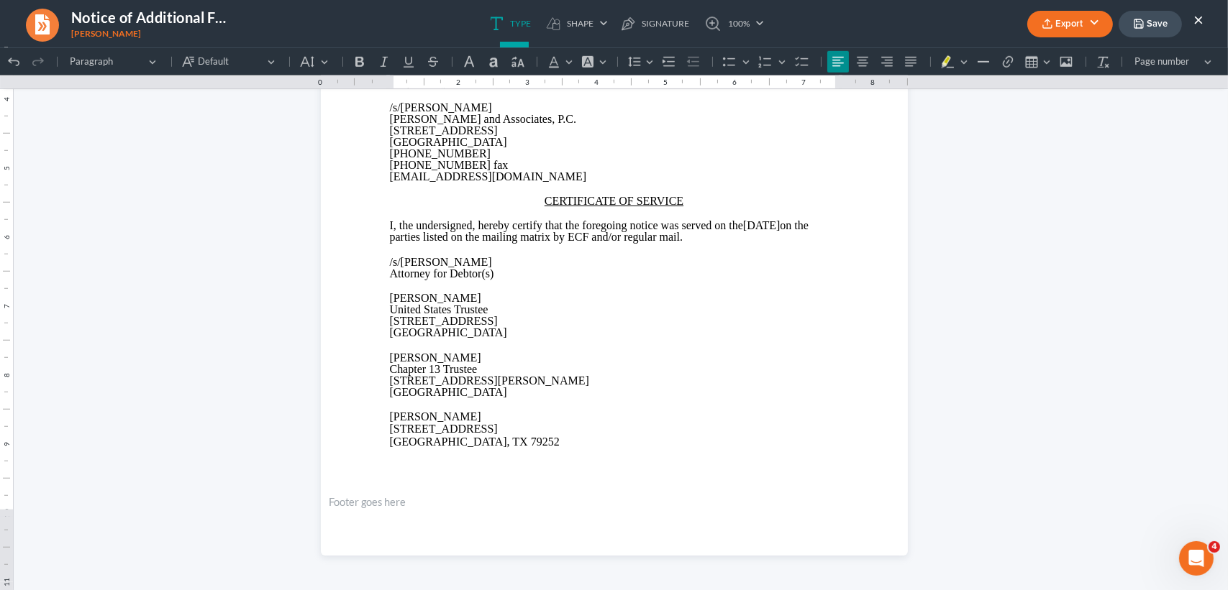
click at [1195, 14] on button "×" at bounding box center [1198, 19] width 10 height 17
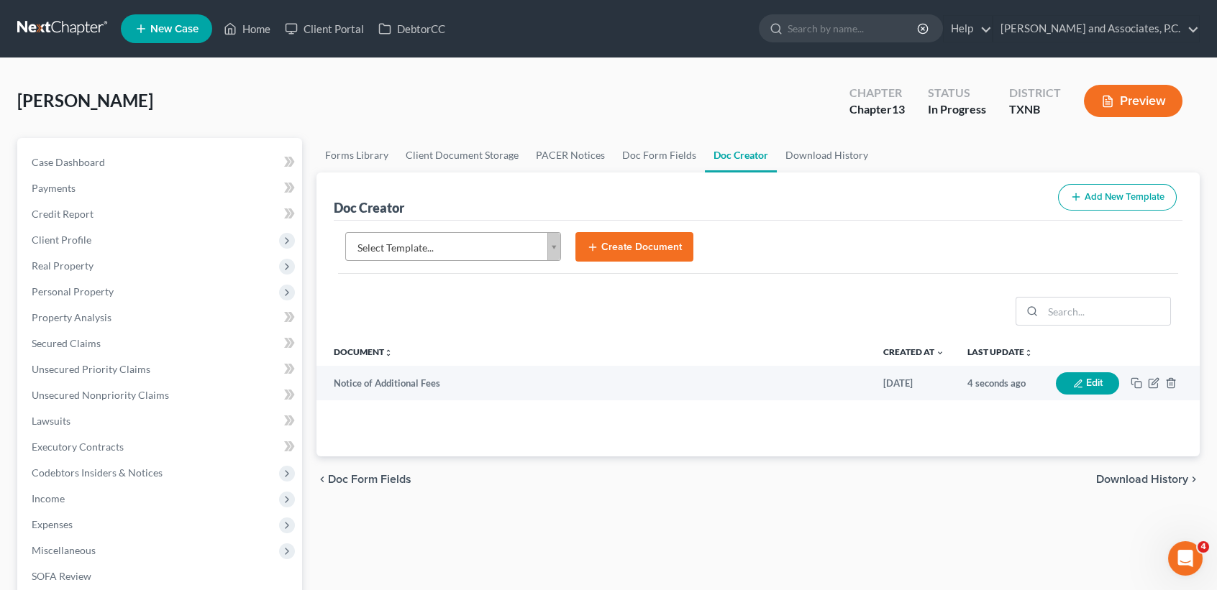
click at [422, 253] on body "Home New Case Client Portal DebtorCC Monte J. White and Associates, P.C. desire…" at bounding box center [608, 486] width 1217 height 972
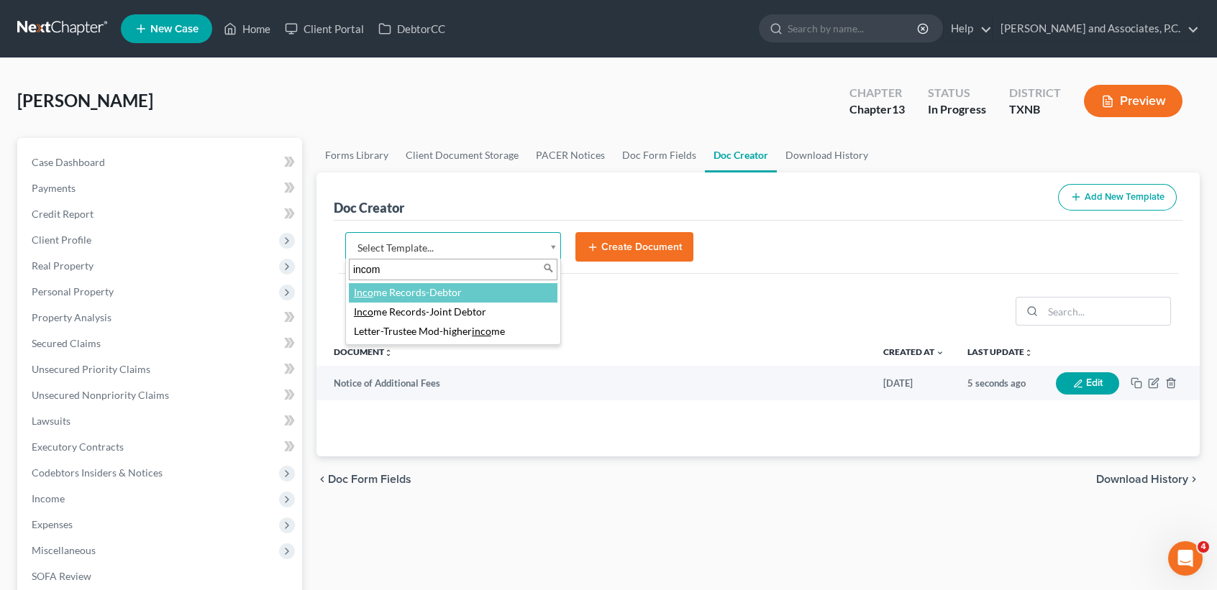
type input "income"
select select "77082"
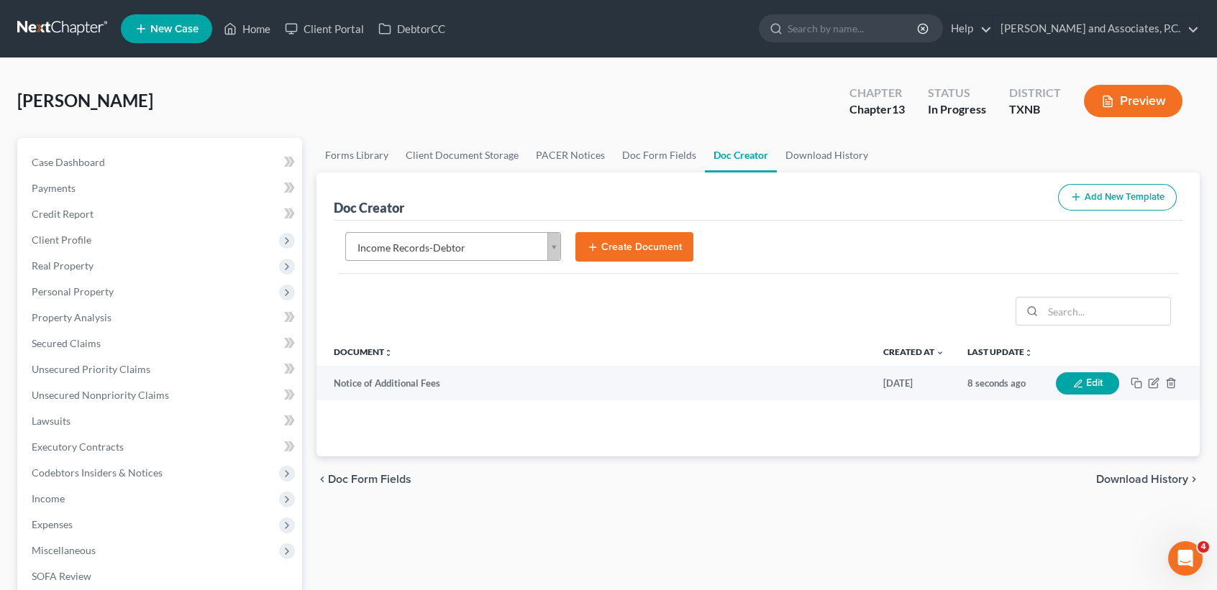
click at [638, 257] on button "Create Document" at bounding box center [634, 247] width 118 height 30
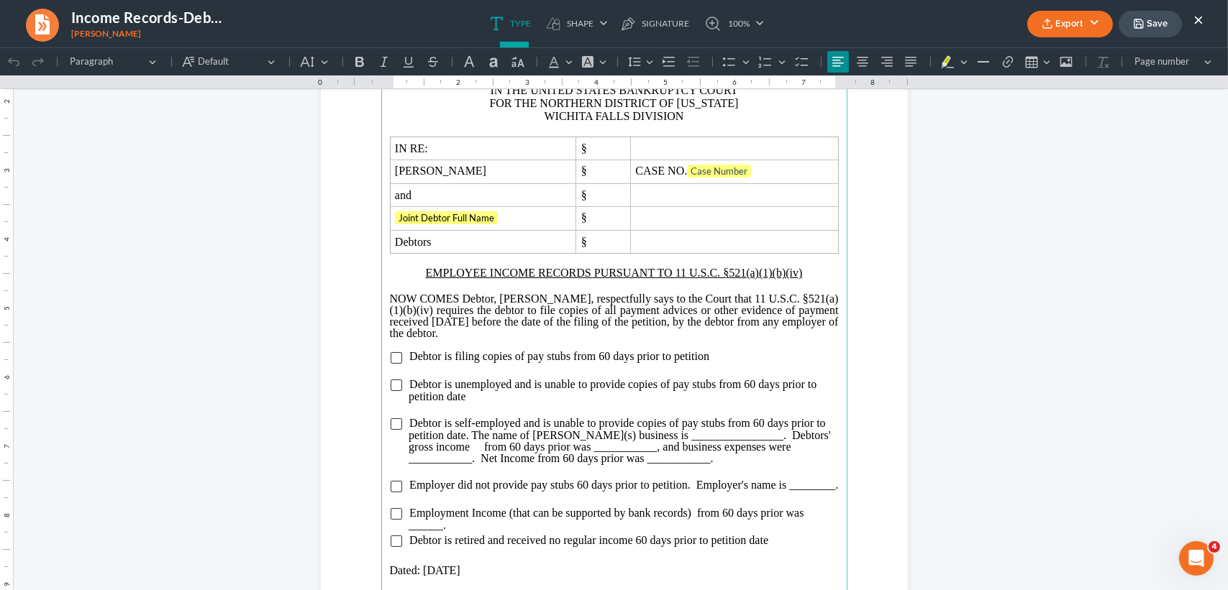
scroll to position [191, 0]
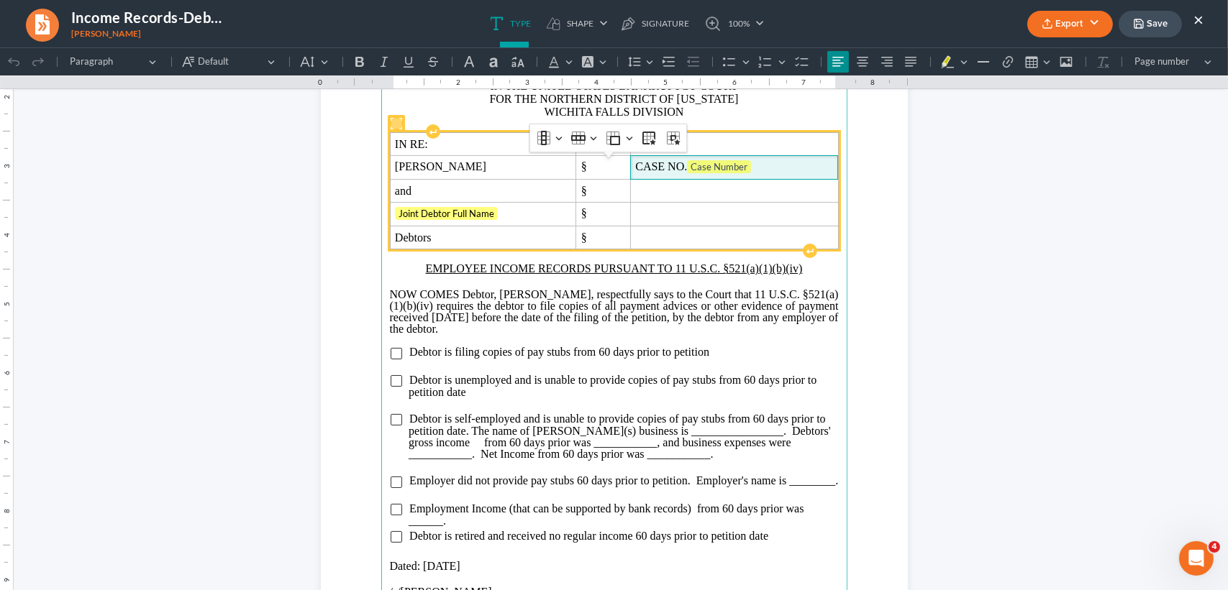
click at [773, 175] on span "CASE NO. Case Number" at bounding box center [734, 167] width 198 height 14
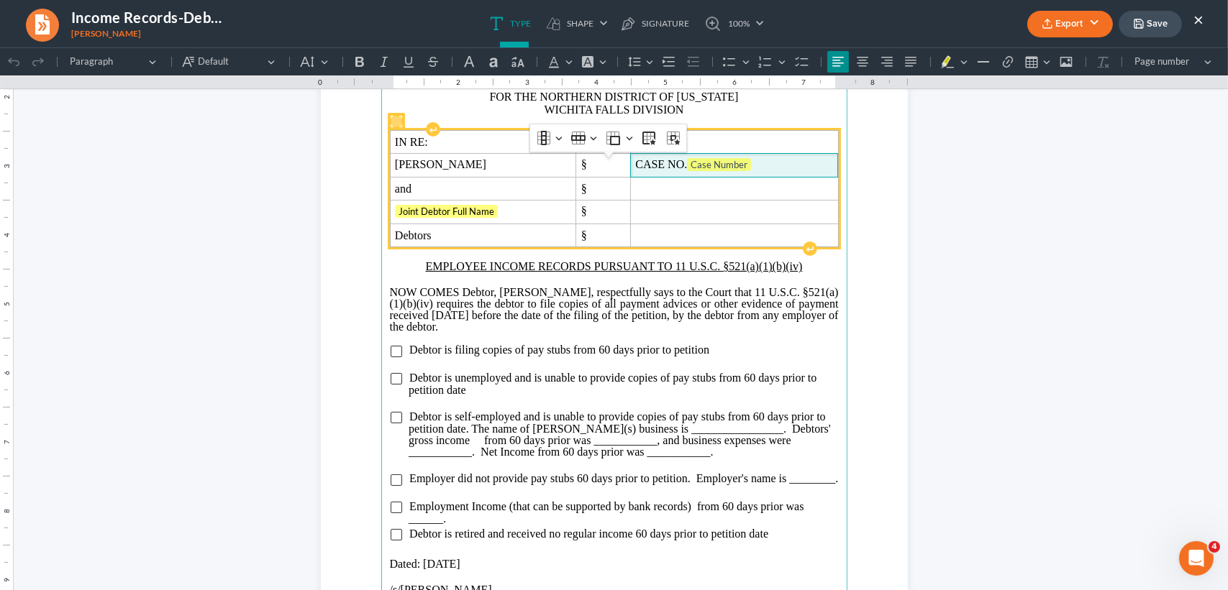
scroll to position [190, 0]
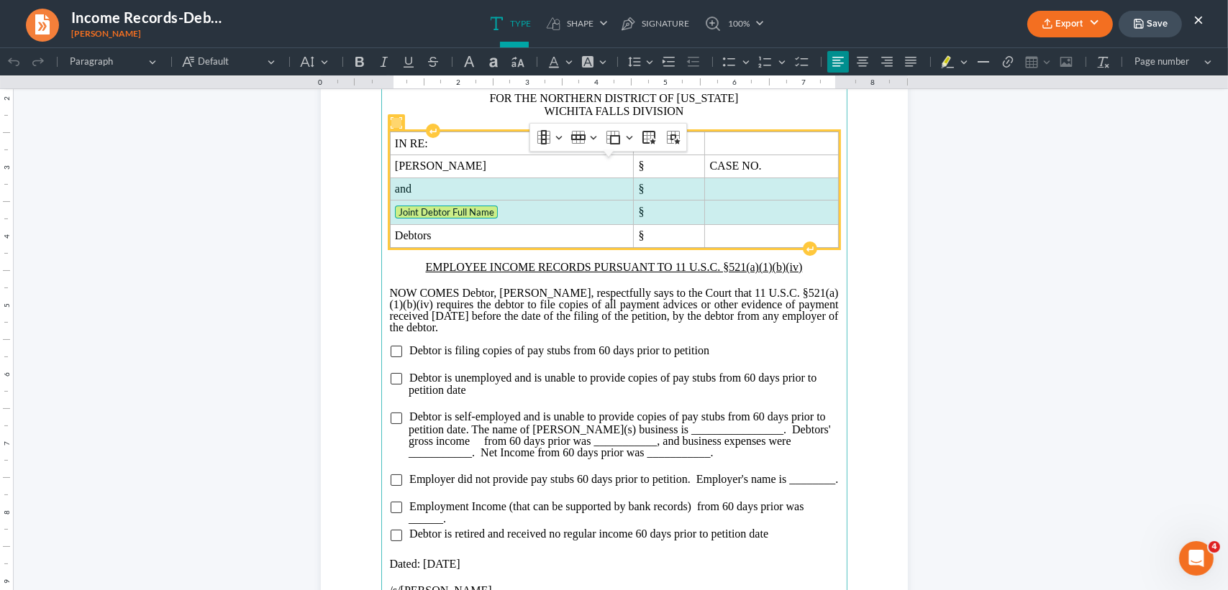
drag, startPoint x: 393, startPoint y: 211, endPoint x: 775, endPoint y: 232, distance: 383.1
click at [775, 232] on tbody "IN RE: § Teri Lyn Powell § CASE NO. and § Joint Debtor Full Name § Debtors §" at bounding box center [614, 189] width 448 height 115
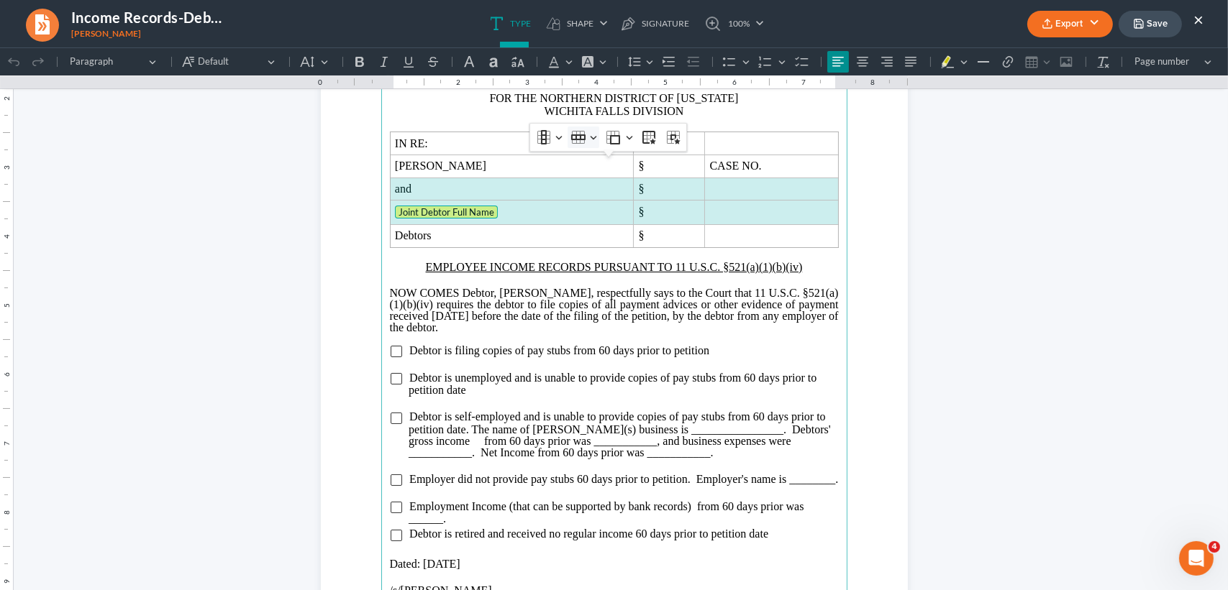
click at [578, 142] on icon "Table toolbar" at bounding box center [577, 138] width 4 height 12
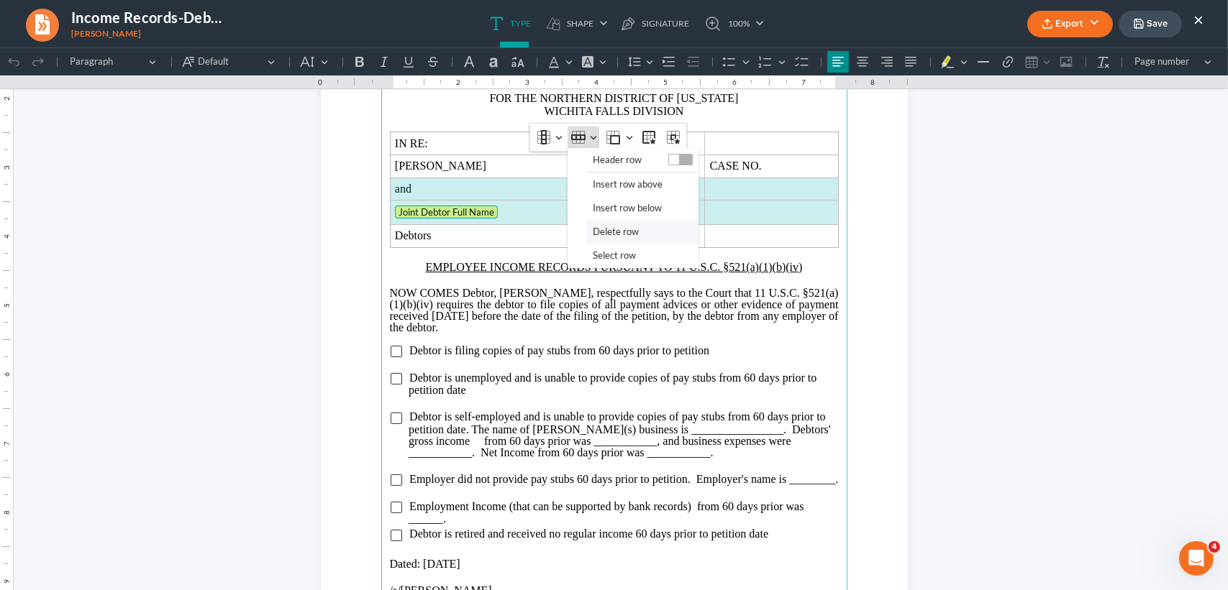
click at [593, 233] on span "Delete row" at bounding box center [616, 232] width 46 height 17
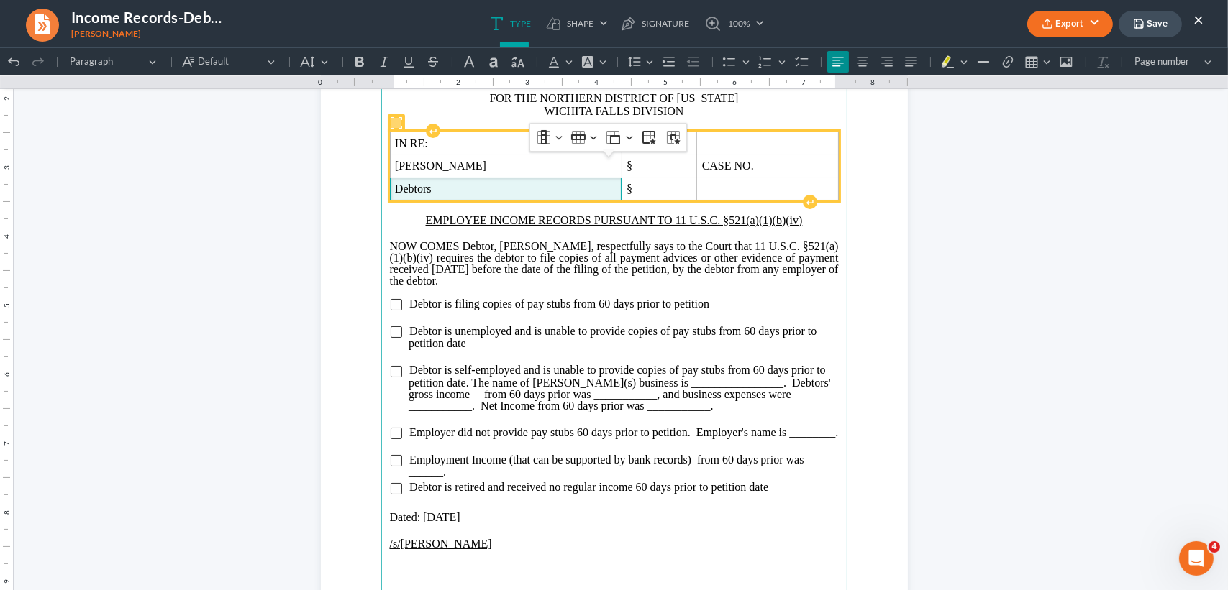
click at [497, 196] on span "Debtors" at bounding box center [506, 189] width 222 height 13
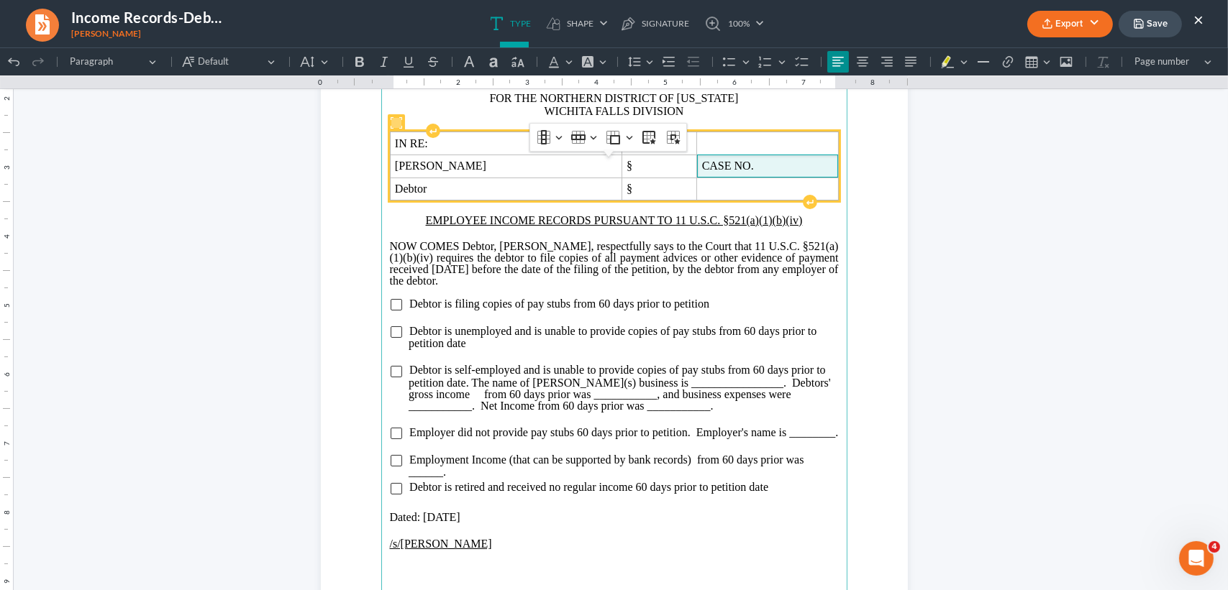
click at [787, 173] on span "CASE NO." at bounding box center [767, 166] width 131 height 13
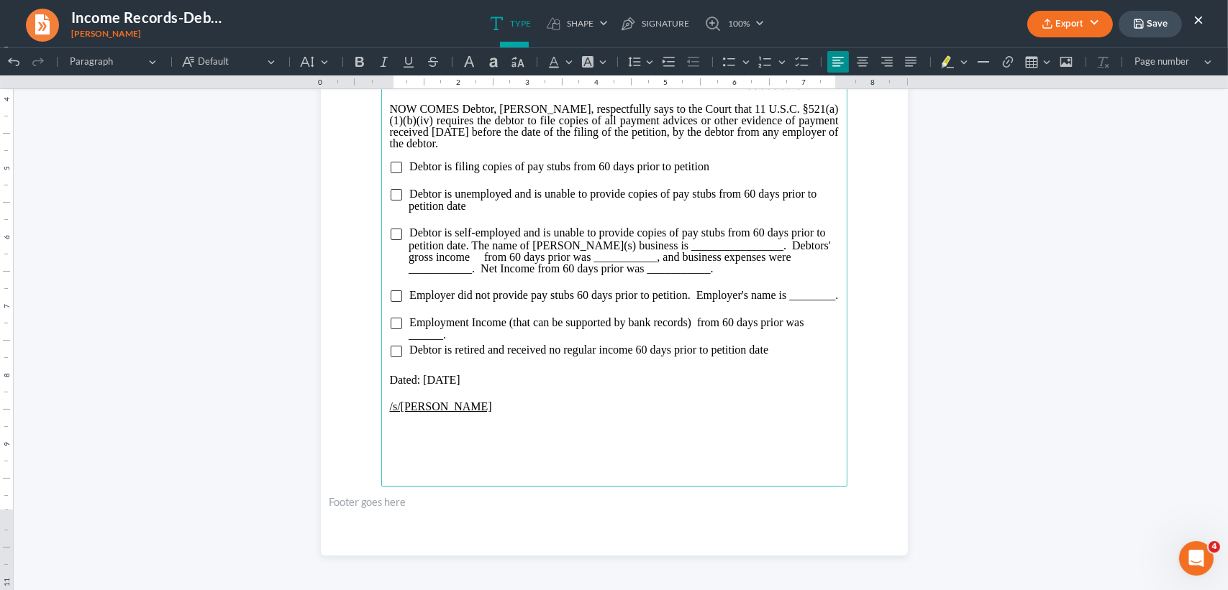
scroll to position [353, 0]
click at [393, 235] on input "Rich Text Editor, page-0-main" at bounding box center [397, 235] width 12 height 12
drag, startPoint x: 462, startPoint y: 420, endPoint x: 402, endPoint y: 414, distance: 60.0
click at [391, 414] on p "/s/Teri Lyn Powell" at bounding box center [614, 407] width 449 height 13
click at [714, 246] on span "Debtor is self-employed and is unable to provide copies of pay stubs from 60 da…" at bounding box center [619, 250] width 422 height 47
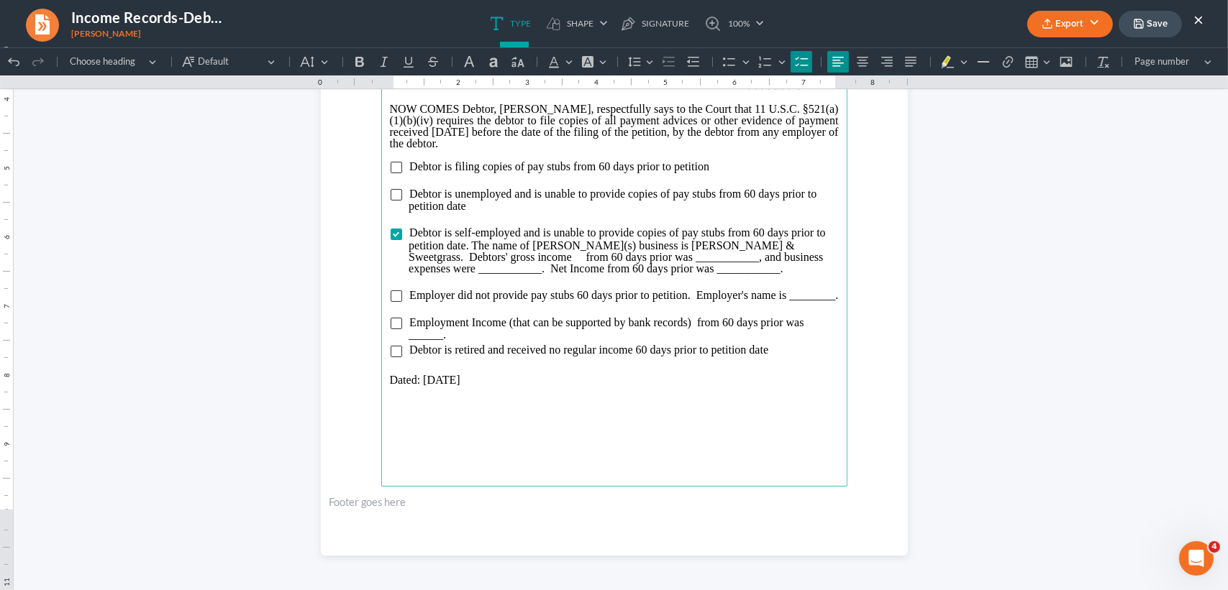
drag, startPoint x: 723, startPoint y: 242, endPoint x: 790, endPoint y: 249, distance: 66.5
click at [723, 242] on span "Debtor is self-employed and is unable to provide copies of pay stubs from 60 da…" at bounding box center [616, 250] width 417 height 47
click at [585, 257] on span "Debtor is self-employed and is unable to provide copies of pay stubs from 60 da…" at bounding box center [616, 250] width 417 height 47
click at [764, 262] on span "Debtor is self-employed and is unable to provide copies of pay stubs from 60 da…" at bounding box center [616, 250] width 417 height 47
click at [768, 256] on span "Debtor is self-employed and is unable to provide copies of pay stubs from 60 da…" at bounding box center [616, 250] width 417 height 47
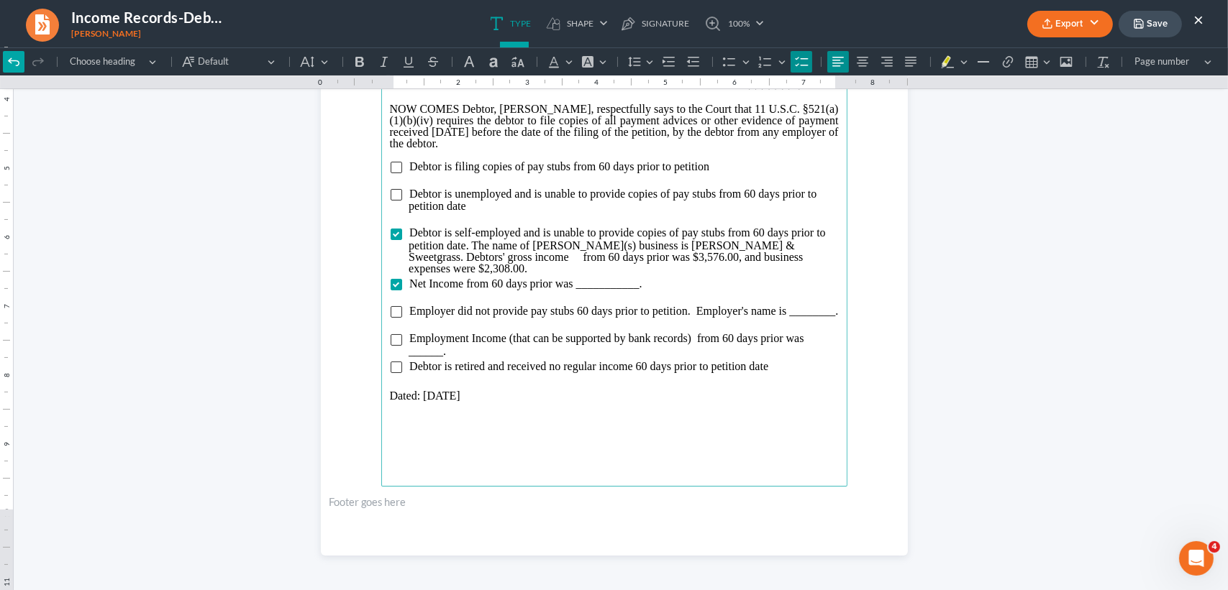
click at [15, 62] on icon "Editor toolbar" at bounding box center [13, 62] width 14 height 14
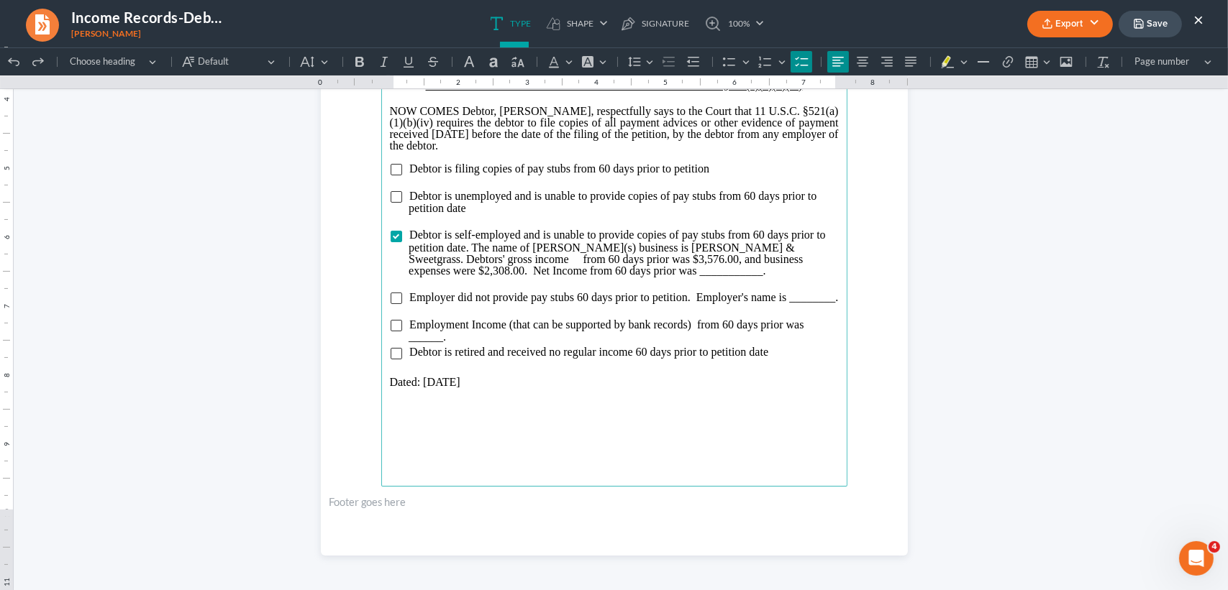
click at [762, 257] on span "Debtor is self-employed and is unable to provide copies of pay stubs from 60 da…" at bounding box center [616, 252] width 417 height 47
drag, startPoint x: 553, startPoint y: 273, endPoint x: 576, endPoint y: 273, distance: 23.0
click at [554, 273] on span "Debtor is self-employed and is unable to provide copies of pay stubs from 60 da…" at bounding box center [616, 250] width 417 height 47
click at [576, 272] on span "Debtor is self-employed and is unable to provide copies of pay stubs from 60 da…" at bounding box center [616, 250] width 417 height 47
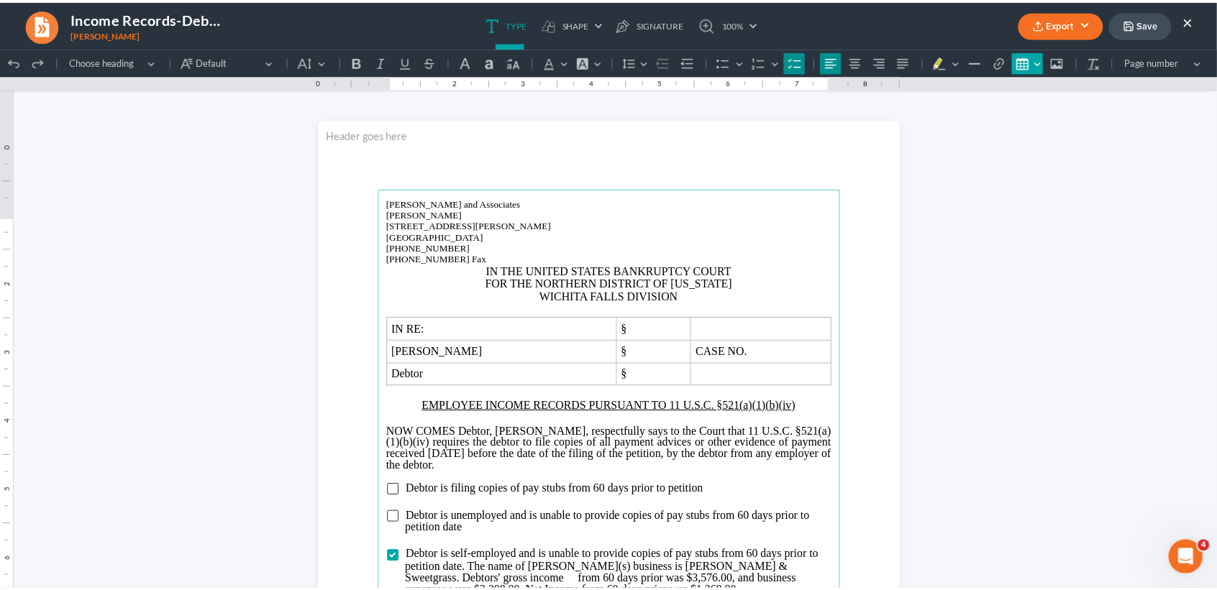
scroll to position [0, 0]
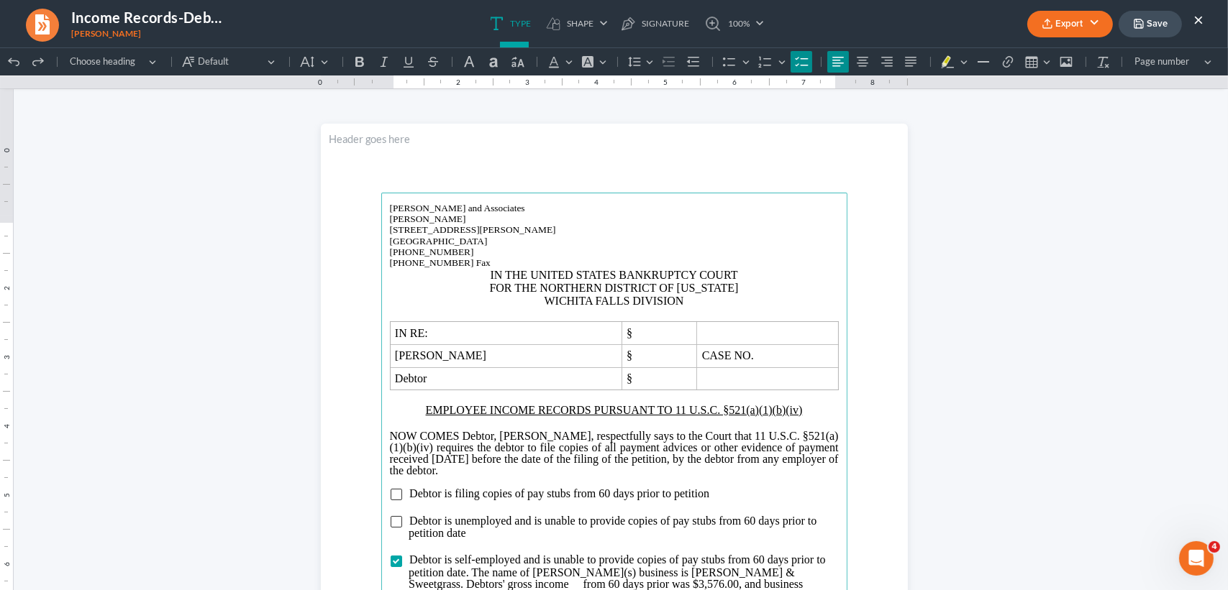
click at [1064, 29] on button "Export" at bounding box center [1070, 24] width 86 height 27
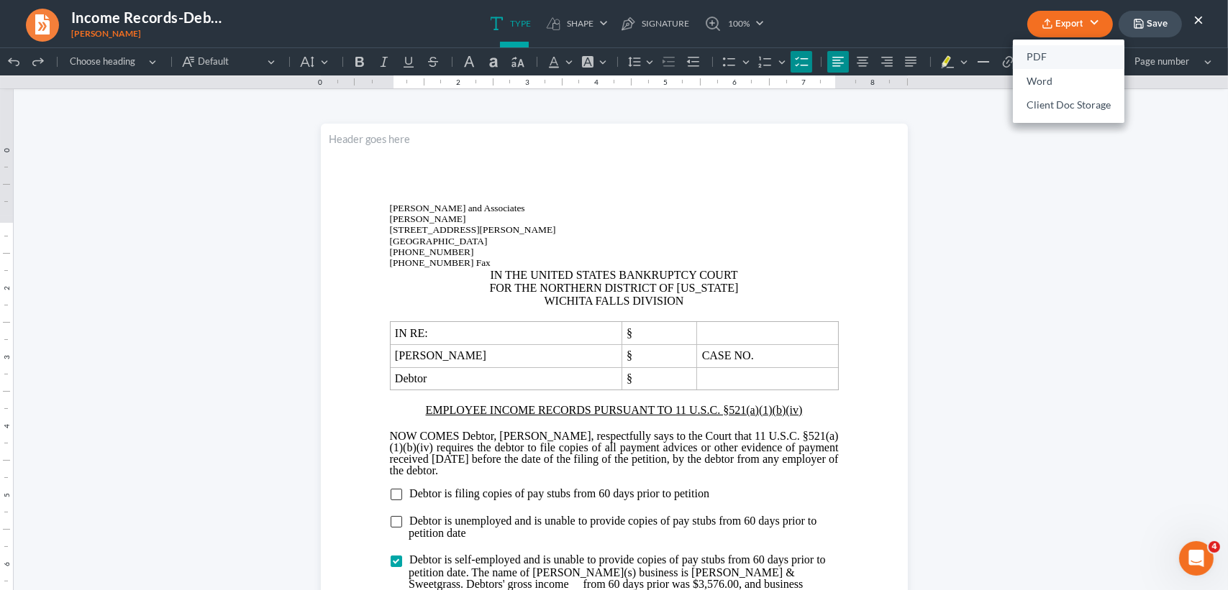
click at [1048, 48] on link "PDF" at bounding box center [1068, 57] width 111 height 24
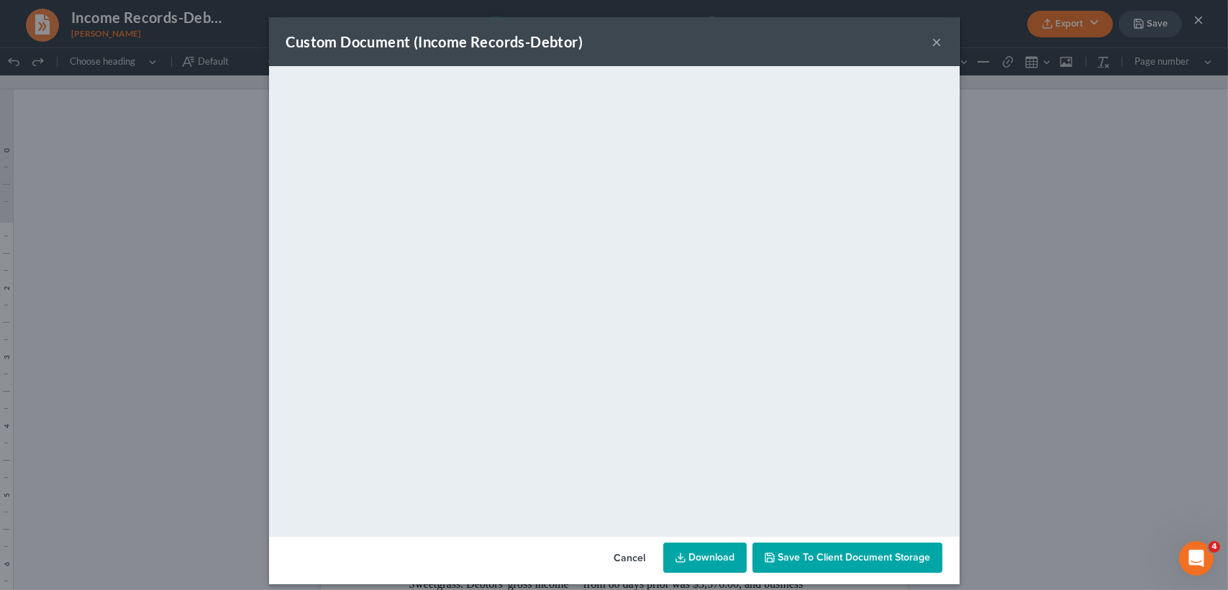
drag, startPoint x: 1058, startPoint y: 416, endPoint x: 924, endPoint y: 65, distance: 375.6
click at [1058, 416] on div "Custom Document (Income Records-Debtor) × <object ng-attr-data='https://nextcha…" at bounding box center [614, 295] width 1228 height 590
click at [935, 37] on button "×" at bounding box center [937, 41] width 10 height 17
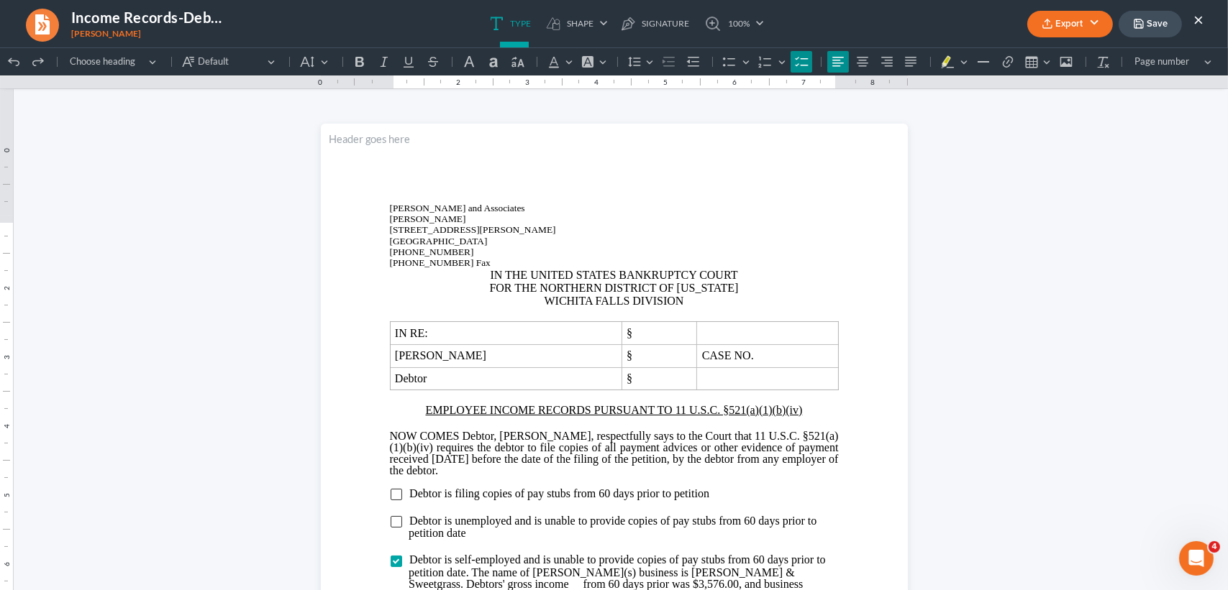
click at [1154, 21] on button "Save" at bounding box center [1149, 24] width 63 height 27
click at [1202, 16] on button "×" at bounding box center [1198, 19] width 10 height 17
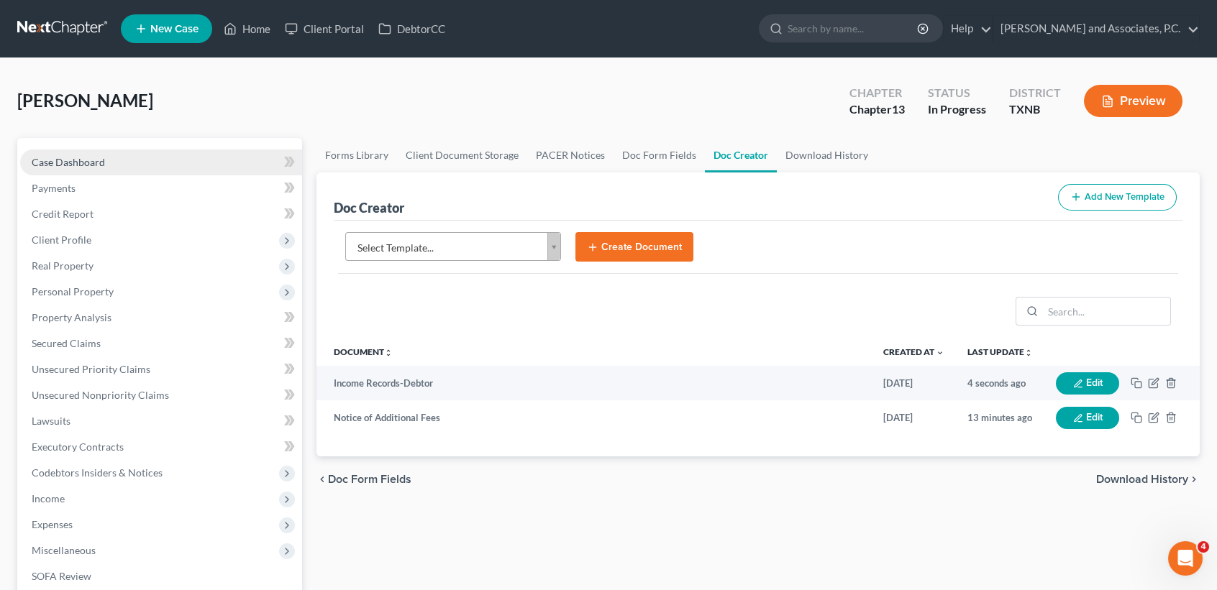
click at [52, 157] on span "Case Dashboard" at bounding box center [68, 162] width 73 height 12
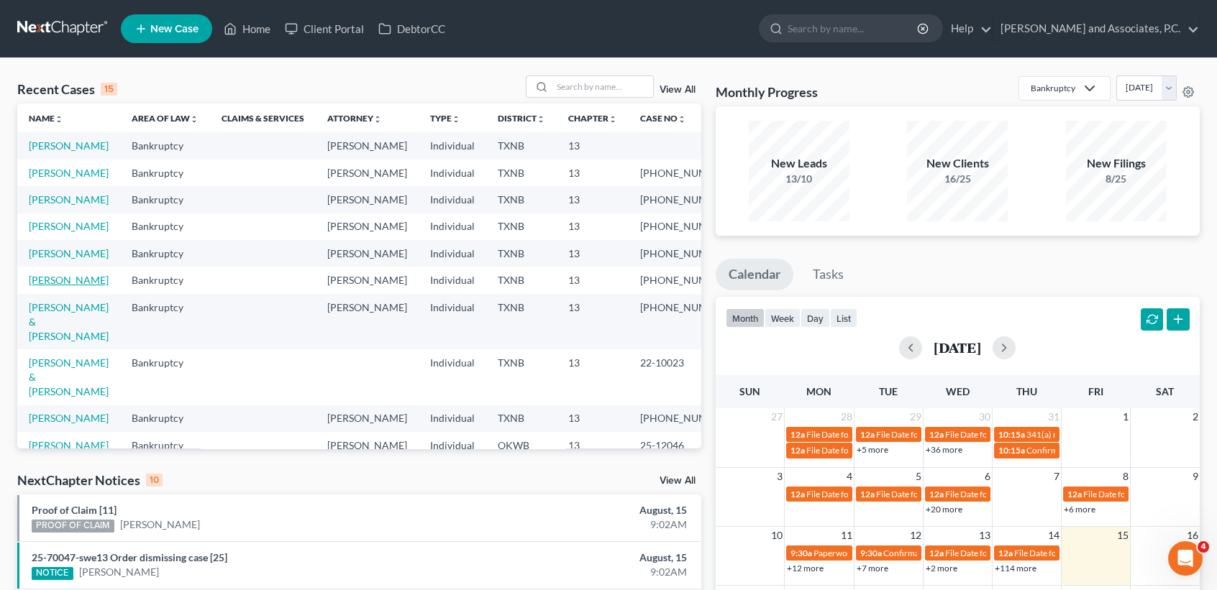
click at [75, 286] on link "[PERSON_NAME]" at bounding box center [69, 280] width 80 height 12
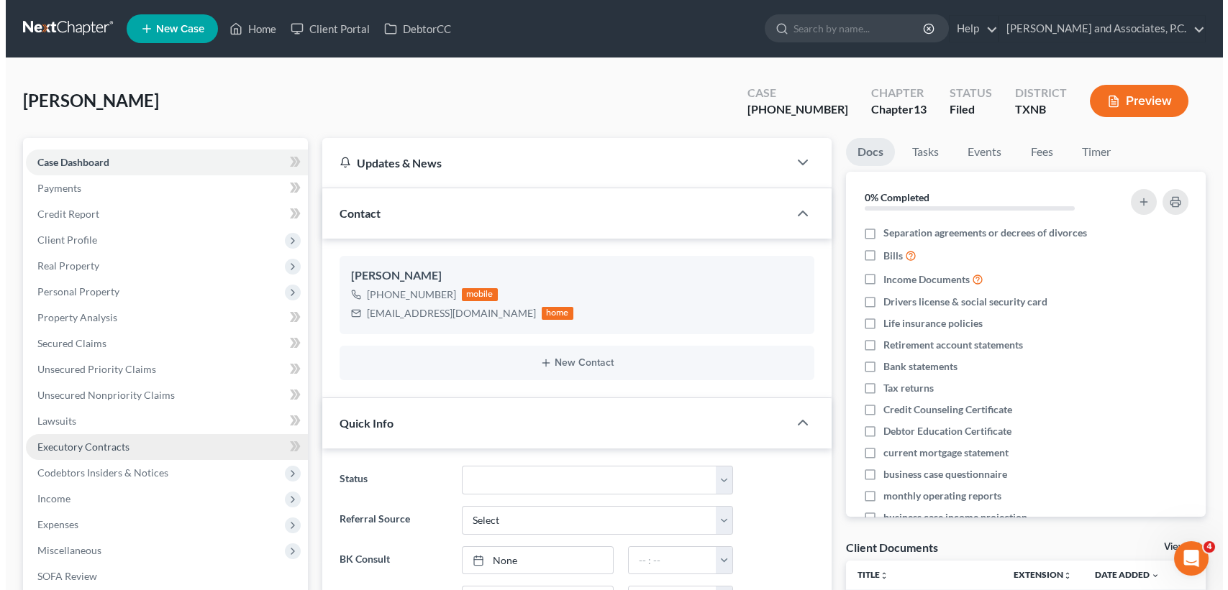
scroll to position [4935, 0]
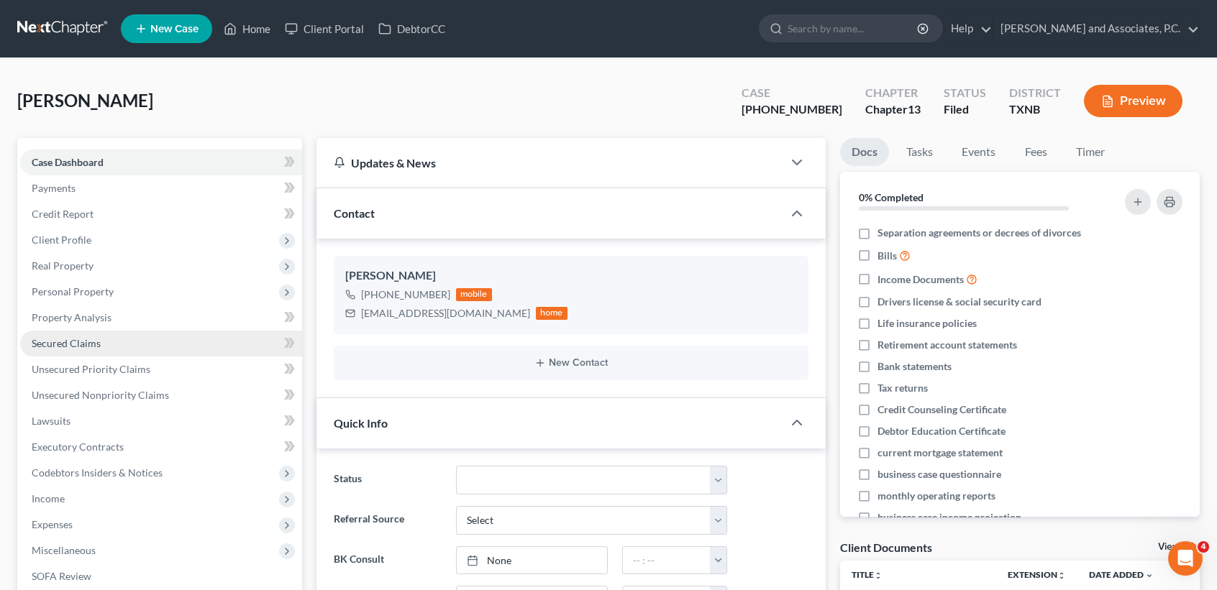
click at [65, 346] on span "Secured Claims" at bounding box center [66, 343] width 69 height 12
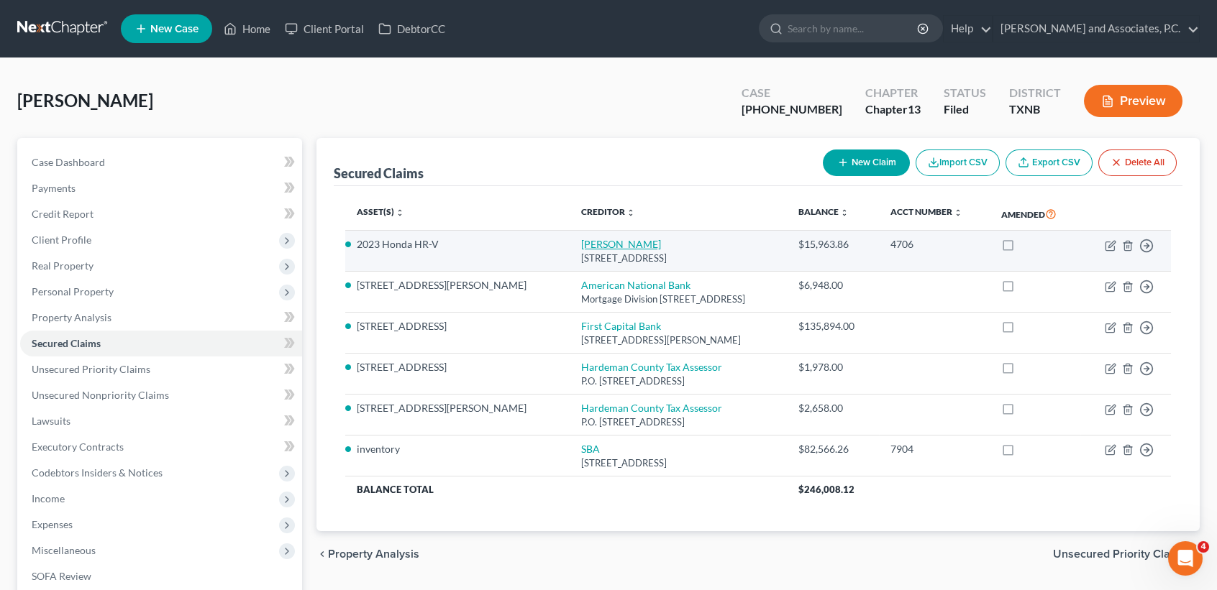
click at [581, 239] on link "[PERSON_NAME]" at bounding box center [621, 244] width 80 height 12
select select "45"
select select "0"
select select "2"
select select "0"
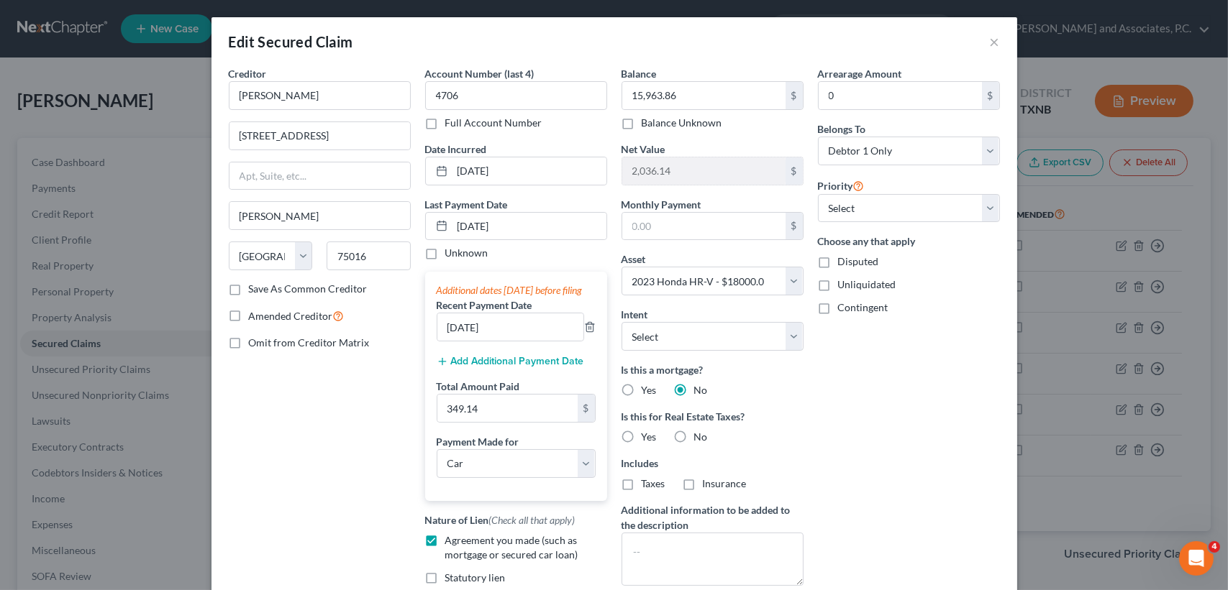
click at [267, 456] on div "Creditor * Amer Honda 8505 Freeport Pkwy [GEOGRAPHIC_DATA] [US_STATE] AK AR AZ …" at bounding box center [320, 354] width 196 height 577
click at [990, 42] on button "×" at bounding box center [995, 41] width 10 height 17
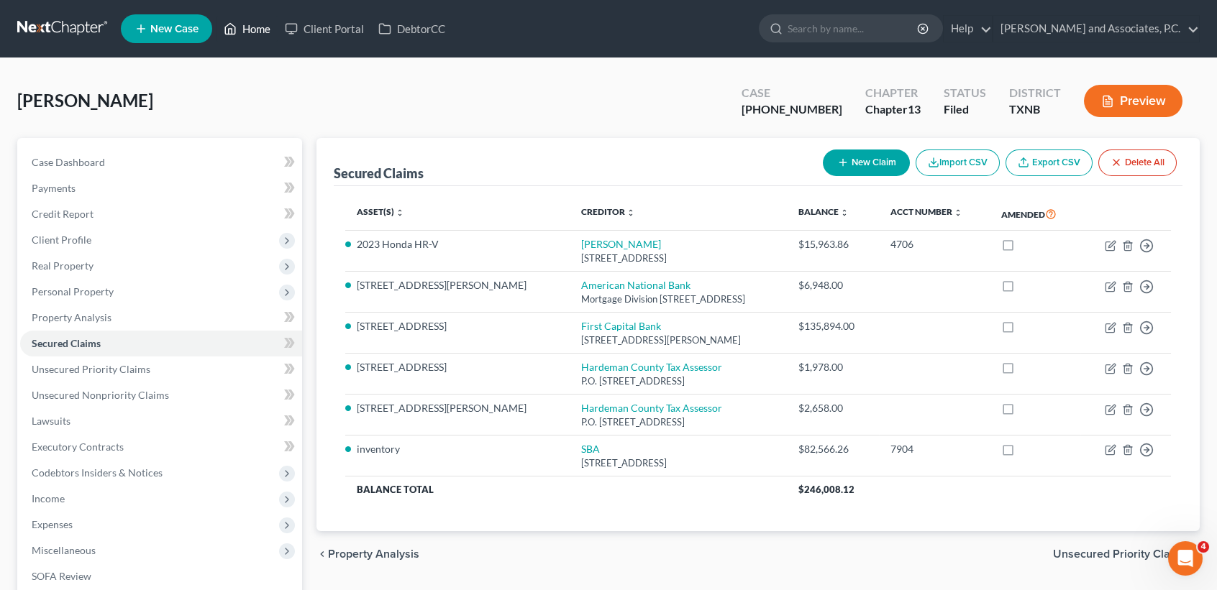
click at [261, 26] on link "Home" at bounding box center [246, 29] width 61 height 26
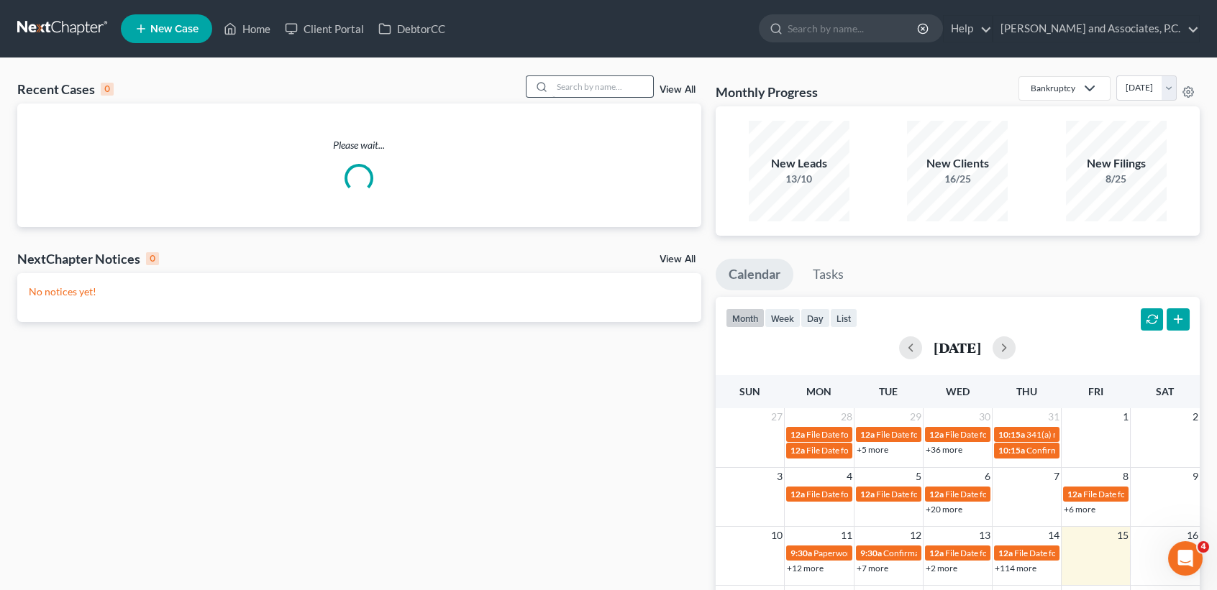
drag, startPoint x: 620, startPoint y: 105, endPoint x: 620, endPoint y: 93, distance: 12.2
click at [620, 104] on div "Please wait..." at bounding box center [359, 166] width 684 height 124
click at [620, 92] on input "search" at bounding box center [602, 86] width 101 height 21
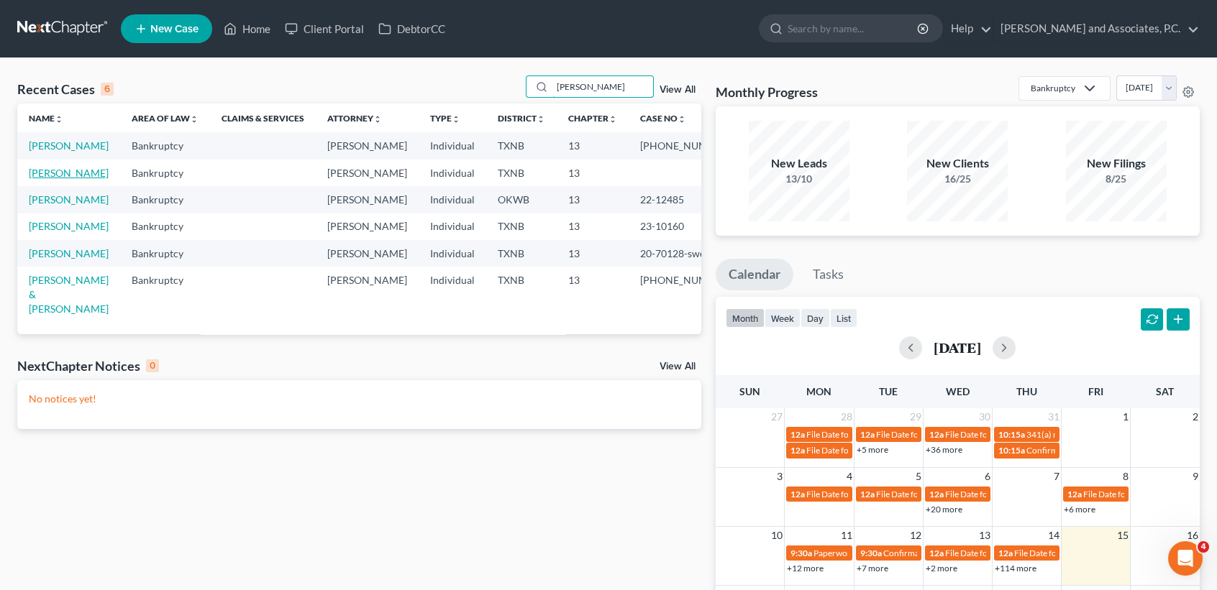
type input "[PERSON_NAME]"
click at [68, 173] on link "[PERSON_NAME]" at bounding box center [69, 173] width 80 height 12
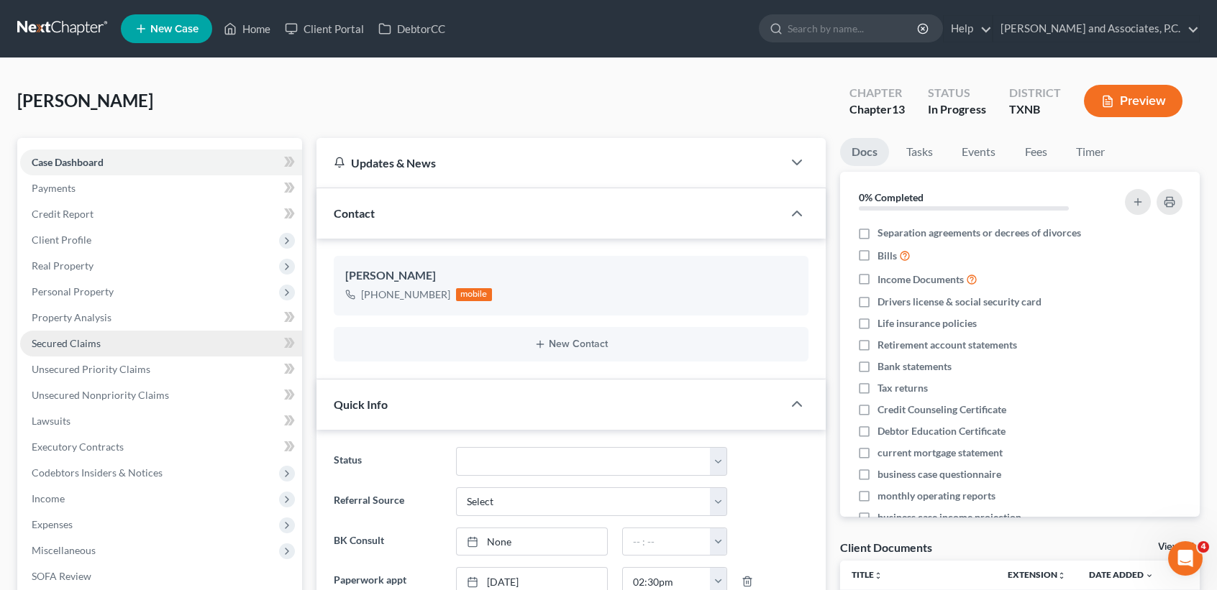
click at [75, 348] on link "Secured Claims" at bounding box center [161, 344] width 282 height 26
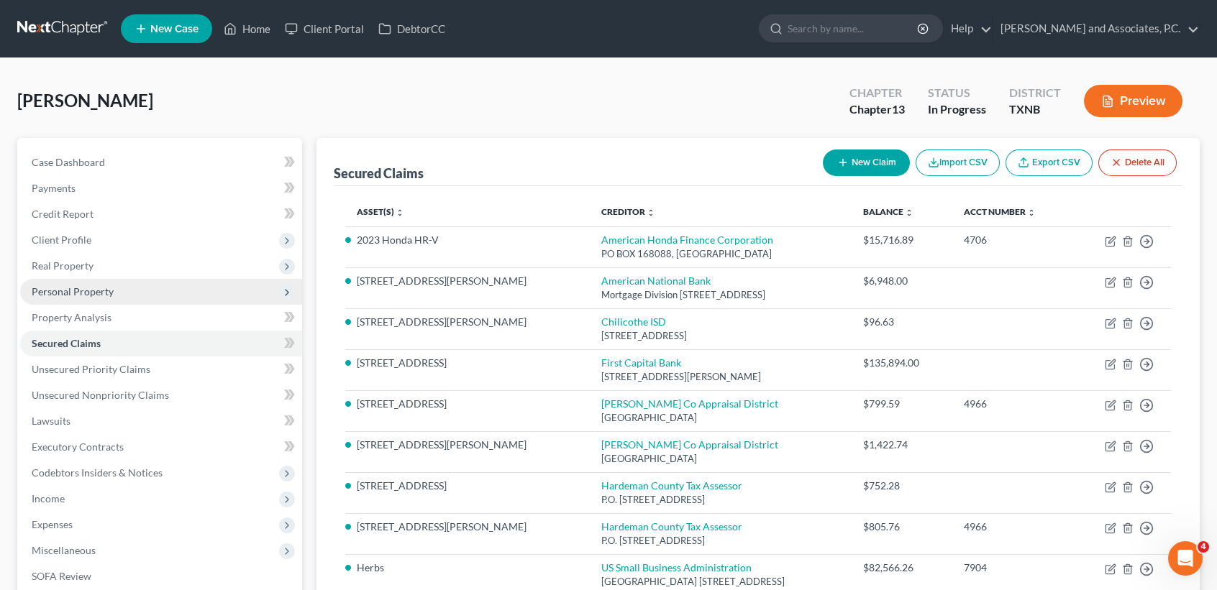
click at [66, 295] on span "Personal Property" at bounding box center [73, 292] width 82 height 12
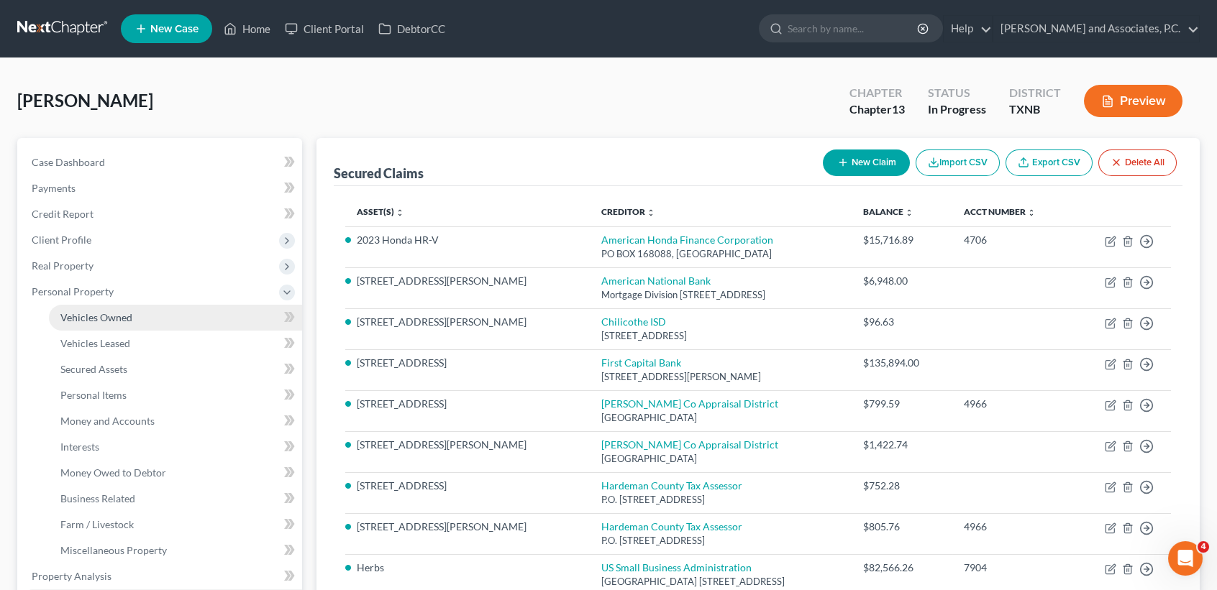
click at [69, 309] on link "Vehicles Owned" at bounding box center [175, 318] width 253 height 26
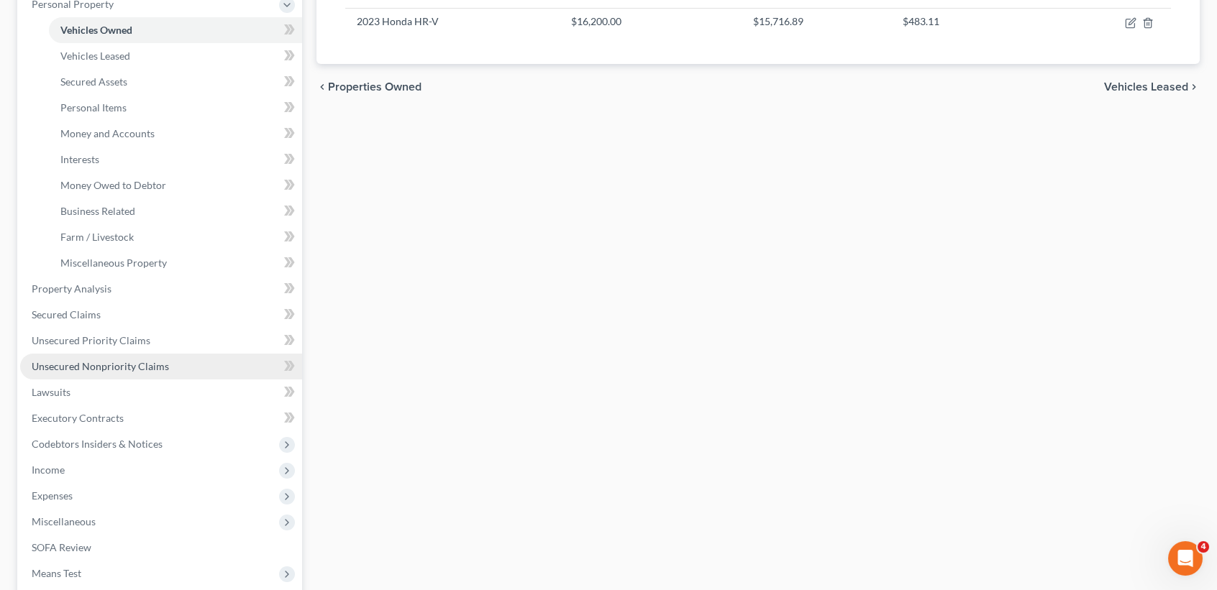
click at [127, 360] on span "Unsecured Nonpriority Claims" at bounding box center [100, 366] width 137 height 12
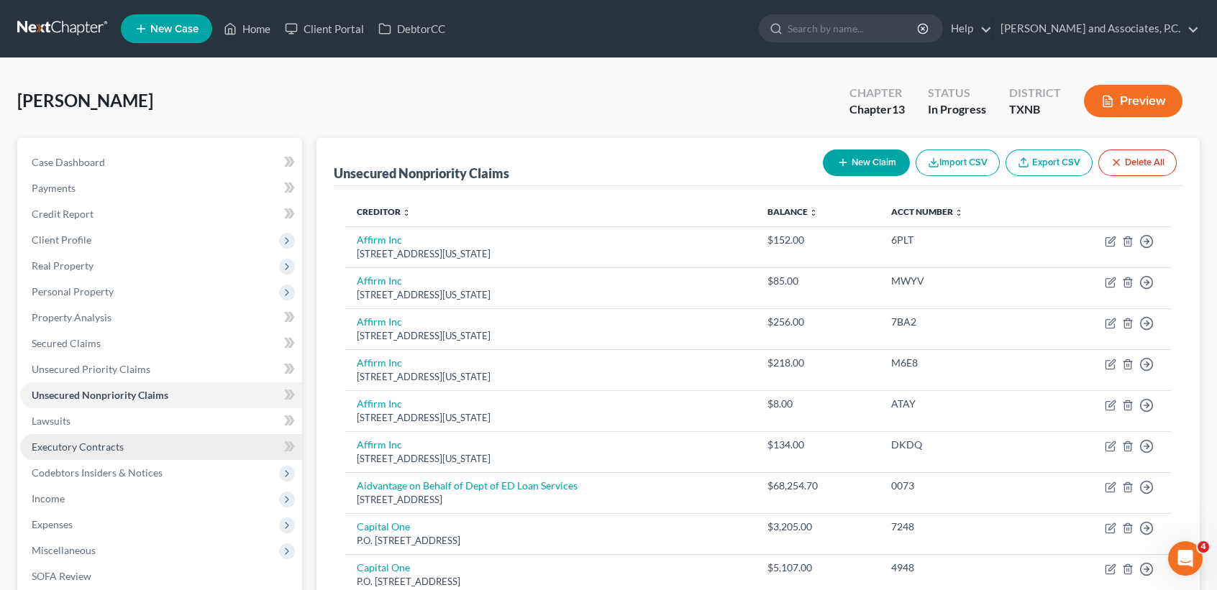
drag, startPoint x: 120, startPoint y: 450, endPoint x: 46, endPoint y: 434, distance: 75.7
click at [120, 450] on span "Executory Contracts" at bounding box center [78, 447] width 92 height 12
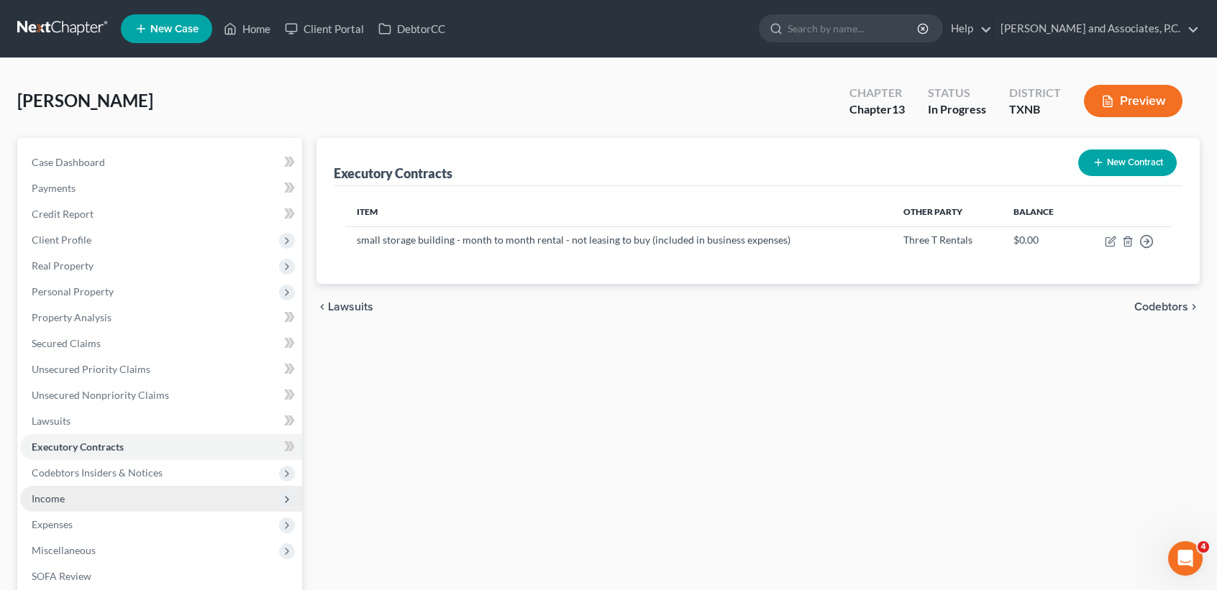
click at [71, 501] on span "Income" at bounding box center [161, 499] width 282 height 26
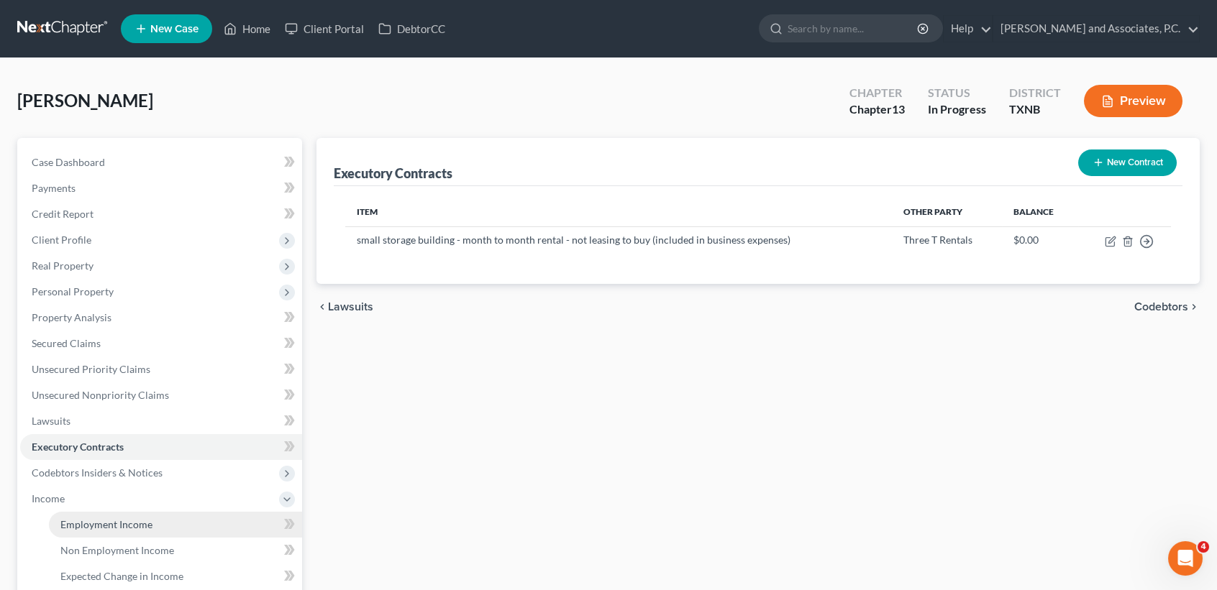
click at [85, 524] on span "Employment Income" at bounding box center [106, 525] width 92 height 12
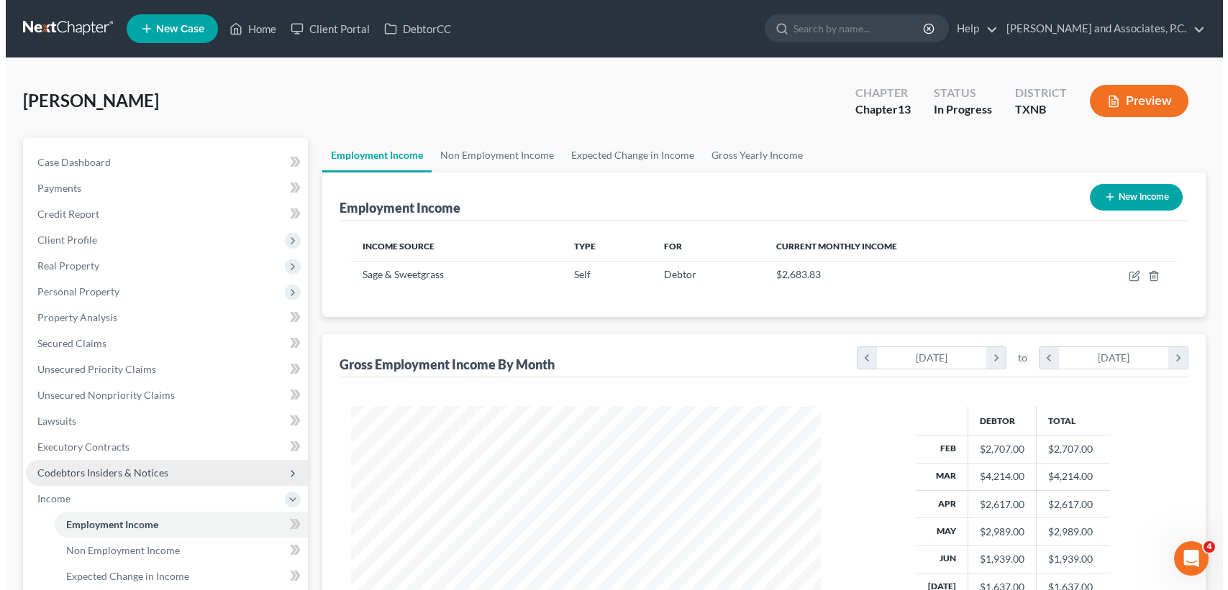
scroll to position [257, 498]
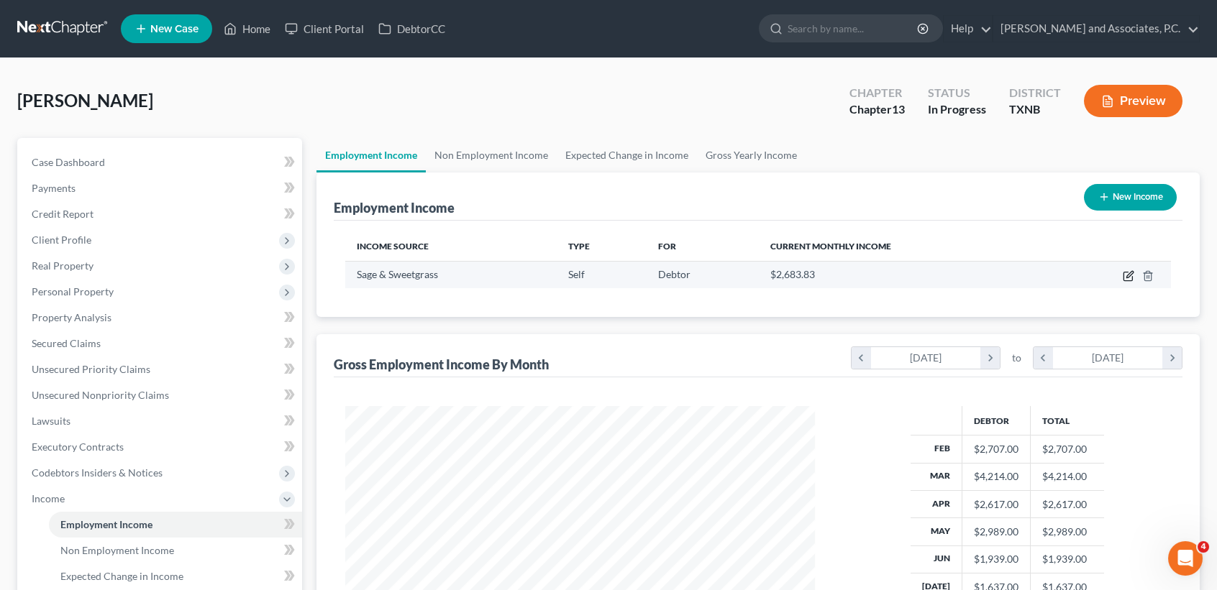
click at [1128, 273] on icon "button" at bounding box center [1127, 277] width 9 height 9
select select "1"
select select "0"
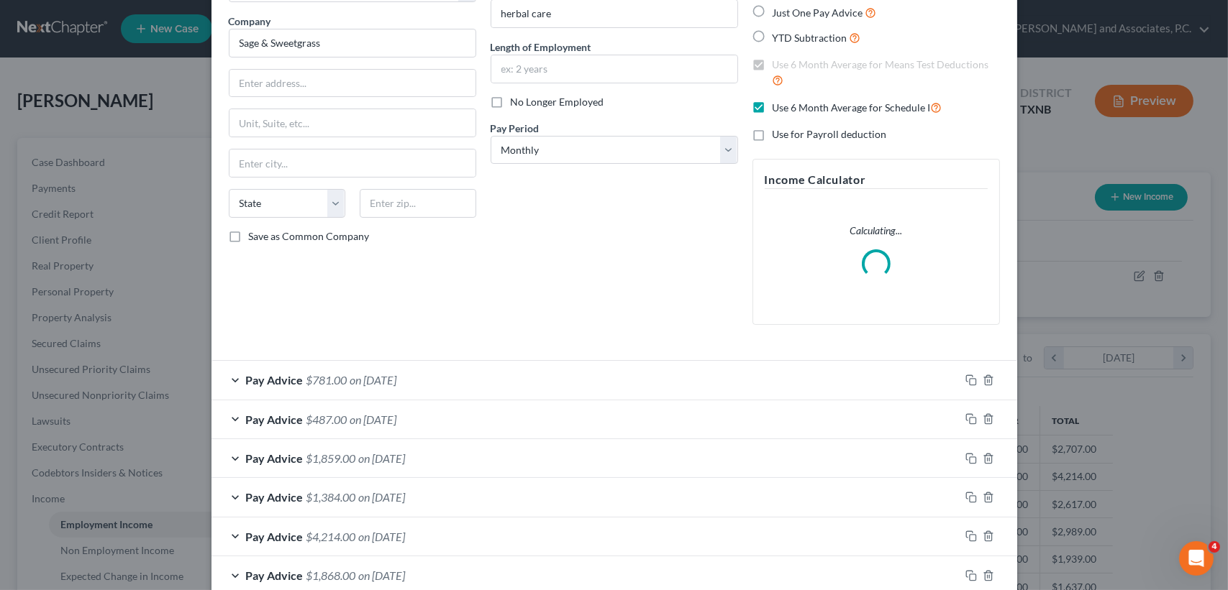
scroll to position [191, 0]
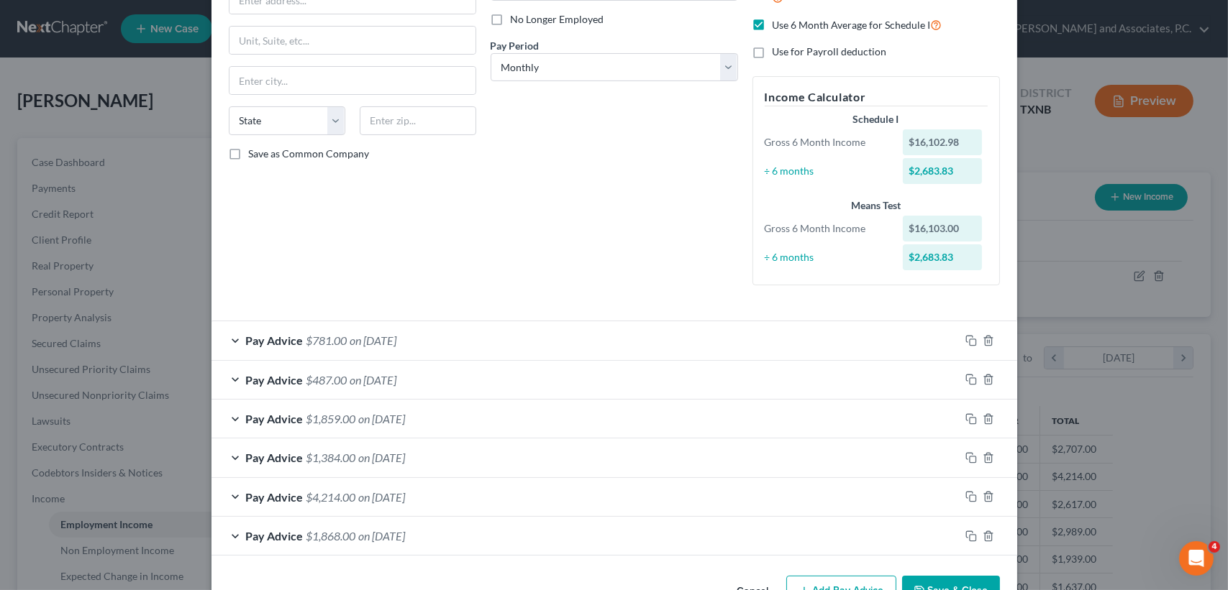
click at [368, 339] on span "on [DATE]" at bounding box center [373, 341] width 47 height 14
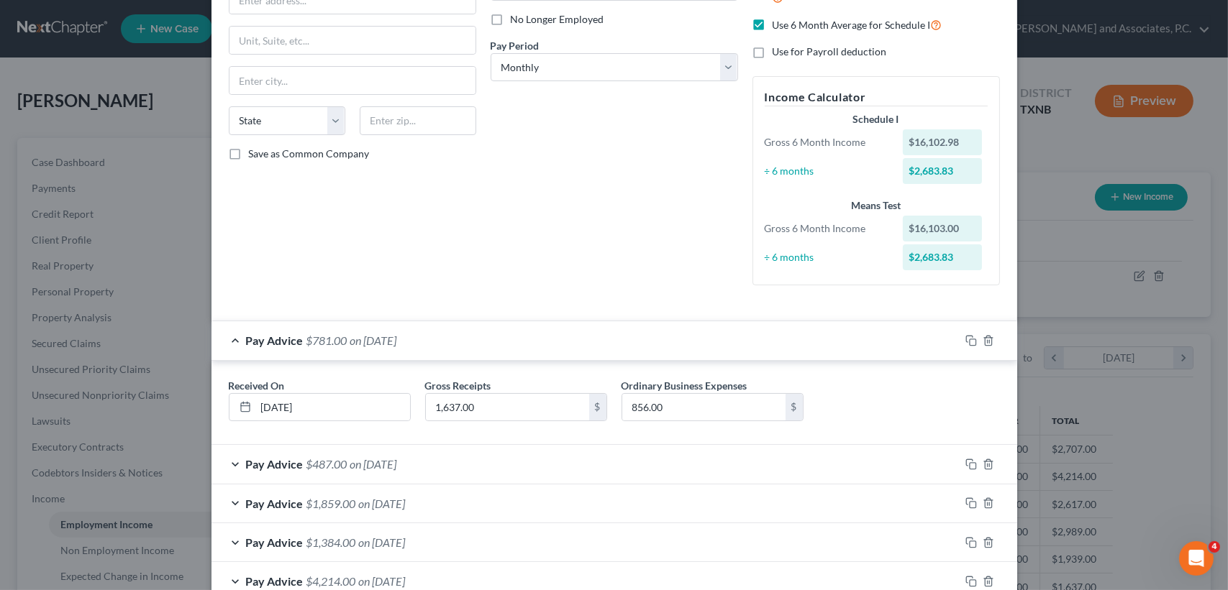
click at [415, 450] on div "Pay Advice $487.00 on [DATE]" at bounding box center [585, 464] width 748 height 38
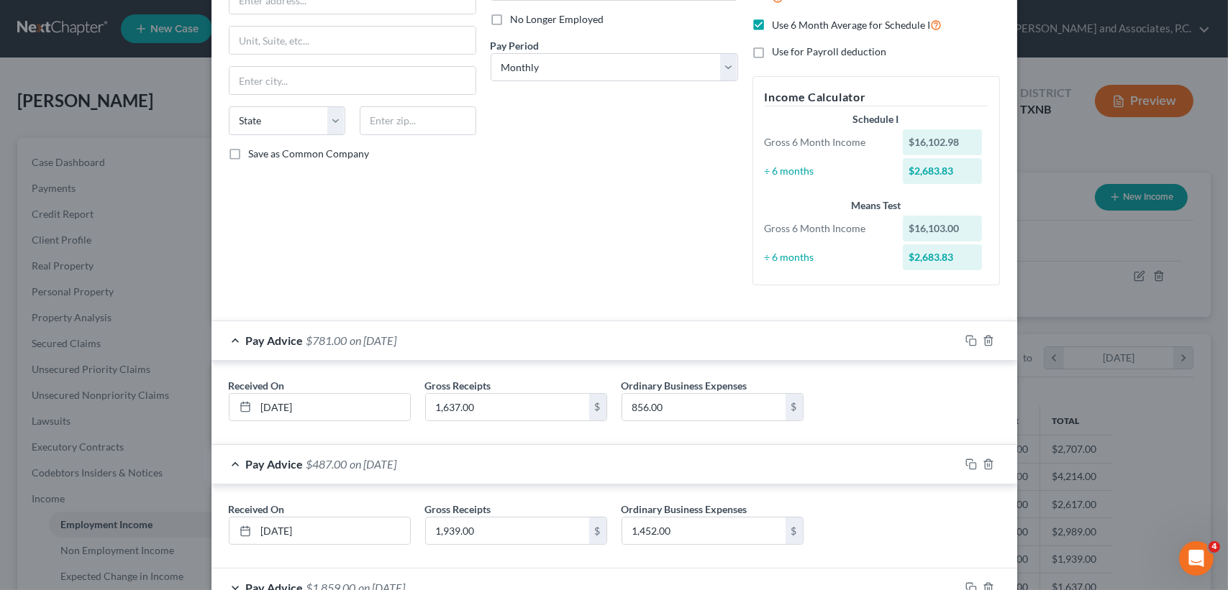
scroll to position [286, 0]
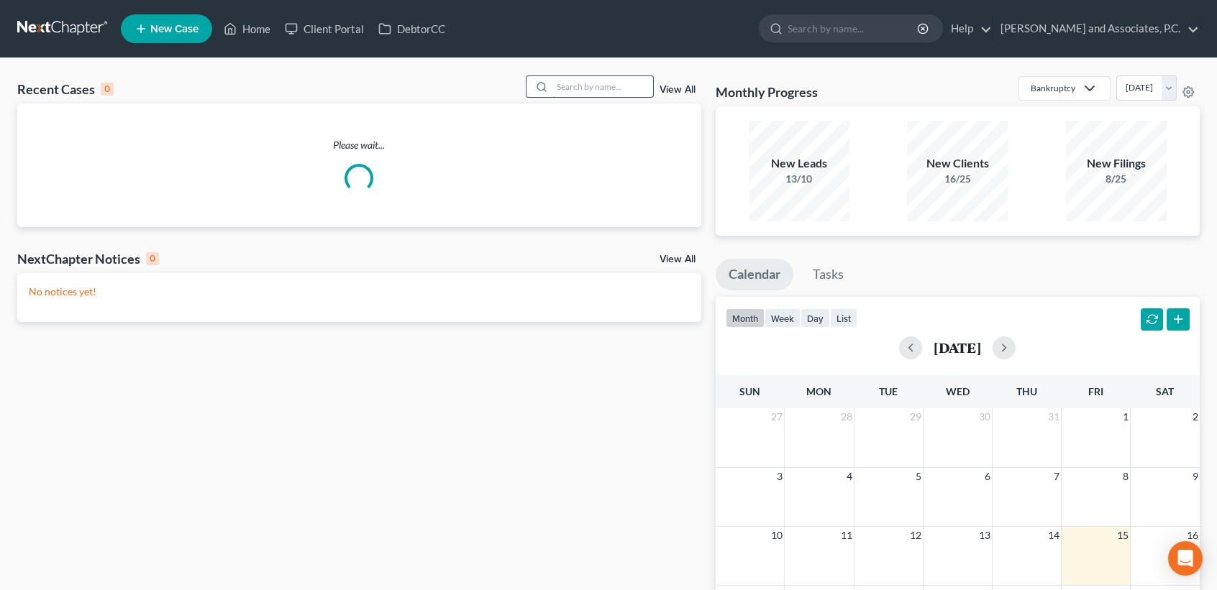
click at [569, 93] on input "search" at bounding box center [602, 86] width 101 height 21
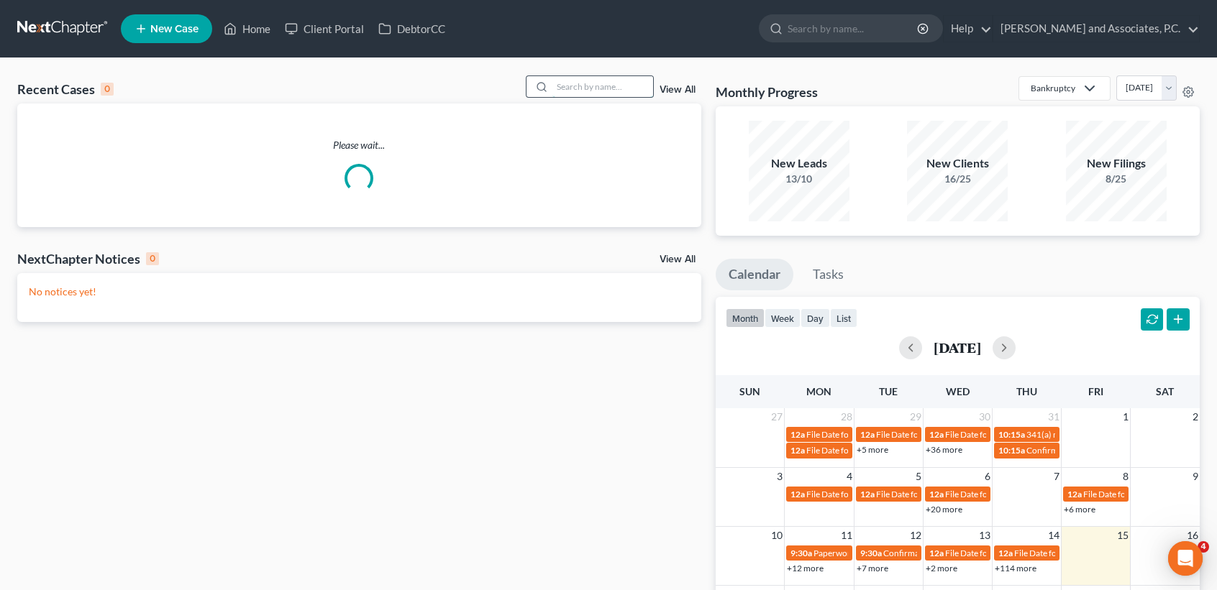
click at [585, 78] on input "search" at bounding box center [602, 86] width 101 height 21
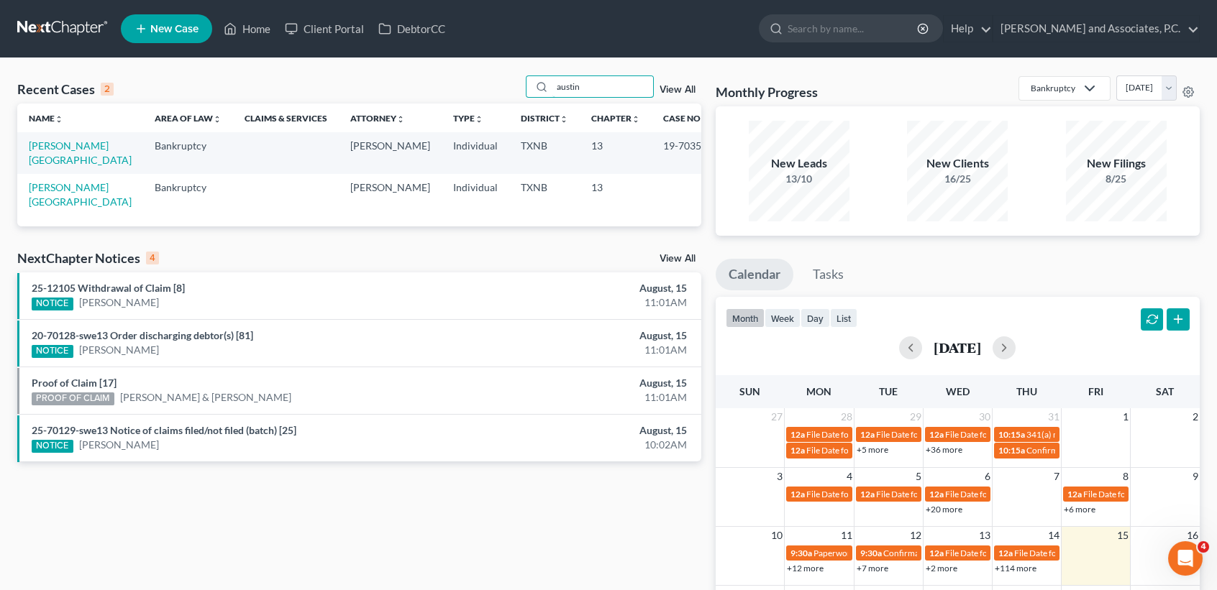
type input "austin"
click at [193, 33] on span "New Case" at bounding box center [174, 29] width 48 height 11
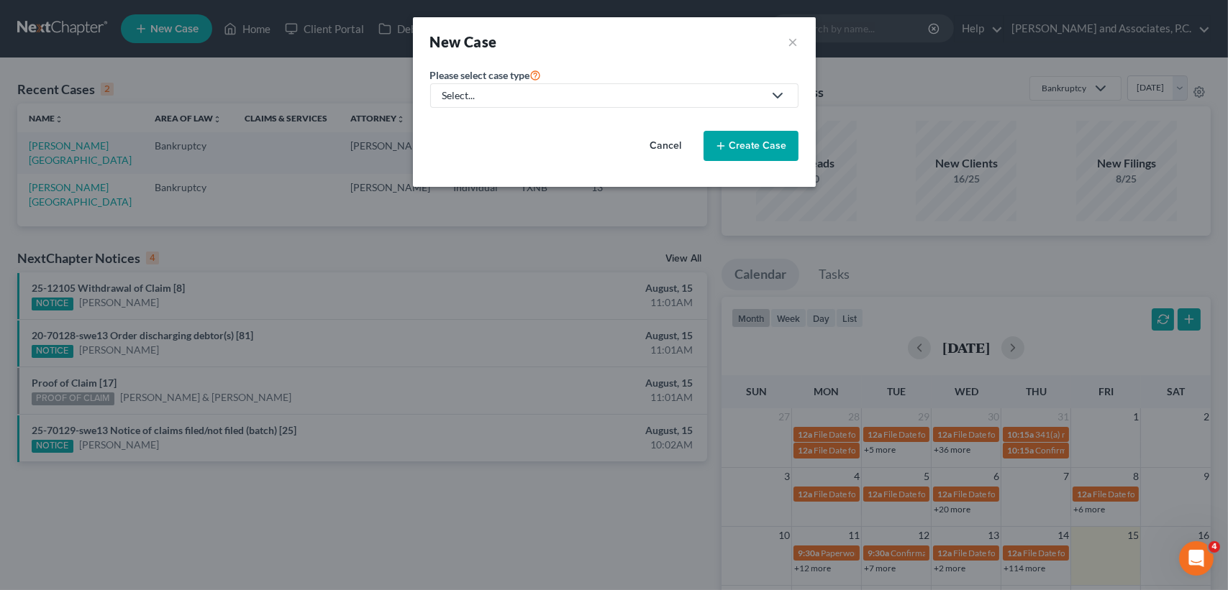
click at [657, 99] on div "Select..." at bounding box center [602, 95] width 321 height 14
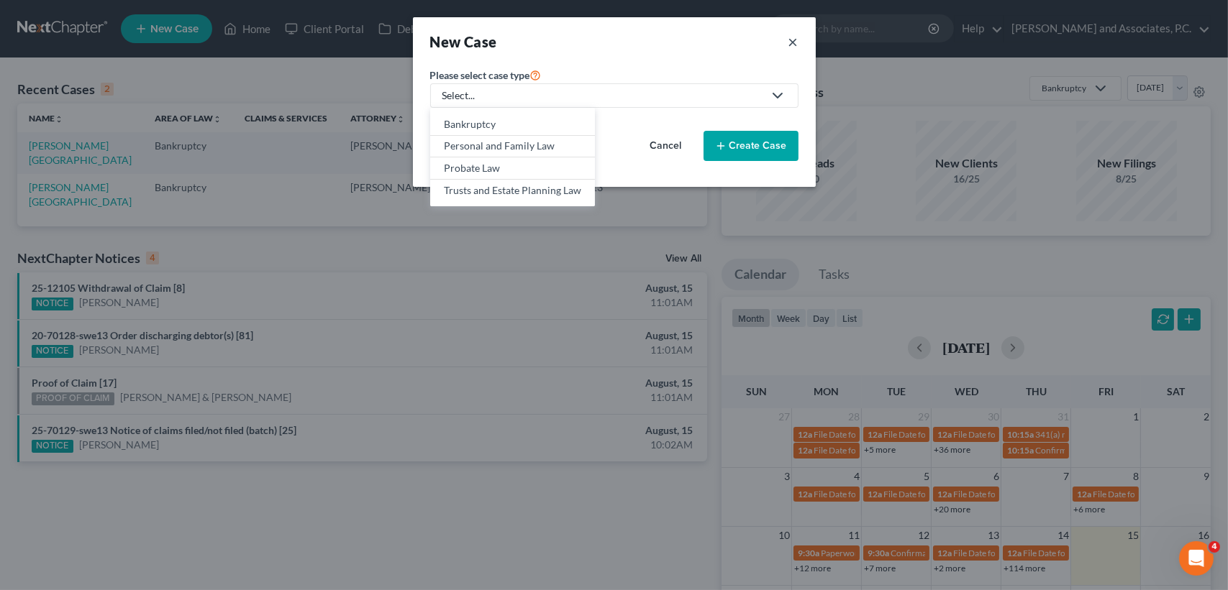
click at [794, 45] on button "×" at bounding box center [793, 42] width 10 height 20
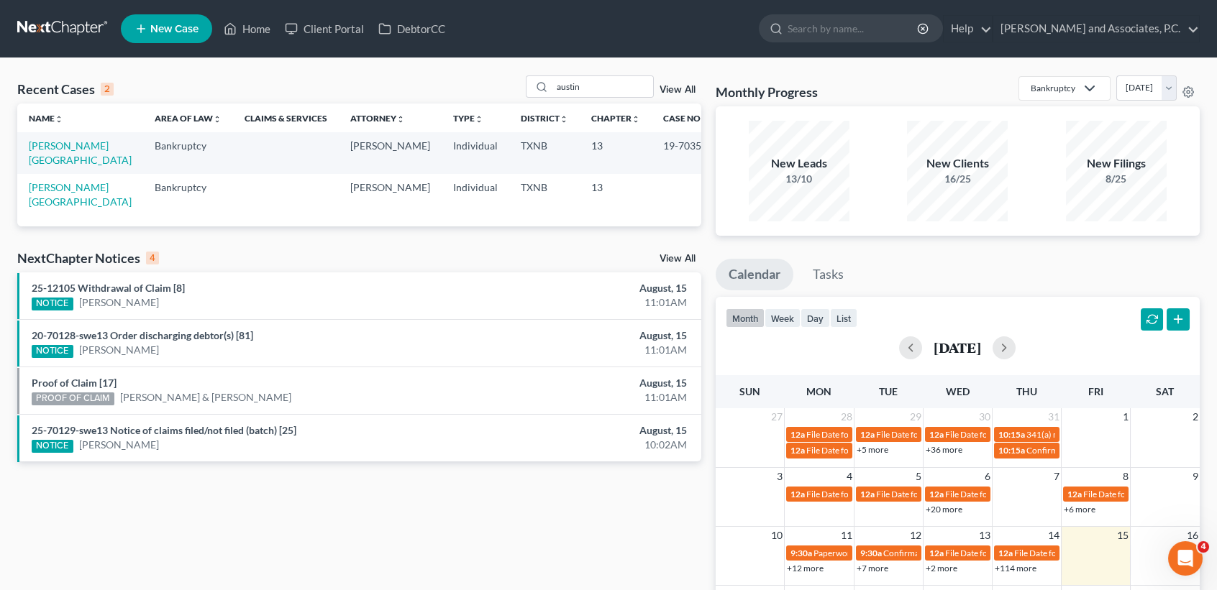
click at [188, 24] on span "New Case" at bounding box center [174, 29] width 48 height 11
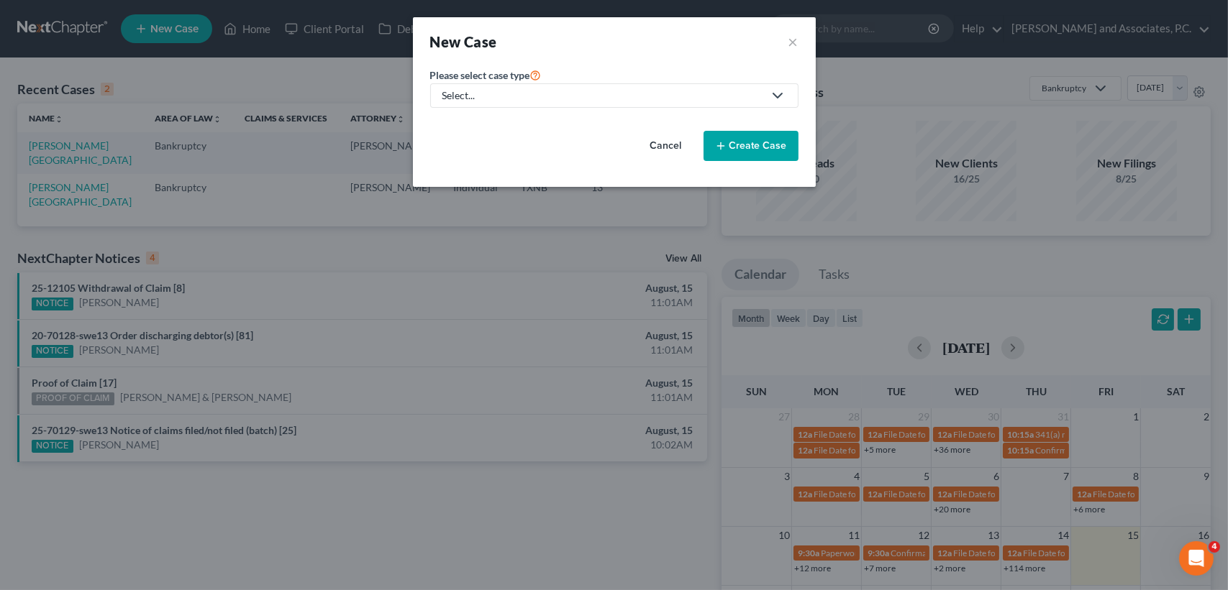
click at [531, 101] on div "Select..." at bounding box center [602, 95] width 321 height 14
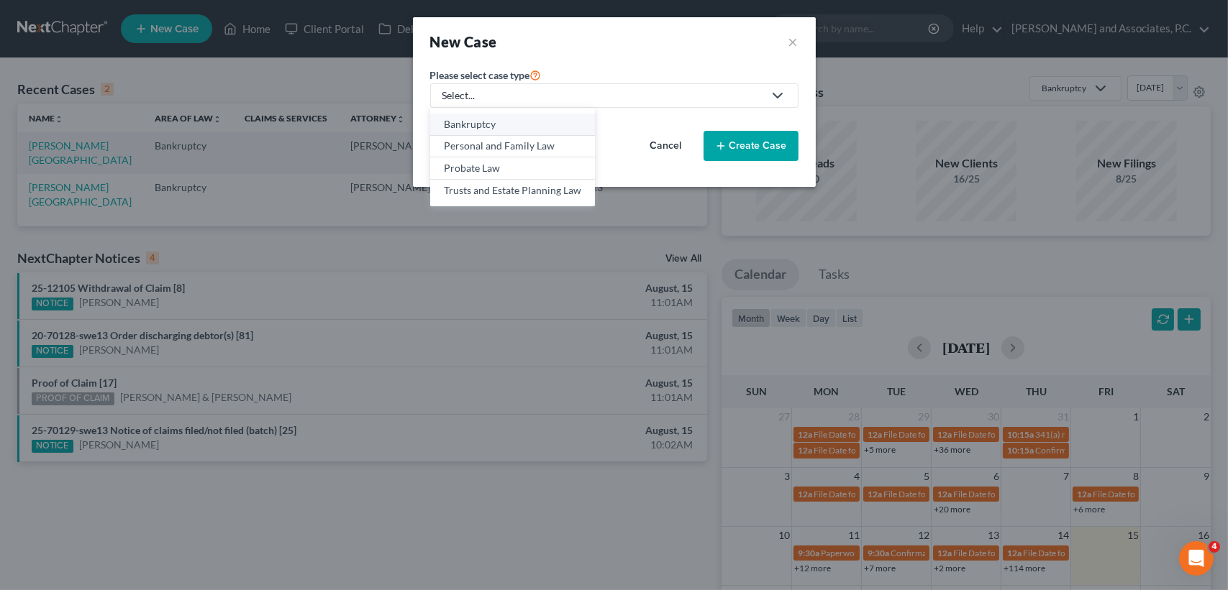
click at [512, 132] on link "Bankruptcy" at bounding box center [512, 125] width 165 height 22
select select "78"
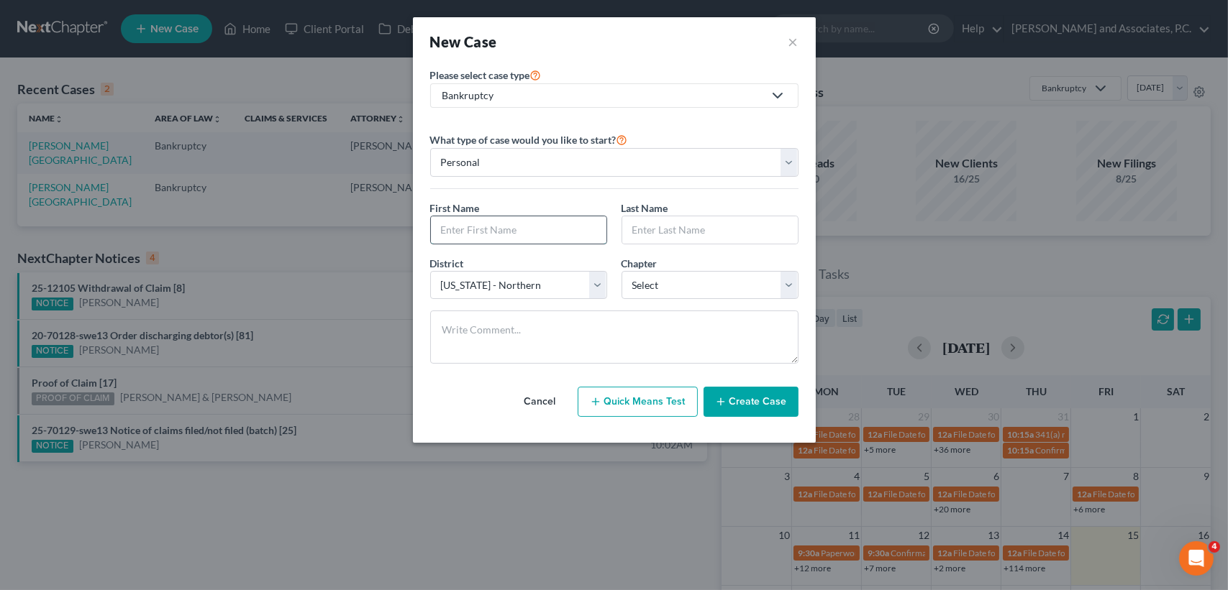
click at [542, 229] on input "text" at bounding box center [518, 229] width 175 height 27
click at [475, 566] on div "New Case × Please select case type * Bankruptcy Bankruptcy Personal and Family …" at bounding box center [614, 295] width 1228 height 590
